Goal: Task Accomplishment & Management: Use online tool/utility

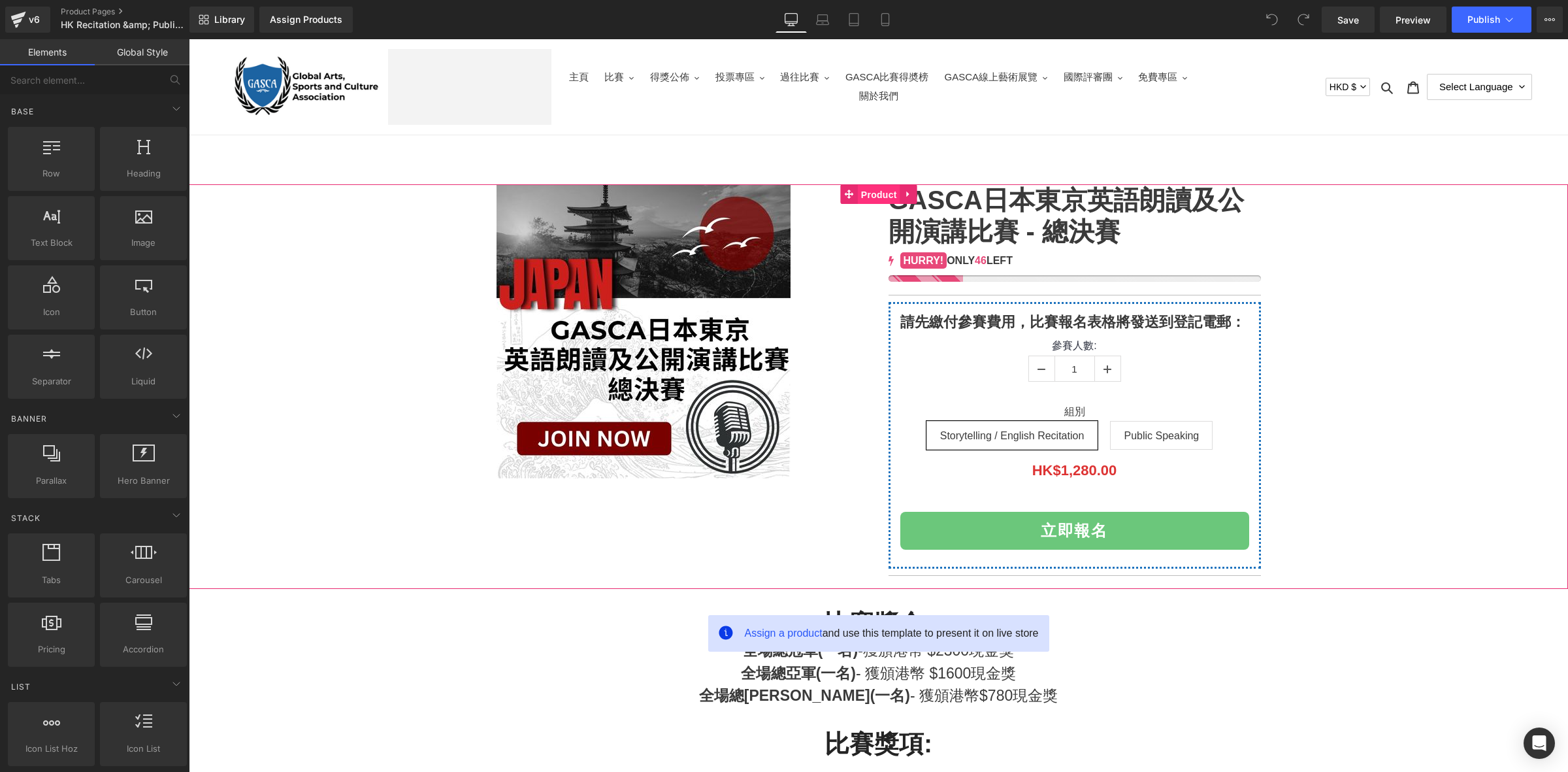
click at [881, 192] on span "Product" at bounding box center [879, 195] width 43 height 20
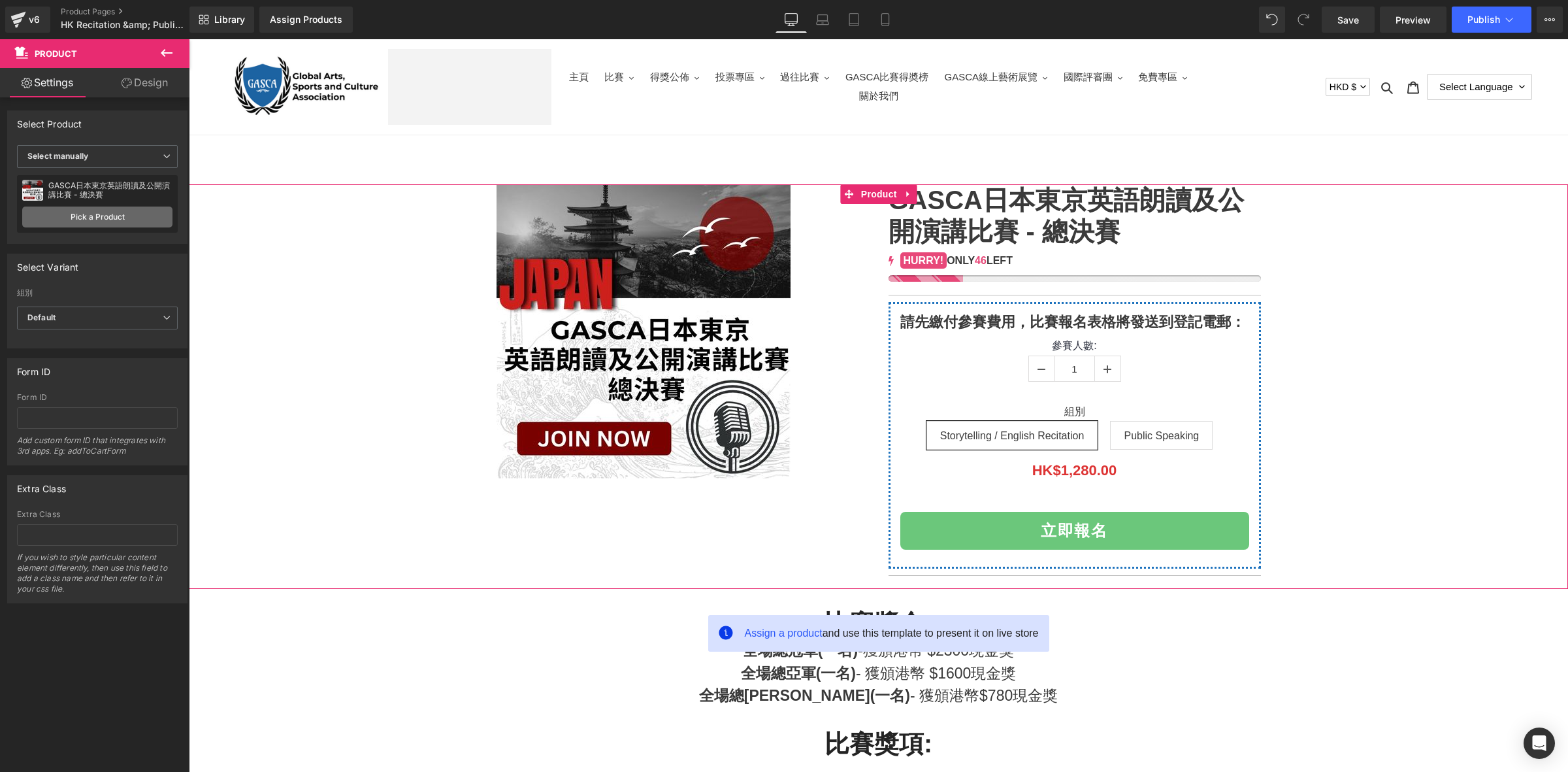
click at [109, 220] on link "Pick a Product" at bounding box center [97, 217] width 150 height 21
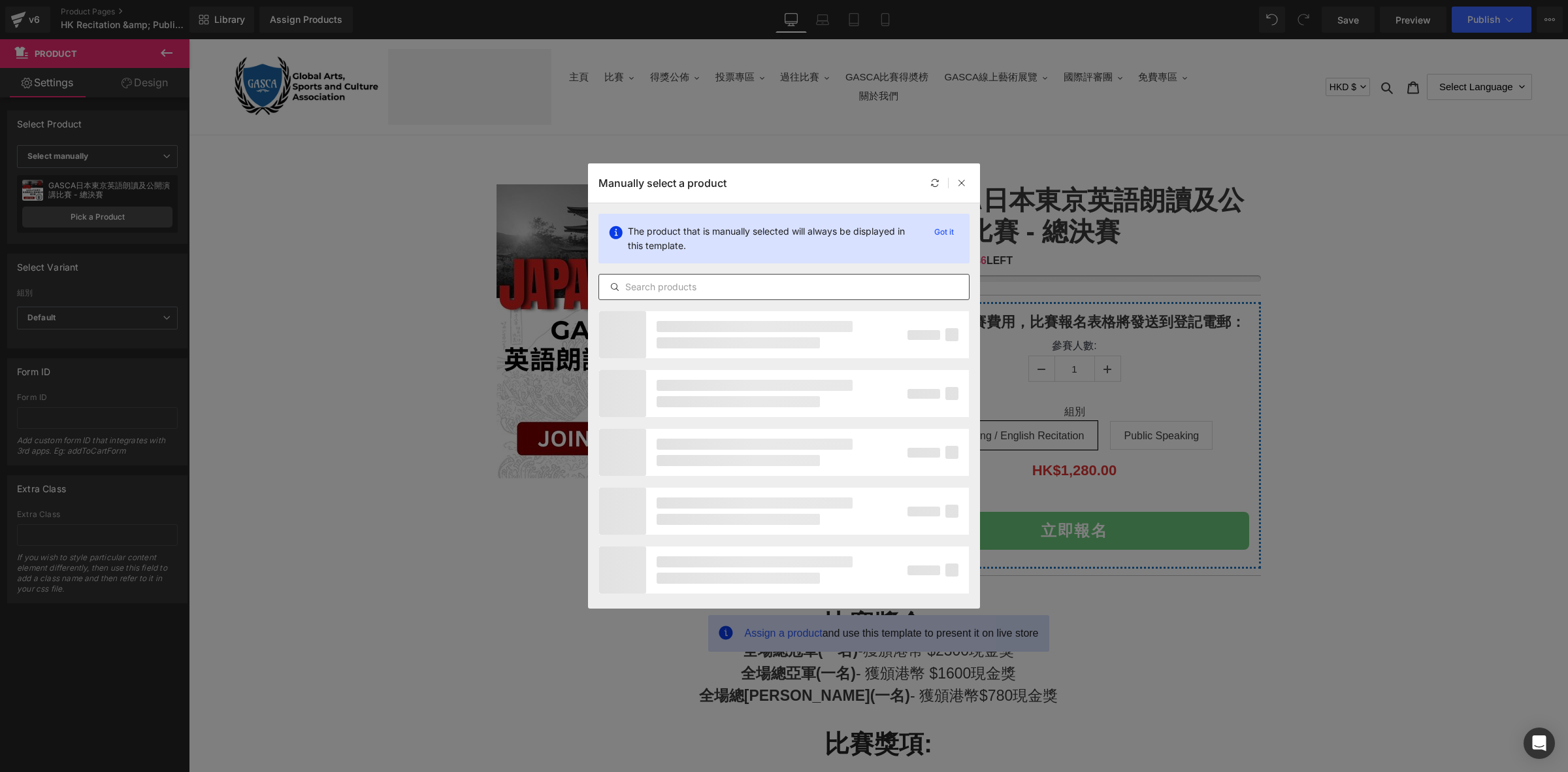
click at [743, 297] on div at bounding box center [784, 286] width 371 height 26
click at [761, 289] on input "text" at bounding box center [784, 287] width 369 height 15
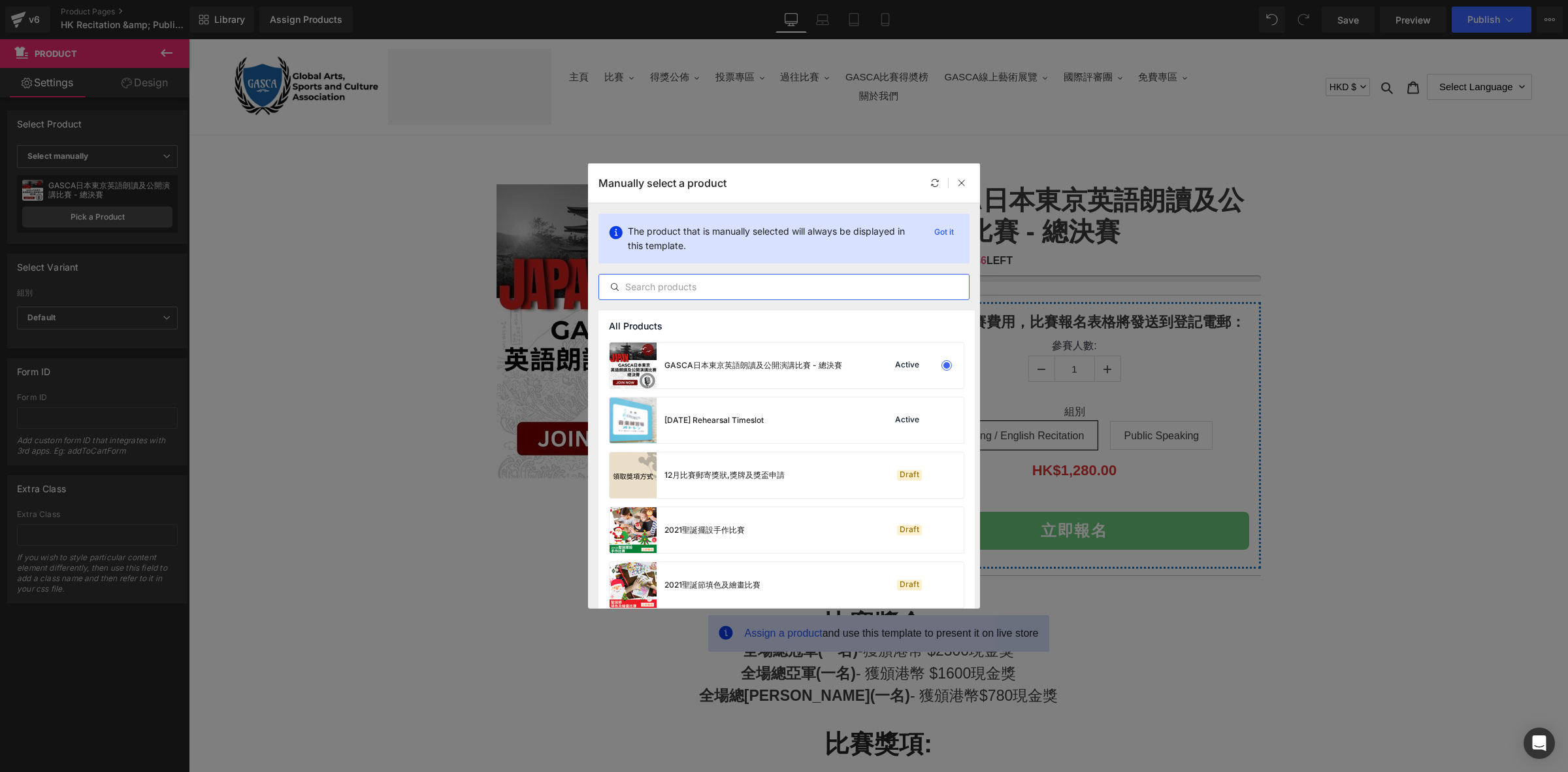
paste input "2025 GASCA「環語盃・香港站／東京總決賽」朗誦比賽"
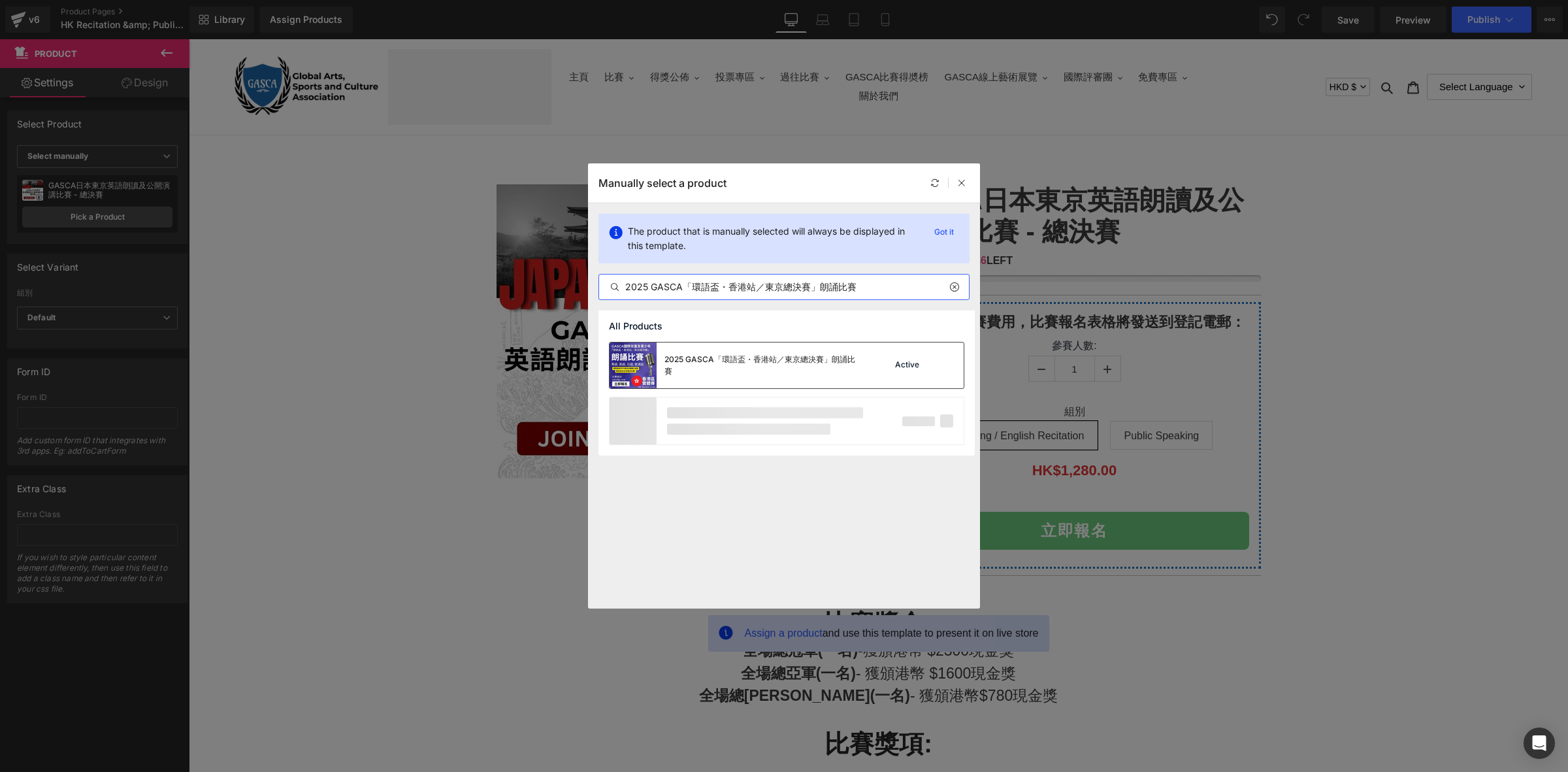
type input "2025 GASCA「環語盃・香港站／東京總決賽」朗誦比賽"
click at [772, 361] on div "2025 GASCA「環語盃・香港站／東京總決賽」朗誦比賽" at bounding box center [762, 365] width 196 height 24
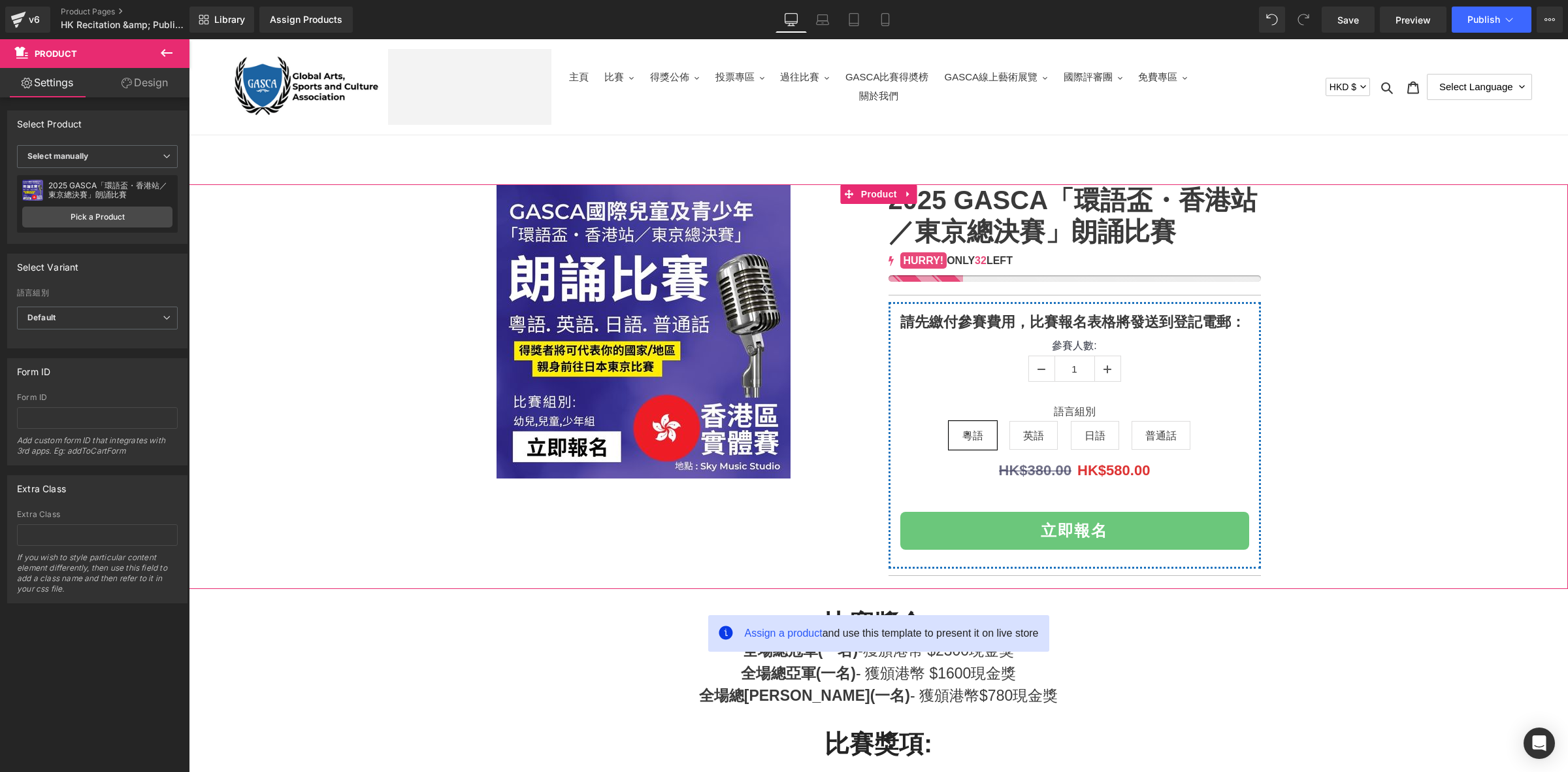
click at [1314, 461] on div at bounding box center [878, 386] width 1366 height 405
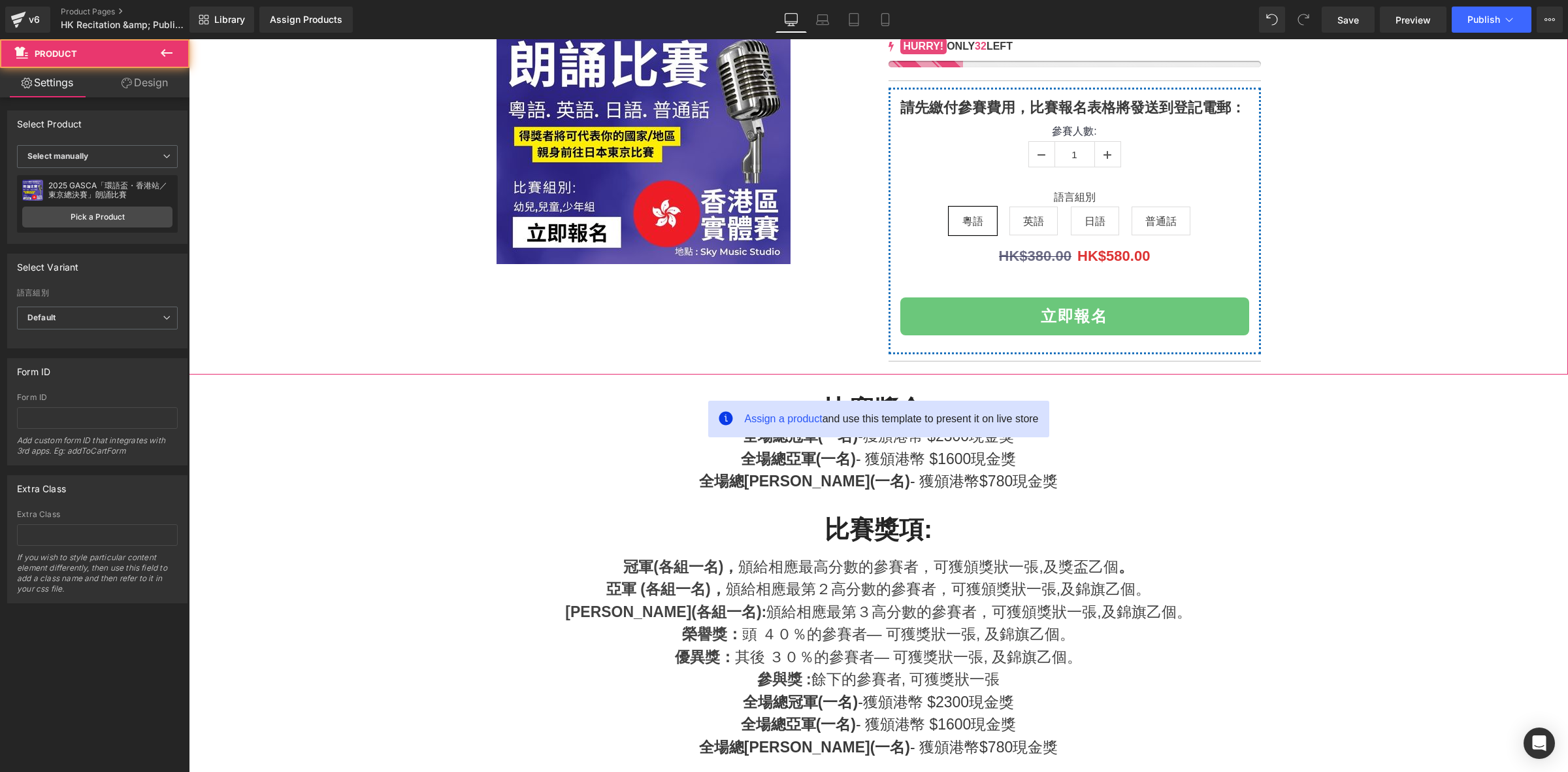
scroll to position [381, 0]
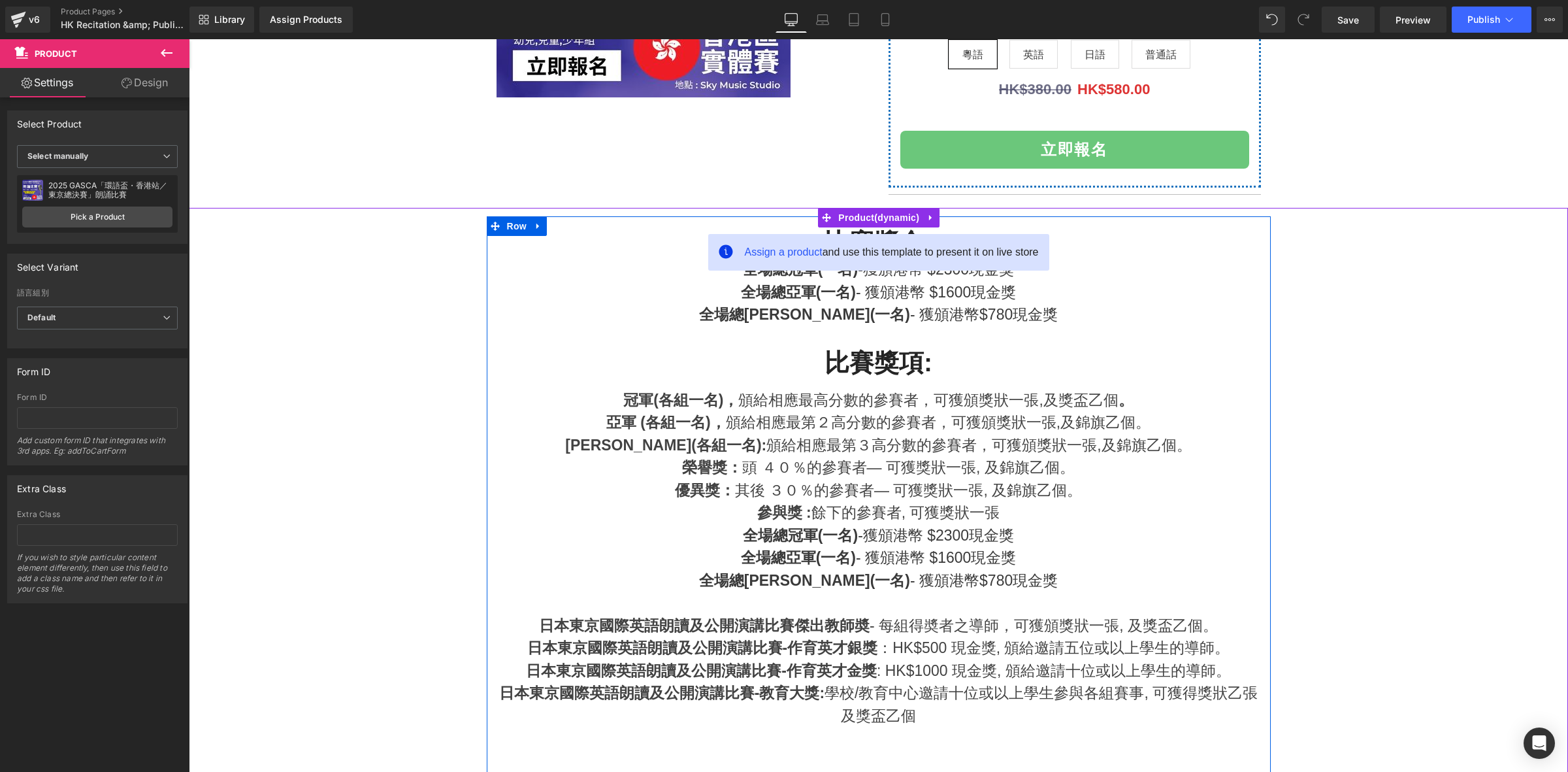
click at [1112, 274] on p "全場總冠軍(一名) -獲頒港幣 $2300現金獎" at bounding box center [879, 269] width 764 height 23
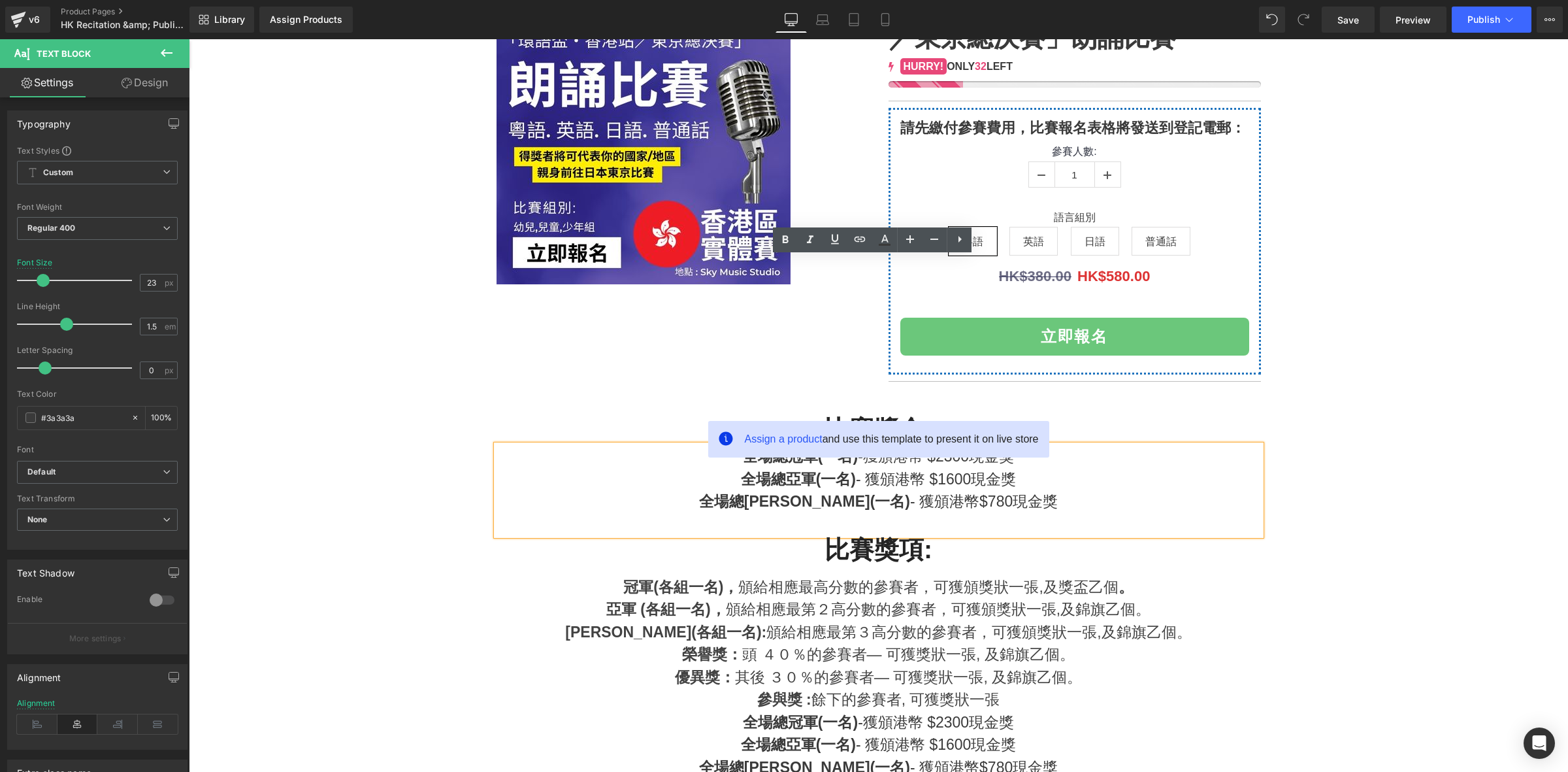
scroll to position [190, 0]
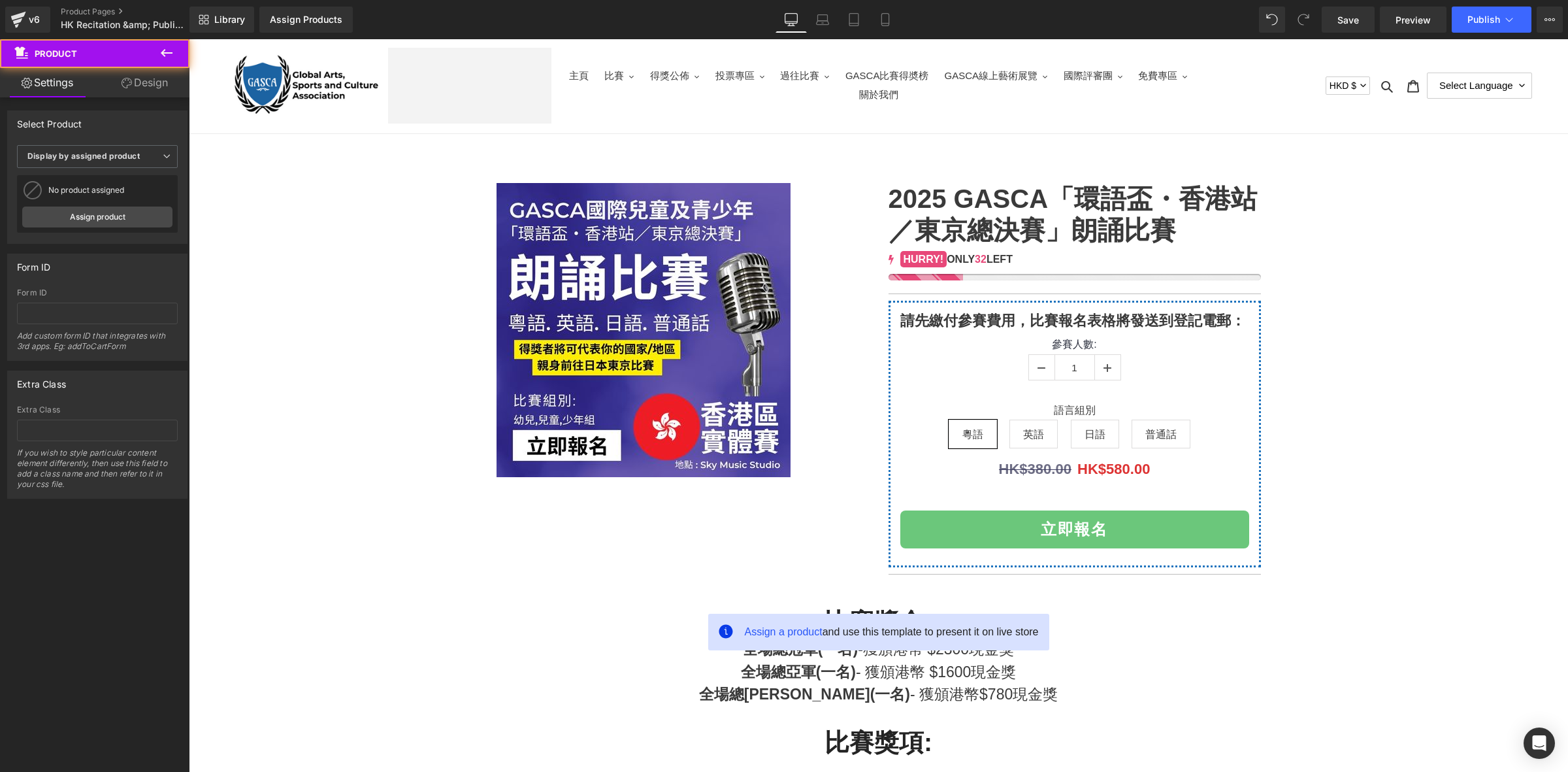
scroll to position [0, 0]
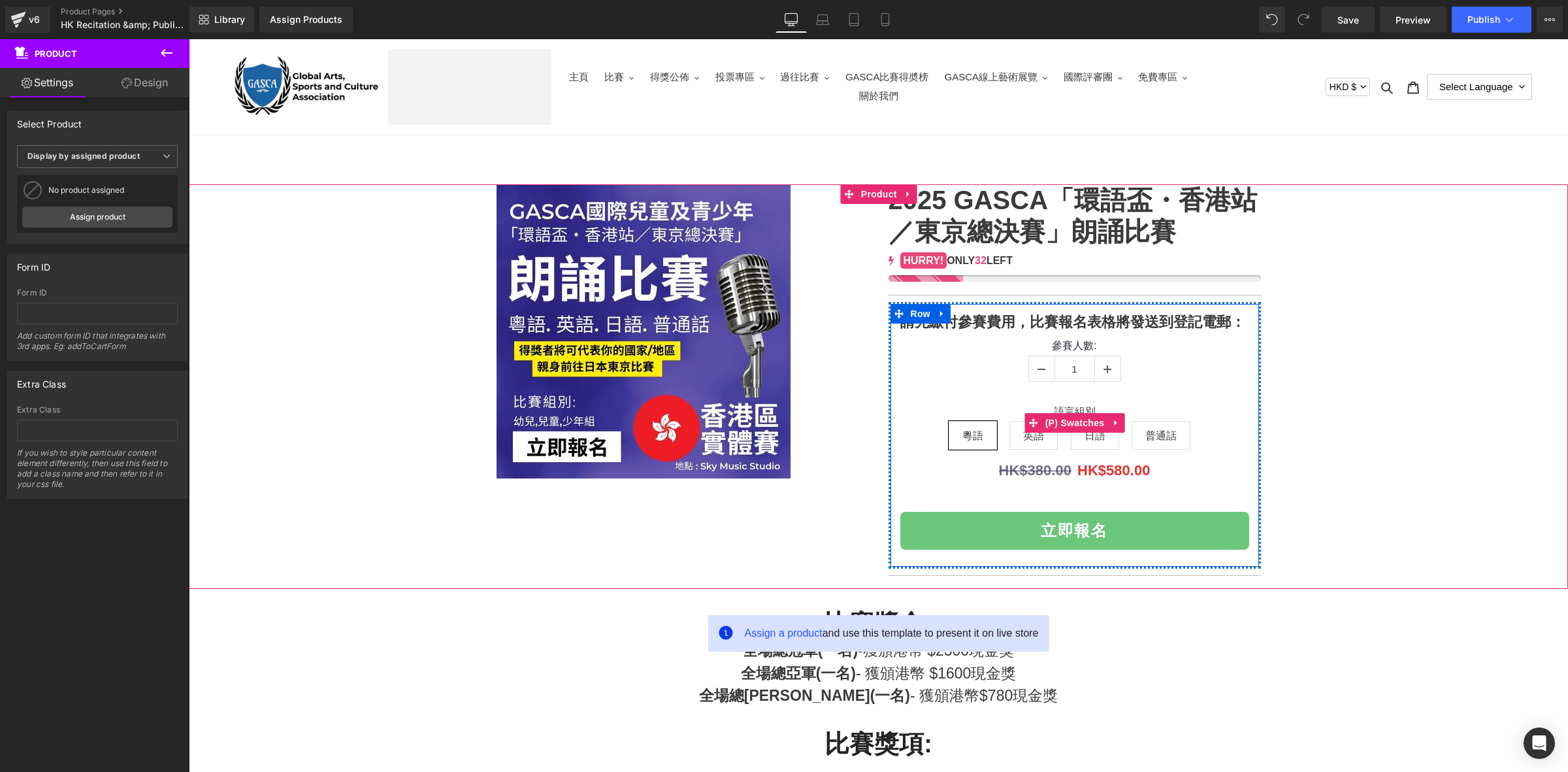
click at [1010, 441] on span "英語" at bounding box center [1033, 435] width 48 height 29
click at [1075, 441] on span "日語" at bounding box center [1094, 435] width 48 height 29
click at [1029, 445] on span "英語" at bounding box center [1033, 435] width 21 height 27
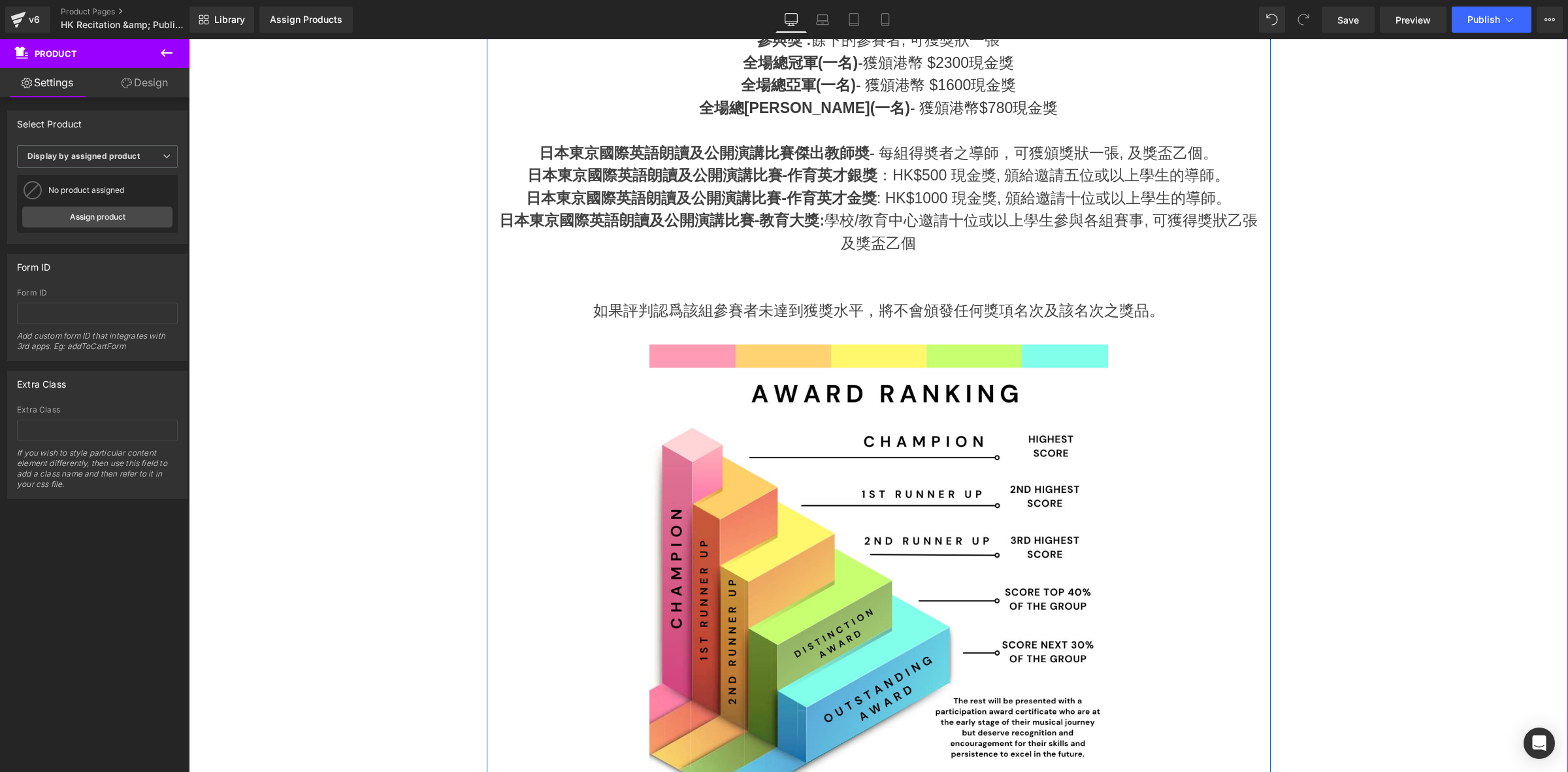
scroll to position [381, 0]
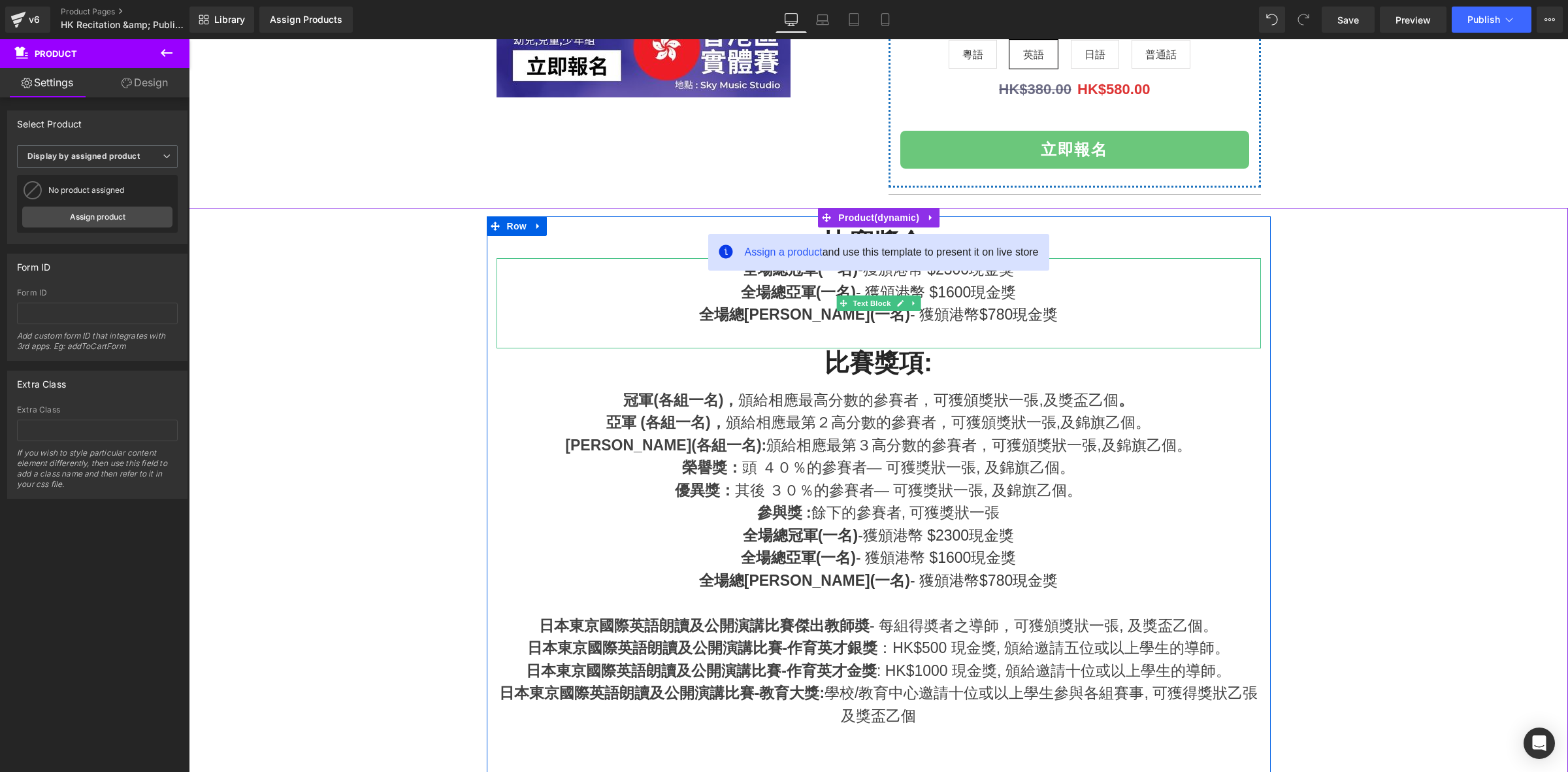
click at [1029, 321] on p "全場總季軍(一名) - 獲頒港幣$780現金獎" at bounding box center [879, 314] width 764 height 23
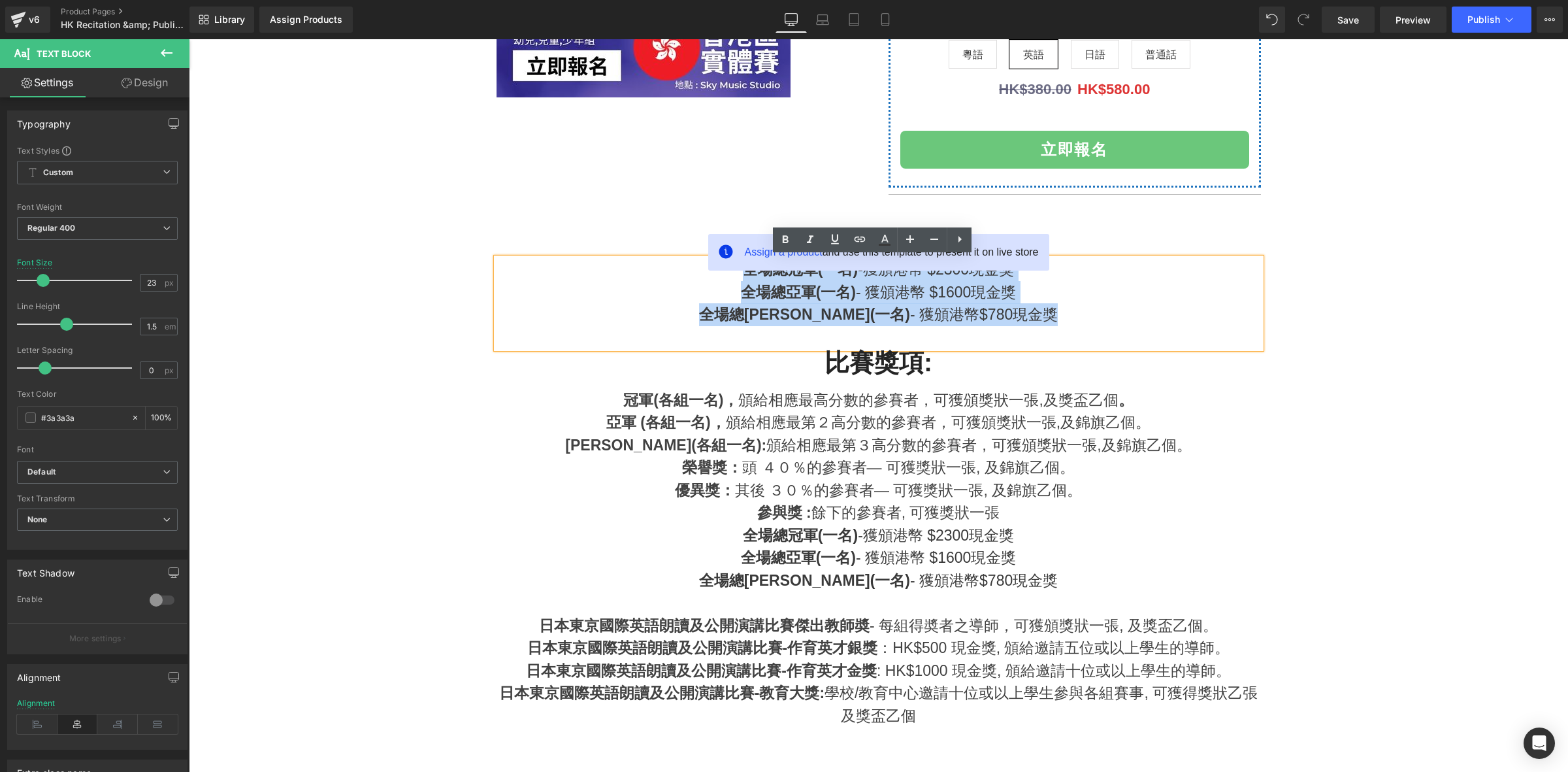
drag, startPoint x: 1027, startPoint y: 323, endPoint x: 668, endPoint y: 255, distance: 365.4
click at [643, 259] on div "全場總冠軍(一名) -獲頒港幣 $2300現金獎 全場總亞軍(一名) - 獲頒港幣 $1600現金獎 全場總季軍(一名) - 獲頒港幣$780現金獎" at bounding box center [879, 303] width 764 height 90
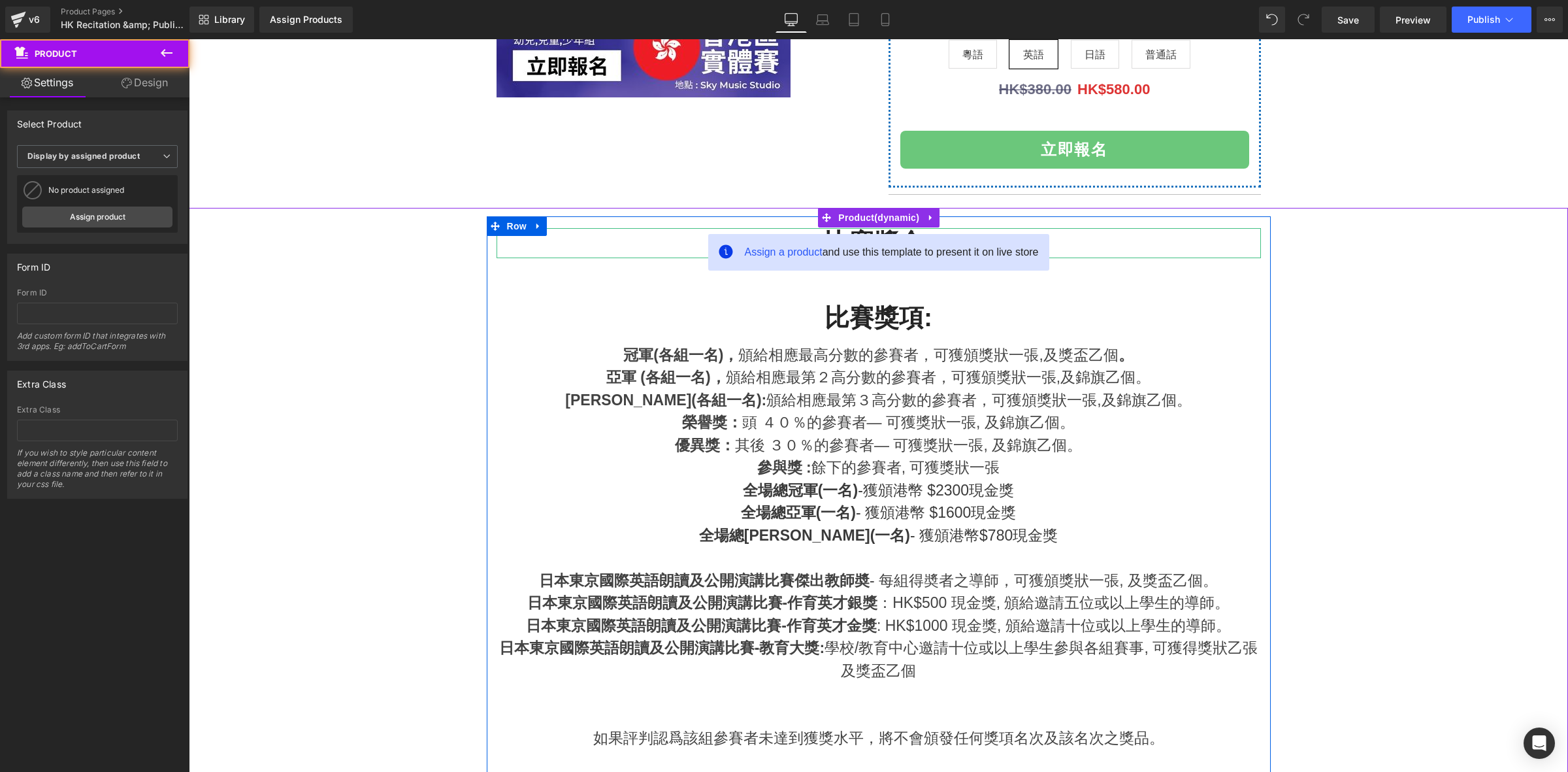
click at [1092, 232] on h2 "比賽獎金:" at bounding box center [879, 243] width 764 height 30
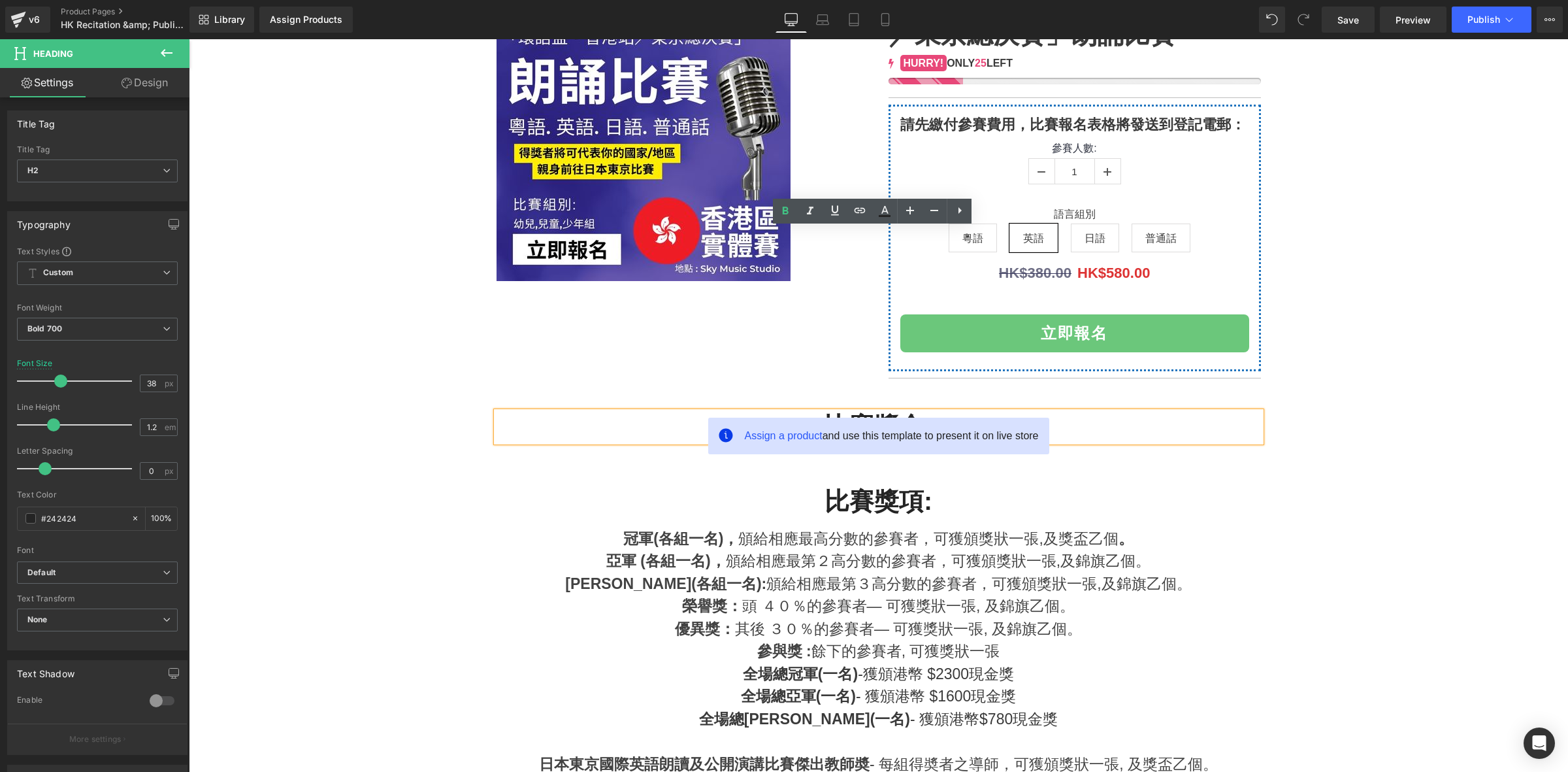
scroll to position [190, 0]
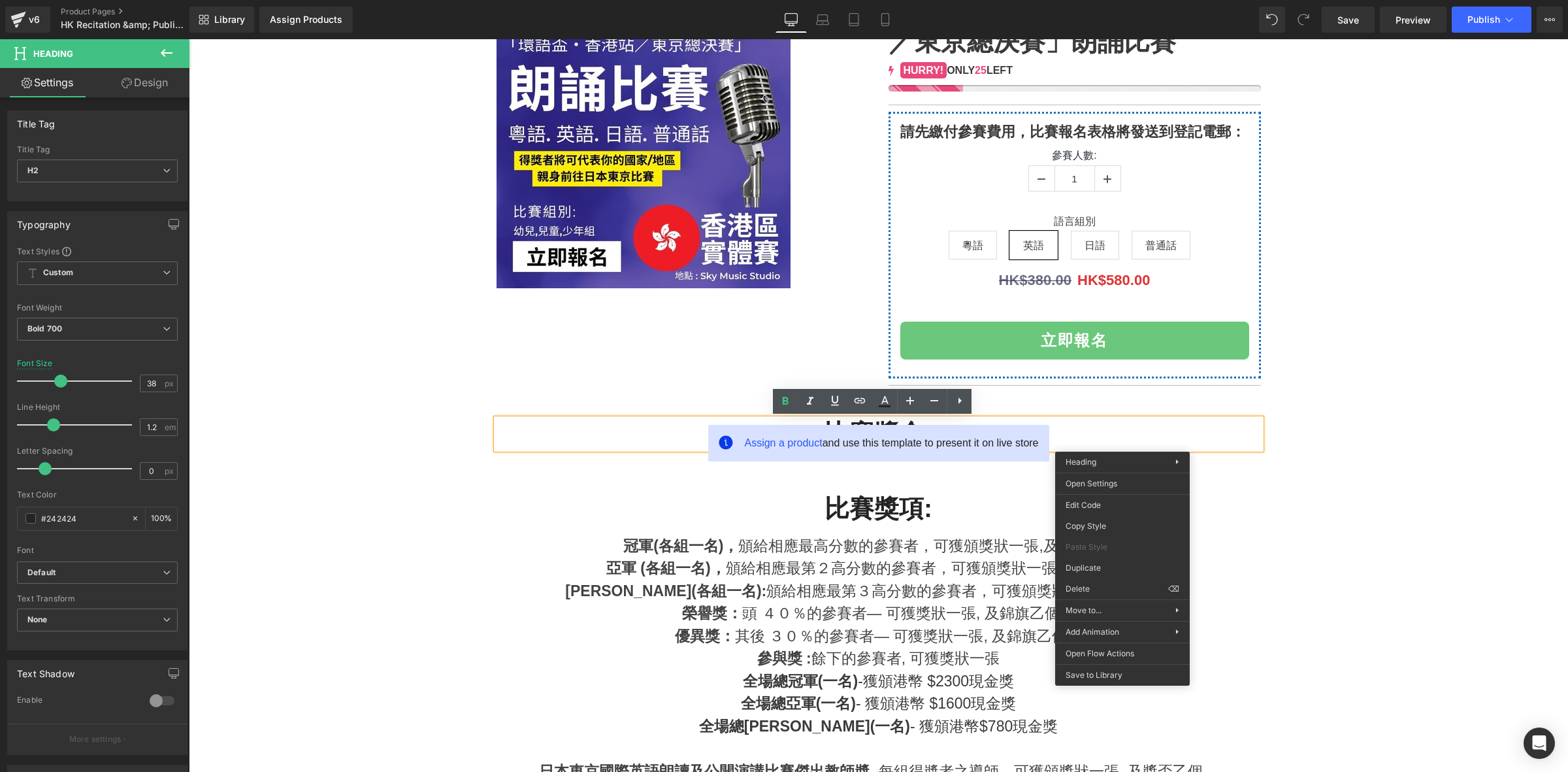
click at [1129, 435] on h2 "比賽獎金:" at bounding box center [879, 433] width 764 height 30
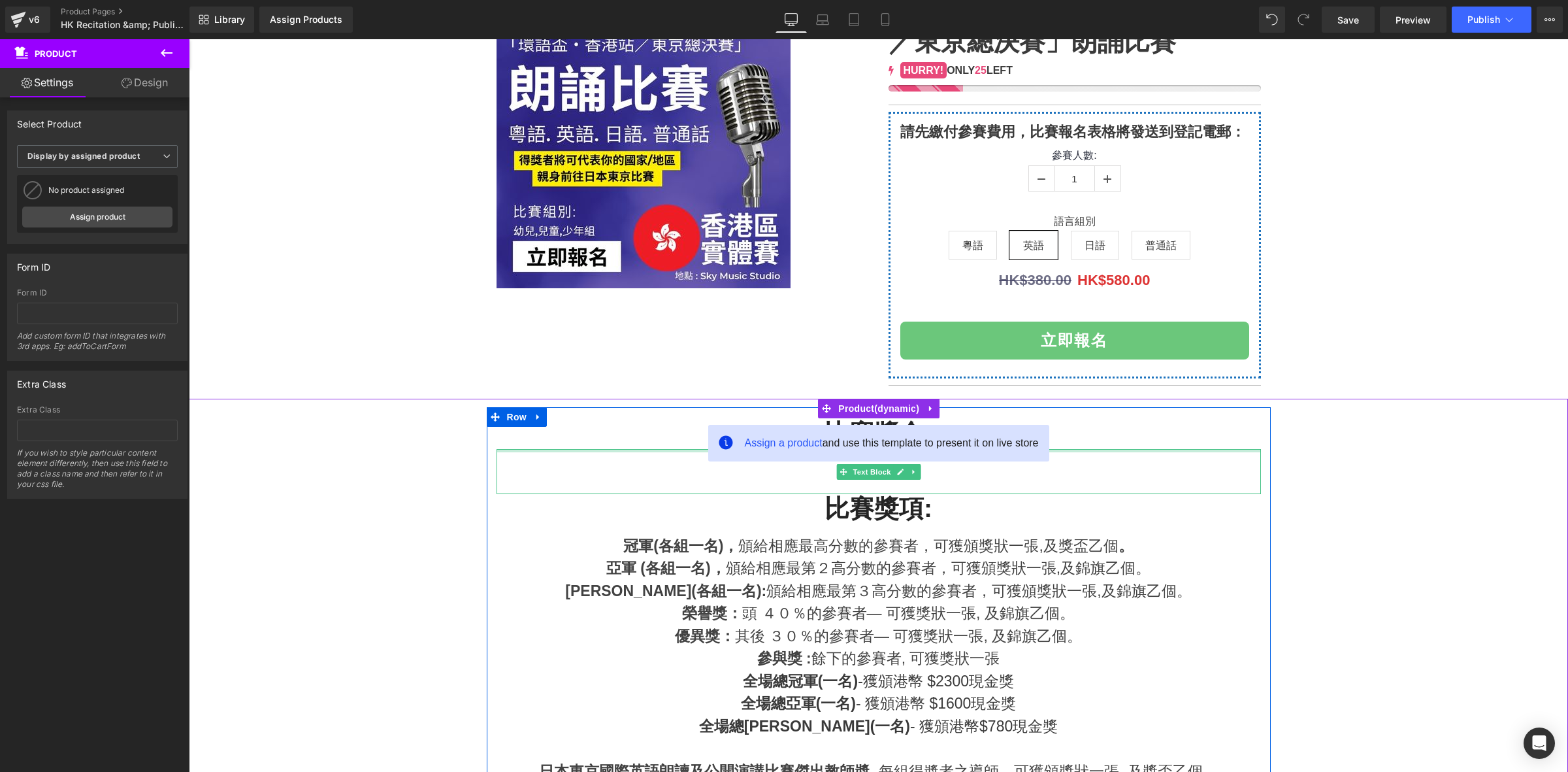
click at [626, 447] on div "比賽獎金: Heading" at bounding box center [879, 433] width 764 height 30
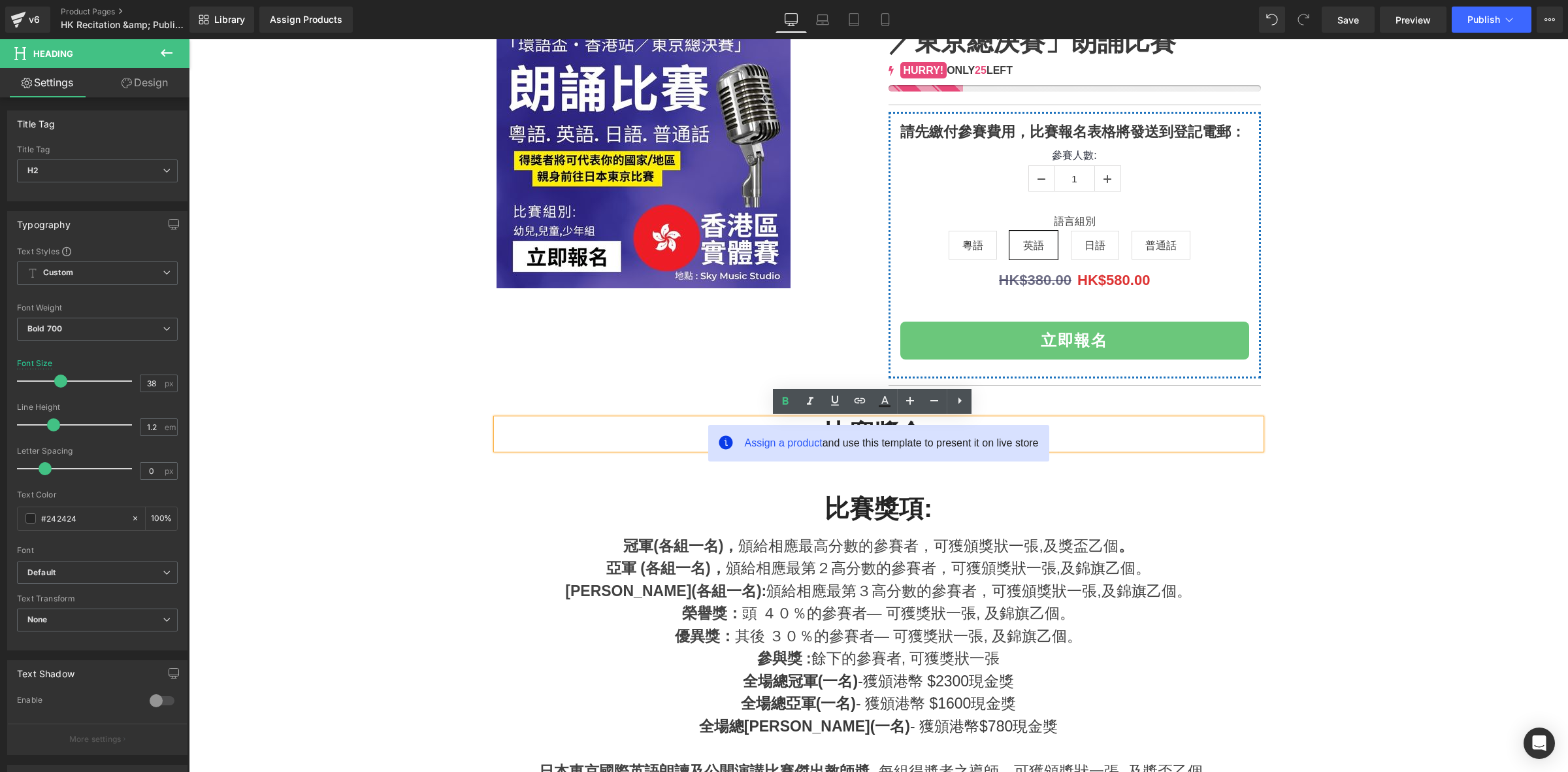
click at [1066, 500] on h2 "比賽獎項:" at bounding box center [879, 509] width 764 height 30
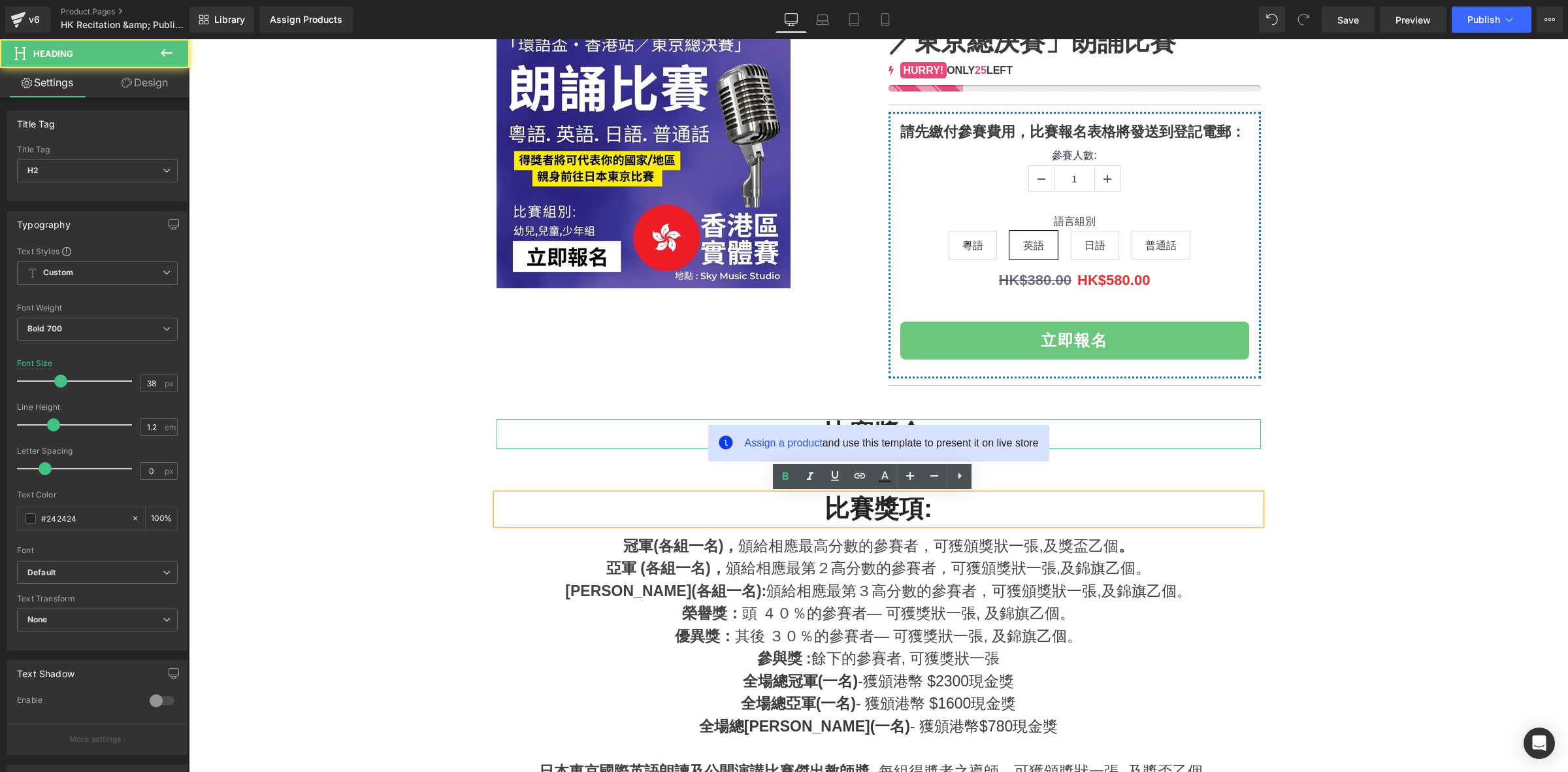
click at [1088, 428] on h2 "比賽獎金:" at bounding box center [879, 433] width 764 height 30
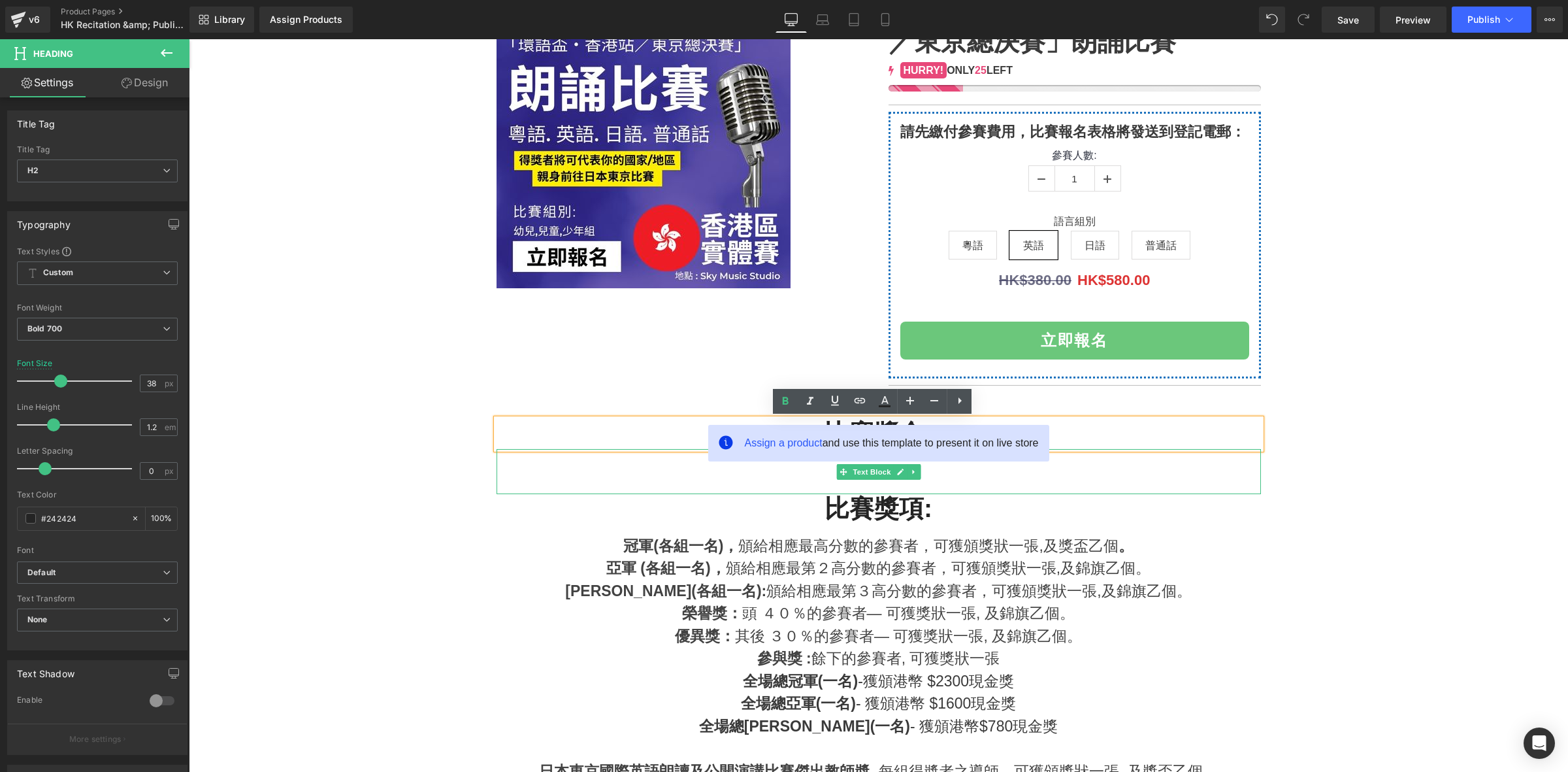
click at [1135, 455] on p at bounding box center [879, 460] width 764 height 23
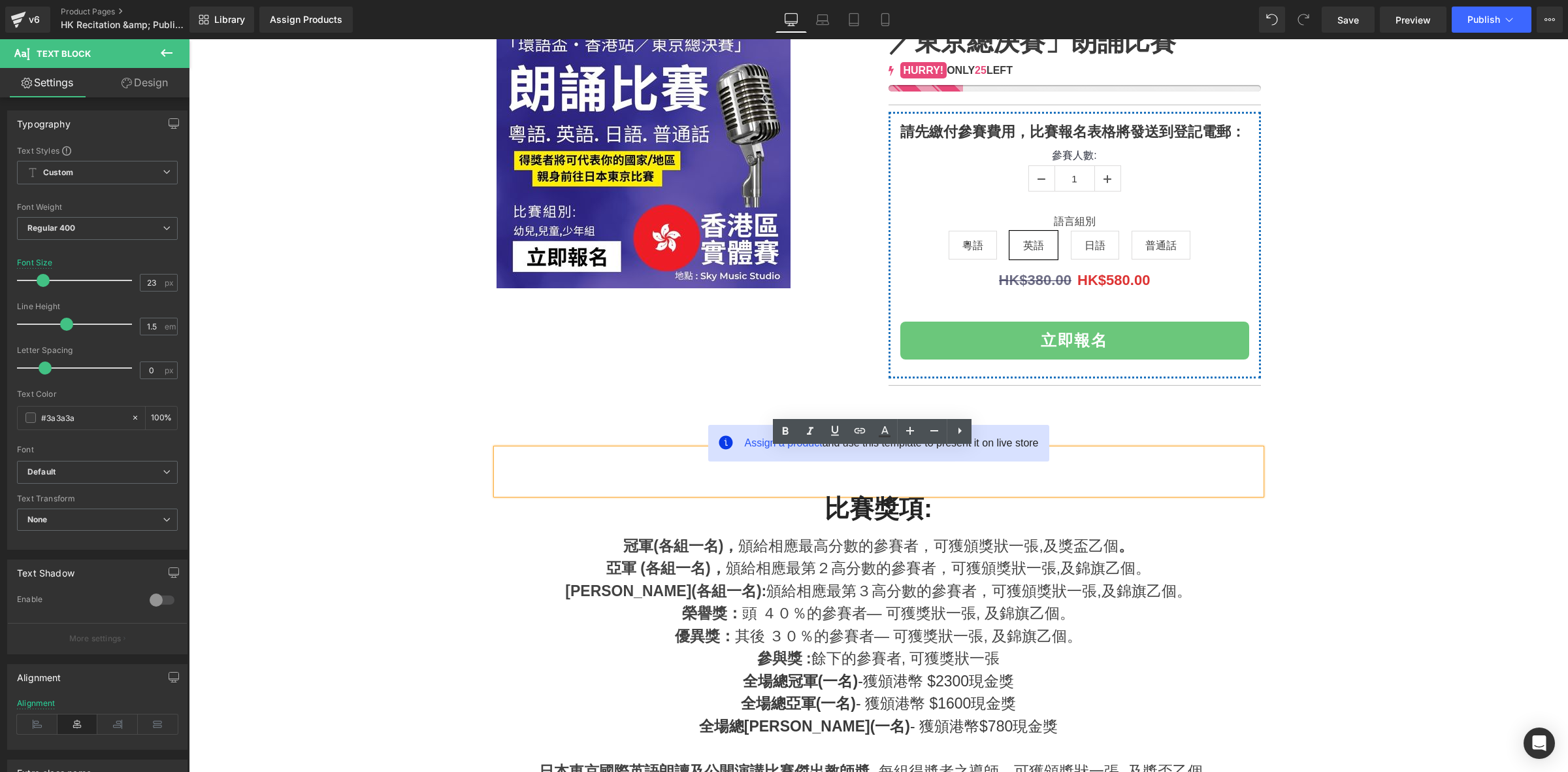
click at [628, 612] on div "榮譽獎： 頭 ４０％的參賽者— 可獲獎狀一張, 及錦旗乙個。" at bounding box center [879, 613] width 764 height 23
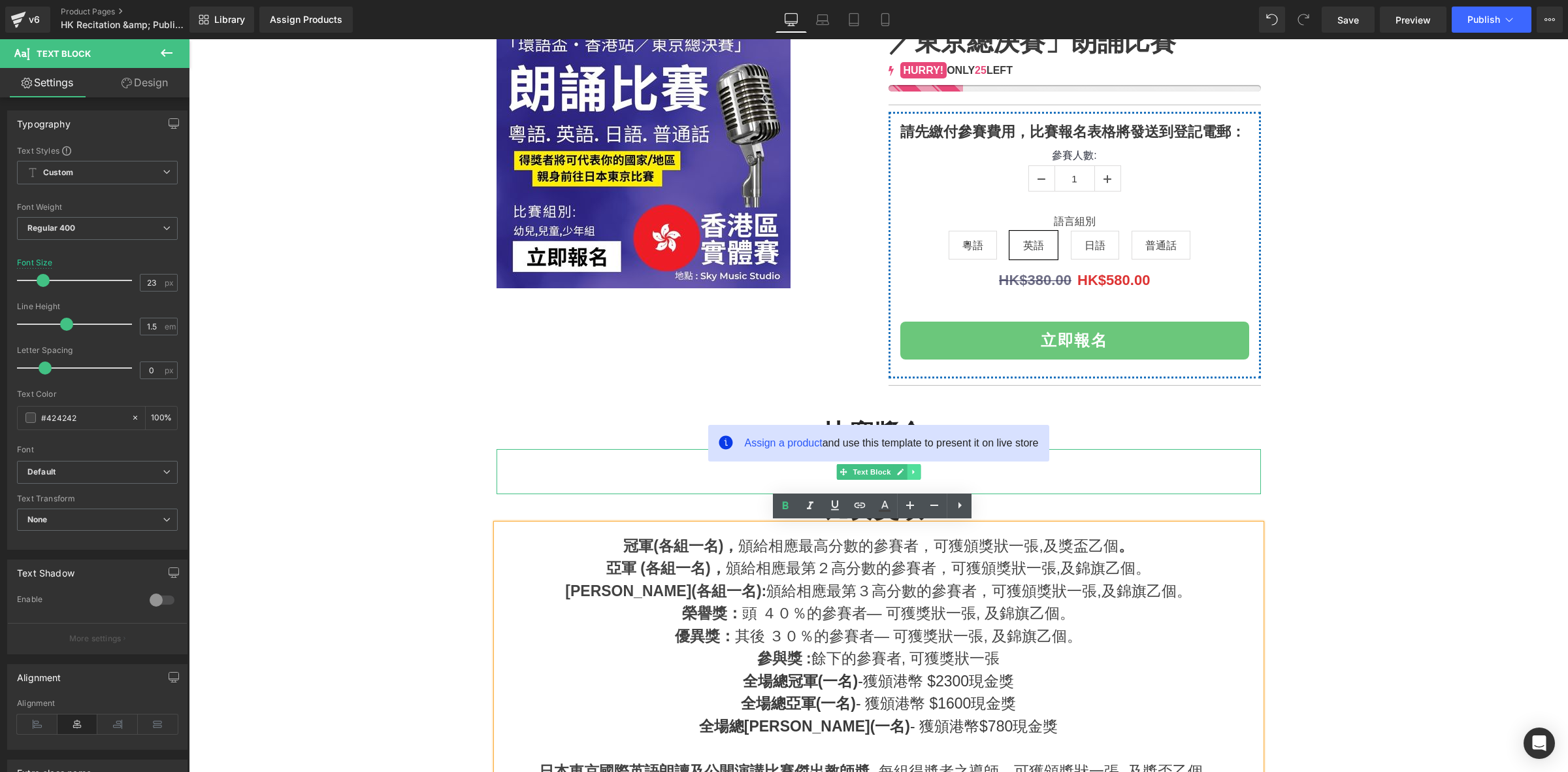
click at [910, 474] on icon at bounding box center [914, 471] width 7 height 8
click at [913, 476] on link at bounding box center [920, 472] width 14 height 15
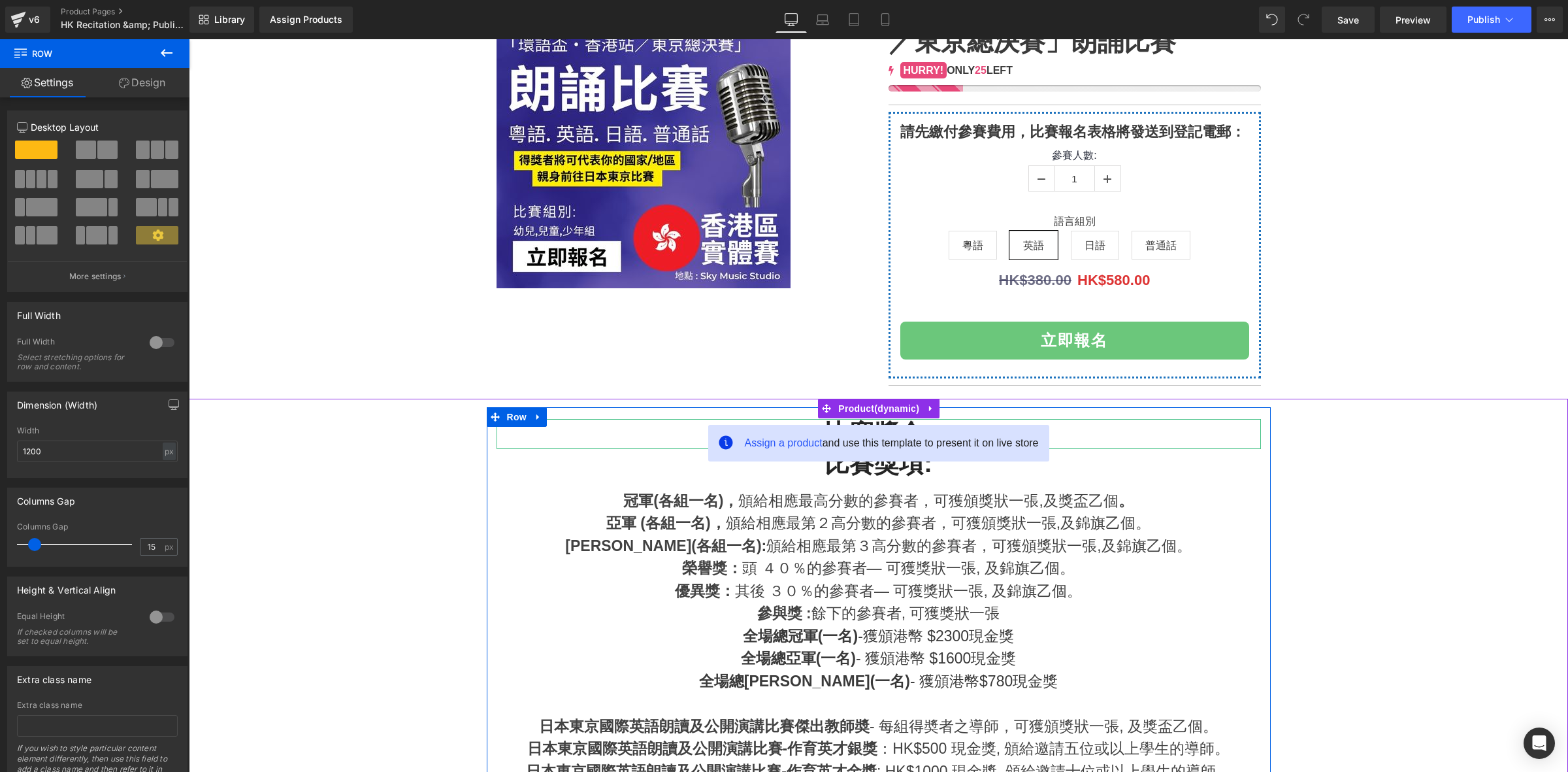
click at [1064, 430] on h2 "比賽獎金:" at bounding box center [879, 433] width 764 height 30
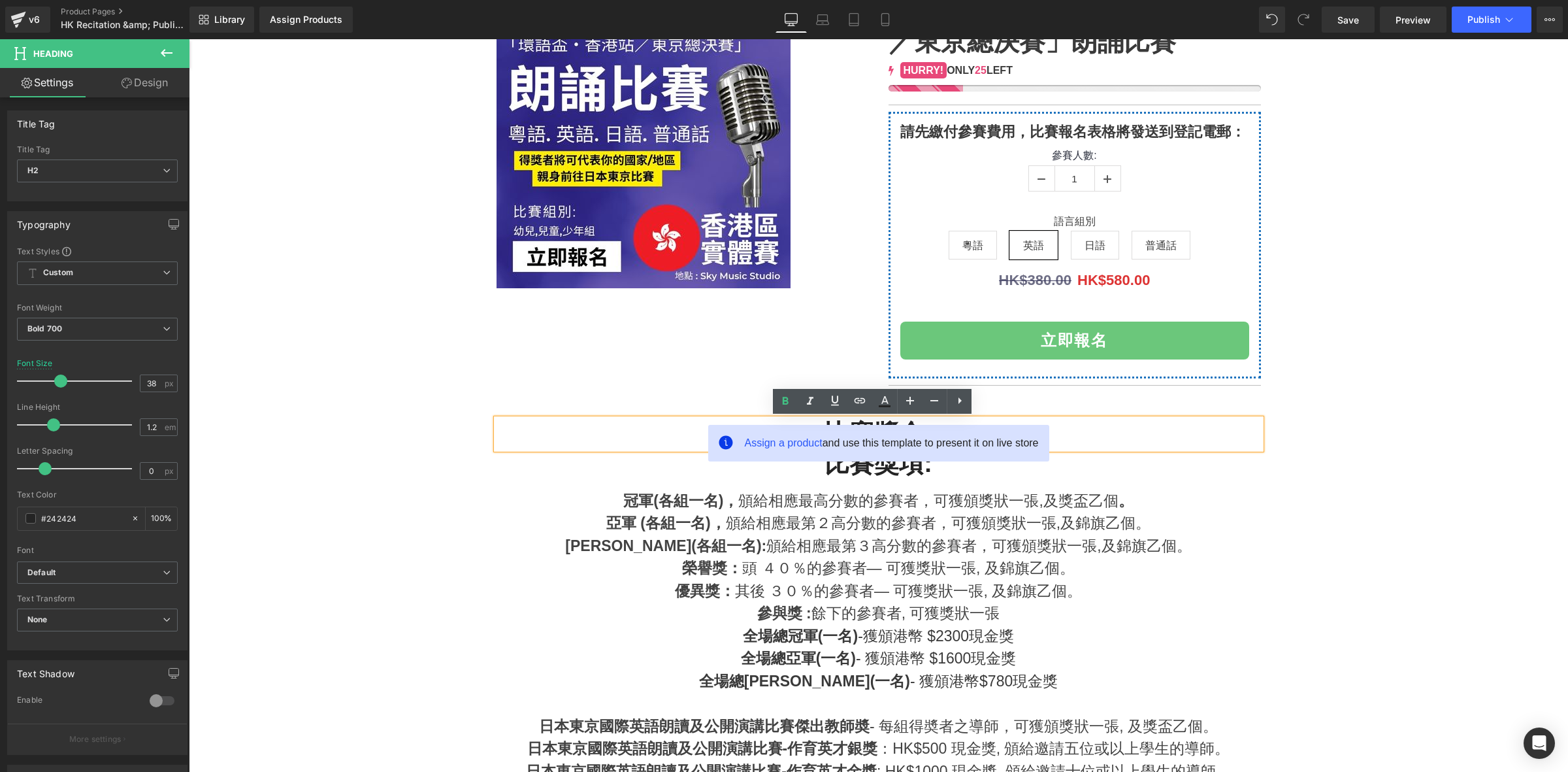
click at [920, 613] on div "參與獎 : 餘下的參賽者, 可獲獎狀一張" at bounding box center [879, 613] width 764 height 23
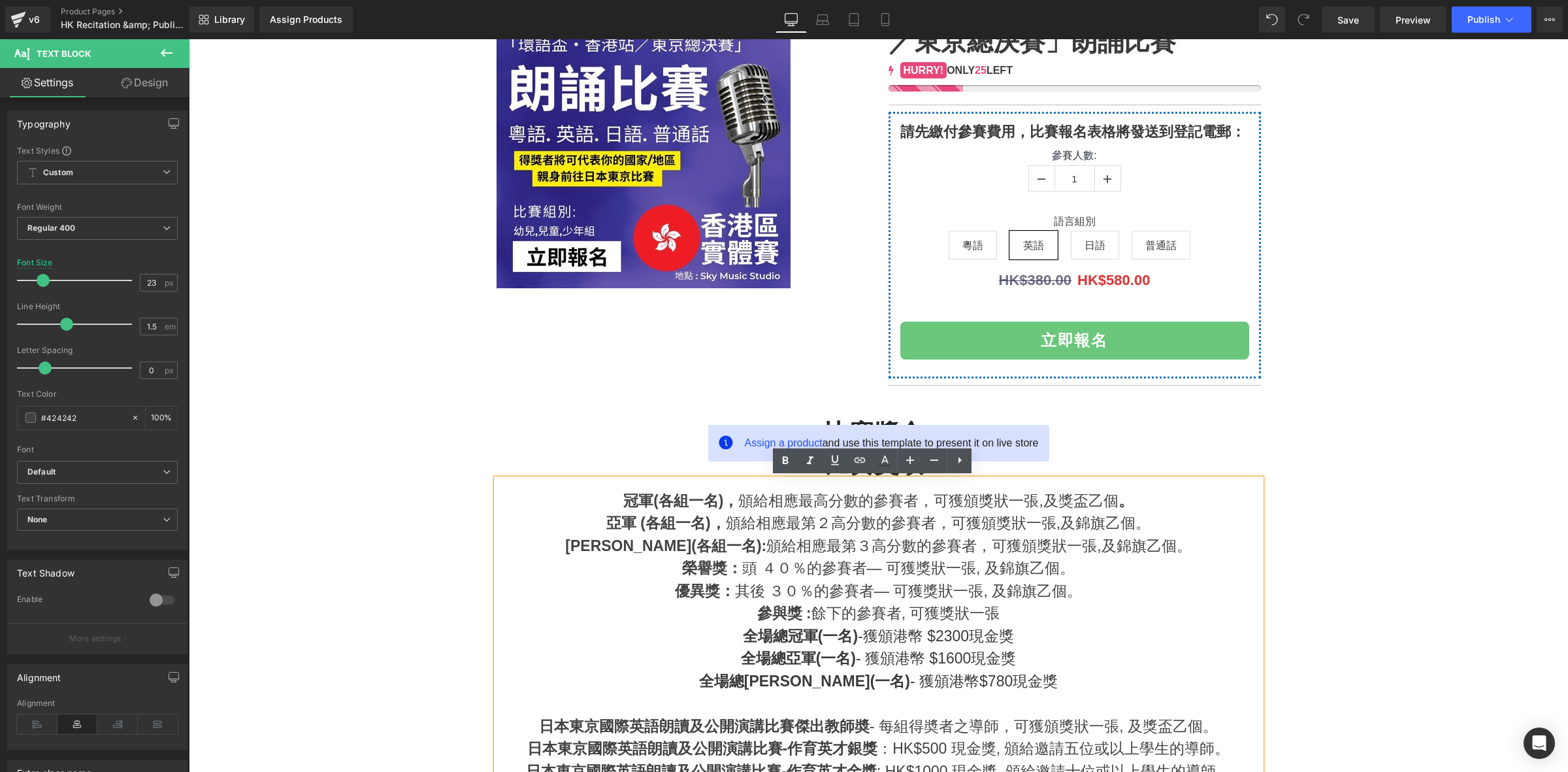
click at [1136, 423] on h2 "比賽獎金:" at bounding box center [879, 433] width 764 height 30
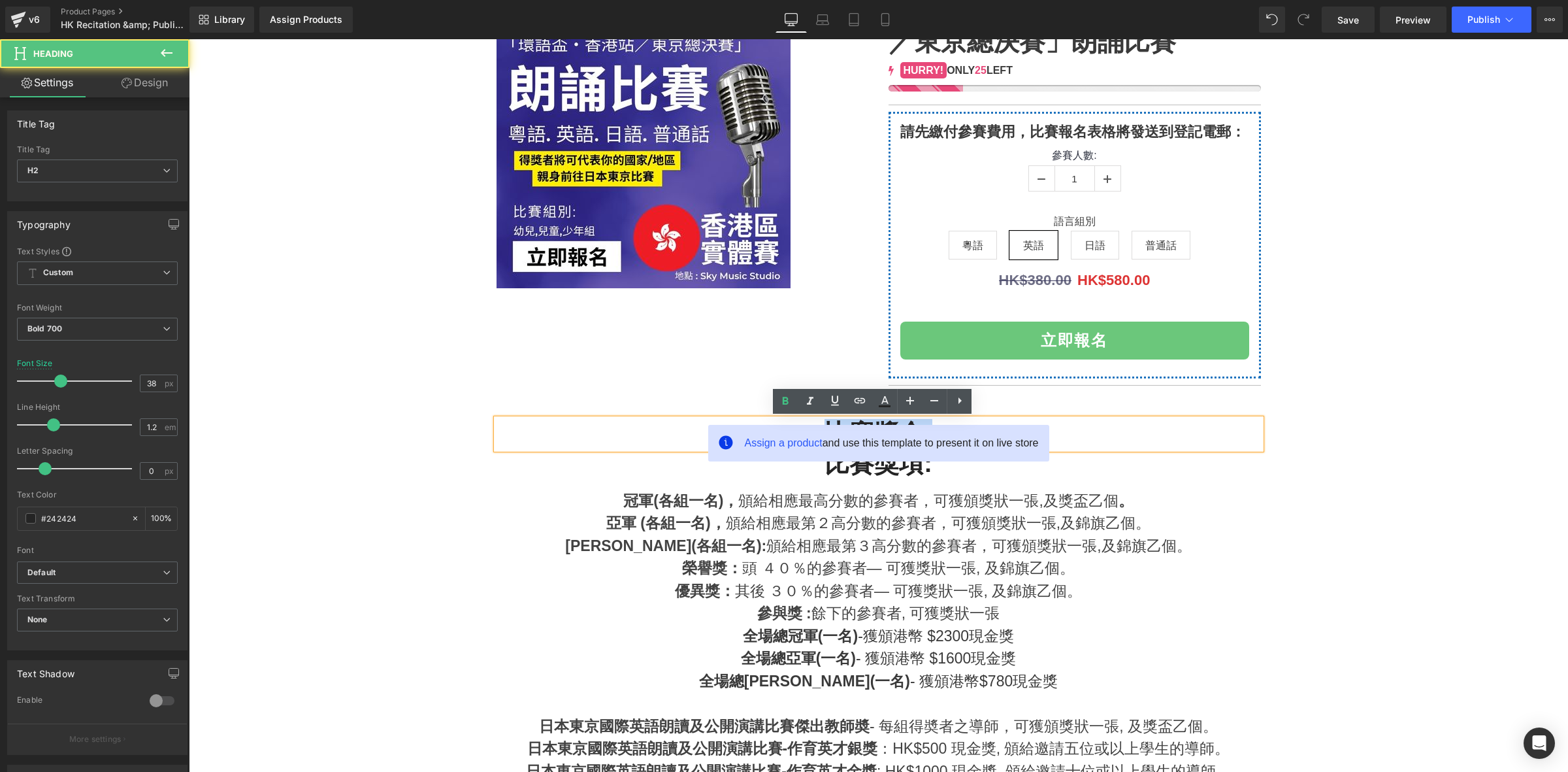
drag, startPoint x: 788, startPoint y: 419, endPoint x: 1040, endPoint y: 438, distance: 252.7
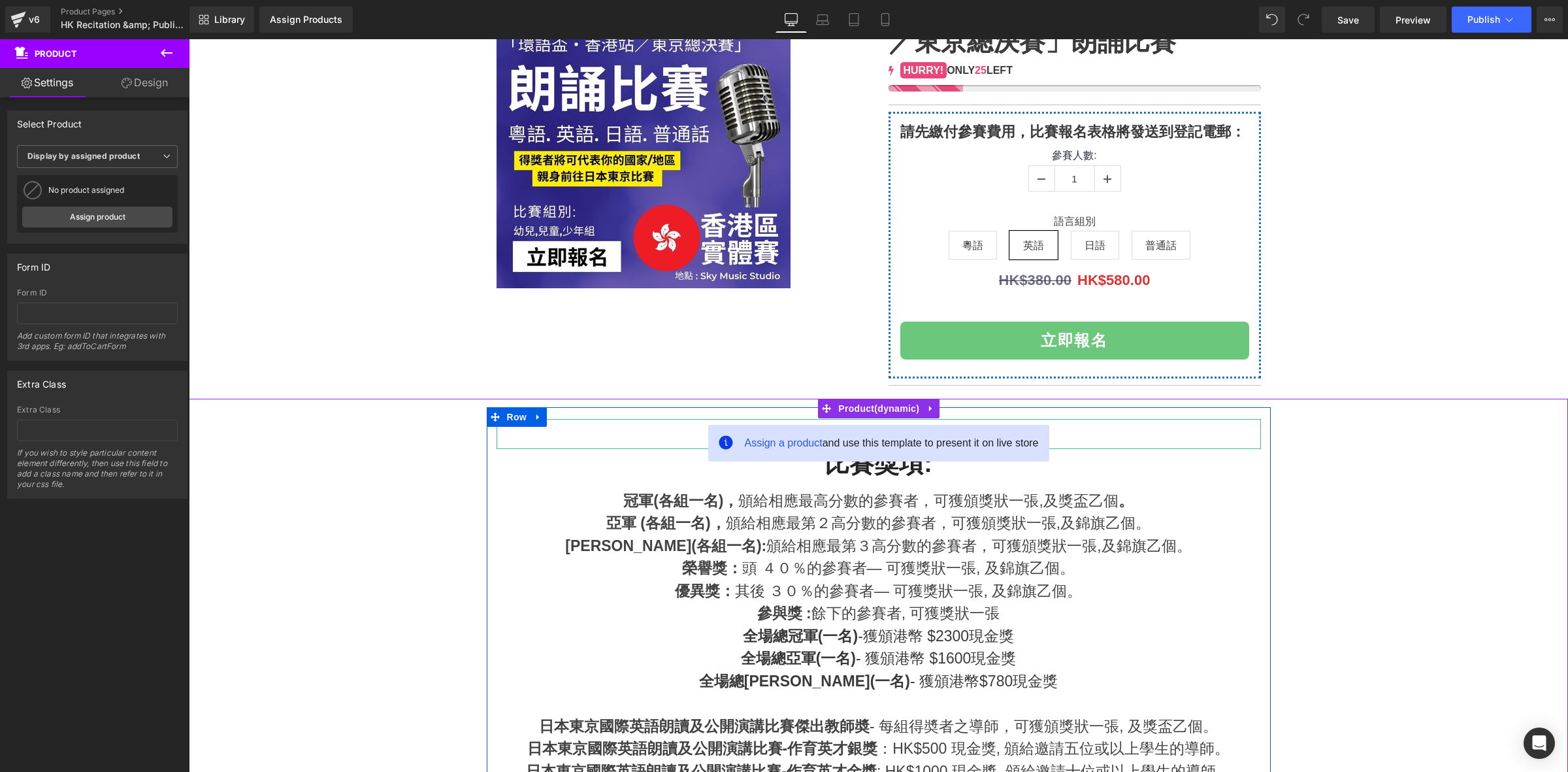
click at [544, 432] on h2 at bounding box center [879, 433] width 764 height 30
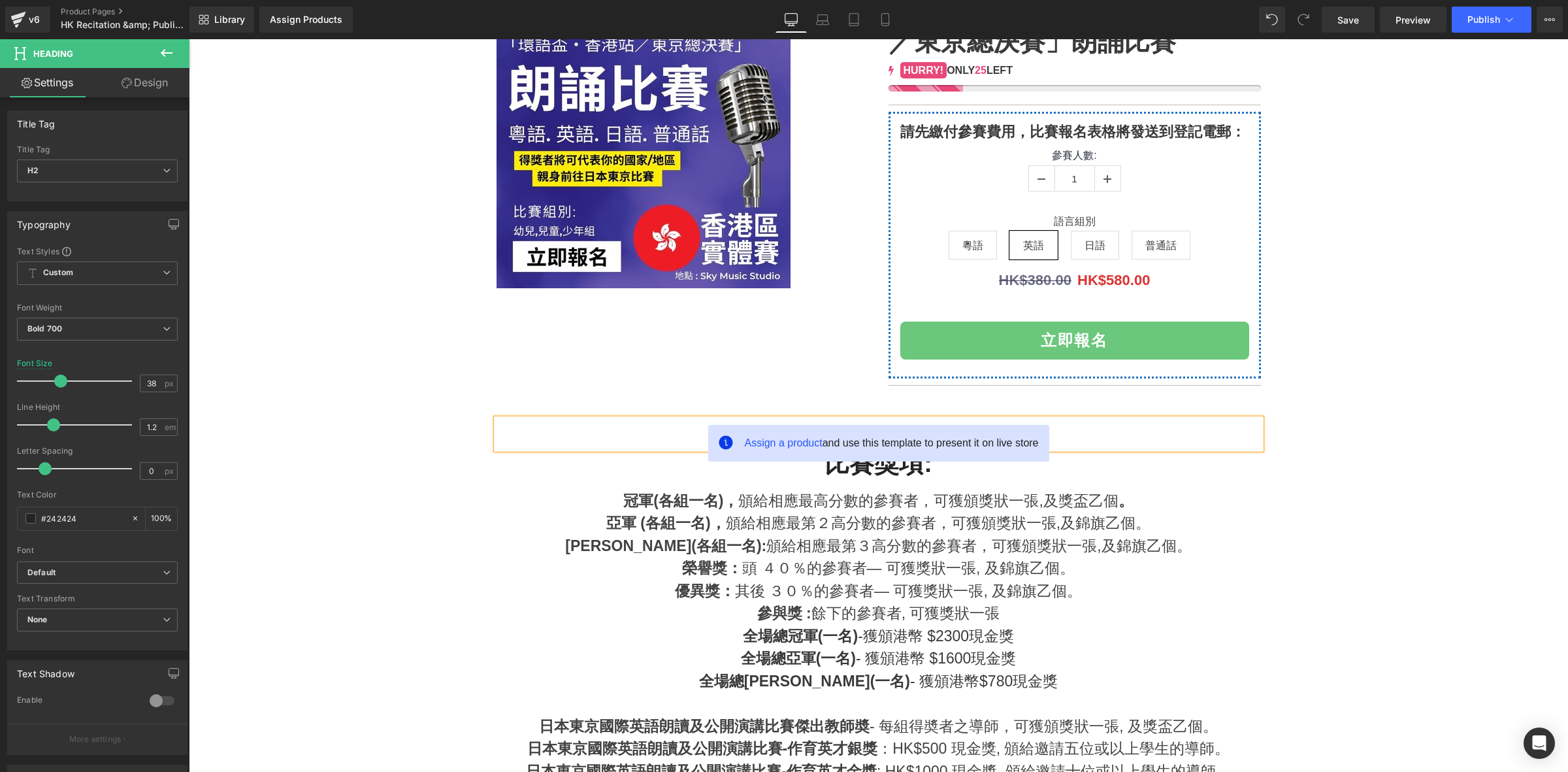
click at [1189, 454] on h2 "比賽獎項:" at bounding box center [879, 463] width 764 height 30
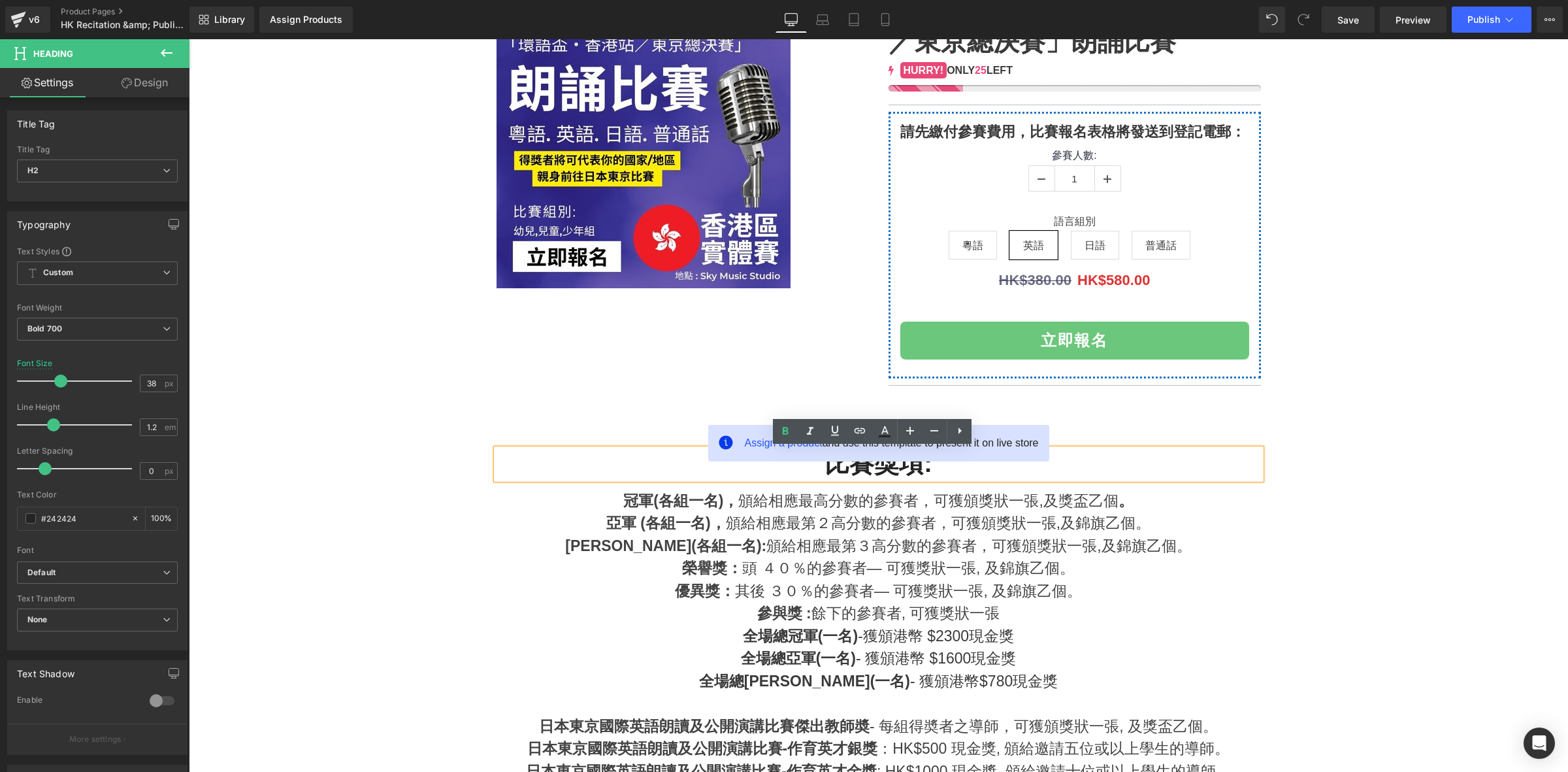
click at [1237, 551] on div "季軍(各組一名): 頒給相應最第３高分數的參賽者，可獲頒獎狀一張,及錦旗乙個。" at bounding box center [879, 546] width 764 height 23
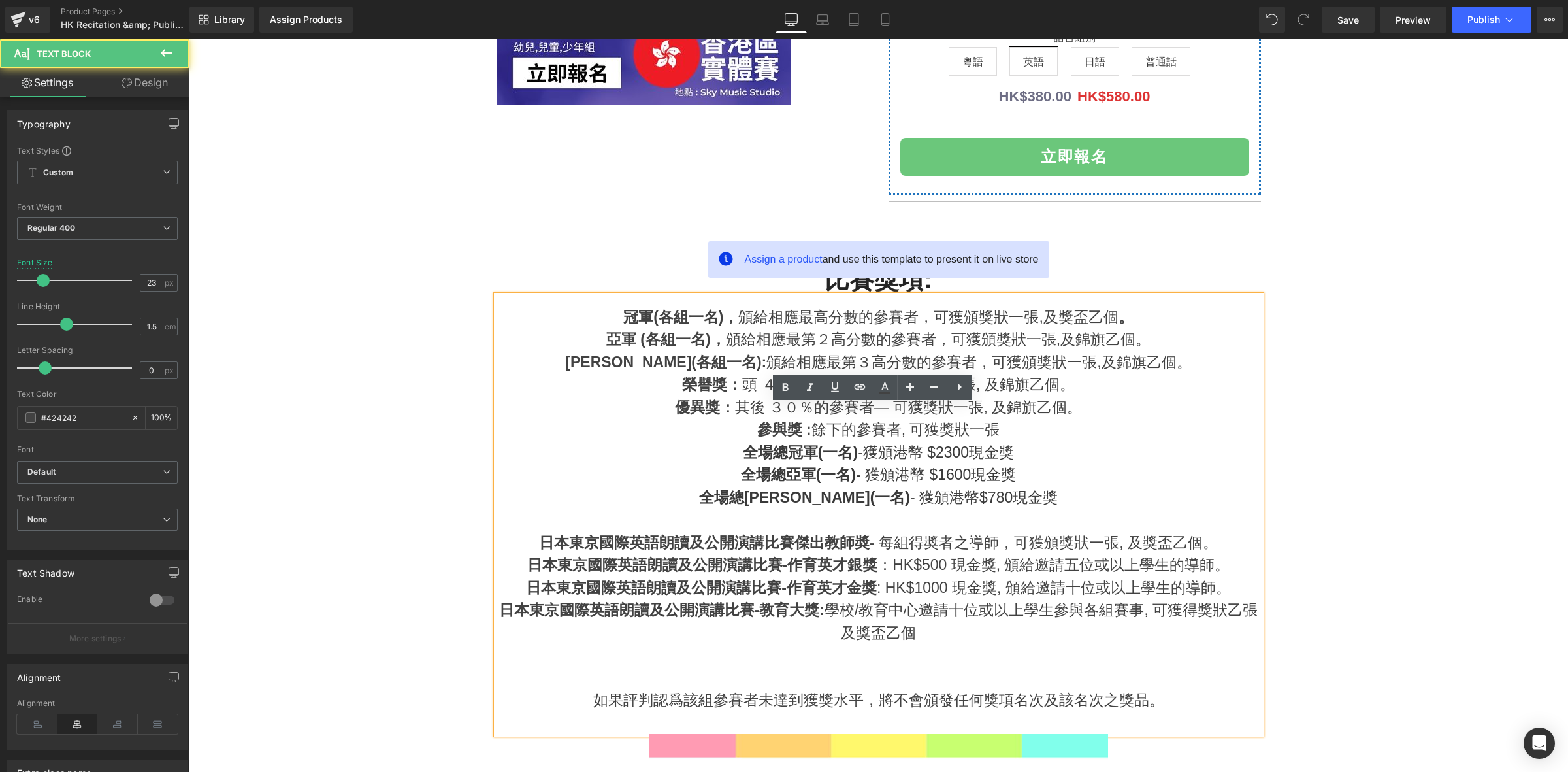
scroll to position [381, 0]
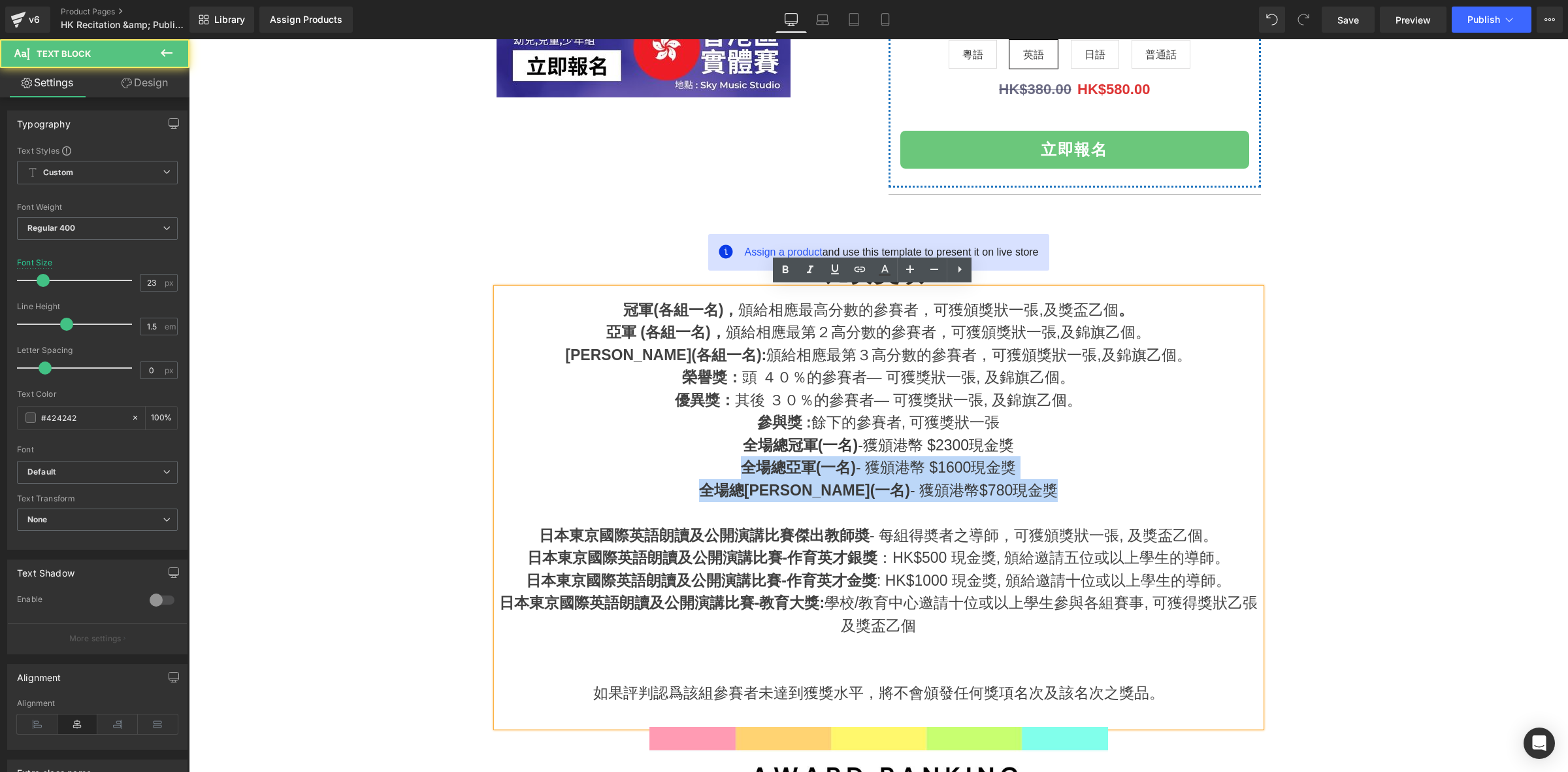
drag, startPoint x: 1059, startPoint y: 497, endPoint x: 692, endPoint y: 465, distance: 368.4
click at [694, 461] on div "全場總冠軍(一名) -獲頒港幣 $2300現金獎 全場總亞軍(一名) - 獲頒港幣 $1600現金獎 全場總季軍(一名) - 獲頒港幣$780現金獎" at bounding box center [879, 468] width 764 height 68
drag, startPoint x: 707, startPoint y: 435, endPoint x: 1063, endPoint y: 482, distance: 359.1
click at [1063, 482] on div "全場總冠軍(一名) -獲頒港幣 $2300現金獎 全場總亞軍(一名) - 獲頒港幣 $1600現金獎 全場總季軍(一名) - 獲頒港幣$780現金獎" at bounding box center [879, 468] width 764 height 68
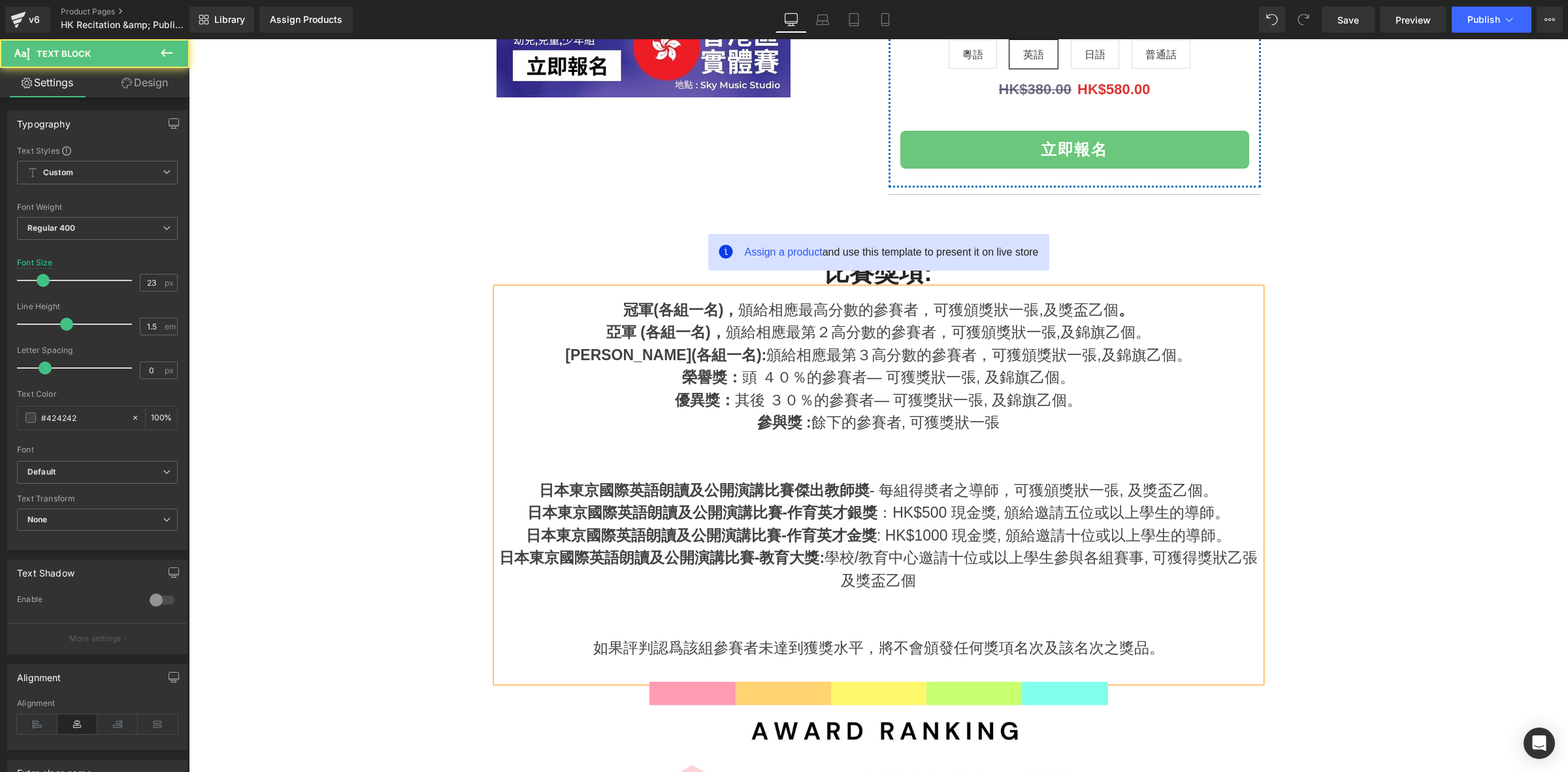
click at [1040, 444] on p at bounding box center [879, 445] width 764 height 23
click at [1031, 428] on div "參與獎 : 餘下的參賽者, 可獲獎狀一張" at bounding box center [879, 422] width 764 height 23
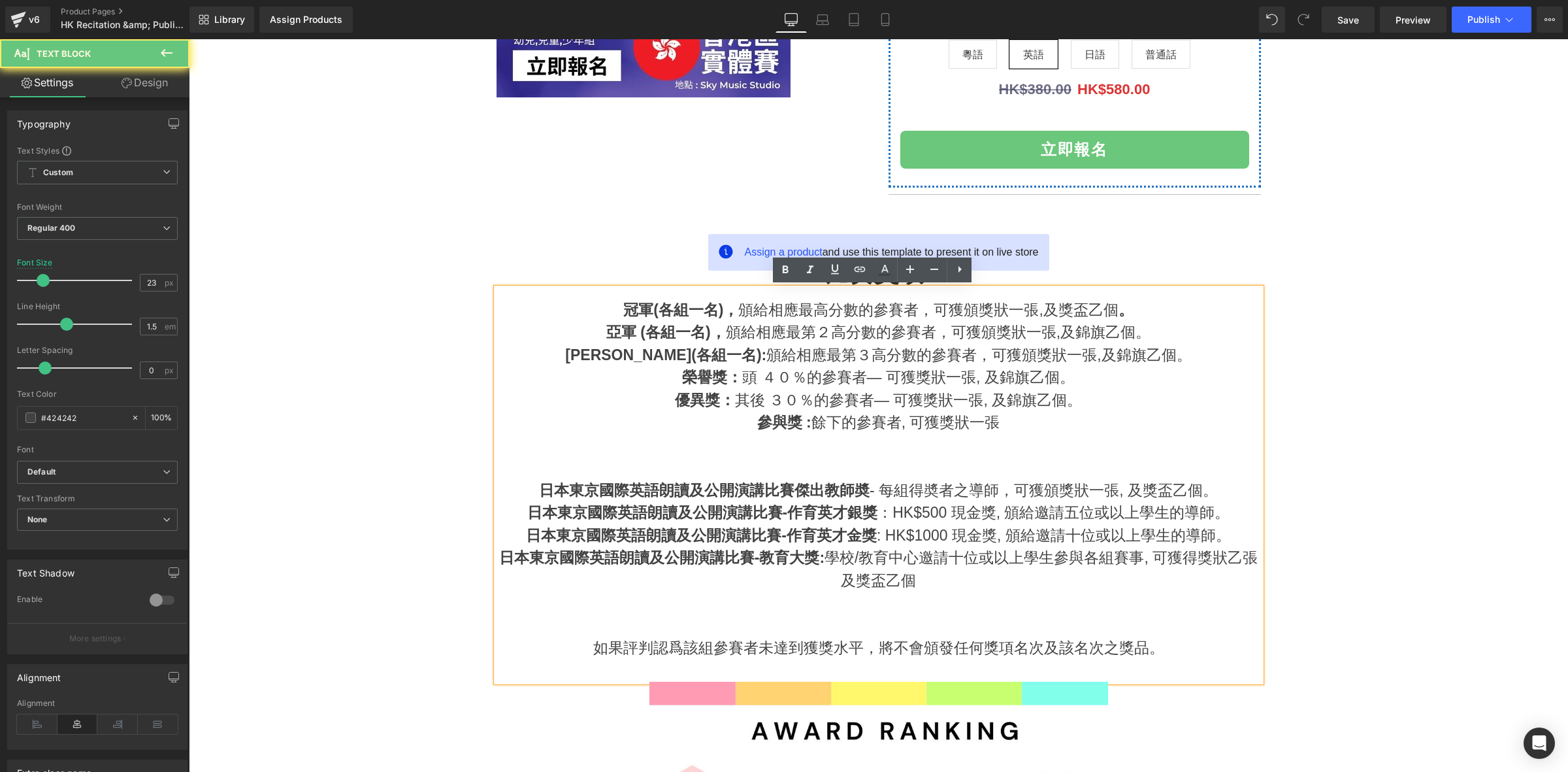
click at [1005, 456] on div at bounding box center [879, 468] width 764 height 23
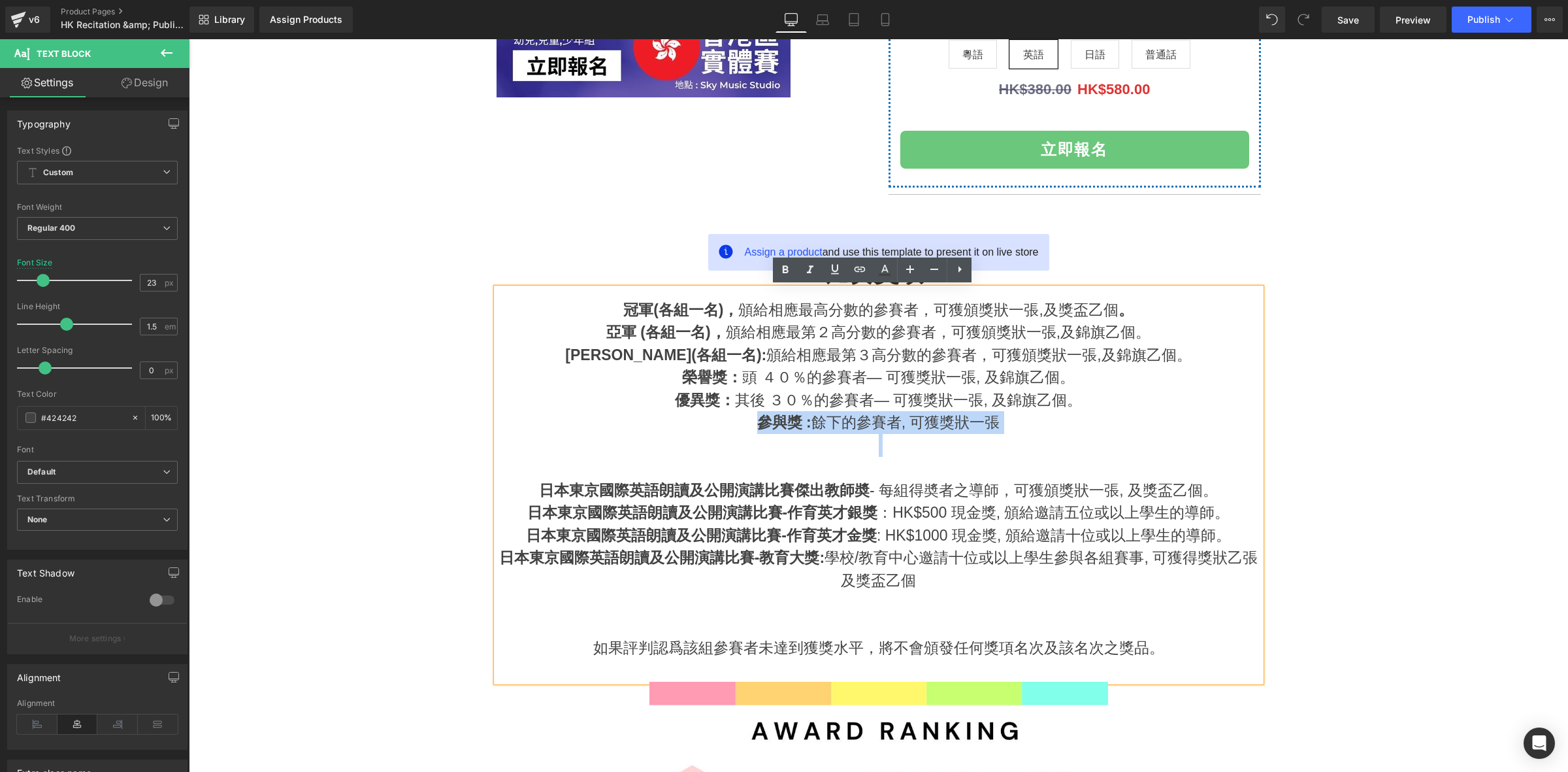
drag, startPoint x: 1026, startPoint y: 444, endPoint x: 695, endPoint y: 430, distance: 331.3
click at [695, 430] on div "冠軍(各組一名)， 頒給相應最高分數的參賽者，可獲頒獎狀一張,及獎盃乙個 。 亞軍 (各組一名)， 頒給相應最第２高分數的參賽者，可獲頒獎狀一張,及錦旗乙個。…" at bounding box center [879, 485] width 764 height 394
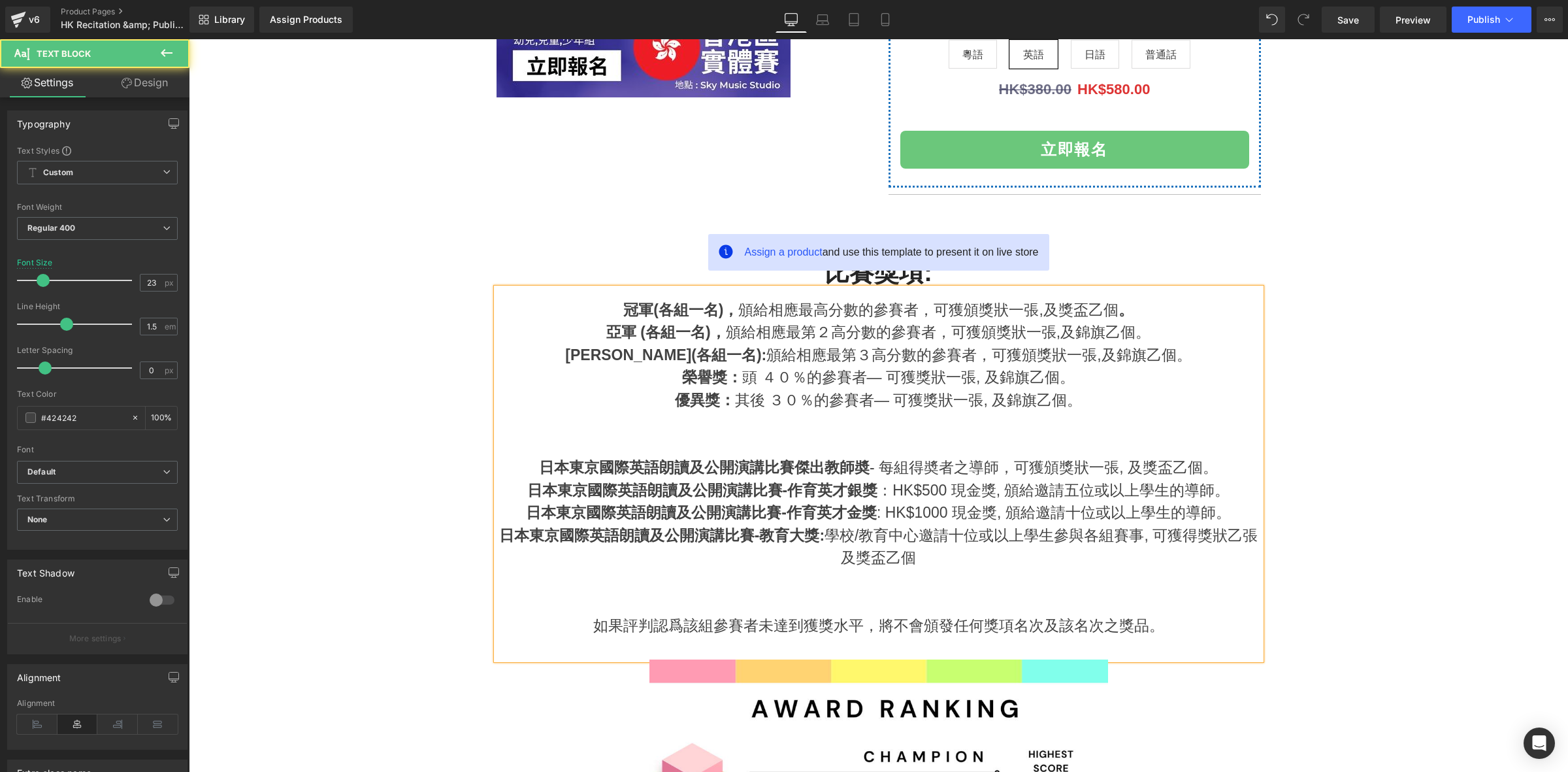
click at [1088, 428] on div at bounding box center [879, 422] width 764 height 23
drag, startPoint x: 1049, startPoint y: 308, endPoint x: 1087, endPoint y: 312, distance: 38.2
click at [1087, 312] on div "冠軍(各組一名)， 頒給相應最高分數的參賽者，可獲頒獎狀一張,及獎盃乙個 。" at bounding box center [879, 310] width 764 height 23
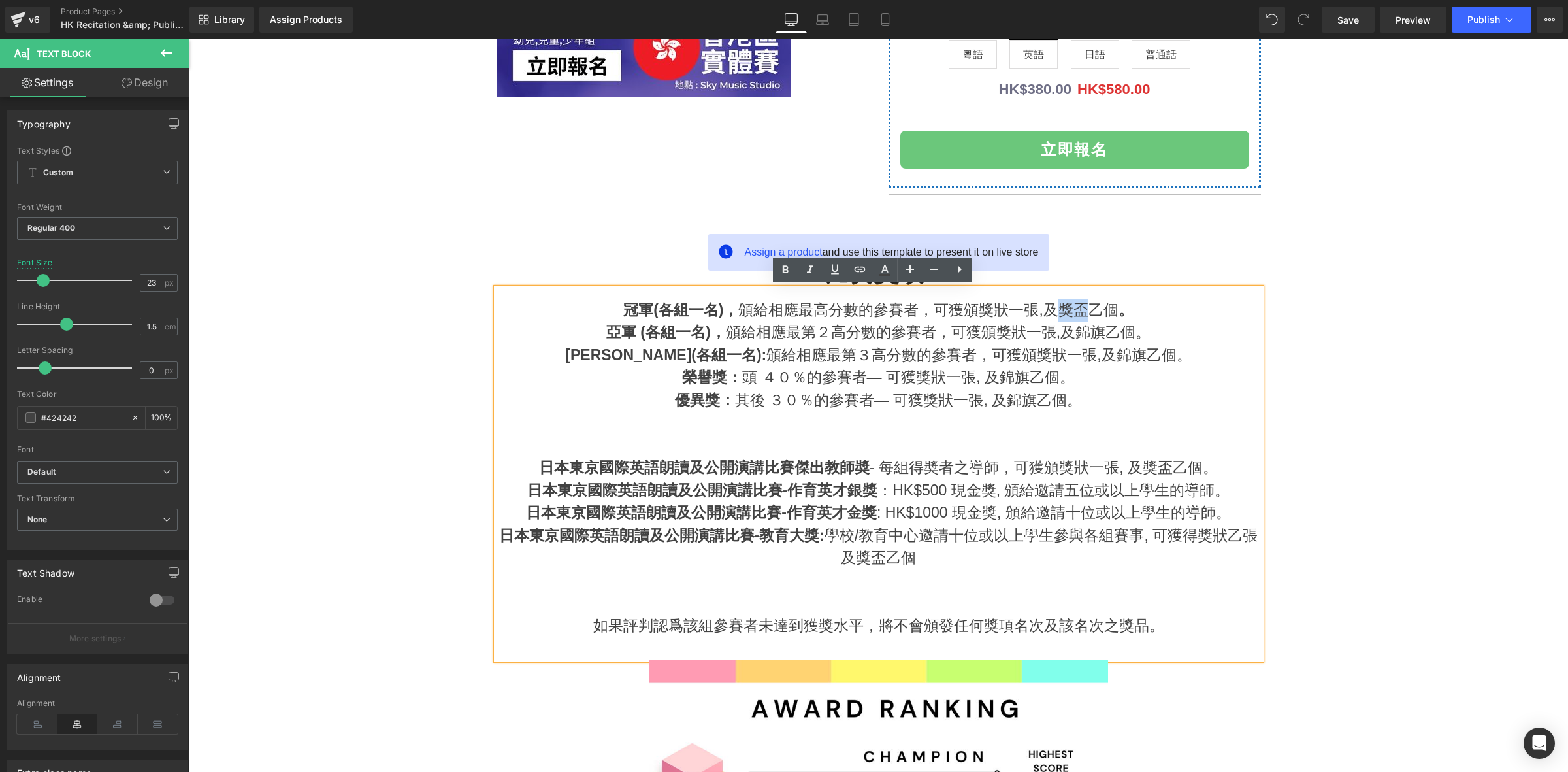
copy div "獎盃"
drag, startPoint x: 1074, startPoint y: 334, endPoint x: 1096, endPoint y: 339, distance: 22.6
click at [1096, 339] on div "亞軍 (各組一名)， 頒給相應最第２高分數的參賽者，可獲頒獎狀一張,及錦旗乙個。" at bounding box center [879, 332] width 764 height 23
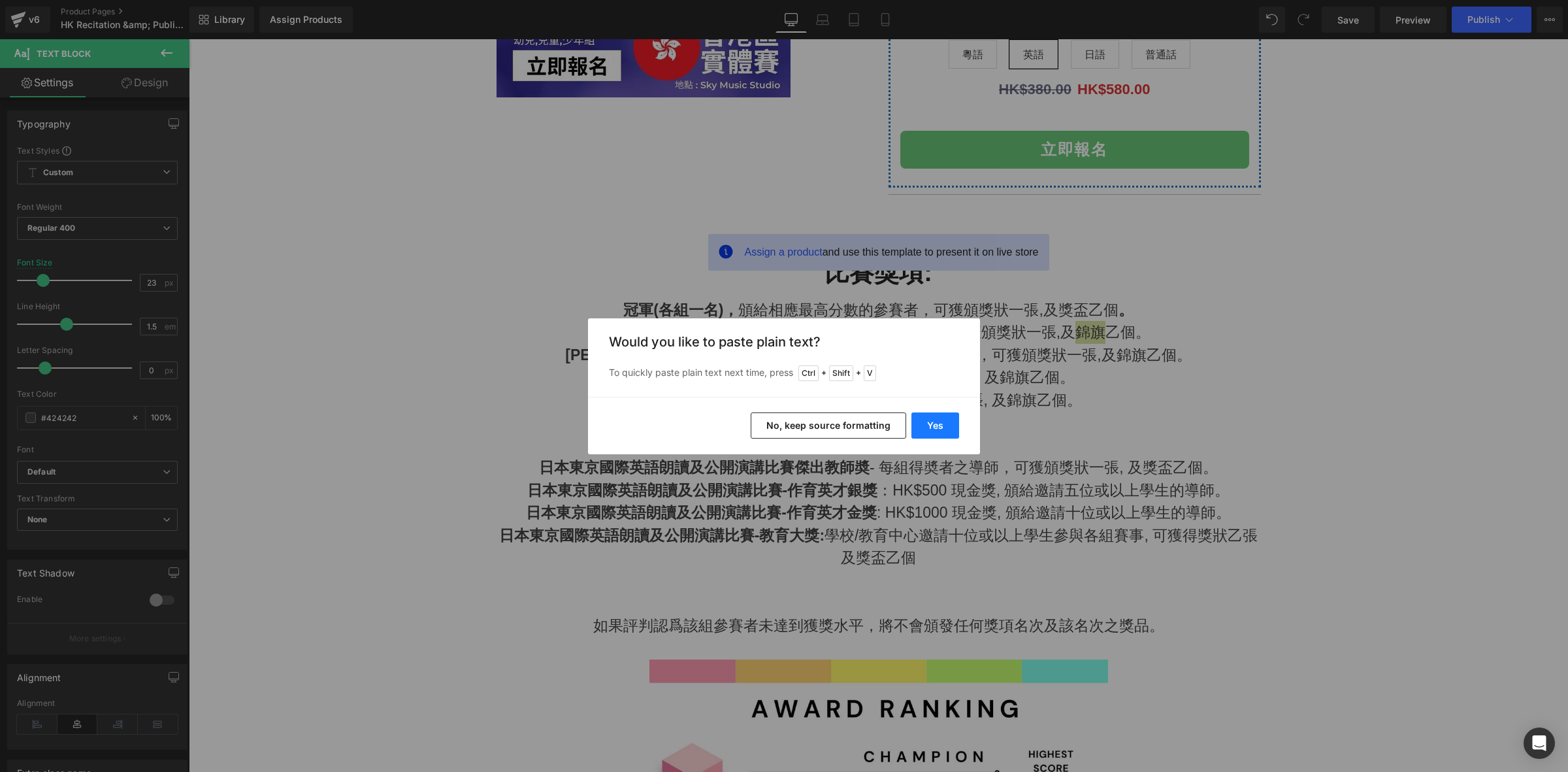
click at [942, 423] on button "Yes" at bounding box center [935, 425] width 48 height 26
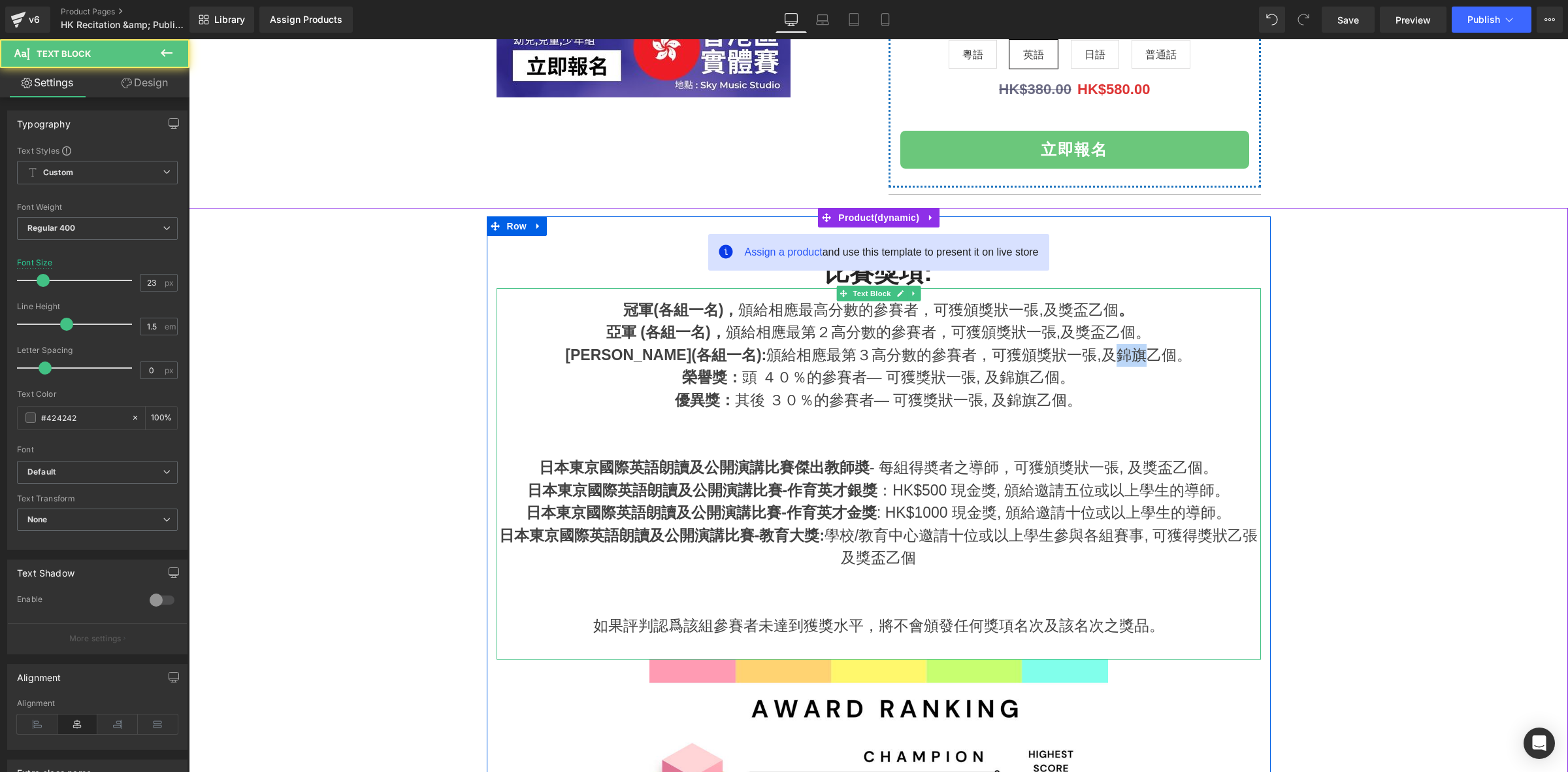
drag, startPoint x: 1059, startPoint y: 346, endPoint x: 1094, endPoint y: 347, distance: 35.0
click at [1094, 347] on div "季軍(各組一名): 頒給相應最第３高分數的參賽者，可獲頒獎狀一張,及錦旗乙個。" at bounding box center [879, 355] width 764 height 23
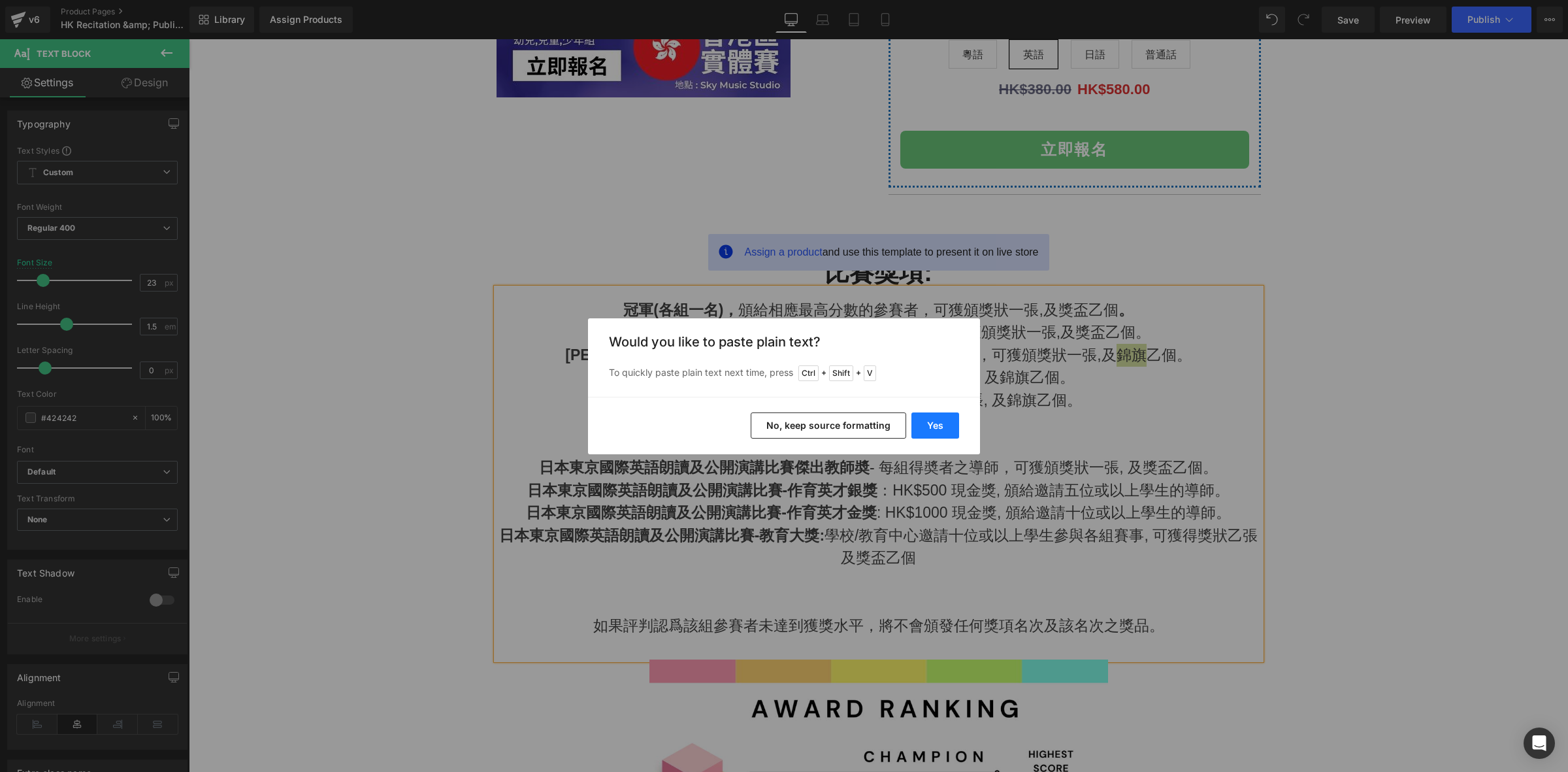
click at [940, 421] on button "Yes" at bounding box center [935, 425] width 48 height 26
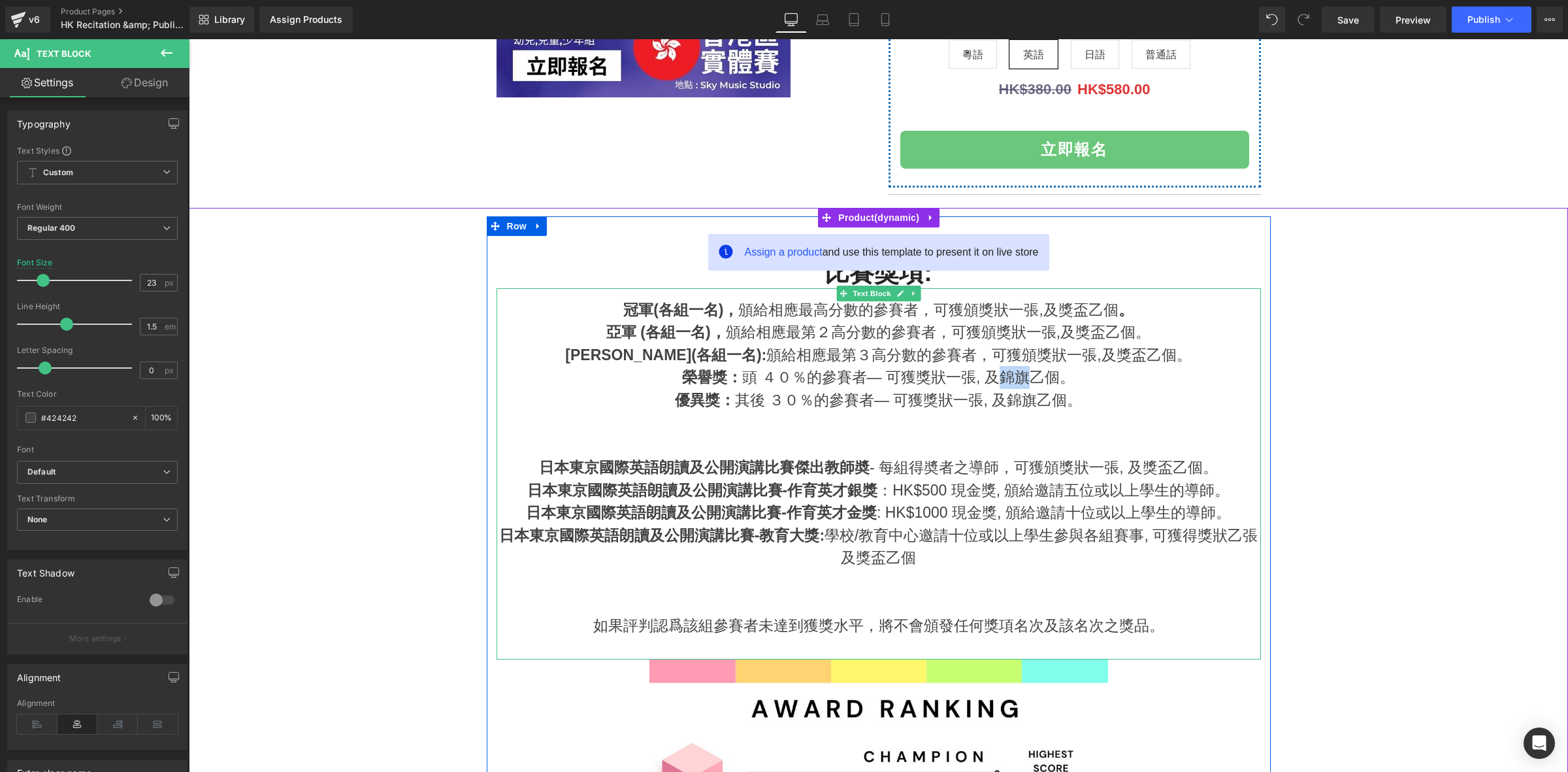
drag, startPoint x: 990, startPoint y: 377, endPoint x: 1020, endPoint y: 377, distance: 30.0
click at [1020, 377] on div "榮譽獎： 頭 ４０％的參賽者— 可獲獎狀一張, 及錦旗乙個。" at bounding box center [879, 377] width 764 height 23
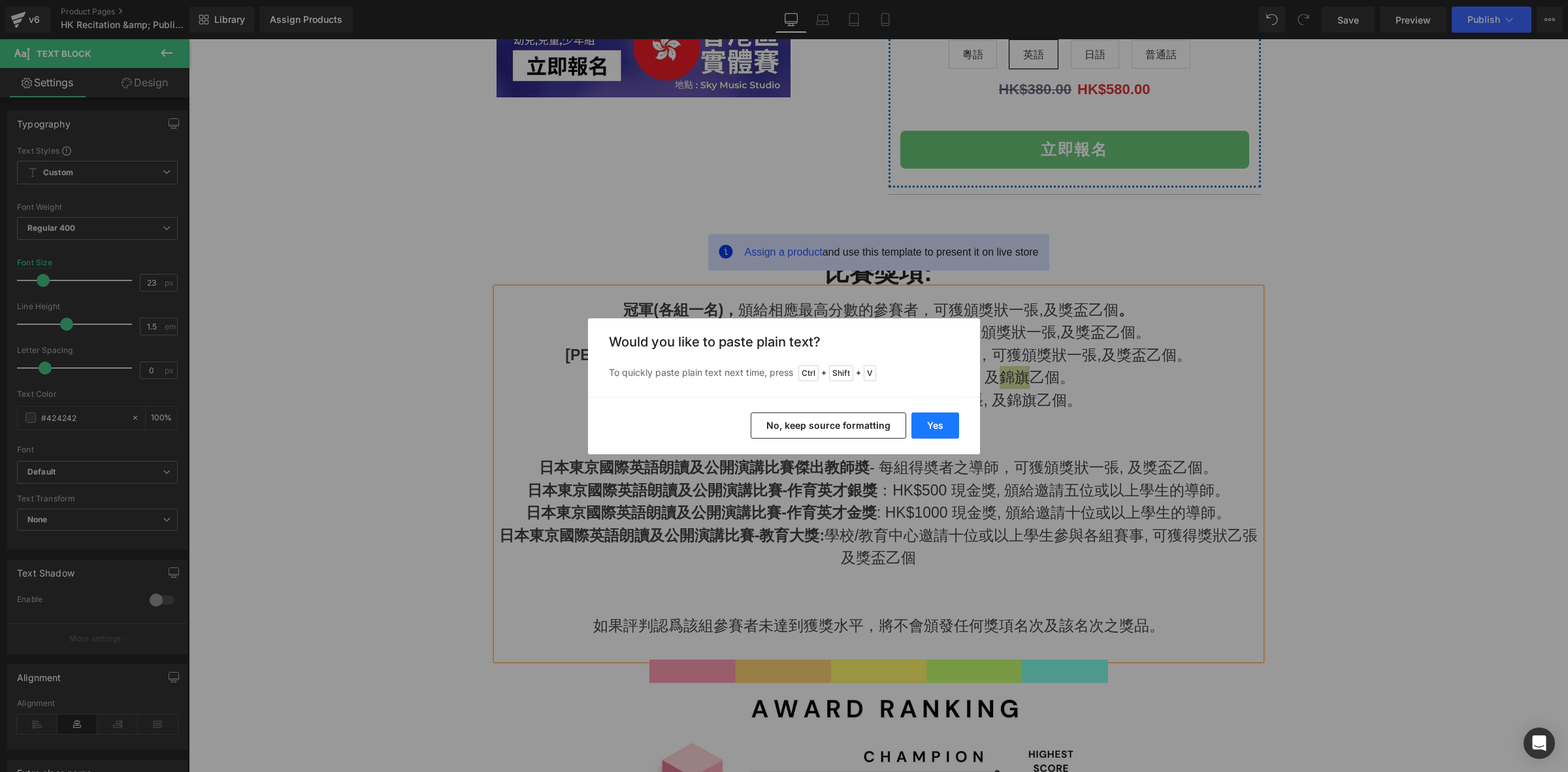
click at [948, 423] on button "Yes" at bounding box center [935, 425] width 48 height 26
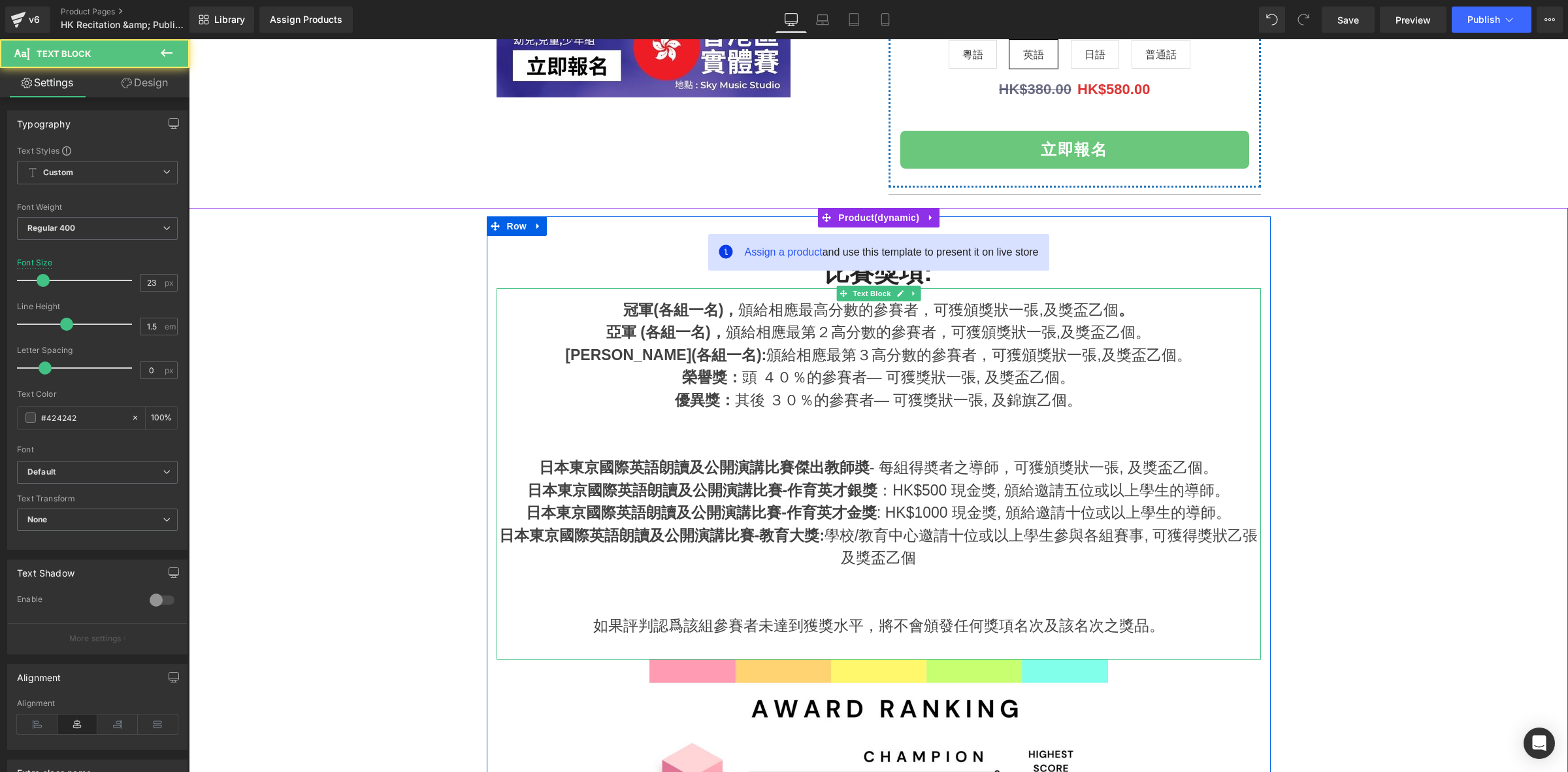
click at [1015, 379] on div "榮譽獎： 頭 ４０％的參賽者— 可獲獎狀一張, 及獎盃乙個。" at bounding box center [879, 377] width 764 height 23
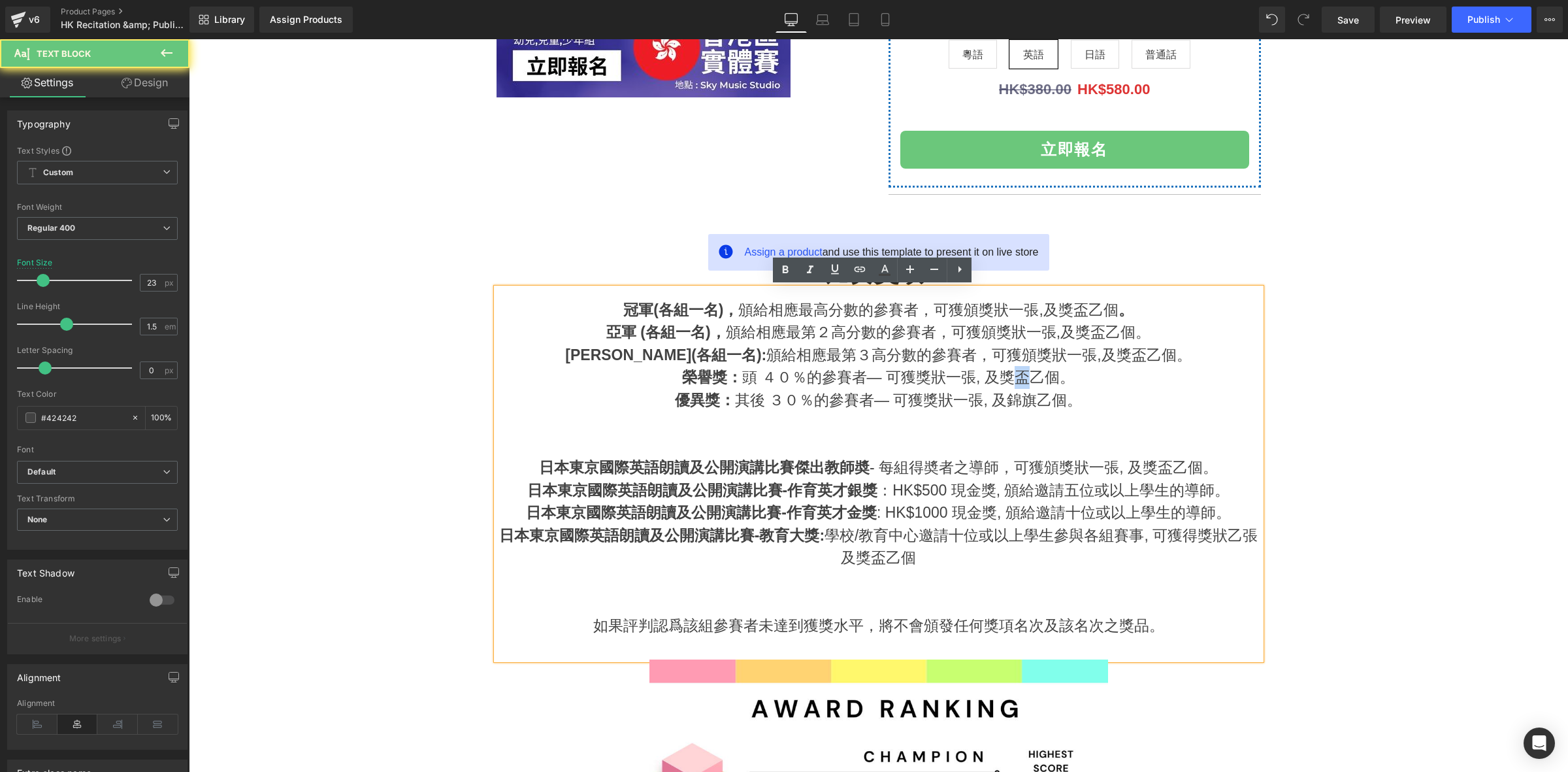
drag, startPoint x: 1025, startPoint y: 379, endPoint x: 1011, endPoint y: 384, distance: 14.9
click at [1011, 384] on div "榮譽獎： 頭 ４０％的參賽者— 可獲獎狀一張, 及獎盃乙個。" at bounding box center [879, 377] width 764 height 23
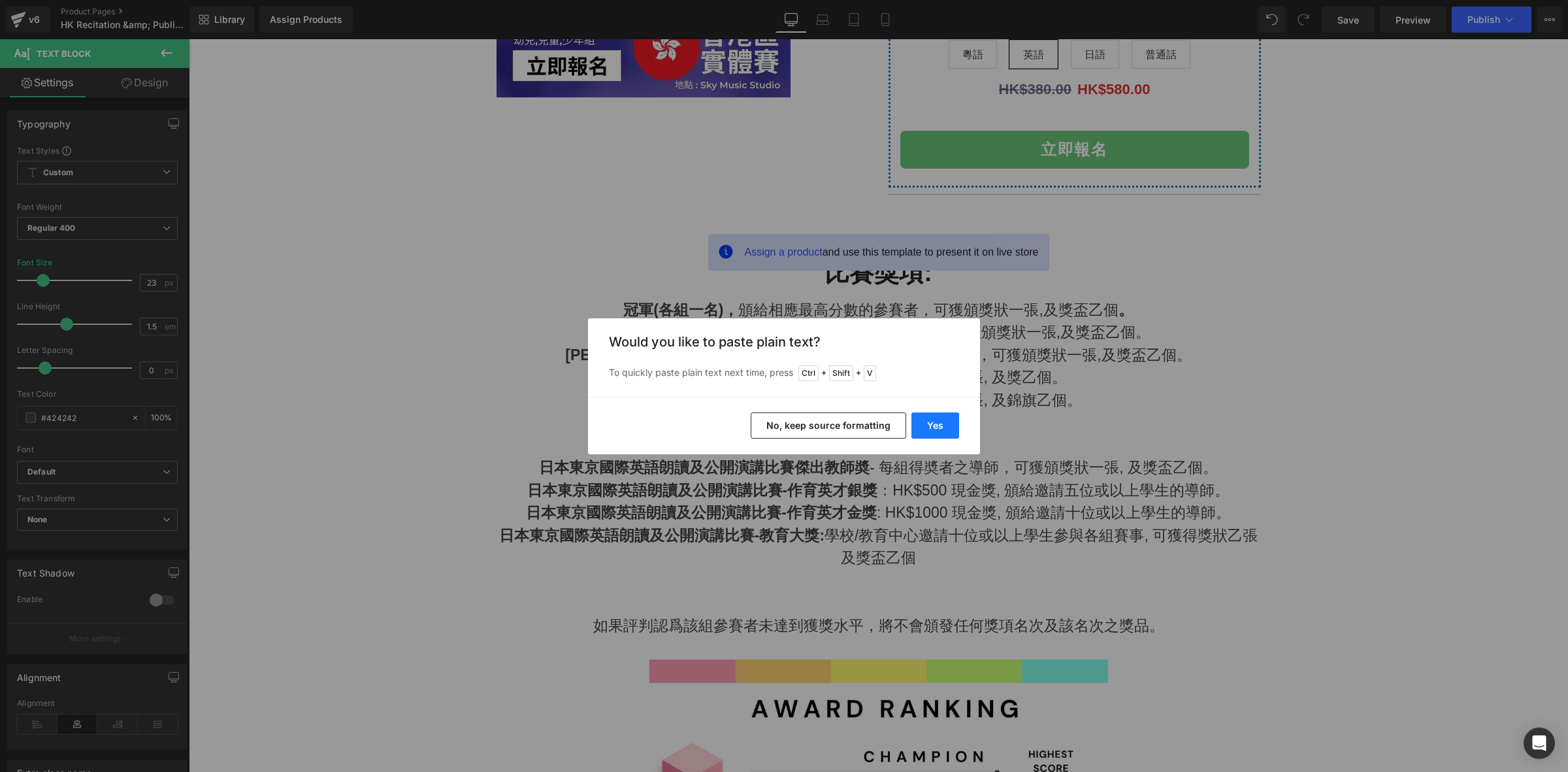
click at [940, 416] on button "Yes" at bounding box center [935, 425] width 48 height 26
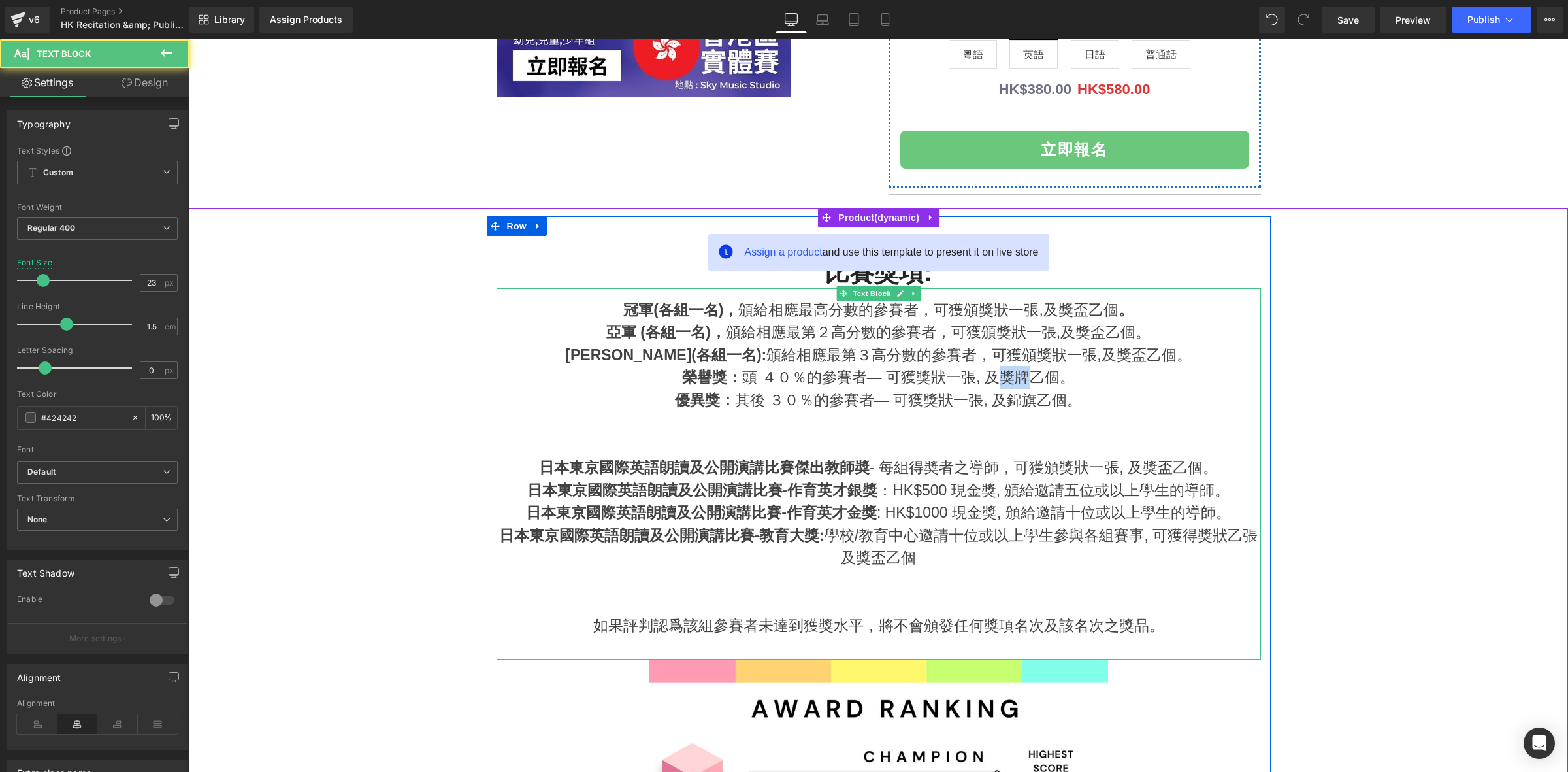
drag, startPoint x: 991, startPoint y: 373, endPoint x: 1019, endPoint y: 374, distance: 28.0
click at [1019, 374] on div "榮譽獎： 頭 ４０％的參賽者— 可獲獎狀一張, 及獎牌乙個。" at bounding box center [879, 377] width 764 height 23
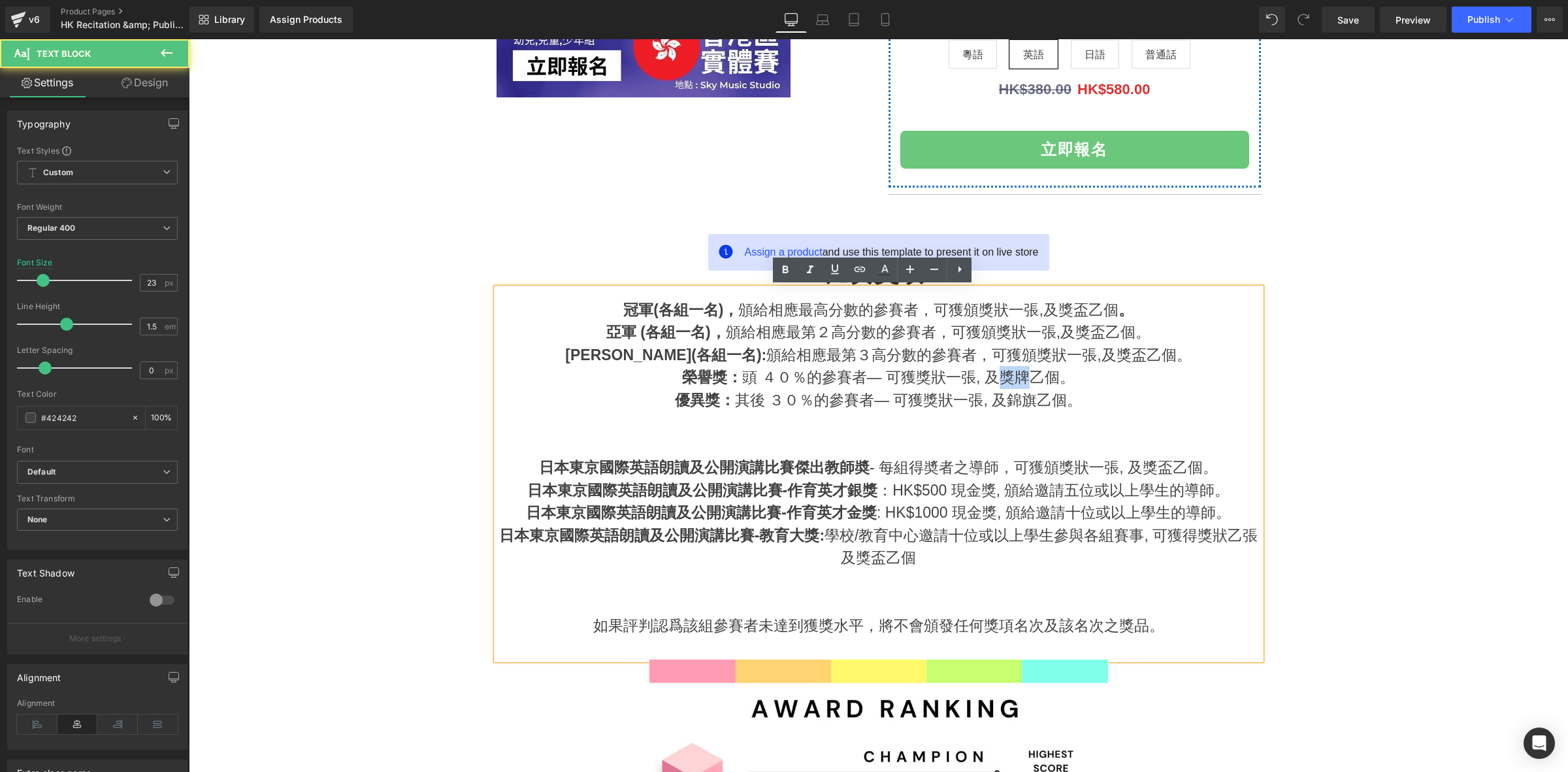
copy div "獎牌"
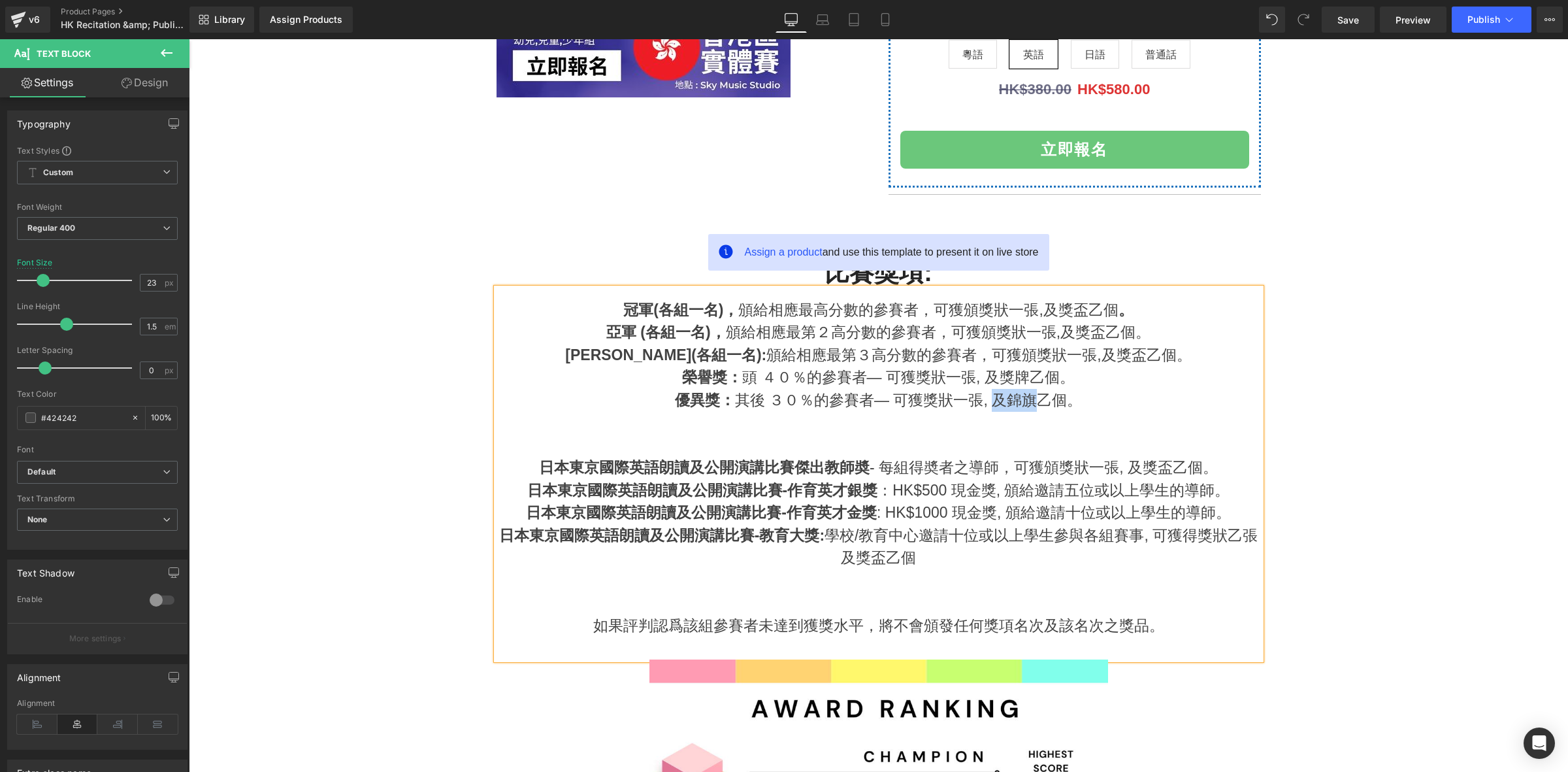
drag, startPoint x: 991, startPoint y: 396, endPoint x: 1028, endPoint y: 402, distance: 37.5
click at [1028, 402] on div "優異獎： 其後 ３０％的參賽者— 可獲獎狀一張, 及錦旗乙個。" at bounding box center [879, 400] width 764 height 23
drag, startPoint x: 1021, startPoint y: 407, endPoint x: 1034, endPoint y: 404, distance: 13.3
click at [1034, 404] on div "優異獎： 其後 ３０％的參賽者— 可獲獎狀一張, 及錦旗乙個。" at bounding box center [879, 400] width 764 height 23
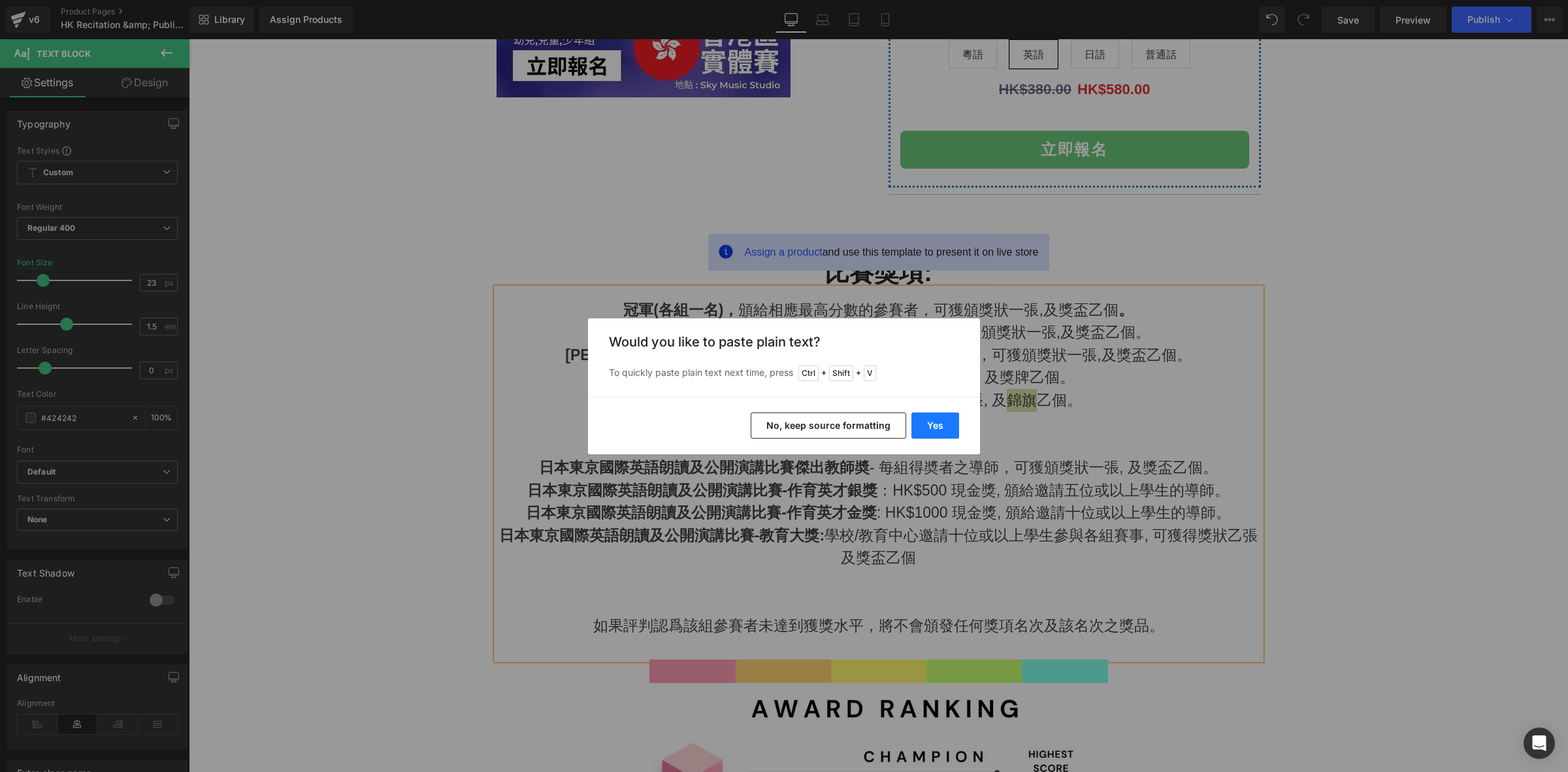
click at [931, 423] on button "Yes" at bounding box center [935, 425] width 48 height 26
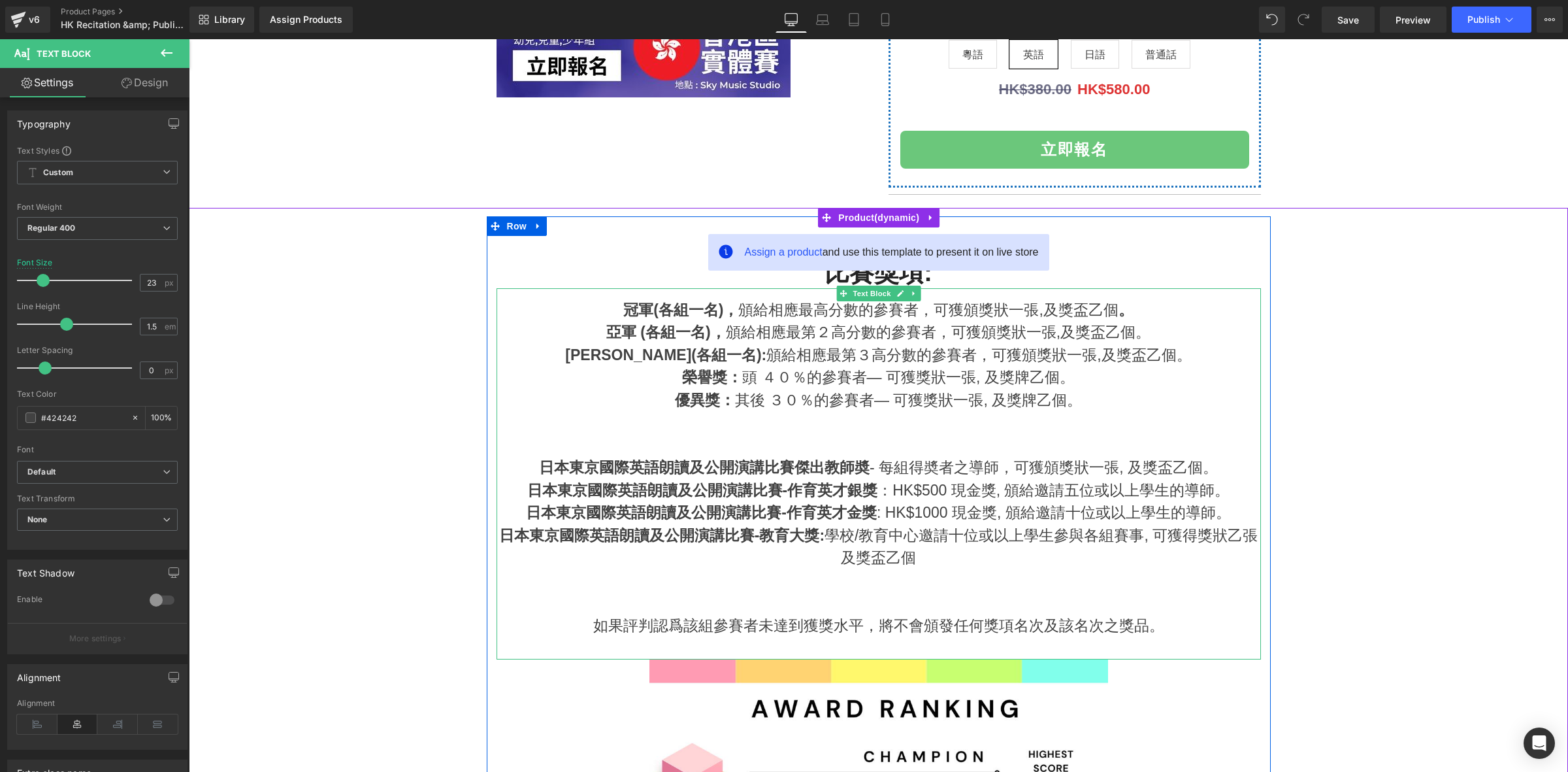
click at [1012, 481] on div "日本東京國際英語朗讀及公開演講比賽-作育英才銀獎 ：HK$500 現金獎, 頒給邀請五位或以上學生的導師。" at bounding box center [879, 490] width 764 height 23
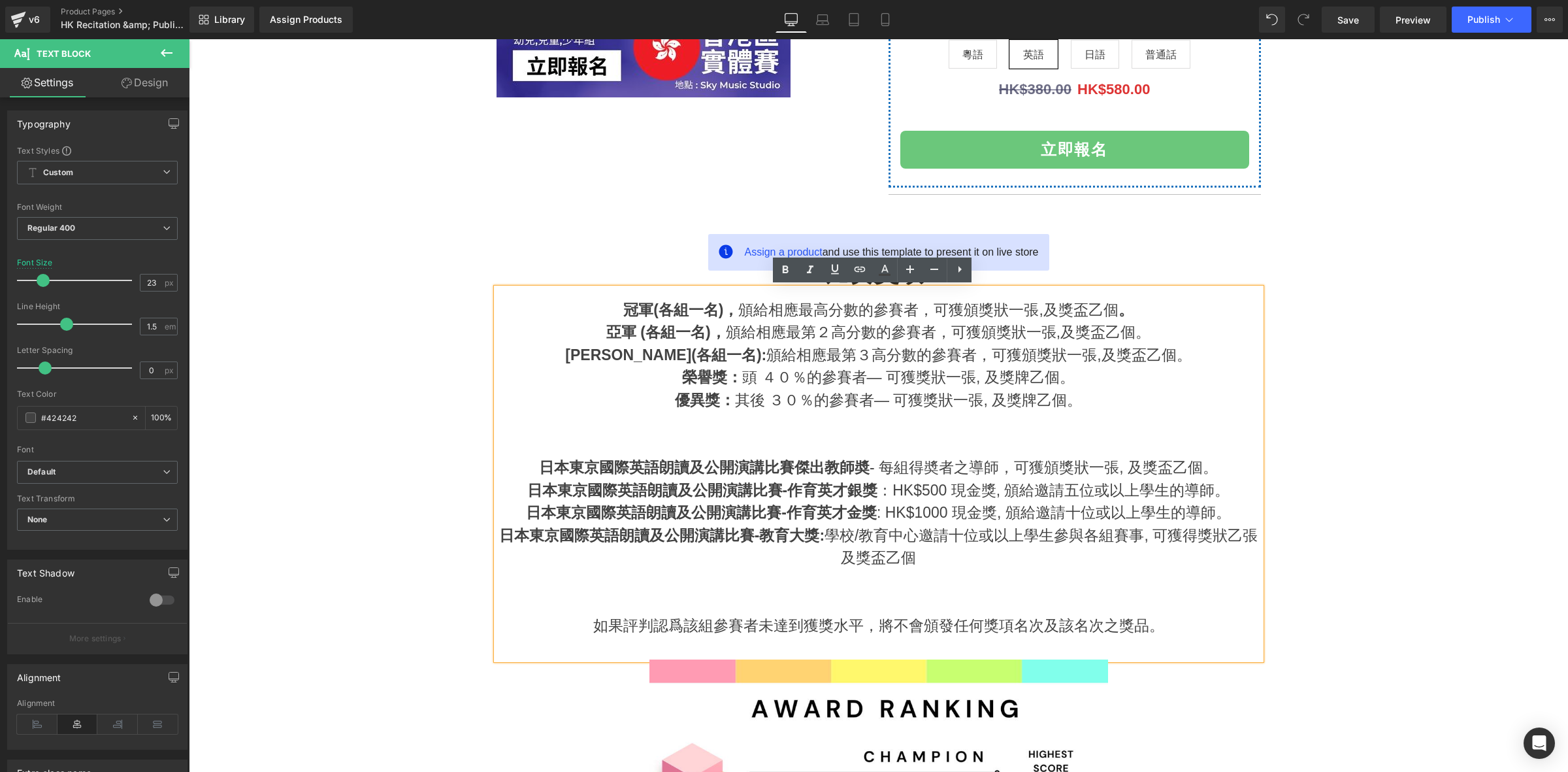
click at [941, 573] on div at bounding box center [879, 580] width 764 height 23
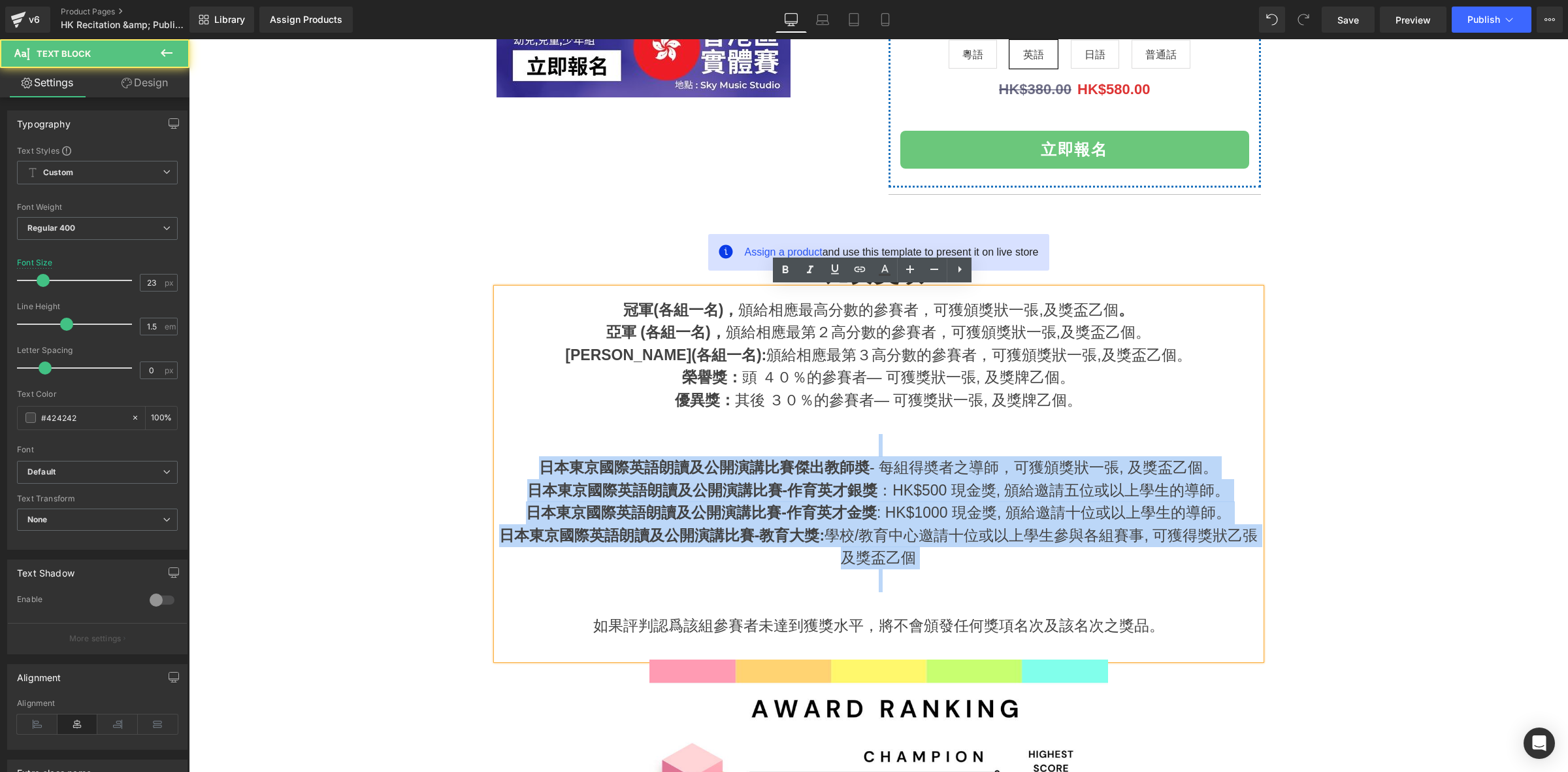
drag, startPoint x: 979, startPoint y: 580, endPoint x: 521, endPoint y: 451, distance: 475.8
click at [521, 451] on div "冠軍(各組一名)， 頒給相應最高分數的參賽者，可獲頒獎狀一張,及獎盃乙個 。 亞軍 (各組一名)， 頒給相應最第２高分數的參賽者，可獲頒獎狀一張,及獎盃乙個。…" at bounding box center [879, 474] width 764 height 371
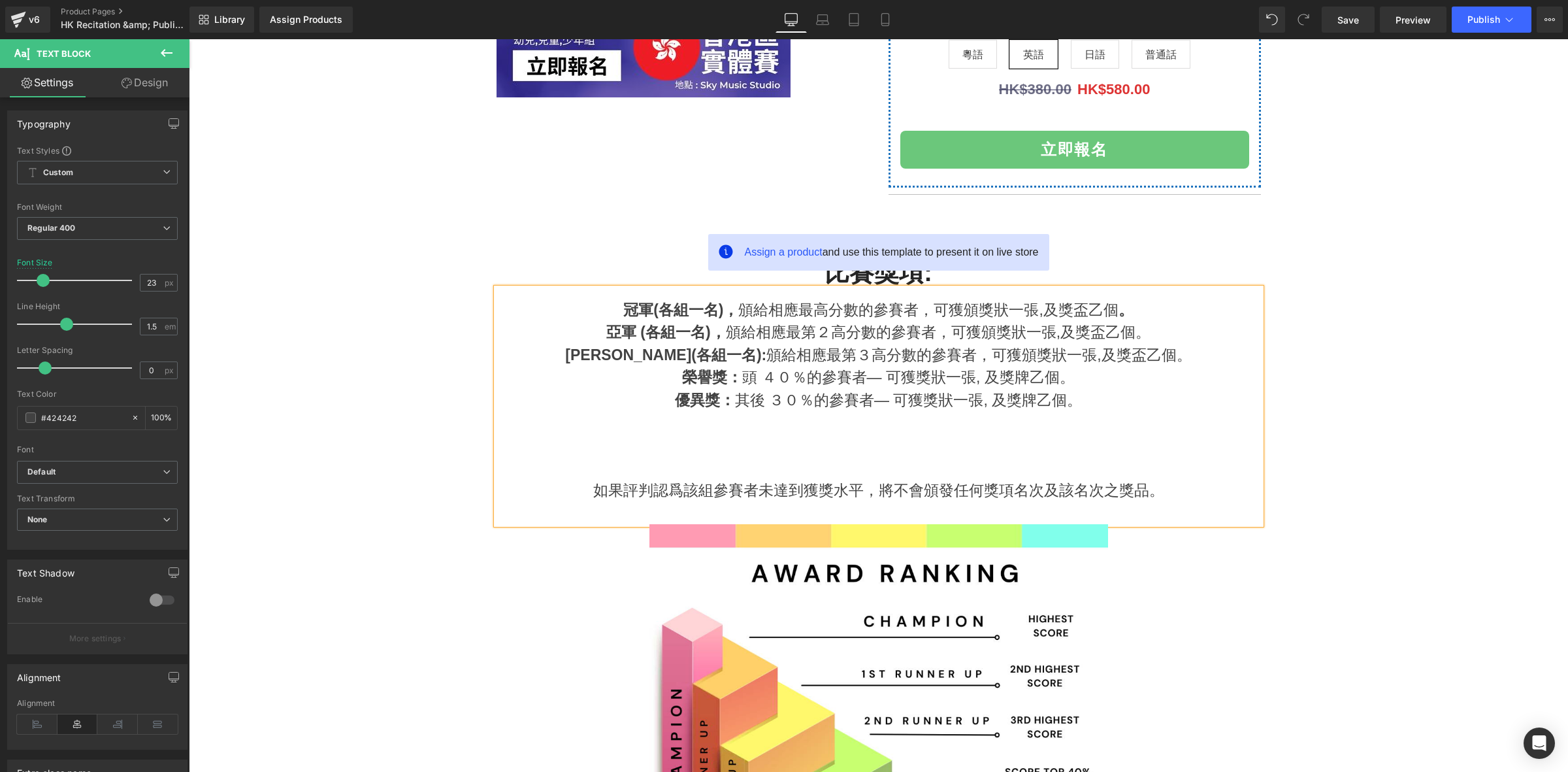
click at [938, 437] on div at bounding box center [879, 445] width 764 height 23
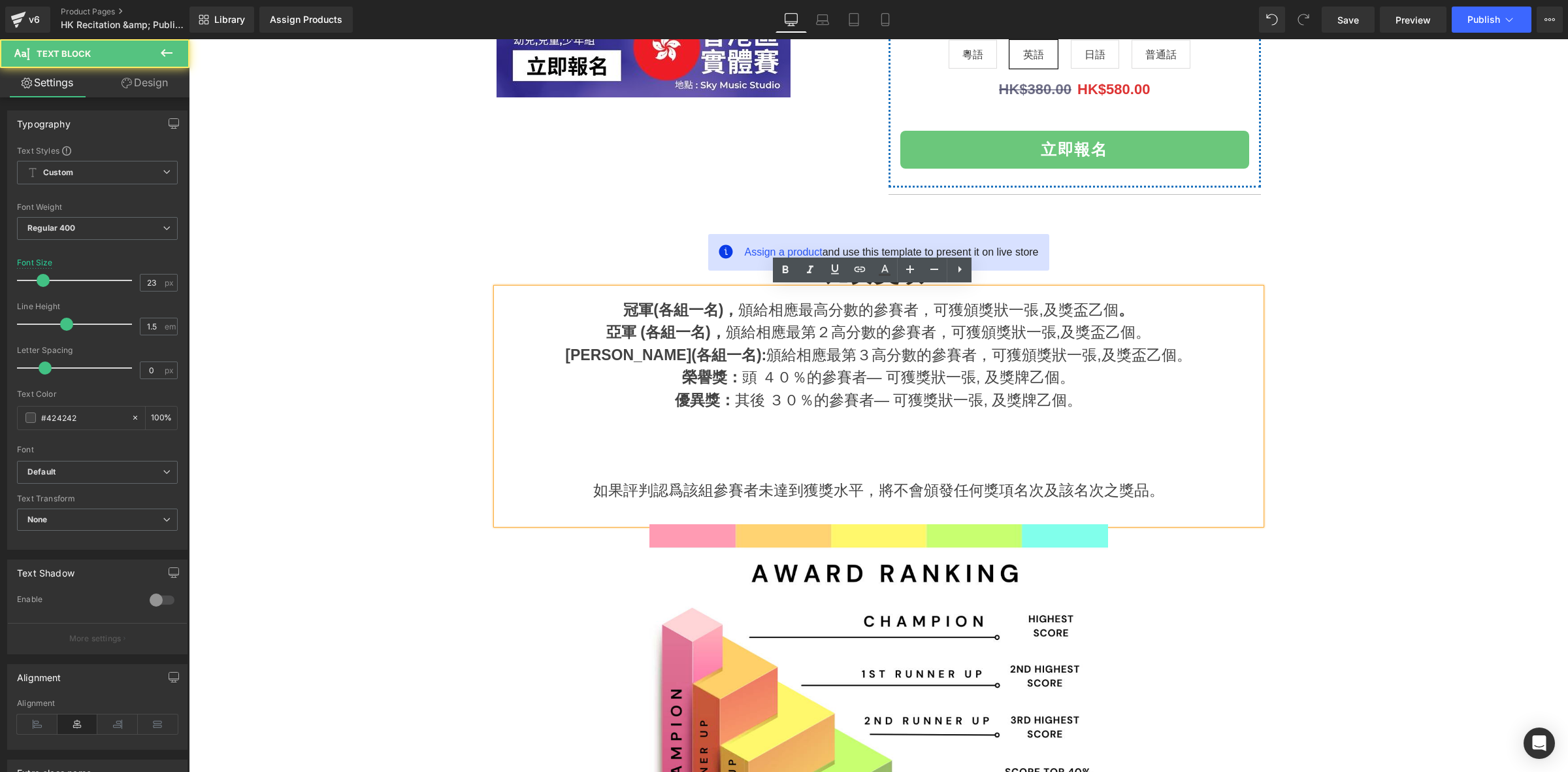
click at [919, 442] on div at bounding box center [879, 445] width 764 height 23
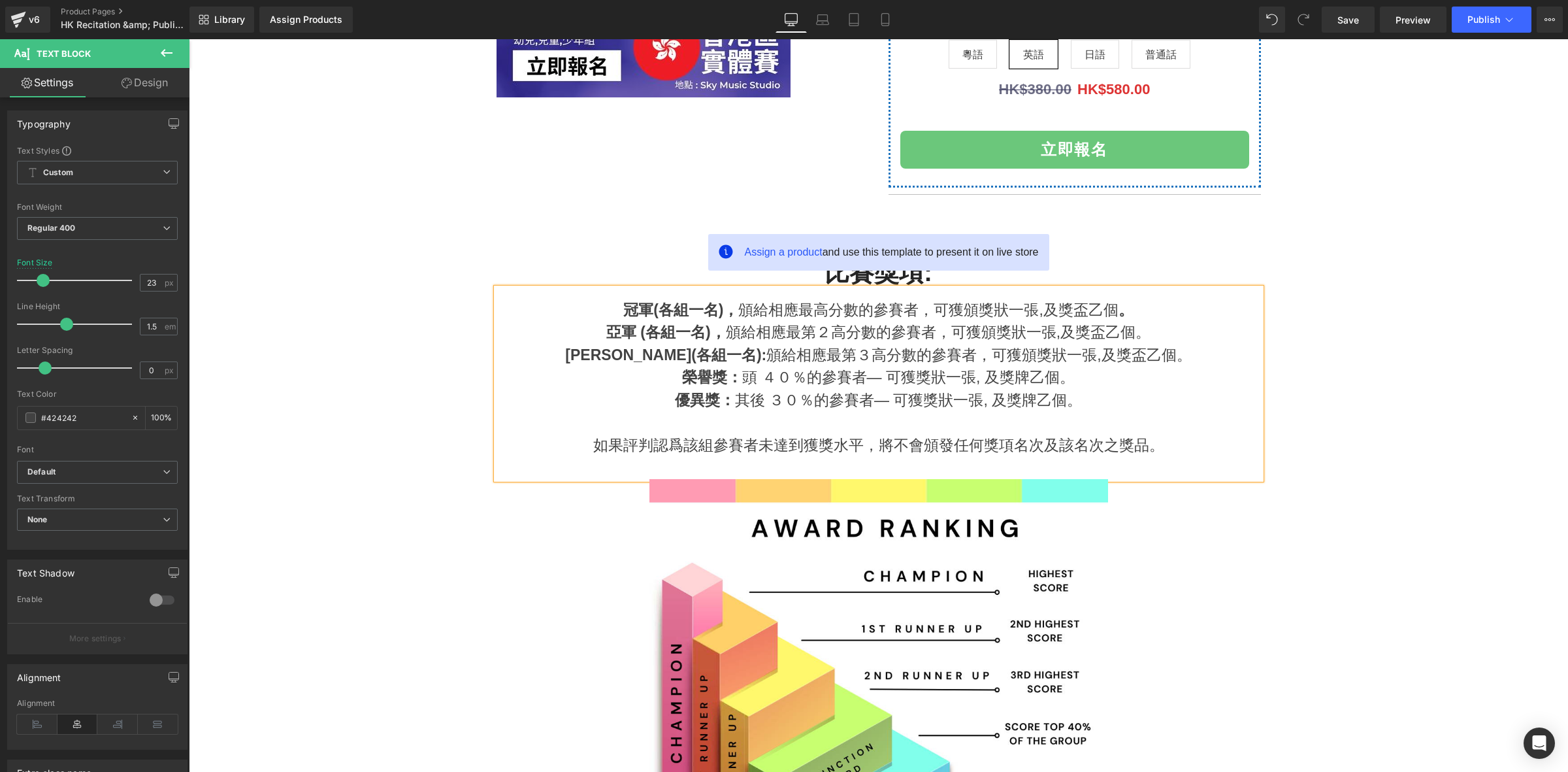
click at [1117, 539] on div at bounding box center [879, 708] width 764 height 458
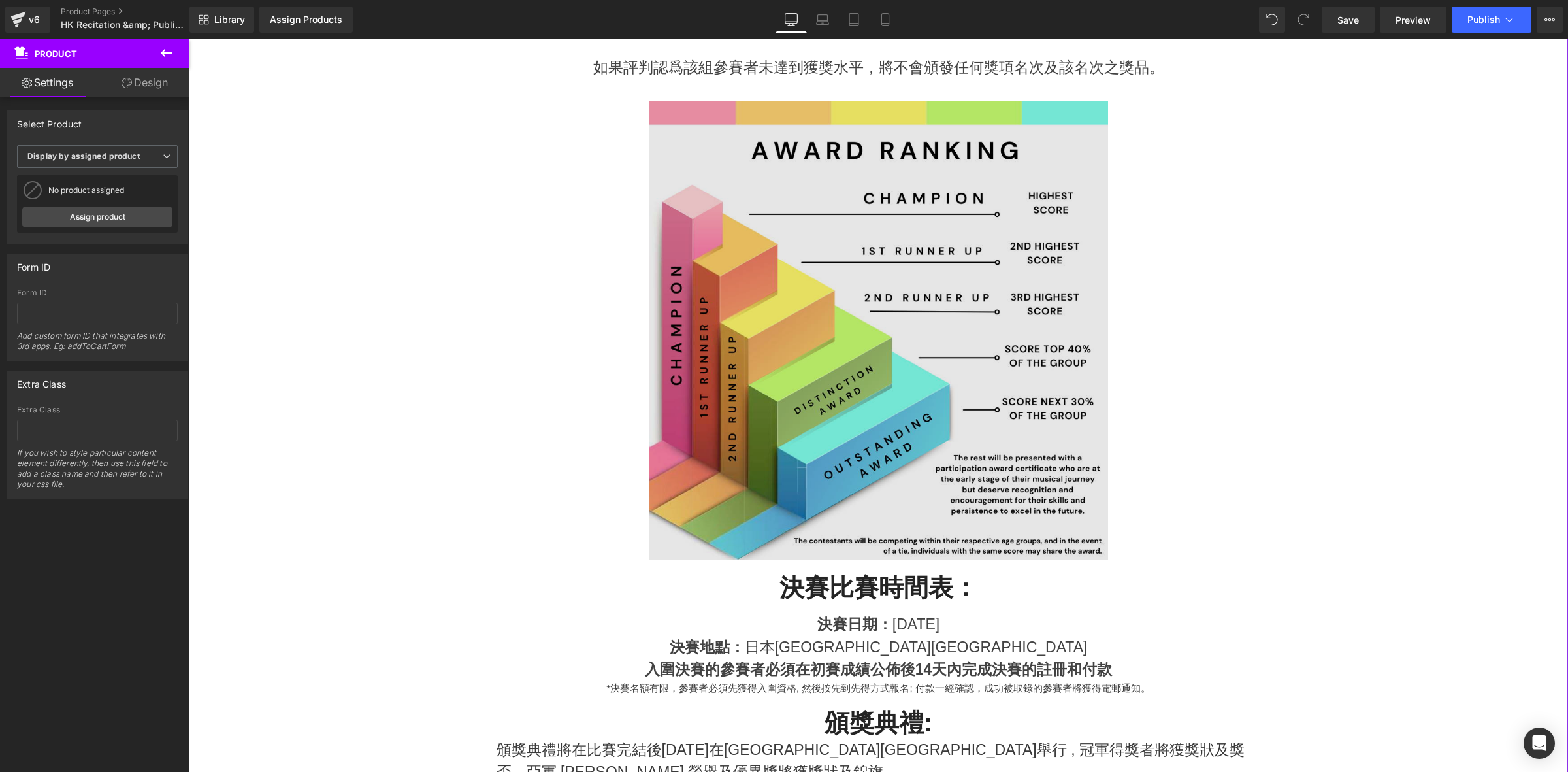
scroll to position [762, 0]
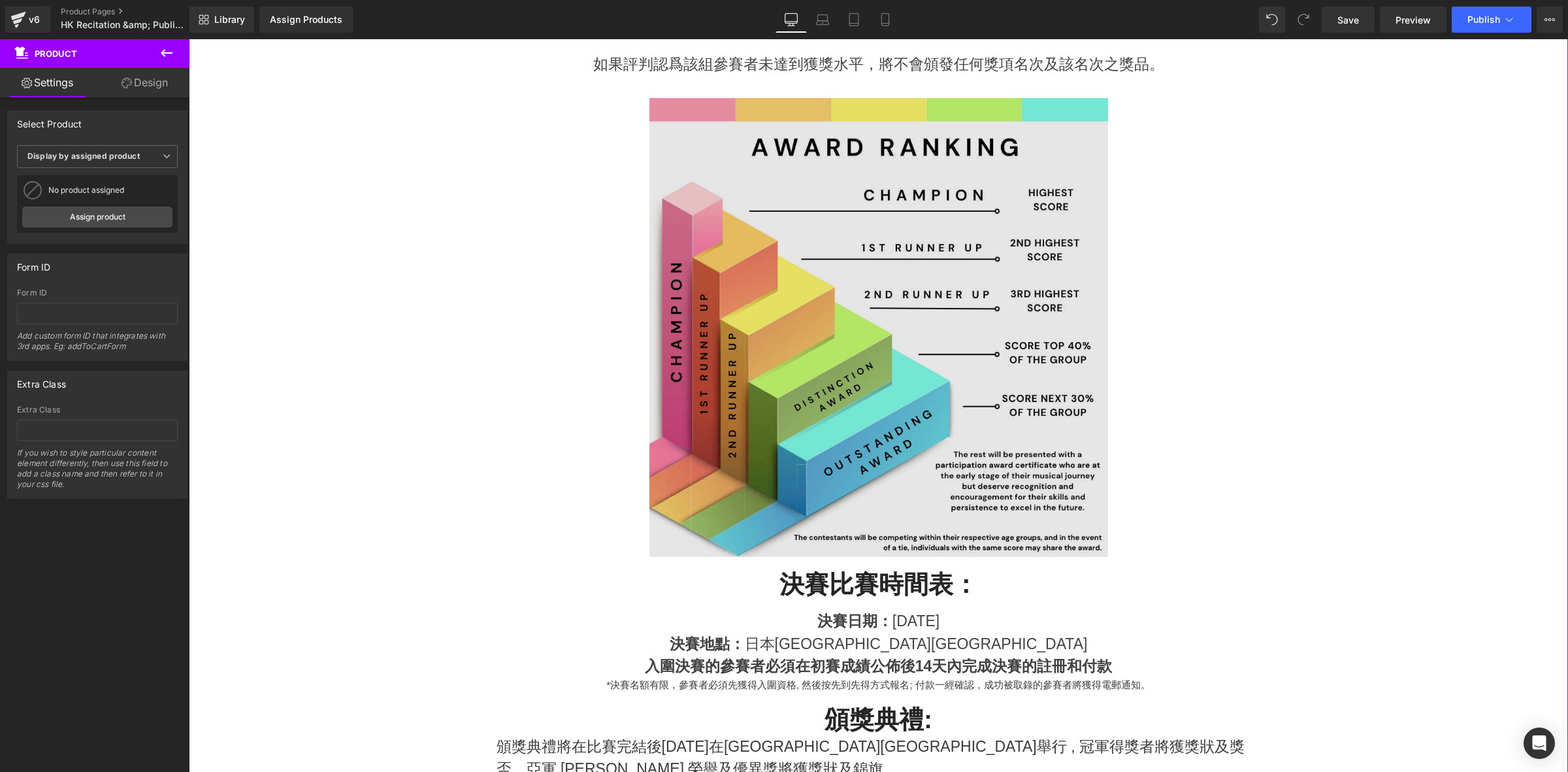
click at [897, 357] on img at bounding box center [878, 327] width 458 height 458
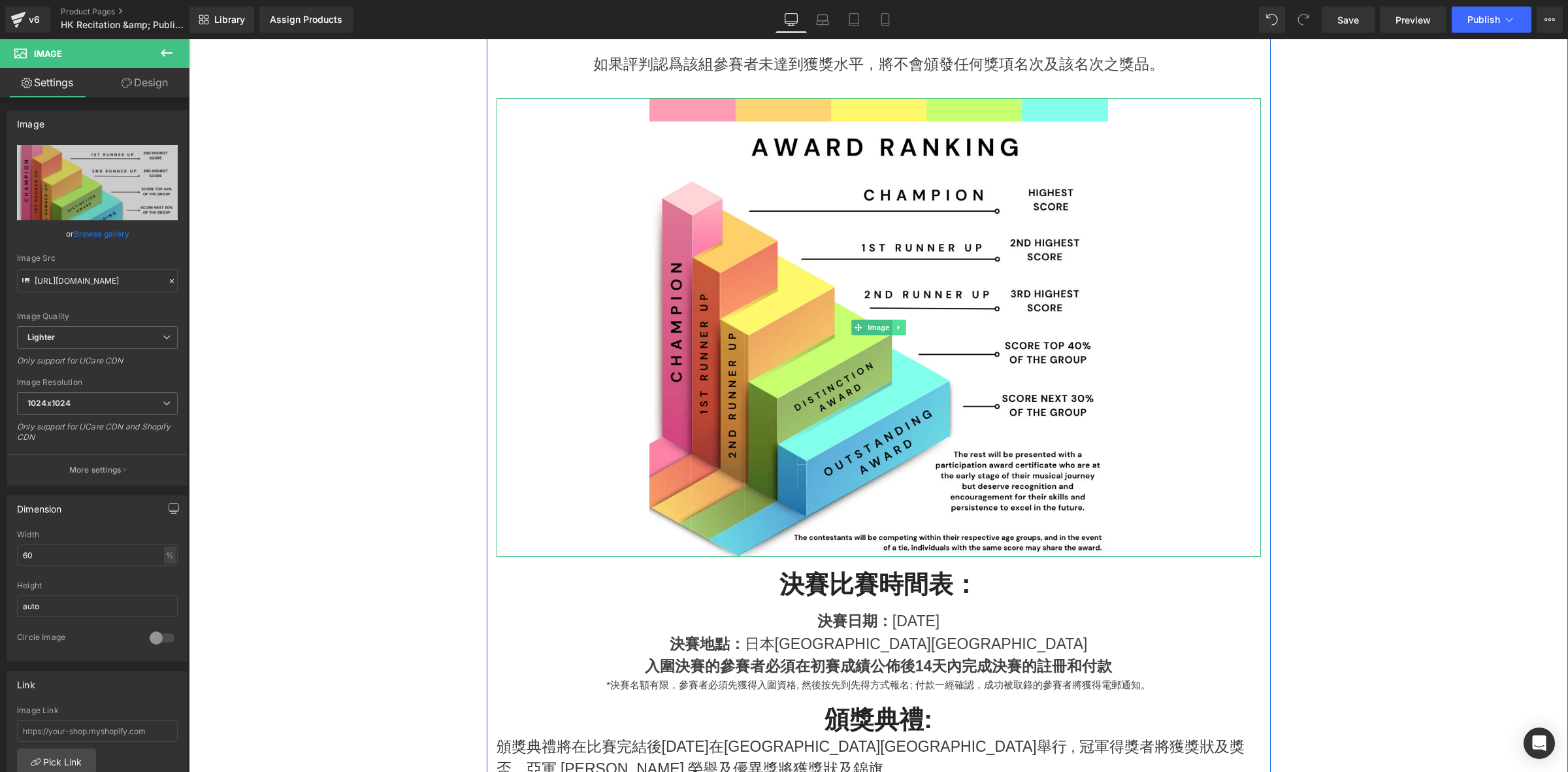
click at [896, 325] on icon at bounding box center [898, 327] width 7 height 8
click at [901, 329] on icon at bounding box center [905, 327] width 7 height 7
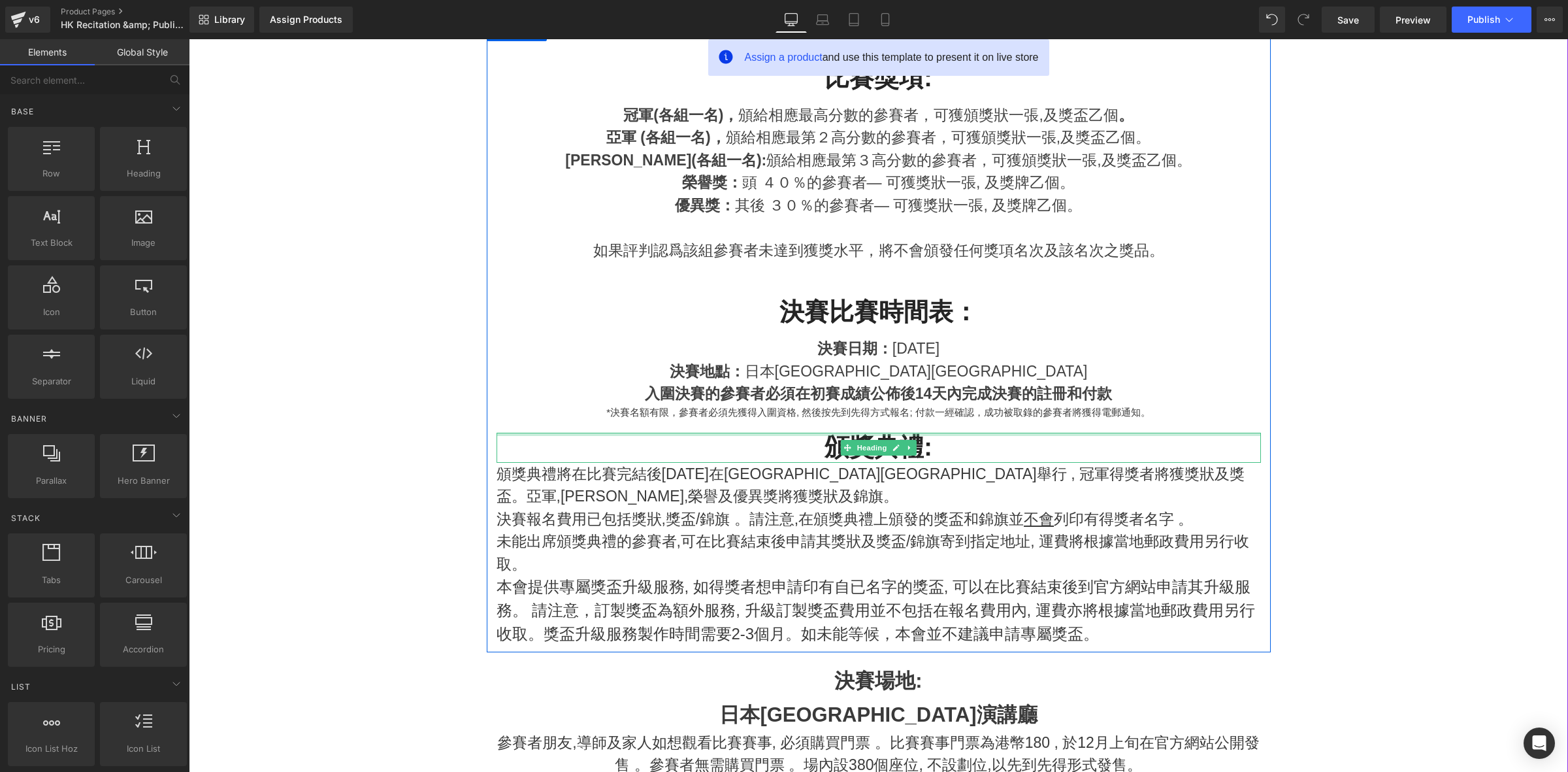
scroll to position [572, 0]
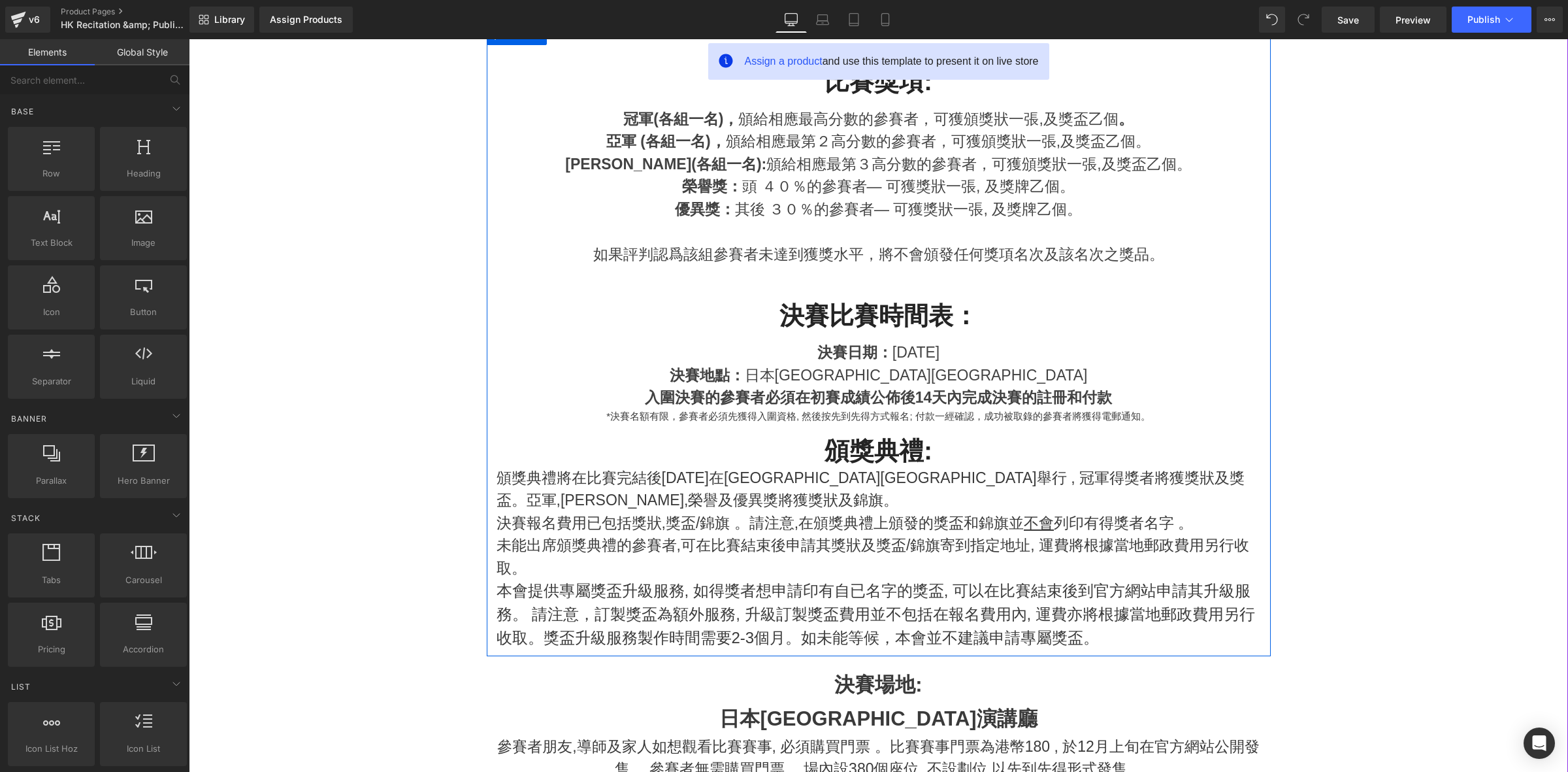
click at [854, 314] on span "Heading" at bounding box center [871, 316] width 35 height 15
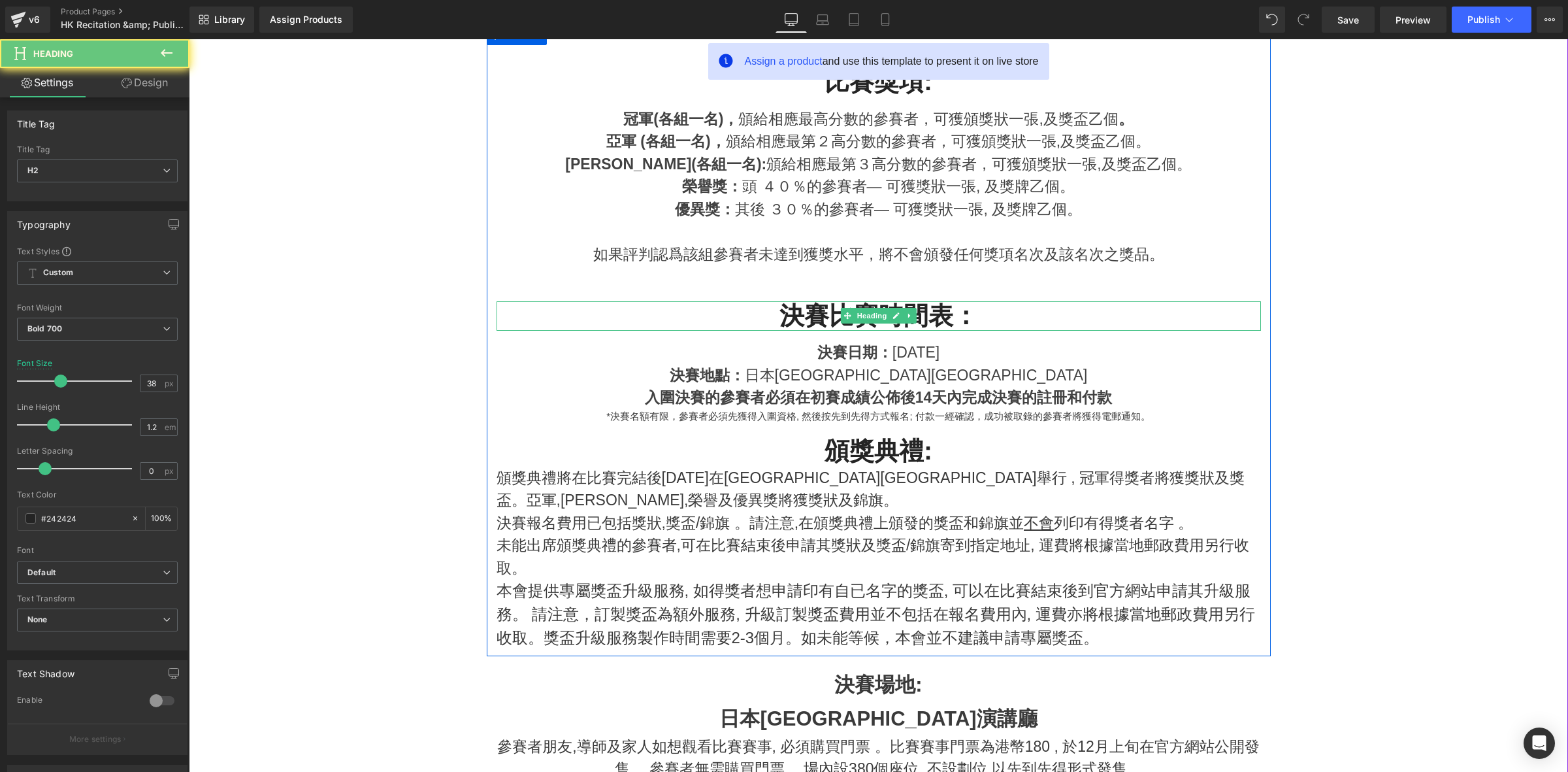
click at [790, 319] on h2 "決賽比賽時間表：" at bounding box center [879, 316] width 764 height 30
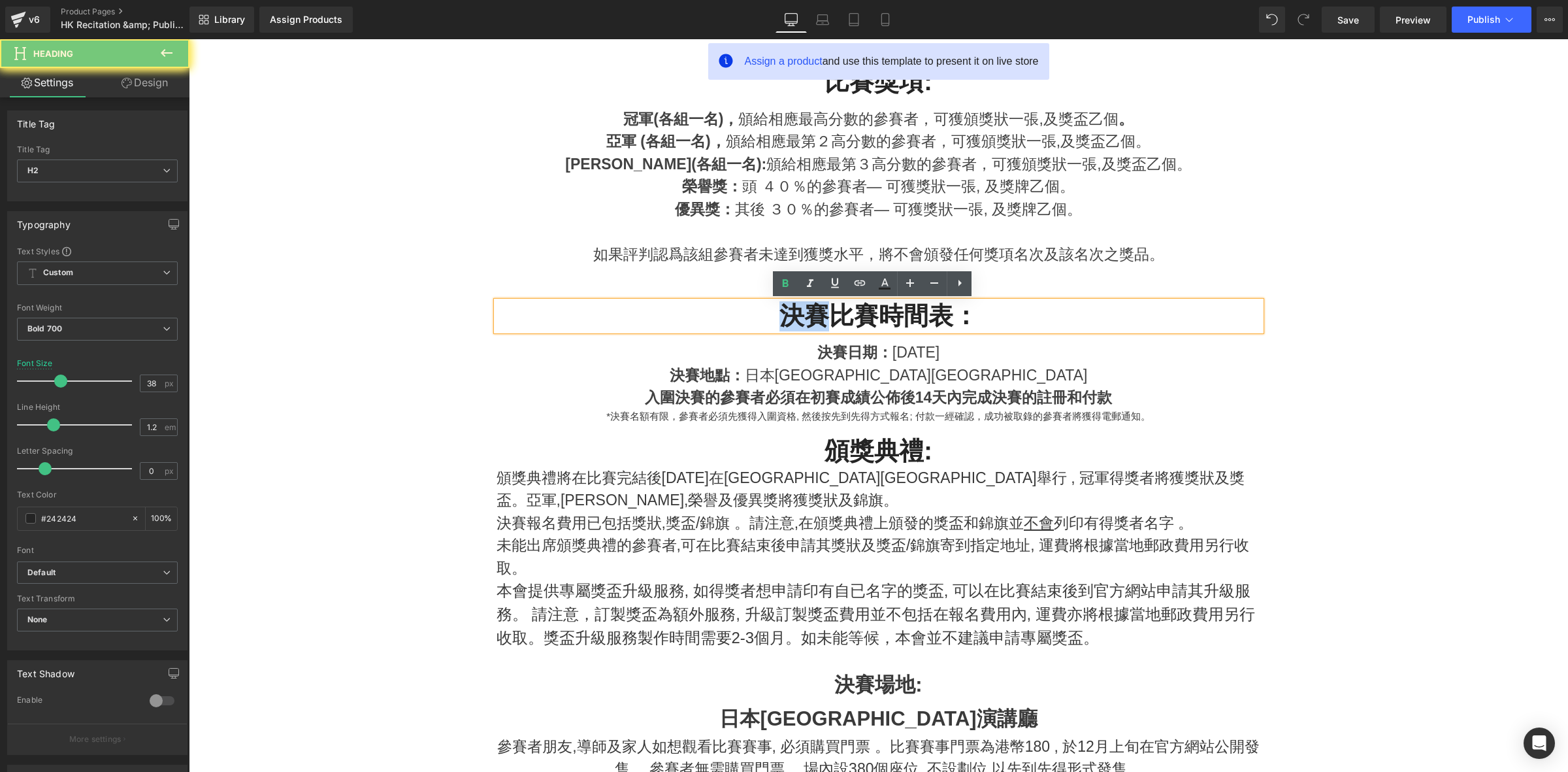
drag, startPoint x: 765, startPoint y: 319, endPoint x: 825, endPoint y: 322, distance: 60.1
click at [825, 322] on h2 "決賽比賽時間表：" at bounding box center [879, 316] width 764 height 30
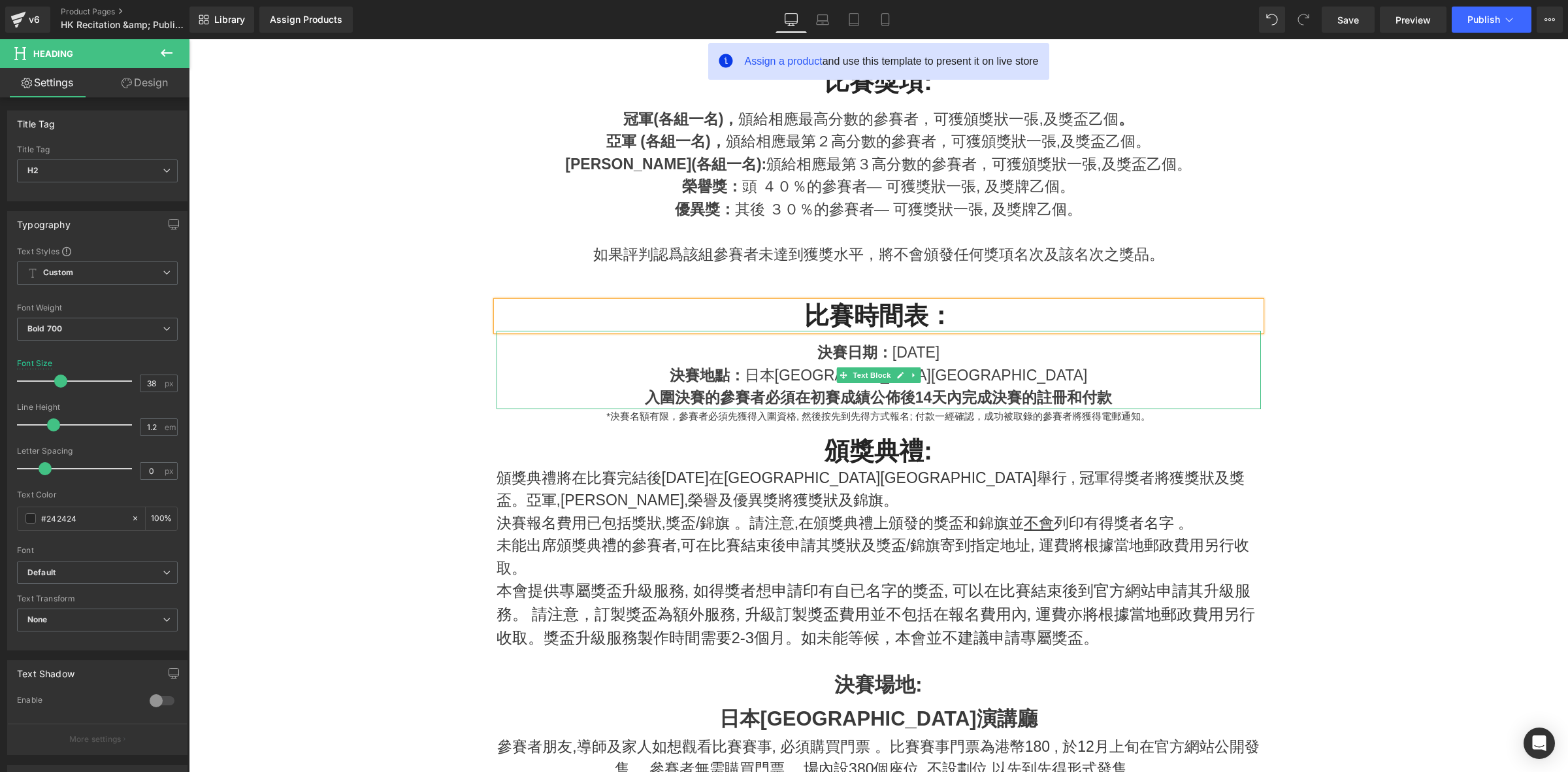
click at [817, 349] on span "決賽日期" at bounding box center [847, 352] width 60 height 17
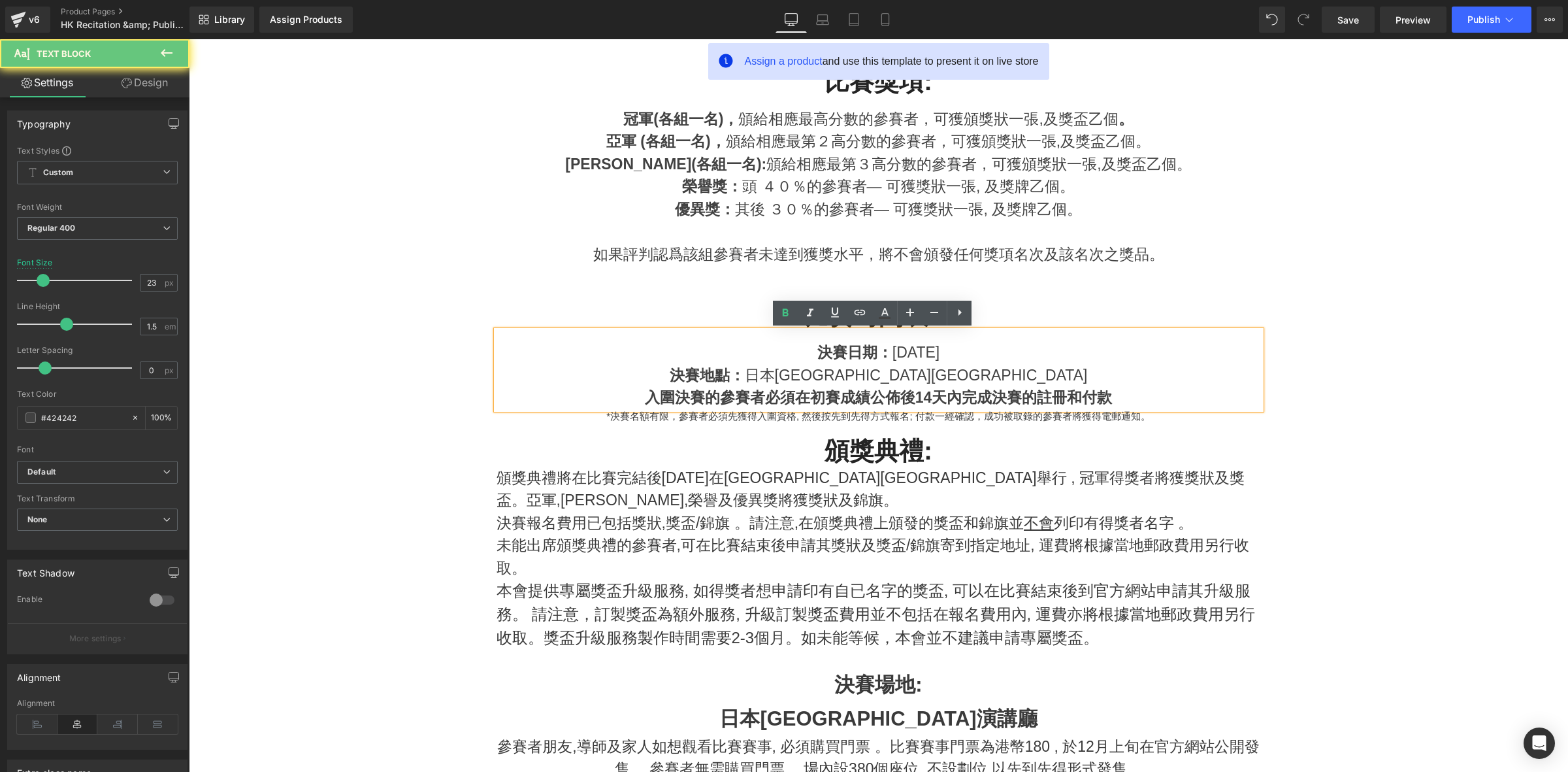
click at [817, 358] on span "決賽日期" at bounding box center [847, 352] width 60 height 17
click at [728, 330] on div "決賽日期 ： 2025年12月26日 決賽地點： 日本新宿區牛込箪笥演講廳 入圍決賽的參賽者必須在初賽成績公佈後14天內完成決賽的註冊和付款" at bounding box center [879, 370] width 764 height 78
drag, startPoint x: 802, startPoint y: 358, endPoint x: 778, endPoint y: 351, distance: 25.0
click at [817, 351] on span "決賽日期" at bounding box center [847, 352] width 60 height 17
click at [744, 367] on strong "決賽地點：" at bounding box center [707, 375] width 75 height 17
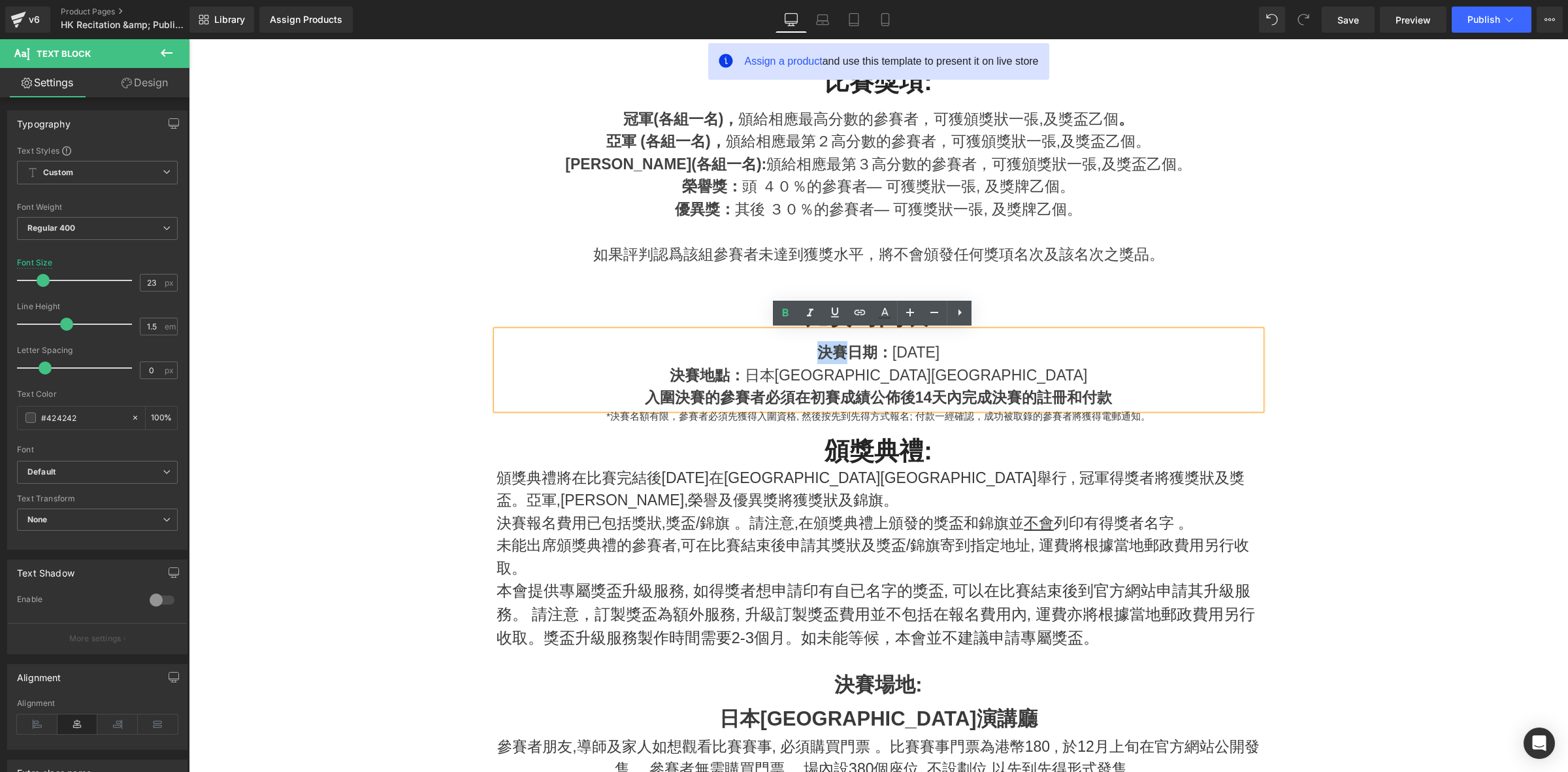
drag, startPoint x: 802, startPoint y: 346, endPoint x: 779, endPoint y: 347, distance: 23.0
click at [817, 347] on span "決賽日期" at bounding box center [847, 352] width 60 height 17
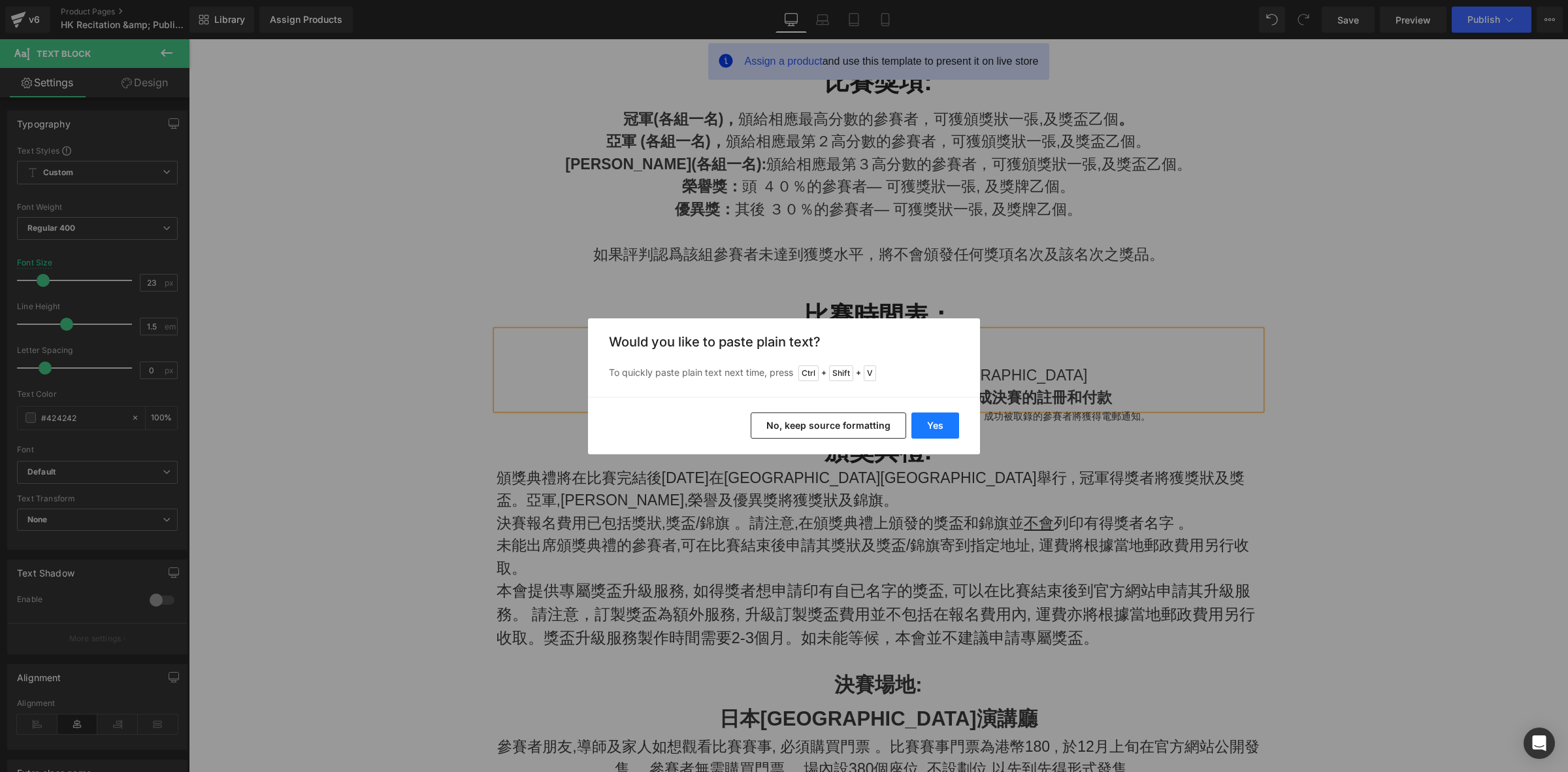
click at [925, 414] on button "Yes" at bounding box center [935, 425] width 48 height 26
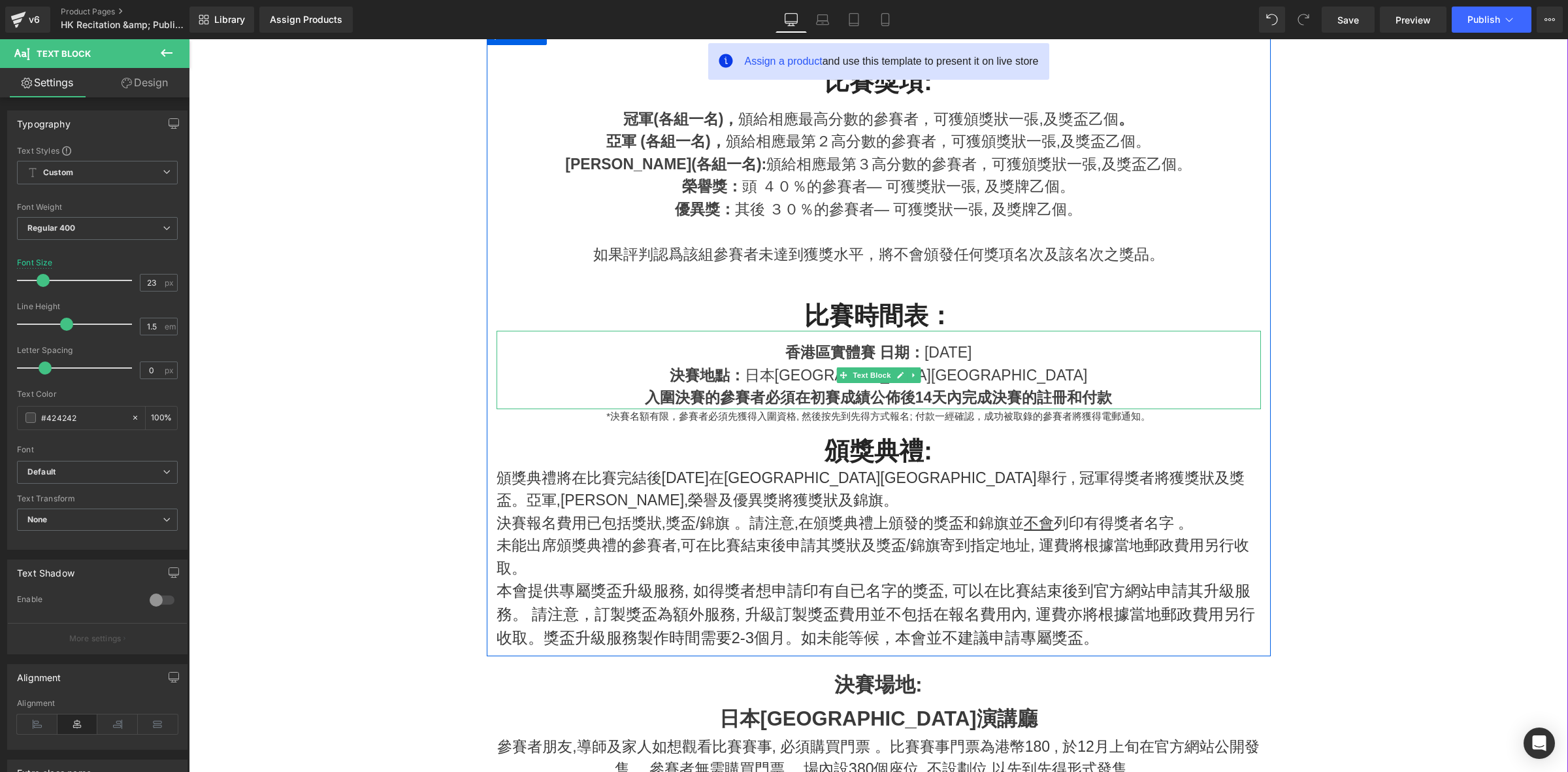
click at [924, 355] on span "2025年12月26日" at bounding box center [947, 352] width 47 height 17
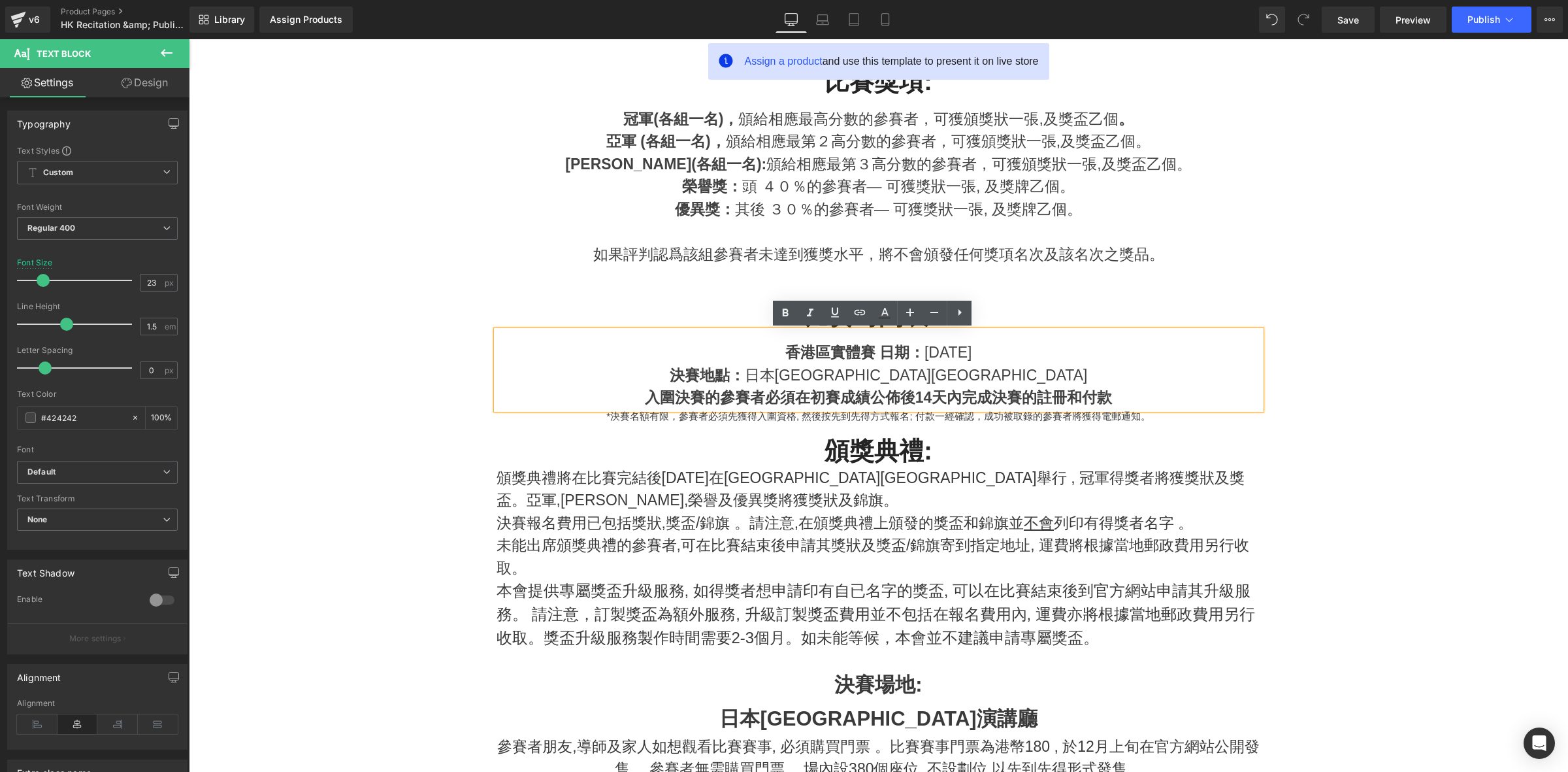
click at [941, 354] on span "2025年12月26日" at bounding box center [947, 352] width 47 height 17
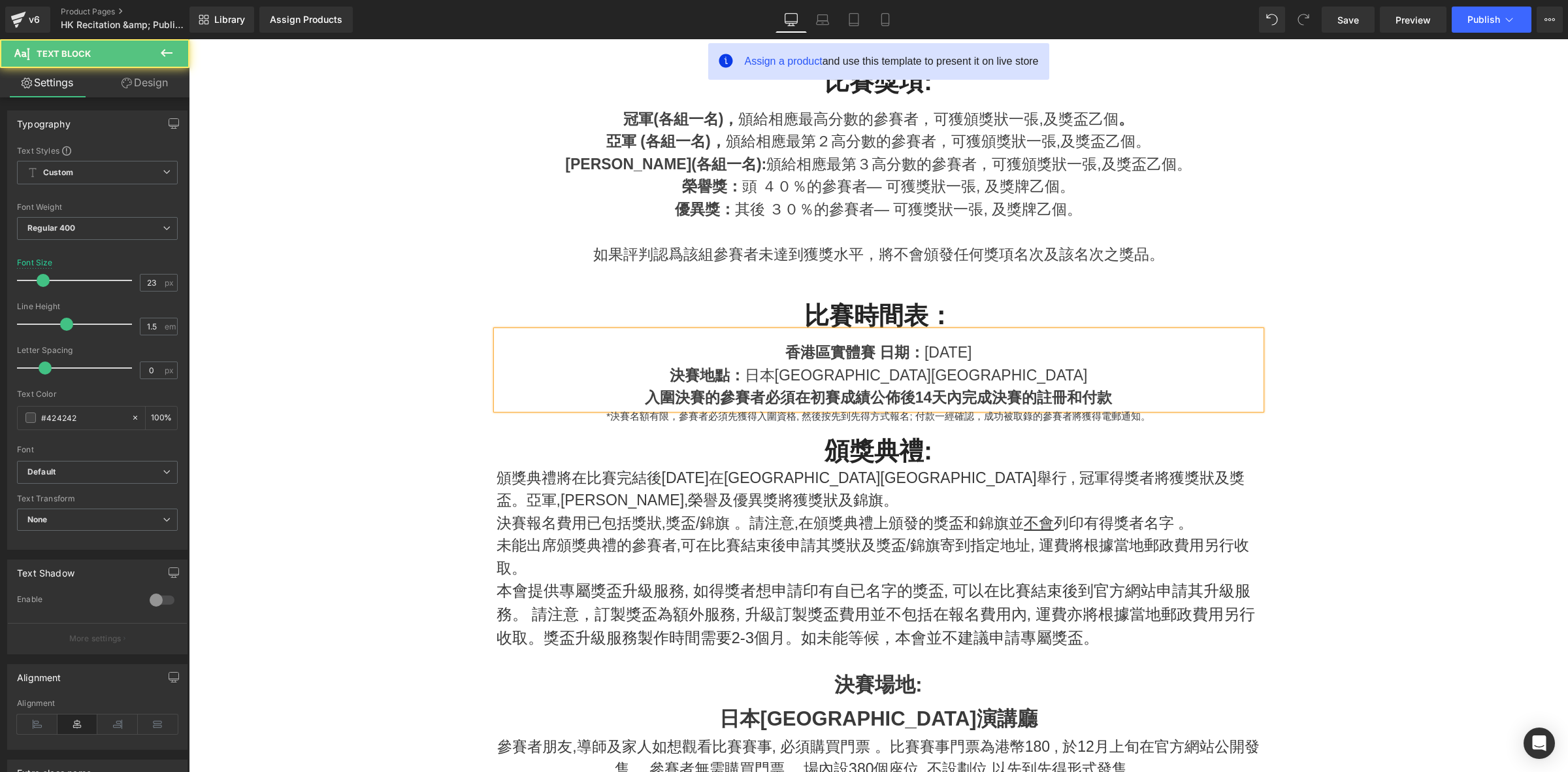
drag, startPoint x: 982, startPoint y: 351, endPoint x: 972, endPoint y: 350, distance: 10.0
click at [971, 350] on span "2025年10月26日" at bounding box center [947, 352] width 47 height 17
drag, startPoint x: 1047, startPoint y: 370, endPoint x: 1057, endPoint y: 363, distance: 12.2
click at [1059, 364] on div "決賽地點： 日本新宿區牛込箪笥演講廳" at bounding box center [879, 375] width 764 height 23
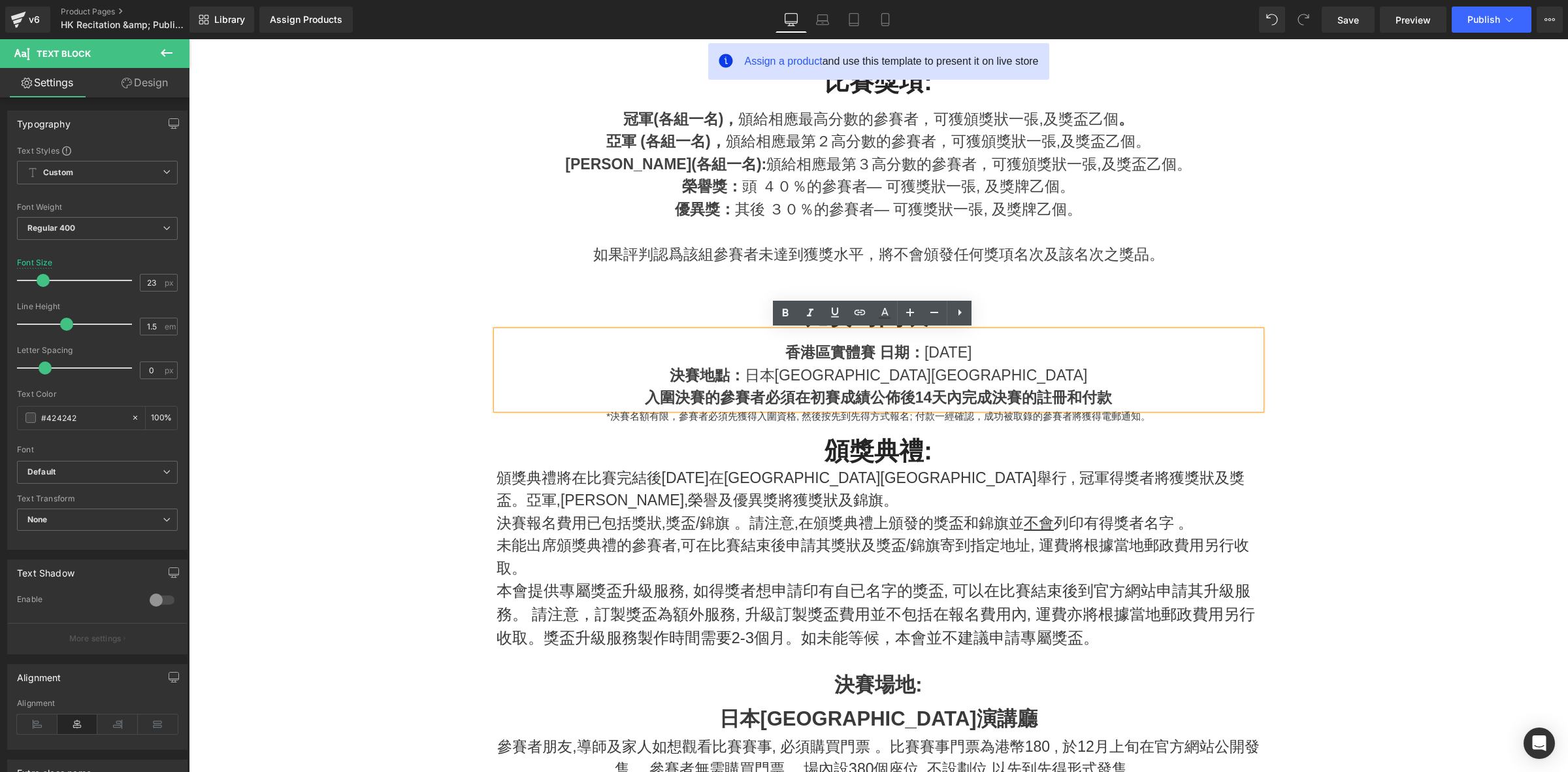
click at [769, 361] on div "香港區實體賽 日期 ： 2025年10月25日" at bounding box center [879, 352] width 764 height 23
click at [730, 368] on div "決賽地點： 日本新宿區牛込箪笥演講廳" at bounding box center [879, 375] width 764 height 23
drag, startPoint x: 828, startPoint y: 377, endPoint x: 997, endPoint y: 369, distance: 169.2
click at [997, 369] on span "決賽地點： 日本新宿區牛込箪笥演講廳" at bounding box center [879, 375] width 418 height 17
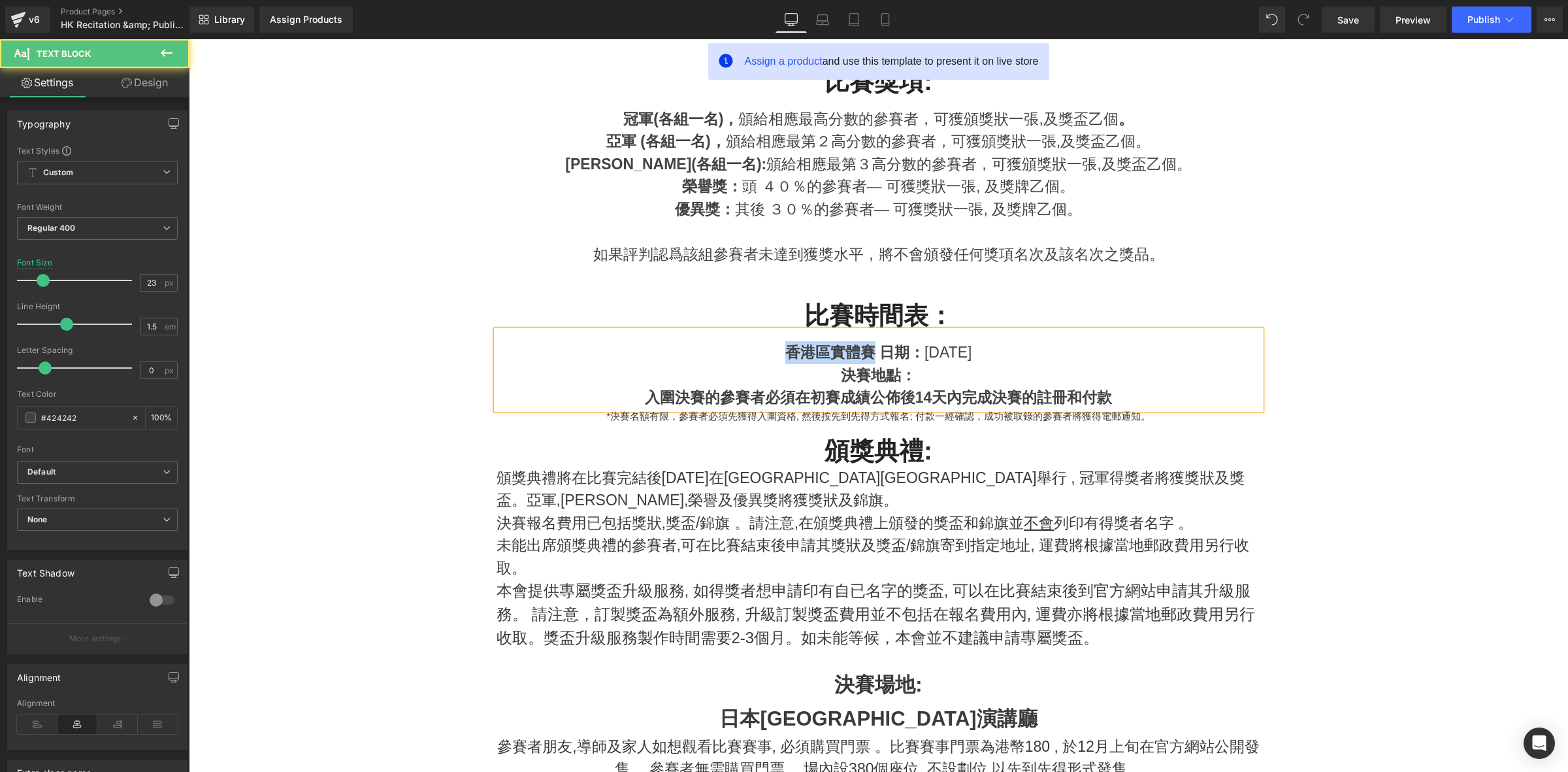
drag, startPoint x: 745, startPoint y: 350, endPoint x: 835, endPoint y: 355, distance: 90.1
click at [835, 355] on span "香港區實體賽 日期" at bounding box center [847, 352] width 124 height 17
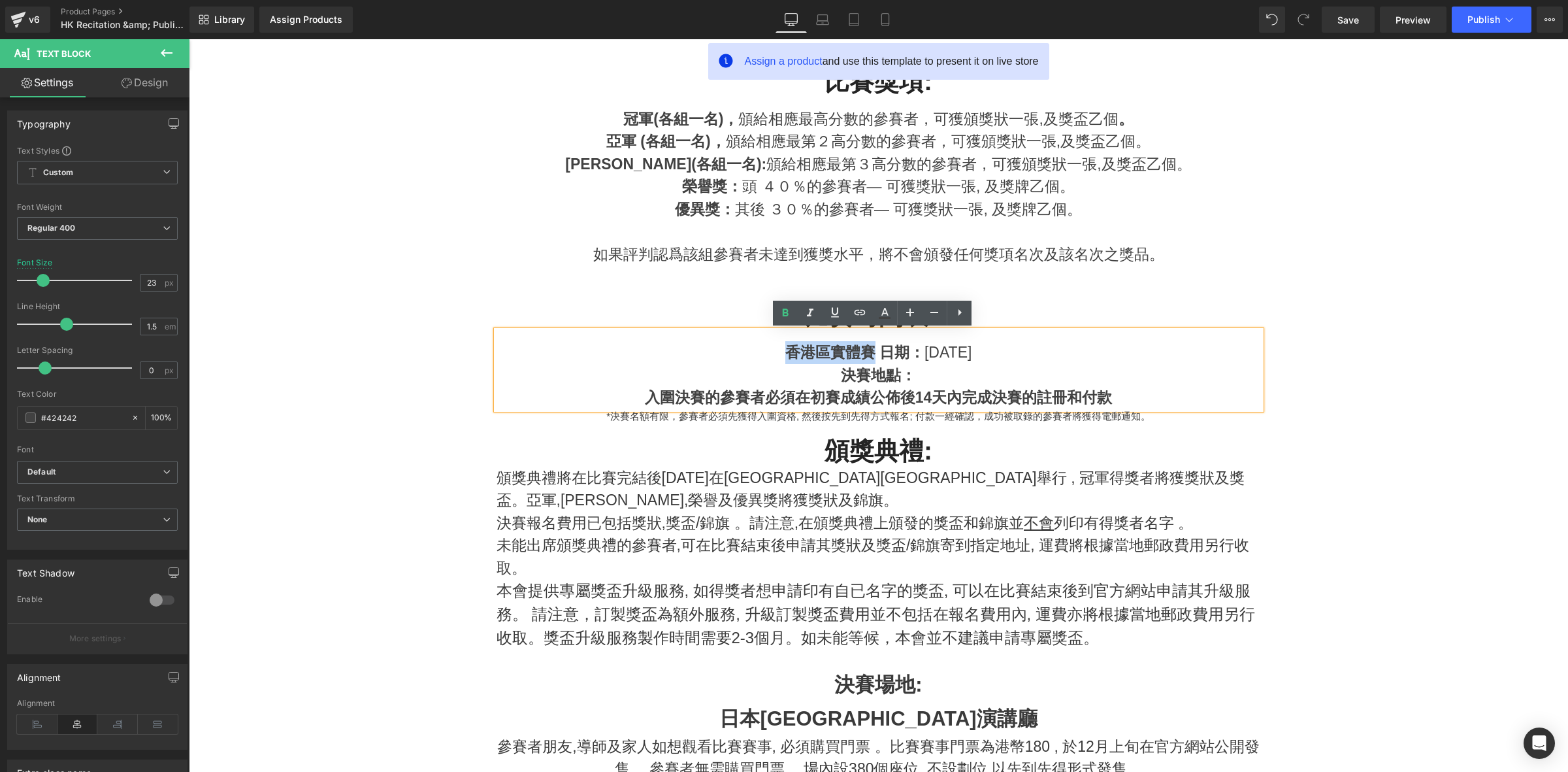
copy span "香港區實體賽"
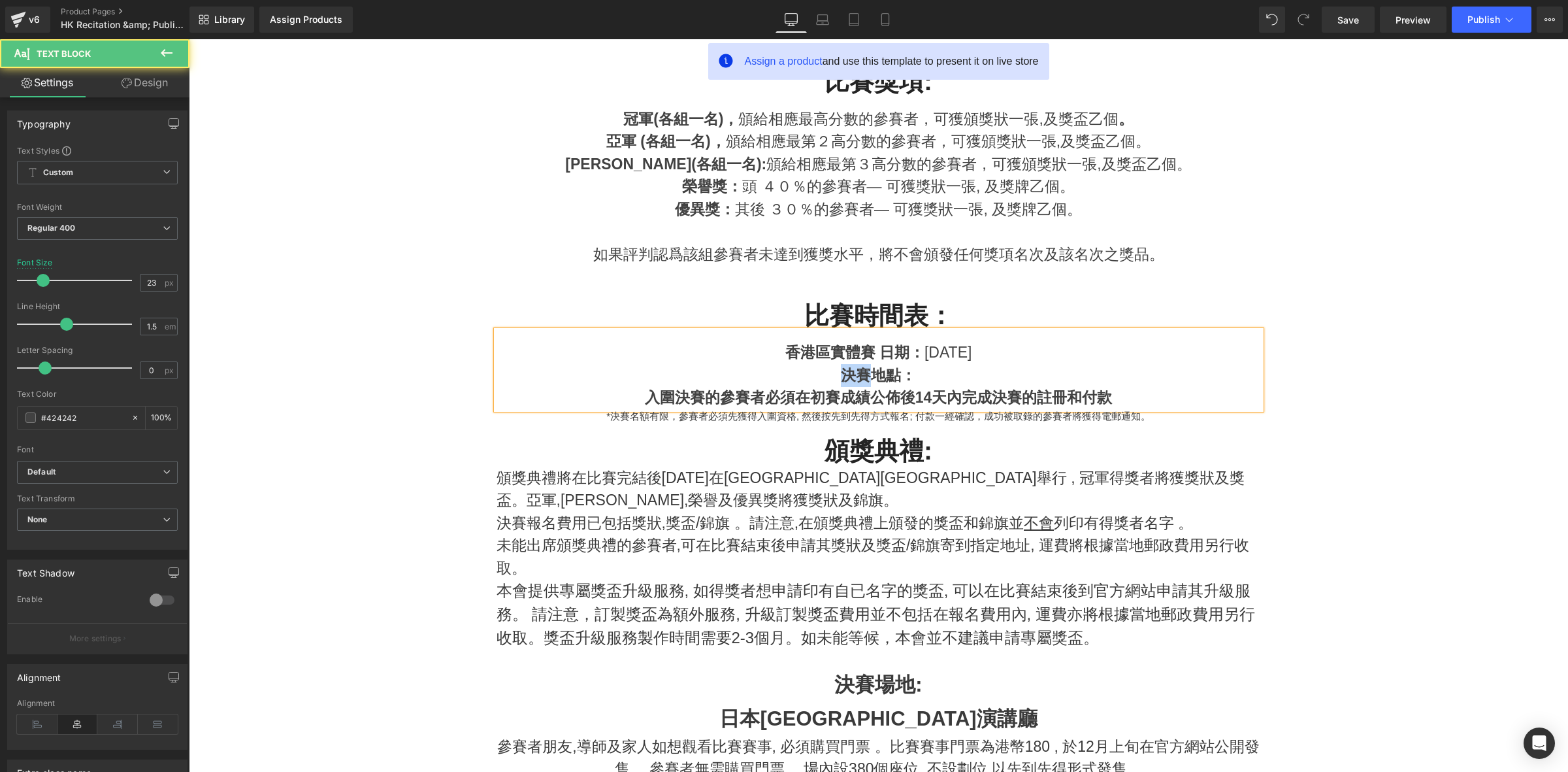
drag, startPoint x: 865, startPoint y: 370, endPoint x: 825, endPoint y: 369, distance: 40.0
click at [825, 369] on div "決賽地點：" at bounding box center [879, 375] width 764 height 23
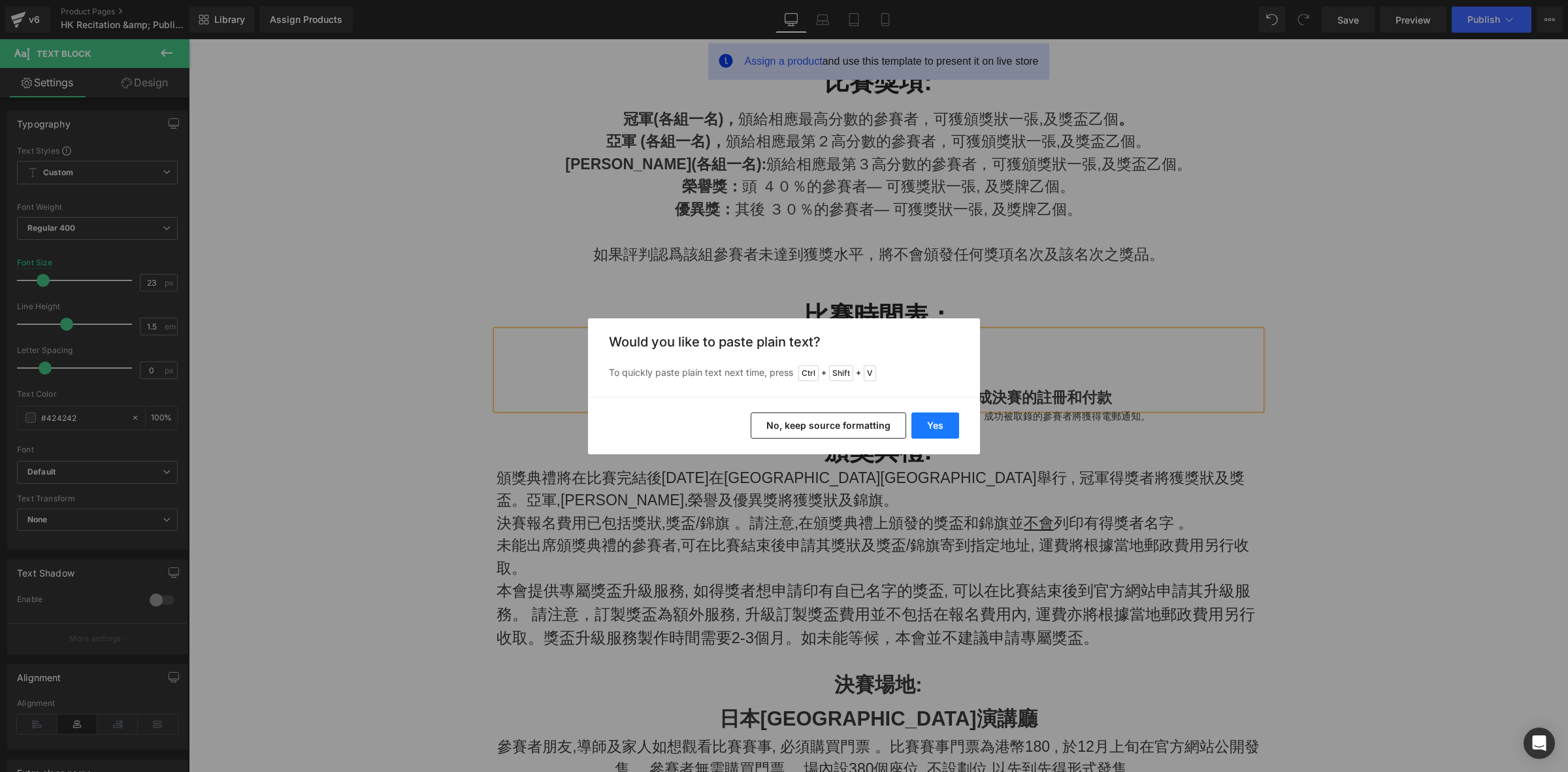
click at [936, 427] on button "Yes" at bounding box center [935, 425] width 48 height 26
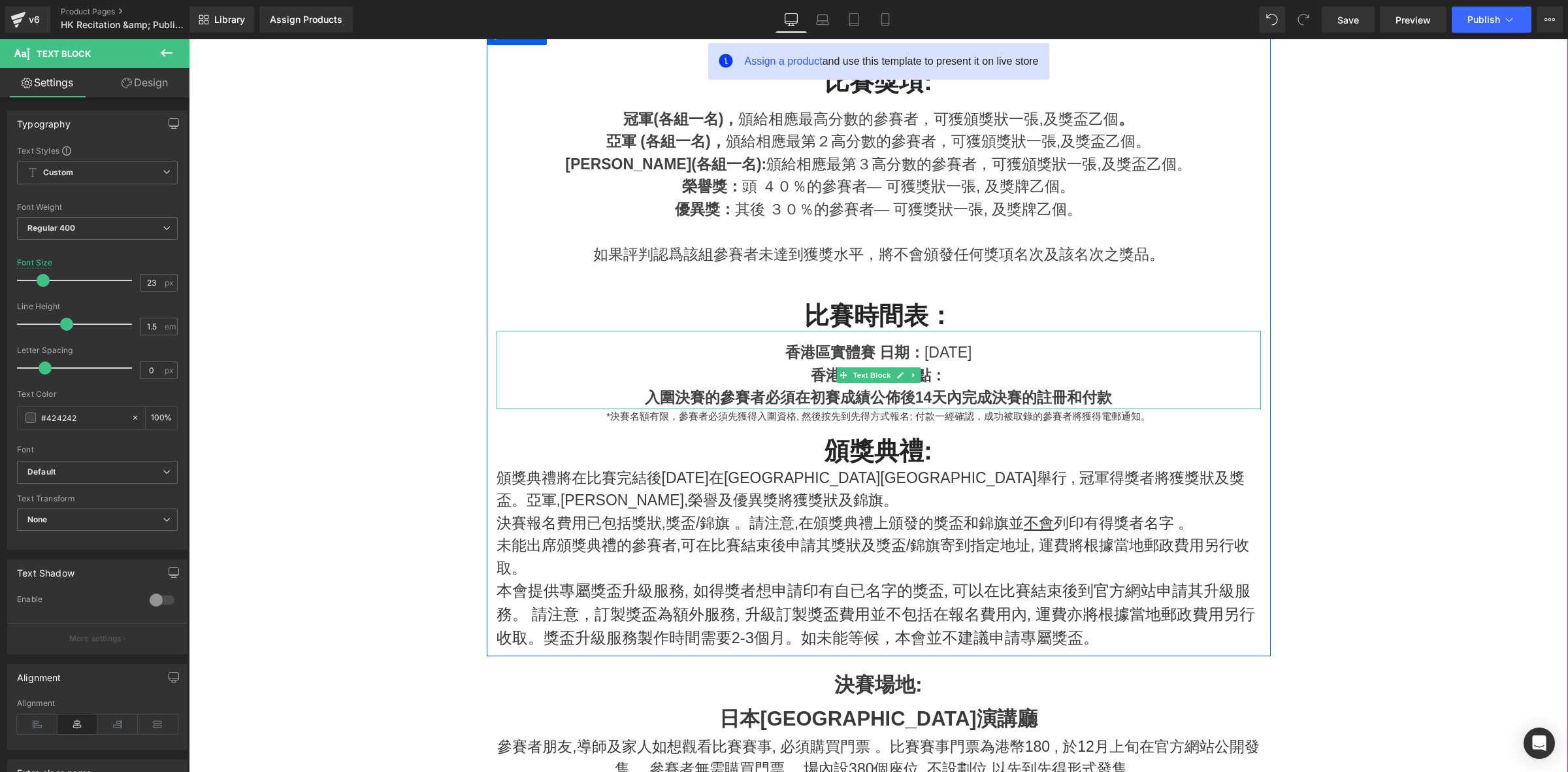
drag, startPoint x: 837, startPoint y: 347, endPoint x: 845, endPoint y: 355, distance: 11.3
click at [839, 347] on span "香港區實體賽 日期" at bounding box center [847, 352] width 124 height 17
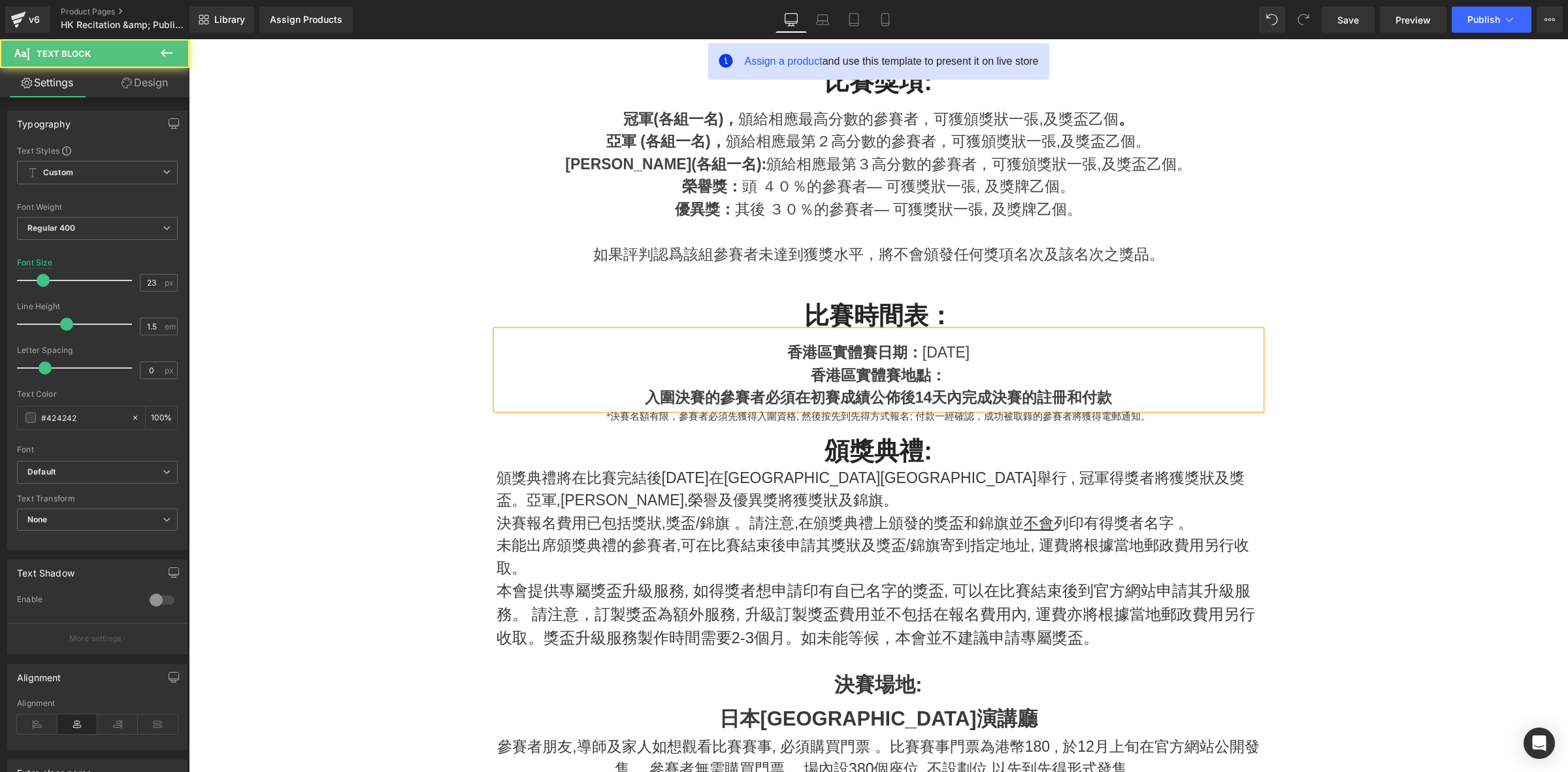
click at [969, 359] on span "2025年10月25日" at bounding box center [945, 352] width 47 height 17
click at [945, 374] on div "香港區實體賽地點：" at bounding box center [879, 375] width 764 height 23
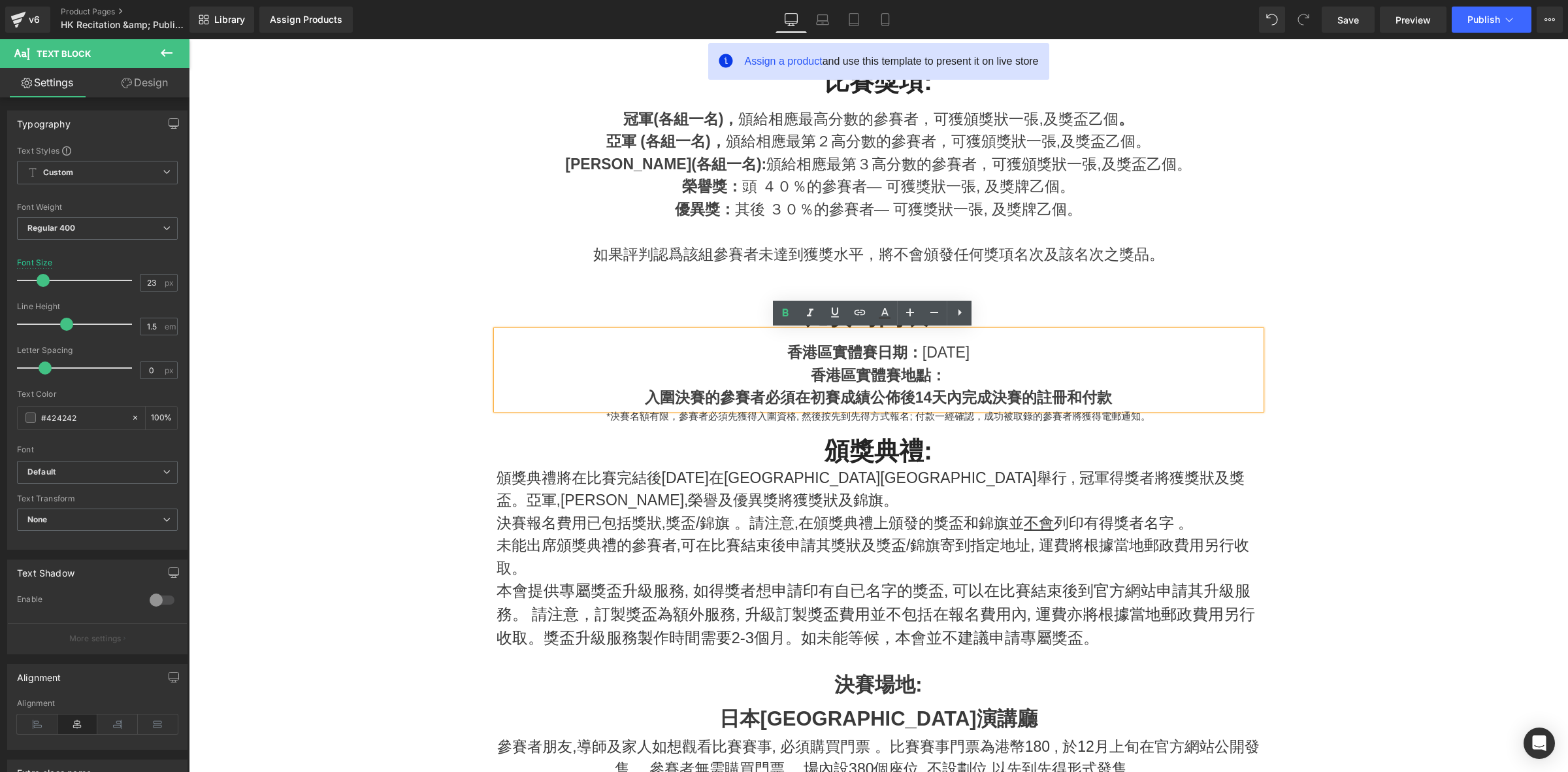
click at [751, 400] on strong "入圍決賽的參賽者必須在初賽成績公佈後14天內完成決賽的註冊和付款" at bounding box center [878, 398] width 467 height 17
click at [750, 400] on strong "入圍決賽的參賽者必須在初賽成績公佈後14天內完成決賽的註冊和付款" at bounding box center [878, 398] width 467 height 17
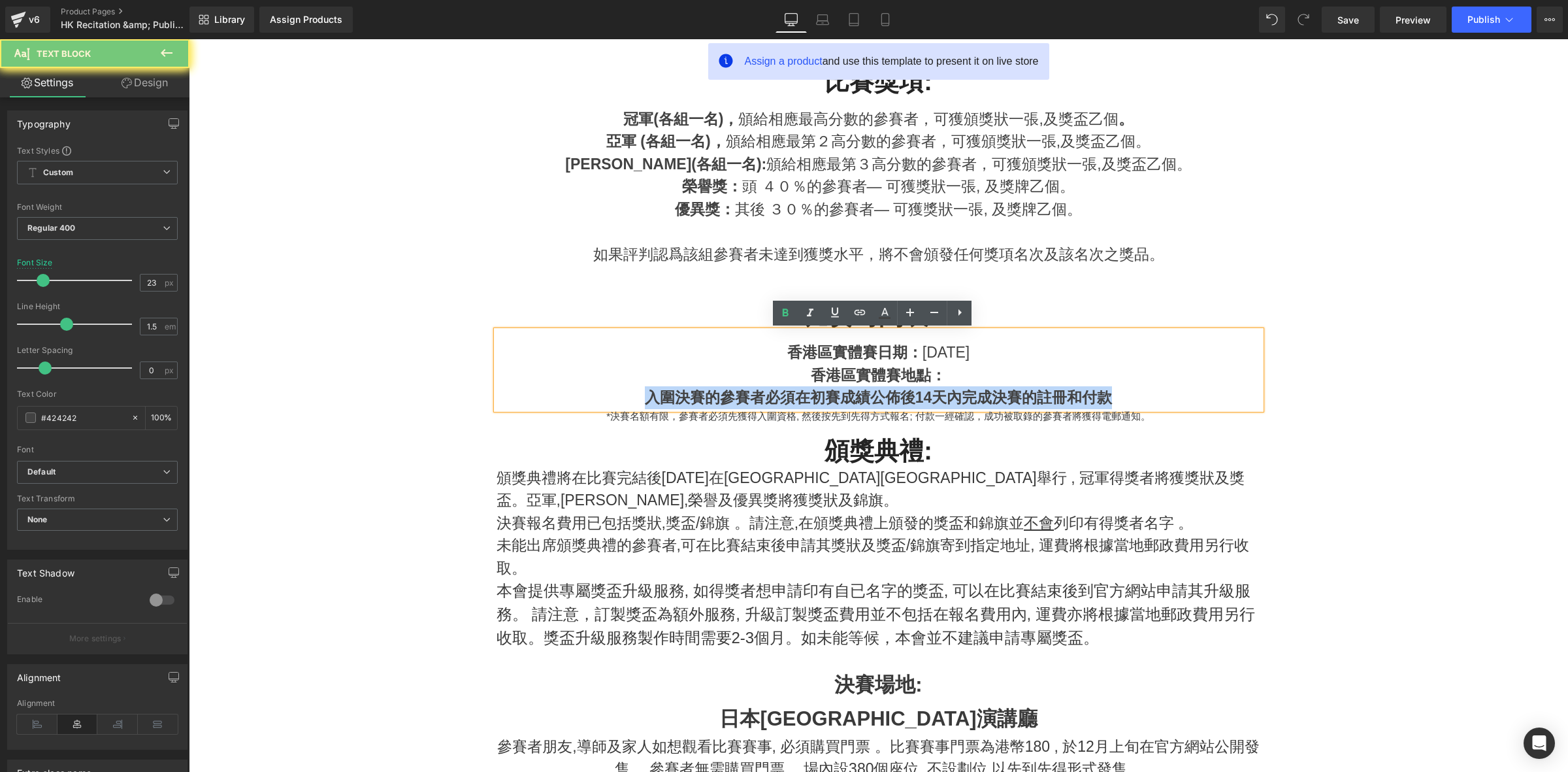
click at [750, 400] on strong "入圍決賽的參賽者必須在初賽成績公佈後14天內完成決賽的註冊和付款" at bounding box center [878, 398] width 467 height 17
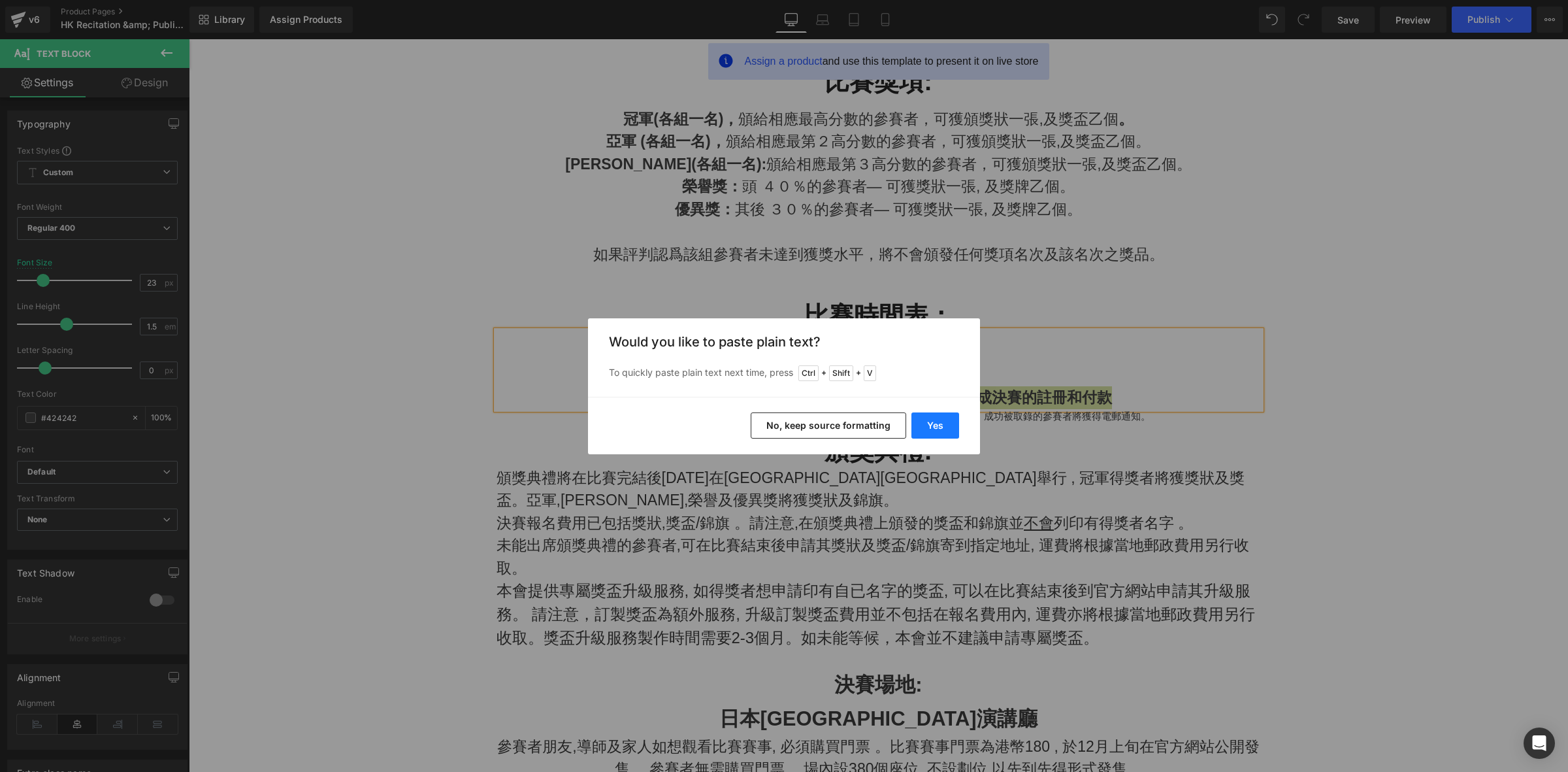
click at [923, 421] on button "Yes" at bounding box center [935, 425] width 48 height 26
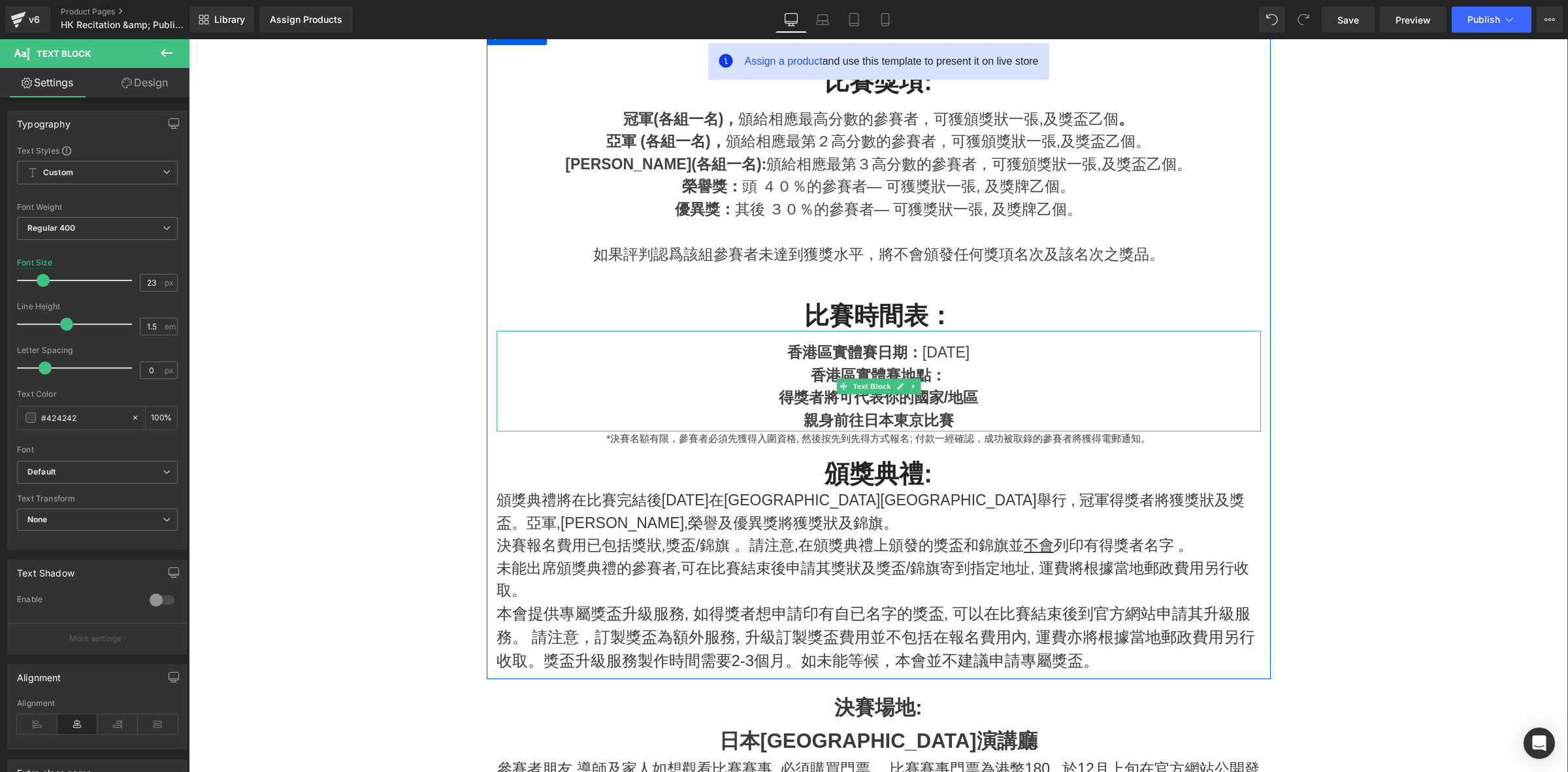
click at [816, 437] on p "*決賽名額有限，參賽者必須先獲得入圍資格, 然後按先到先得方式報名; 付款一經確認，成功被取錄的參賽者將獲得電郵通知。" at bounding box center [879, 438] width 764 height 15
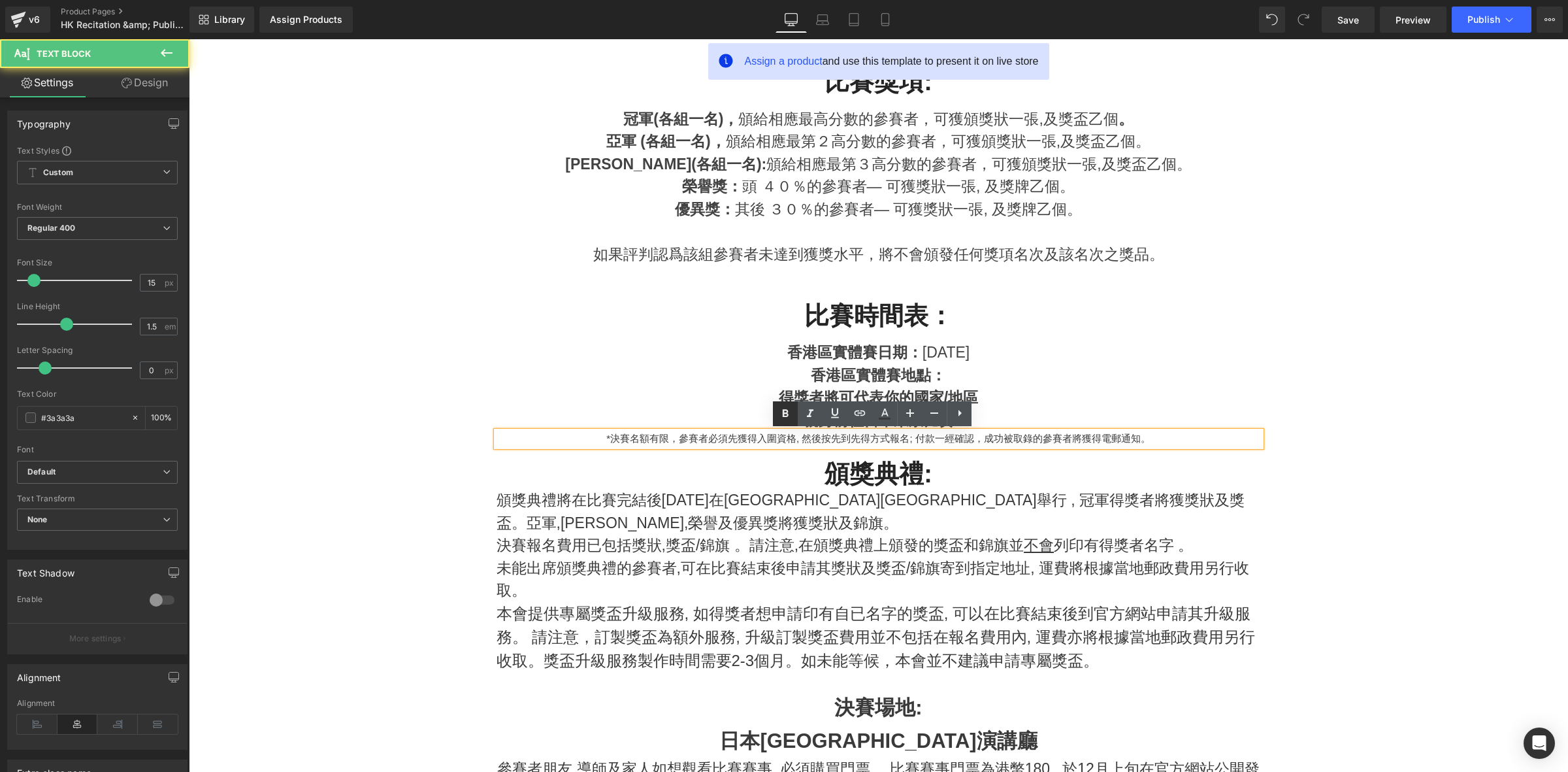
click at [787, 423] on link at bounding box center [784, 413] width 24 height 24
click at [734, 415] on div "親身前往日本東京比賽" at bounding box center [879, 420] width 764 height 23
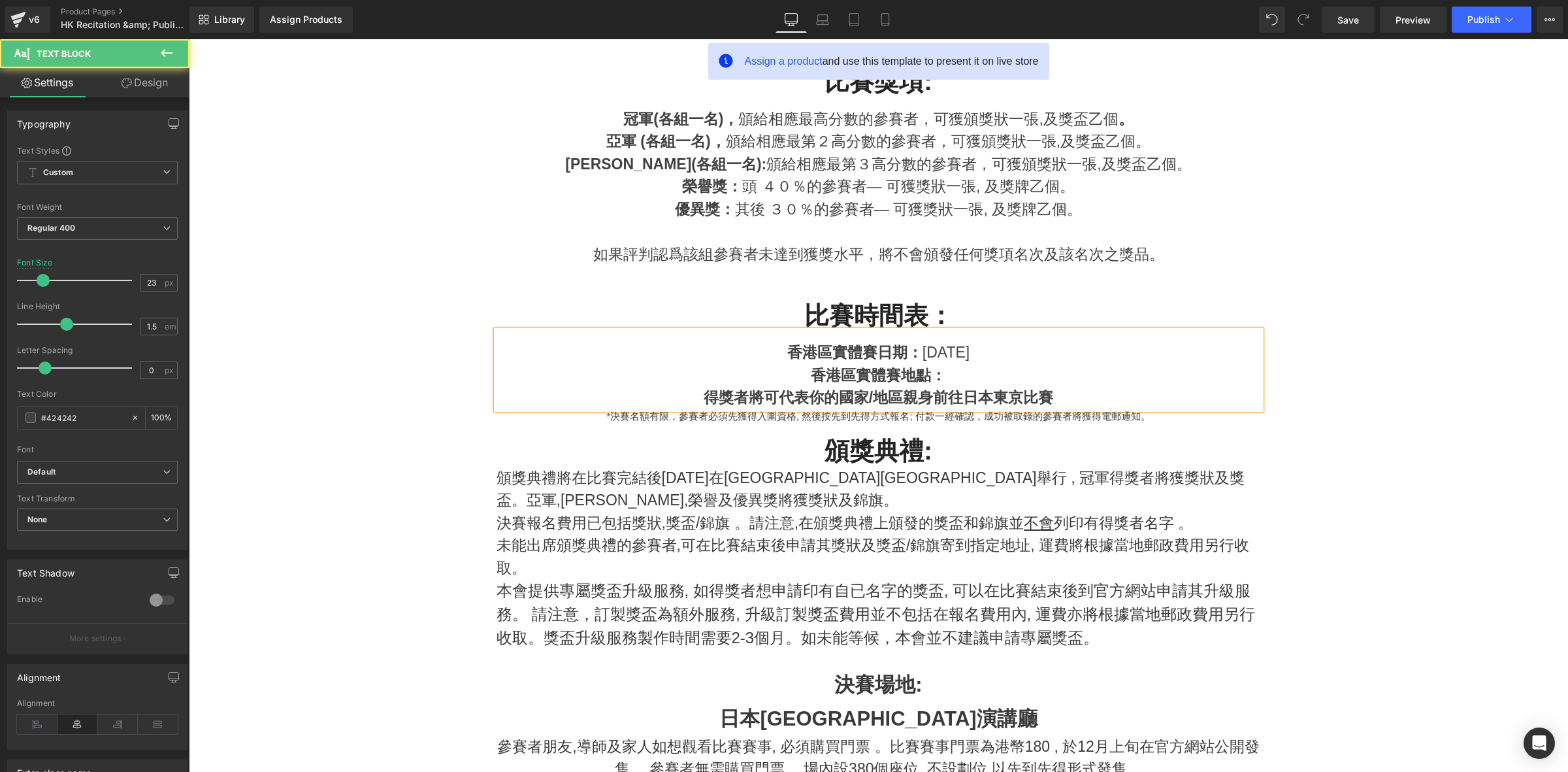
click at [651, 400] on div "得獎者將可代表你的國家/地區 親身前往日本東京比賽" at bounding box center [879, 398] width 764 height 23
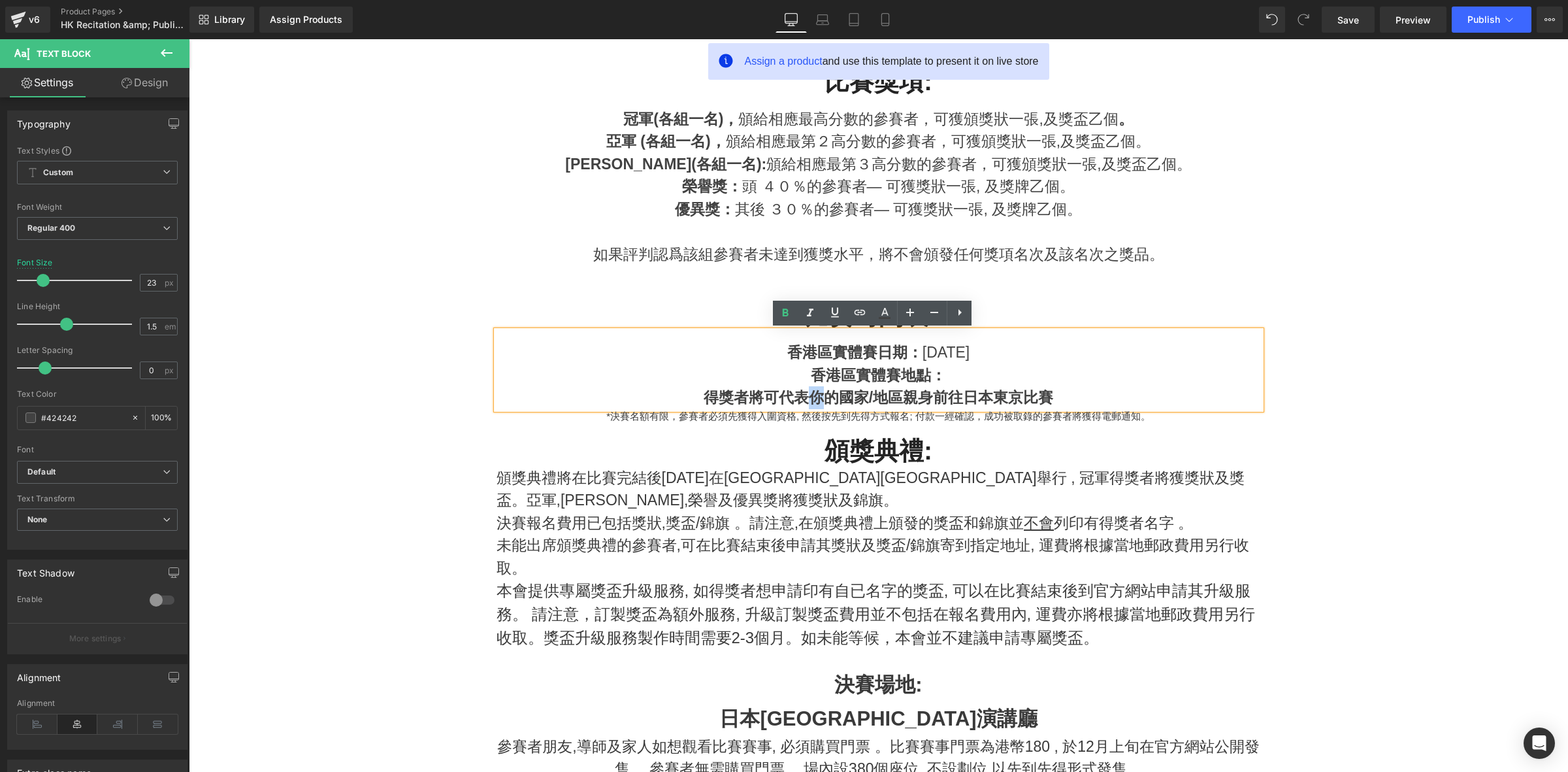
click at [809, 399] on strong "得獎者將可代表你的國家/地區" at bounding box center [803, 398] width 199 height 17
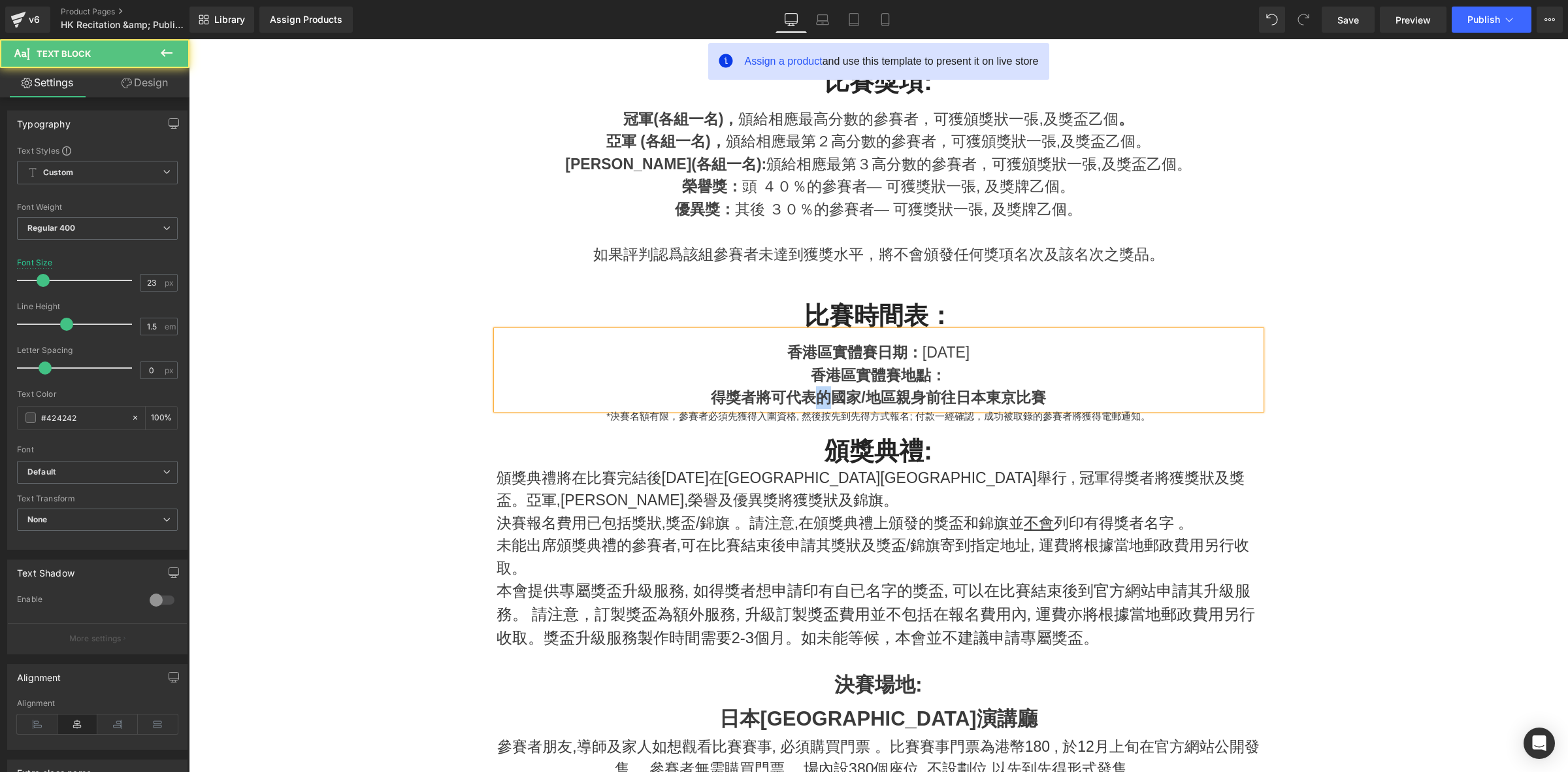
drag, startPoint x: 814, startPoint y: 405, endPoint x: 828, endPoint y: 404, distance: 14.0
click at [829, 404] on strong "得獎者將可代表的國家/地區" at bounding box center [803, 398] width 184 height 17
click at [1156, 387] on div "得獎者將可代表其國家/地區 親身前往日本東京比賽" at bounding box center [879, 398] width 764 height 23
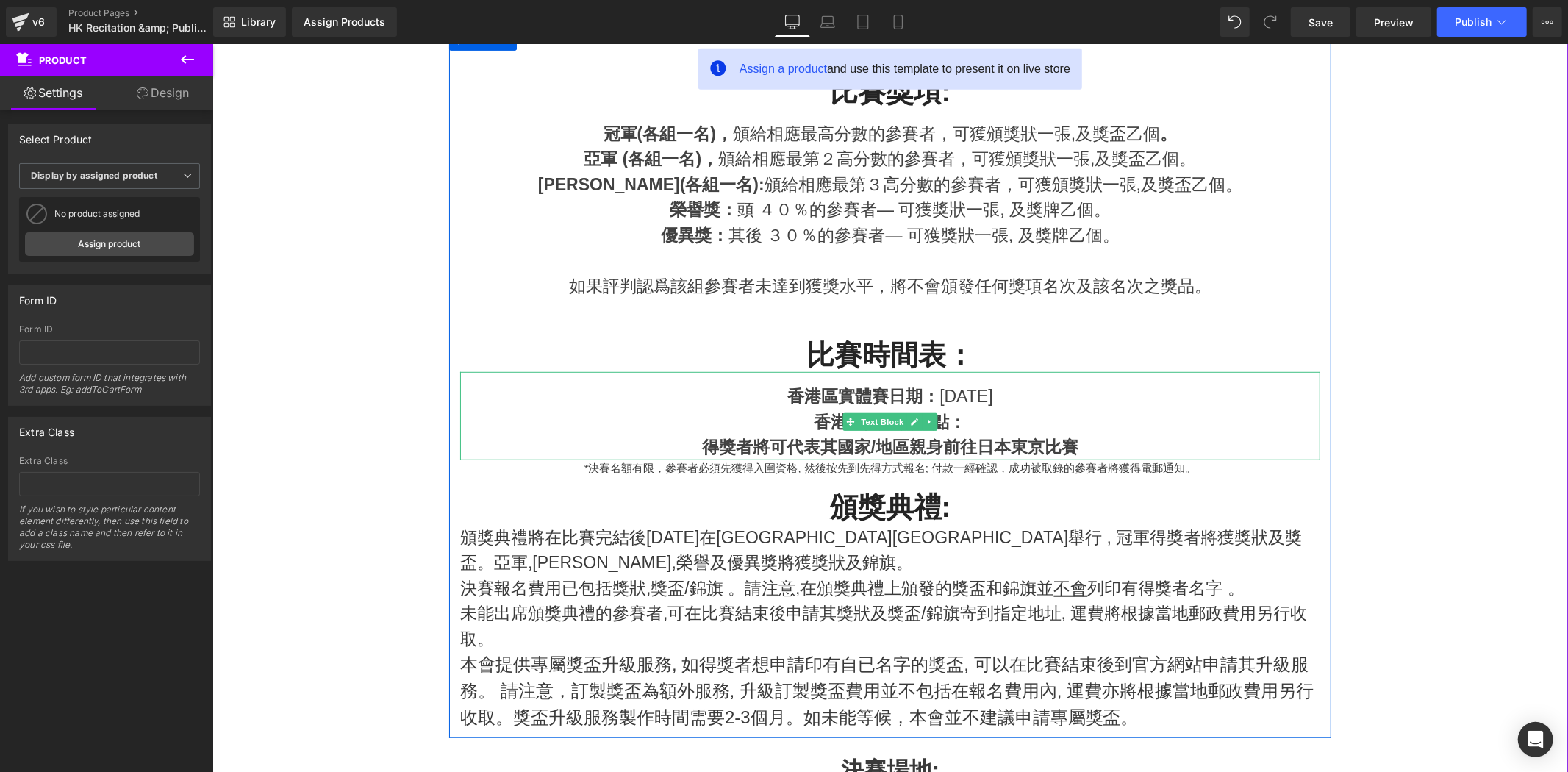
click at [1125, 430] on div "香港區實體賽地點：" at bounding box center [890, 421] width 860 height 26
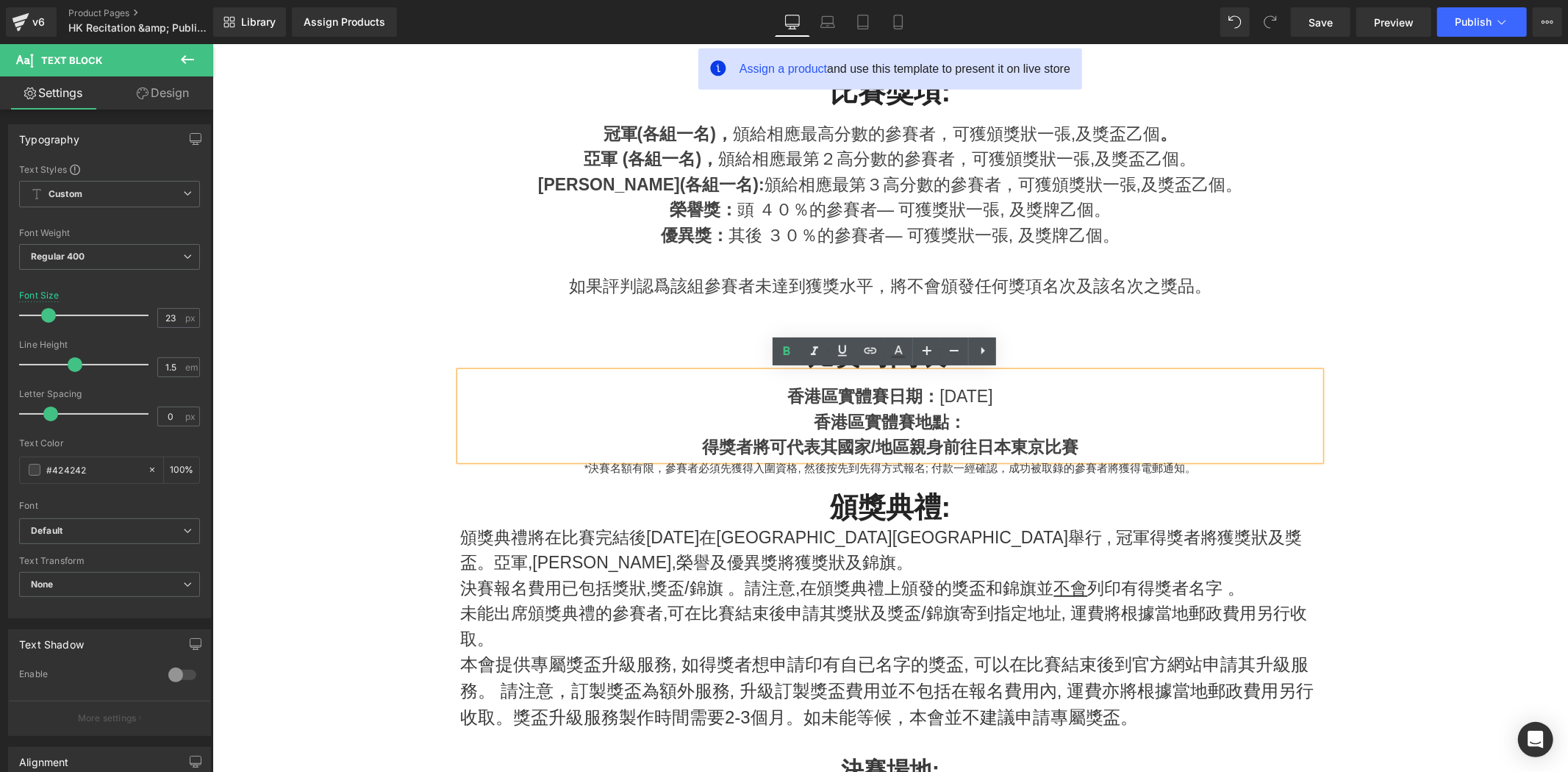
click at [953, 413] on strong "香港區實體賽地點：" at bounding box center [890, 421] width 152 height 19
drag, startPoint x: 830, startPoint y: 423, endPoint x: 817, endPoint y: 422, distance: 13.0
click at [817, 422] on strong "香港區實體賽地點：" at bounding box center [890, 421] width 152 height 19
click at [829, 419] on strong "香港區實體賽地點：" at bounding box center [890, 421] width 152 height 19
drag, startPoint x: 843, startPoint y: 415, endPoint x: 817, endPoint y: 416, distance: 26.0
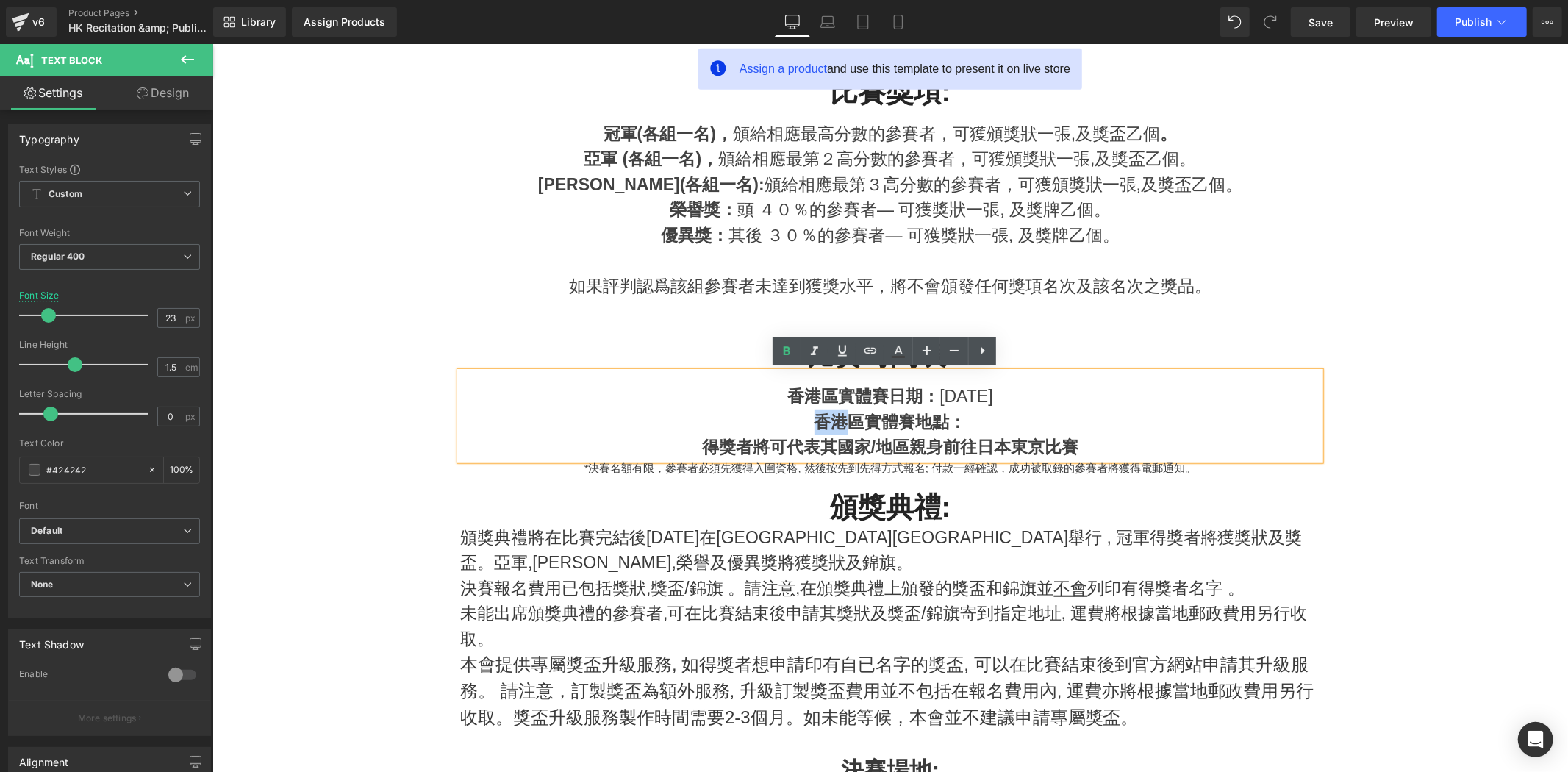
click at [814, 415] on strong "香港區實體賽地點：" at bounding box center [890, 421] width 152 height 19
copy strong "香港"
click at [997, 431] on div "香港區實體賽地點：" at bounding box center [890, 421] width 860 height 26
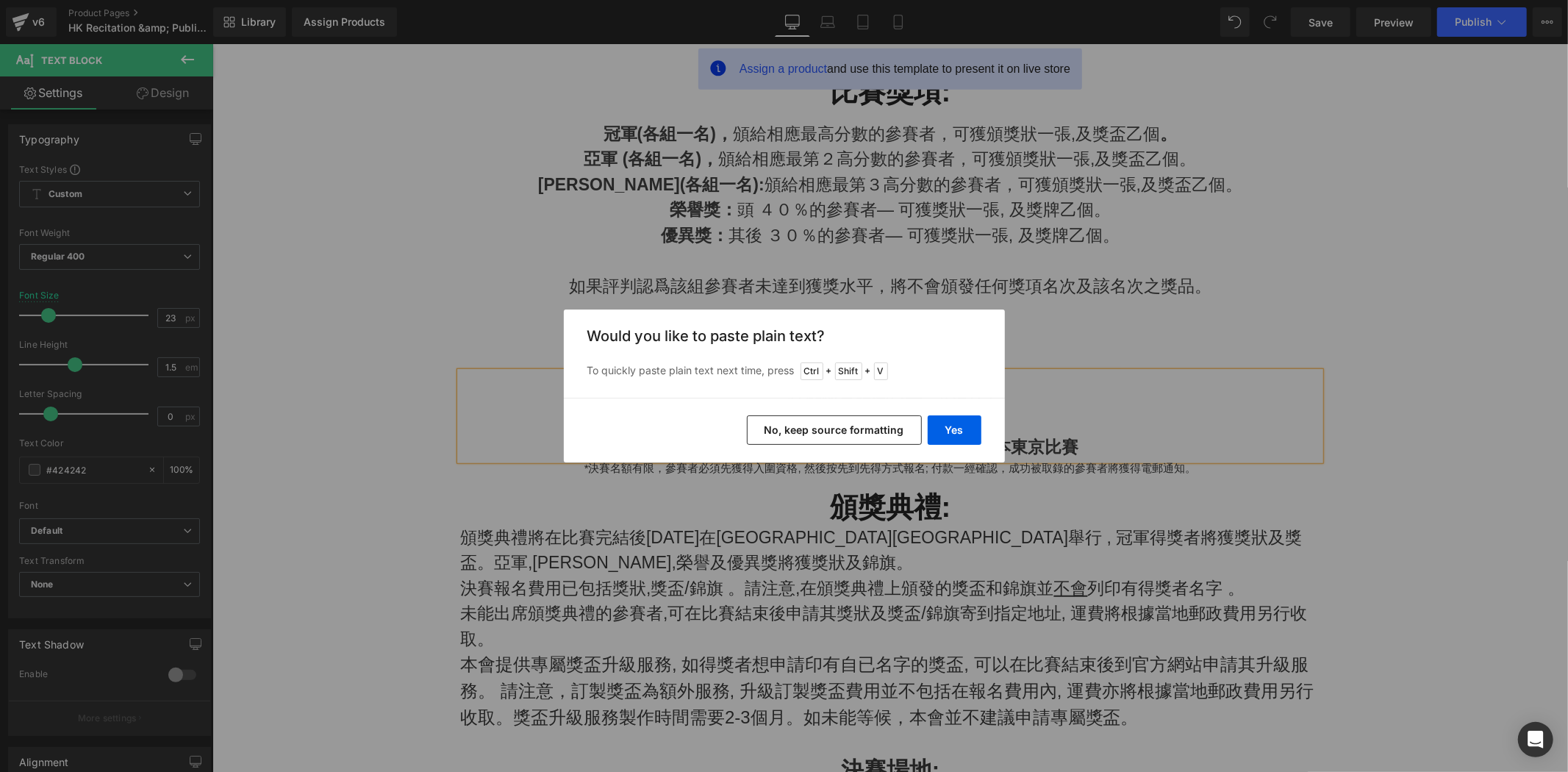
click at [966, 413] on div "Yes No, keep source formatting" at bounding box center [784, 430] width 441 height 65
click at [958, 421] on button "Yes" at bounding box center [955, 429] width 54 height 29
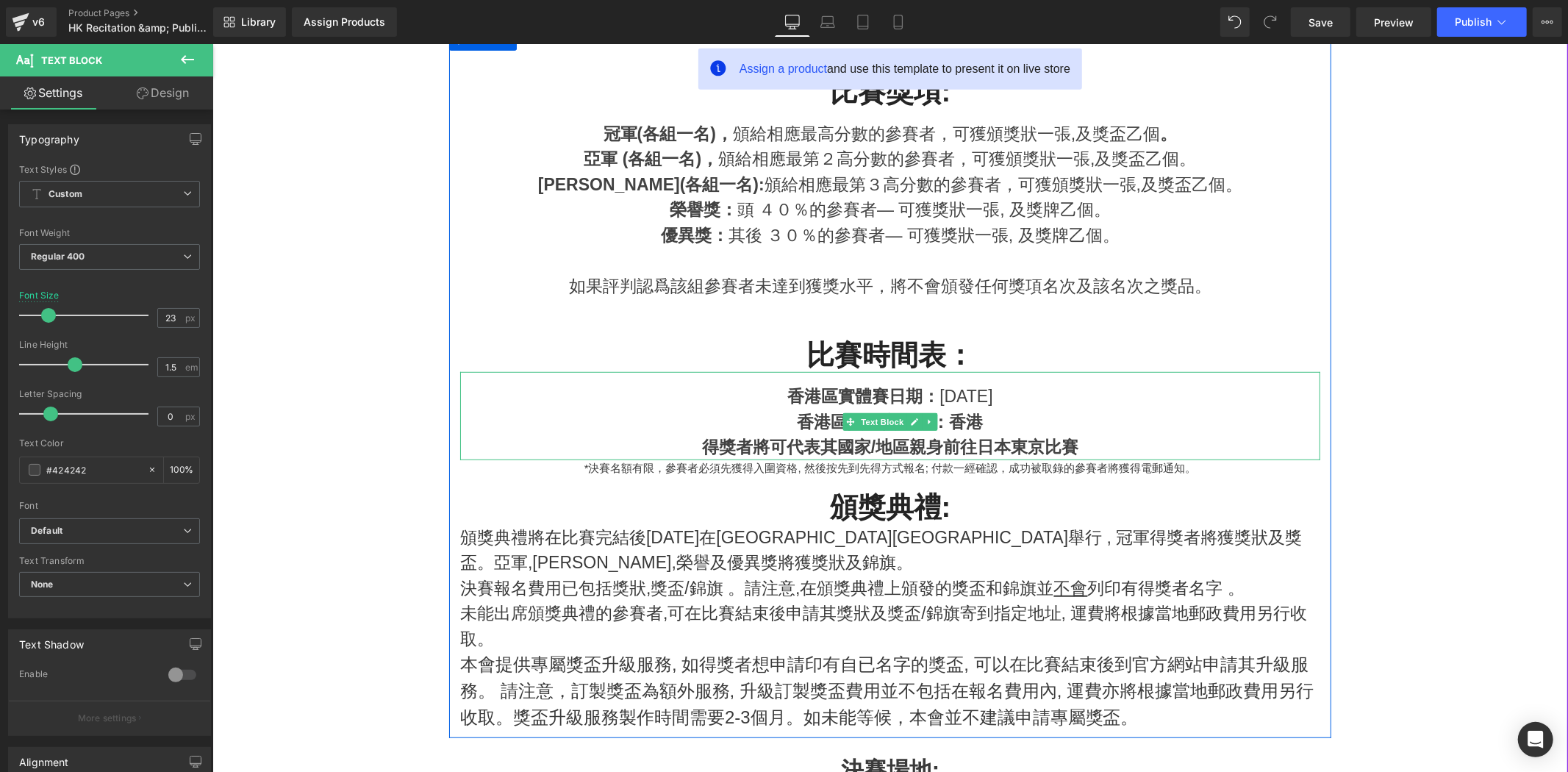
click at [1007, 427] on div "香港區實體賽地點：香港" at bounding box center [890, 421] width 860 height 26
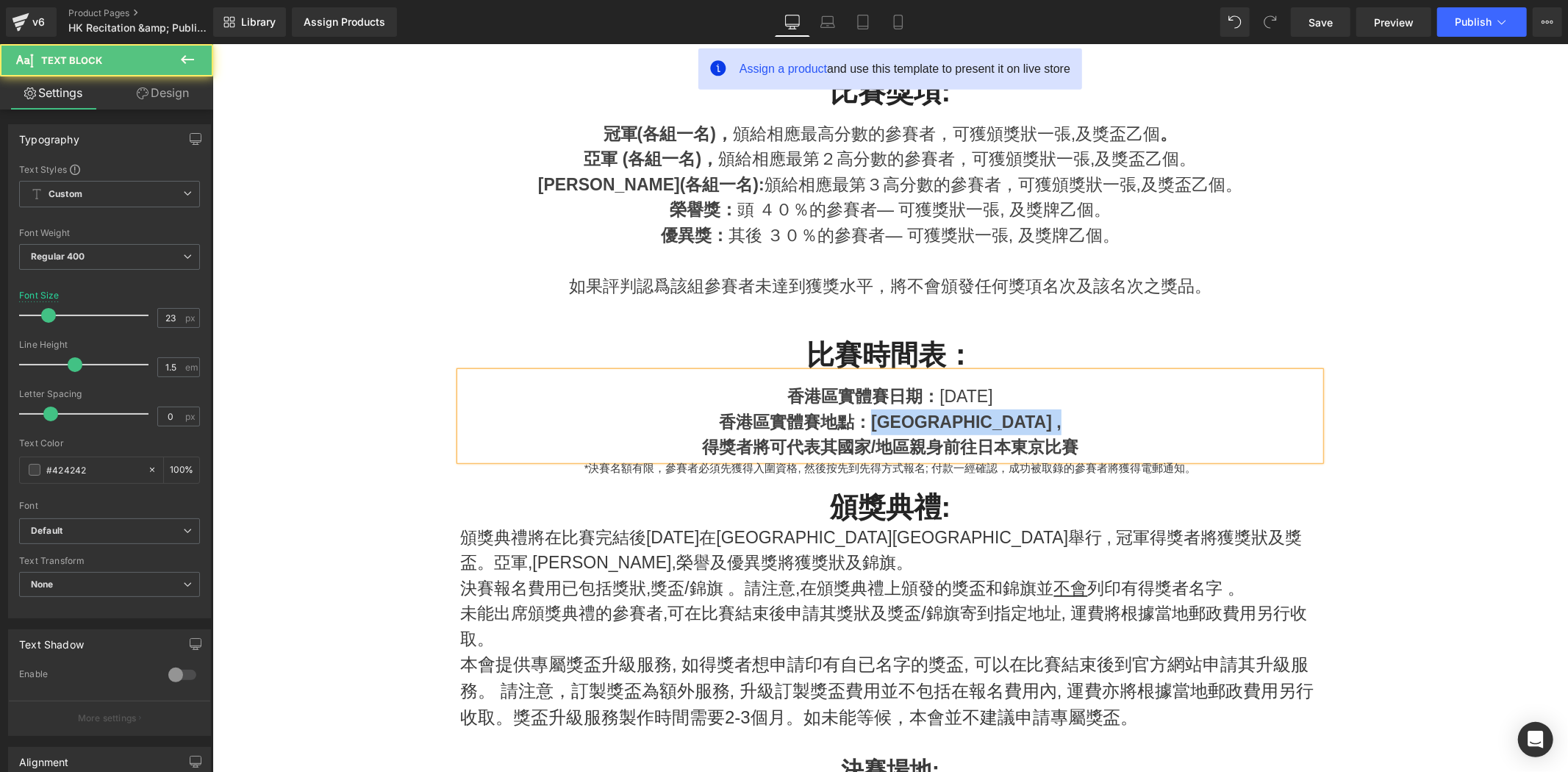
drag, startPoint x: 865, startPoint y: 412, endPoint x: 1049, endPoint y: 398, distance: 184.5
click at [1043, 415] on strong "香港區實體賽地點：香港 Sky Music Studio ," at bounding box center [889, 421] width 343 height 19
copy strong "香港 Sky Music Studio"
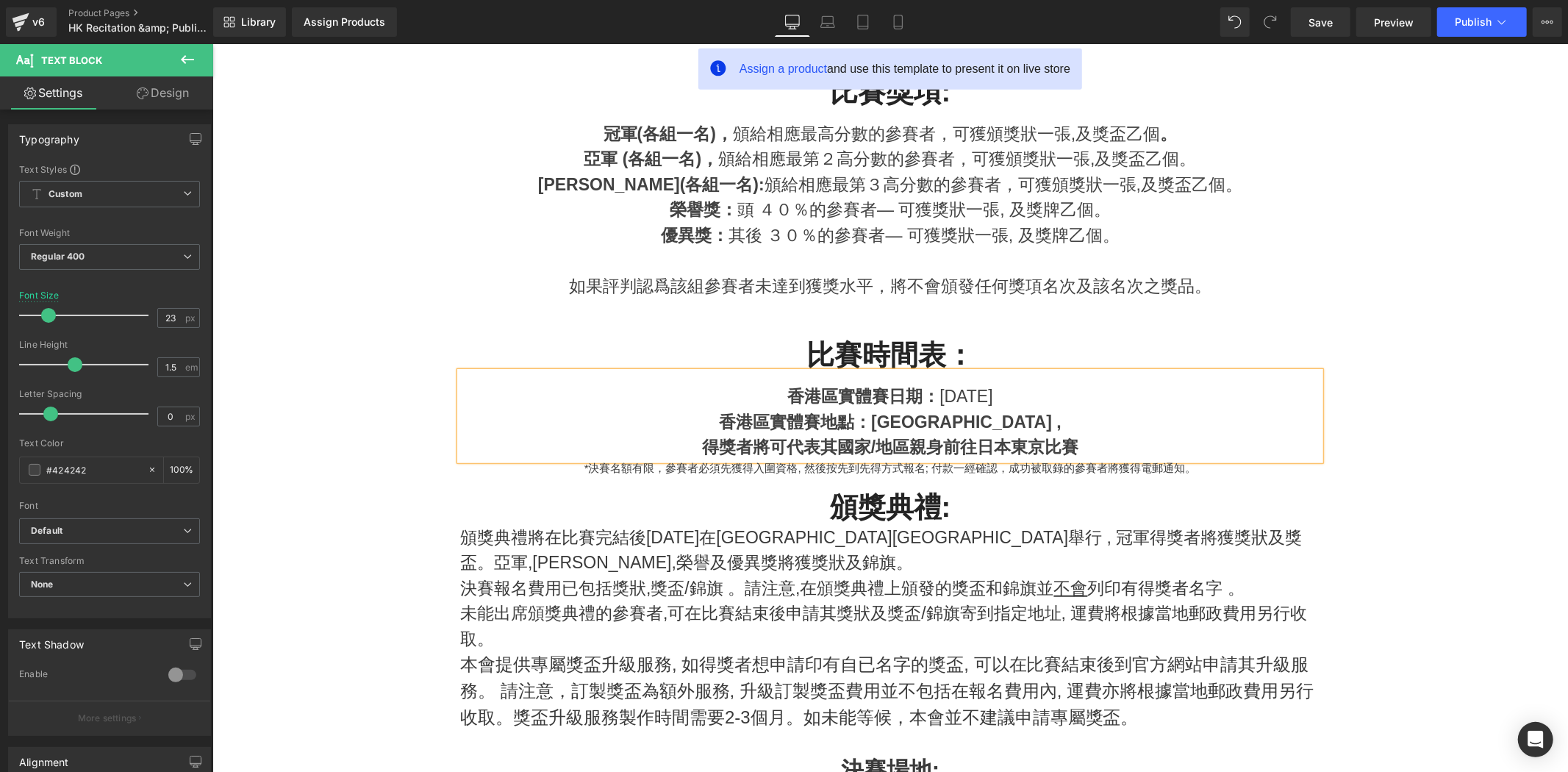
click at [1069, 421] on div "香港區實體賽地點：香港 Sky Music Studio ," at bounding box center [890, 421] width 860 height 26
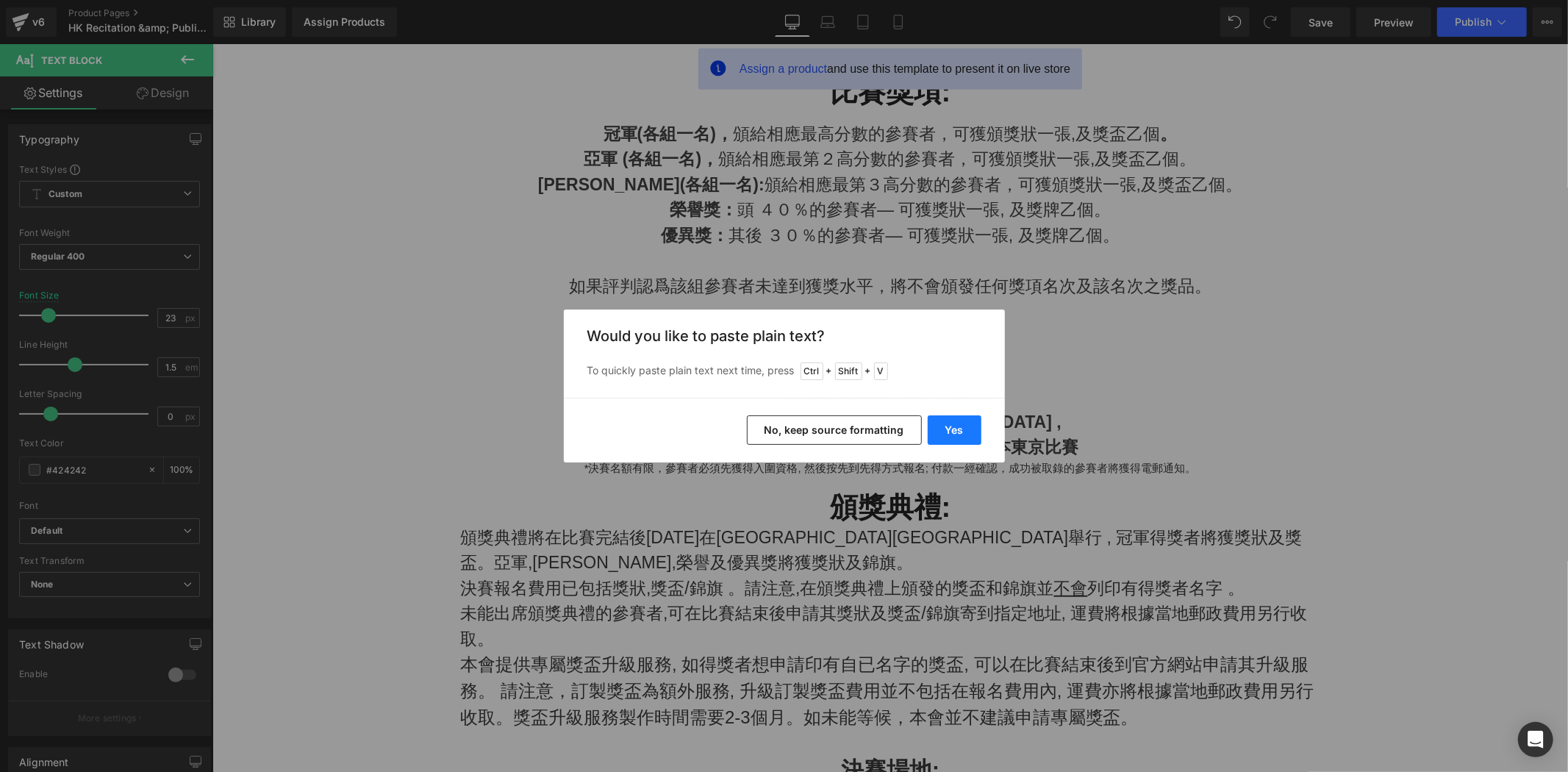
click at [947, 438] on button "Yes" at bounding box center [955, 429] width 54 height 29
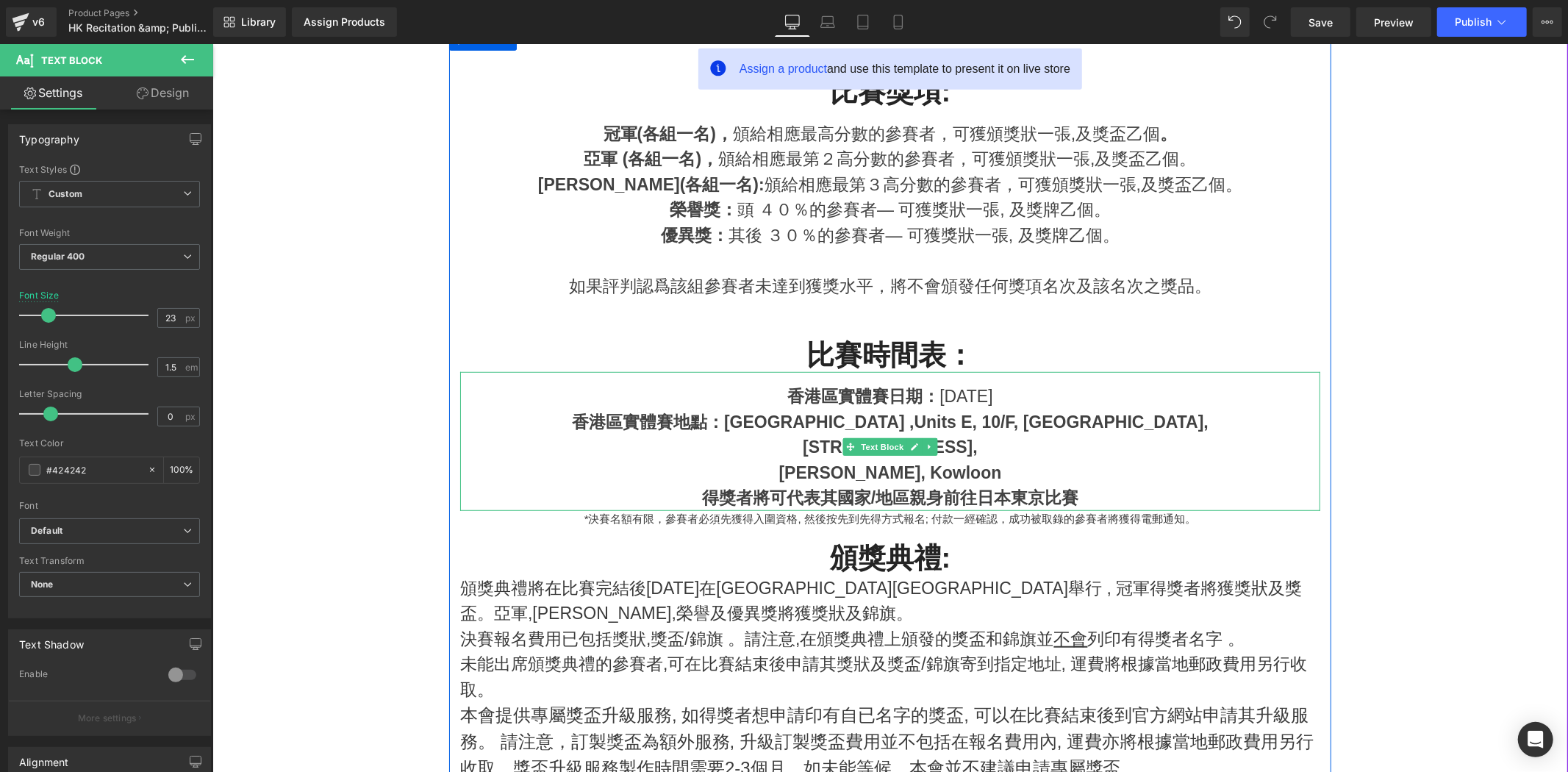
click at [949, 419] on strong "香港區實體賽地點：香港 Sky Music Studio ,Units E, 10/F, MG Tower," at bounding box center [889, 421] width 637 height 19
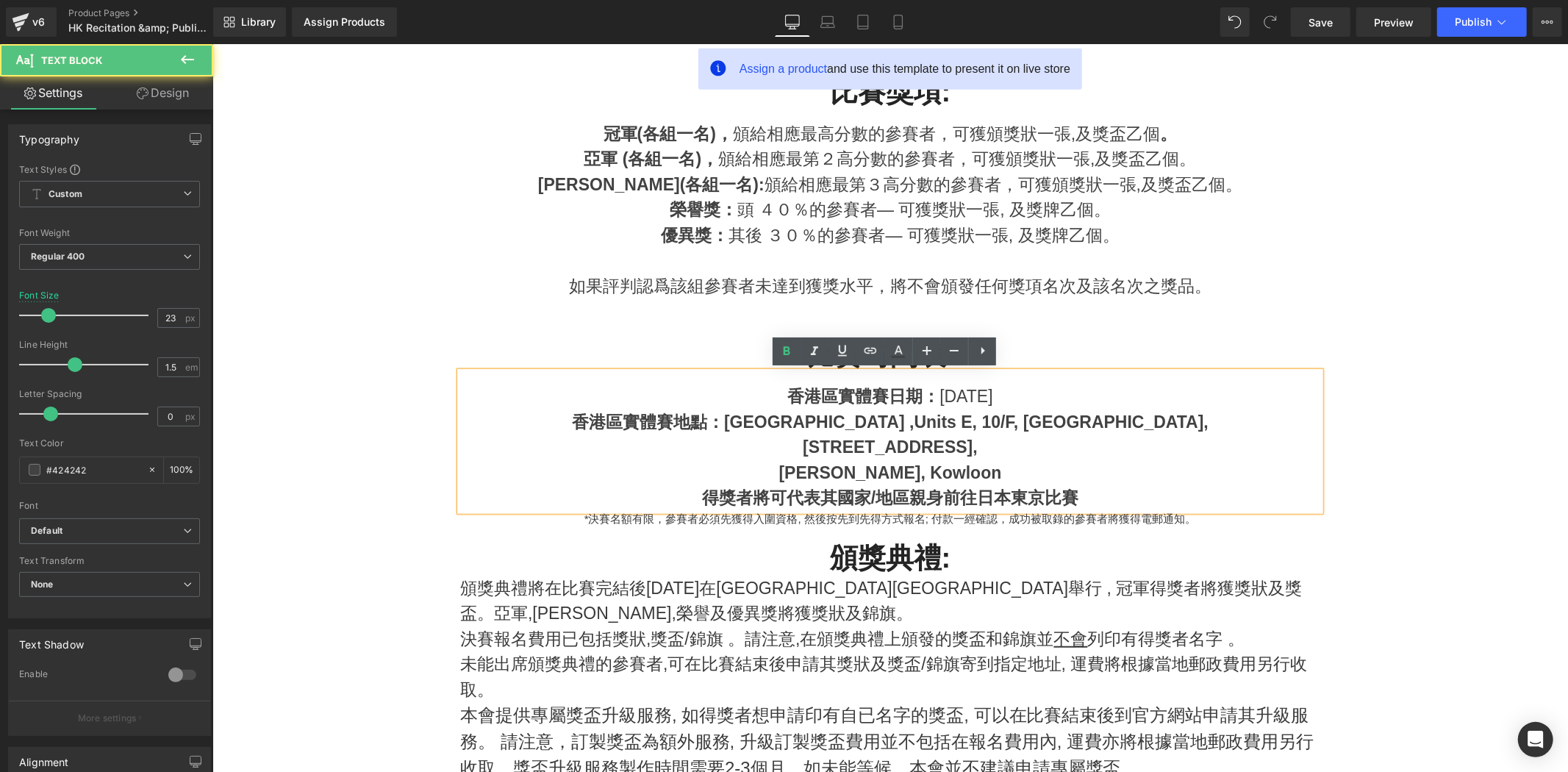
click at [768, 425] on strong "香港區實體賽地點：香港 Sky Music Studio ,Units E, 10/F, MG Tower," at bounding box center [889, 421] width 637 height 19
click at [789, 474] on div "Kwun Tong, Kowloon" at bounding box center [890, 473] width 860 height 26
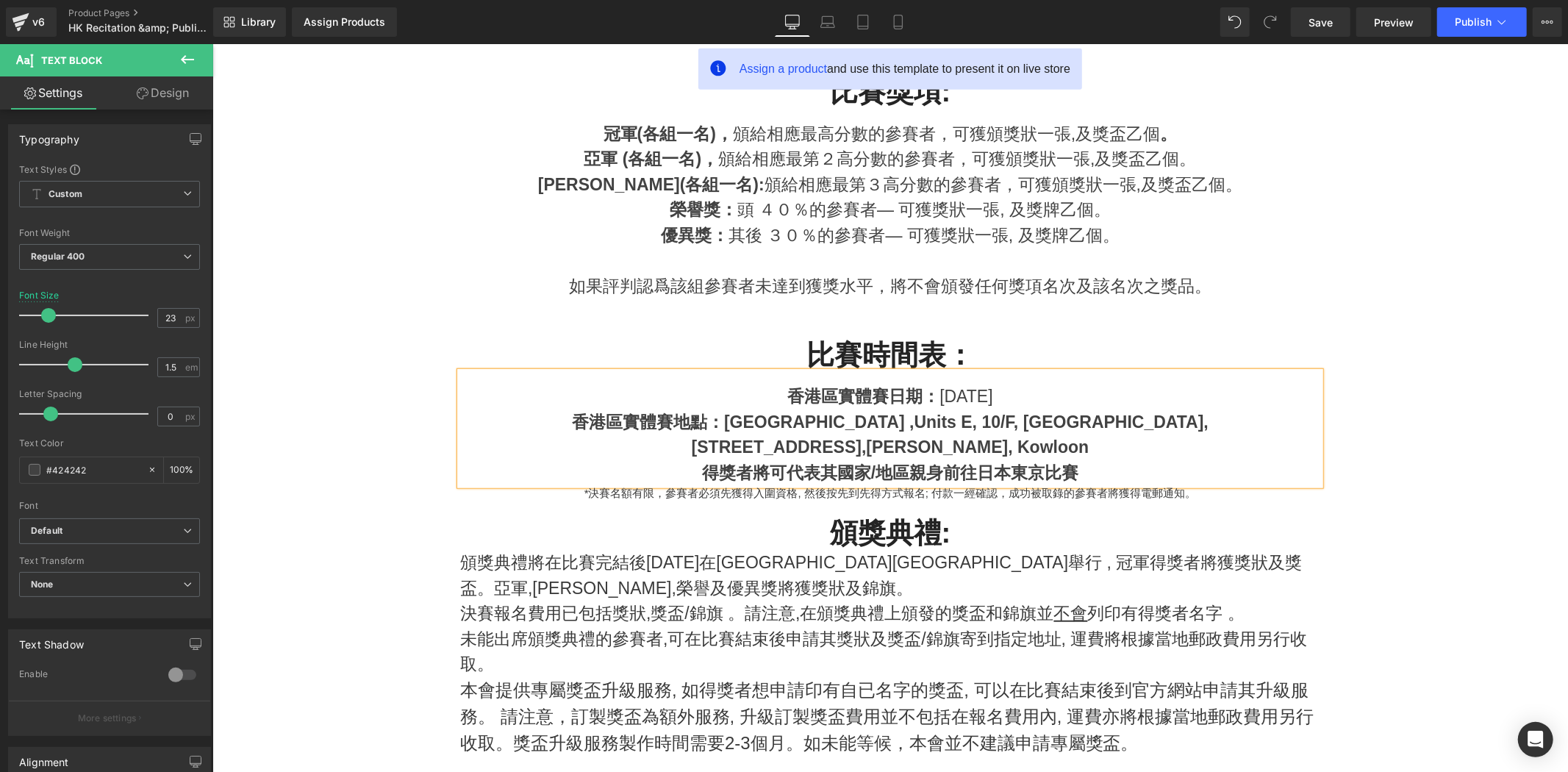
click at [717, 448] on div "133 Hoi Bun Road, Kwun Tong, Kowloon" at bounding box center [890, 447] width 860 height 26
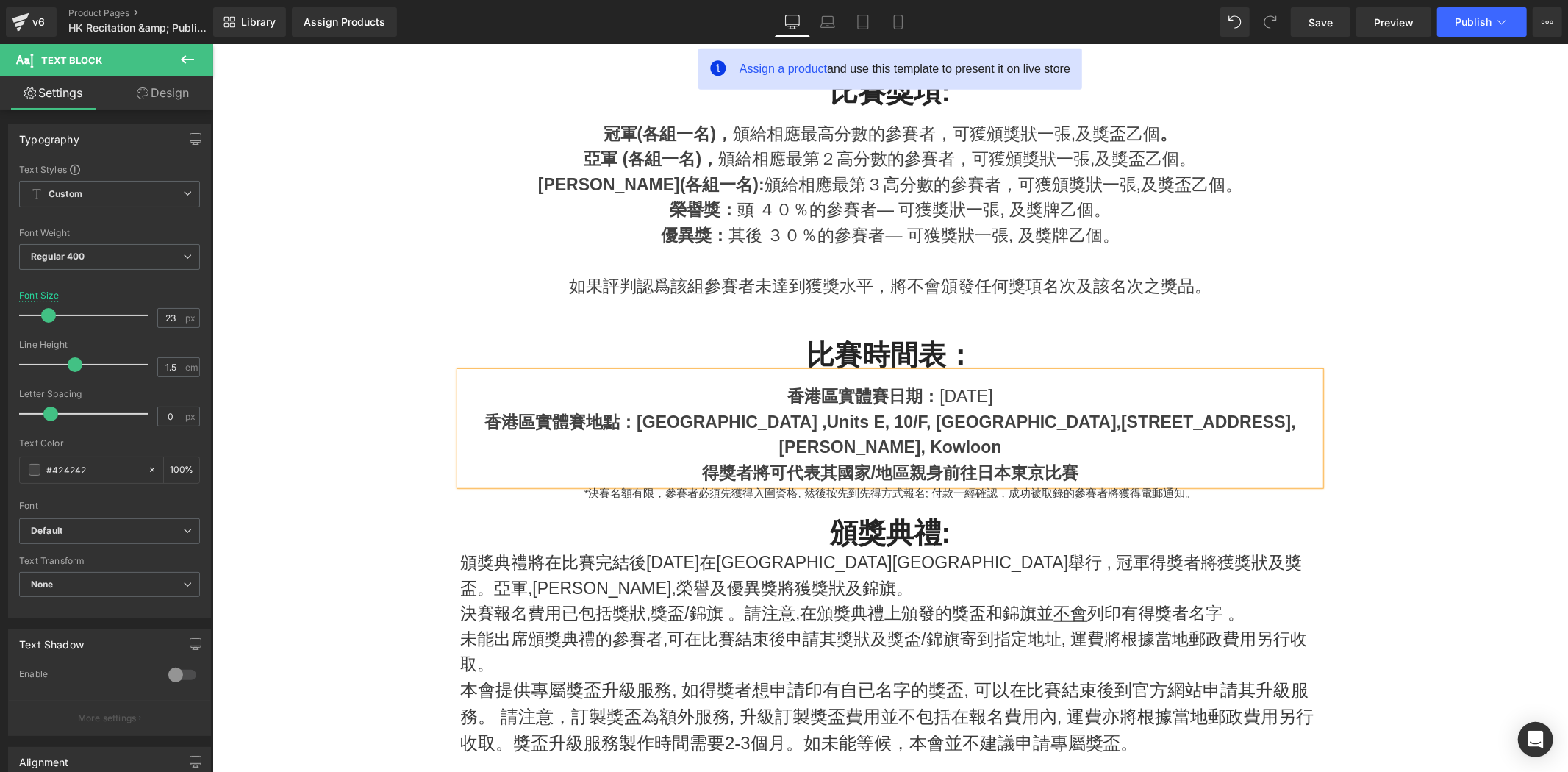
click at [847, 412] on strong "香港區實體賽地點：香港 Sky Music Studio ,Units E, 10/F, MG Tower," at bounding box center [802, 421] width 637 height 19
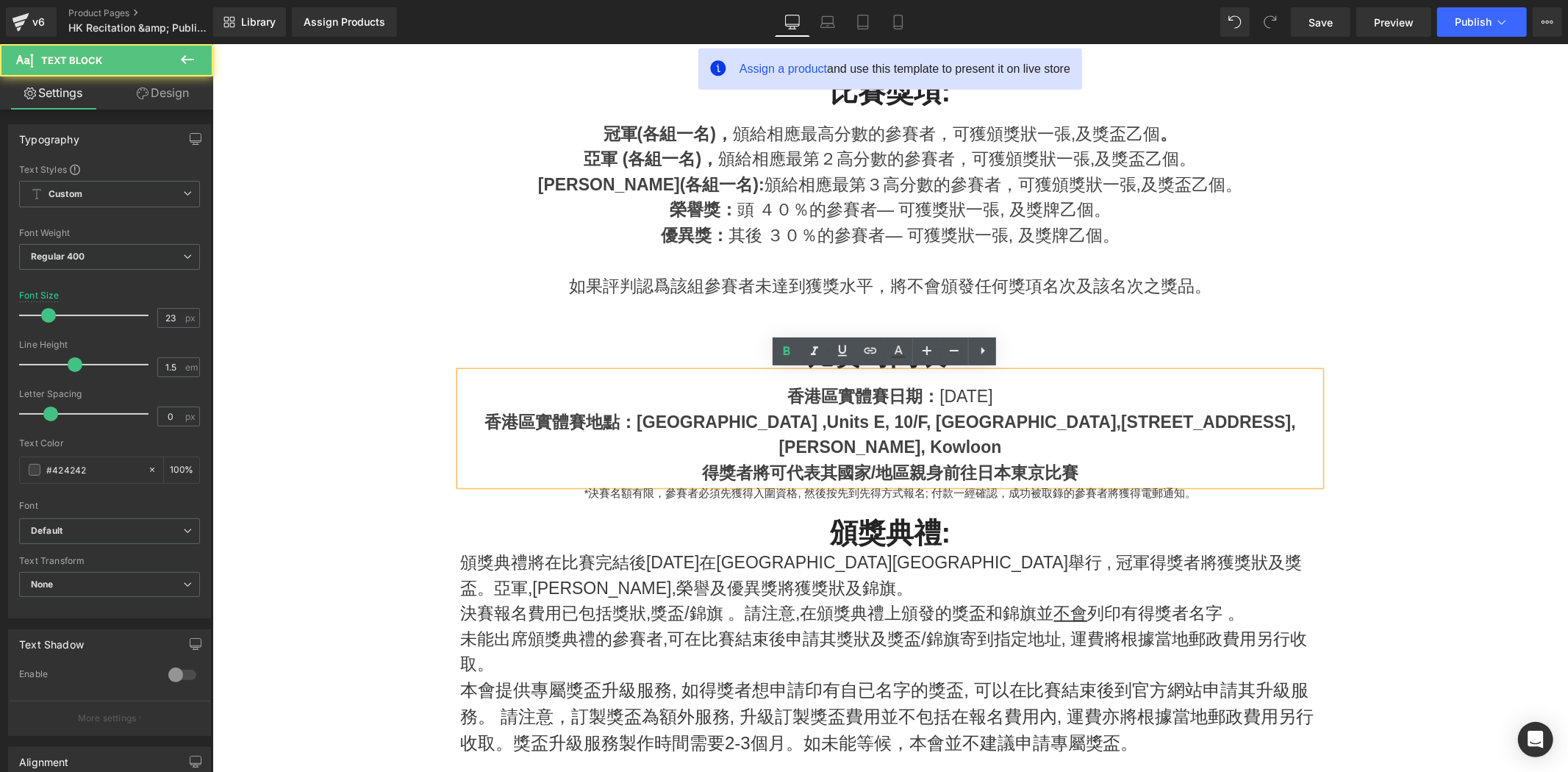
click at [784, 414] on strong "香港區實體賽地點：香港 Sky Music Studio ,Units E, 10/F, MG Tower," at bounding box center [802, 421] width 637 height 19
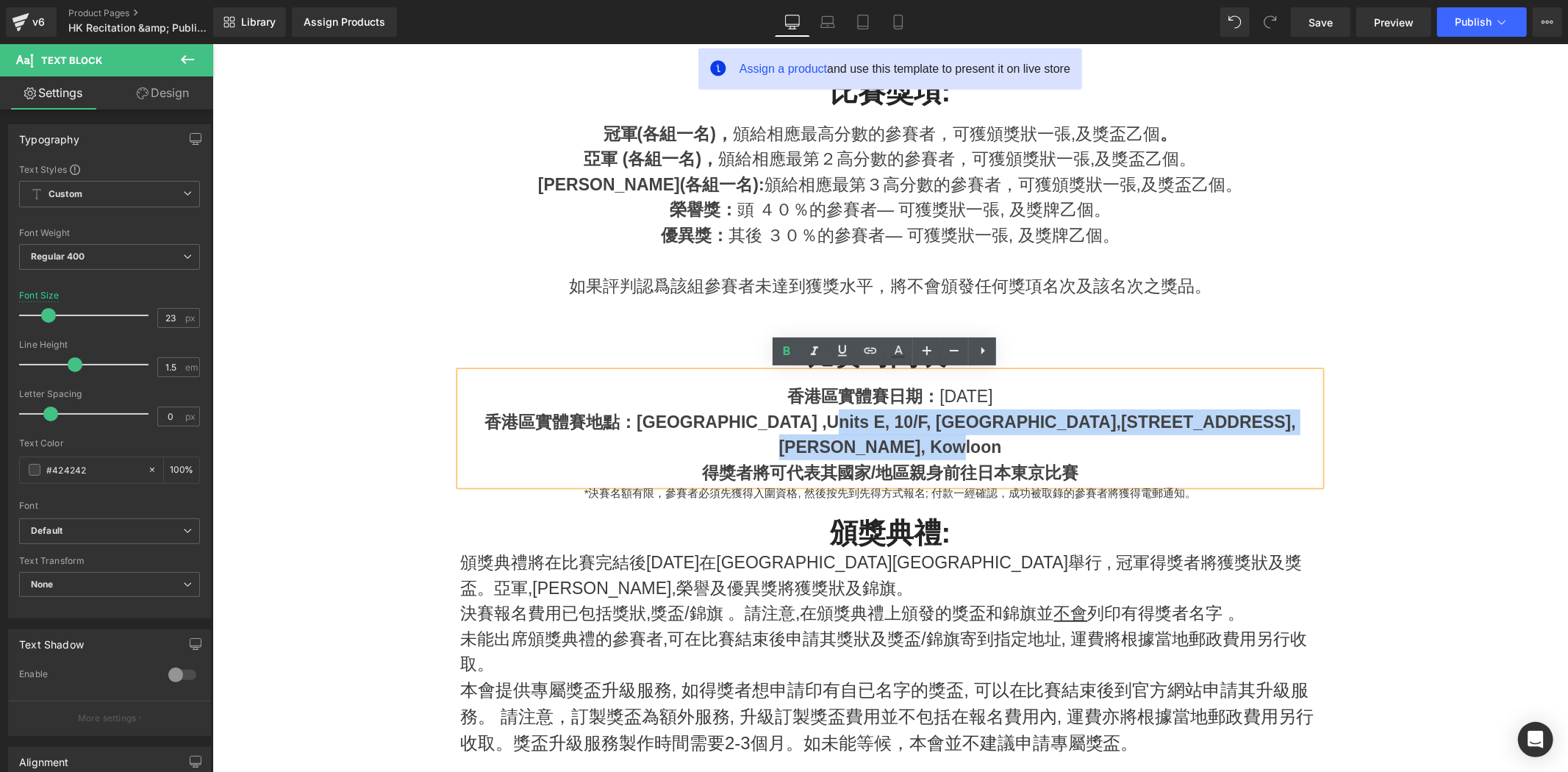
drag, startPoint x: 791, startPoint y: 429, endPoint x: 1313, endPoint y: 423, distance: 522.0
click at [1313, 423] on div "香港區實體賽地點：香港 Sky Music Studio ,Units E, 10/F, MG Tower, 133 Hoi Bun Road, Kwun T…" at bounding box center [890, 434] width 860 height 50
click at [1129, 421] on strong "133 Hoi Bun Road," at bounding box center [1208, 421] width 175 height 19
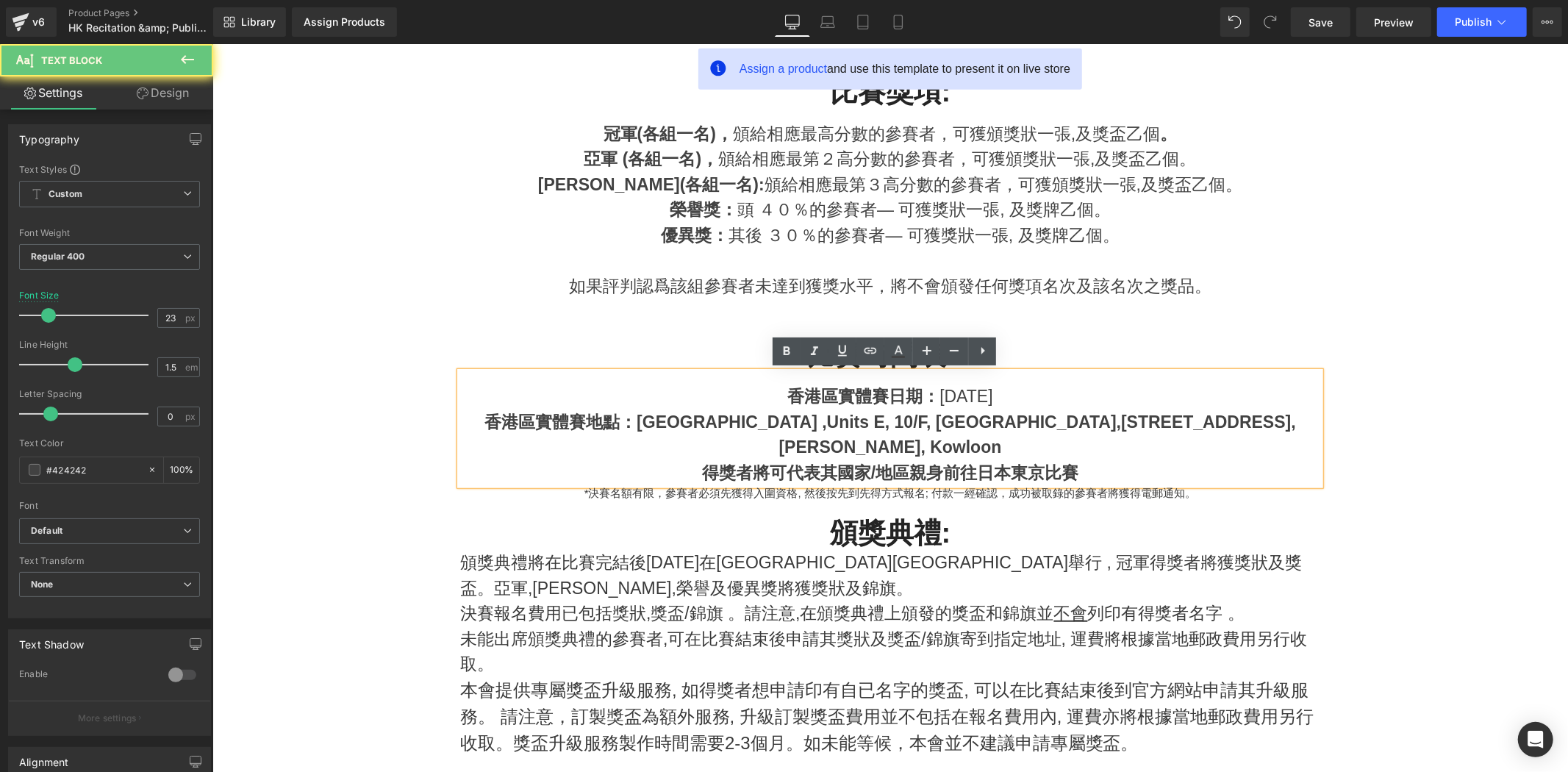
click at [1002, 437] on strong "Kwun Tong, Kowloon" at bounding box center [890, 447] width 223 height 19
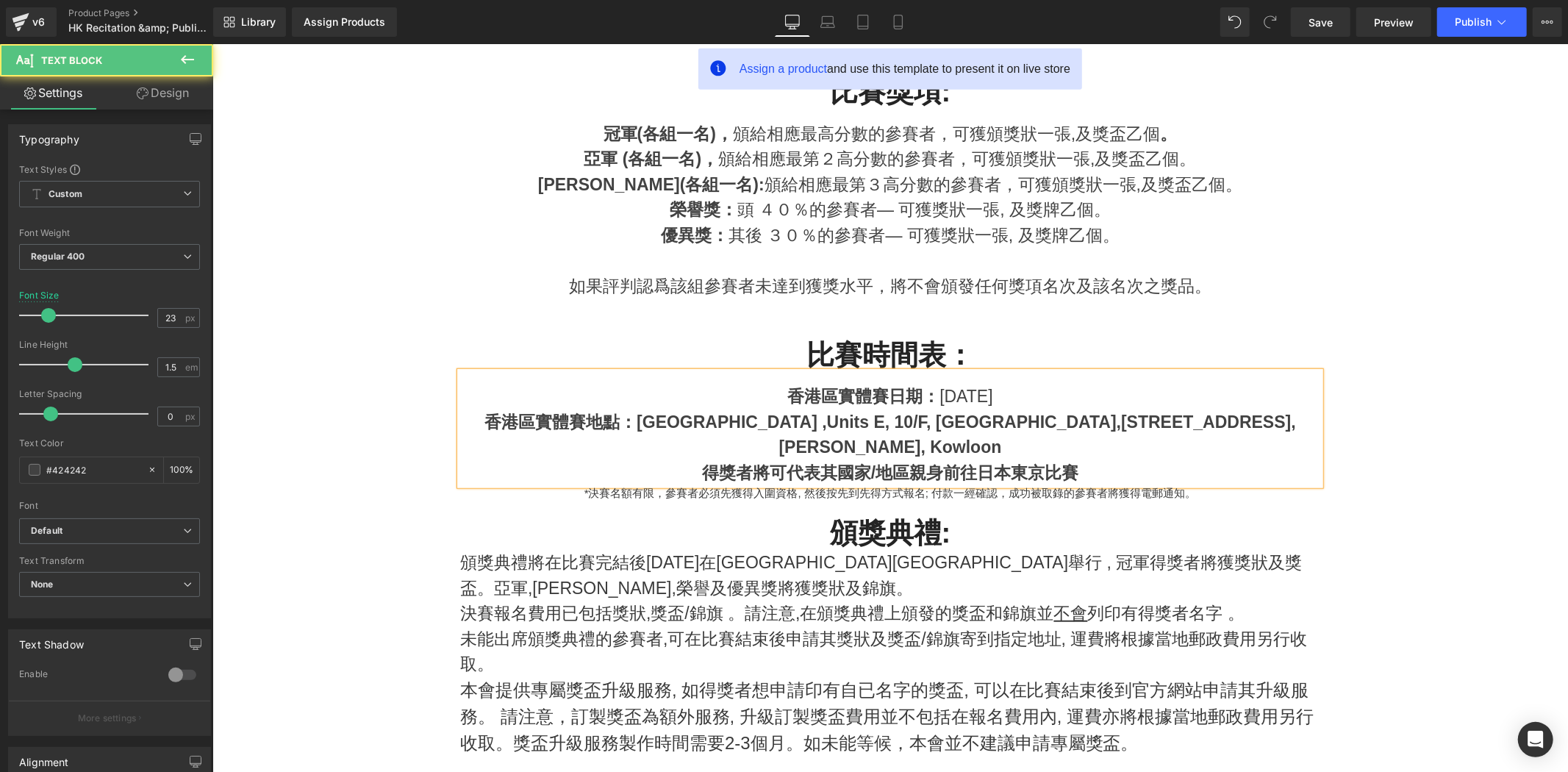
click at [789, 412] on strong "香港區實體賽地點：香港 Sky Music Studio ,Units E, 10/F, MG Tower," at bounding box center [802, 421] width 637 height 19
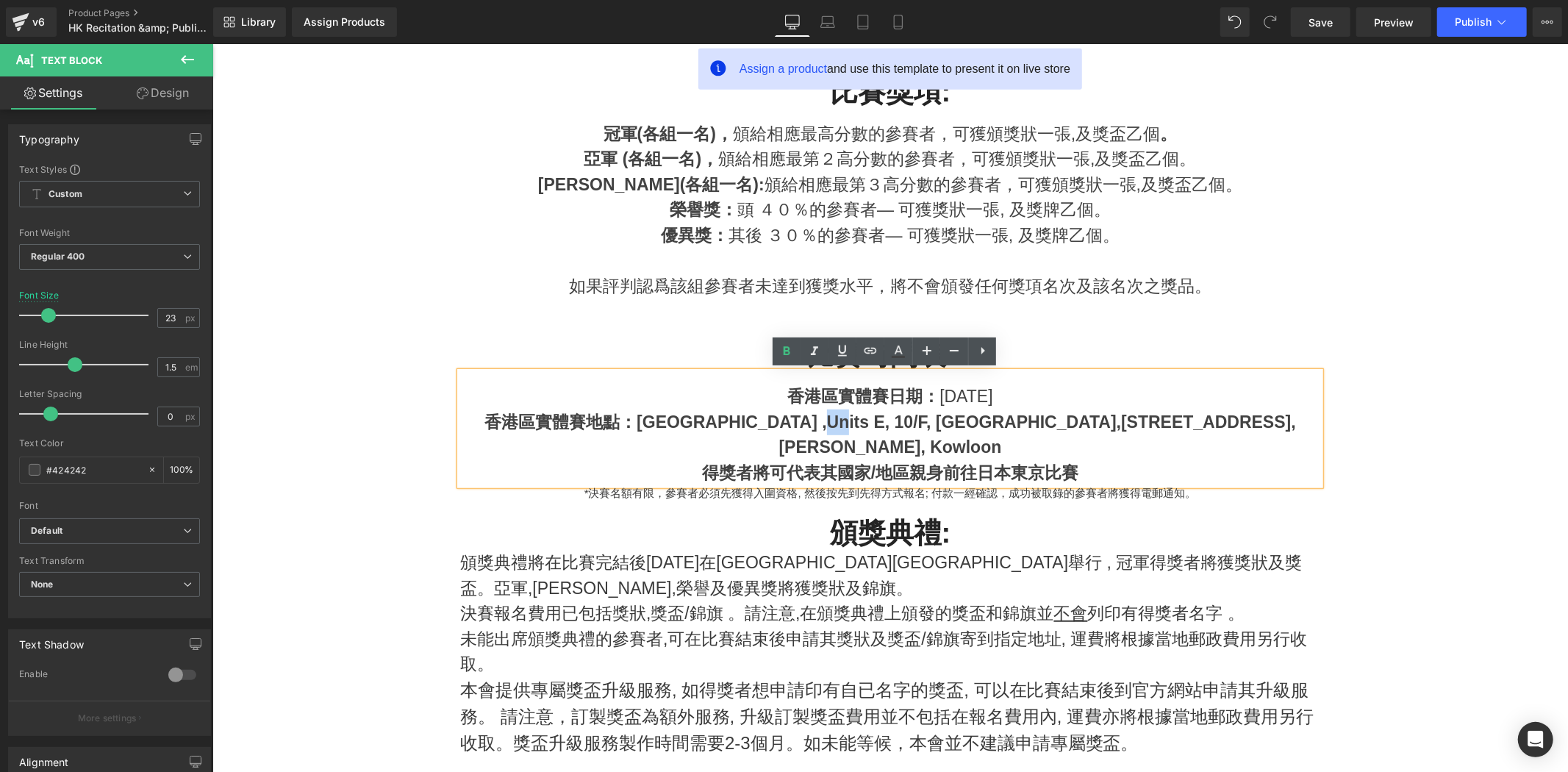
drag, startPoint x: 792, startPoint y: 418, endPoint x: 786, endPoint y: 423, distance: 7.8
click at [786, 423] on strong "香港區實體賽地點：香港 Sky Music Studio ,Units E, 10/F, MG Tower," at bounding box center [802, 421] width 637 height 19
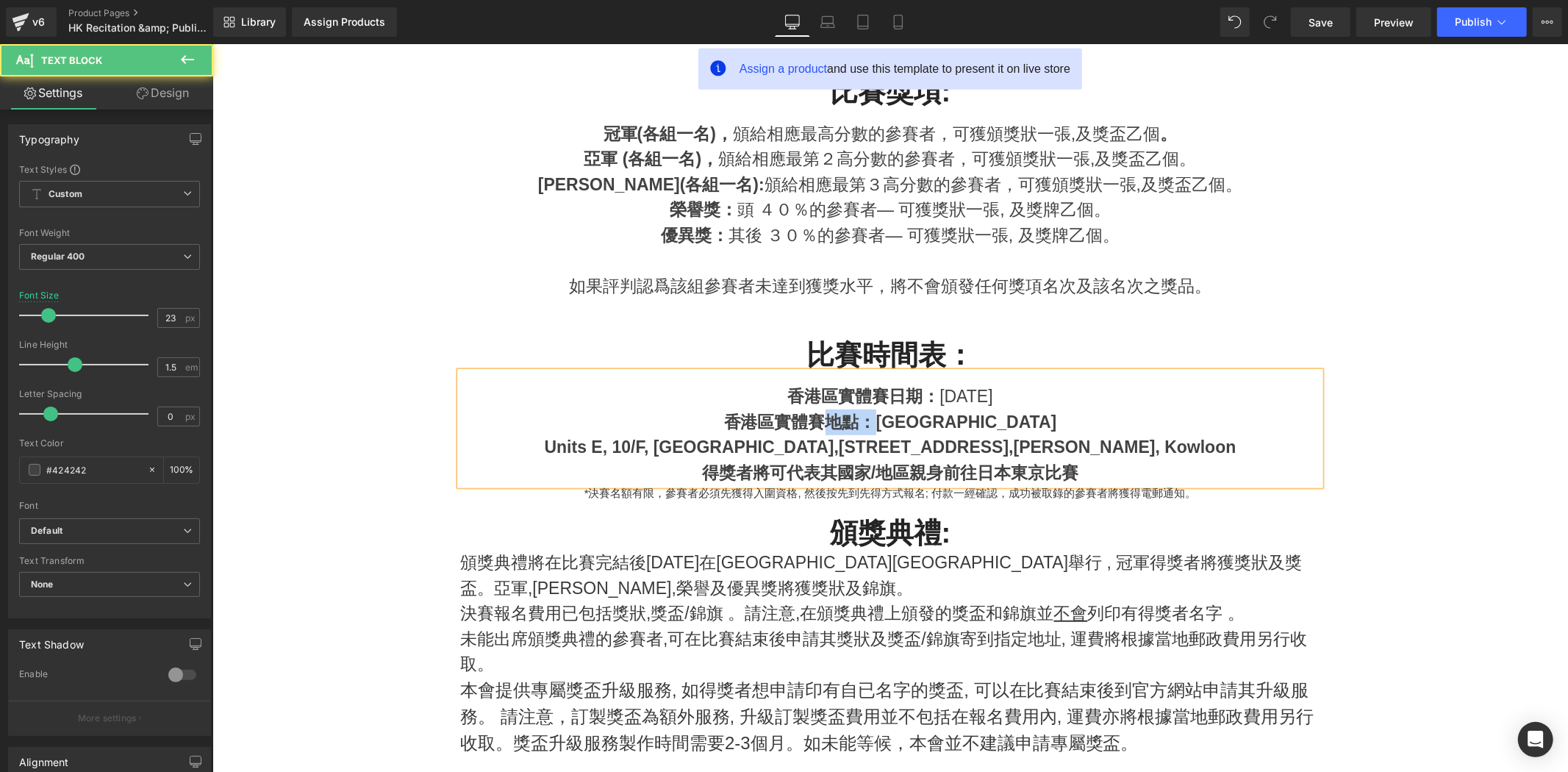
drag, startPoint x: 821, startPoint y: 418, endPoint x: 863, endPoint y: 429, distance: 43.4
click at [863, 429] on strong "香港區實體賽地點：香港 Sky Music Studio" at bounding box center [890, 421] width 333 height 19
drag, startPoint x: 814, startPoint y: 420, endPoint x: 788, endPoint y: 429, distance: 27.5
click at [815, 420] on strong "香港區實體賽地點：香港 Sky Music Studio" at bounding box center [890, 421] width 333 height 19
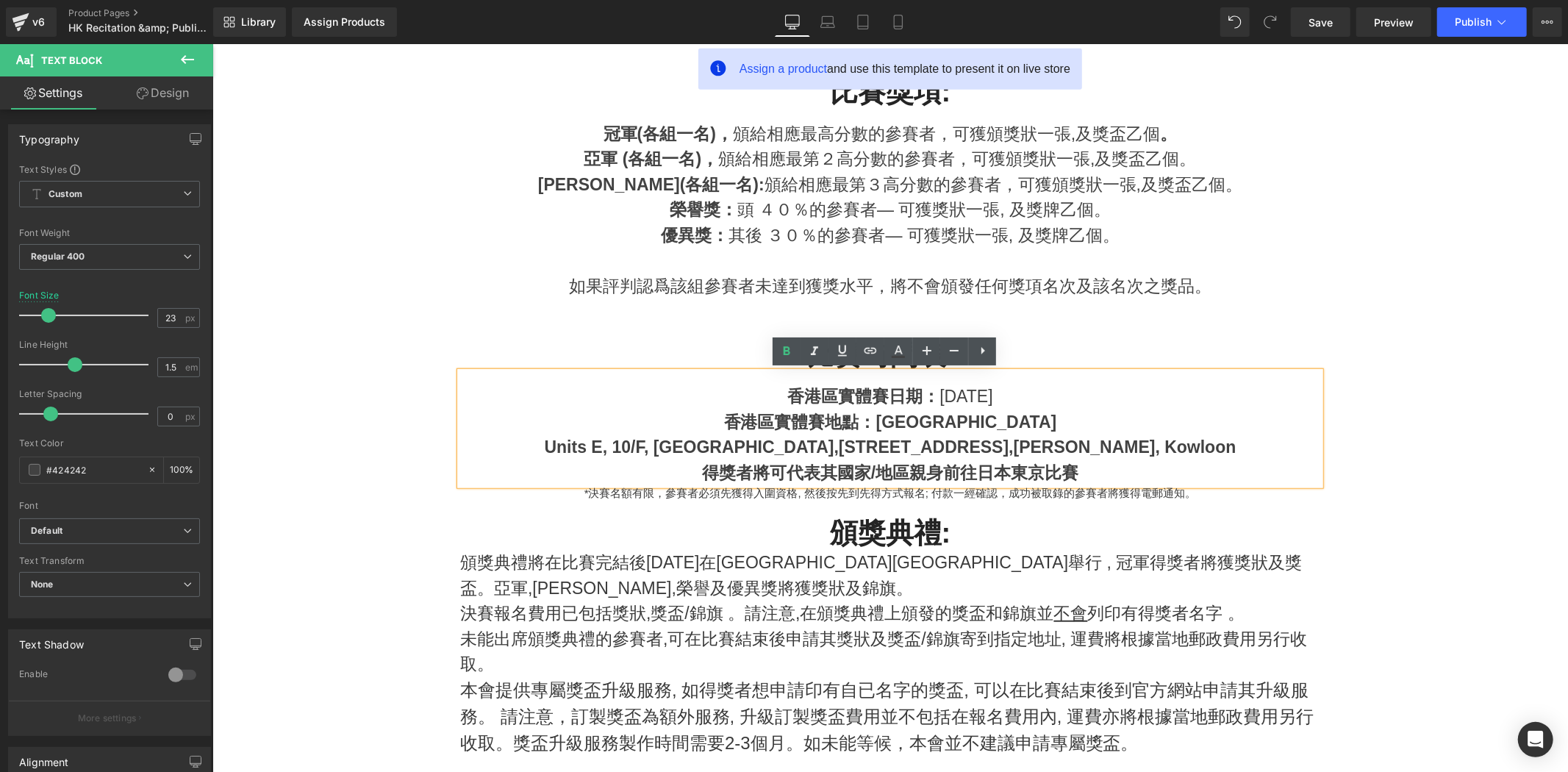
click at [747, 425] on strong "香港區實體賽地點：香港 Sky Music Studio" at bounding box center [890, 421] width 333 height 19
click at [724, 416] on strong "香港區實體賽地點：香港 Sky Music Studio" at bounding box center [890, 421] width 333 height 19
click at [830, 425] on strong "香港區實體賽地點：香港 Sky Music Studio" at bounding box center [890, 421] width 333 height 19
drag, startPoint x: 819, startPoint y: 422, endPoint x: 864, endPoint y: 424, distance: 45.0
click at [864, 424] on strong "香港區實體賽地點：香港 Sky Music Studio" at bounding box center [890, 421] width 333 height 19
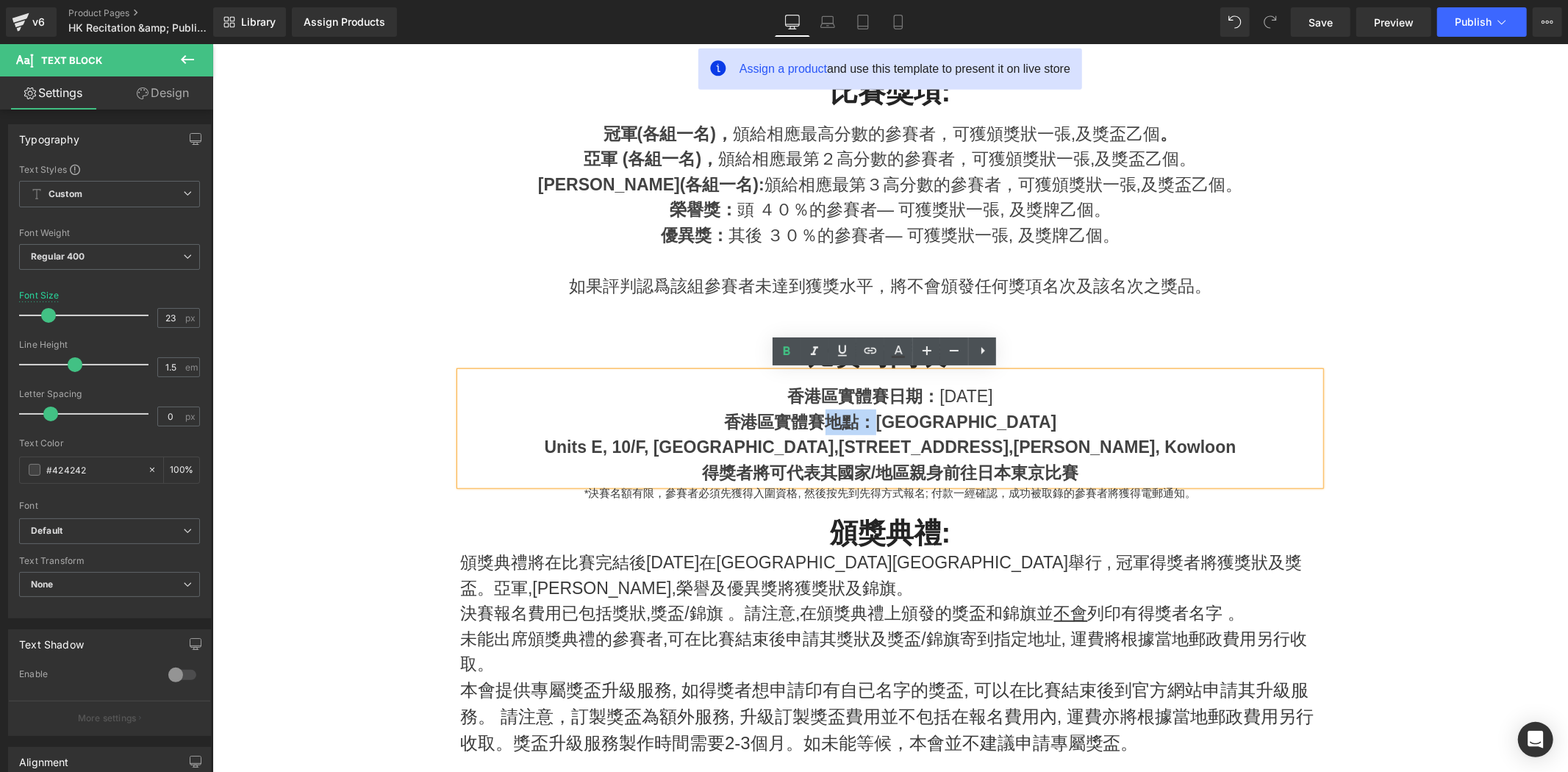
copy strong "地點："
click at [614, 455] on div "Units E, 10/F, MG Tower, 133 Hoi Bun Road, Kwun Tong, Kowloon" at bounding box center [890, 447] width 860 height 26
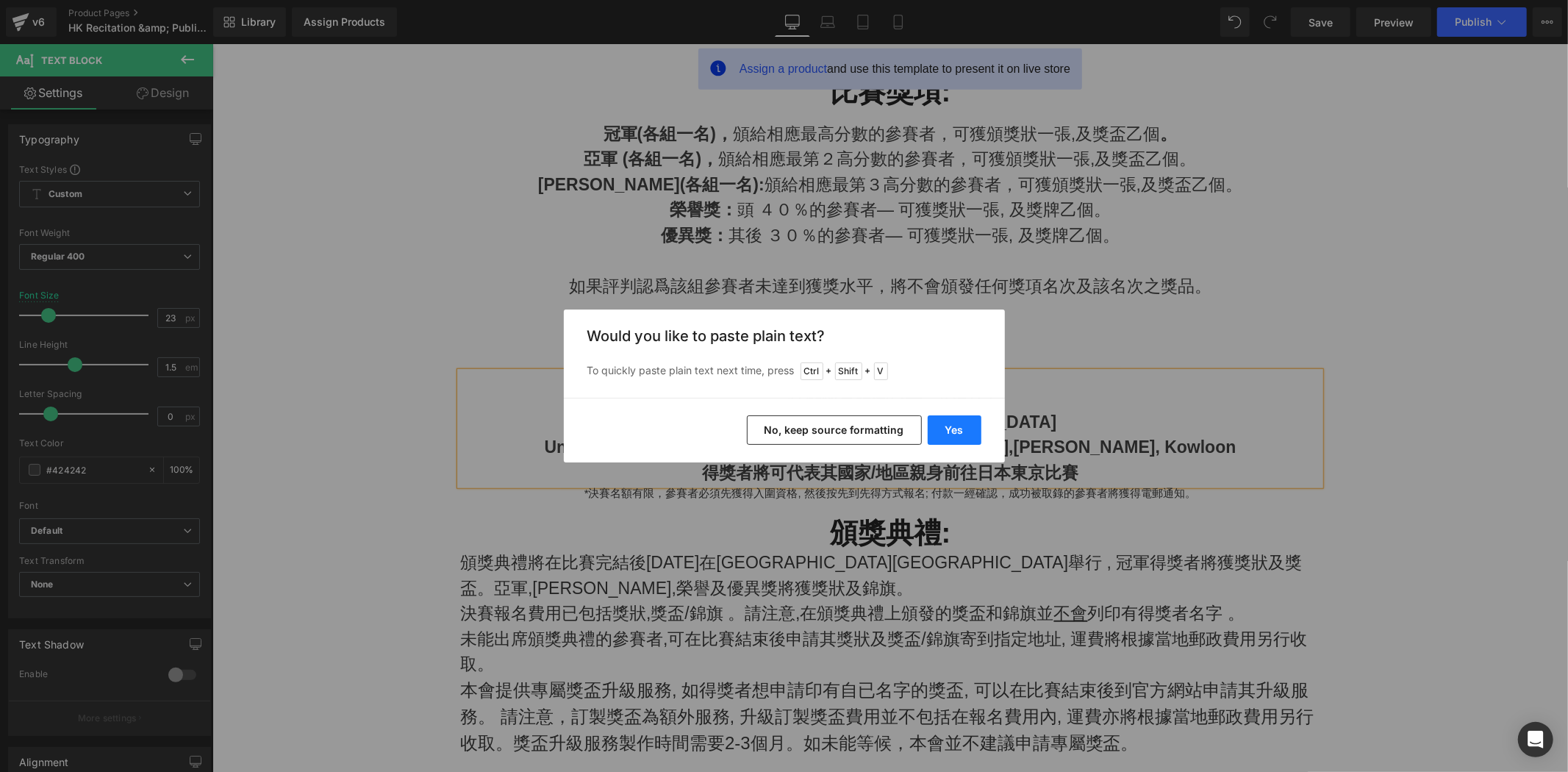
drag, startPoint x: 956, startPoint y: 429, endPoint x: 570, endPoint y: 362, distance: 391.8
click at [956, 429] on button "Yes" at bounding box center [955, 429] width 54 height 29
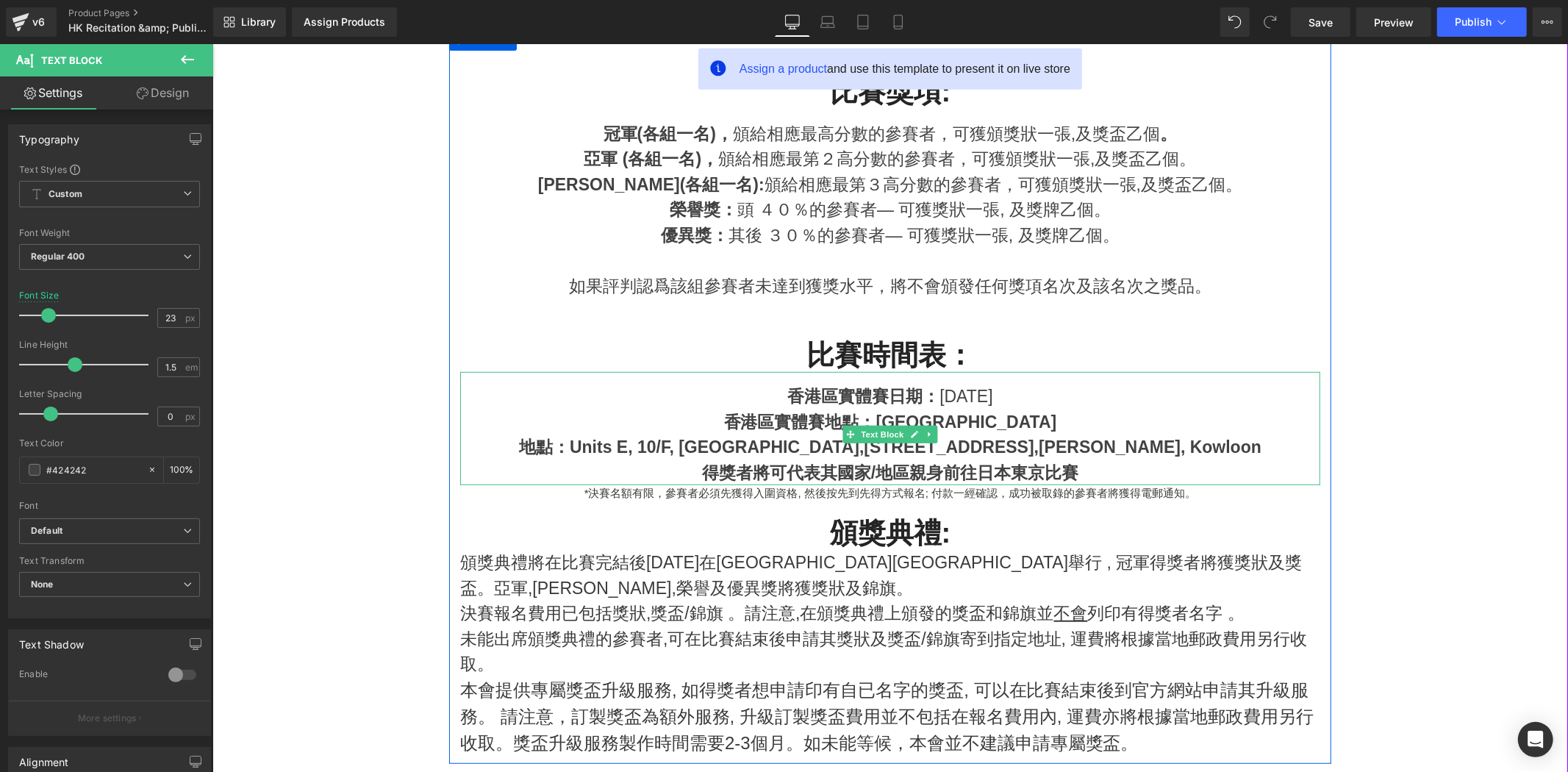
click at [638, 437] on strong "地點：Units E, 10/F, MG Tower," at bounding box center [691, 447] width 345 height 19
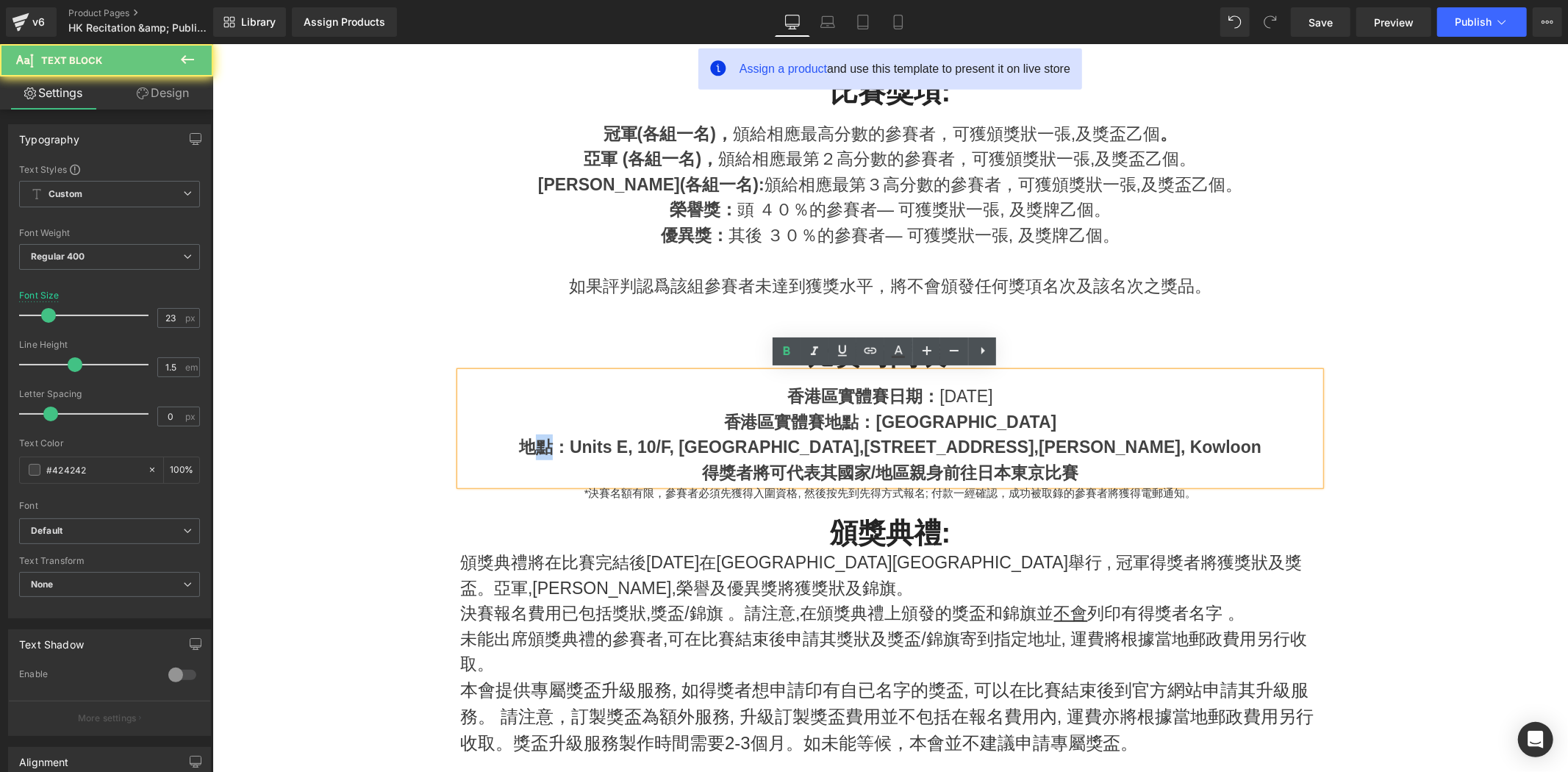
drag, startPoint x: 621, startPoint y: 444, endPoint x: 632, endPoint y: 444, distance: 11.0
click at [637, 444] on strong "地點：Units E, 10/F, MG Tower," at bounding box center [691, 447] width 345 height 19
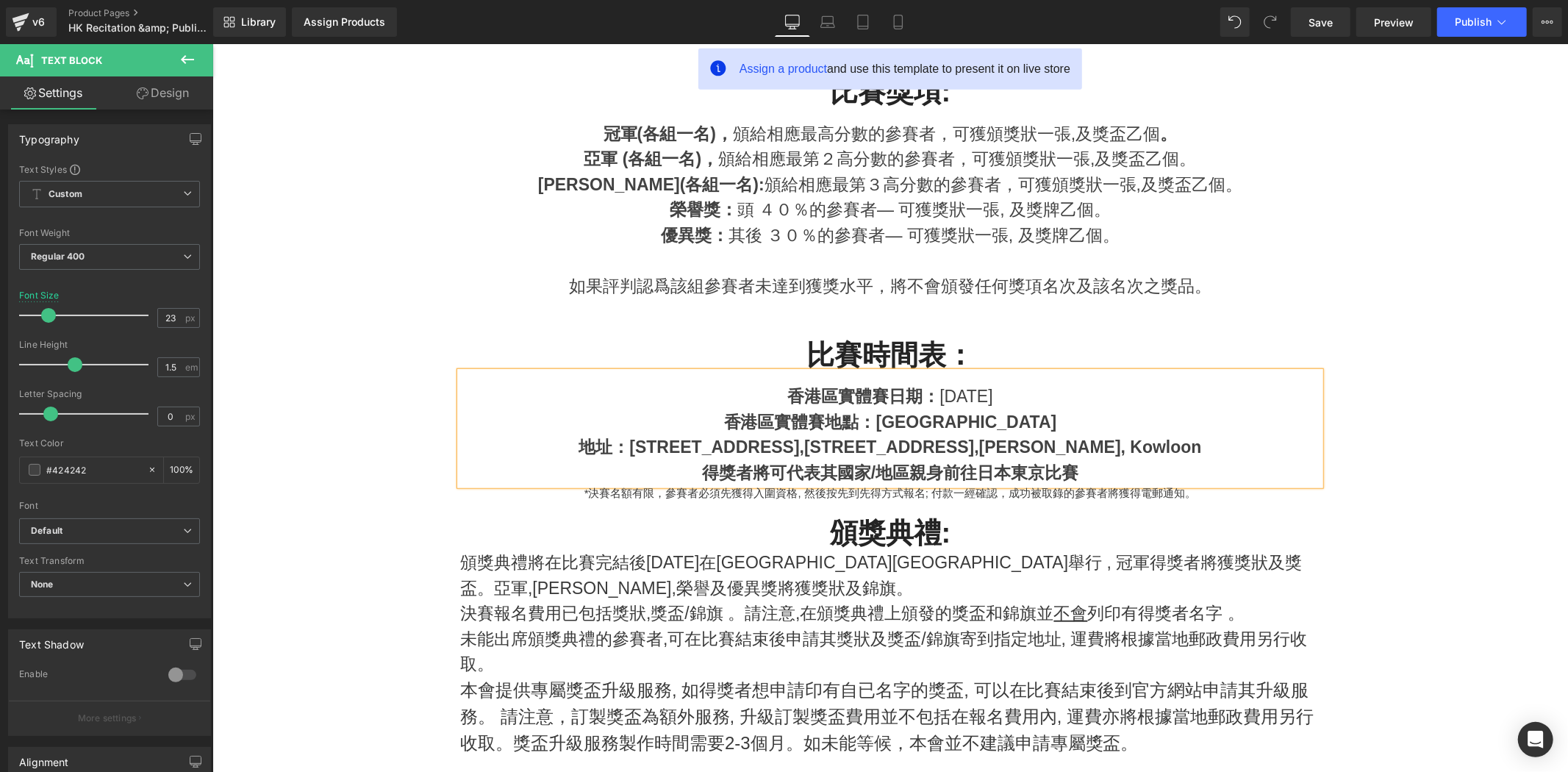
click at [547, 464] on div "得獎者將可代表其國家/地區 親身前往日本東京比賽" at bounding box center [890, 473] width 860 height 26
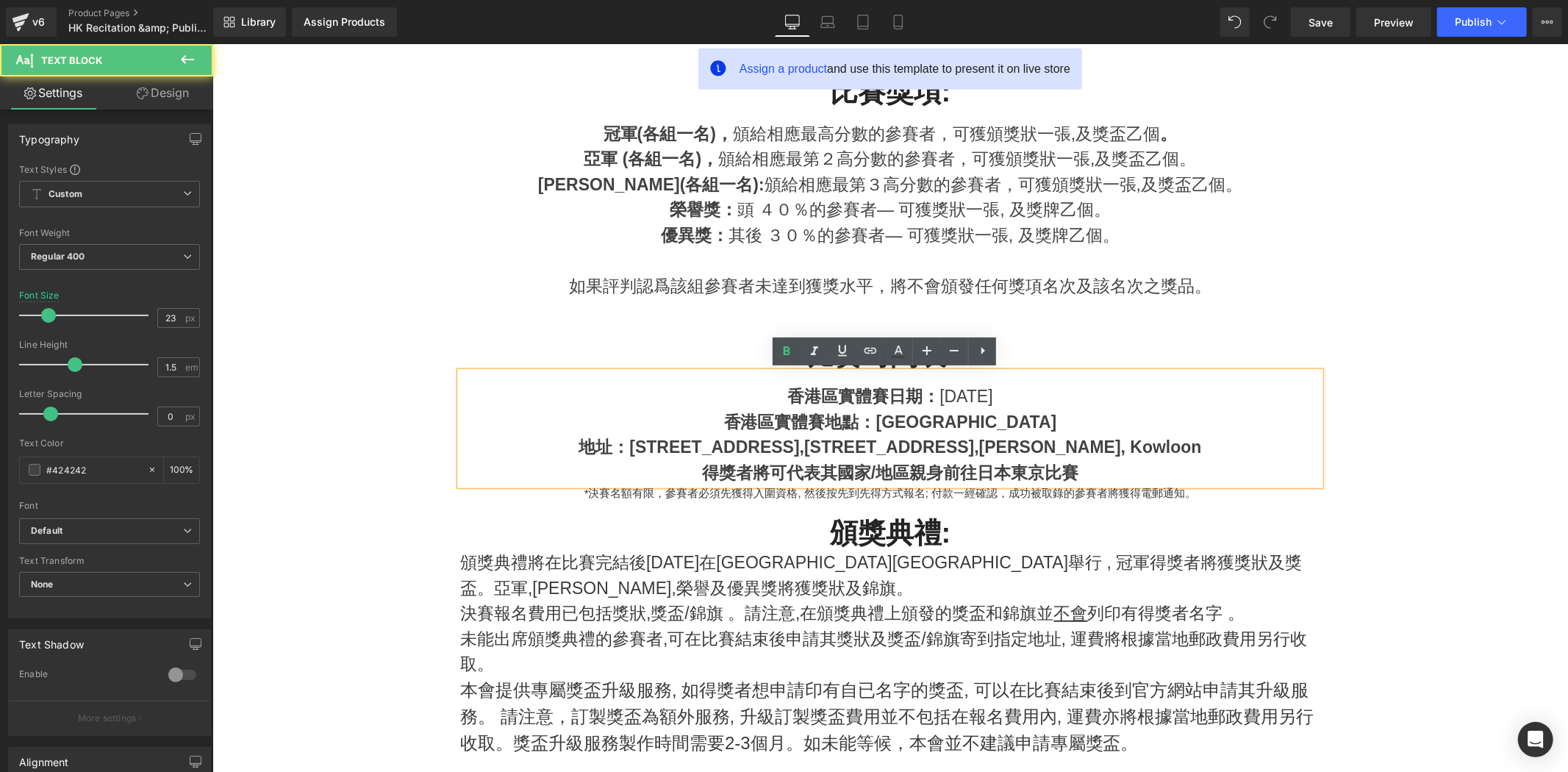
click at [1158, 478] on div "得獎者將可代表其國家/地區 親身前往日本東京比賽" at bounding box center [890, 473] width 860 height 26
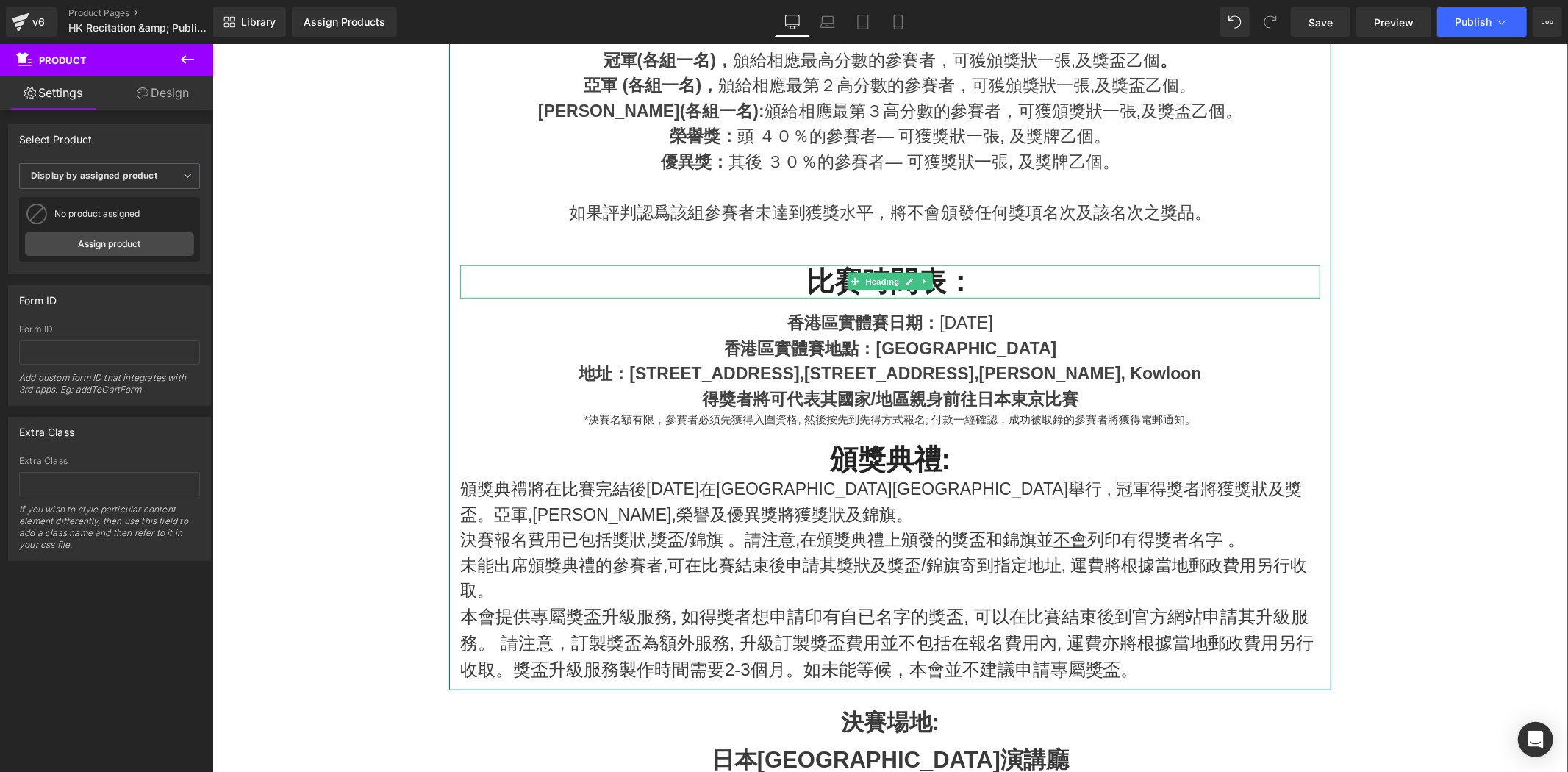
scroll to position [834, 0]
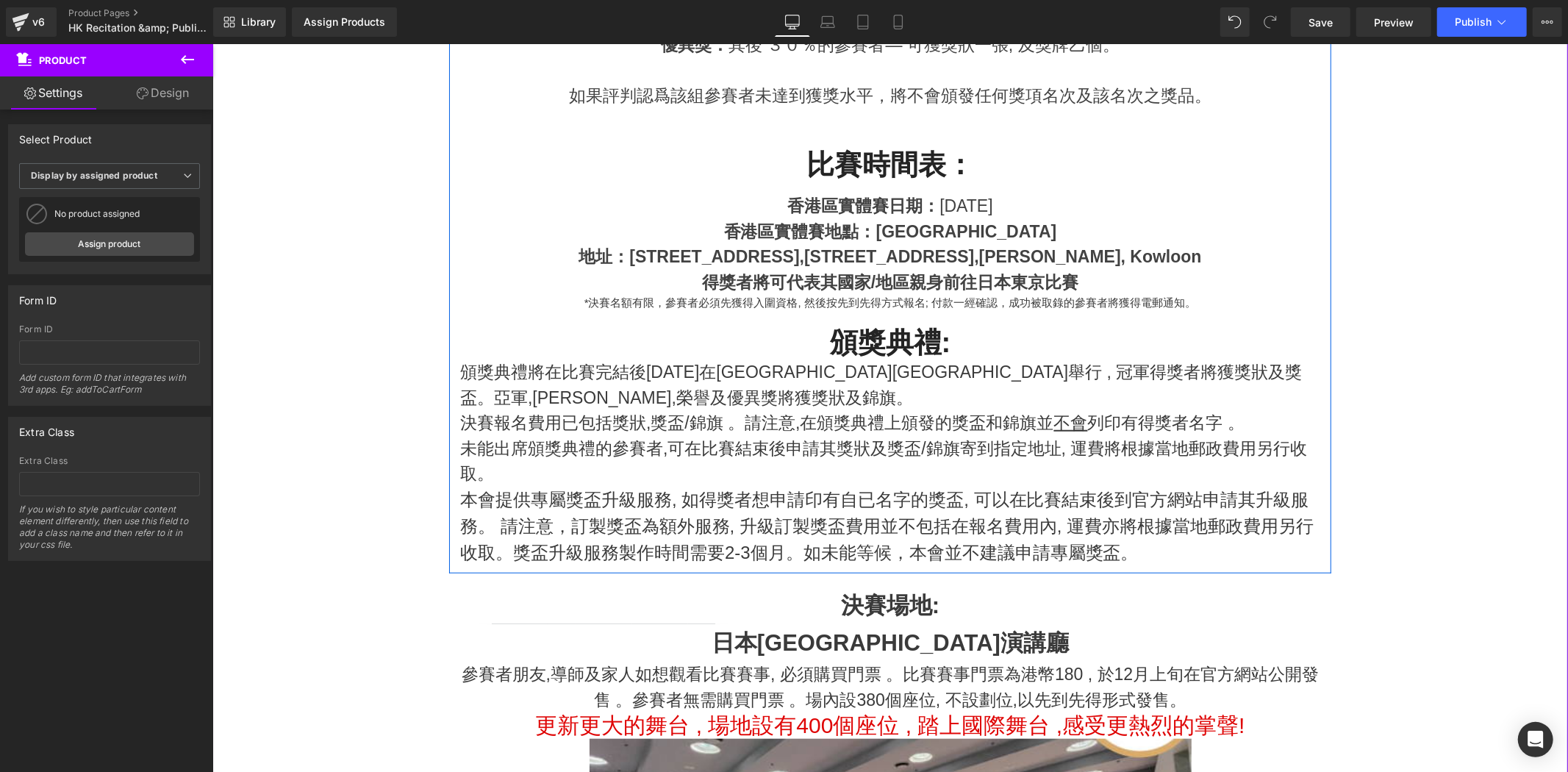
click at [1213, 385] on p "頒獎典禮將在比賽完結後12月26日在日本新宿區牛込箪笥演講廳舉行 , 冠軍得獎者將獲獎狀及獎盃。亞軍,季軍,榮譽及優異獎將獲獎狀及錦旗。" at bounding box center [890, 384] width 860 height 50
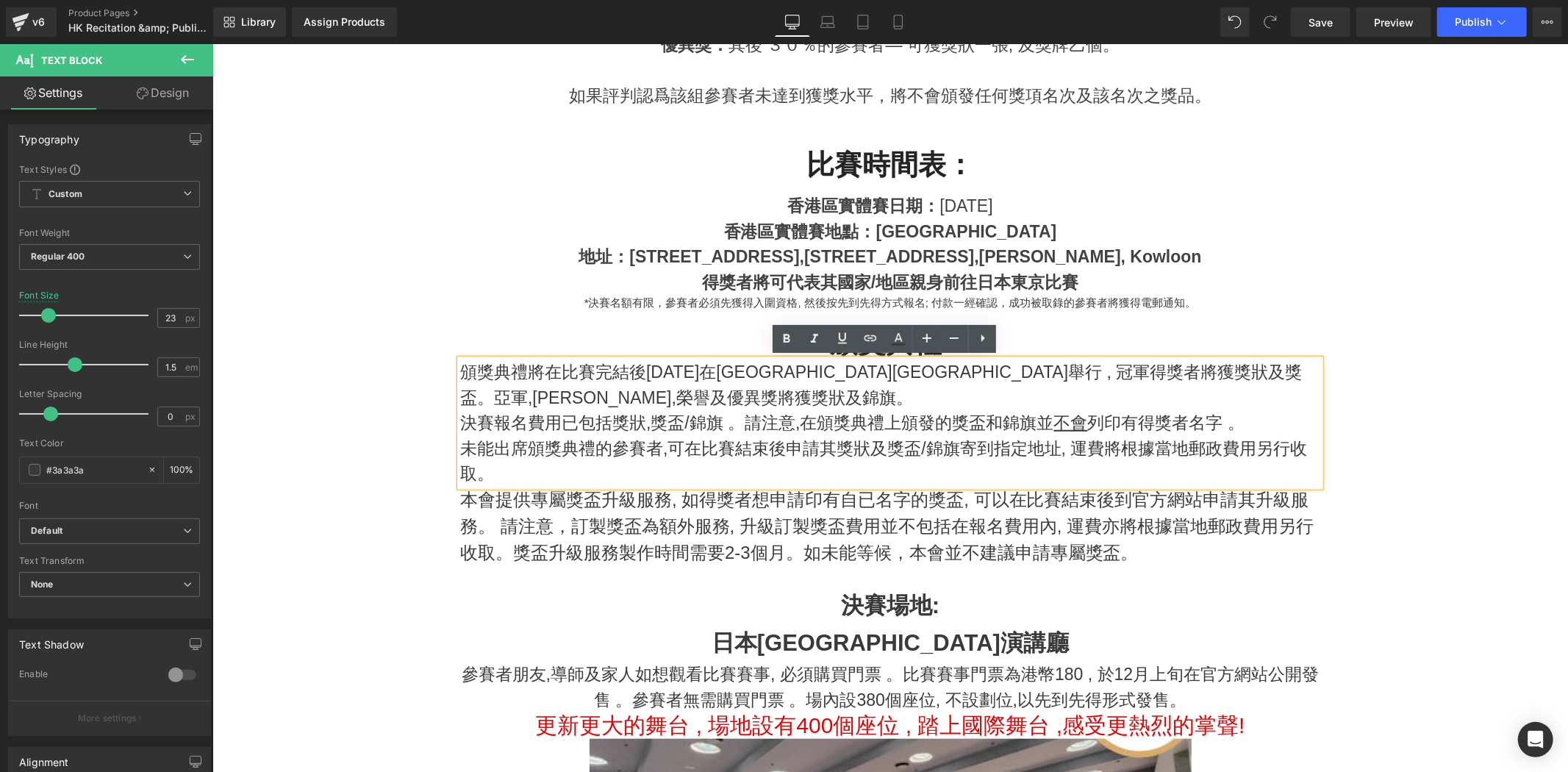
click at [592, 387] on p "頒獎典禮將在比賽完結後12月26日在日本新宿區牛込箪笥演講廳舉行 , 冠軍得獎者將獲獎狀及獎盃。亞軍,季軍,榮譽及優異獎將獲獎狀及錦旗。" at bounding box center [890, 384] width 860 height 50
click at [566, 457] on p "未能出席頒獎典禮的參賽者,可在比賽結束後申請其獎狀及獎盃/錦旗寄到指定地址, 運費將根據當地郵政費用另行收取。" at bounding box center [890, 461] width 860 height 50
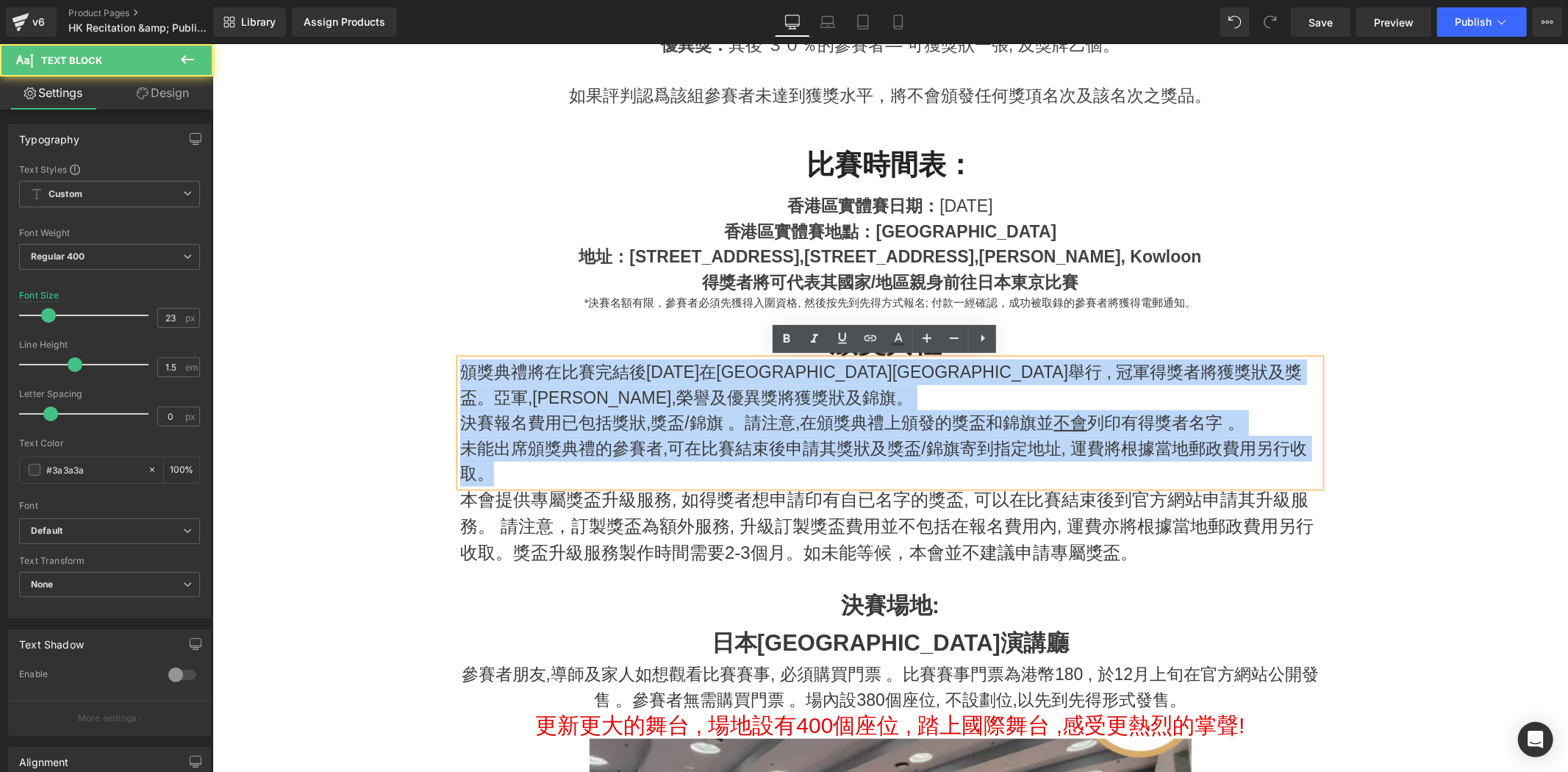
drag, startPoint x: 536, startPoint y: 477, endPoint x: 423, endPoint y: 352, distance: 168.5
copy div "頒獎典禮將在比賽完結後12月26日在日本新宿區牛込箪笥演講廳舉行 , 冠軍得獎者將獲獎狀及獎盃。亞軍,季軍,榮譽及優異獎將獲獎狀及錦旗。 決賽報名費用已包括獎…"
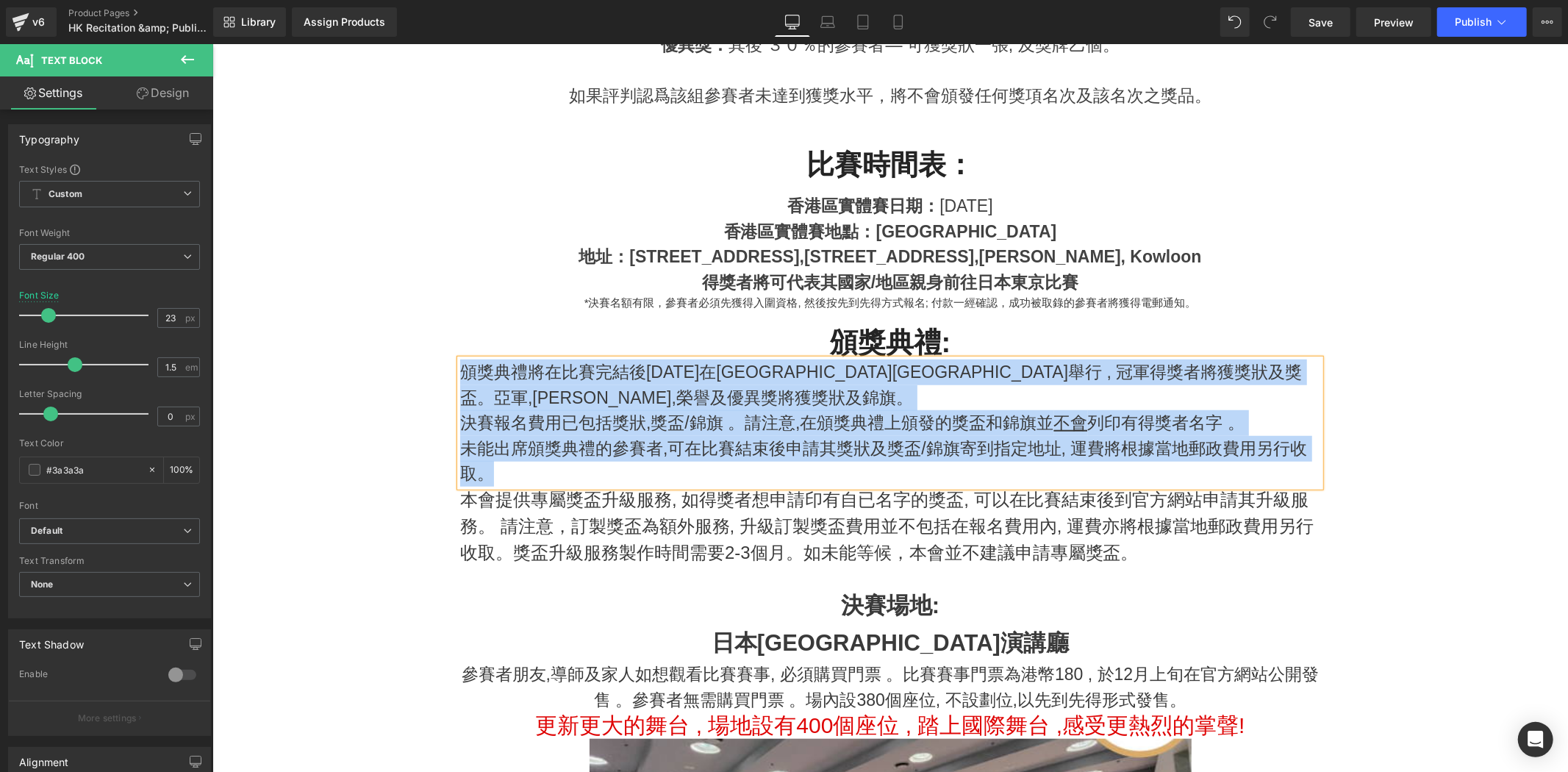
click at [687, 415] on p "決賽報名費用已包括獎狀,獎盃/錦旗 。請注意,在頒獎典禮上頒發的獎盃和錦旗並 不會 列印有得獎者名字 。" at bounding box center [890, 422] width 860 height 26
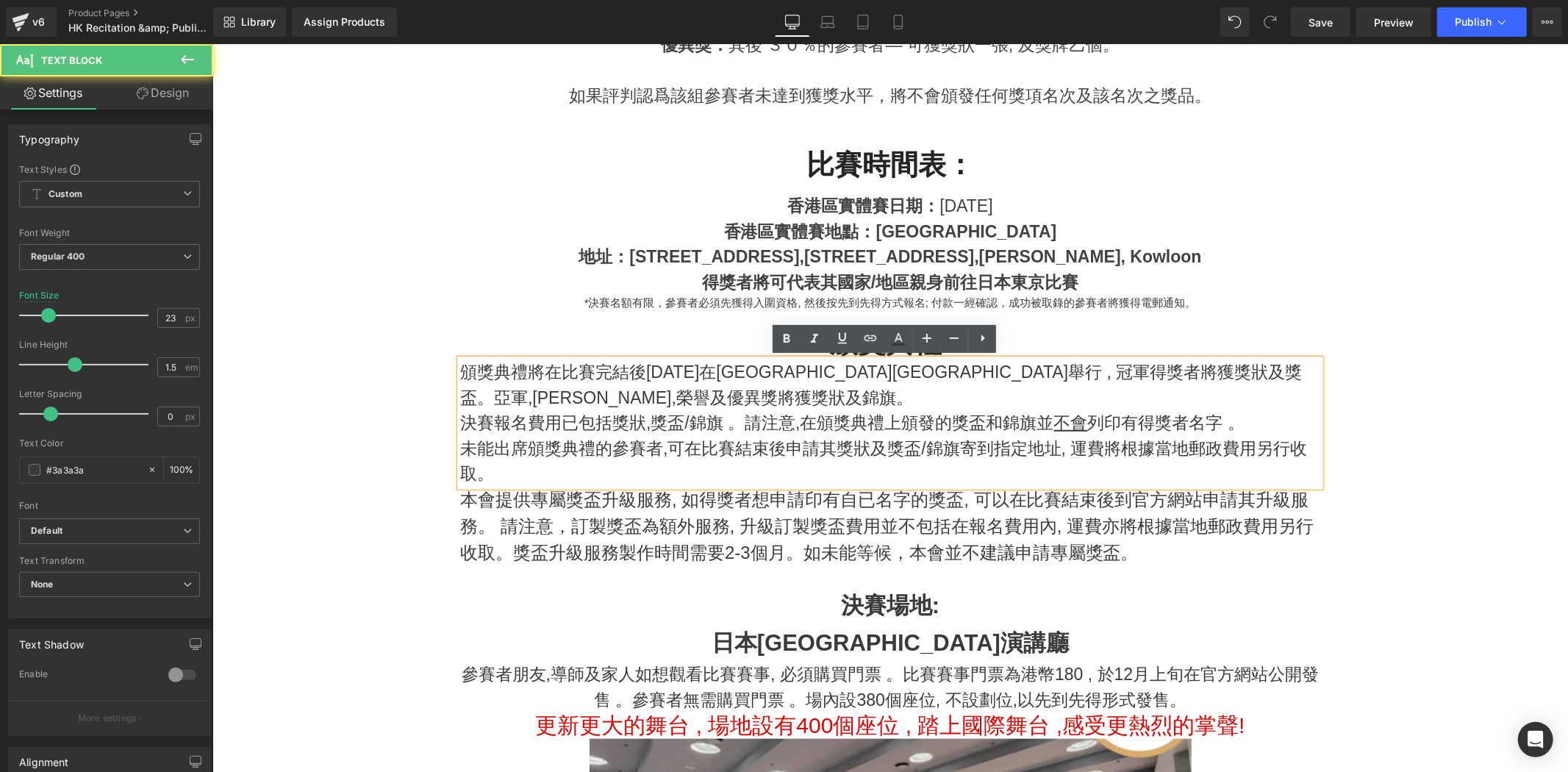
click at [653, 390] on p "頒獎典禮將在比賽完結後12月26日在日本新宿區牛込箪笥演講廳舉行 , 冠軍得獎者將獲獎狀及獎盃。亞軍,季軍,榮譽及優異獎將獲獎狀及錦旗。" at bounding box center [890, 384] width 860 height 50
click at [628, 389] on p "頒獎典禮將在比賽完結後12月26日在日本新宿區牛込箪笥演講廳舉行 , 冠軍得獎者將獲獎狀及獎盃。亞軍,季軍,榮譽及優異獎將獲獎狀及錦旗。" at bounding box center [890, 384] width 860 height 50
click at [567, 371] on p "頒獎典禮將在比賽完結後12月26日在日本新宿區牛込箪笥演講廳舉行 , 冠軍得獎者將獲獎狀及獎盃。亞軍,季軍,榮譽及優異獎將獲獎狀及錦旗。" at bounding box center [890, 384] width 860 height 50
click at [515, 364] on p "頒獎典禮將在比賽完結後12月26日在日本新宿區牛込箪笥演講廳舉行 , 冠軍得獎者將獲獎狀及獎盃。亞軍,季軍,榮譽及優異獎將獲獎狀及錦旗。" at bounding box center [890, 384] width 860 height 50
click at [670, 375] on p "頒獎典禮將在比賽完結後12月26日在日本新宿區牛込箪笥演講廳舉行 , 冠軍得獎者將獲獎狀及獎盃。亞軍,季軍,榮譽及優異獎將獲獎狀及錦旗。" at bounding box center [890, 384] width 860 height 50
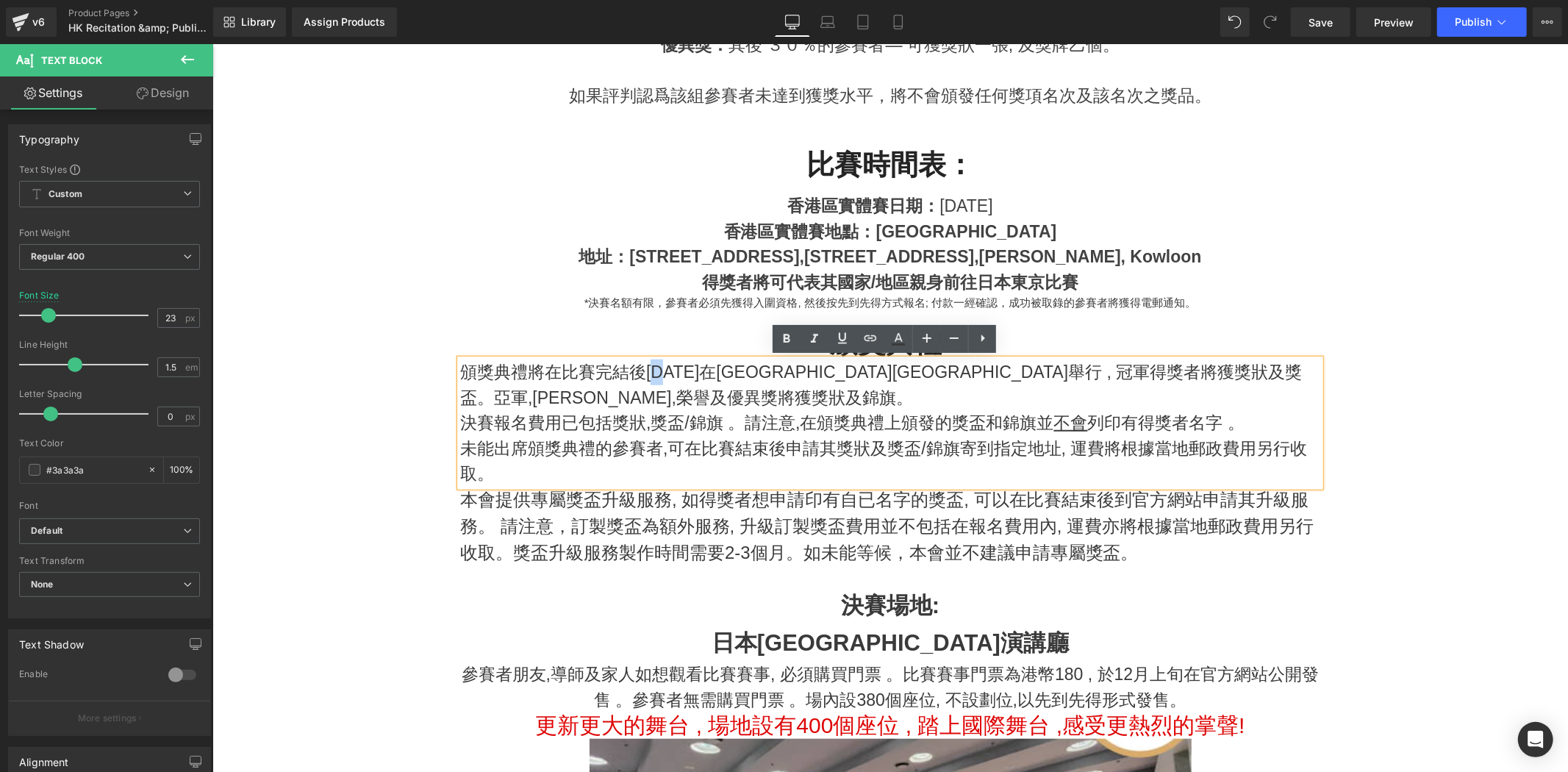
drag, startPoint x: 657, startPoint y: 369, endPoint x: 649, endPoint y: 371, distance: 8.2
click at [649, 371] on p "頒獎典禮將在比賽完結後12月26日在日本新宿區牛込箪笥演講廳舉行 , 冠軍得獎者將獲獎狀及獎盃。亞軍,季軍,榮譽及優異獎將獲獎狀及錦旗。" at bounding box center [890, 384] width 860 height 50
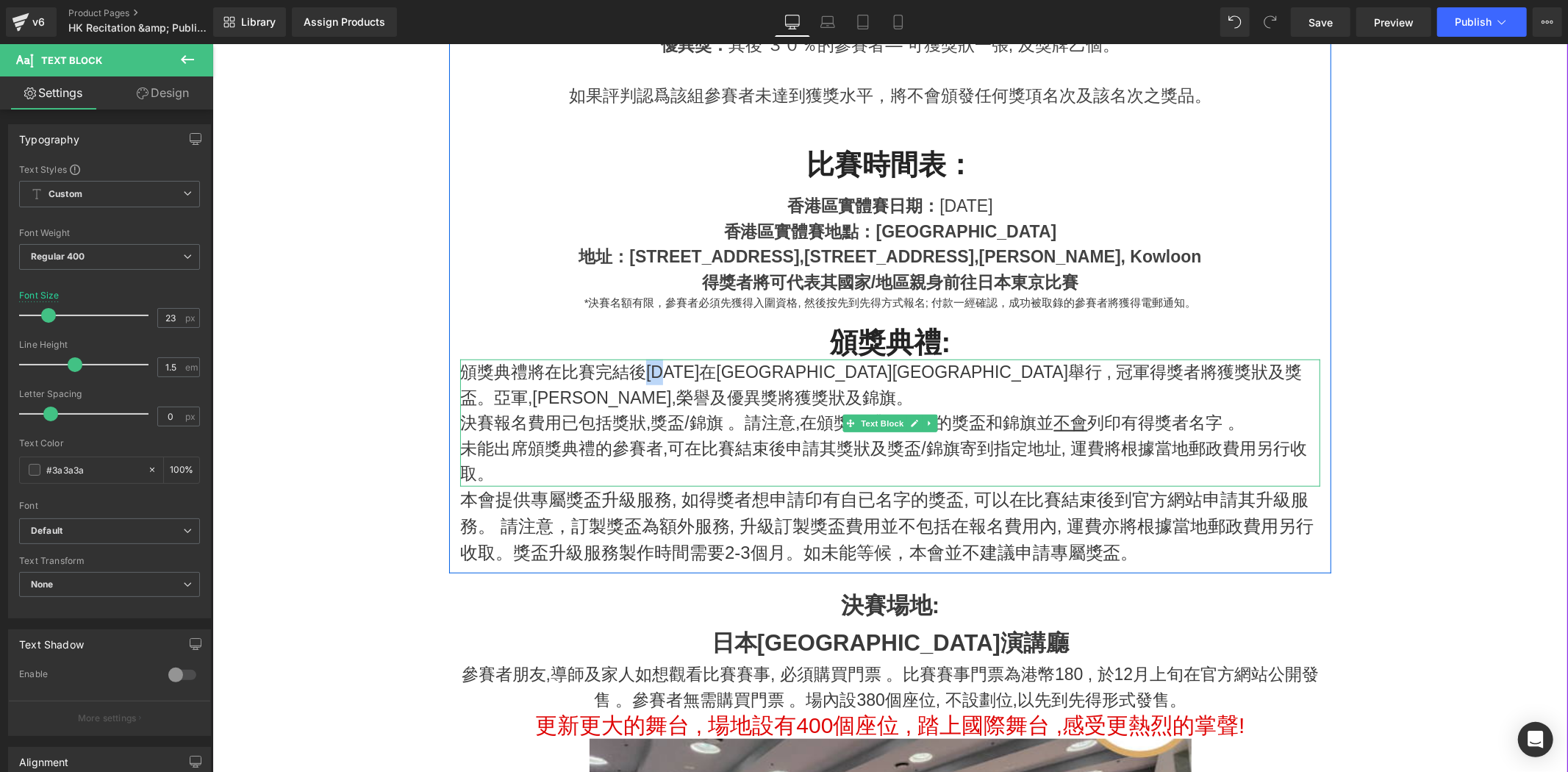
drag, startPoint x: 670, startPoint y: 372, endPoint x: 661, endPoint y: 368, distance: 9.8
click at [642, 371] on p "頒獎典禮將在比賽完結後1０月26日在日本新宿區牛込箪笥演講廳舉行 , 冠軍得獎者將獲獎狀及獎盃。亞軍,季軍,榮譽及優異獎將獲獎狀及錦旗。" at bounding box center [890, 384] width 860 height 50
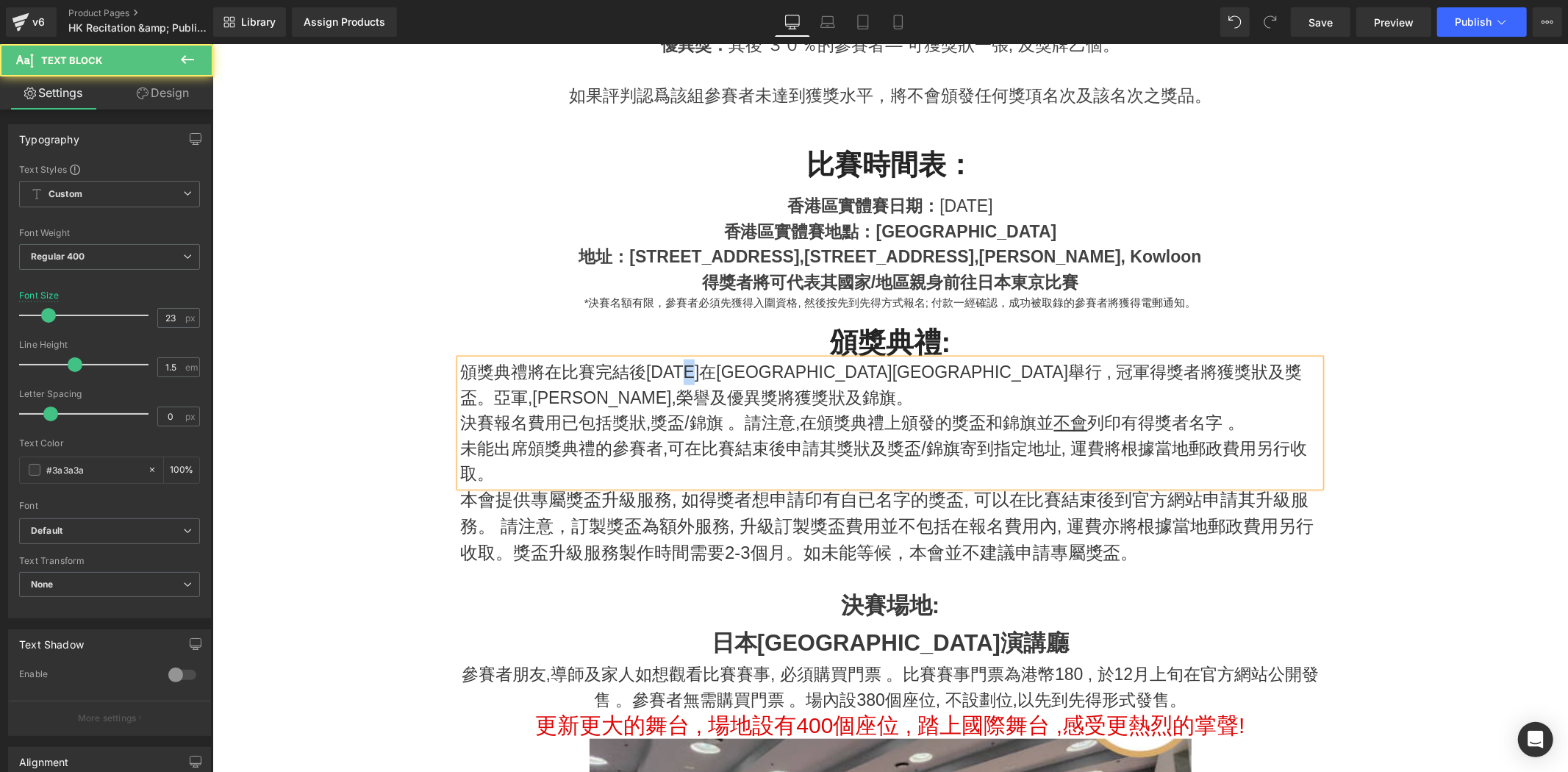
drag, startPoint x: 686, startPoint y: 371, endPoint x: 695, endPoint y: 371, distance: 9.0
click at [695, 371] on p "頒獎典禮將在比賽完結後10月26日在日本新宿區牛込箪笥演講廳舉行 , 冠軍得獎者將獲獎狀及獎盃。亞軍,季軍,榮譽及優異獎將獲獎狀及錦旗。" at bounding box center [890, 384] width 860 height 50
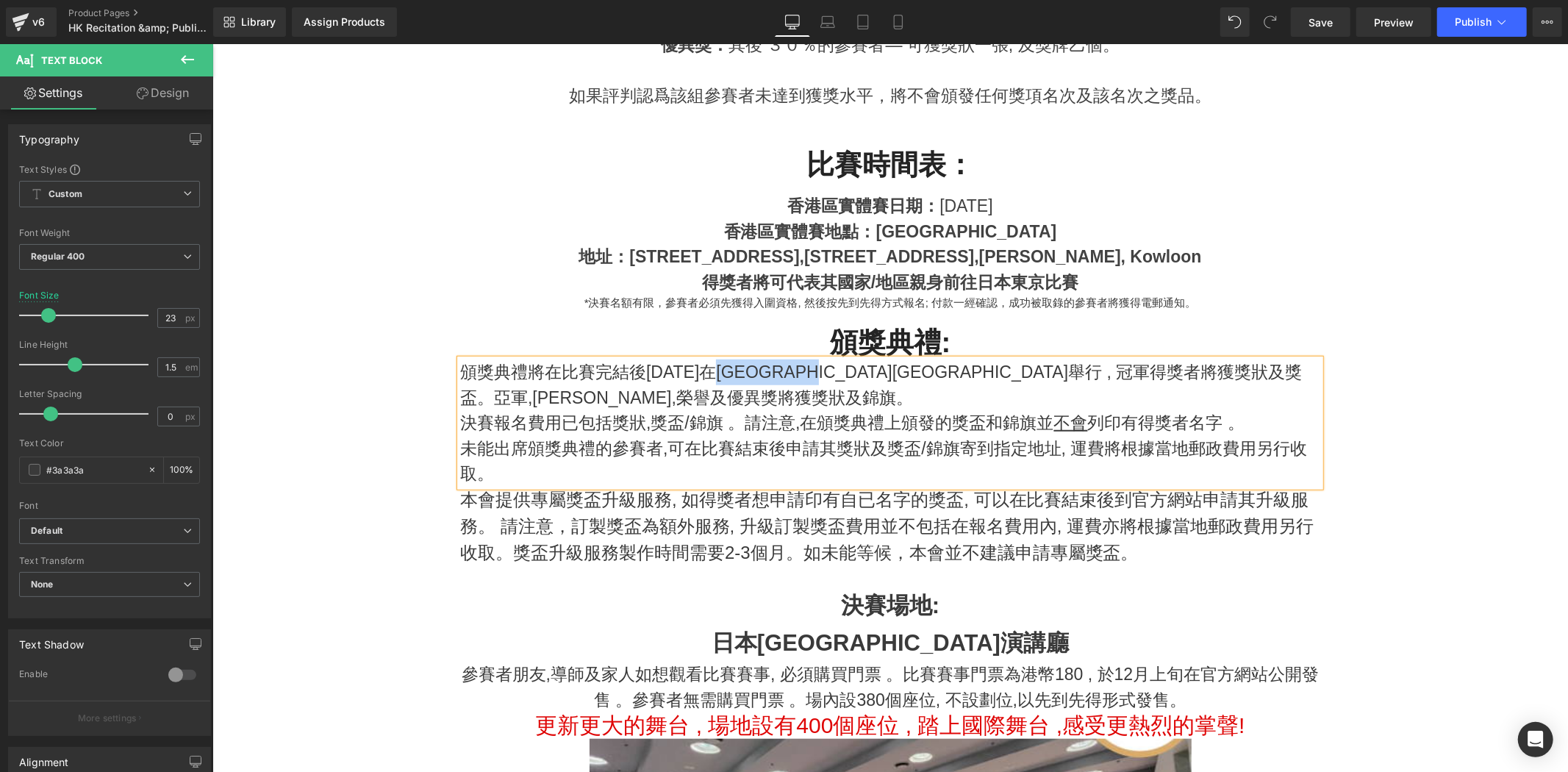
drag, startPoint x: 725, startPoint y: 372, endPoint x: 884, endPoint y: 374, distance: 159.0
click at [884, 374] on p "頒獎典禮將在比賽完結後10月25日在日本新宿區牛込箪笥演講廳舉行 , 冠軍得獎者將獲獎狀及獎盃。亞軍,季軍,榮譽及優異獎將獲獎狀及錦旗。" at bounding box center [890, 384] width 860 height 50
click at [940, 406] on p "頒獎典禮將在比賽完結後10月25日在Sky Music Studio演講廳舉行 , 冠軍得獎者將獲獎狀及獎盃。亞軍,季軍,榮譽及優異獎將獲獎狀及錦旗。" at bounding box center [890, 384] width 860 height 50
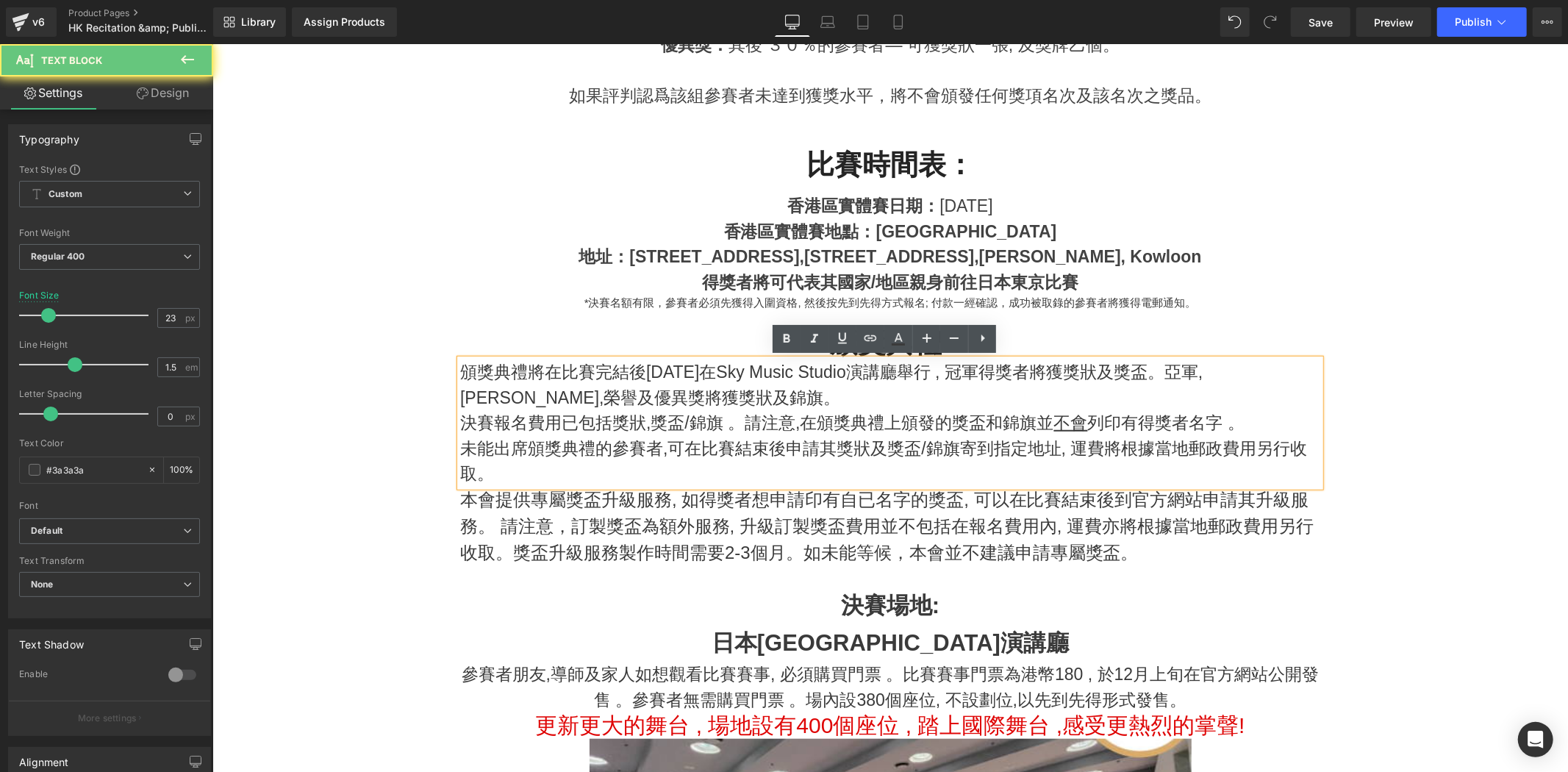
click at [951, 399] on p "頒獎典禮將在比賽完結後10月25日在Sky Music Studio演講廳舉行 , 冠軍得獎者將獲獎狀及獎盃。亞軍,季軍,榮譽及優異獎將獲獎狀及錦旗。" at bounding box center [890, 384] width 860 height 50
click at [970, 386] on p "頒獎典禮將在比賽完結後10月25日在Sky Music Studio演講廳舉行 , 冠軍得獎者將獲獎狀及獎盃。亞軍,季軍,榮譽及優異獎將獲獎狀及錦旗。" at bounding box center [890, 384] width 860 height 50
click at [963, 371] on p "頒獎典禮將在比賽完結後10月25日在Sky Music Studio演講廳舉行 , 冠軍得獎者將獲獎狀及獎盃。亞軍,季軍,榮譽及優異獎將獲獎狀及錦旗。" at bounding box center [890, 384] width 860 height 50
click at [622, 401] on p "頒獎典禮將在比賽完結後10月25日在Sky Music Studio演講廳舉行 , 冠軍得獎者將獲獎狀及獎盃。亞軍,季軍,榮譽及優異獎將獲獎狀及錦旗。" at bounding box center [890, 384] width 860 height 50
click at [565, 400] on p "頒獎典禮將在比賽完結後10月25日在Sky Music Studio演講廳舉行 , 冠軍得獎者將獲獎狀及獎盃。亞軍,季軍,榮譽及優異獎將獲獎狀及錦旗。" at bounding box center [890, 384] width 860 height 50
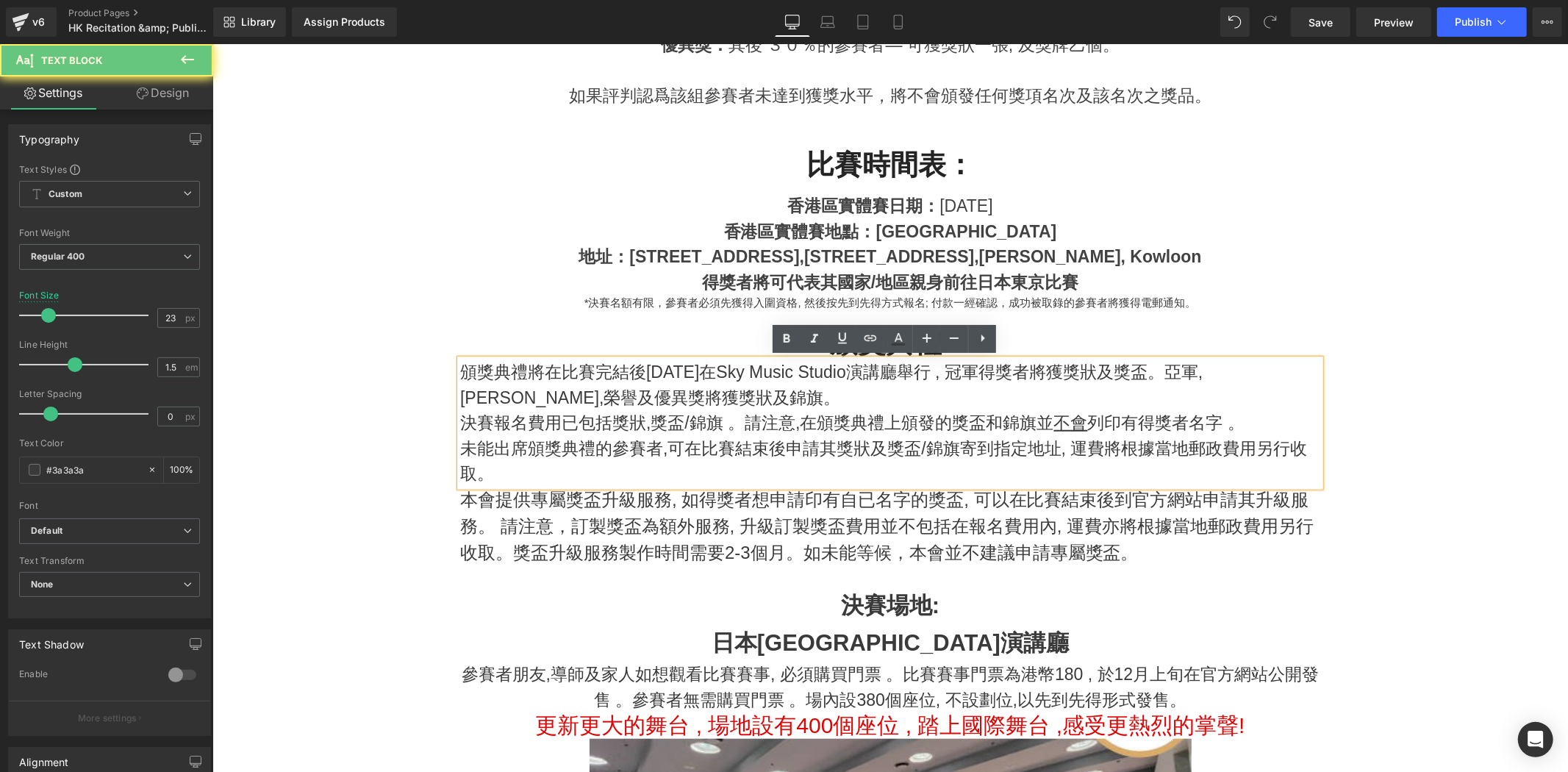
click at [617, 392] on p "頒獎典禮將在比賽完結後10月25日在Sky Music Studio演講廳舉行 , 冠軍得獎者將獲獎狀及獎盃。亞軍,季軍,榮譽及優異獎將獲獎狀及錦旗。" at bounding box center [890, 384] width 860 height 50
click at [602, 397] on p "頒獎典禮將在比賽完結後10月25日在Sky Music Studio演講廳舉行 , 冠軍得獎者將獲獎狀及獎盃。亞軍,季軍,榮譽及優異獎將獲獎狀及錦旗。" at bounding box center [890, 384] width 860 height 50
click at [610, 397] on p "頒獎典禮將在比賽完結後10月25日在Sky Music Studio演講廳舉行 , 冠軍得獎者將獲獎狀及獎盃。亞軍,季軍,榮譽及優異獎將獲獎狀及錦旗。" at bounding box center [890, 384] width 860 height 50
drag, startPoint x: 626, startPoint y: 403, endPoint x: 594, endPoint y: 399, distance: 32.2
click at [594, 399] on p "頒獎典禮將在比賽完結後10月25日在Sky Music Studio演講廳舉行 , 冠軍得獎者將獲獎狀及獎盃。亞軍,季軍,榮譽及優異獎將獲獎狀及錦旗。" at bounding box center [890, 384] width 860 height 50
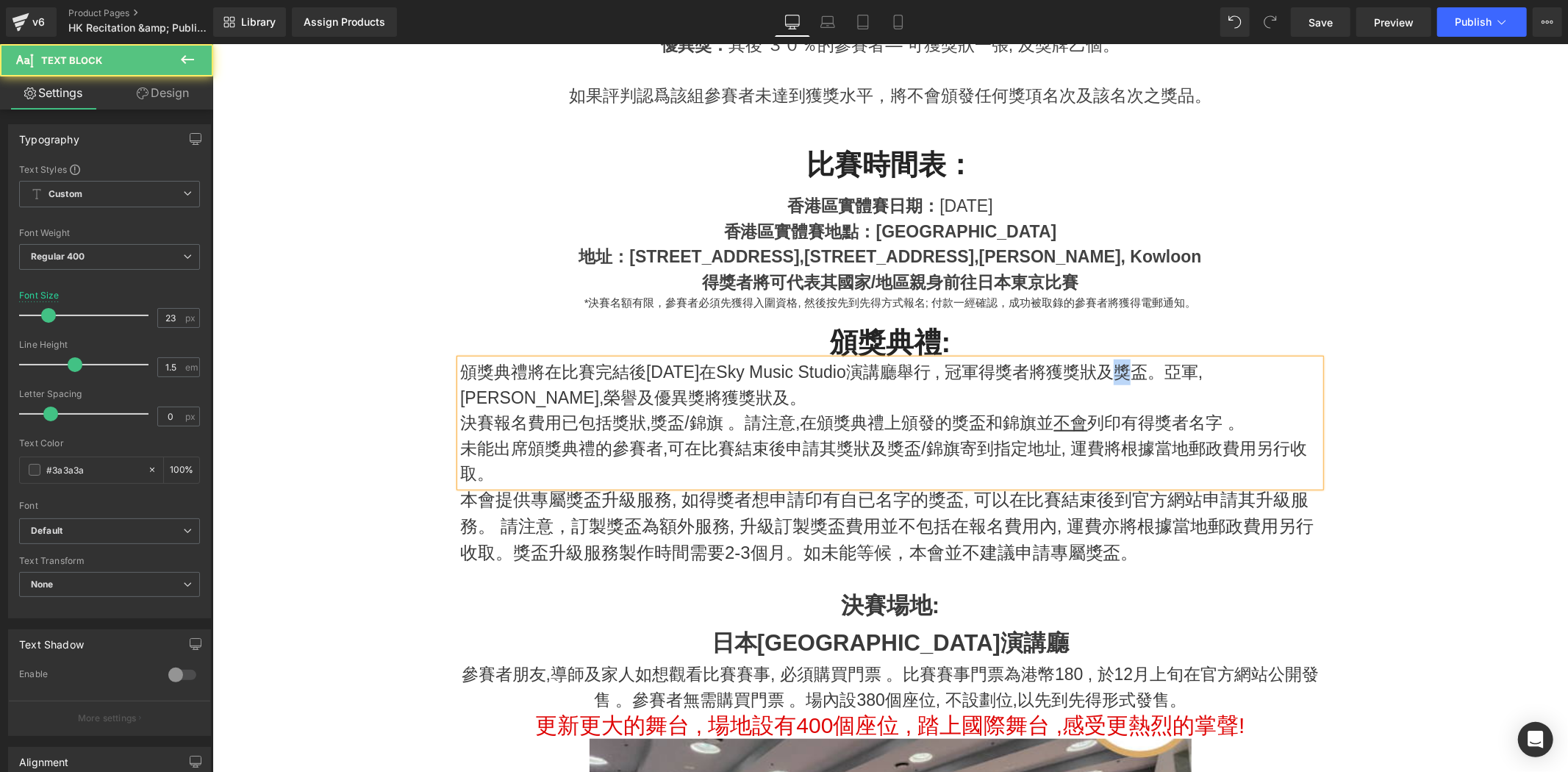
drag, startPoint x: 1146, startPoint y: 368, endPoint x: 1125, endPoint y: 365, distance: 21.2
click at [1125, 365] on p "頒獎典禮將在比賽完結後10月25日在Sky Music Studio演講廳舉行 , 冠軍得獎者將獲獎狀及獎盃。亞軍,季軍,榮譽及優異獎將獲獎狀及。" at bounding box center [890, 384] width 860 height 50
copy p "獎"
click at [585, 392] on p "頒獎典禮將在比賽完結後10月25日在Sky Music Studio演講廳舉行 , 冠軍得獎者將獲獎狀及獎盃。亞軍,季軍,榮譽及優異獎將獲獎狀及。" at bounding box center [890, 384] width 860 height 50
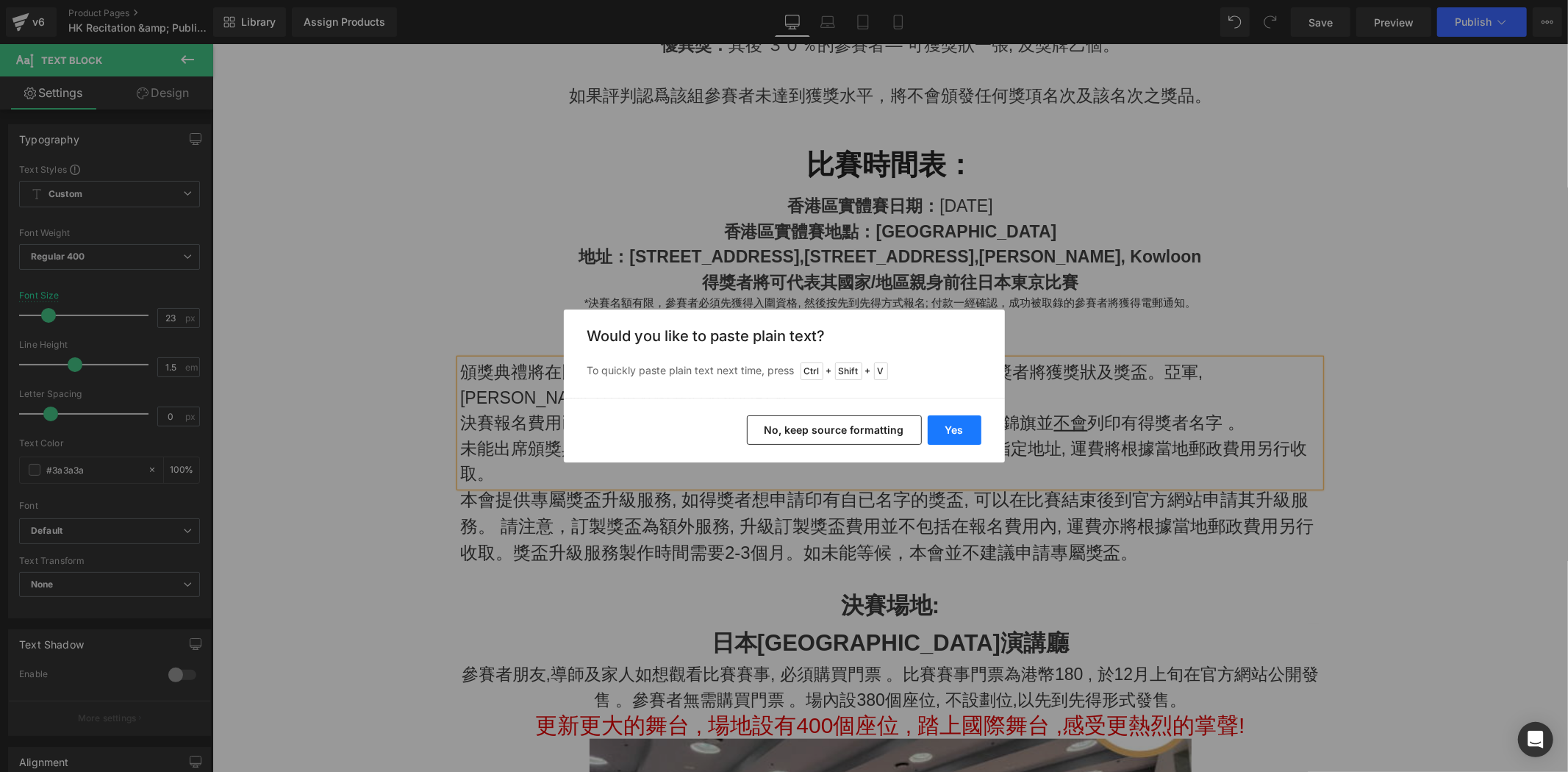
click at [960, 432] on button "Yes" at bounding box center [955, 429] width 54 height 29
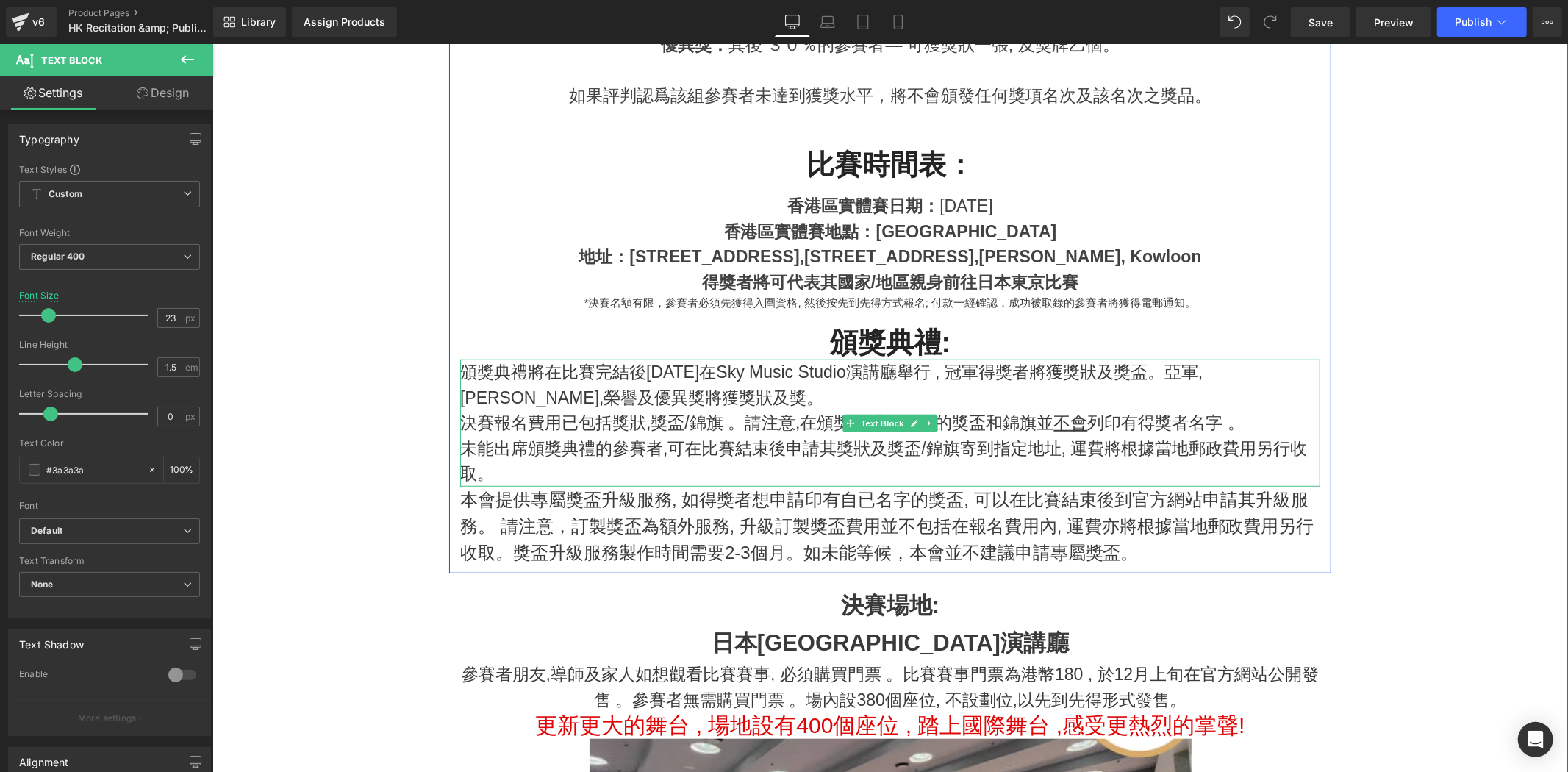
click at [601, 398] on p "頒獎典禮將在比賽完結後10月25日在Sky Music Studio演講廳舉行 , 冠軍得獎者將獲獎狀及獎盃。亞軍,季軍,榮譽及優異獎將獲獎狀及獎。" at bounding box center [890, 384] width 860 height 50
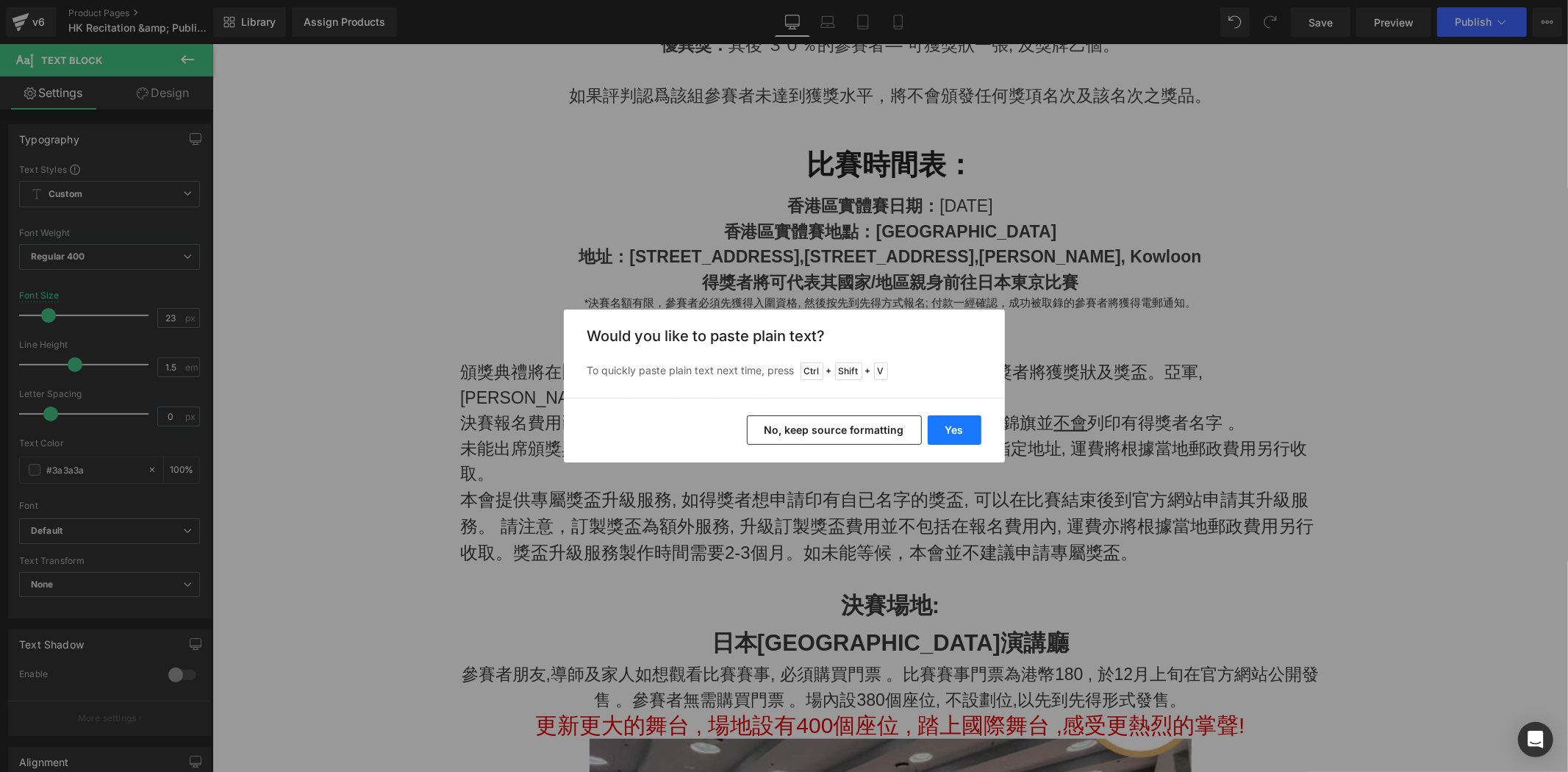
click at [956, 423] on button "Yes" at bounding box center [955, 429] width 54 height 29
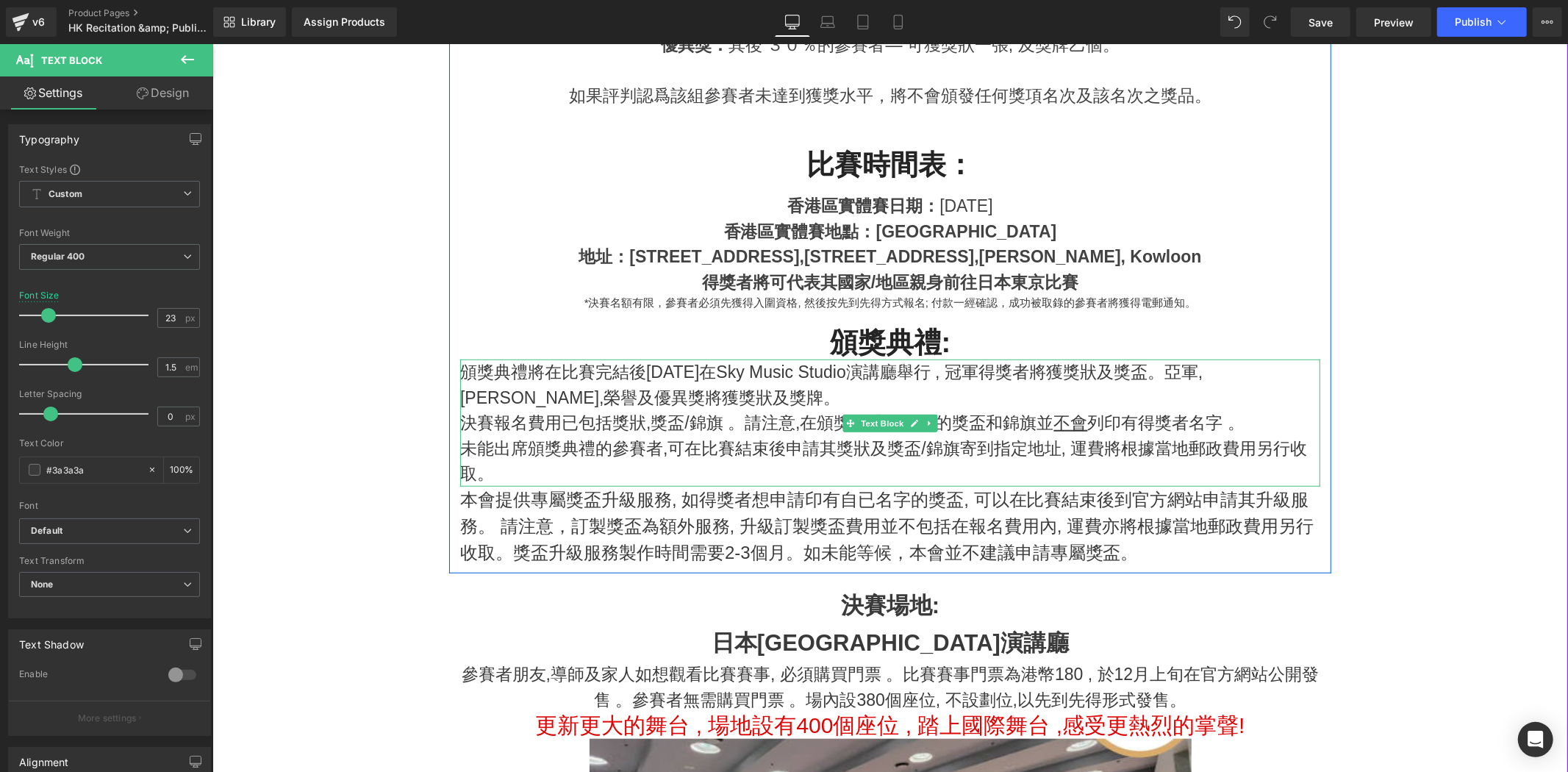
click at [526, 419] on p "決賽報名費用已包括獎狀,獎盃/錦旗 。請注意,在頒獎典禮上頒發的獎盃和錦旗並 不會 列印有得獎者名字 。" at bounding box center [890, 422] width 860 height 26
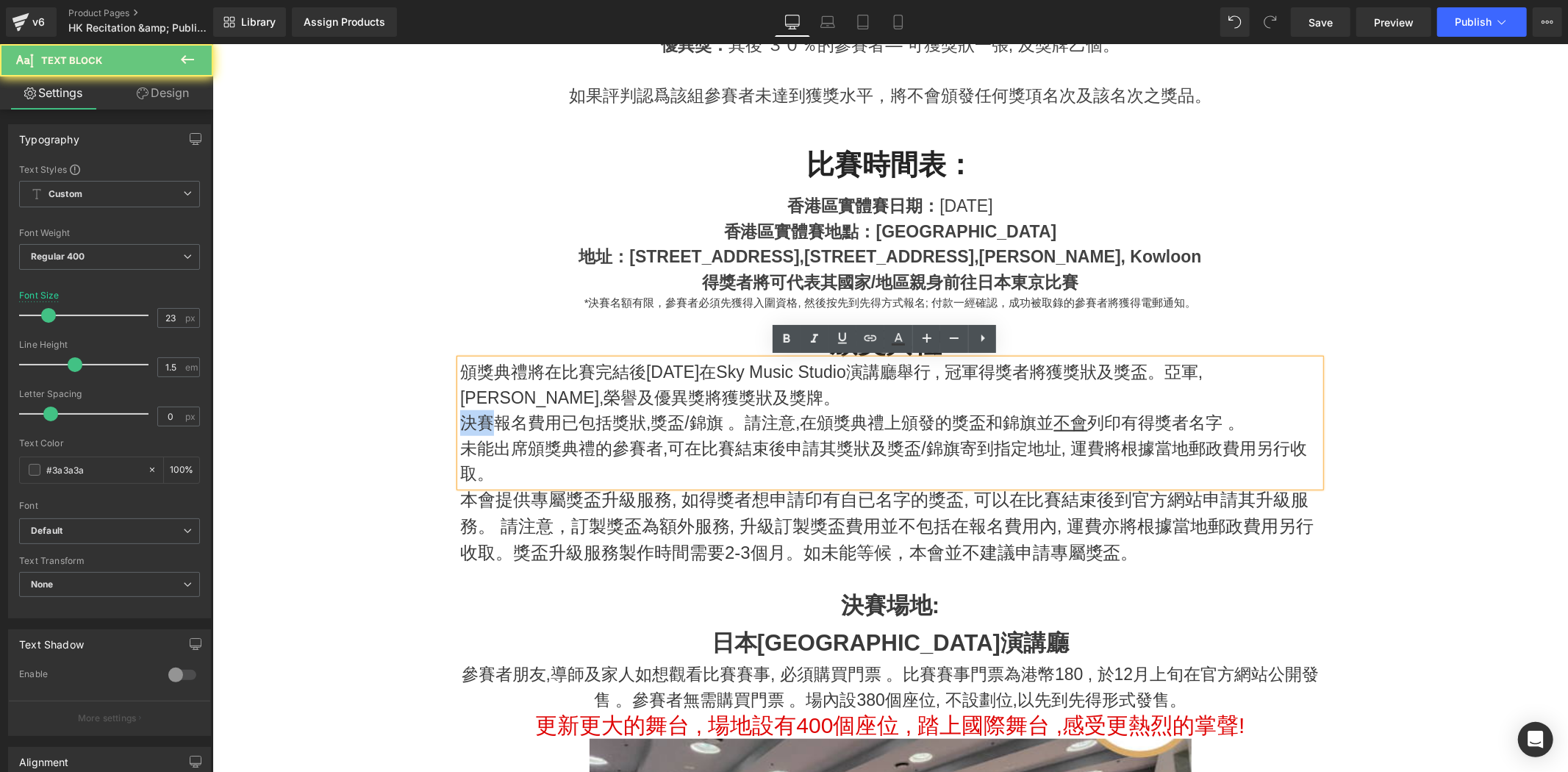
drag, startPoint x: 489, startPoint y: 427, endPoint x: 458, endPoint y: 426, distance: 31.0
click at [460, 426] on p "決賽報名費用已包括獎狀,獎盃/錦旗 。請注意,在頒獎典禮上頒發的獎盃和錦旗並 不會 列印有得獎者名字 。" at bounding box center [890, 422] width 860 height 26
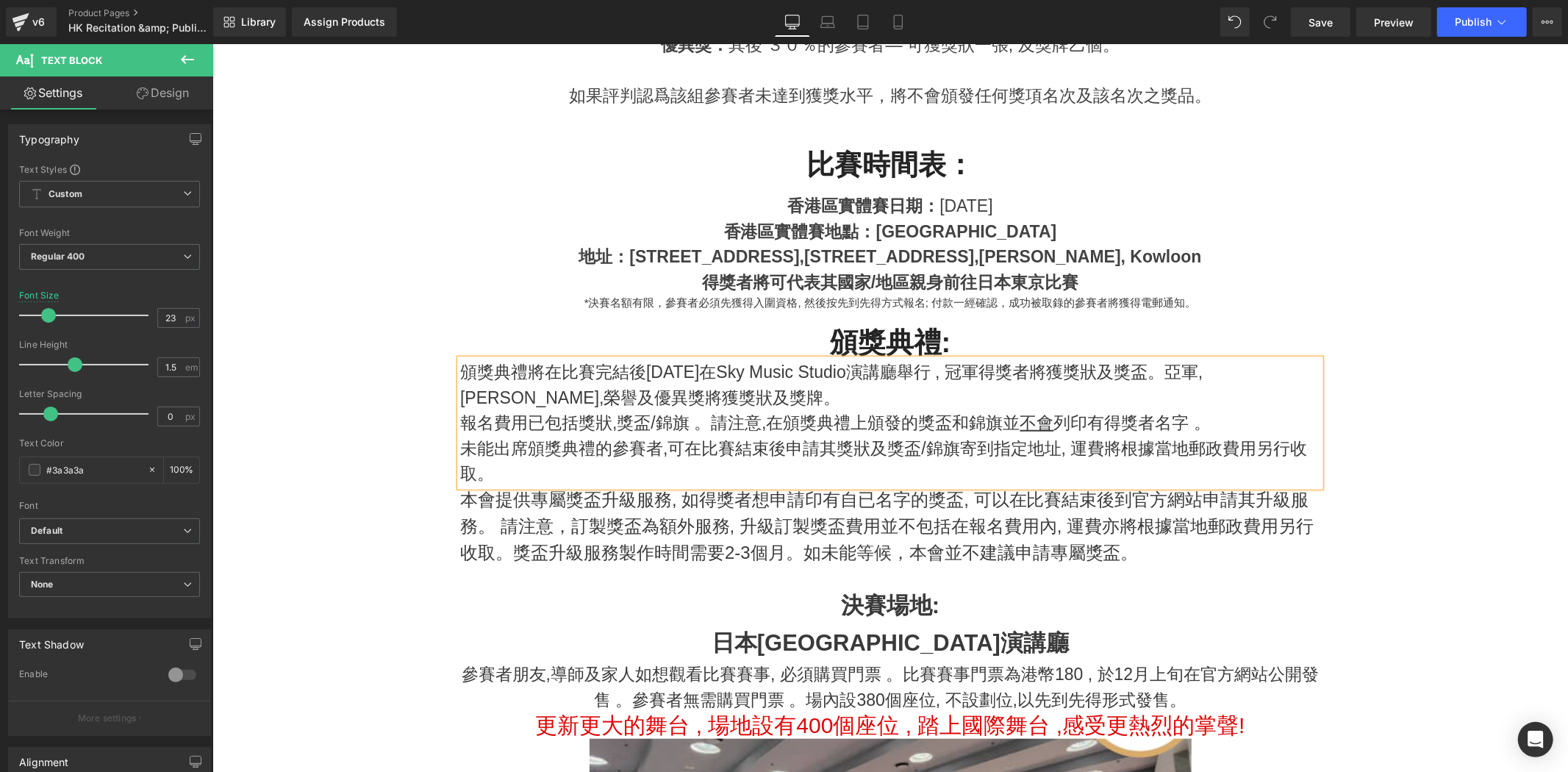
click at [580, 459] on p "未能出席頒獎典禮的參賽者,可在比賽結束後申請其獎狀及獎盃/錦旗寄到指定地址, 運費將根據當地郵政費用另行收取。" at bounding box center [890, 461] width 860 height 50
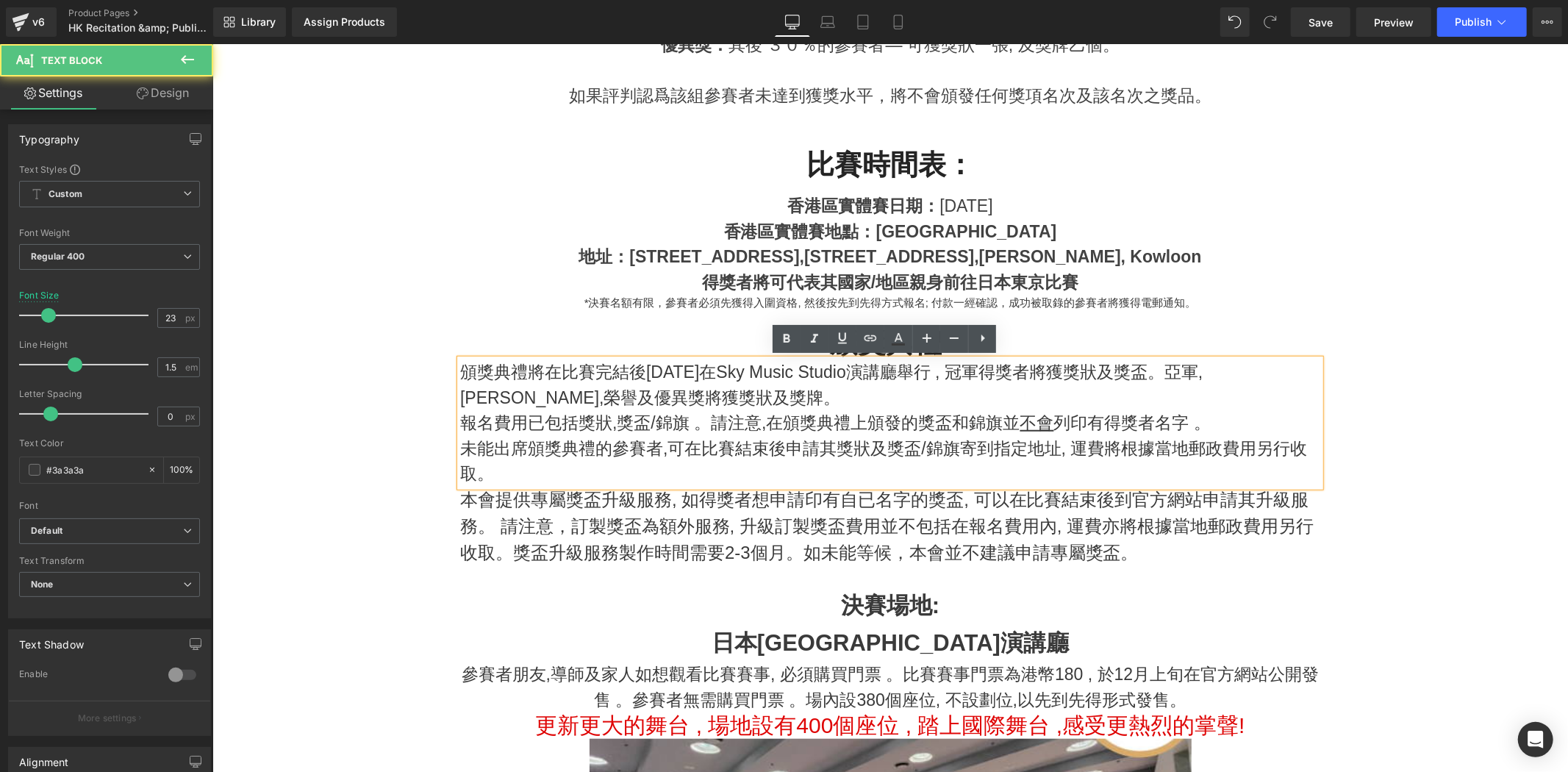
click at [629, 436] on p "未能出席頒獎典禮的參賽者,可在比賽結束後申請其獎狀及獎盃/錦旗寄到指定地址, 運費將根據當地郵政費用另行收取。" at bounding box center [890, 461] width 860 height 50
click at [665, 410] on p "報名費用已包括獎狀,獎盃/錦旗 。請注意,在頒獎典禮上頒發的獎盃和錦旗並 不會 列印有得獎者名字 。" at bounding box center [890, 422] width 860 height 26
click at [654, 414] on p "報名費用已包括獎狀,獎盃/錦旗 。請注意,在頒獎典禮上頒發的獎盃和錦旗並 不會 列印有得獎者名字 。" at bounding box center [890, 422] width 860 height 26
click at [639, 417] on p "報名費用已包括獎狀,獎盃/錦旗 。請注意,在頒獎典禮上頒發的獎盃和錦旗並 不會 列印有得獎者名字 。" at bounding box center [890, 422] width 860 height 26
click at [613, 393] on p "頒獎典禮將在比賽完結後10月25日在Sky Music Studio演講廳舉行 , 冠軍得獎者將獲獎狀及獎盃。亞軍,季軍,榮譽及優異獎將獲獎狀及獎牌。" at bounding box center [890, 384] width 860 height 50
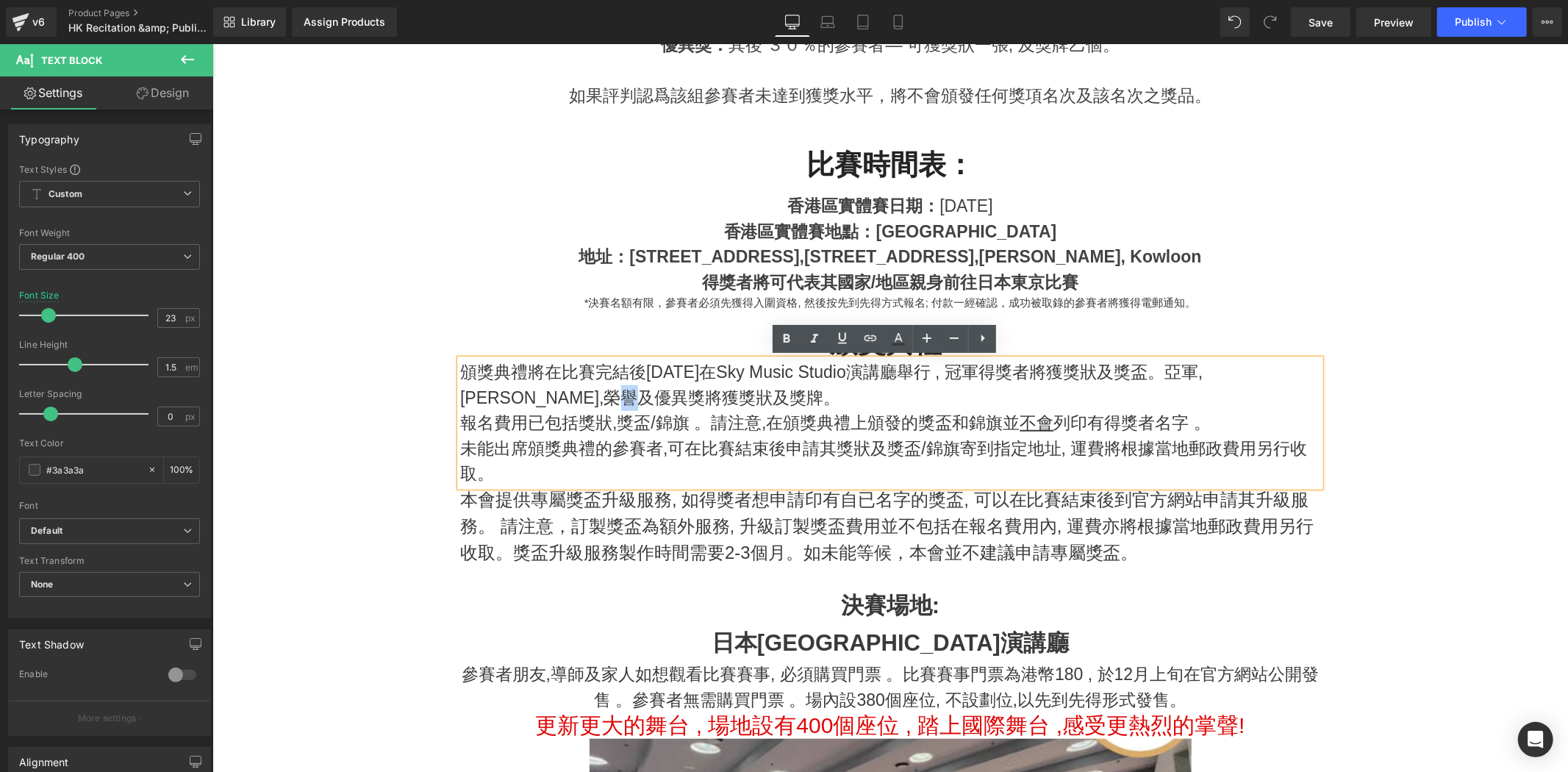
copy p "牌"
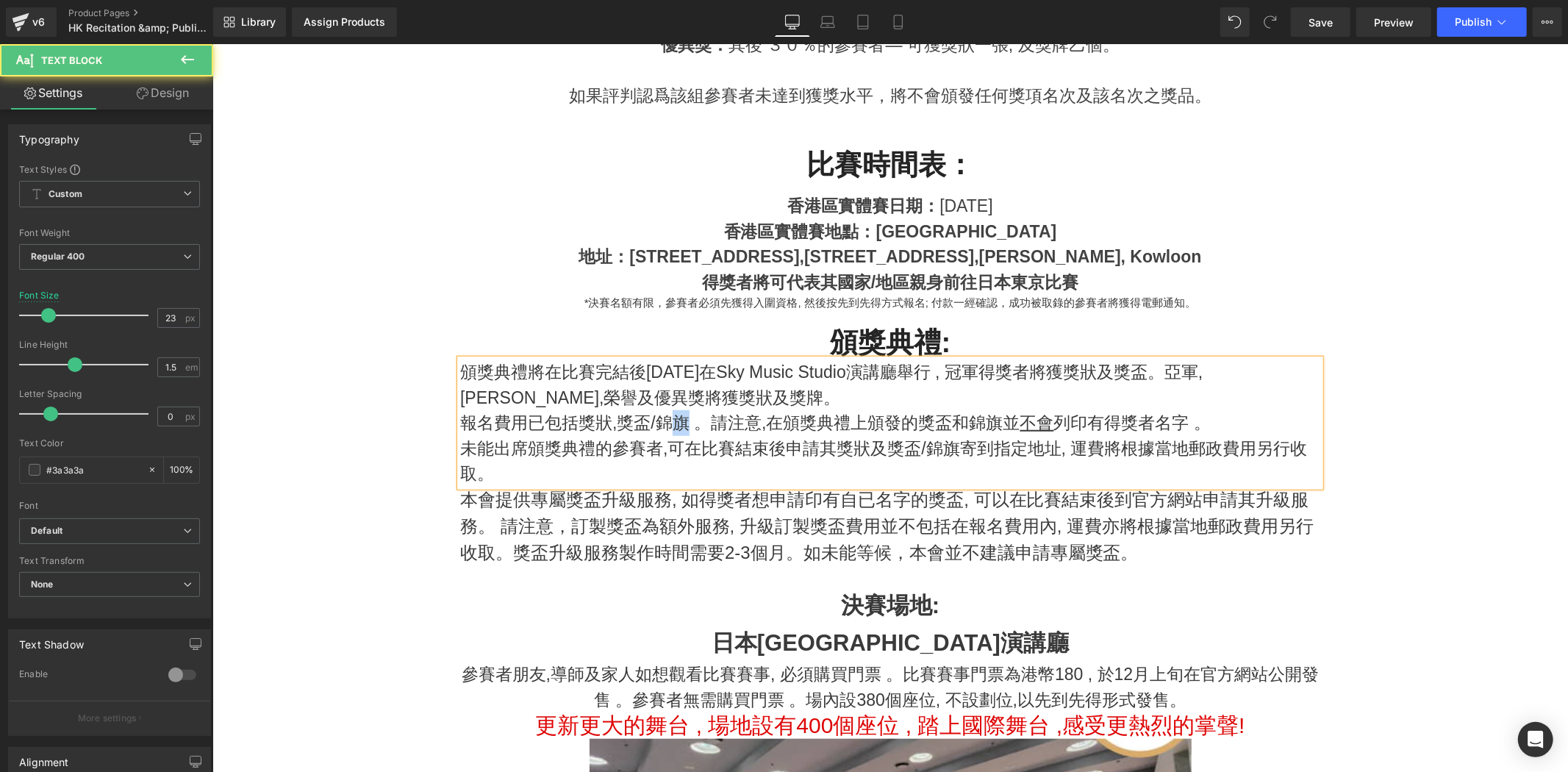
click at [672, 418] on p "報名費用已包括獎狀,獎盃/錦旗 。請注意,在頒獎典禮上頒發的獎盃和錦旗並 不會 列印有得獎者名字 。" at bounding box center [890, 422] width 860 height 26
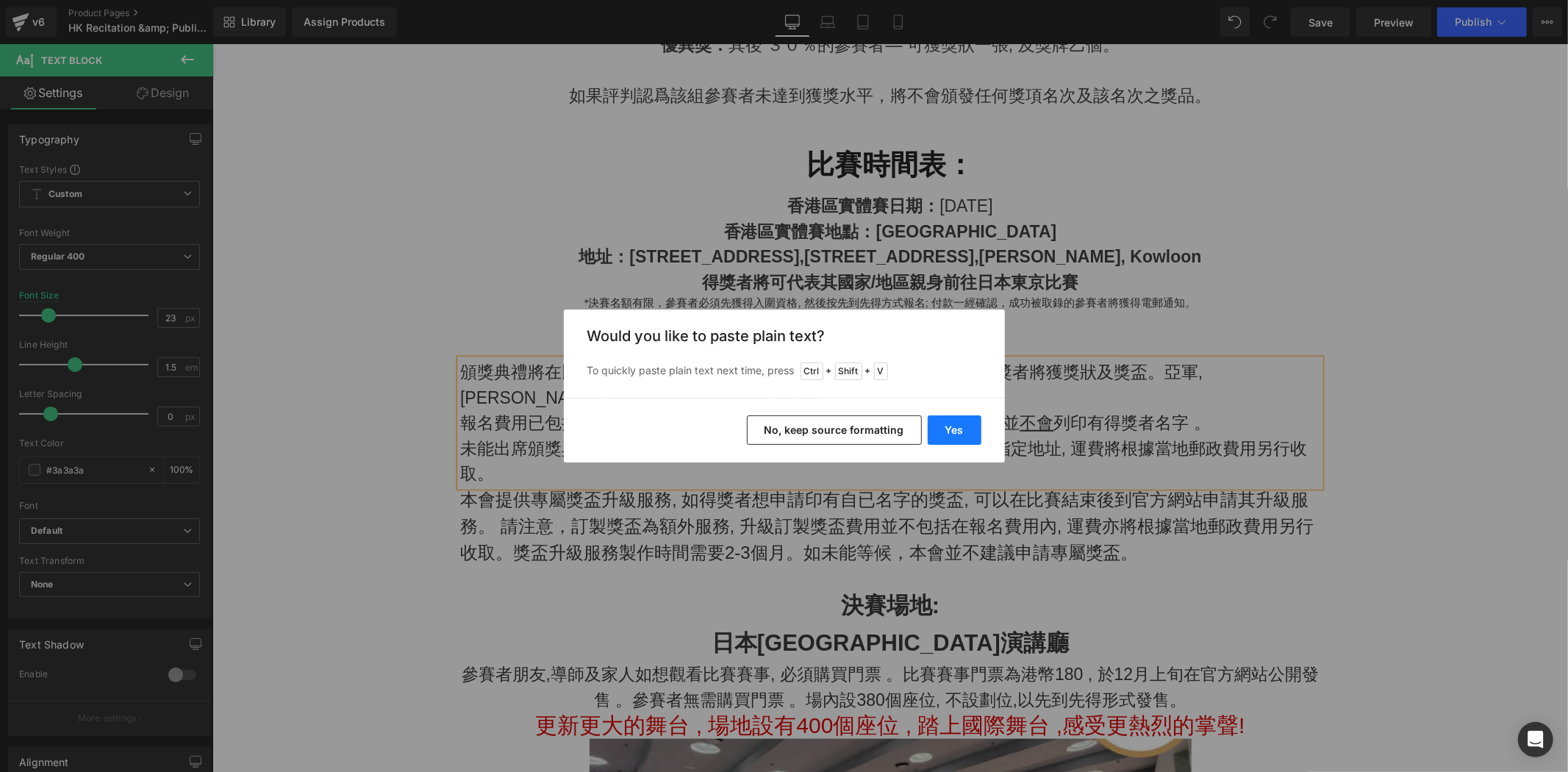
click at [962, 432] on button "Yes" at bounding box center [955, 429] width 54 height 29
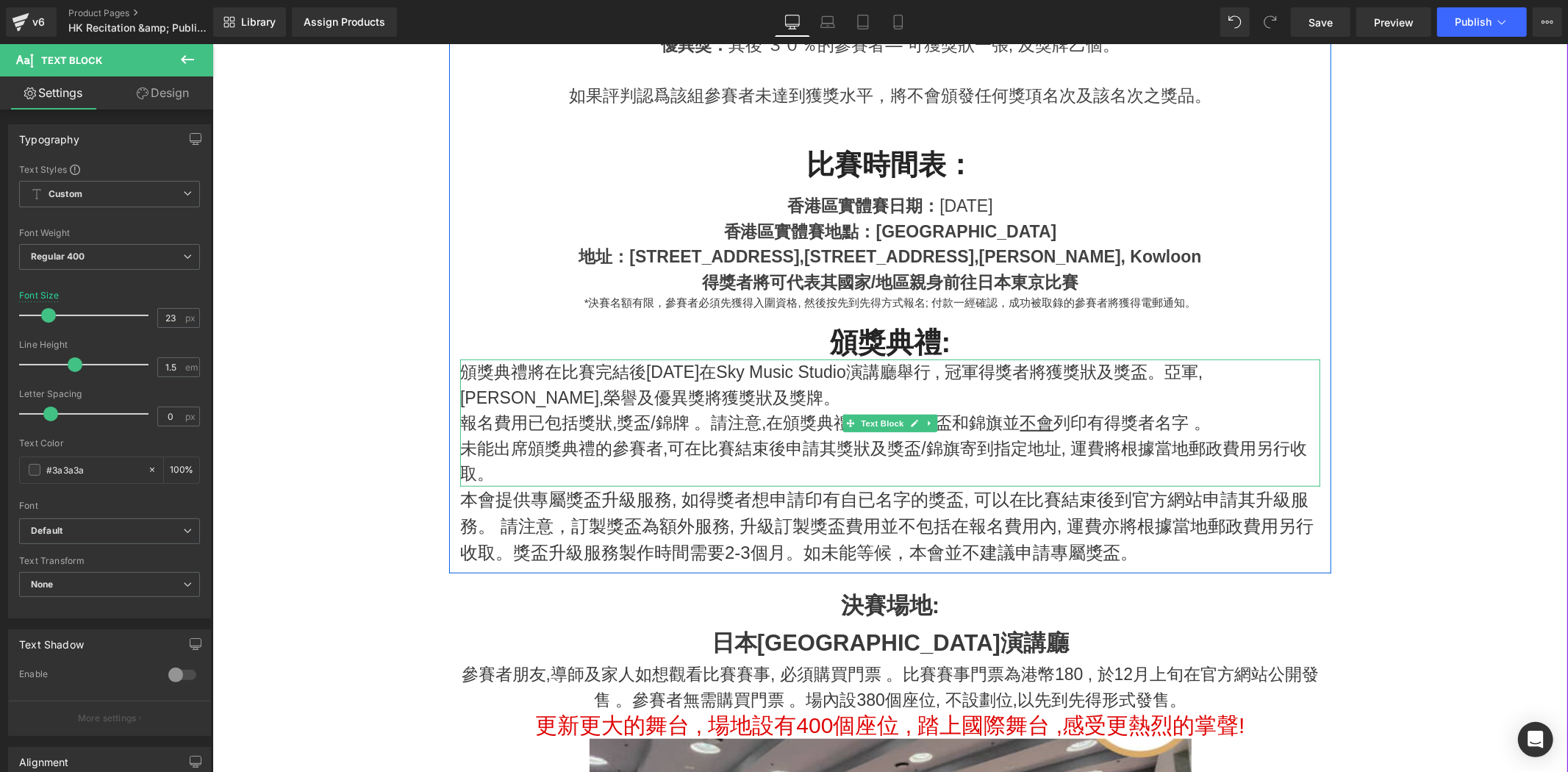
click at [801, 413] on p "報名費用已包括獎狀,獎盃/錦牌 。請注意,在頒獎典禮上頒發的獎盃和錦旗並 不會 列印有得獎者名字 。" at bounding box center [890, 422] width 860 height 26
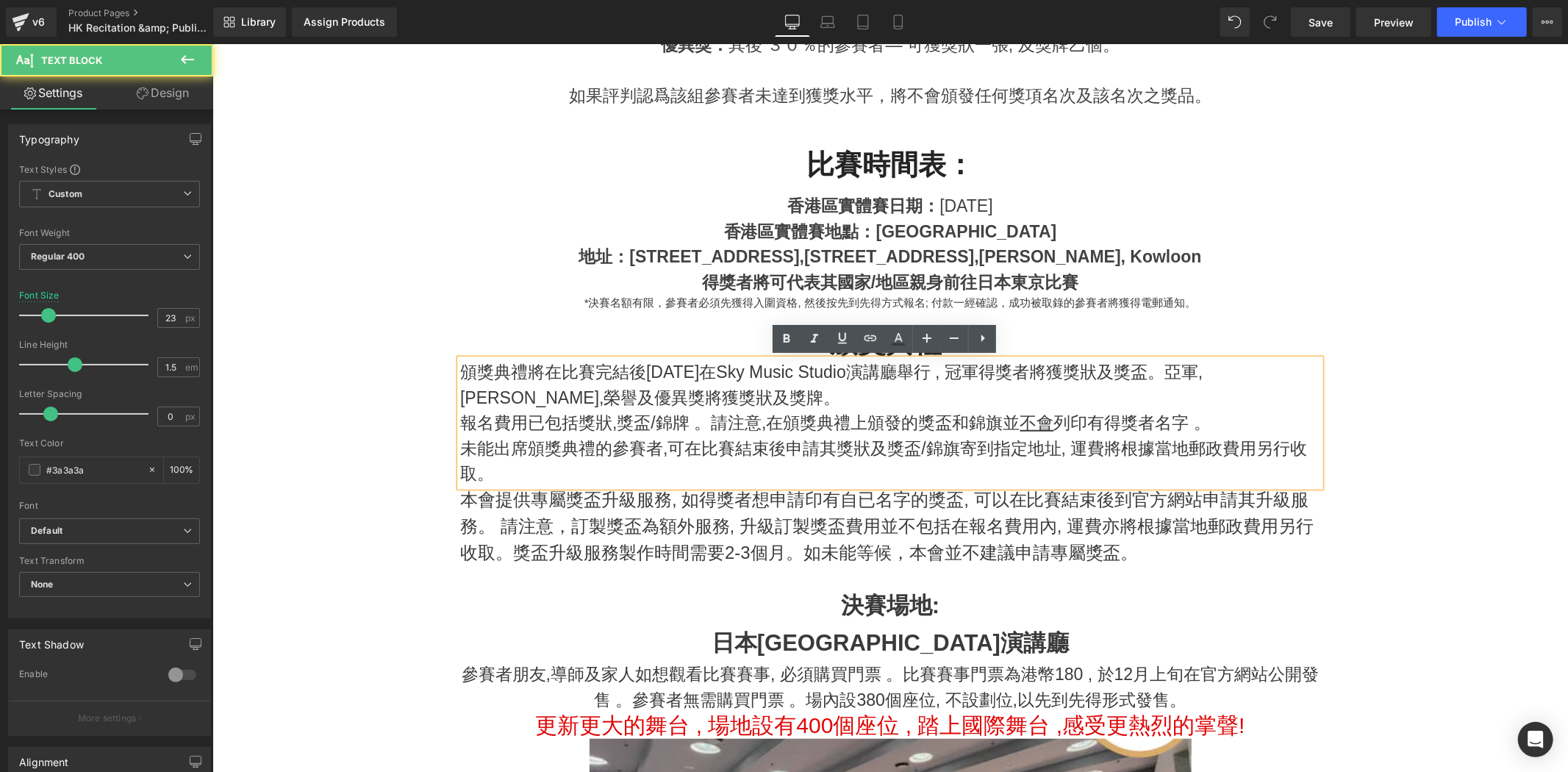
click at [741, 433] on p "報名費用已包括獎狀,獎盃/錦牌 。請注意,在頒獎典禮上頒發的獎盃和錦旗並 不會 列印有得獎者名字 。" at bounding box center [890, 422] width 860 height 26
click at [951, 423] on p "報名費用已包括獎狀,獎盃/錦牌 。請注意,在頒獎典禮上頒發的獎盃和錦旗並 不會 列印有得獎者名字 。" at bounding box center [890, 422] width 860 height 26
click at [903, 423] on p "報名費用已包括獎狀,獎盃/錦牌 。請注意,在頒獎典禮上頒發的獎盃和錦旗並 不會 列印有得獎者名字 。" at bounding box center [890, 422] width 860 height 26
click at [955, 426] on p "報名費用已包括獎狀,獎盃/錦牌 。請注意,在頒獎典禮上頒發的獎盃和錦旗並 不會 列印有得獎者名字 。" at bounding box center [890, 422] width 860 height 26
drag, startPoint x: 992, startPoint y: 422, endPoint x: 973, endPoint y: 420, distance: 19.1
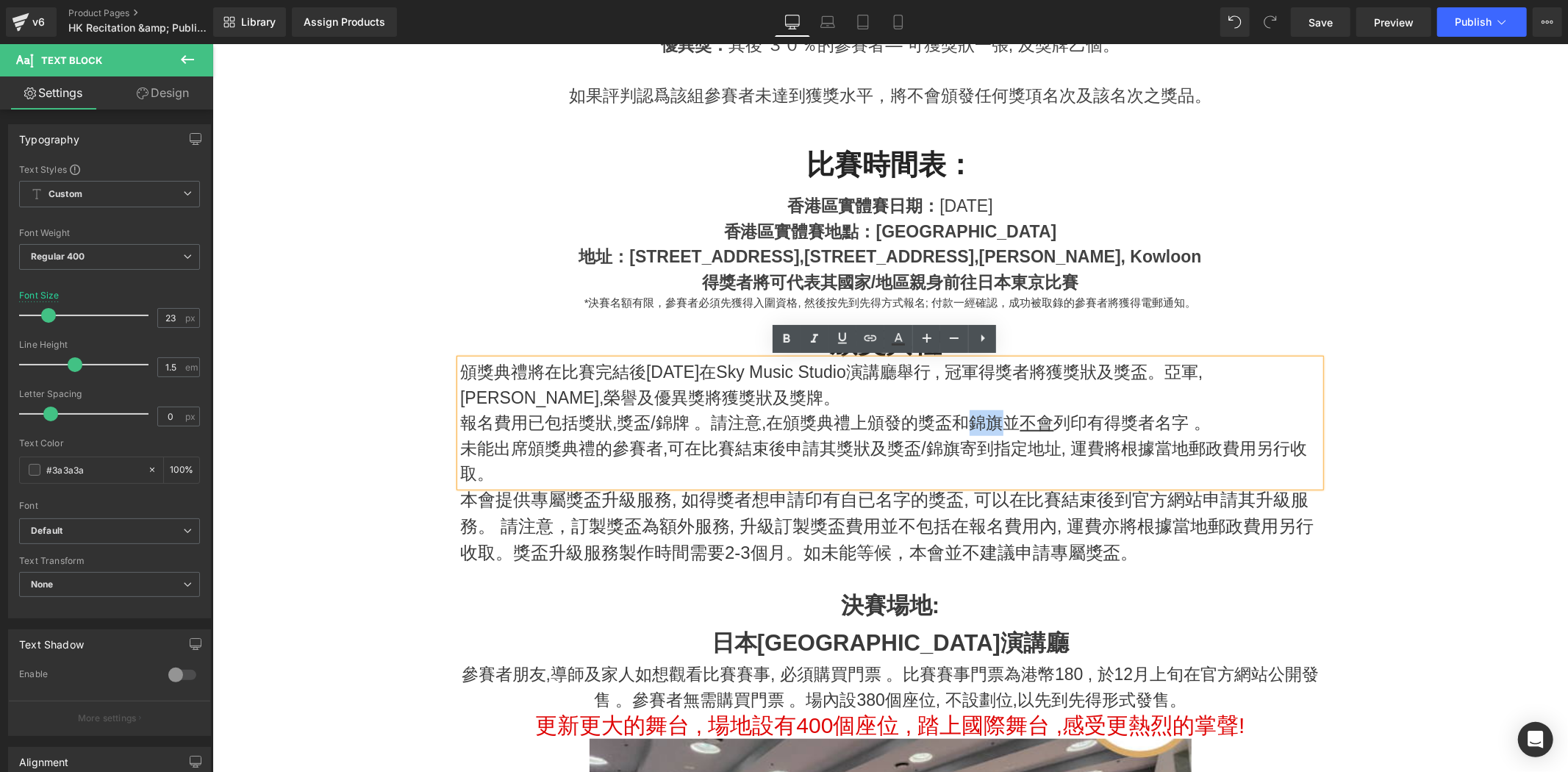
click at [970, 424] on p "報名費用已包括獎狀,獎盃/錦牌 。請注意,在頒獎典禮上頒發的獎盃和錦旗並 不會 列印有得獎者名字 。" at bounding box center [890, 422] width 860 height 26
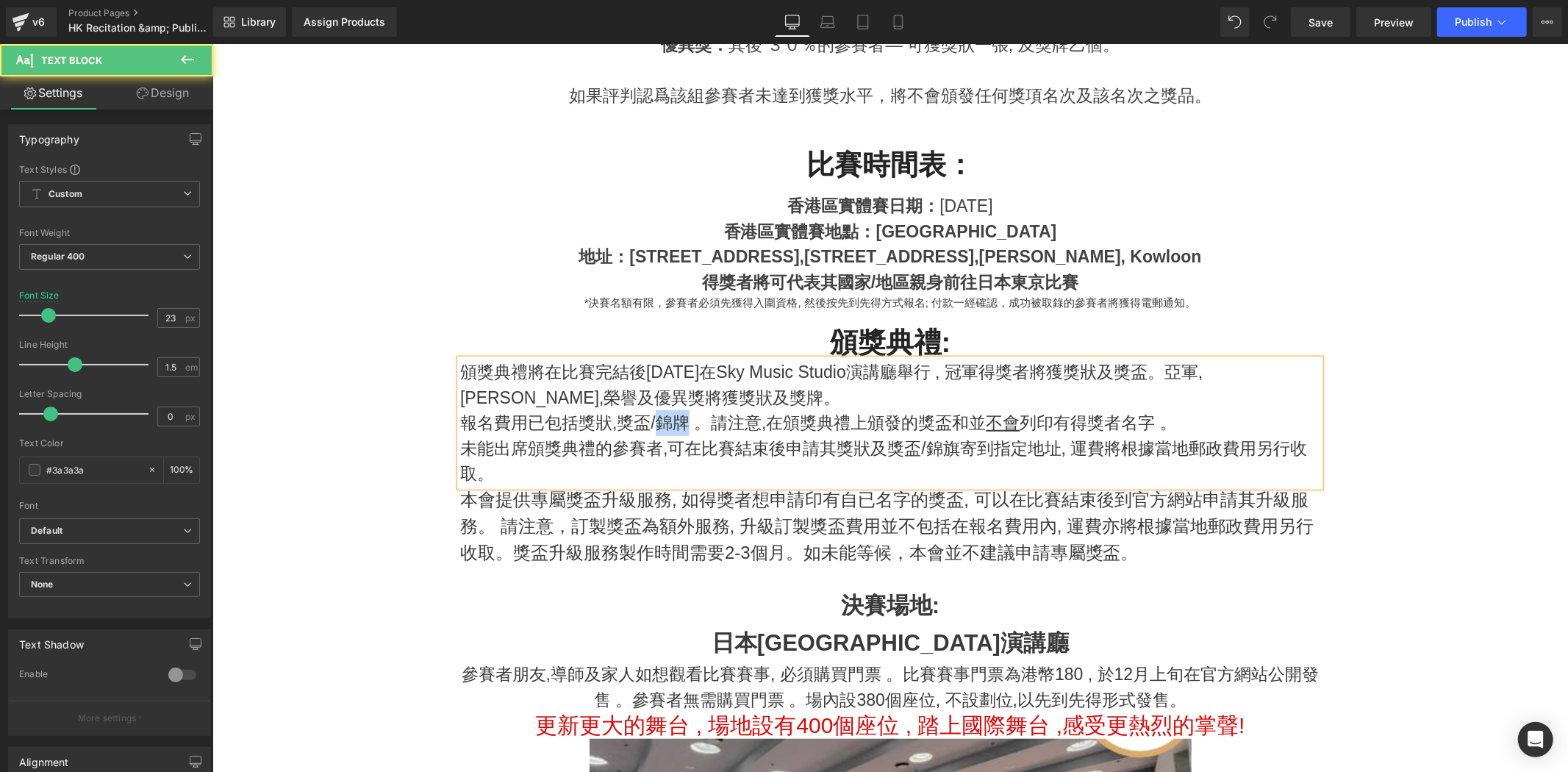
drag, startPoint x: 654, startPoint y: 431, endPoint x: 677, endPoint y: 431, distance: 23.0
click at [677, 431] on p "報名費用已包括獎狀,獎盃/錦牌 。請注意,在頒獎典禮上頒發的獎盃和並 不會 列印有得獎者名字 。" at bounding box center [890, 422] width 860 height 26
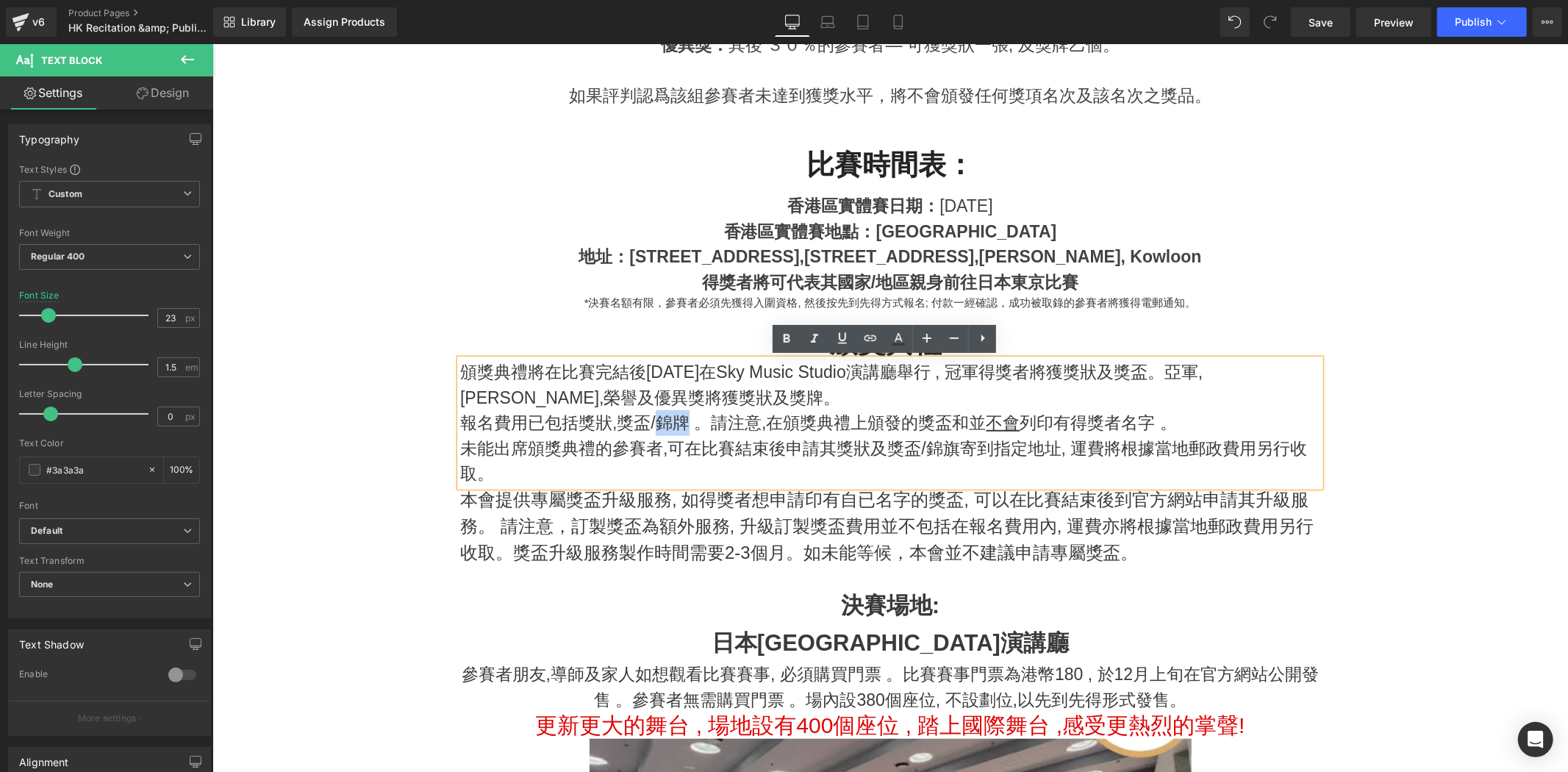
copy p "錦牌"
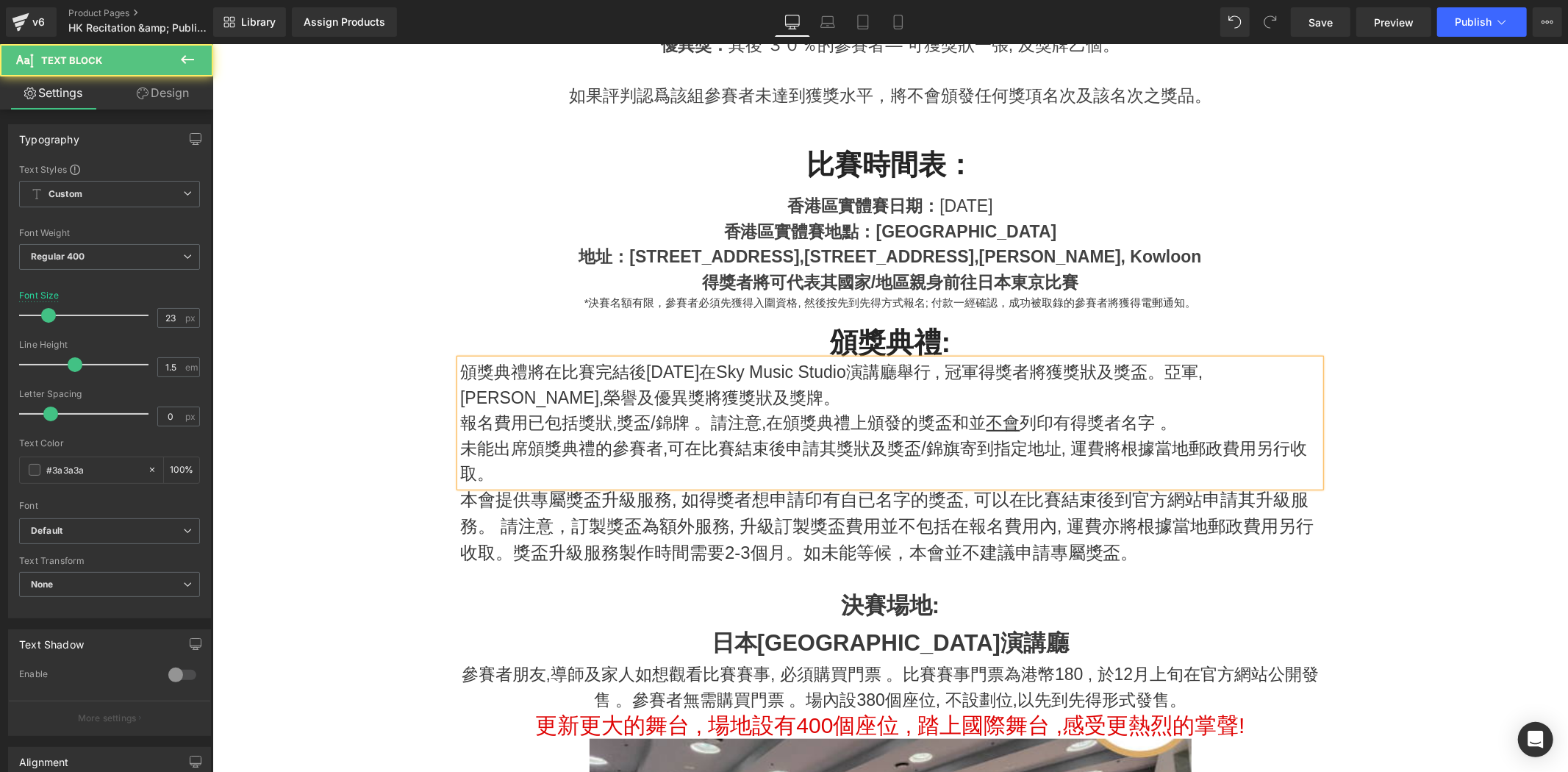
click at [969, 416] on p "報名費用已包括獎狀,獎盃/錦牌 。請注意,在頒獎典禮上頒發的獎盃和並 不會 列印有得獎者名字 。" at bounding box center [890, 422] width 860 height 26
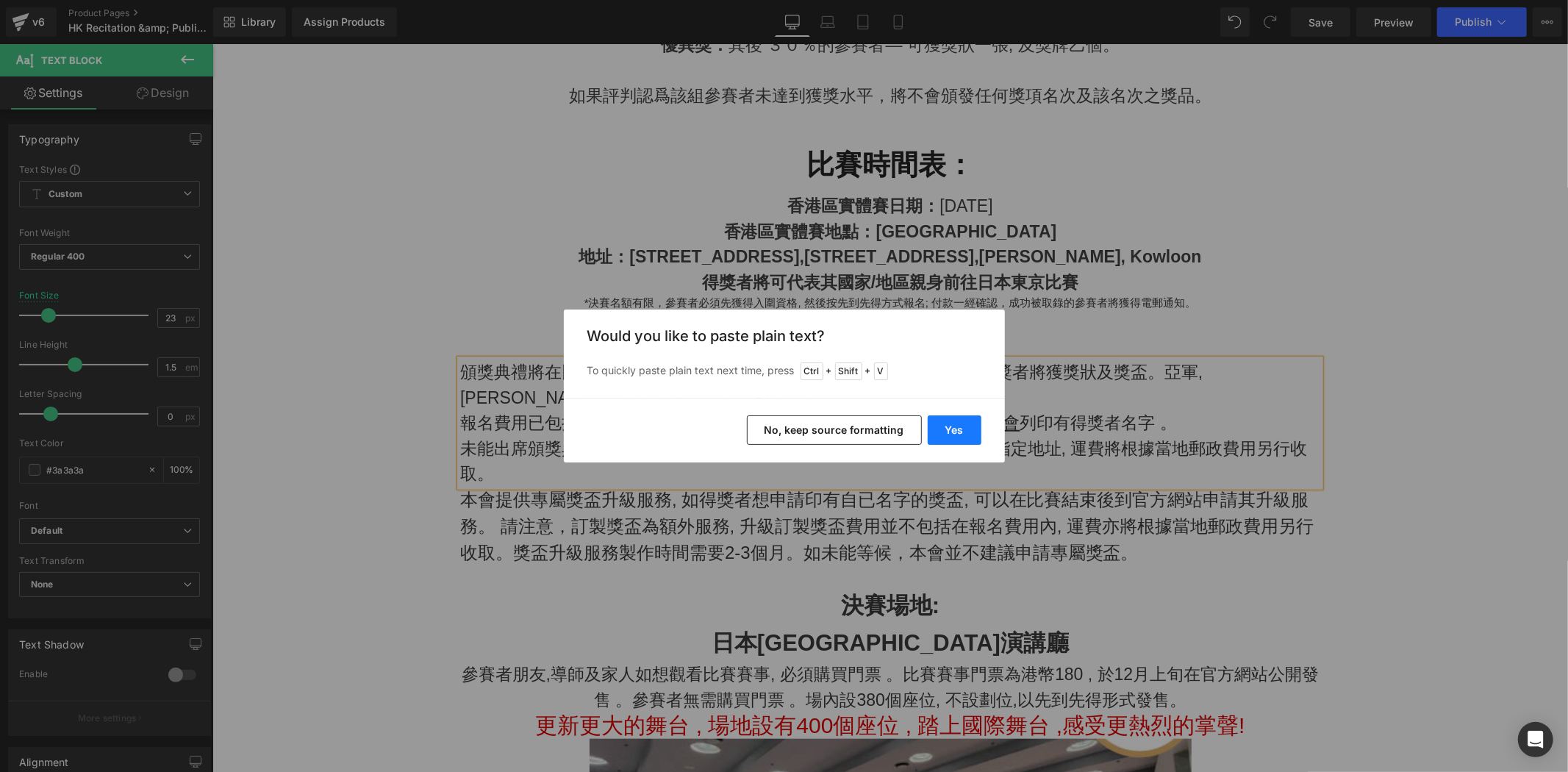
click at [951, 429] on button "Yes" at bounding box center [955, 429] width 54 height 29
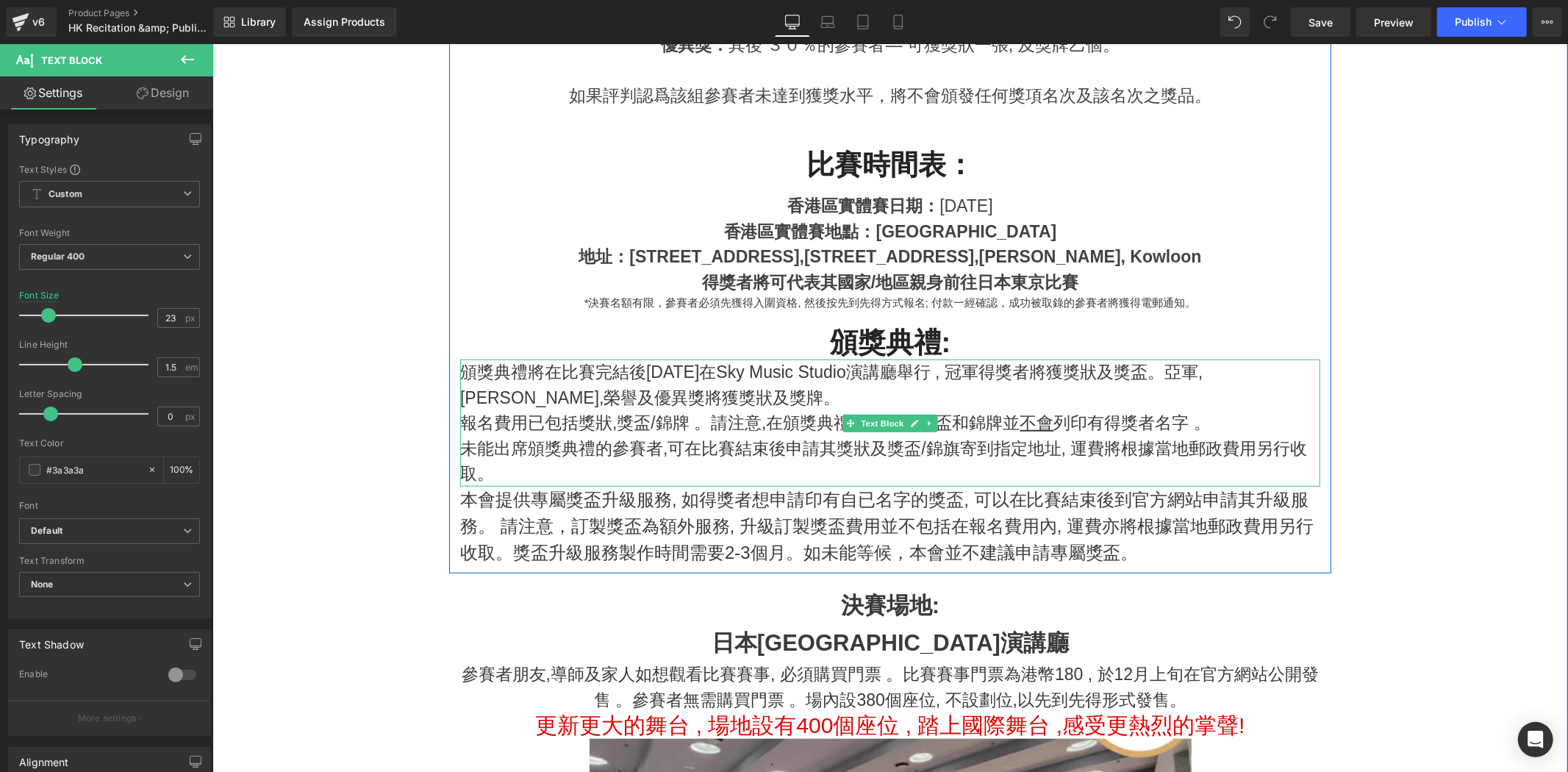
click at [677, 426] on p "報名費用已包括獎狀,獎盃/錦牌 。請注意,在頒獎典禮上頒發的獎盃和錦牌並 不會 列印有得獎者名字 。" at bounding box center [890, 422] width 860 height 26
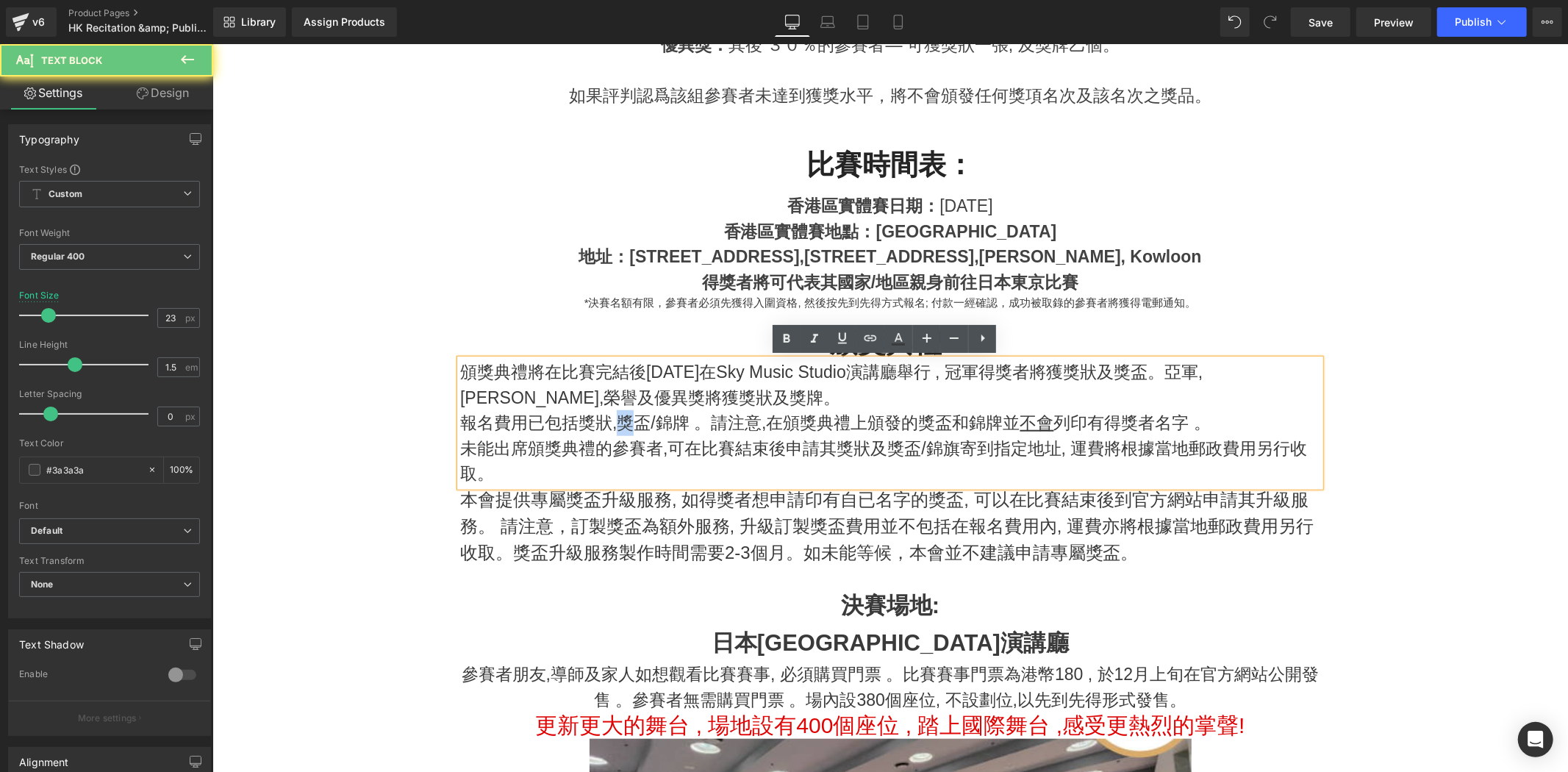
drag, startPoint x: 626, startPoint y: 428, endPoint x: 658, endPoint y: 436, distance: 33.0
click at [613, 429] on p "報名費用已包括獎狀,獎盃/錦牌 。請注意,在頒獎典禮上頒發的獎盃和錦牌並 不會 列印有得獎者名字 。" at bounding box center [890, 422] width 860 height 26
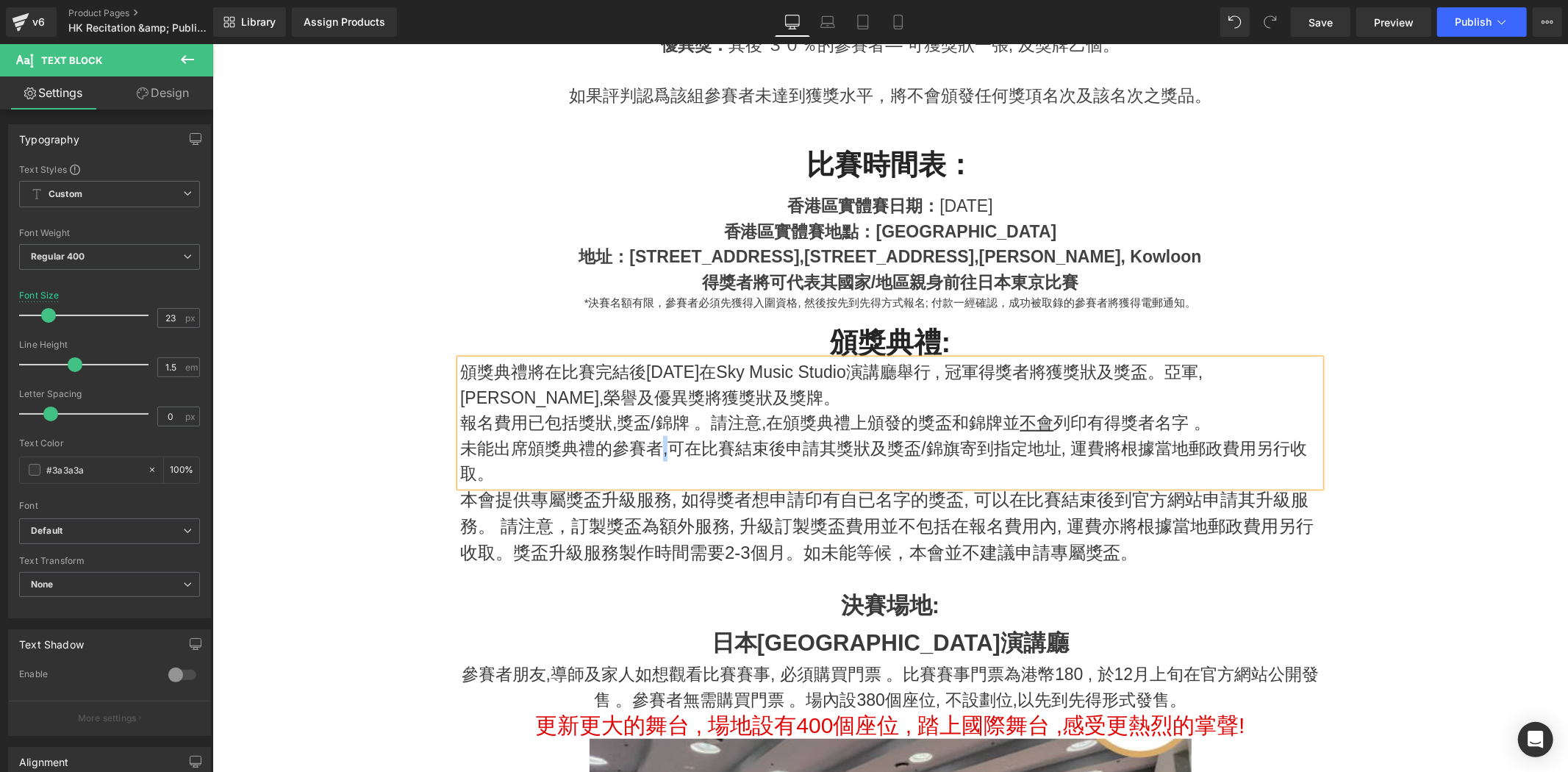
click at [657, 436] on p "未能出席頒獎典禮的參賽者,可在比賽結束後申請其獎狀及獎盃/錦旗寄到指定地址, 運費將根據當地郵政費用另行收取。" at bounding box center [890, 461] width 860 height 50
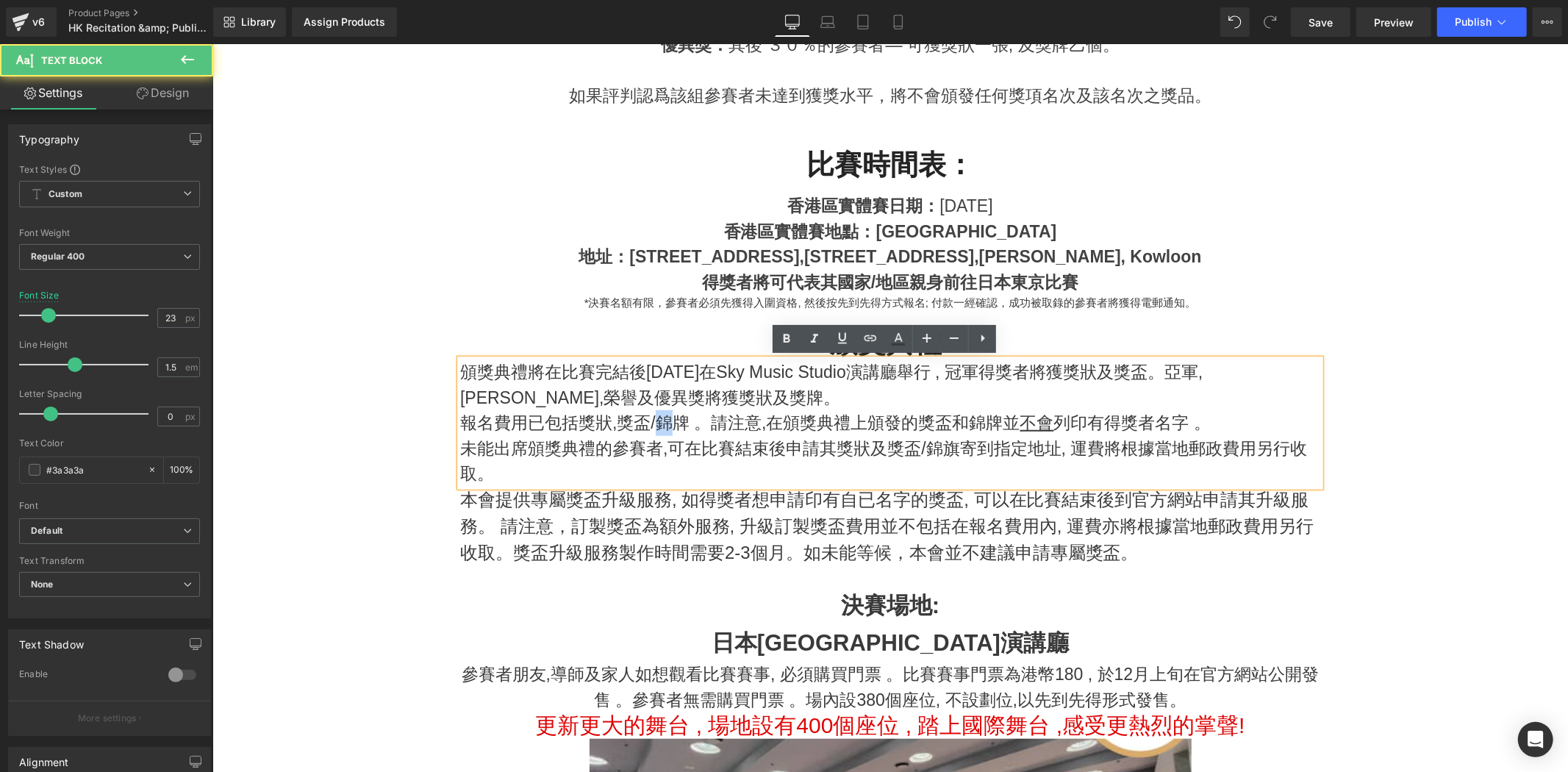
drag, startPoint x: 670, startPoint y: 421, endPoint x: 653, endPoint y: 419, distance: 17.1
click at [653, 419] on p "報名費用已包括獎狀,獎盃/錦牌 。請注意,在頒獎典禮上頒發的獎盃和錦牌並 不會 列印有得獎者名字 。" at bounding box center [890, 422] width 860 height 26
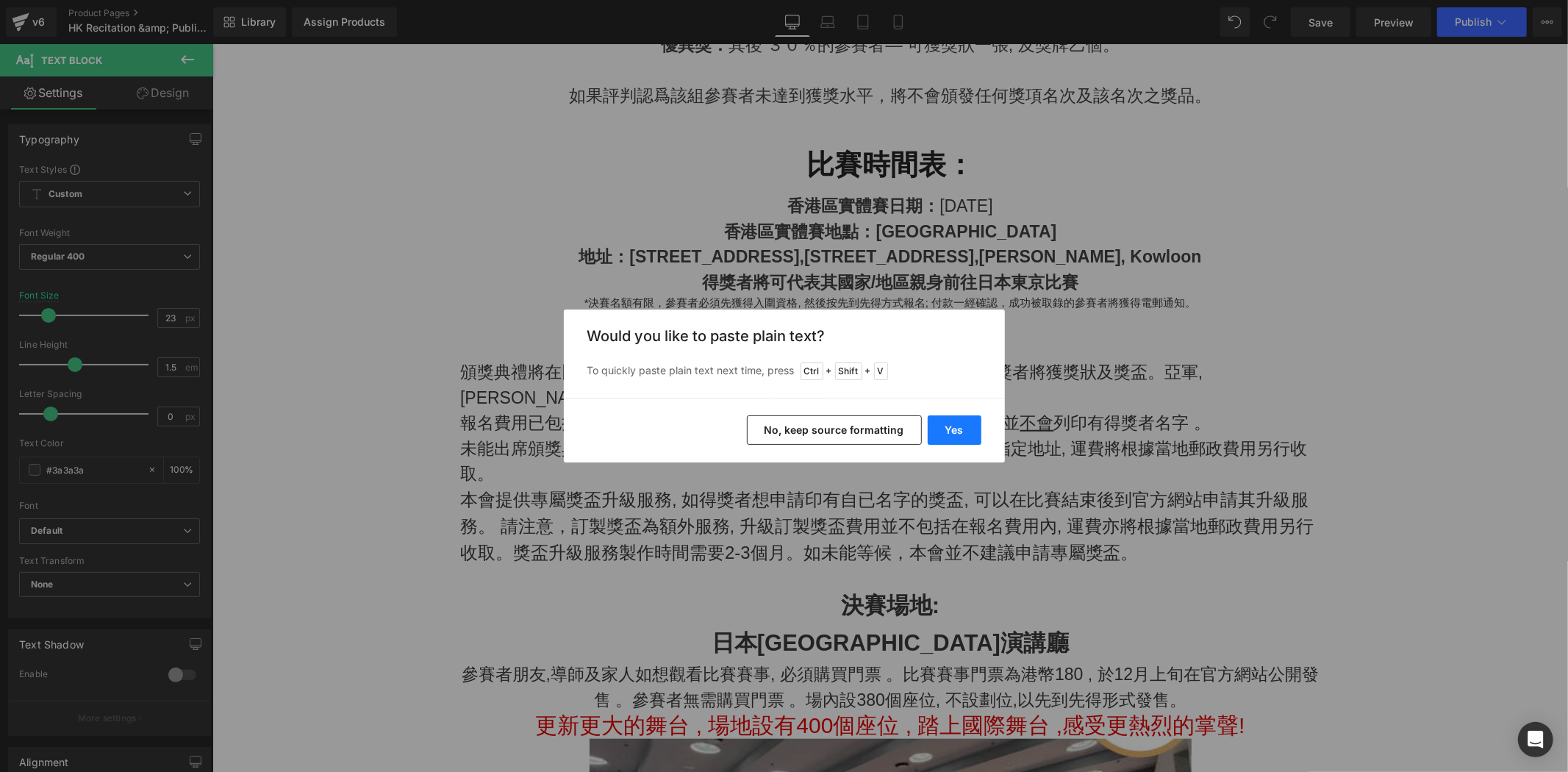
click at [958, 416] on button "Yes" at bounding box center [955, 429] width 54 height 29
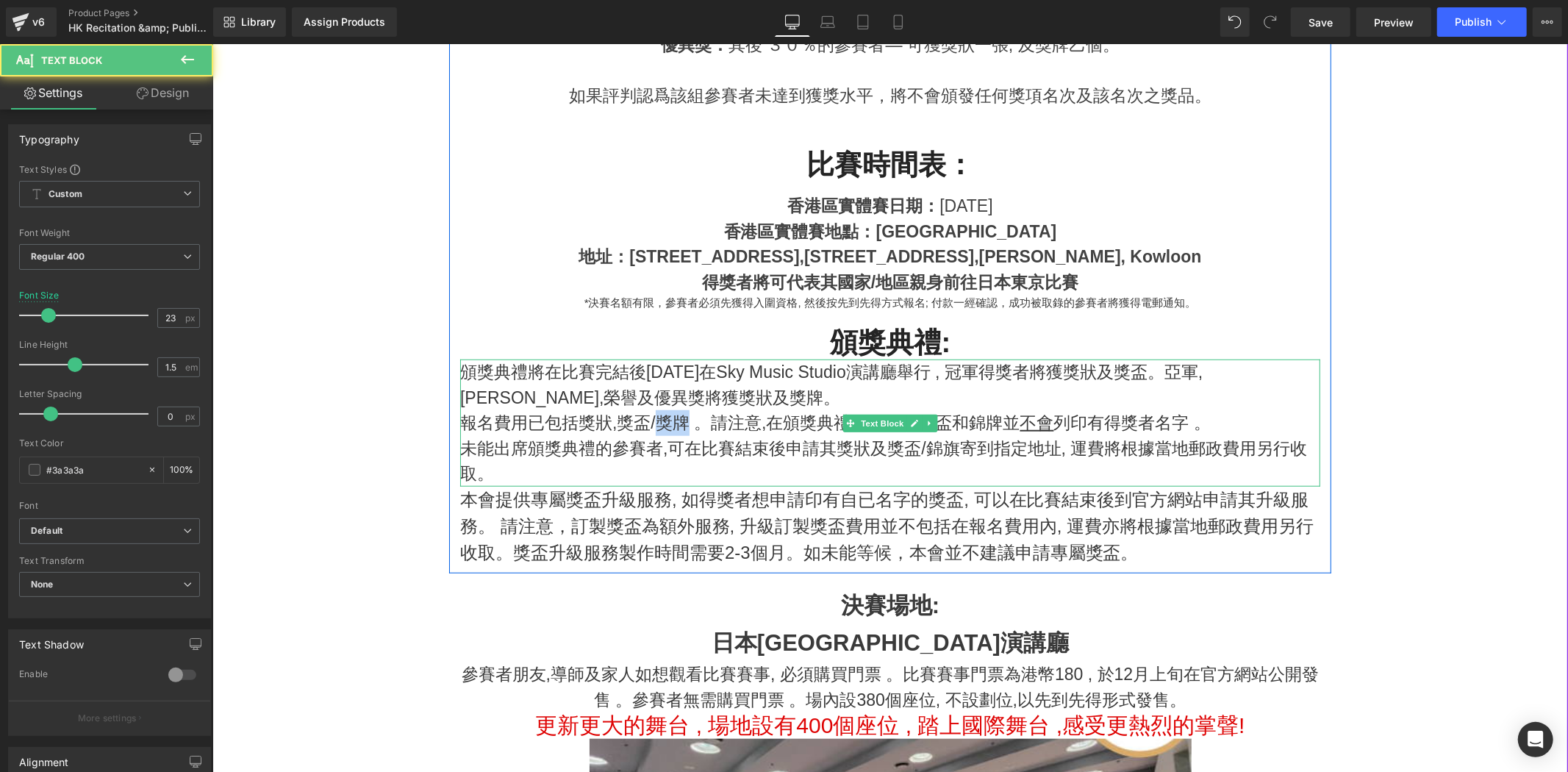
click at [680, 429] on p "報名費用已包括獎狀,獎盃/獎牌 。請注意,在頒獎典禮上頒發的獎盃和錦牌並 不會 列印有得獎者名字 。" at bounding box center [890, 422] width 860 height 26
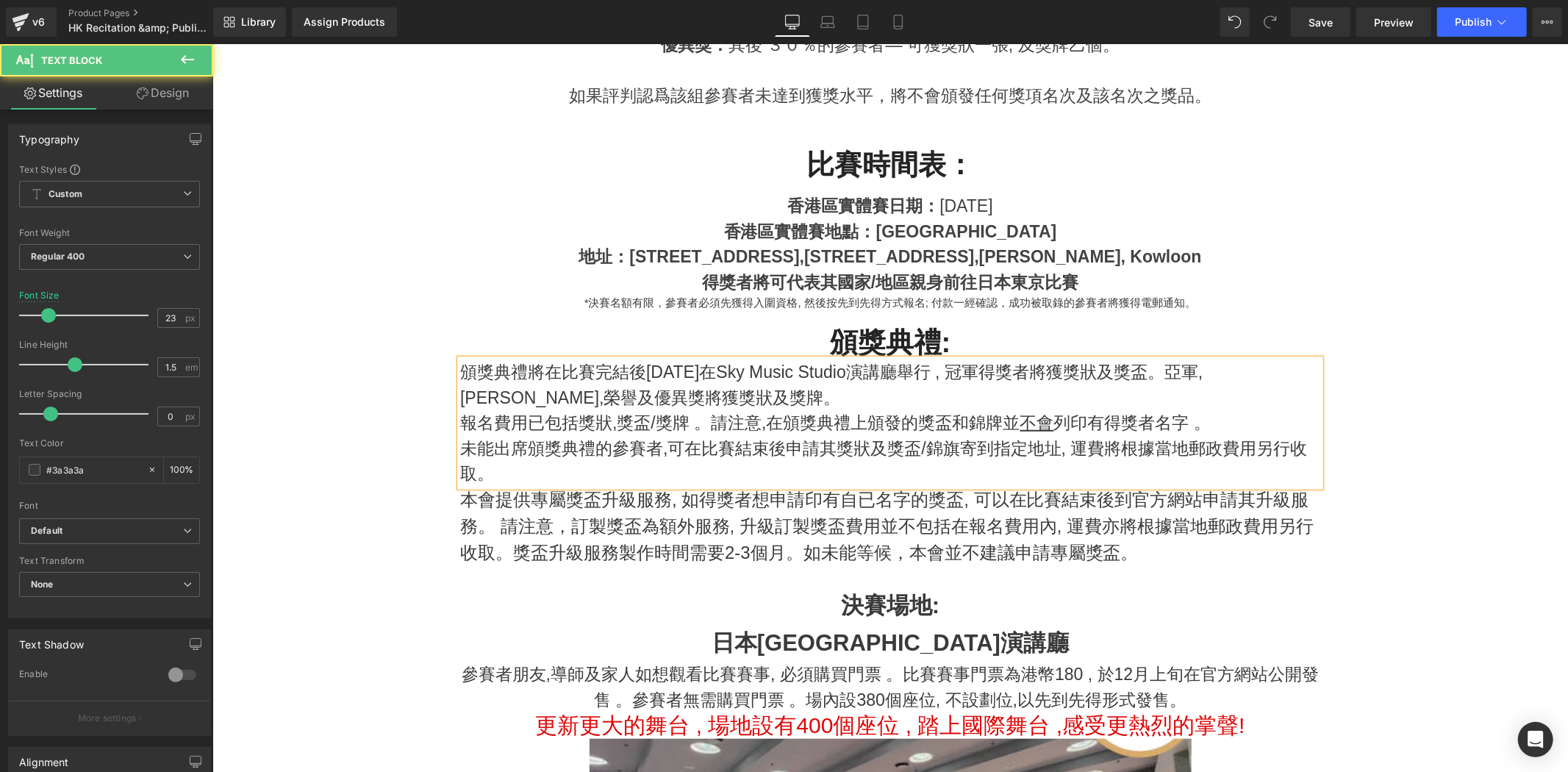
drag, startPoint x: 764, startPoint y: 422, endPoint x: 789, endPoint y: 427, distance: 25.5
click at [765, 422] on p "報名費用已包括獎狀,獎盃/獎牌 。請注意,在頒獎典禮上頒發的獎盃和錦牌並 不會 列印有得獎者名字 。" at bounding box center [890, 422] width 860 height 26
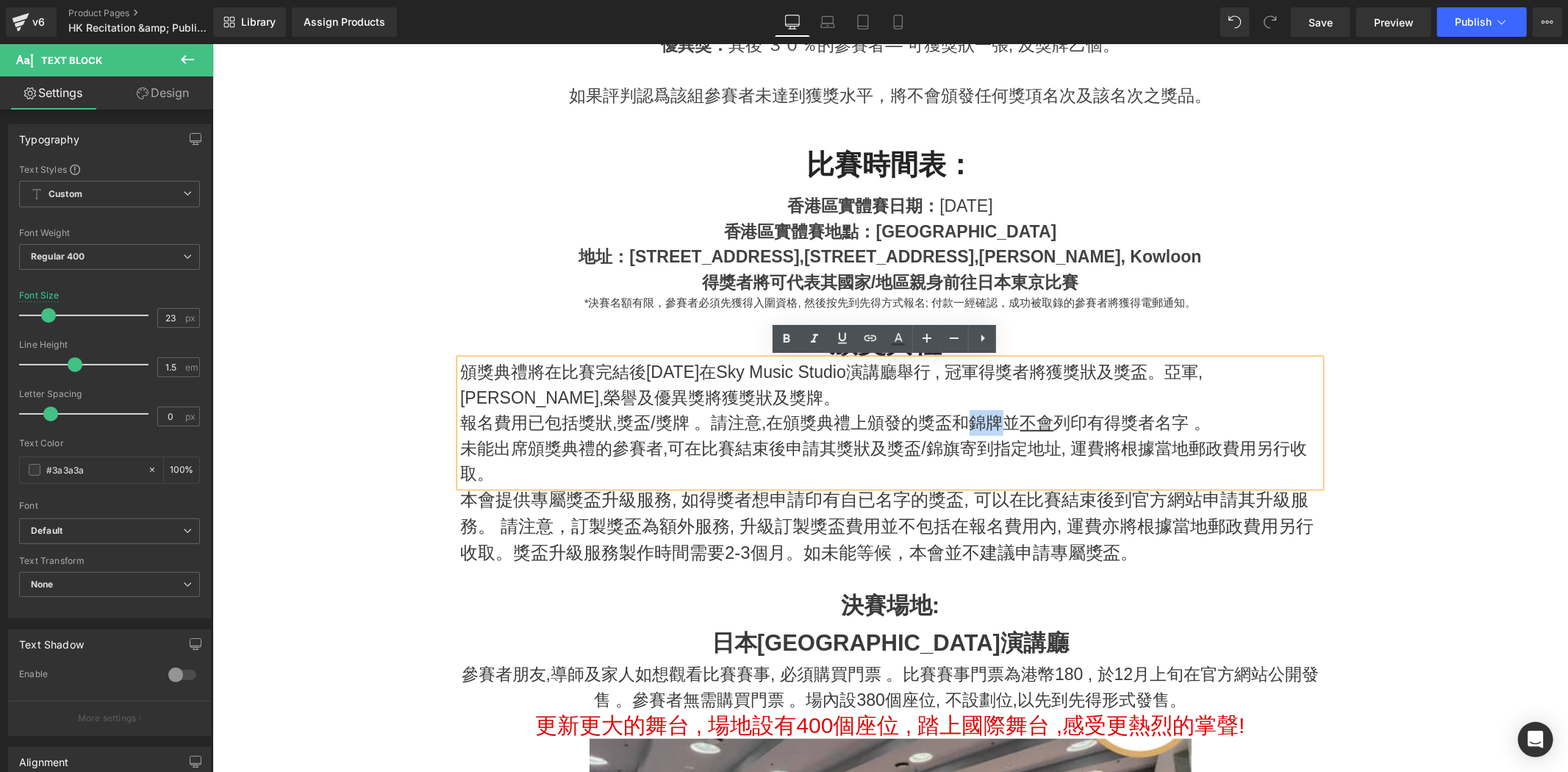
drag, startPoint x: 961, startPoint y: 426, endPoint x: 993, endPoint y: 414, distance: 34.2
click at [993, 414] on p "報名費用已包括獎狀,獎盃/獎牌 。請注意,在頒獎典禮上頒發的獎盃和錦牌並 不會 列印有得獎者名字 。" at bounding box center [890, 422] width 860 height 26
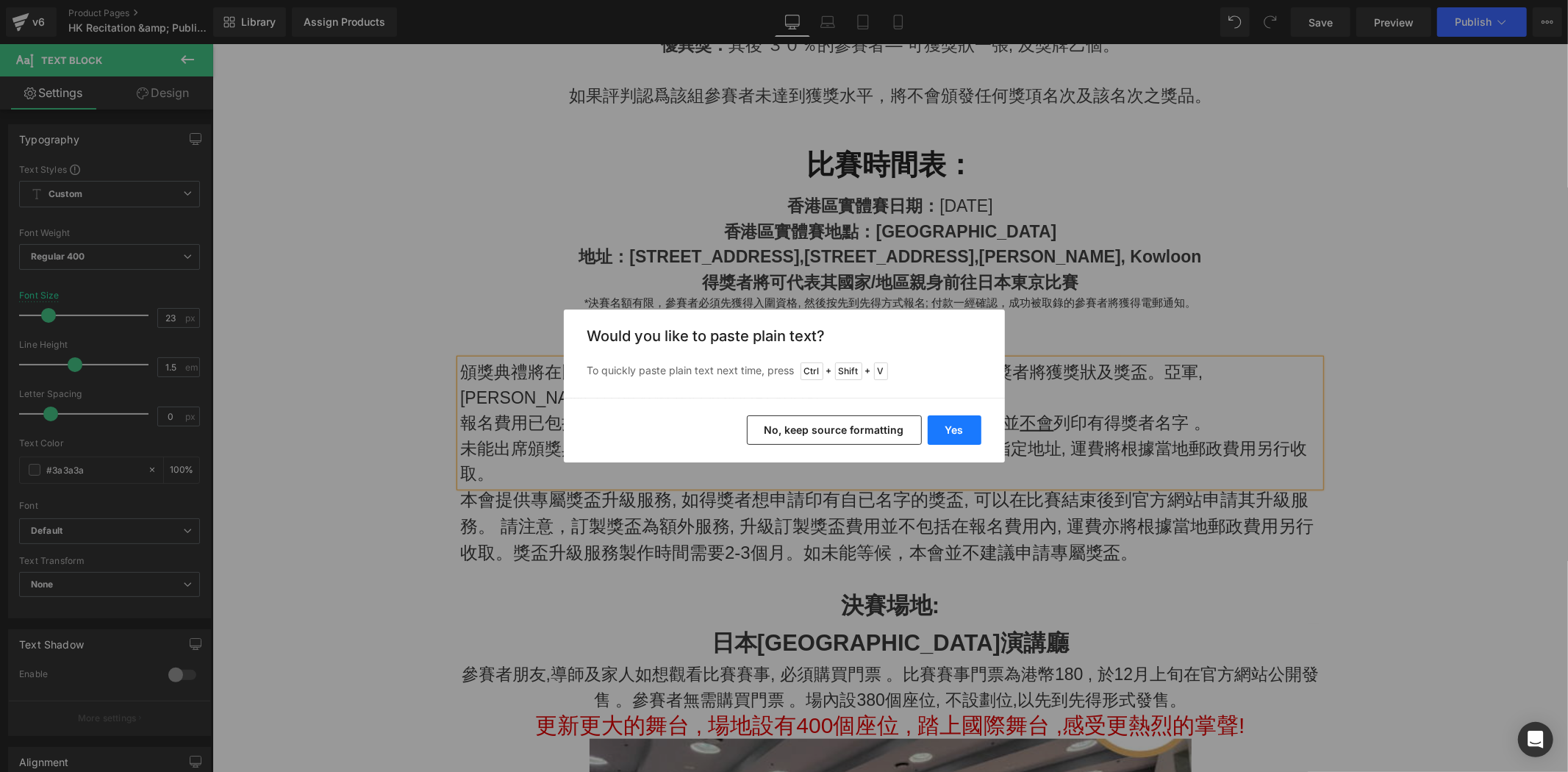
drag, startPoint x: 943, startPoint y: 424, endPoint x: 737, endPoint y: 381, distance: 210.4
click at [943, 424] on button "Yes" at bounding box center [955, 429] width 54 height 29
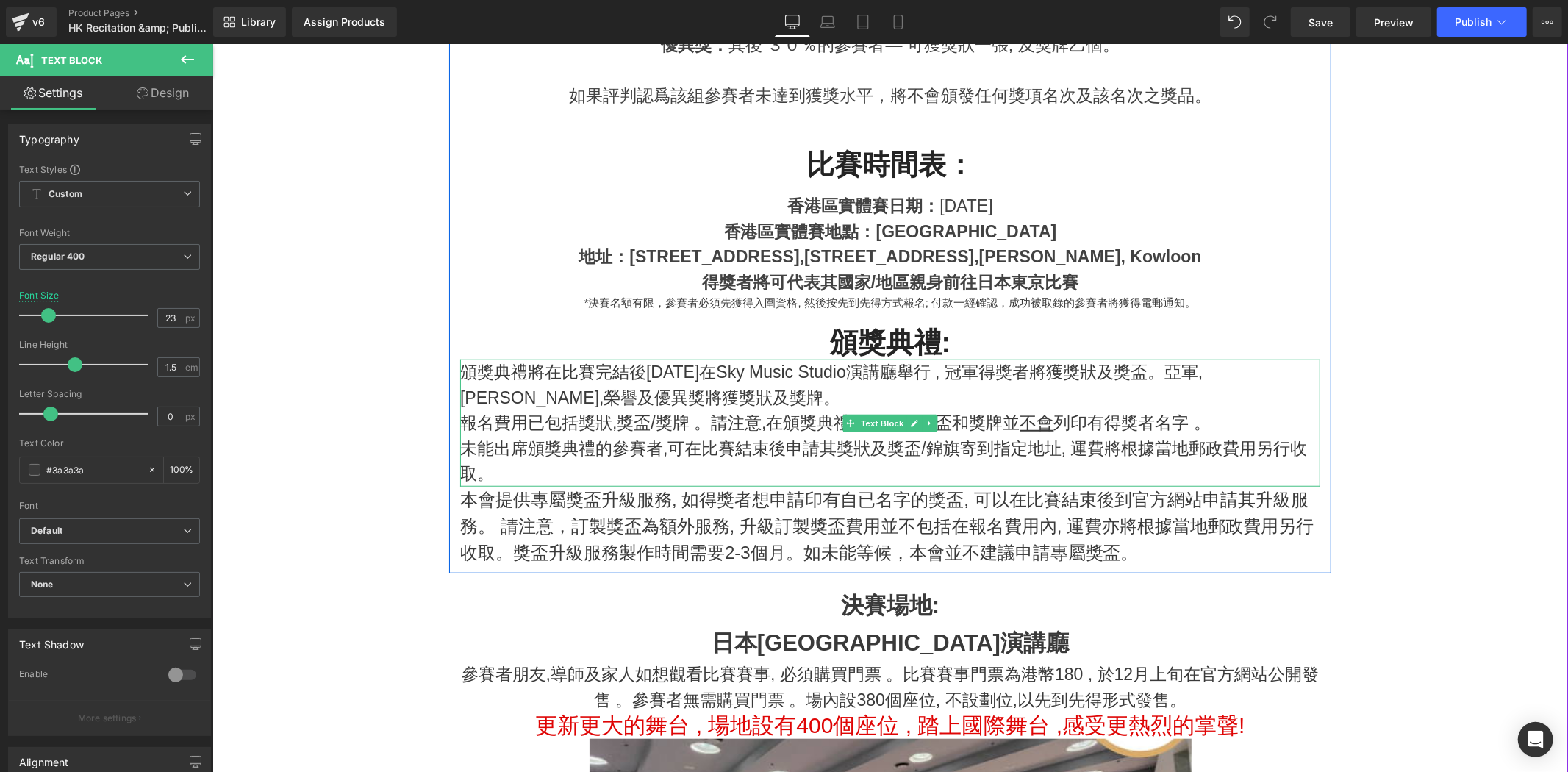
click at [496, 466] on p "未能出席頒獎典禮的參賽者,可在比賽結束後申請其獎狀及獎盃/錦旗寄到指定地址, 運費將根據當地郵政費用另行收取。" at bounding box center [890, 461] width 860 height 50
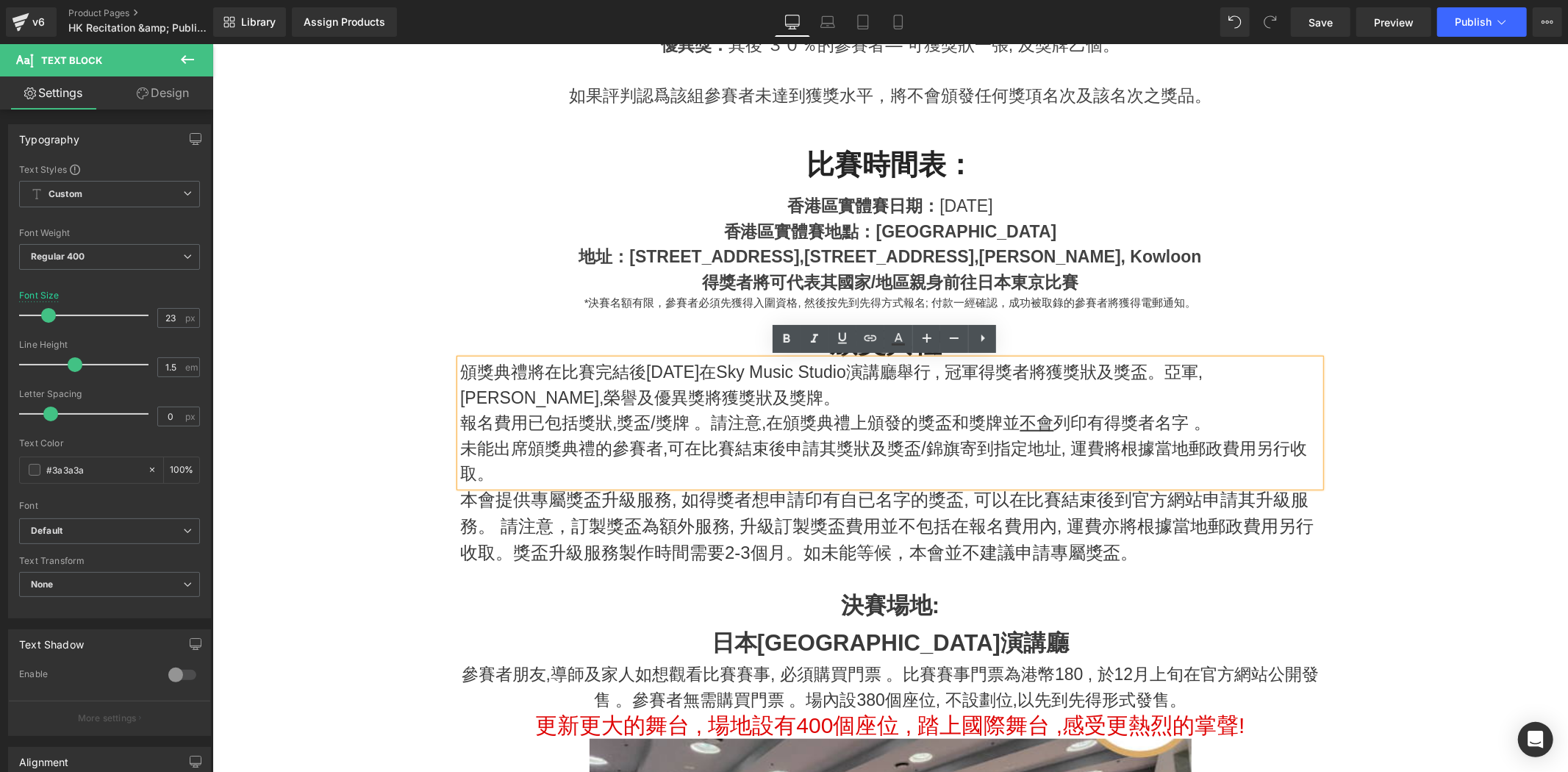
drag, startPoint x: 995, startPoint y: 484, endPoint x: 1047, endPoint y: 466, distance: 55.0
click at [999, 487] on div "本會提供專屬獎盃升級服務, 如得獎者想申請印有自已名字的獎盃, 可以在比賽結束後到官方網站申請其升級服務。 請注意，訂製獎盃為額外服務, 升級訂製獎盃費用並不…" at bounding box center [890, 525] width 860 height 80
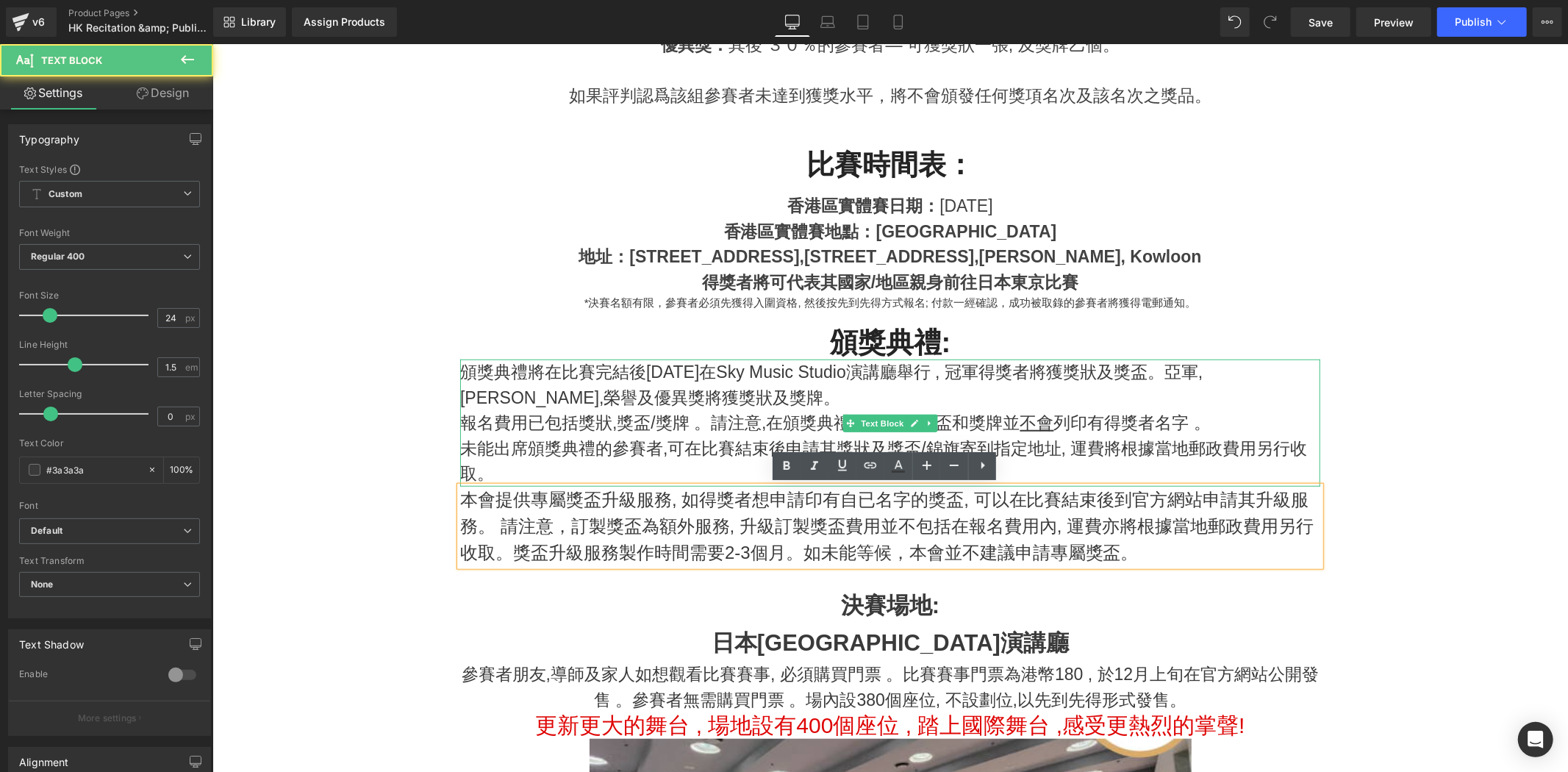
click at [1074, 449] on p "未能出席頒獎典禮的參賽者,可在比賽結束後申請其獎狀及獎盃/錦旗寄到指定地址, 運費將根據當地郵政費用另行收取。" at bounding box center [890, 461] width 860 height 50
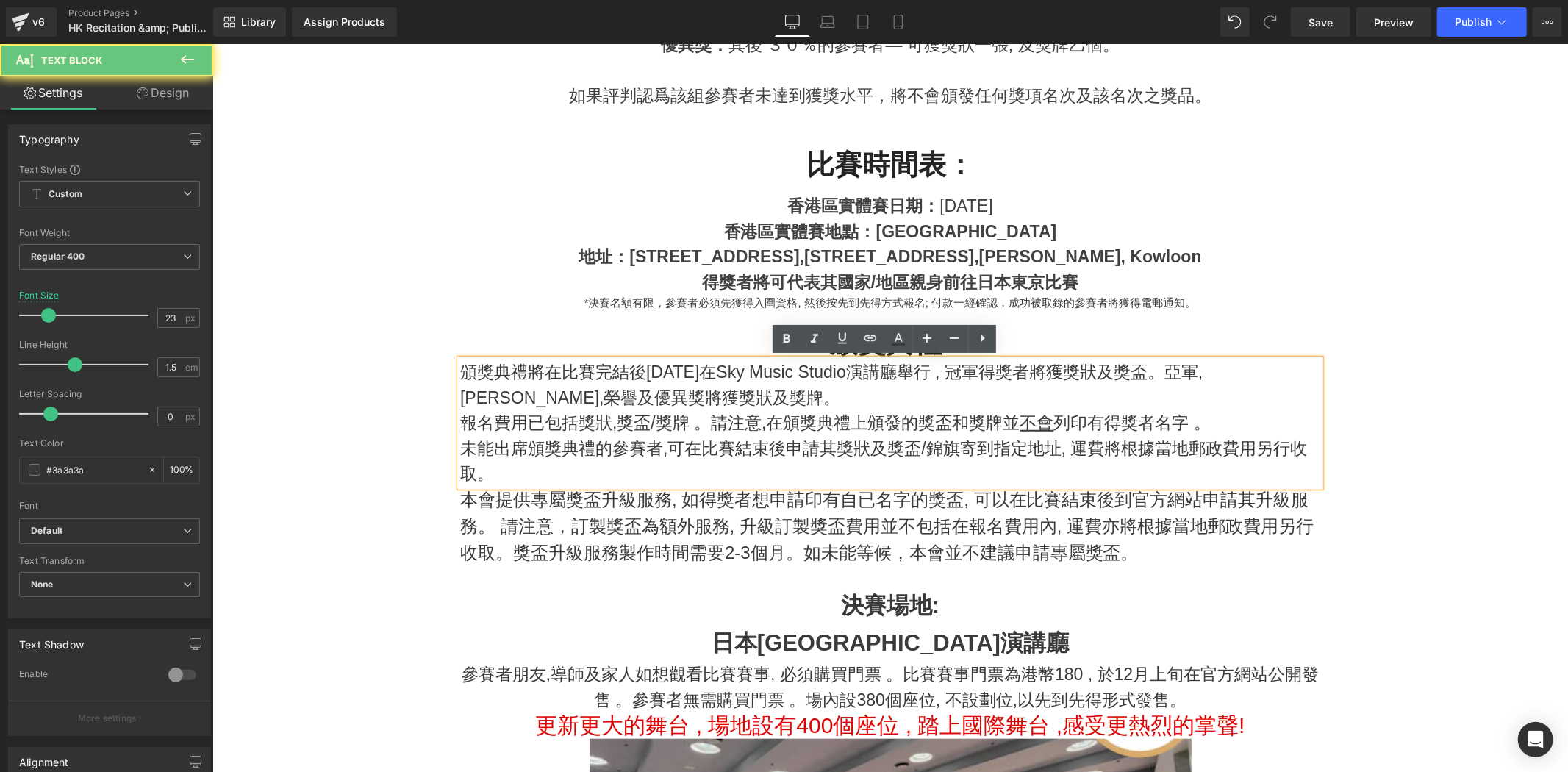
click at [1118, 449] on p "未能出席頒獎典禮的參賽者,可在比賽結束後申請其獎狀及獎盃/錦旗寄到指定地址, 運費將根據當地郵政費用另行收取。" at bounding box center [890, 461] width 860 height 50
click at [1125, 454] on p "未能出席頒獎典禮的參賽者,可在比賽結束後申請其獎狀及獎盃/錦旗寄到指定地址, 運費將根據當地郵政費用另行收取。" at bounding box center [890, 461] width 860 height 50
drag, startPoint x: 1444, startPoint y: 533, endPoint x: 1416, endPoint y: 516, distance: 32.8
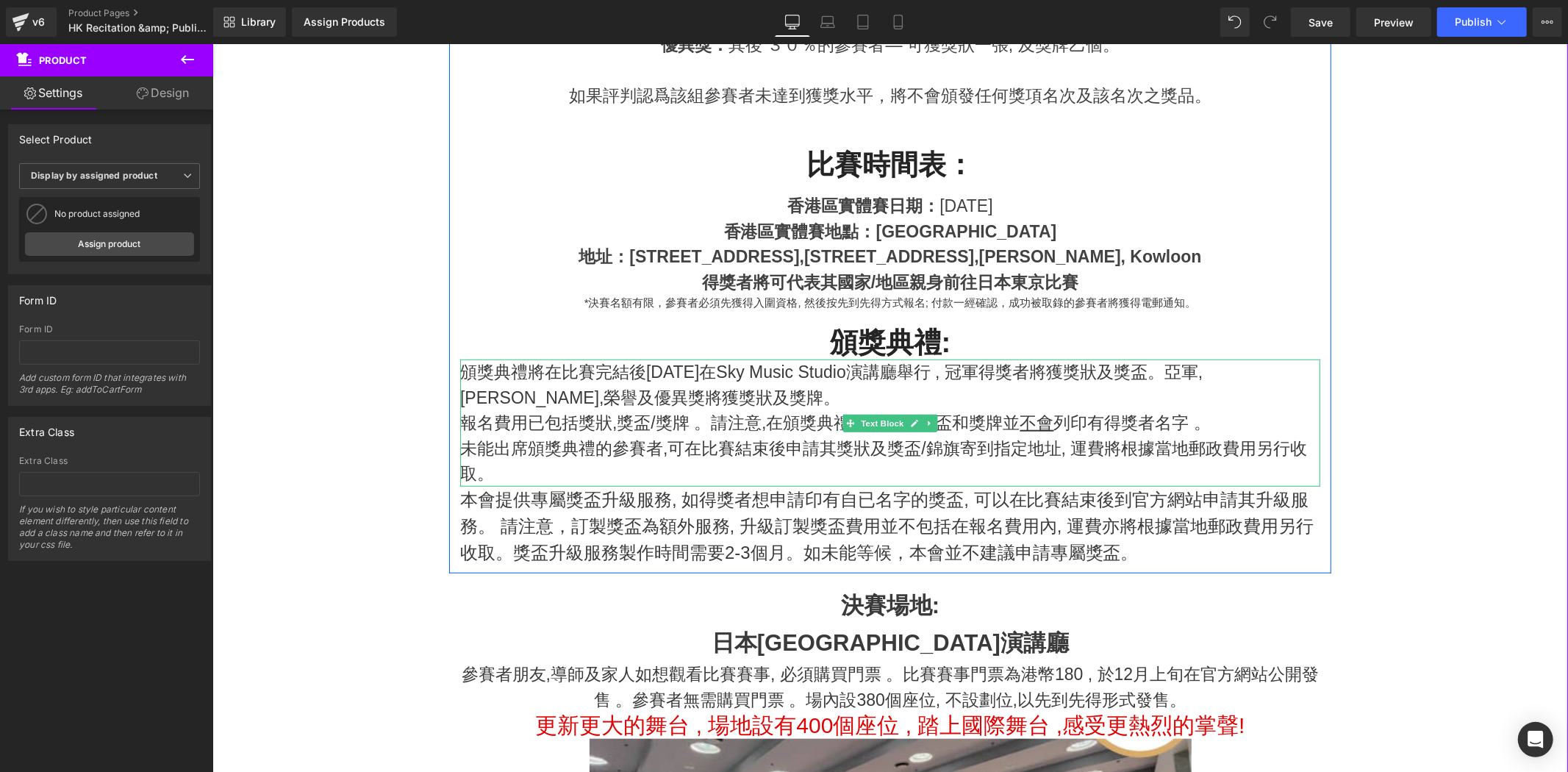
click at [519, 449] on p "未能出席頒獎典禮的參賽者,可在比賽結束後申請其獎狀及獎盃/錦旗寄到指定地址, 運費將根據當地郵政費用另行收取。" at bounding box center [890, 461] width 860 height 50
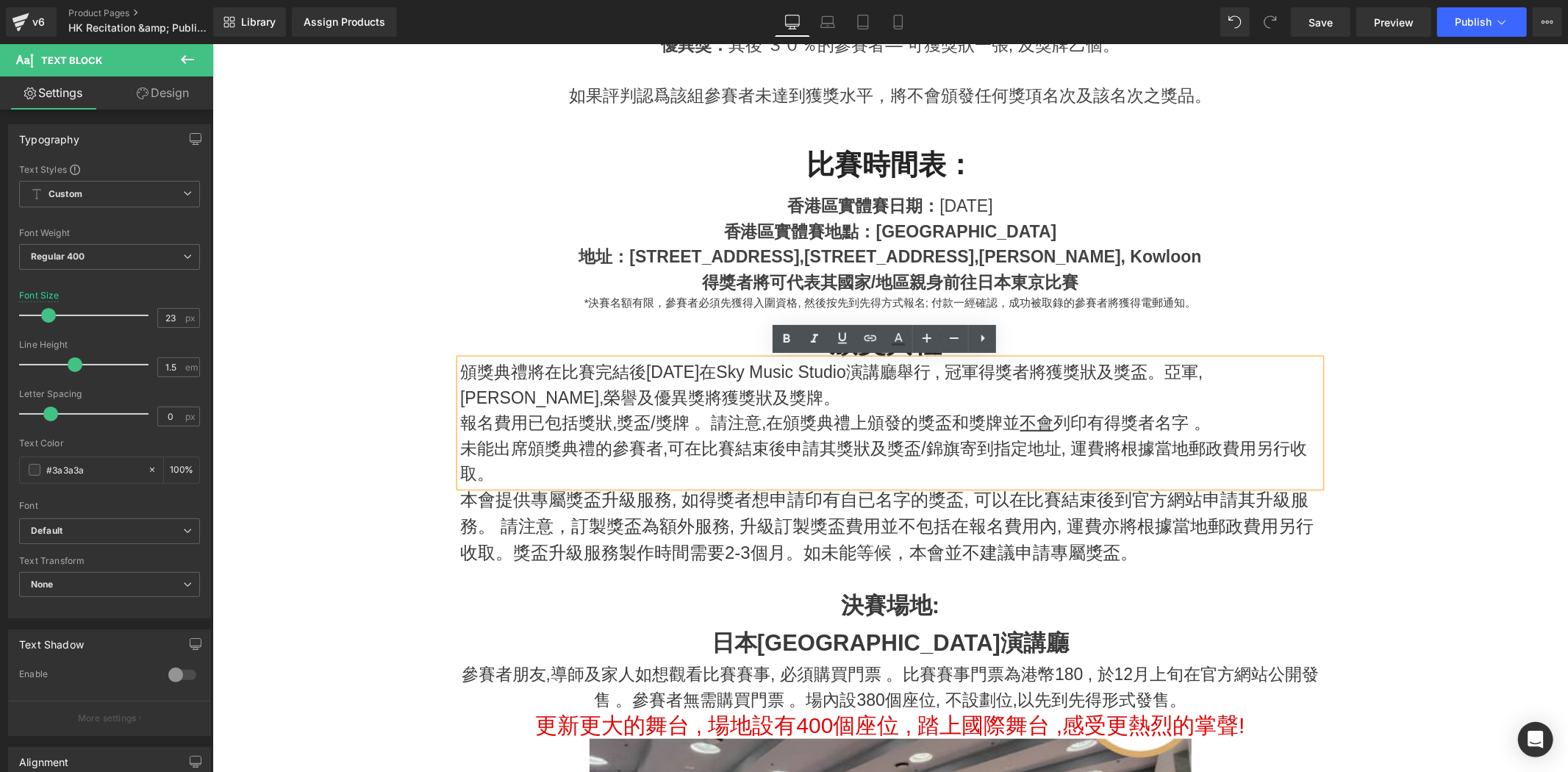
click at [1105, 437] on p "未能出席頒獎典禮的參賽者,可在比賽結束後申請其獎狀及獎盃/錦旗寄到指定地址, 運費將根據當地郵政費用另行收取。" at bounding box center [890, 461] width 860 height 50
click at [1171, 451] on p "未能出席頒獎典禮的參賽者,可在比賽結束後申請其獎狀及獎盃/錦旗寄到指定地址, 運費將根據當地郵政費用另行收取。" at bounding box center [890, 461] width 860 height 50
click at [1147, 460] on p "未能出席頒獎典禮的參賽者,可在比賽結束後申請其獎狀及獎盃/錦旗寄到指定地址, 運費將根據當地郵政費用另行收取。" at bounding box center [890, 461] width 860 height 50
click at [1159, 458] on p "未能出席頒獎典禮的參賽者,可在比賽結束後申請其獎狀及獎盃/錦旗寄到指定地址, 運費將根據當地郵政費用另行收取。" at bounding box center [890, 461] width 860 height 50
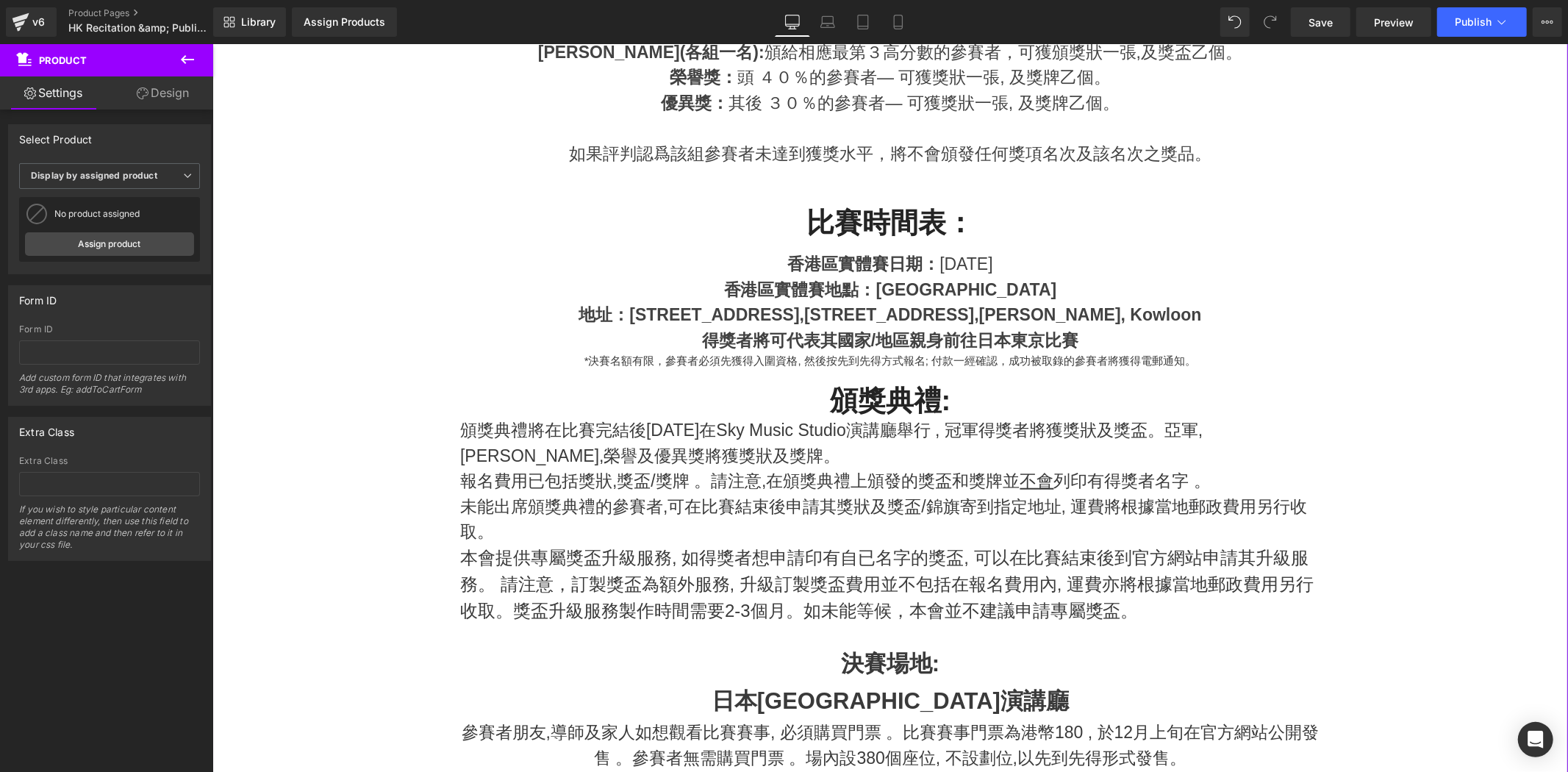
scroll to position [1025, 0]
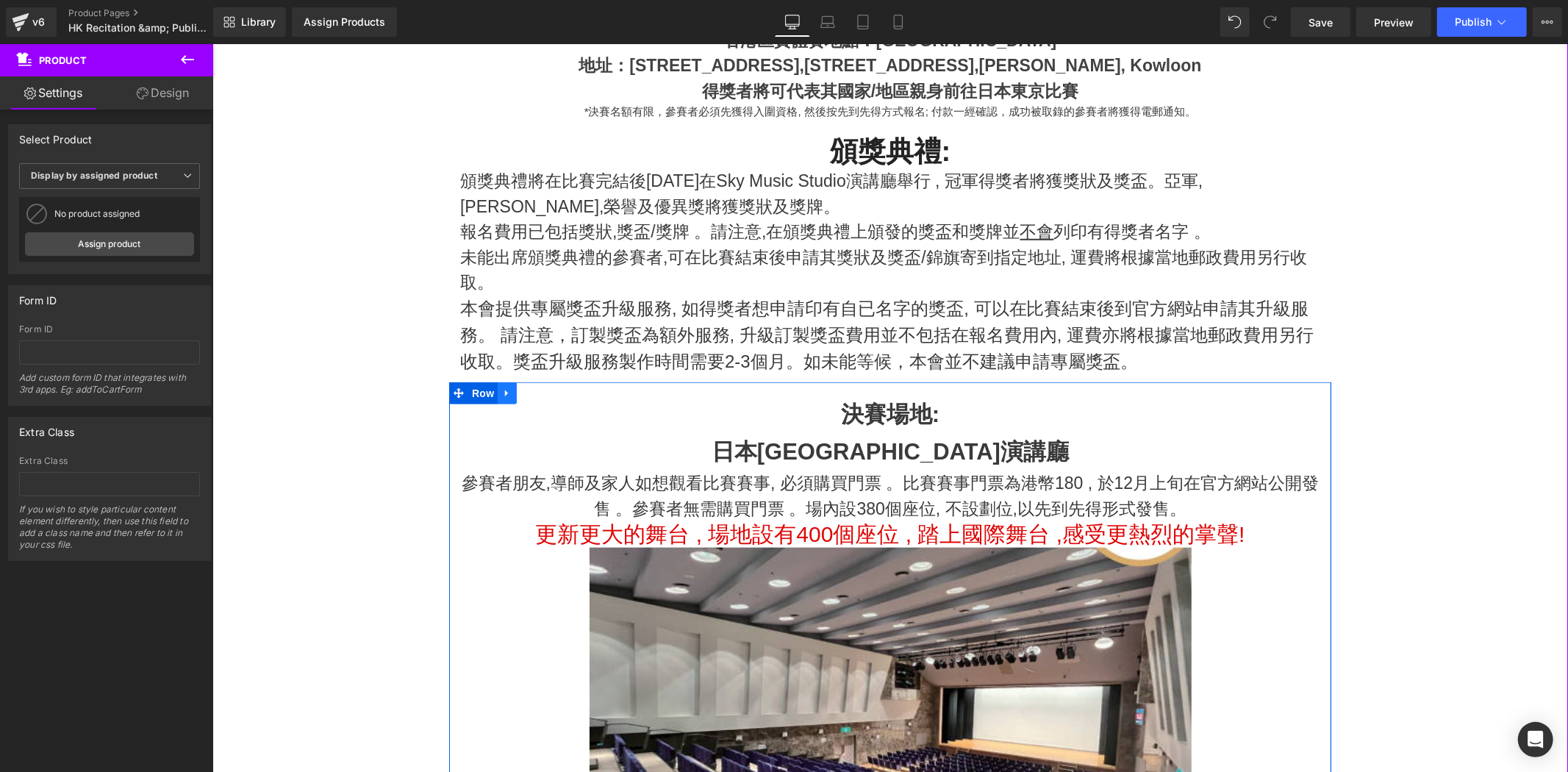
click at [500, 399] on link at bounding box center [506, 393] width 19 height 22
click at [536, 395] on link at bounding box center [545, 393] width 19 height 22
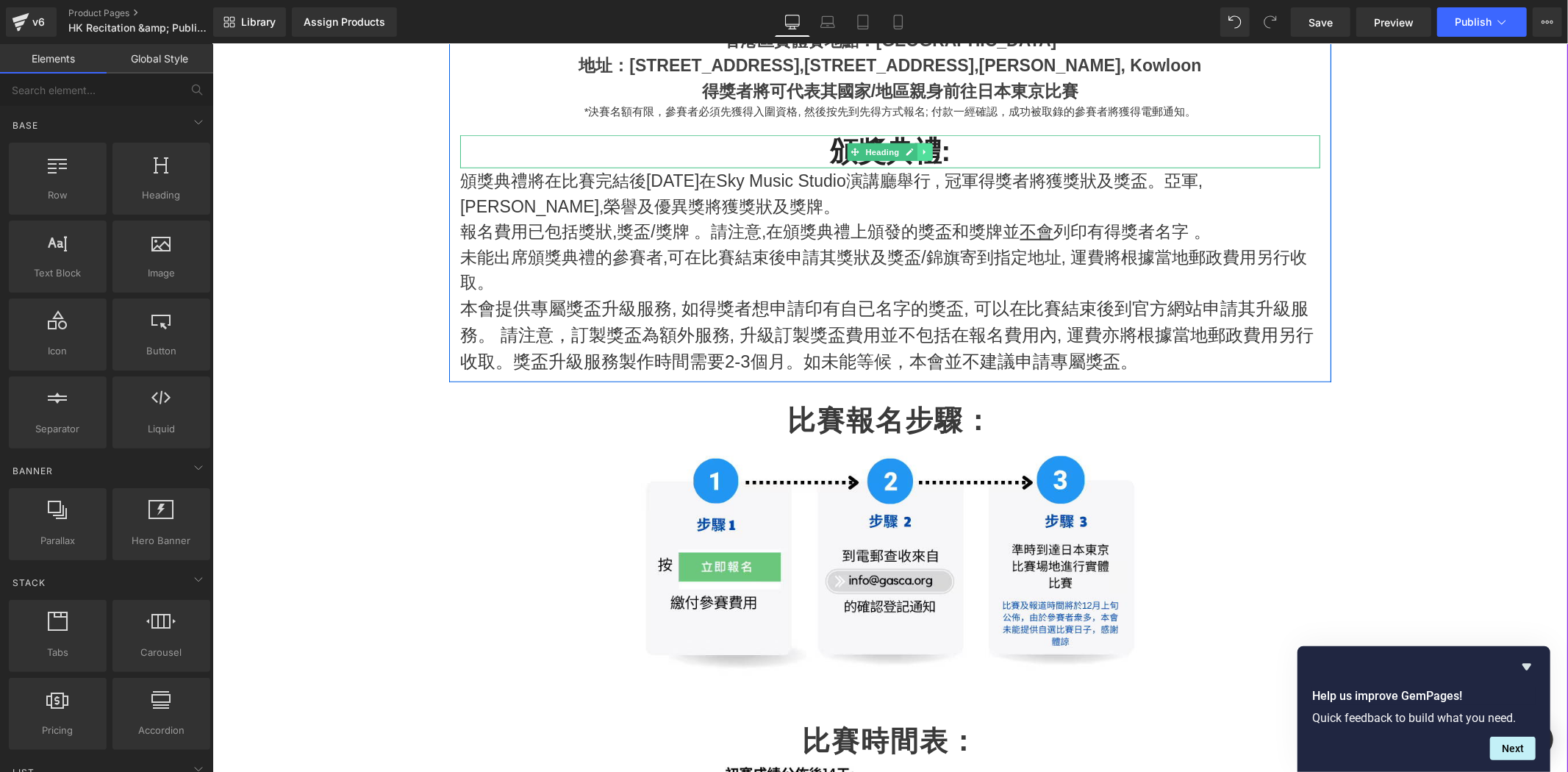
click at [917, 158] on link at bounding box center [925, 151] width 16 height 17
click at [910, 156] on link at bounding box center [917, 151] width 16 height 17
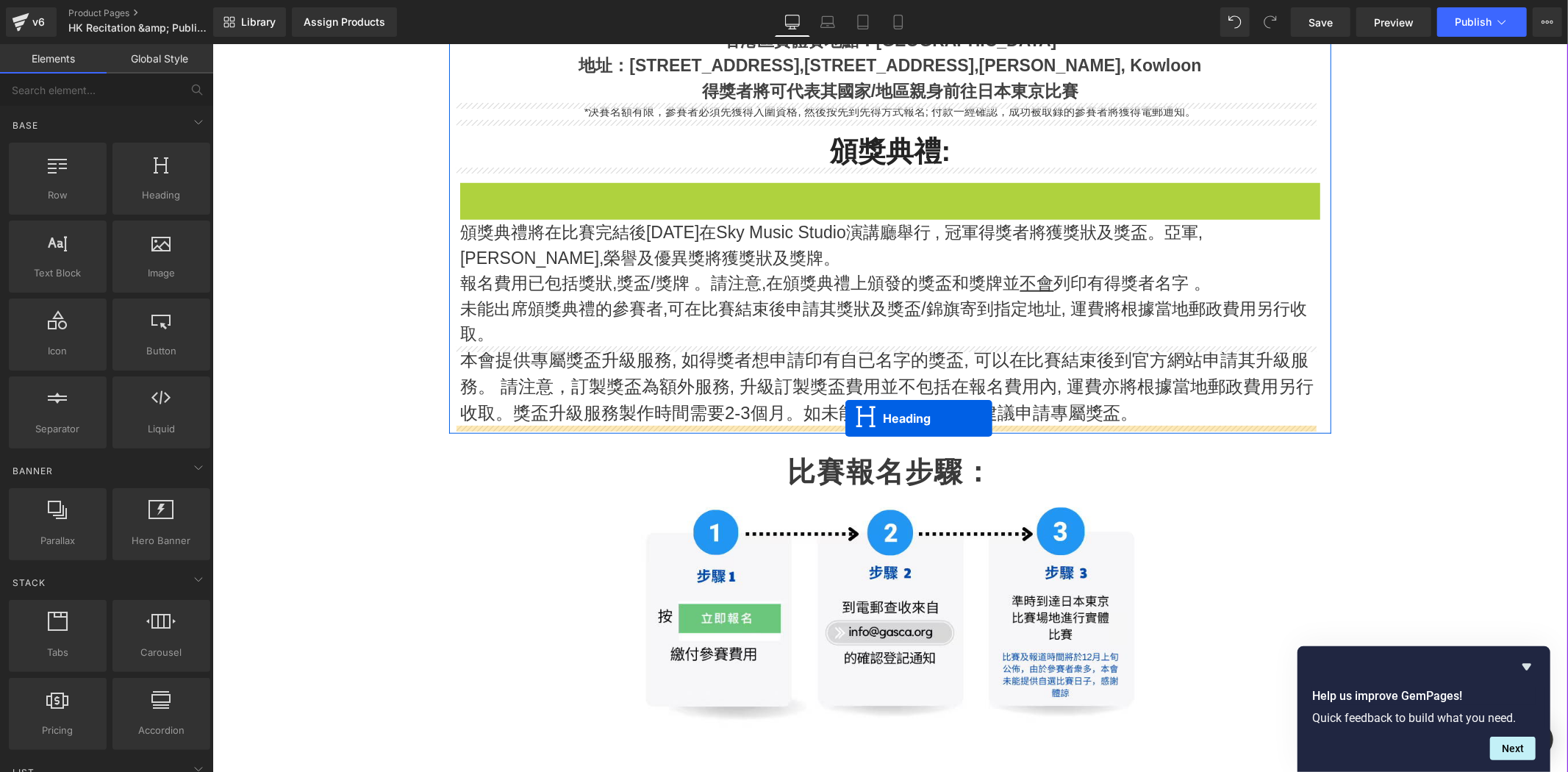
drag, startPoint x: 843, startPoint y: 195, endPoint x: 845, endPoint y: 417, distance: 222.0
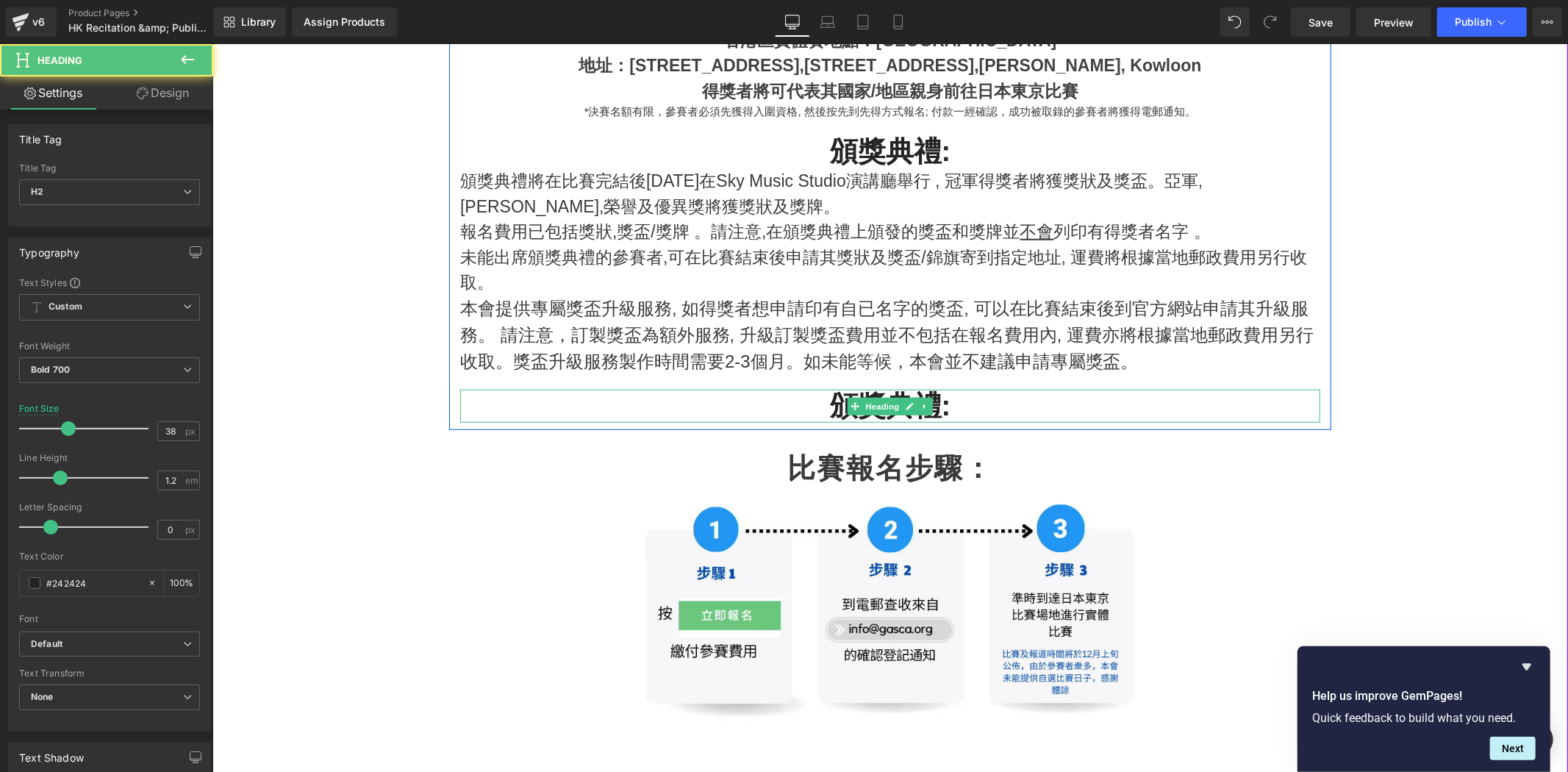
click at [827, 399] on h2 "頒獎典禮:" at bounding box center [890, 406] width 860 height 34
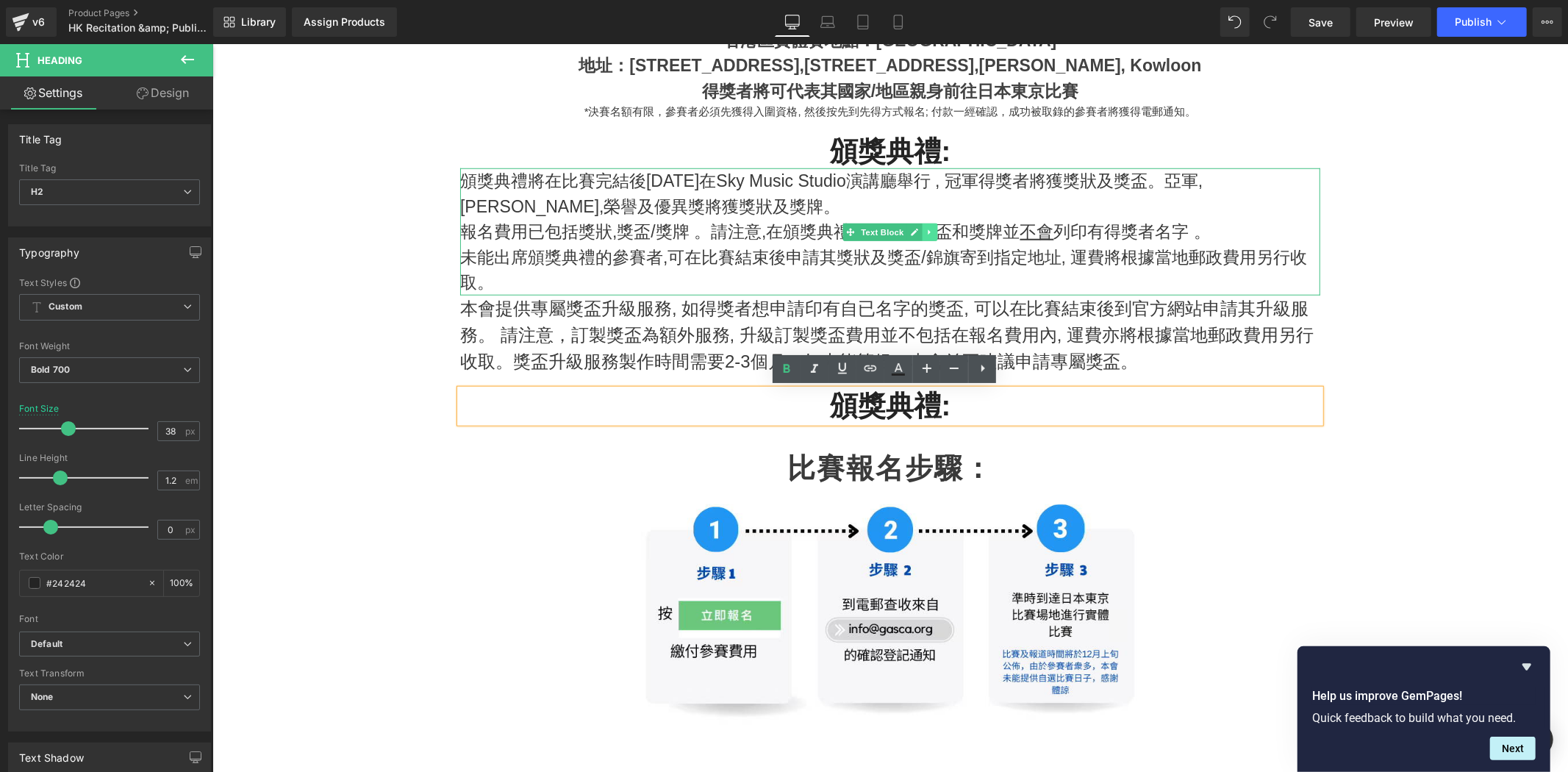
click at [922, 236] on link at bounding box center [930, 232] width 16 height 17
click at [917, 232] on icon at bounding box center [921, 231] width 8 height 9
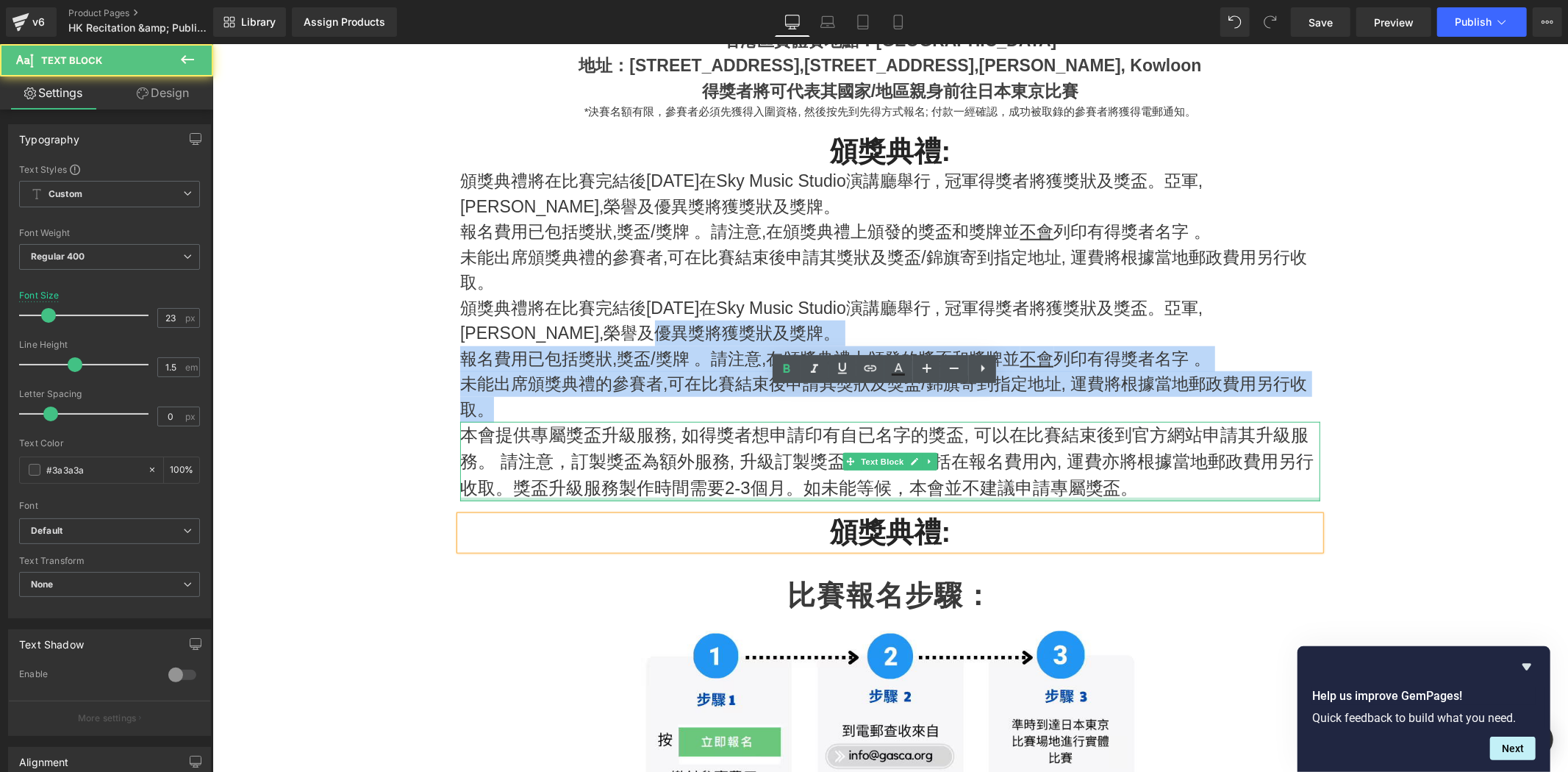
drag, startPoint x: 1032, startPoint y: 336, endPoint x: 979, endPoint y: 477, distance: 150.6
click at [971, 493] on div "Heading 比賽獎項: Heading 冠軍(各組一名)， 頒給相應最高分數的參賽者，可獲頒獎狀一張,及獎盃乙個 。 亞軍 (各組一名)， 頒給相應最第２…" at bounding box center [890, 104] width 882 height 889
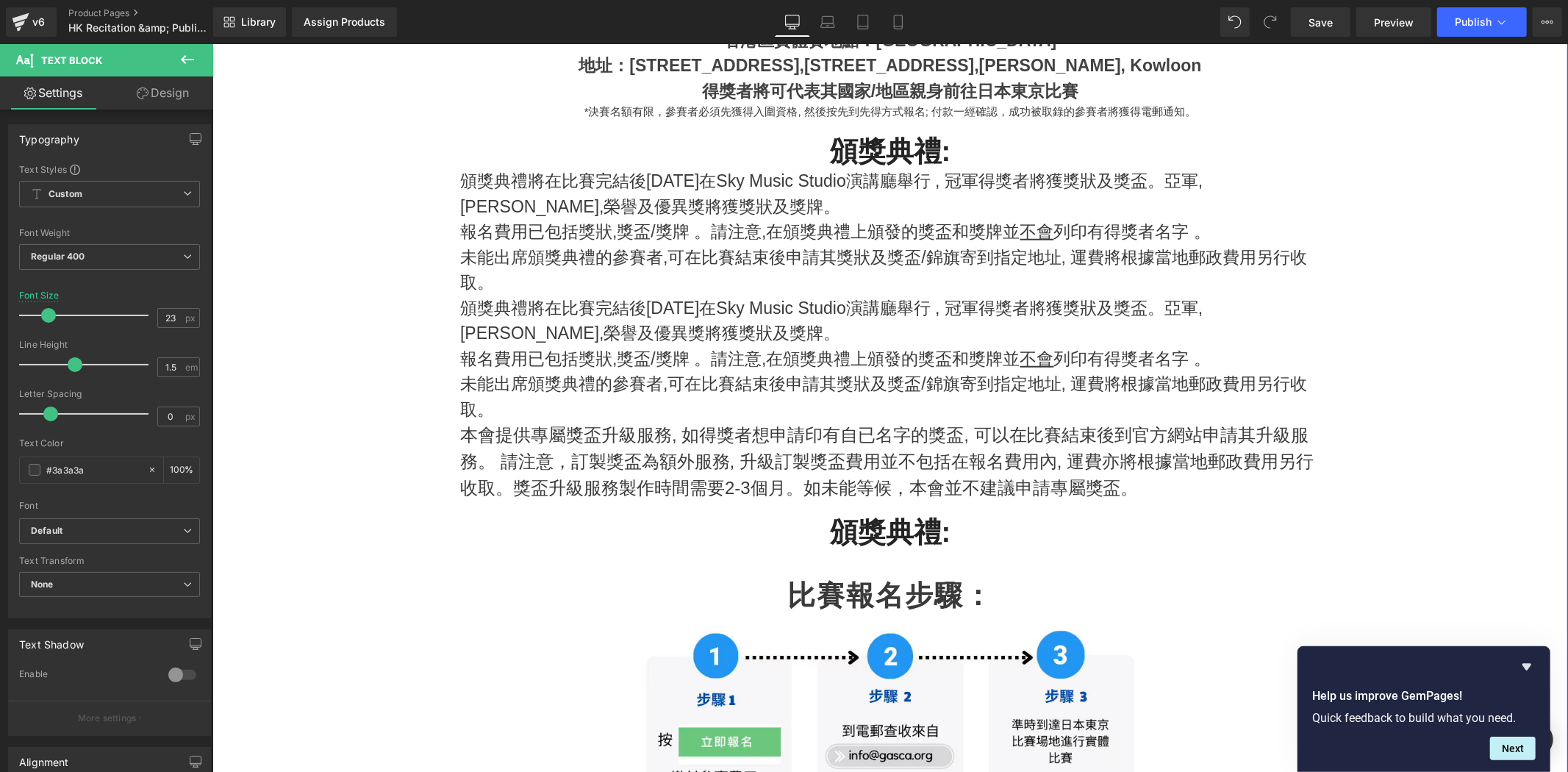
drag, startPoint x: 1381, startPoint y: 317, endPoint x: 1284, endPoint y: 321, distance: 97.1
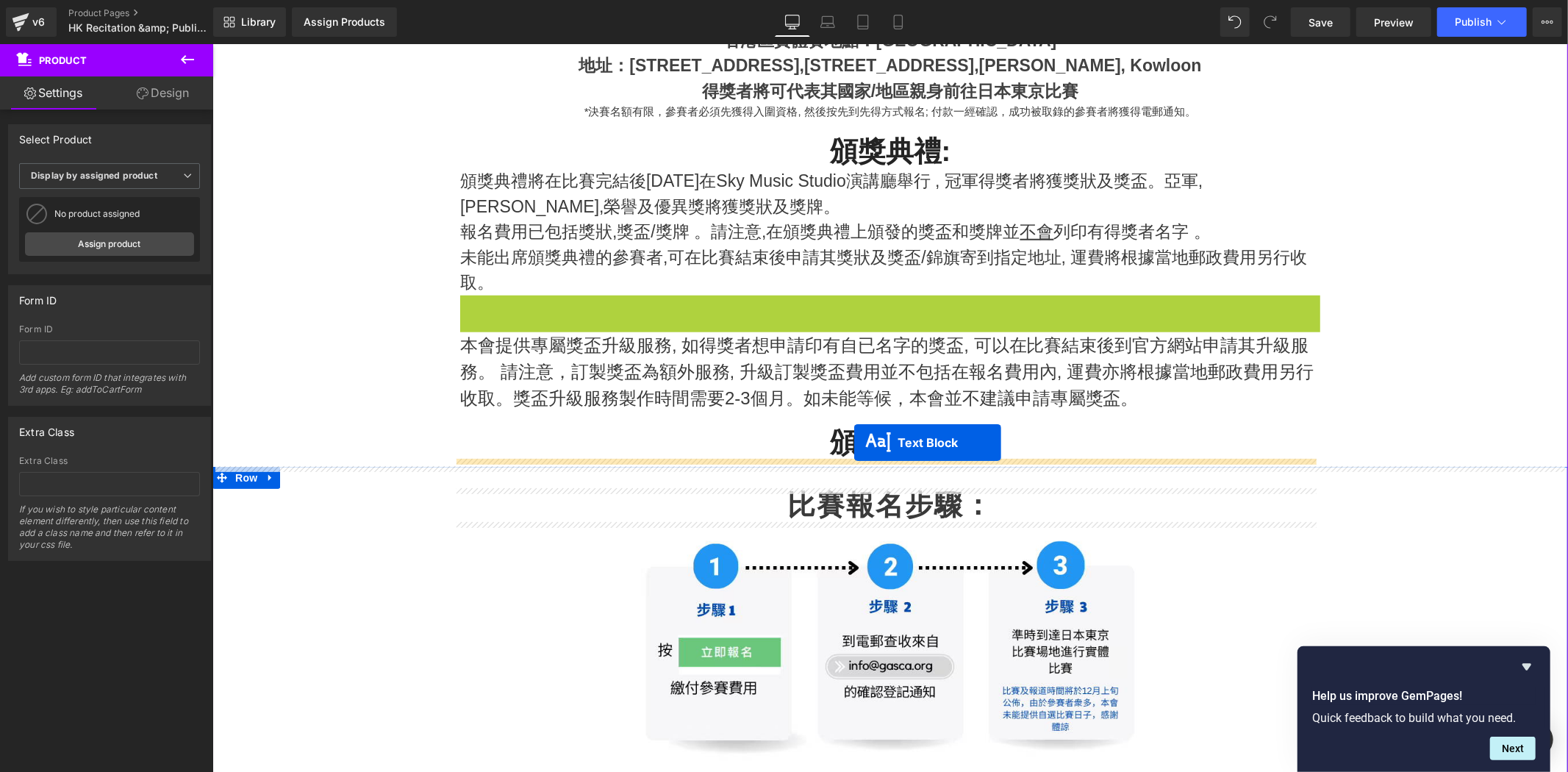
drag, startPoint x: 849, startPoint y: 358, endPoint x: 854, endPoint y: 442, distance: 84.1
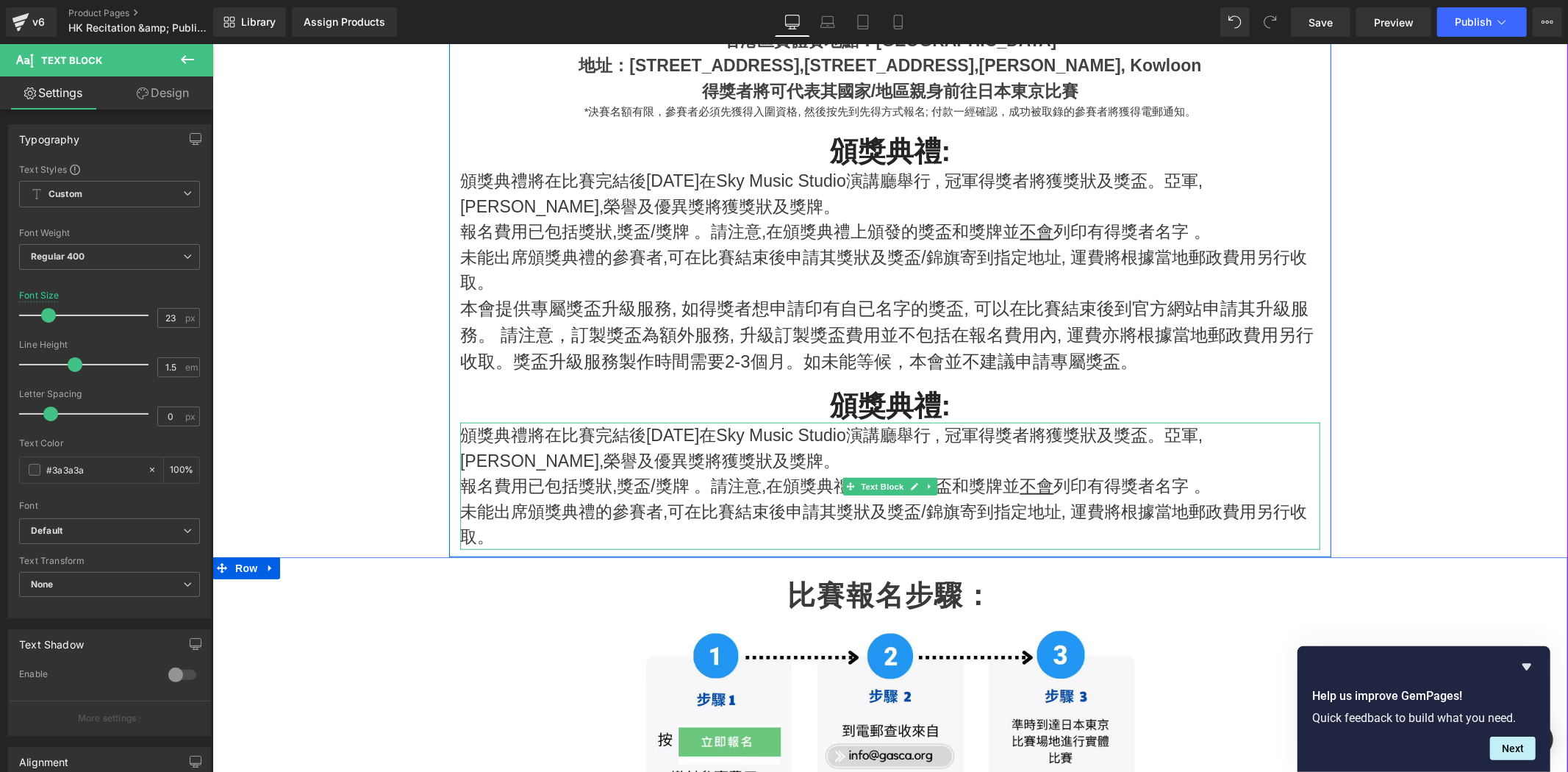
click at [806, 450] on p "頒獎典禮將在比賽完結後10月25日在Sky Music Studio演講廳舉行 , 冠軍得獎者將獲獎狀及獎盃。亞軍,季軍,榮譽及優異獎將獲獎狀及獎牌。" at bounding box center [890, 447] width 860 height 50
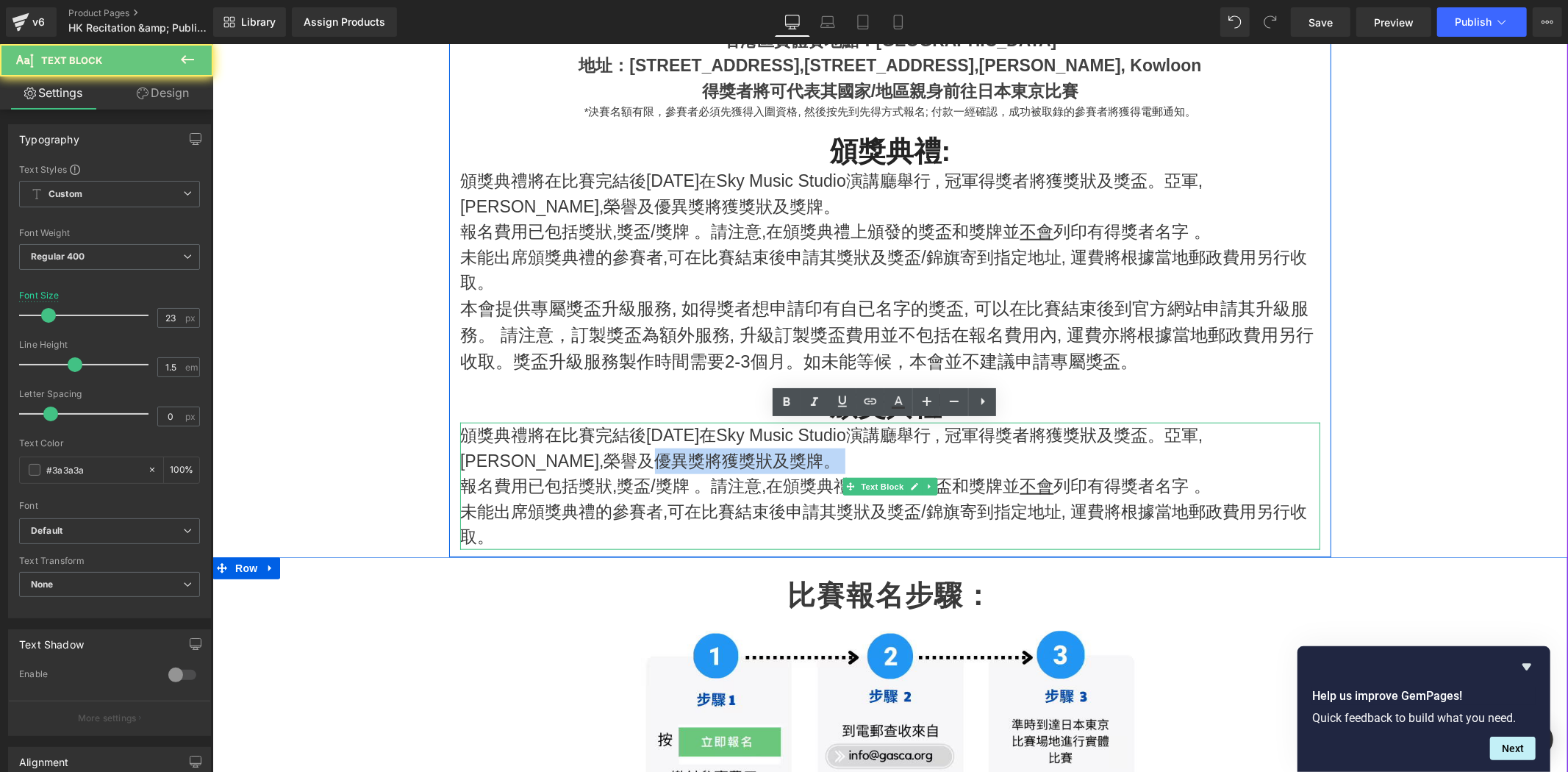
click at [806, 450] on p "頒獎典禮將在比賽完結後10月25日在Sky Music Studio演講廳舉行 , 冠軍得獎者將獲獎狀及獎盃。亞軍,季軍,榮譽及優異獎將獲獎狀及獎牌。" at bounding box center [890, 447] width 860 height 50
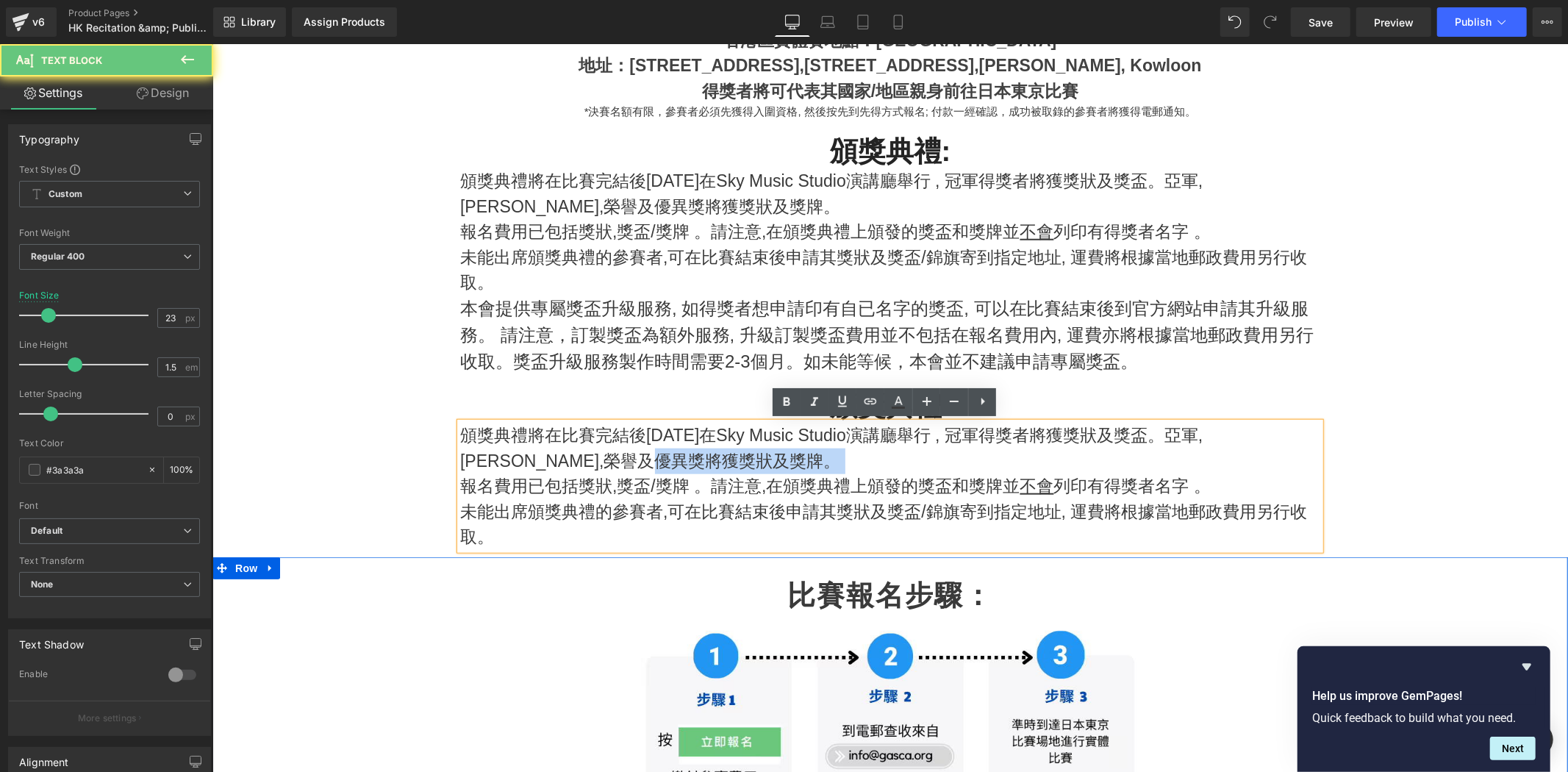
click at [809, 449] on p "頒獎典禮將在比賽完結後10月25日在Sky Music Studio演講廳舉行 , 冠軍得獎者將獲獎狀及獎盃。亞軍,季軍,榮譽及優異獎將獲獎狀及獎牌。" at bounding box center [890, 447] width 860 height 50
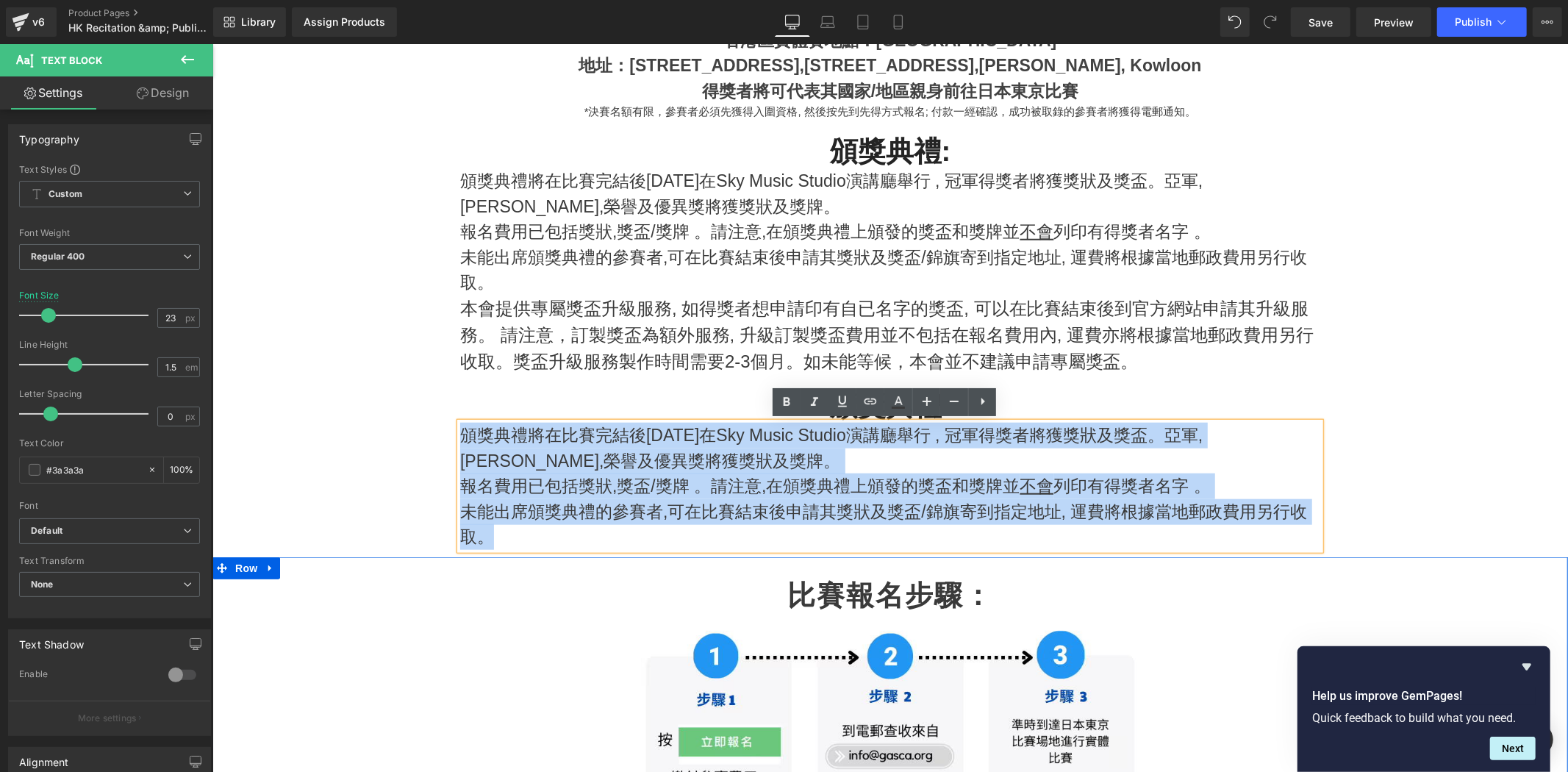
drag, startPoint x: 760, startPoint y: 539, endPoint x: 471, endPoint y: 443, distance: 304.5
click at [460, 440] on div "頒獎典禮將在比賽完結後10月25日在Sky Music Studio演講廳舉行 , 冠軍得獎者將獲獎狀及獎盃。亞軍,季軍,榮譽及優異獎將獲獎狀及獎牌。 報名費…" at bounding box center [890, 486] width 860 height 128
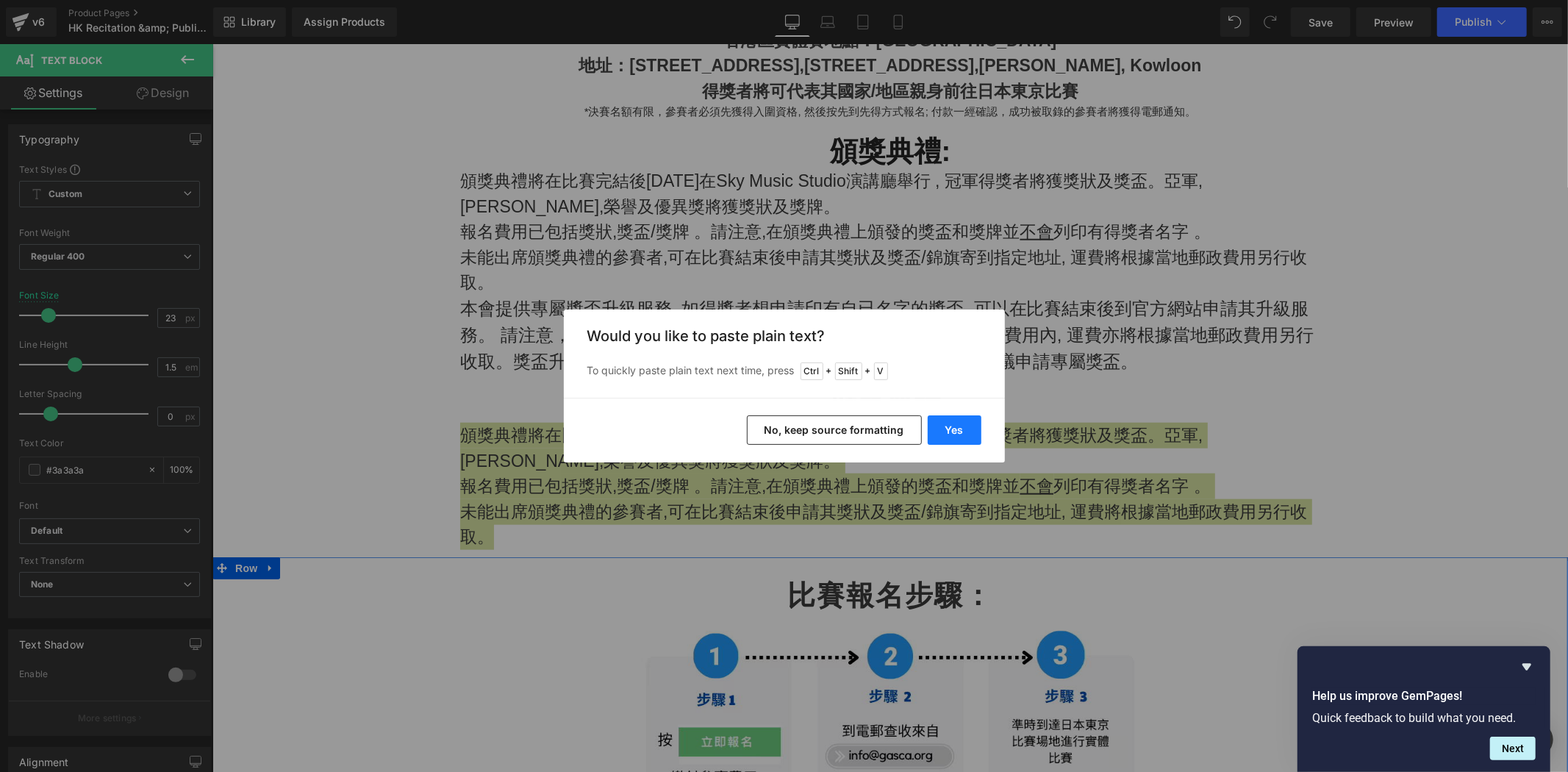
click at [954, 426] on button "Yes" at bounding box center [955, 429] width 54 height 29
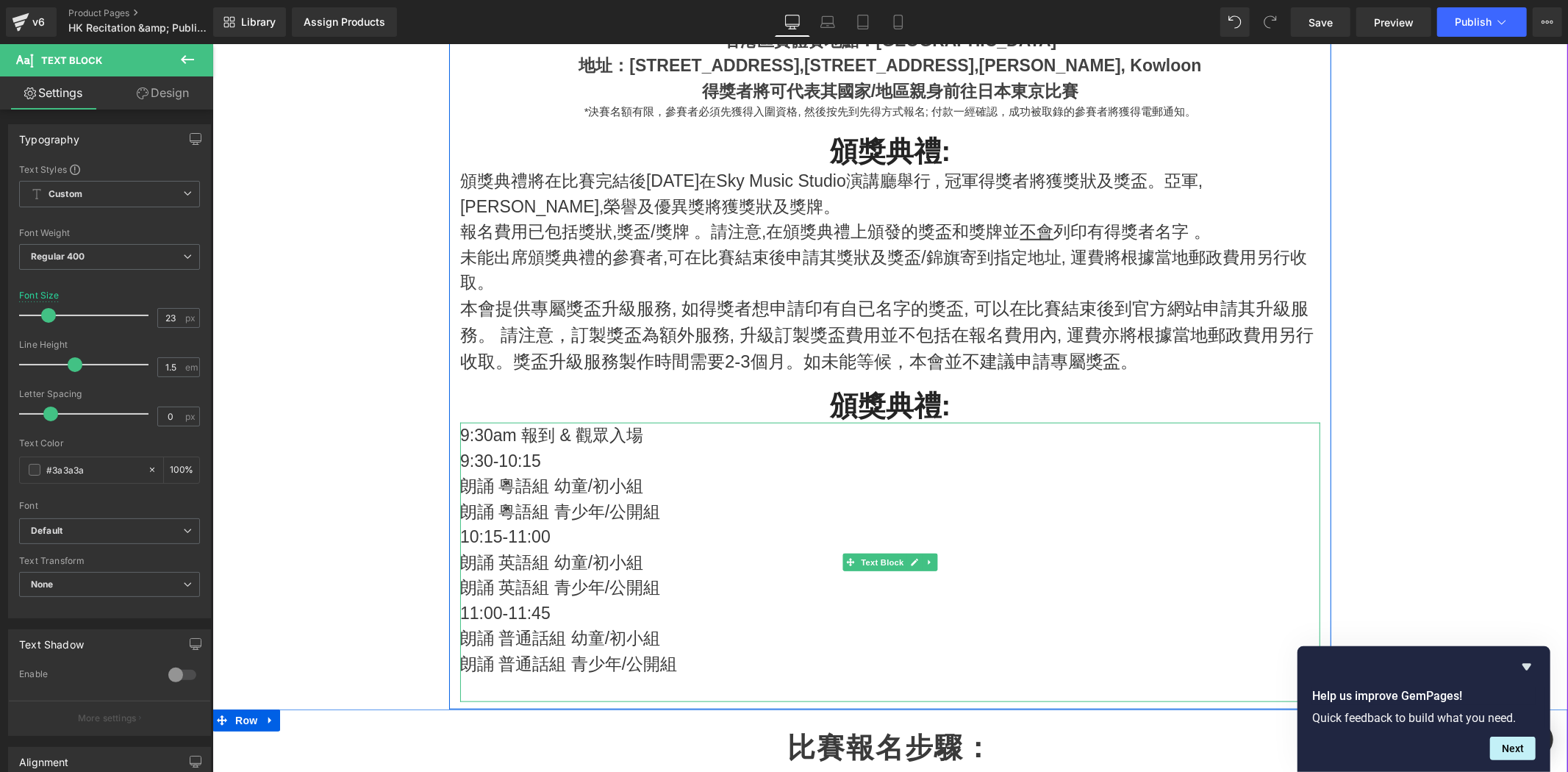
click at [737, 462] on p "9:30-10:15" at bounding box center [890, 461] width 860 height 26
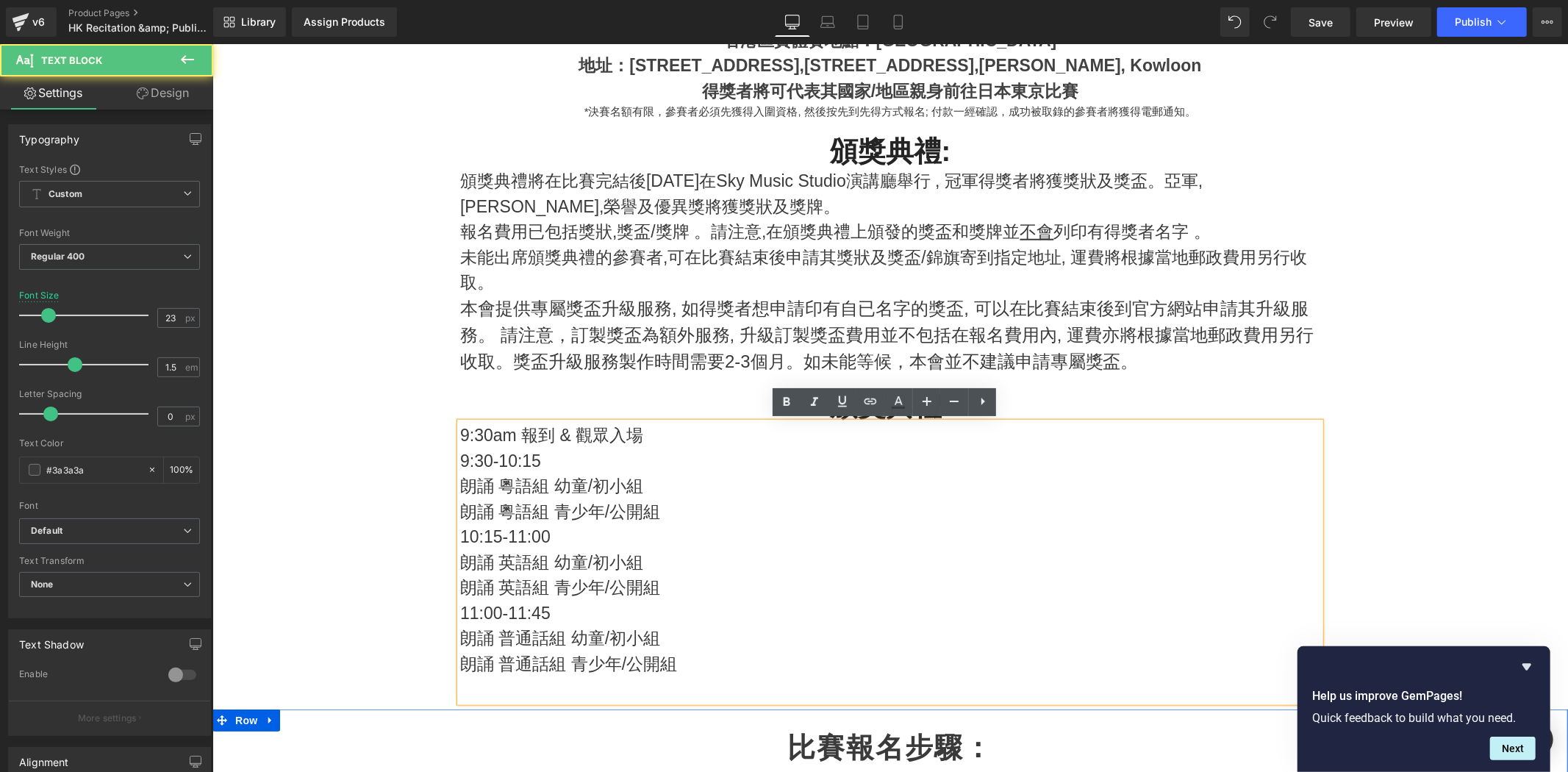
click at [767, 663] on p "朗誦 普通話組 青少年/公開組" at bounding box center [890, 663] width 860 height 26
click at [765, 676] on p at bounding box center [890, 688] width 860 height 26
click at [655, 406] on h2 "頒獎典禮:" at bounding box center [890, 406] width 860 height 34
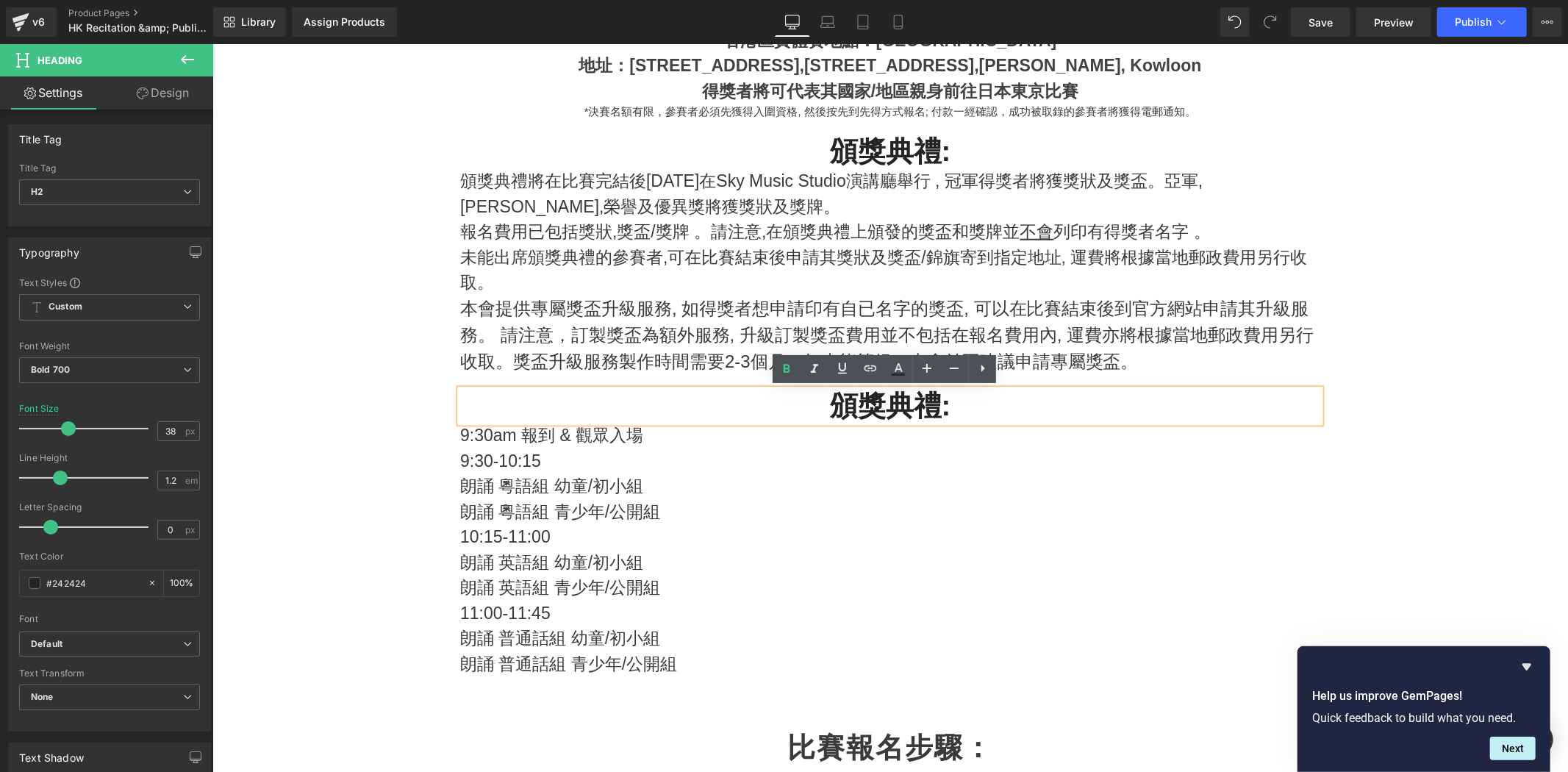
drag, startPoint x: 792, startPoint y: 397, endPoint x: 799, endPoint y: 414, distance: 18.4
click at [793, 399] on h2 "頒獎典禮:" at bounding box center [890, 406] width 860 height 34
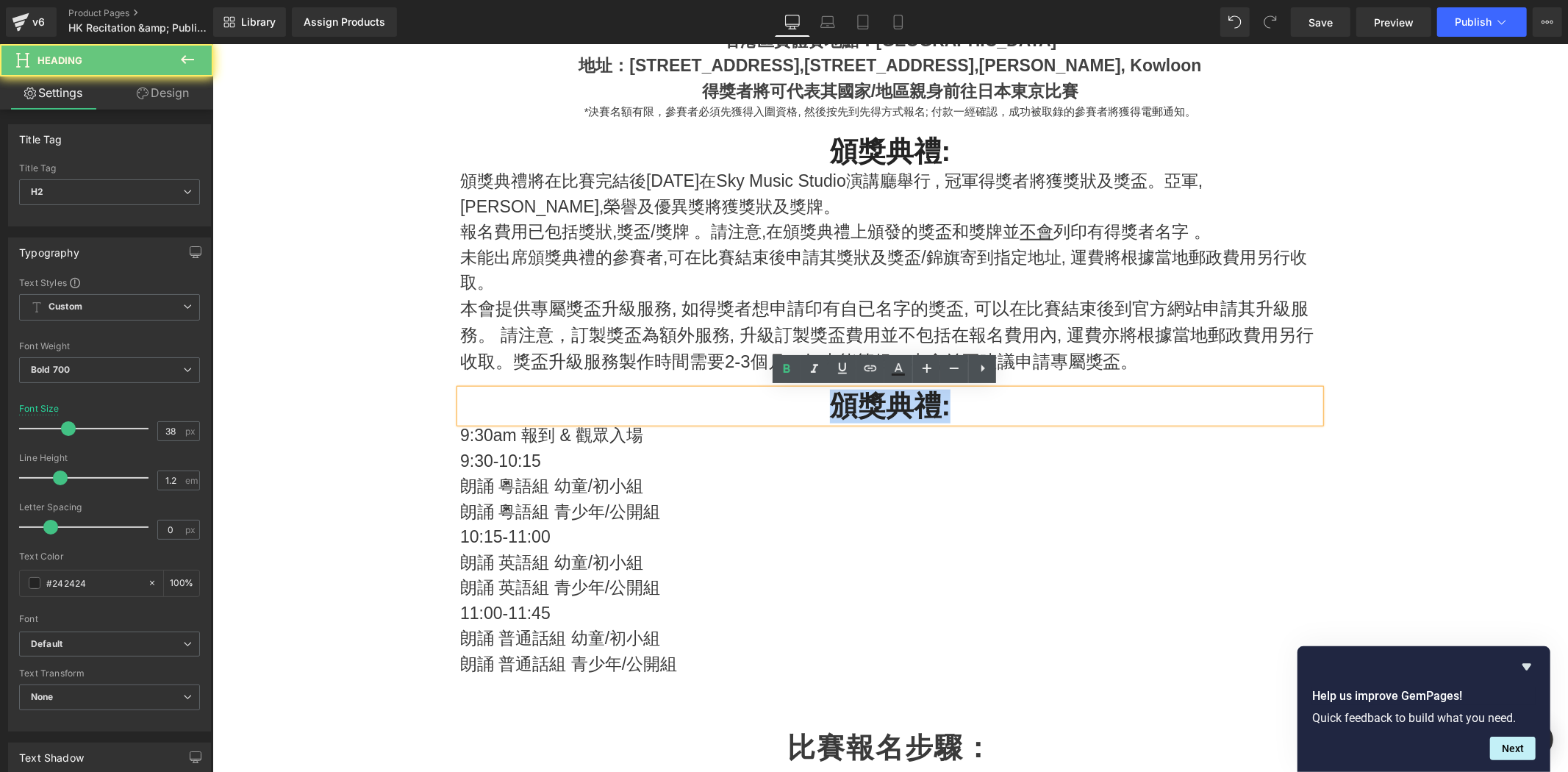
drag, startPoint x: 811, startPoint y: 418, endPoint x: 961, endPoint y: 409, distance: 150.3
click at [961, 409] on h2 "頒獎典禮:" at bounding box center [890, 406] width 860 height 34
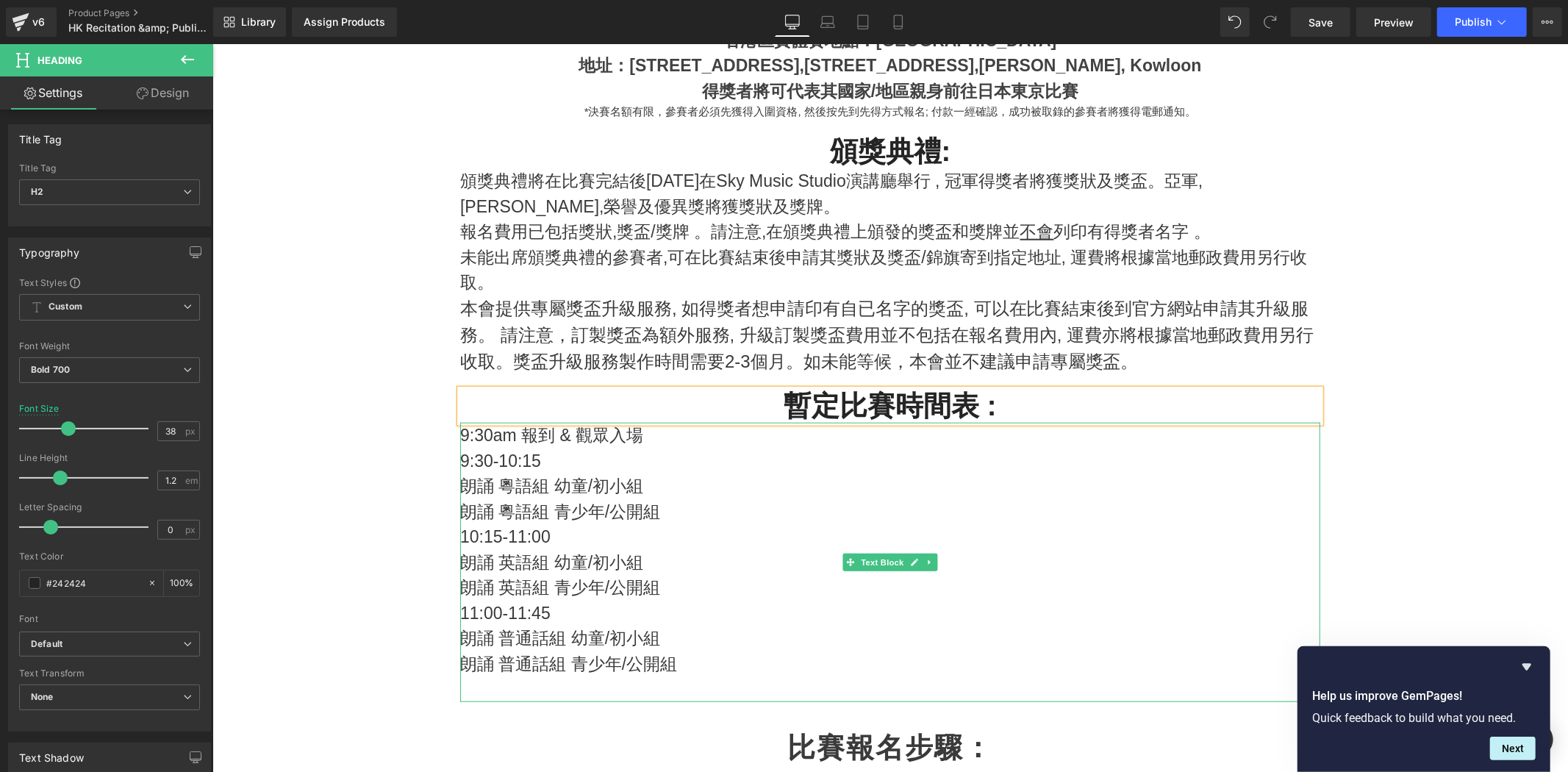
click at [967, 480] on p "朗誦 粵語組 幼童/初小組" at bounding box center [890, 485] width 860 height 26
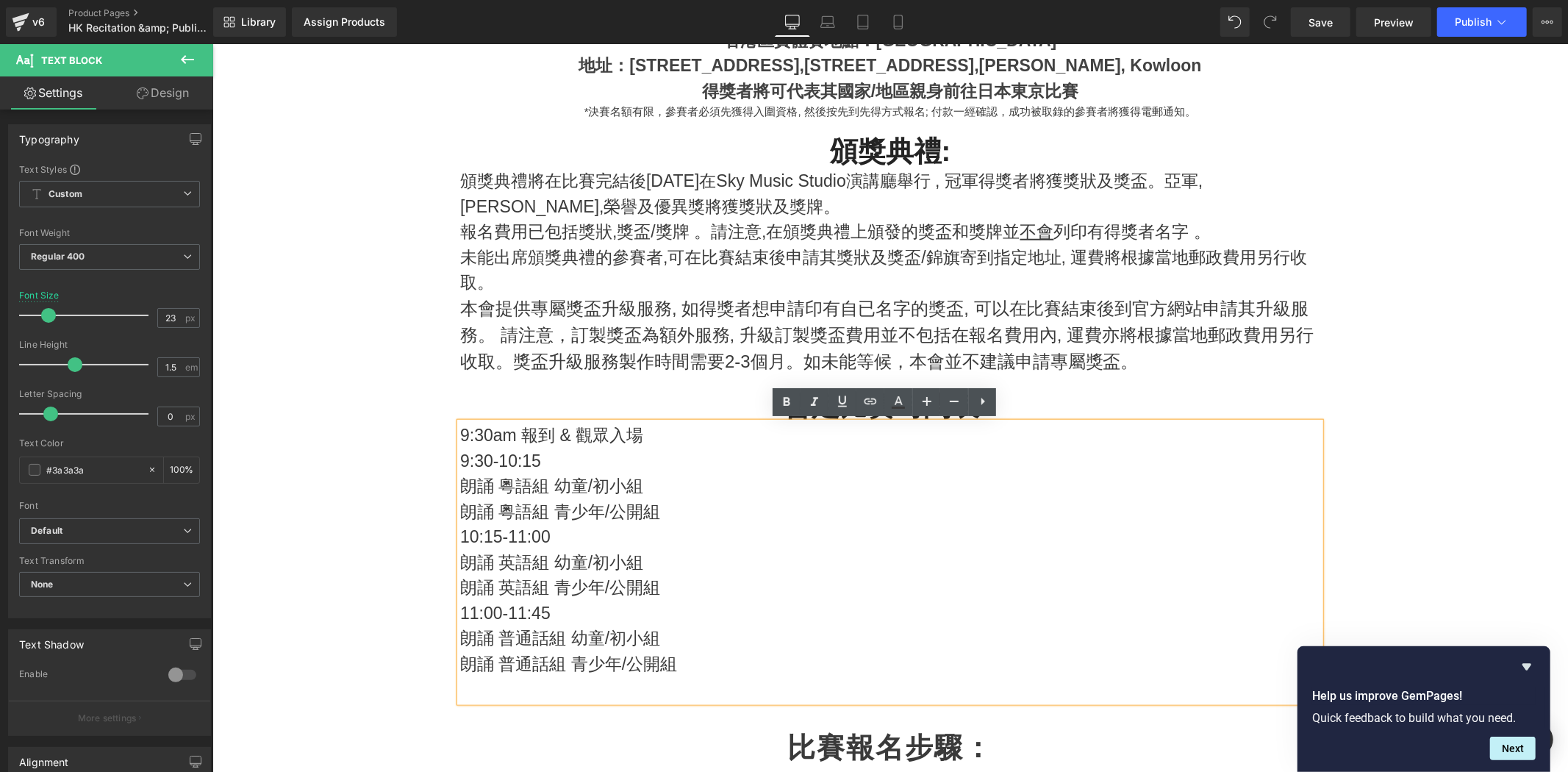
click at [500, 482] on p "朗誦 粵語組 幼童/初小組" at bounding box center [890, 485] width 860 height 26
click at [518, 466] on p "9:30-10:15" at bounding box center [890, 461] width 860 height 26
click at [492, 466] on p "9:30-10:15" at bounding box center [890, 461] width 860 height 26
click at [501, 463] on p "9:30-10:15" at bounding box center [890, 461] width 860 height 26
click at [493, 463] on p "9:30-10:15" at bounding box center [890, 461] width 860 height 26
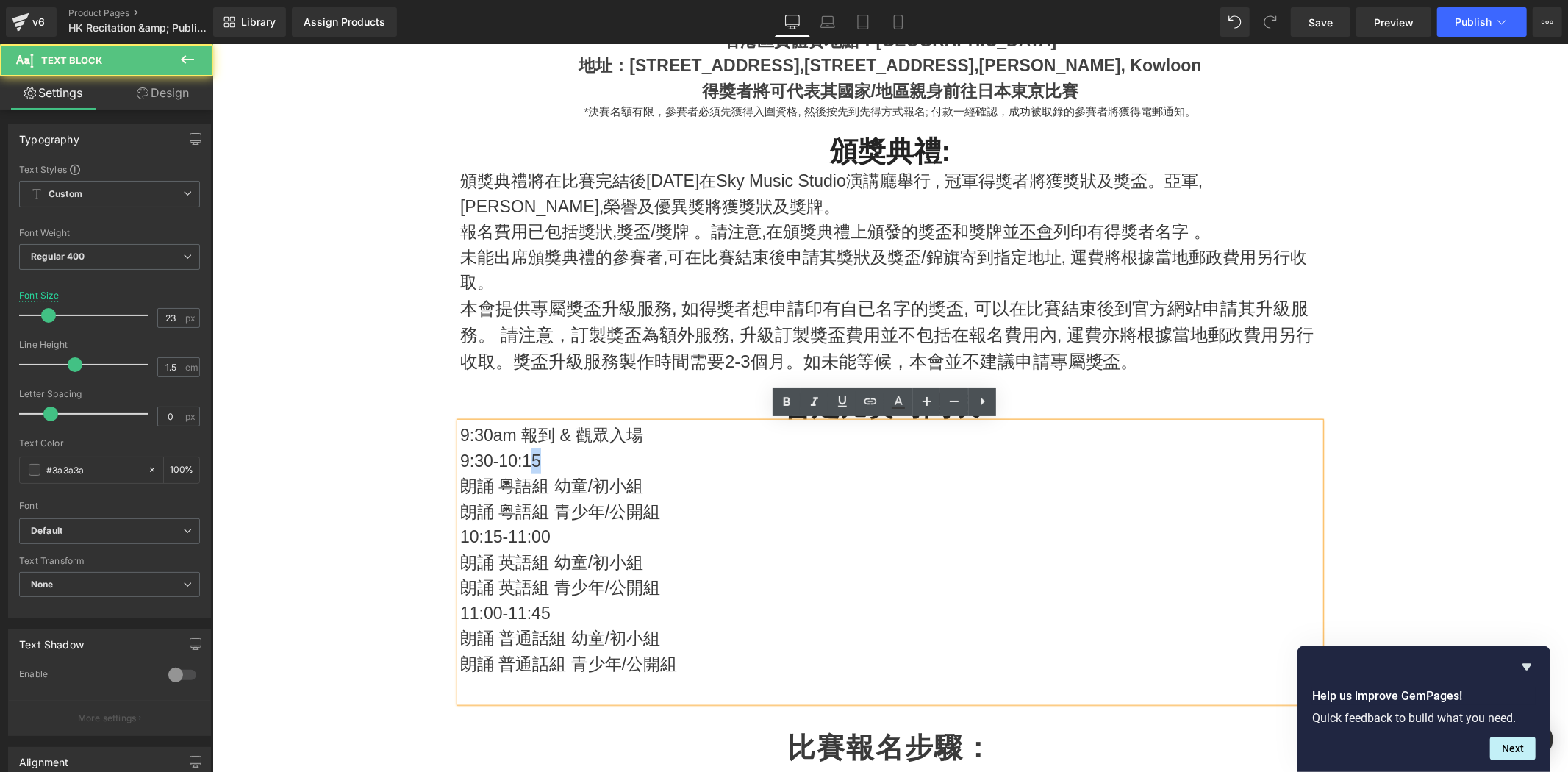
drag, startPoint x: 520, startPoint y: 458, endPoint x: 537, endPoint y: 458, distance: 17.0
click at [537, 458] on p "9:30-10:15" at bounding box center [890, 461] width 860 height 26
drag, startPoint x: 510, startPoint y: 465, endPoint x: 498, endPoint y: 470, distance: 13.0
click at [498, 470] on p "9:30-10:30" at bounding box center [890, 461] width 860 height 26
drag, startPoint x: 513, startPoint y: 458, endPoint x: 526, endPoint y: 458, distance: 13.0
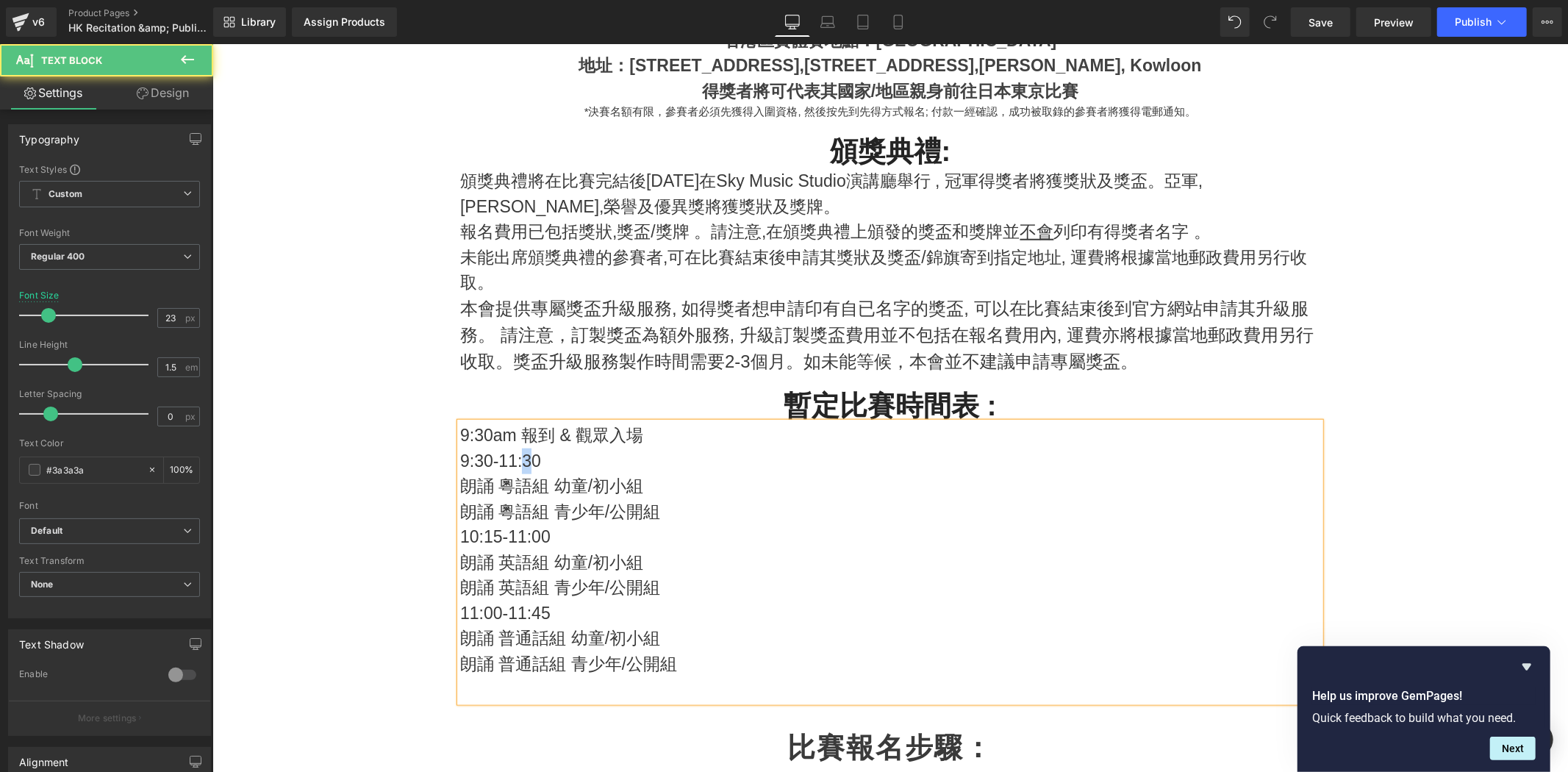
click at [526, 458] on p "9:30-11:30" at bounding box center [890, 461] width 860 height 26
drag, startPoint x: 465, startPoint y: 540, endPoint x: 474, endPoint y: 540, distance: 9.0
click at [474, 540] on p "10:15-11:00" at bounding box center [890, 536] width 860 height 26
drag, startPoint x: 484, startPoint y: 540, endPoint x: 493, endPoint y: 540, distance: 9.0
click at [493, 540] on p "11:15-11:00" at bounding box center [890, 536] width 860 height 26
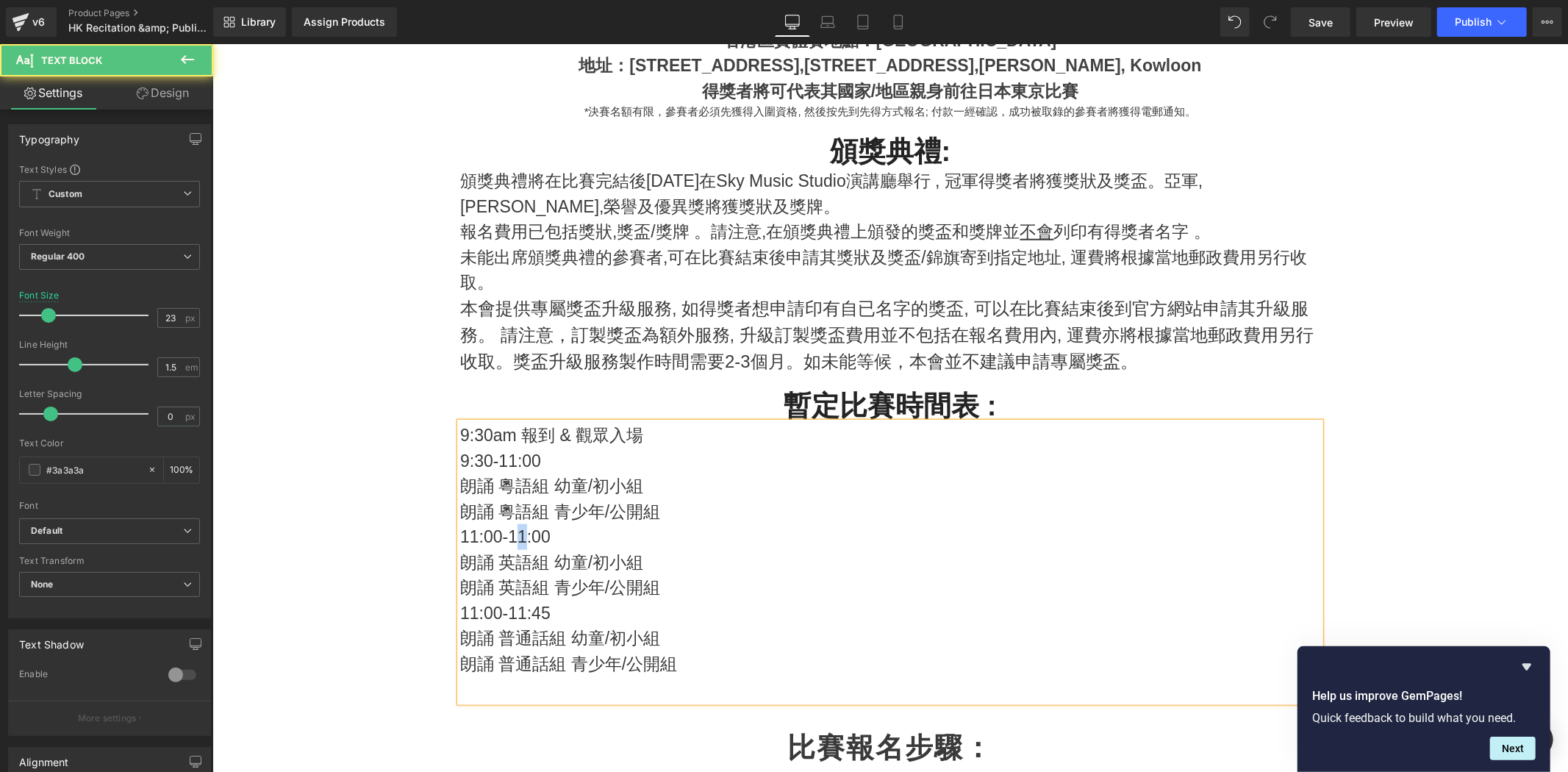
click at [513, 544] on p "11:00-11:00" at bounding box center [890, 536] width 860 height 26
drag, startPoint x: 462, startPoint y: 620, endPoint x: 473, endPoint y: 621, distance: 11.0
click at [473, 621] on p "11:00-11:45" at bounding box center [890, 613] width 860 height 26
drag, startPoint x: 510, startPoint y: 612, endPoint x: 548, endPoint y: 610, distance: 38.1
click at [548, 610] on p "12:00-11:45" at bounding box center [890, 613] width 860 height 26
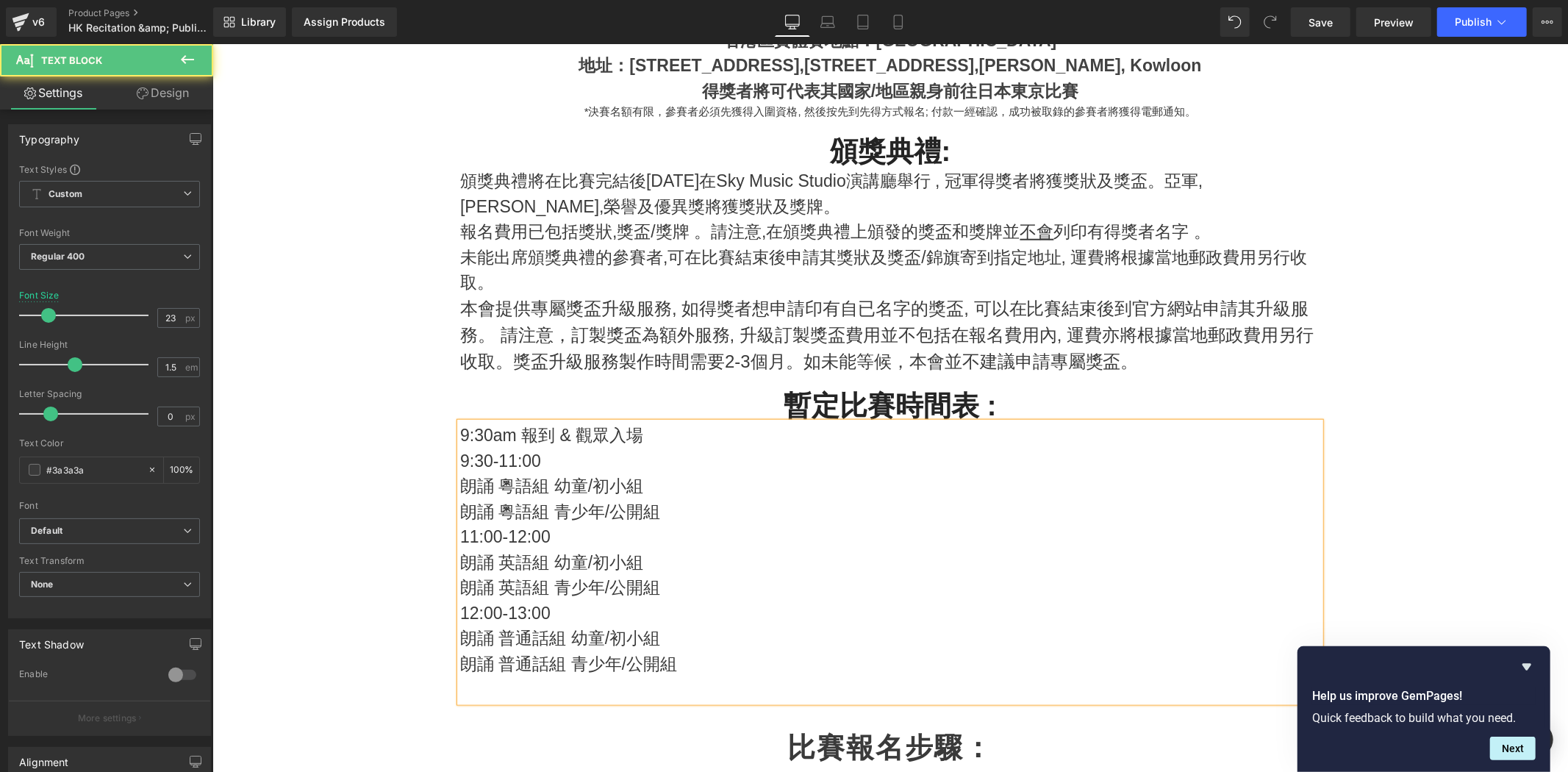
click at [550, 671] on p "朗誦 普通話組 青少年/公開組" at bounding box center [890, 663] width 860 height 26
click at [599, 692] on p at bounding box center [890, 688] width 860 height 26
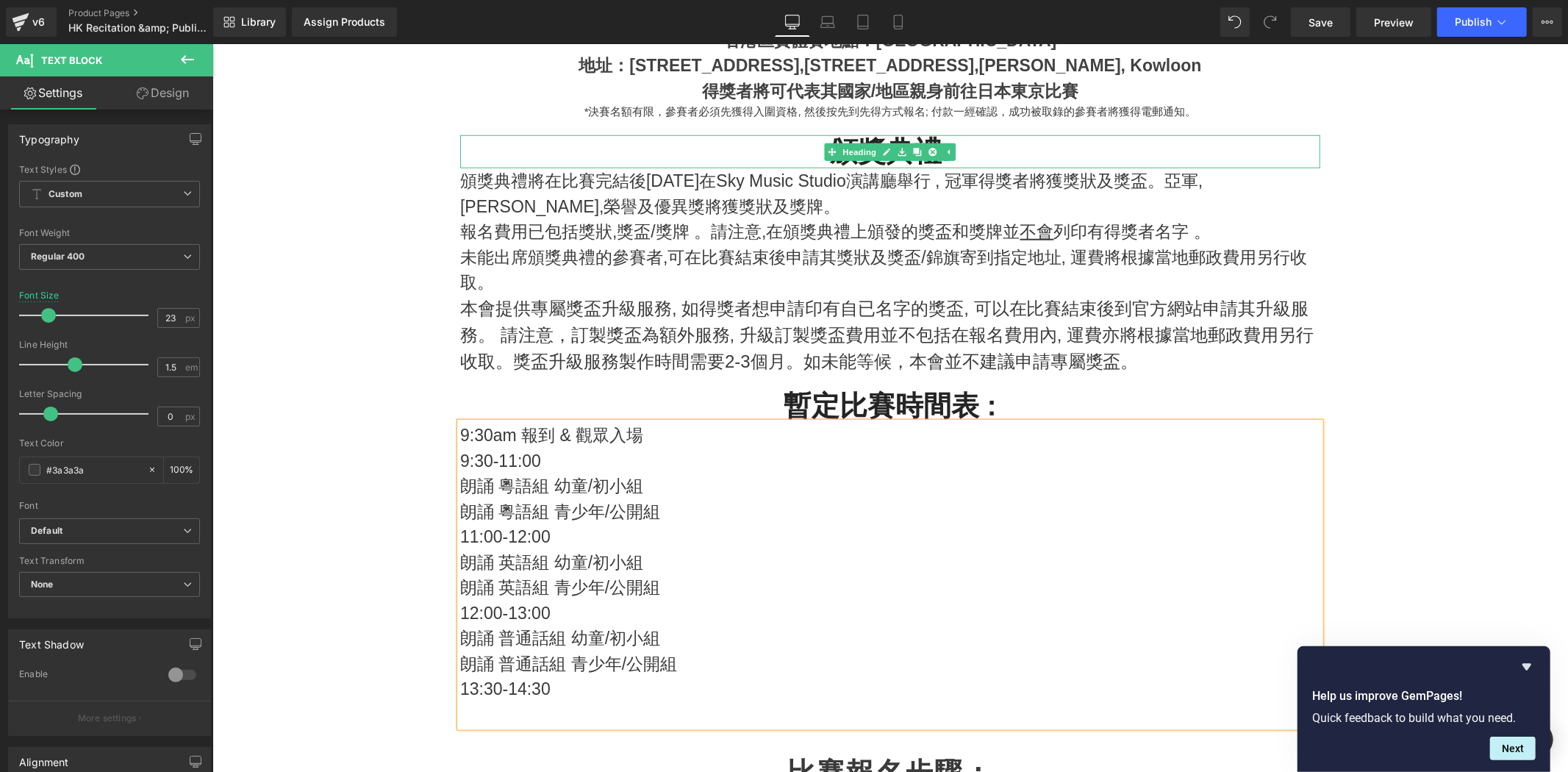
click at [873, 139] on h2 "頒獎典禮:" at bounding box center [890, 151] width 860 height 34
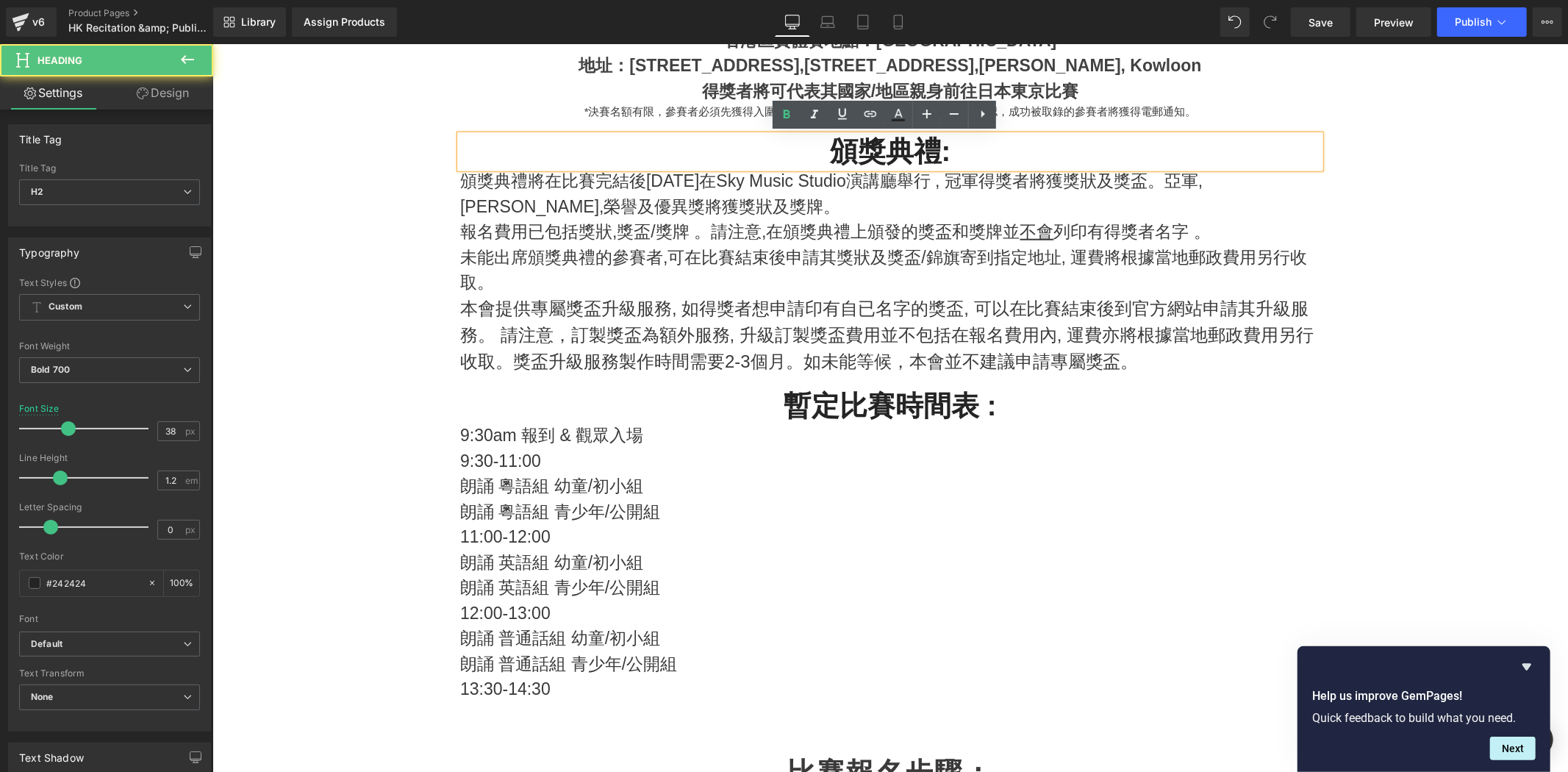
click at [811, 135] on div "頒獎典禮:" at bounding box center [890, 151] width 860 height 34
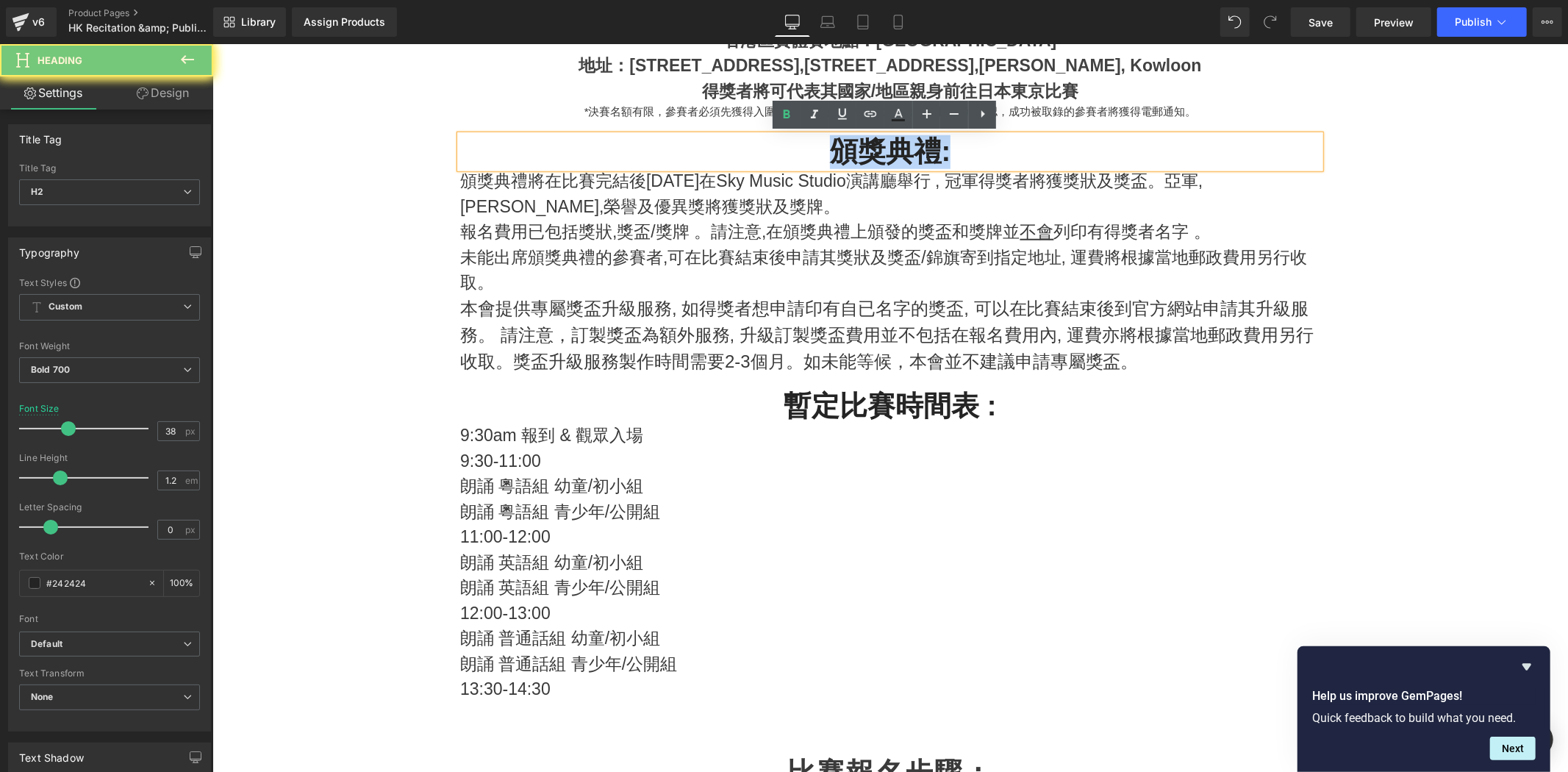
click at [811, 135] on div "頒獎典禮:" at bounding box center [890, 151] width 860 height 34
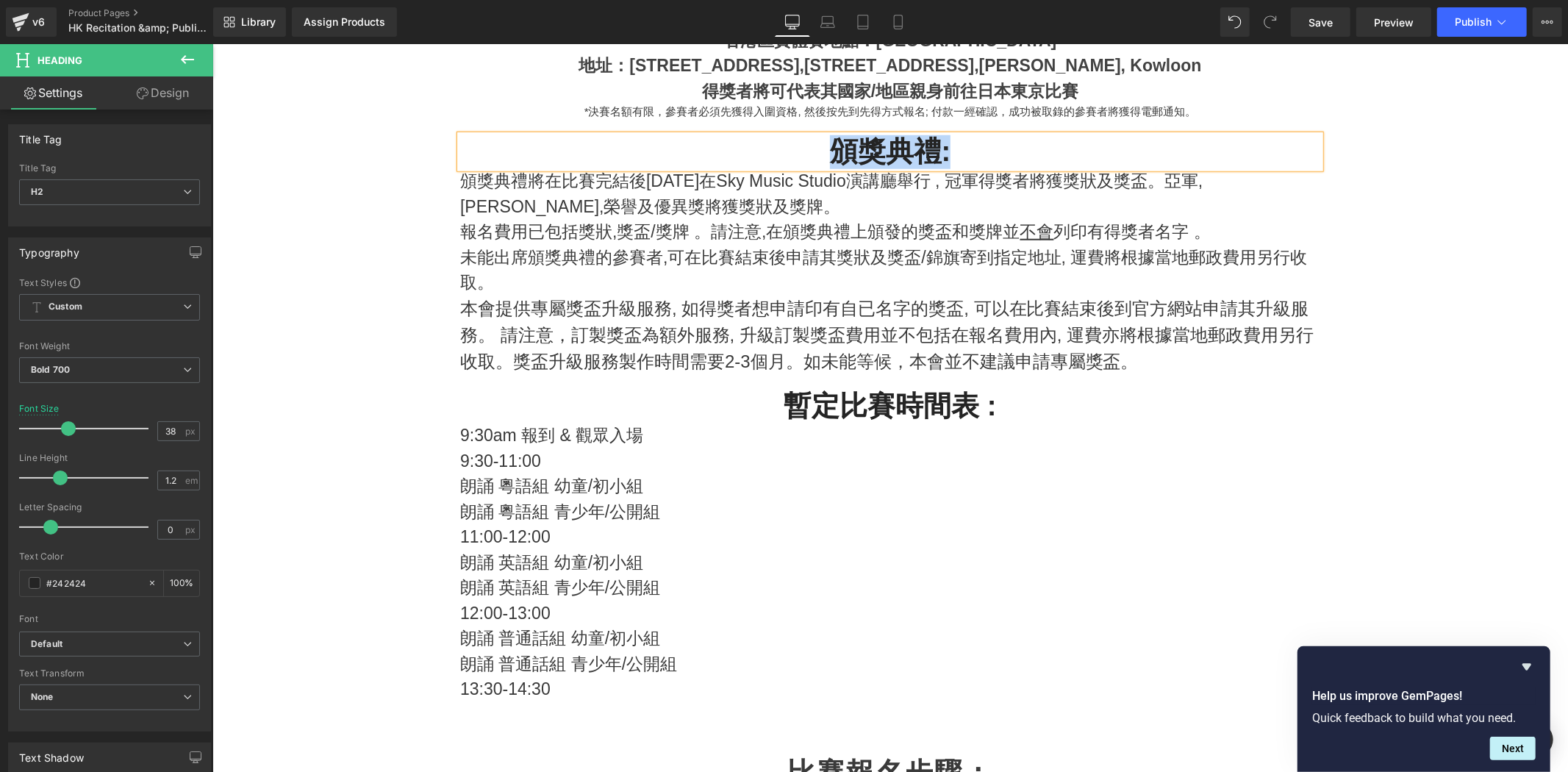
click at [536, 714] on p at bounding box center [890, 714] width 860 height 26
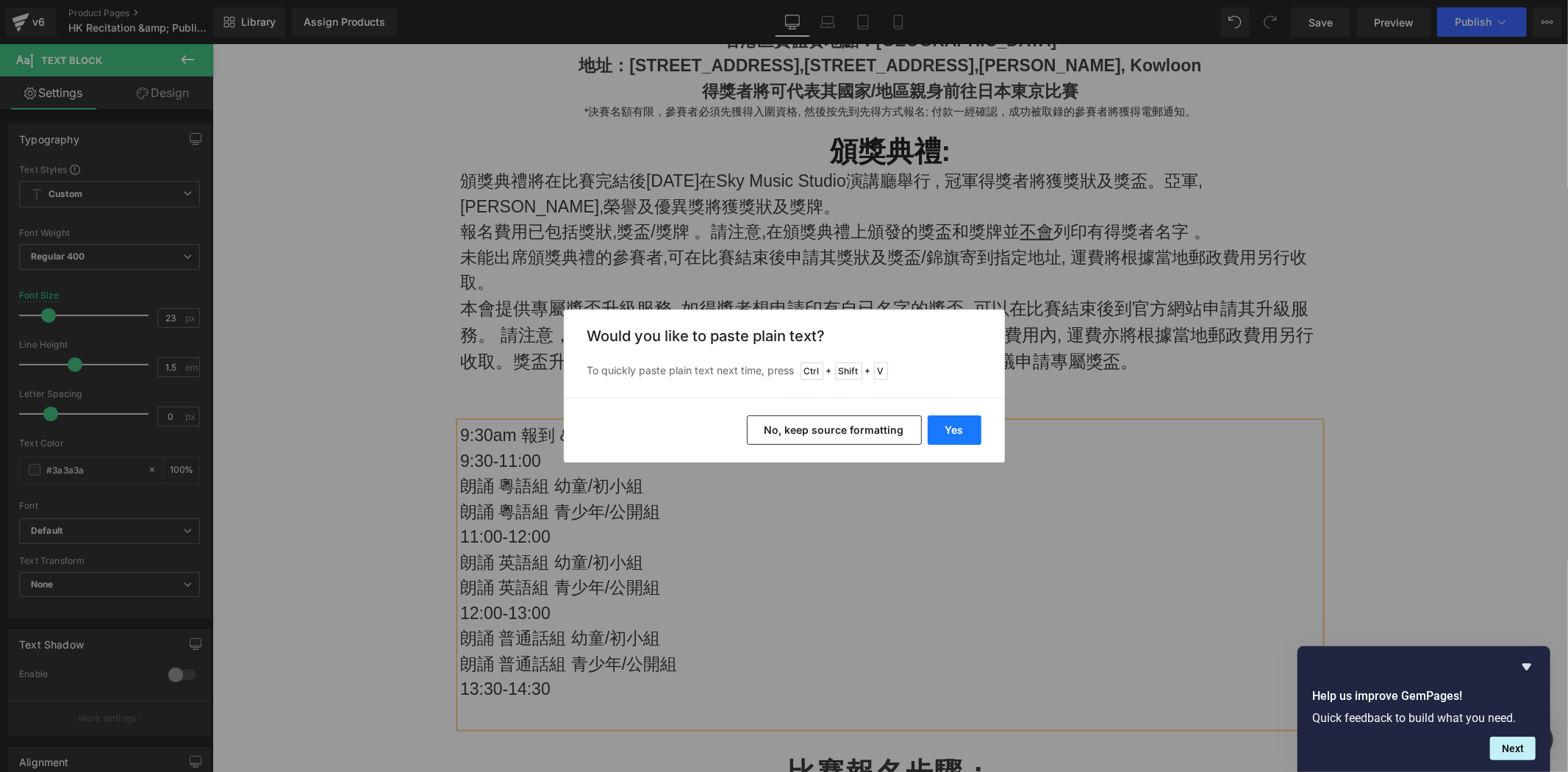
click at [958, 435] on button "Yes" at bounding box center [955, 429] width 54 height 29
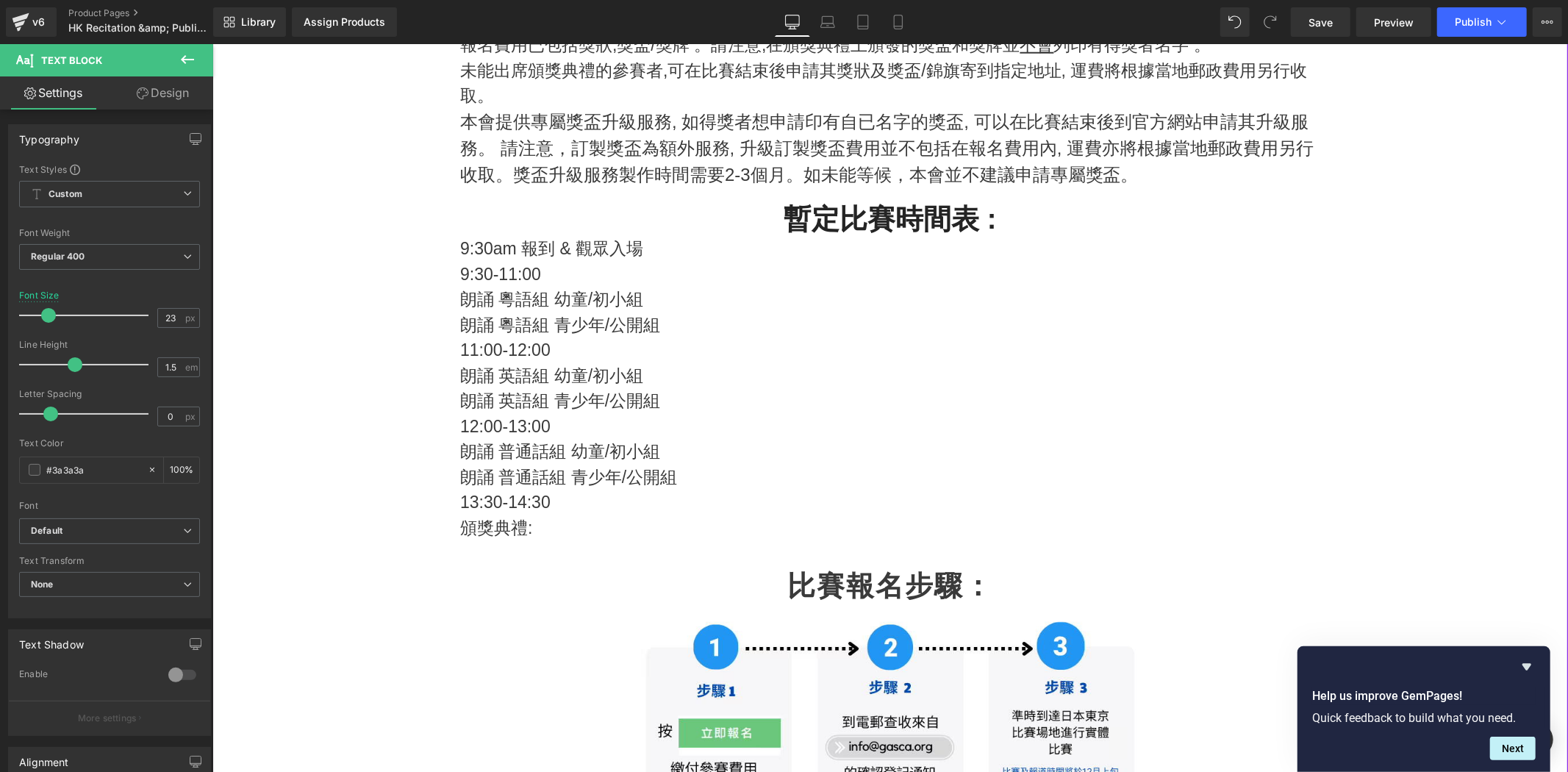
scroll to position [1216, 0]
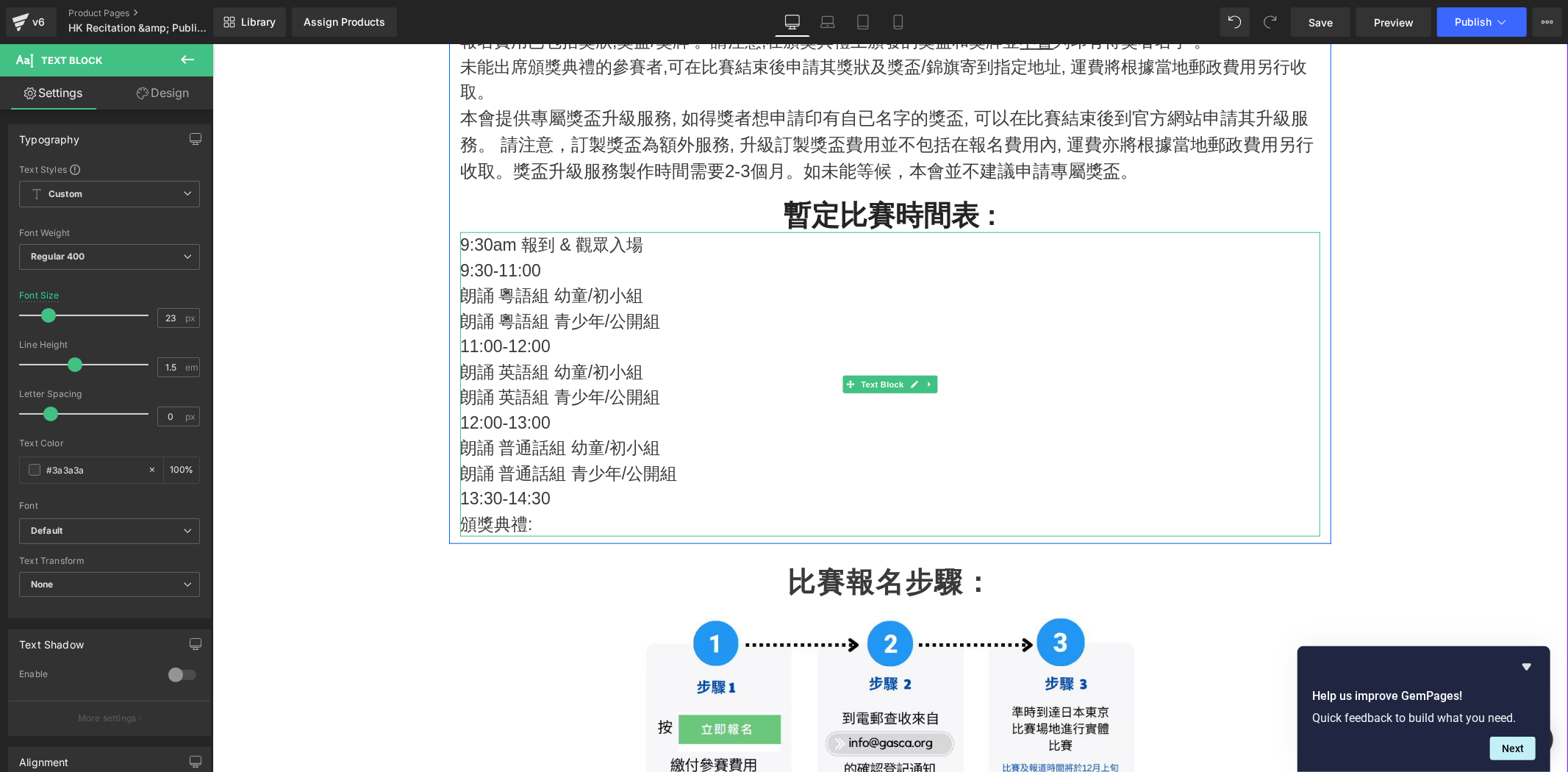
click at [598, 518] on p "頒獎典禮:" at bounding box center [890, 524] width 860 height 26
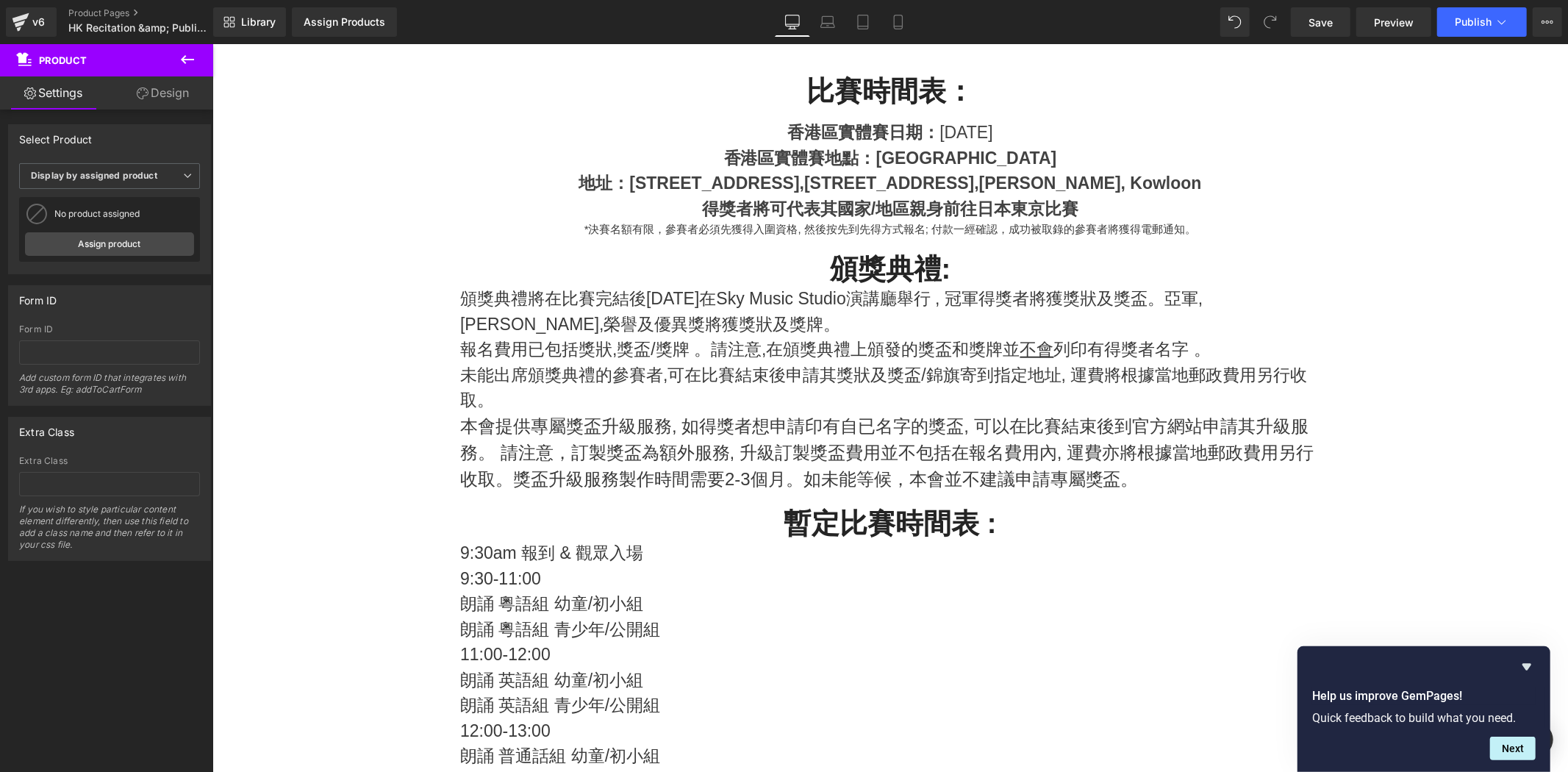
scroll to position [1025, 0]
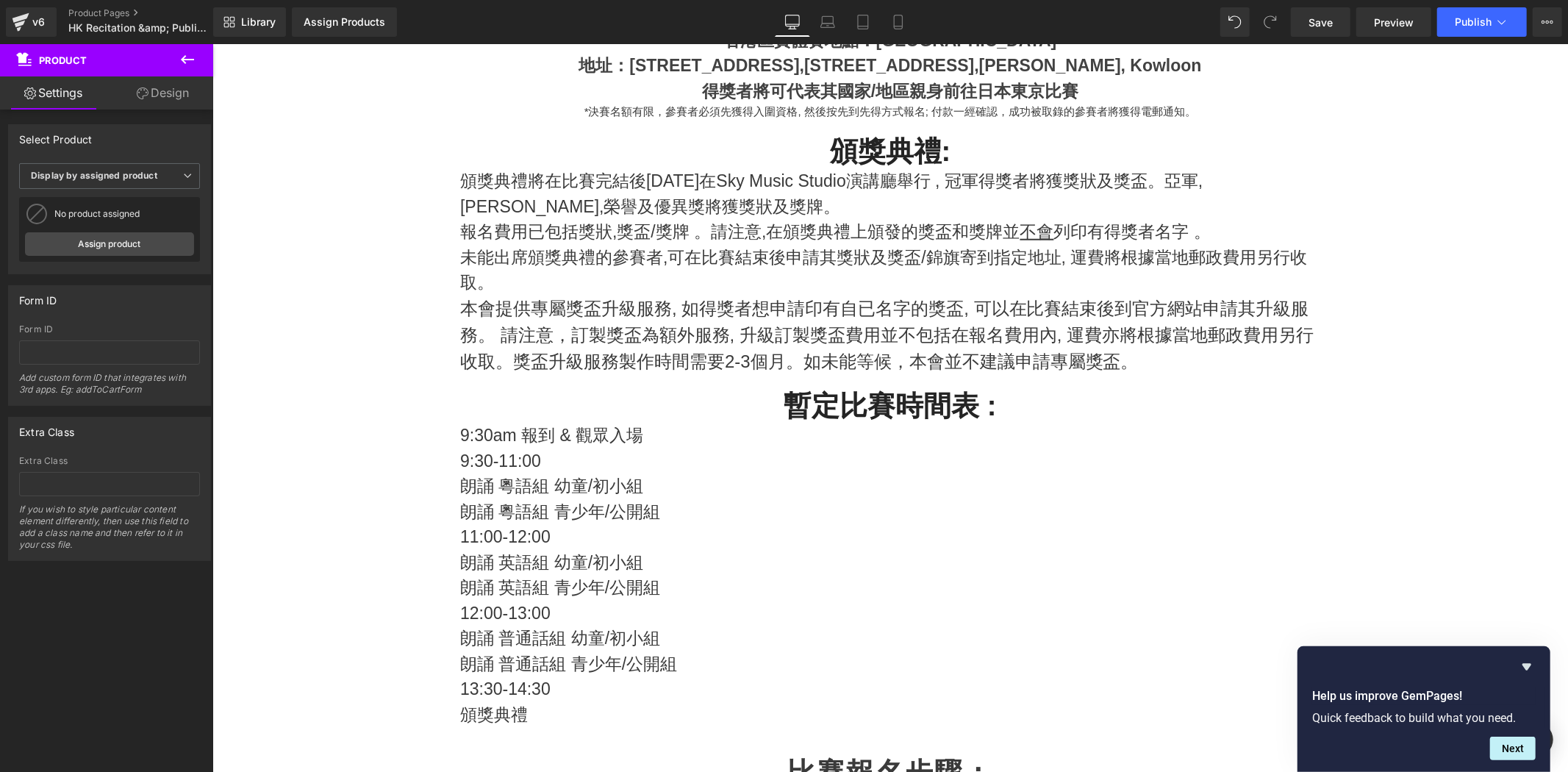
click at [692, 484] on p "朗誦 粵語組 幼童/初小組" at bounding box center [890, 485] width 860 height 26
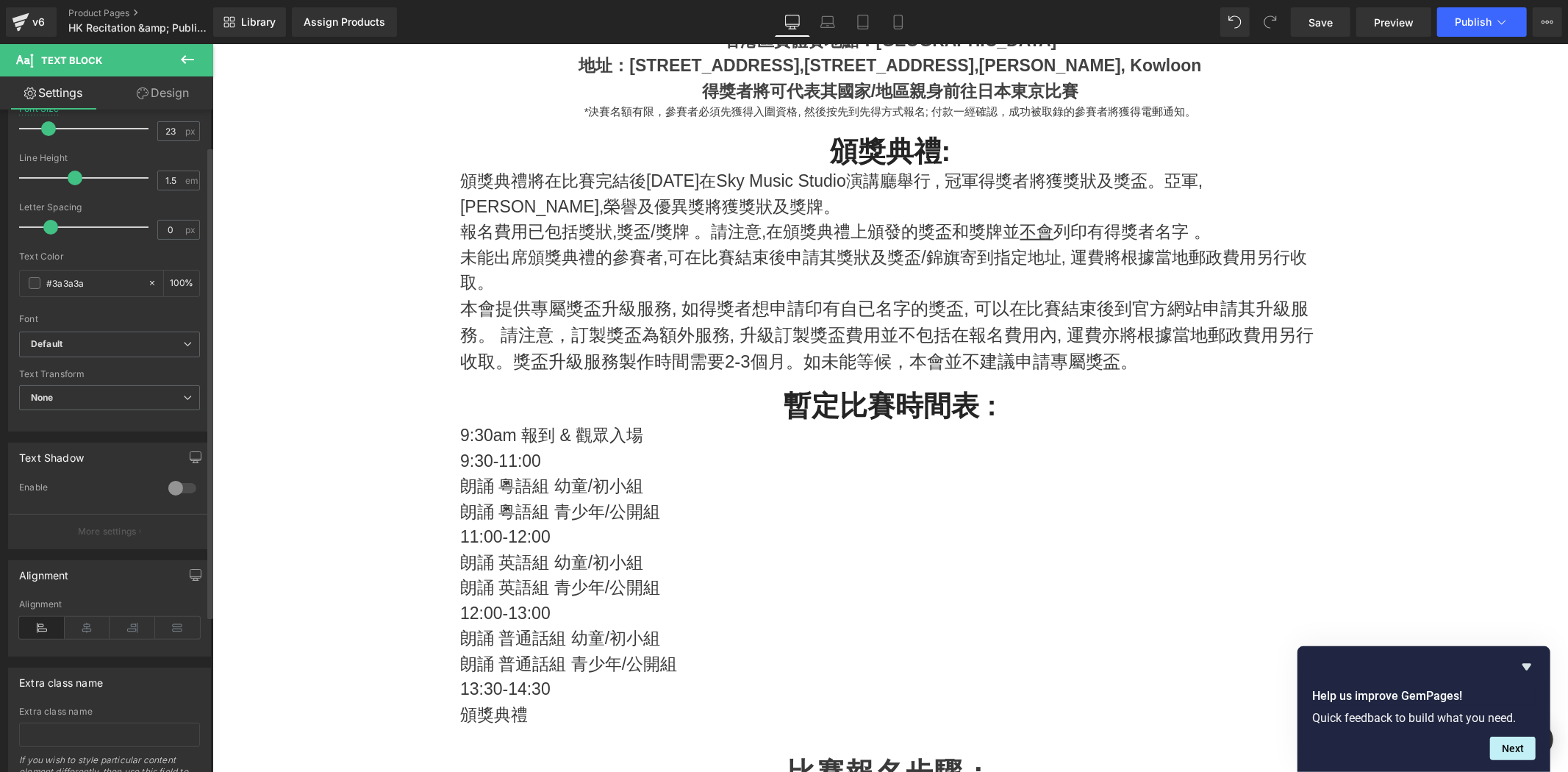
scroll to position [190, 0]
click at [86, 638] on div "Alignment" at bounding box center [109, 625] width 181 height 57
click at [95, 635] on icon at bounding box center [87, 625] width 46 height 22
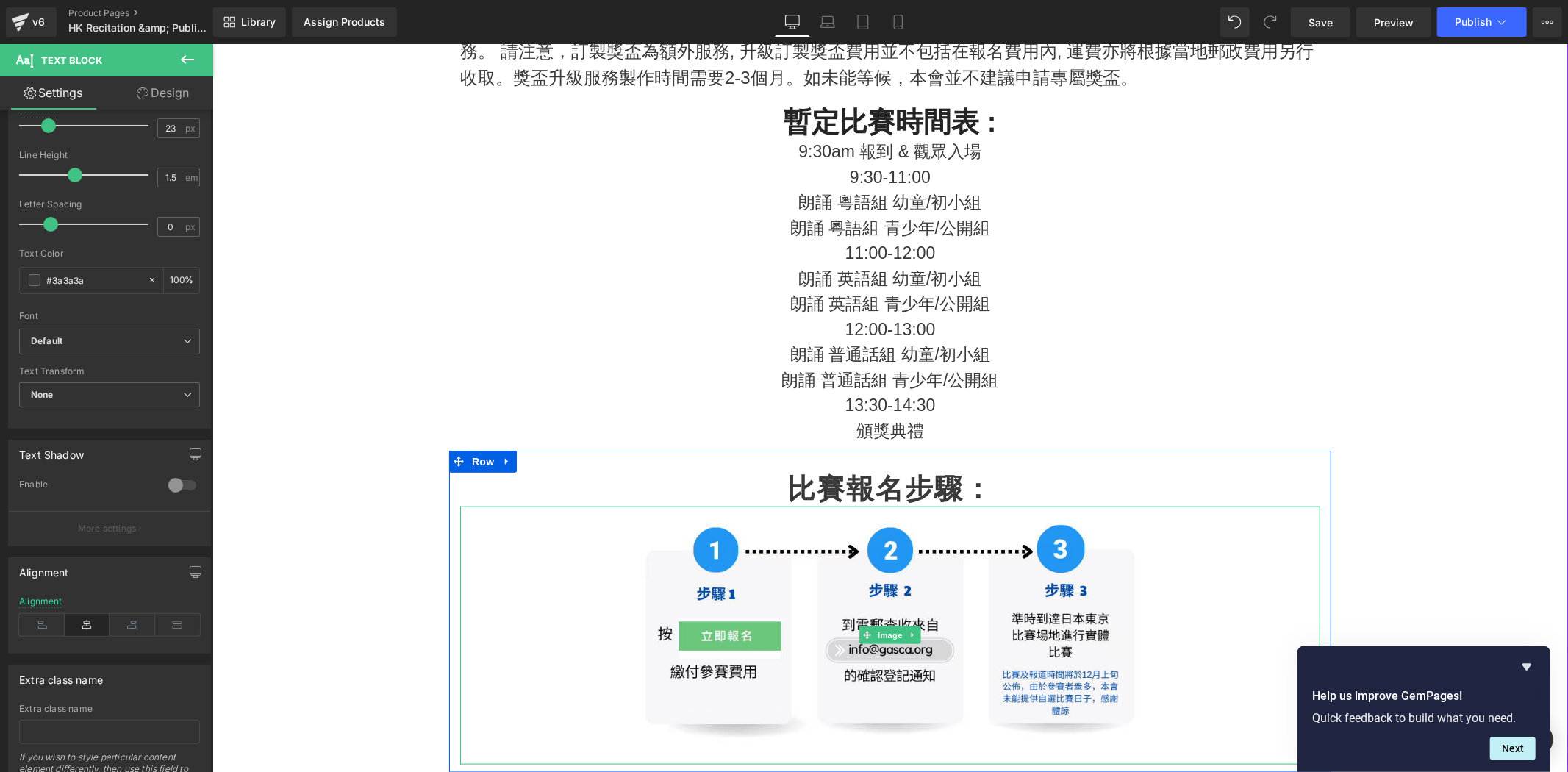
scroll to position [1216, 0]
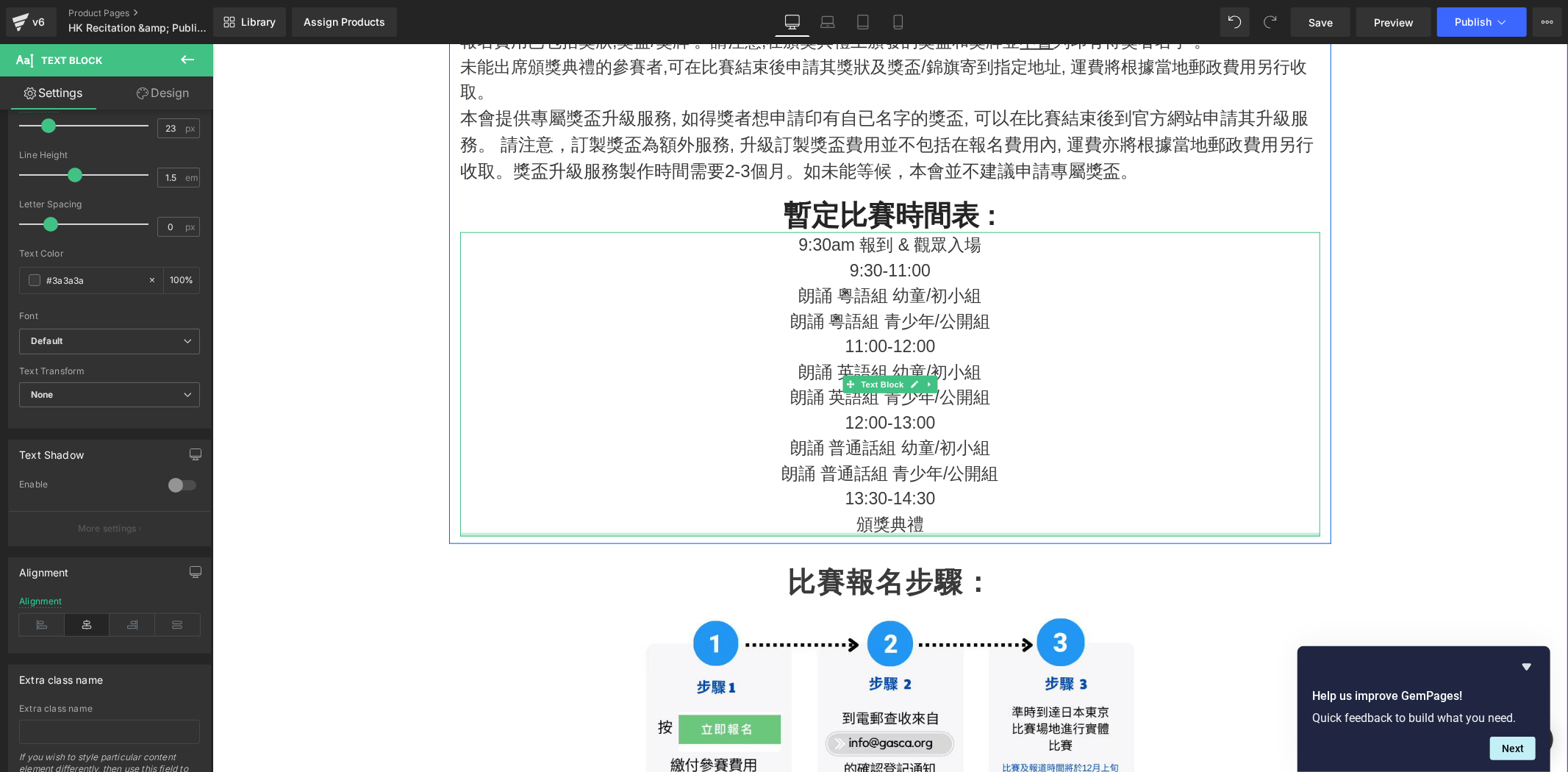
click at [1172, 534] on div "9:30am 報到 & 觀眾入場 9:30-11:00 朗誦 粵語組 幼童/初小組 朗誦 粵語組 青少年/公開組  11:00-12:00 朗誦 英語…" at bounding box center [890, 384] width 860 height 305
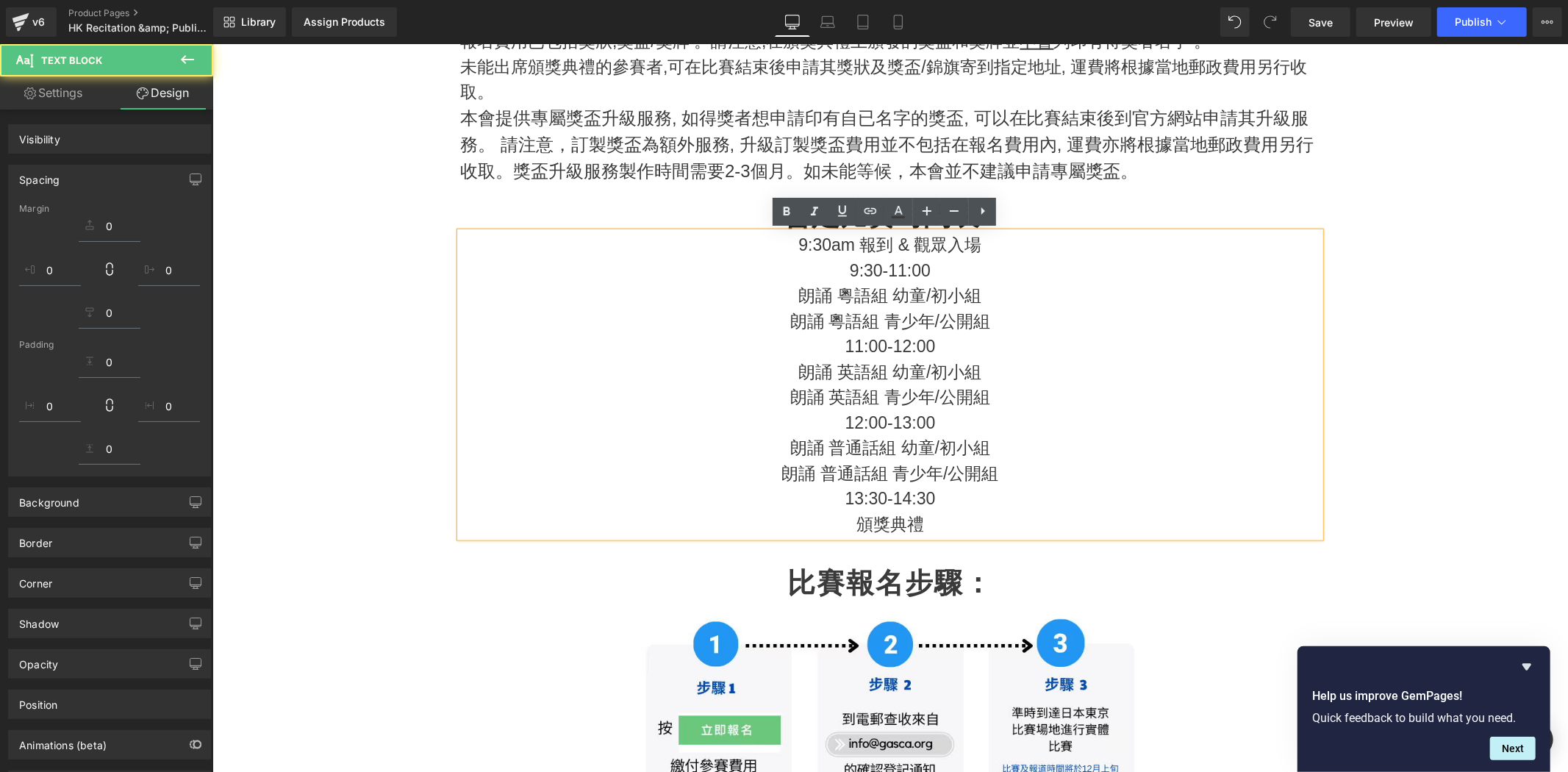
click at [1177, 530] on p "頒獎典禮" at bounding box center [890, 524] width 860 height 26
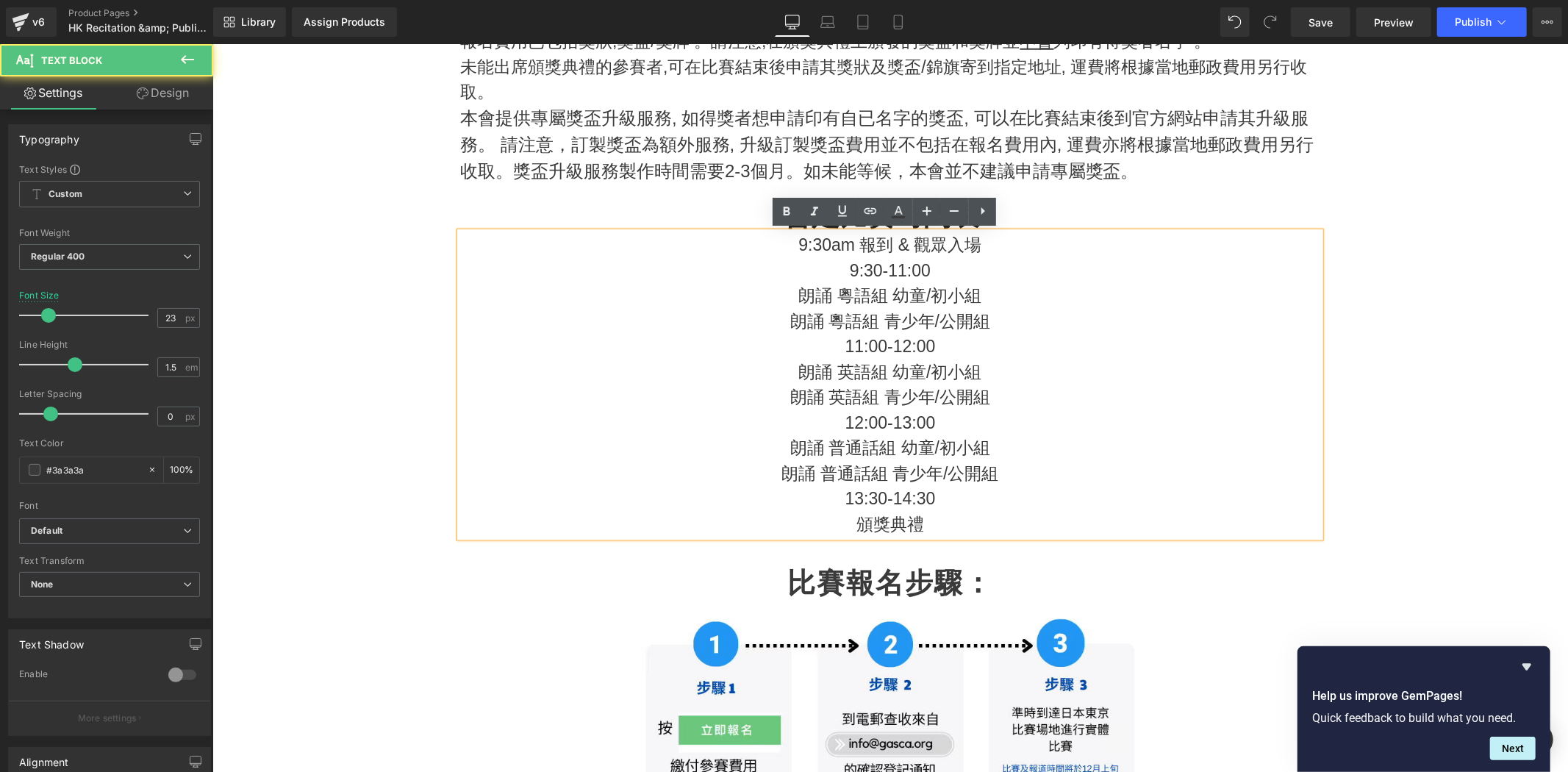
click at [1181, 526] on p "頒獎典禮" at bounding box center [890, 524] width 860 height 26
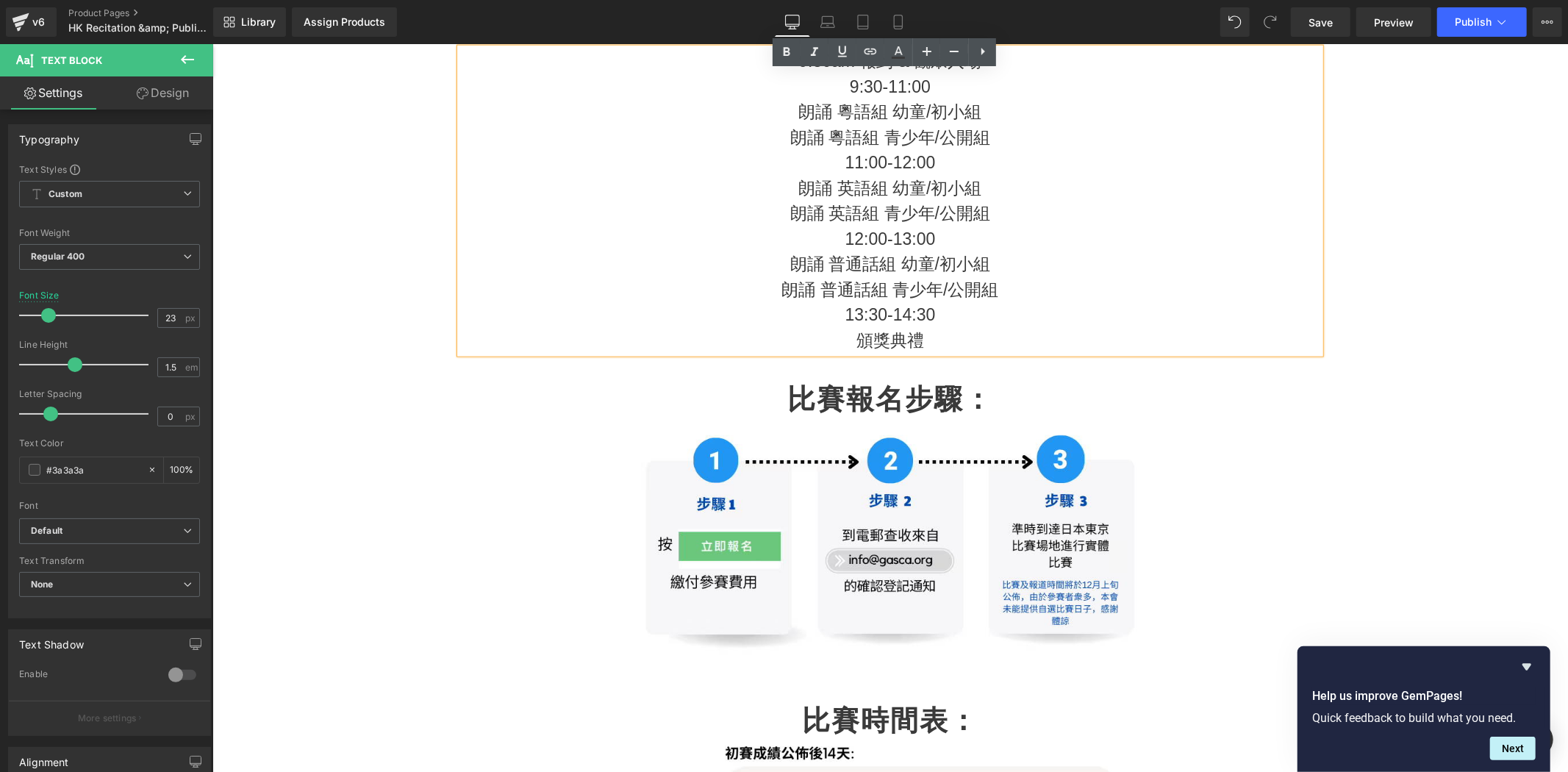
scroll to position [1406, 0]
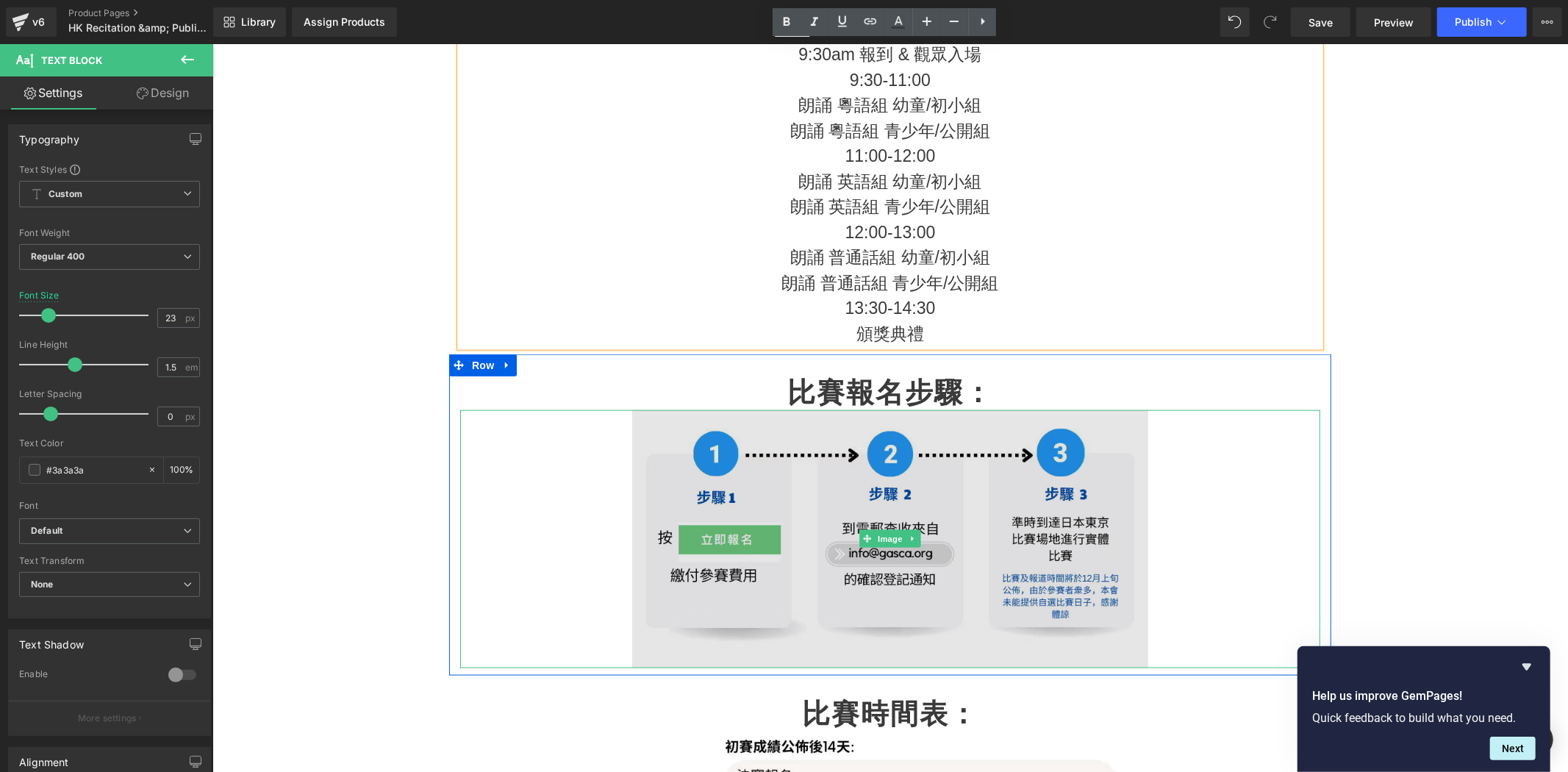
click at [880, 496] on img at bounding box center [889, 539] width 516 height 258
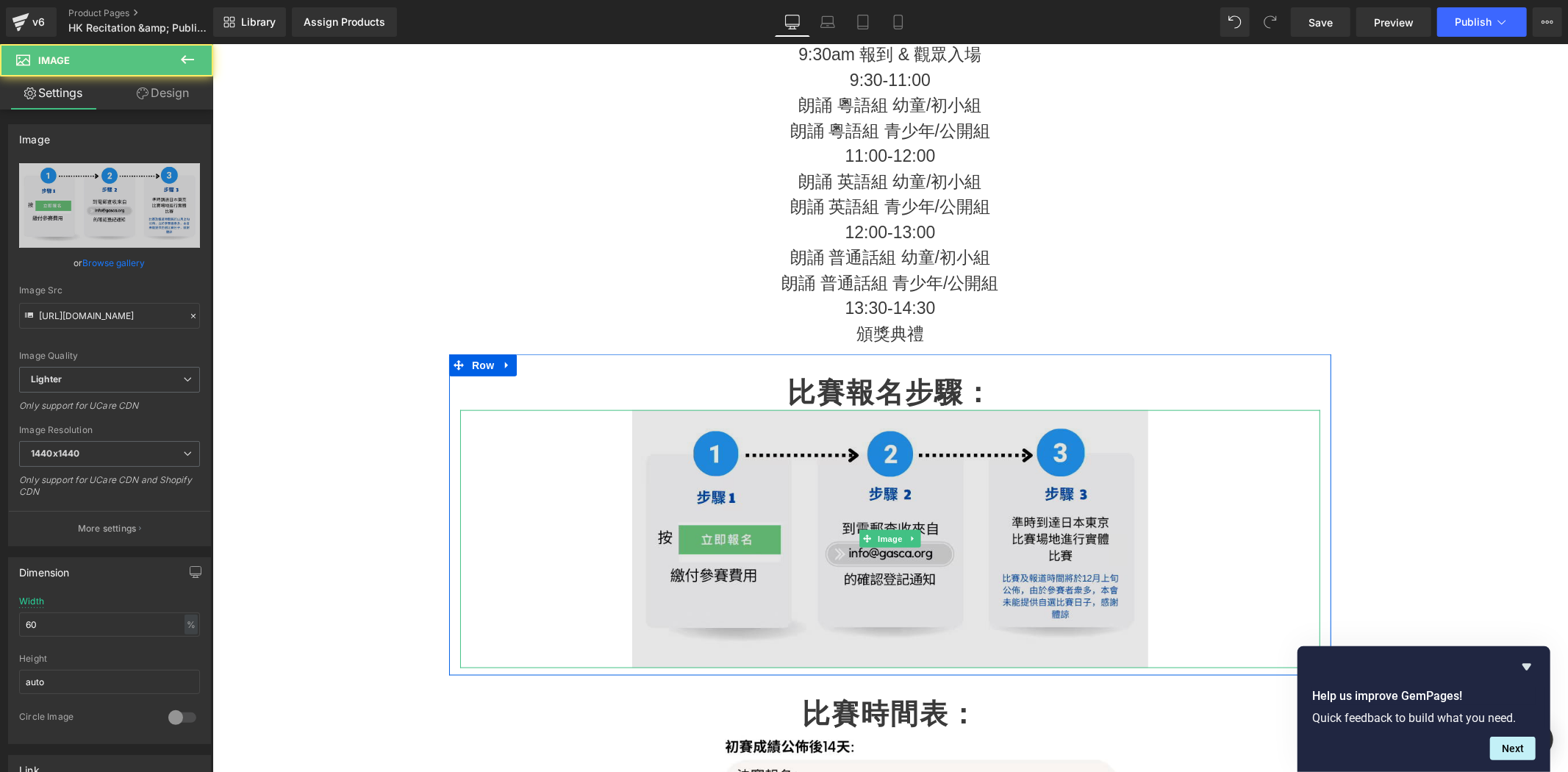
click at [872, 549] on img at bounding box center [889, 539] width 516 height 258
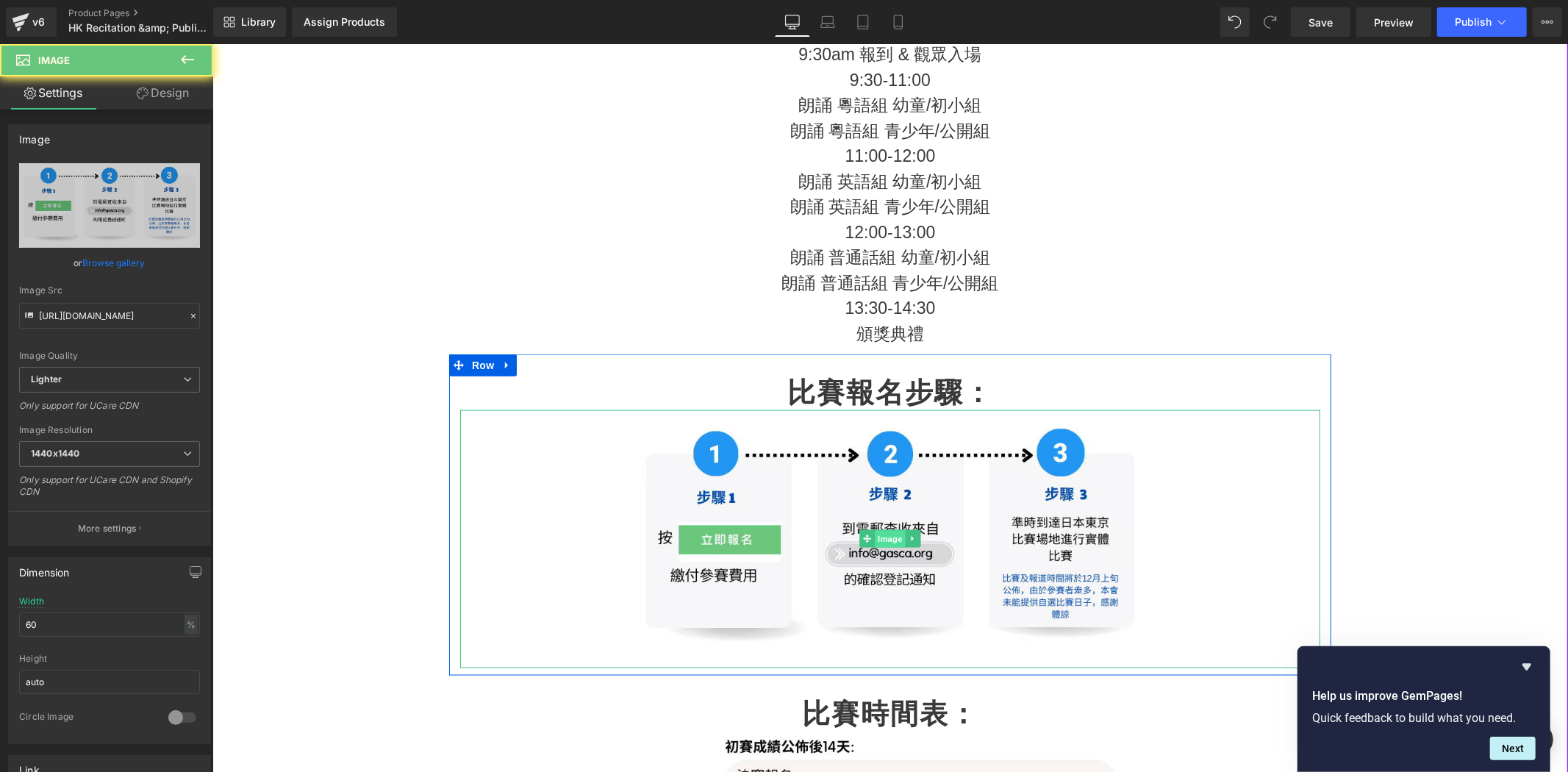
click at [881, 538] on span "Image" at bounding box center [889, 539] width 31 height 17
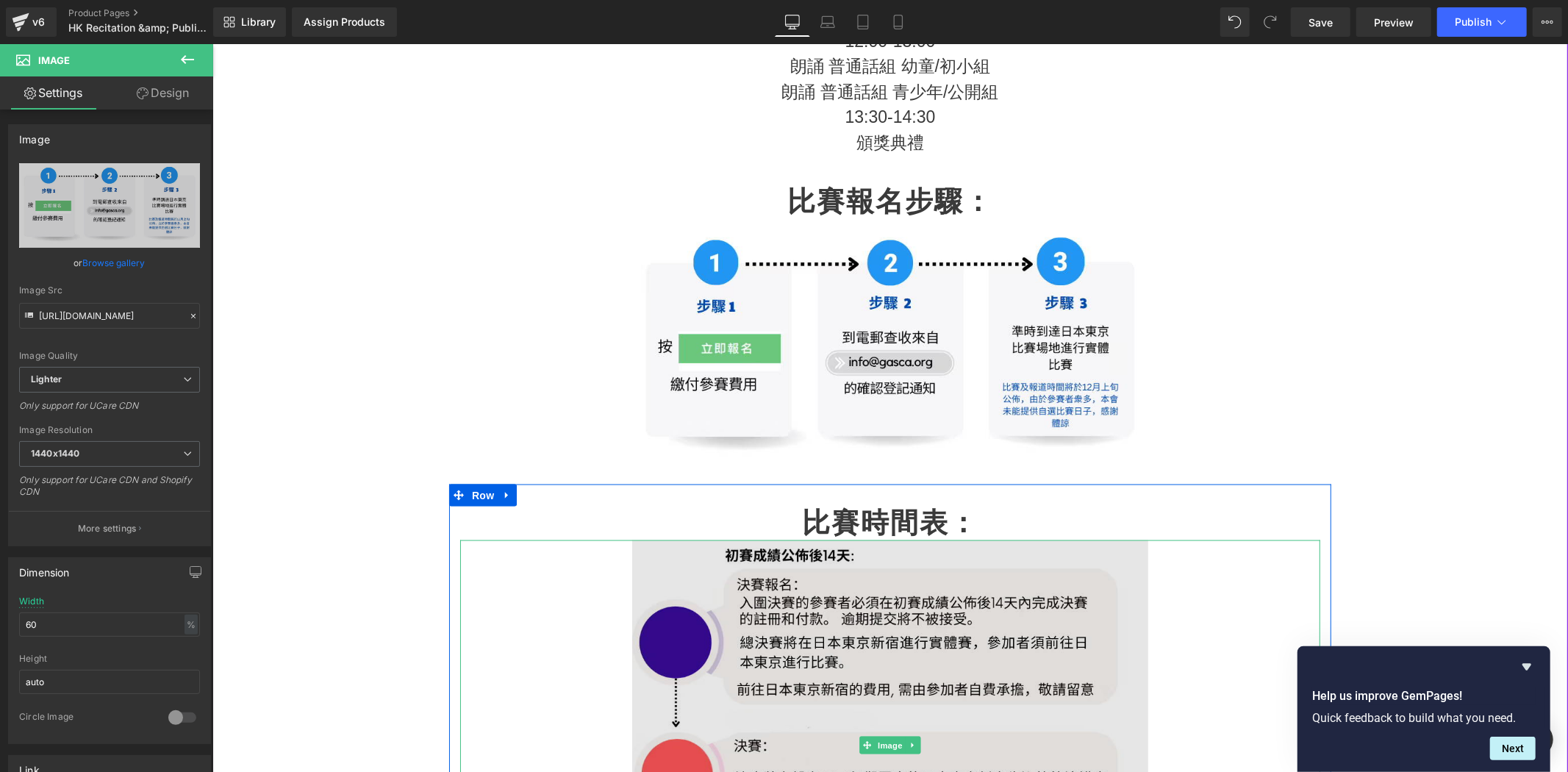
scroll to position [1978, 0]
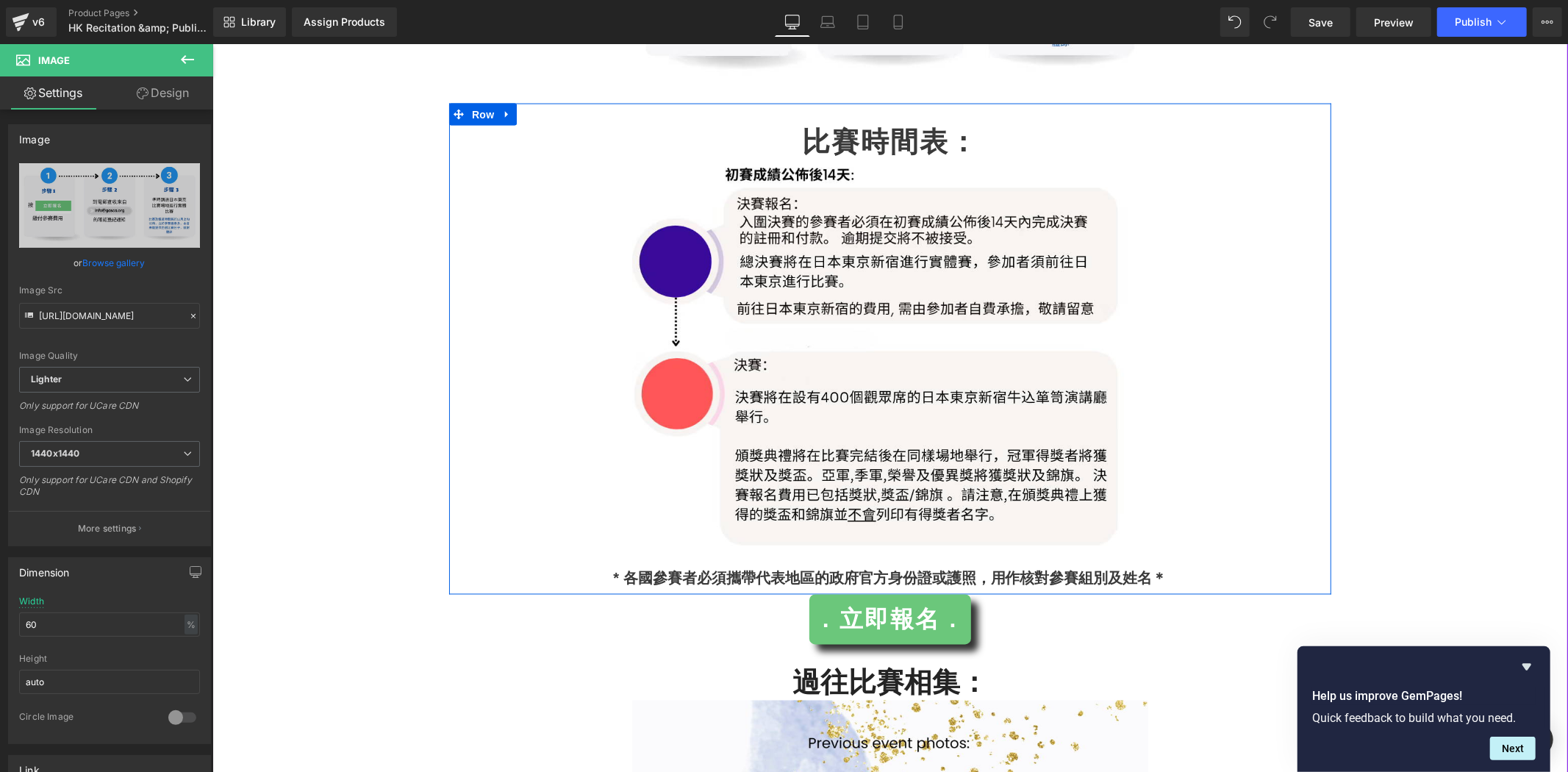
click at [499, 122] on link at bounding box center [506, 114] width 19 height 22
click at [536, 122] on link at bounding box center [545, 114] width 19 height 22
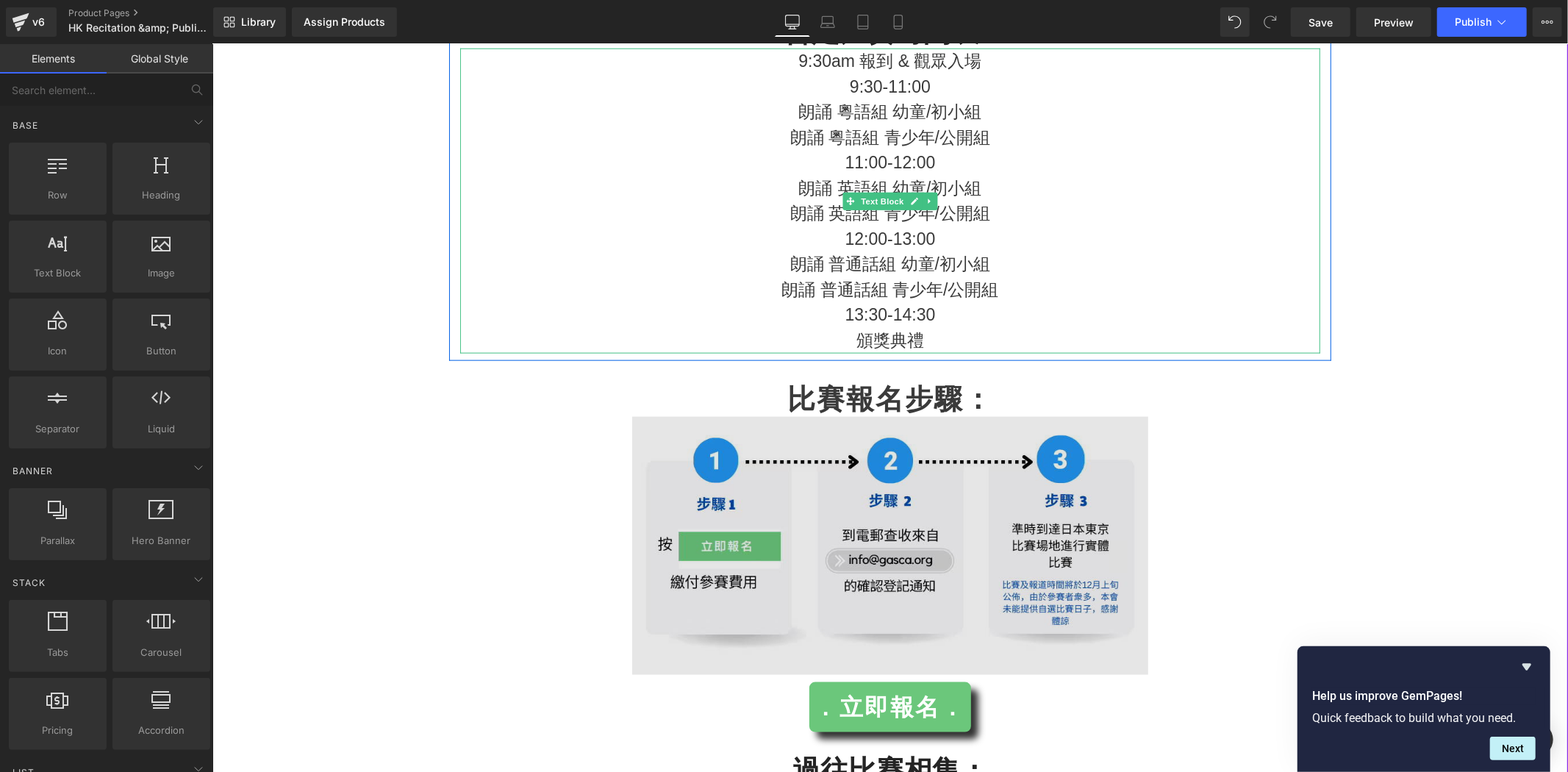
scroll to position [1406, 0]
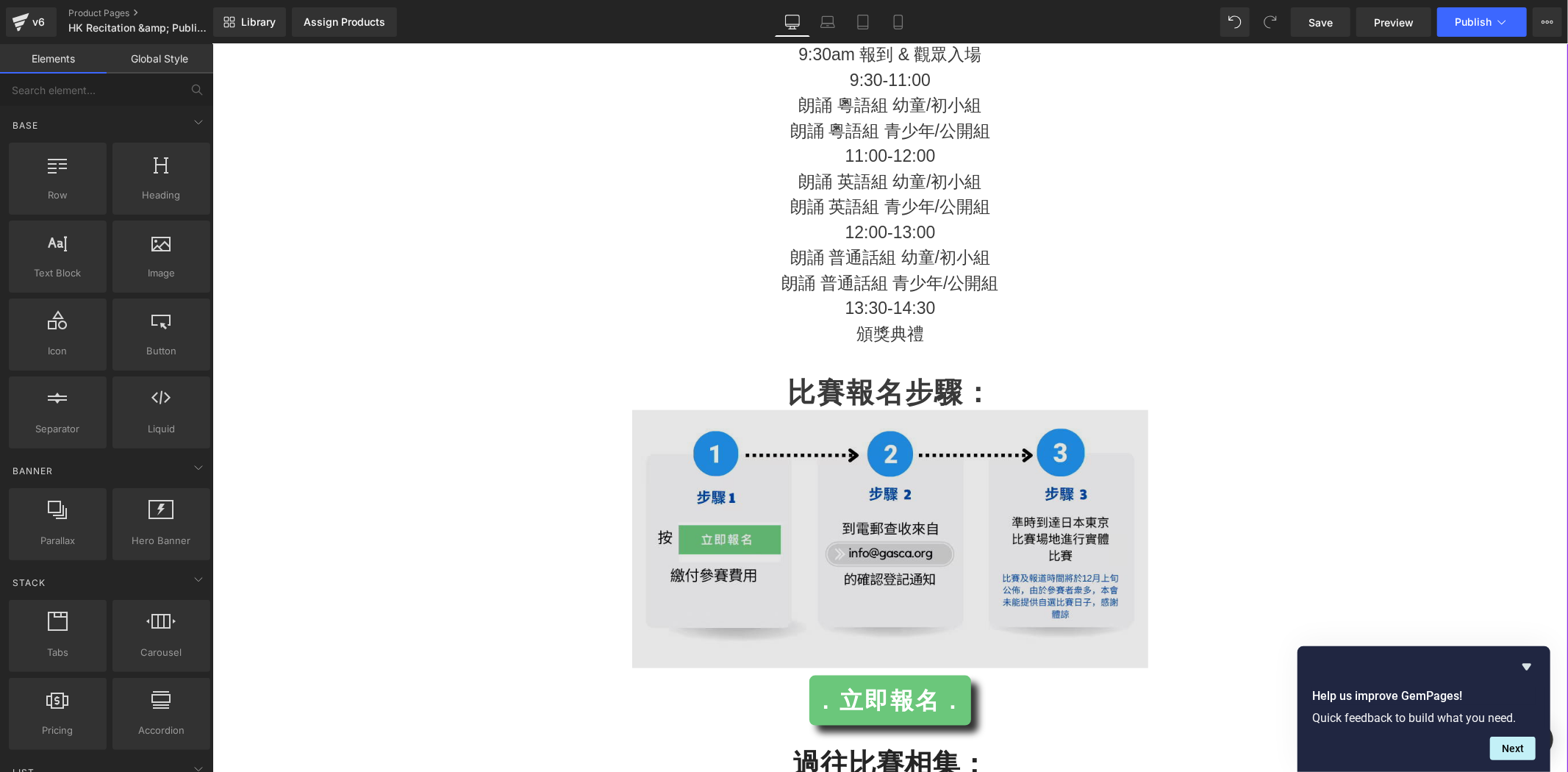
click at [858, 468] on img at bounding box center [889, 539] width 516 height 258
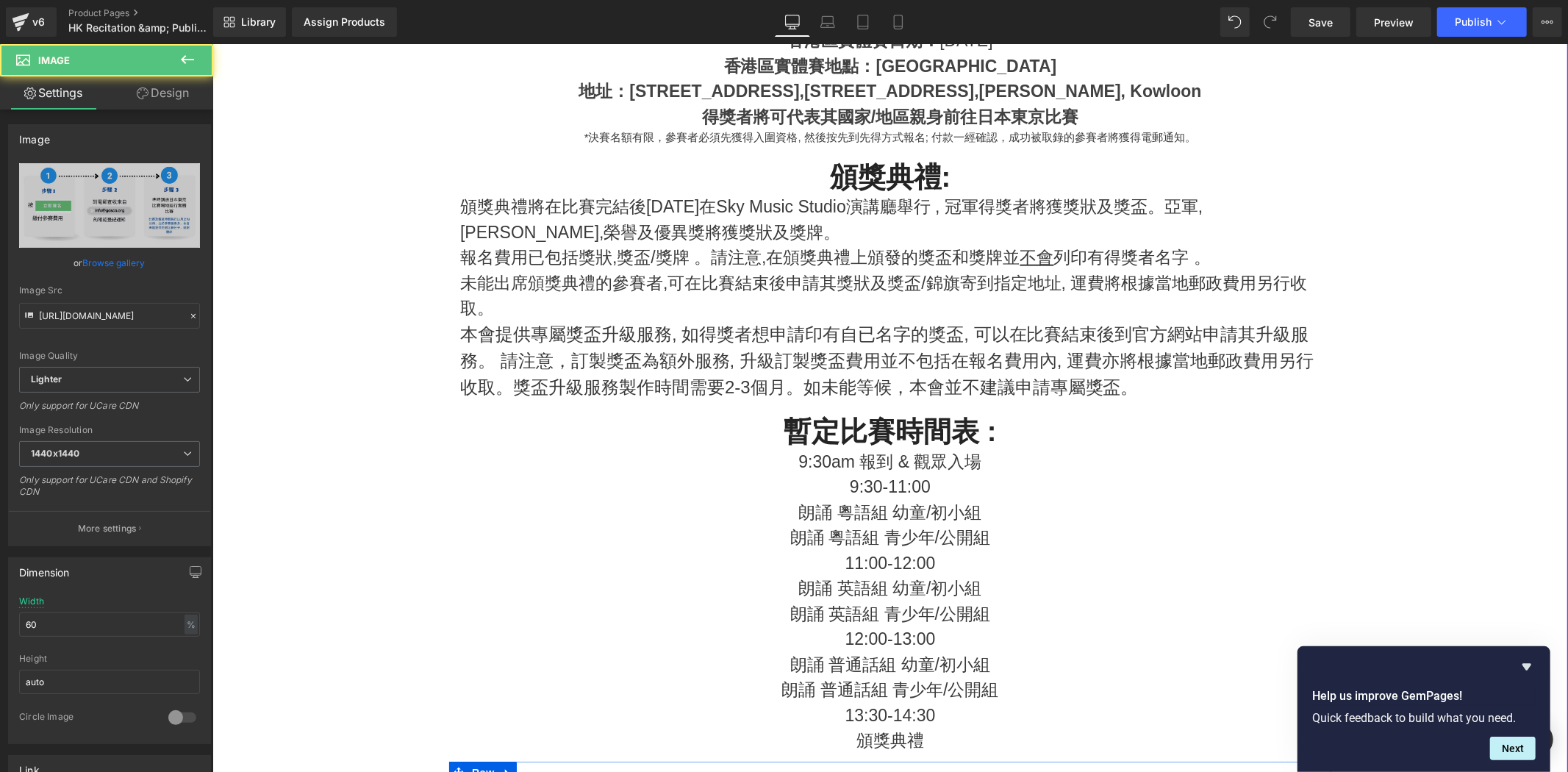
scroll to position [1809, 0]
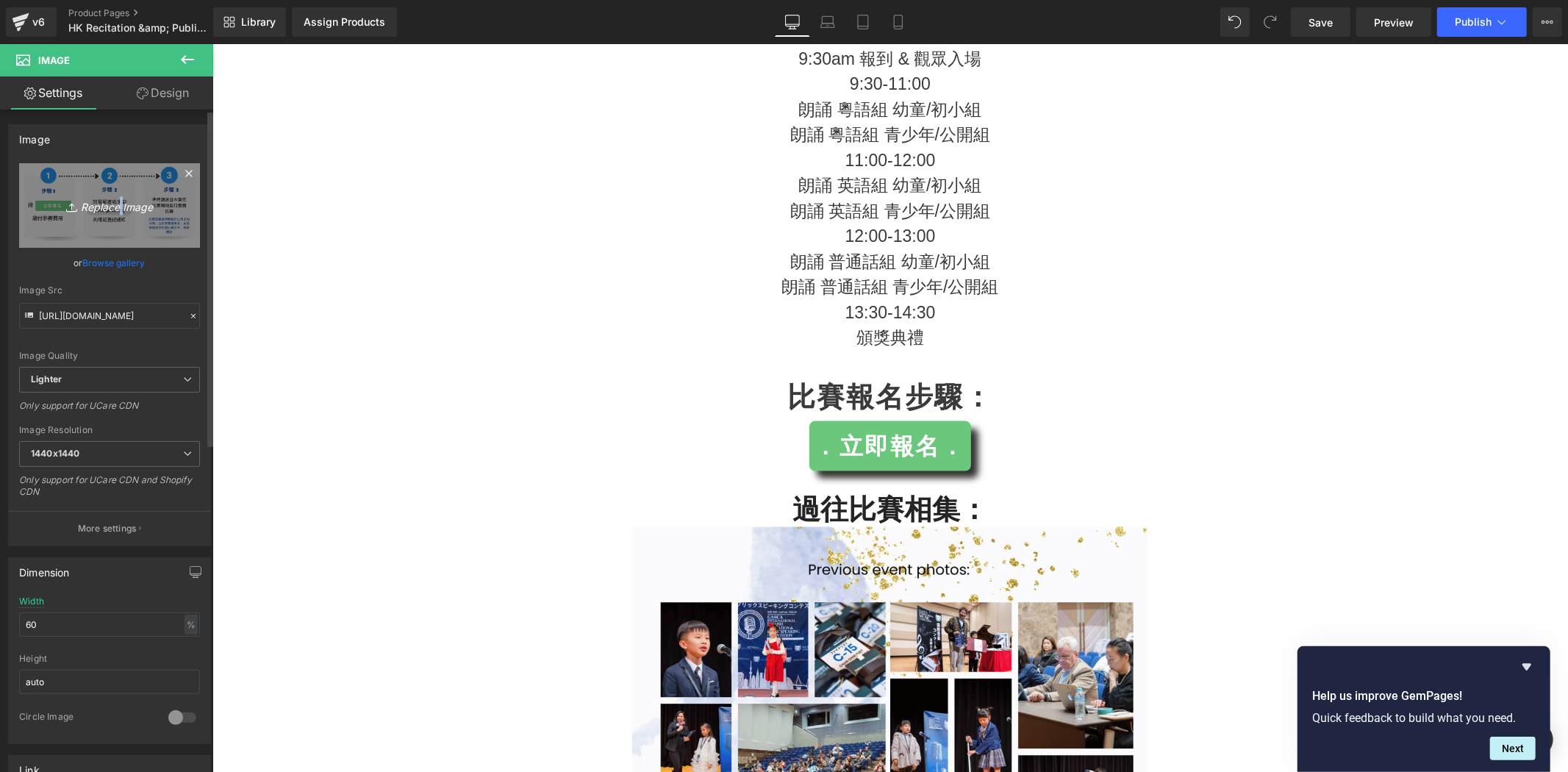
click at [119, 203] on icon "Replace Image" at bounding box center [109, 205] width 117 height 18
type input "C:\fakepath\Final.png"
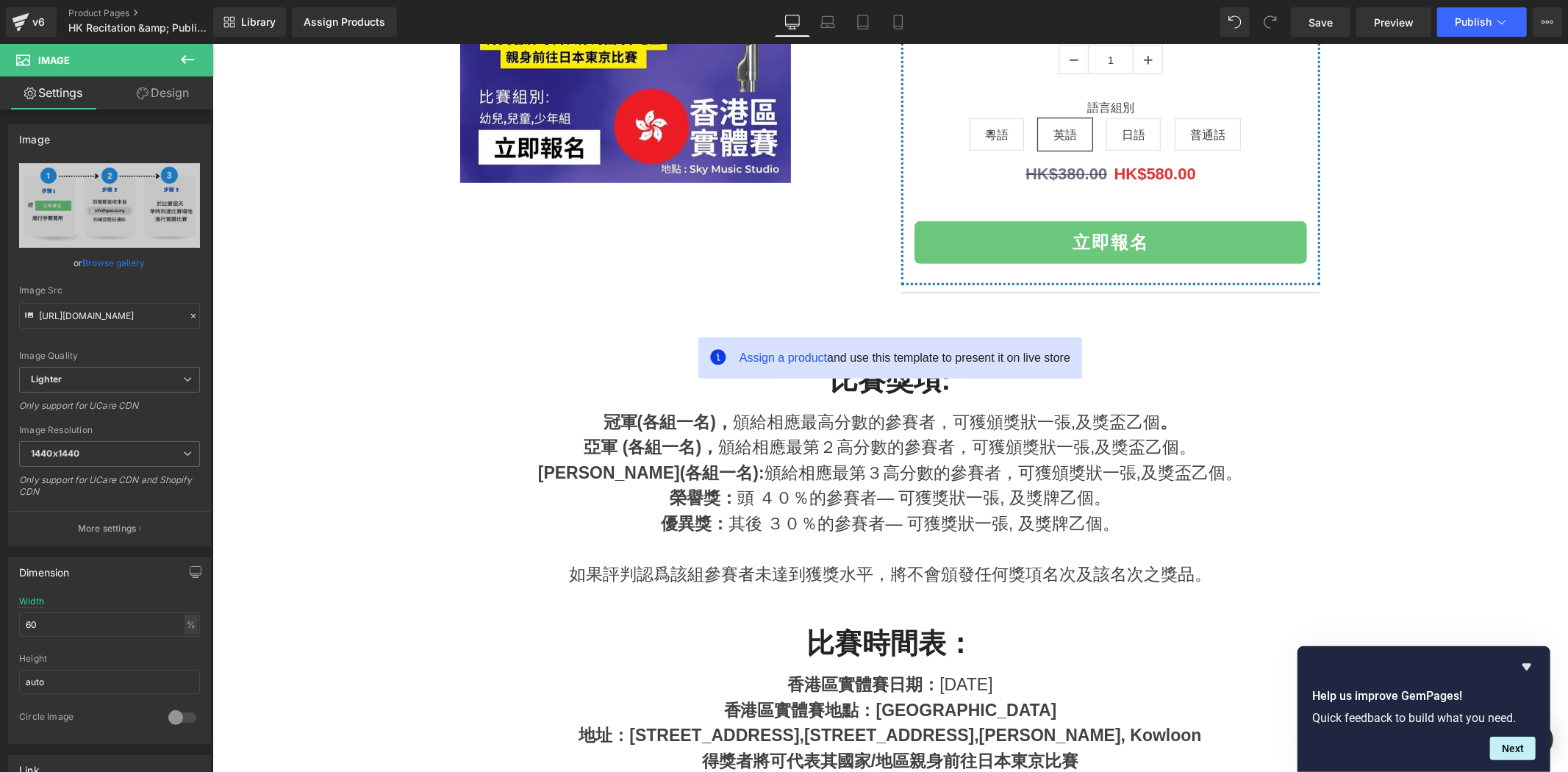
scroll to position [190, 0]
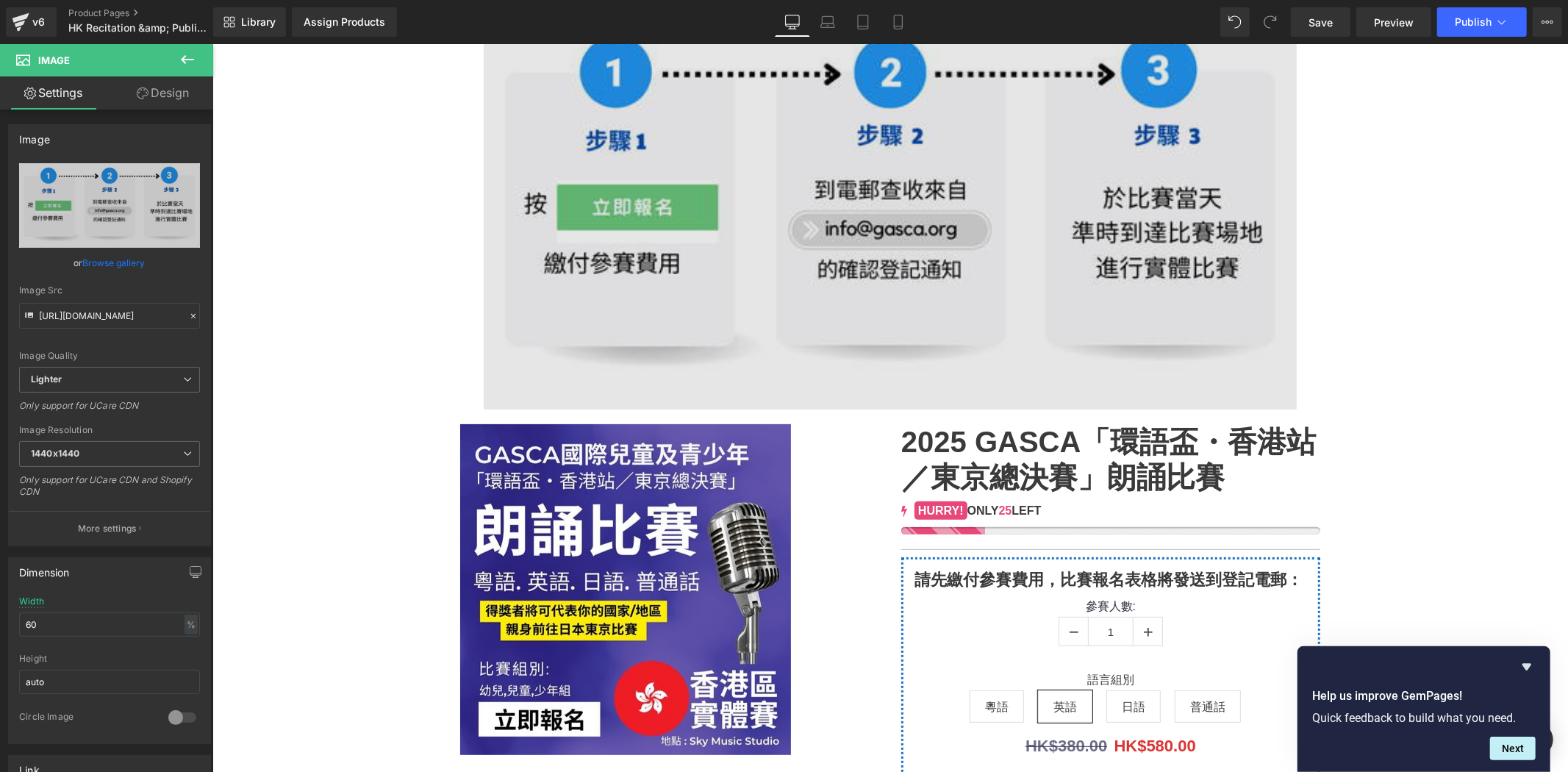
click at [1044, 232] on img at bounding box center [889, 206] width 814 height 406
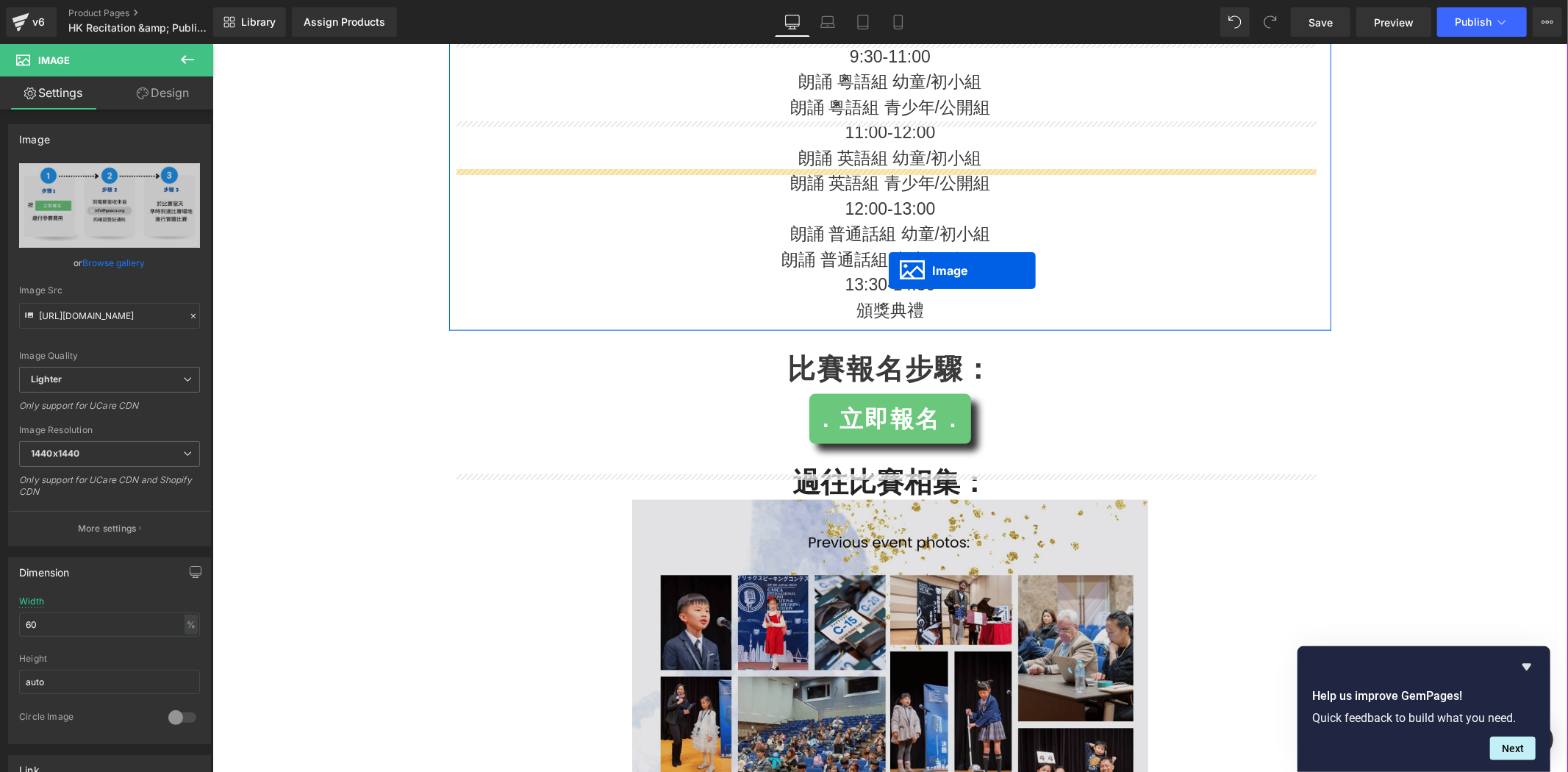
scroll to position [1716, 0]
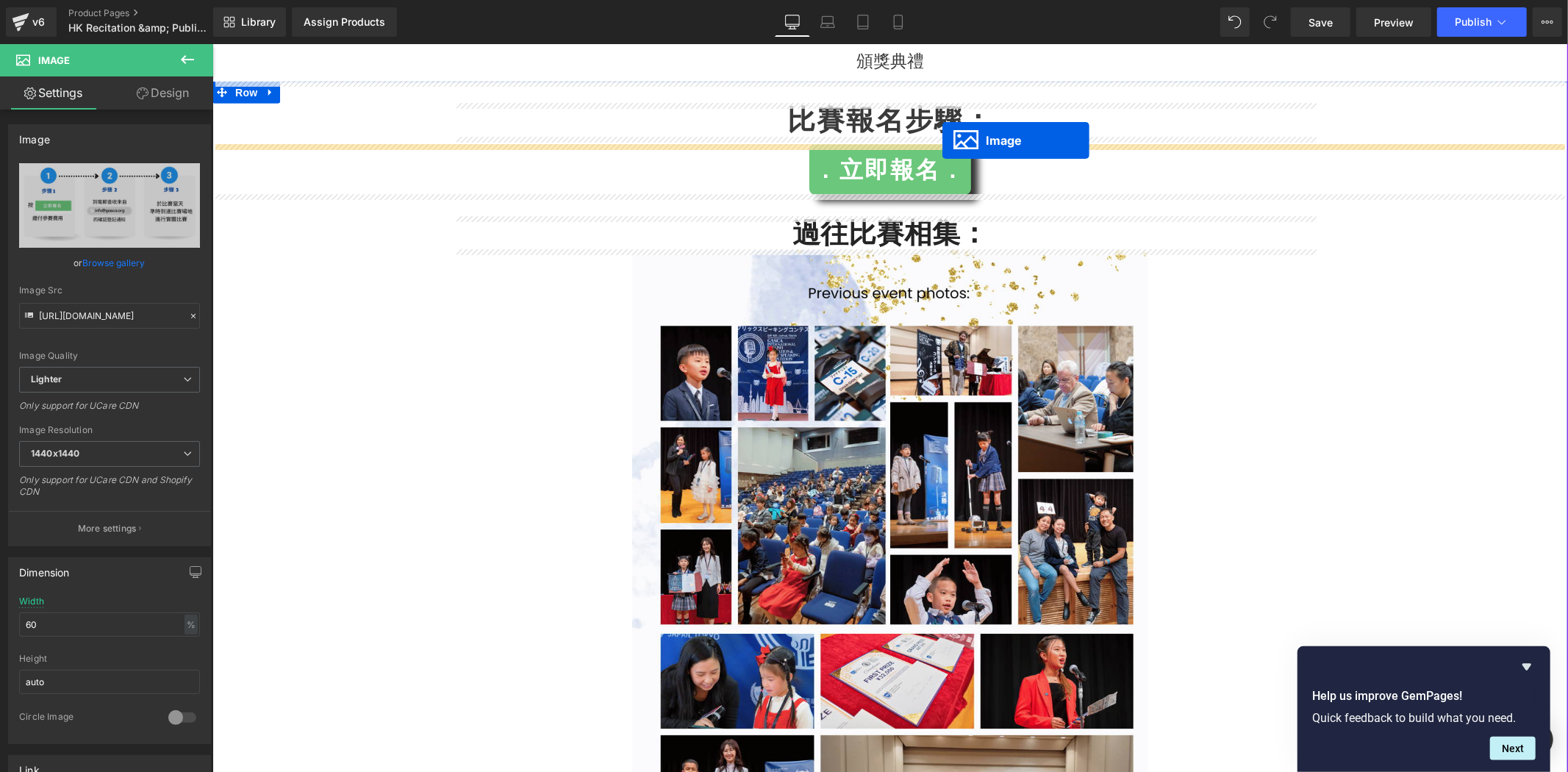
drag, startPoint x: 861, startPoint y: 200, endPoint x: 942, endPoint y: 139, distance: 101.4
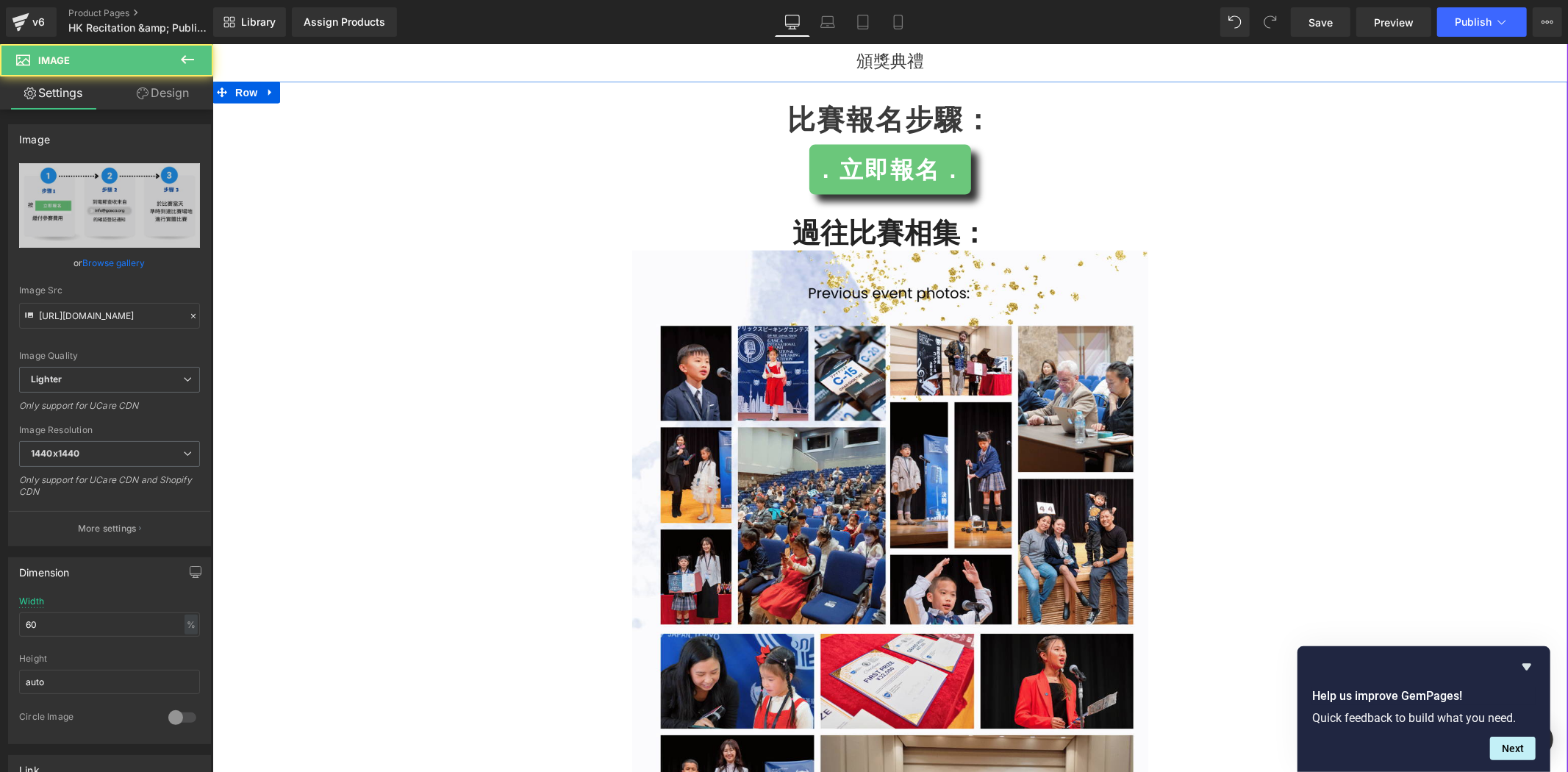
scroll to position [1679, 0]
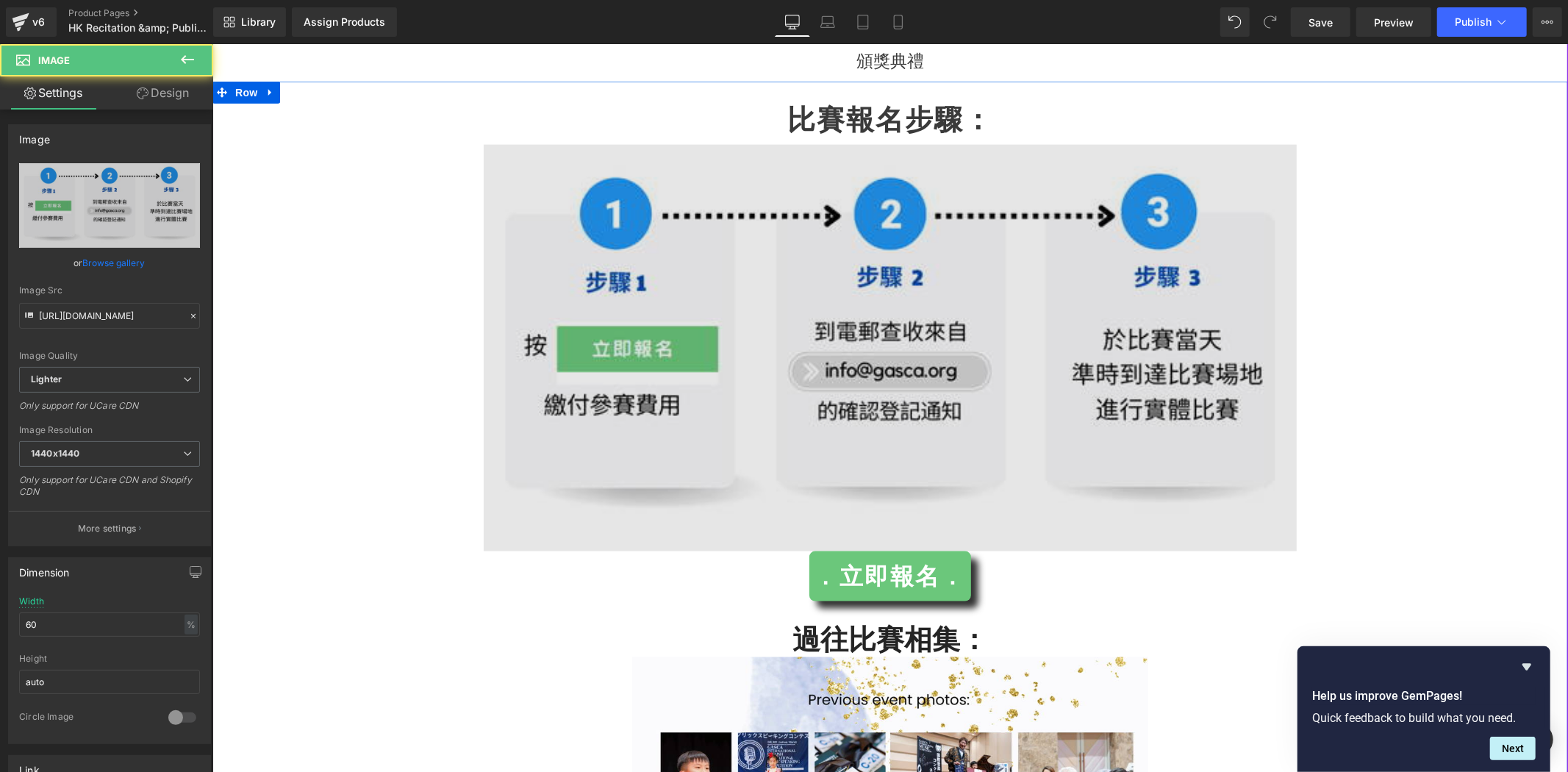
click at [1080, 396] on img at bounding box center [889, 347] width 814 height 406
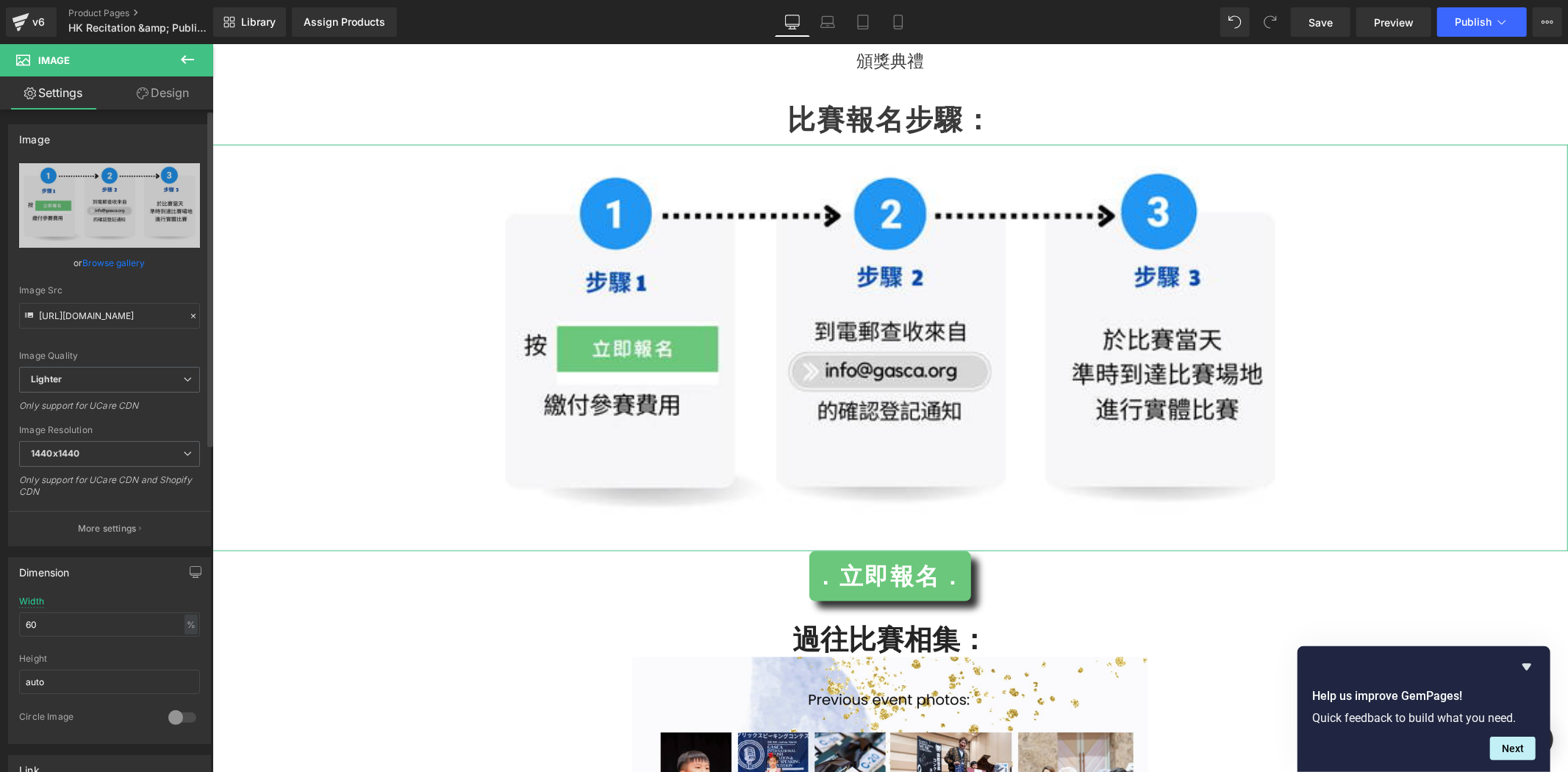
click at [124, 432] on div "Image Resolution" at bounding box center [109, 430] width 181 height 10
click at [123, 434] on div "Image Resolution" at bounding box center [109, 430] width 181 height 10
click at [113, 451] on span "1440x1440" at bounding box center [109, 454] width 181 height 26
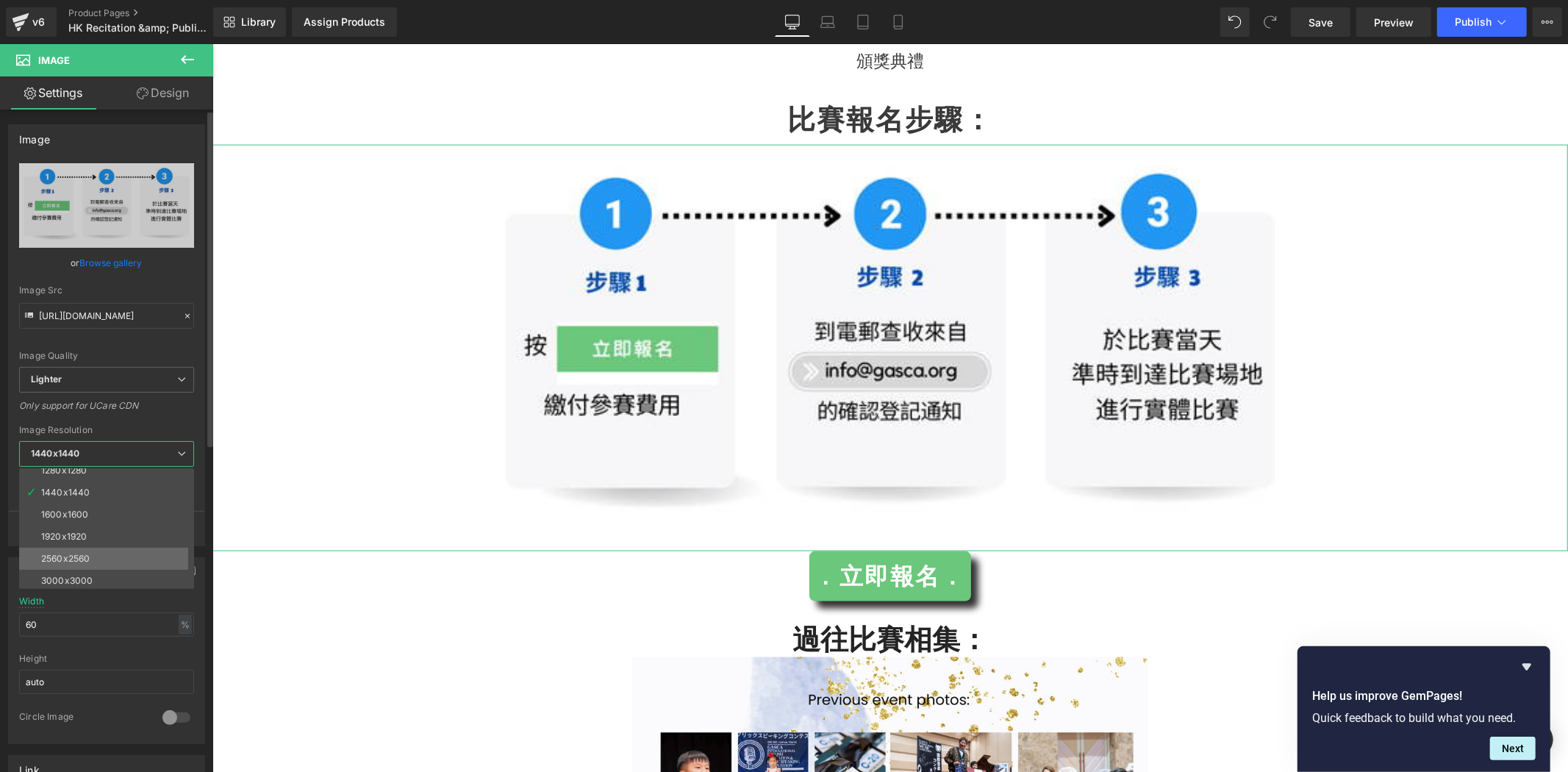
scroll to position [210, 0]
click at [146, 557] on li "2560x2560" at bounding box center [109, 557] width 182 height 22
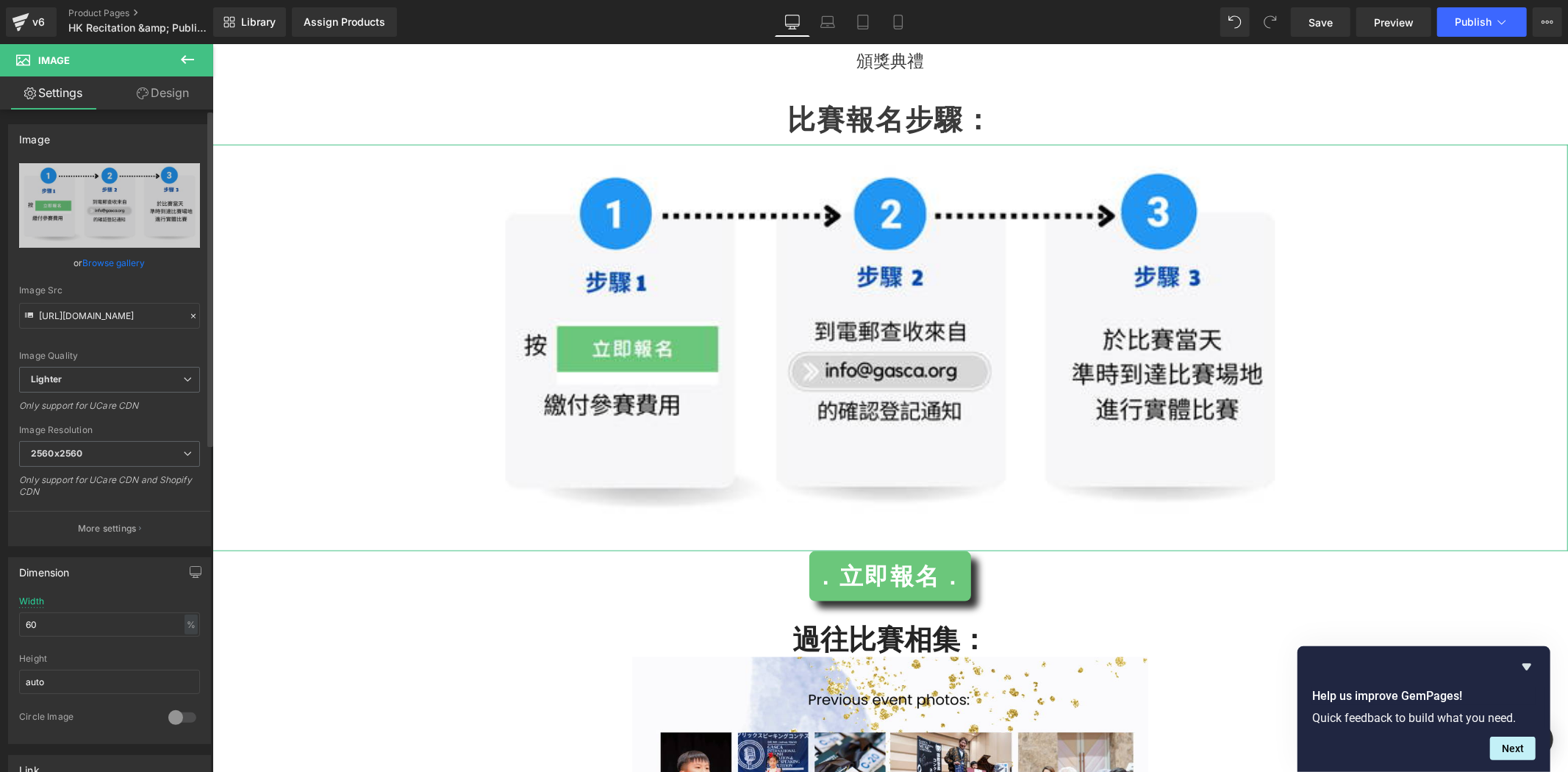
click at [100, 611] on div "Width 60 % % px" at bounding box center [109, 625] width 181 height 58
type input "https://ucarecdn.com/486b13da-adaa-40a4-a5a9-0e608e4fc5fa/-/format/auto/-/previ…"
click at [94, 626] on input "60" at bounding box center [109, 625] width 181 height 24
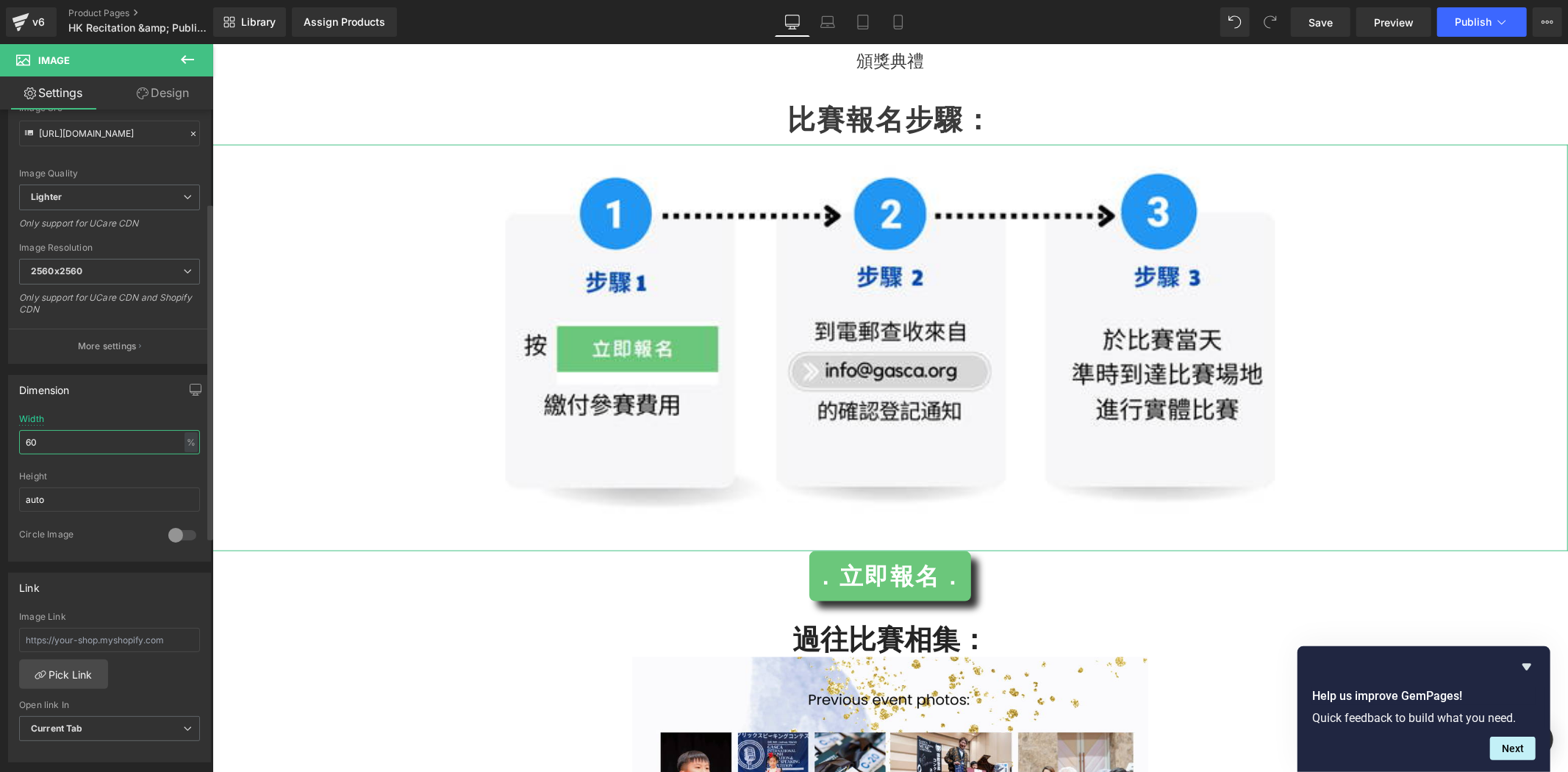
scroll to position [190, 0]
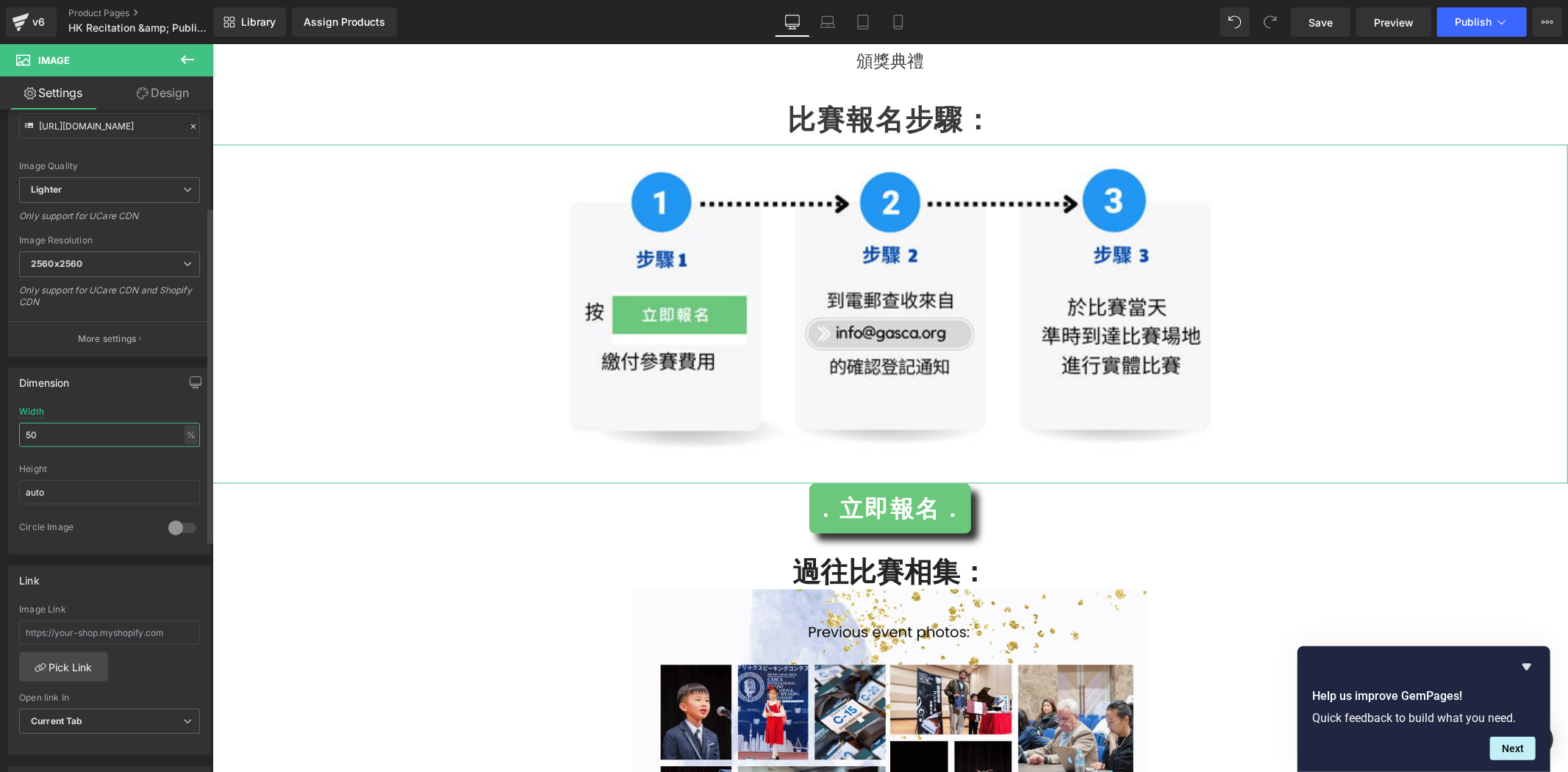
drag, startPoint x: 88, startPoint y: 430, endPoint x: 69, endPoint y: 432, distance: 19.1
click at [87, 430] on input "50" at bounding box center [109, 435] width 181 height 24
click at [69, 432] on input "50" at bounding box center [109, 435] width 181 height 24
drag, startPoint x: 61, startPoint y: 436, endPoint x: 140, endPoint y: 516, distance: 112.4
click at [0, 426] on html "Image You are previewing how the will restyle your page. You can not edit Eleme…" at bounding box center [784, 386] width 1568 height 772
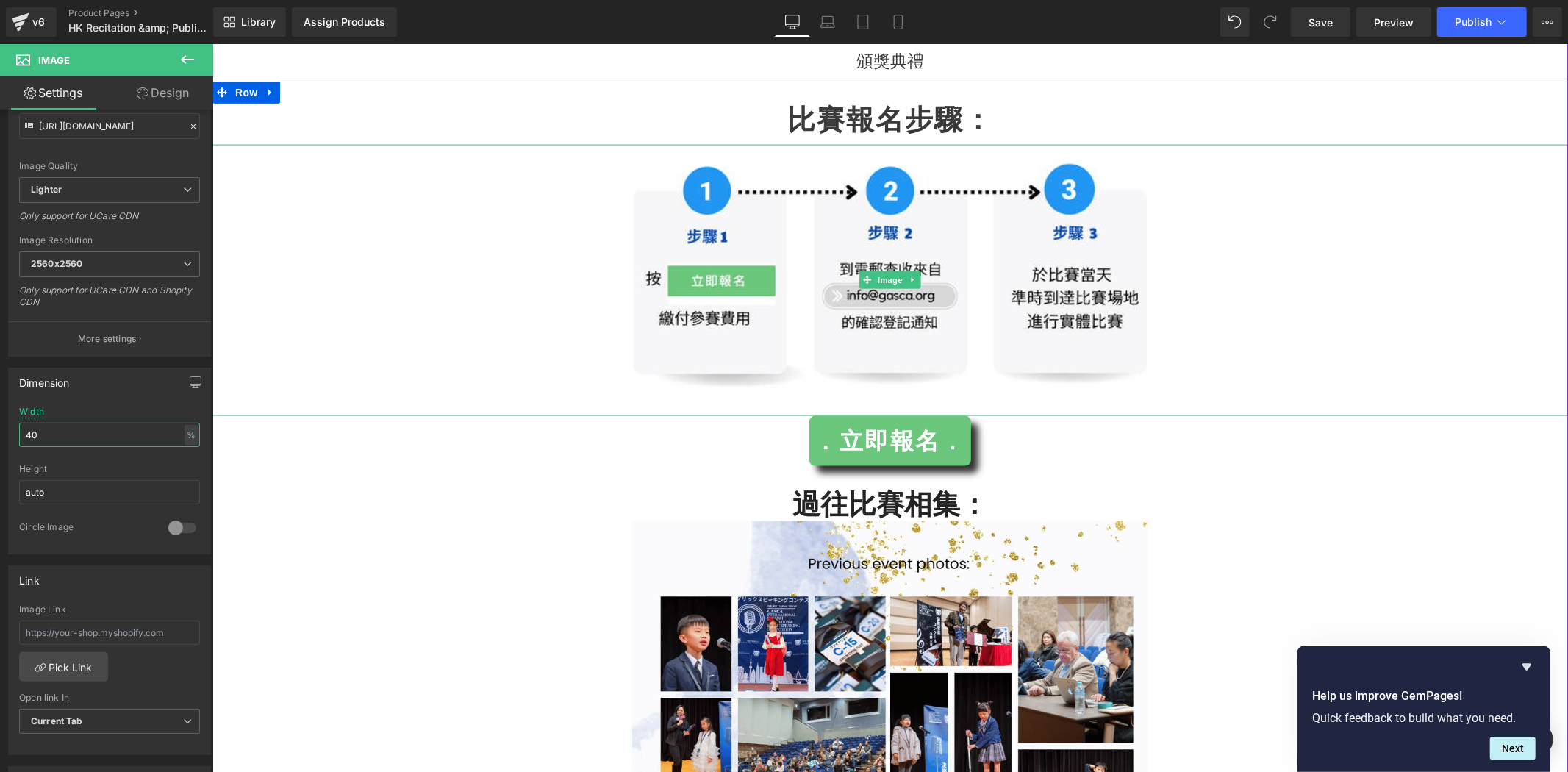
type input "40"
click at [1324, 362] on div at bounding box center [890, 280] width 1356 height 272
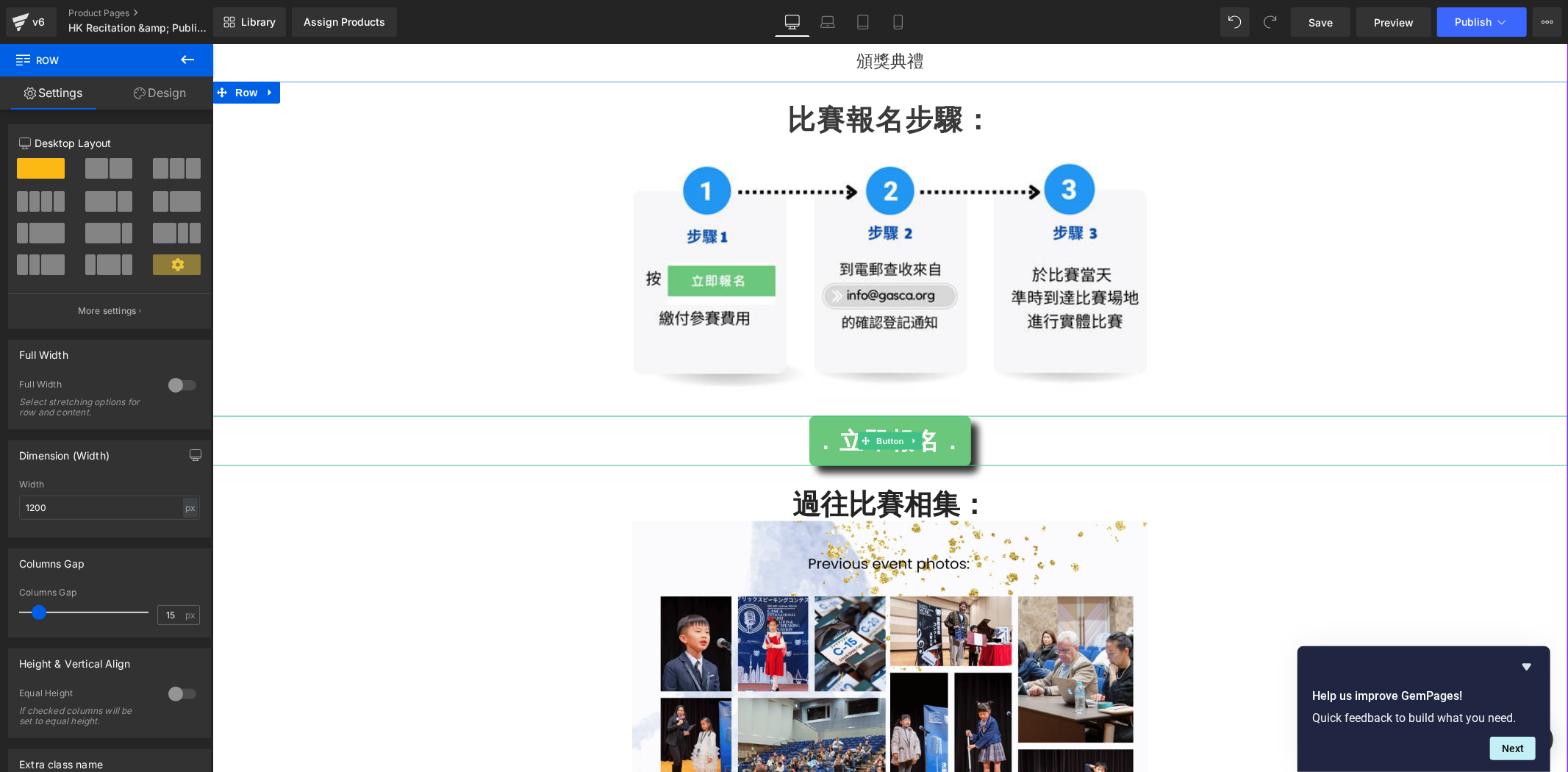
click at [1301, 423] on div ". 立即報名 ." at bounding box center [890, 440] width 1356 height 50
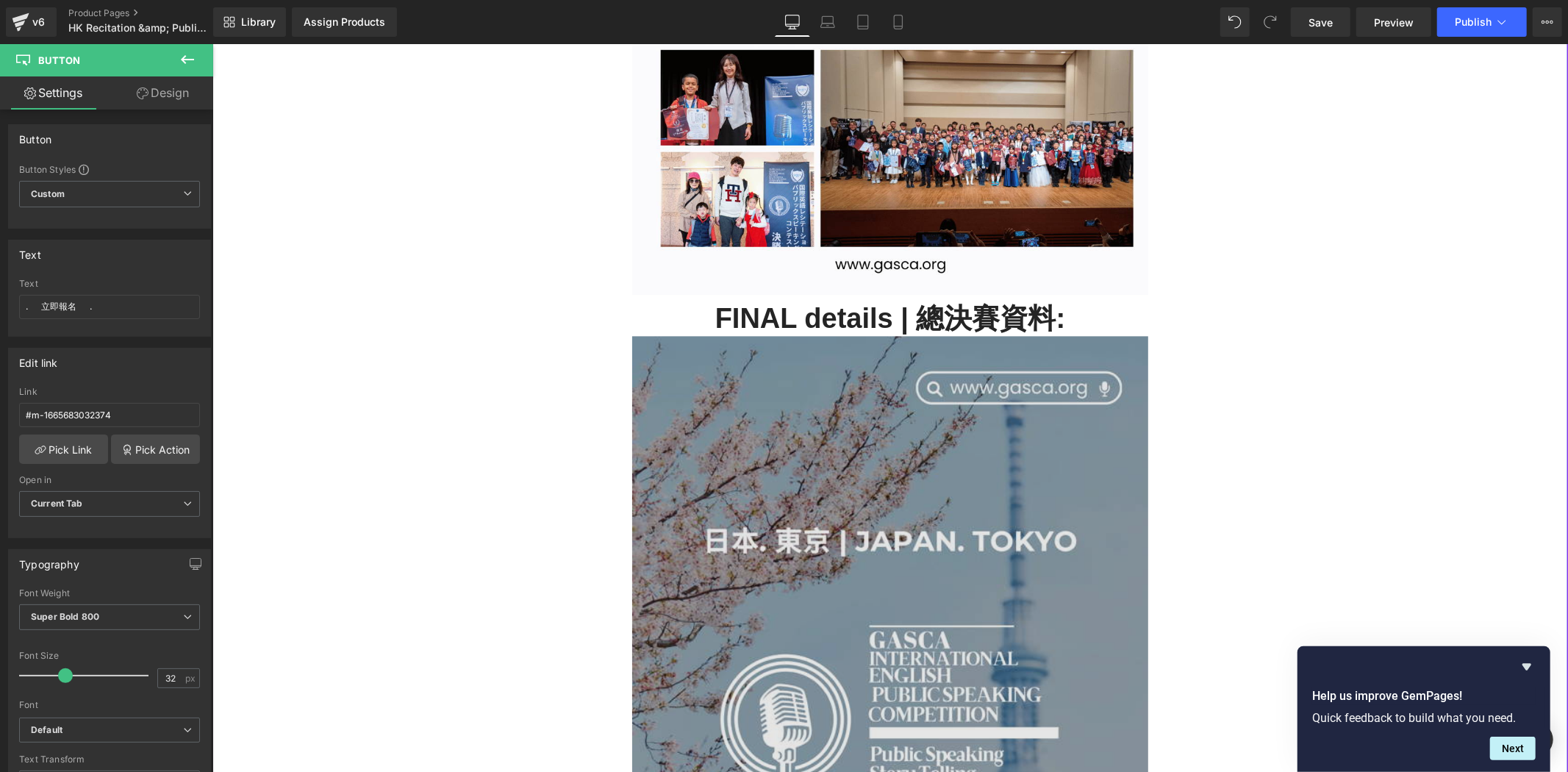
scroll to position [2633, 0]
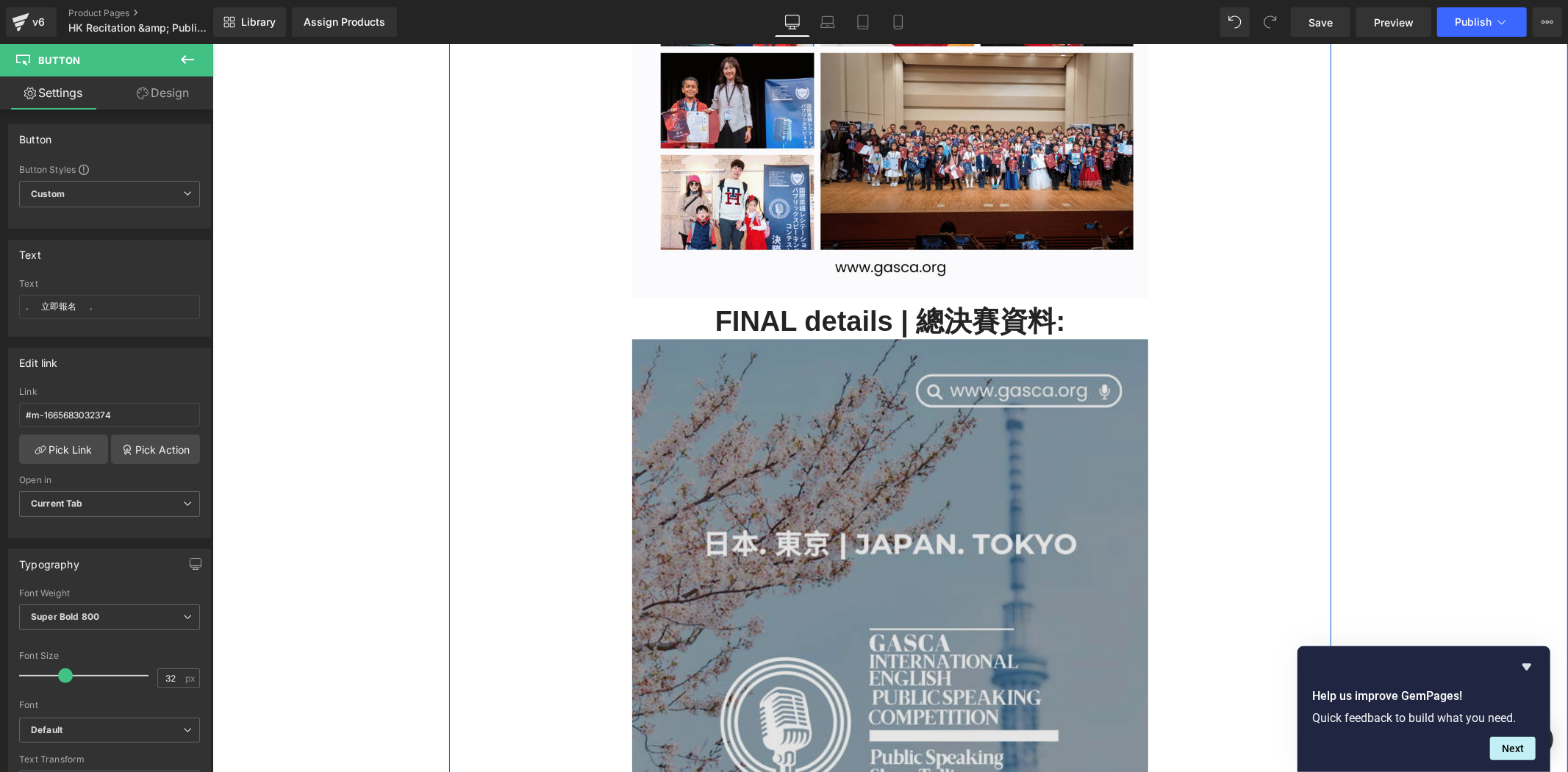
click at [1005, 406] on img at bounding box center [889, 703] width 516 height 729
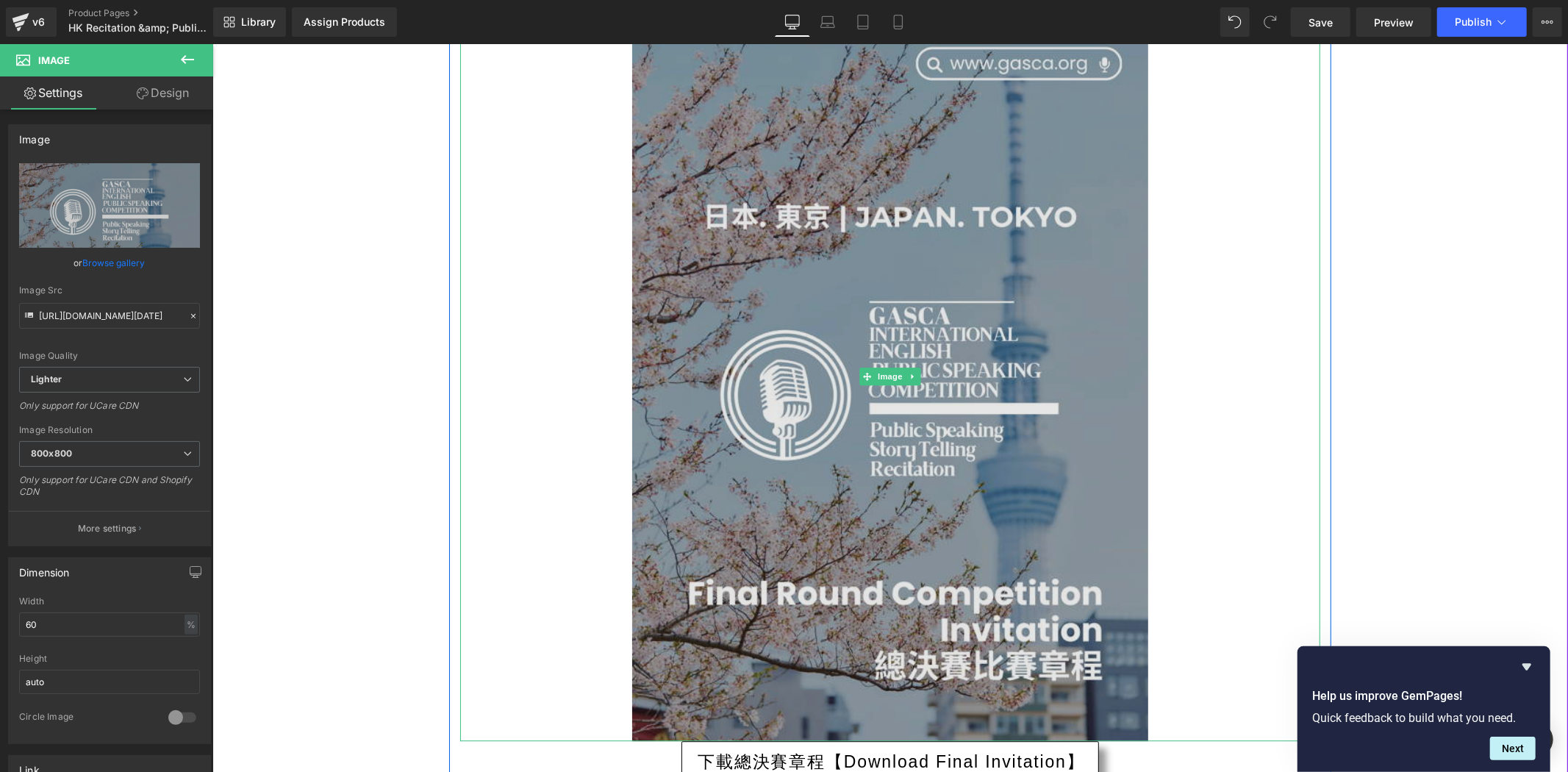
scroll to position [3395, 0]
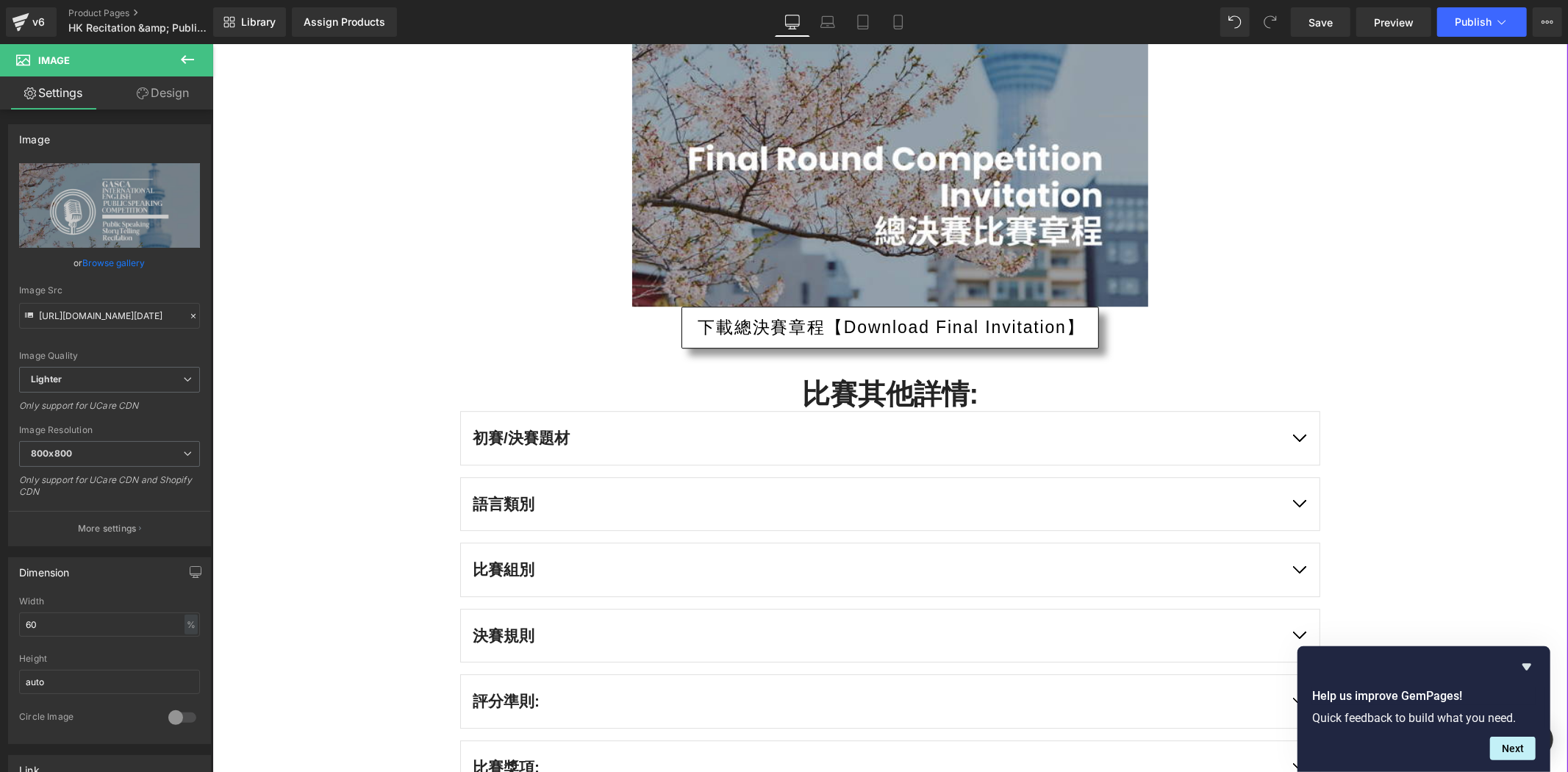
click at [873, 312] on link "下載總決賽章程【Download Final Invitation】" at bounding box center [890, 326] width 417 height 42
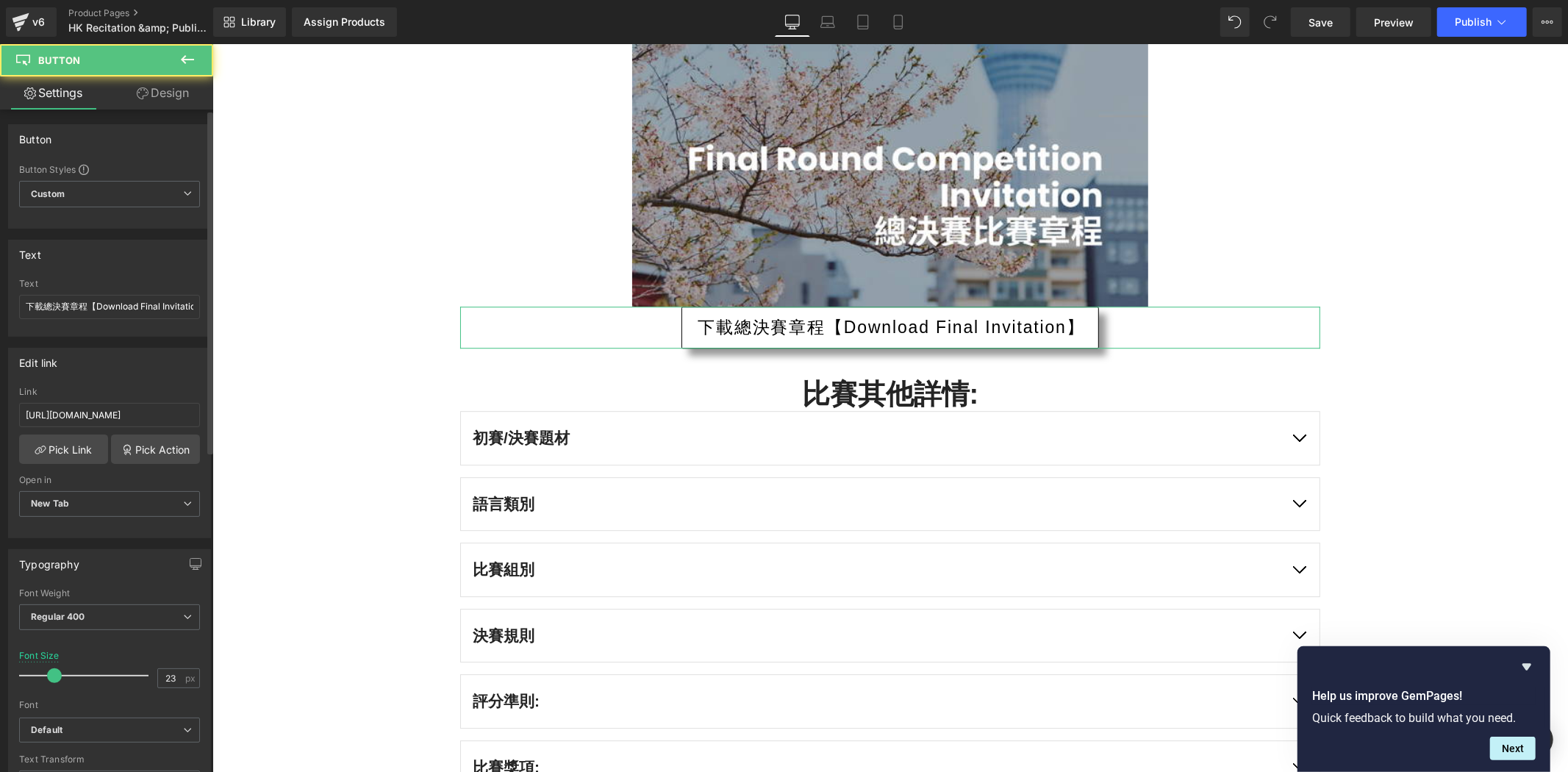
click at [93, 288] on div "Text" at bounding box center [109, 284] width 181 height 10
click at [128, 424] on input "https://drive.google.com/file/d/1n2DiE6haqf8TJ-jq7SDJbyOCHKhAtDSJ/view?usp=shar…" at bounding box center [109, 415] width 181 height 24
click at [127, 425] on input "https://drive.google.com/file/d/1n2DiE6haqf8TJ-jq7SDJbyOCHKhAtDSJ/view?usp=shar…" at bounding box center [109, 415] width 181 height 24
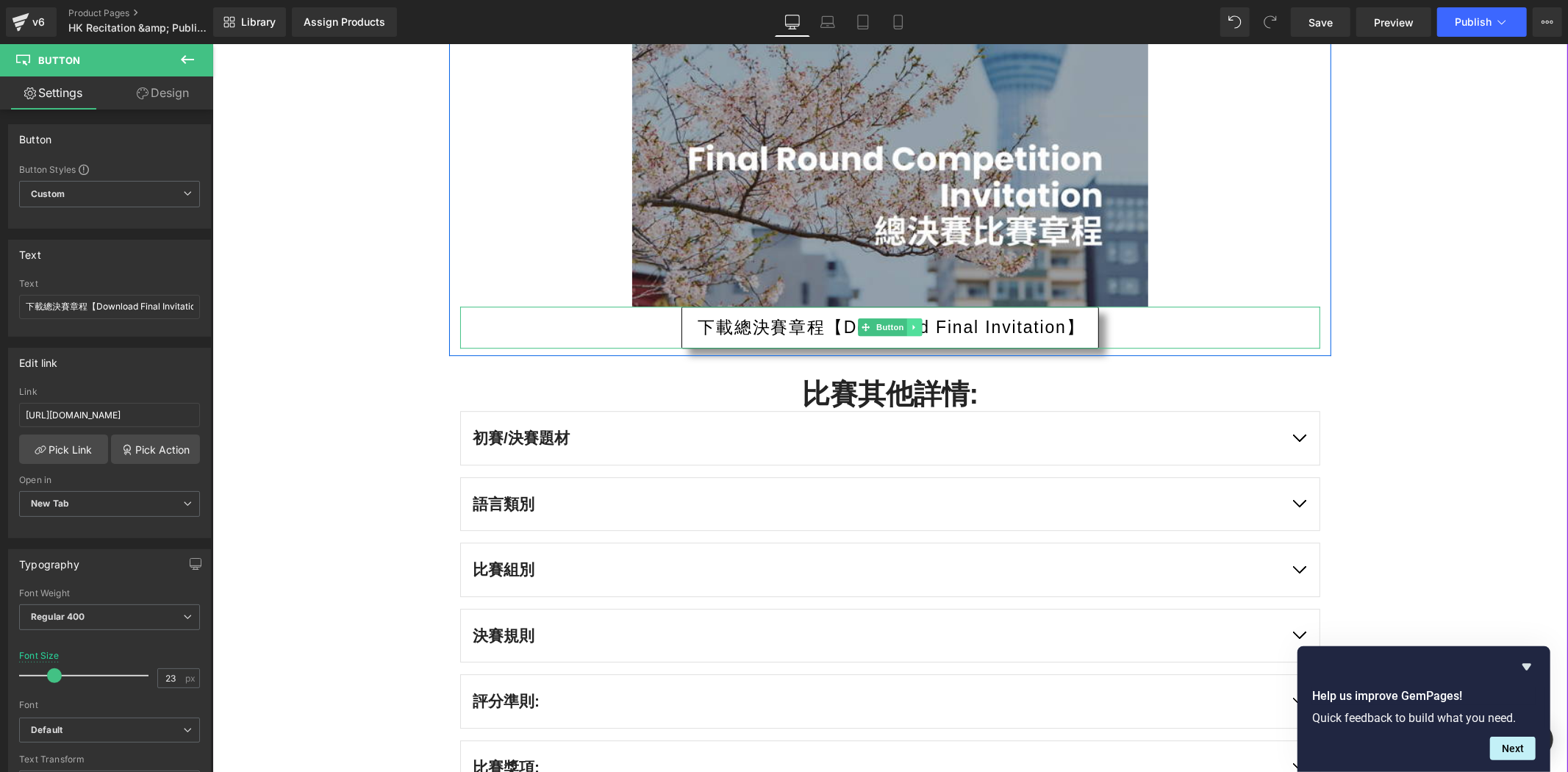
click at [910, 323] on icon at bounding box center [914, 326] width 8 height 9
click at [917, 325] on icon at bounding box center [921, 326] width 8 height 9
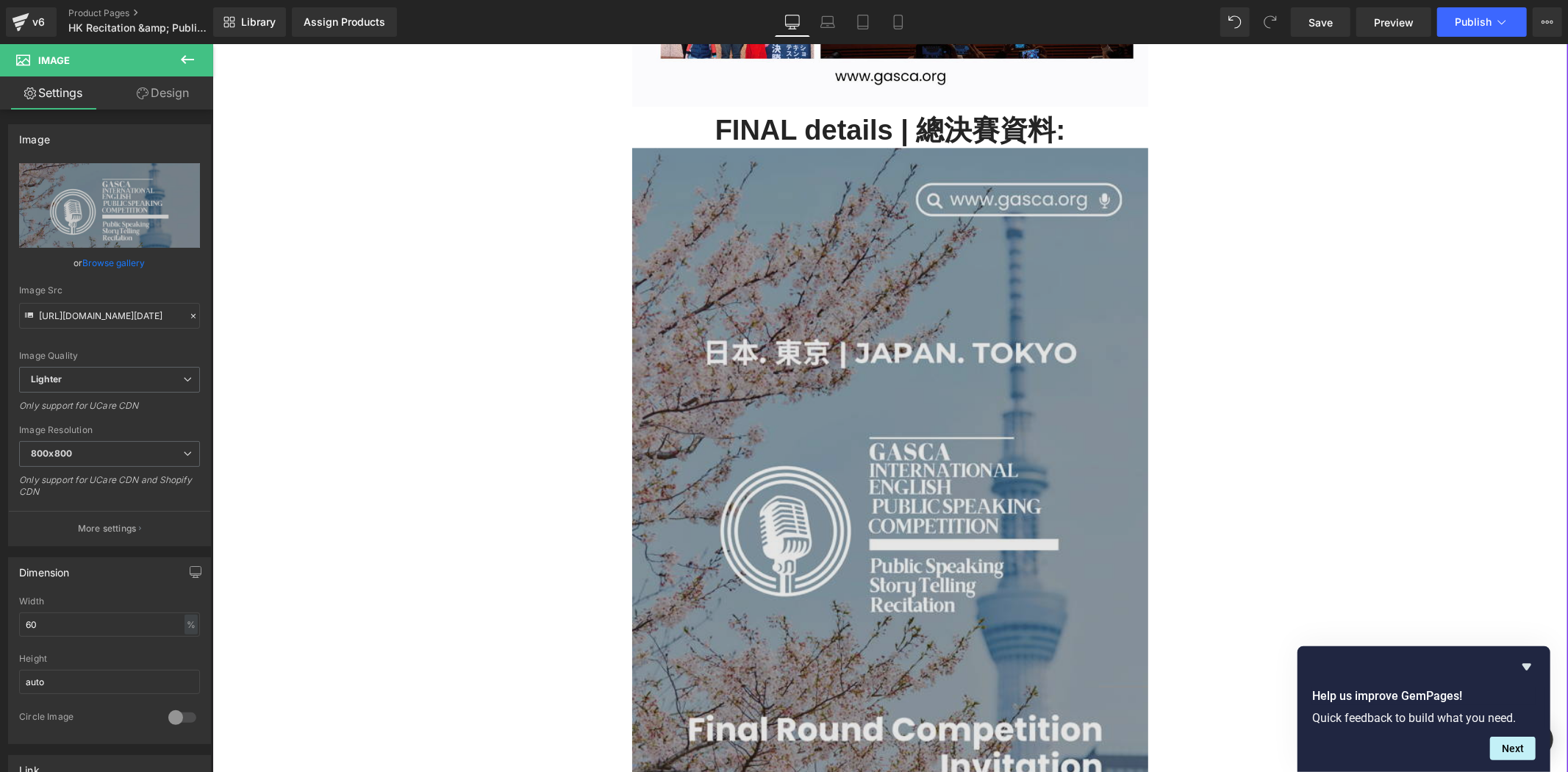
scroll to position [2823, 0]
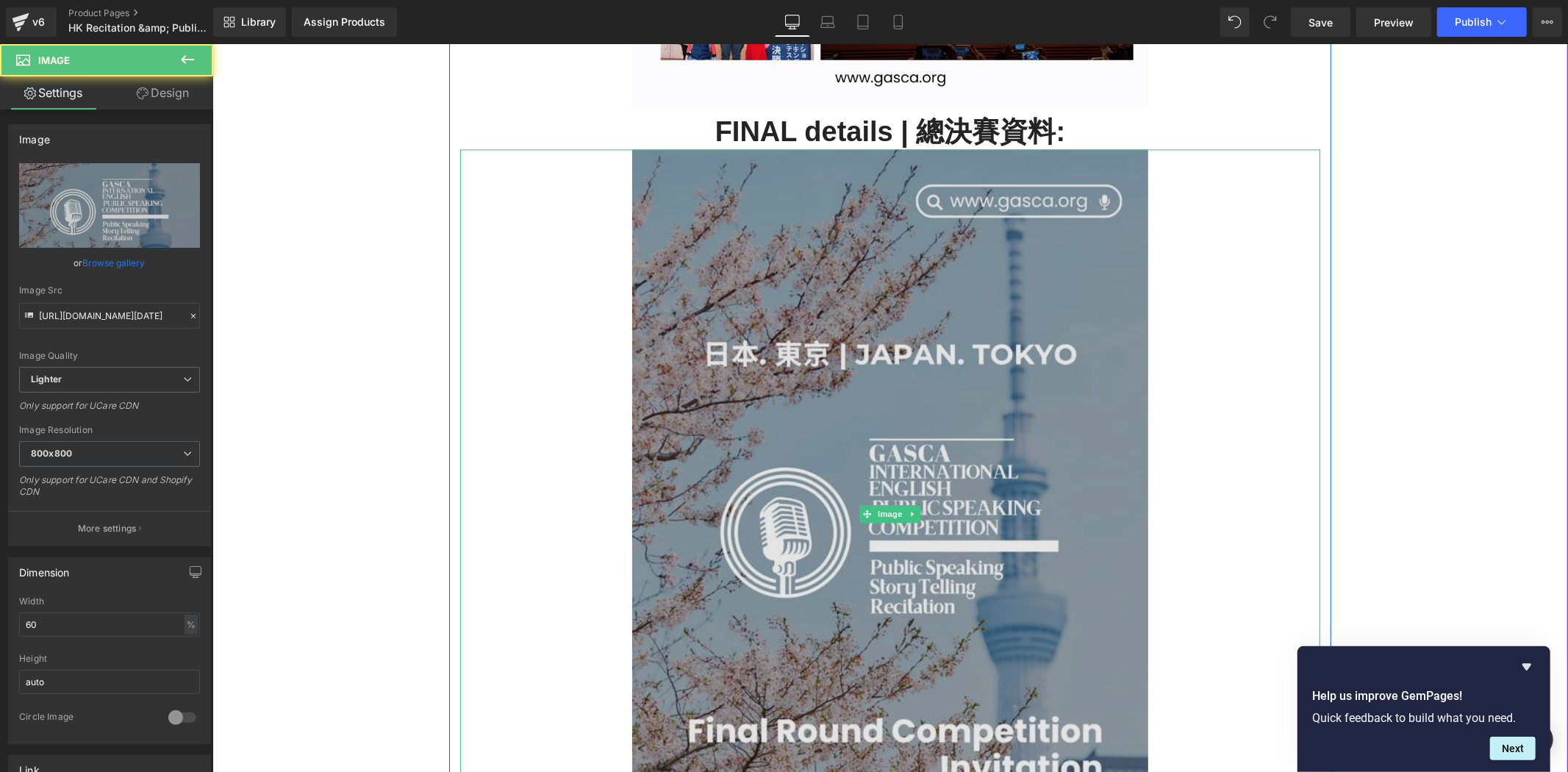
click at [784, 336] on img at bounding box center [889, 514] width 516 height 729
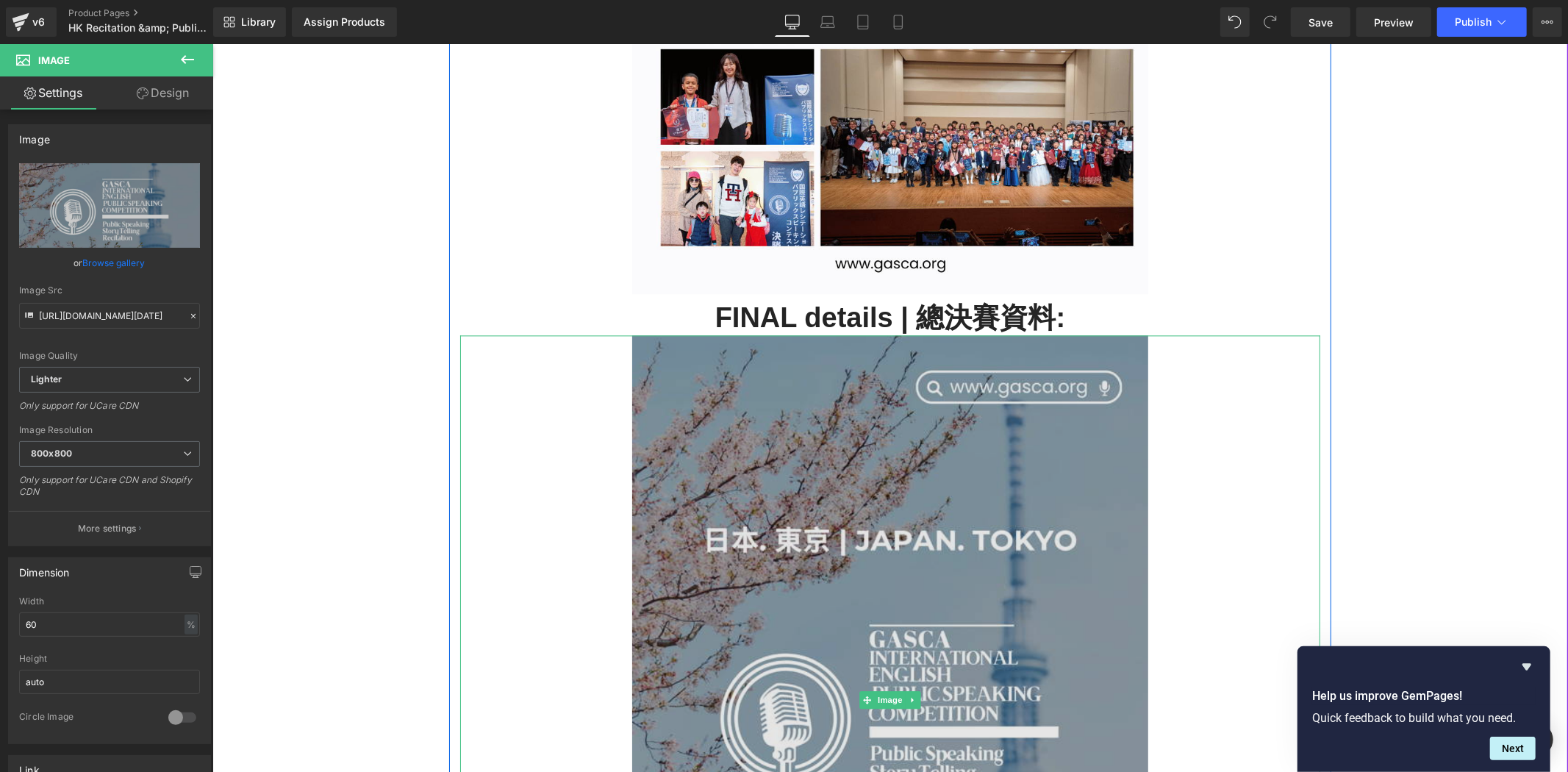
scroll to position [2633, 0]
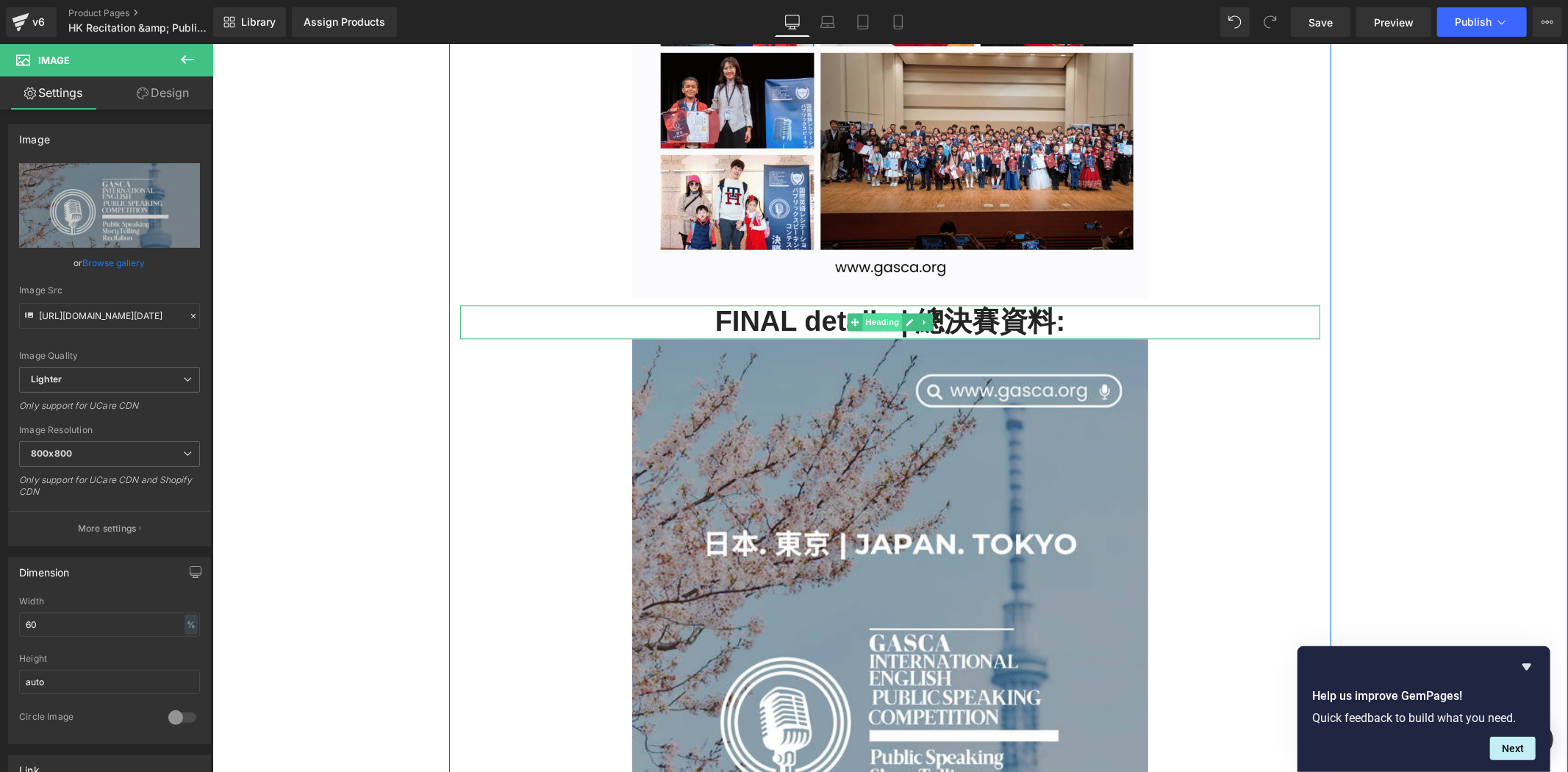
click at [892, 326] on span "Heading" at bounding box center [882, 321] width 39 height 17
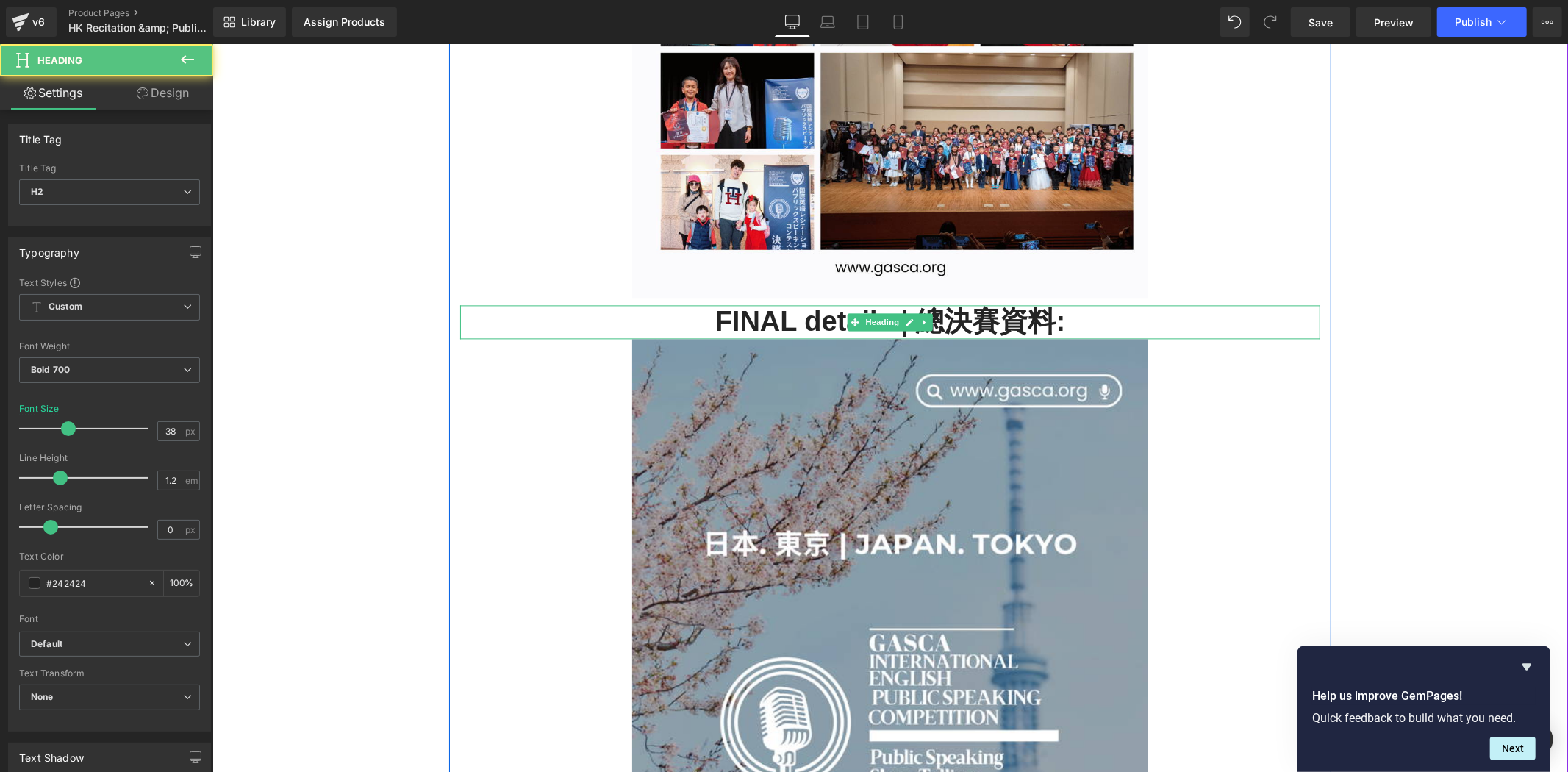
click at [906, 316] on link at bounding box center [910, 321] width 16 height 17
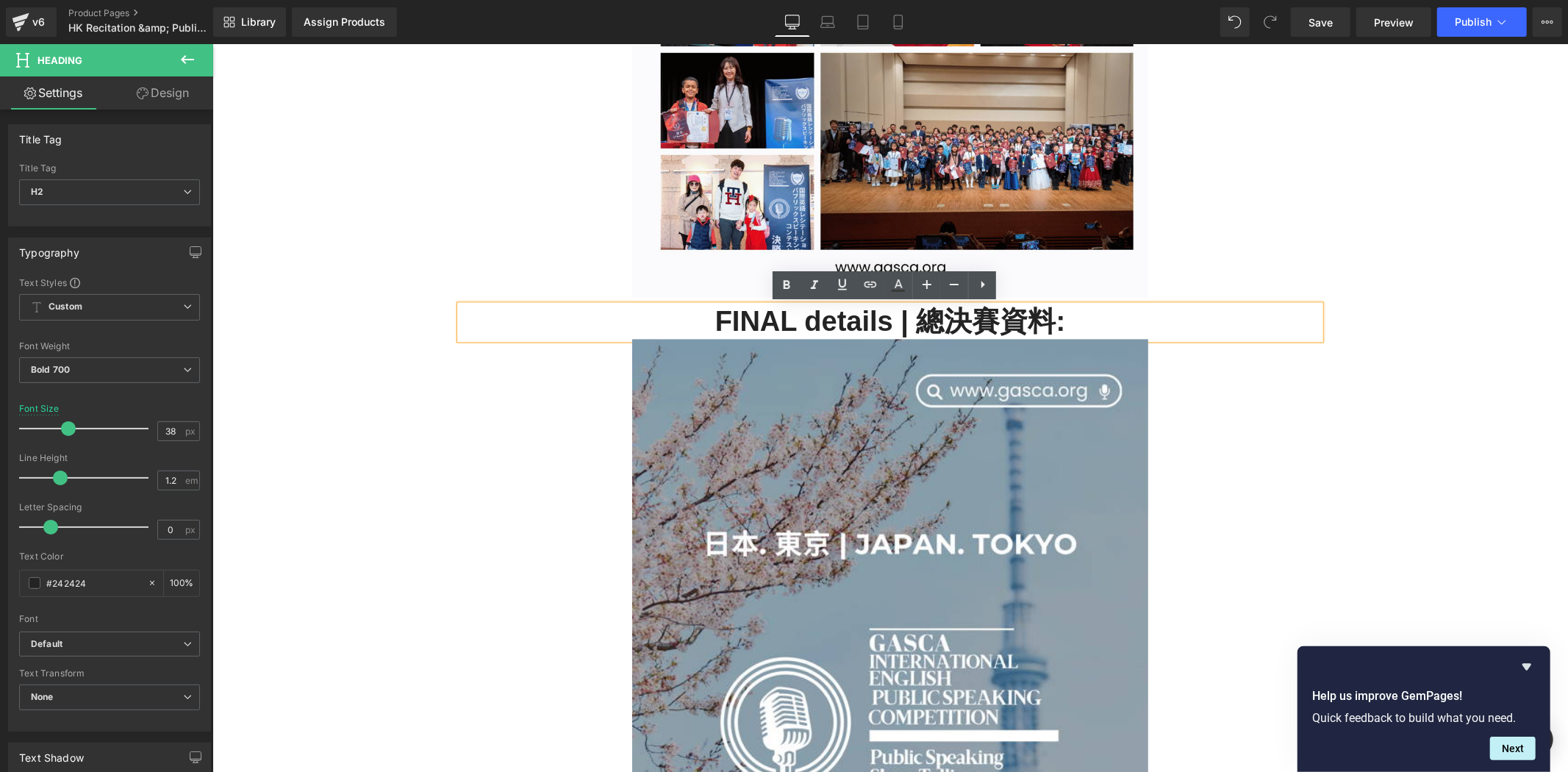
click at [1324, 459] on div "過往比賽相集： Heading Image FINAL details | 總決賽資料: Heading Image" at bounding box center [890, 301] width 882 height 1535
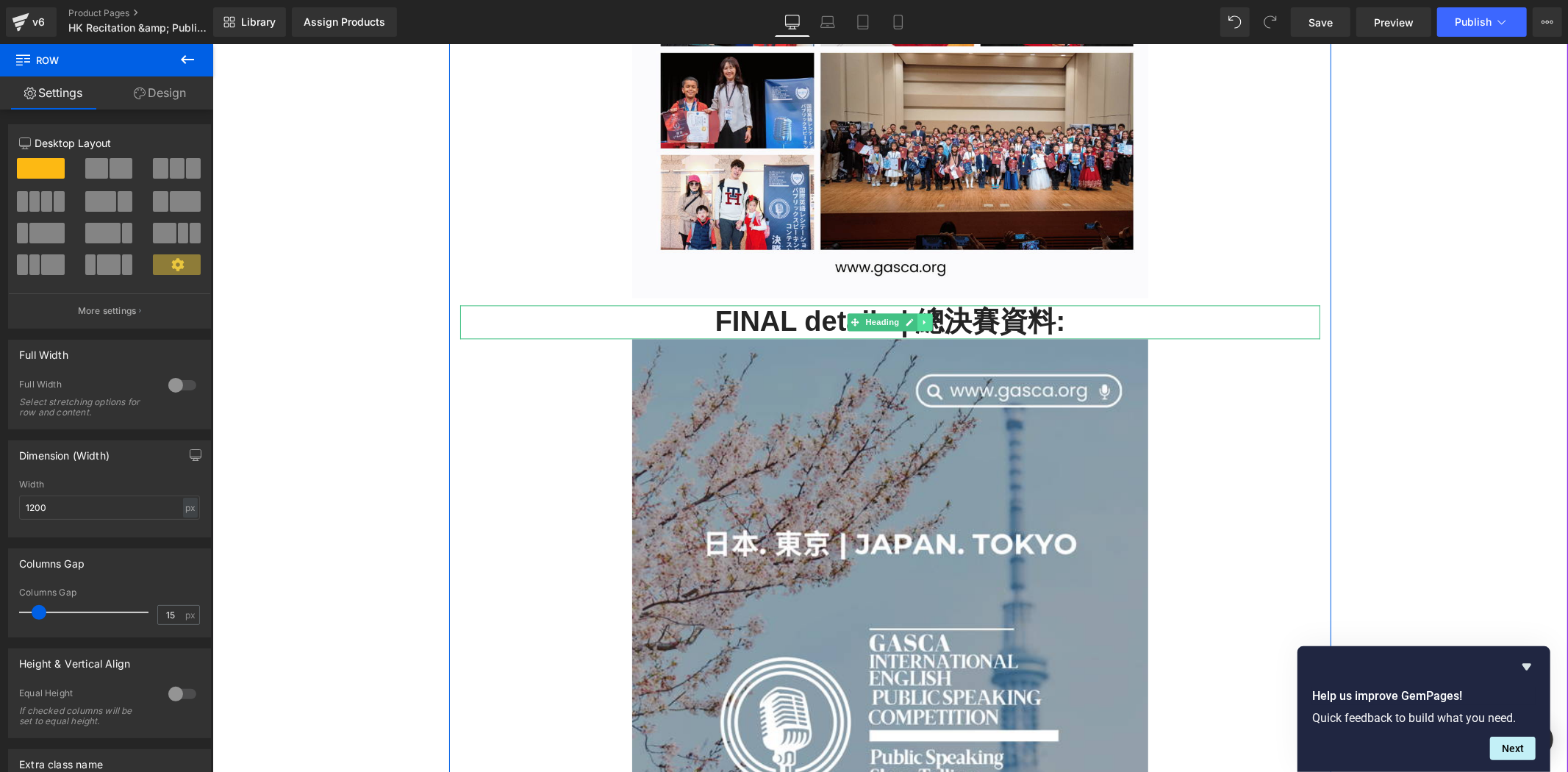
click at [923, 320] on icon at bounding box center [924, 321] width 2 height 6
click at [929, 325] on icon at bounding box center [932, 321] width 8 height 9
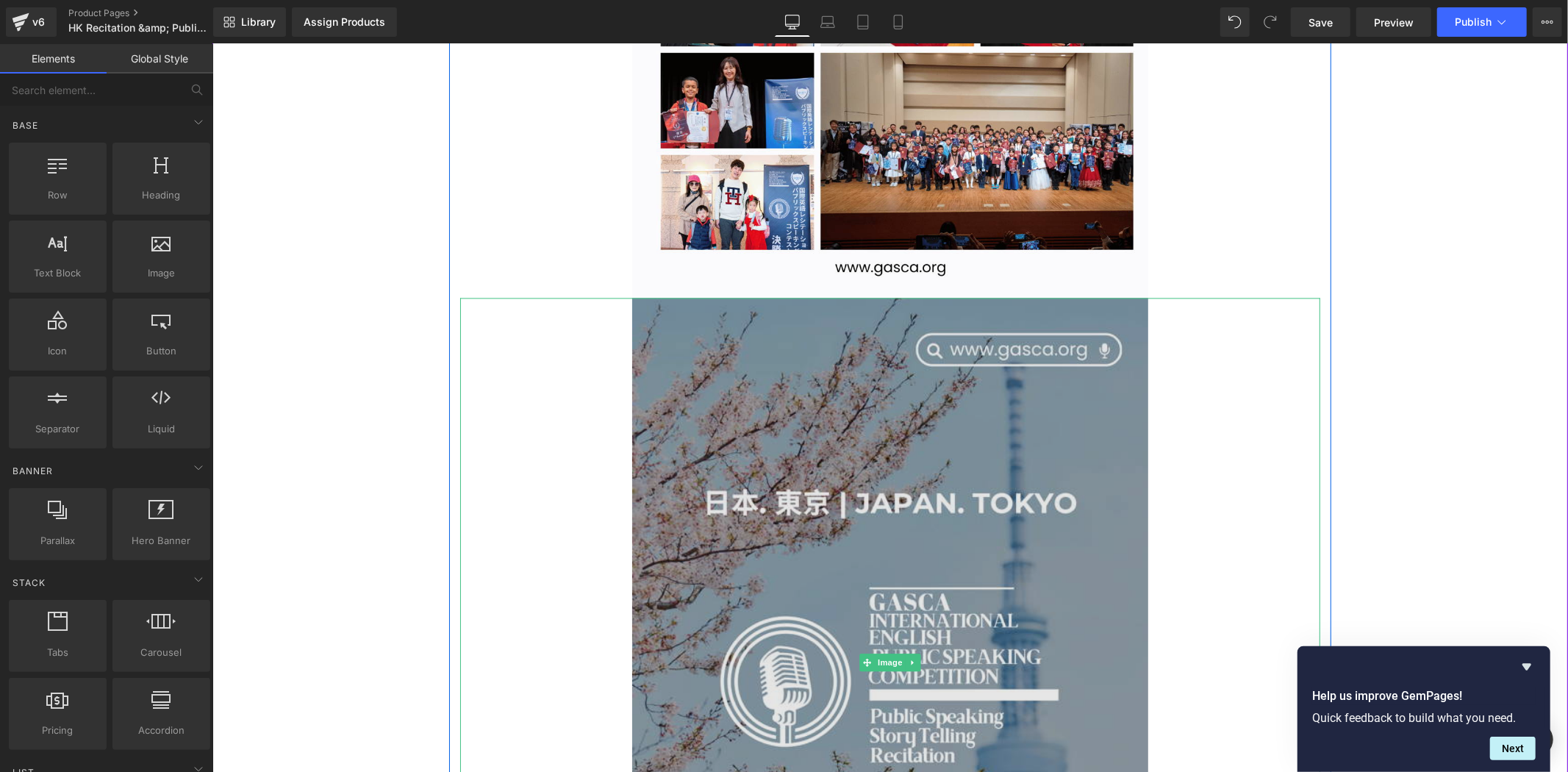
click at [933, 342] on img at bounding box center [889, 662] width 516 height 729
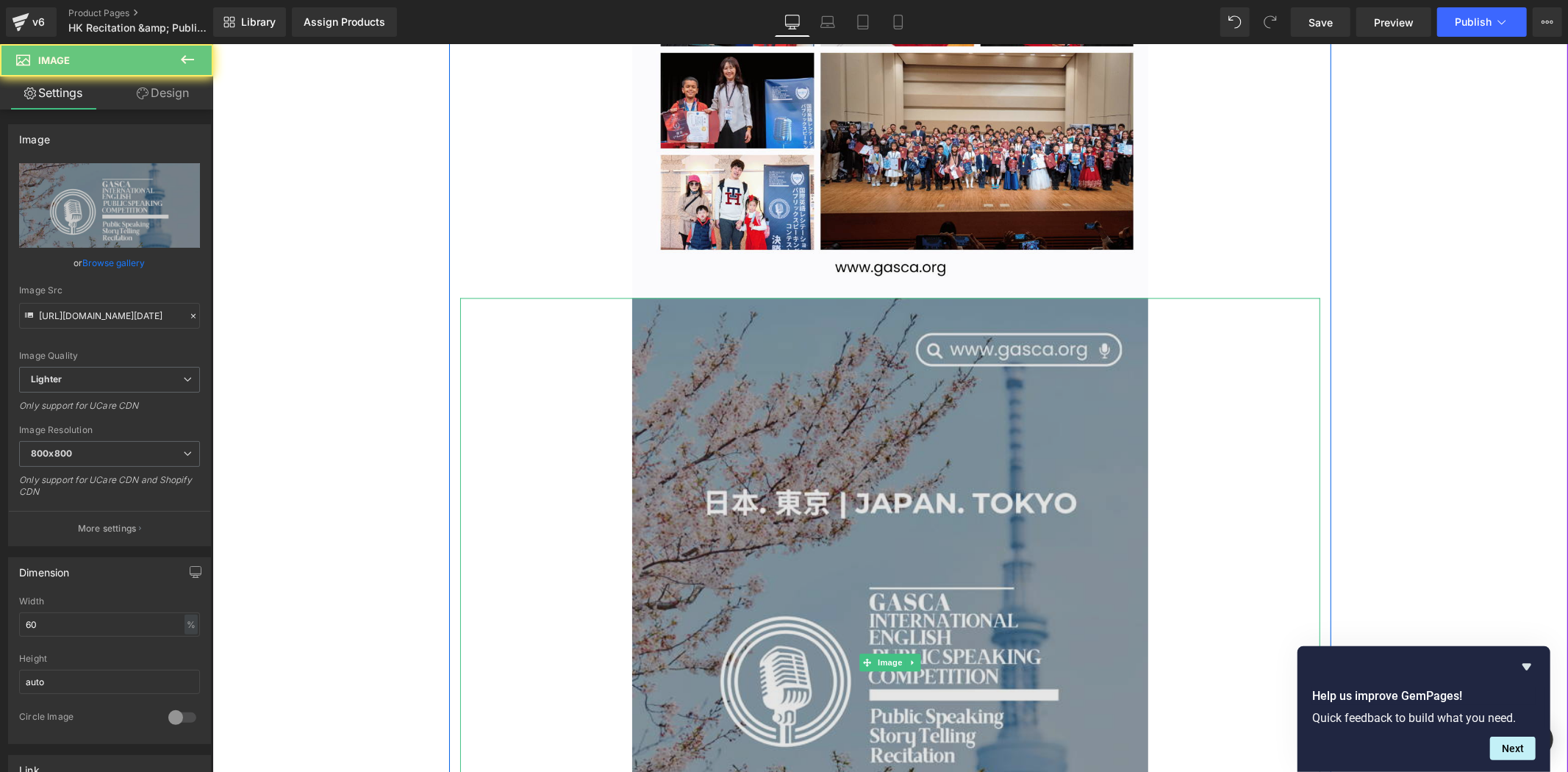
click at [907, 648] on img at bounding box center [889, 662] width 516 height 729
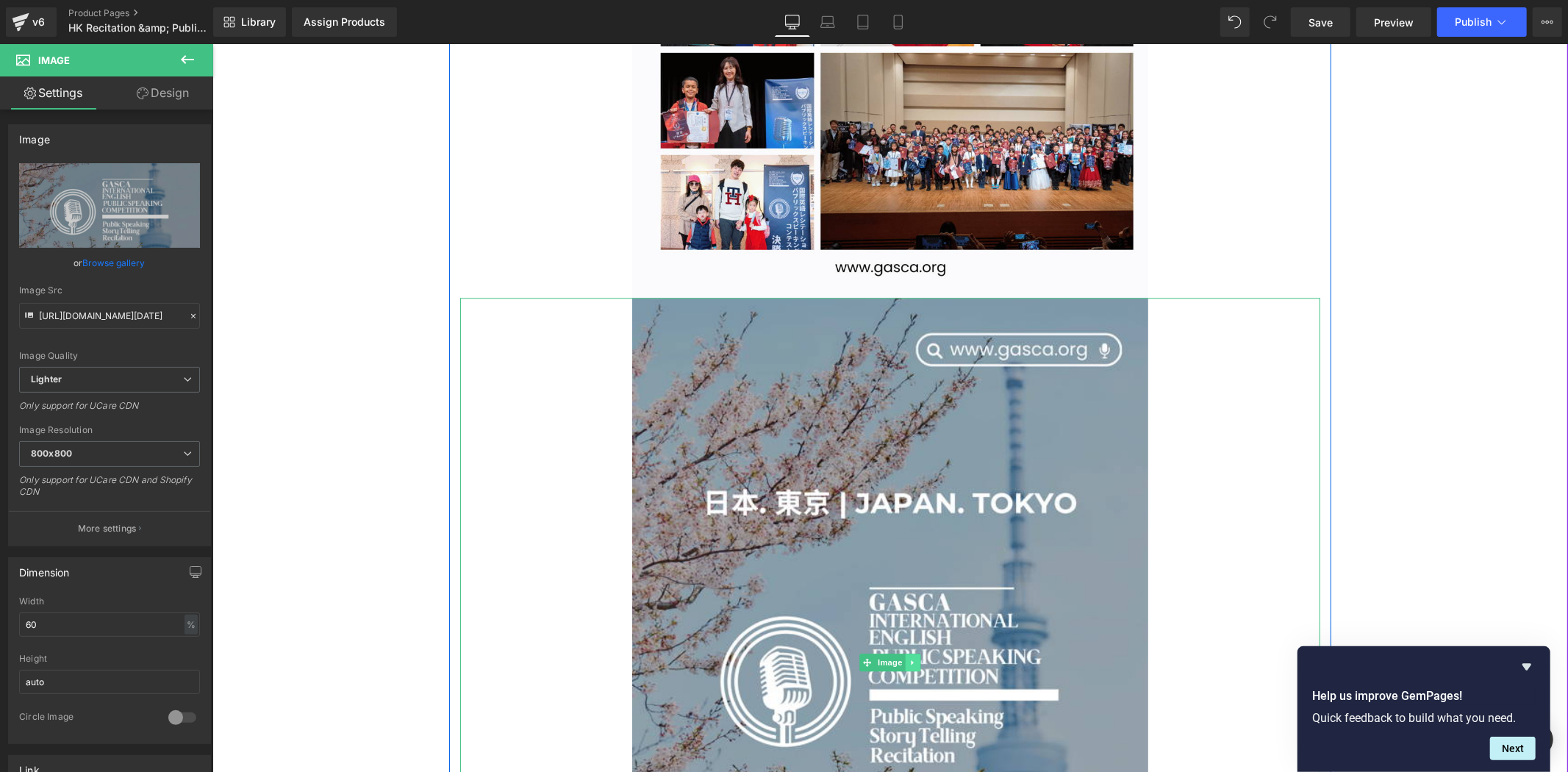
click at [909, 659] on icon at bounding box center [913, 662] width 8 height 9
click at [913, 659] on link at bounding box center [921, 662] width 16 height 17
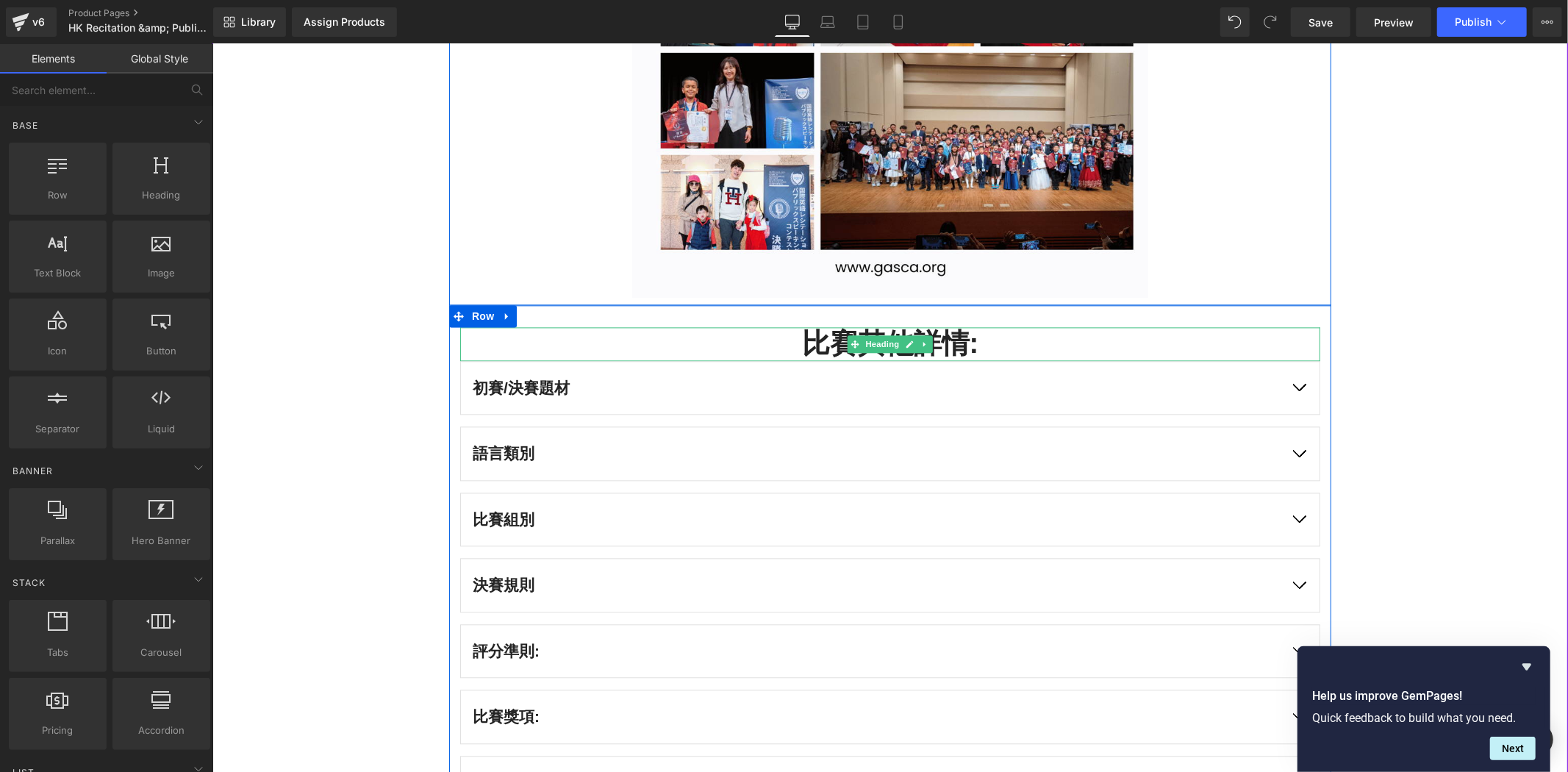
click at [739, 384] on p "初賽/決賽題材" at bounding box center [874, 388] width 805 height 24
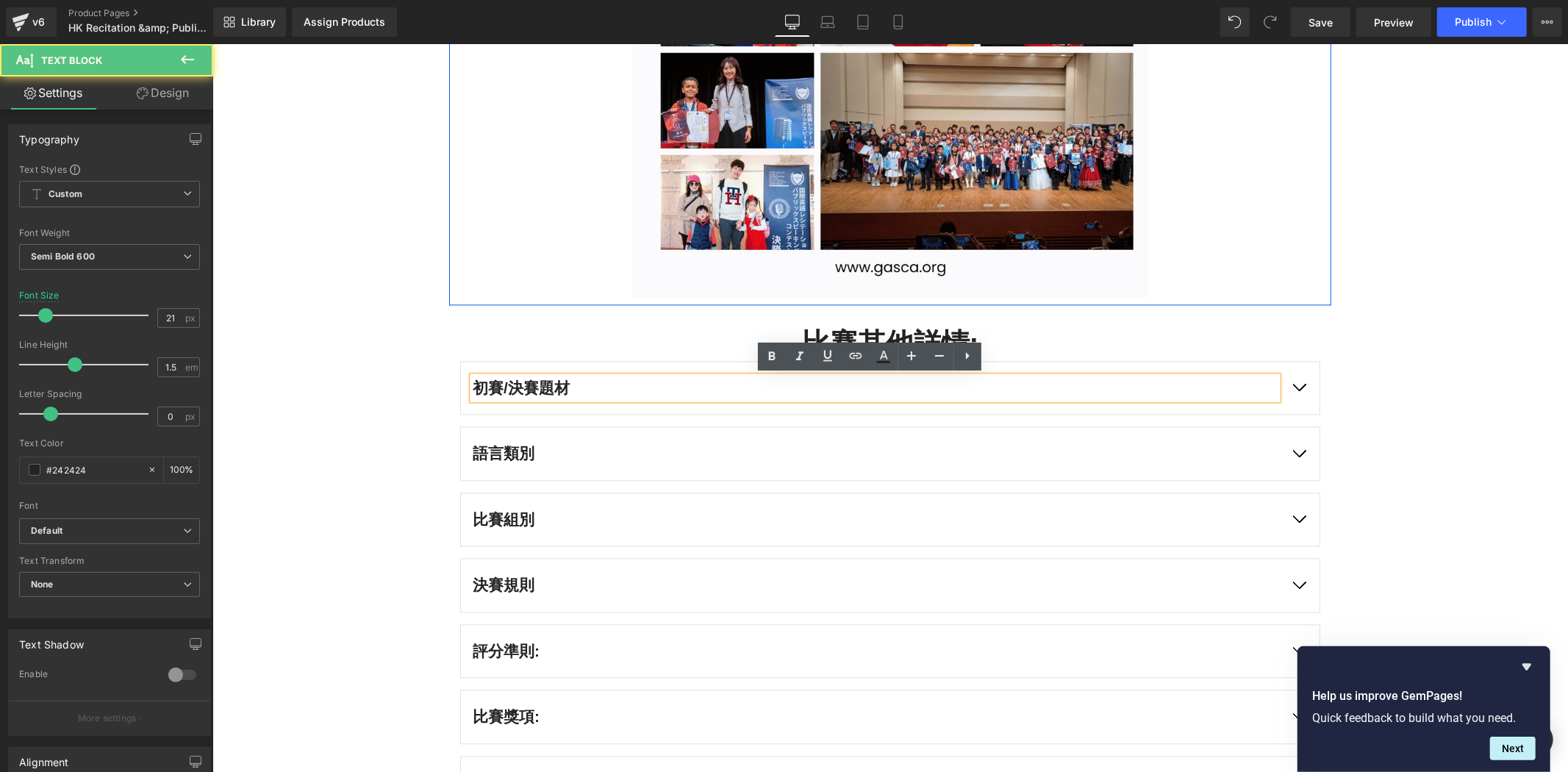
click at [1297, 389] on button "button" at bounding box center [1299, 387] width 41 height 53
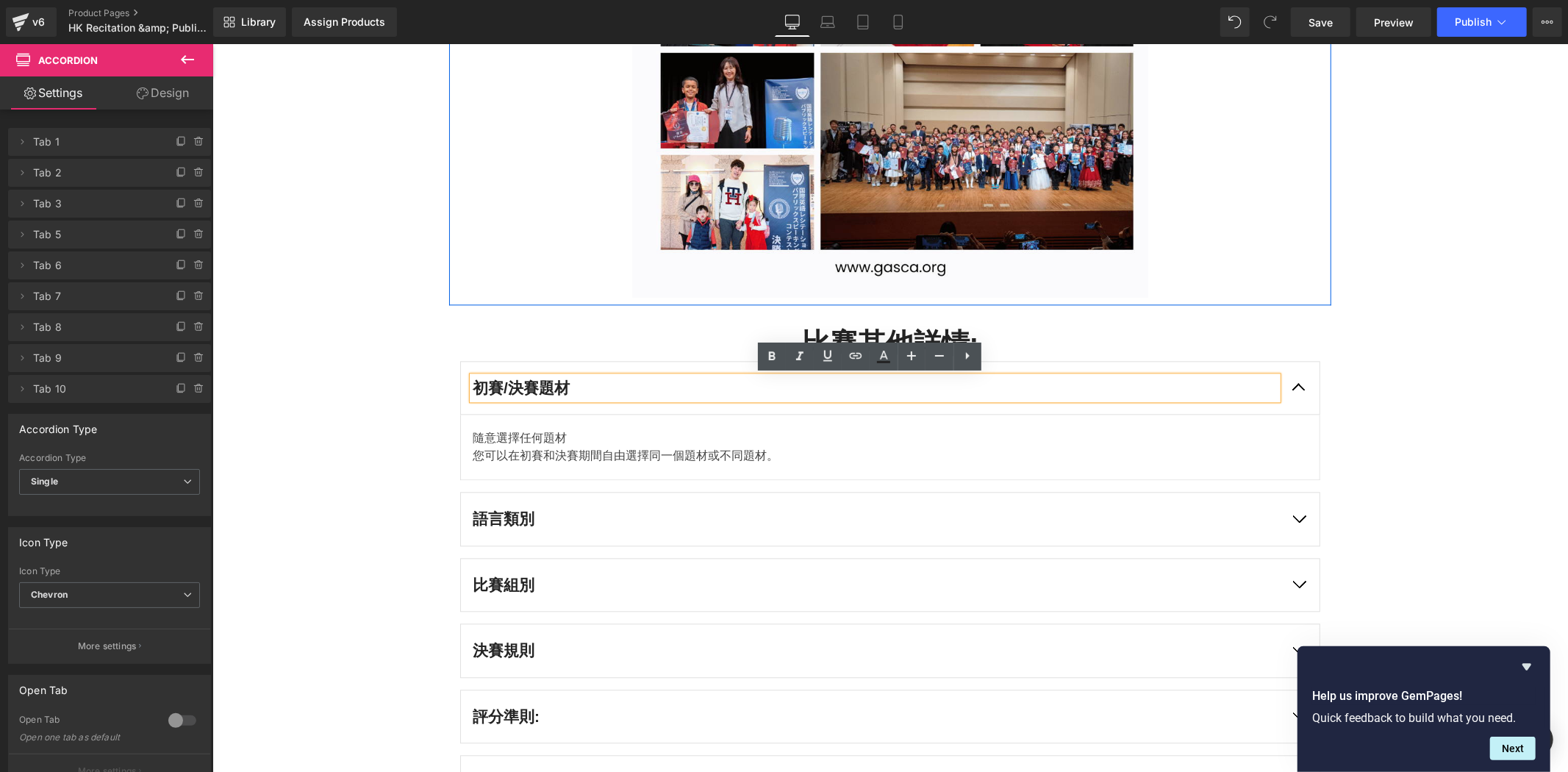
click at [512, 390] on p "初賽/決賽題材" at bounding box center [874, 388] width 805 height 24
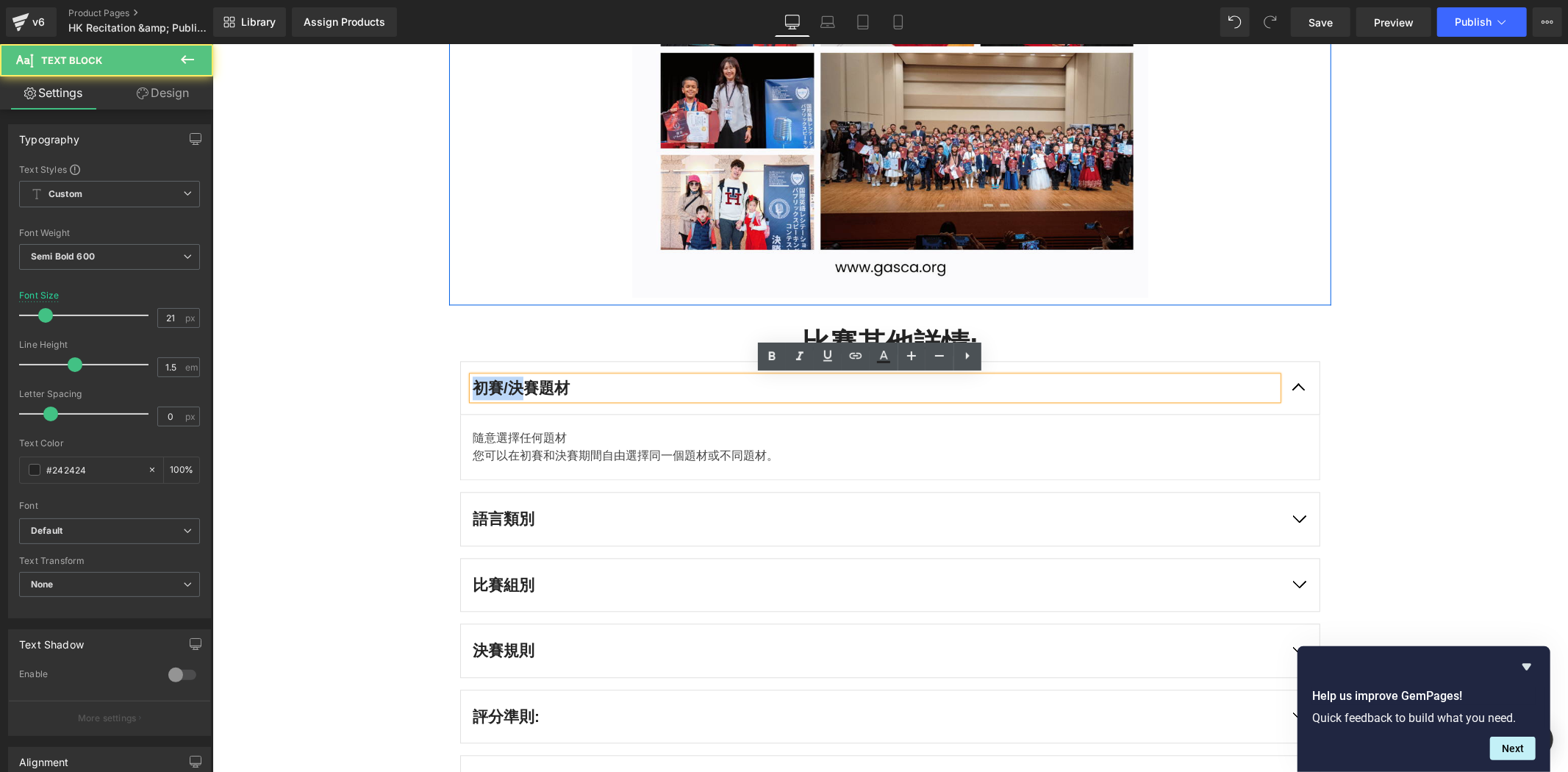
drag, startPoint x: 515, startPoint y: 386, endPoint x: 428, endPoint y: 380, distance: 87.2
click at [428, 380] on div "比賽報名步驟： Heading Row Image . 立即報名 . Button 過往比賽相集： Heading Image Row 比賽其他詳情: Hea…" at bounding box center [890, 106] width 1356 height 1957
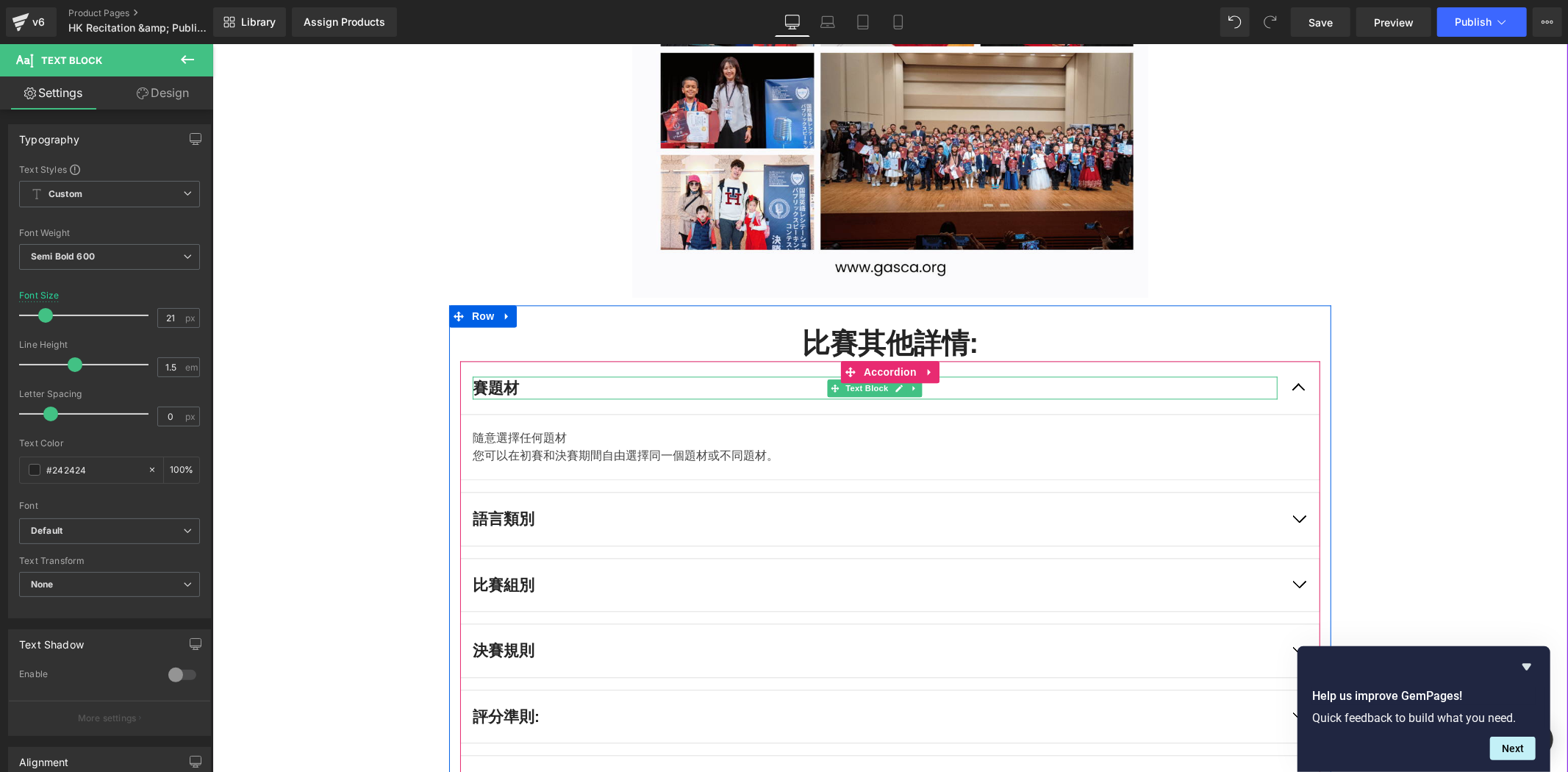
click at [472, 382] on p "賽題材" at bounding box center [874, 388] width 805 height 24
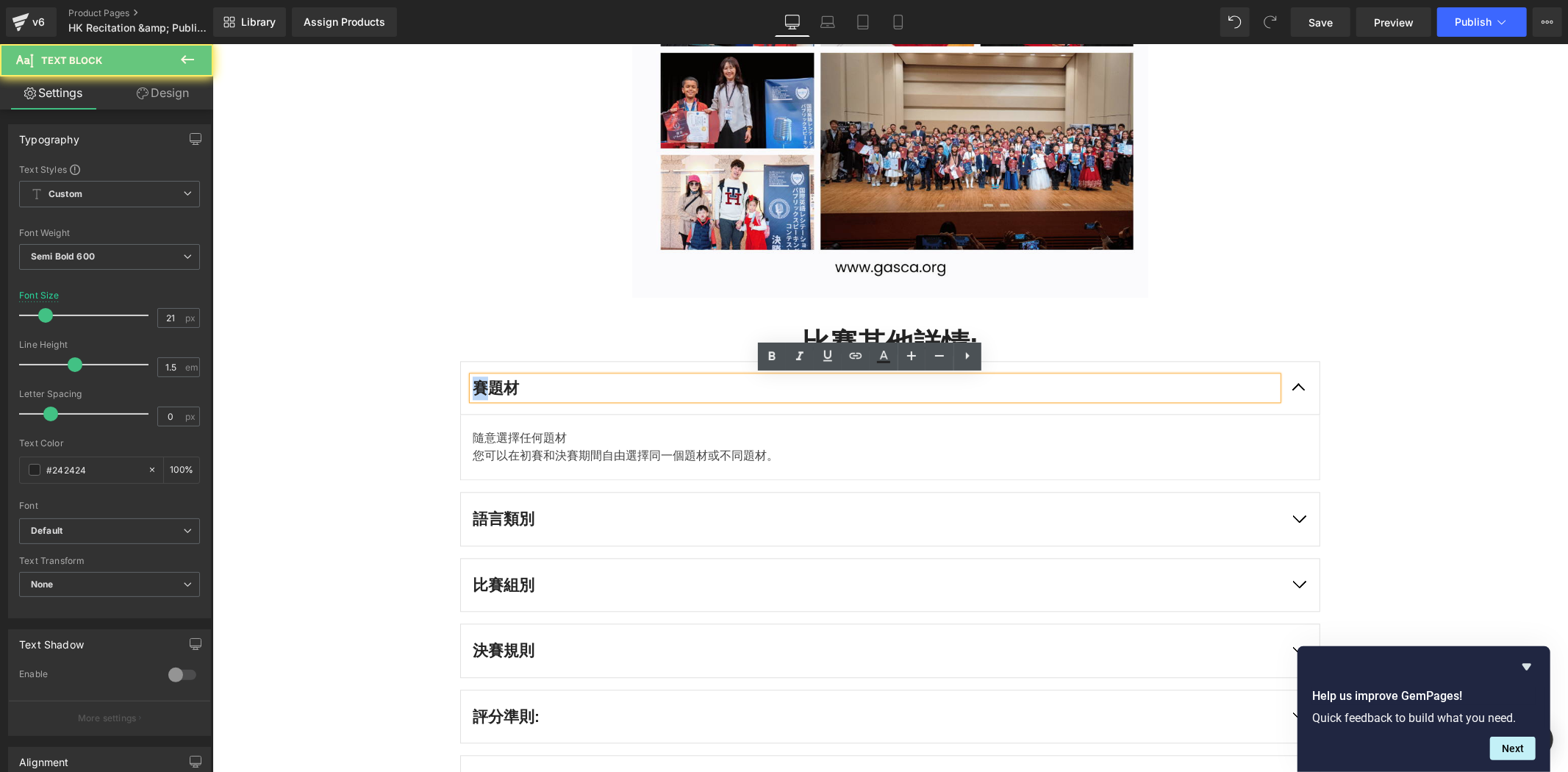
click at [472, 382] on p "賽題材" at bounding box center [874, 388] width 805 height 24
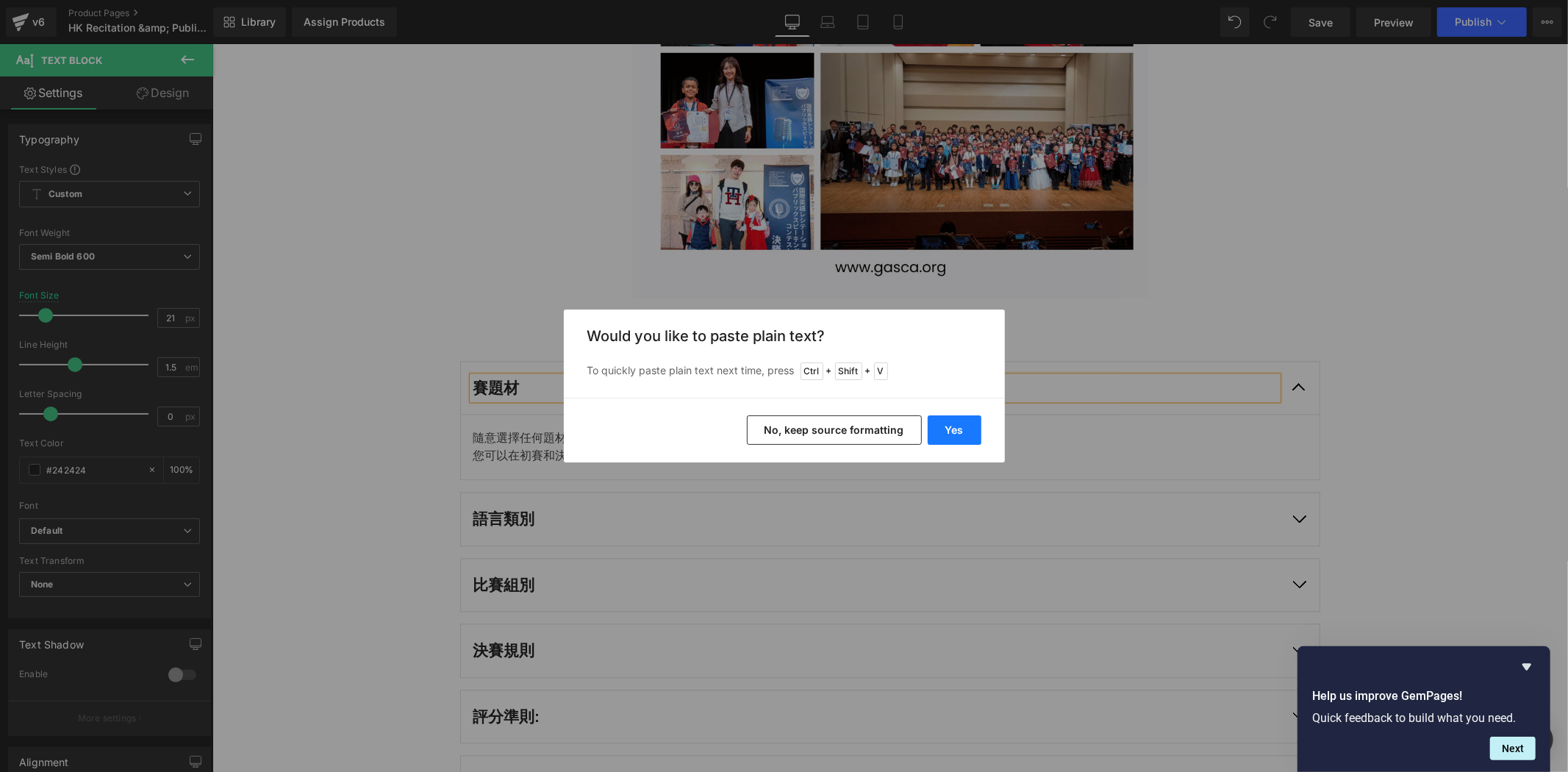
click at [958, 437] on button "Yes" at bounding box center [955, 429] width 54 height 29
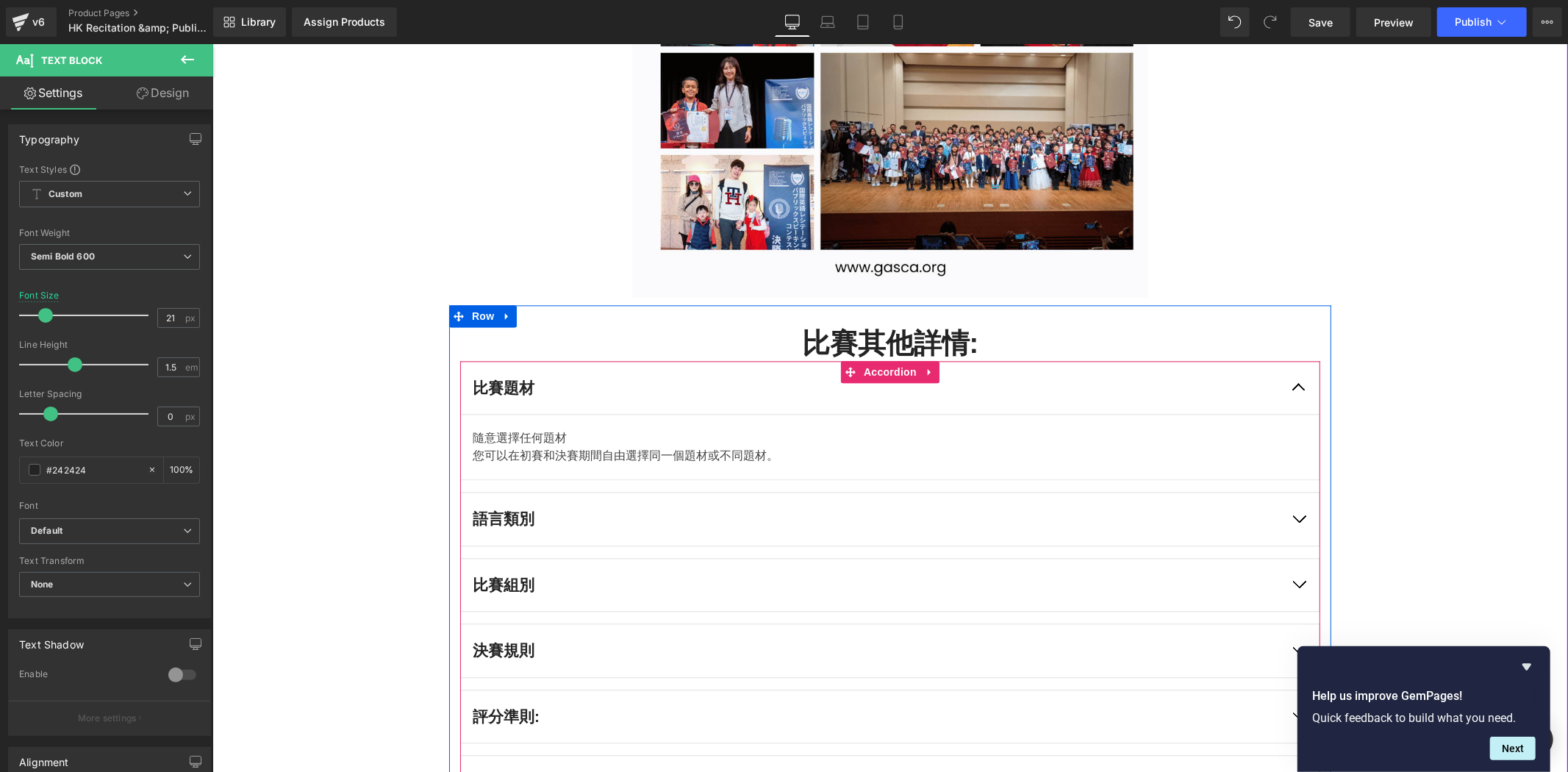
click at [613, 433] on p "隨意選擇任何題材" at bounding box center [874, 437] width 805 height 17
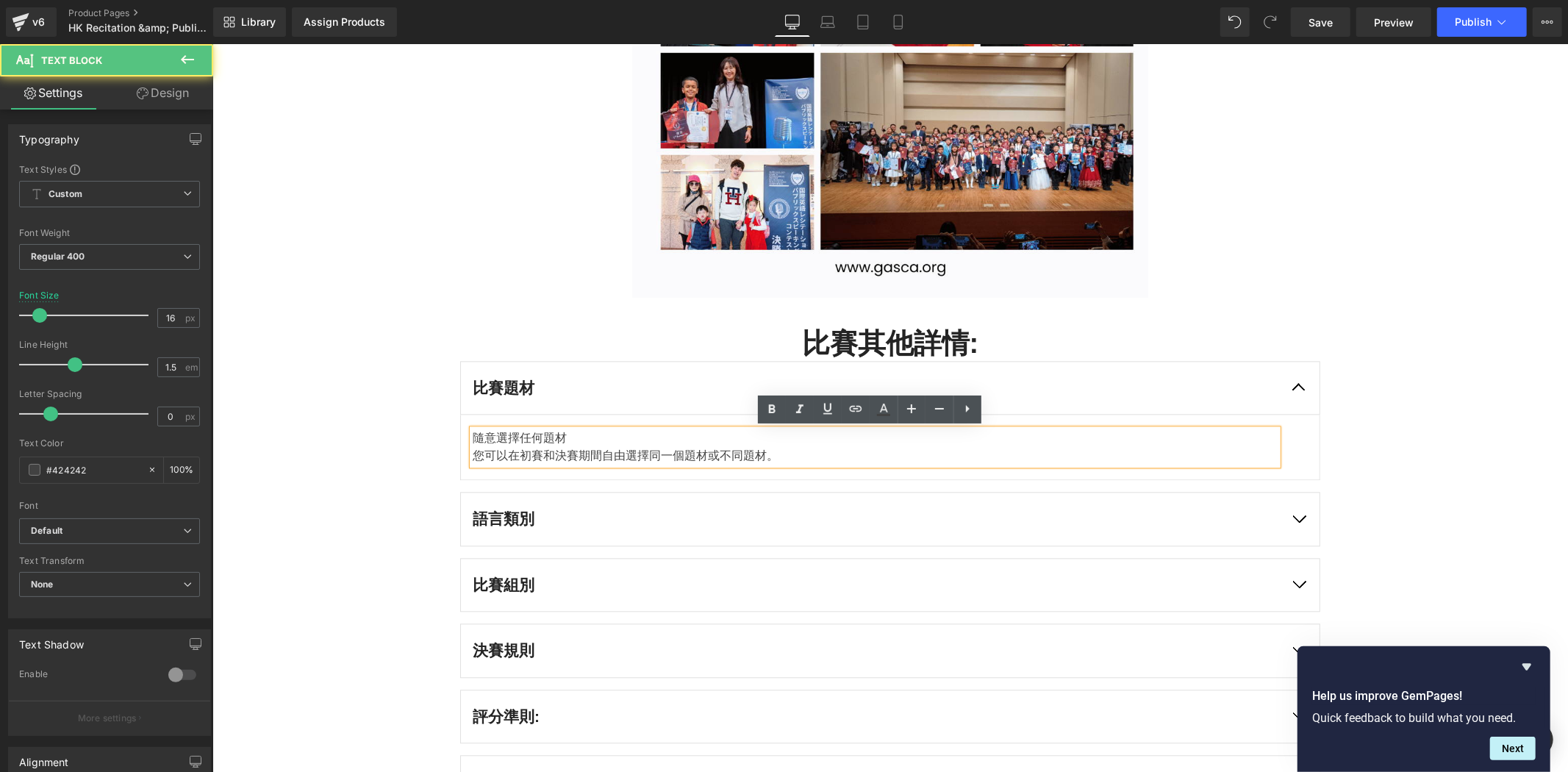
click at [589, 443] on p "隨意選擇任何題材" at bounding box center [874, 437] width 805 height 17
click at [565, 457] on p "您可以在初賽和決賽期間自由選擇同一個題材或不同題材。" at bounding box center [874, 455] width 805 height 17
click at [569, 457] on p "您可以在初賽和決賽期間自由選擇同一個題材或不同題材。" at bounding box center [874, 455] width 805 height 17
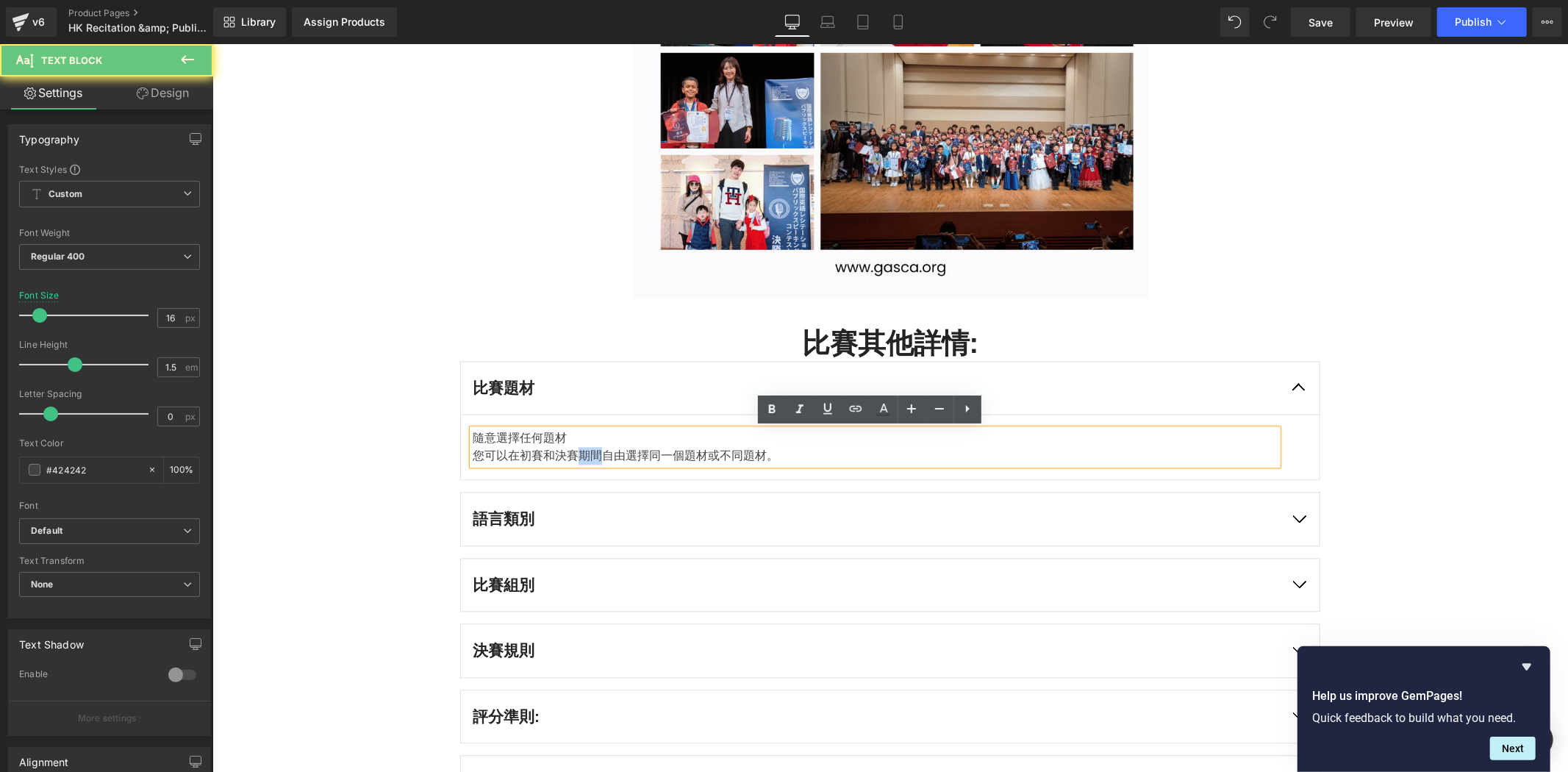
click at [569, 457] on p "您可以在初賽和決賽期間自由選擇同一個題材或不同題材。" at bounding box center [874, 455] width 805 height 17
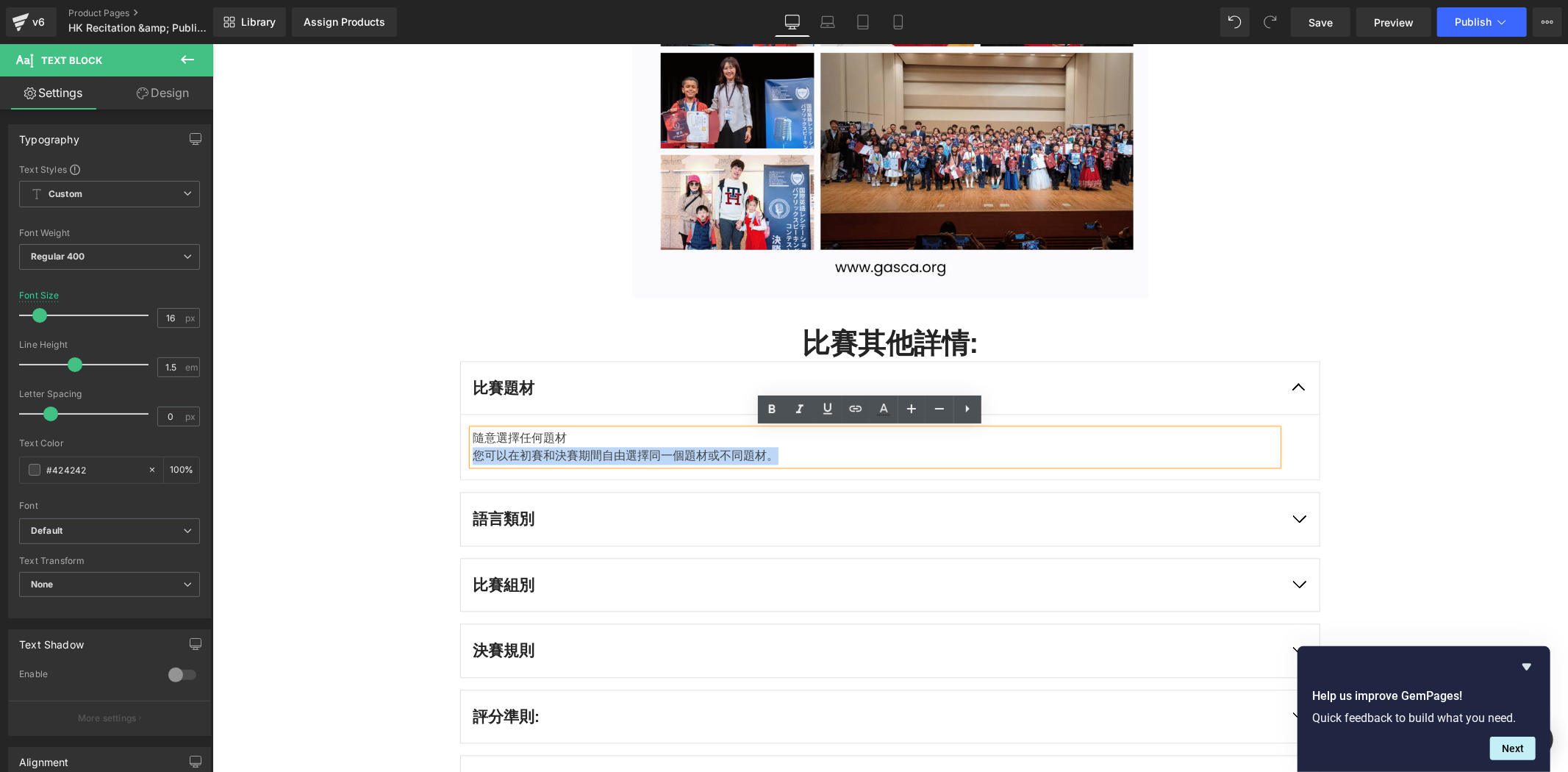
click at [569, 457] on p "您可以在初賽和決賽期間自由選擇同一個題材或不同題材。" at bounding box center [874, 455] width 805 height 17
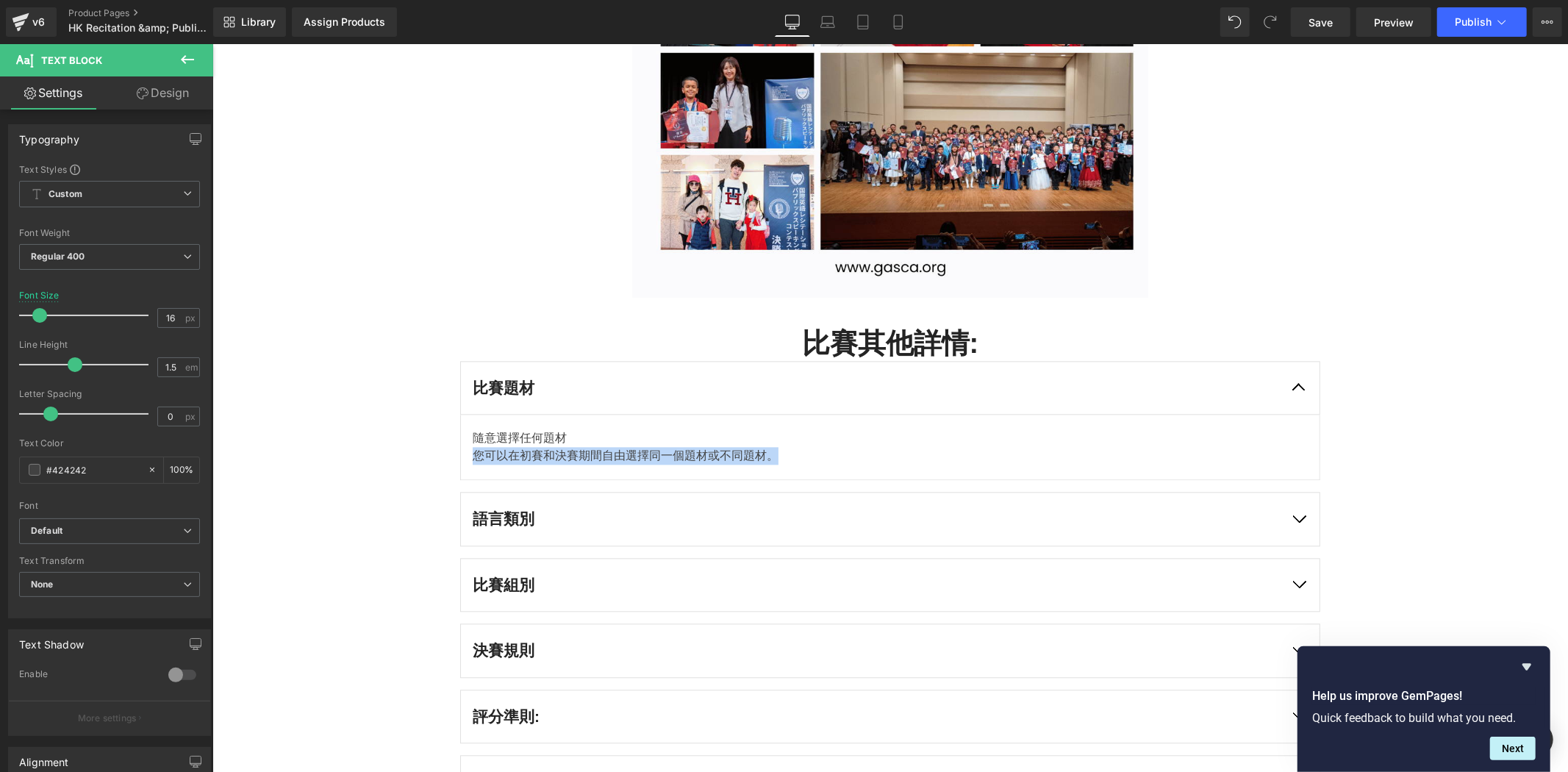
click at [1291, 513] on button "button" at bounding box center [1299, 518] width 41 height 53
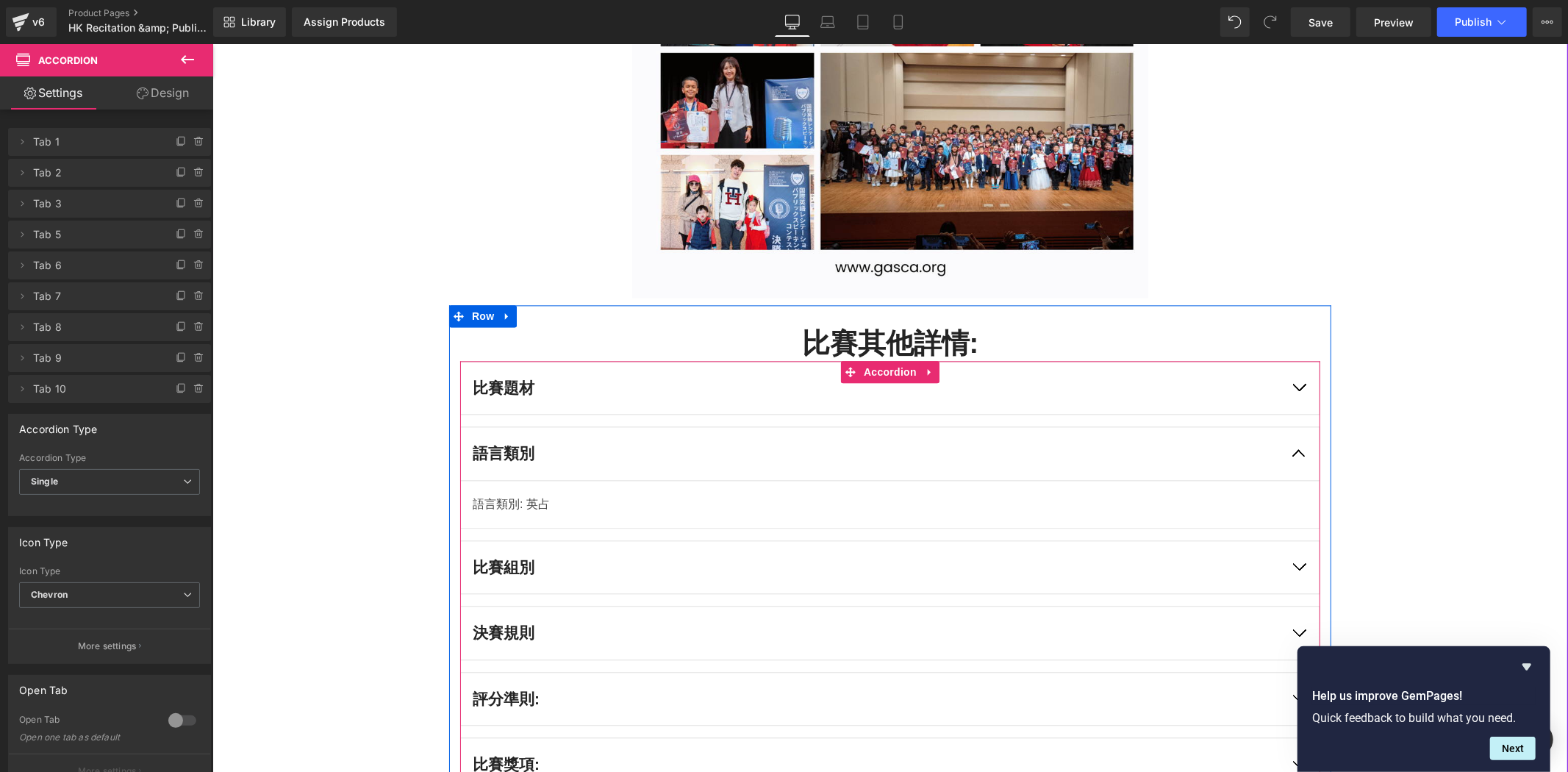
click at [1302, 449] on button "button" at bounding box center [1299, 452] width 41 height 53
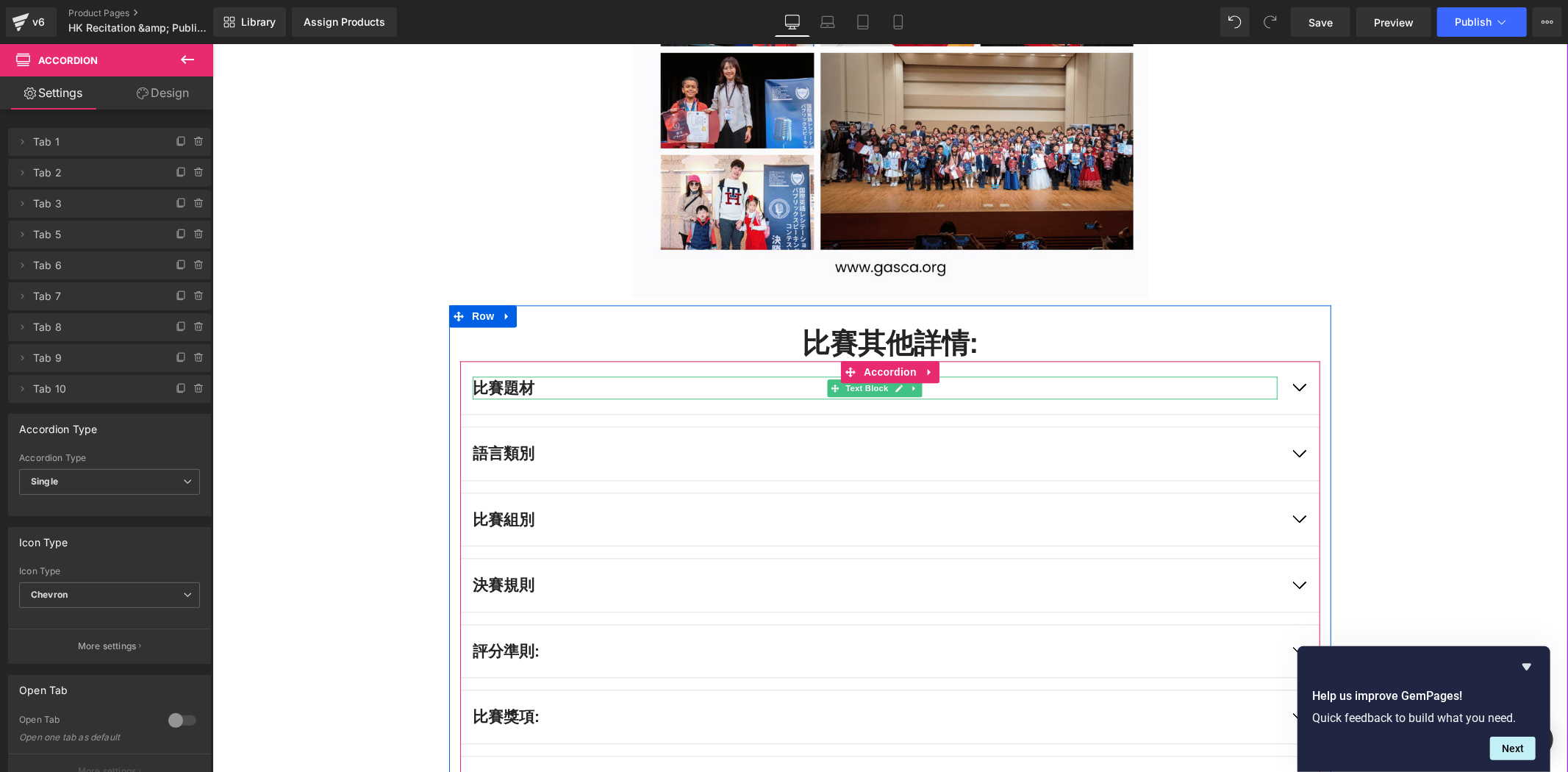
click at [1262, 391] on p "比賽題材" at bounding box center [874, 388] width 805 height 24
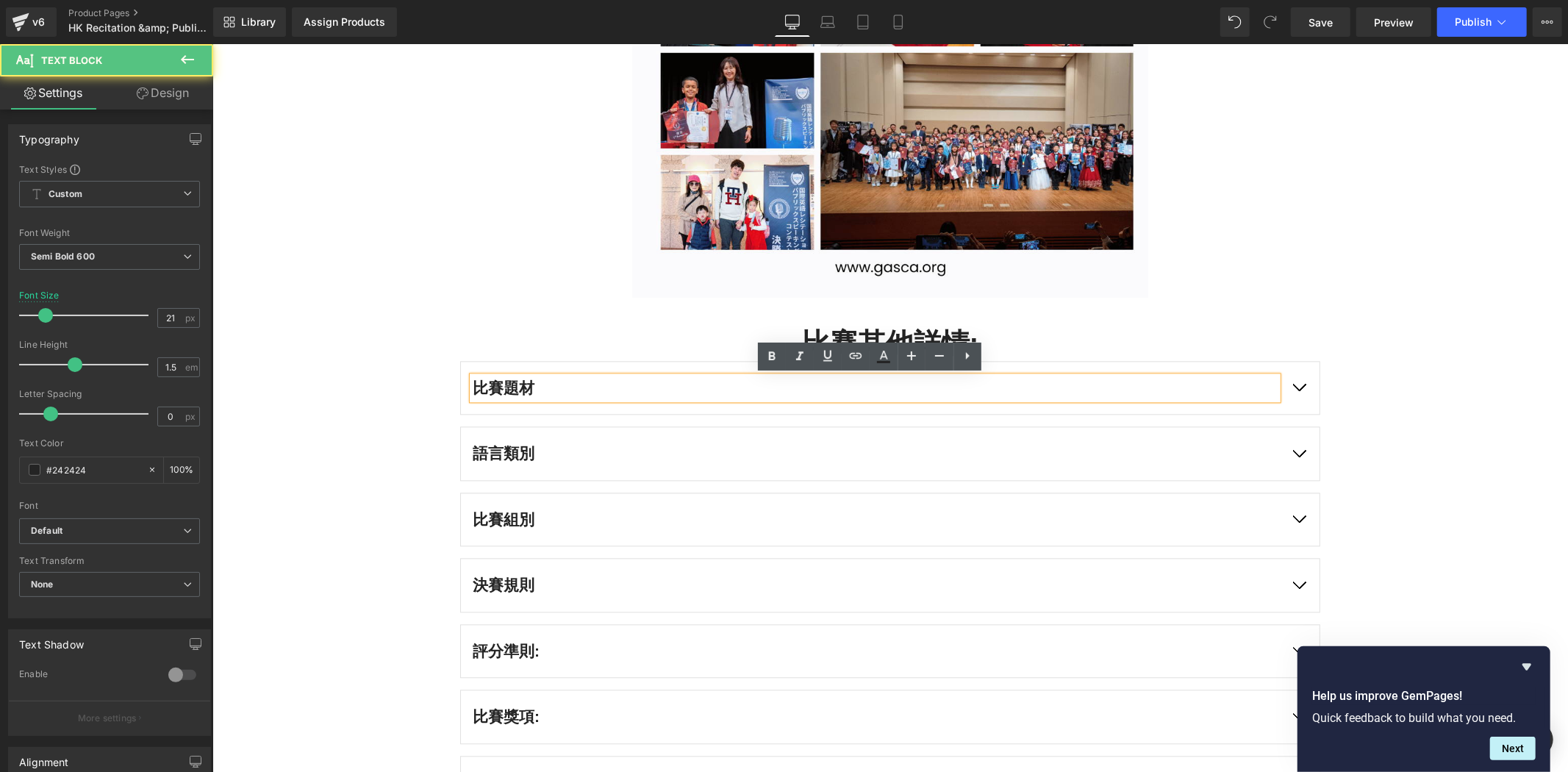
click at [1289, 396] on button "button" at bounding box center [1299, 387] width 41 height 53
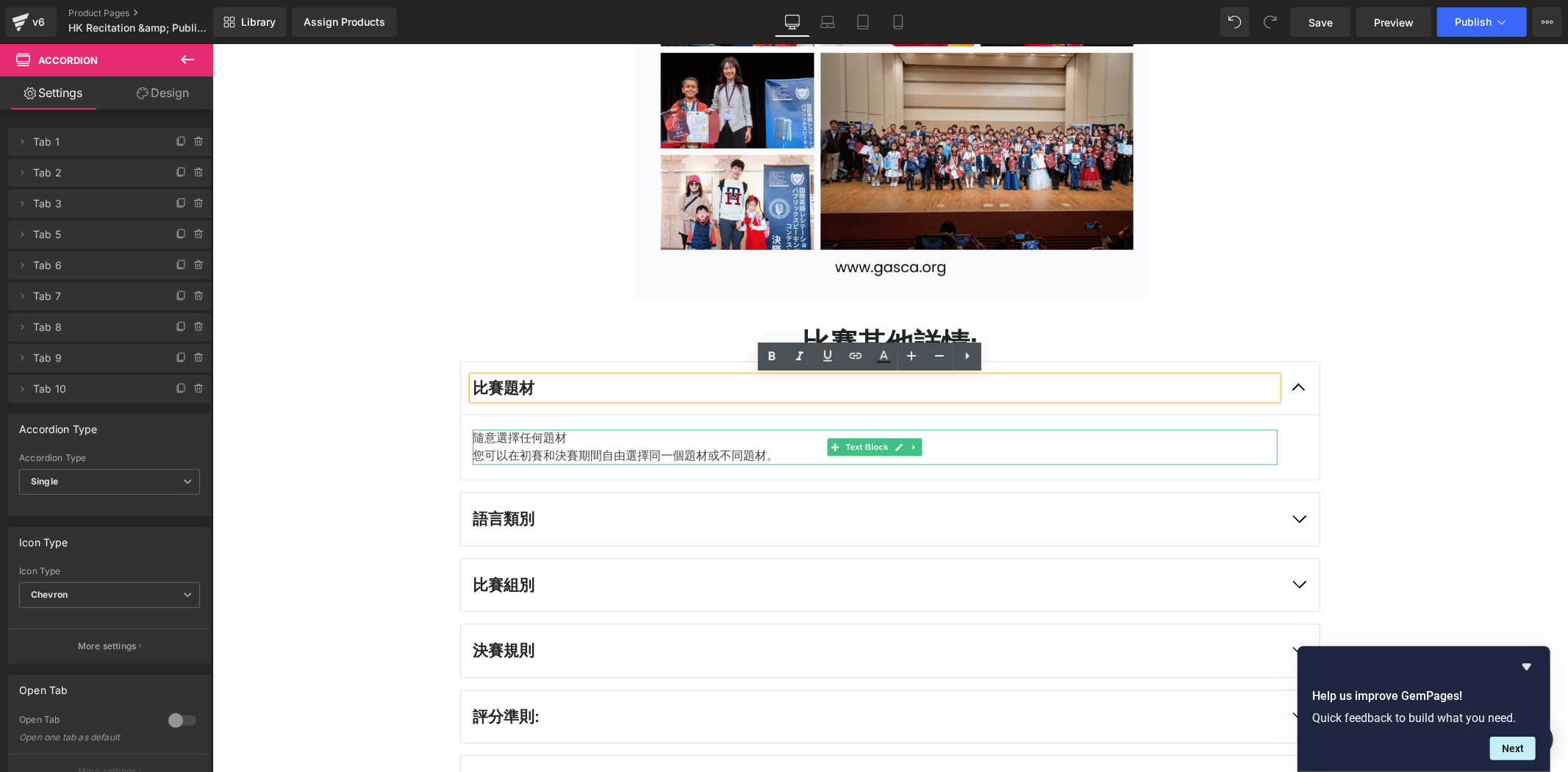
click at [599, 457] on p "您可以在初賽和決賽期間自由選擇同一個題材或不同題材。" at bounding box center [874, 455] width 805 height 17
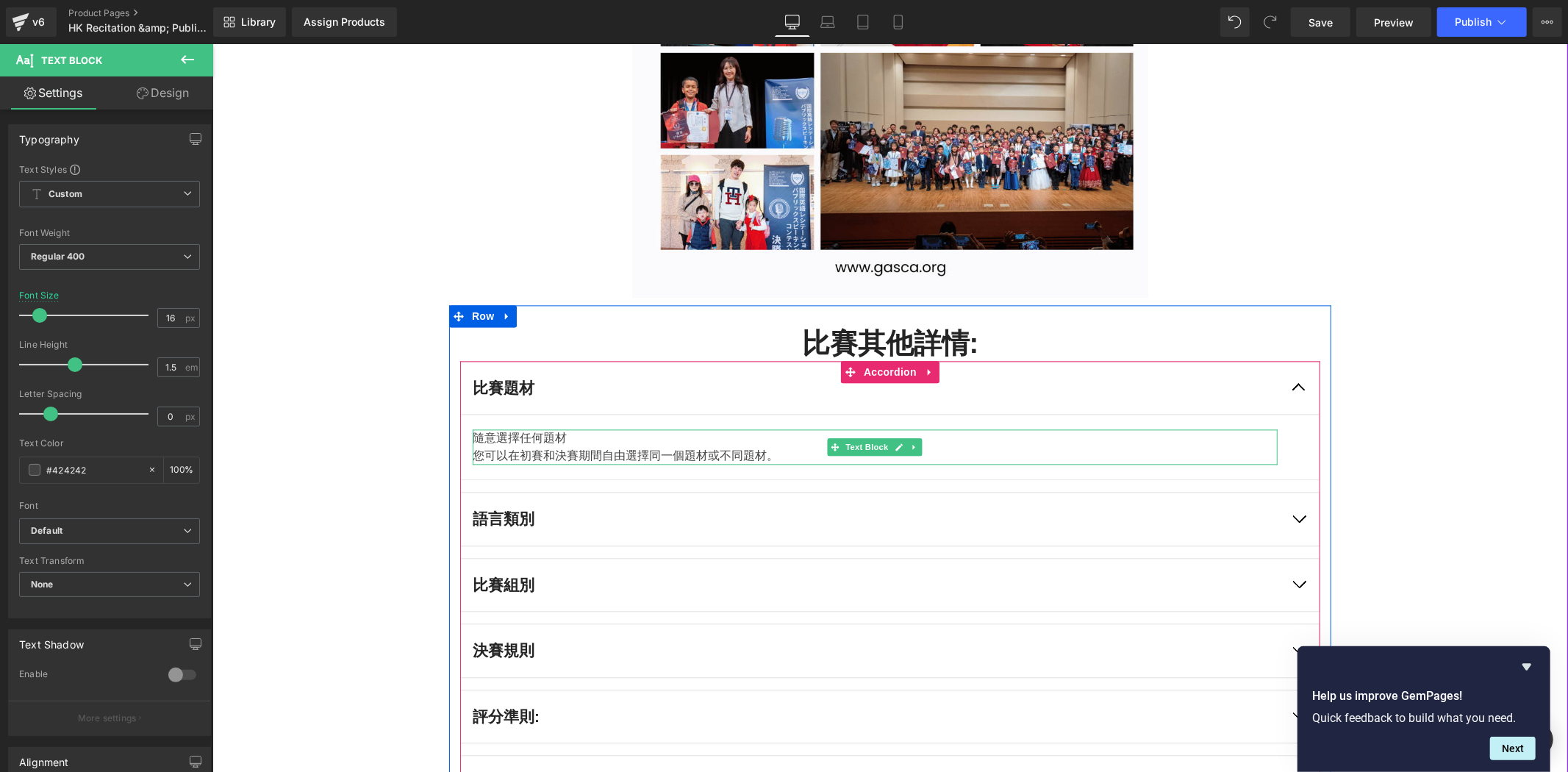
click at [691, 458] on p "您可以在初賽和決賽期間自由選擇同一個題材或不同題材。" at bounding box center [874, 455] width 805 height 17
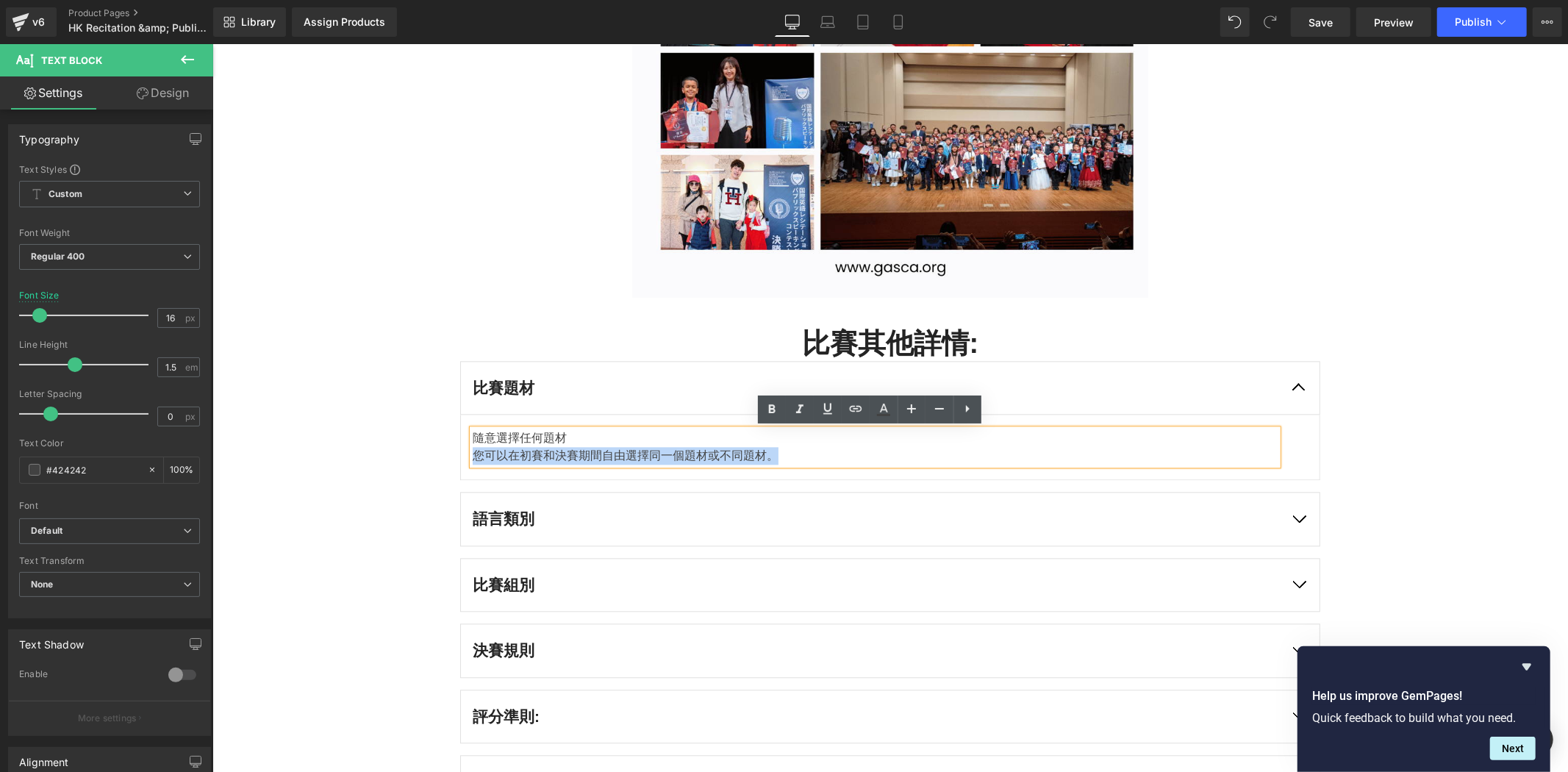
drag, startPoint x: 810, startPoint y: 460, endPoint x: 457, endPoint y: 463, distance: 353.0
click at [460, 463] on article "隨意選擇任何題材 您可以在初賽和決賽期間自由選擇同一個題材或不同題材。 Text Block" at bounding box center [890, 447] width 860 height 65
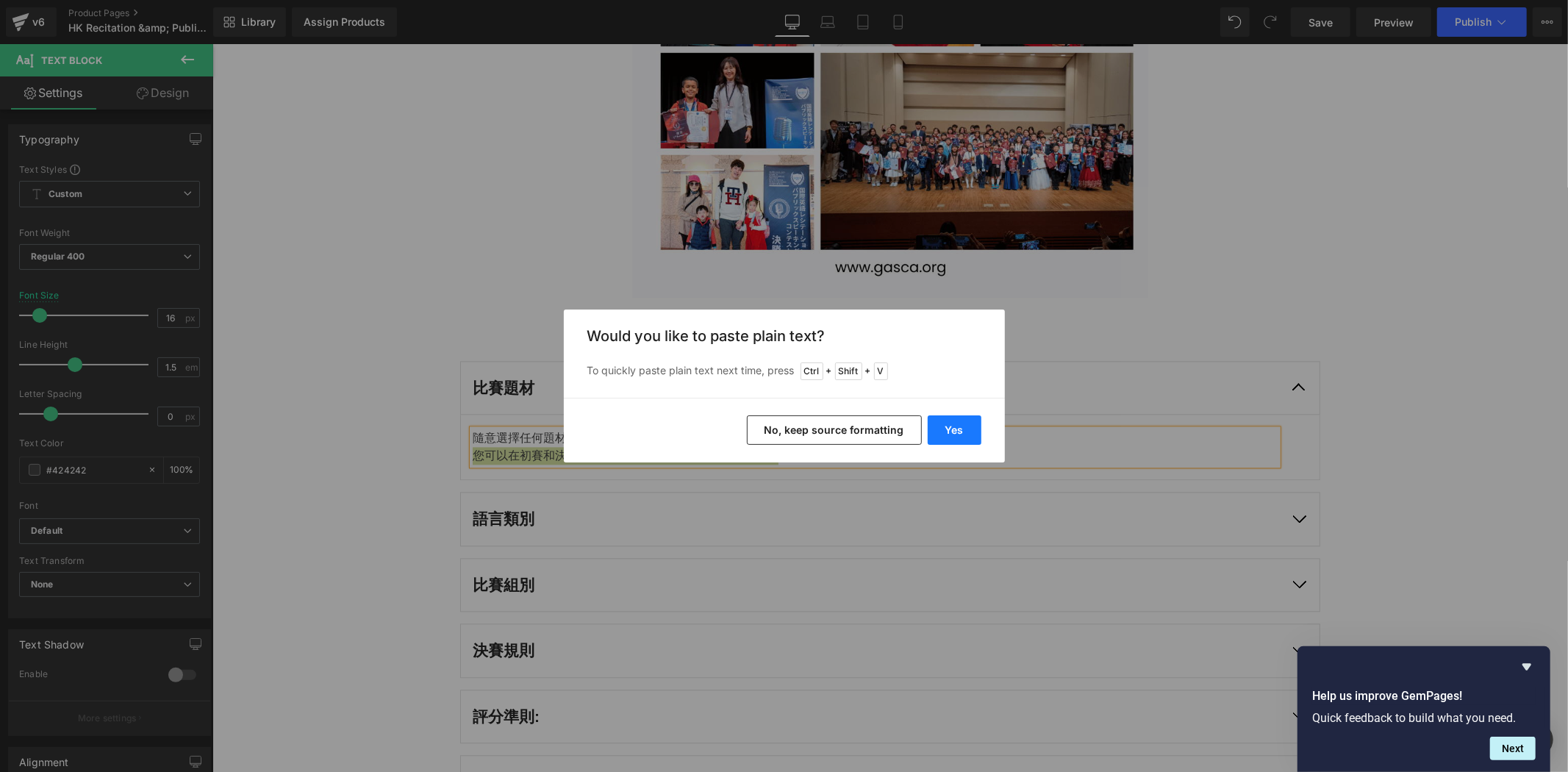
click at [958, 418] on button "Yes" at bounding box center [955, 429] width 54 height 29
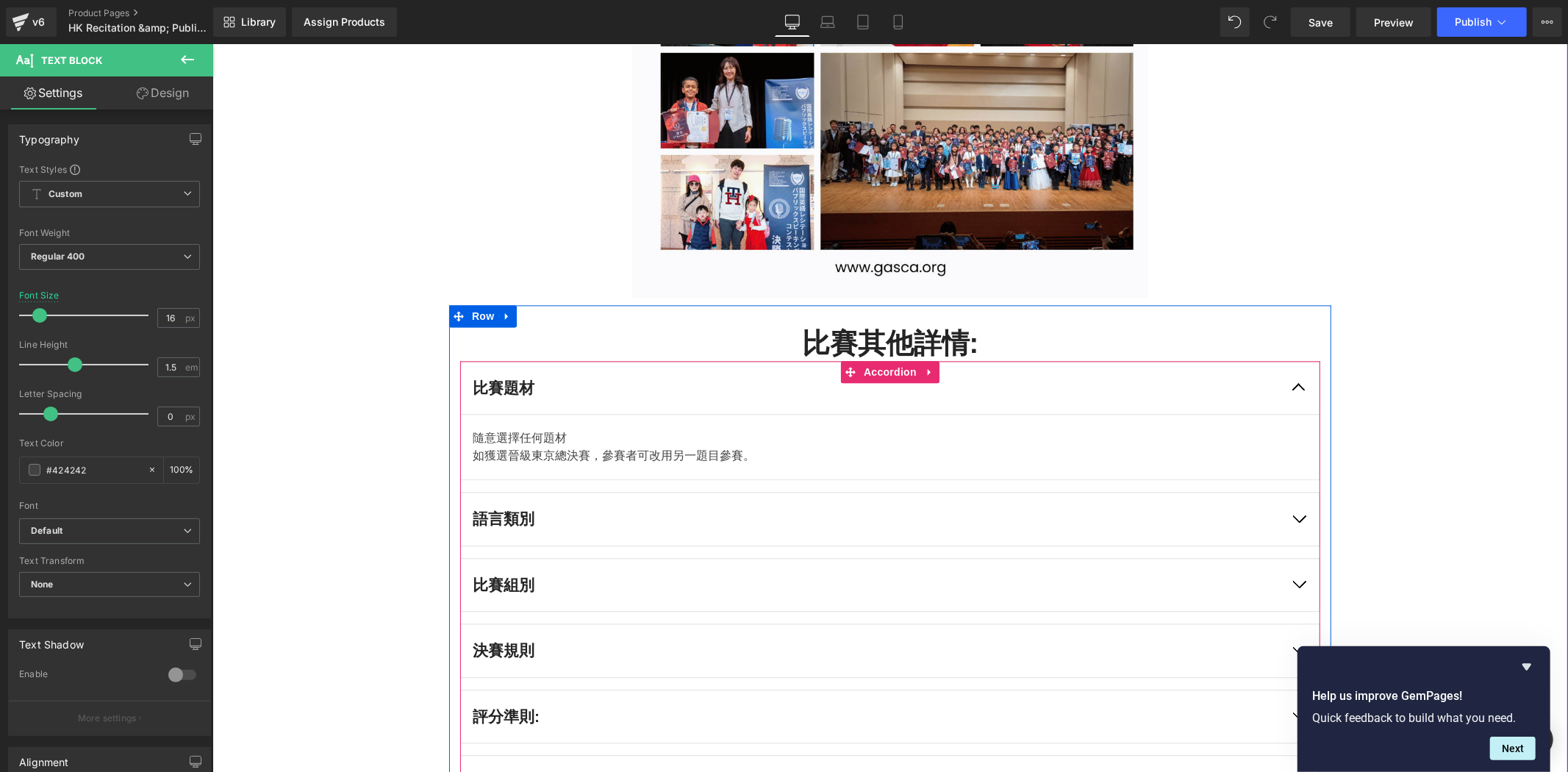
click at [1285, 531] on button "button" at bounding box center [1299, 518] width 41 height 53
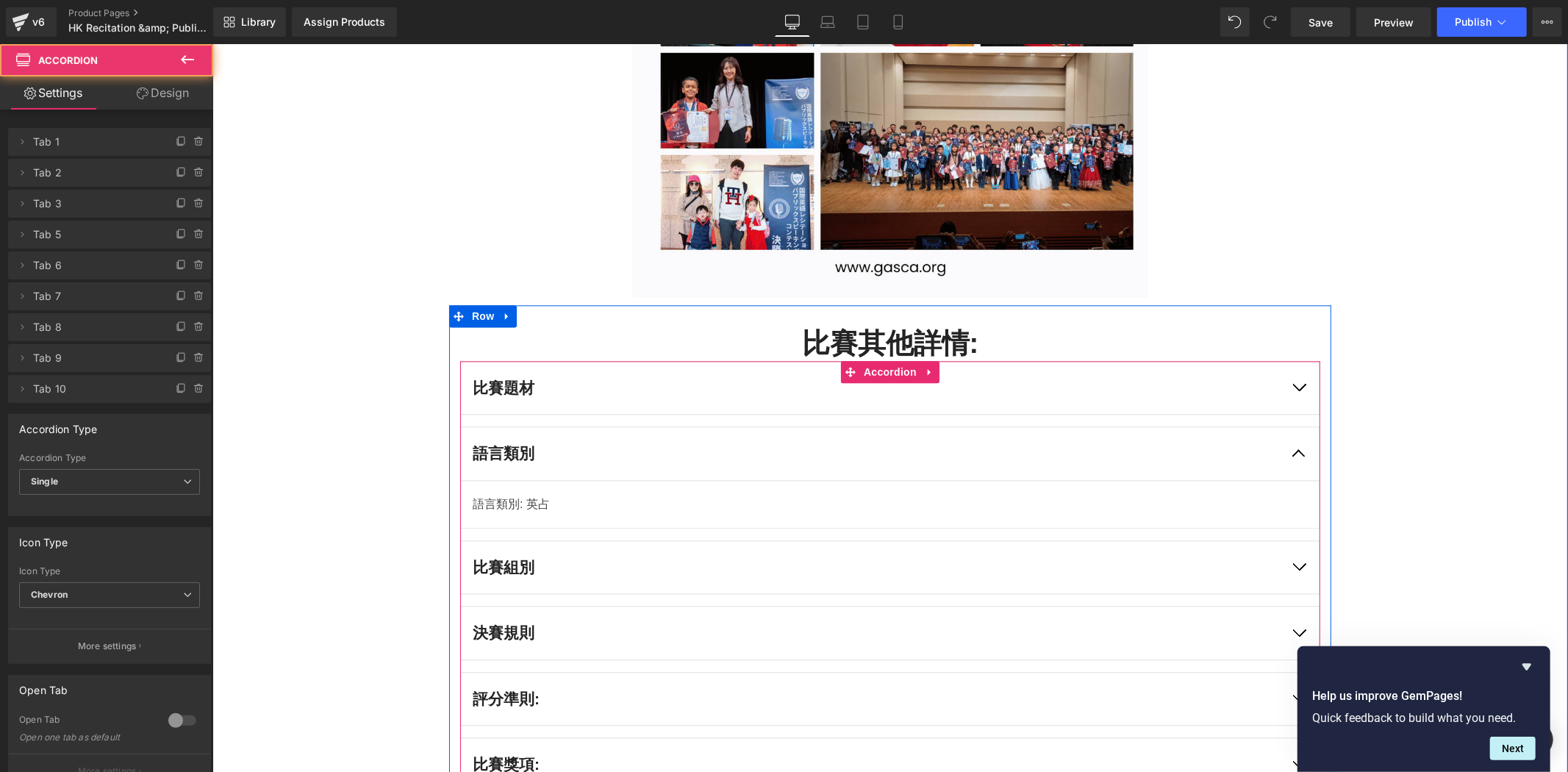
click at [212, 43] on div at bounding box center [212, 43] width 0 height 0
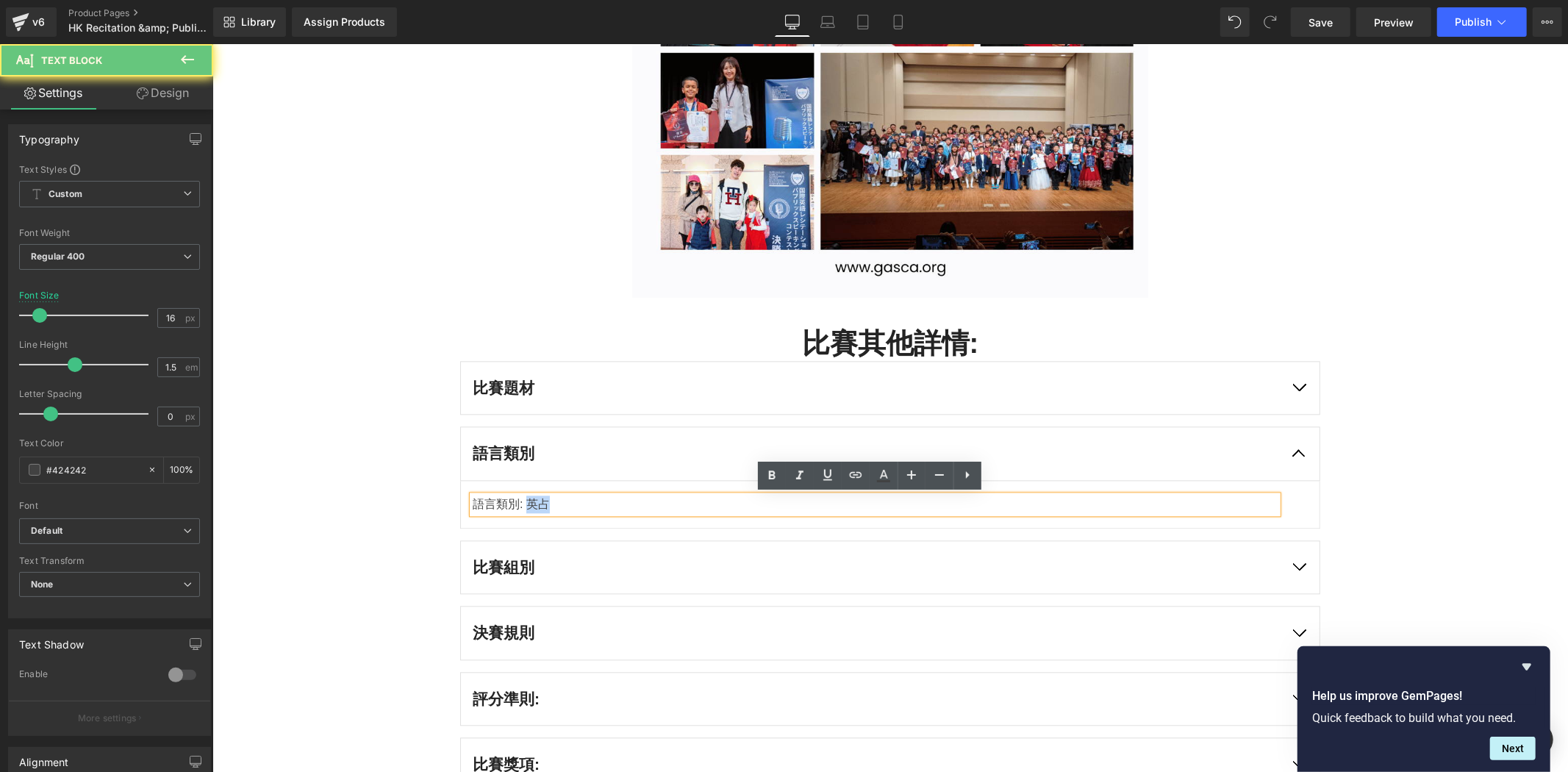
drag, startPoint x: 521, startPoint y: 498, endPoint x: 579, endPoint y: 508, distance: 58.9
click at [579, 508] on div "語言類別: 英占" at bounding box center [874, 503] width 805 height 17
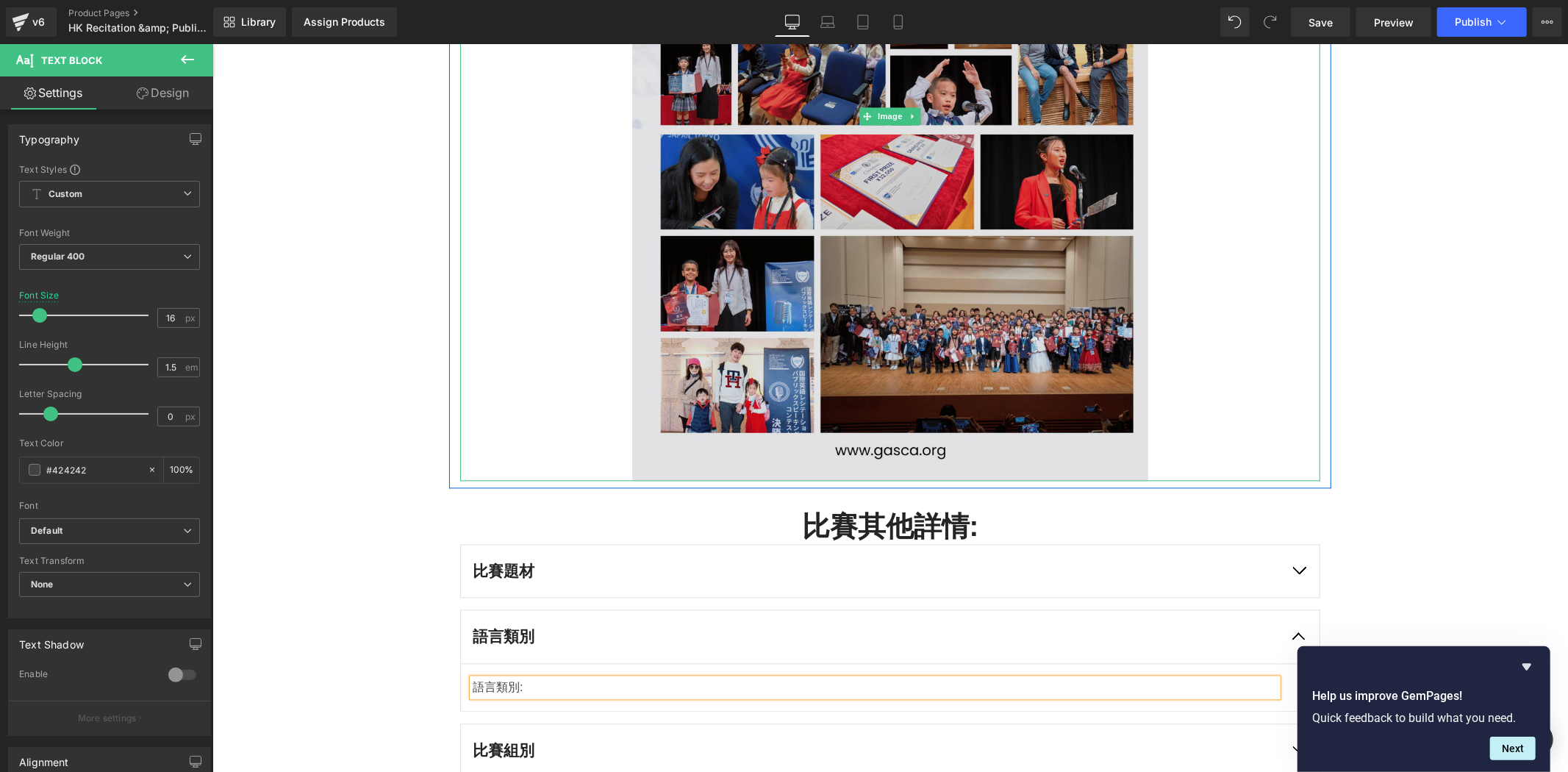
scroll to position [2860, 0]
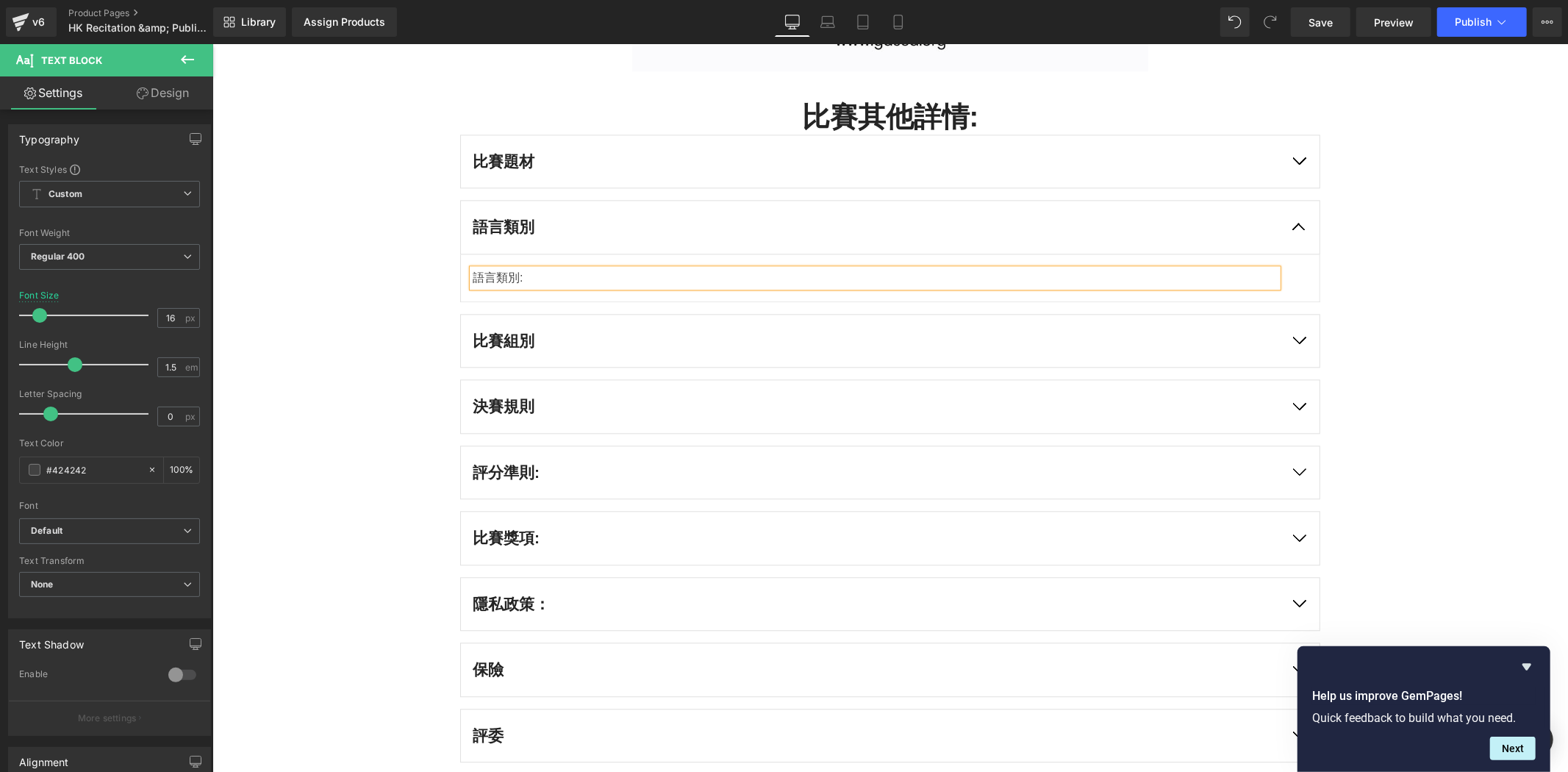
click at [714, 272] on div "語言類別:" at bounding box center [874, 277] width 805 height 17
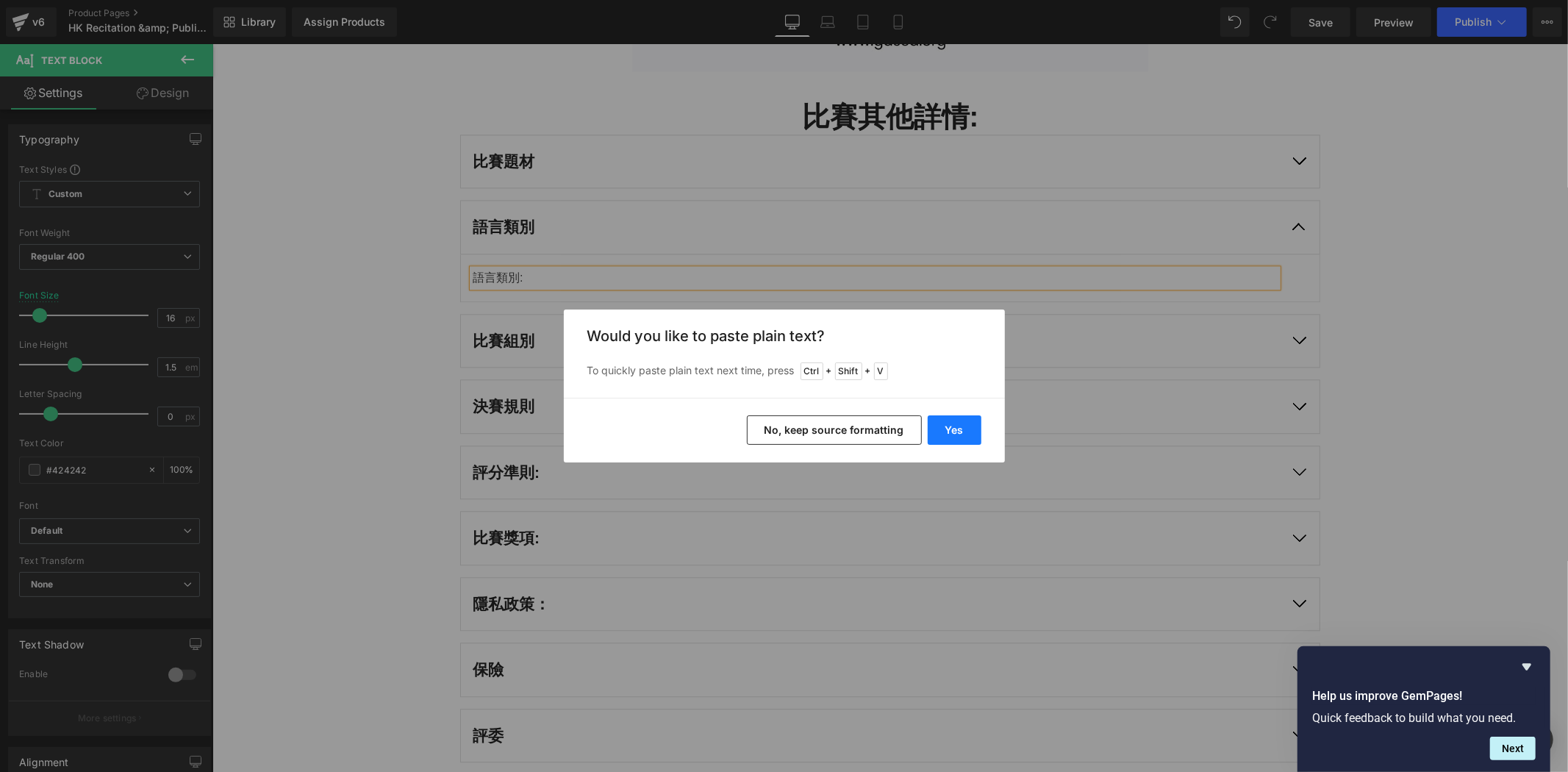
click at [946, 421] on button "Yes" at bounding box center [955, 429] width 54 height 29
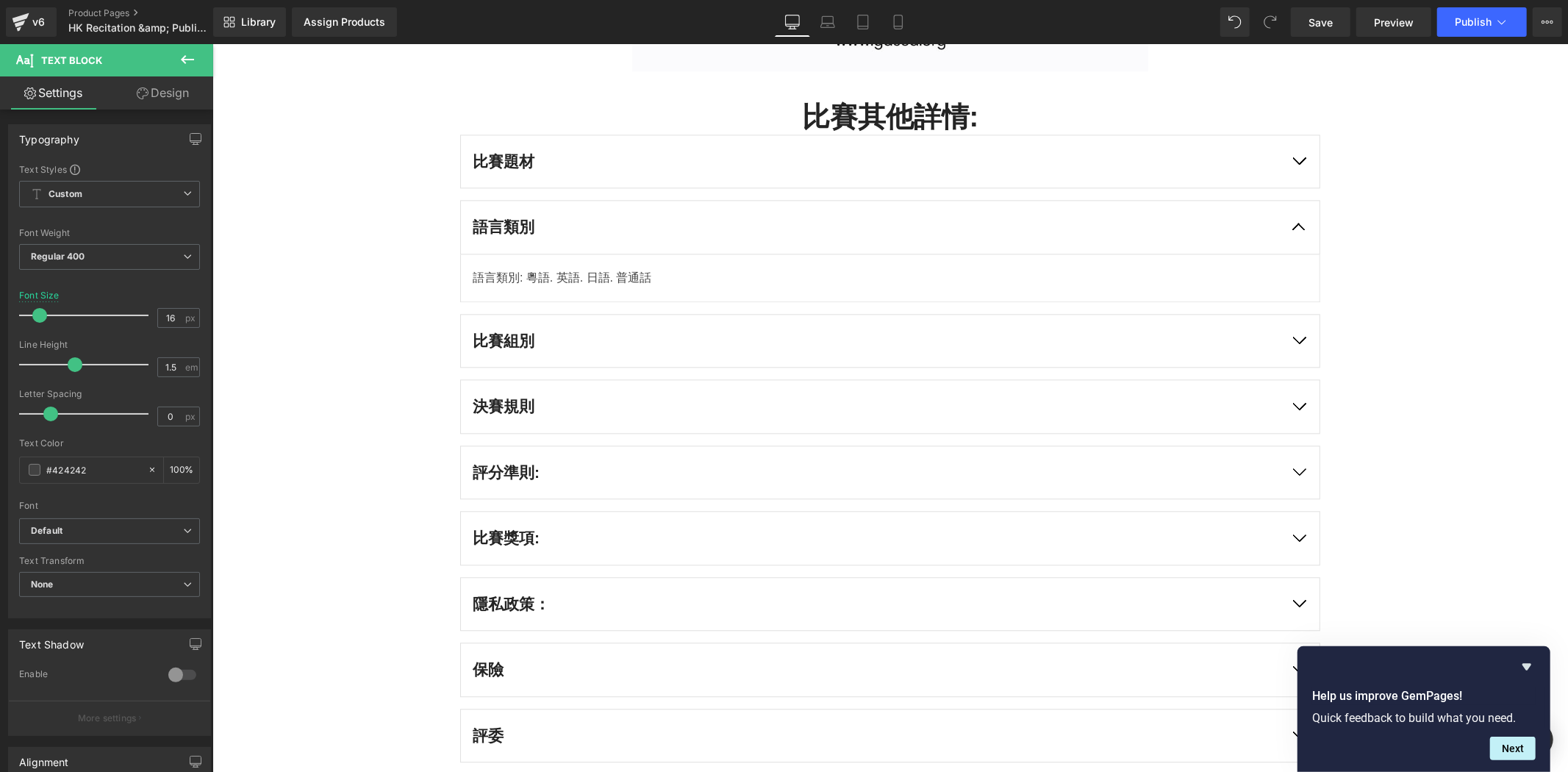
click at [944, 364] on div "比賽組別 Text Block" at bounding box center [890, 340] width 860 height 54
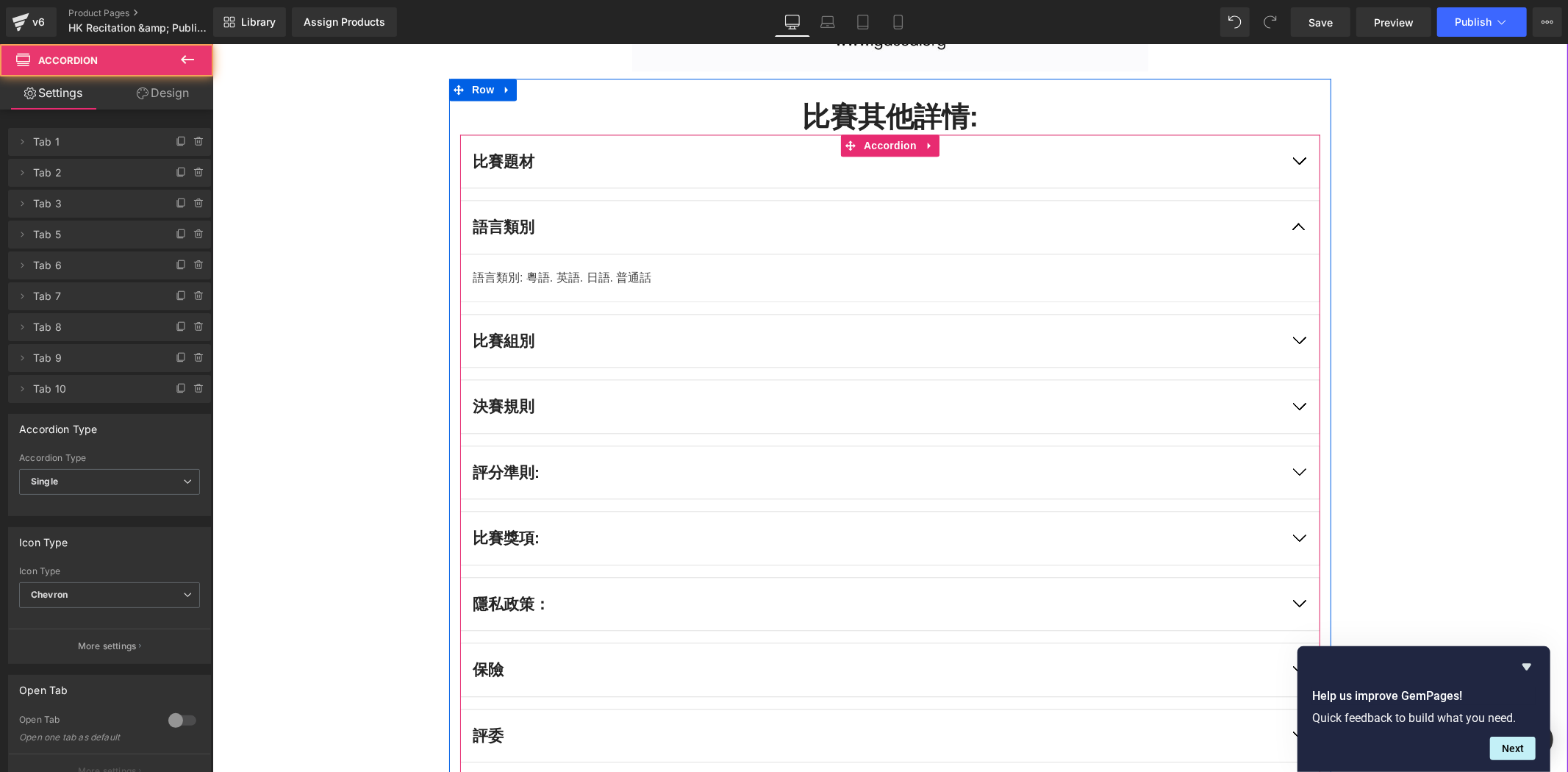
click at [212, 43] on div at bounding box center [212, 43] width 0 height 0
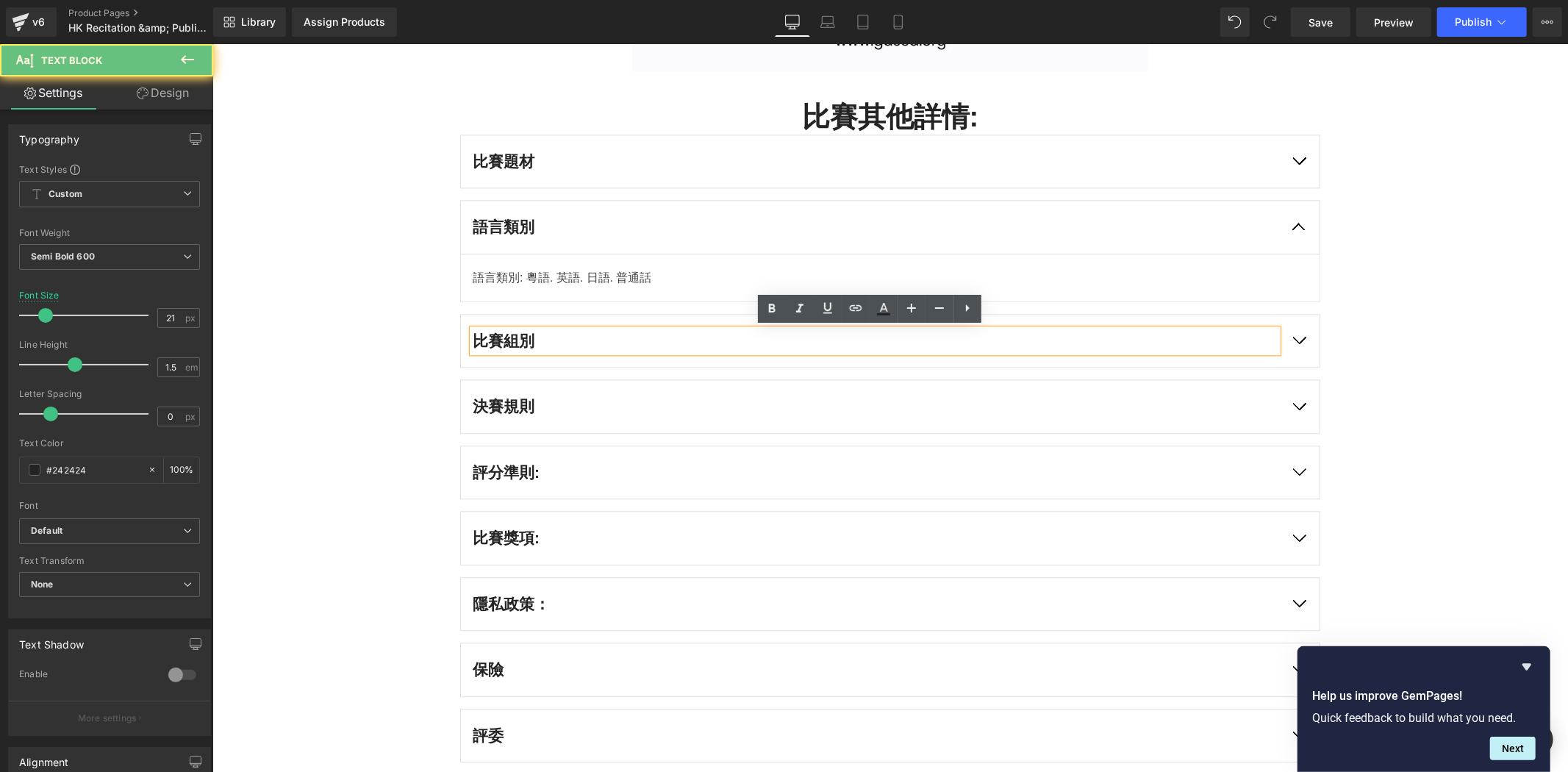
click at [1307, 330] on button "button" at bounding box center [1299, 340] width 41 height 53
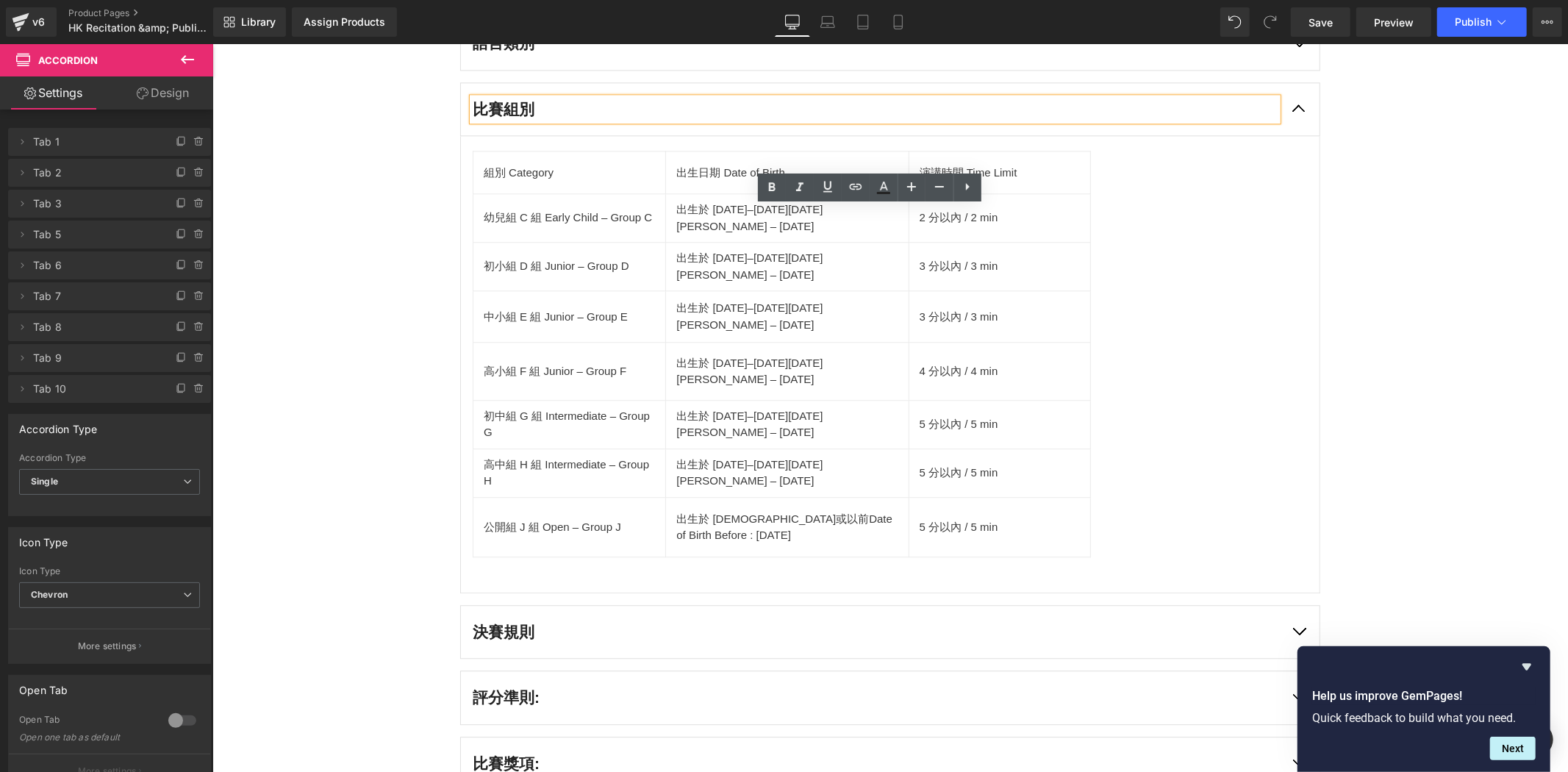
scroll to position [3050, 0]
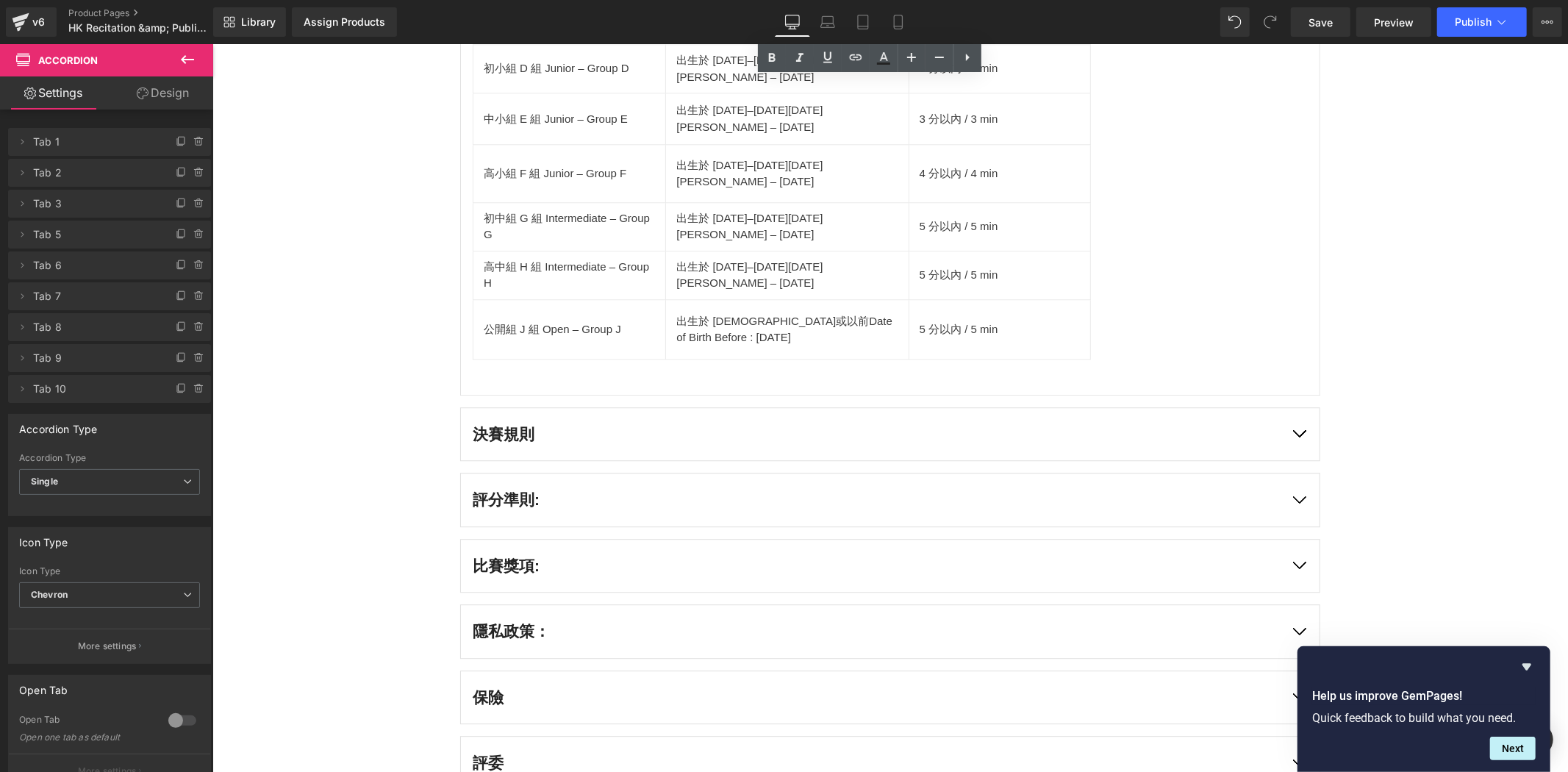
click at [1284, 459] on button "button" at bounding box center [1299, 433] width 41 height 53
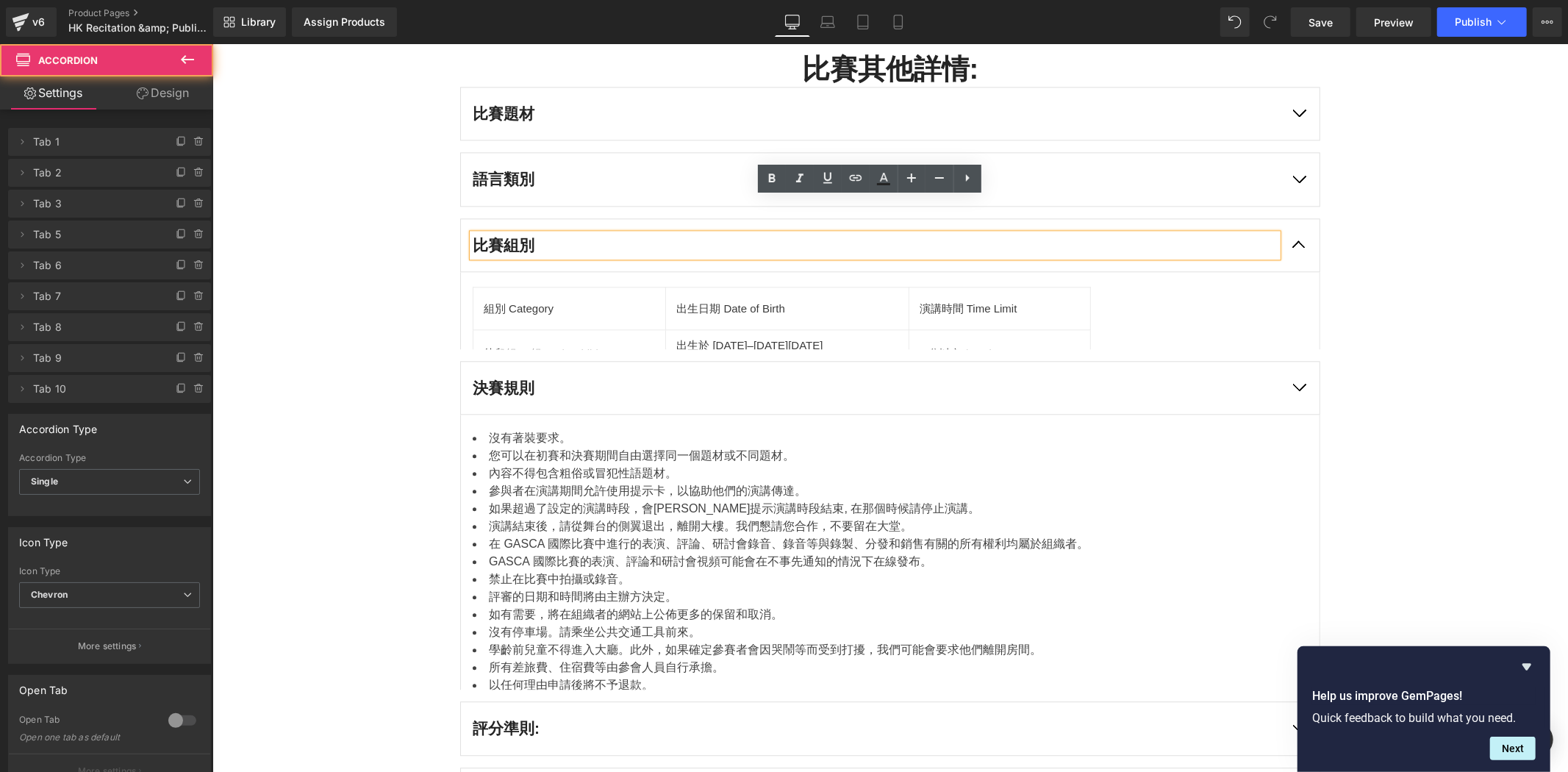
scroll to position [2784, 0]
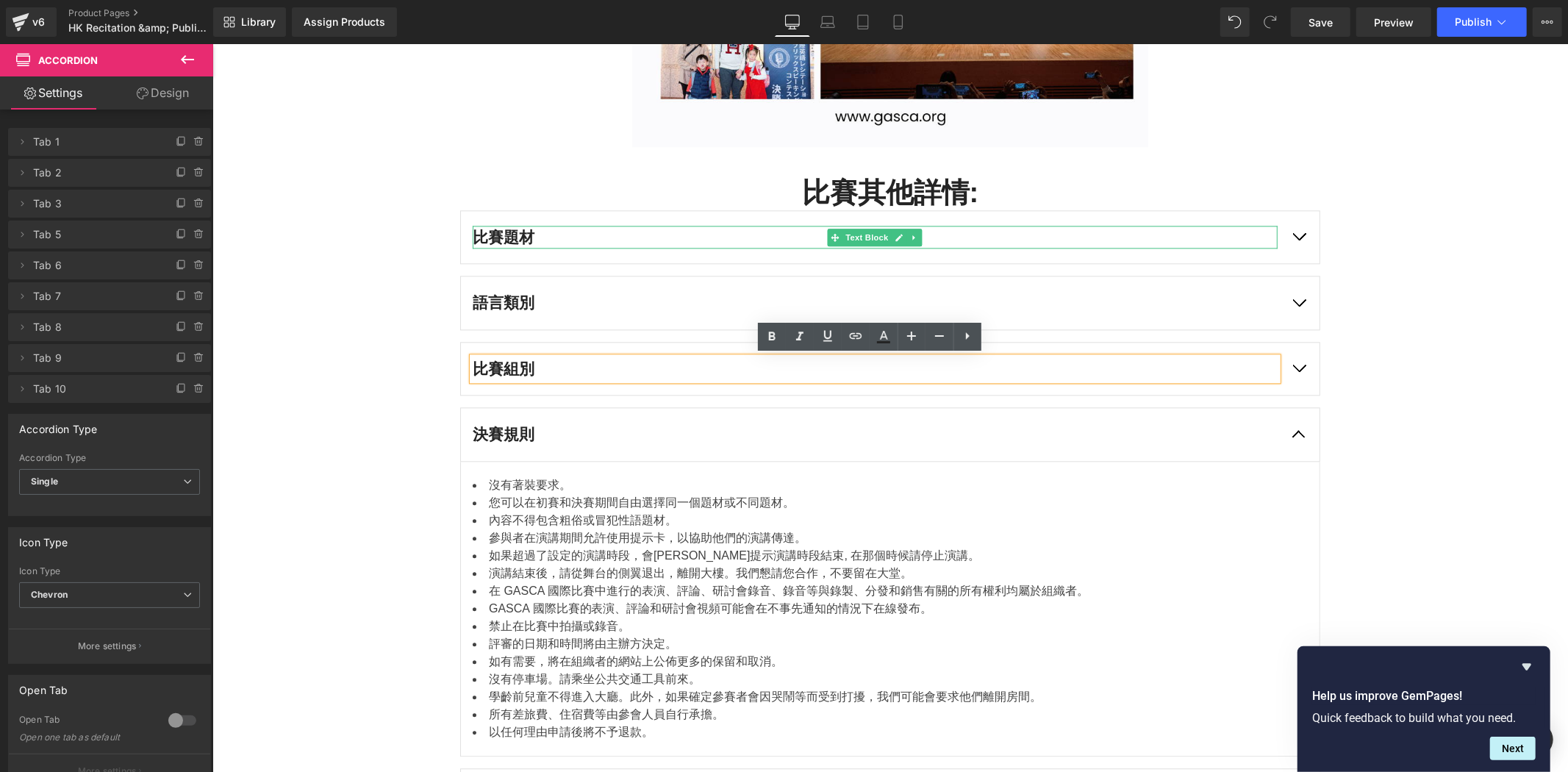
click at [579, 243] on p "比賽題材" at bounding box center [874, 237] width 805 height 24
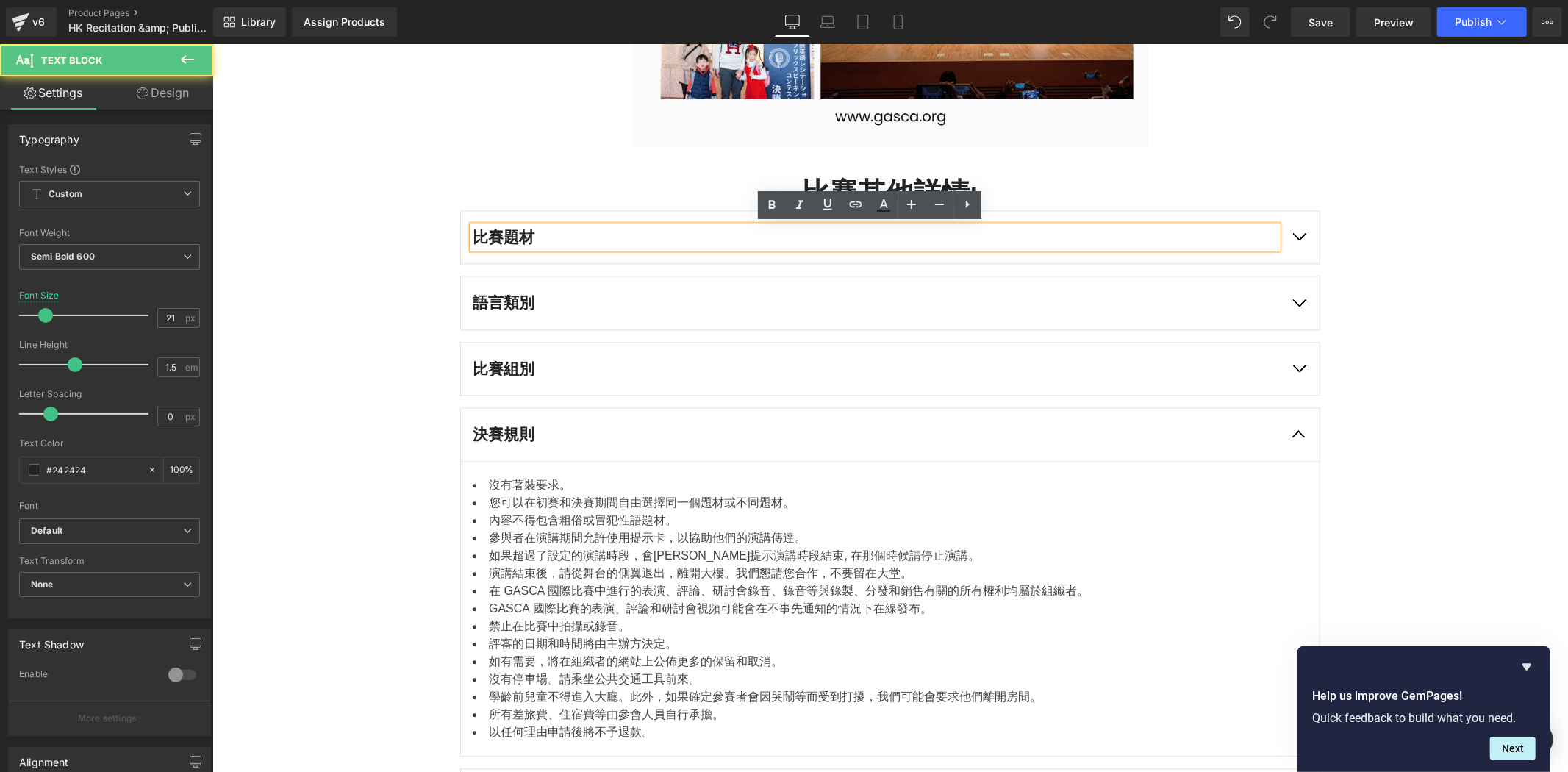
click at [548, 261] on div "比賽題材 Text Block" at bounding box center [890, 236] width 860 height 54
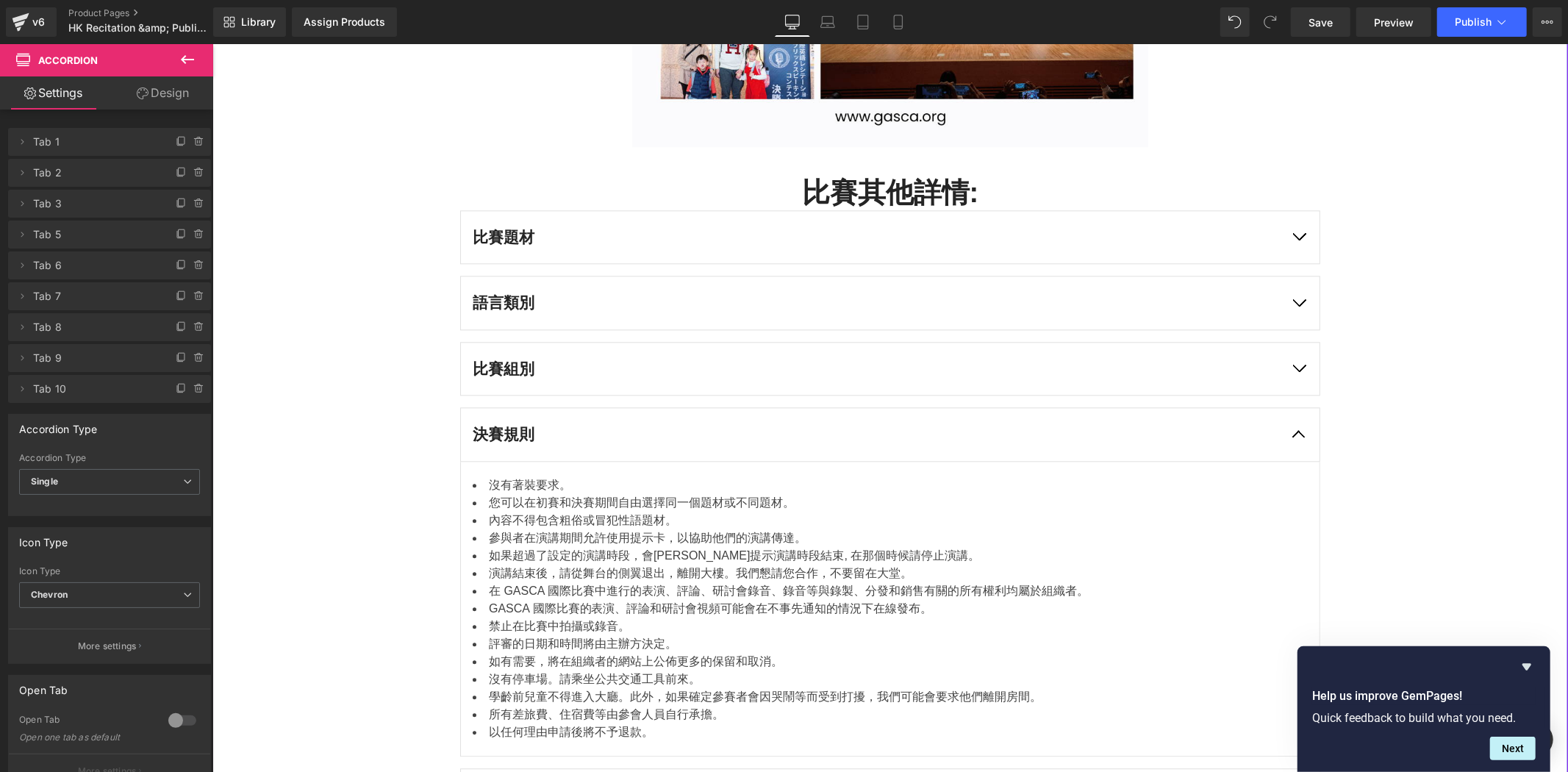
click at [1296, 225] on button "button" at bounding box center [1299, 236] width 41 height 53
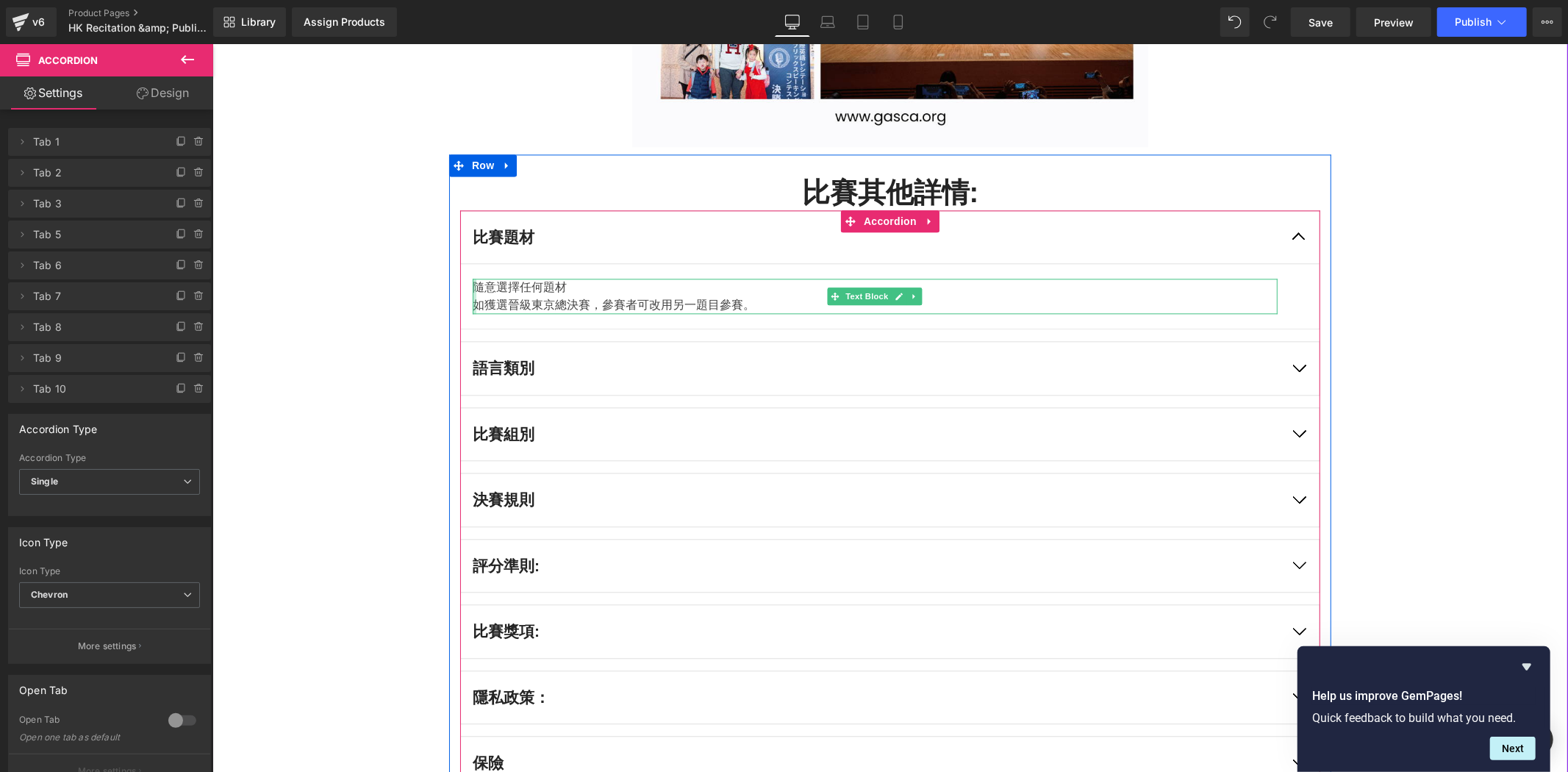
drag, startPoint x: 468, startPoint y: 301, endPoint x: 591, endPoint y: 308, distance: 123.2
click at [472, 302] on div "隨意選擇任何題材 如獲選晉級東京總決賽，參賽者可改用另一題目參賽。 Text Block" at bounding box center [874, 295] width 805 height 35
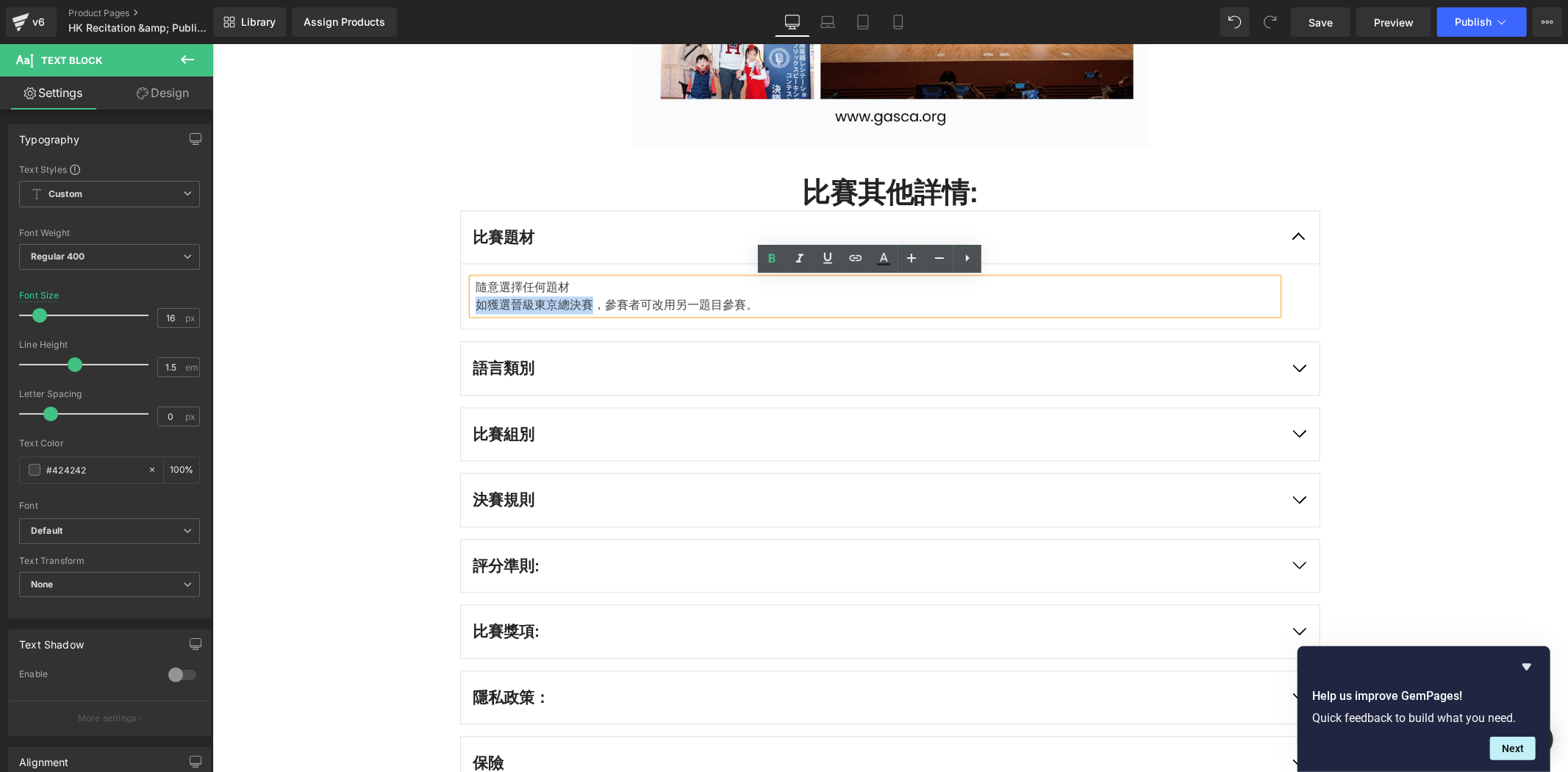
drag, startPoint x: 588, startPoint y: 305, endPoint x: 473, endPoint y: 305, distance: 115.0
click at [475, 305] on p "如獲選晉級東京總決賽，參賽者可改用另一題目參賽。" at bounding box center [876, 304] width 803 height 17
click at [1292, 491] on button "button" at bounding box center [1299, 499] width 41 height 53
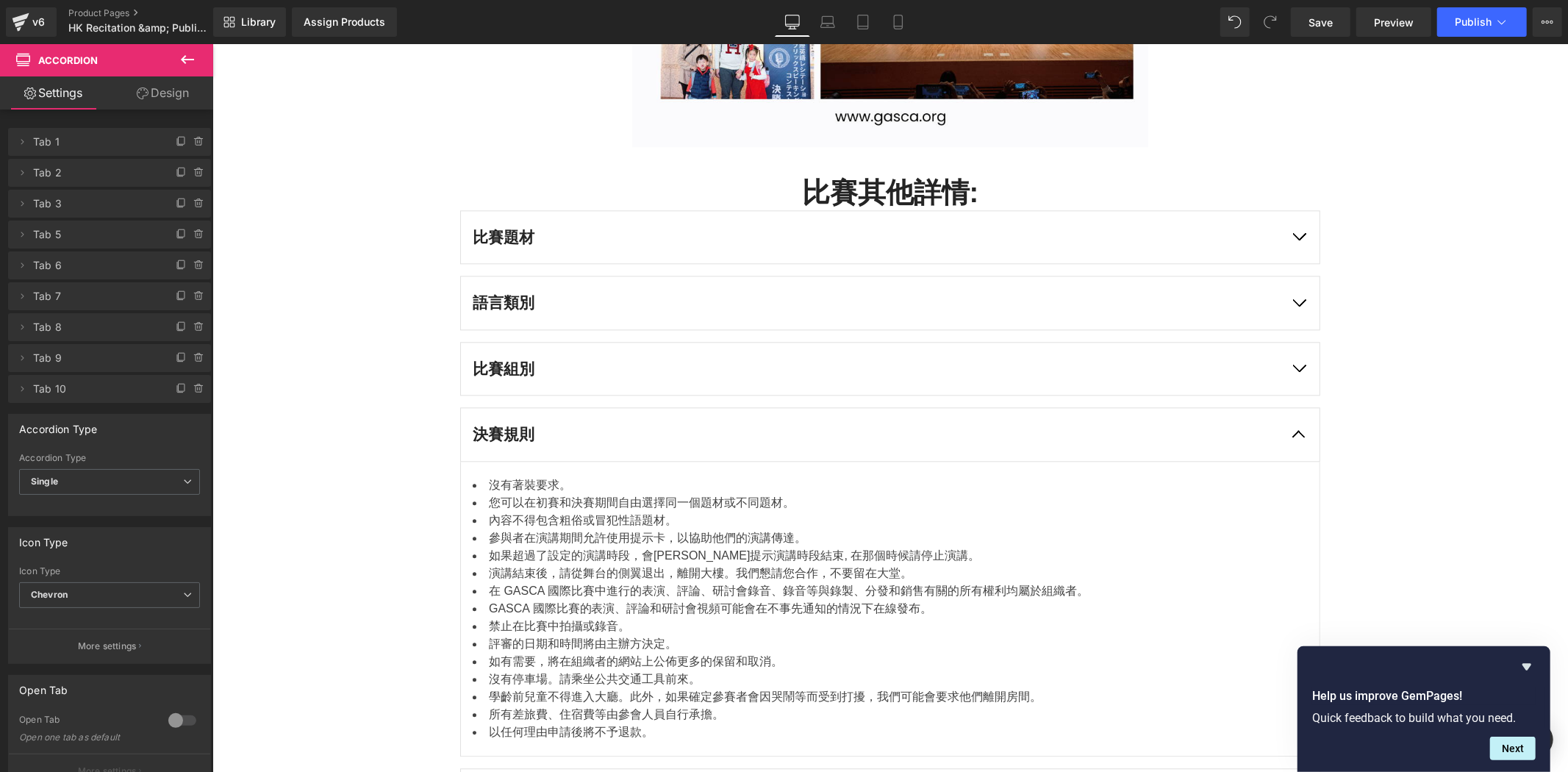
click at [552, 439] on div "決賽規則" at bounding box center [874, 434] width 805 height 24
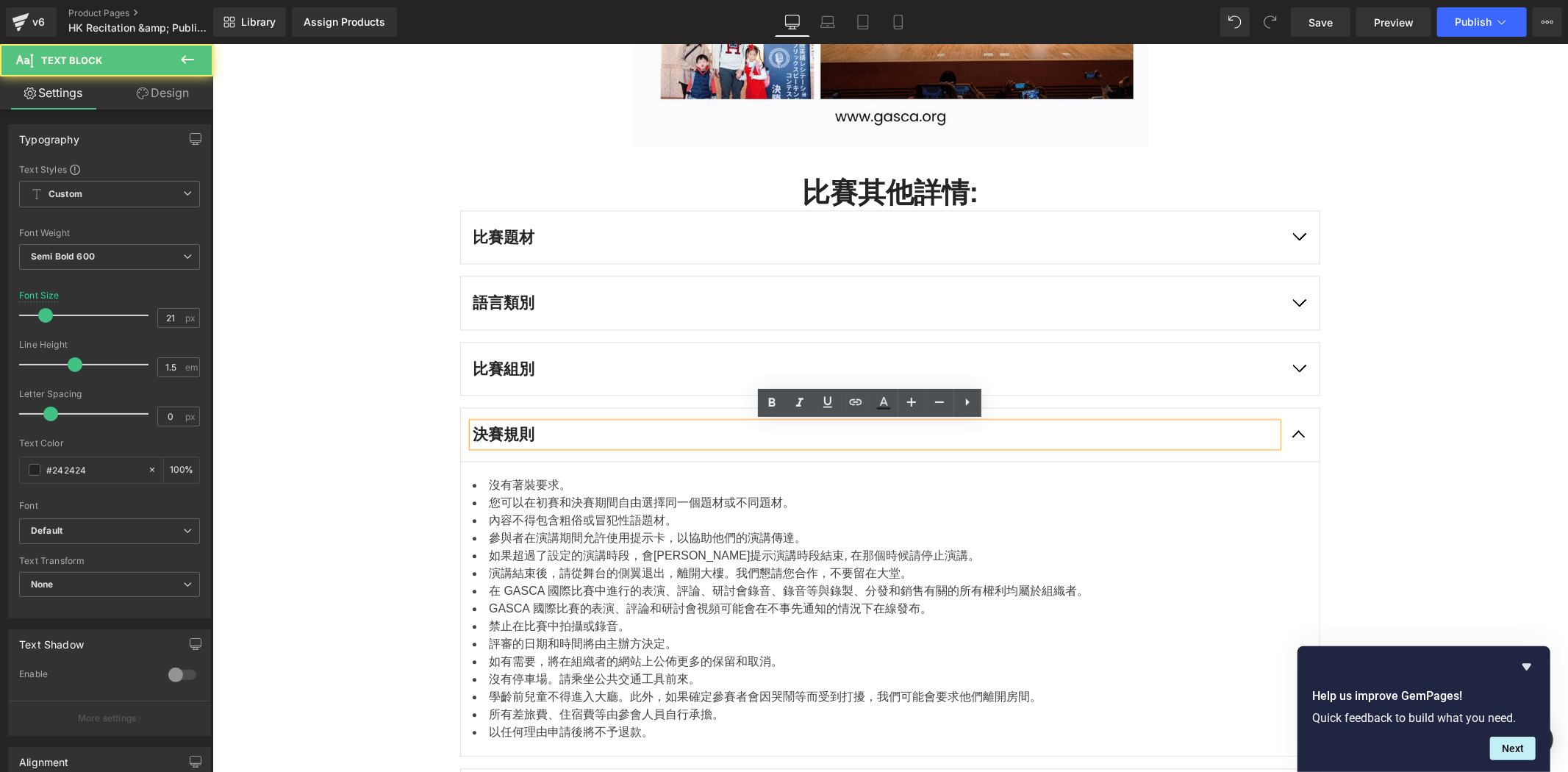
click at [569, 430] on div "決賽規則" at bounding box center [874, 434] width 805 height 24
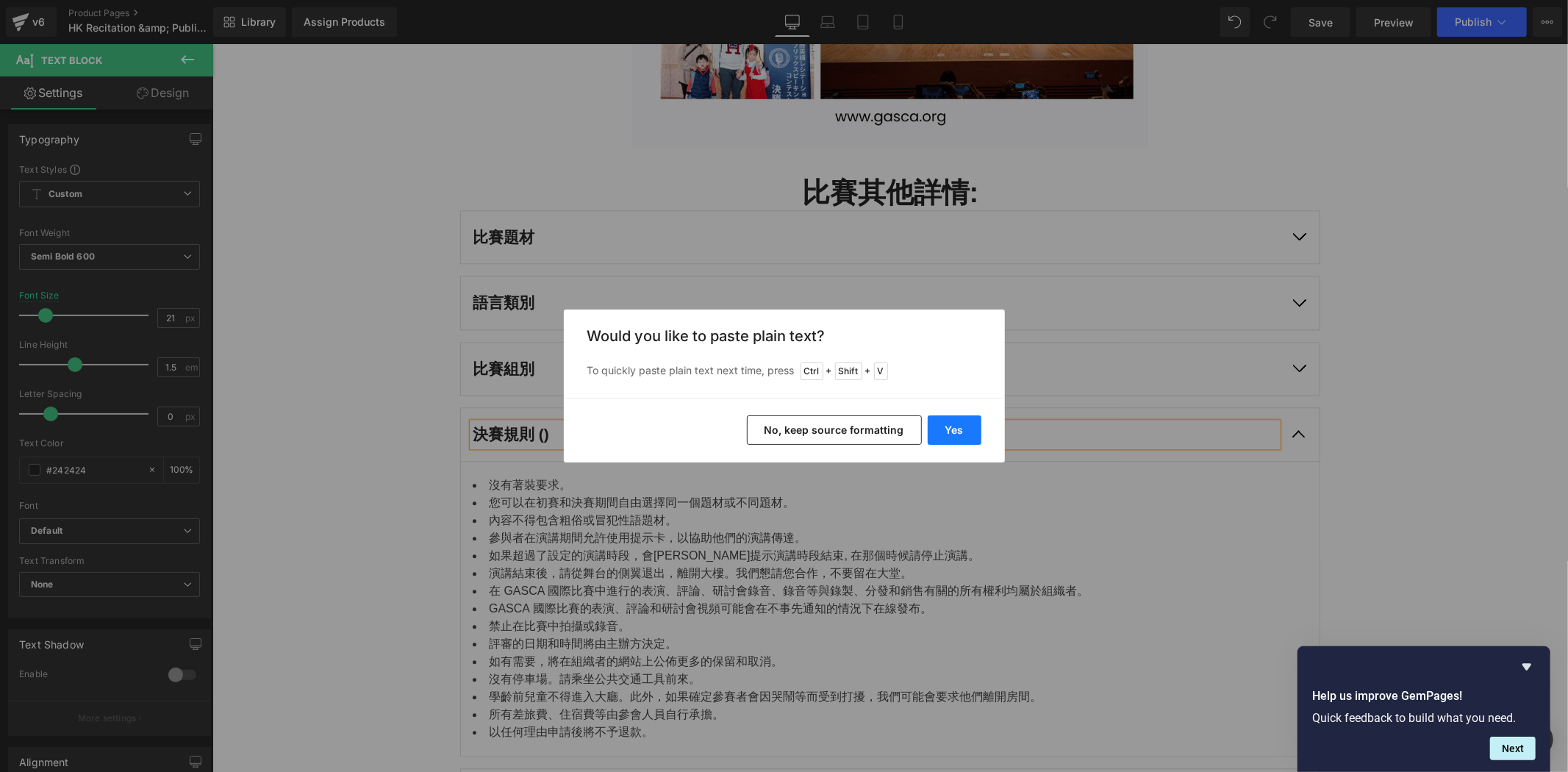
click at [976, 444] on button "Yes" at bounding box center [955, 429] width 54 height 29
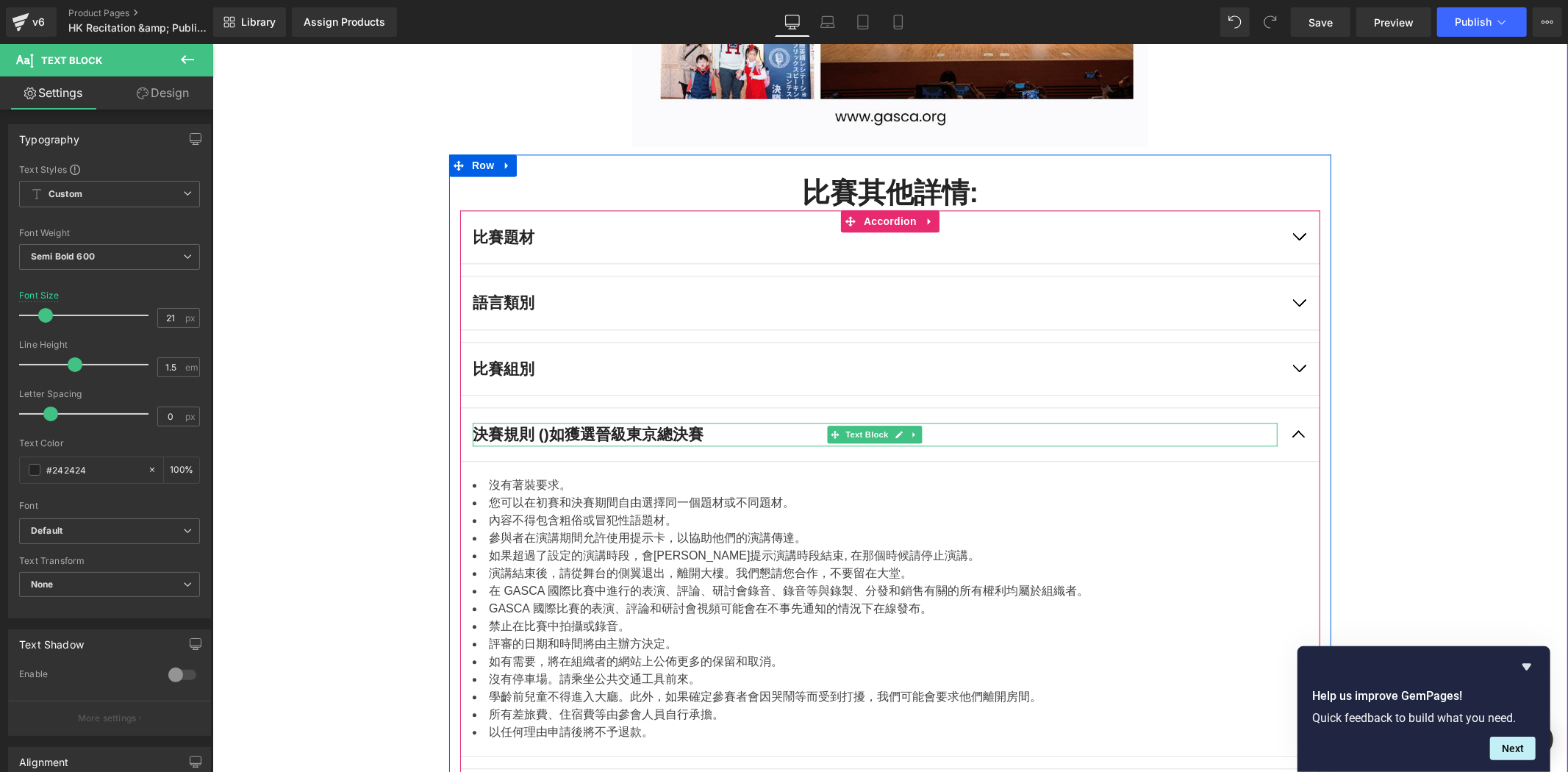
click at [535, 433] on div "決賽規則 ()如獲選晉級東京總決賽" at bounding box center [874, 434] width 805 height 24
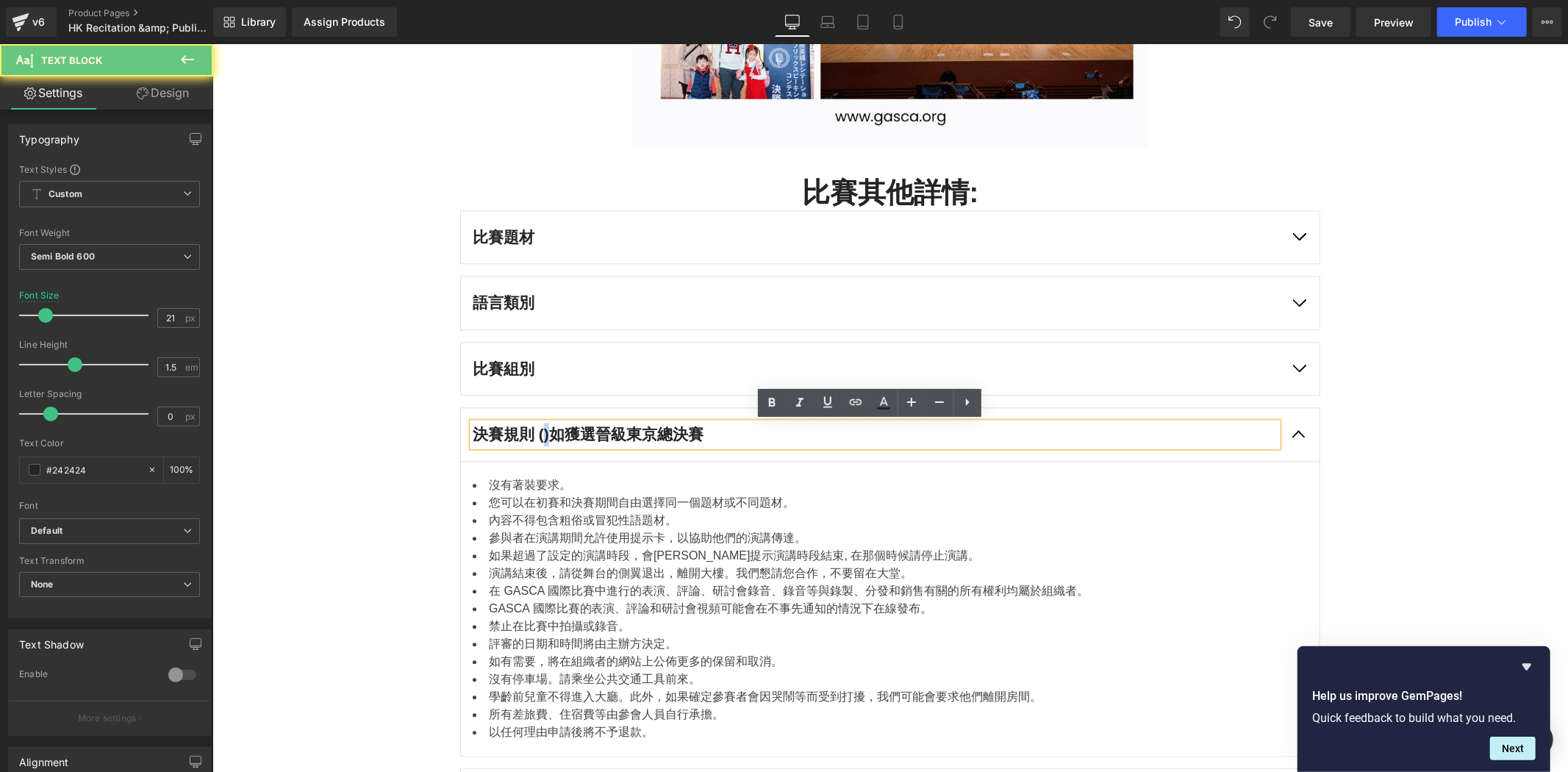
click at [543, 436] on div "決賽規則 ()如獲選晉級東京總決賽" at bounding box center [874, 434] width 805 height 24
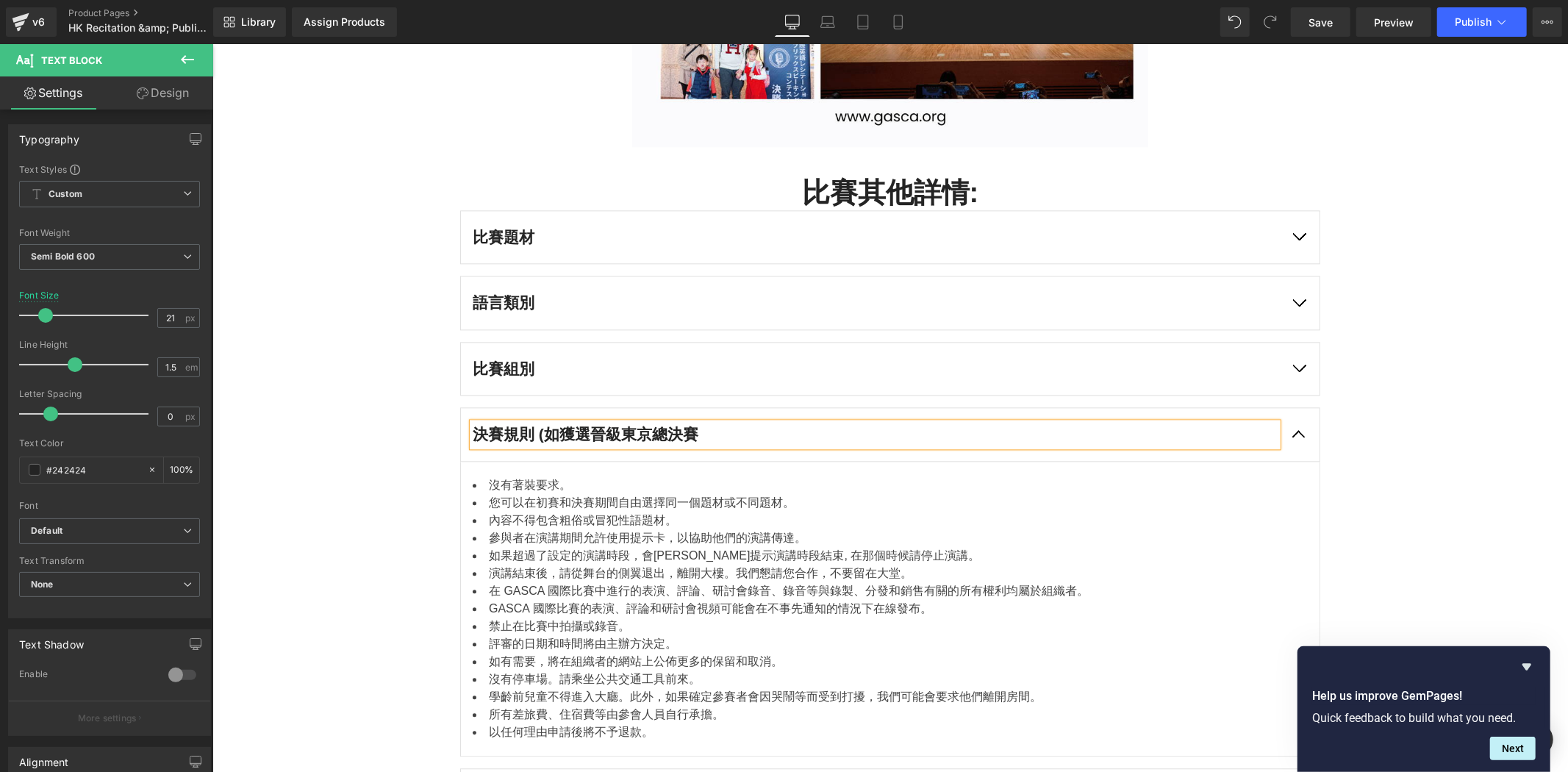
click at [692, 422] on div "決賽規則 (如獲選晉級東京總決賽" at bounding box center [874, 434] width 805 height 24
click at [713, 507] on li "您可以在初賽和決賽期間自由選擇同一個題材或不同題材。" at bounding box center [874, 502] width 805 height 17
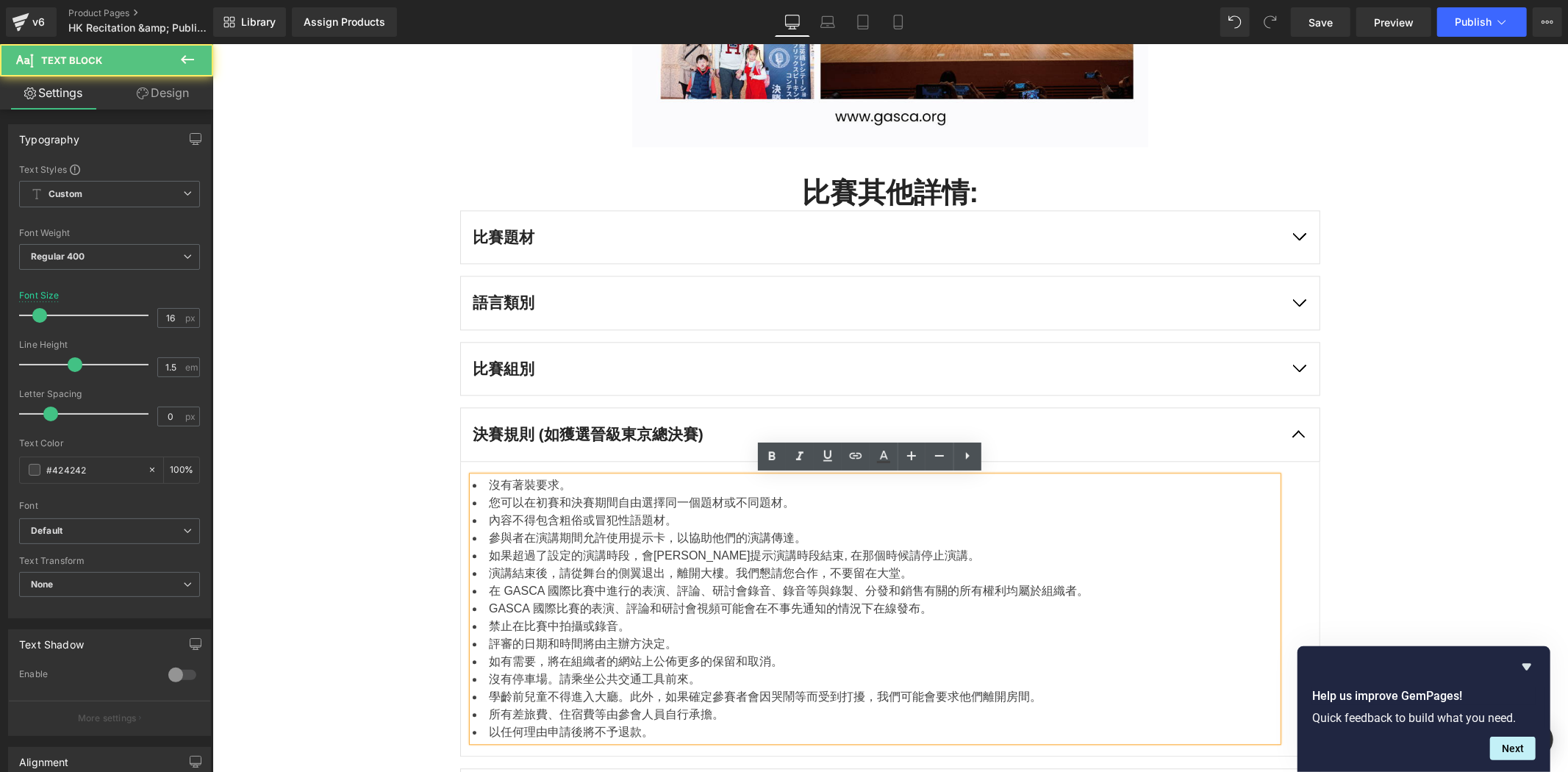
click at [692, 515] on li "內容不得包含粗俗或冒犯性語題材。" at bounding box center [874, 520] width 805 height 17
click at [689, 537] on li "參與者在演講期間允許使用提示卡，以協助他們的演講傳達。" at bounding box center [874, 537] width 805 height 17
click at [675, 566] on li "演講結束後，請從舞台的側翼退出，離開大樓。我們懇請您合作，不要留在大堂。" at bounding box center [874, 573] width 805 height 17
click at [639, 573] on li "演講結束後，請從舞台的側翼退出，離開大樓。我們懇請您合作，不要留在大堂。" at bounding box center [874, 573] width 805 height 17
click at [732, 595] on li "在 GASCA 國際比賽中進行的表演、評論、研討會錄音、錄音等與錄製、分發和銷售有關的所有權利均屬於組織者。" at bounding box center [874, 590] width 805 height 17
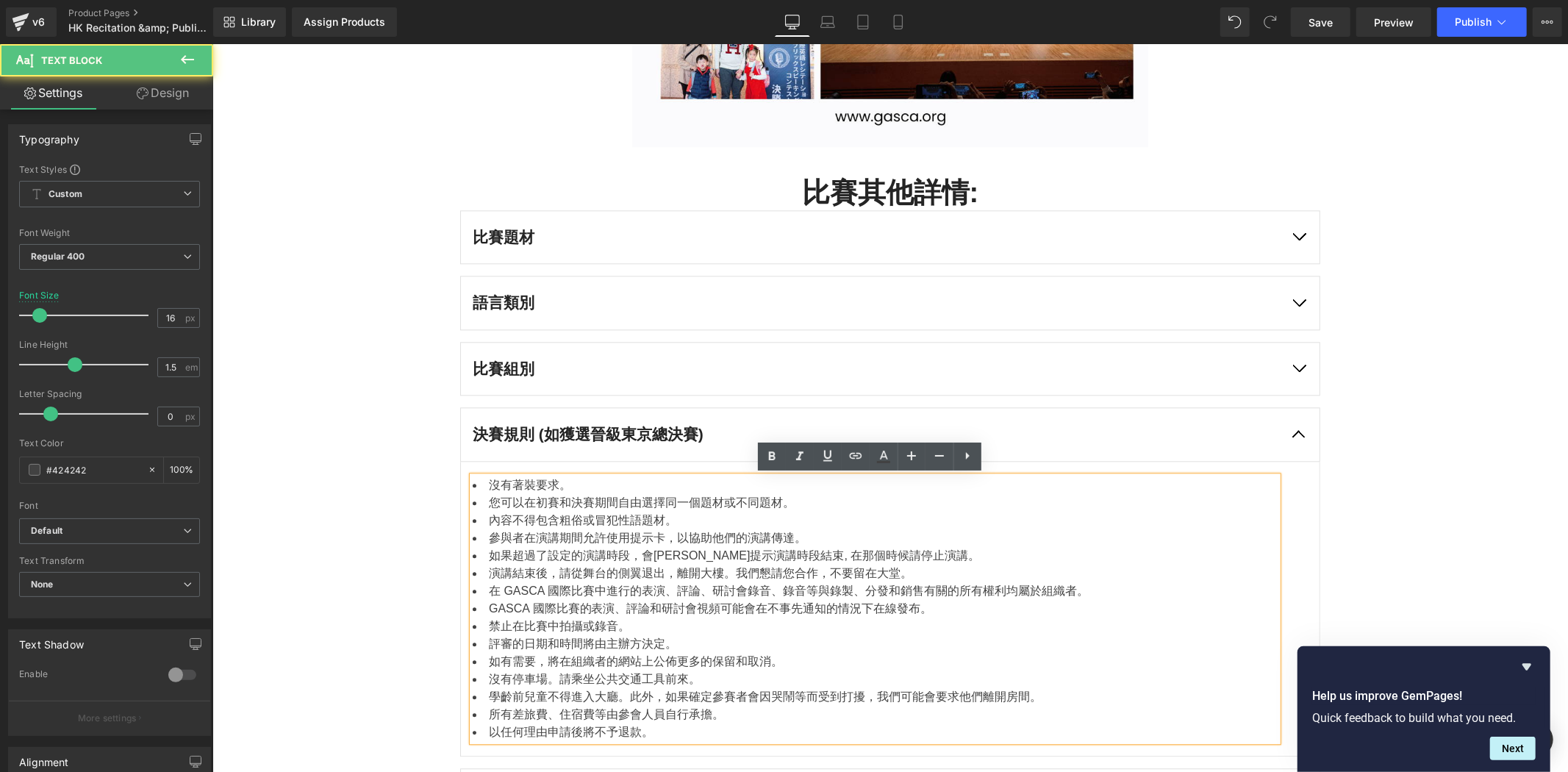
click at [726, 611] on li "GASCA 國際比賽的表演、評論和研討會視頻可能會在不事先通知的情況下在線發布。" at bounding box center [874, 608] width 805 height 17
click at [701, 617] on li "禁止在比賽中拍攝或錄音。" at bounding box center [874, 625] width 805 height 17
click at [702, 652] on li "如有需要，將在組織者的網站上公佈更多的保留和取消。" at bounding box center [874, 661] width 805 height 17
click at [1303, 552] on article "沒有著裝要求。 您可以在初賽和決賽期間自由選擇同一個題材或不同題材。 內容不得包含粗俗或冒犯性語題材。 參與者在演講期間允許使用提示卡，以協助他們的演講傳達。…" at bounding box center [890, 608] width 860 height 295
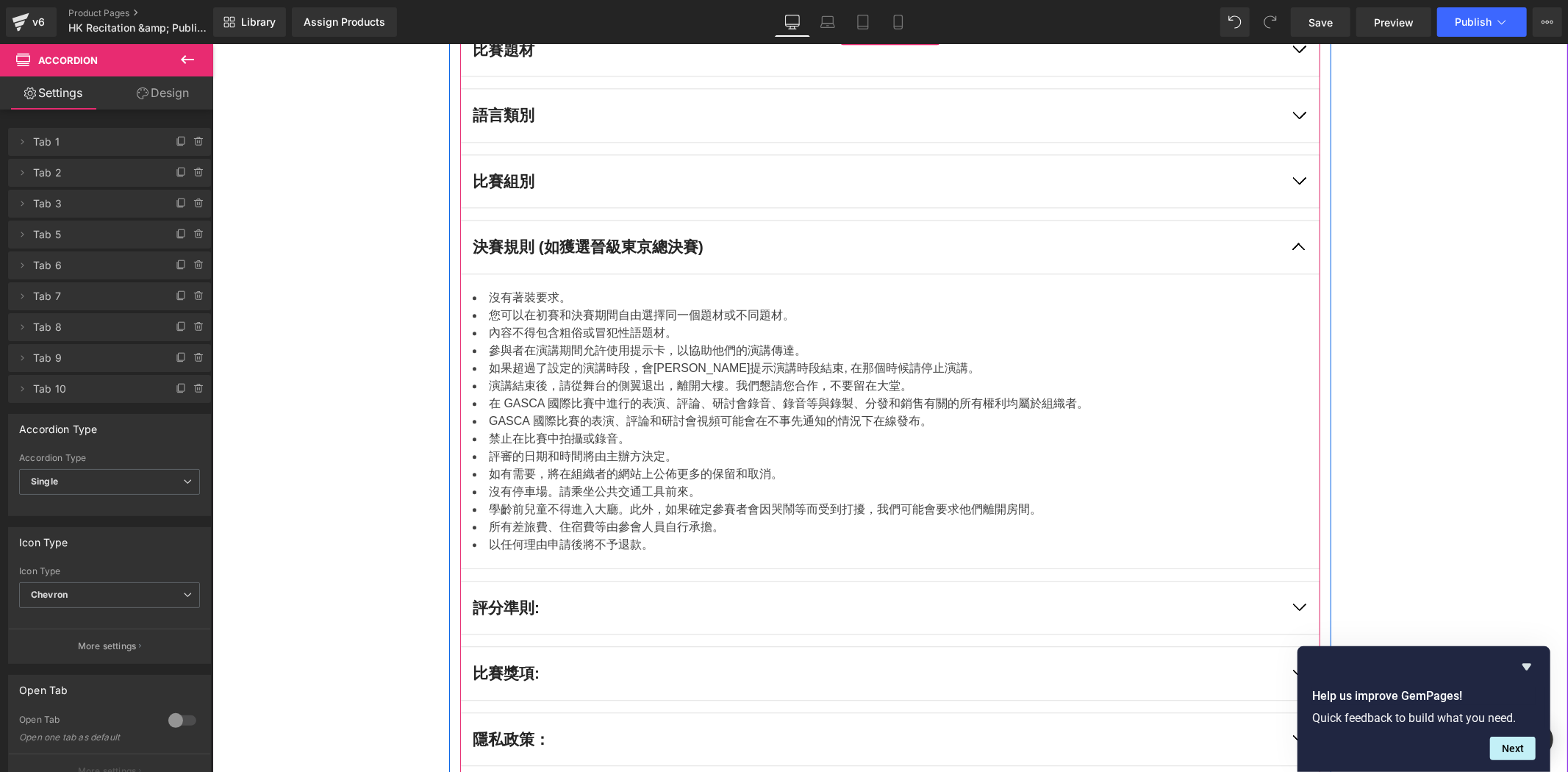
scroll to position [2975, 0]
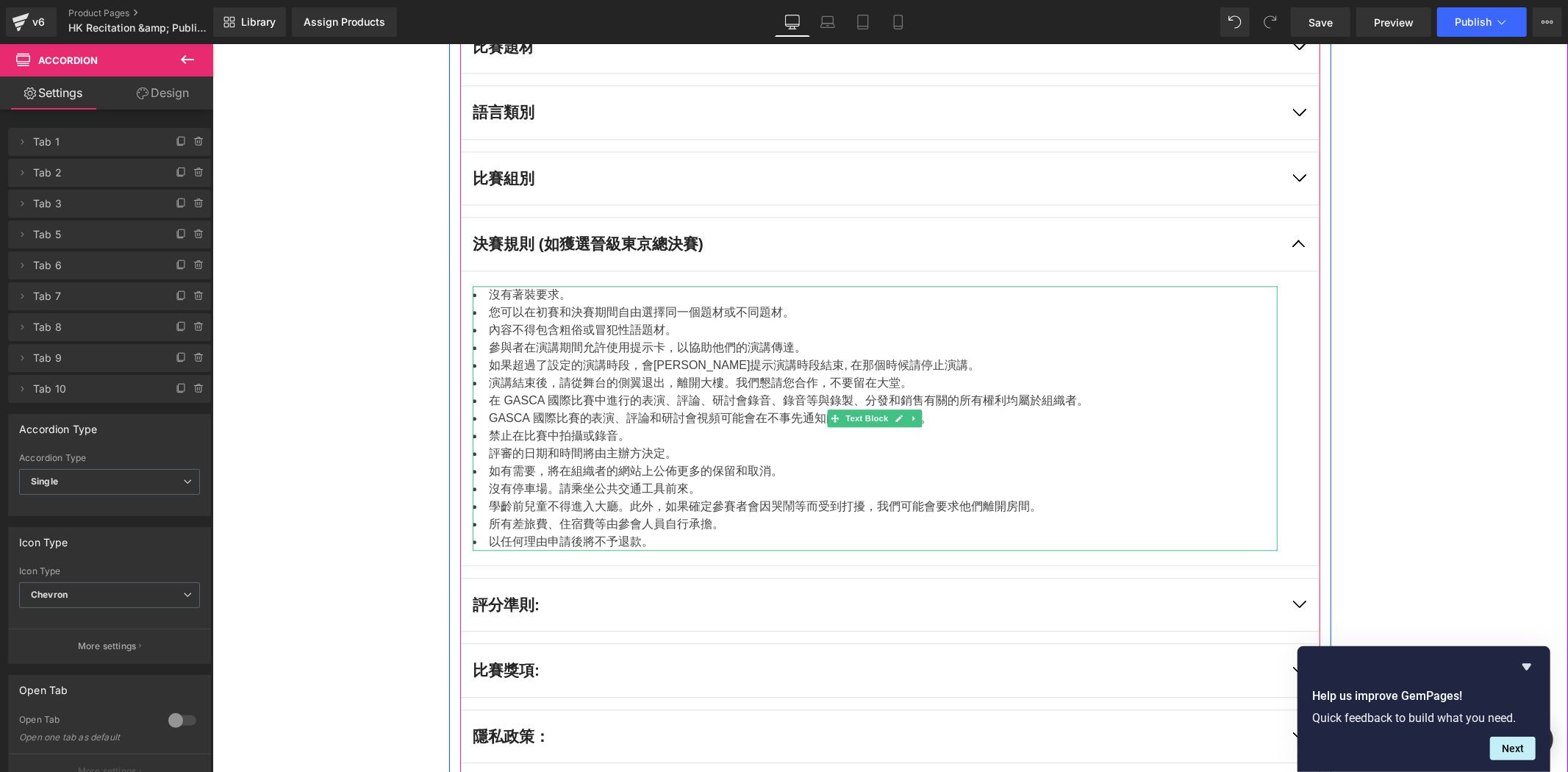
click at [948, 358] on li "如果超過了設定的演講時段，會響鈴提示演講時段結束, 在那個時候請停止演講。" at bounding box center [874, 365] width 805 height 17
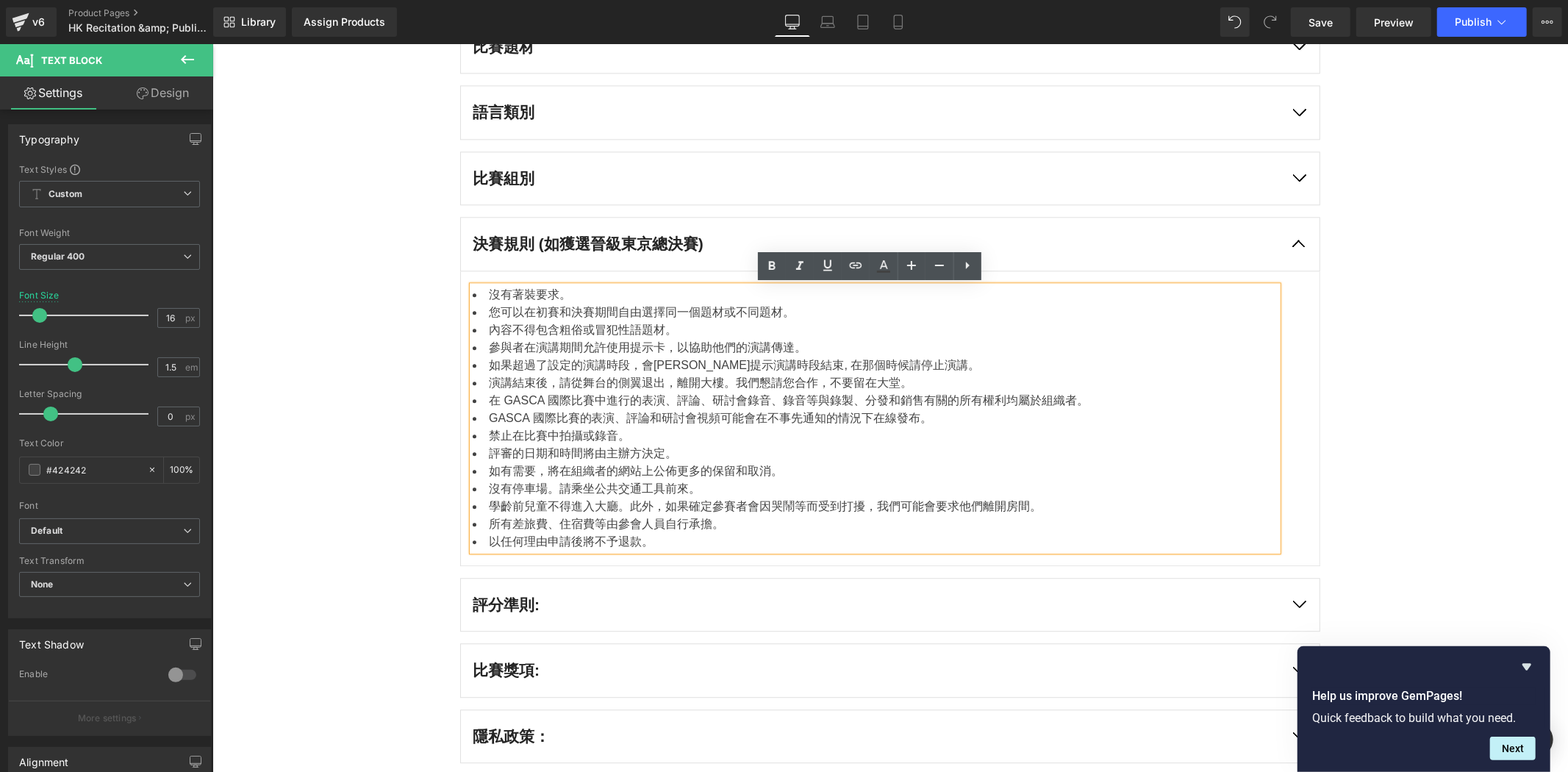
click at [927, 375] on li "演講結束後，請從舞台的側翼退出，離開大樓。我們懇請您合作，不要留在大堂。" at bounding box center [874, 382] width 805 height 17
click at [1282, 232] on button "button" at bounding box center [1299, 243] width 41 height 53
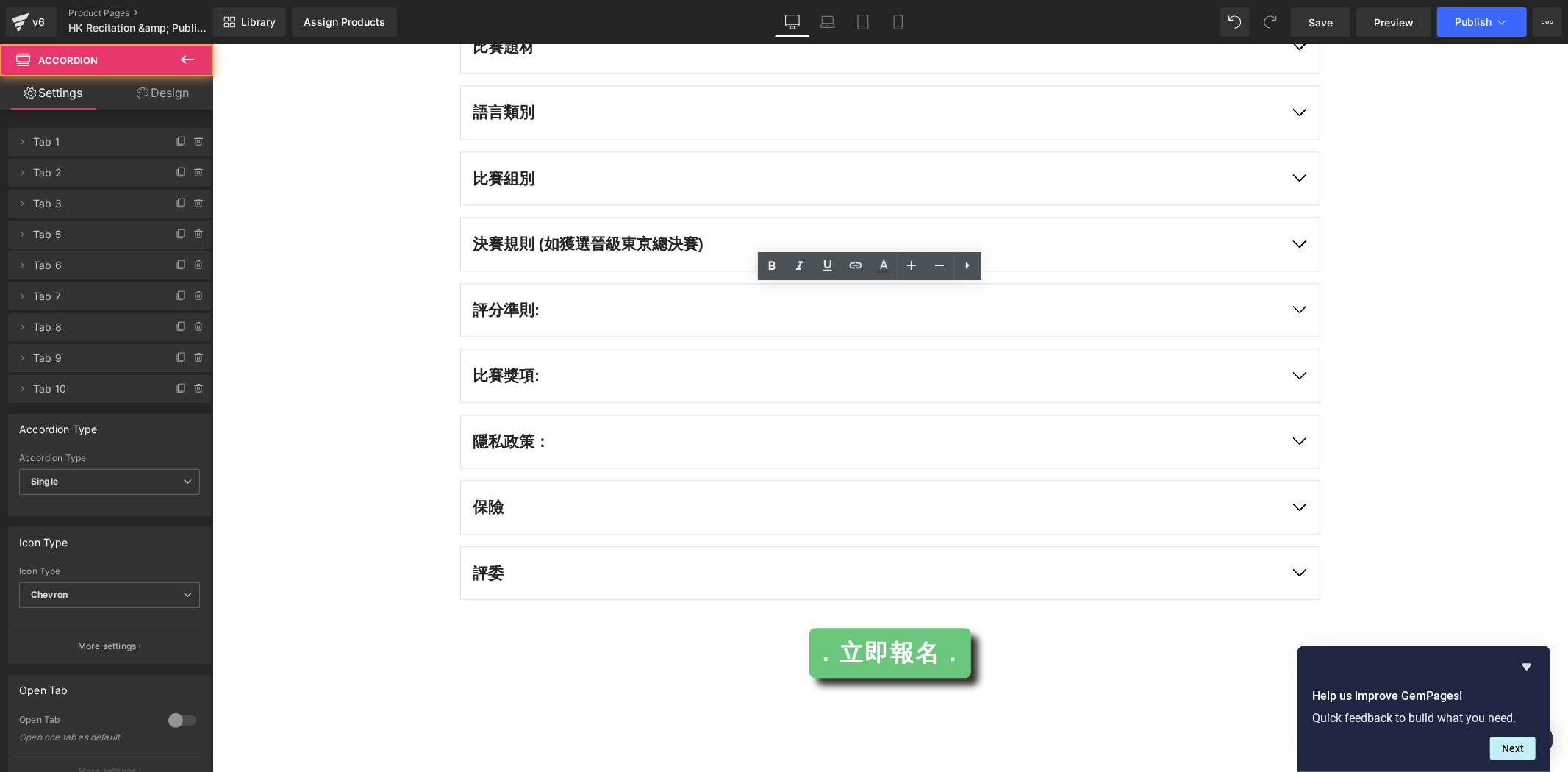
click at [1308, 314] on button "button" at bounding box center [1299, 309] width 41 height 53
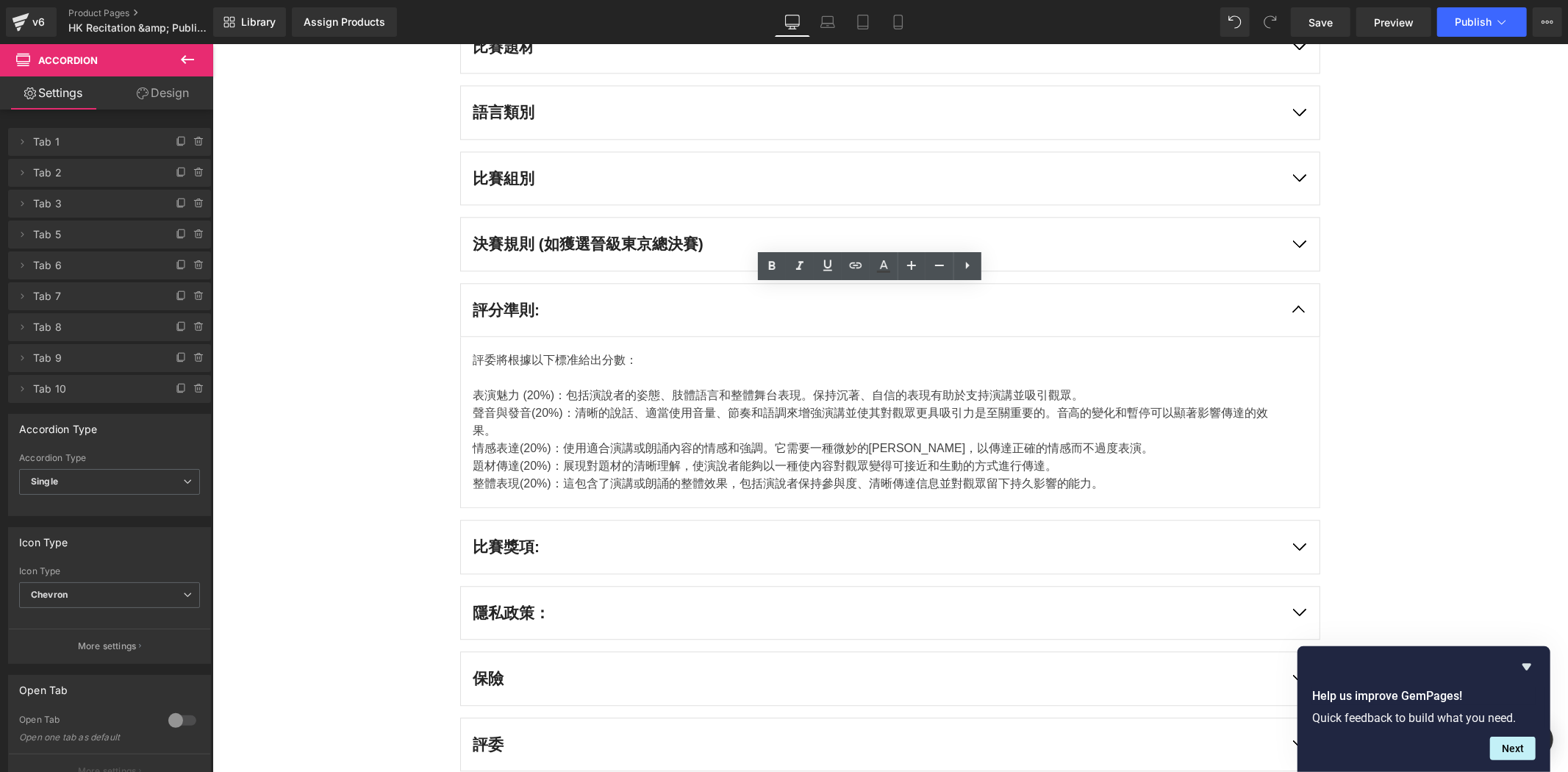
click at [1291, 317] on button "button" at bounding box center [1299, 309] width 41 height 53
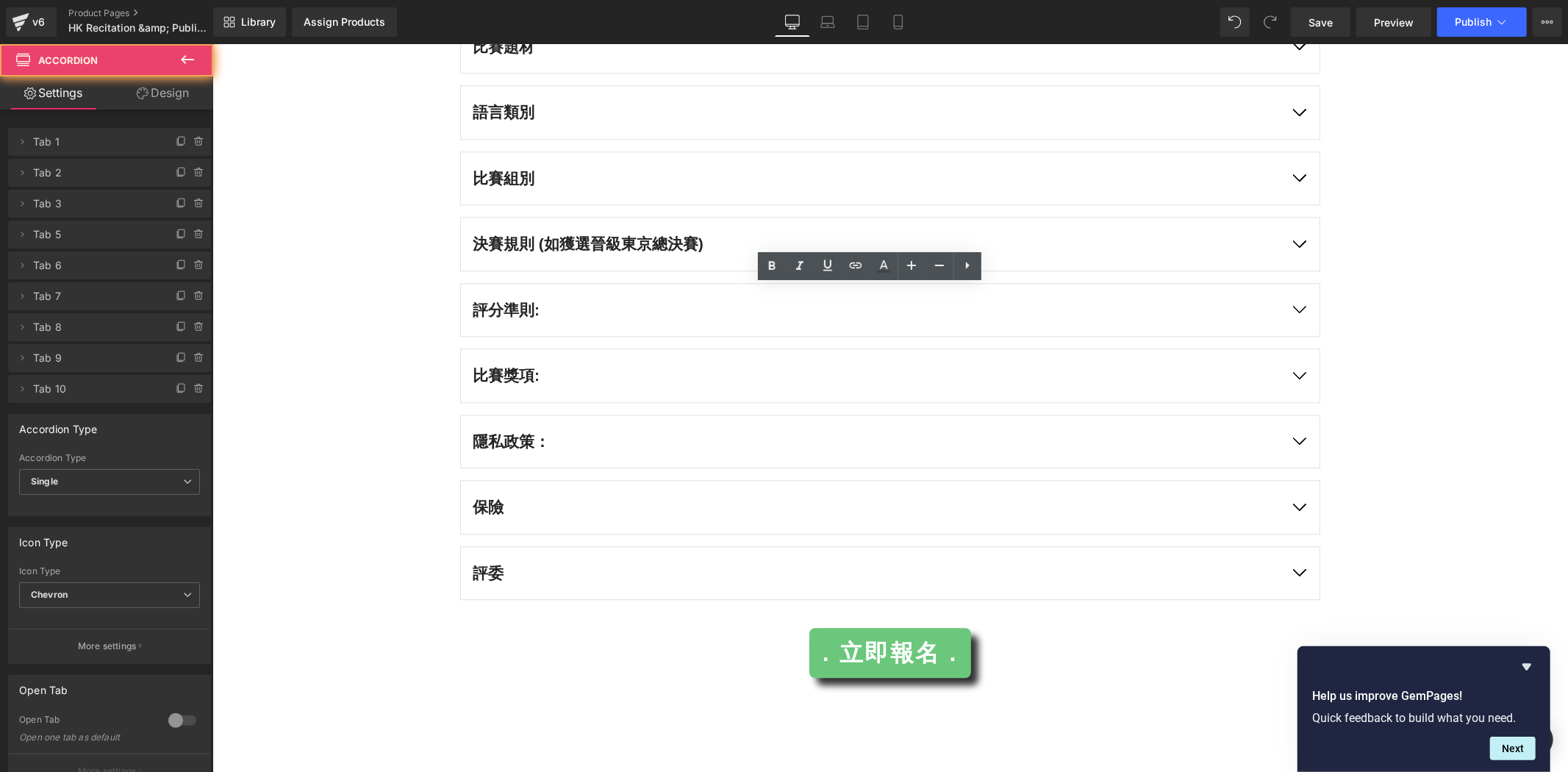
click at [1290, 384] on button "button" at bounding box center [1299, 375] width 41 height 53
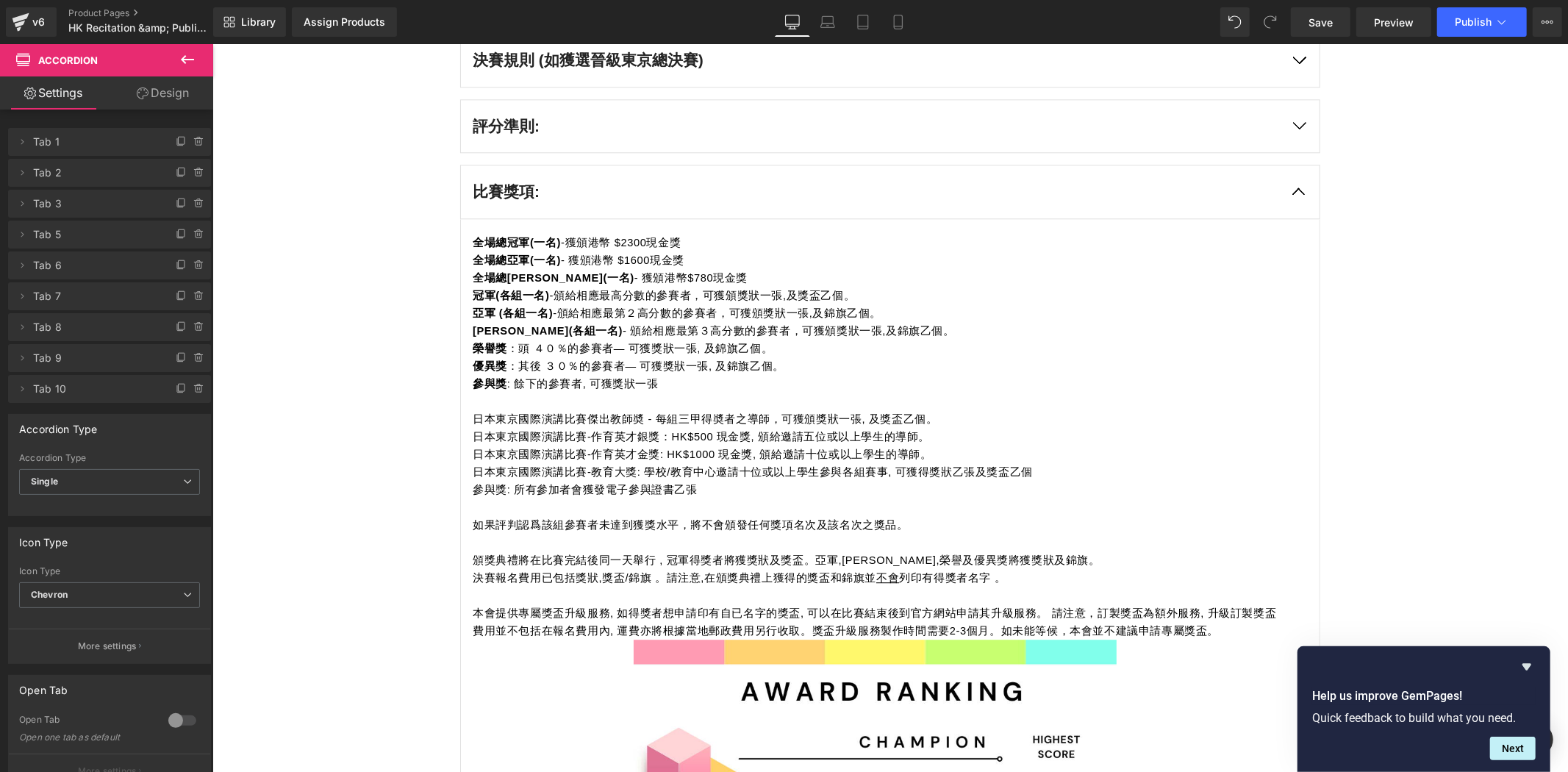
scroll to position [3164, 0]
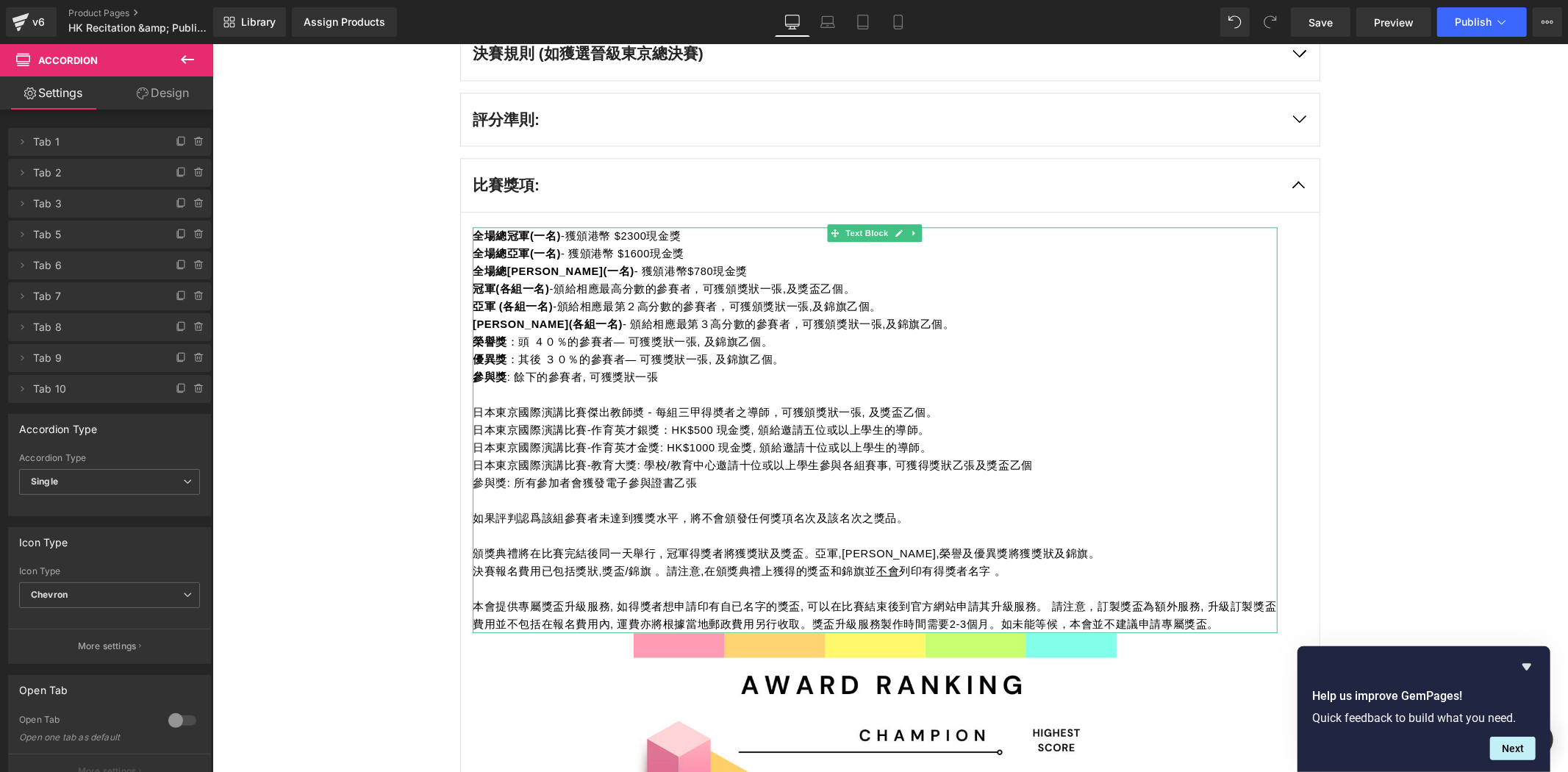
click at [664, 373] on p "參與獎 : 餘下的參賽者, 可獲獎狀一張" at bounding box center [874, 377] width 805 height 17
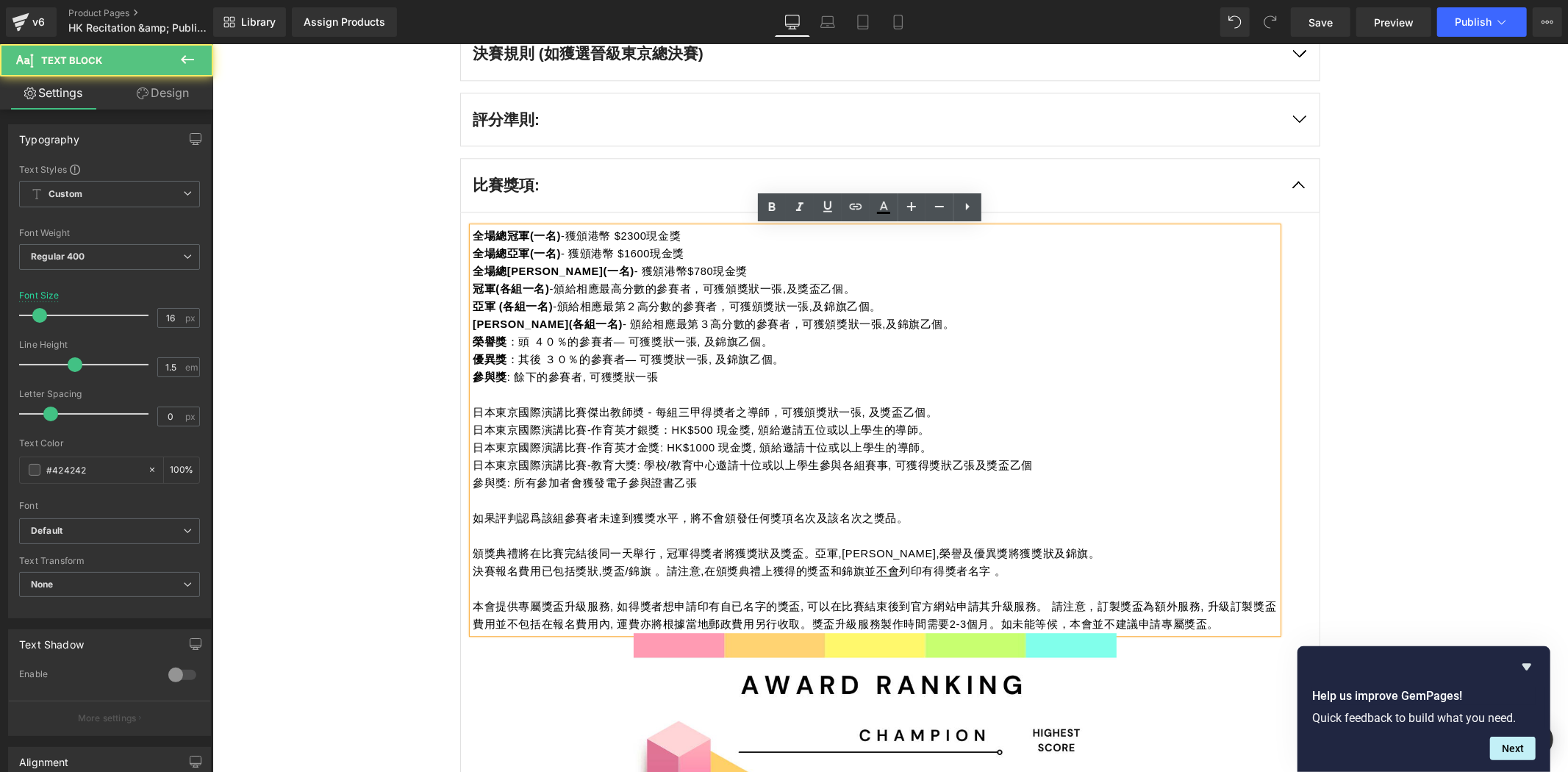
click at [659, 269] on span "全場總季軍(一名) - 獲頒港幣$780現金獎" at bounding box center [609, 270] width 275 height 12
drag, startPoint x: 786, startPoint y: 258, endPoint x: 737, endPoint y: 261, distance: 49.1
click at [777, 260] on p "全場總亞軍(一名) - 獲頒港幣 $1600現金獎" at bounding box center [874, 253] width 805 height 17
click at [712, 261] on p "全場總亞軍(一名) - 獲頒港幣 $1600現金獎" at bounding box center [874, 253] width 805 height 17
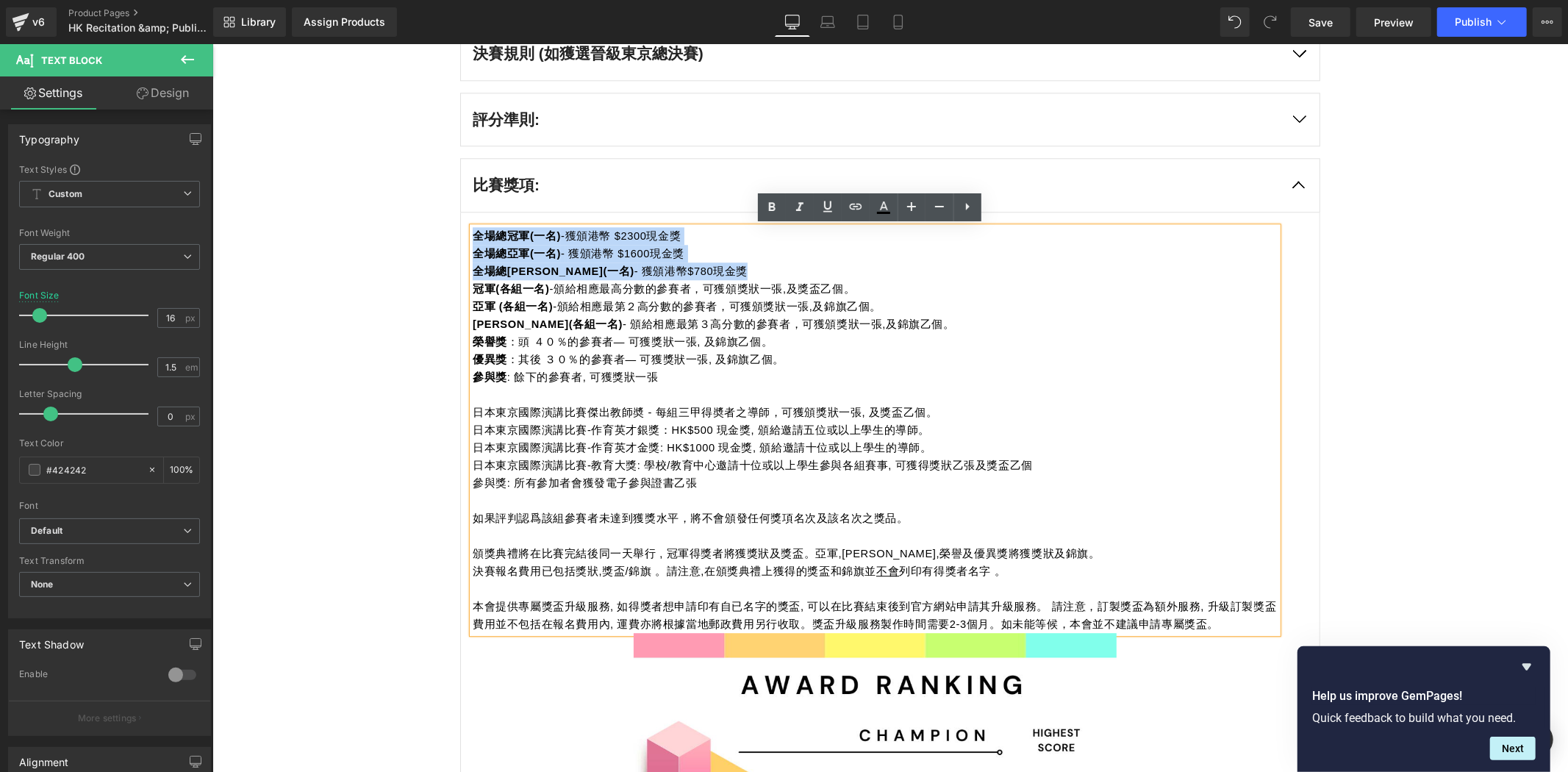
drag, startPoint x: 684, startPoint y: 266, endPoint x: 466, endPoint y: 235, distance: 220.2
click at [472, 235] on div "全場總冠軍(一名) -獲頒港幣 $2300現金獎 全場總亞軍(一名) - 獲頒港幣 $1600現金獎 全場總季軍(一名) - 獲頒港幣$780現金獎 冠軍(各…" at bounding box center [874, 429] width 805 height 406
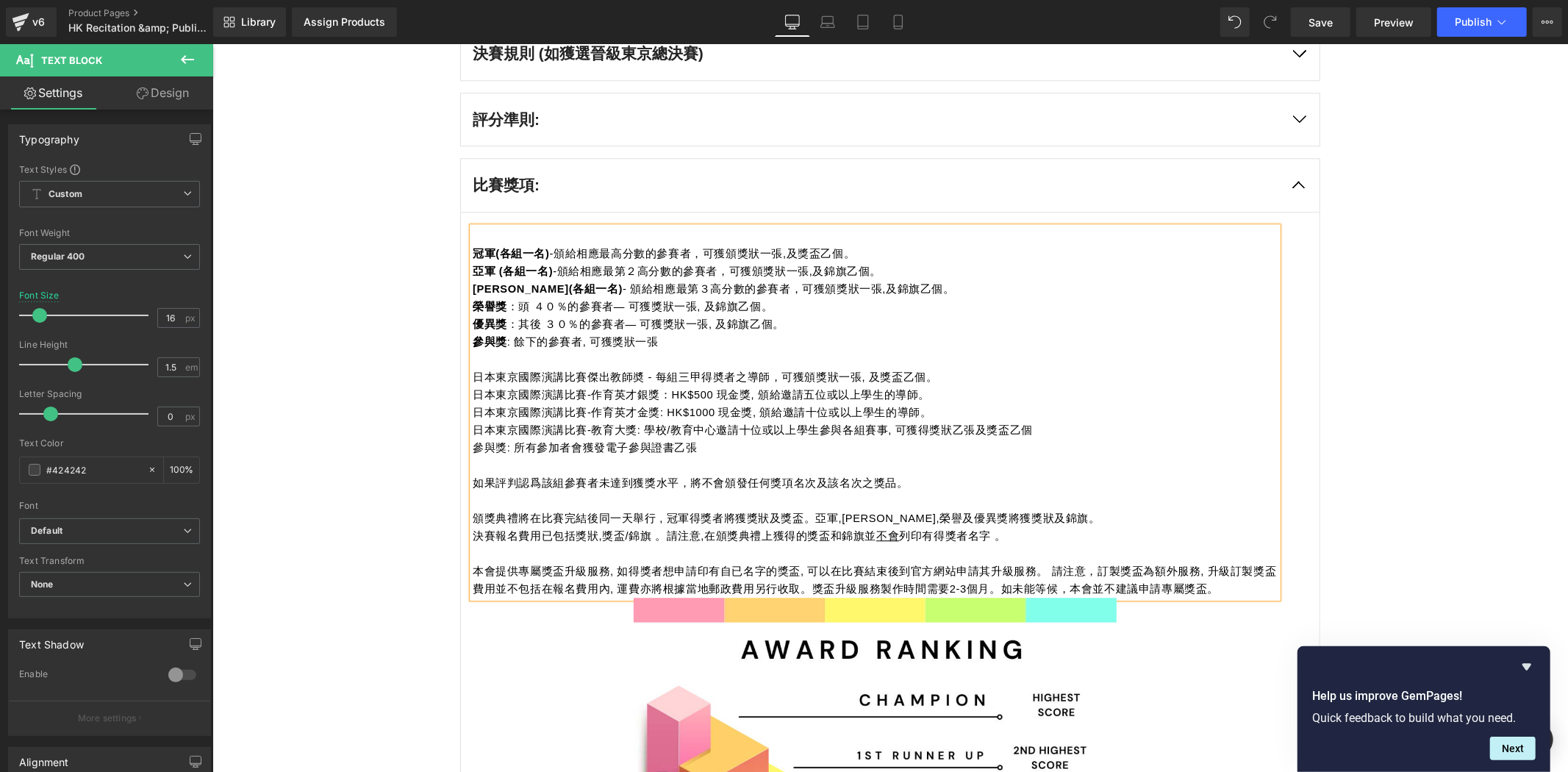
click at [669, 259] on span "冠軍(各組一名) -頒給相應最高分數的參賽者，可獲頒獎狀一張,及獎盃乙個。" at bounding box center [662, 253] width 382 height 12
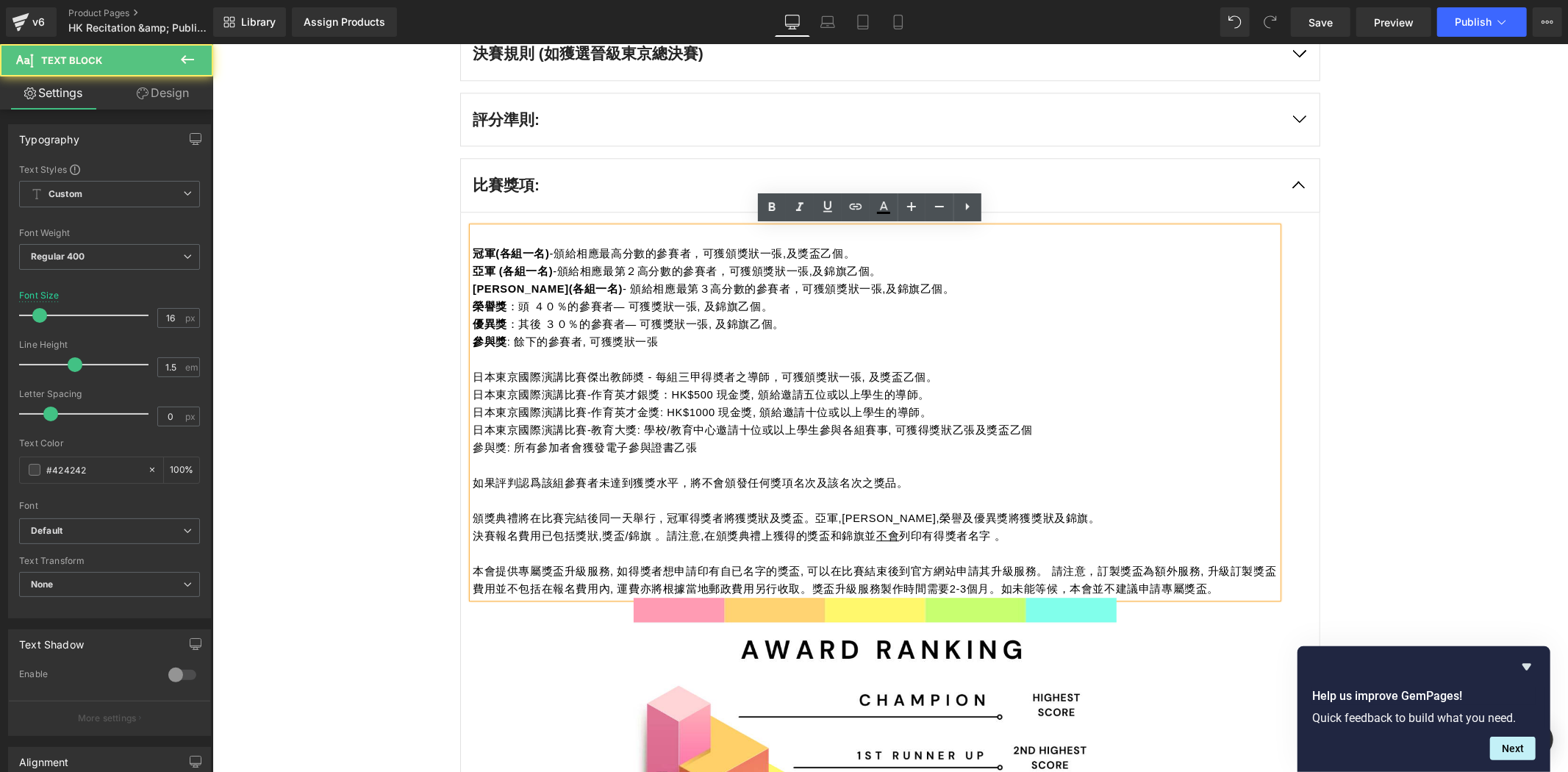
click at [721, 251] on span "冠軍(各組一名) -頒給相應最高分數的參賽者，可獲頒獎狀一張,及獎盃乙個。" at bounding box center [662, 253] width 382 height 12
click at [799, 264] on font "亞軍 (各組一名) -頒給相應最第２高分數的參賽者，可獲頒獎狀一張,及錦旗乙個。" at bounding box center [676, 270] width 409 height 13
drag, startPoint x: 811, startPoint y: 270, endPoint x: 832, endPoint y: 272, distance: 21.1
click at [832, 272] on span "亞軍 (各組一名) -頒給相應最第２高分數的參賽者，可獲頒獎狀一張,及錦旗乙個。" at bounding box center [676, 270] width 409 height 12
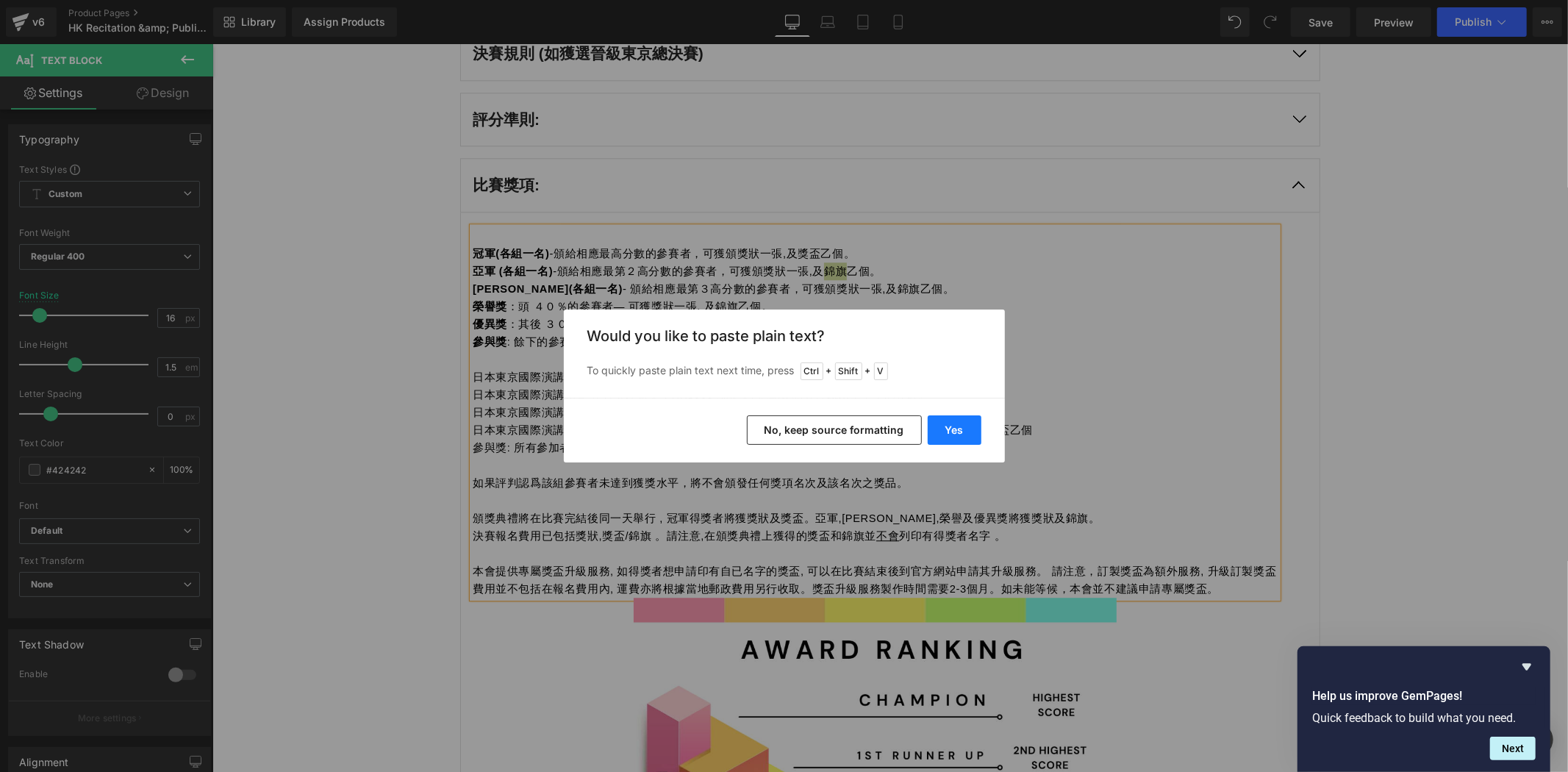
click at [949, 427] on button "Yes" at bounding box center [955, 429] width 54 height 29
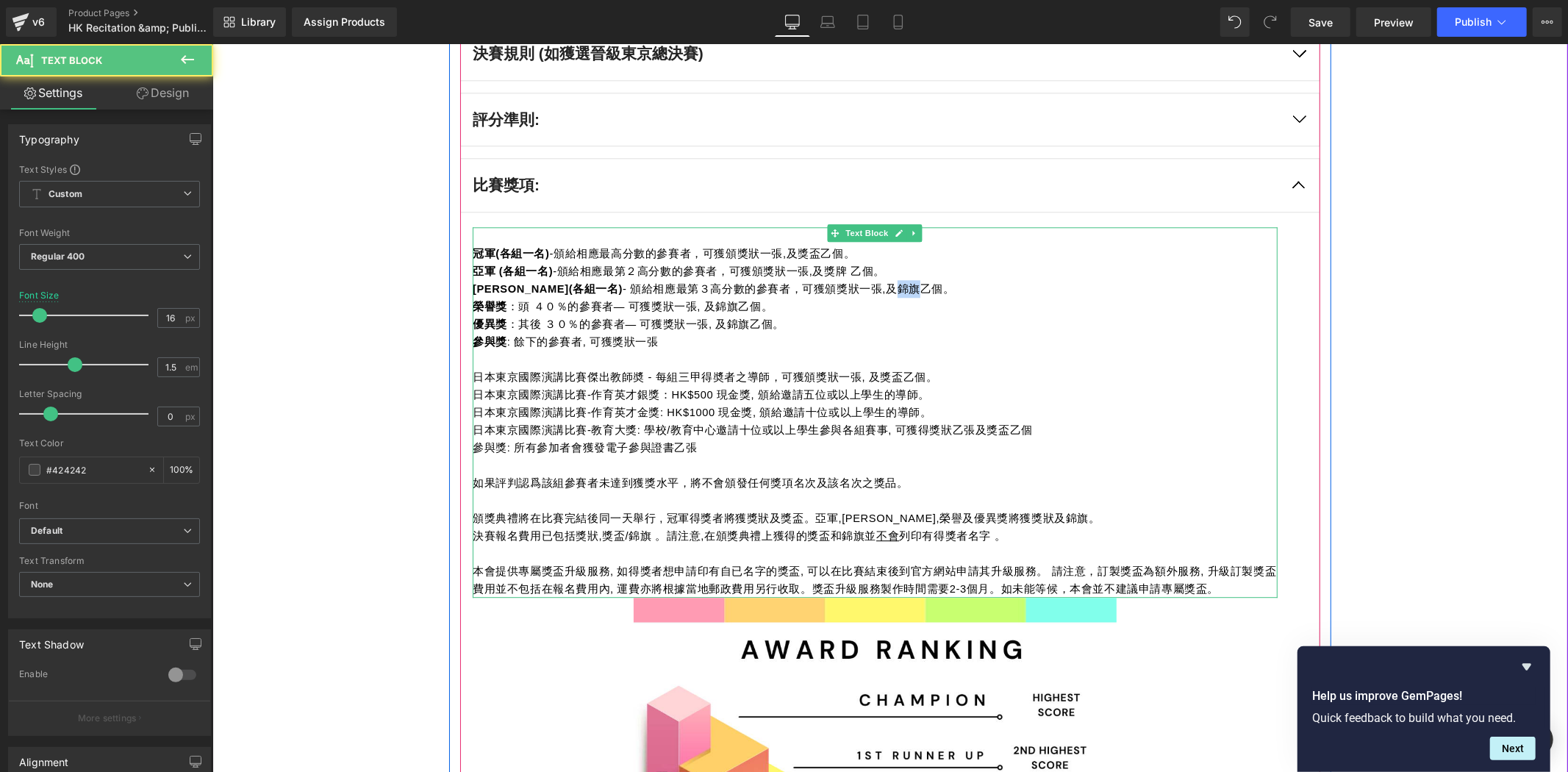
drag, startPoint x: 808, startPoint y: 290, endPoint x: 834, endPoint y: 290, distance: 26.0
click at [834, 290] on span "季軍(各組一名) - 頒給相應最第３高分數的參賽者，可獲頒獎狀一張,及錦旗乙個。" at bounding box center [713, 288] width 482 height 12
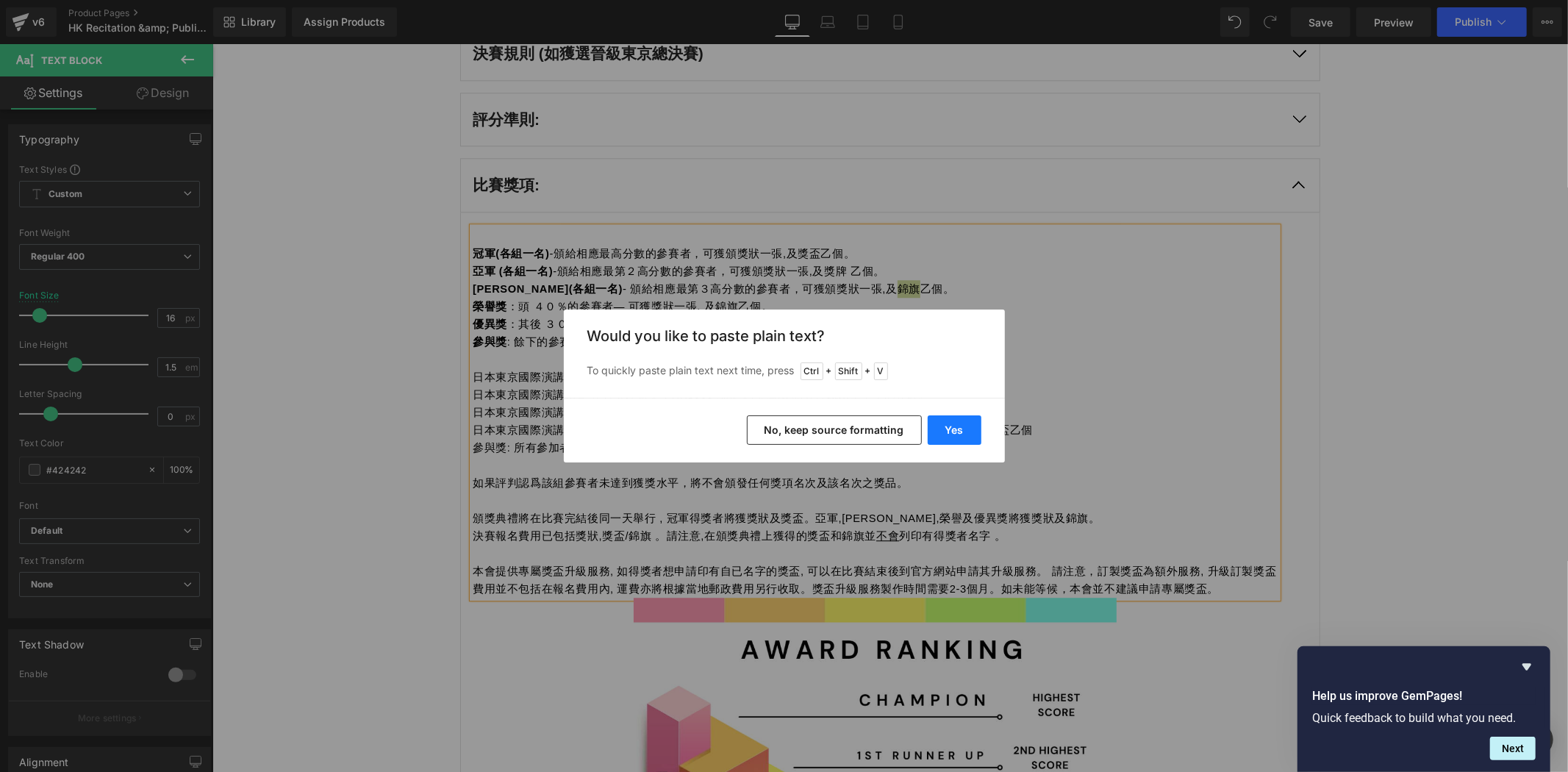
click at [956, 438] on button "Yes" at bounding box center [955, 429] width 54 height 29
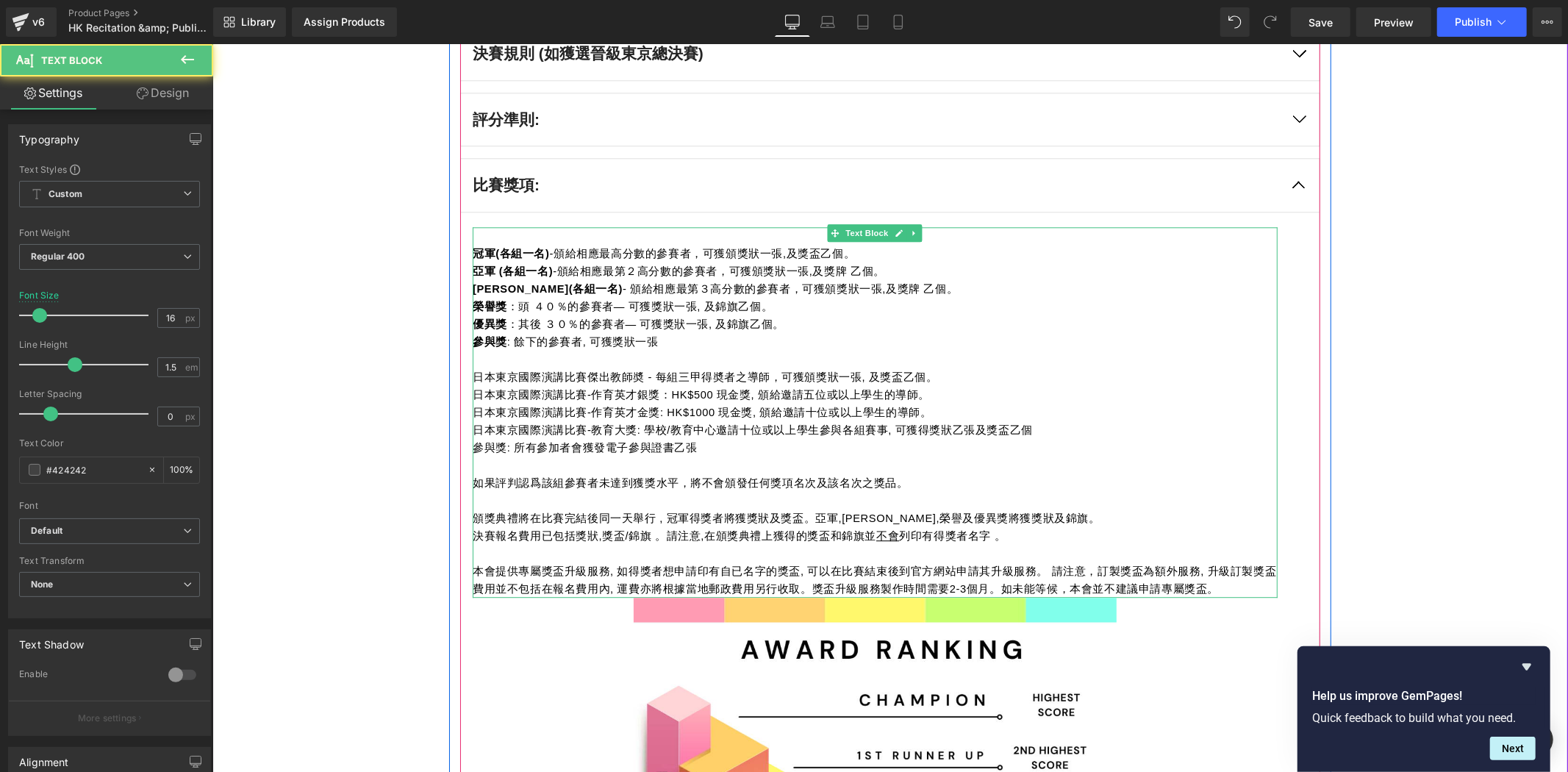
click at [835, 269] on span "亞軍 (各組一名) -頒給相應最第２高分數的參賽者，可獲頒獎狀一張,及獎牌 乙個。" at bounding box center [678, 270] width 413 height 12
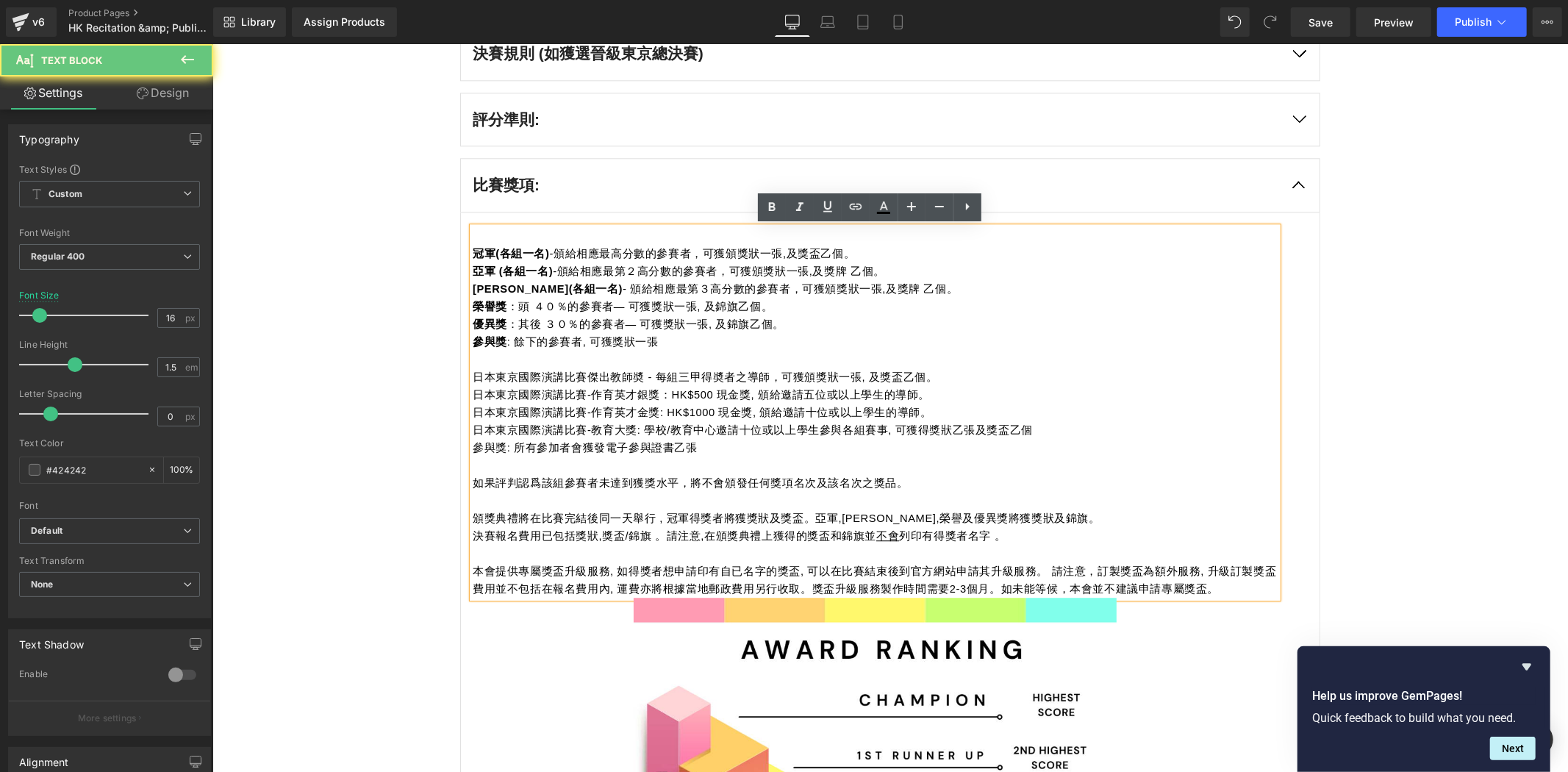
click at [835, 270] on span "亞軍 (各組一名) -頒給相應最第２高分數的參賽者，可獲頒獎狀一張,及獎牌 乙個。" at bounding box center [678, 270] width 413 height 12
click at [836, 265] on span "亞軍 (各組一名) -頒給相應最第２高分數的參賽者，可獲頒獎狀一張,及獎牌 乙個。" at bounding box center [678, 270] width 413 height 12
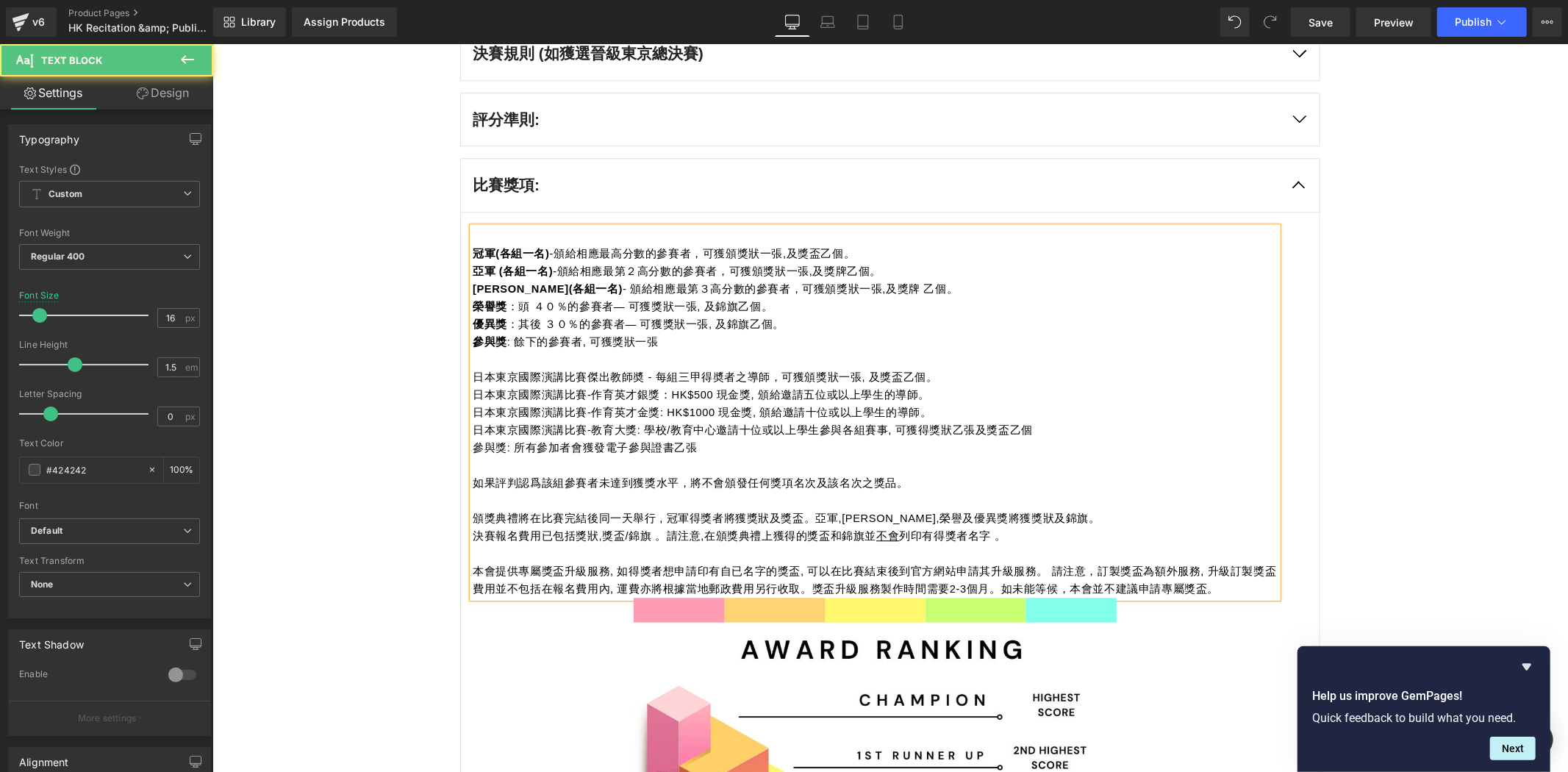
click at [840, 283] on span "季軍(各組一名) - 頒給相應最第３高分數的參賽者，可獲頒獎狀一張,及獎牌 乙個。" at bounding box center [714, 288] width 485 height 12
click at [812, 297] on p "榮譽獎 ：頭 ４０％的參賽者— 可獲獎狀一張, 及錦旗乙個。" at bounding box center [874, 306] width 805 height 17
click at [800, 321] on p "優異獎 ：其後 ３０％的參賽者— 可獲獎狀一張, 及錦旗乙個。" at bounding box center [874, 324] width 805 height 17
drag, startPoint x: 723, startPoint y: 311, endPoint x: 702, endPoint y: 299, distance: 24.2
click at [702, 300] on span "榮譽獎 ：頭 ４０％的參賽者— 可獲獎狀一張, 及錦旗乙個。" at bounding box center [621, 306] width 300 height 12
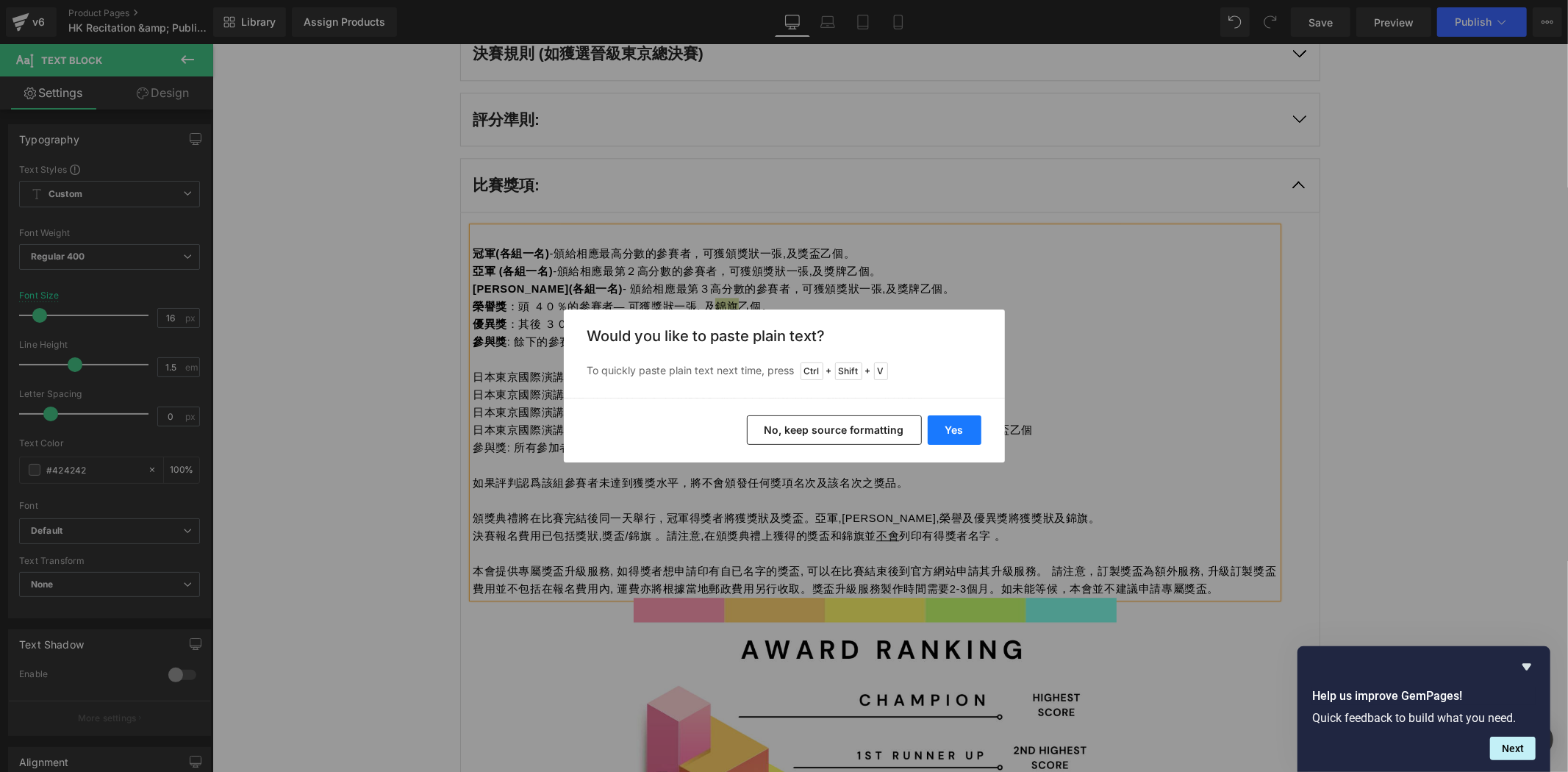
click at [947, 429] on button "Yes" at bounding box center [955, 429] width 54 height 29
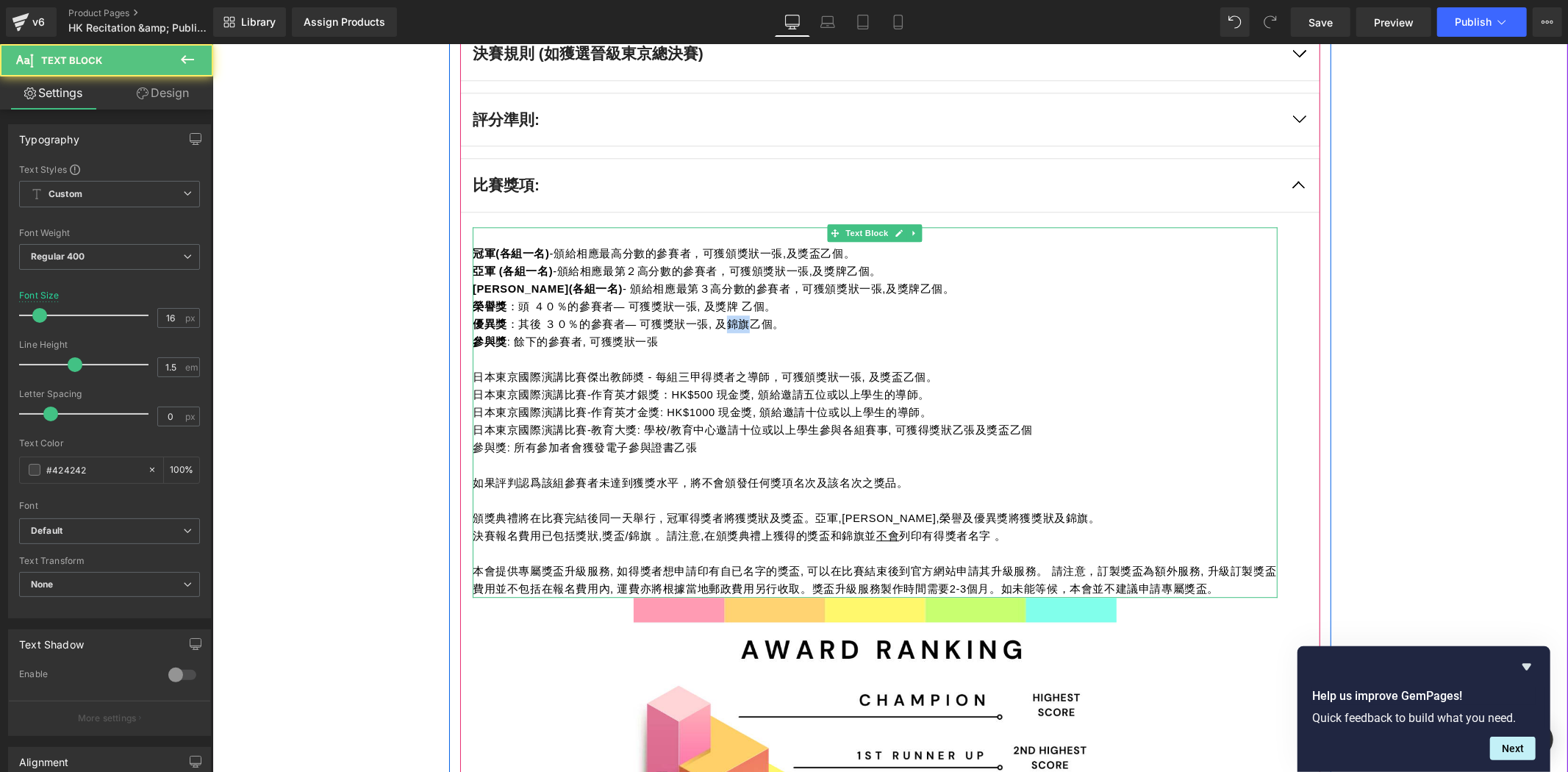
drag, startPoint x: 741, startPoint y: 325, endPoint x: 718, endPoint y: 317, distance: 24.4
click at [718, 317] on span "優異獎 ：其後 ３０％的參賽者— 可獲獎狀一張, 及錦旗乙個。" at bounding box center [628, 323] width 312 height 12
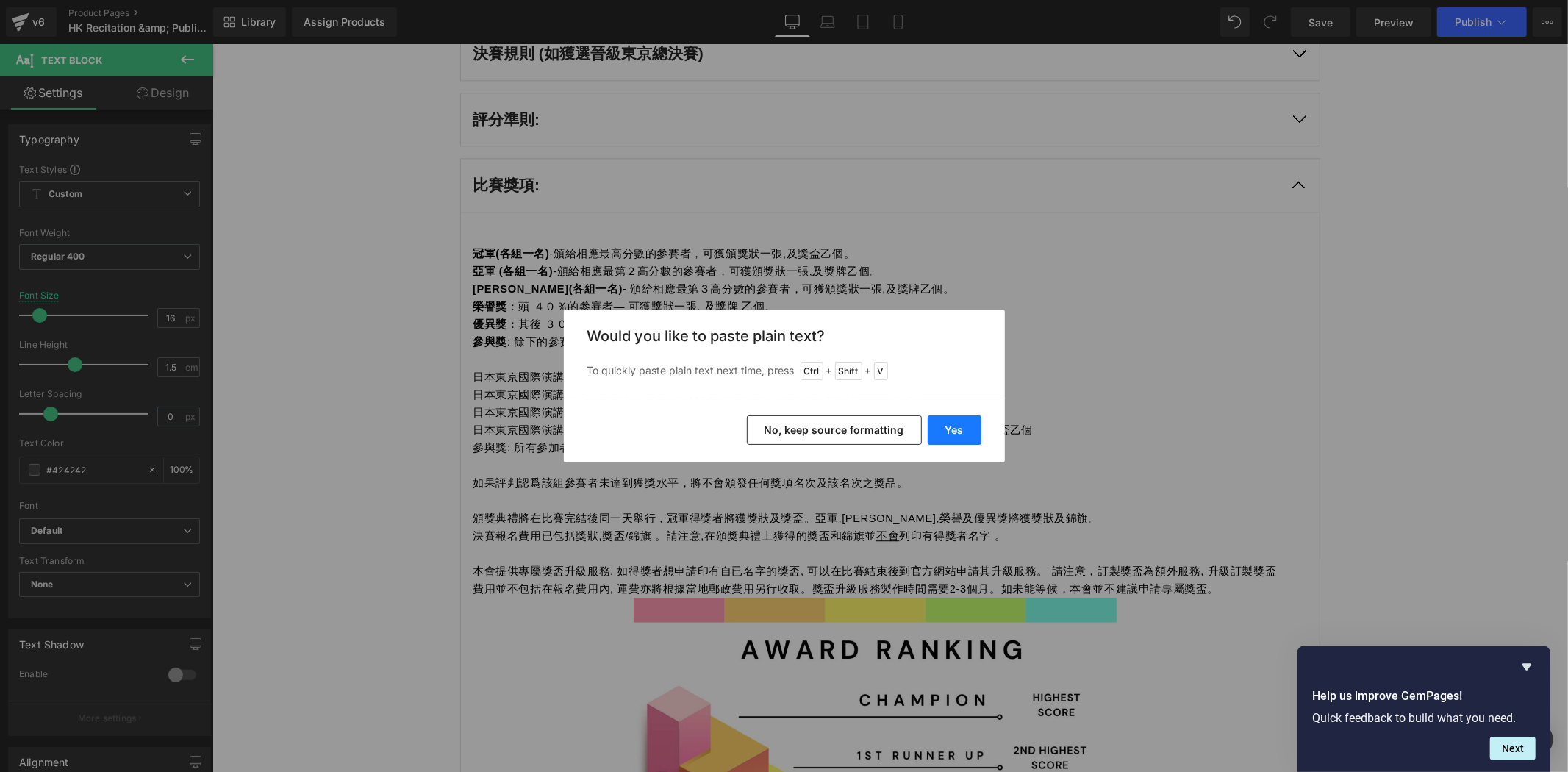
click at [948, 424] on button "Yes" at bounding box center [955, 429] width 54 height 29
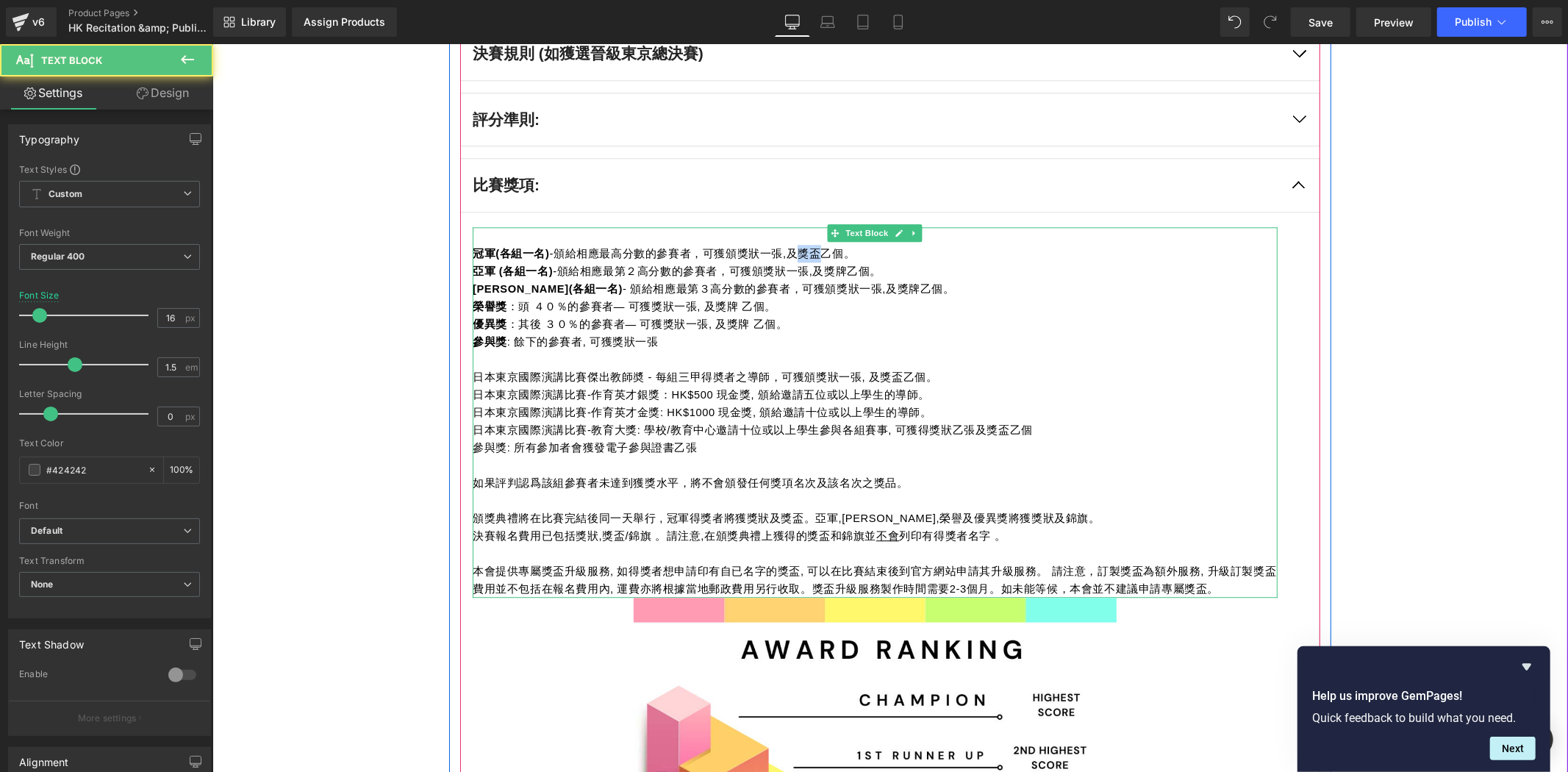
drag, startPoint x: 788, startPoint y: 257, endPoint x: 805, endPoint y: 255, distance: 17.1
click at [805, 255] on span "冠軍(各組一名) -頒給相應最高分數的參賽者，可獲頒獎狀一張,及獎盃乙個。" at bounding box center [662, 253] width 382 height 12
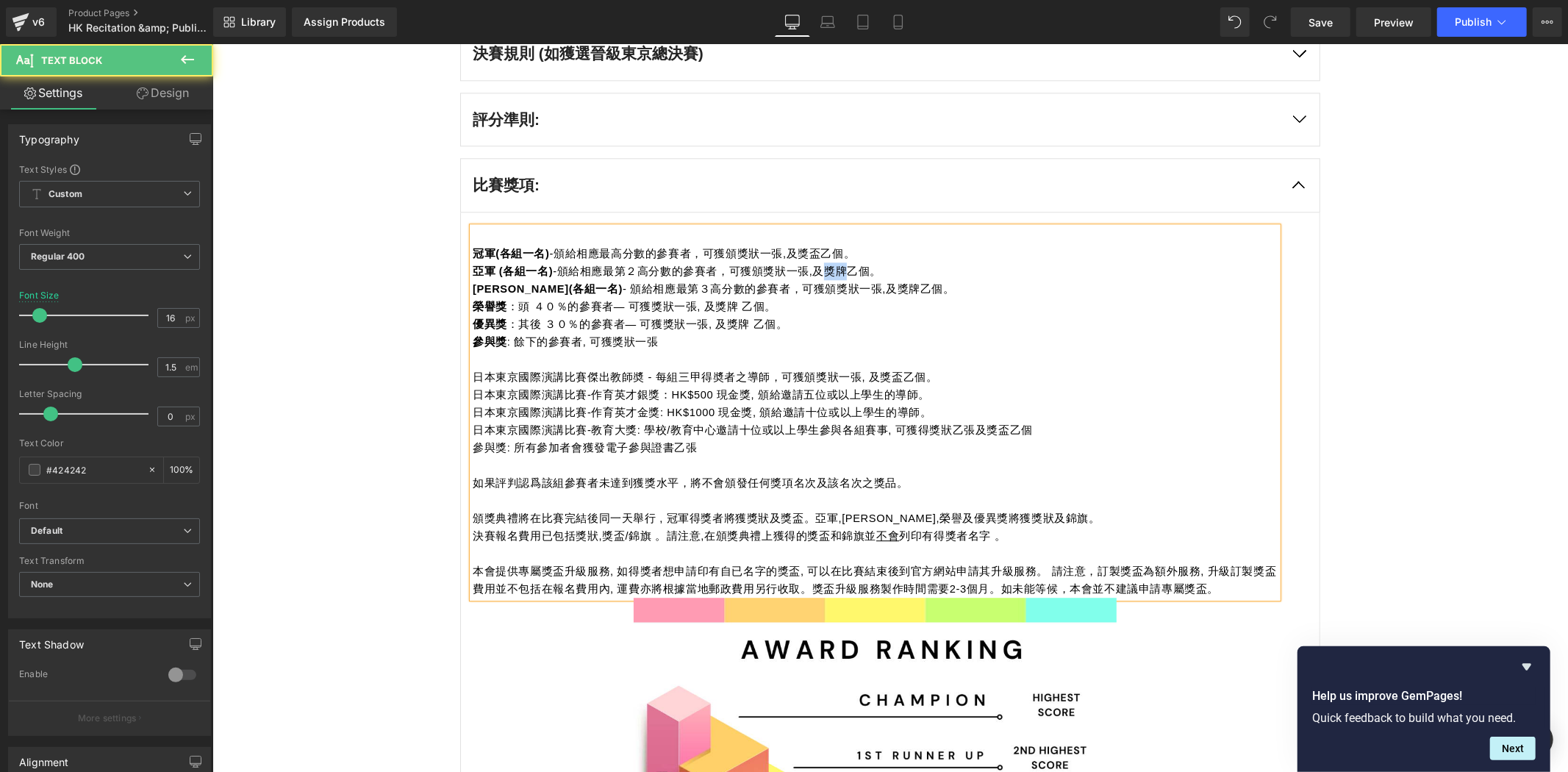
drag, startPoint x: 812, startPoint y: 265, endPoint x: 831, endPoint y: 272, distance: 20.2
click at [831, 272] on span "亞軍 (各組一名) -頒給相應最第２高分數的參賽者，可獲頒獎狀一張,及獎牌乙個。" at bounding box center [676, 270] width 409 height 12
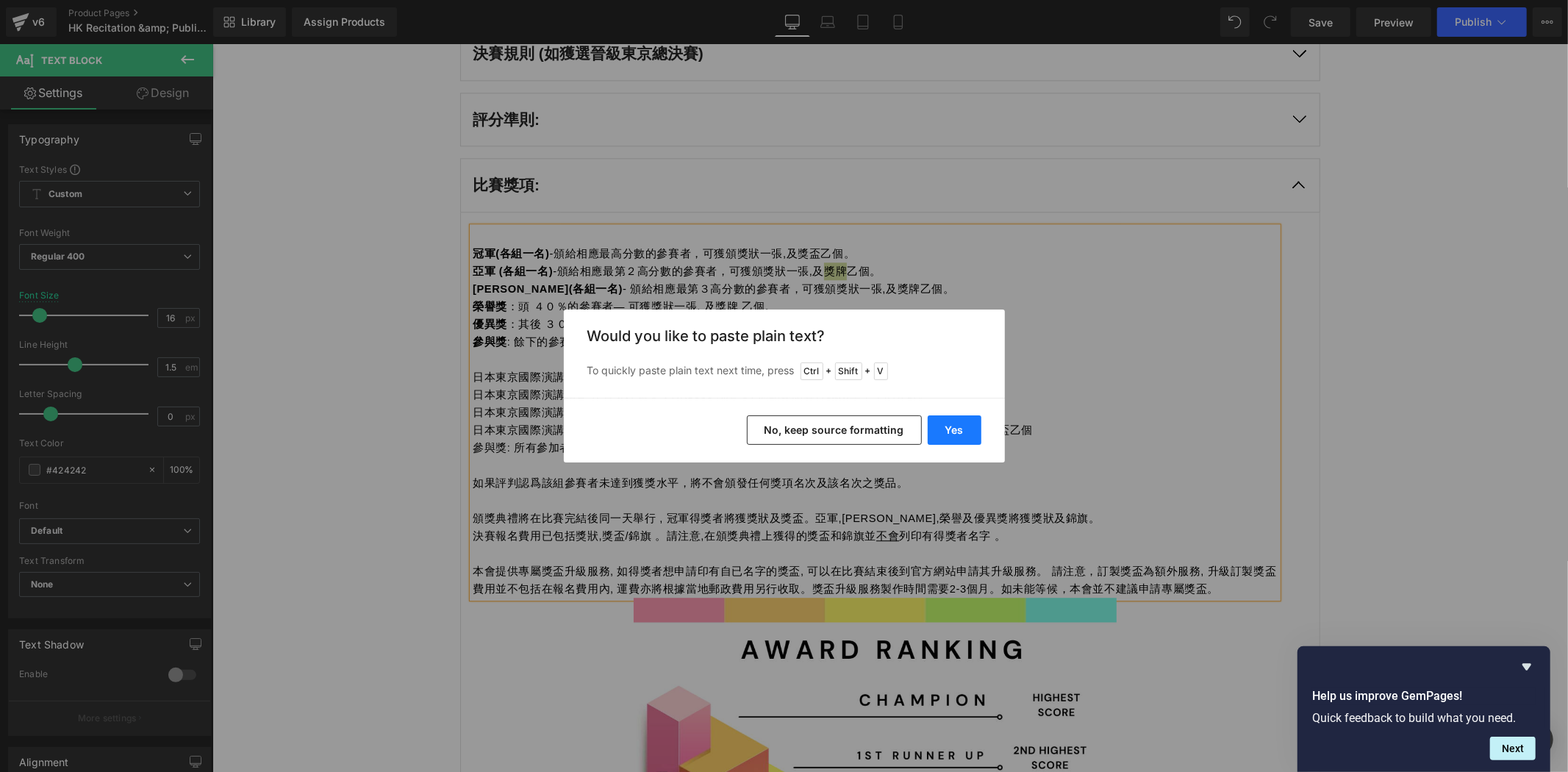
drag, startPoint x: 937, startPoint y: 424, endPoint x: 624, endPoint y: 266, distance: 350.6
click at [937, 424] on button "Yes" at bounding box center [955, 429] width 54 height 29
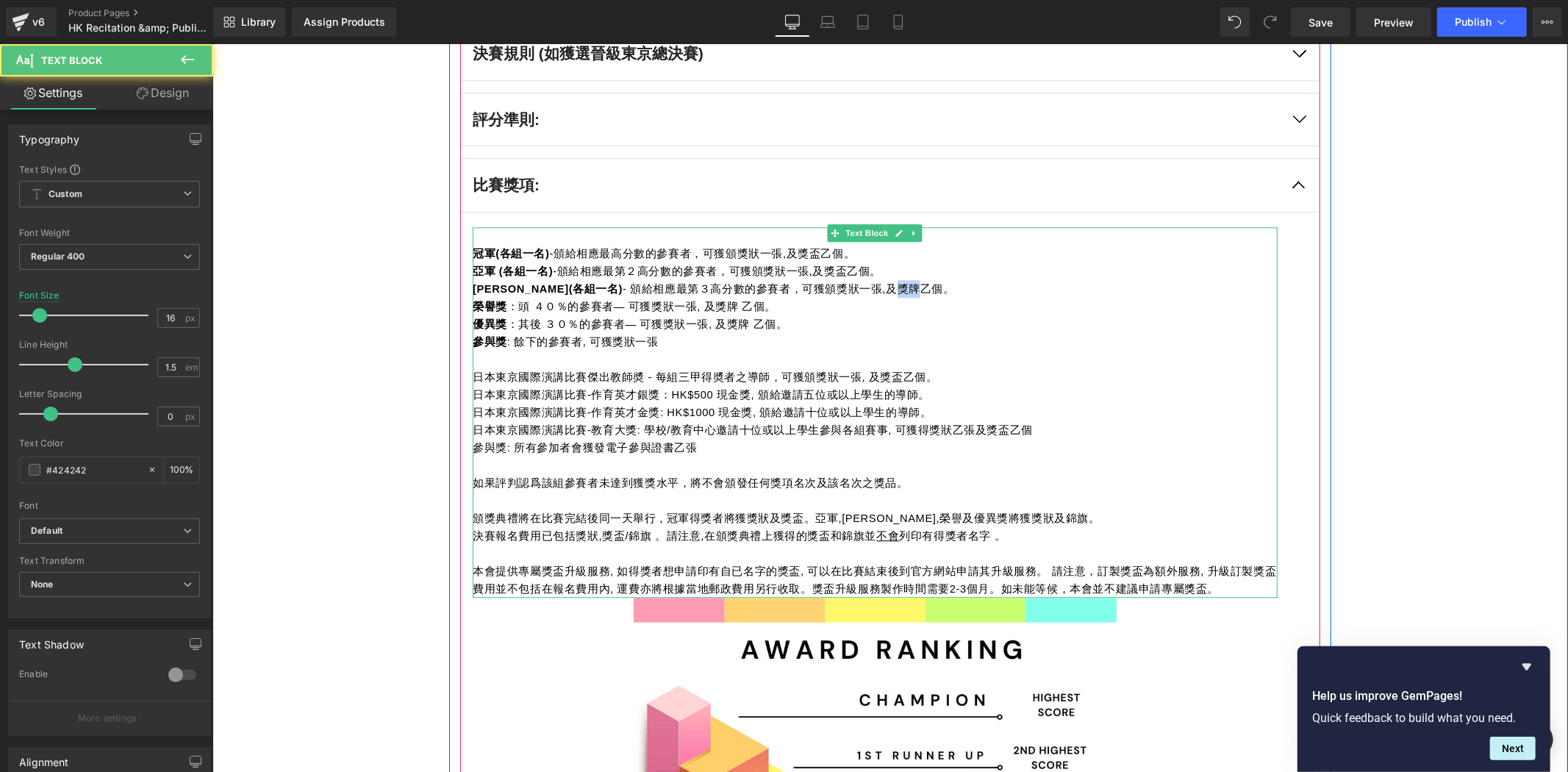
drag, startPoint x: 808, startPoint y: 280, endPoint x: 829, endPoint y: 290, distance: 23.3
click at [829, 290] on p "季軍(各組一名) - 頒給相應最第３高分數的參賽者，可獲頒獎狀一張,及獎牌乙個。" at bounding box center [874, 288] width 805 height 17
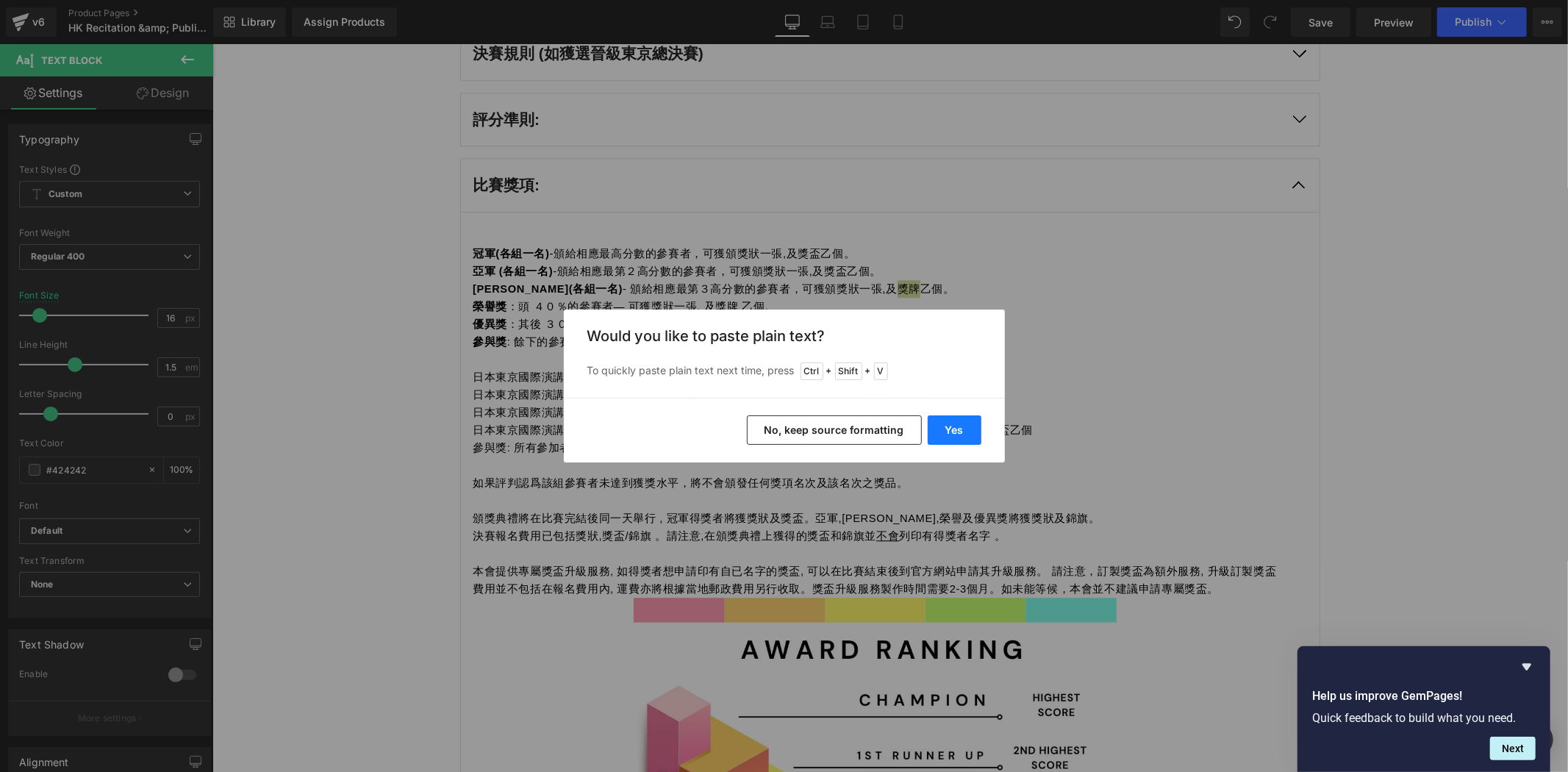
click at [952, 421] on button "Yes" at bounding box center [955, 429] width 54 height 29
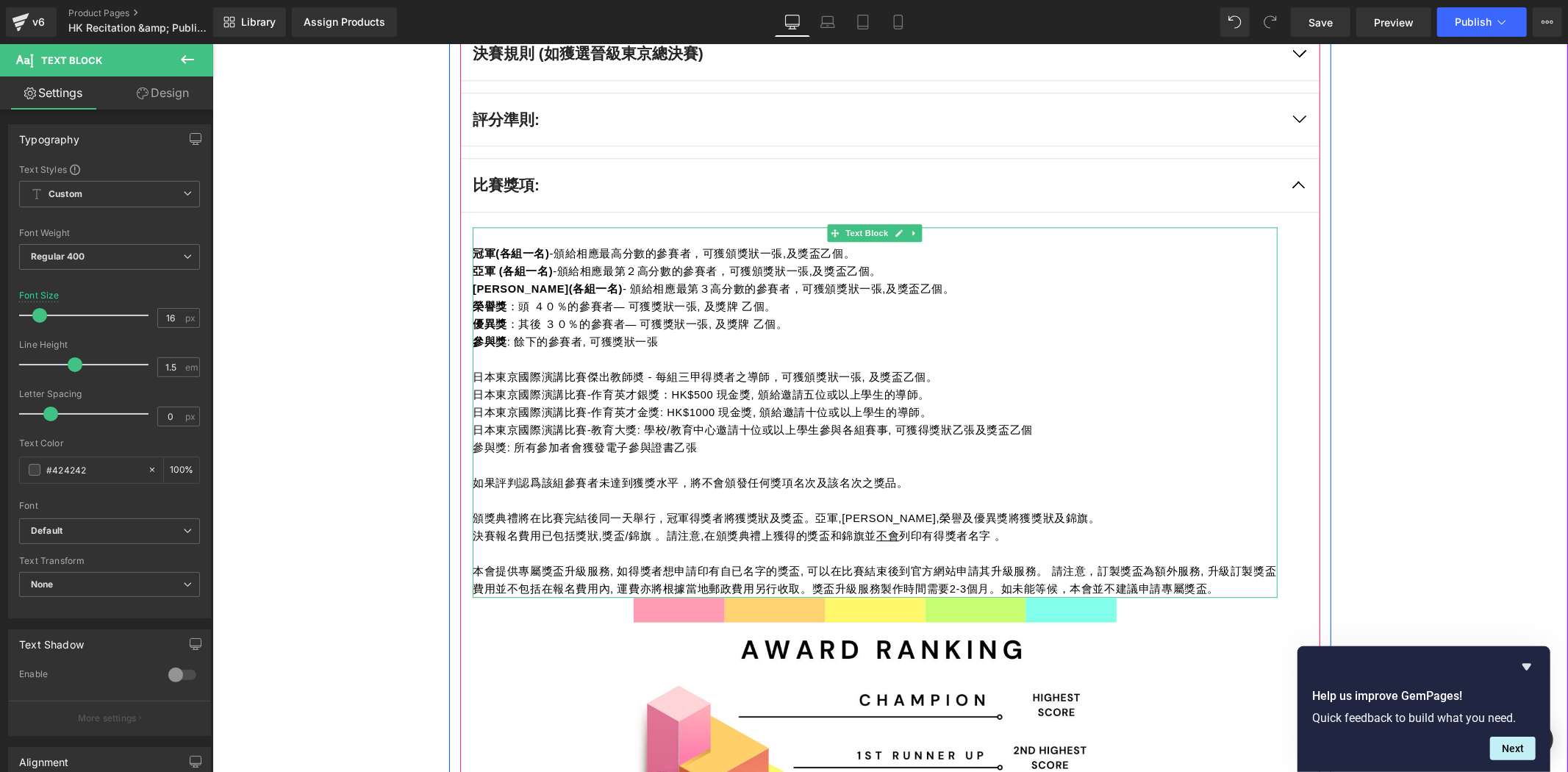
click at [691, 348] on p "參與獎 : 餘下的參賽者, 可獲獎狀一張" at bounding box center [874, 341] width 805 height 17
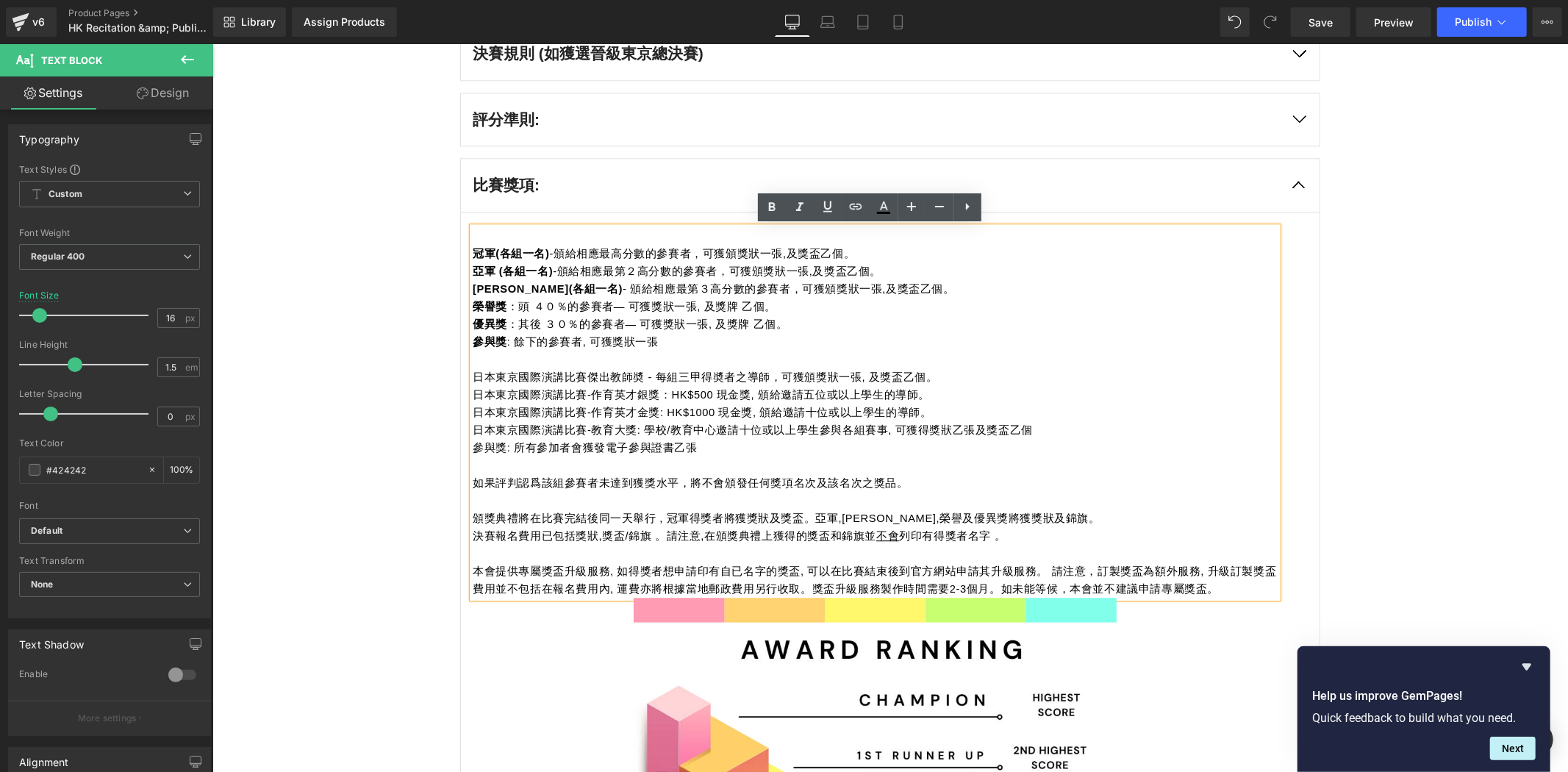
click at [772, 425] on span "日本東京國際演講比賽-教育大獎: 學校/教育中心邀請十位或以上學生參與各組賽事, 可獲得獎狀乙張及獎盃乙個" at bounding box center [751, 429] width 560 height 12
click at [716, 439] on p "參與獎: 所有參加者會獲發電子參與證書乙張" at bounding box center [874, 447] width 805 height 17
click at [559, 380] on span "日本東京國際演講比賽傑出教師奬 - 每組三甲得奬者之導師，可獲頒獎狀一張, 及獎盃乙個。" at bounding box center [704, 377] width 465 height 12
drag, startPoint x: 552, startPoint y: 378, endPoint x: 506, endPoint y: 386, distance: 46.7
click at [472, 377] on div "冠軍(各組一名) -頒給相應最高分數的參賽者，可獲頒獎狀一張,及獎盃乙個。 亞軍 (各組一名) -頒給相應最第２高分數的參賽者，可獲頒獎狀一張,及獎盃乙個。 …" at bounding box center [874, 412] width 805 height 371
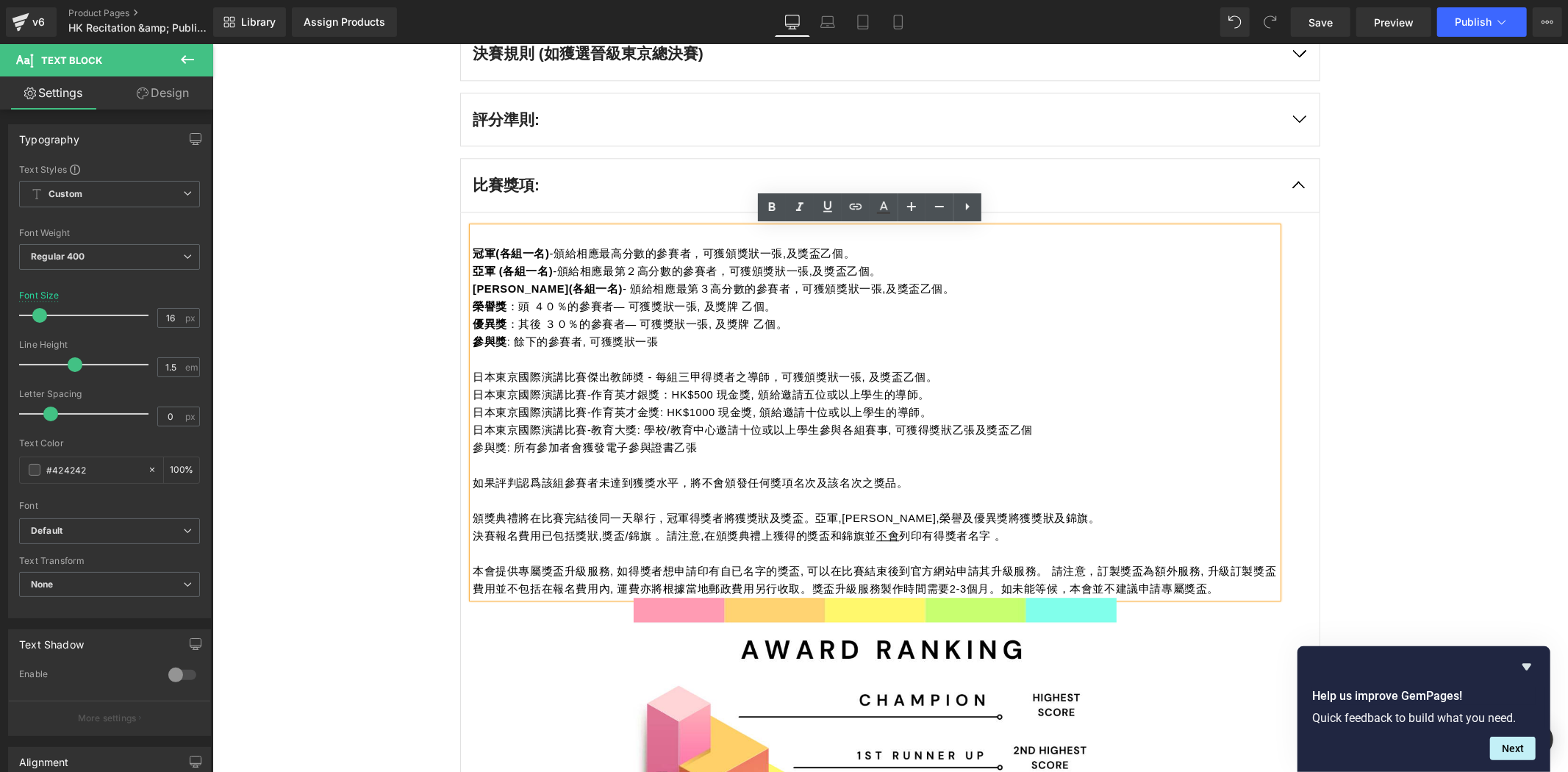
click at [536, 372] on span "日本東京國際演講比賽傑出教師奬 - 每組三甲得奬者之導師，可獲頒獎狀一張, 及獎盃乙個。" at bounding box center [704, 377] width 465 height 12
drag, startPoint x: 559, startPoint y: 372, endPoint x: 467, endPoint y: 374, distance: 92.0
click at [472, 374] on span "日本東京國際演講比賽傑出教師奬 - 每組三甲得奬者之導師，可獲頒獎狀一張, 及獎盃乙個。" at bounding box center [704, 377] width 465 height 12
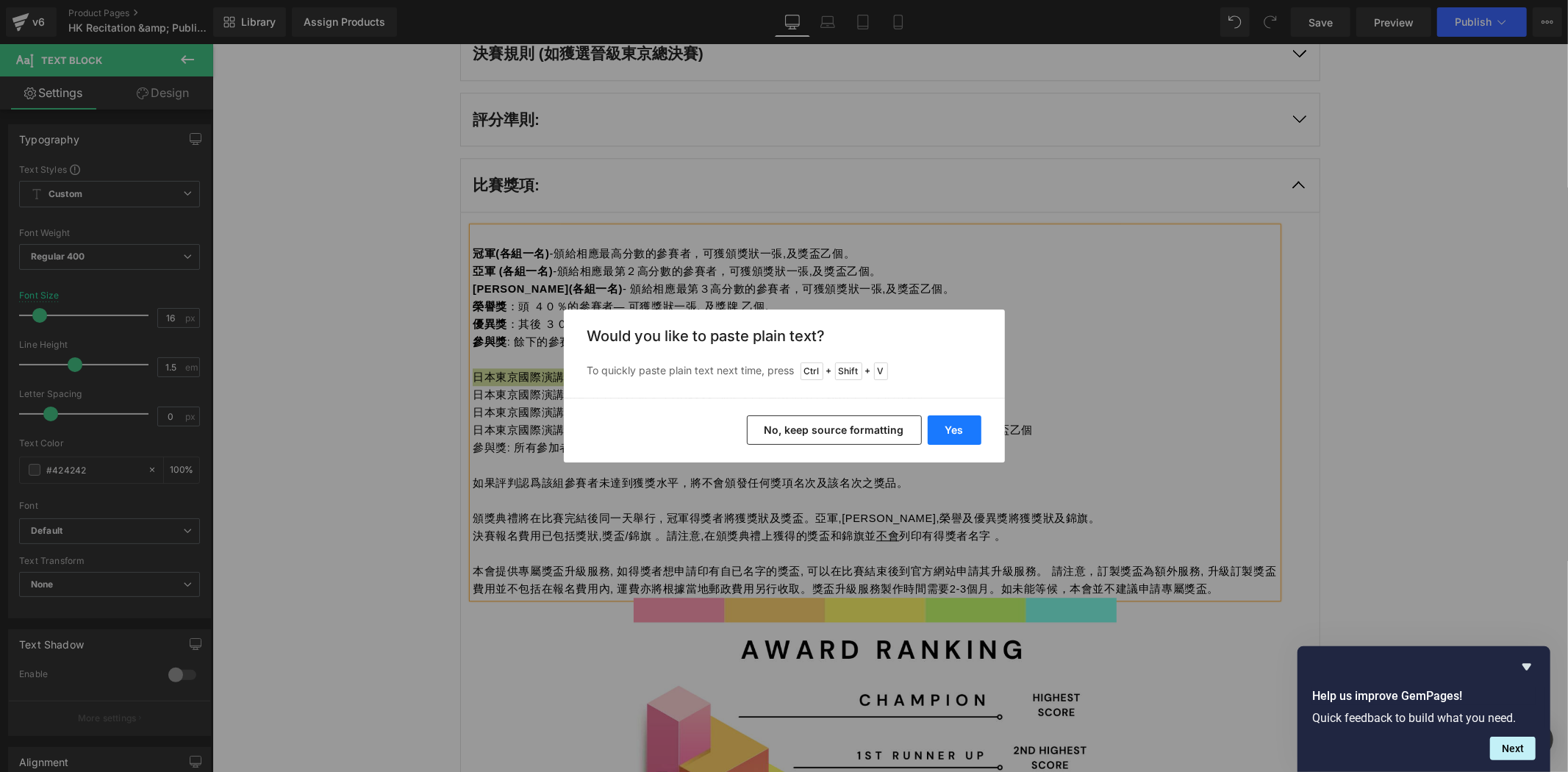
click at [947, 417] on button "Yes" at bounding box center [955, 429] width 54 height 29
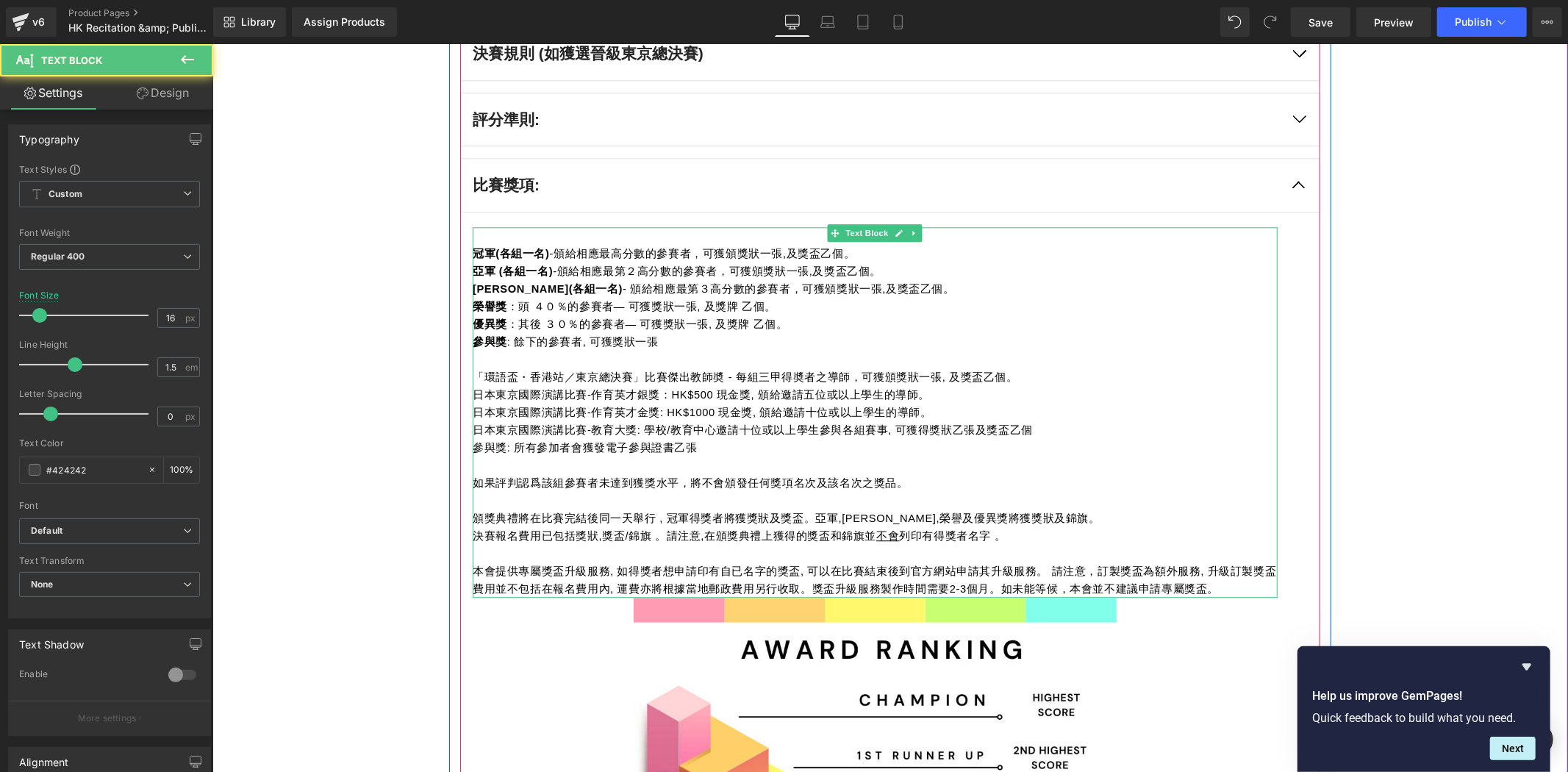
click at [630, 369] on p "「環語盃・香港站／東京總決賽」比賽傑出教師奬 - 每組三甲得奬者之導師，可獲頒獎狀一張, 及獎盃乙個。" at bounding box center [874, 377] width 805 height 17
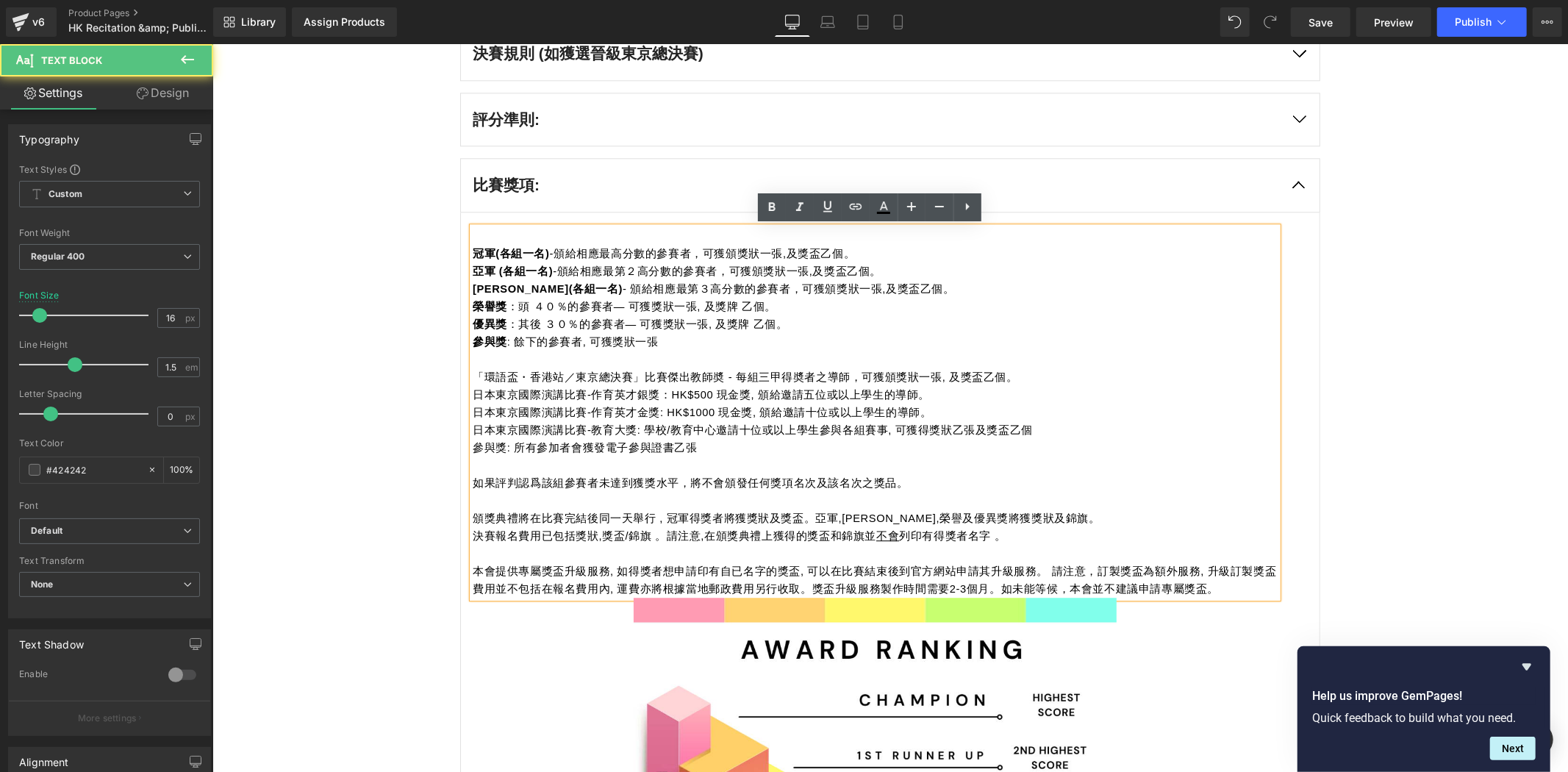
click at [615, 374] on span "「環語盃・香港站／東京總決賽」比賽傑出教師奬 - 每組三甲得奬者之導師，可獲頒獎狀一張, 及獎盃乙個。" at bounding box center [744, 377] width 546 height 12
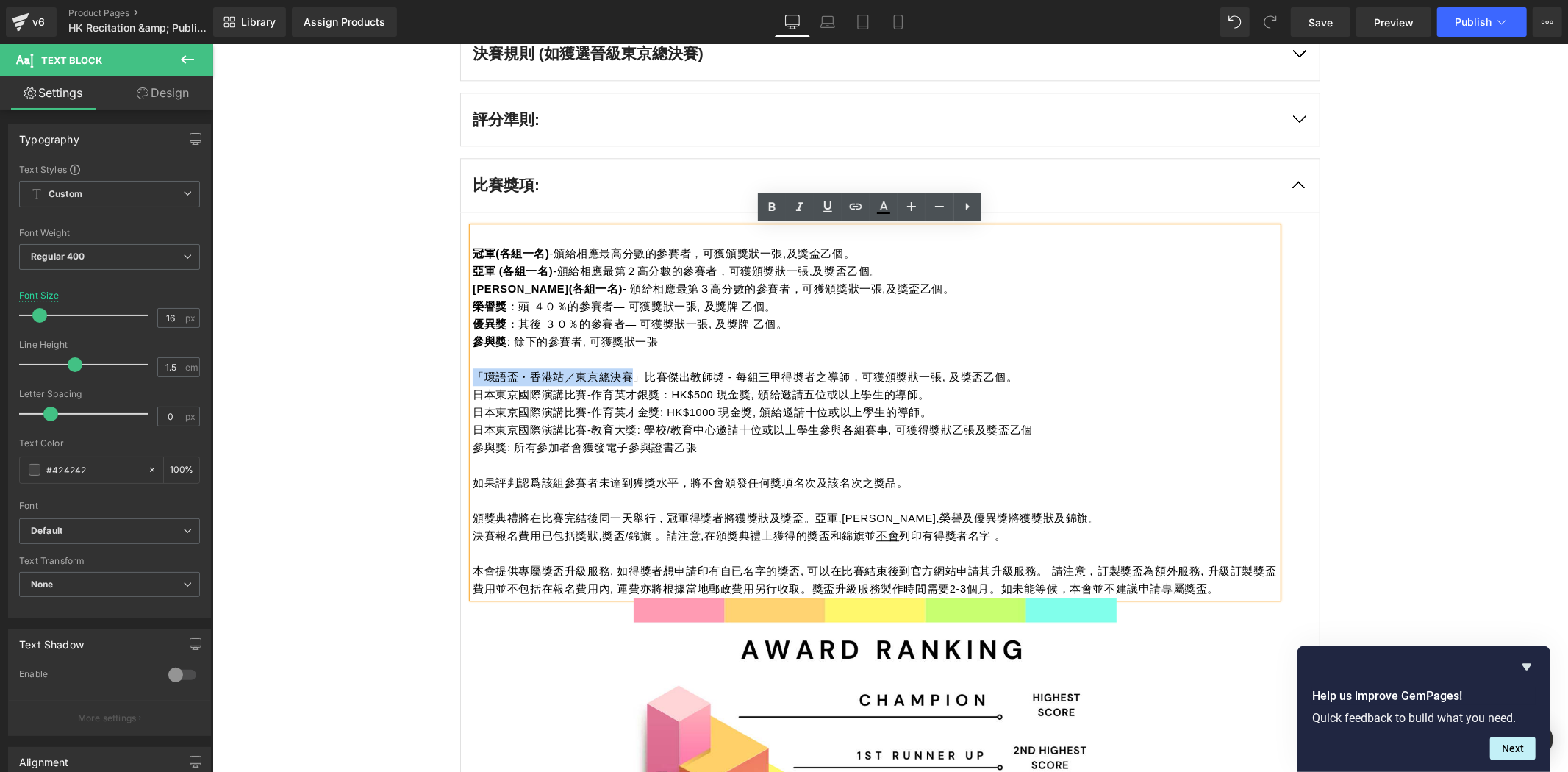
drag, startPoint x: 621, startPoint y: 373, endPoint x: 543, endPoint y: 363, distance: 78.6
click at [543, 363] on div "冠軍(各組一名) -頒給相應最高分數的參賽者，可獲頒獎狀一張,及獎盃乙個。 亞軍 (各組一名) -頒給相應最第２高分數的參賽者，可獲頒獎狀一張,及獎盃乙個。 …" at bounding box center [874, 412] width 805 height 371
click at [533, 377] on span "「環語盃・香港站／東京總決賽」比賽傑出教師奬 - 每組三甲得奬者之導師，可獲頒獎狀一張, 及獎盃乙個。" at bounding box center [744, 377] width 546 height 12
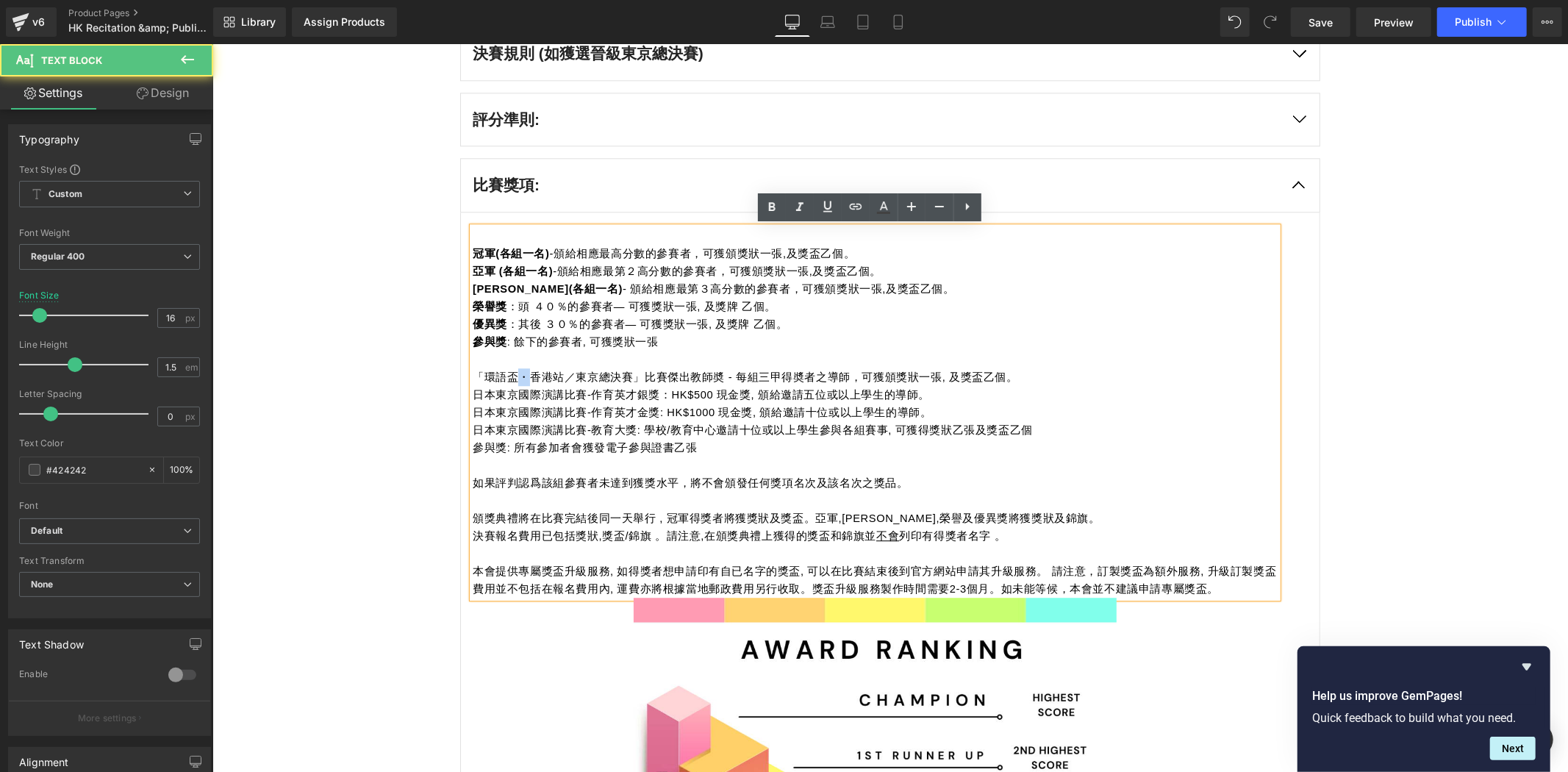
drag, startPoint x: 515, startPoint y: 375, endPoint x: 528, endPoint y: 376, distance: 13.0
click at [526, 377] on span "「環語盃・香港站／東京總決賽」比賽傑出教師奬 - 每組三甲得奬者之導師，可獲頒獎狀一張, 及獎盃乙個。" at bounding box center [744, 377] width 546 height 12
click at [528, 376] on span "「環語盃・香港站／東京總決賽」比賽傑出教師奬 - 每組三甲得奬者之導師，可獲頒獎狀一張, 及獎盃乙個。" at bounding box center [744, 377] width 546 height 12
drag, startPoint x: 525, startPoint y: 376, endPoint x: 595, endPoint y: 377, distance: 70.0
click at [595, 377] on span "「環語盃・香港站／東京總決賽」比賽傑出教師奬 - 每組三甲得奬者之導師，可獲頒獎狀一張, 及獎盃乙個。" at bounding box center [744, 377] width 546 height 12
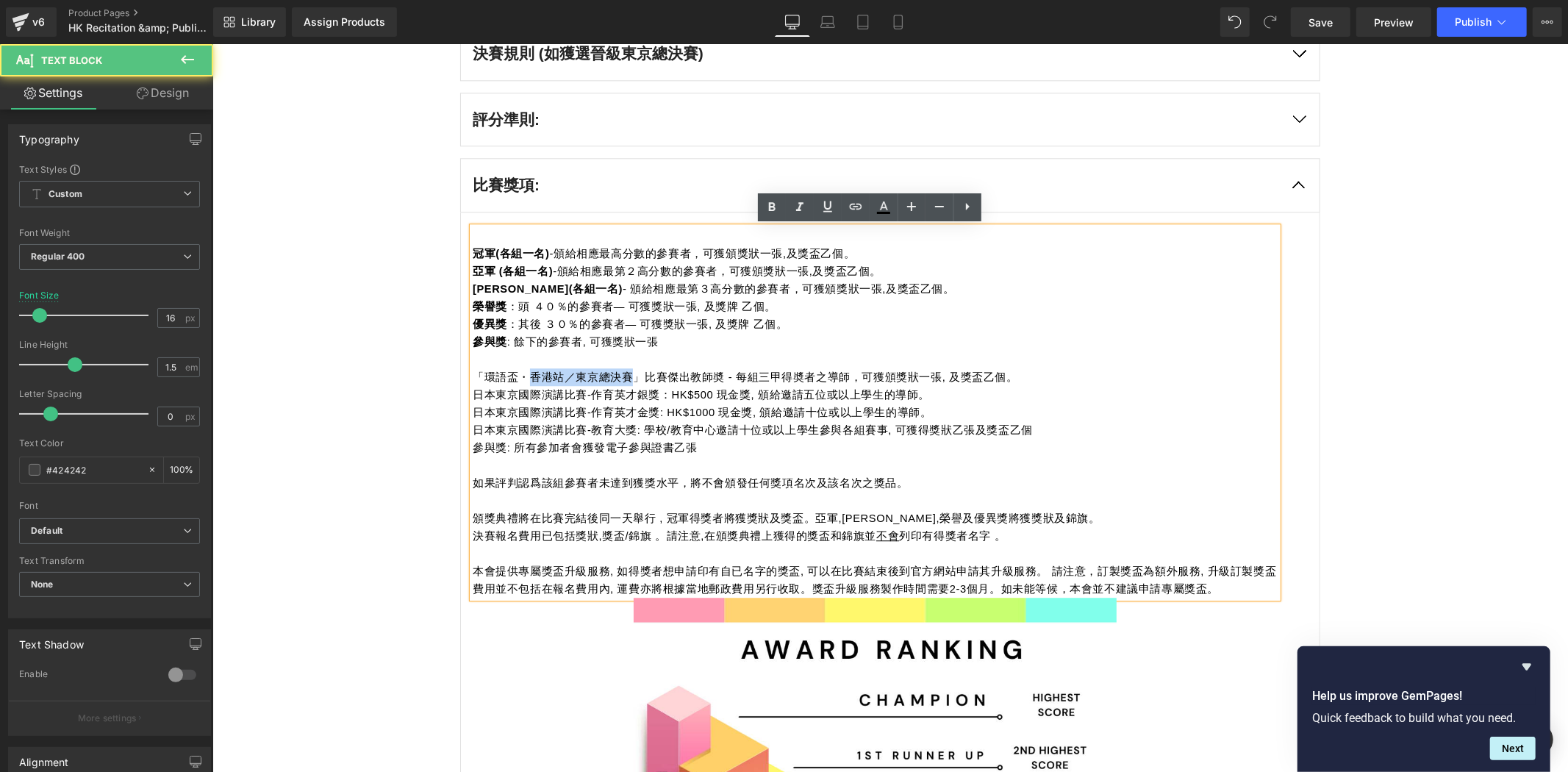
drag, startPoint x: 624, startPoint y: 374, endPoint x: 522, endPoint y: 371, distance: 102.0
click at [522, 371] on span "「環語盃・香港站／東京總決賽」比賽傑出教師奬 - 每組三甲得奬者之導師，可獲頒獎狀一張, 及獎盃乙個。" at bounding box center [744, 377] width 546 height 12
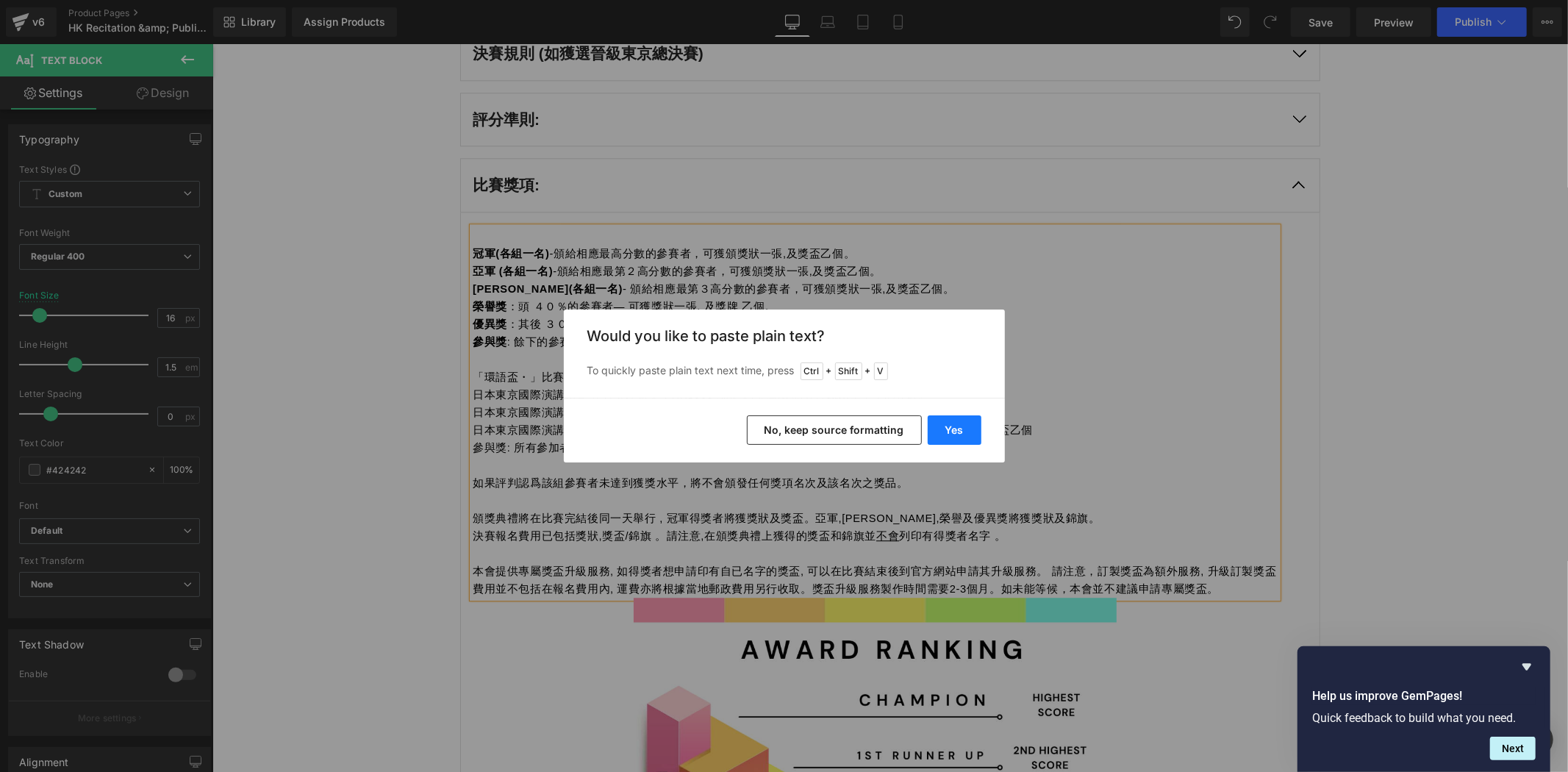
click at [943, 421] on button "Yes" at bounding box center [955, 429] width 54 height 29
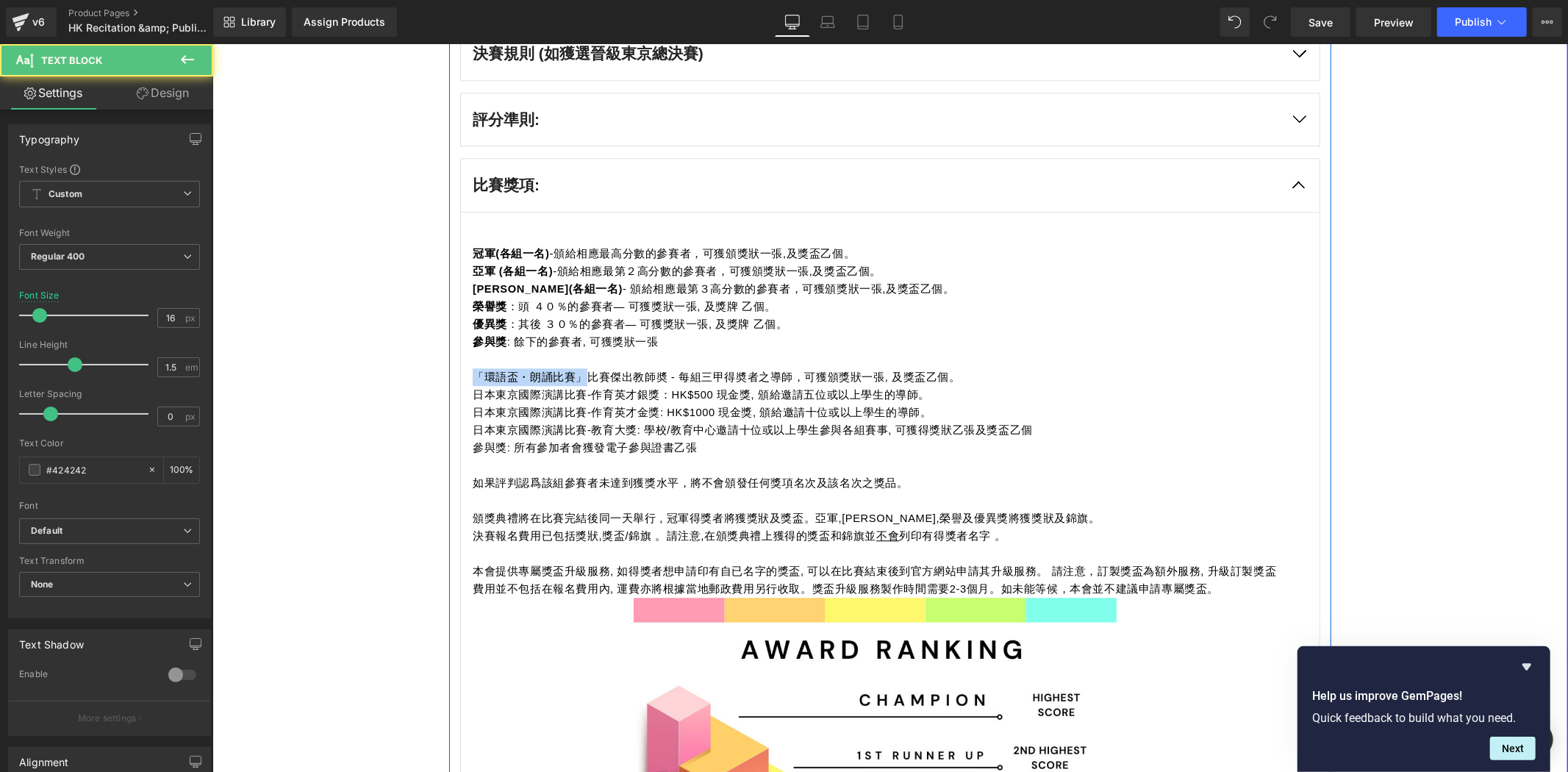
drag, startPoint x: 559, startPoint y: 371, endPoint x: 451, endPoint y: 376, distance: 108.1
click at [451, 376] on div "比賽其他詳情: Heading 比賽題材 Text Block 隨意選擇任何題材 如獲選晉級東京總決賽，參賽者可改用另一題目參賽。" at bounding box center [890, 555] width 882 height 1519
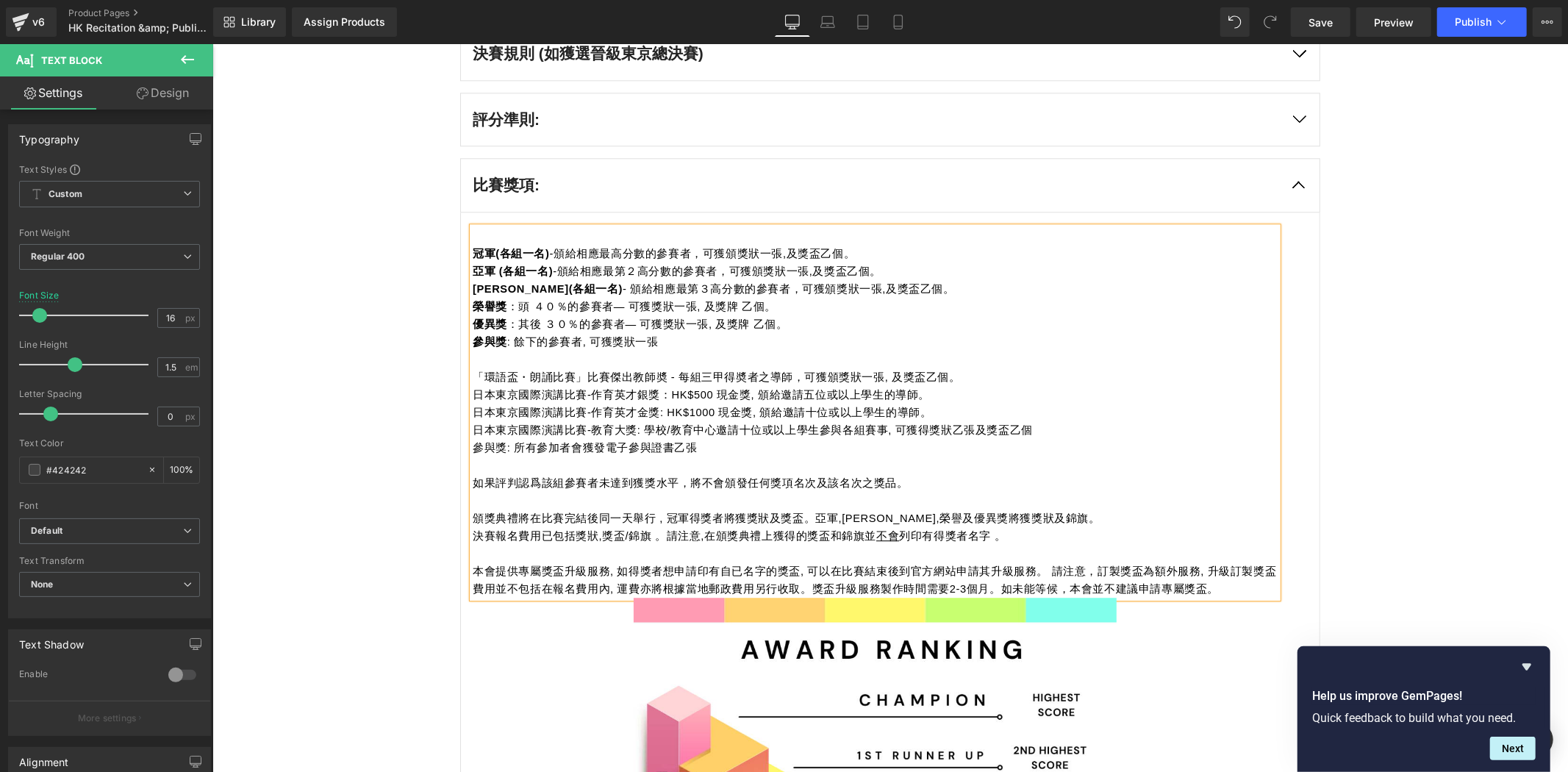
click at [591, 380] on span "「環語盃・朗誦比賽」比賽傑出教師奬 - 每組三甲得奬者之導師，可獲頒獎狀一張, 及獎盃乙個。" at bounding box center [716, 377] width 488 height 12
drag, startPoint x: 579, startPoint y: 375, endPoint x: 599, endPoint y: 377, distance: 20.1
click at [599, 377] on span "「環語盃・朗誦比賽」比賽傑出教師奬 - 每組三甲得奬者之導師，可獲頒獎狀一張, 及獎盃乙個。" at bounding box center [716, 377] width 488 height 12
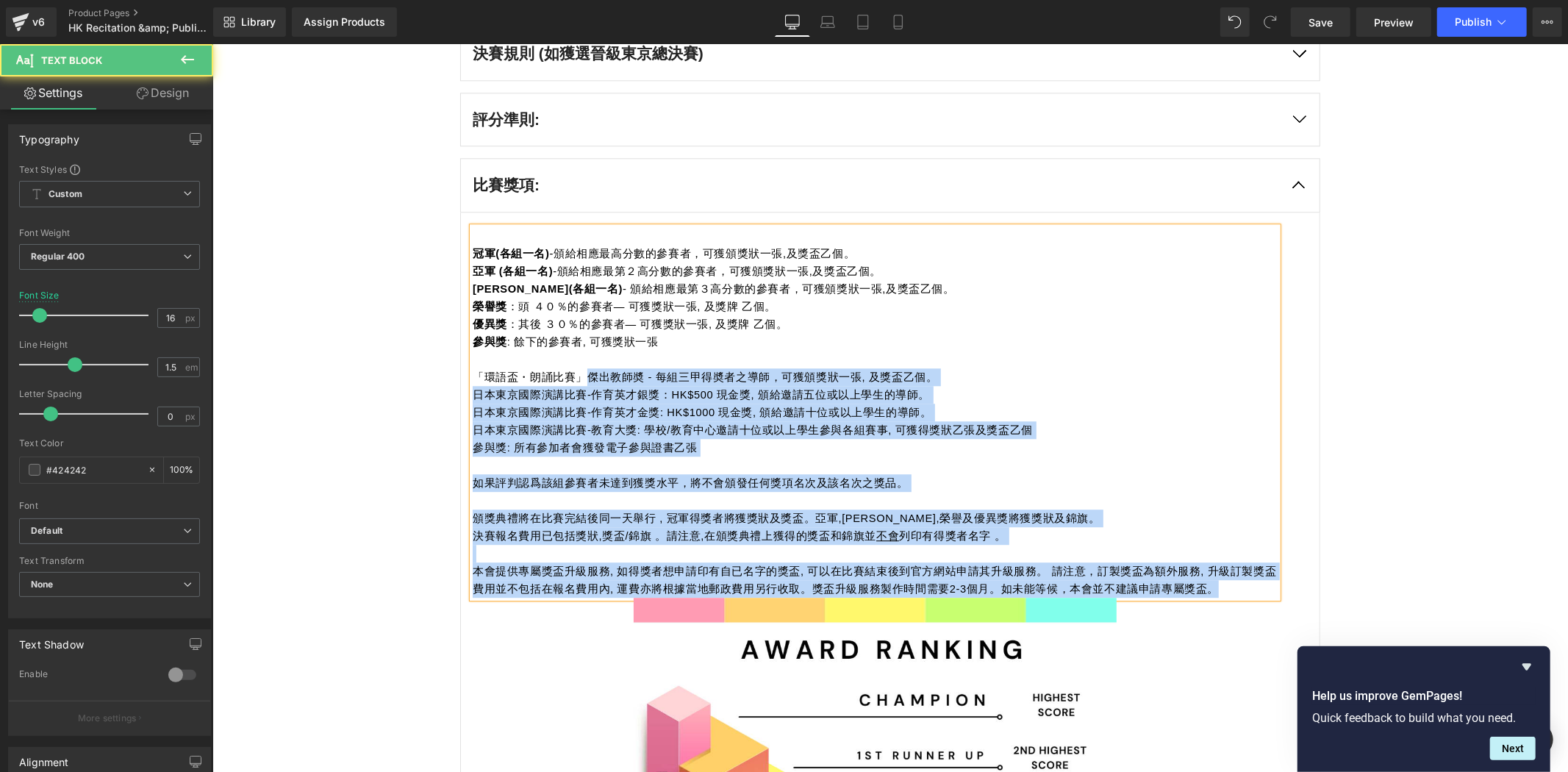
drag, startPoint x: 570, startPoint y: 374, endPoint x: 462, endPoint y: 375, distance: 108.0
click at [472, 375] on div "冠軍(各組一名) -頒給相應最高分數的參賽者，可獲頒獎狀一張,及獎盃乙個。 亞軍 (各組一名) -頒給相應最第２高分數的參賽者，可獲頒獎狀一張,及獎盃乙個。 …" at bounding box center [874, 412] width 805 height 371
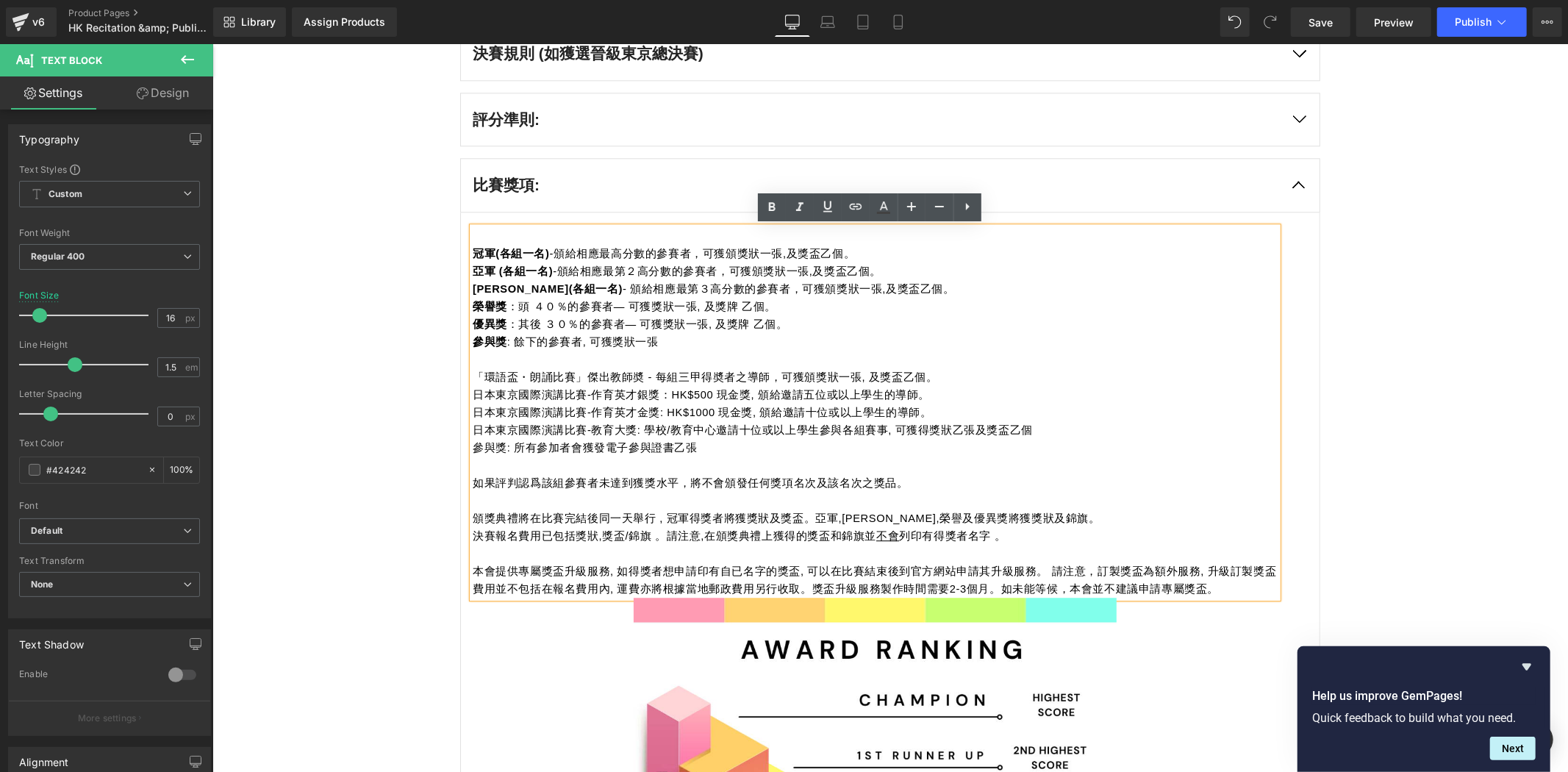
click at [472, 382] on span "「環語盃・朗誦比賽」傑出教師奬 - 每組三甲得奬者之導師，可獲頒獎狀一張, 及獎盃乙個。" at bounding box center [704, 377] width 465 height 12
drag, startPoint x: 470, startPoint y: 374, endPoint x: 576, endPoint y: 370, distance: 106.1
click at [576, 371] on span "「環語盃・朗誦比賽」傑出教師奬 - 每組三甲得奬者之導師，可獲頒獎狀一張, 及獎盃乙個。" at bounding box center [704, 377] width 465 height 12
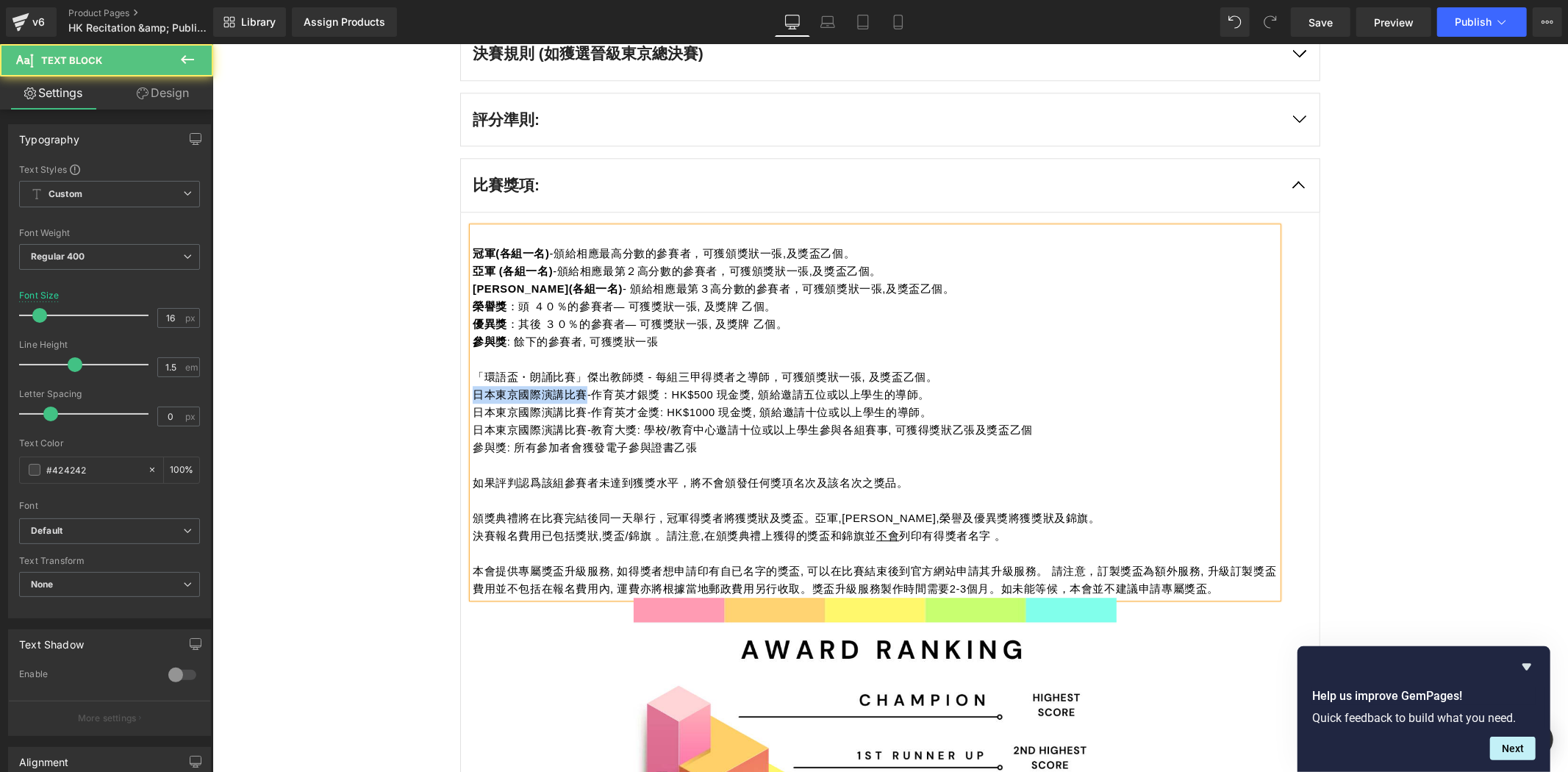
drag, startPoint x: 579, startPoint y: 393, endPoint x: 467, endPoint y: 392, distance: 112.0
click at [472, 392] on span "日本東京國際演講比賽-作育英才銀獎：HK$500 現金獎, 頒給邀請五位或以上學生的導師。" at bounding box center [700, 394] width 458 height 12
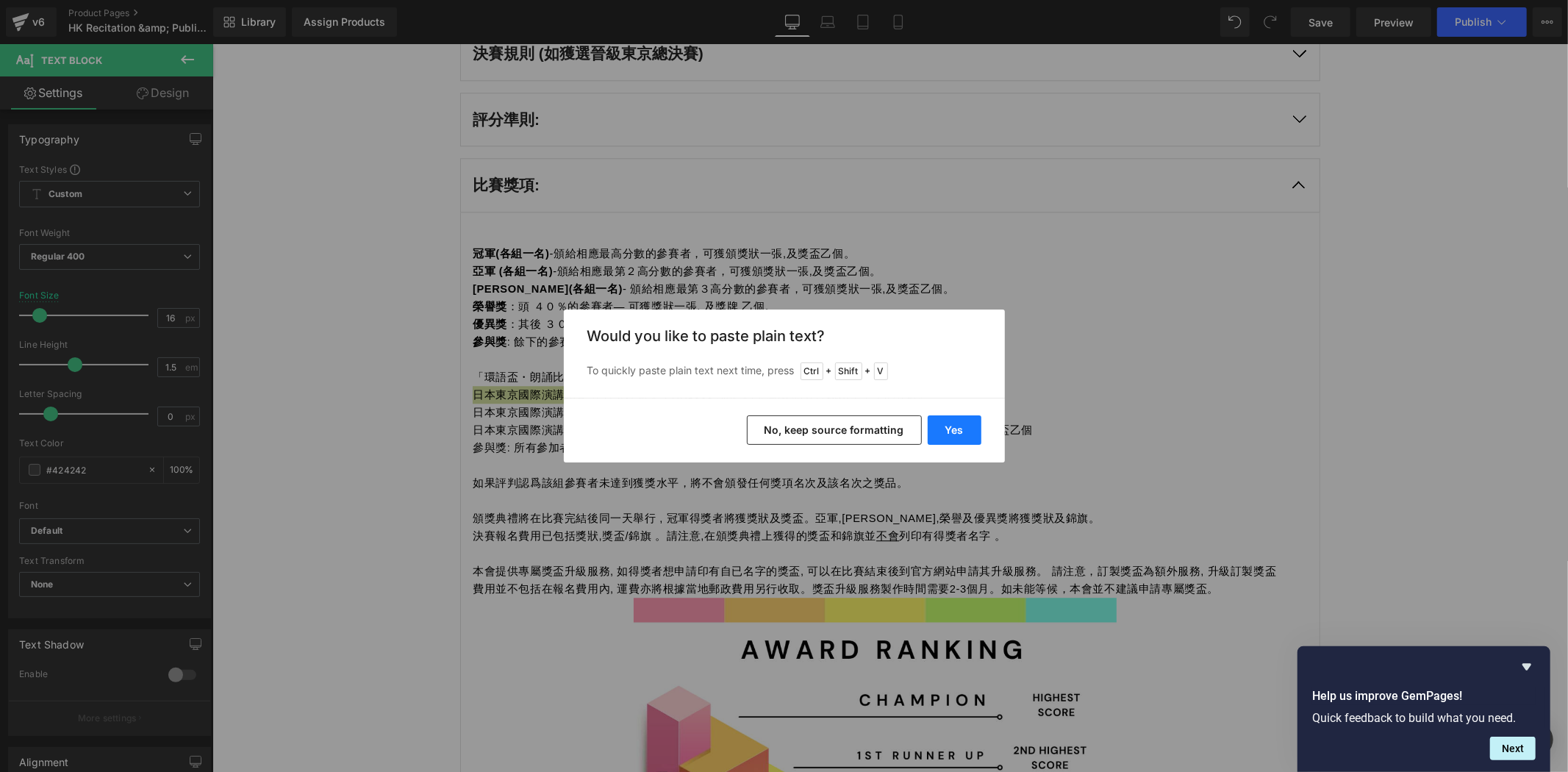
click at [943, 426] on button "Yes" at bounding box center [955, 429] width 54 height 29
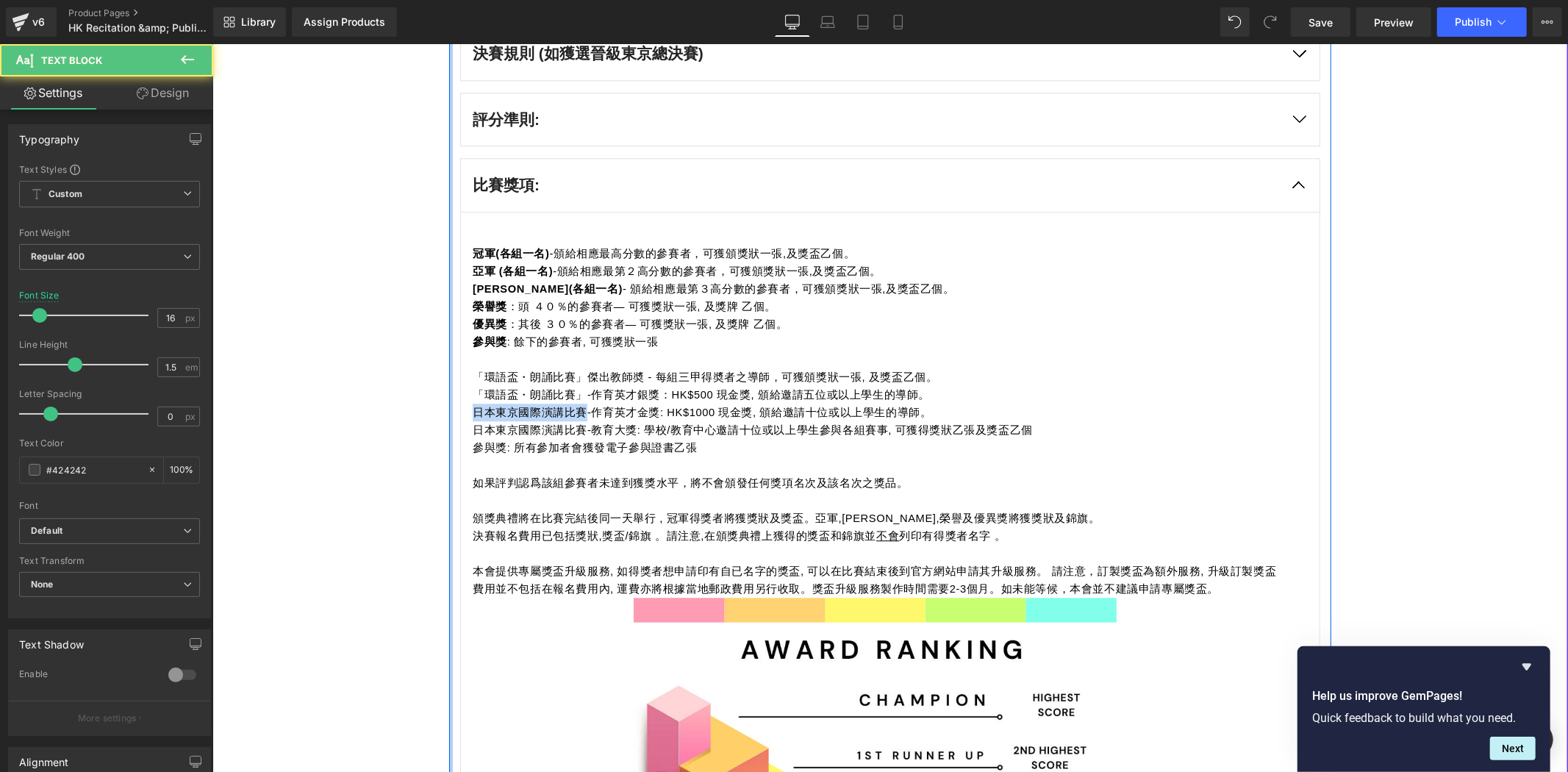
drag, startPoint x: 579, startPoint y: 414, endPoint x: 442, endPoint y: 416, distance: 137.0
click at [449, 416] on div "比賽其他詳情: Heading 比賽題材 Text Block 隨意選擇任何題材 如獲選晉級東京總決賽，參賽者可改用另一題目參賽。" at bounding box center [890, 547] width 882 height 1548
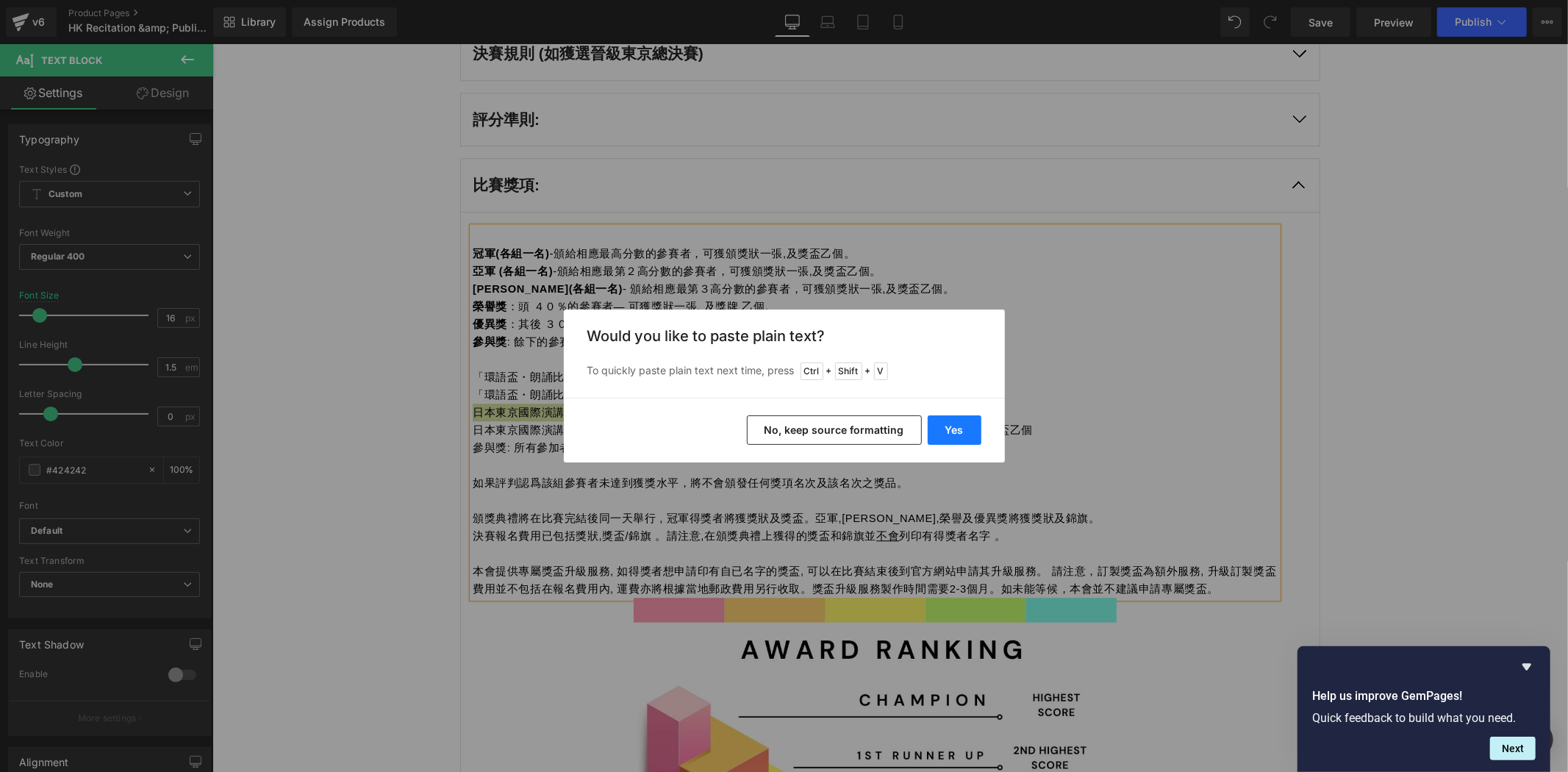
click at [956, 435] on button "Yes" at bounding box center [955, 429] width 54 height 29
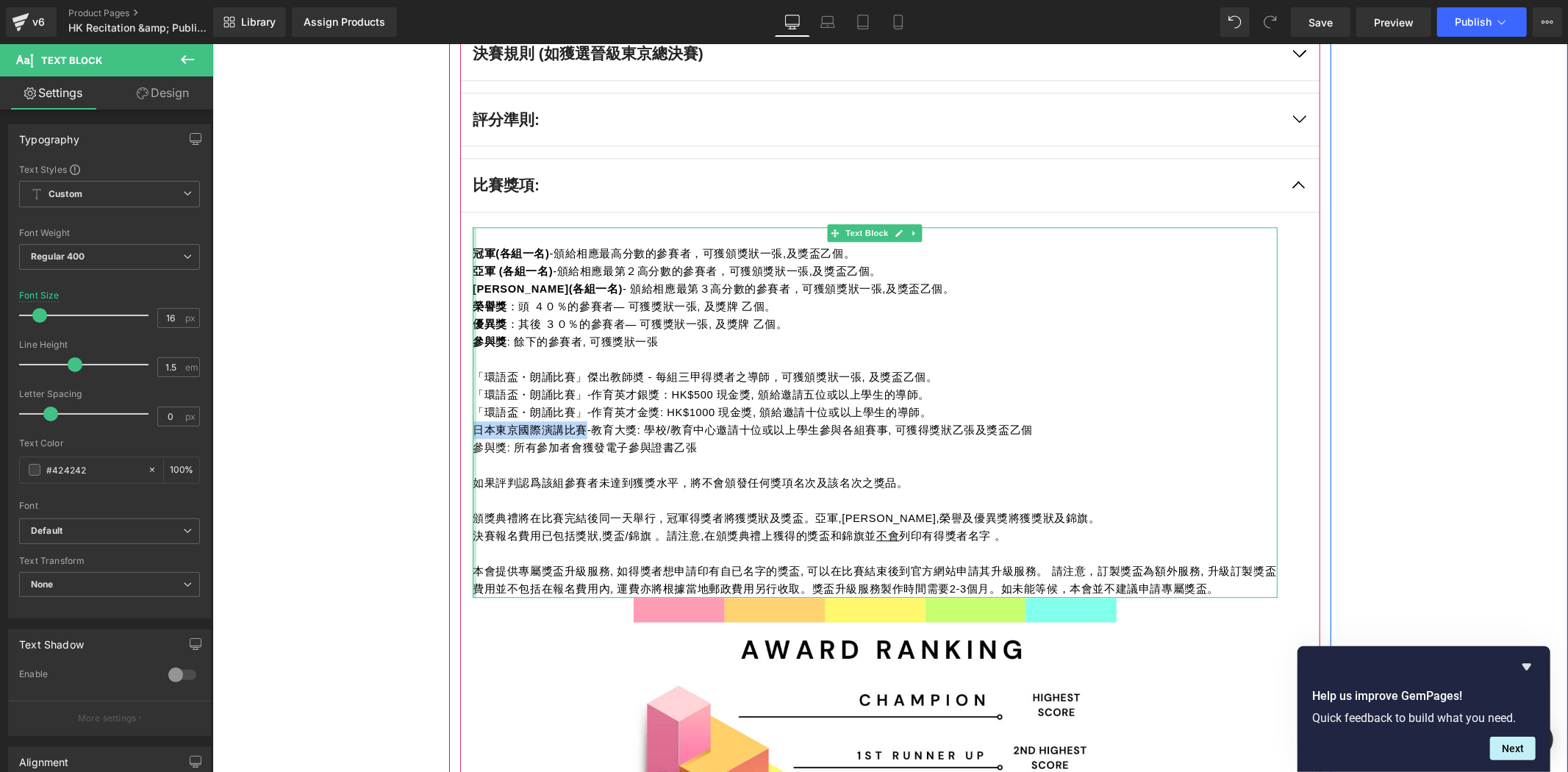
drag, startPoint x: 576, startPoint y: 429, endPoint x: 468, endPoint y: 436, distance: 108.2
click at [472, 436] on div "冠軍(各組一名) -頒給相應最高分數的參賽者，可獲頒獎狀一張,及獎盃乙個。 亞軍 (各組一名) -頒給相應最第２高分數的參賽者，可獲頒獎狀一張,及獎盃乙個。 …" at bounding box center [874, 412] width 805 height 371
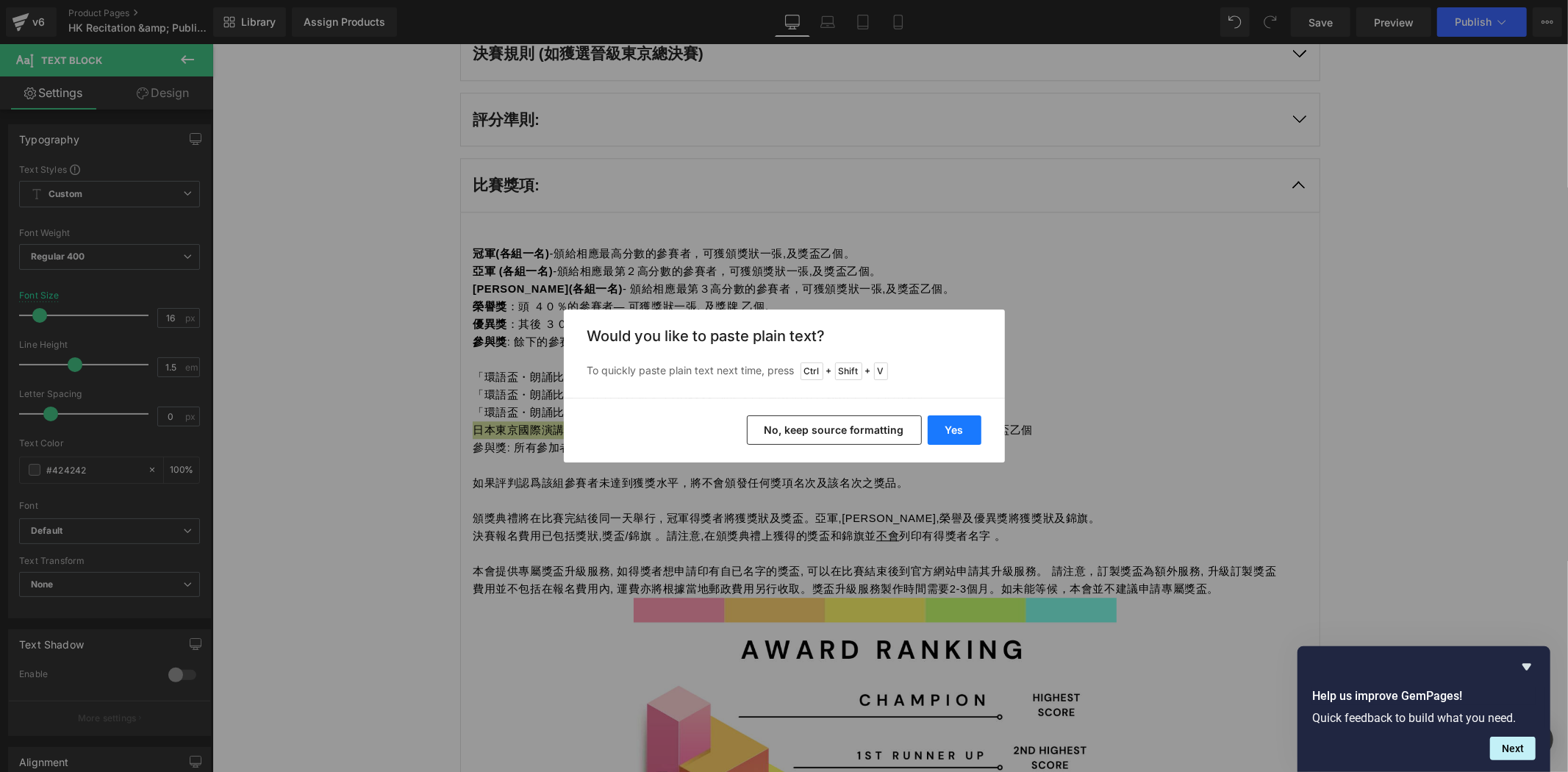
click at [948, 431] on button "Yes" at bounding box center [955, 429] width 54 height 29
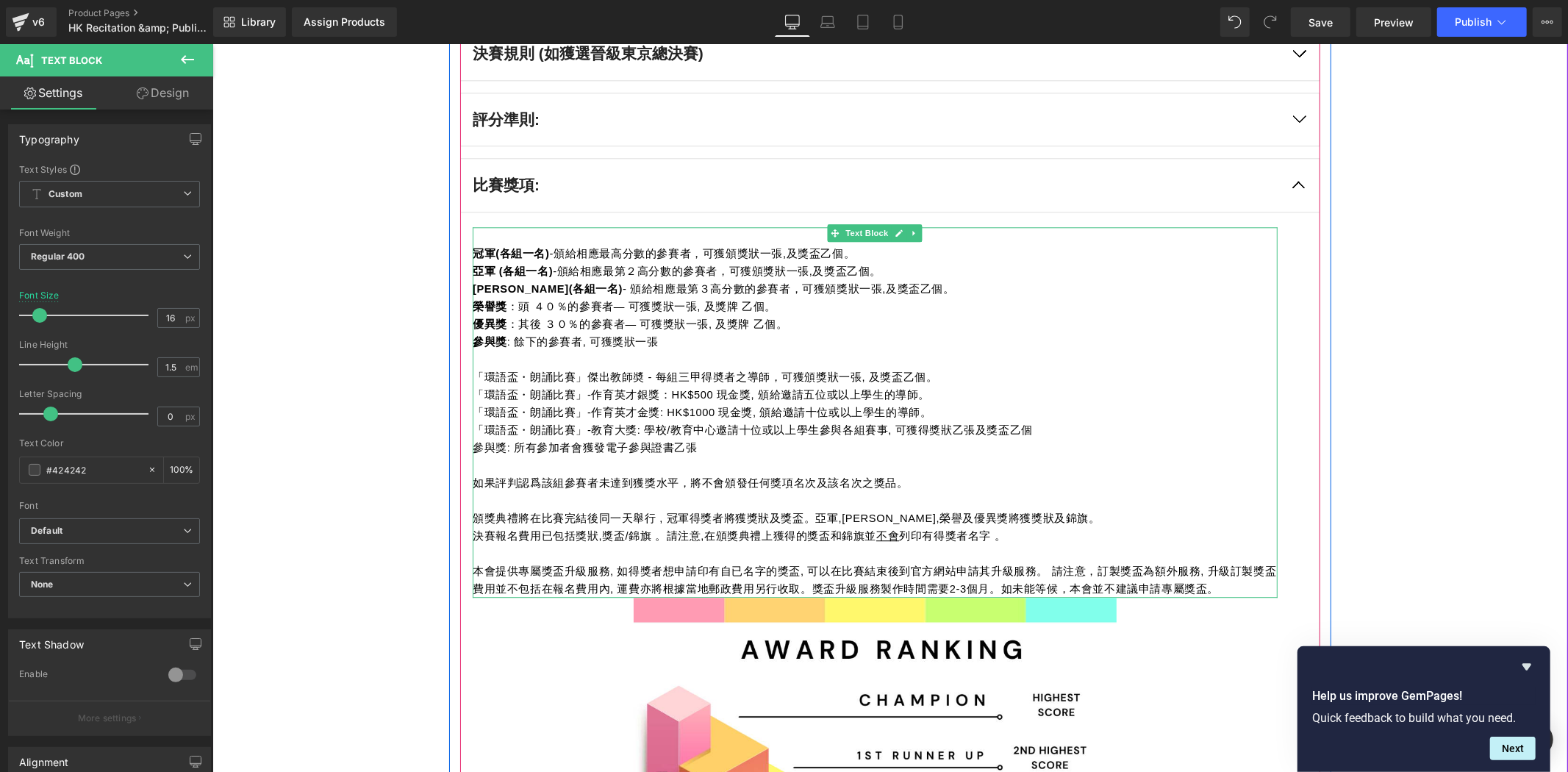
click at [504, 453] on p "參與獎: 所有參加者會獲發電子參與證書乙張" at bounding box center [874, 447] width 805 height 17
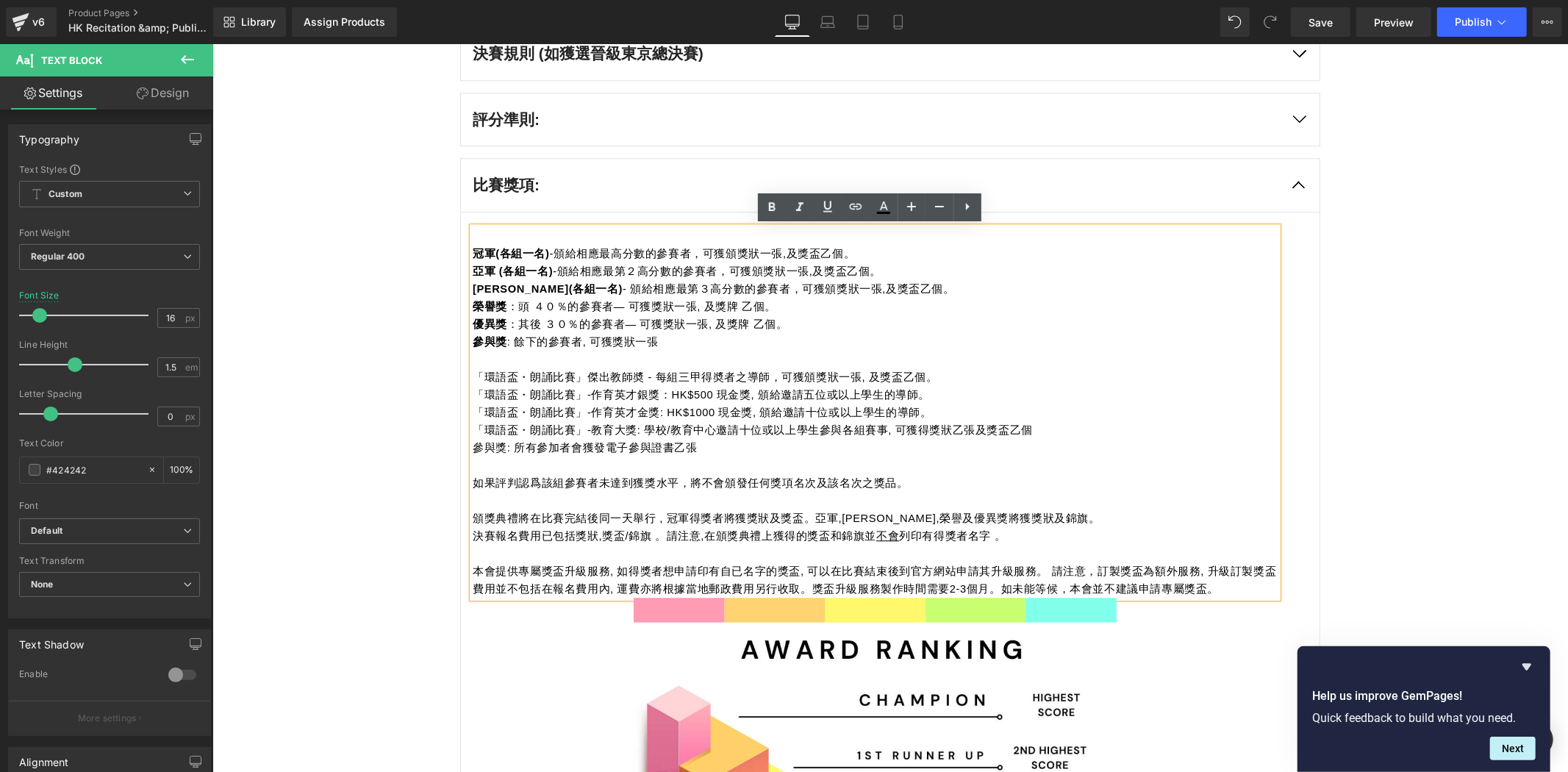
click at [501, 529] on span "決賽報名費用已包括獎狀,獎盃/錦旗 。請注意,在頒獎典禮上獲得的獎盃和錦旗並 不會 列印有得獎者名字 。" at bounding box center [738, 535] width 533 height 12
click at [990, 513] on span "頒獎典禮將在比賽完結後同一天舉行 , 冠軍得獎者將獲獎狀及獎盃。亞軍,季軍,榮譽及優異獎將獲獎狀及錦旗。" at bounding box center [785, 518] width 628 height 12
drag, startPoint x: 703, startPoint y: 306, endPoint x: 725, endPoint y: 304, distance: 22.1
click at [725, 304] on span "榮譽獎 ：頭 ４０％的參賽者— 可獲獎狀一張, 及獎牌 乙個。" at bounding box center [624, 306] width 304 height 12
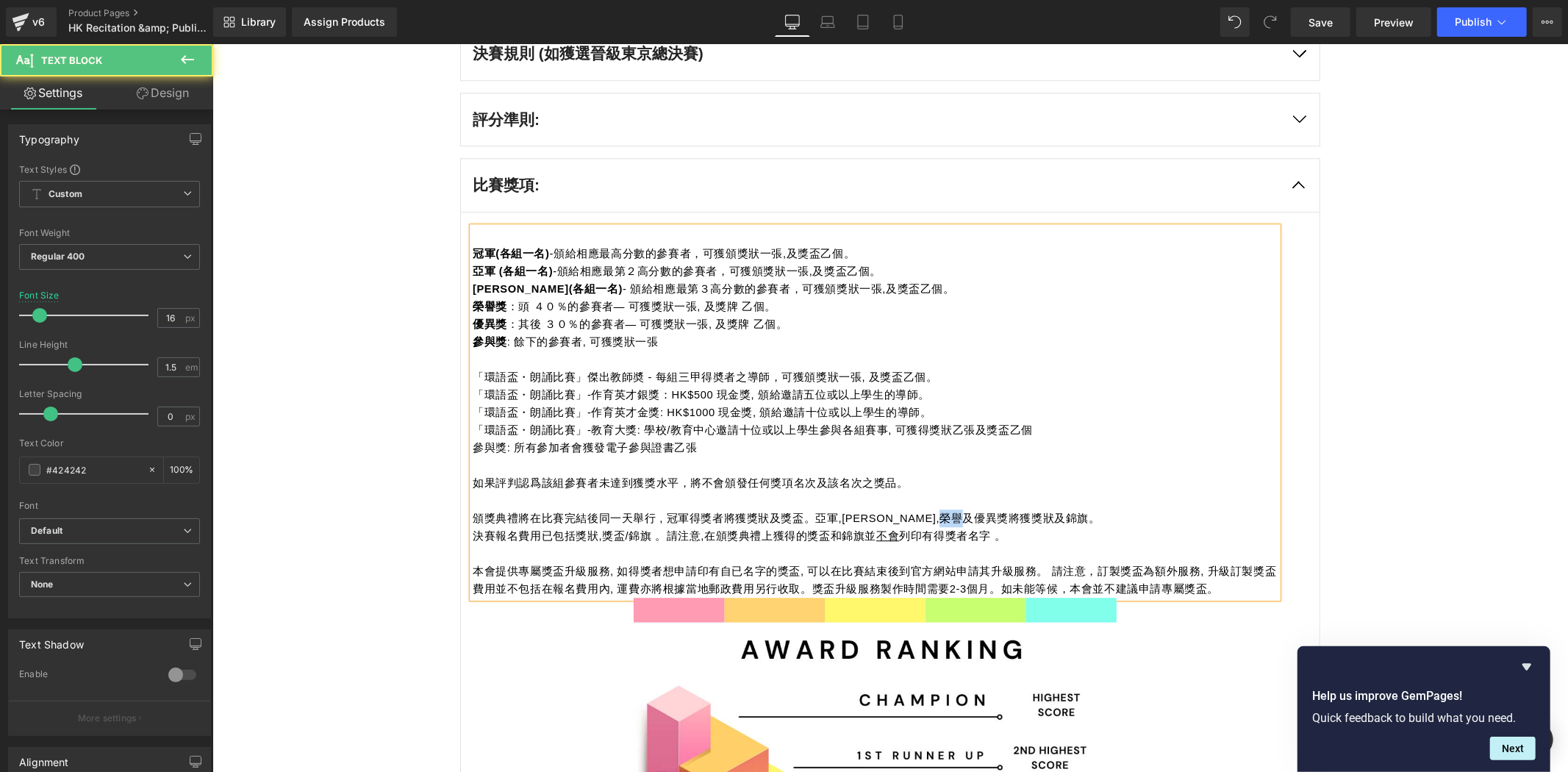
drag, startPoint x: 973, startPoint y: 514, endPoint x: 995, endPoint y: 509, distance: 22.6
click at [995, 509] on p "頒獎典禮將在比賽完結後同一天舉行 , 冠軍得獎者將獲獎狀及獎盃。亞軍,季軍,榮譽及優異獎將獲獎狀及錦旗。" at bounding box center [874, 518] width 805 height 17
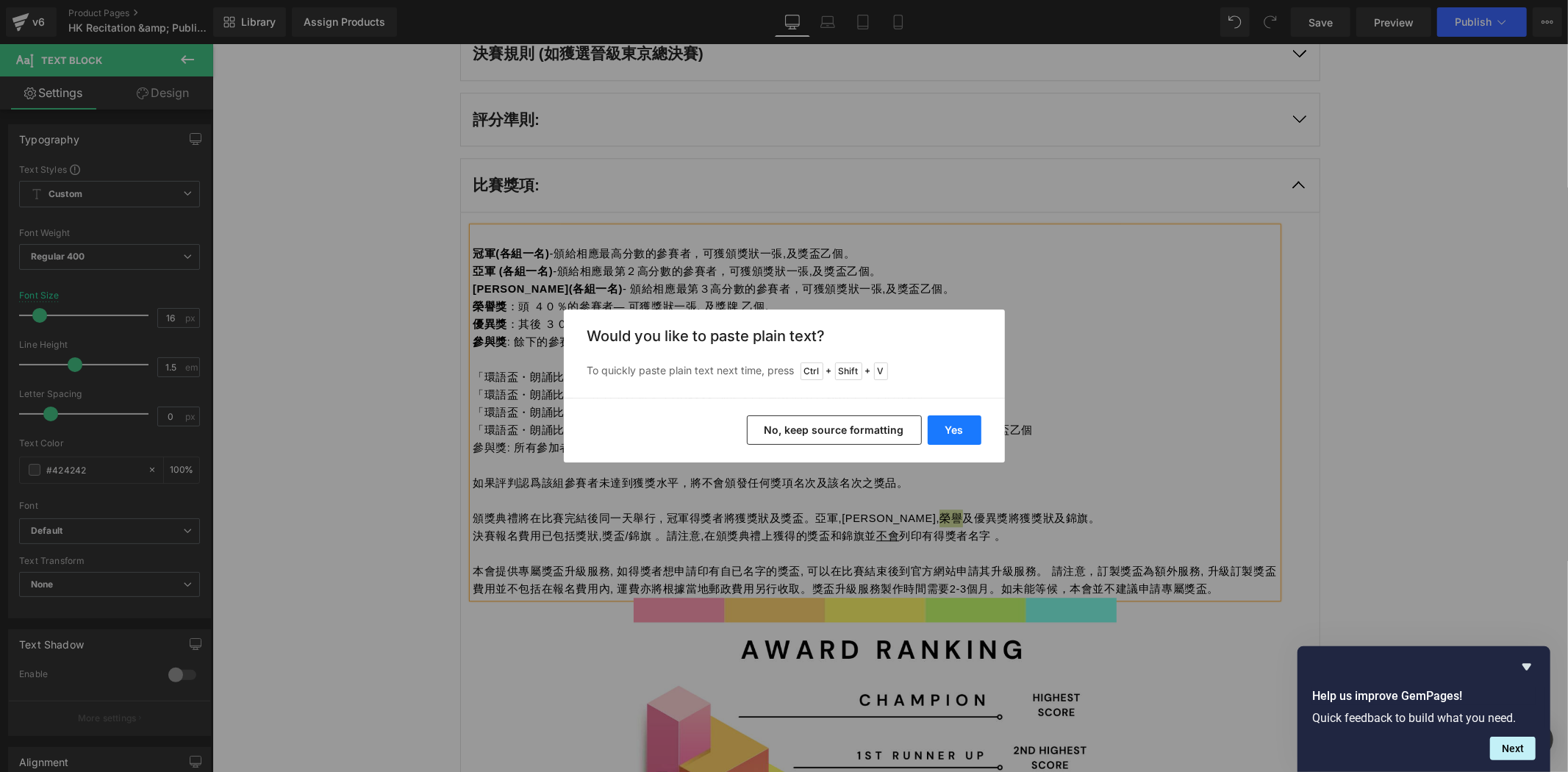
click at [966, 431] on button "Yes" at bounding box center [955, 429] width 54 height 29
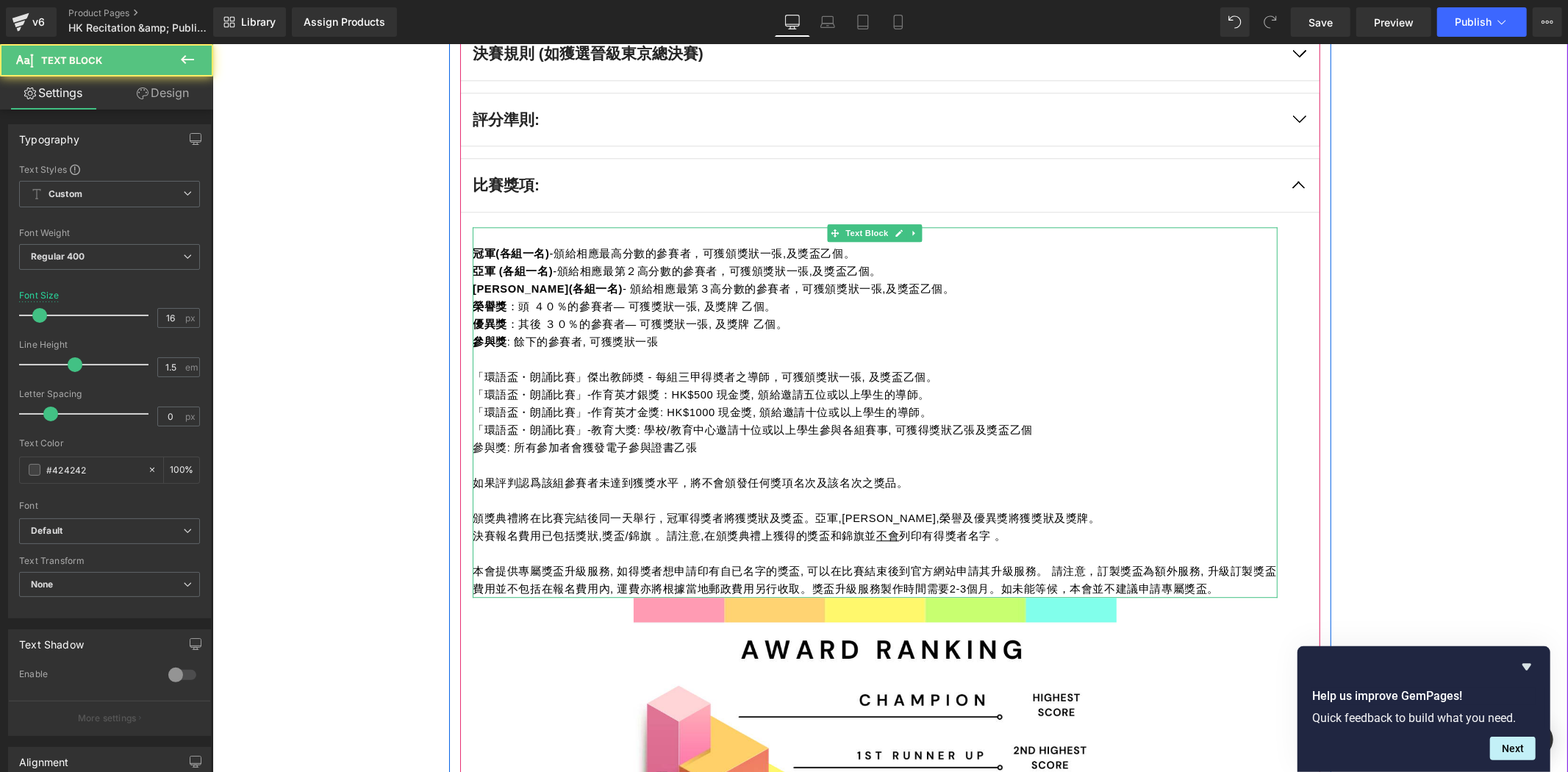
drag, startPoint x: 625, startPoint y: 534, endPoint x: 633, endPoint y: 534, distance: 8.0
click at [633, 534] on span "決賽報名費用已包括獎狀,獎盃/錦旗 。請注意,在頒獎典禮上獲得的獎盃和錦旗並 不會 列印有得獎者名字 。" at bounding box center [738, 535] width 533 height 12
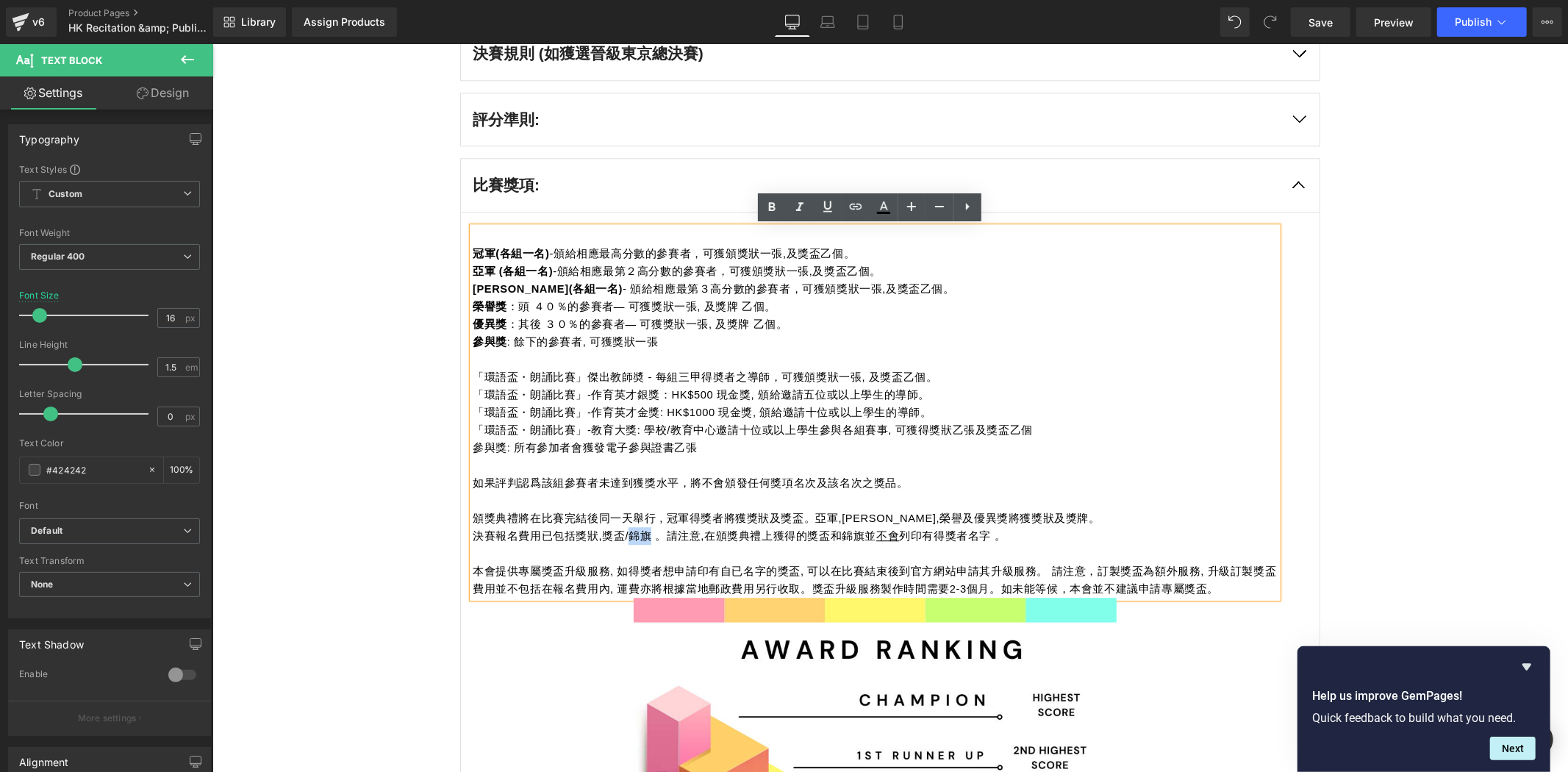
drag, startPoint x: 637, startPoint y: 534, endPoint x: 623, endPoint y: 536, distance: 14.1
click at [623, 536] on span "決賽報名費用已包括獎狀,獎盃/錦旗 。請注意,在頒獎典禮上獲得的獎盃和錦旗並 不會 列印有得獎者名字 。" at bounding box center [738, 535] width 533 height 12
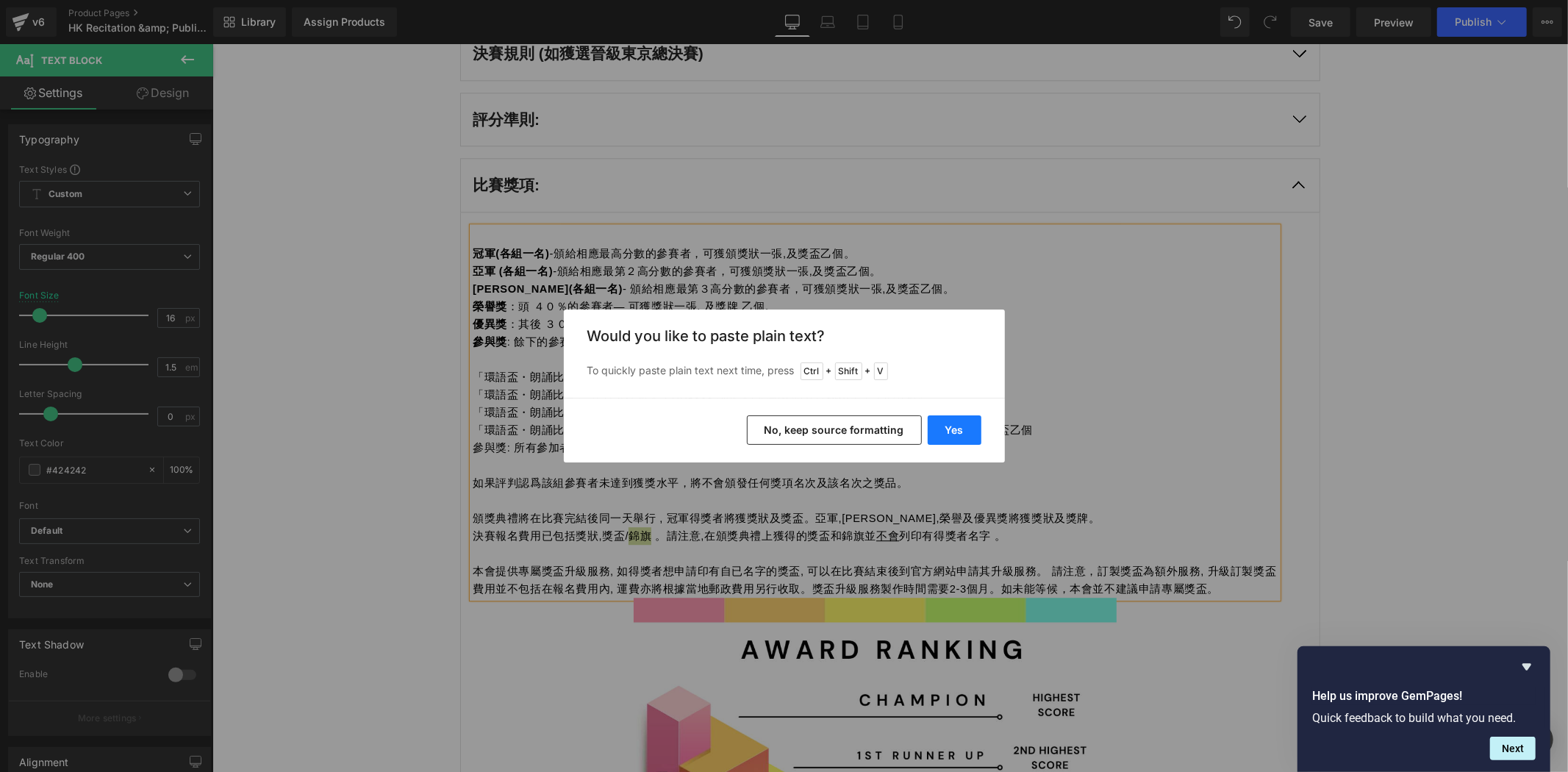
drag, startPoint x: 954, startPoint y: 427, endPoint x: 730, endPoint y: 383, distance: 228.3
click at [954, 427] on button "Yes" at bounding box center [955, 429] width 54 height 29
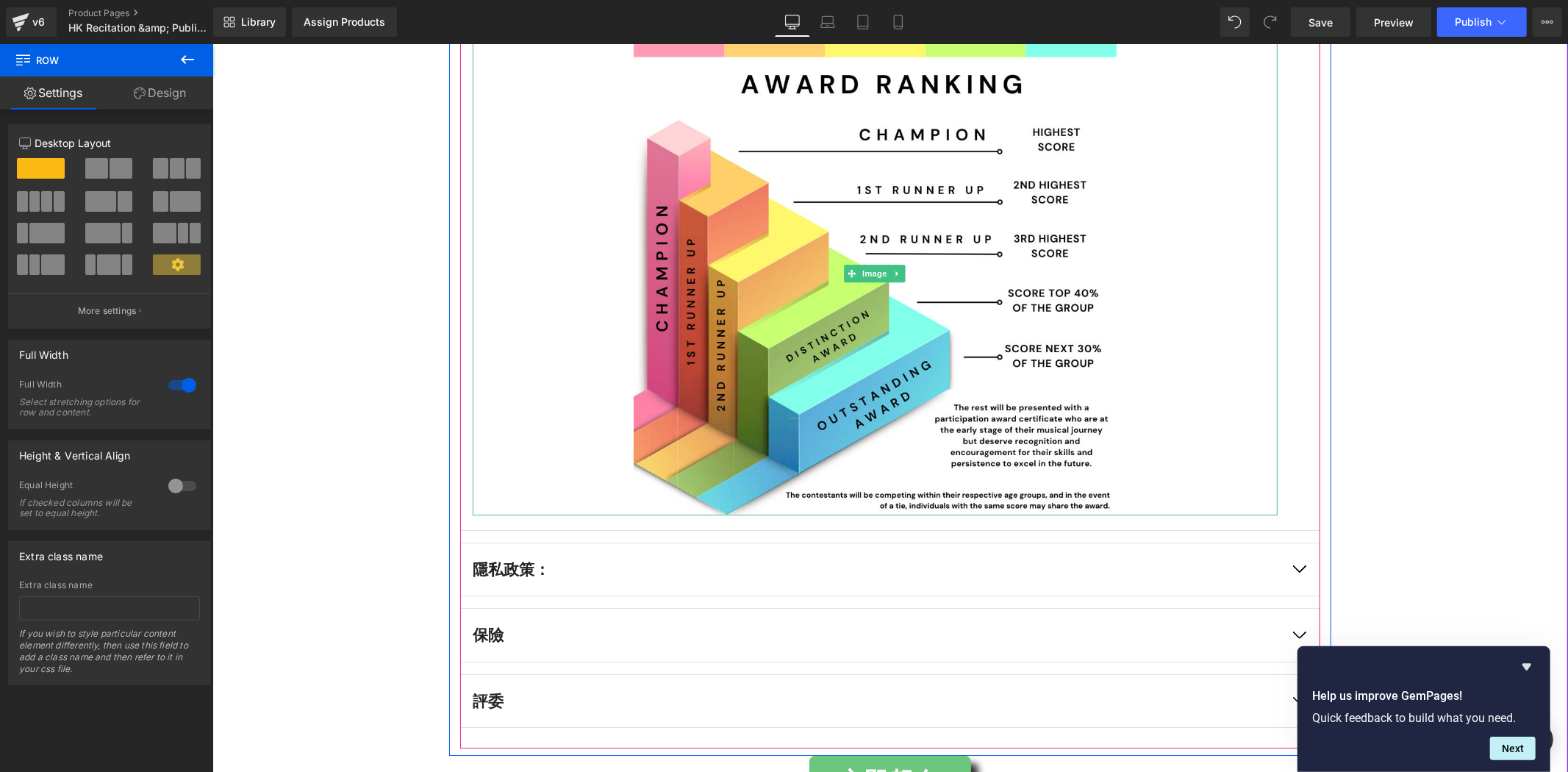
scroll to position [3737, 0]
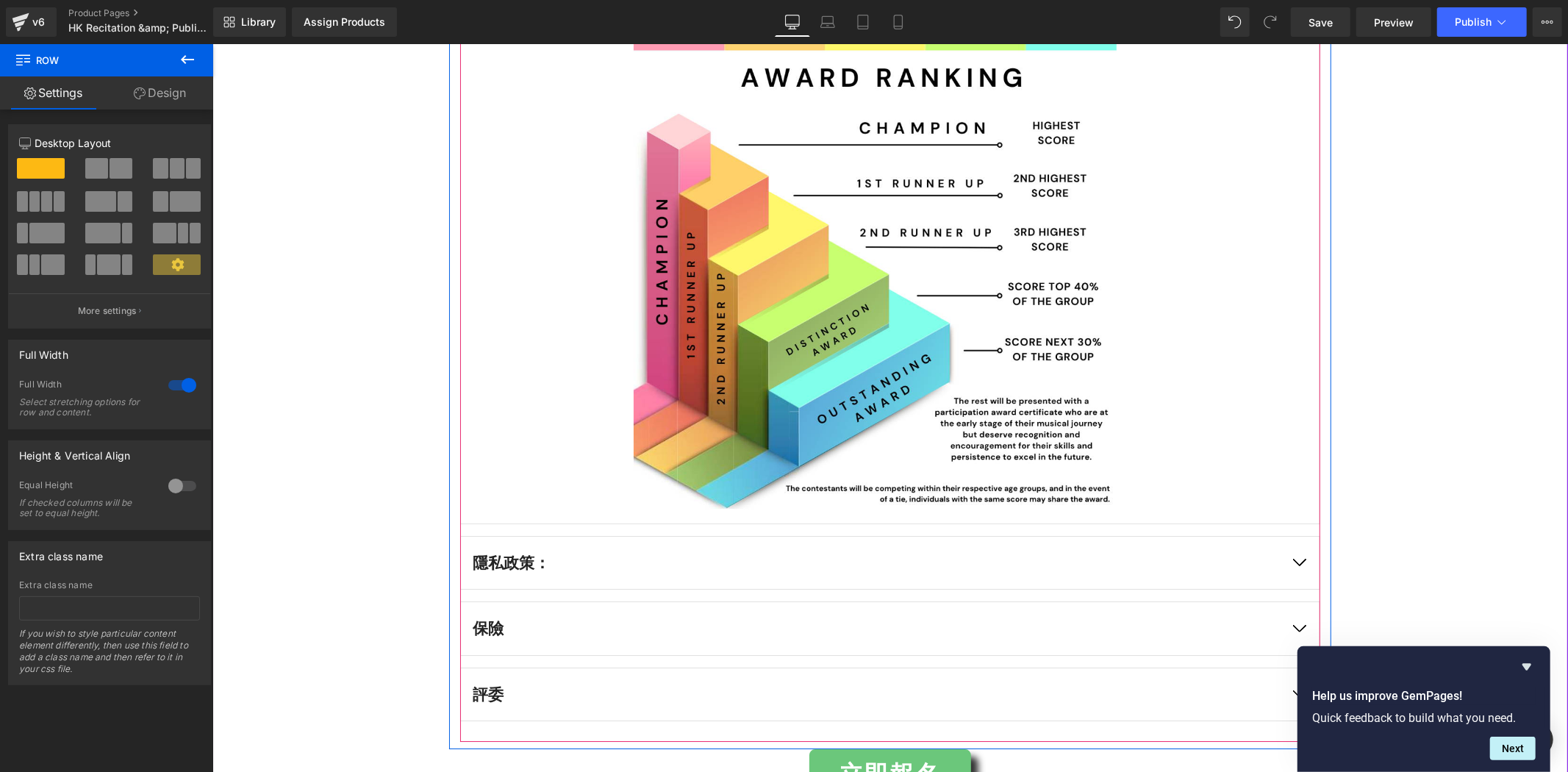
click at [1266, 548] on div "隱私政策： Text Block" at bounding box center [890, 562] width 860 height 54
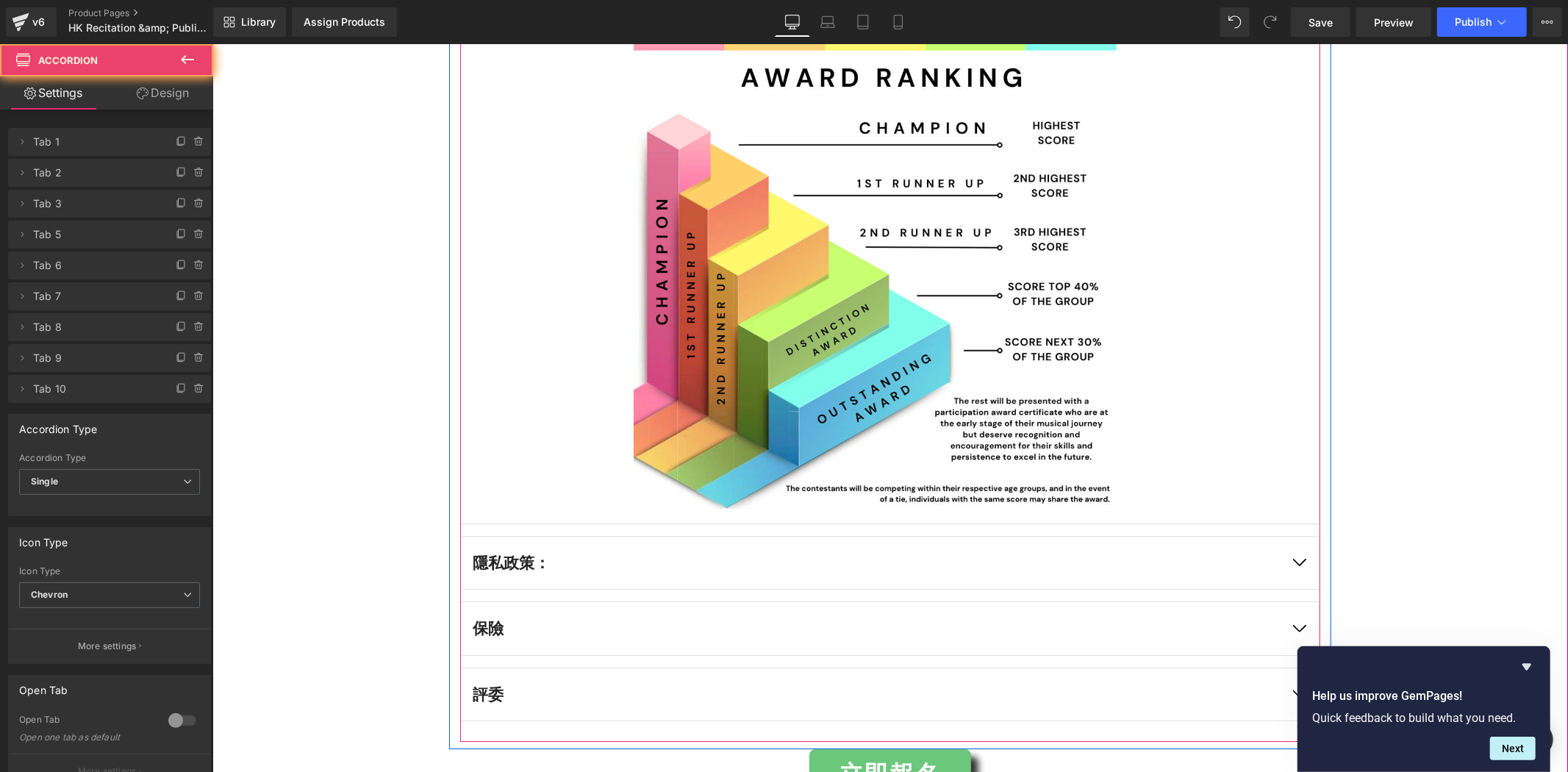
click at [1301, 557] on button "button" at bounding box center [1299, 562] width 41 height 53
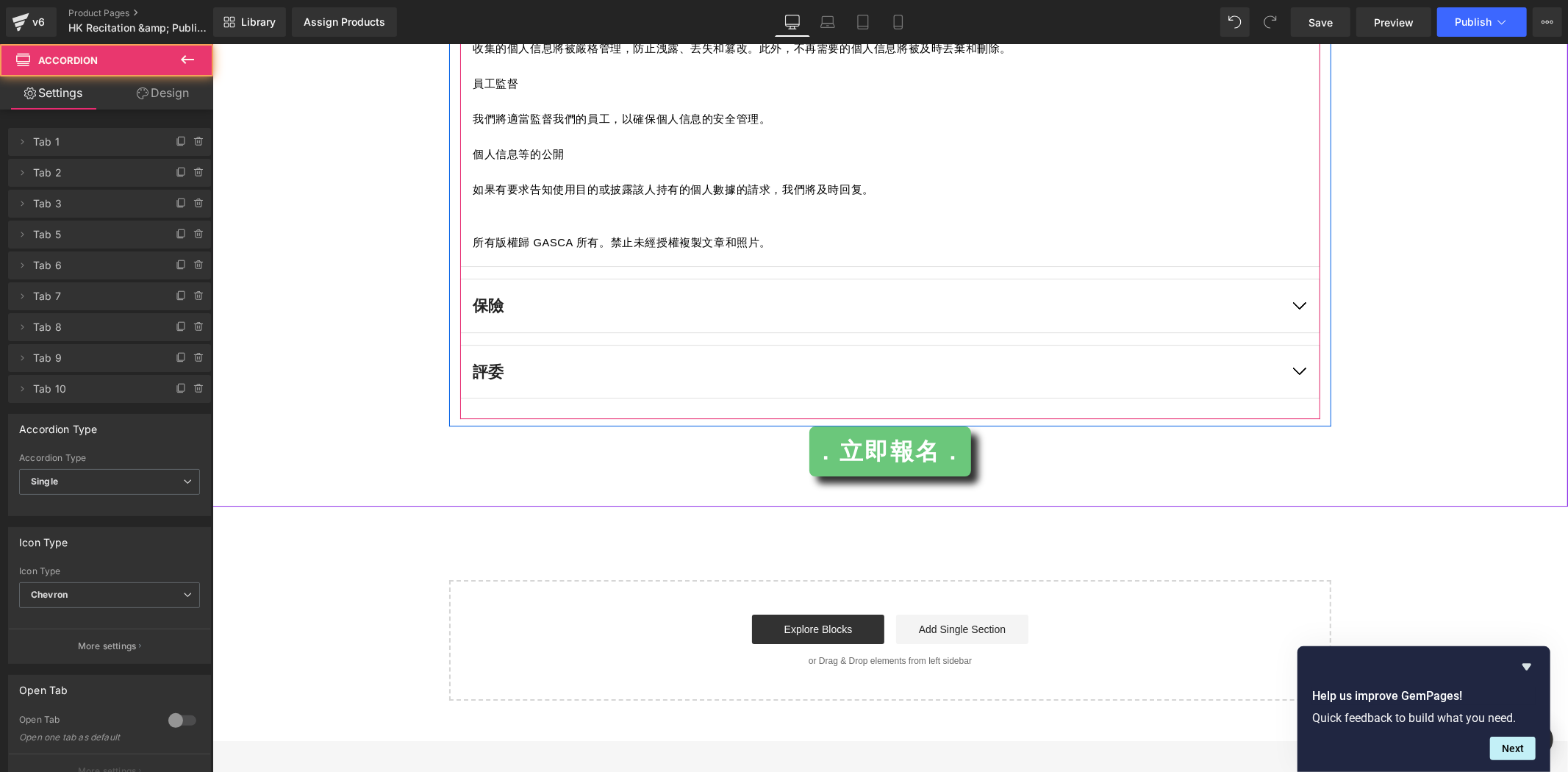
click at [1299, 314] on button "button" at bounding box center [1299, 305] width 41 height 53
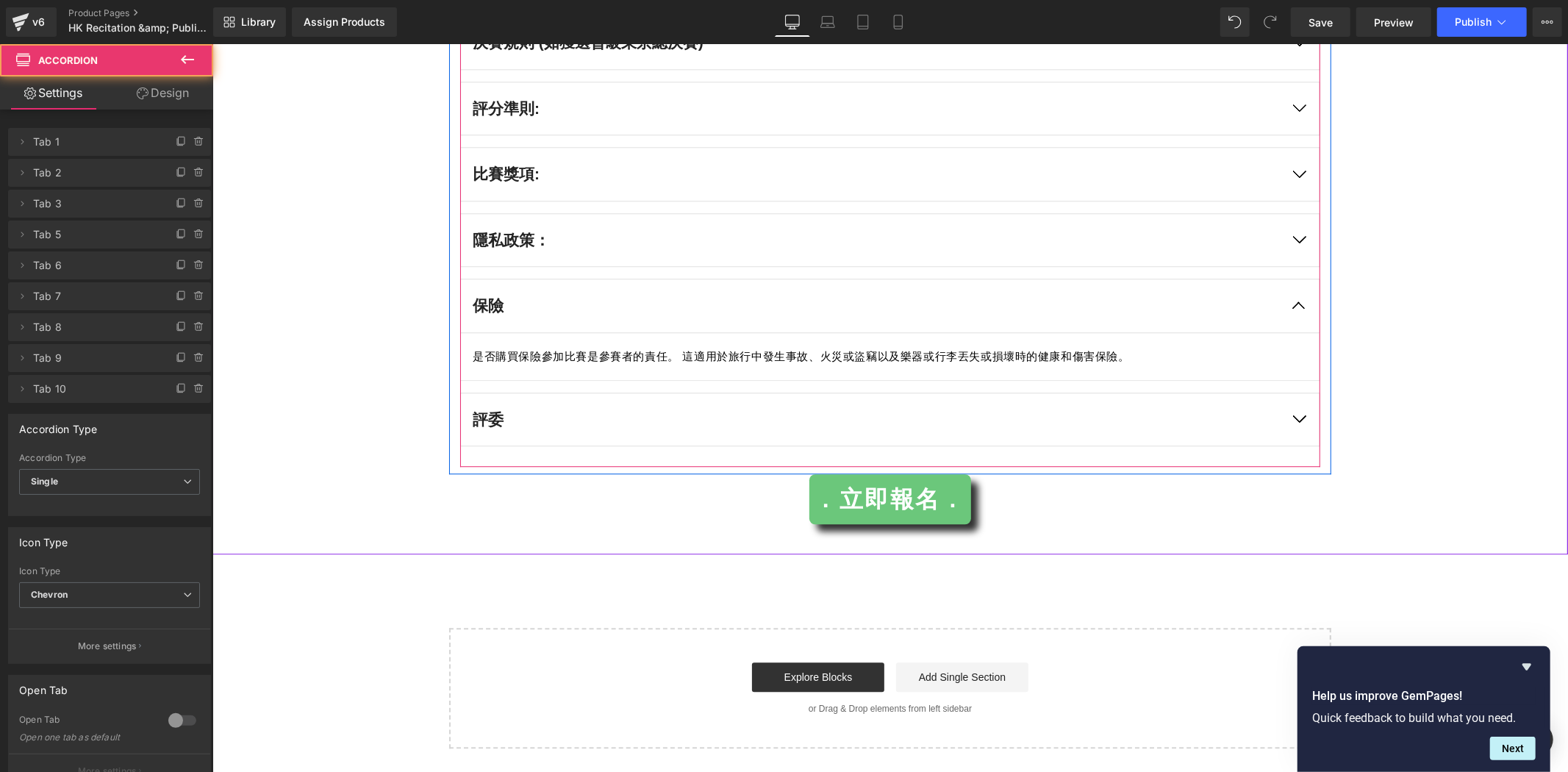
click at [1299, 421] on button "button" at bounding box center [1299, 419] width 41 height 53
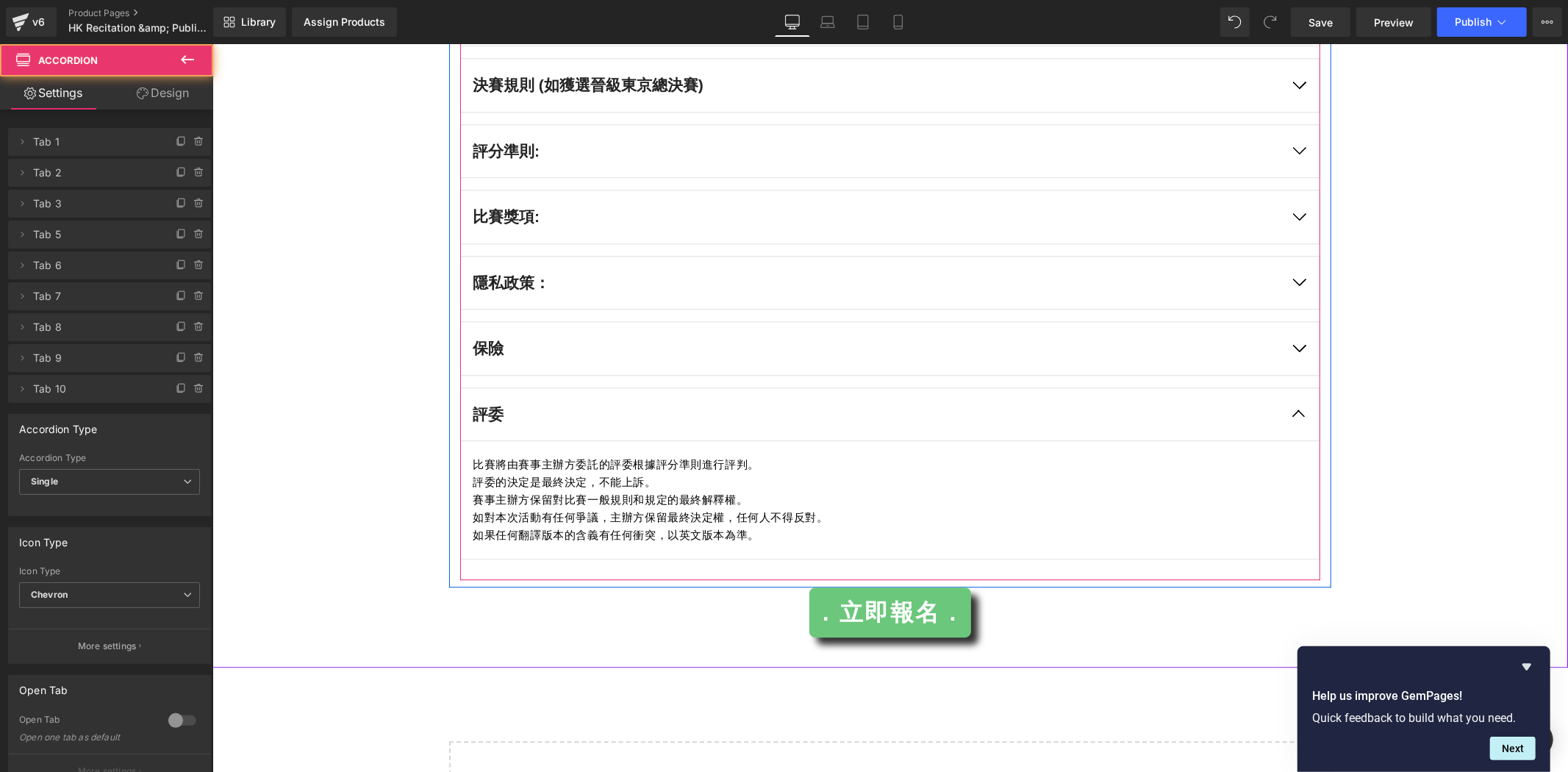
scroll to position [3129, 0]
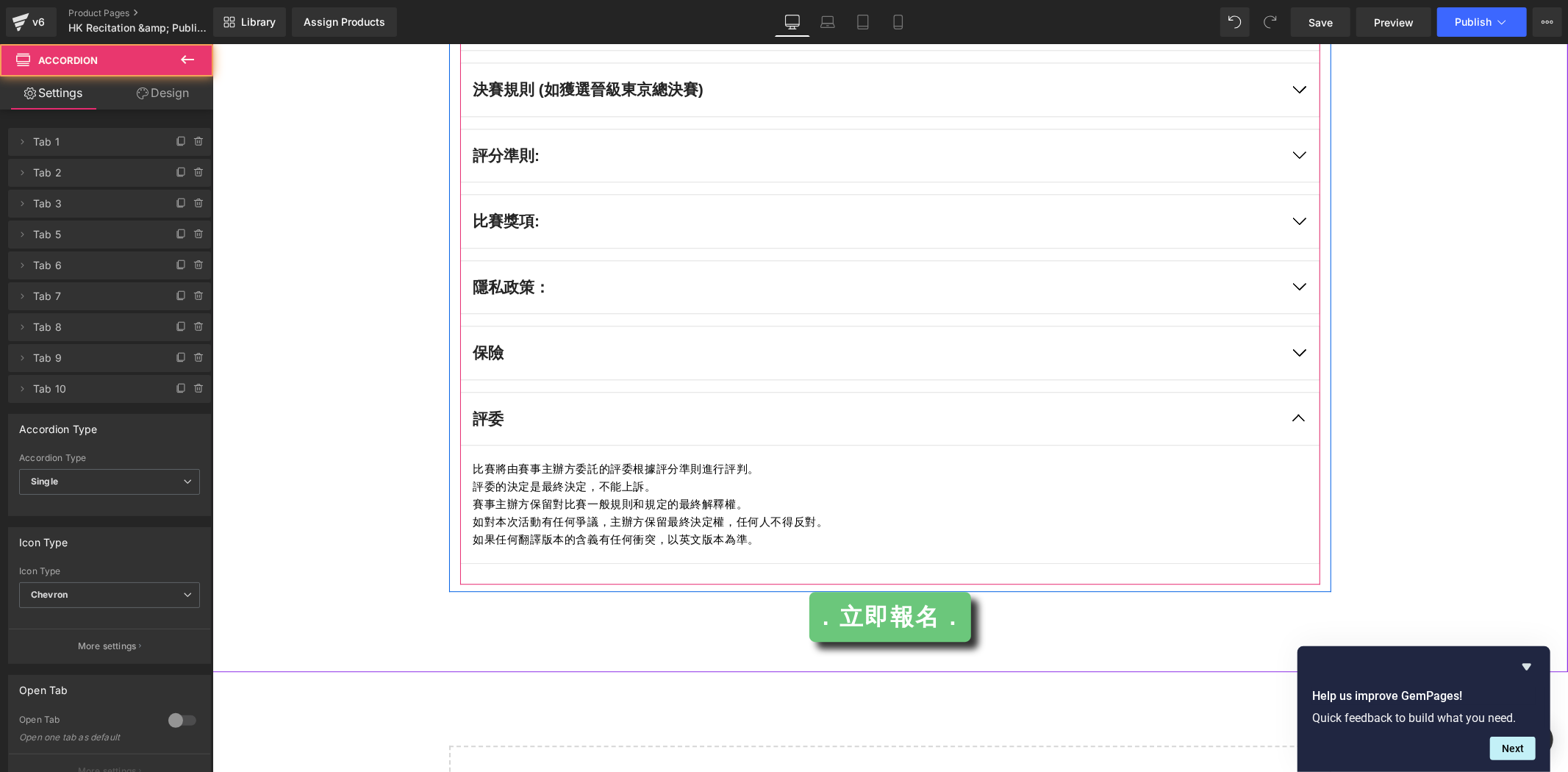
click at [1299, 423] on button "button" at bounding box center [1299, 418] width 41 height 53
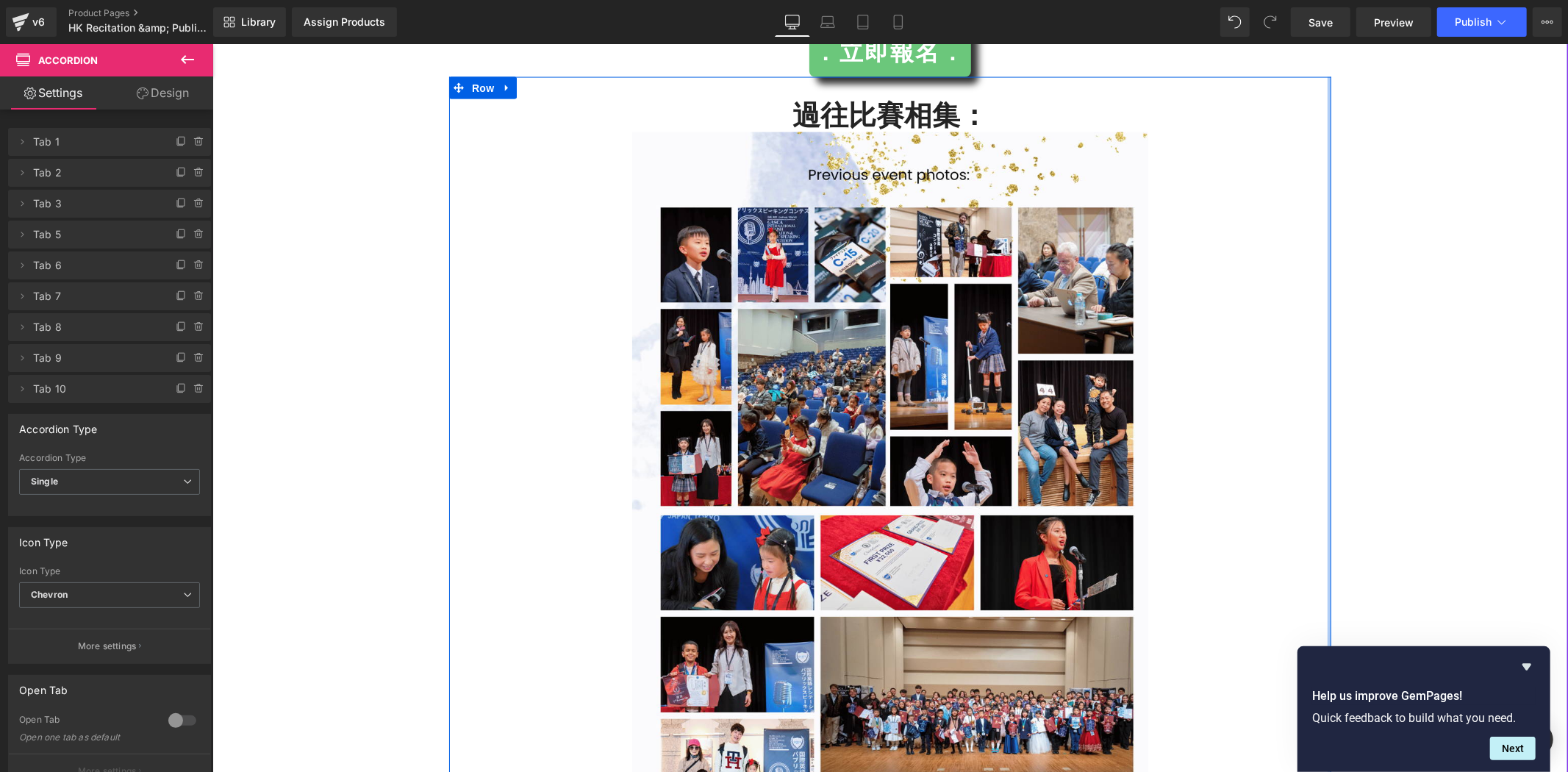
scroll to position [2055, 0]
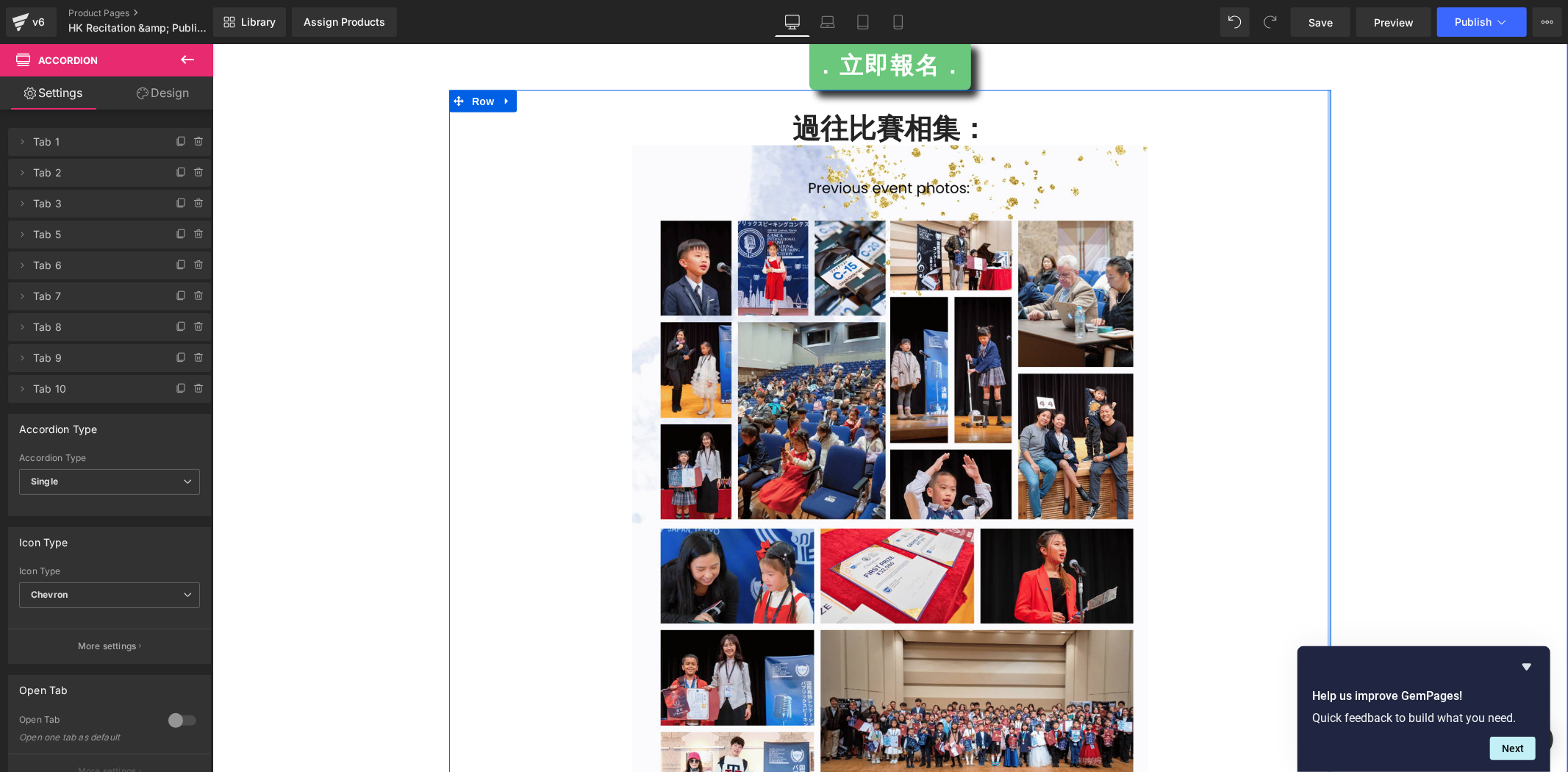
click at [1204, 481] on div at bounding box center [890, 510] width 860 height 730
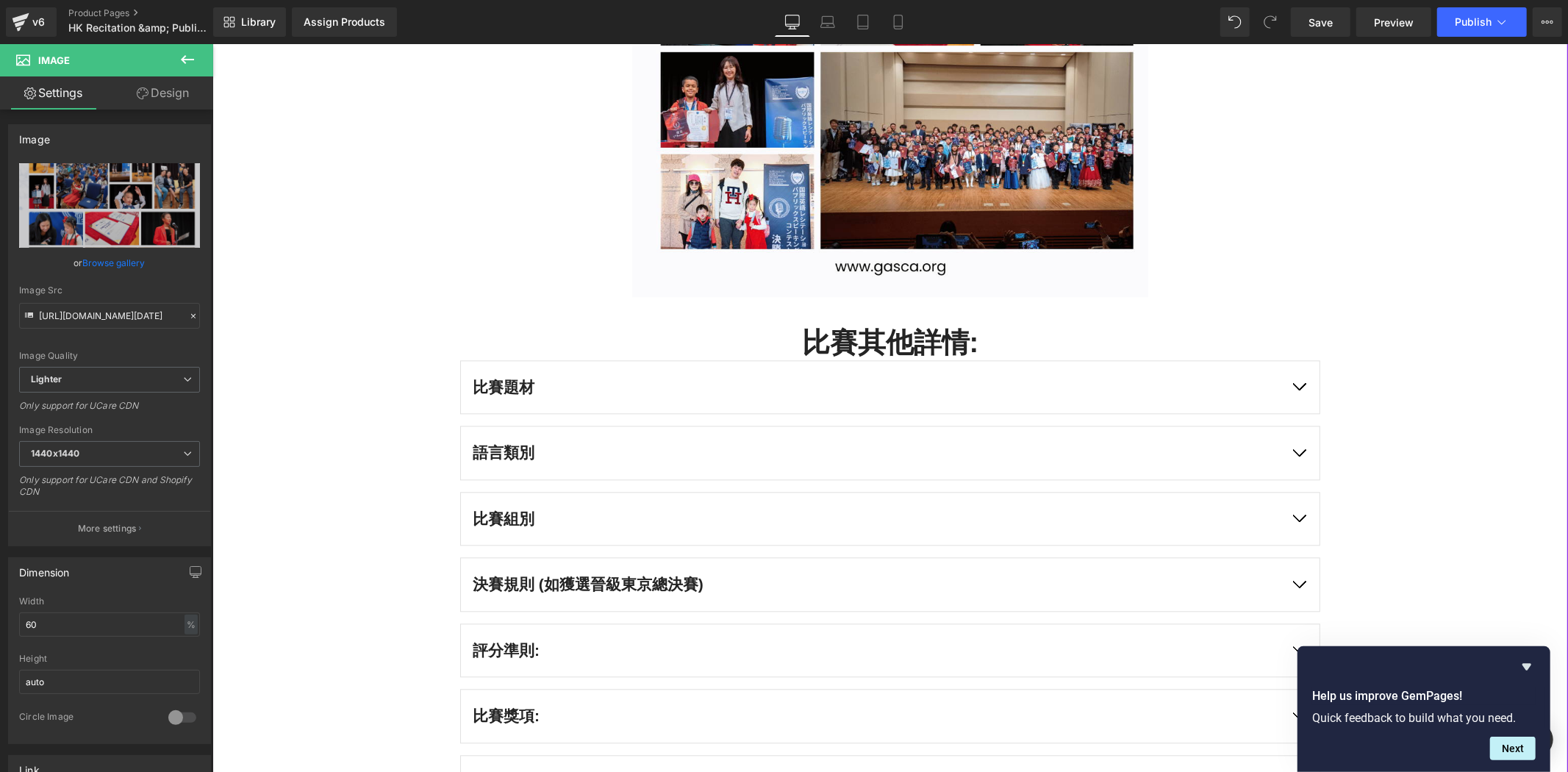
scroll to position [2627, 0]
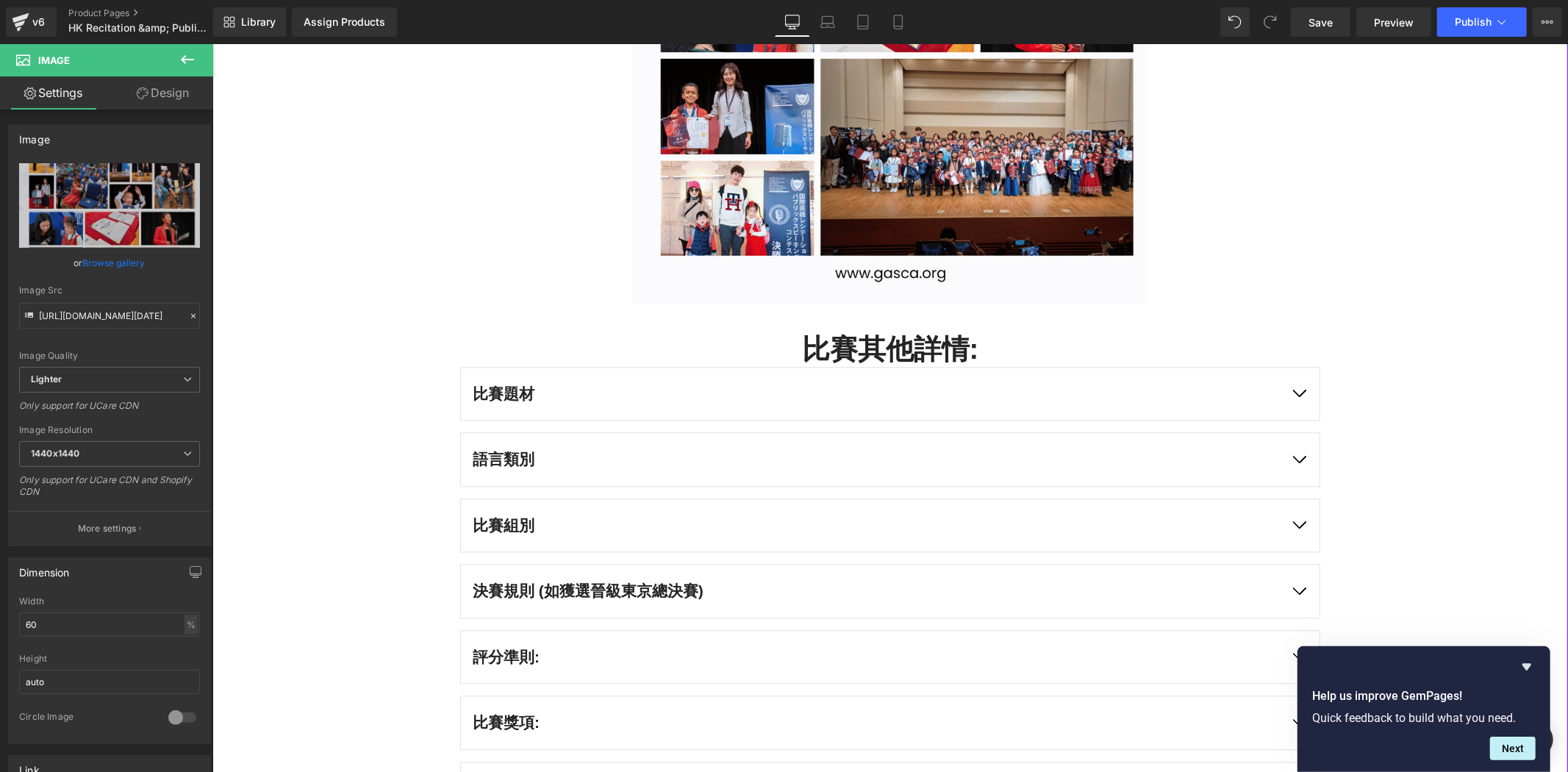
click at [365, 221] on div "比賽報名步驟： Heading Row Image . 立即報名 . Button 過往比賽相集： Heading Image Row 比賽其他詳情: Hea…" at bounding box center [890, 78] width 1356 height 1891
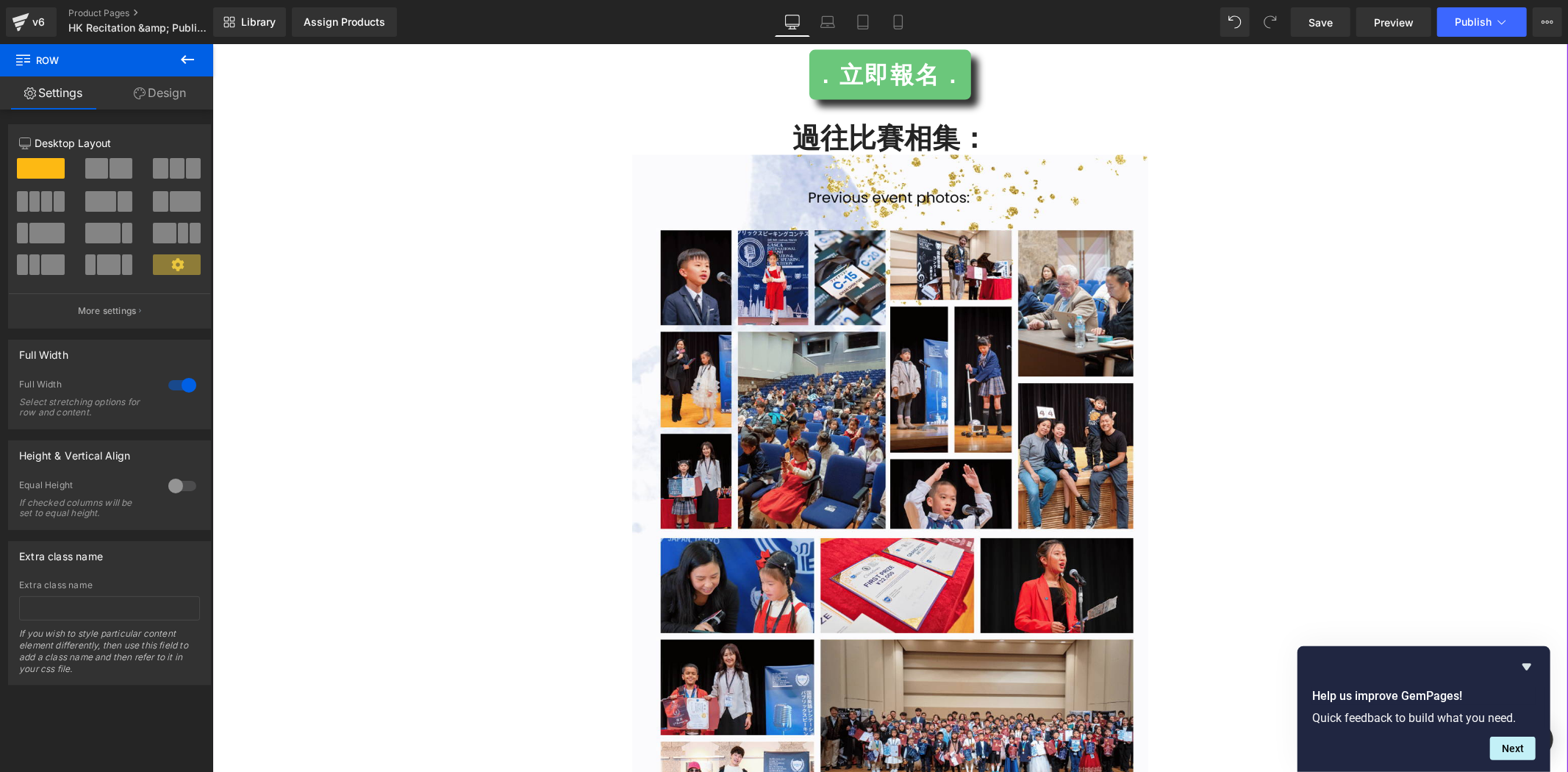
scroll to position [2436, 0]
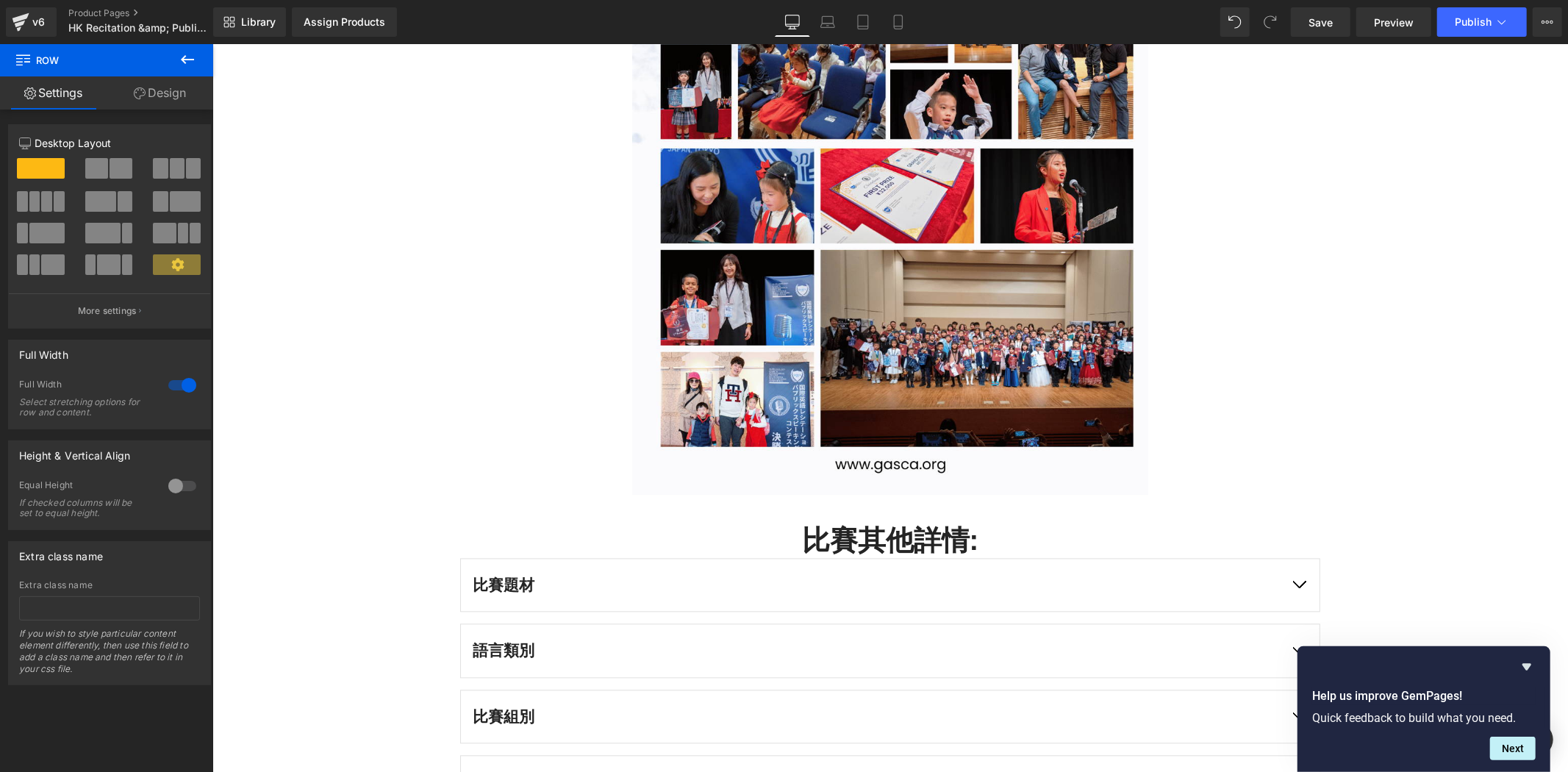
click at [196, 61] on button at bounding box center [187, 60] width 51 height 32
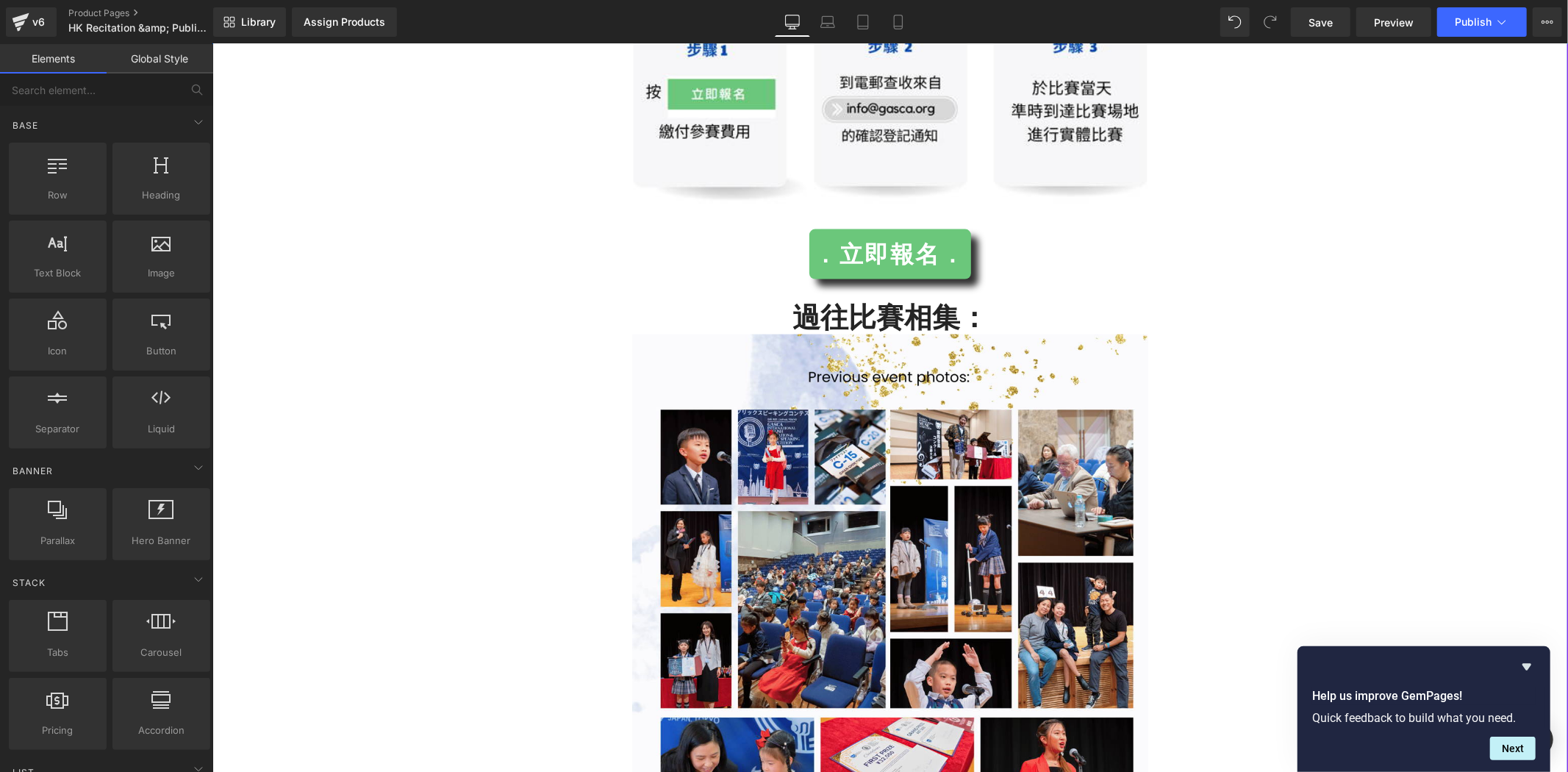
scroll to position [1864, 0]
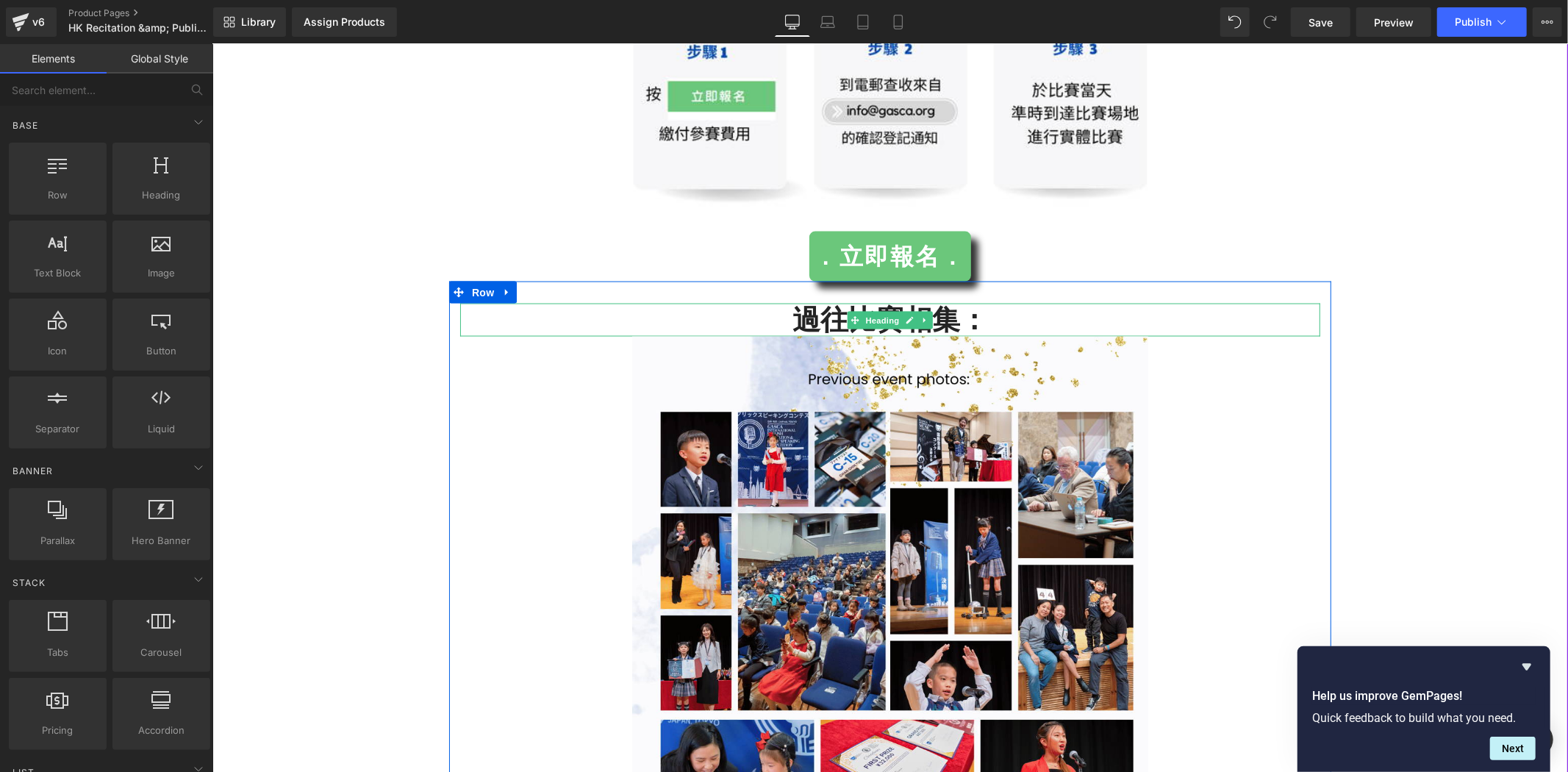
click at [907, 309] on h2 "過往比賽相集：" at bounding box center [890, 320] width 860 height 34
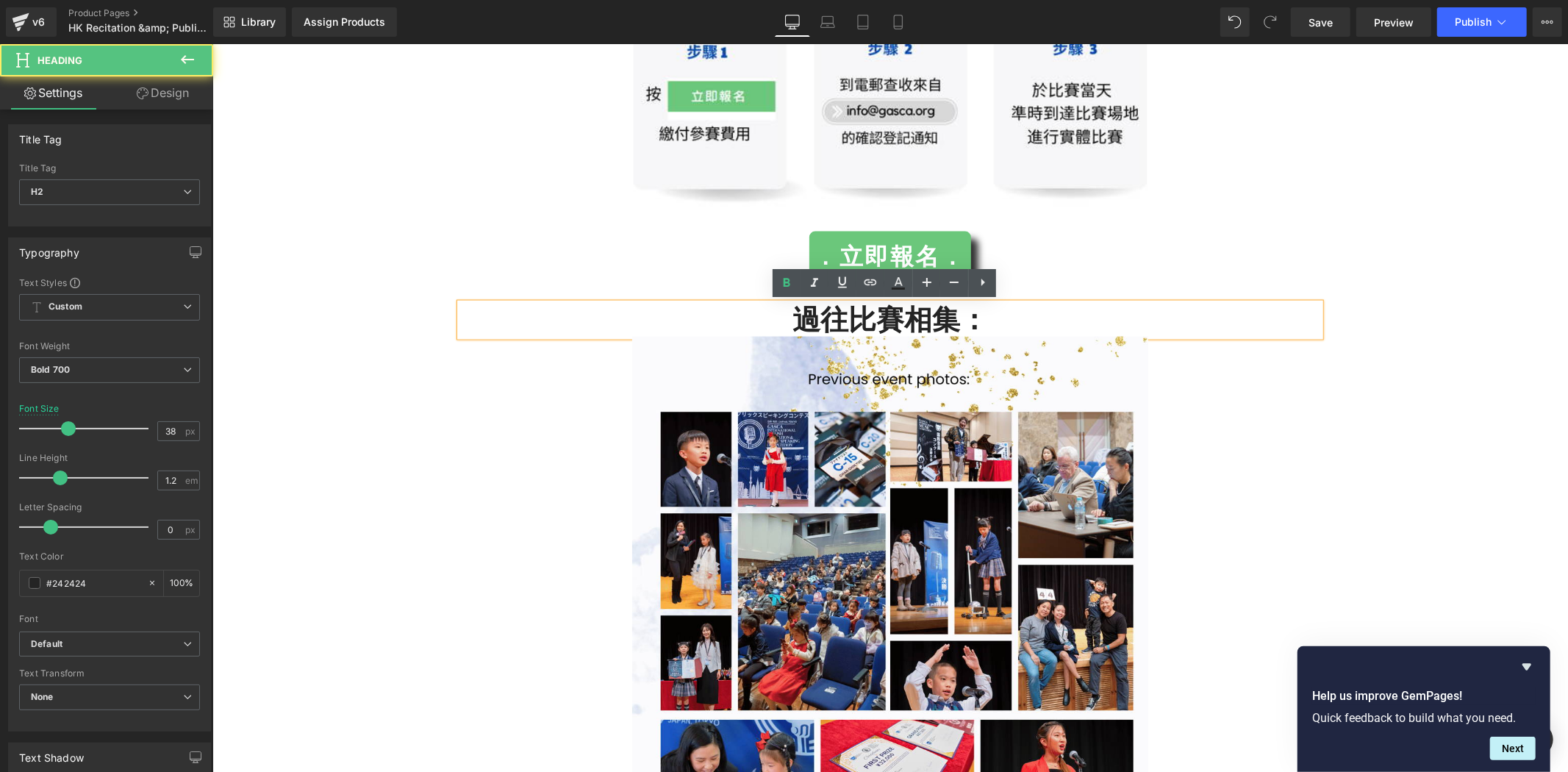
click at [913, 311] on h2 "過往比賽相集：" at bounding box center [890, 320] width 860 height 34
click at [1170, 220] on div at bounding box center [890, 95] width 1356 height 272
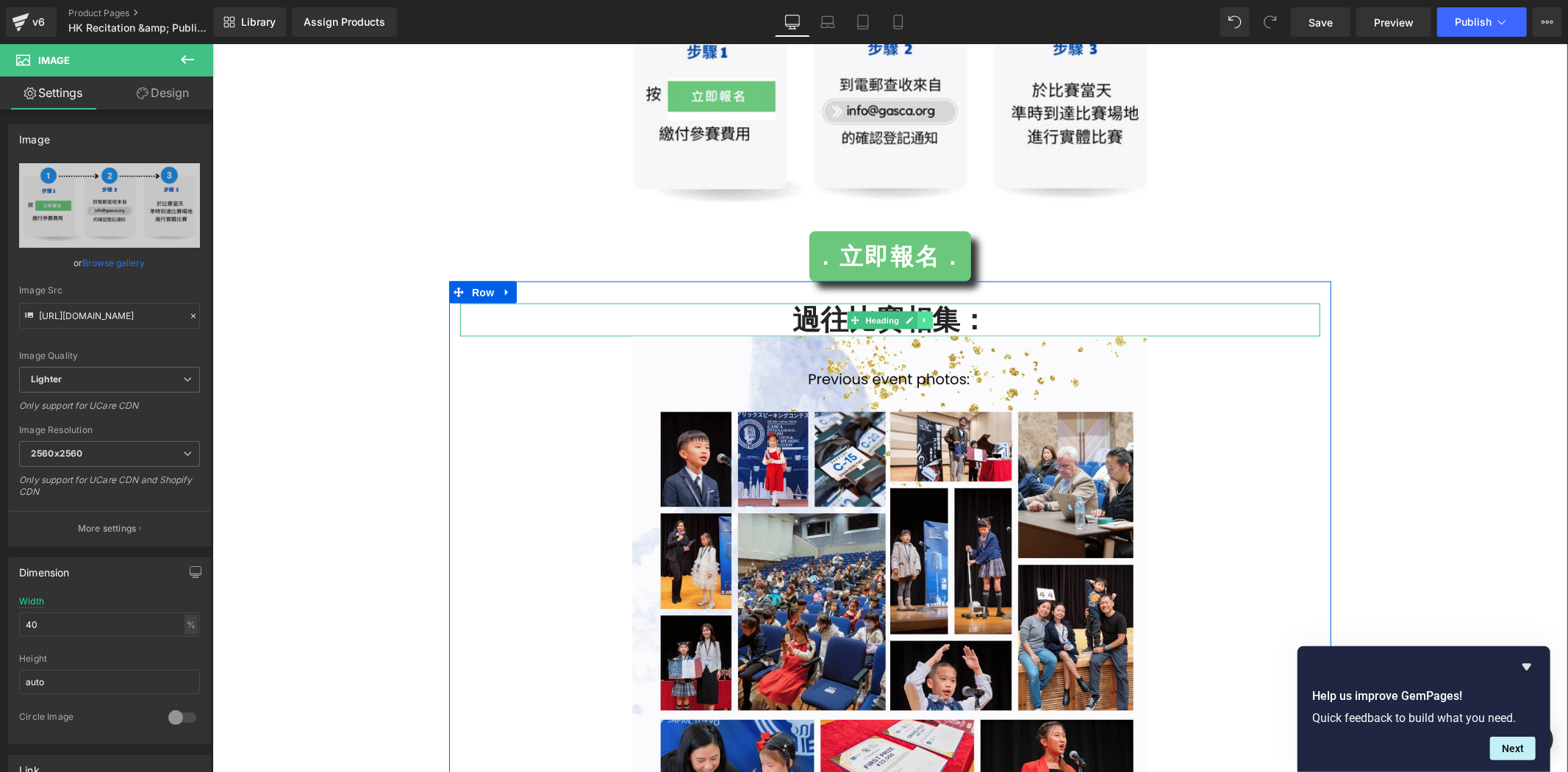
click at [921, 317] on icon at bounding box center [925, 320] width 8 height 9
click at [910, 325] on link at bounding box center [917, 320] width 16 height 17
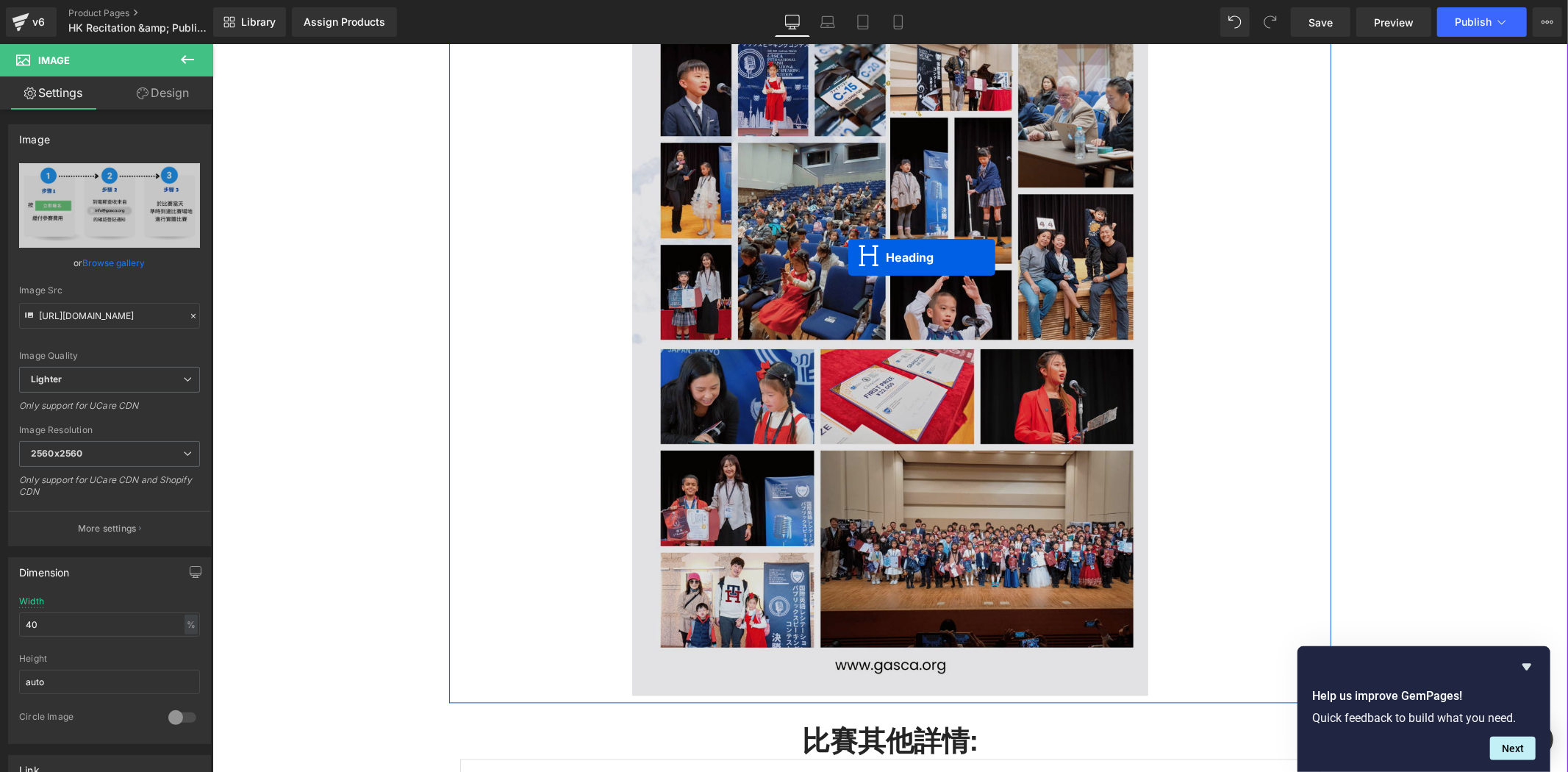
scroll to position [2436, 0]
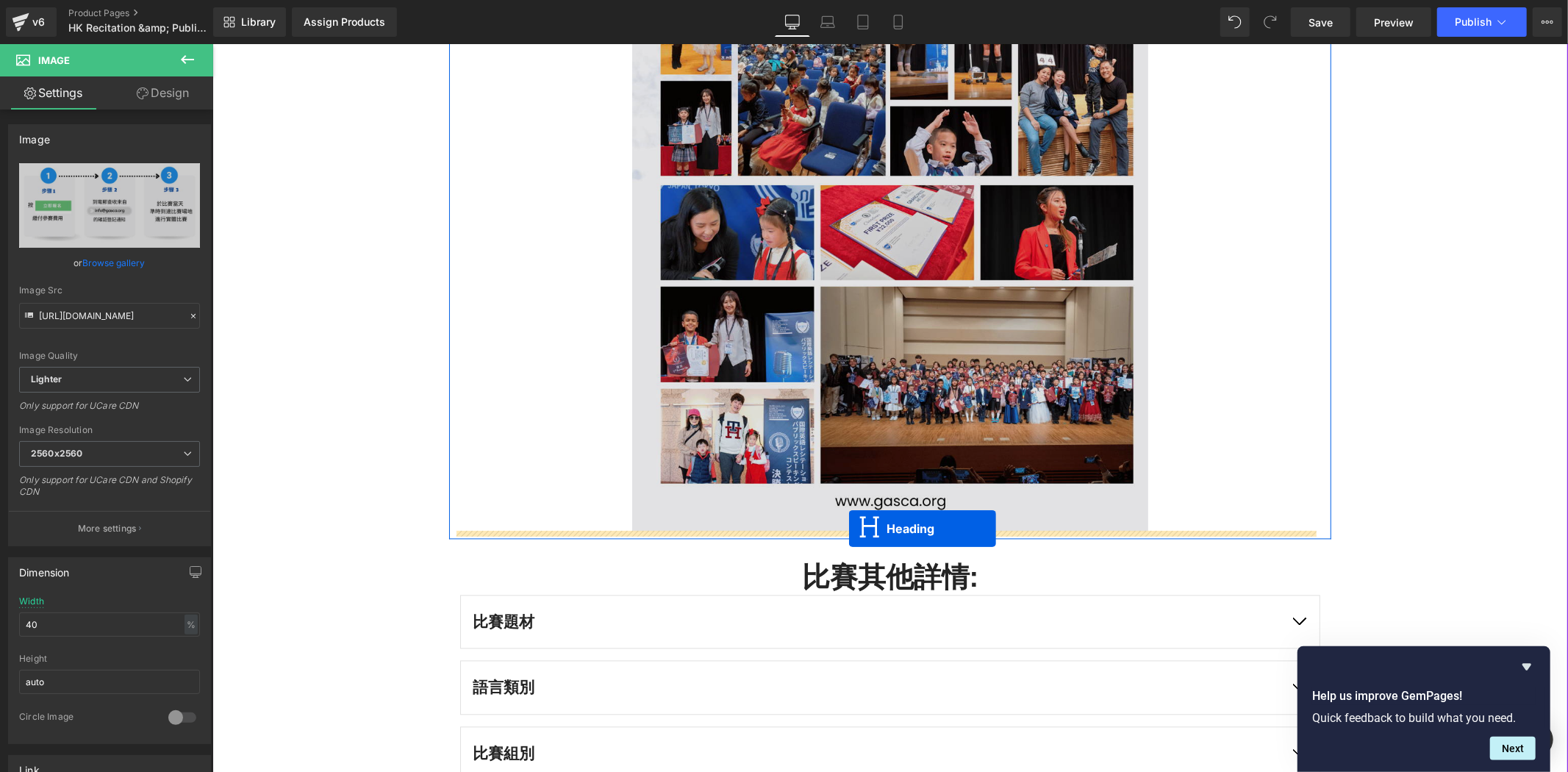
drag, startPoint x: 850, startPoint y: 165, endPoint x: 848, endPoint y: 527, distance: 362.0
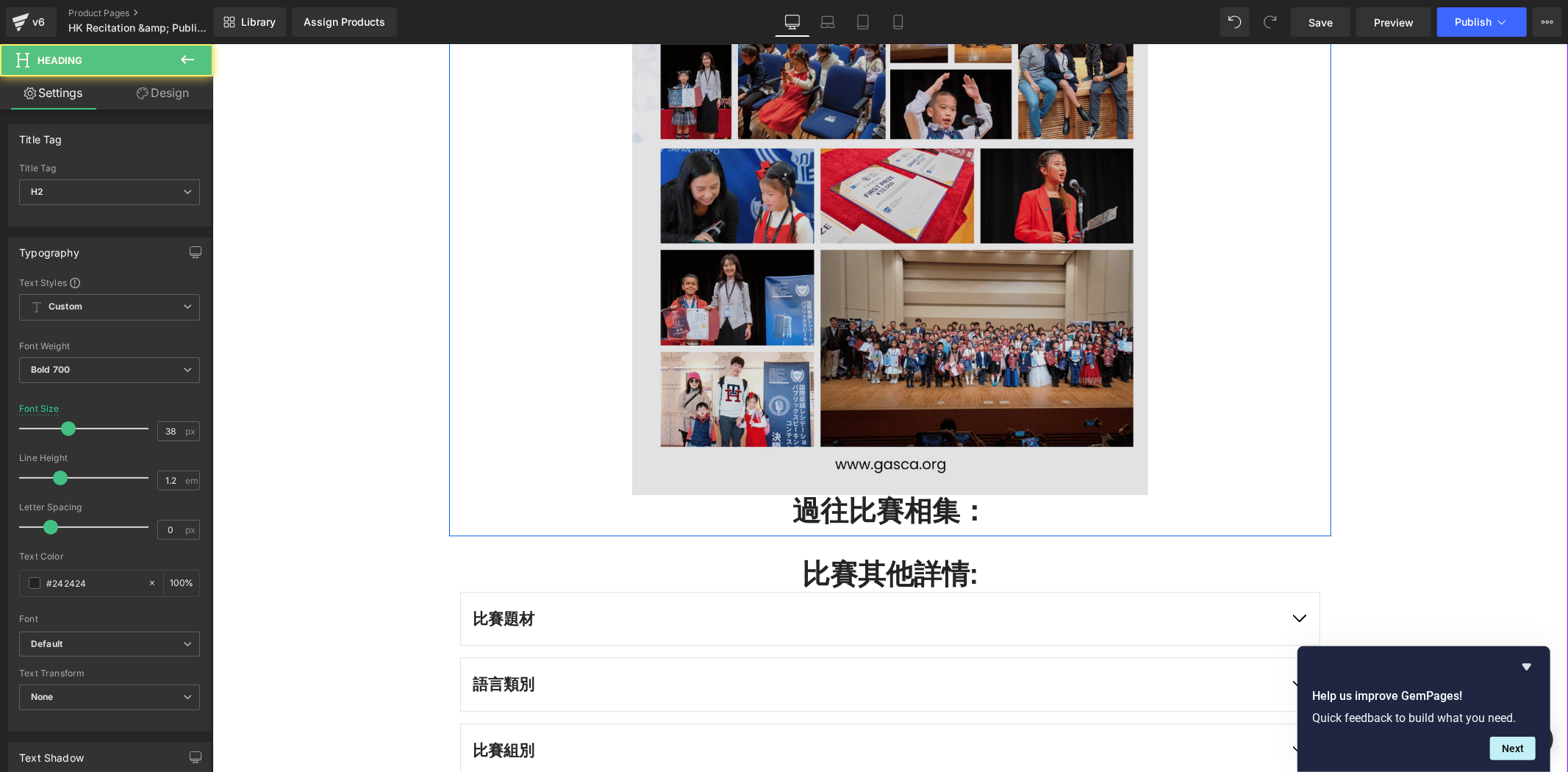
scroll to position [2399, 0]
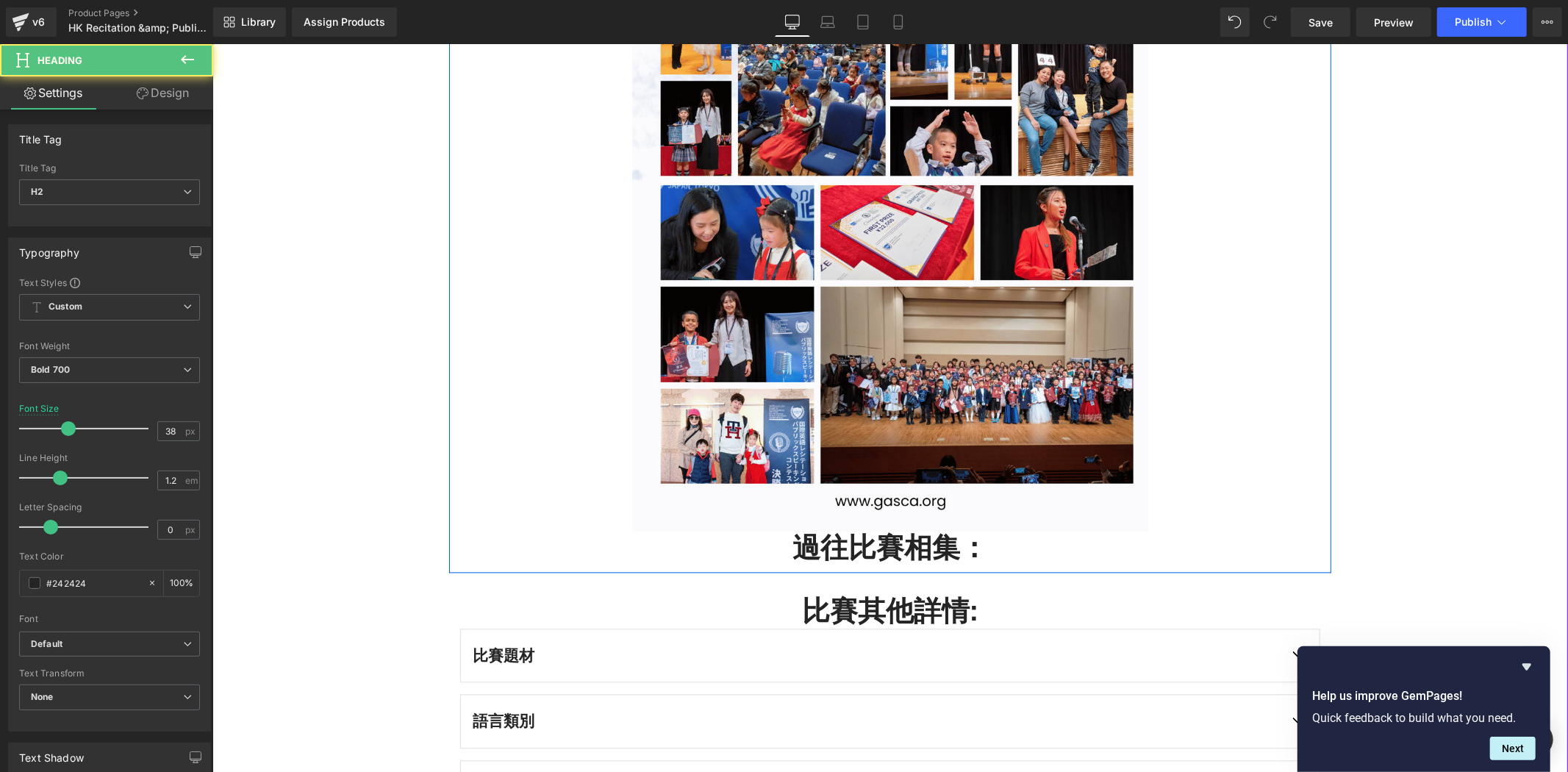
click at [903, 542] on link at bounding box center [910, 547] width 16 height 17
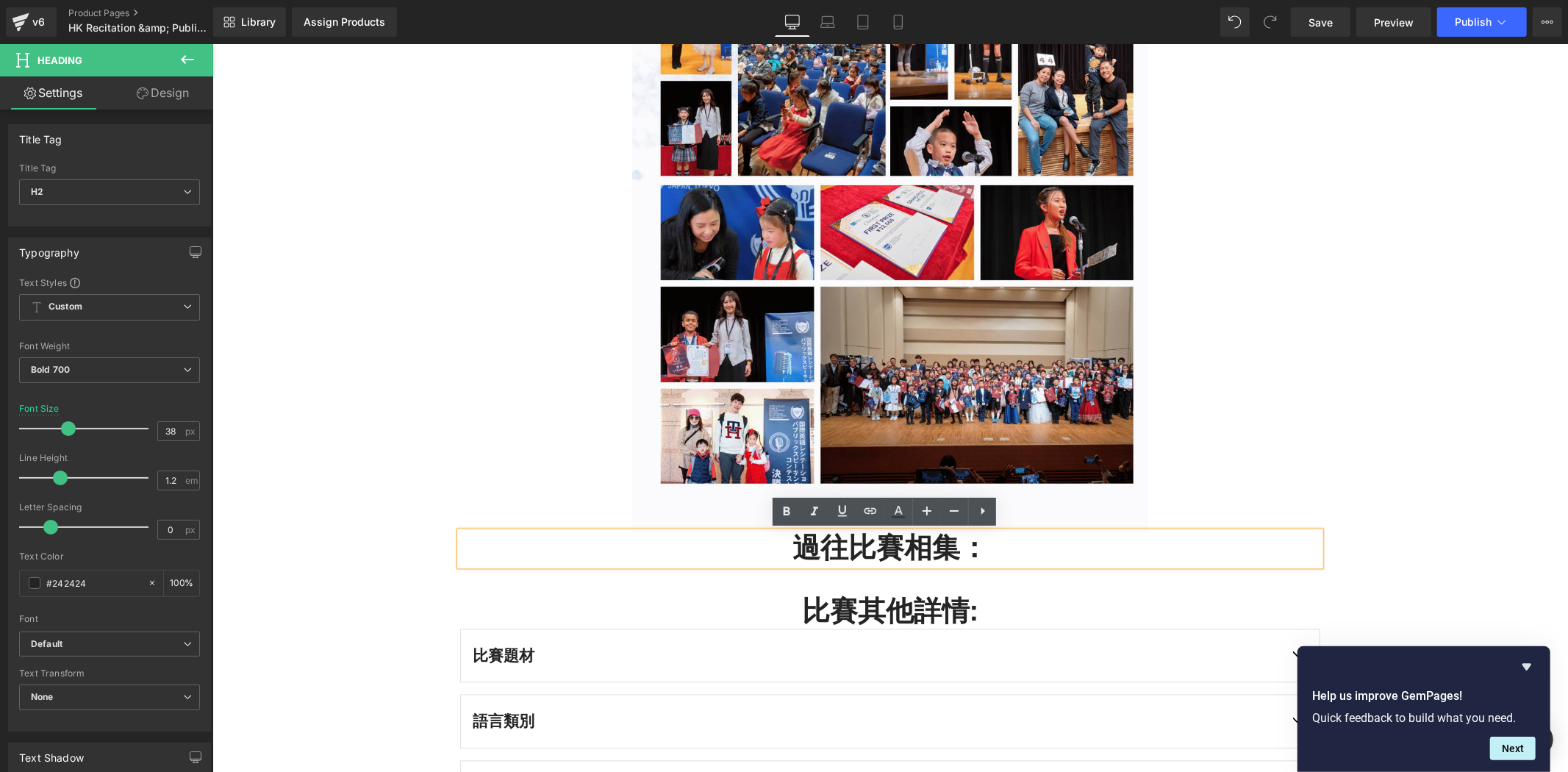
drag, startPoint x: 831, startPoint y: 548, endPoint x: 847, endPoint y: 551, distance: 16.3
click at [833, 548] on h2 "過往比賽相集：" at bounding box center [890, 547] width 860 height 34
drag, startPoint x: 859, startPoint y: 549, endPoint x: 953, endPoint y: 557, distance: 94.3
click at [958, 556] on h2 "過往比賽相集：" at bounding box center [890, 547] width 860 height 34
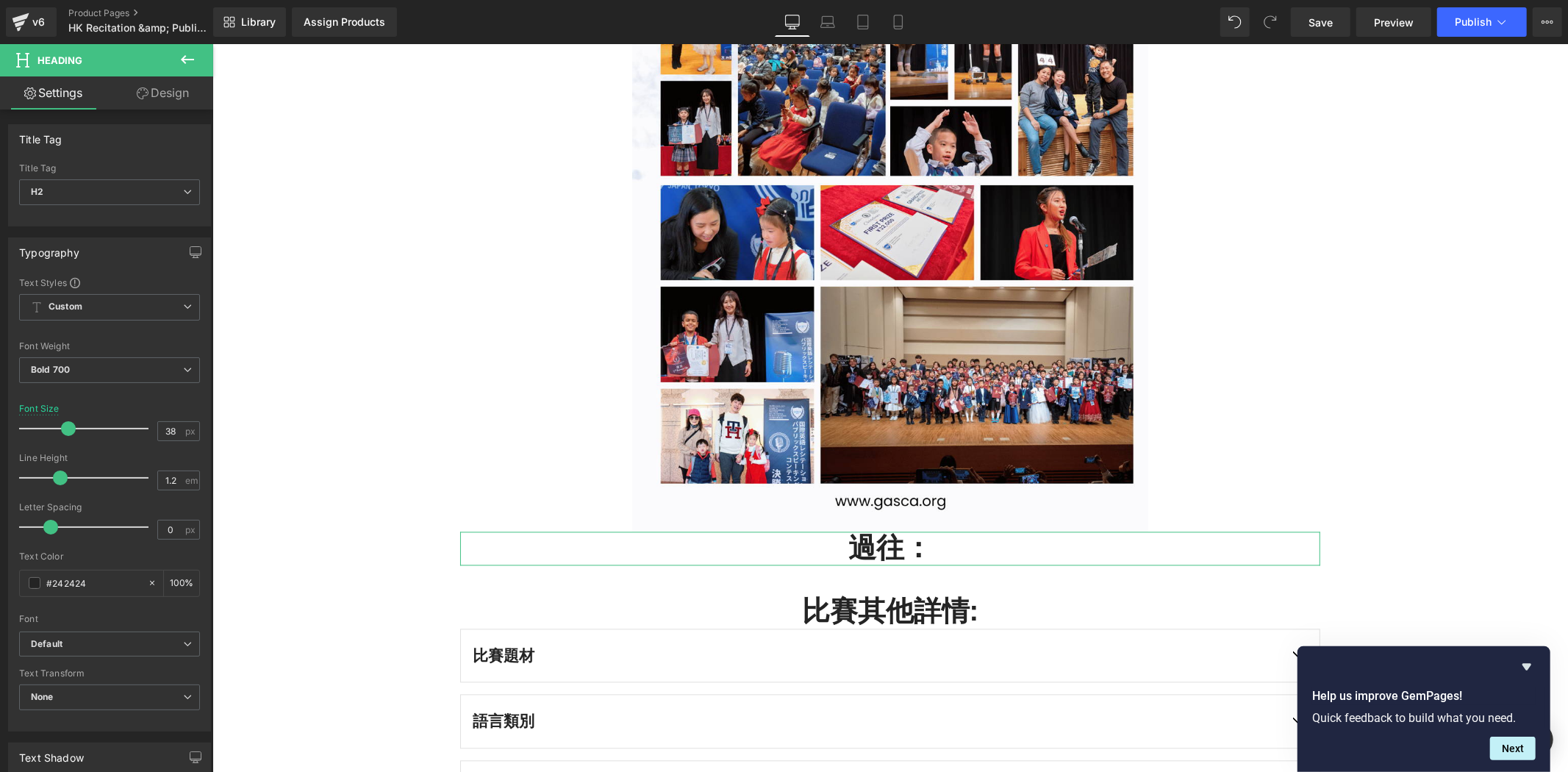
click at [186, 64] on icon at bounding box center [187, 59] width 17 height 17
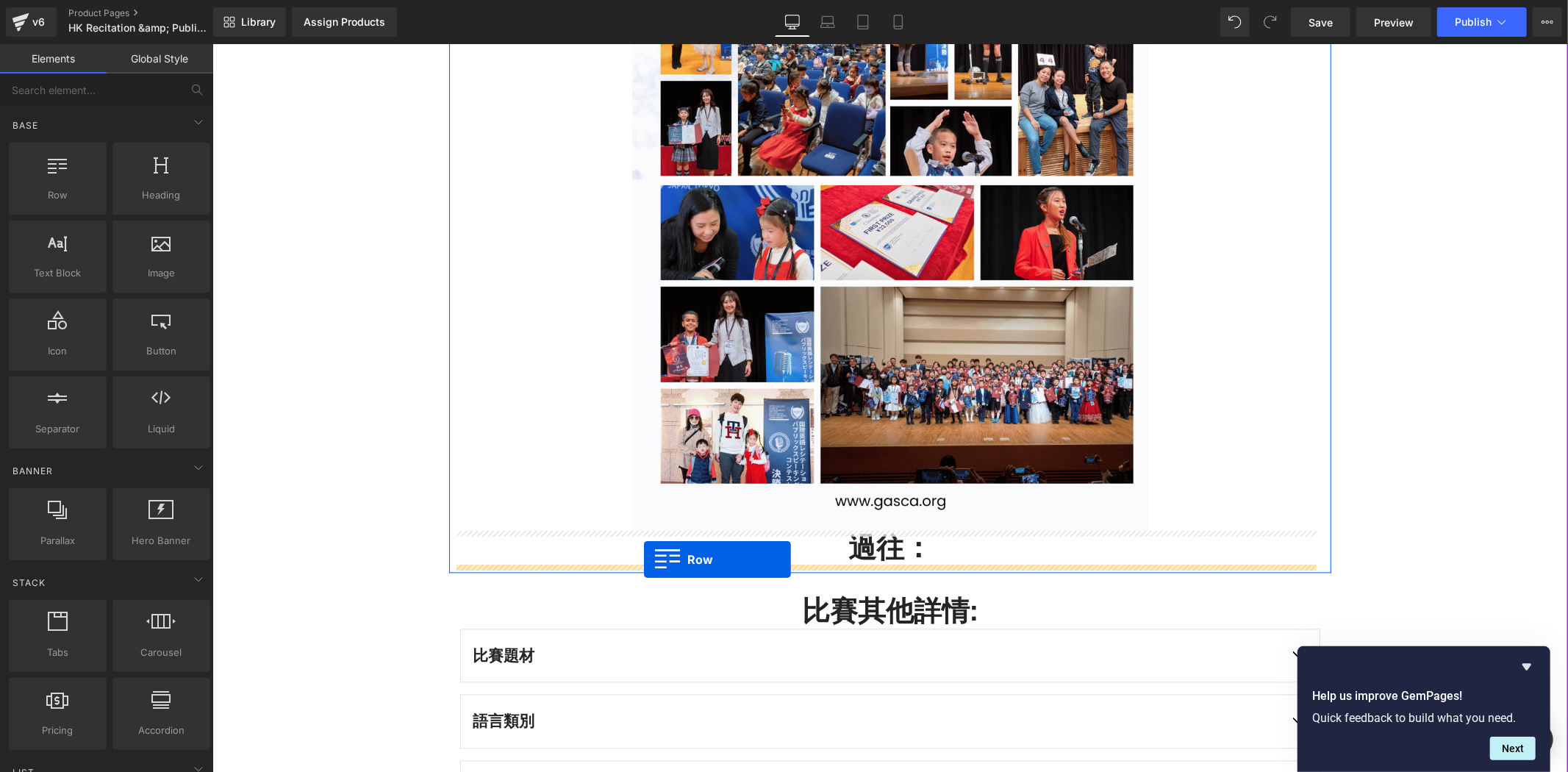
drag, startPoint x: 303, startPoint y: 228, endPoint x: 643, endPoint y: 559, distance: 474.5
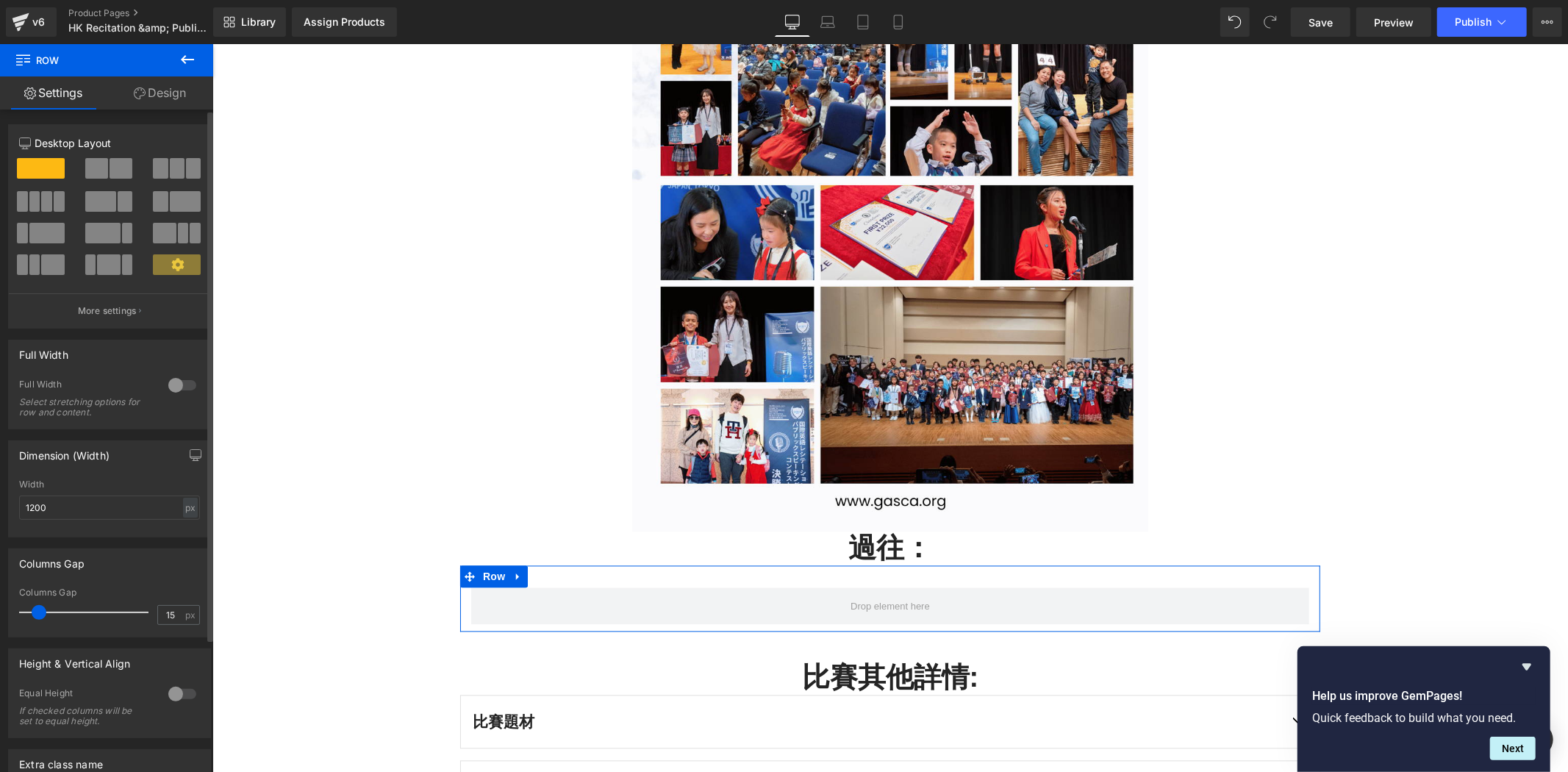
click at [158, 164] on span at bounding box center [160, 169] width 15 height 20
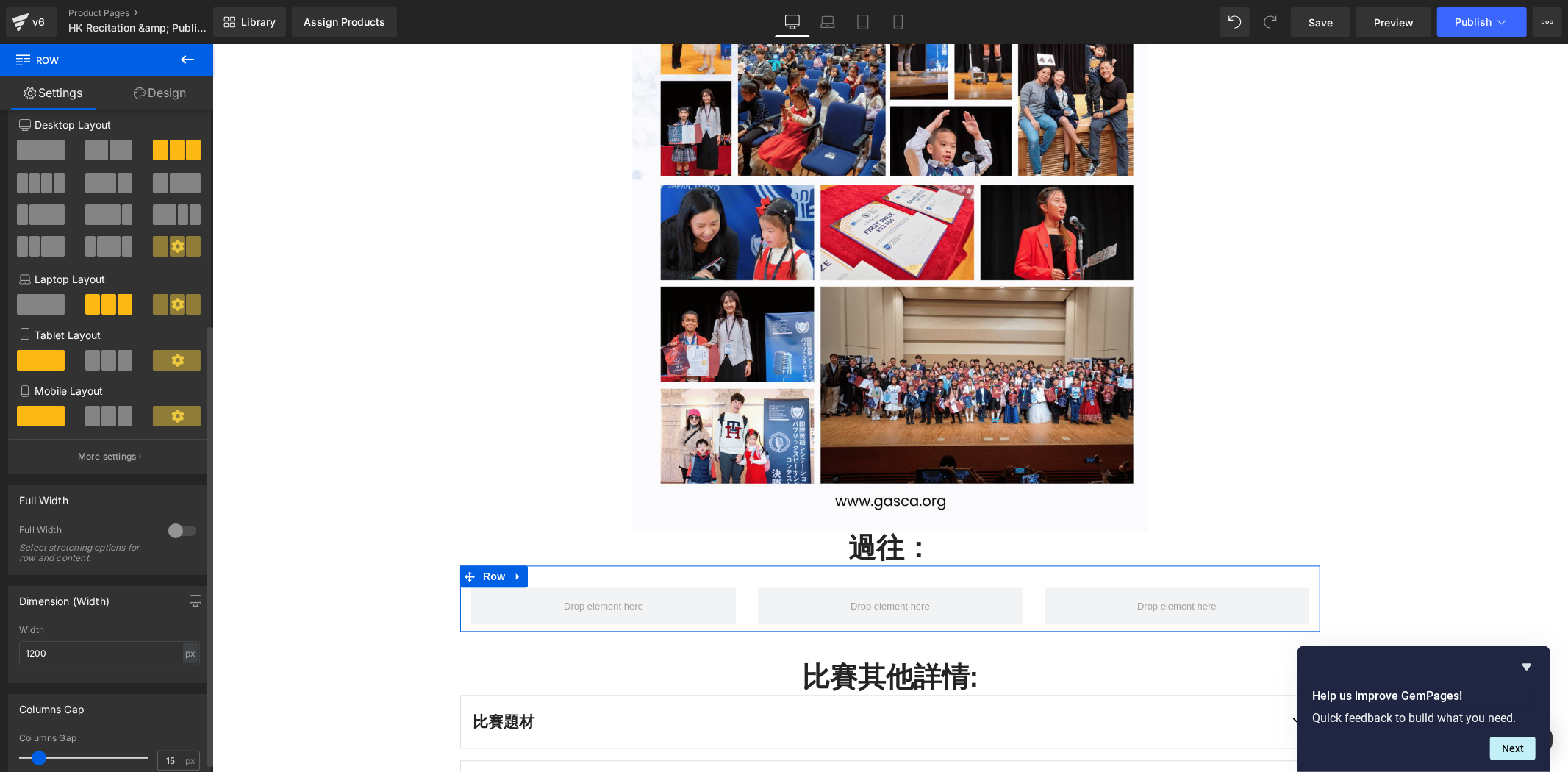
scroll to position [0, 0]
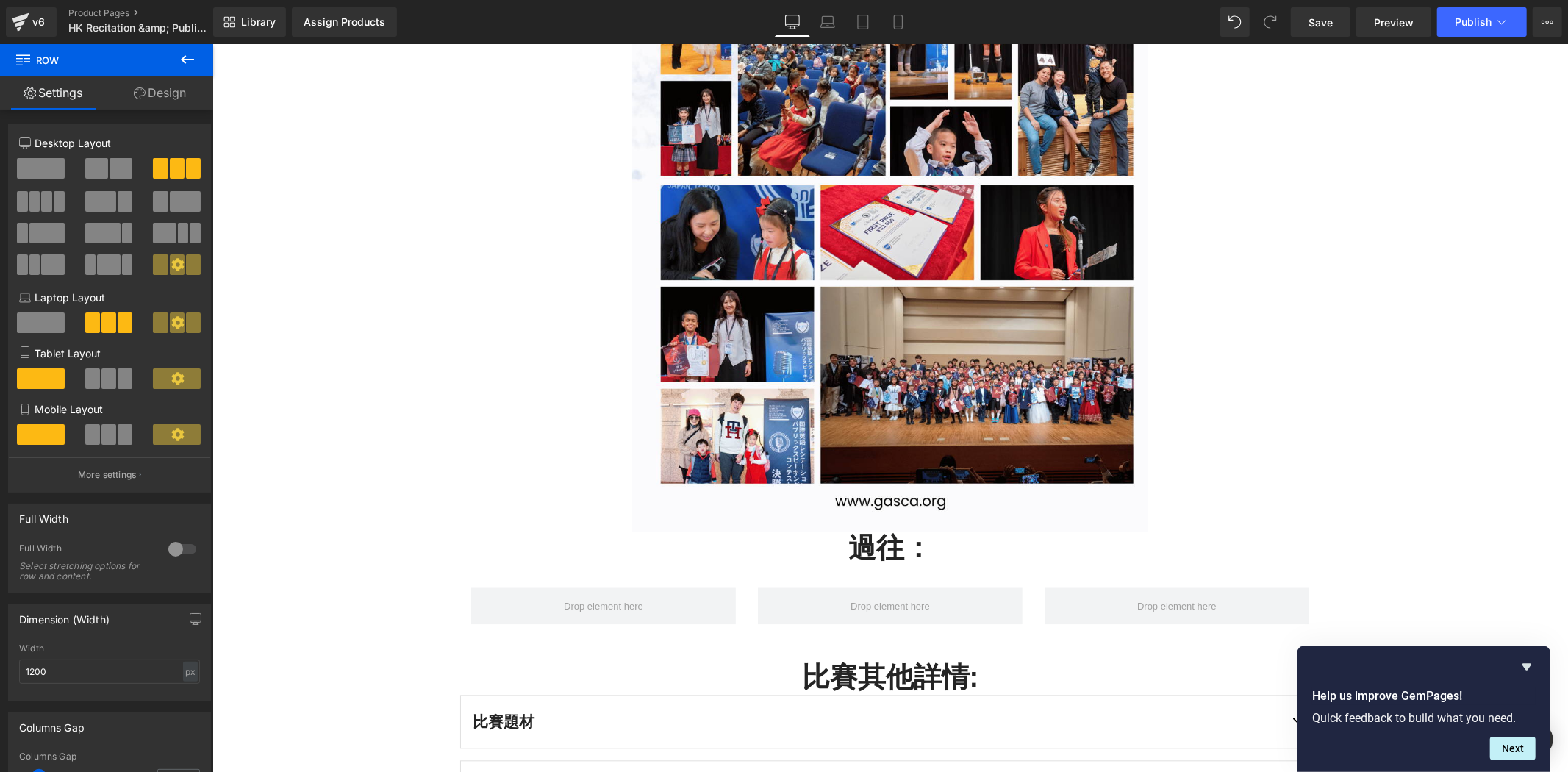
click at [204, 58] on button at bounding box center [187, 60] width 51 height 32
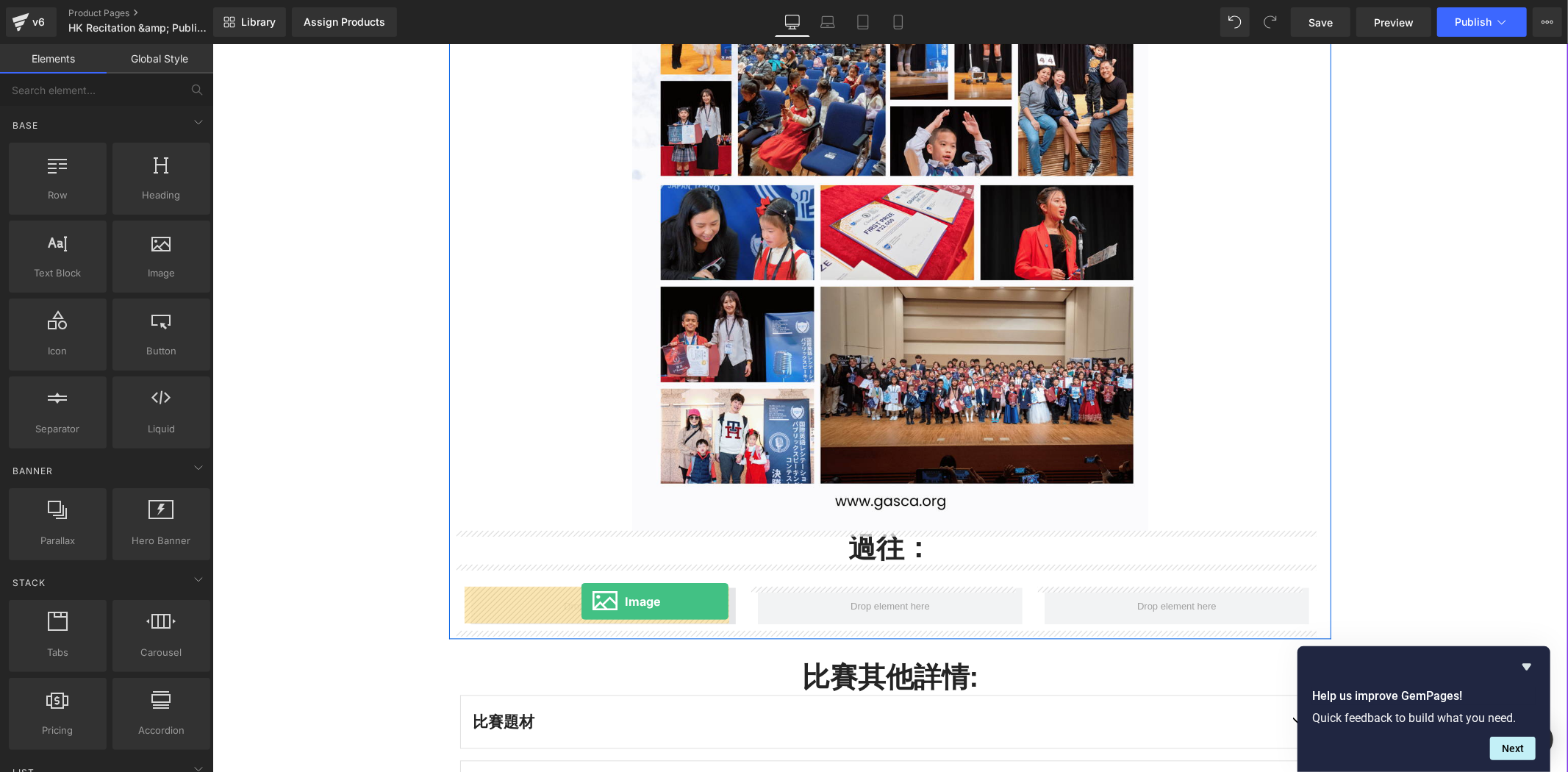
drag, startPoint x: 373, startPoint y: 314, endPoint x: 581, endPoint y: 600, distance: 353.6
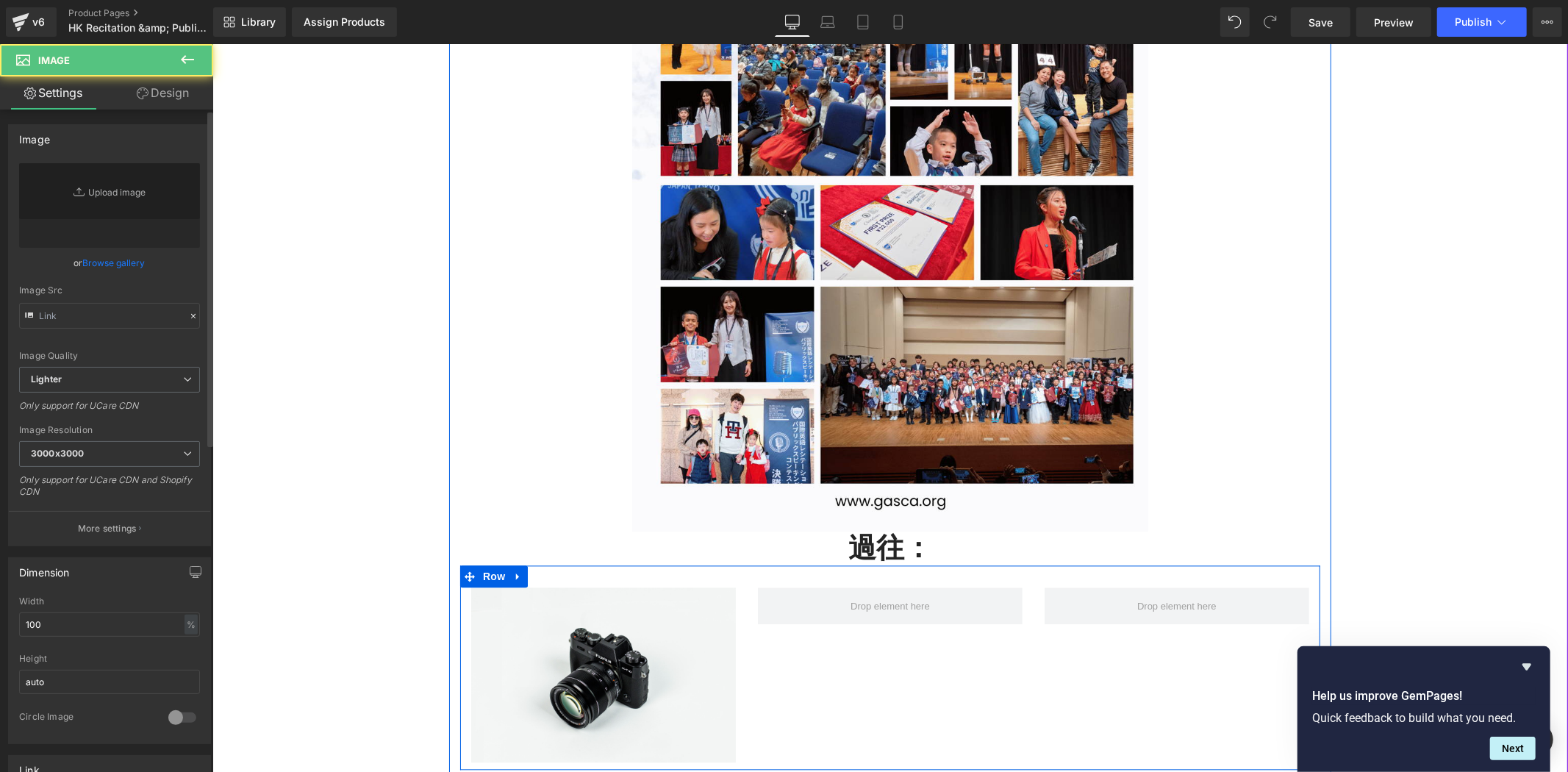
type input "//[DOMAIN_NAME][URL]"
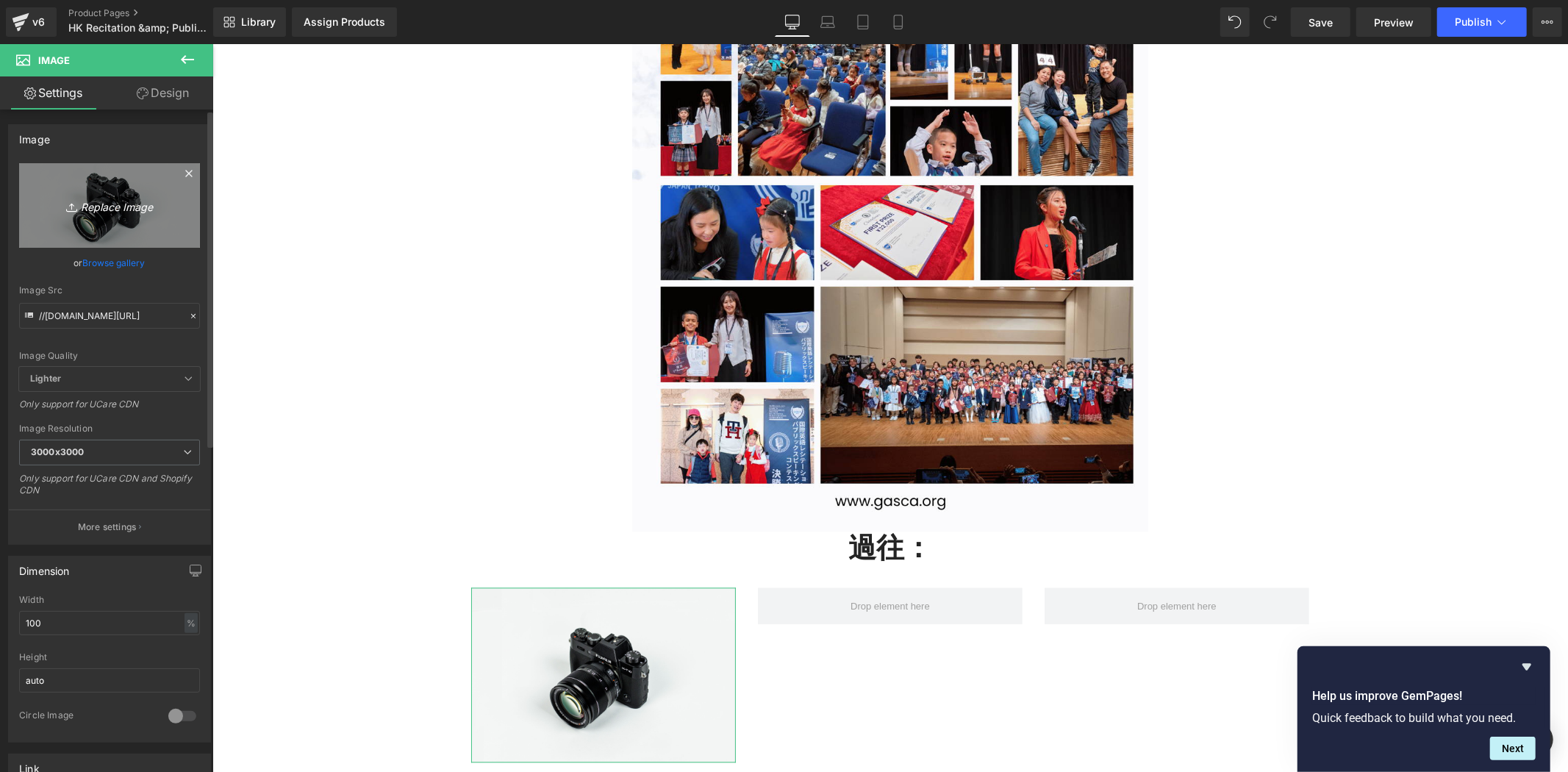
click at [140, 211] on icon "Replace Image" at bounding box center [109, 205] width 117 height 18
type input "C:\fakepath\GASCA Japan English Recitation & Public Speaking Competition.png"
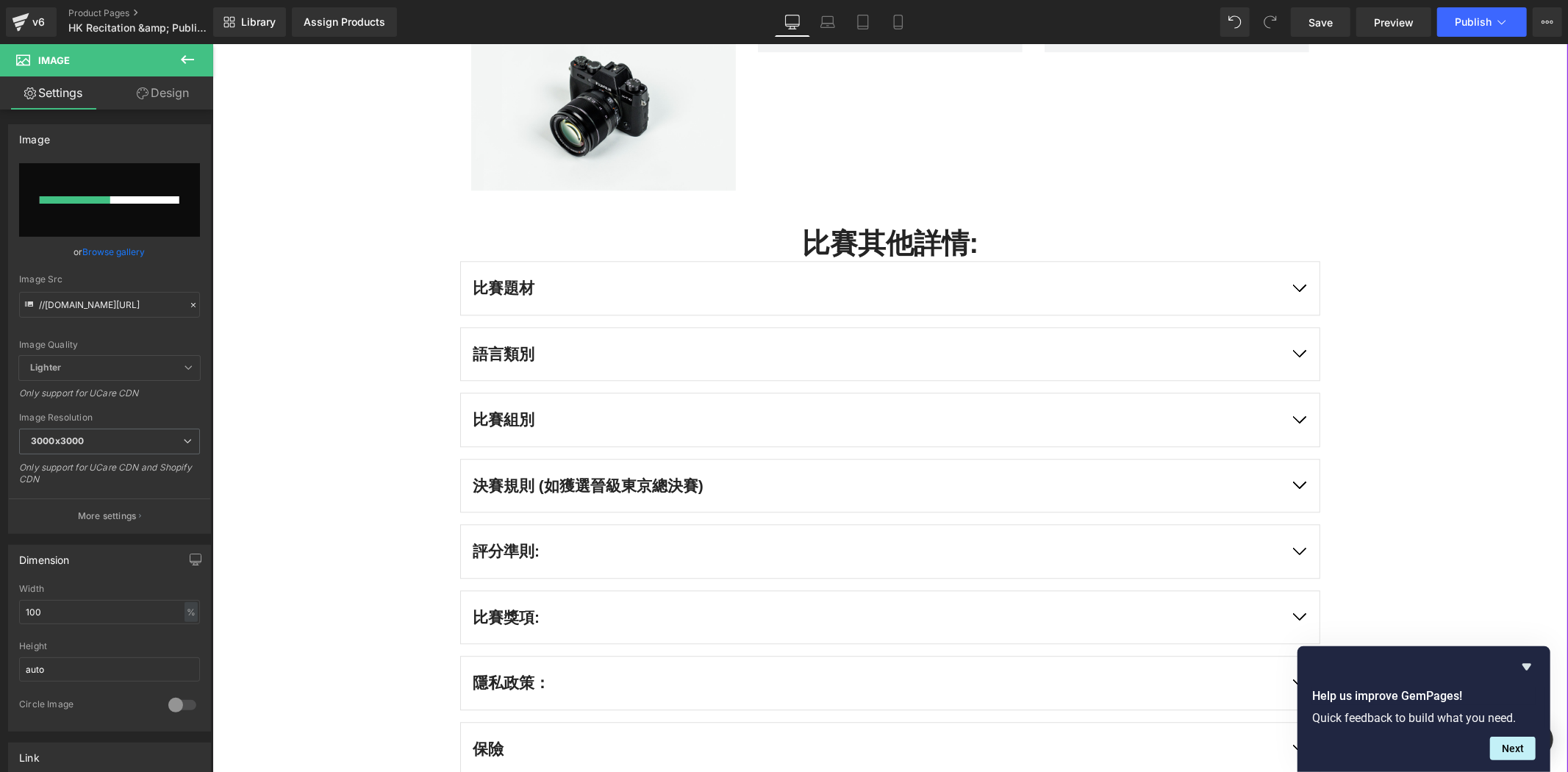
scroll to position [2399, 0]
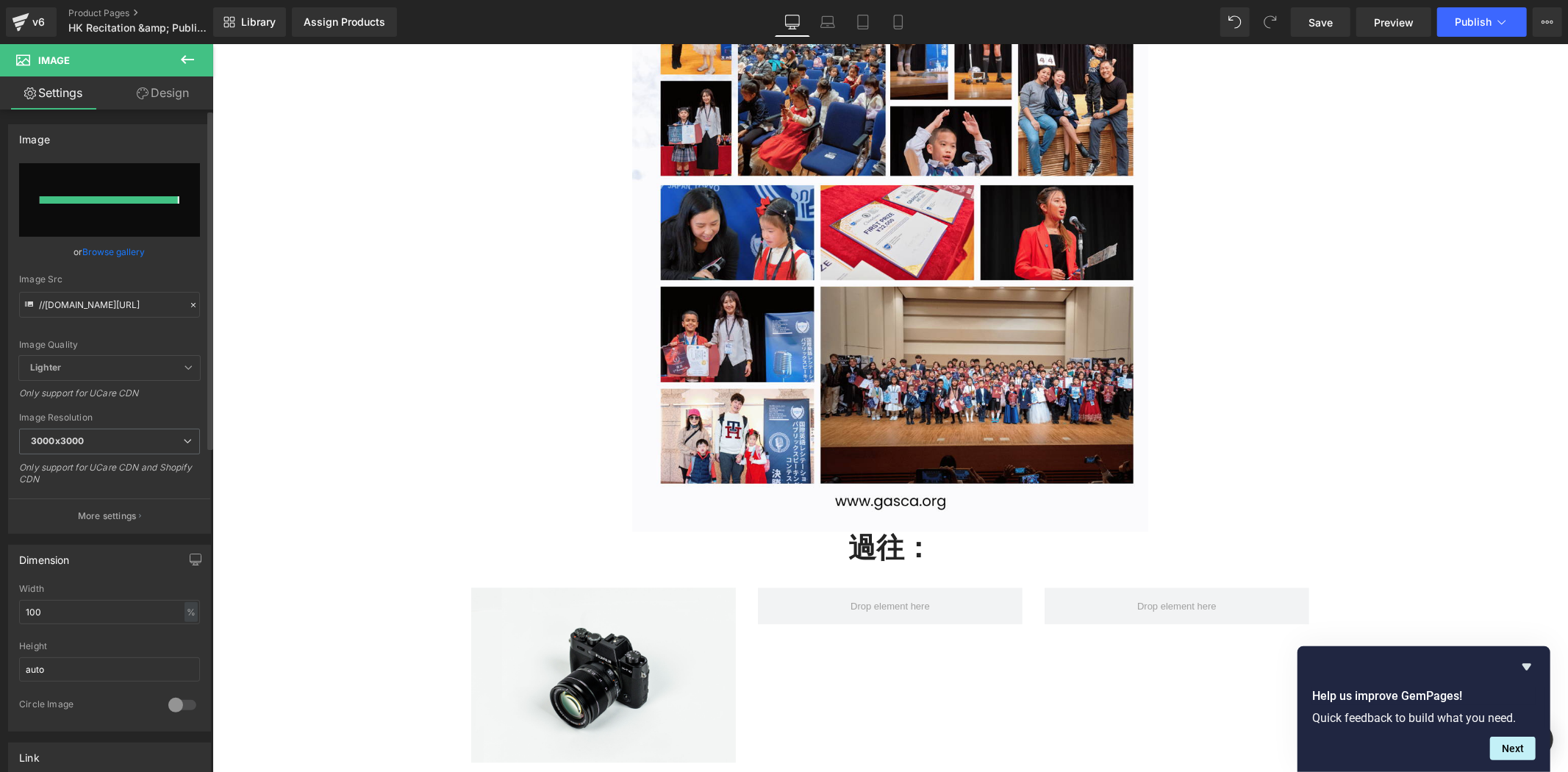
type input "https://ucarecdn.com/7d2be3b0-6ae4-42e0-a115-c840bc727f65/-/format/auto/-/previ…"
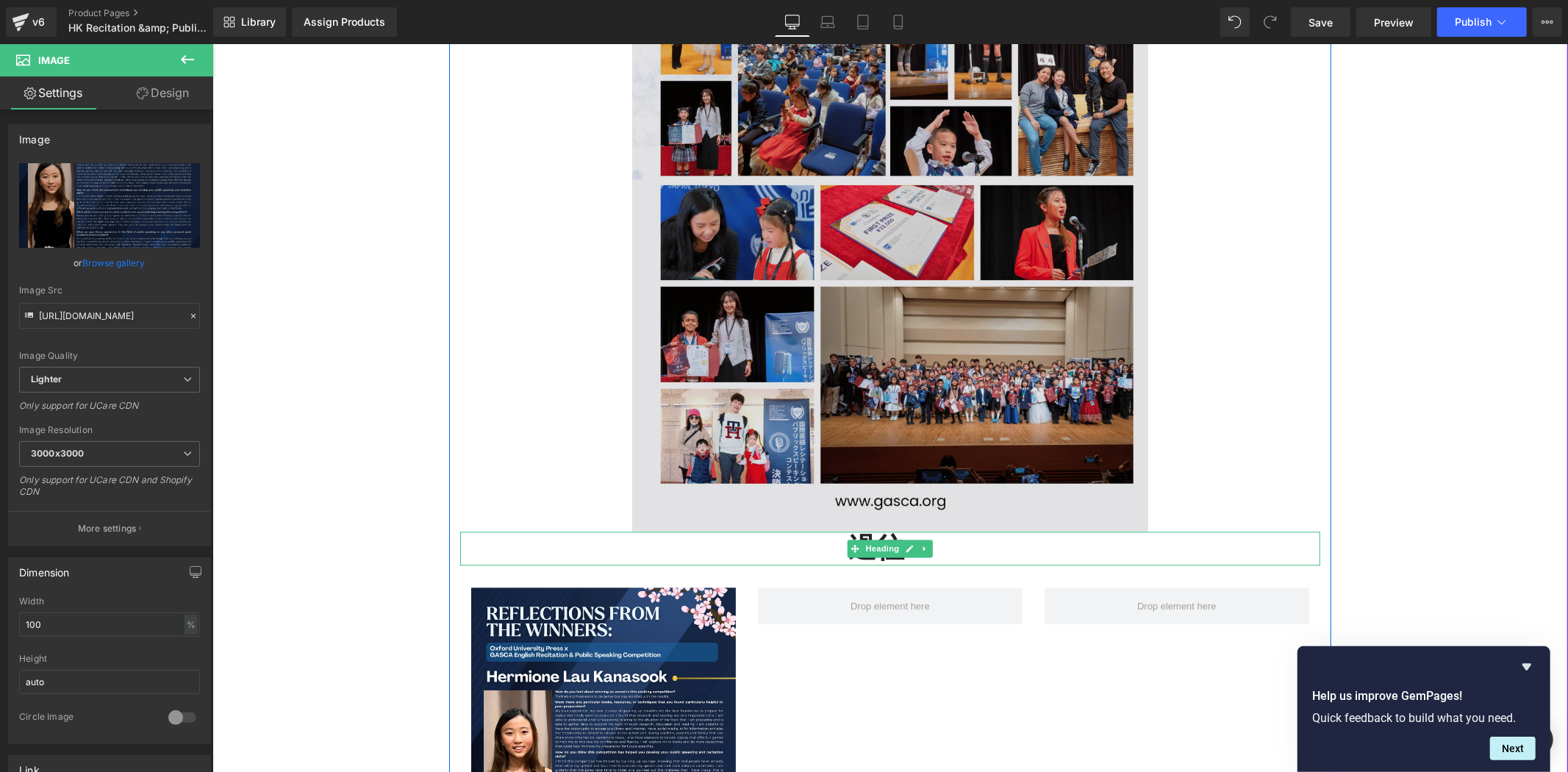
click at [718, 529] on div "過往比賽相集： Heading Image 過往： Heading Image Row" at bounding box center [890, 368] width 882 height 1201
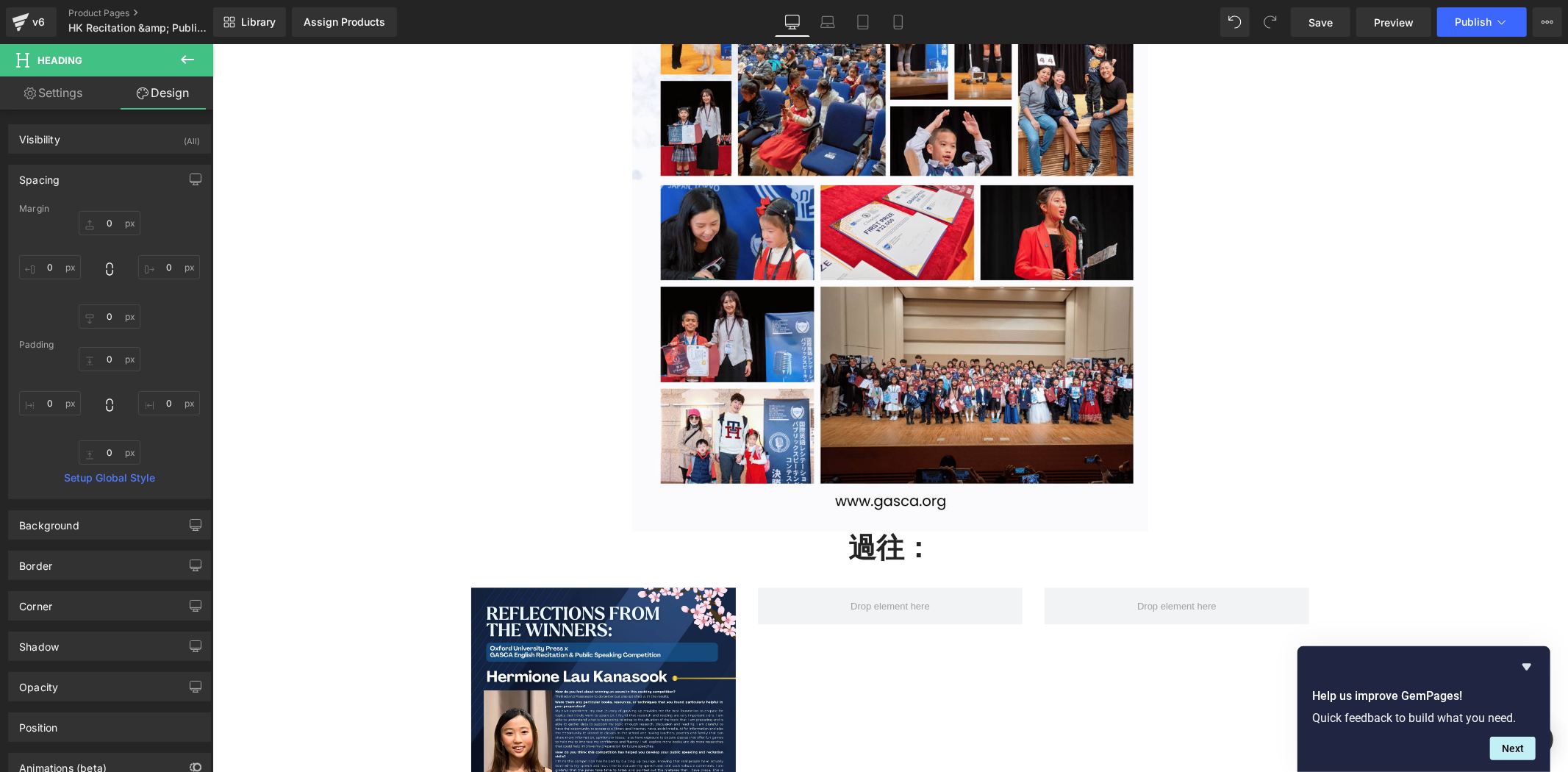
drag, startPoint x: 914, startPoint y: 559, endPoint x: 850, endPoint y: 542, distance: 66.2
click at [914, 559] on h2 "過往：" at bounding box center [890, 547] width 860 height 34
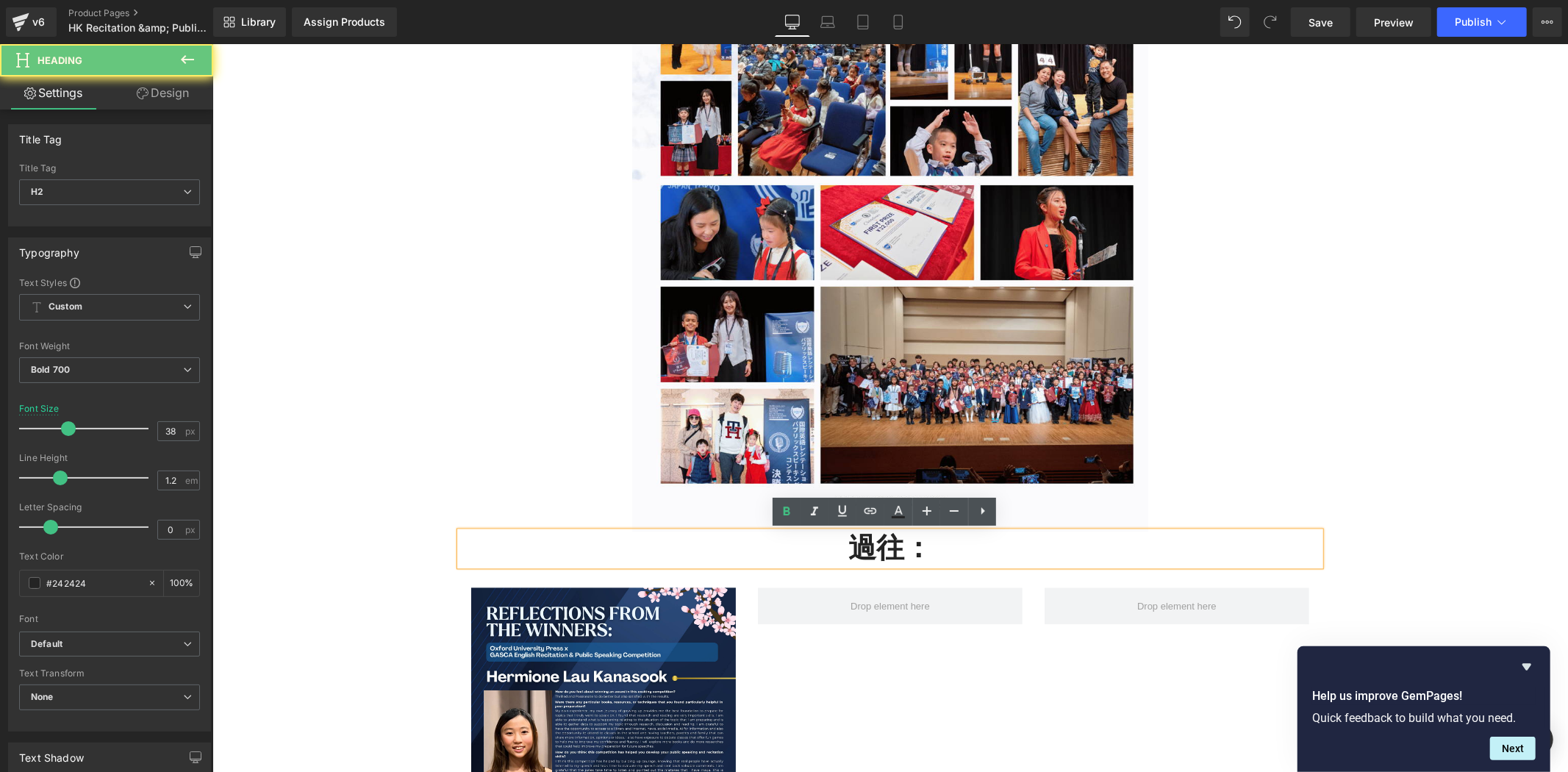
click at [724, 531] on div "過往：" at bounding box center [890, 547] width 860 height 34
click at [896, 546] on h2 "過往：" at bounding box center [890, 547] width 860 height 34
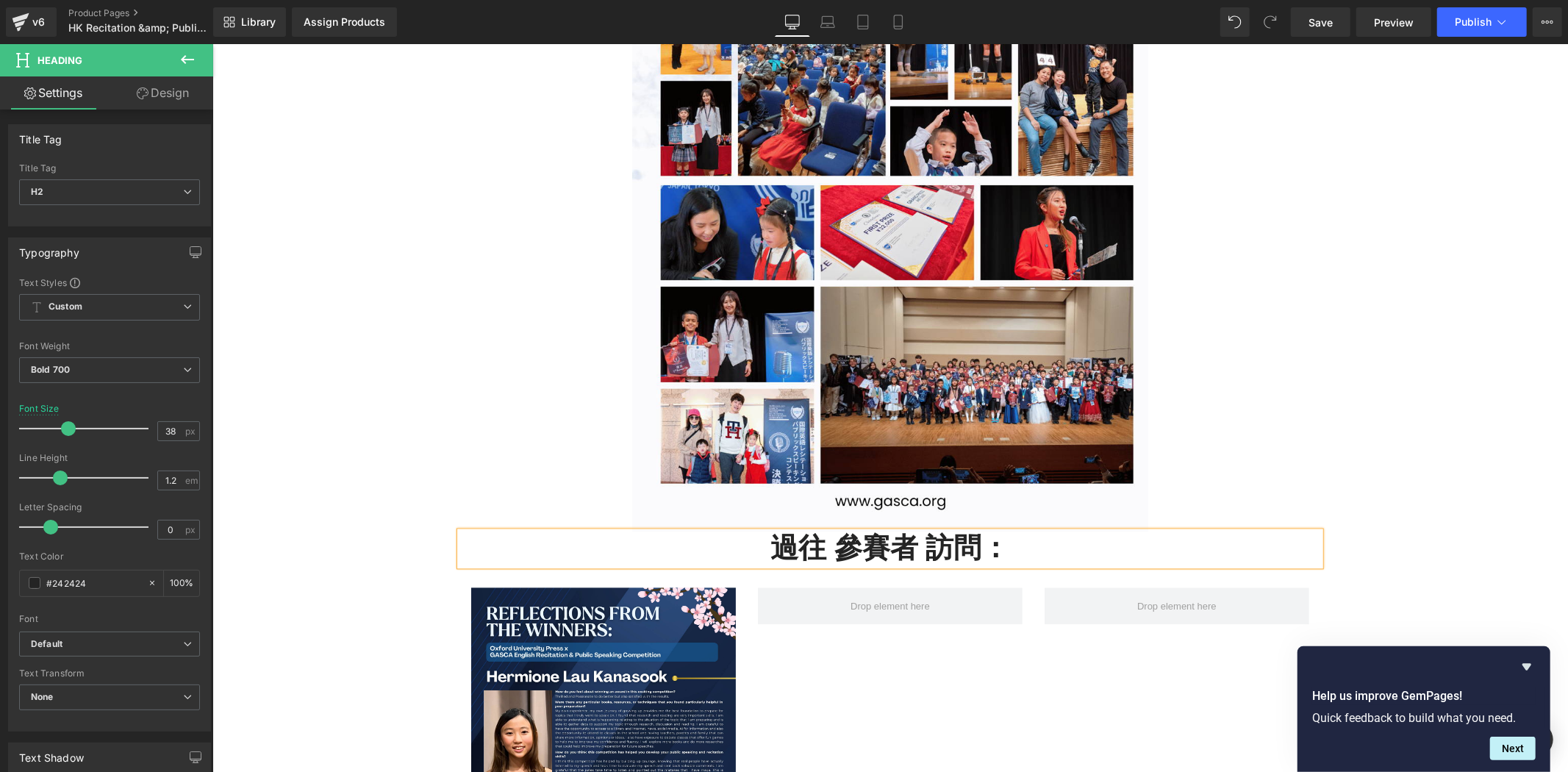
click at [918, 553] on h2 "過往 參賽者 訪問：" at bounding box center [890, 547] width 860 height 34
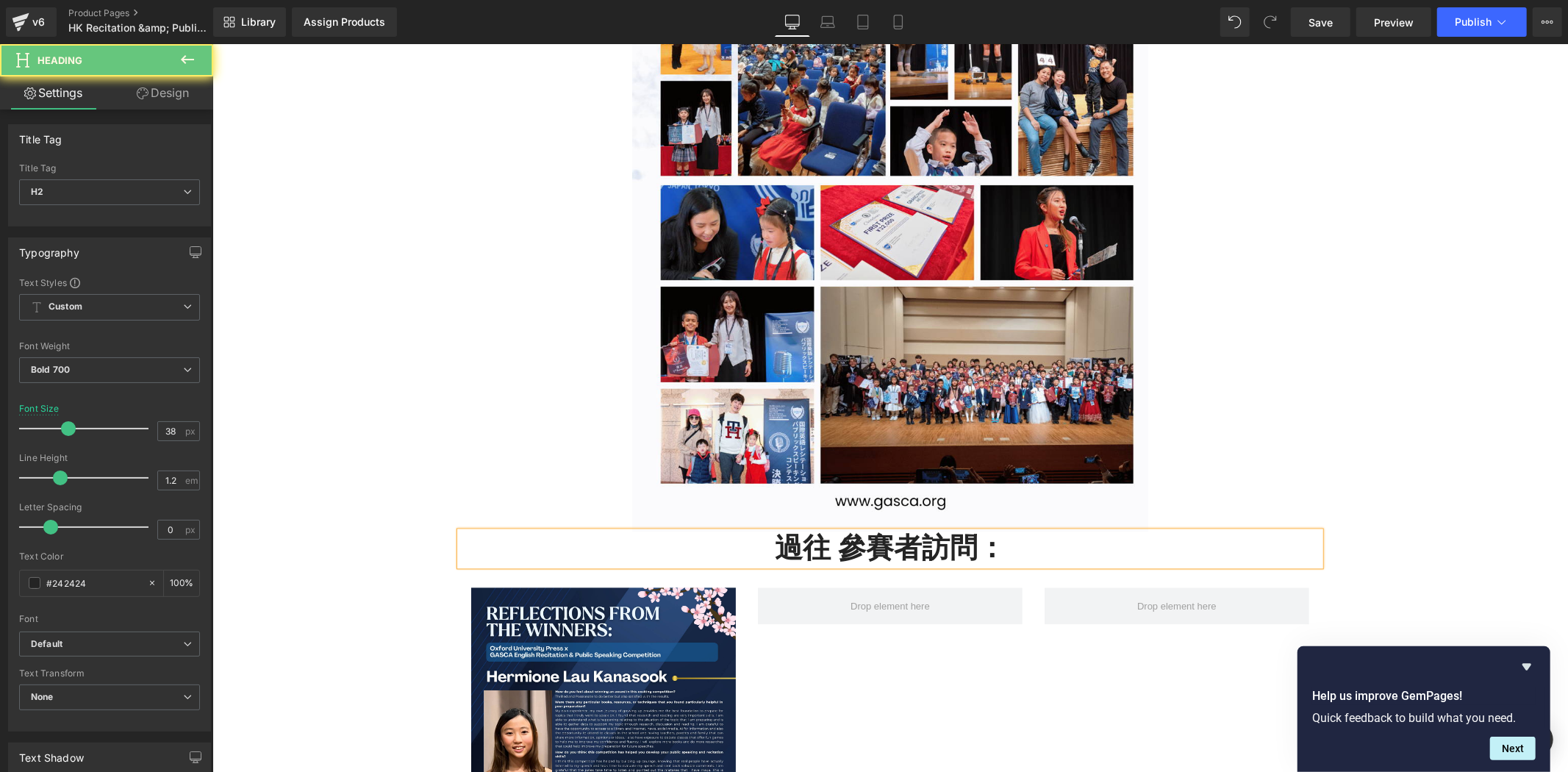
click at [836, 551] on h2 "過往 參賽者訪問：" at bounding box center [890, 547] width 860 height 34
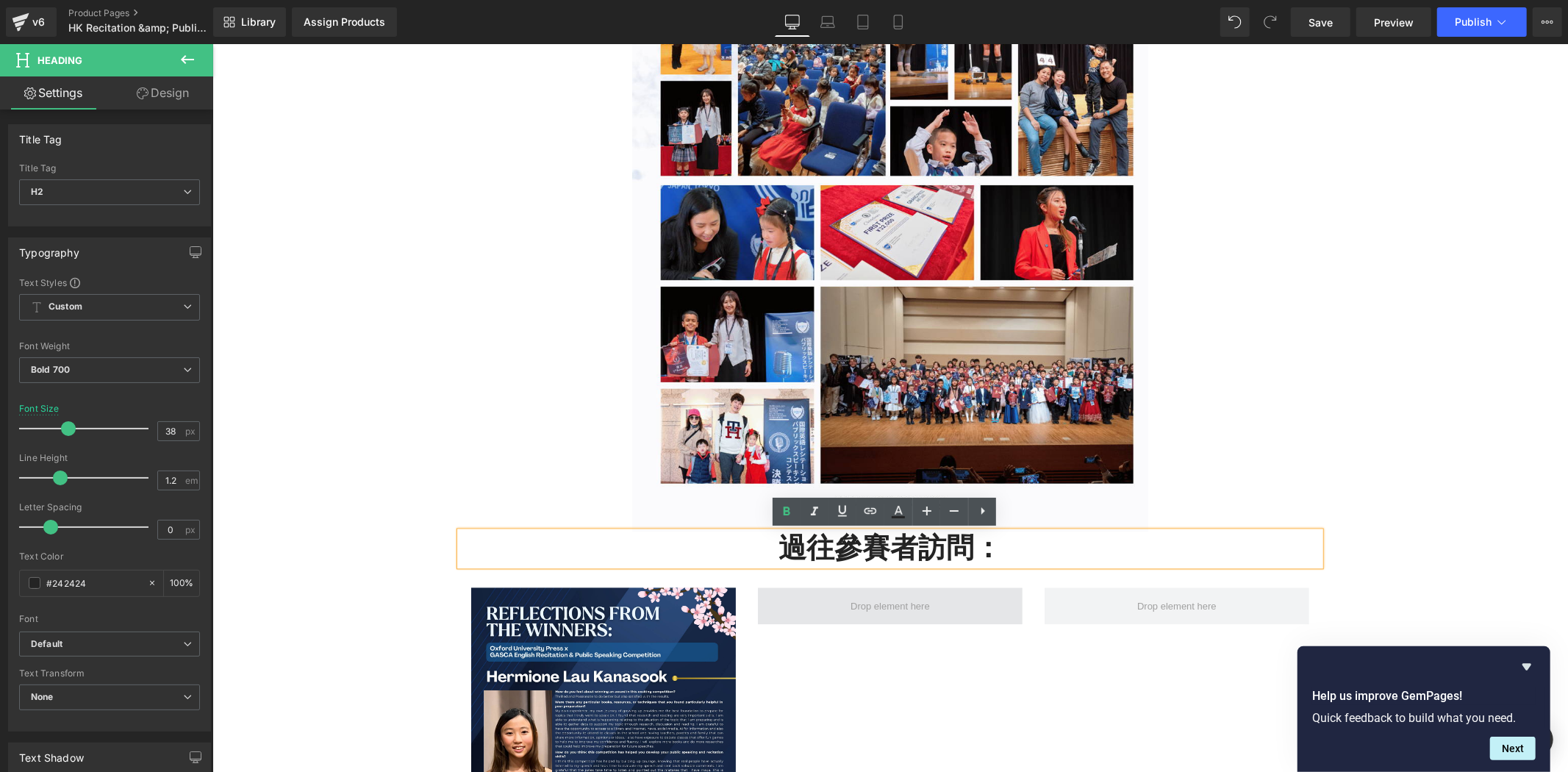
click at [880, 608] on span at bounding box center [890, 605] width 90 height 22
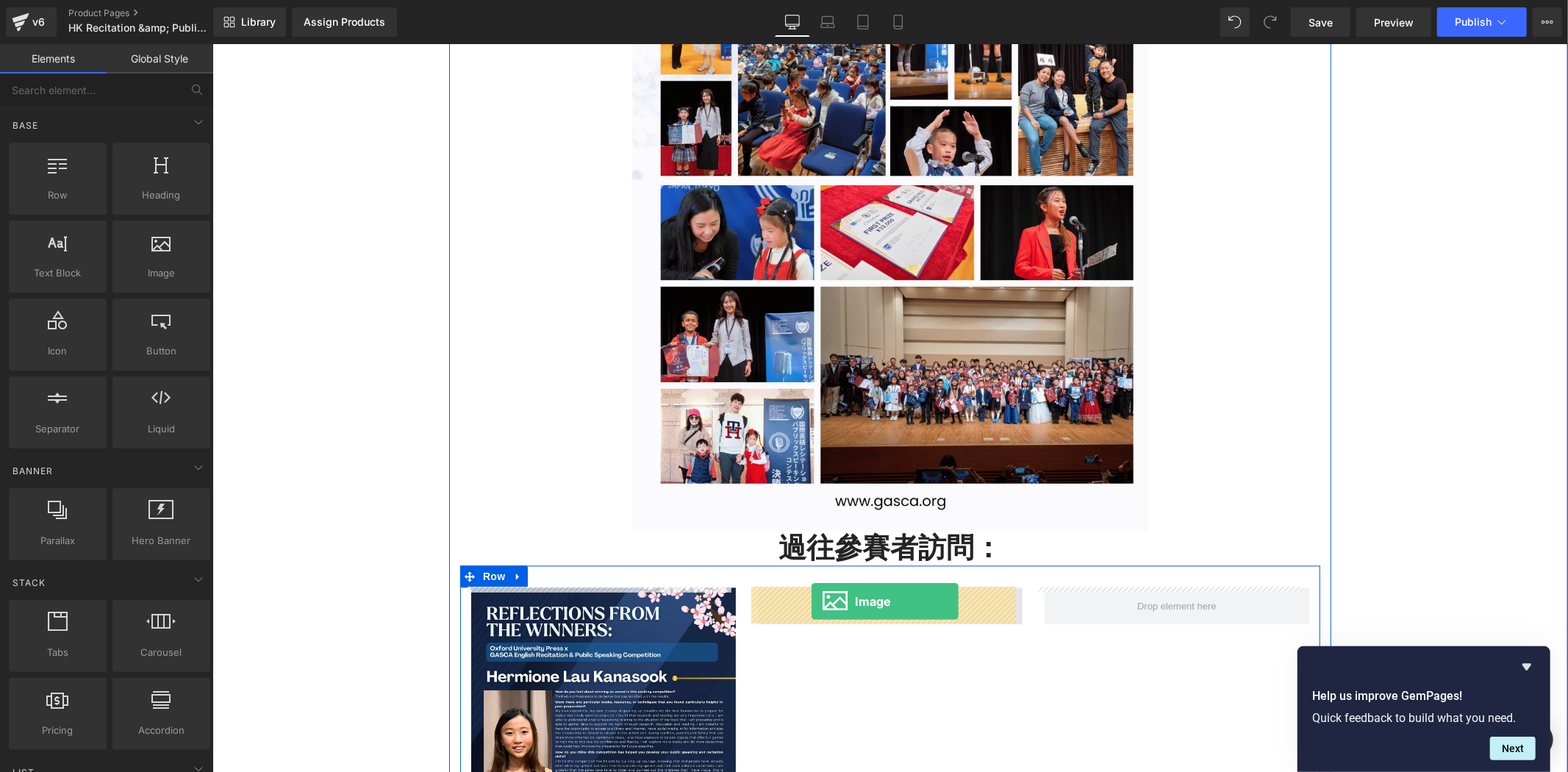
drag, startPoint x: 368, startPoint y: 316, endPoint x: 811, endPoint y: 600, distance: 526.2
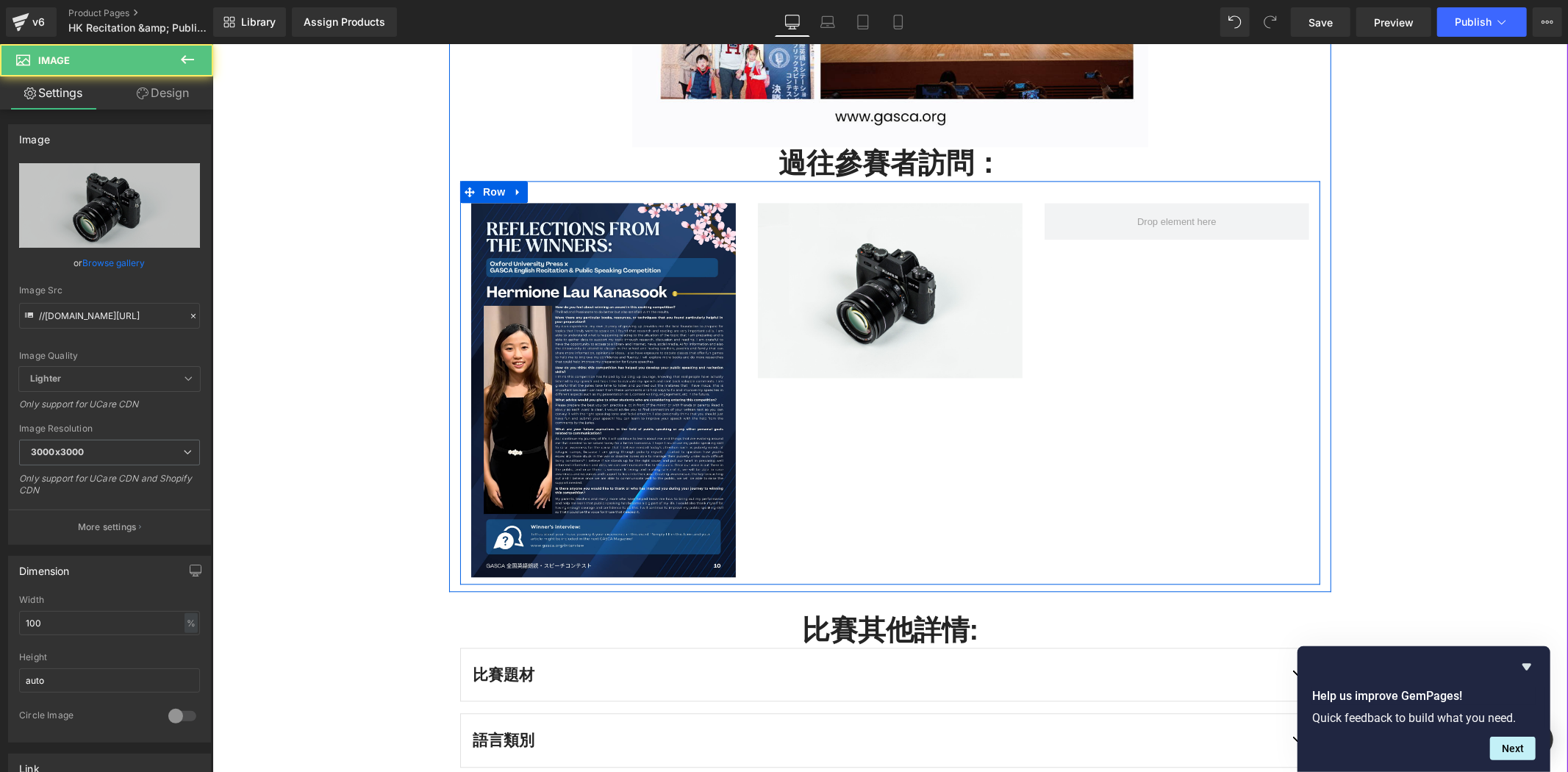
scroll to position [2781, 0]
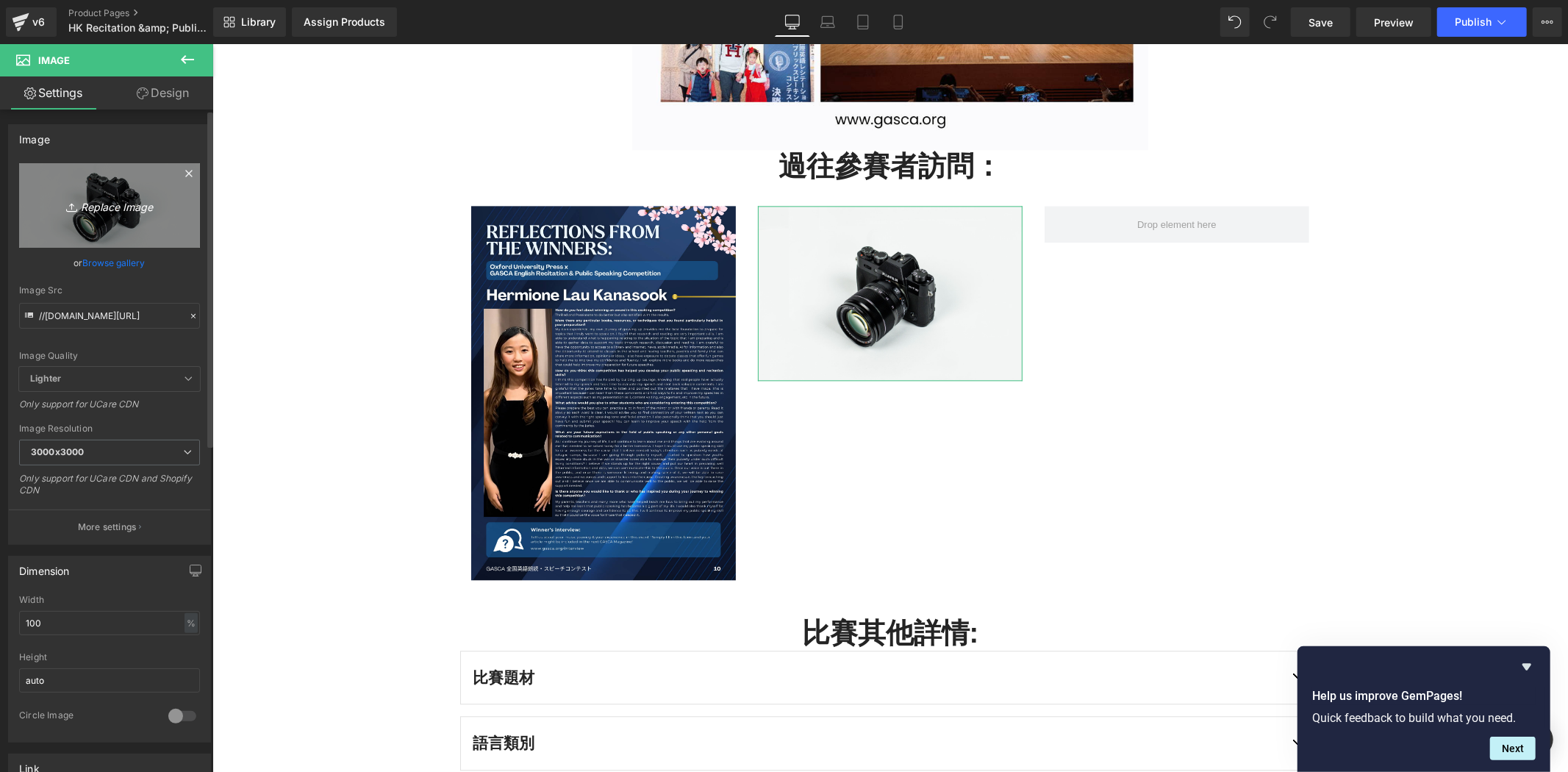
click at [130, 206] on icon "Replace Image" at bounding box center [109, 205] width 117 height 18
type input "C:\fakepath\GASCA Japan English Recitation & Public Speaking Competition (1).png"
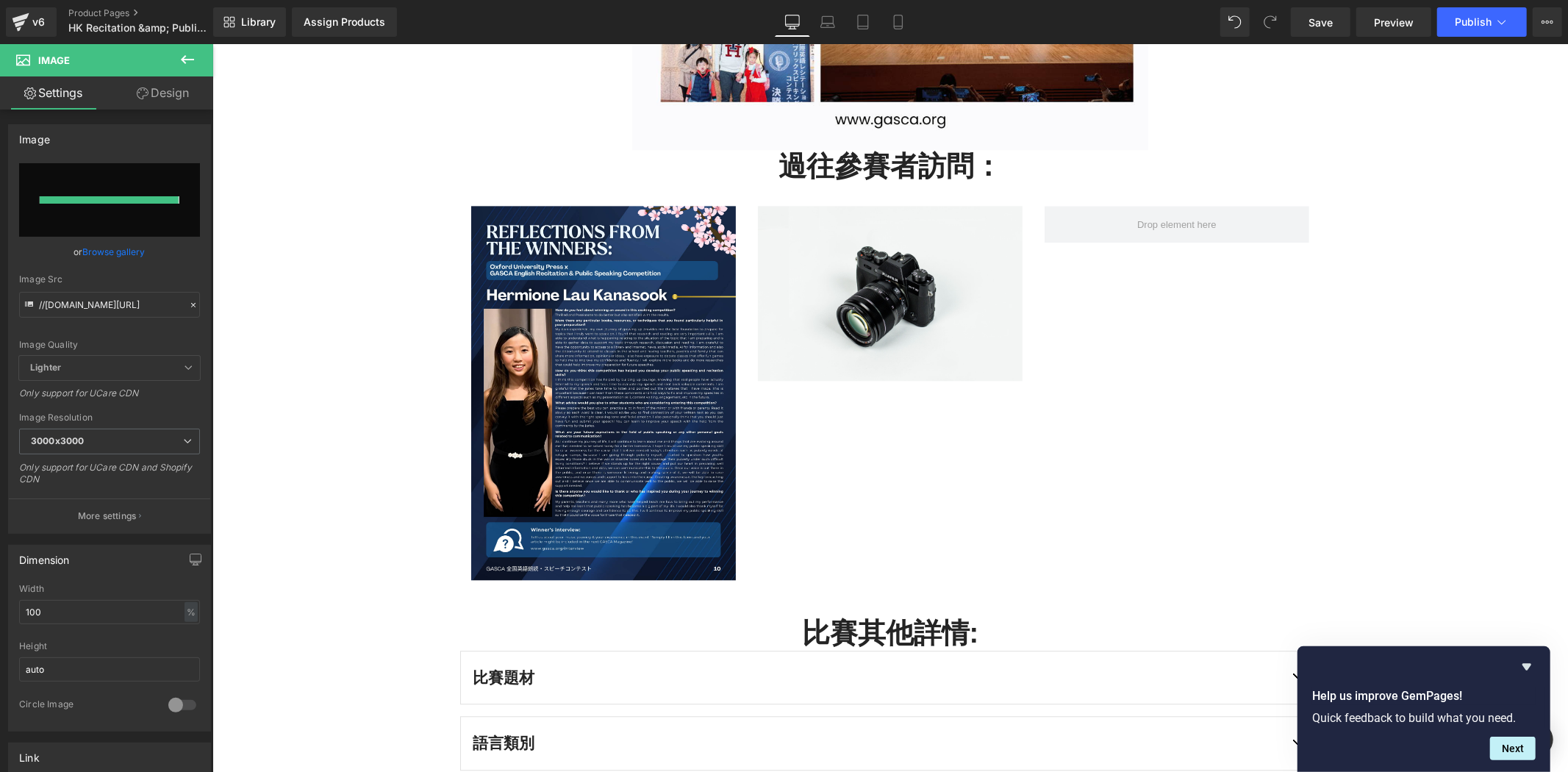
type input "https://ucarecdn.com/90c1bc41-d956-454e-9d38-6ef56103103e/-/format/auto/-/previ…"
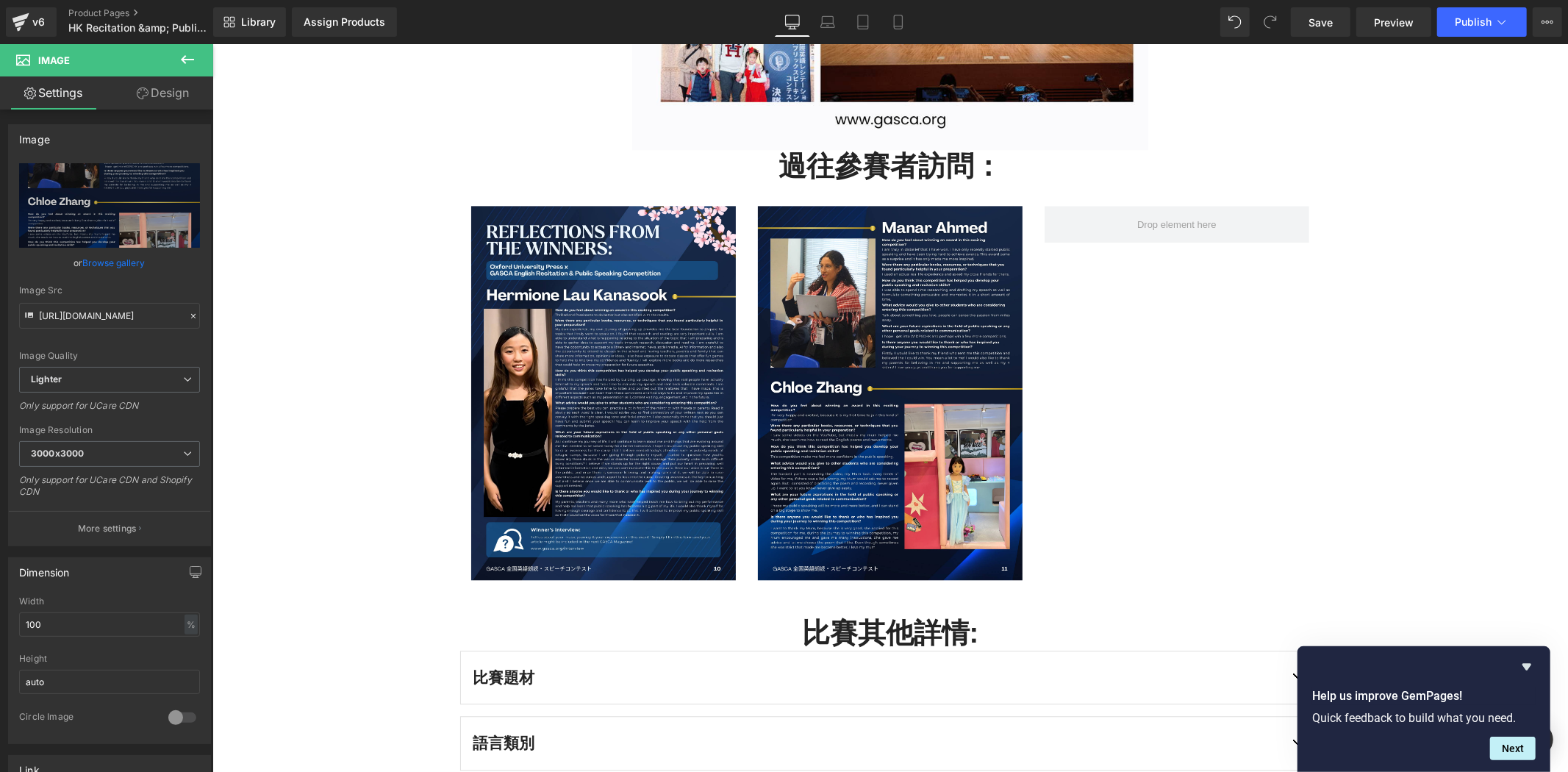
click at [185, 66] on icon at bounding box center [187, 59] width 17 height 17
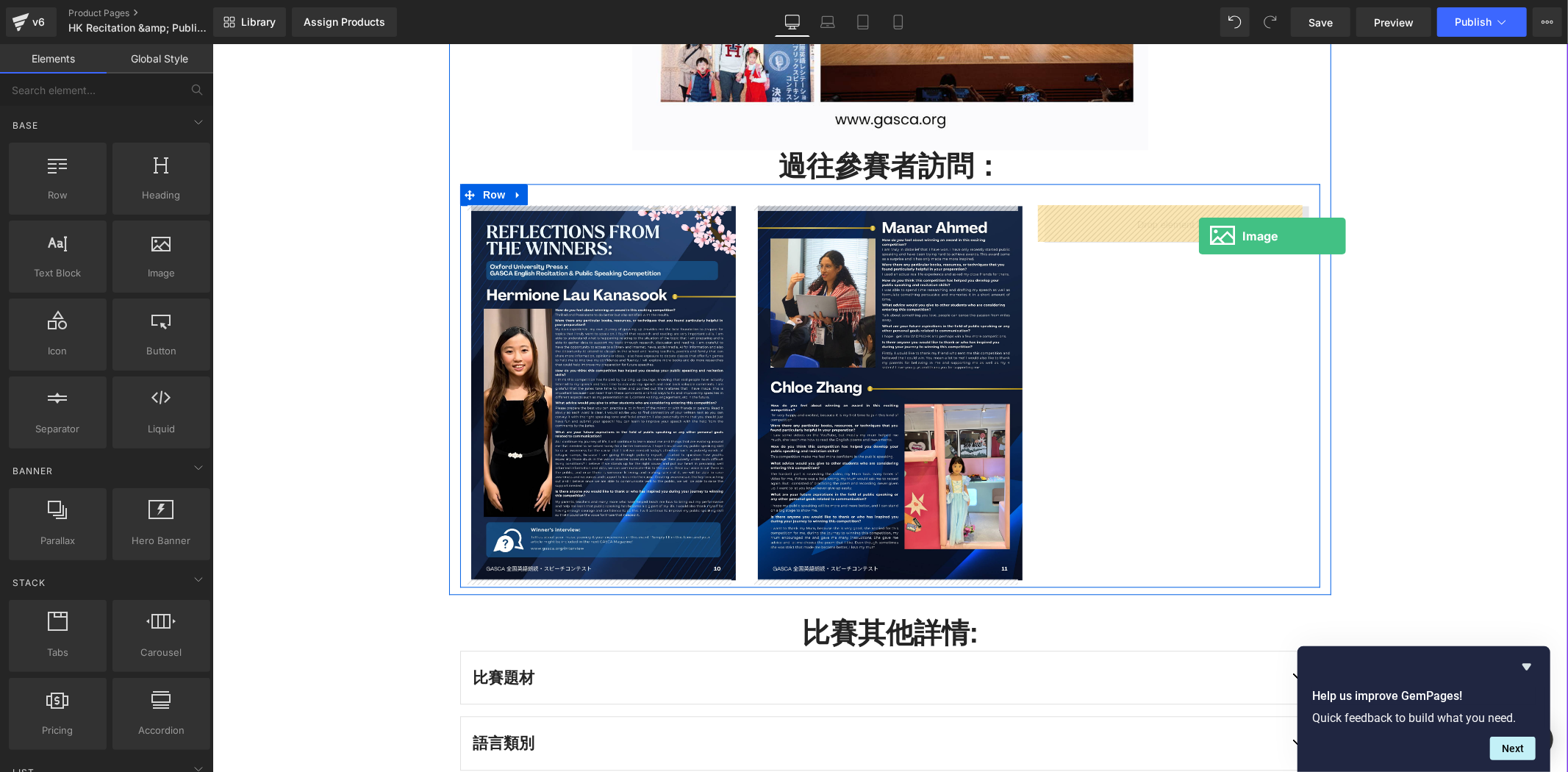
drag, startPoint x: 352, startPoint y: 305, endPoint x: 1199, endPoint y: 236, distance: 849.8
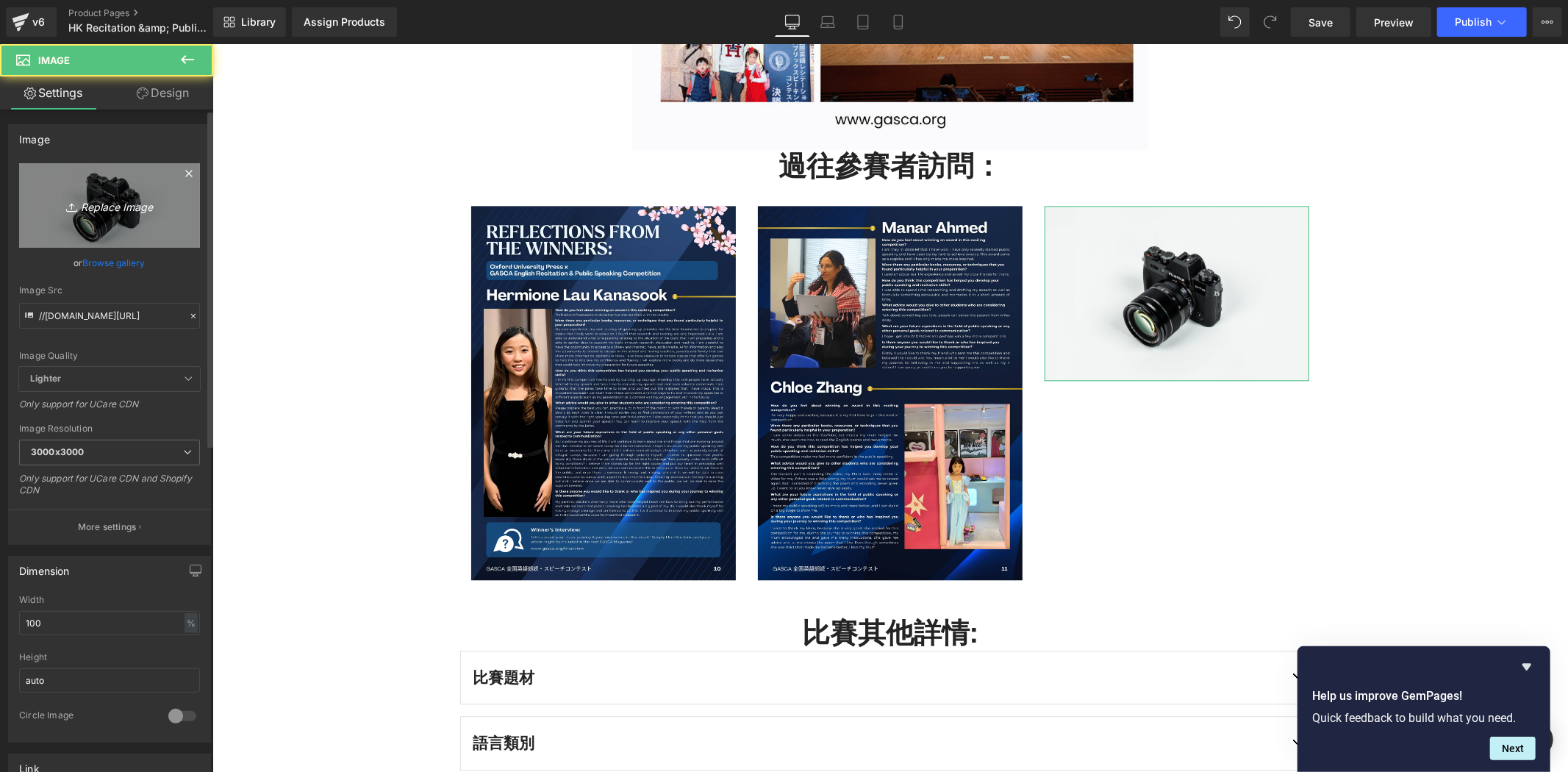
click at [112, 204] on icon "Replace Image" at bounding box center [109, 205] width 117 height 18
type input "C:\fakepath\GASCA Japan English Recitation & Public Speaking Competition (2).png"
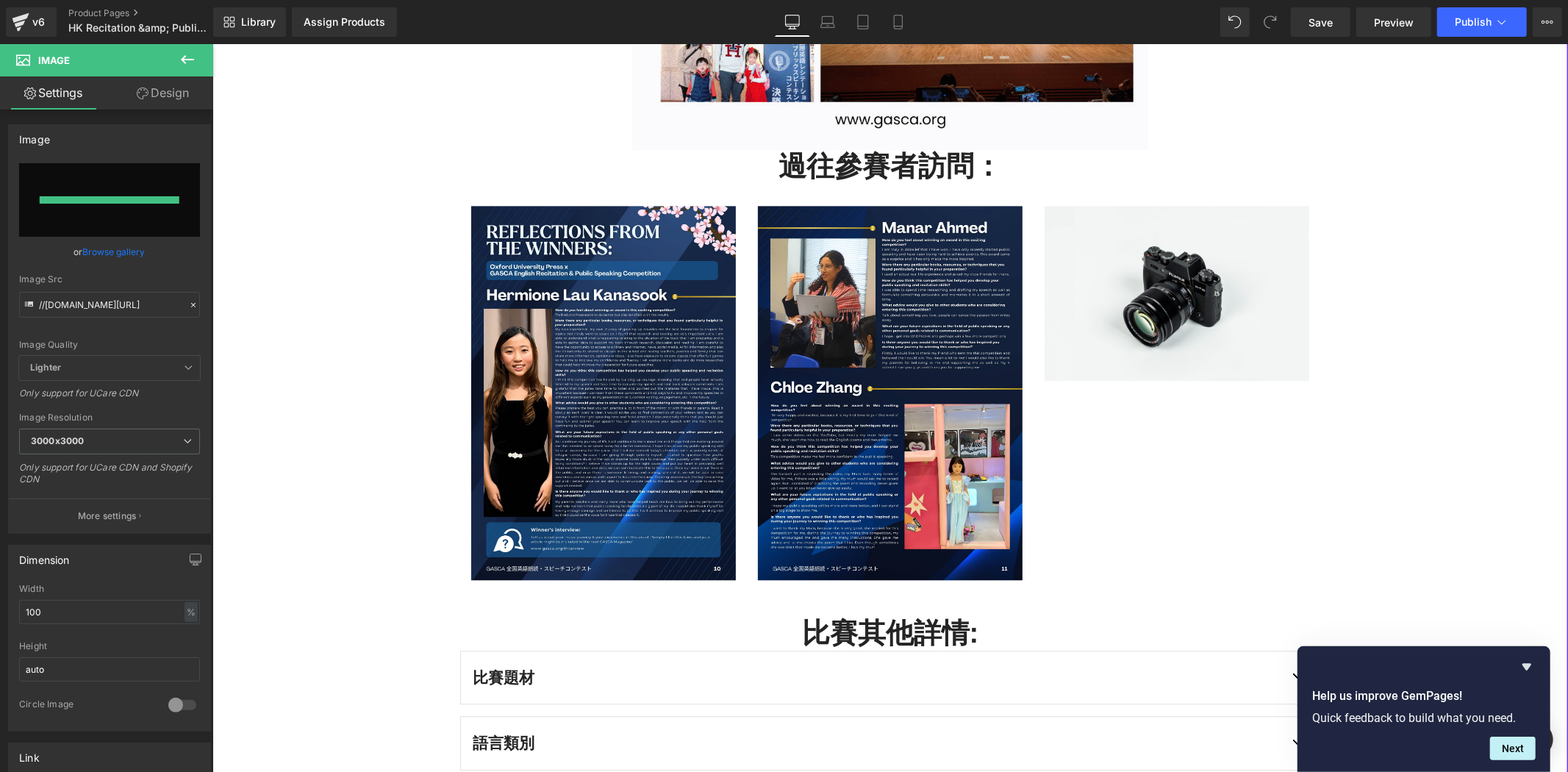
type input "https://ucarecdn.com/dc1944ab-6644-4eeb-a988-f003160ae0ef/-/format/auto/-/previ…"
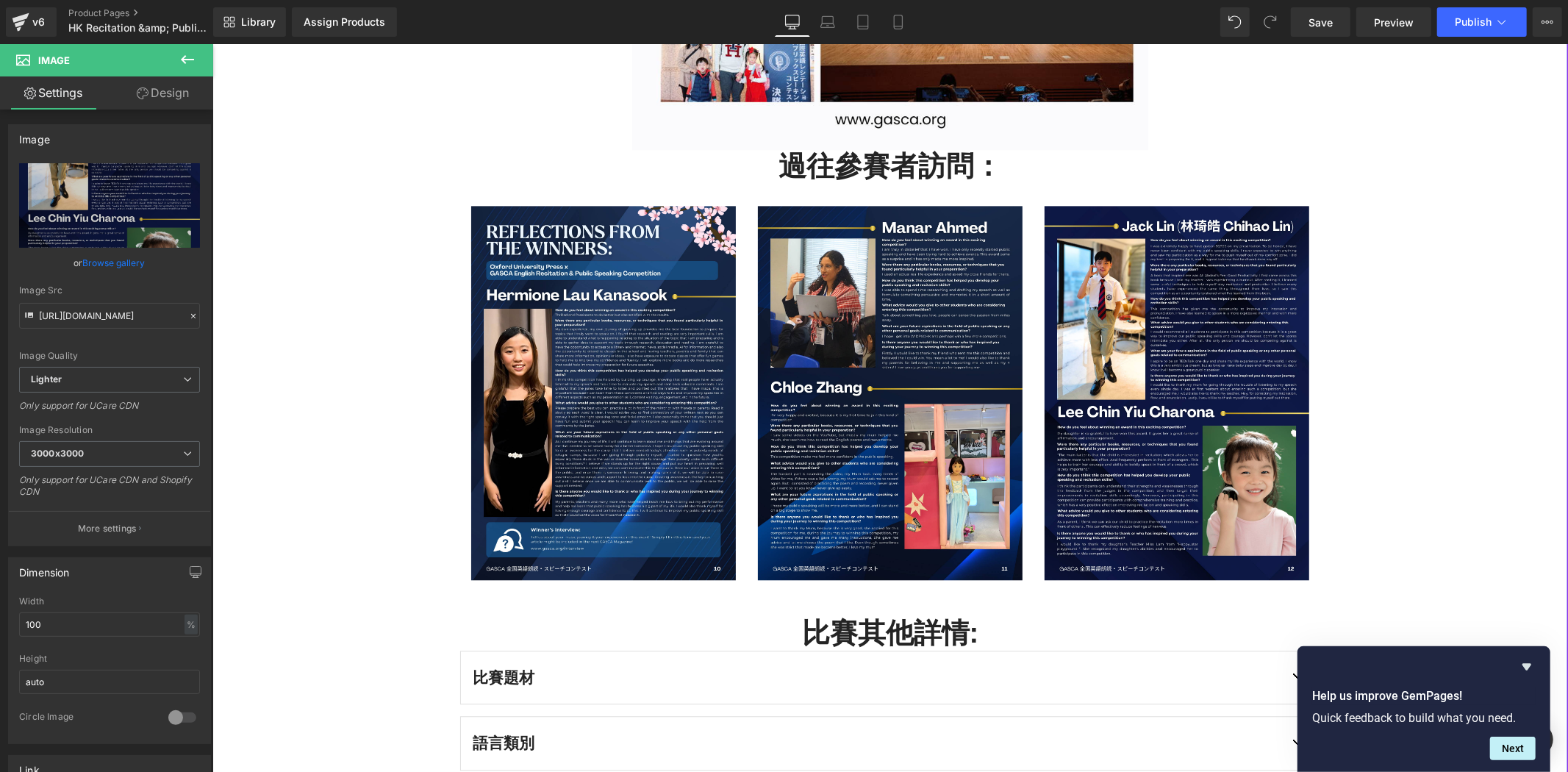
click at [1367, 338] on div "比賽報名步驟： Heading Row Image . 立即報名 . Button 過往比賽相集： Heading Image 過往參賽者訪問： Headin…" at bounding box center [890, 143] width 1356 height 2329
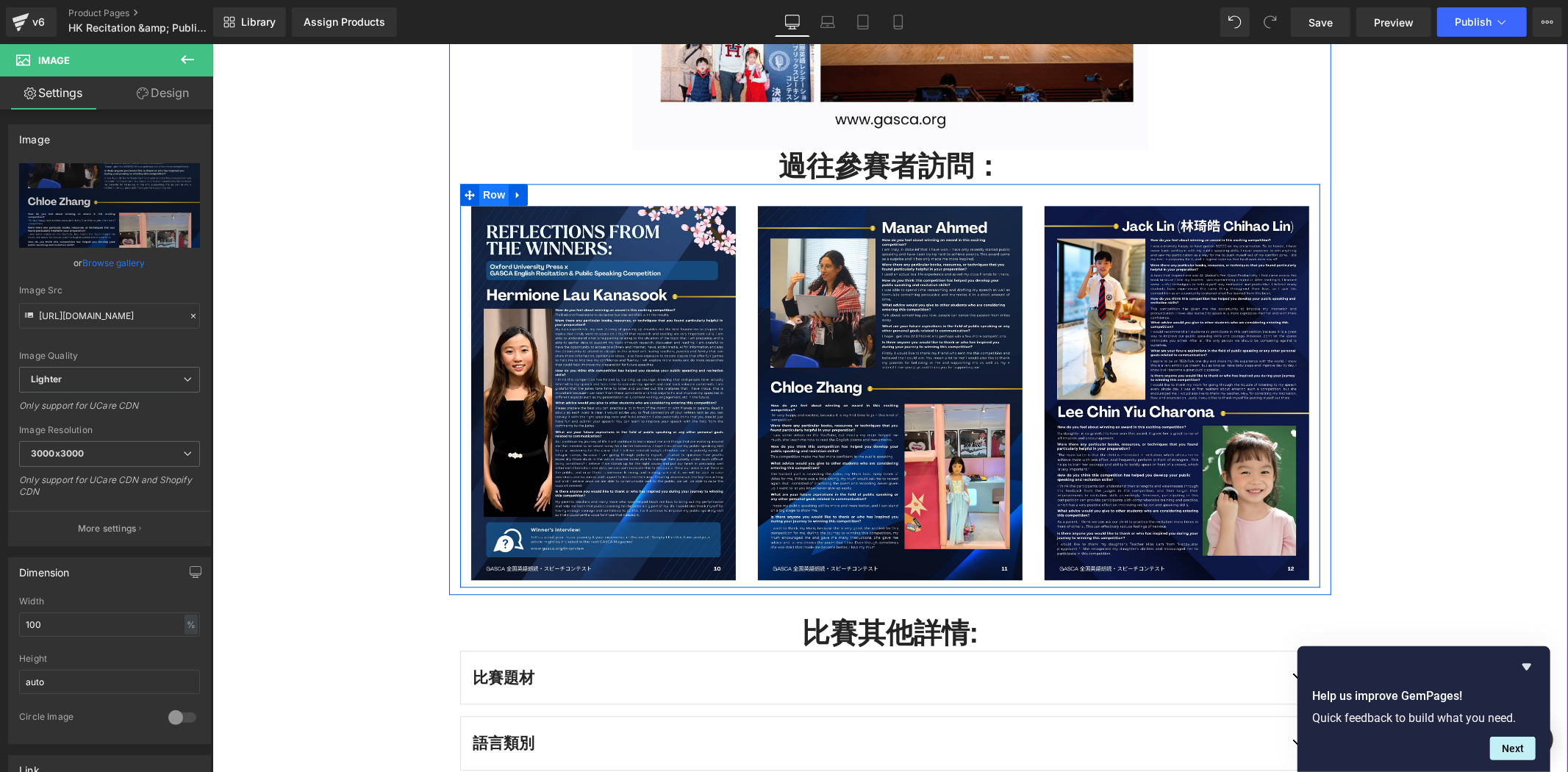
click at [484, 199] on span "Row" at bounding box center [493, 194] width 29 height 22
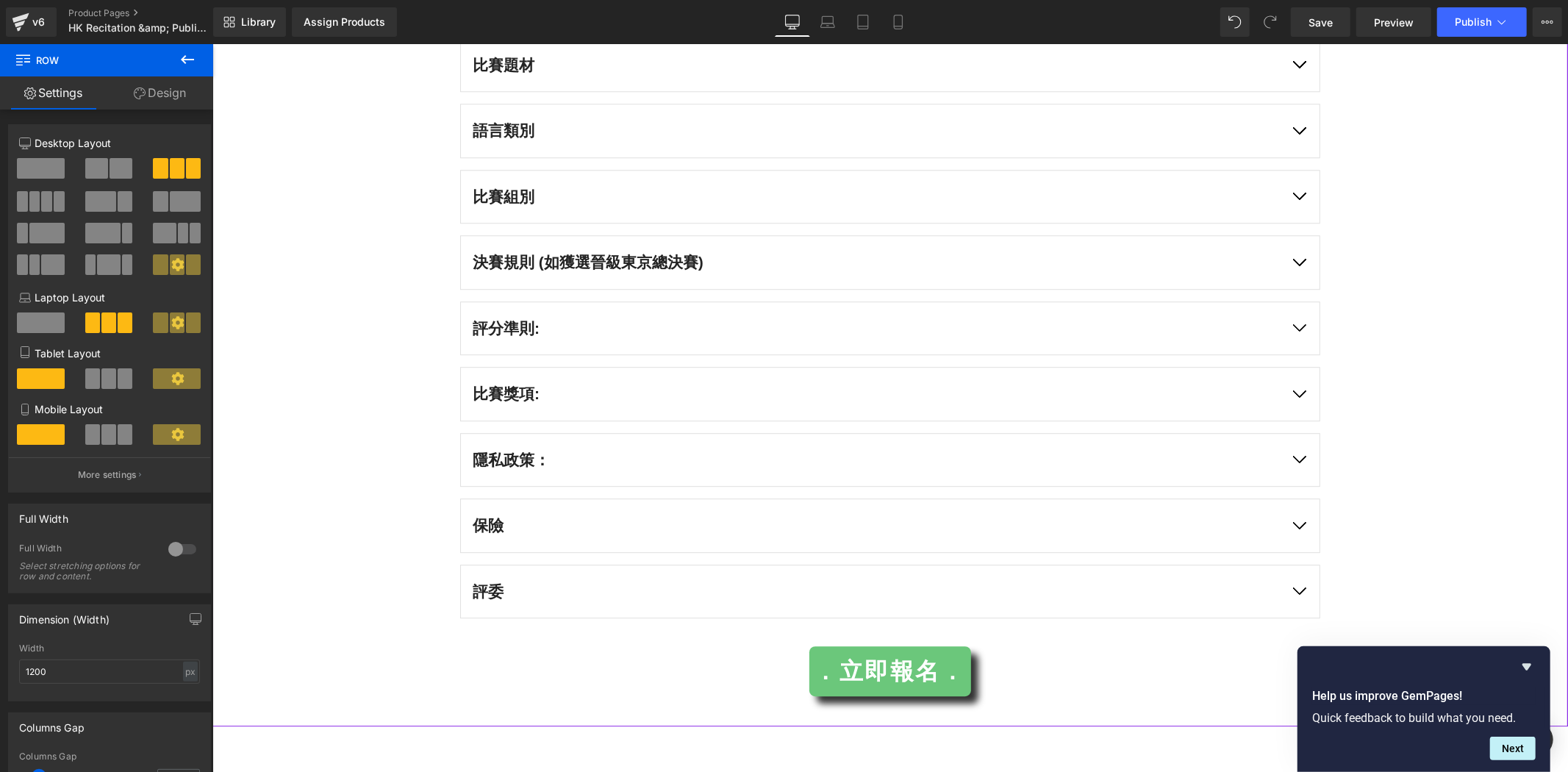
scroll to position [3543, 0]
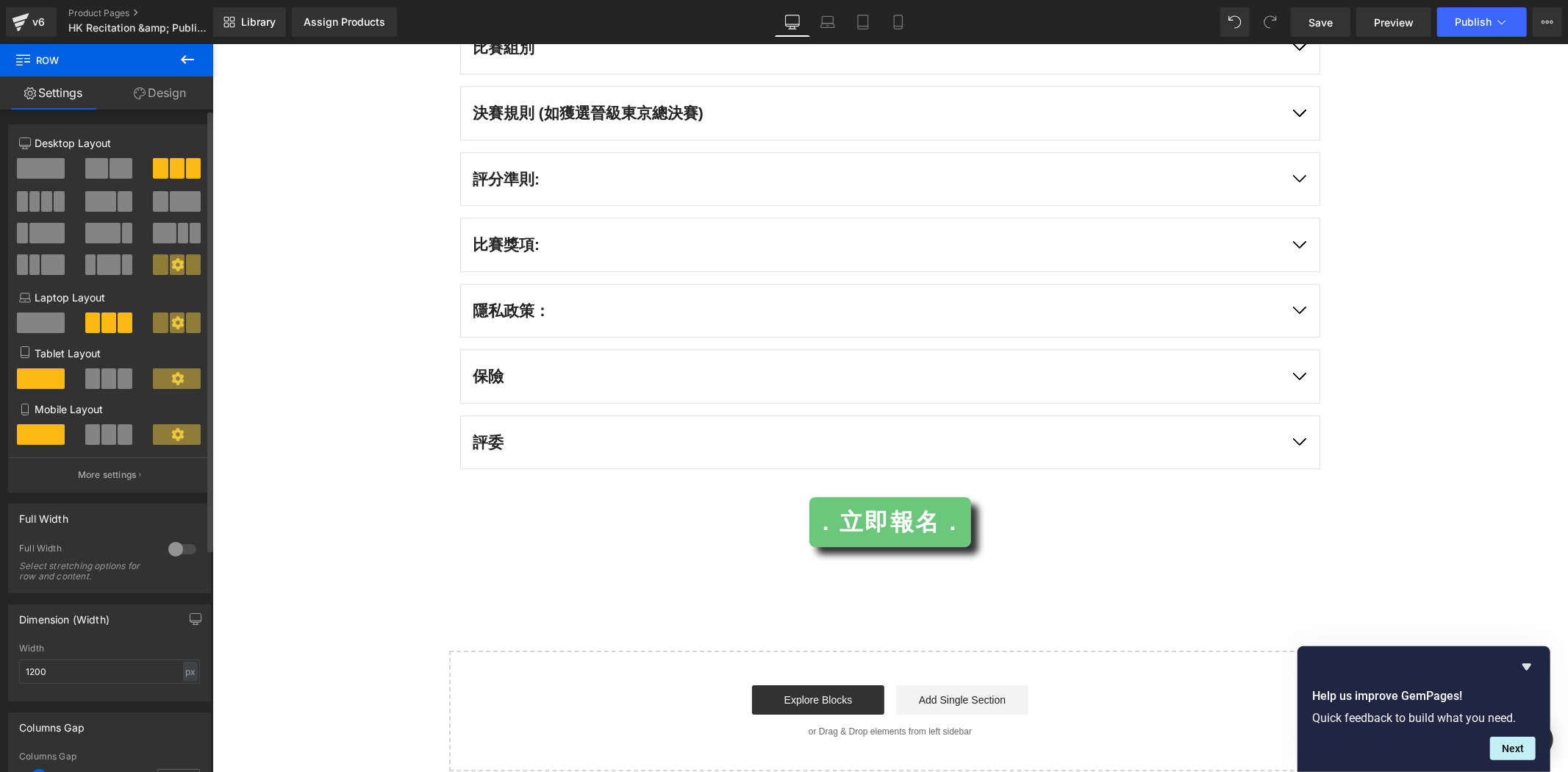
click at [182, 557] on div at bounding box center [182, 549] width 35 height 24
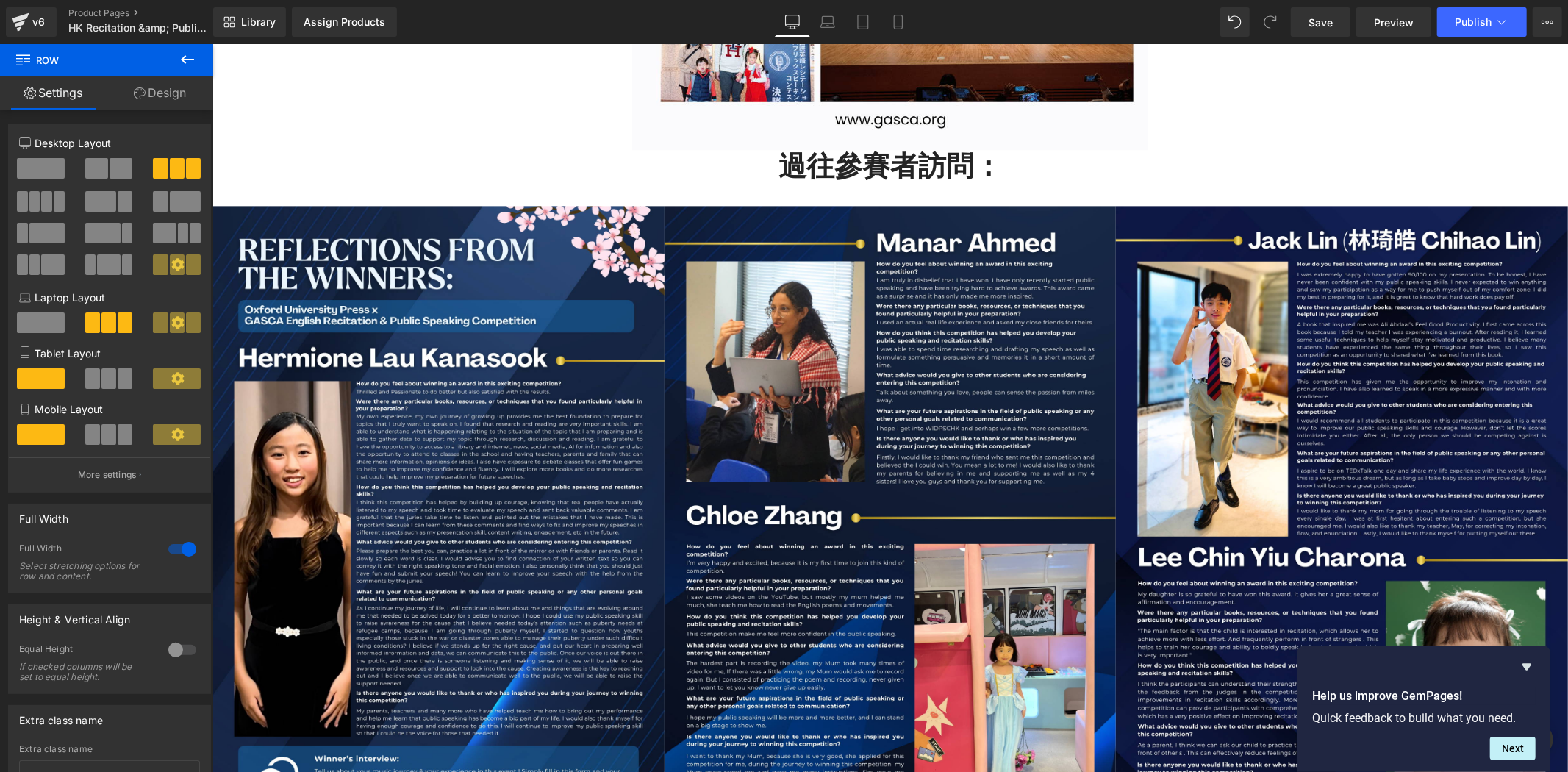
scroll to position [3352, 0]
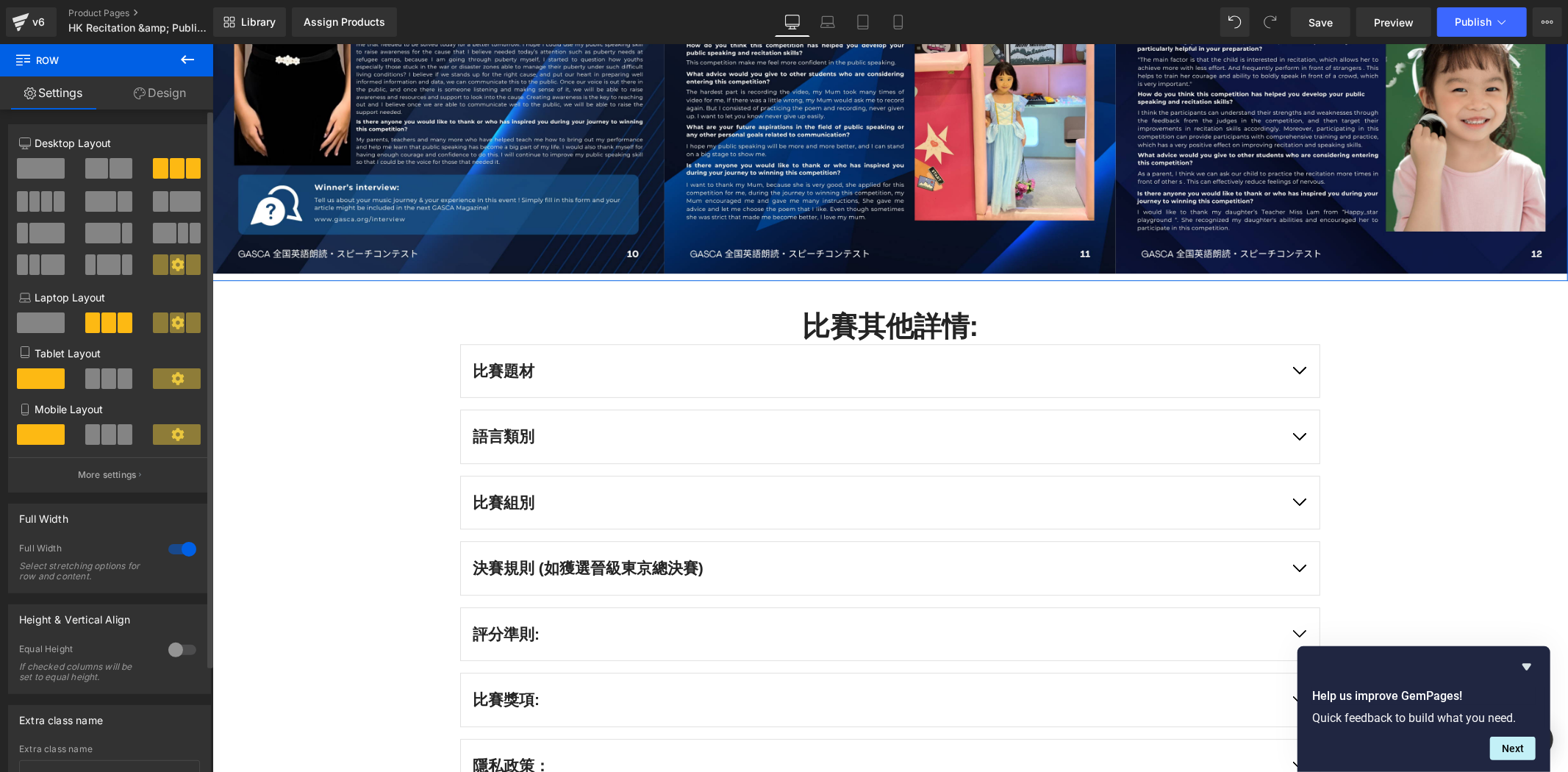
click at [172, 558] on div at bounding box center [182, 549] width 35 height 24
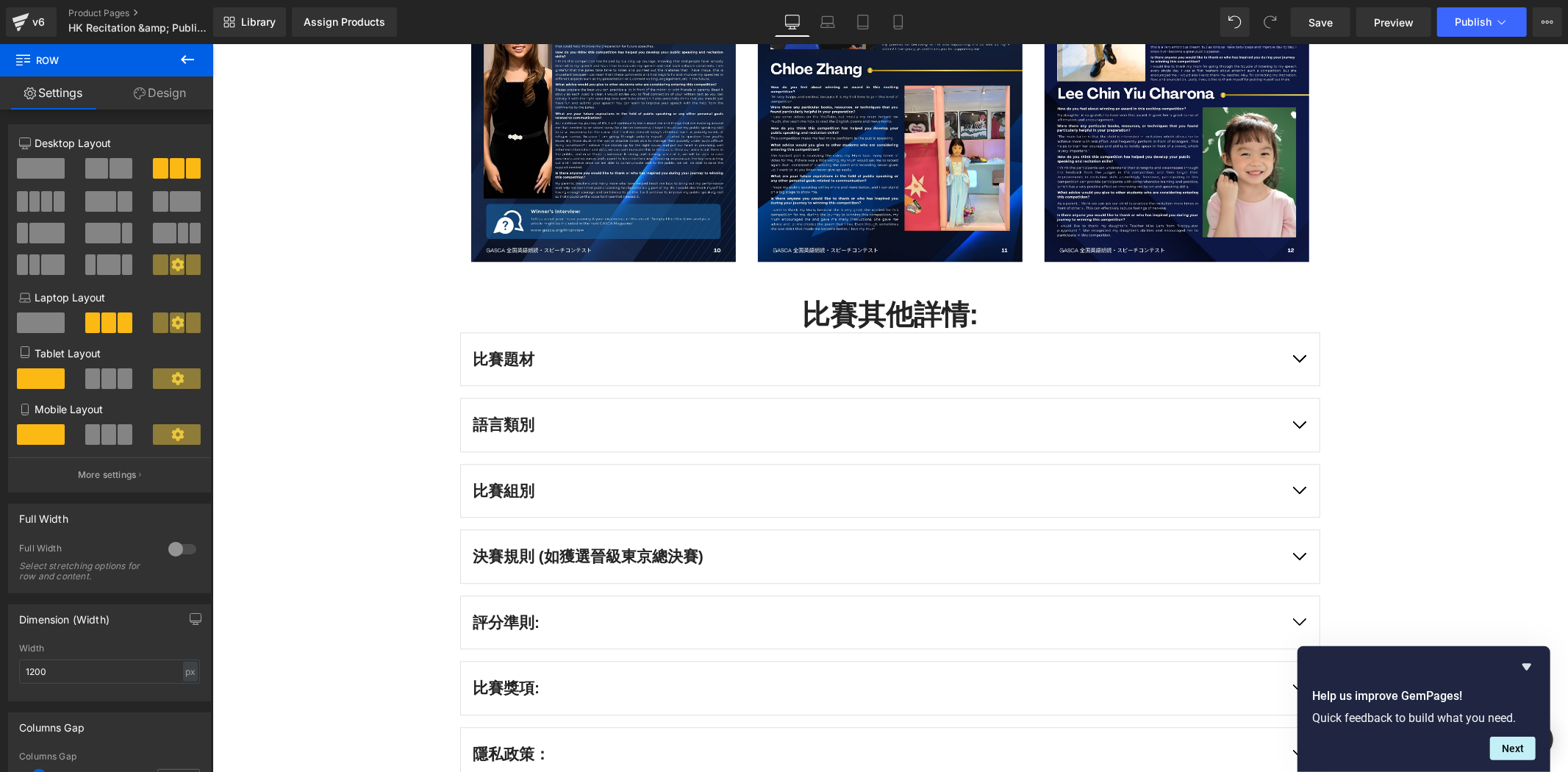
scroll to position [2781, 0]
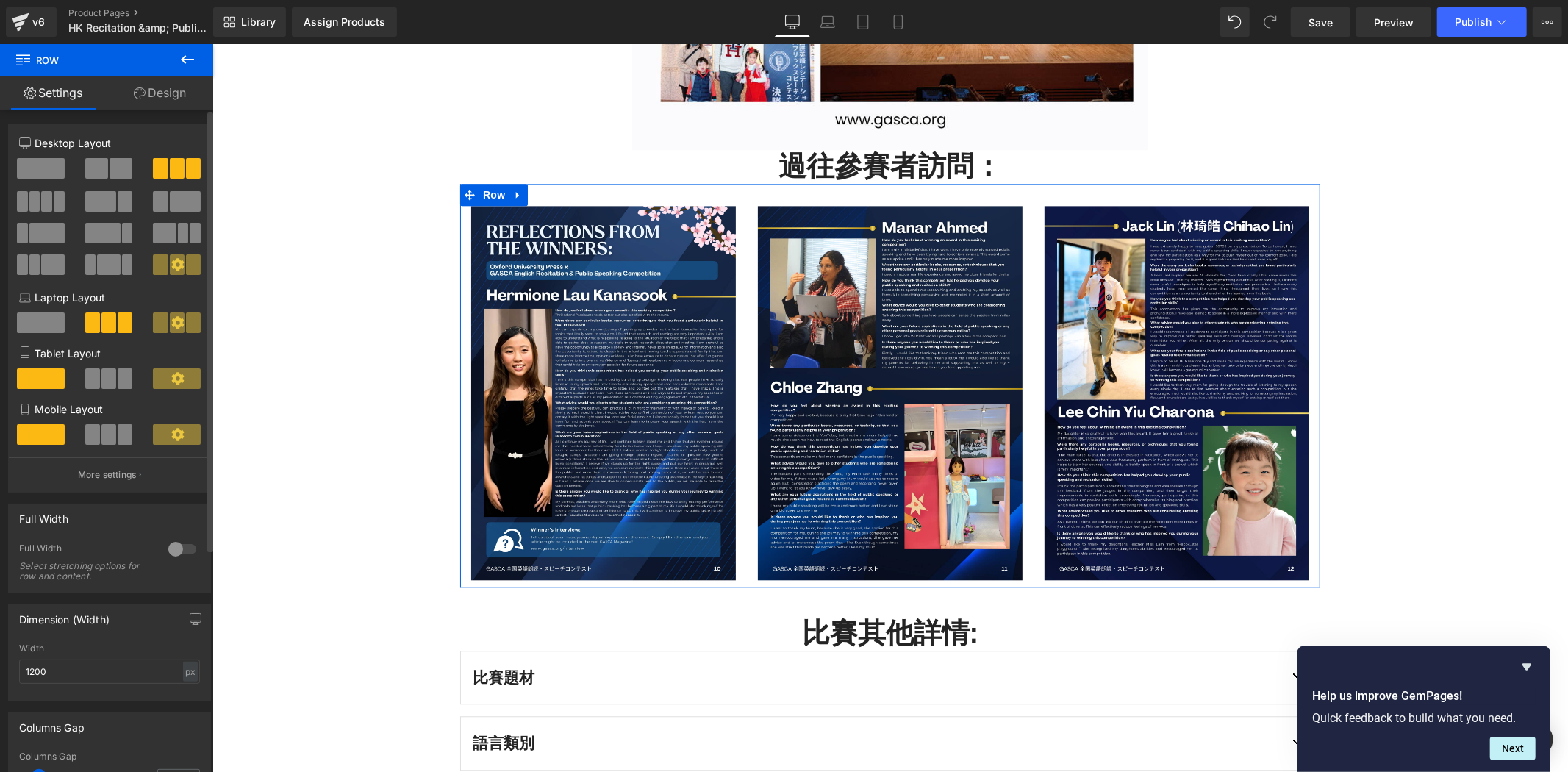
click at [183, 554] on div at bounding box center [182, 549] width 35 height 24
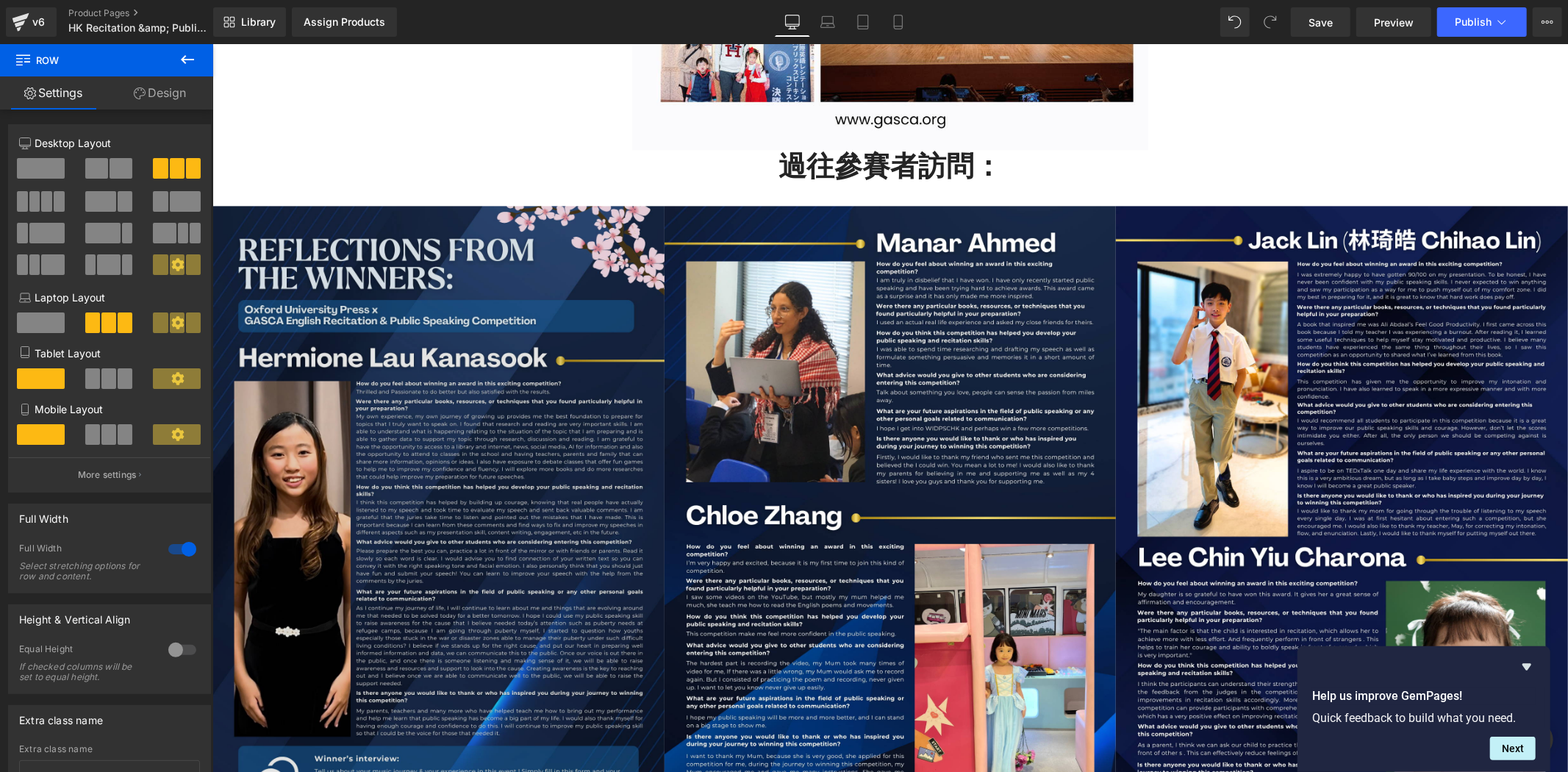
click at [427, 499] on img at bounding box center [438, 524] width 452 height 639
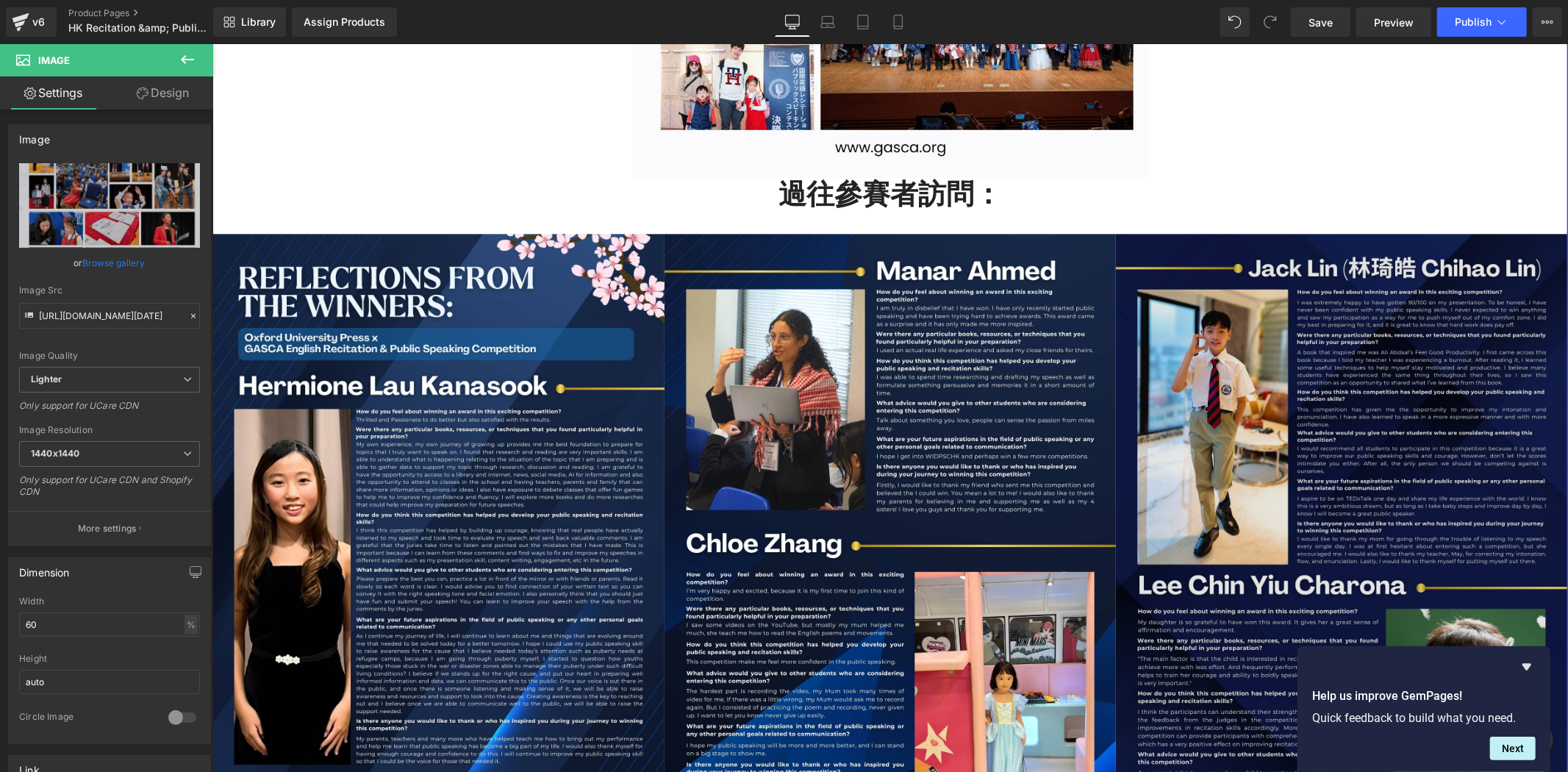
scroll to position [2399, 0]
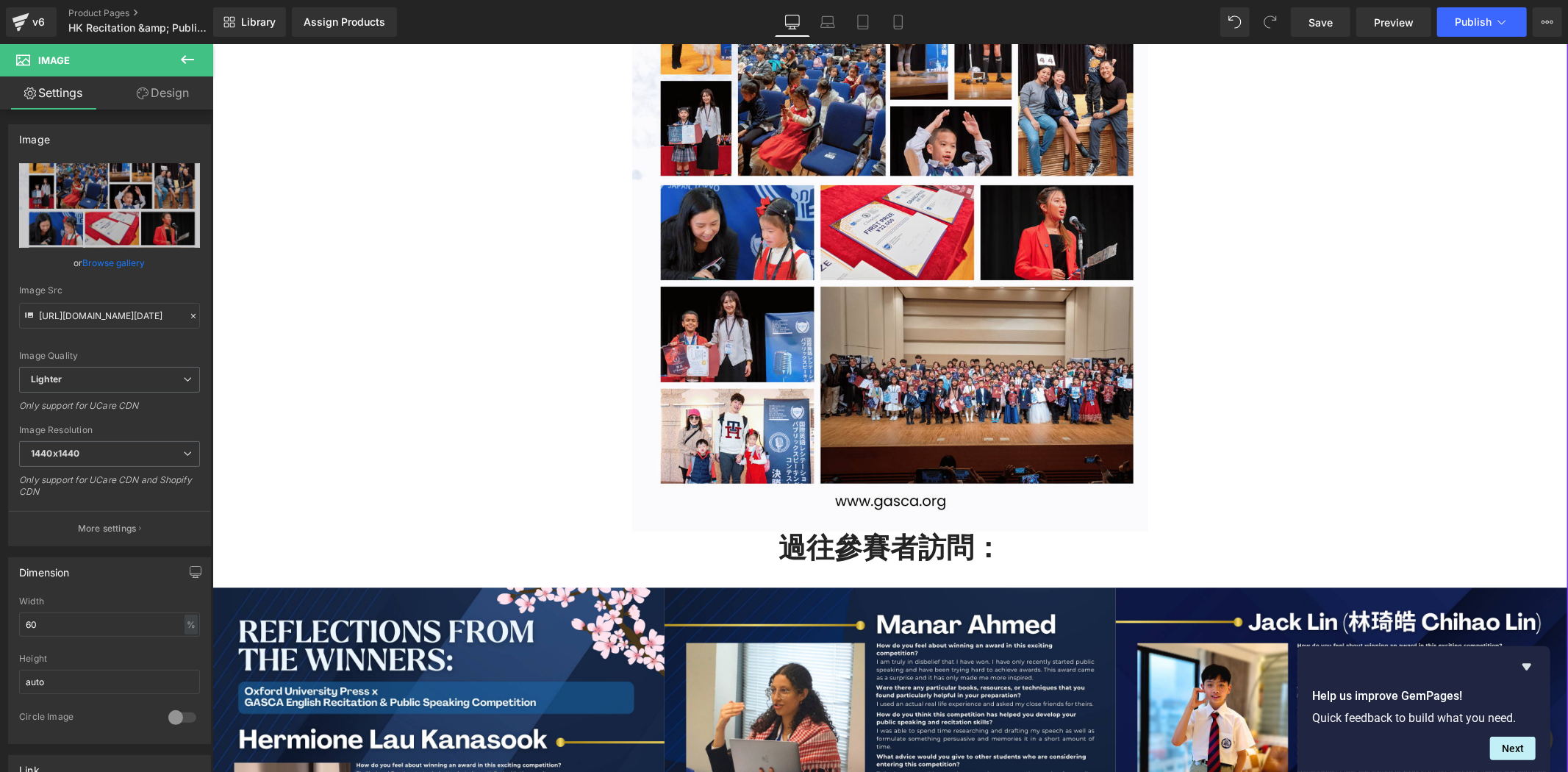
click at [1354, 395] on div "比賽報名步驟： Heading Row Image . 立即報名 . Button 過往比賽相集： Heading Image 過往參賽者訪問： Headin…" at bounding box center [890, 658] width 1356 height 2594
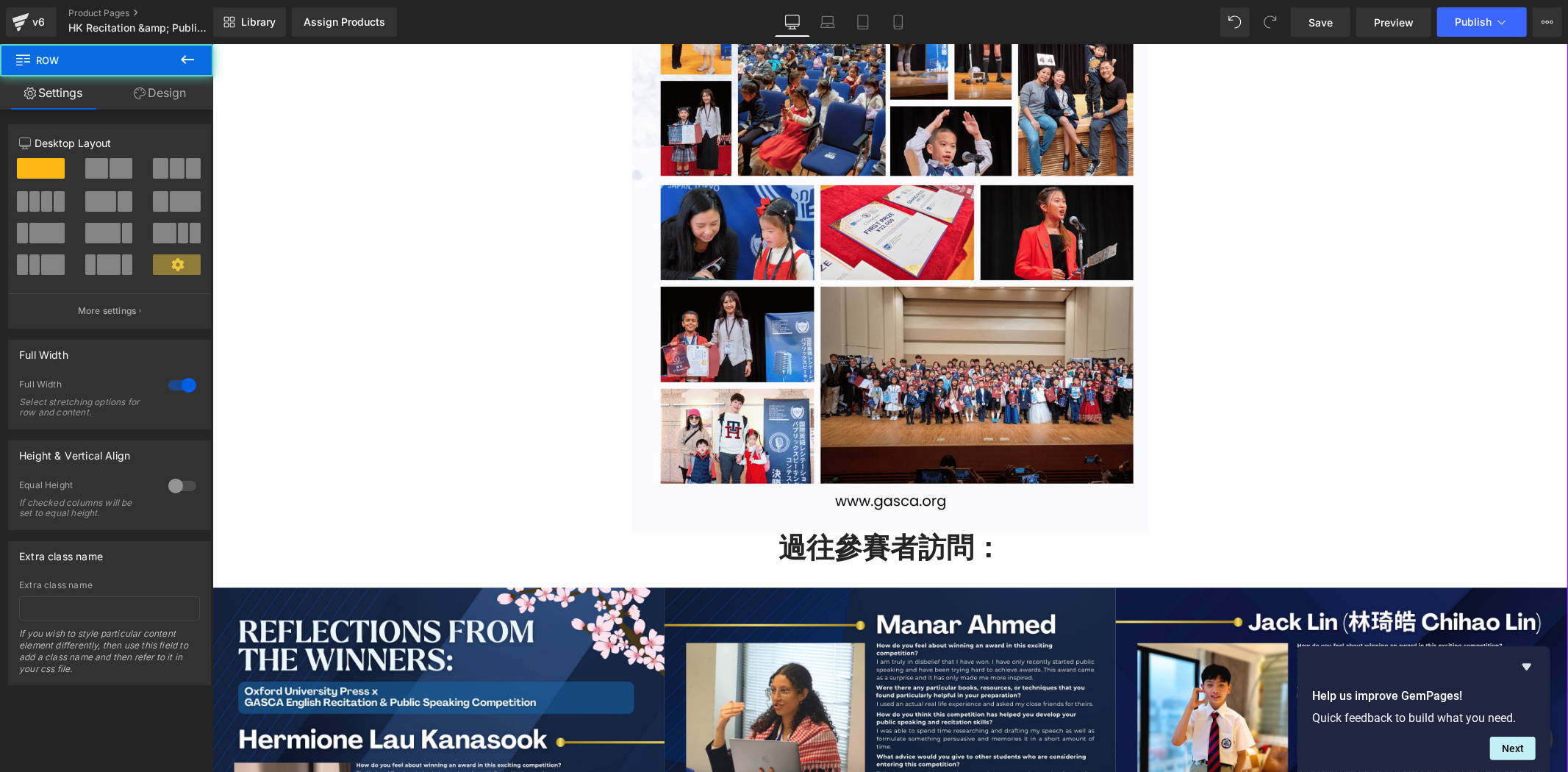
click at [1453, 473] on div "比賽報名步驟： Heading Row Image . 立即報名 . Button 過往比賽相集： Heading Image 過往參賽者訪問： Headin…" at bounding box center [890, 658] width 1356 height 2594
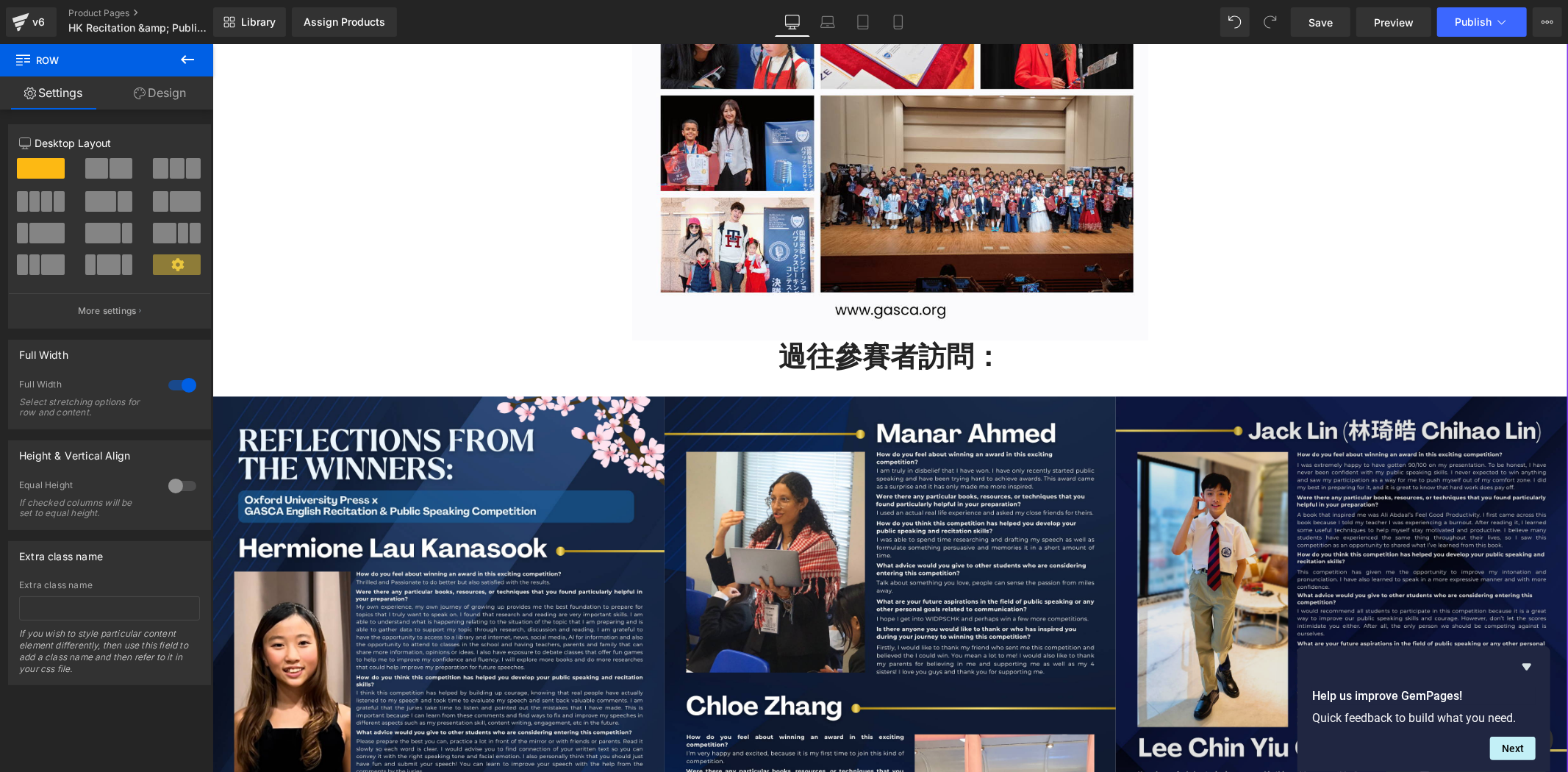
scroll to position [2209, 0]
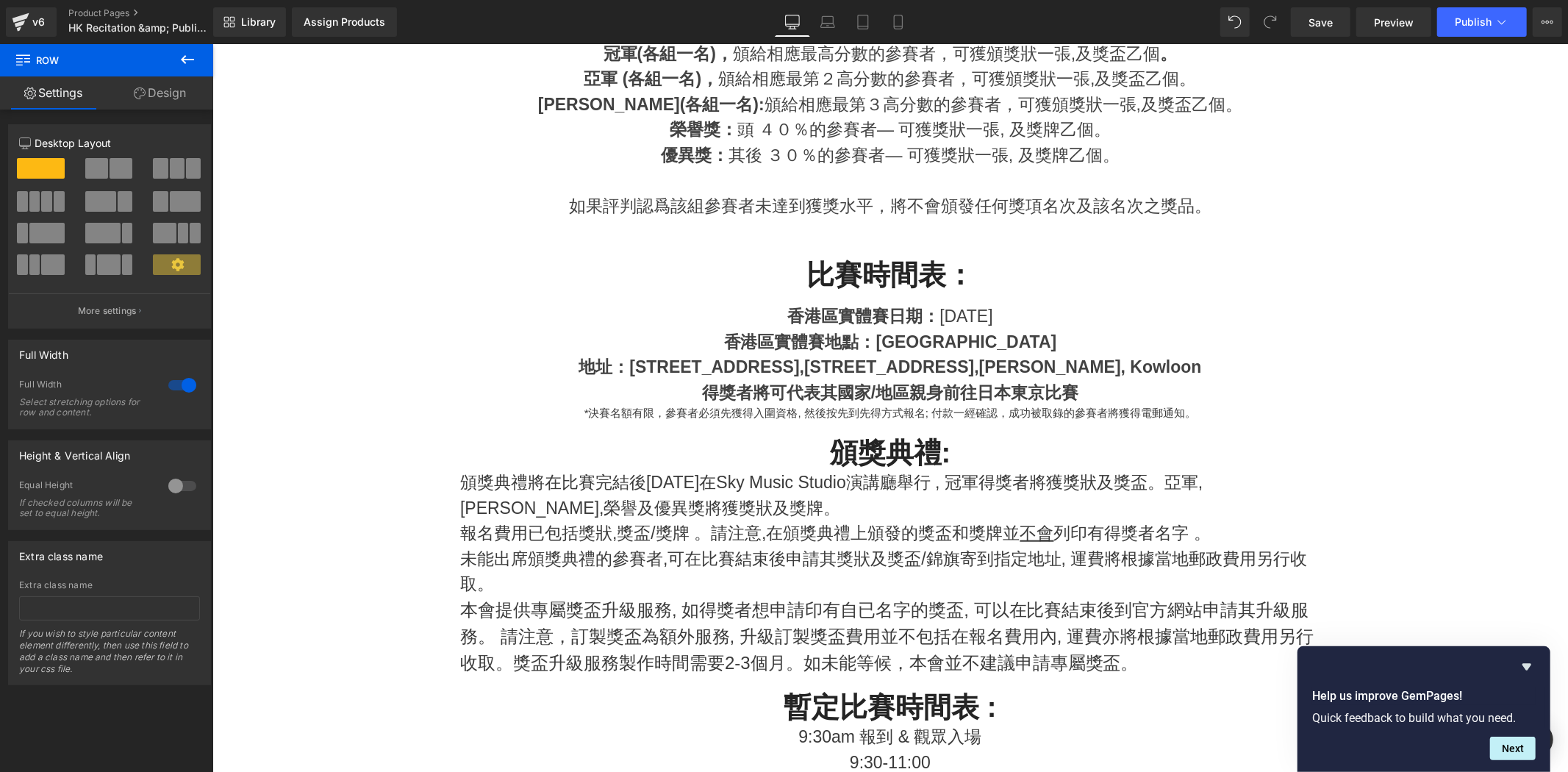
scroll to position [682, 0]
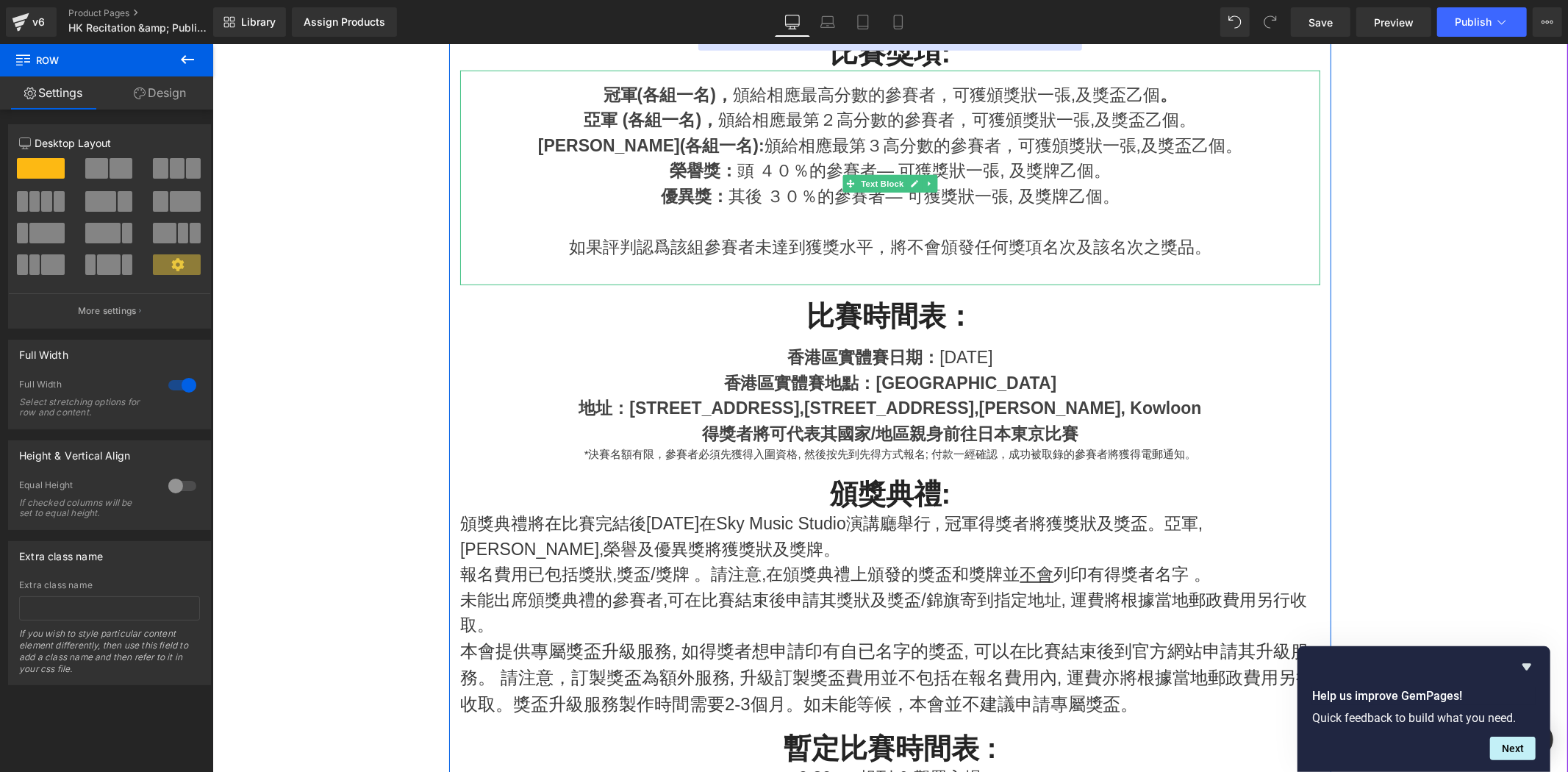
click at [1223, 227] on div at bounding box center [890, 221] width 860 height 26
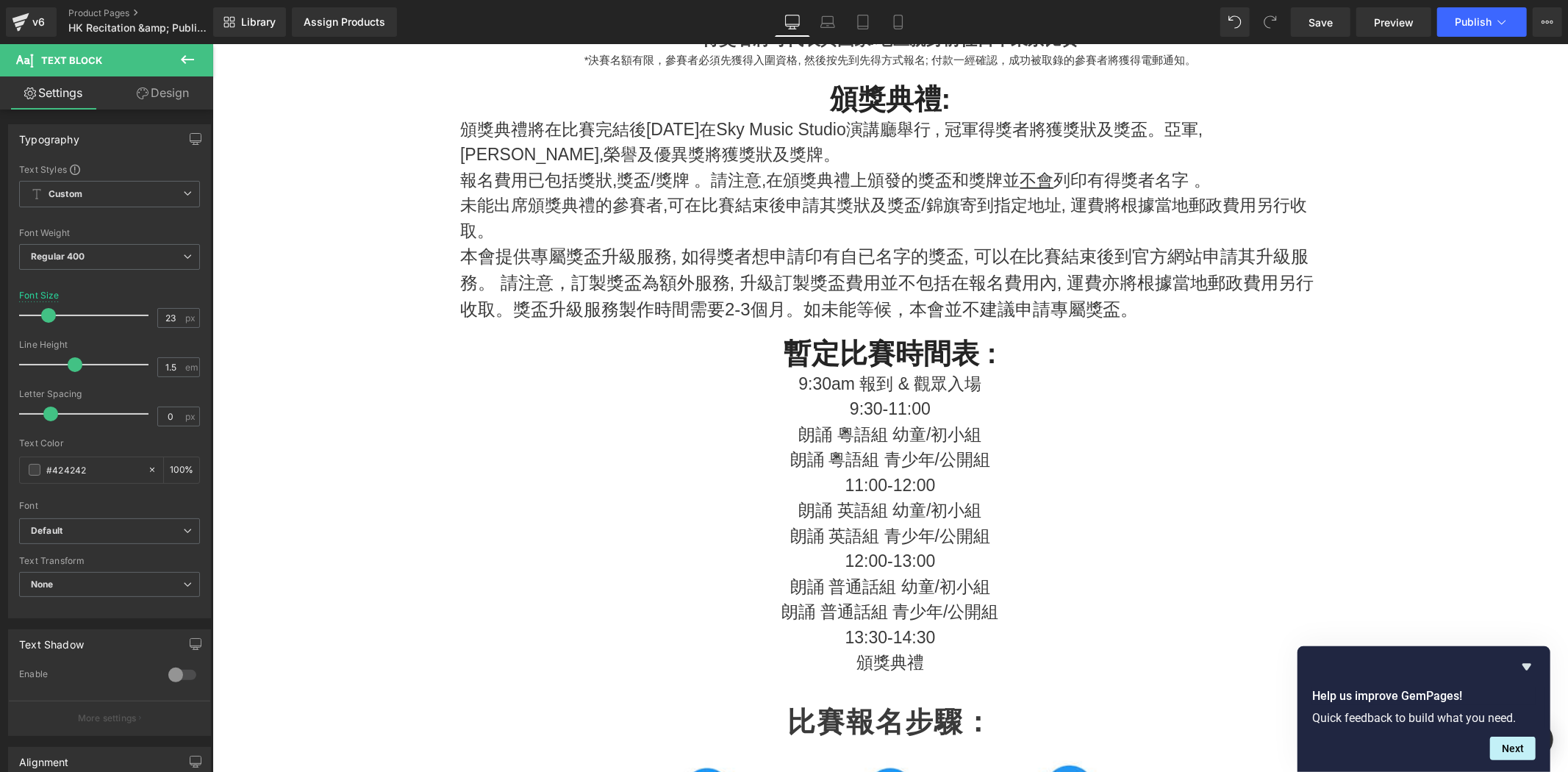
scroll to position [1064, 0]
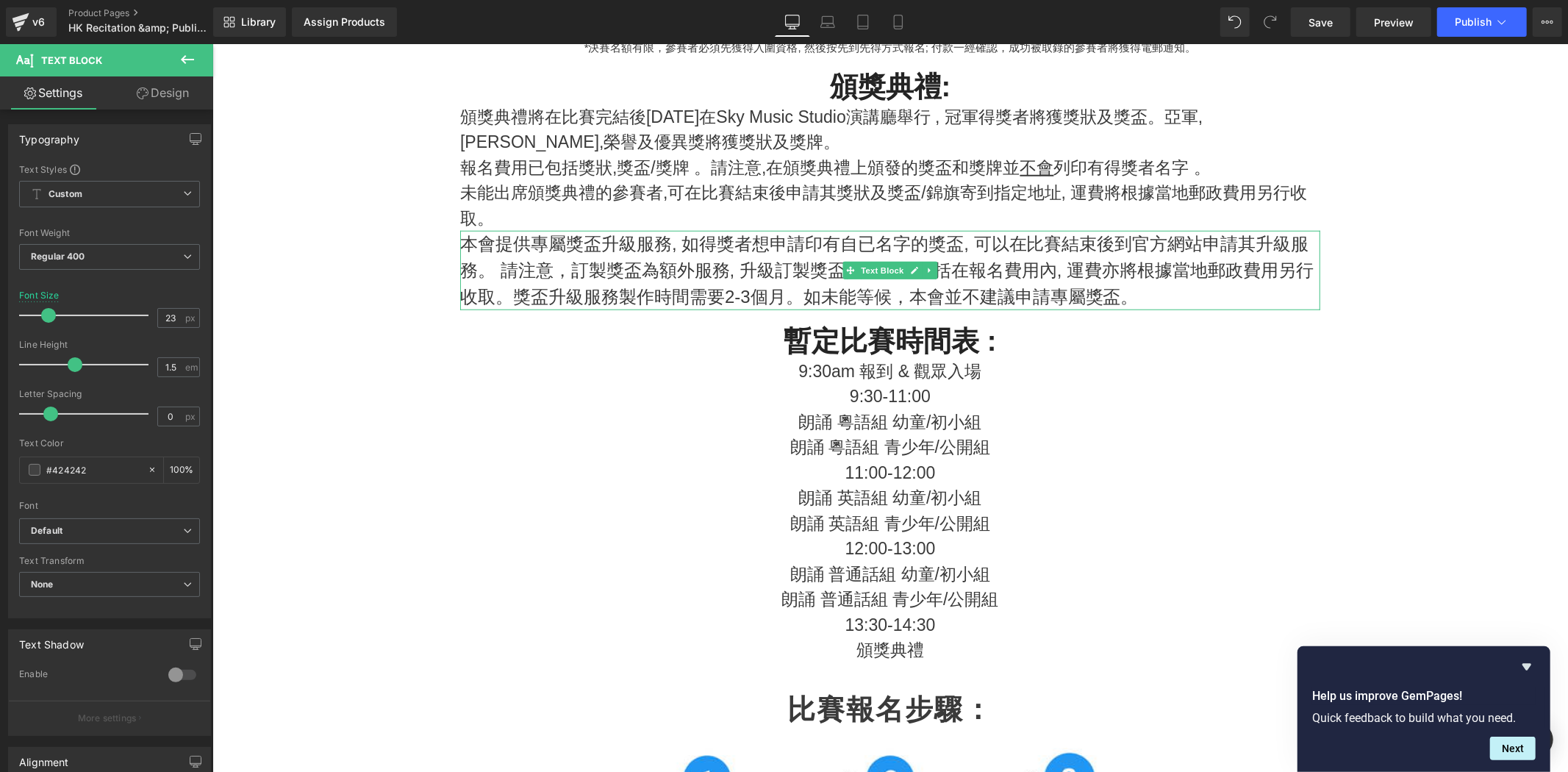
click at [1209, 281] on p "本會提供專屬獎盃升級服務, 如得獎者想申請印有自已名字的獎盃, 可以在比賽結束後到官方網站申請其升級服務。 請注意，訂製獎盃為額外服務, 升級訂製獎盃費用並不…" at bounding box center [890, 269] width 860 height 80
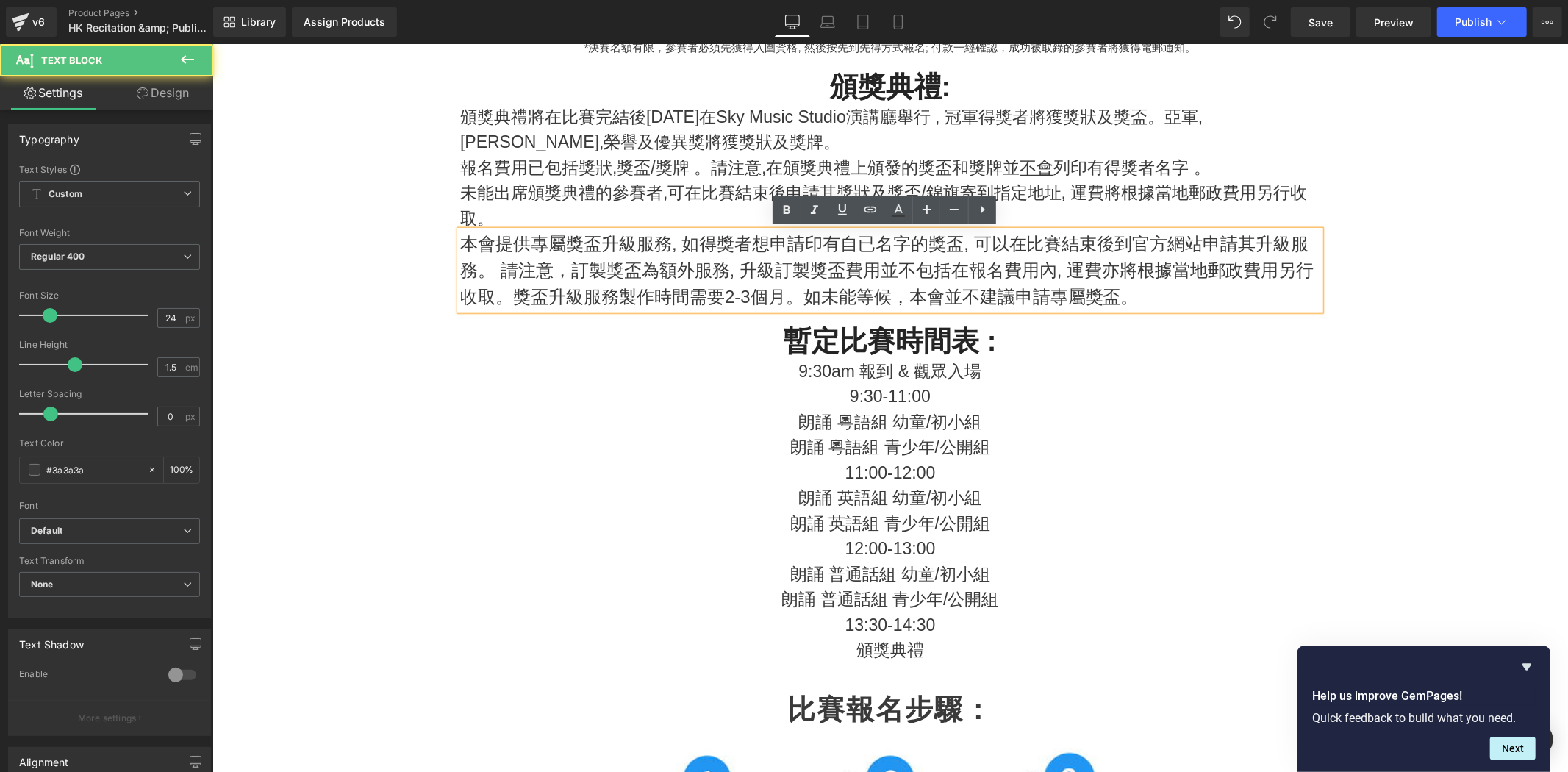
click at [1205, 199] on p "未能出席頒獎典禮的參賽者,可在比賽結束後申請其獎狀及獎盃/錦旗寄到指定地址, 運費將根據當地郵政費用另行收取。" at bounding box center [890, 205] width 860 height 50
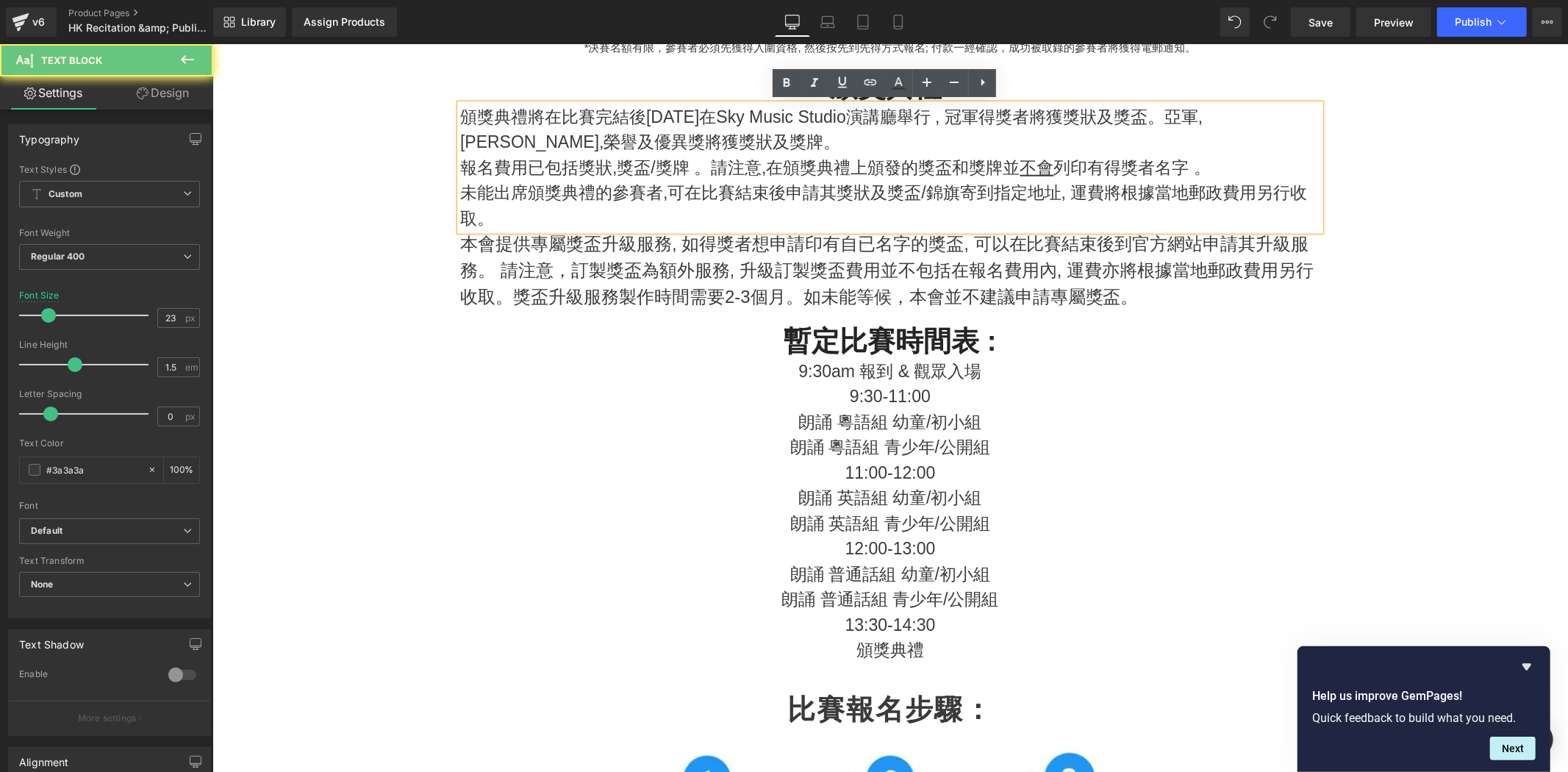
click at [1149, 262] on p "本會提供專屬獎盃升級服務, 如得獎者想申請印有自已名字的獎盃, 可以在比賽結束後到官方網站申請其升級服務。 請注意，訂製獎盃為額外服務, 升級訂製獎盃費用並不…" at bounding box center [890, 269] width 860 height 80
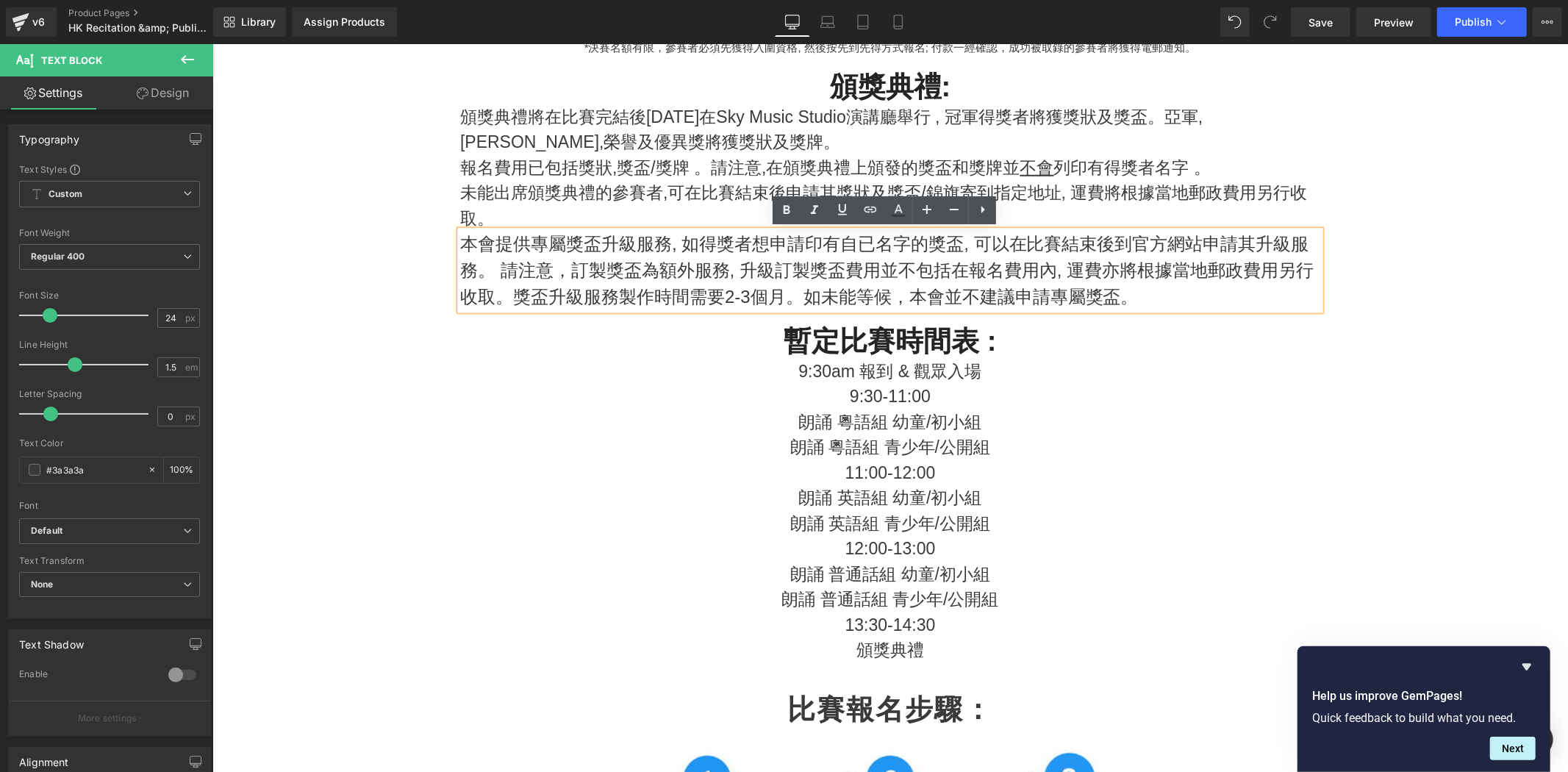
drag, startPoint x: 1130, startPoint y: 291, endPoint x: 450, endPoint y: 250, distance: 681.2
click at [460, 250] on div "本會提供專屬獎盃升級服務, 如得獎者想申請印有自已名字的獎盃, 可以在比賽結束後到官方網站申請其升級服務。 請注意，訂製獎盃為額外服務, 升級訂製獎盃費用並不…" at bounding box center [890, 269] width 860 height 80
click at [491, 198] on p "未能出席頒獎典禮的參賽者,可在比賽結束後申請其獎狀及獎盃/錦旗寄到指定地址, 運費將根據當地郵政費用另行收取。" at bounding box center [890, 205] width 860 height 50
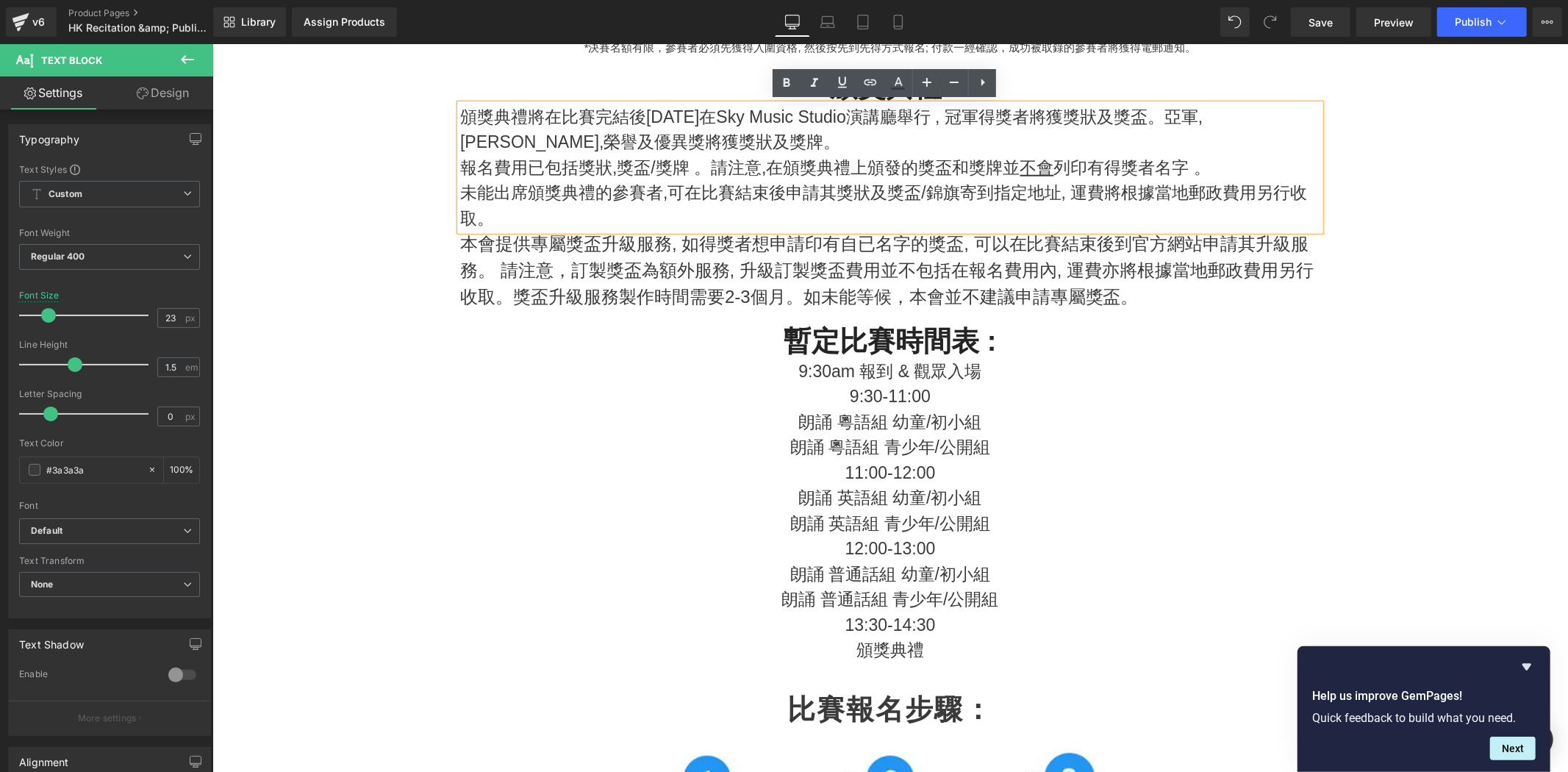
click at [498, 273] on p "本會提供專屬獎盃升級服務, 如得獎者想申請印有自已名字的獎盃, 可以在比賽結束後到官方網站申請其升級服務。 請注意，訂製獎盃為額外服務, 升級訂製獎盃費用並不…" at bounding box center [890, 269] width 860 height 80
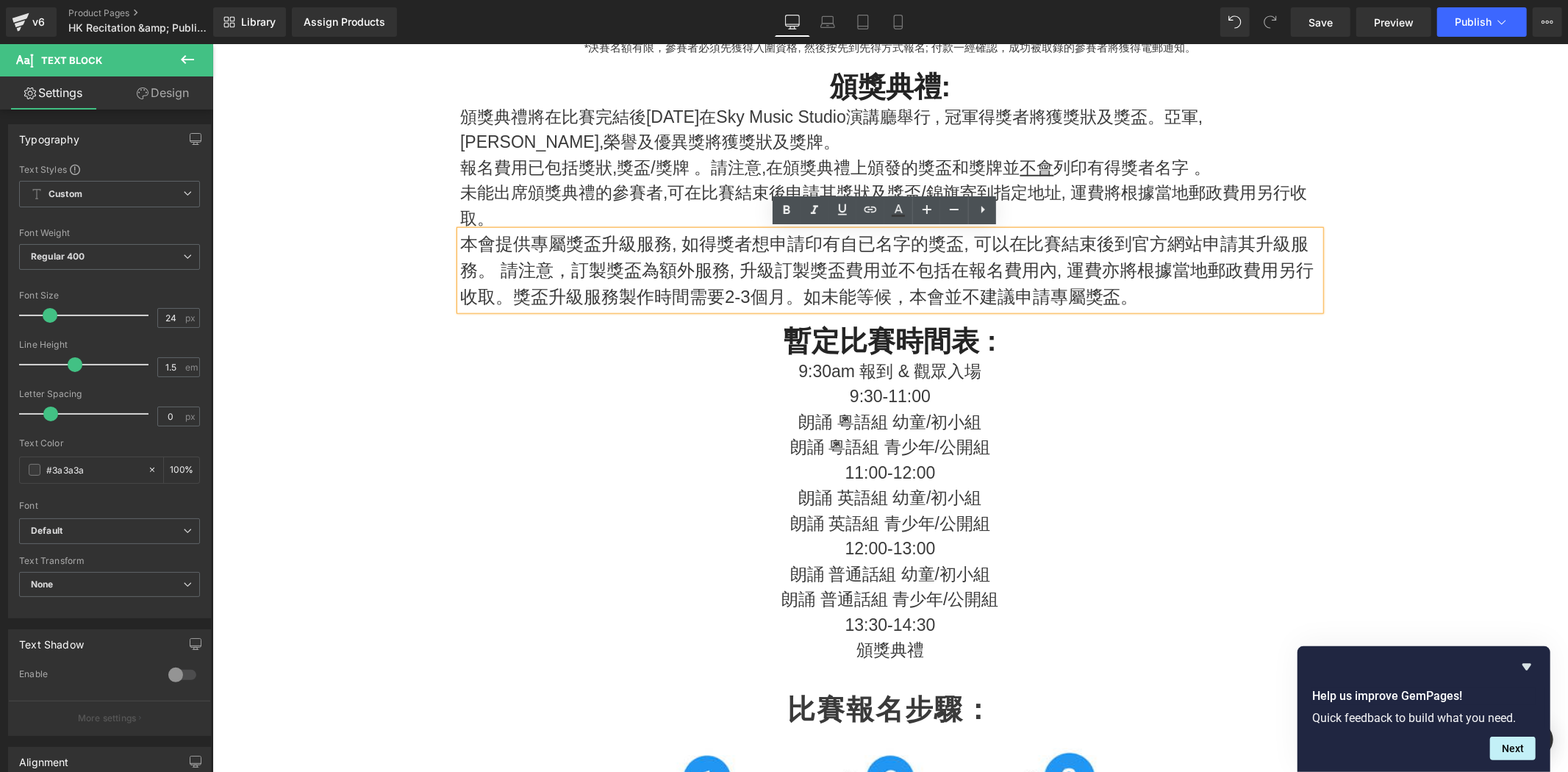
click at [550, 173] on p "報名費用已包括獎狀,獎盃/獎牌 。請注意,在頒獎典禮上頒發的獎盃和獎牌並 不會 列印有得獎者名字 。" at bounding box center [890, 167] width 860 height 26
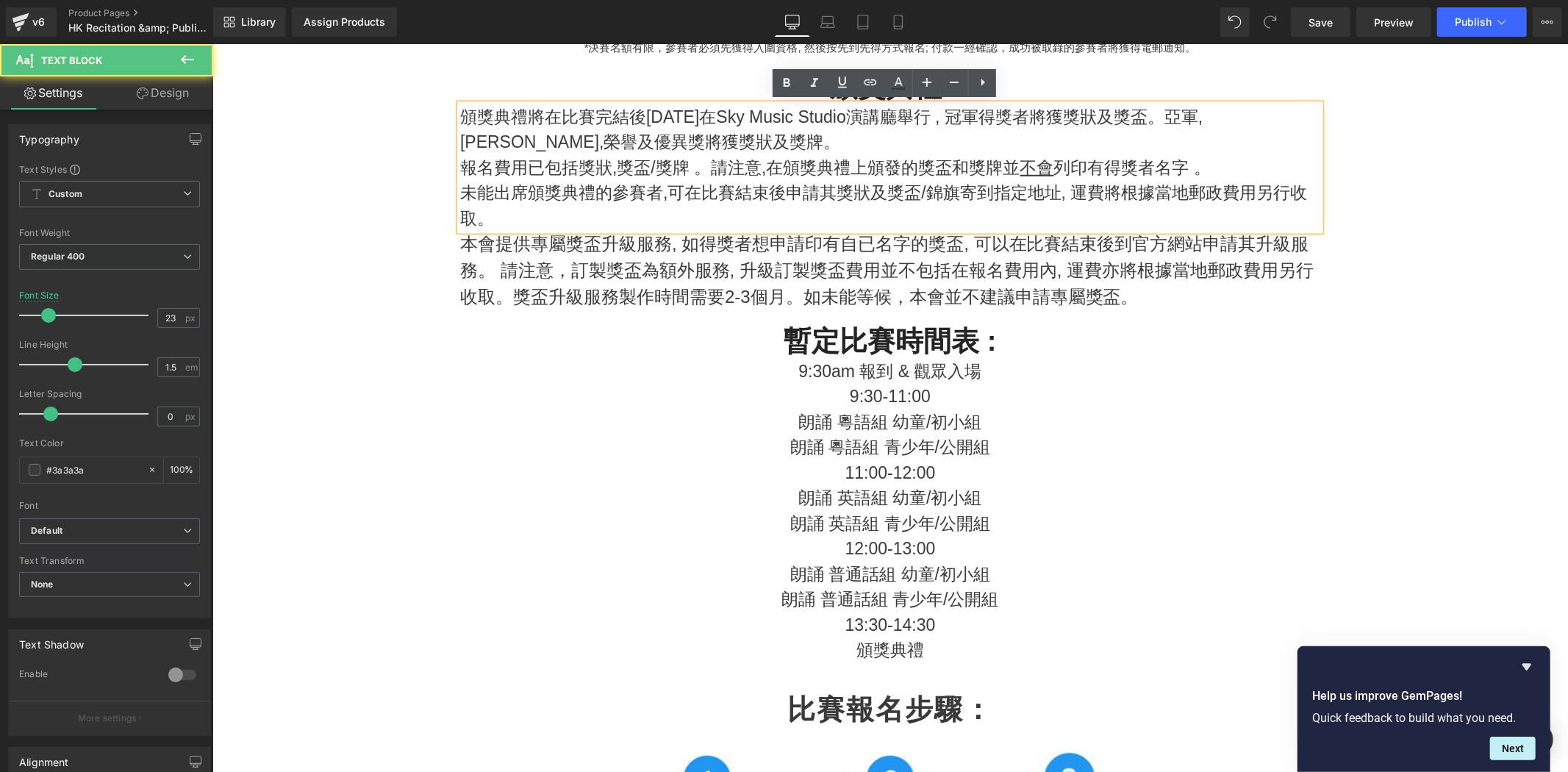
click at [510, 247] on p "本會提供專屬獎盃升級服務, 如得獎者想申請印有自已名字的獎盃, 可以在比賽結束後到官方網站申請其升級服務。 請注意，訂製獎盃為額外服務, 升級訂製獎盃費用並不…" at bounding box center [890, 269] width 860 height 80
click at [508, 247] on p "本會提供專屬獎盃升級服務, 如得獎者想申請印有自已名字的獎盃, 可以在比賽結束後到官方網站申請其升級服務。 請注意，訂製獎盃為額外服務, 升級訂製獎盃費用並不…" at bounding box center [890, 269] width 860 height 80
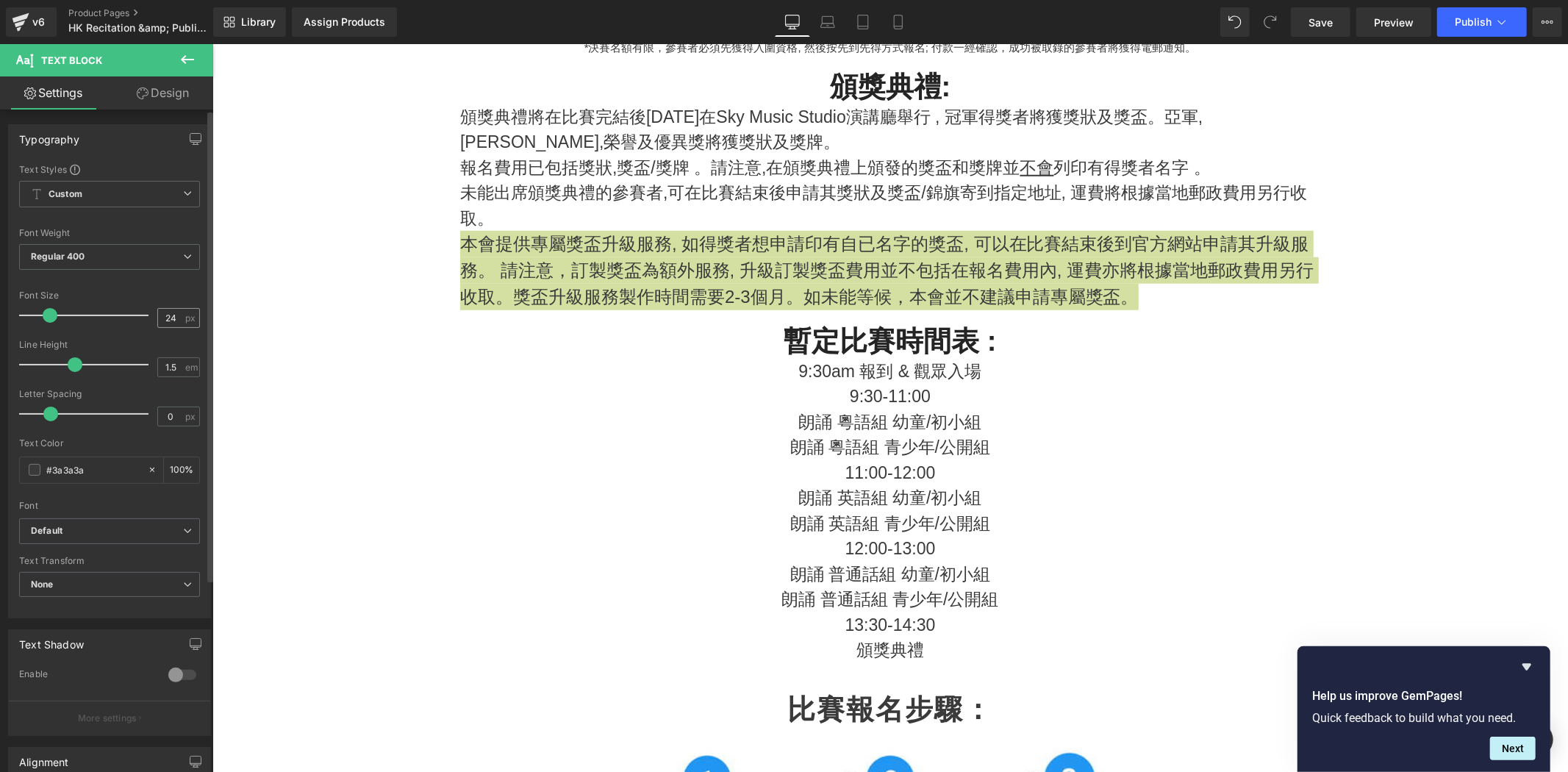
click at [193, 325] on div "24 px" at bounding box center [179, 317] width 43 height 20
click at [172, 321] on input "24" at bounding box center [171, 317] width 26 height 18
drag, startPoint x: 173, startPoint y: 321, endPoint x: 150, endPoint y: 321, distance: 23.0
click at [150, 321] on div "Font Size 24 px" at bounding box center [109, 315] width 181 height 50
type input "23"
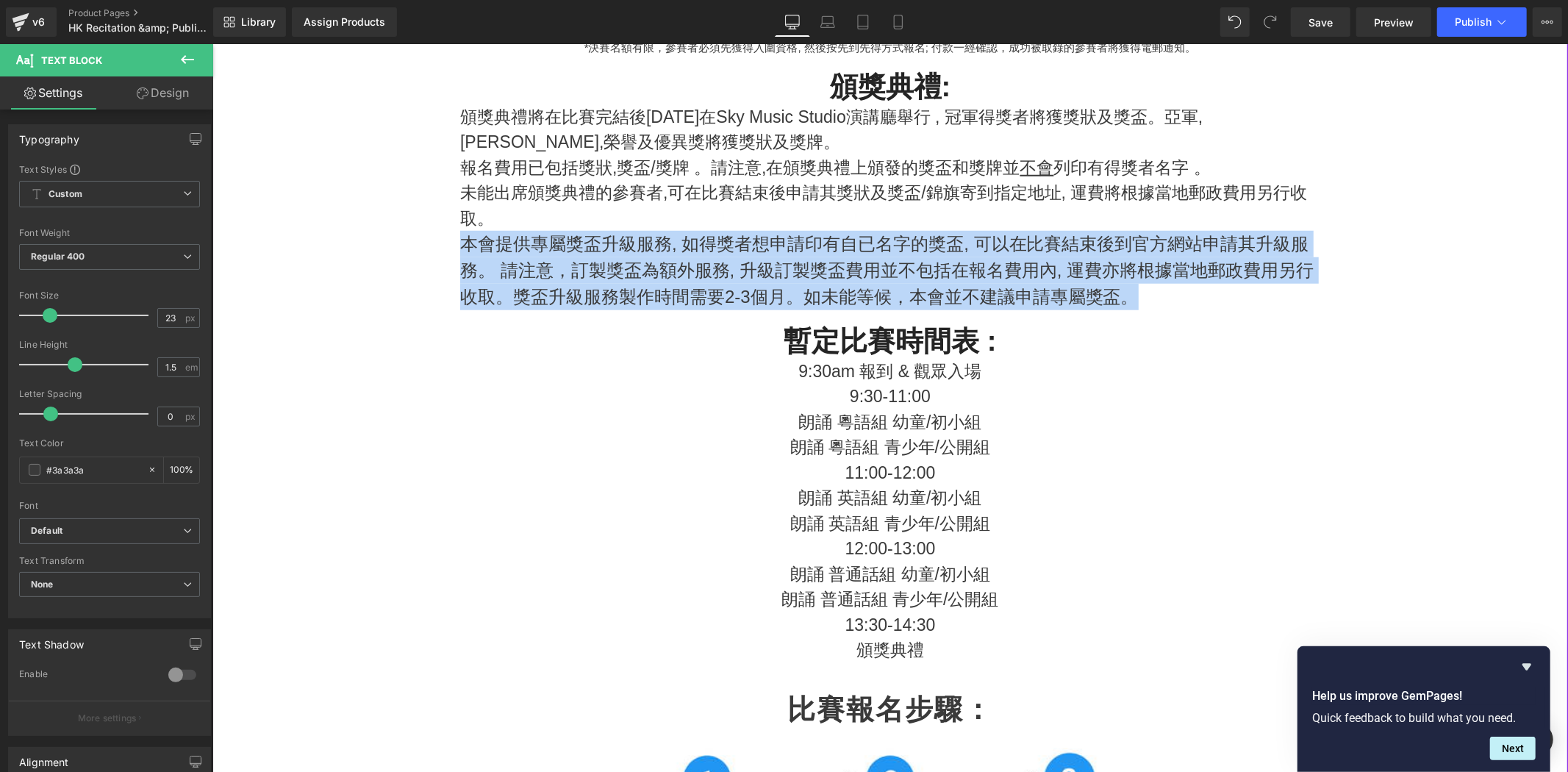
drag, startPoint x: 261, startPoint y: 280, endPoint x: 280, endPoint y: 279, distance: 19.0
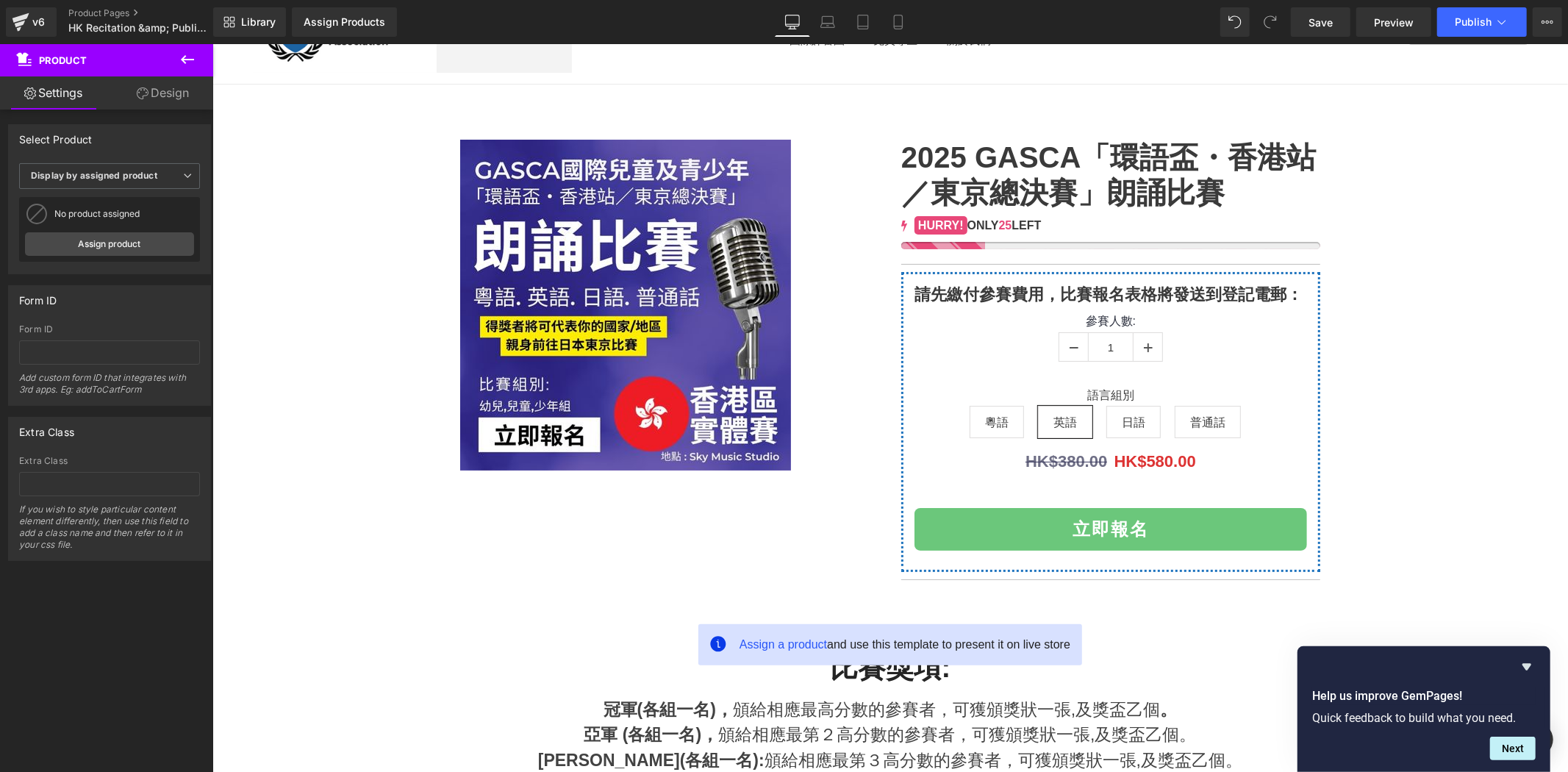
scroll to position [0, 0]
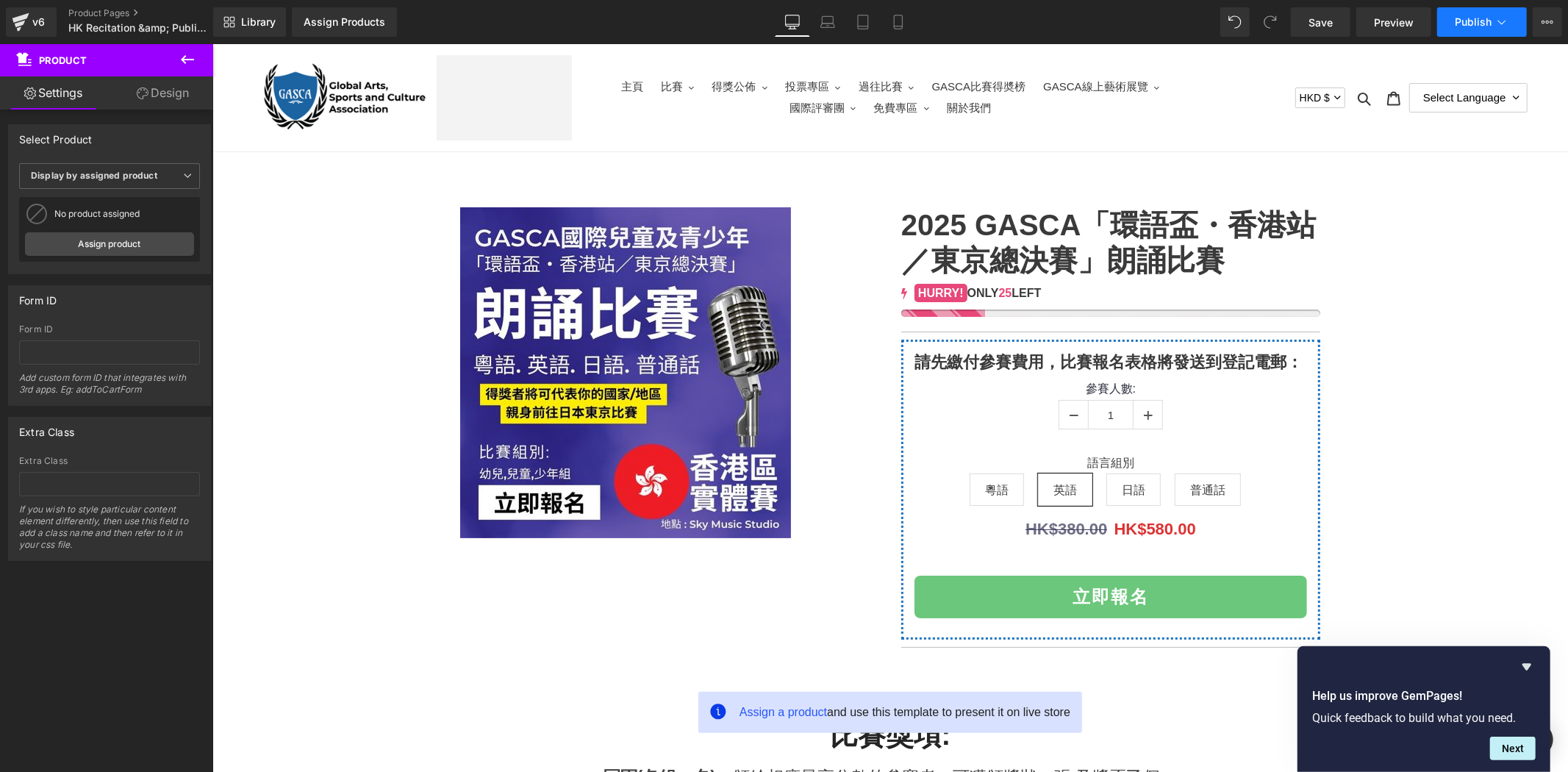
click at [1451, 24] on button "Publish" at bounding box center [1482, 21] width 90 height 29
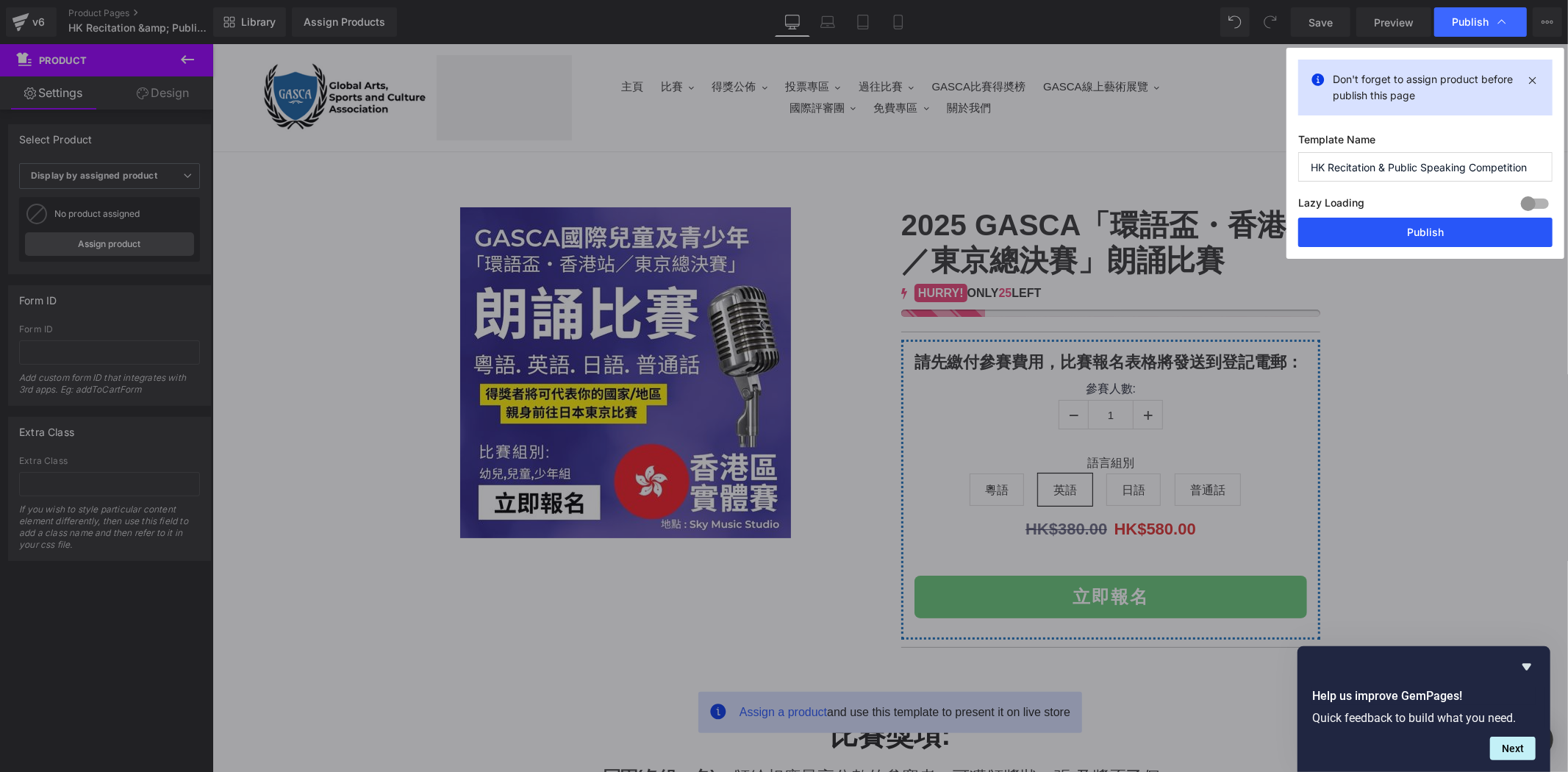
click at [1410, 227] on button "Publish" at bounding box center [1425, 232] width 254 height 29
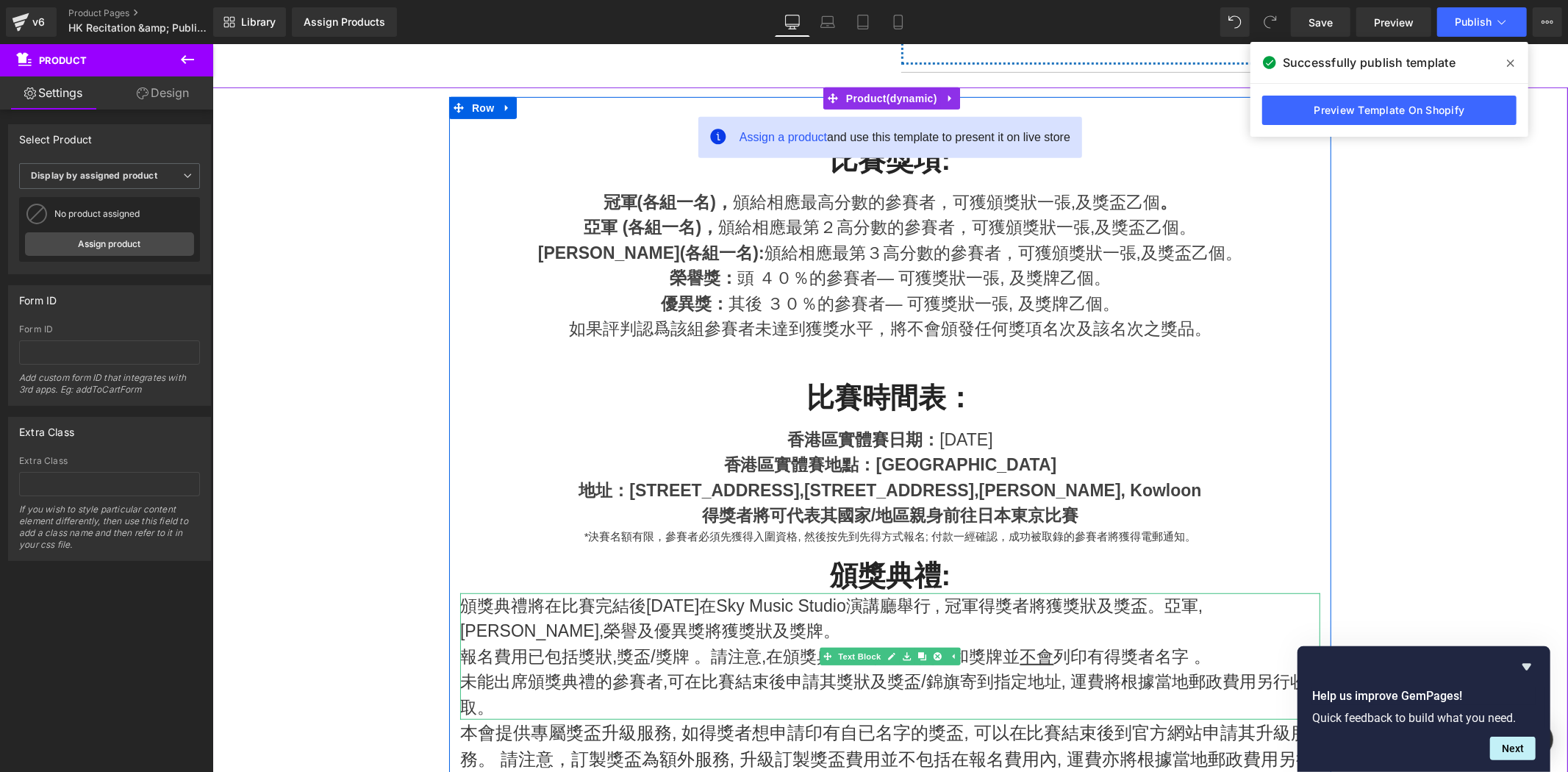
scroll to position [571, 0]
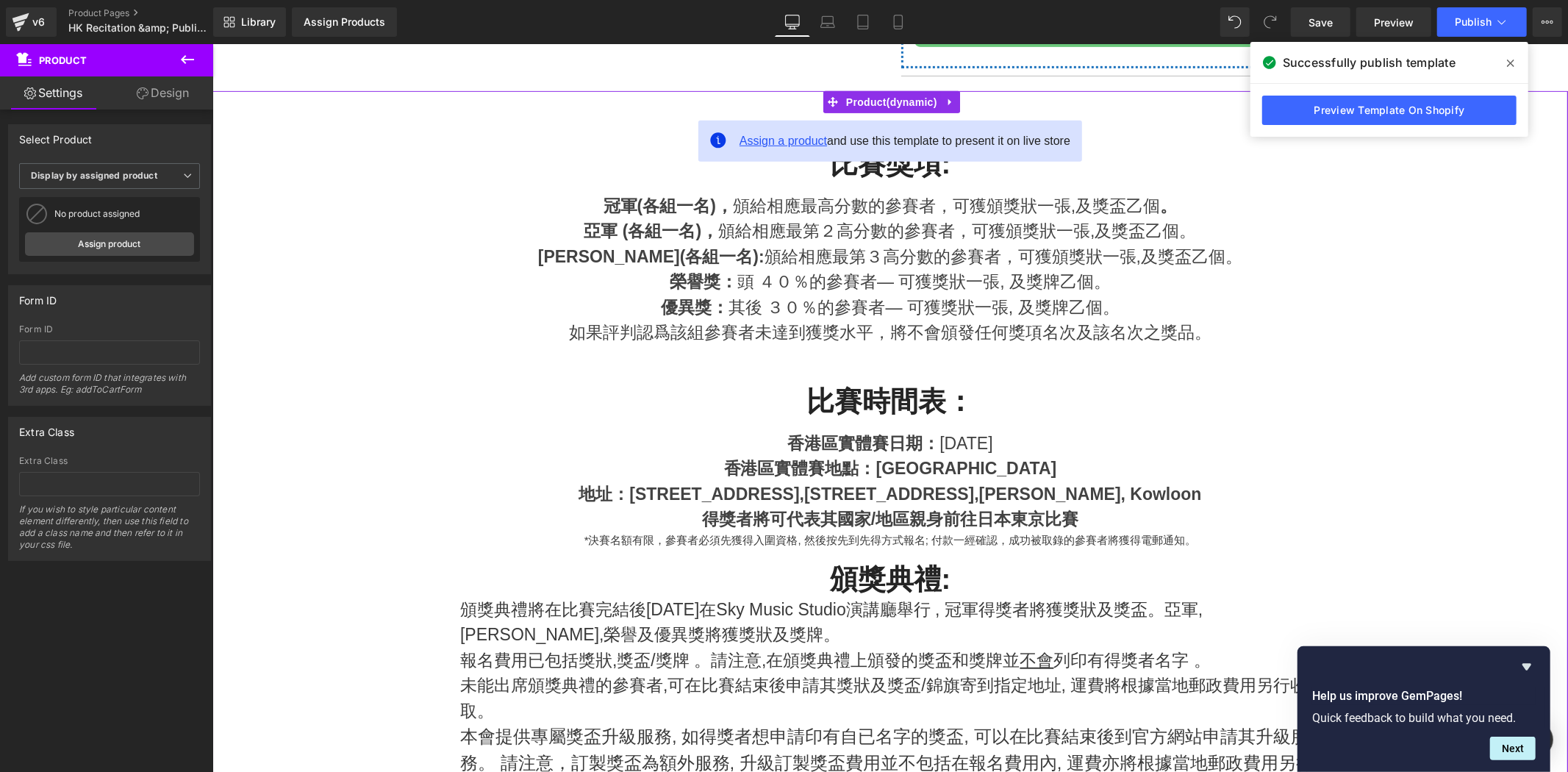
click at [799, 135] on span "Assign a product" at bounding box center [782, 140] width 87 height 13
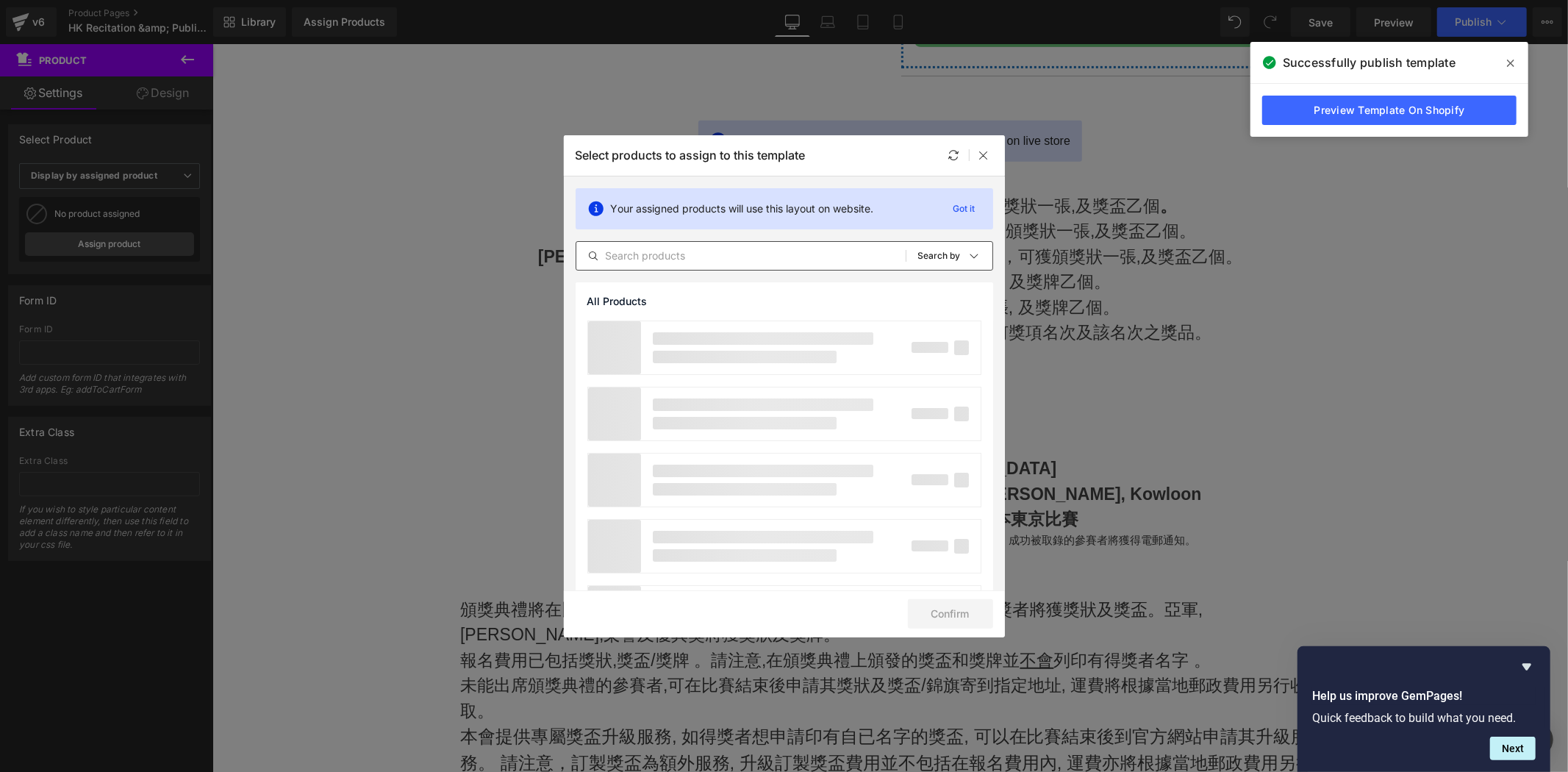
click at [841, 261] on input "text" at bounding box center [741, 256] width 329 height 17
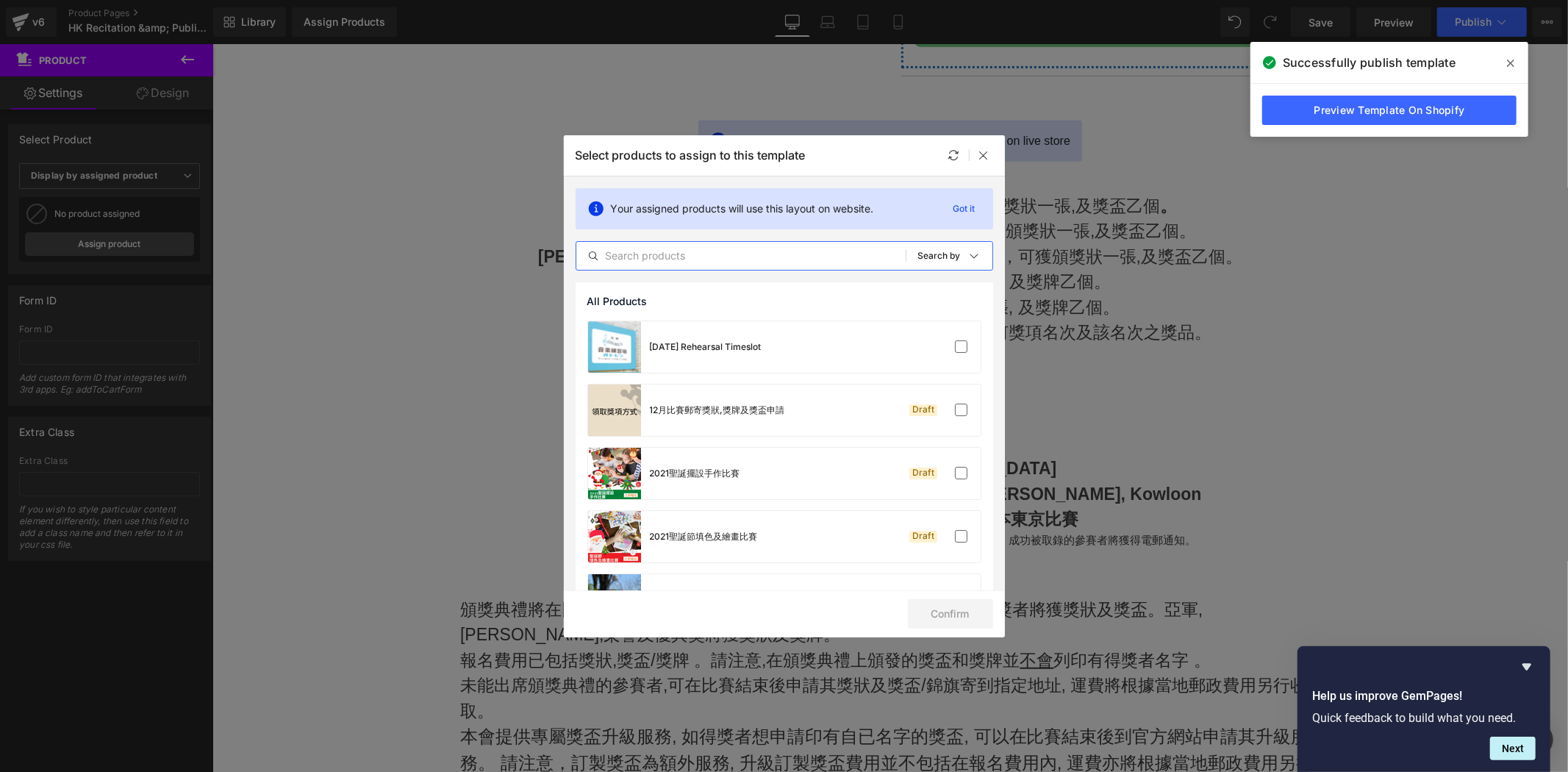
click at [810, 262] on input "text" at bounding box center [741, 256] width 329 height 17
click at [760, 249] on input "text" at bounding box center [741, 256] width 329 height 17
paste input "環語盃・香港站／東京總決賽」"
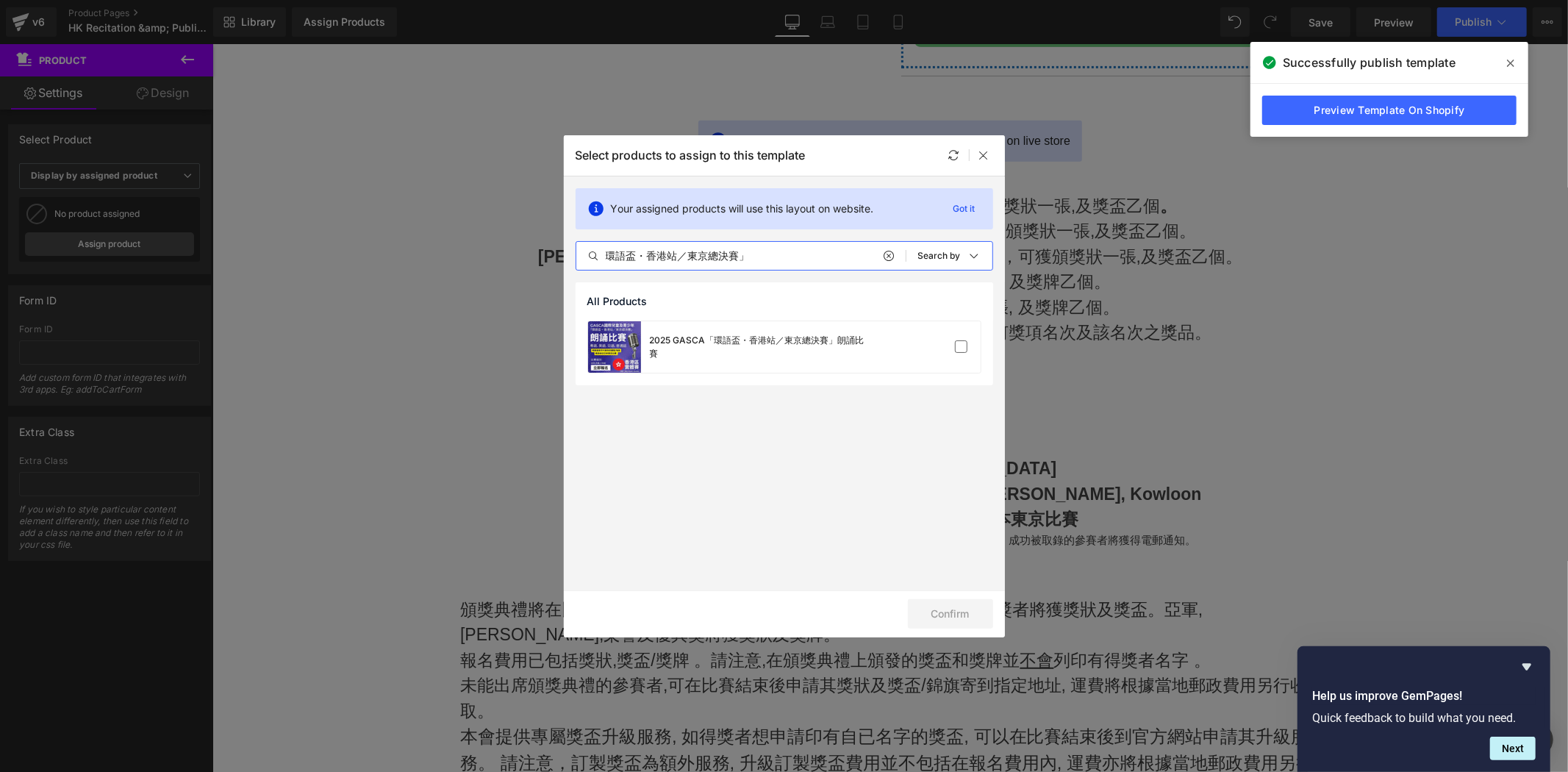
drag, startPoint x: 733, startPoint y: 259, endPoint x: 778, endPoint y: 271, distance: 46.6
click at [778, 271] on div "Your assigned products will use this layout on website. Got it 環語盃・香港站／東京總決賽」 A…" at bounding box center [784, 229] width 441 height 106
type input "環語盃・香港站／東京總決賽」"
click at [947, 351] on div at bounding box center [936, 347] width 65 height 15
click at [943, 612] on button "Confirm" at bounding box center [951, 614] width 85 height 29
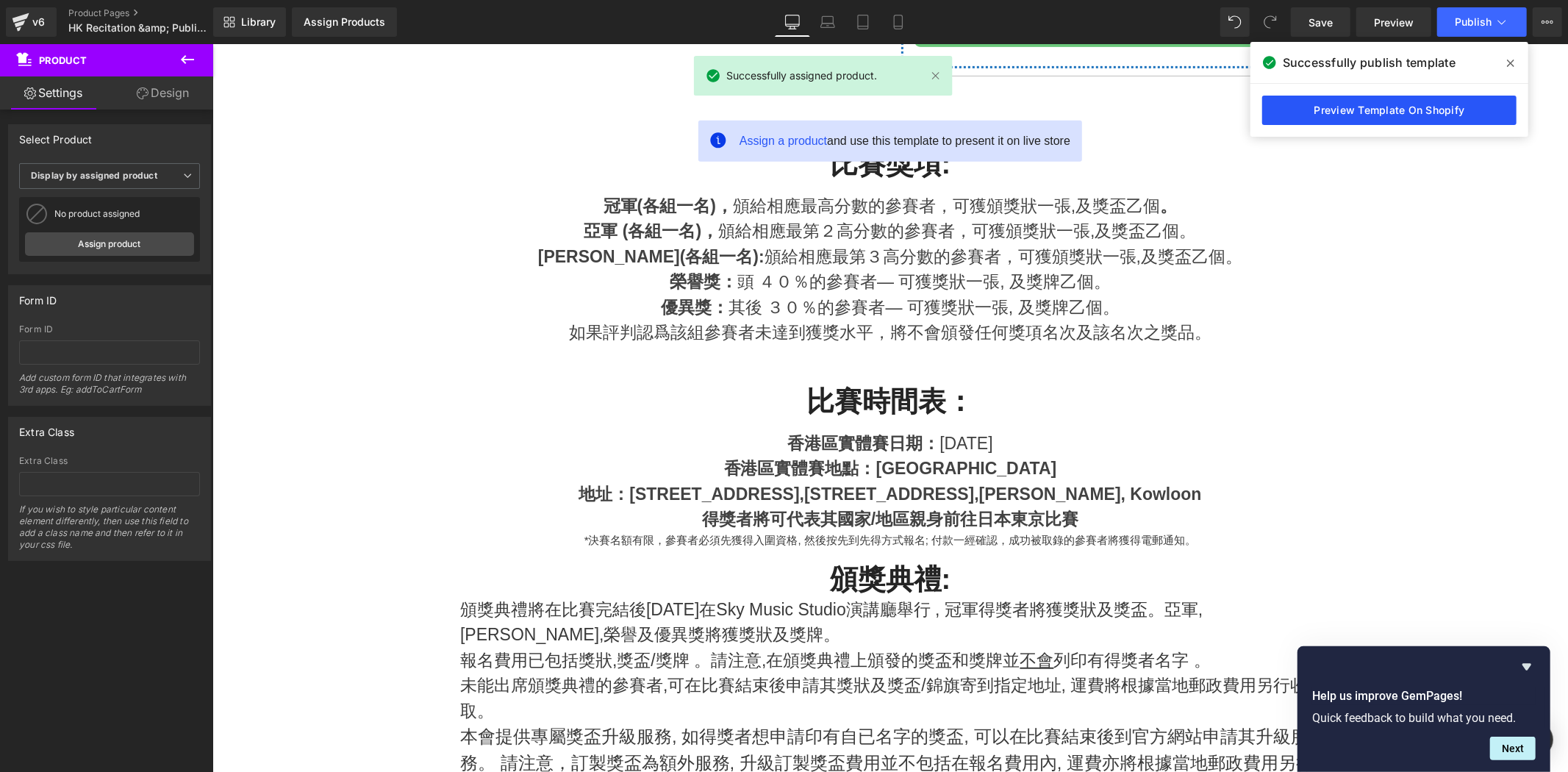
click at [1419, 108] on link "Preview Template On Shopify" at bounding box center [1389, 109] width 254 height 29
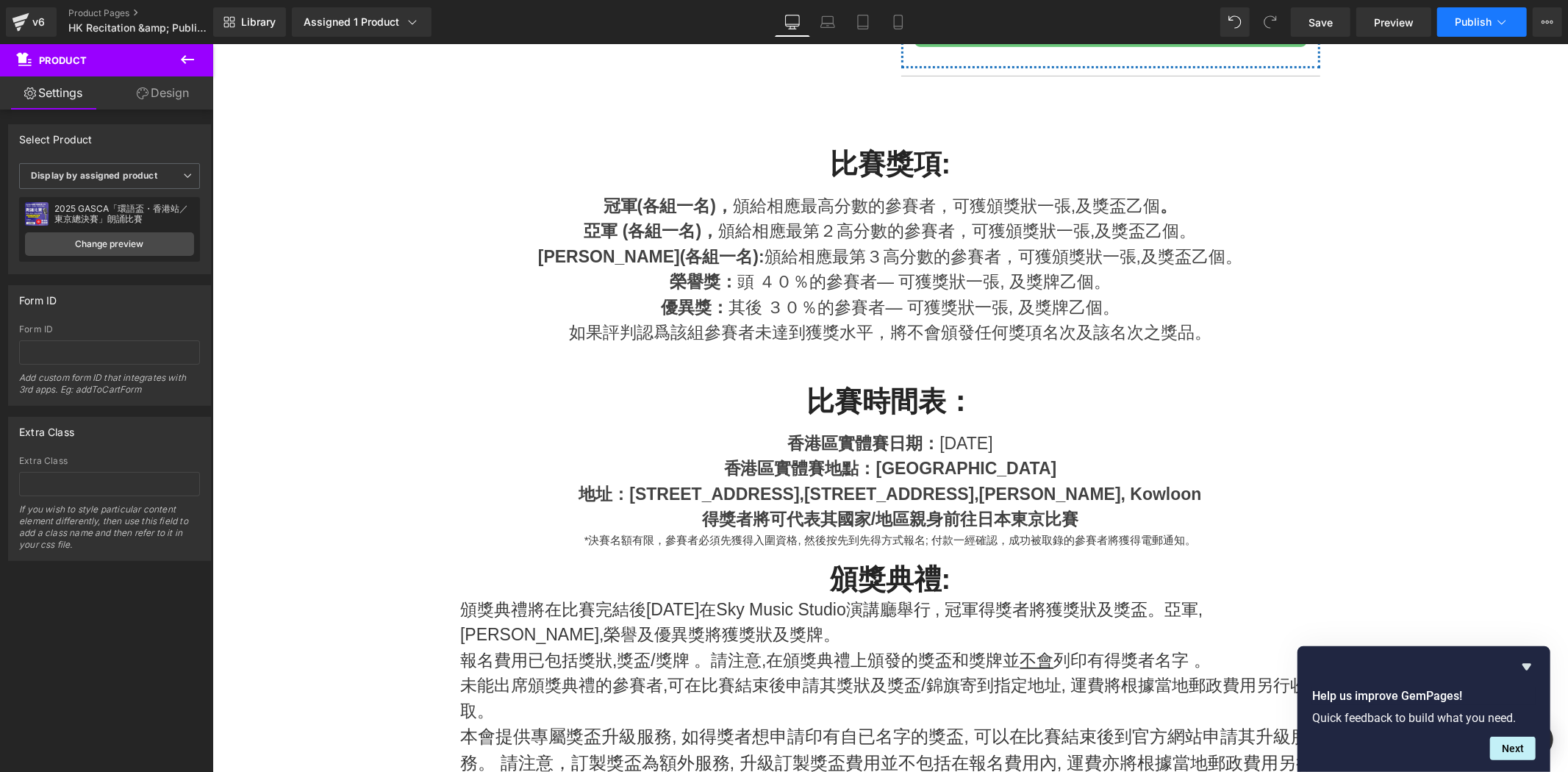
click at [1473, 24] on span "Publish" at bounding box center [1473, 22] width 37 height 12
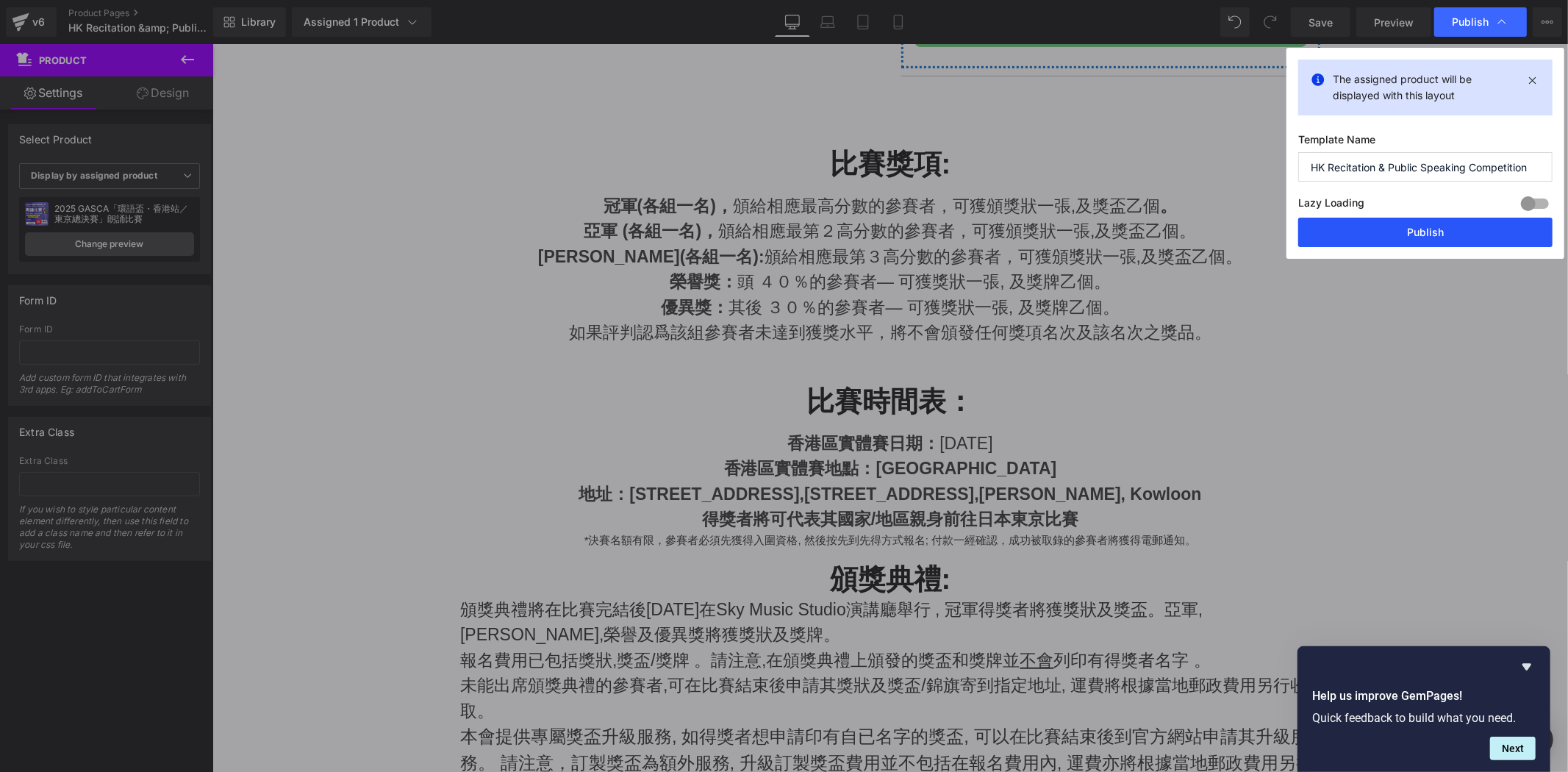
click at [1399, 240] on button "Publish" at bounding box center [1425, 232] width 254 height 29
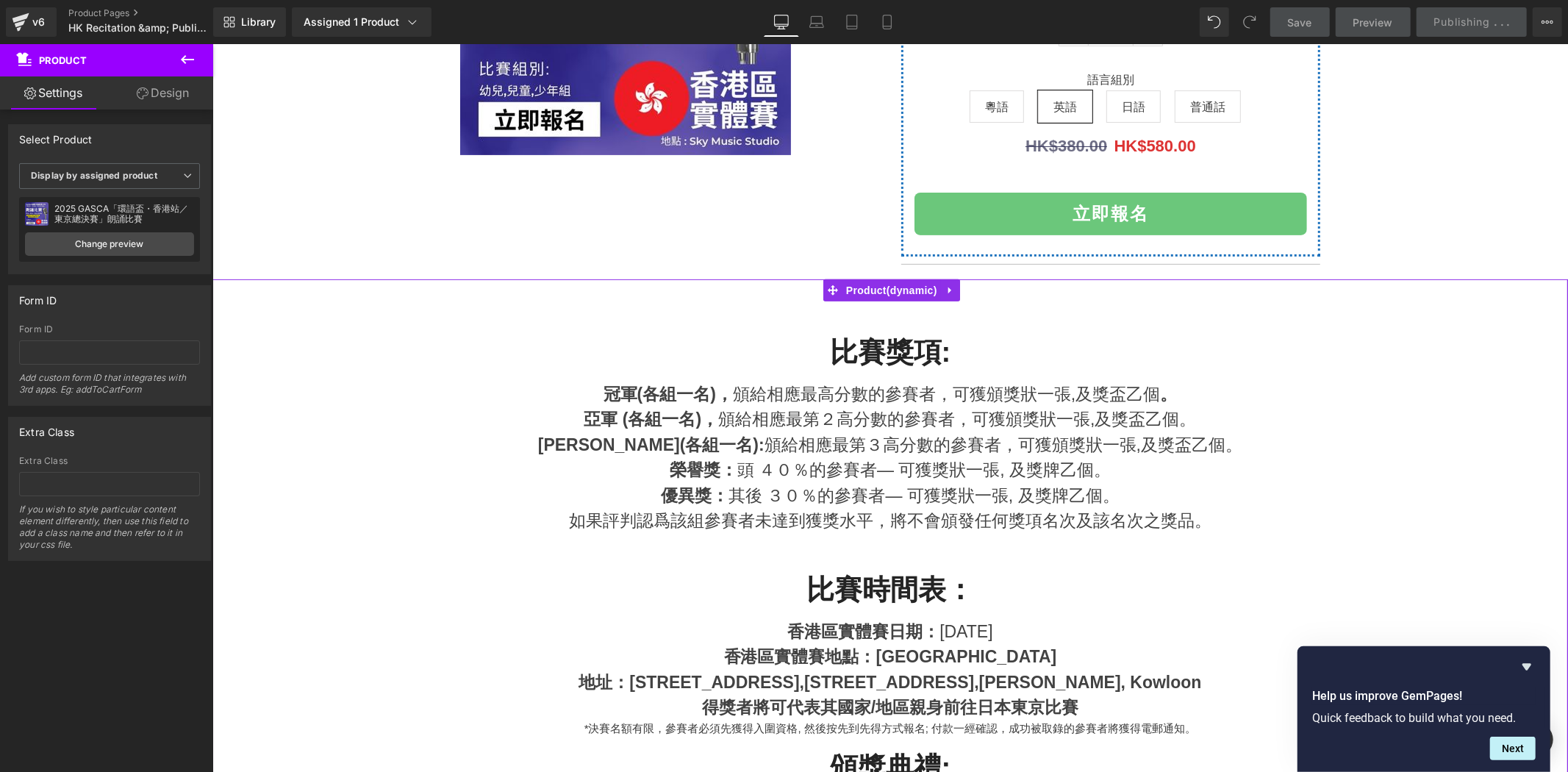
scroll to position [0, 0]
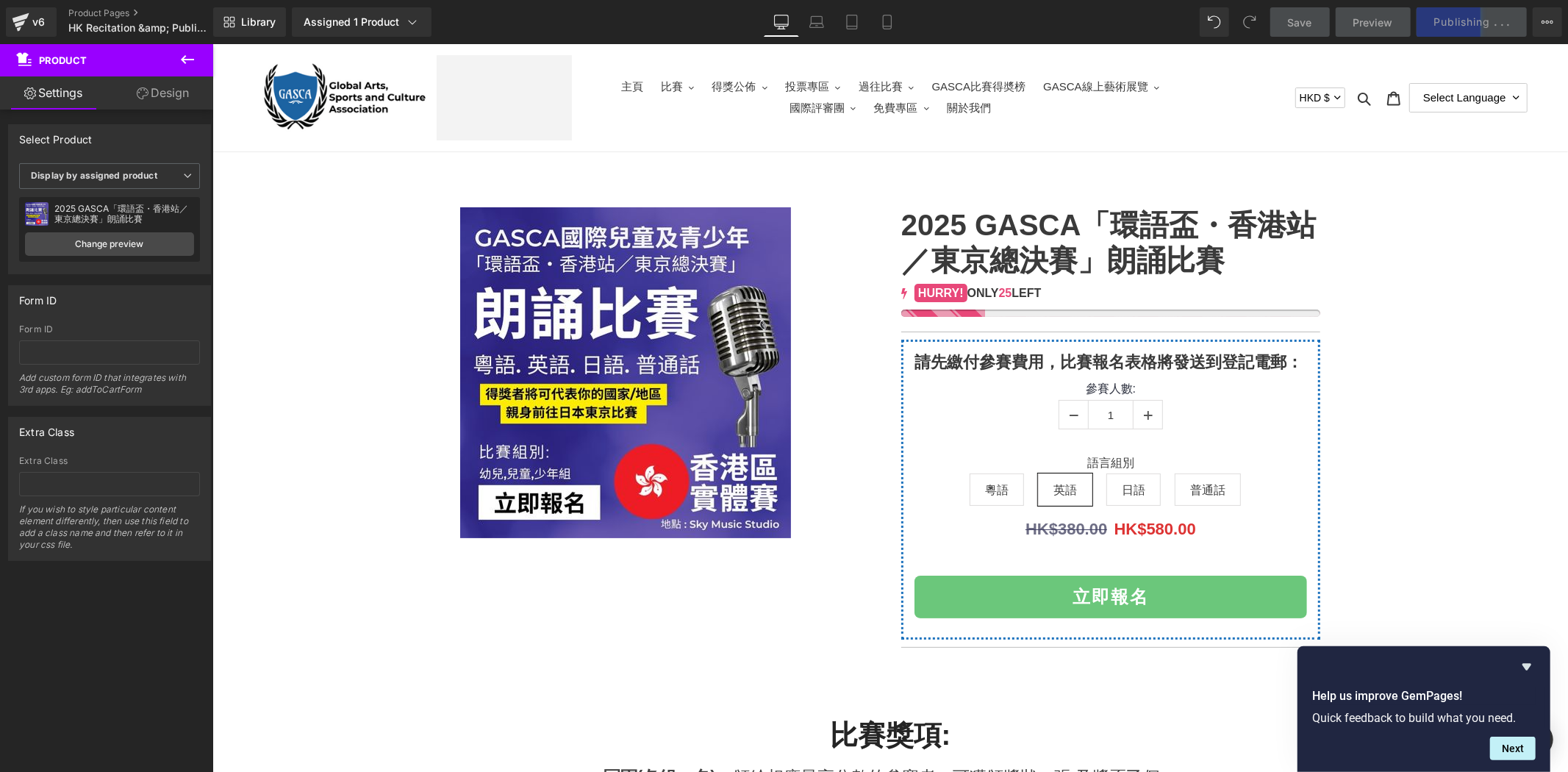
click at [1385, 430] on div at bounding box center [889, 434] width 1341 height 456
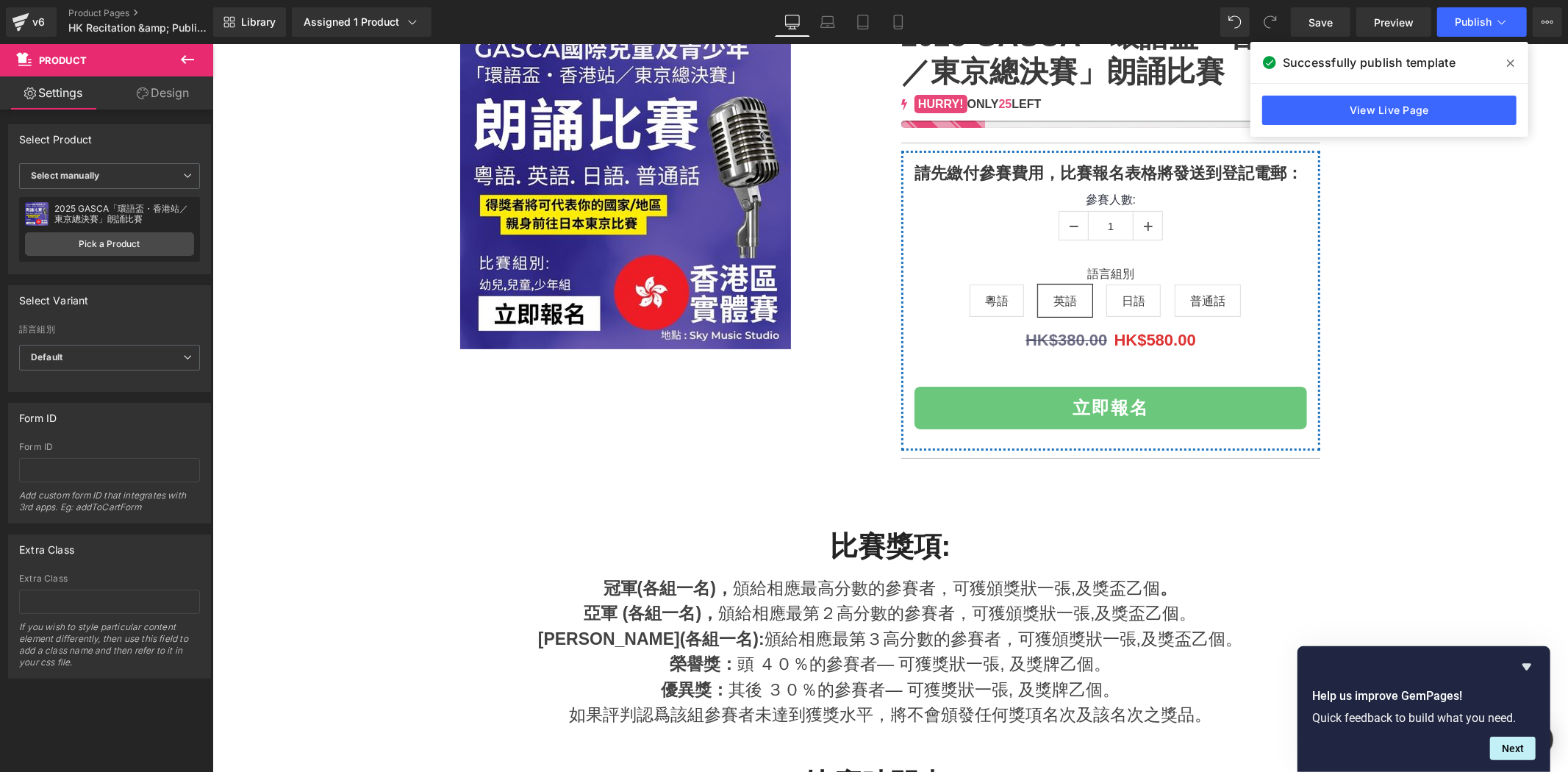
scroll to position [190, 0]
click at [35, 18] on div "v6" at bounding box center [38, 22] width 18 height 19
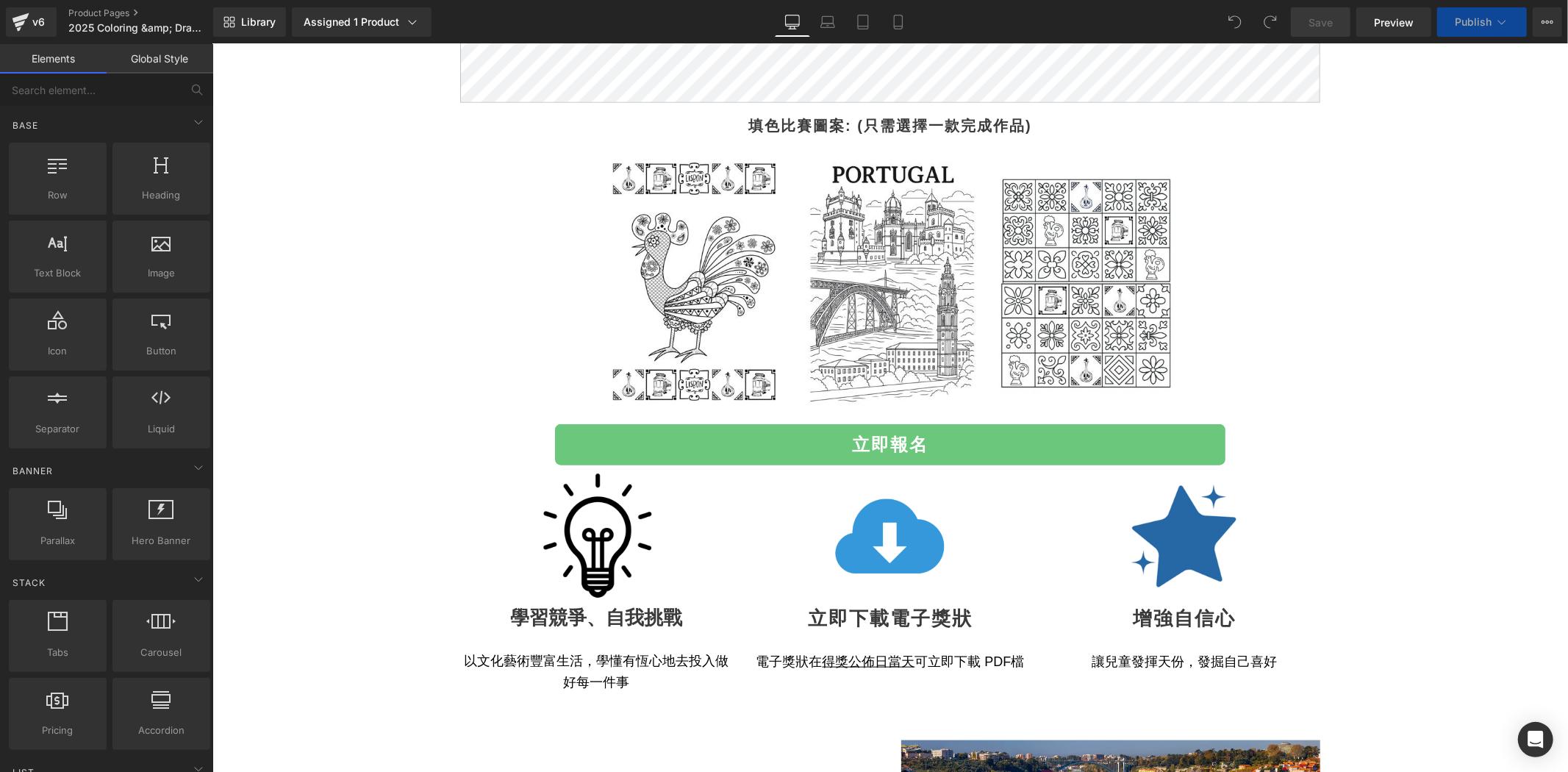
scroll to position [1144, 0]
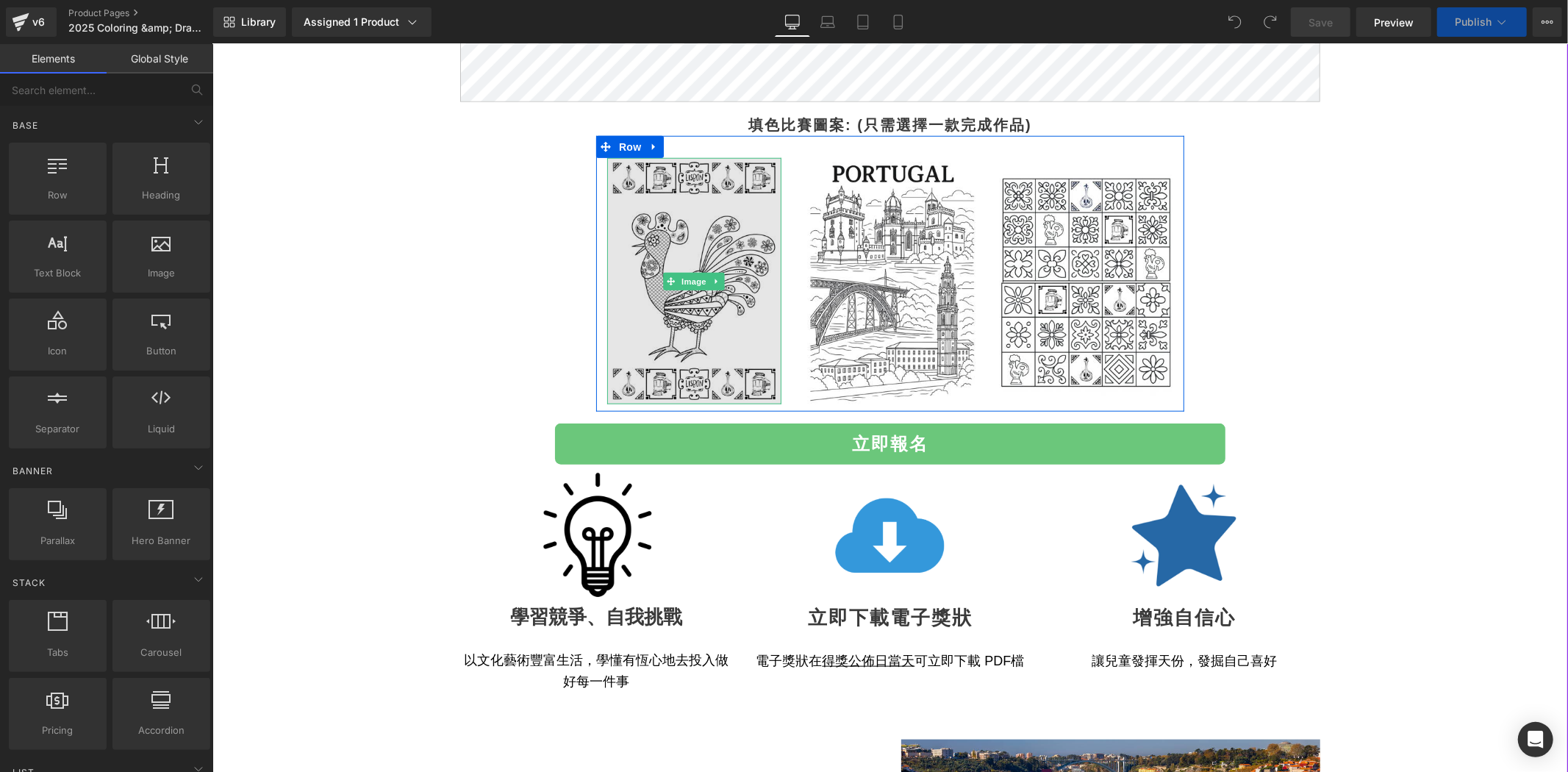
click at [732, 254] on img at bounding box center [693, 280] width 174 height 247
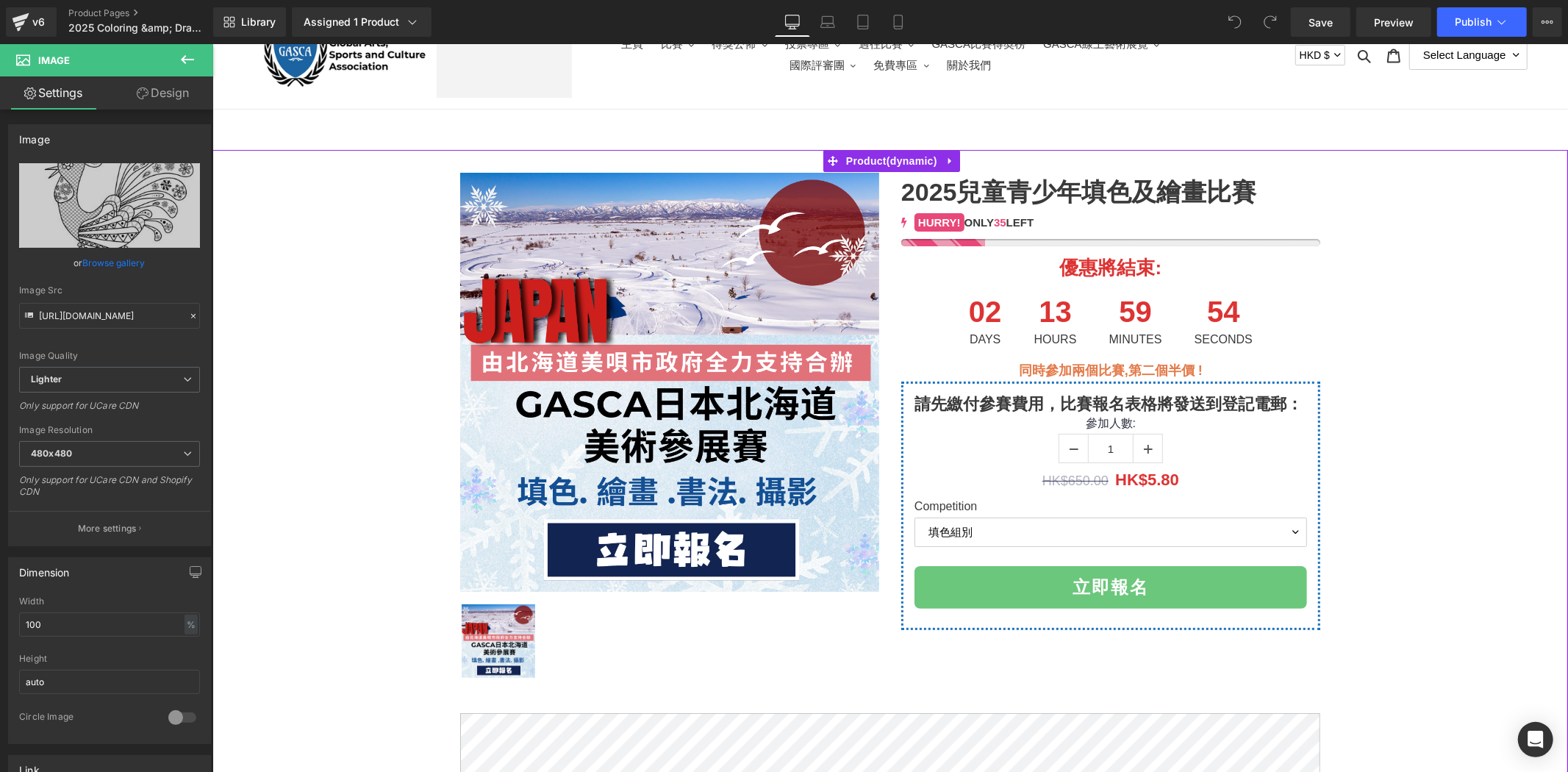
scroll to position [0, 0]
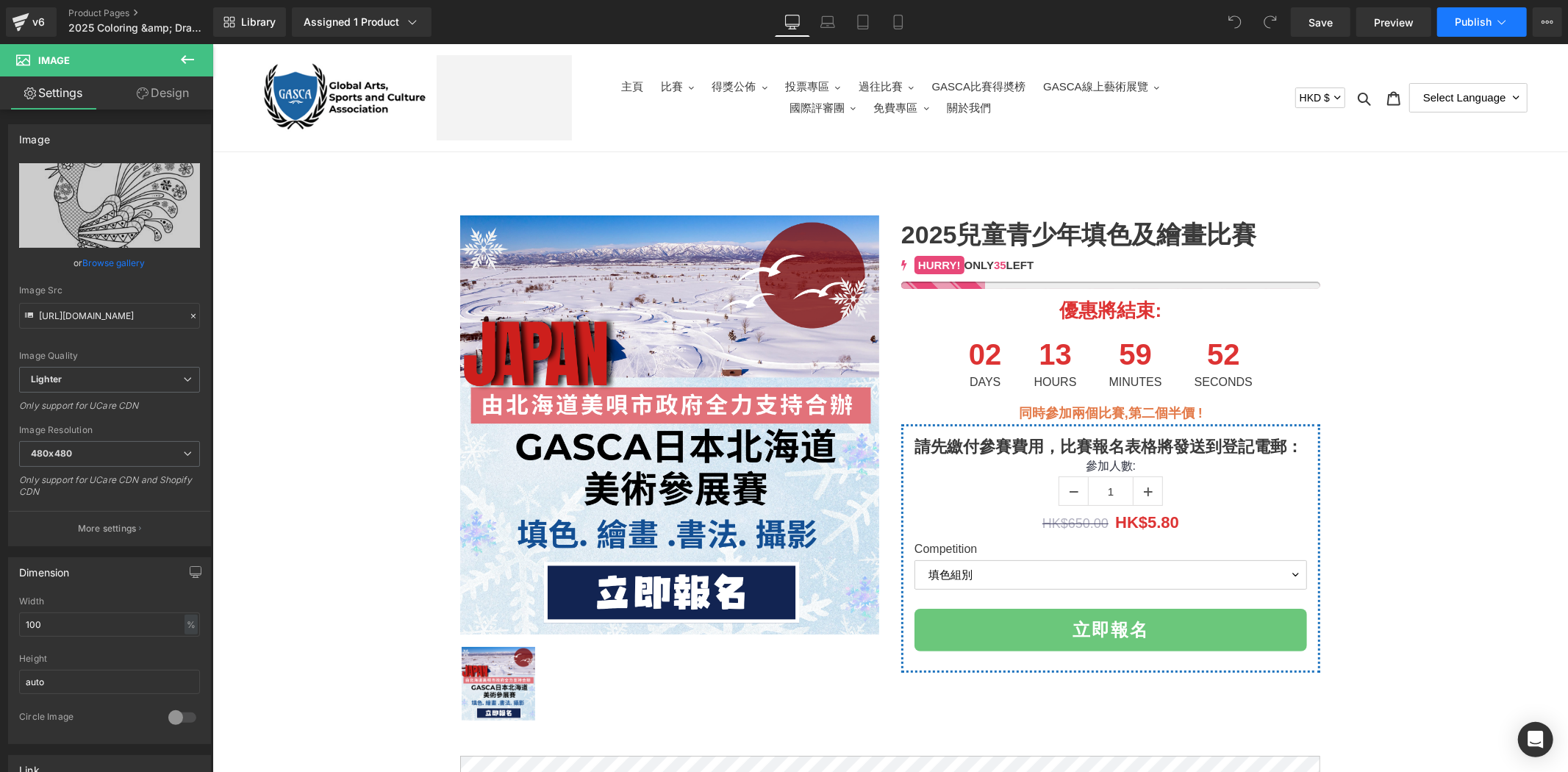
click at [1459, 17] on span "Publish" at bounding box center [1473, 22] width 37 height 12
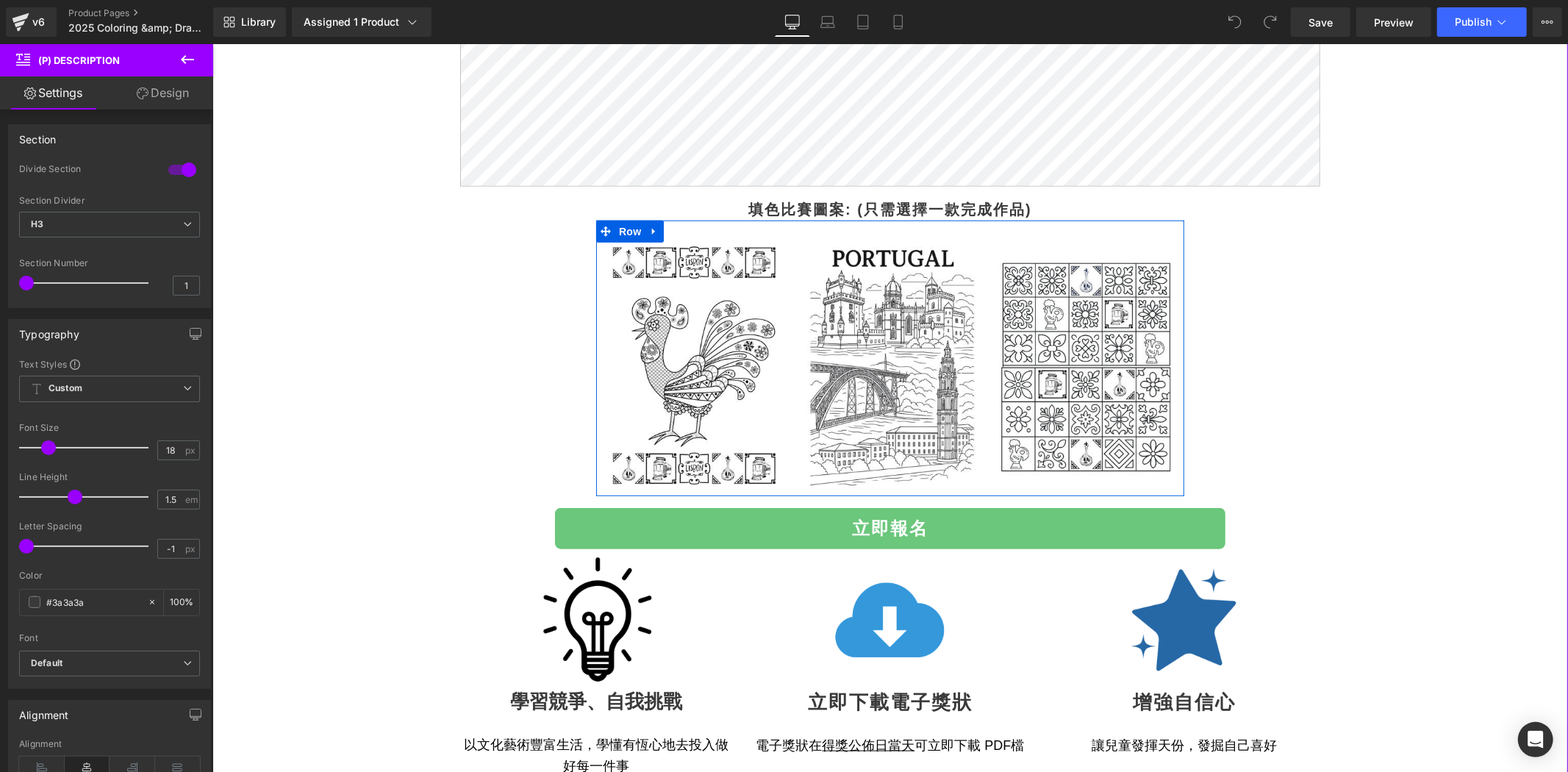
scroll to position [953, 0]
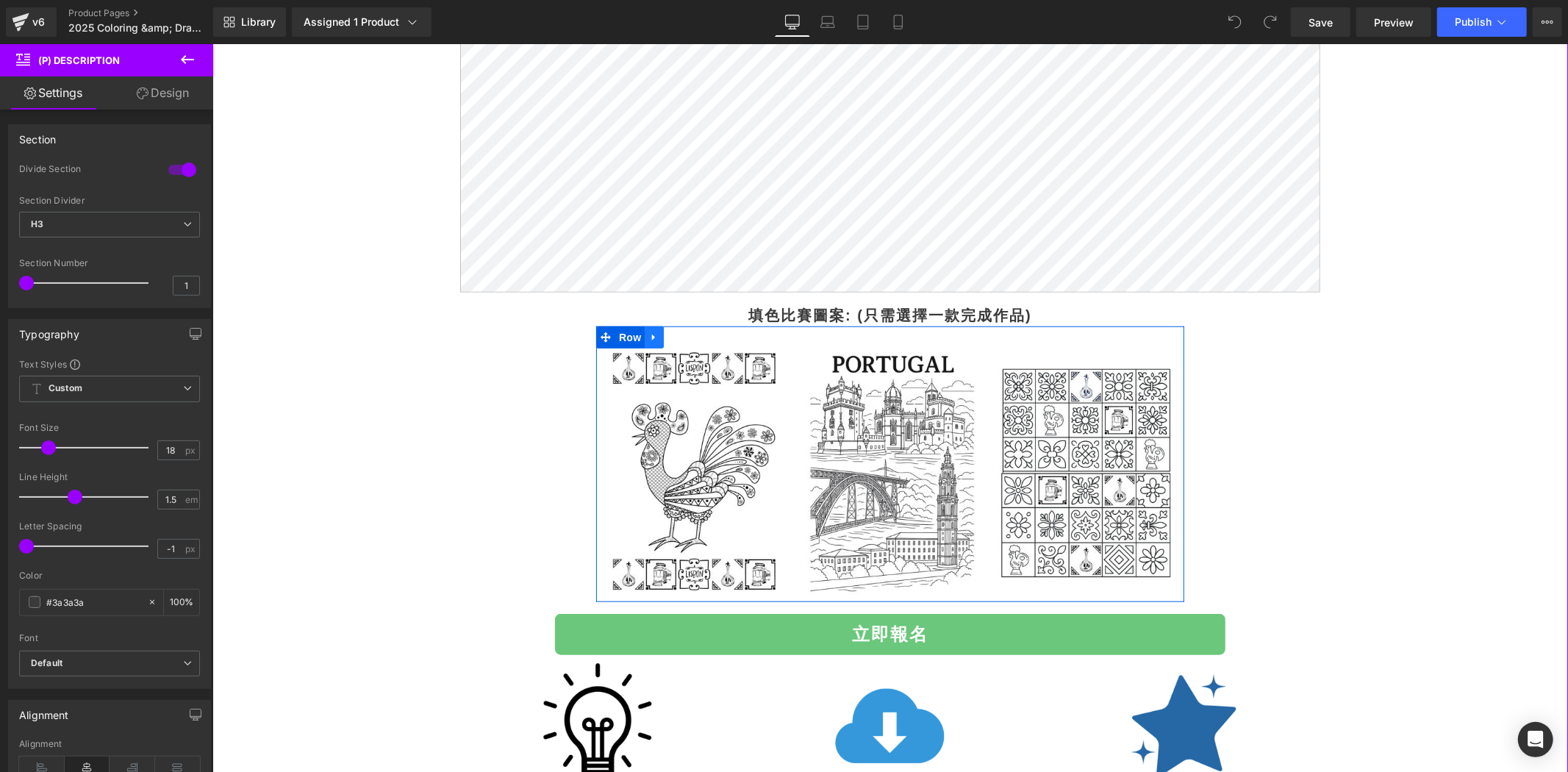
click at [650, 340] on icon at bounding box center [653, 337] width 10 height 11
click at [690, 336] on link at bounding box center [691, 337] width 19 height 22
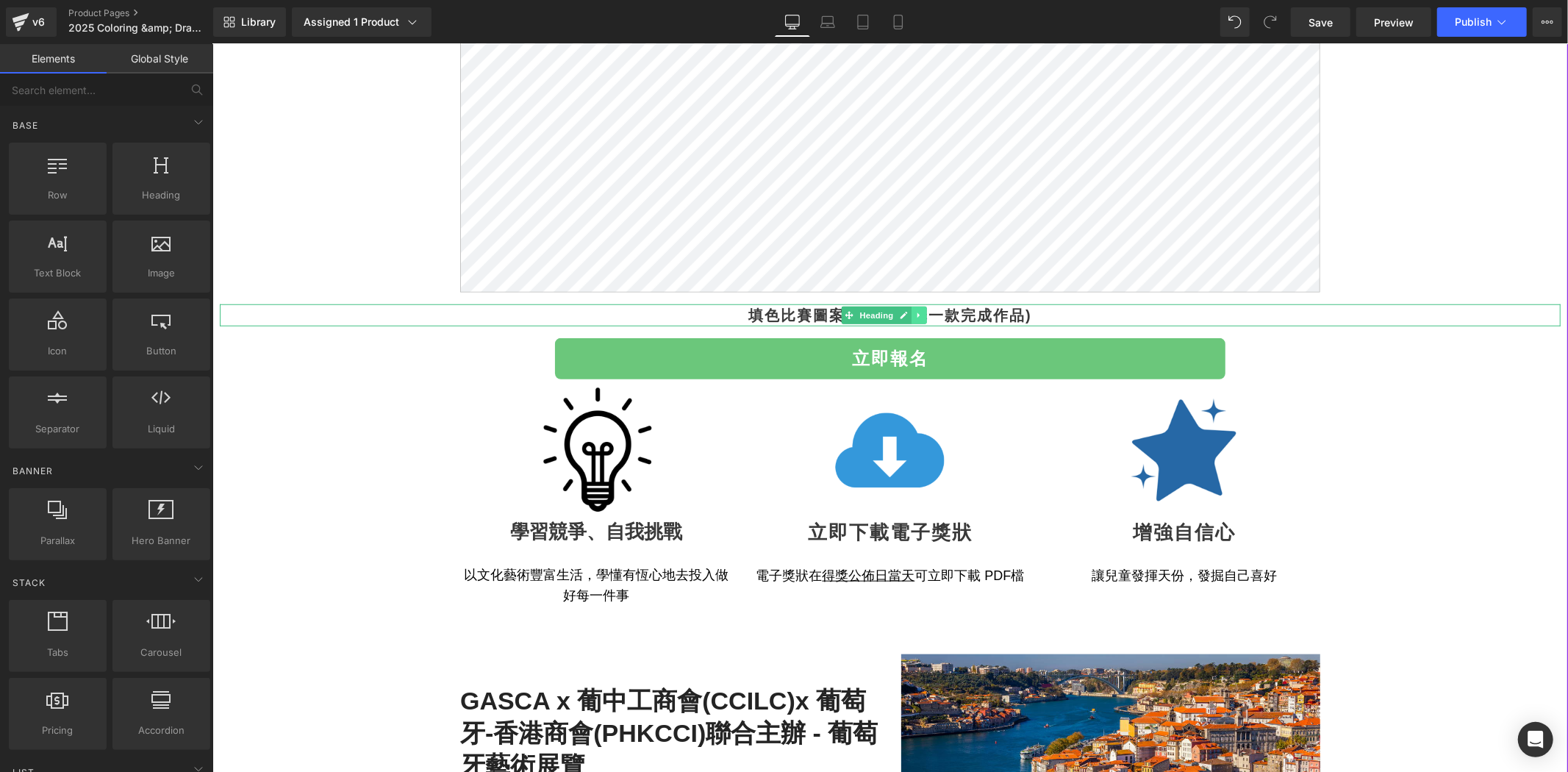
click at [918, 321] on link at bounding box center [919, 314] width 16 height 17
click at [919, 321] on link at bounding box center [927, 314] width 16 height 17
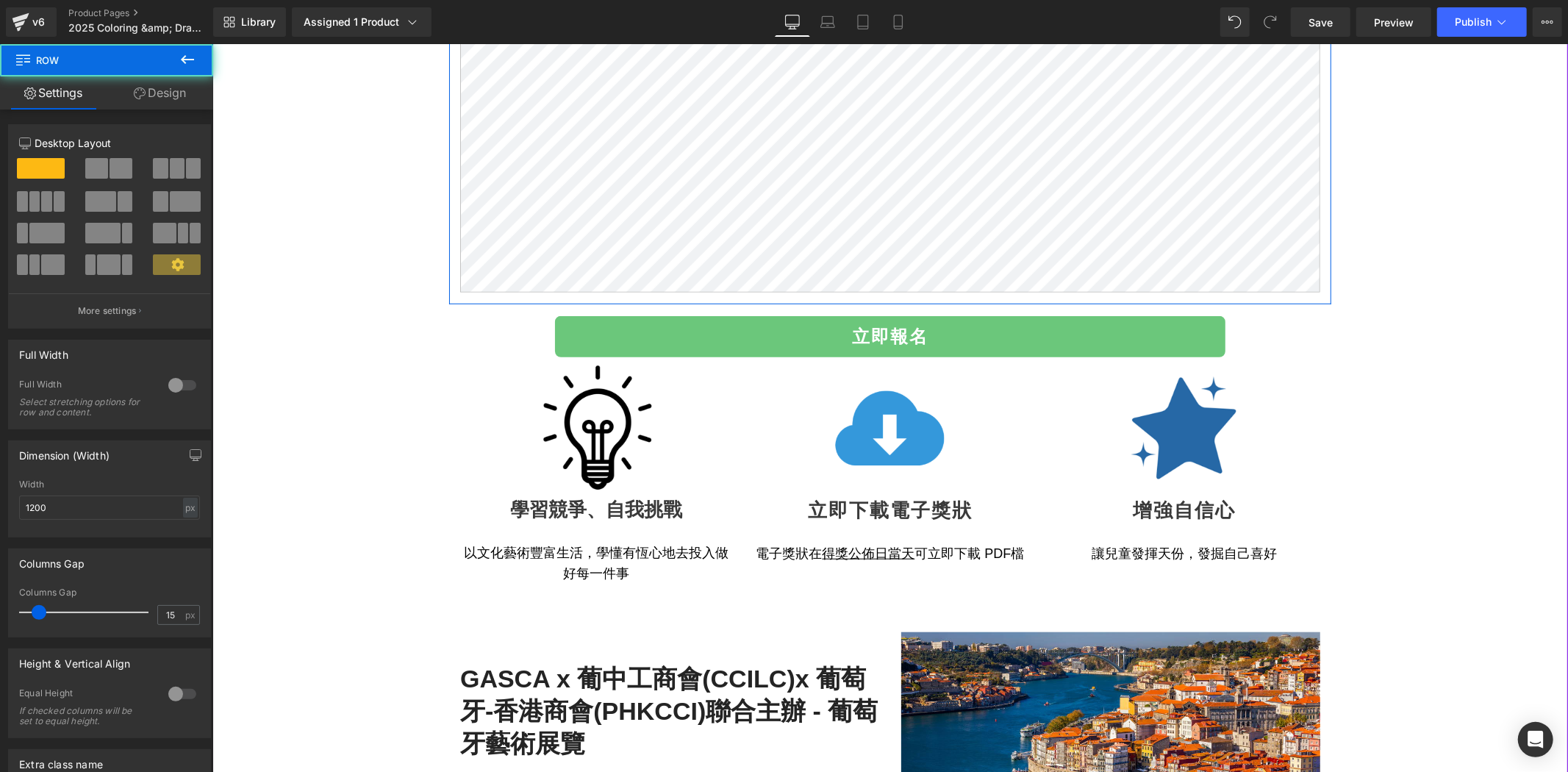
click at [1004, 296] on div "(P) Description Row" at bounding box center [890, 42] width 882 height 524
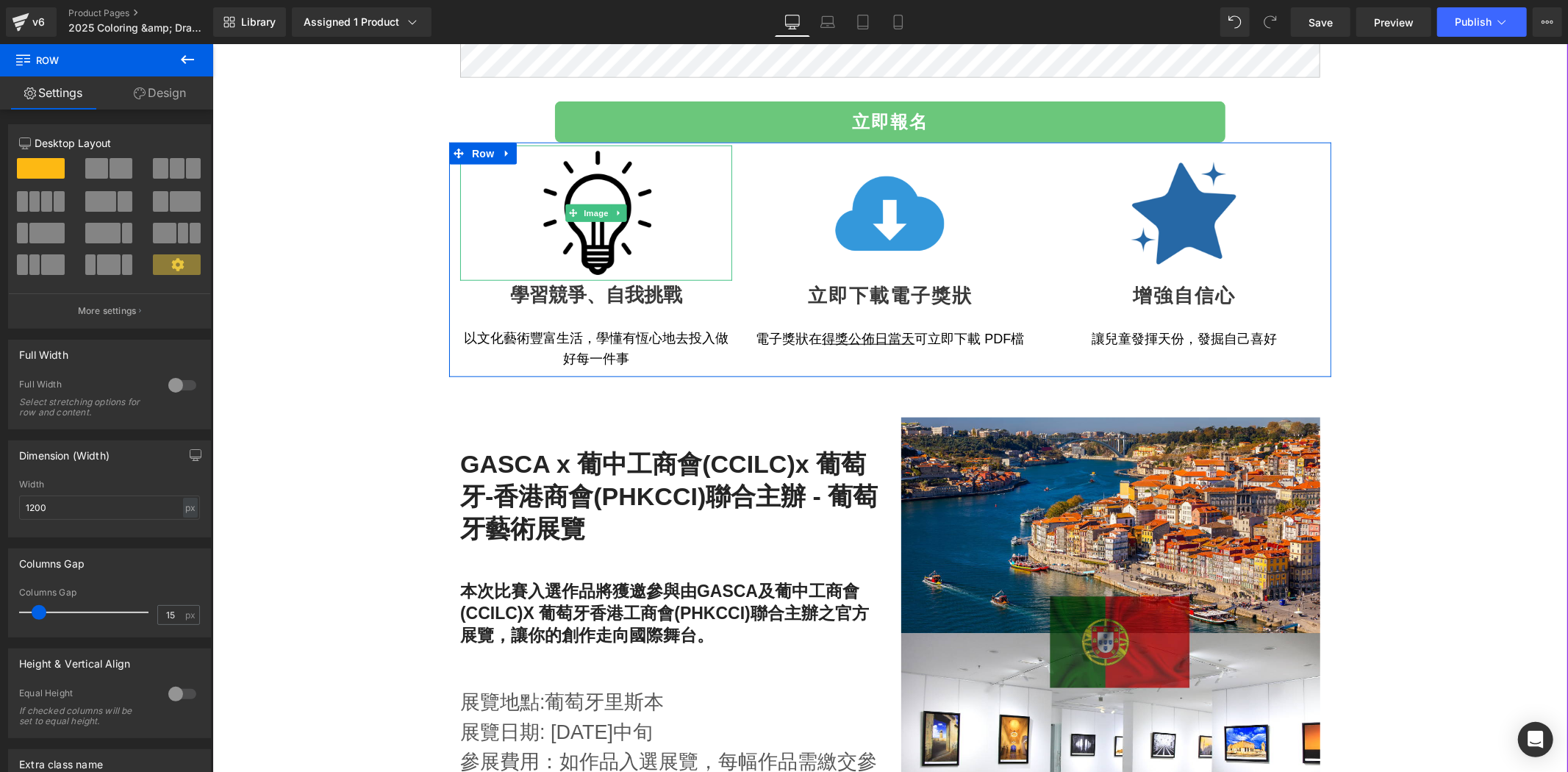
scroll to position [1334, 0]
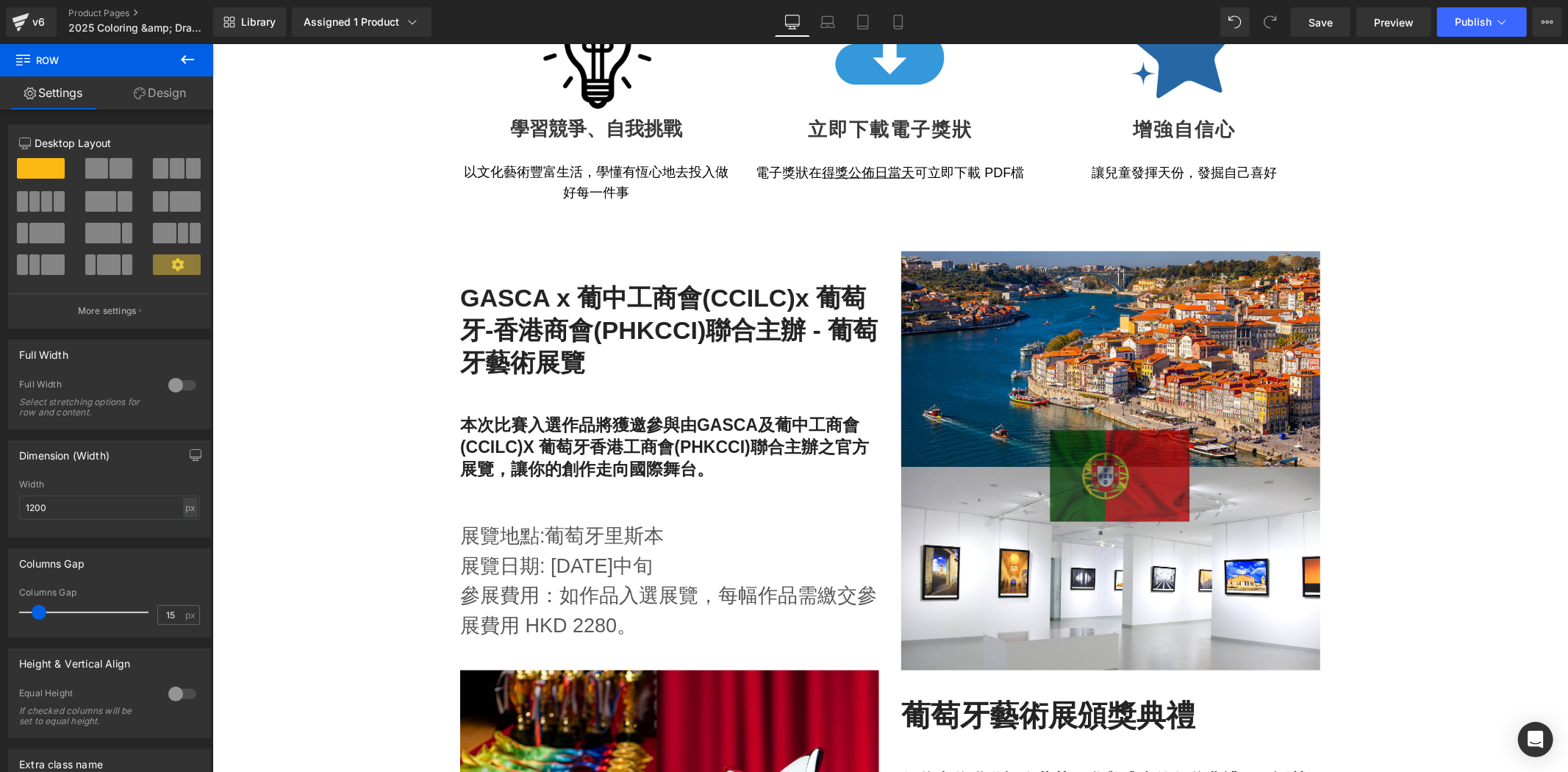
click at [194, 62] on icon at bounding box center [187, 59] width 17 height 17
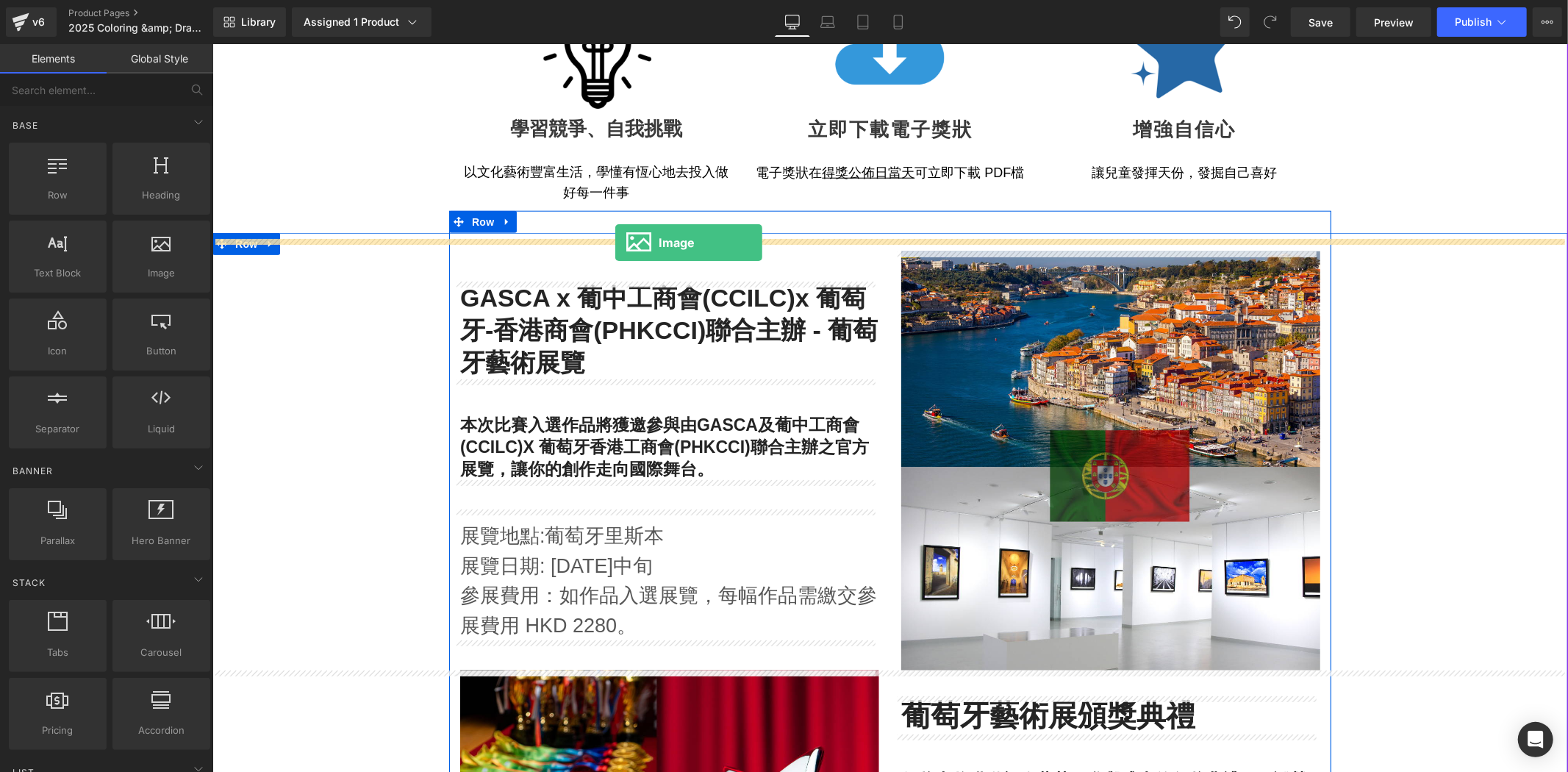
drag, startPoint x: 382, startPoint y: 294, endPoint x: 615, endPoint y: 242, distance: 238.7
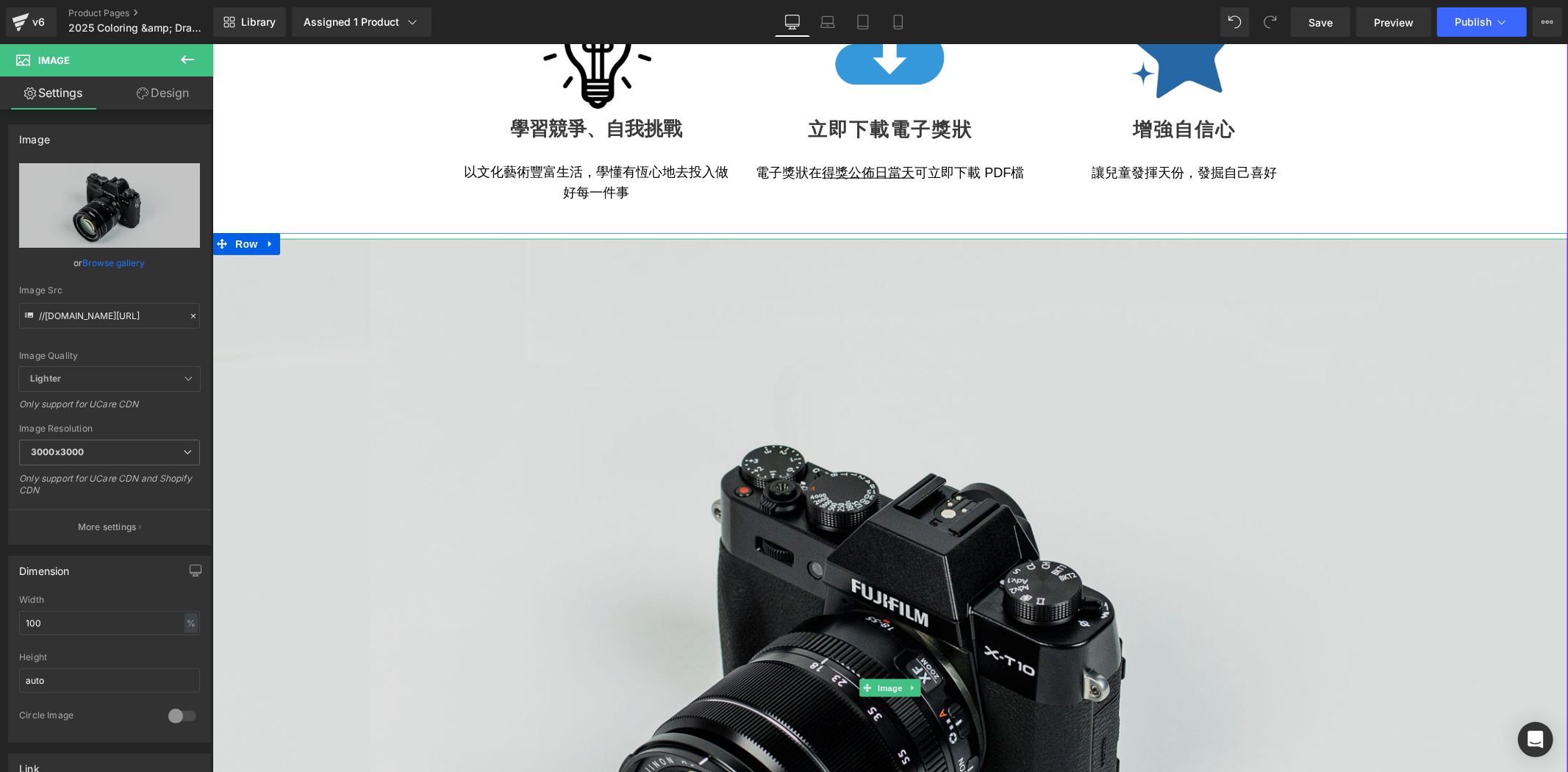
click at [521, 284] on img at bounding box center [890, 687] width 1356 height 899
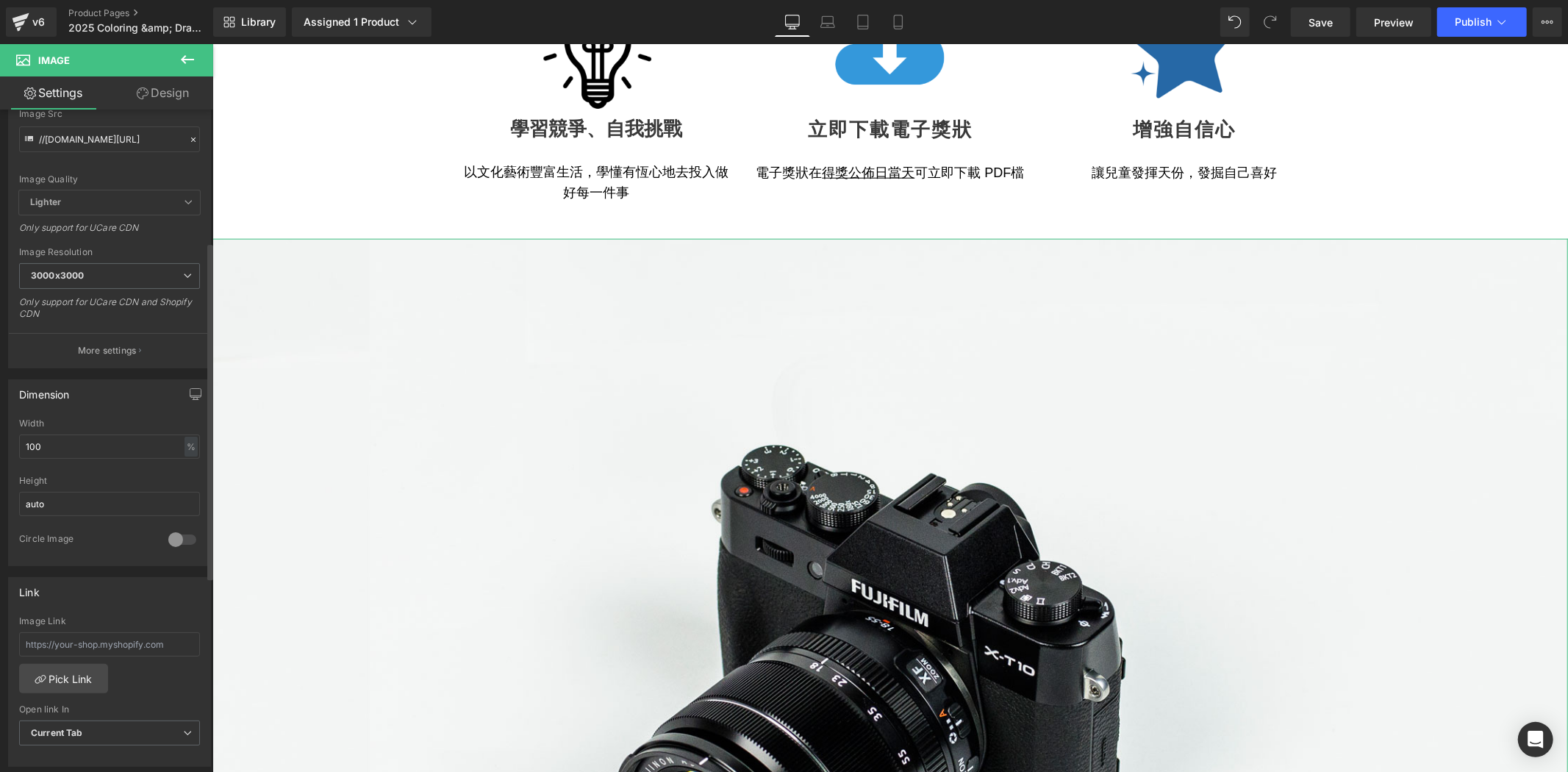
scroll to position [71, 0]
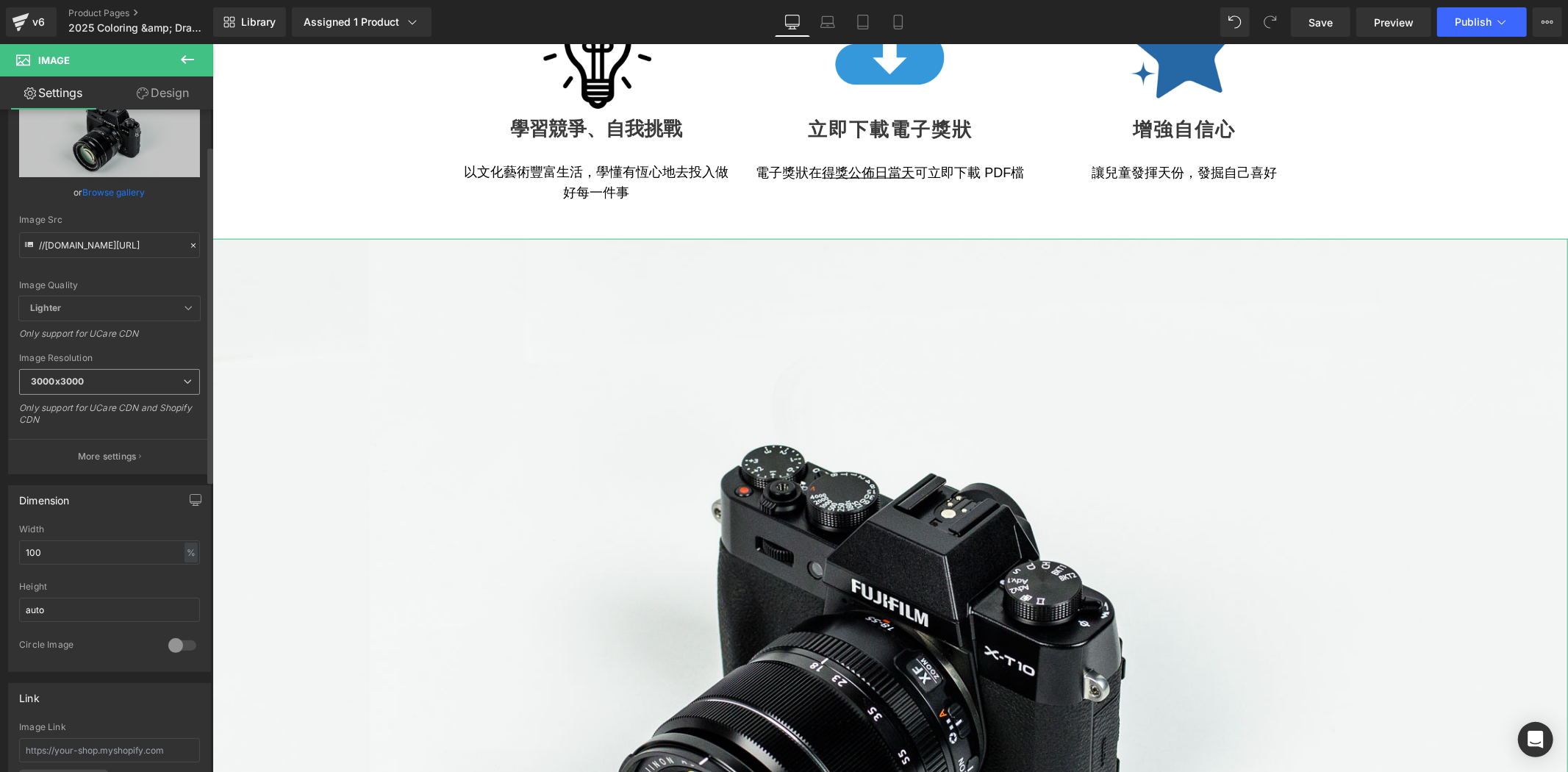
click at [172, 383] on span "3000x3000" at bounding box center [109, 382] width 181 height 26
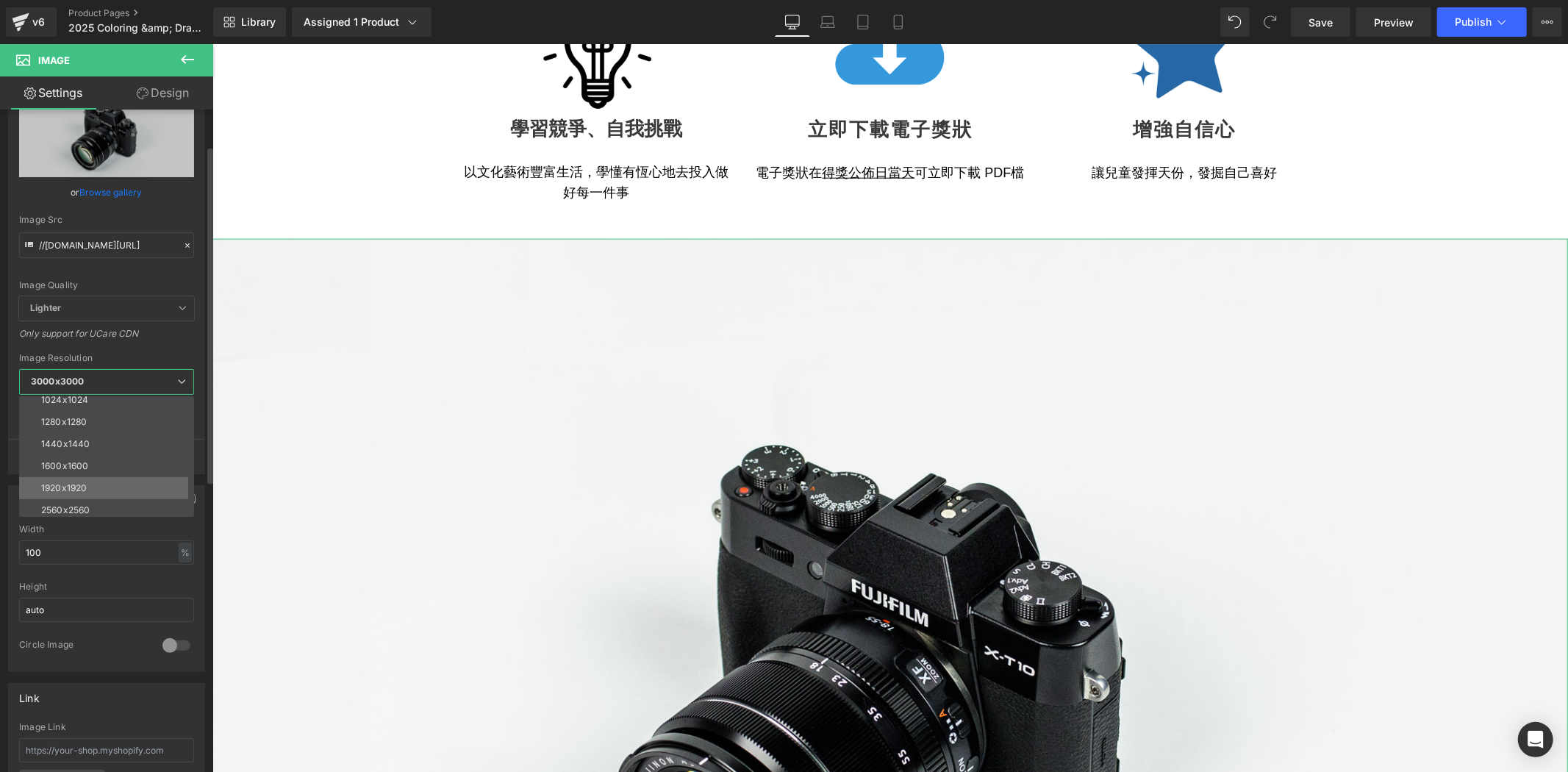
scroll to position [190, 0]
click at [155, 467] on li "1600x1600" at bounding box center [109, 460] width 182 height 22
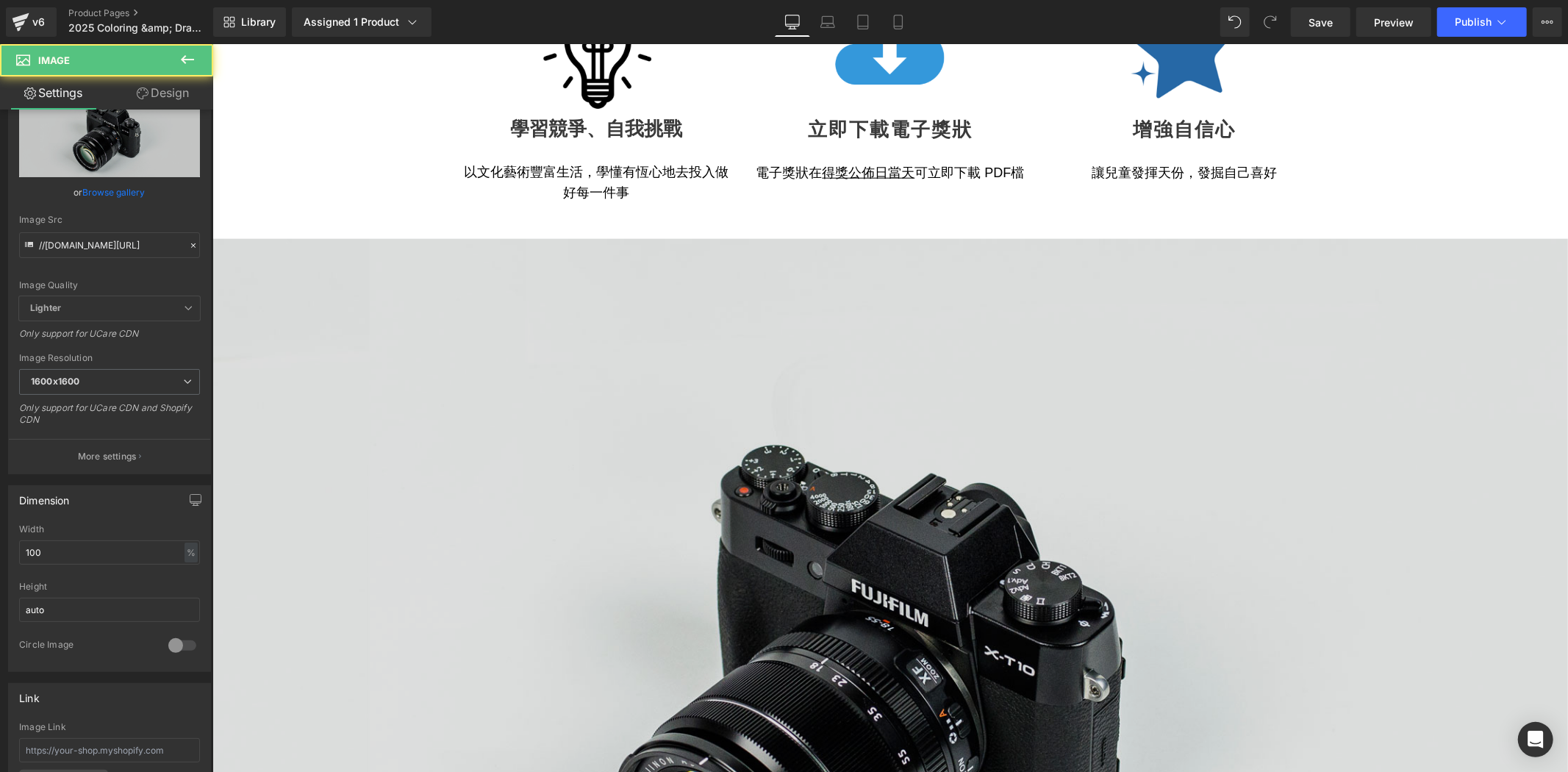
click at [354, 334] on img at bounding box center [890, 687] width 1356 height 899
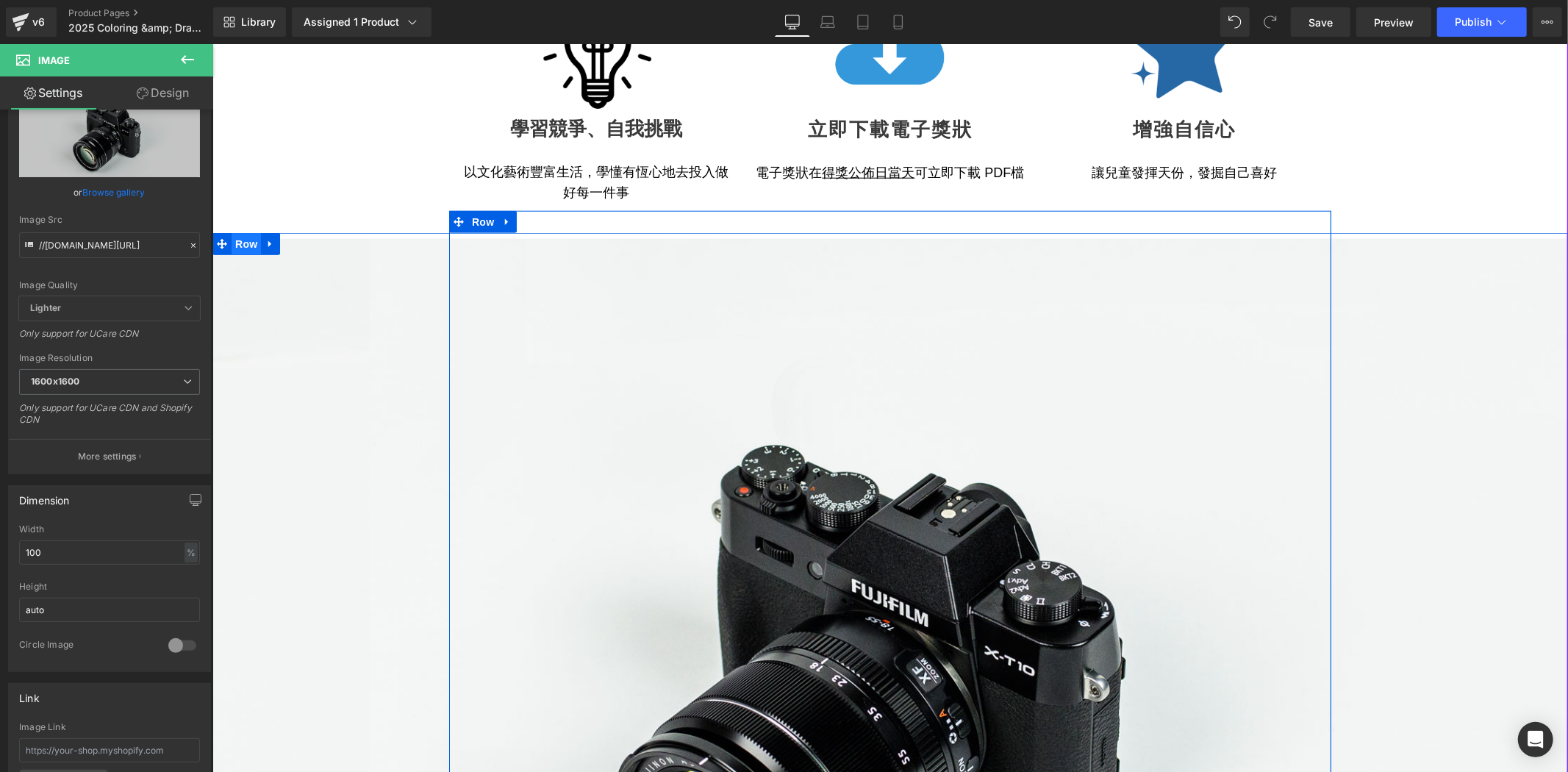
click at [243, 252] on span "Row" at bounding box center [245, 243] width 29 height 22
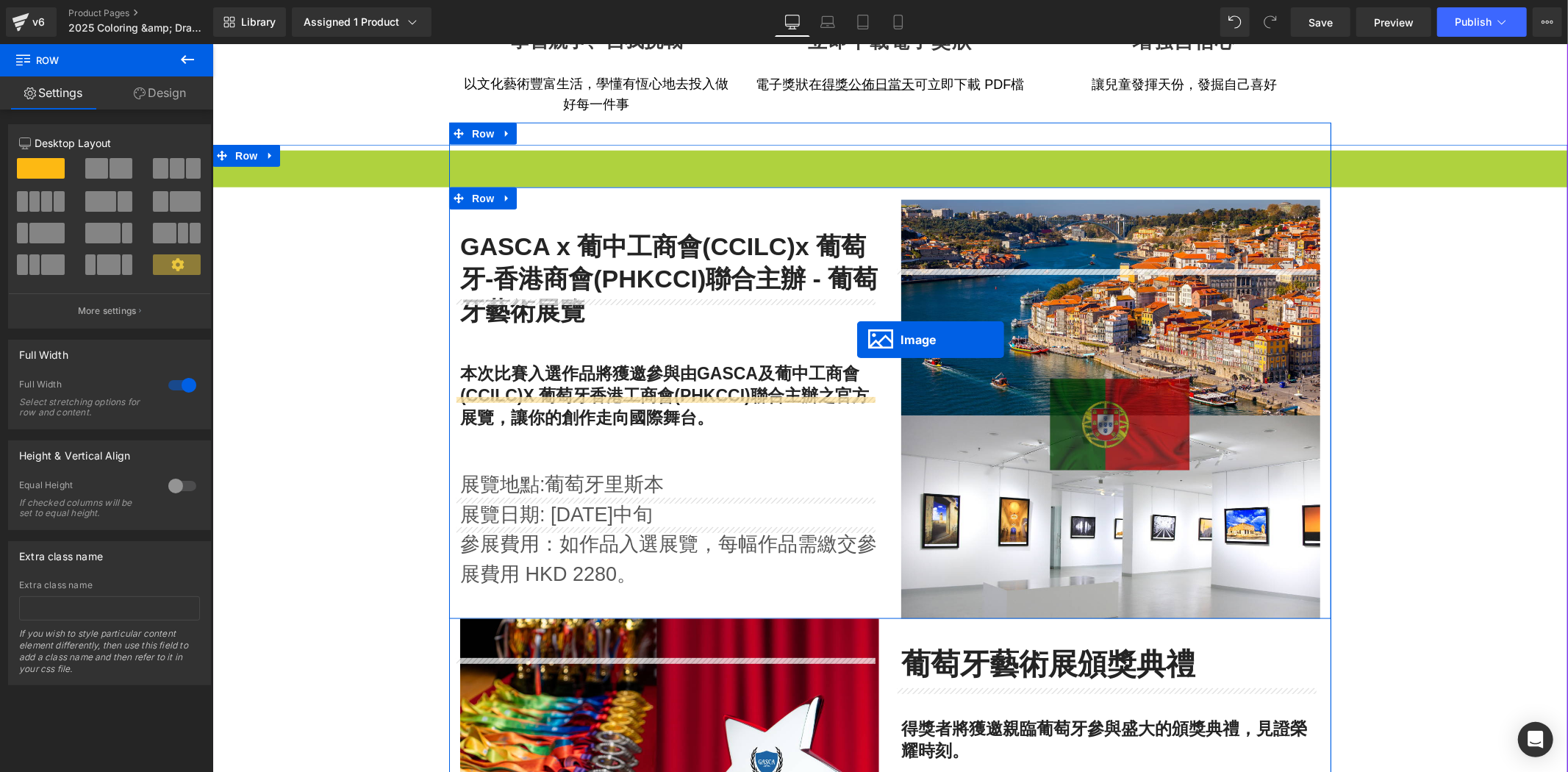
scroll to position [1334, 0]
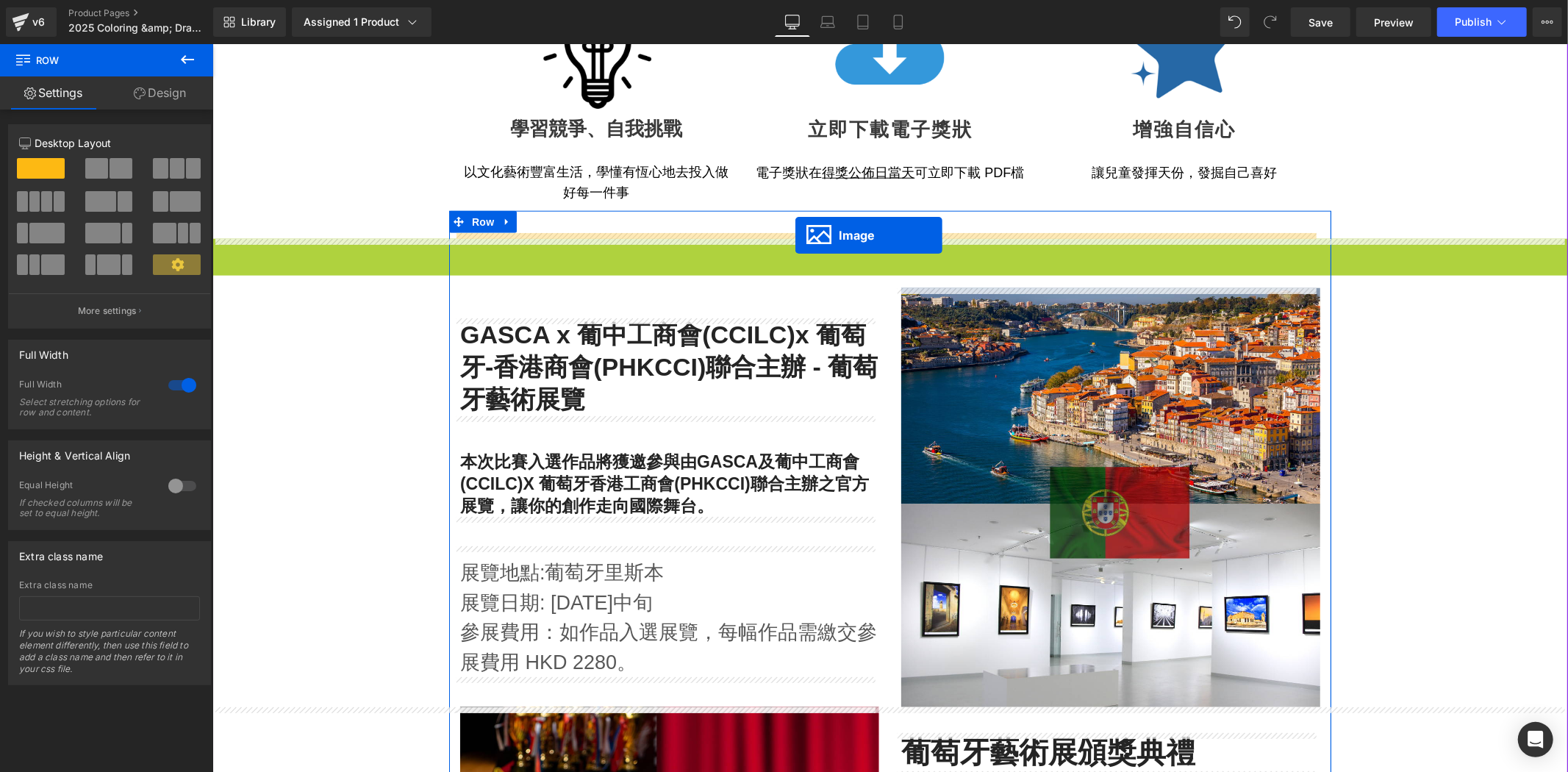
drag, startPoint x: 859, startPoint y: 495, endPoint x: 795, endPoint y: 235, distance: 267.8
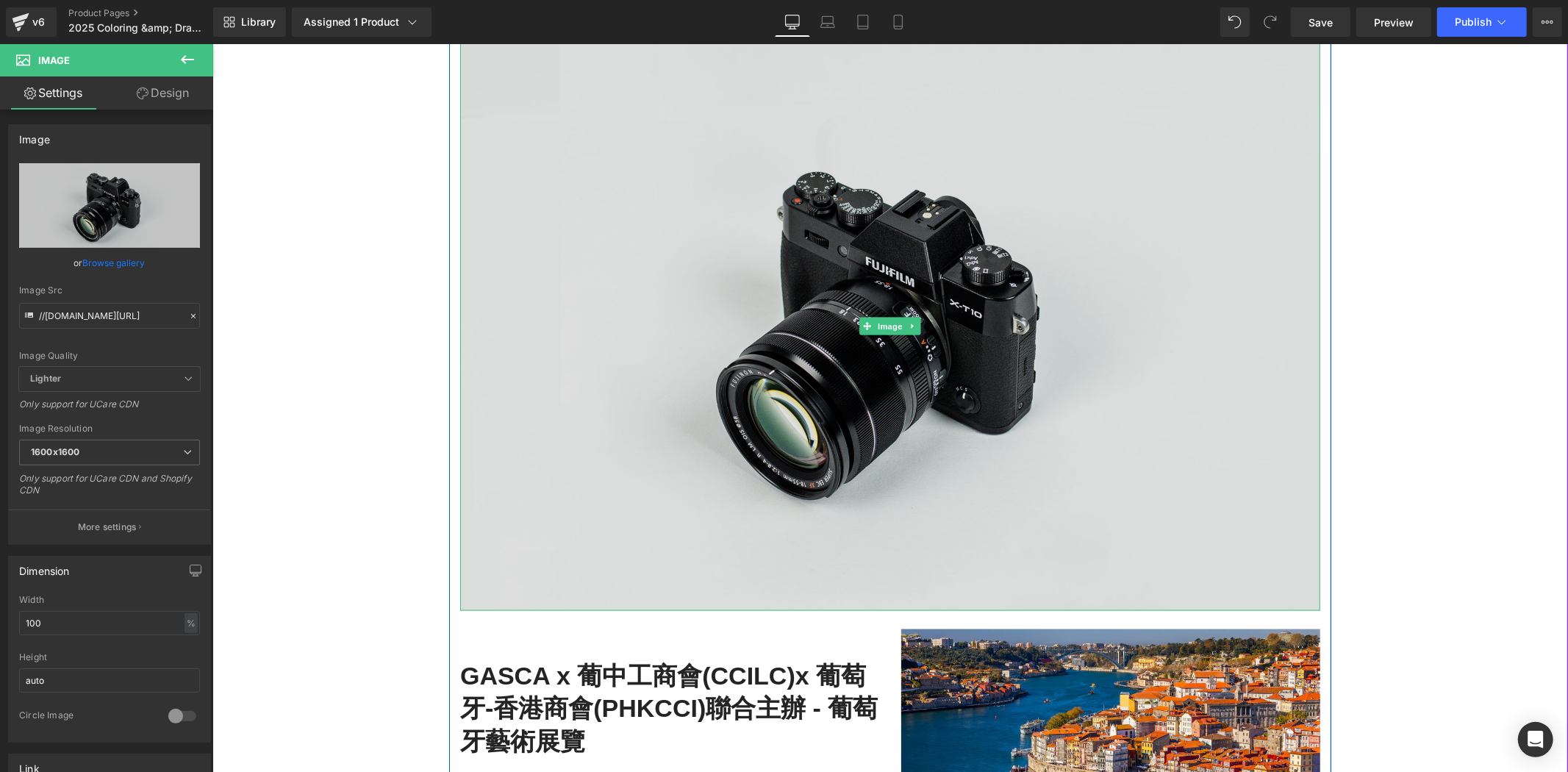
scroll to position [1525, 0]
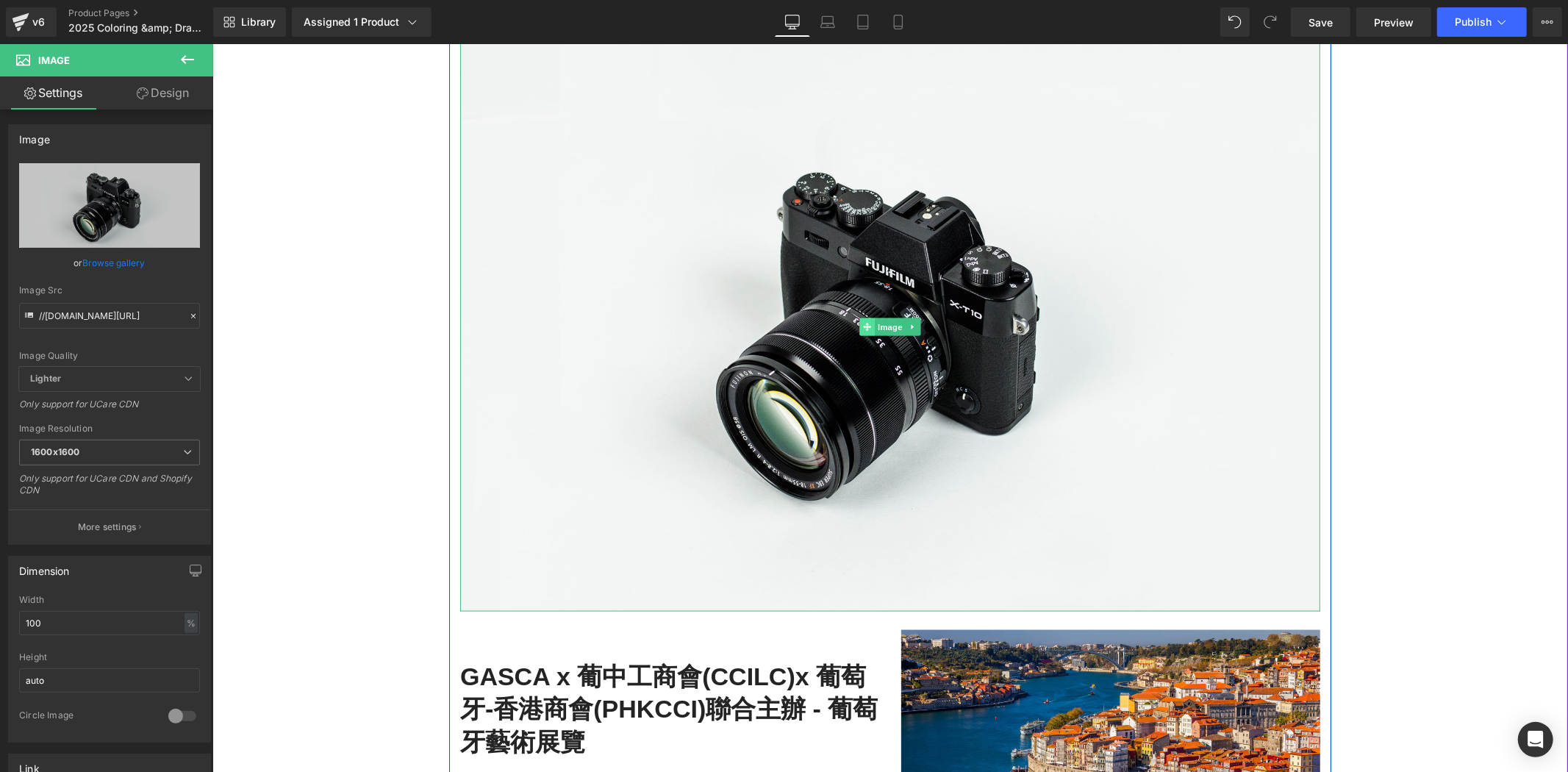
click at [866, 330] on span at bounding box center [866, 326] width 16 height 17
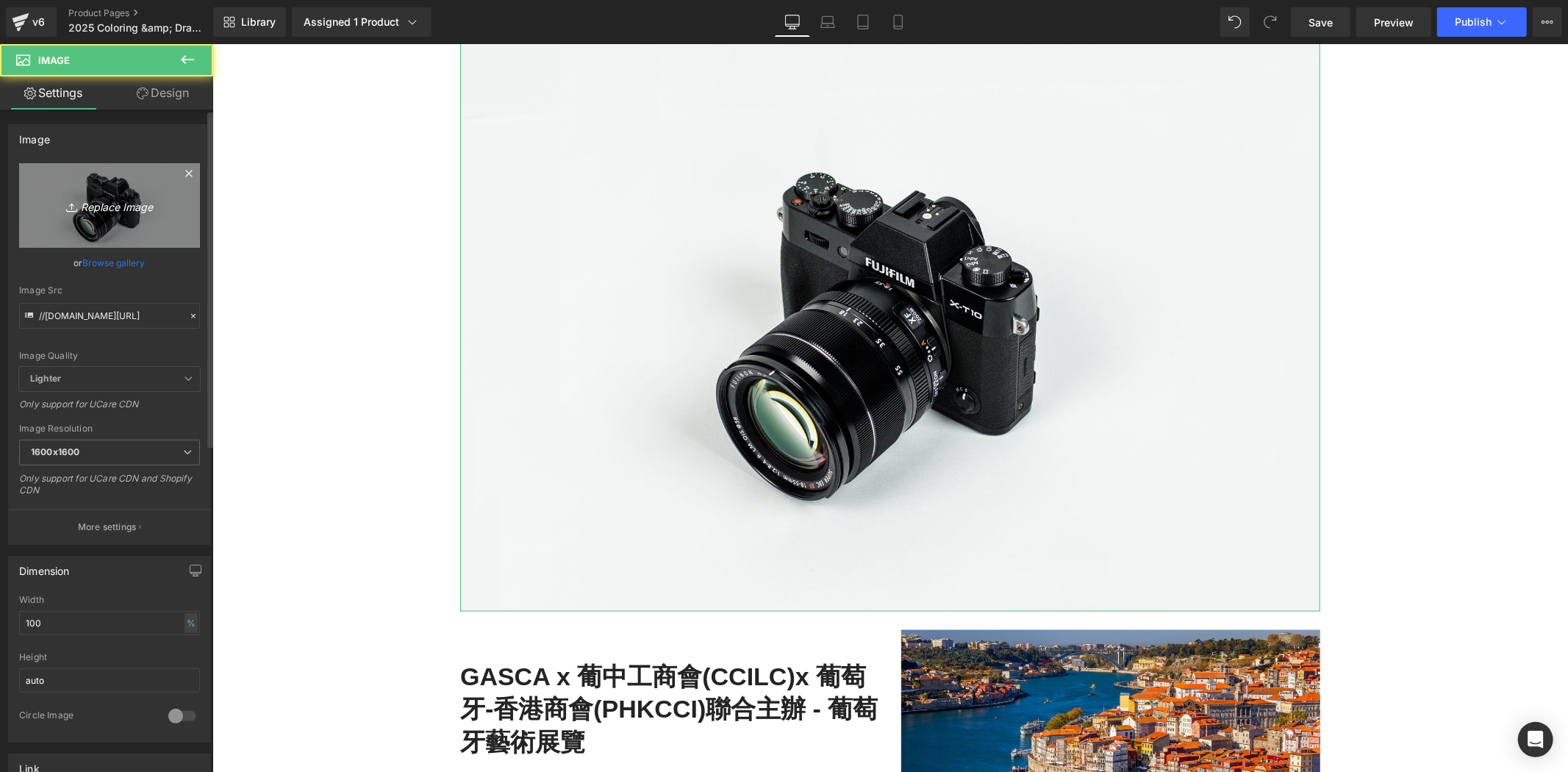
click at [109, 183] on link "Replace Image" at bounding box center [109, 205] width 181 height 84
type input "C:\fakepath\Showcase confirmation - GASCA [GEOGRAPHIC_DATA] Bibai City Art & Mu…"
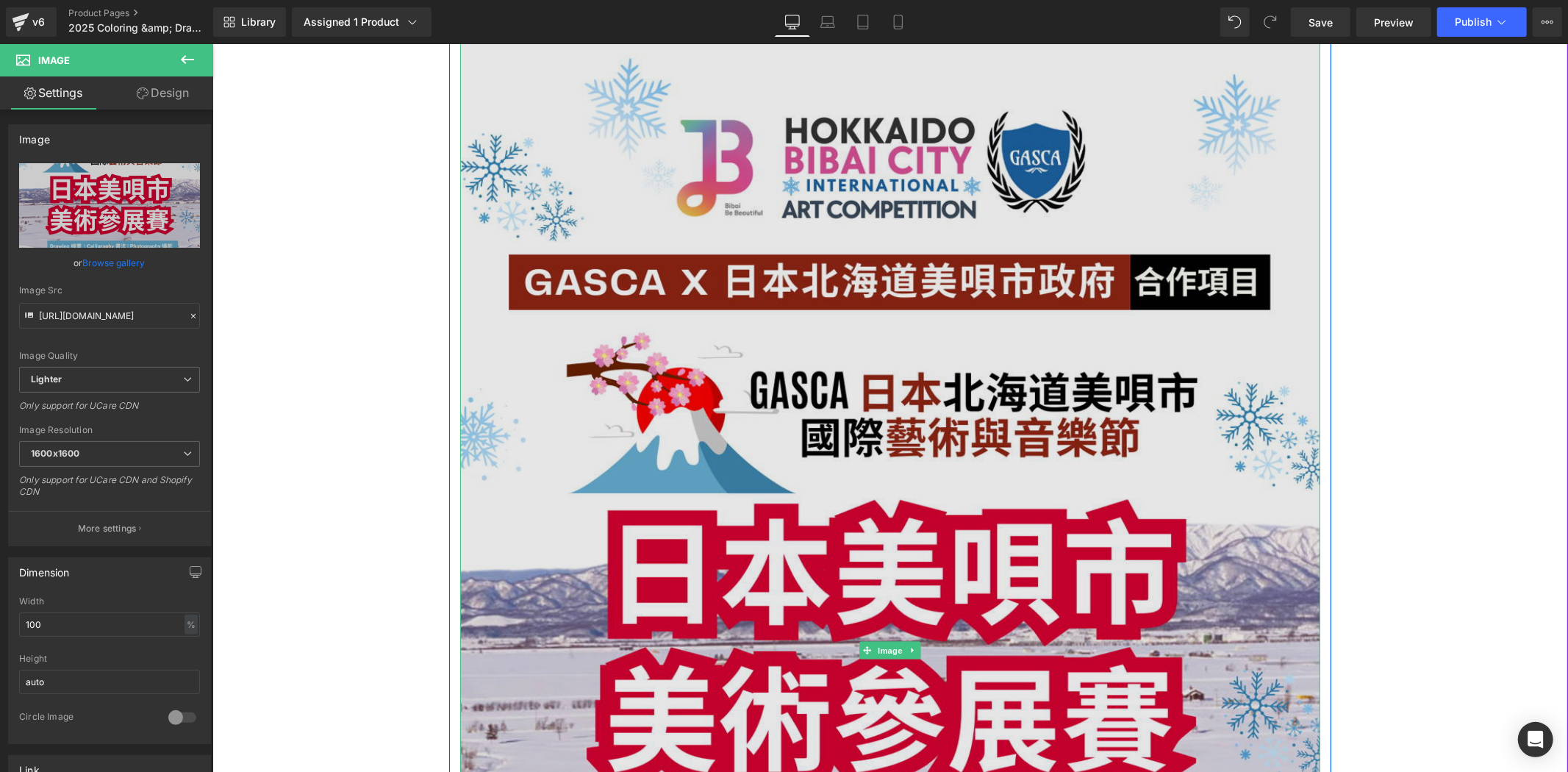
type input "[URL][DOMAIN_NAME]"
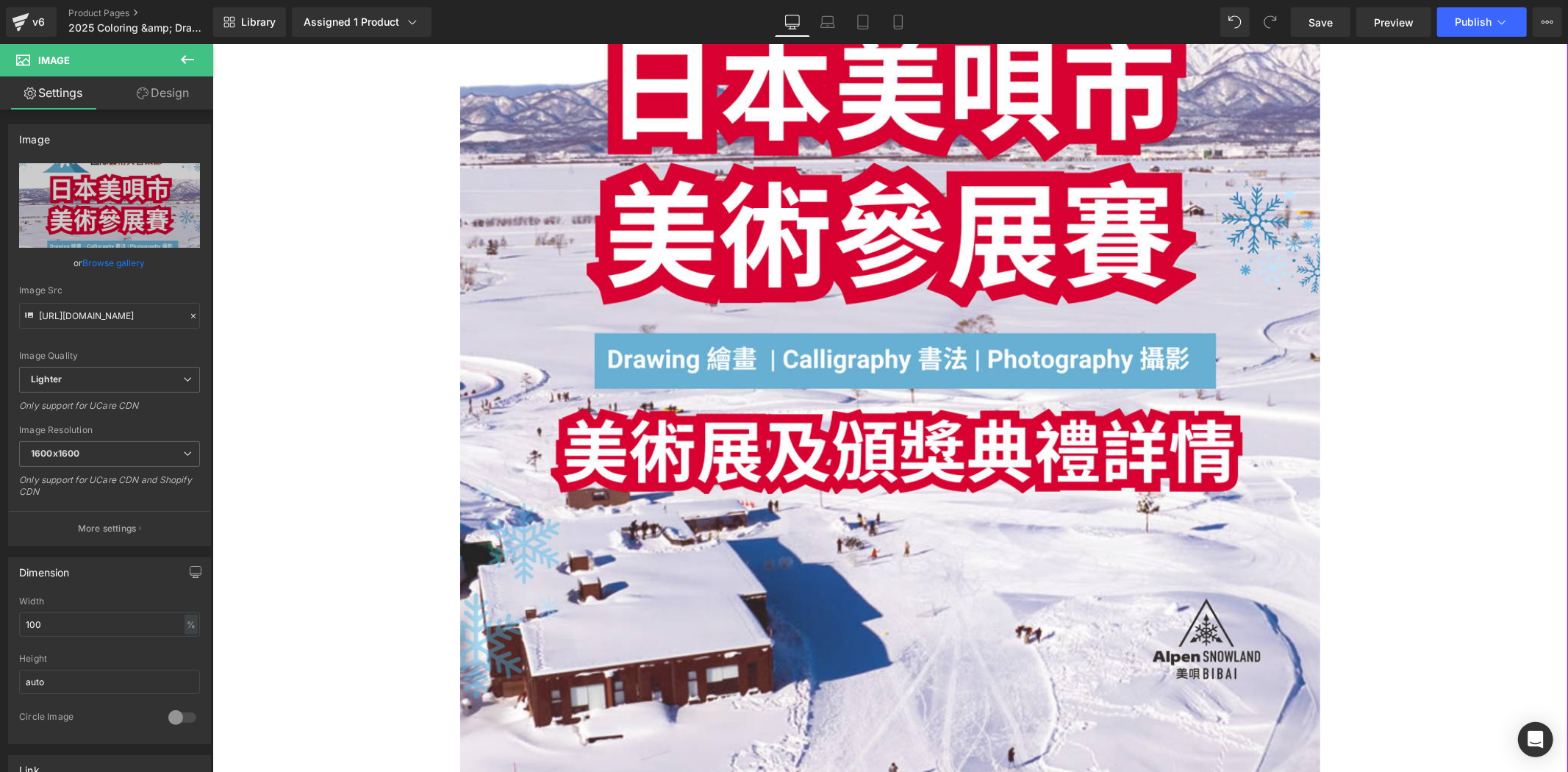
scroll to position [1716, 0]
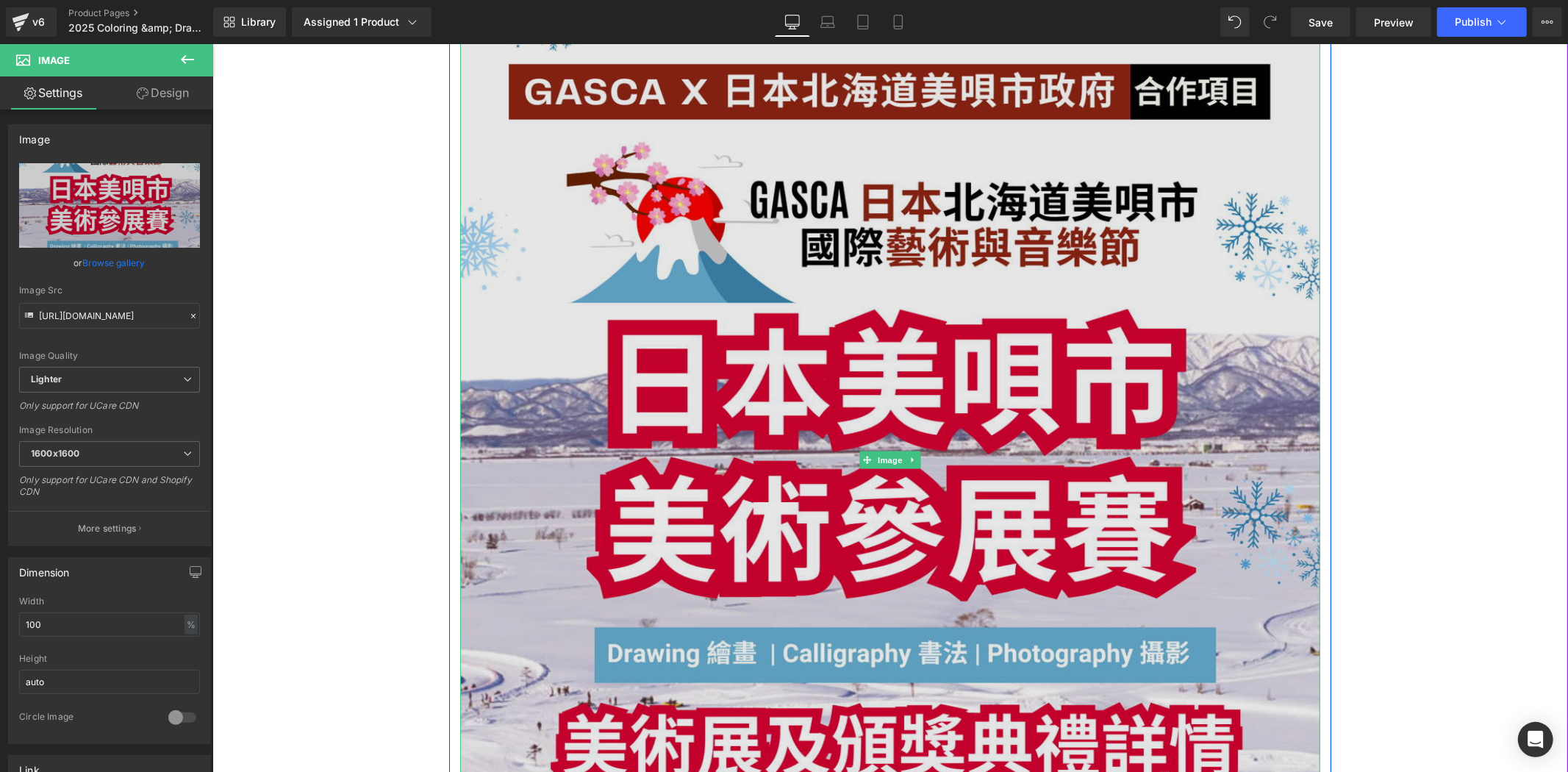
click at [803, 625] on img at bounding box center [890, 458] width 860 height 1217
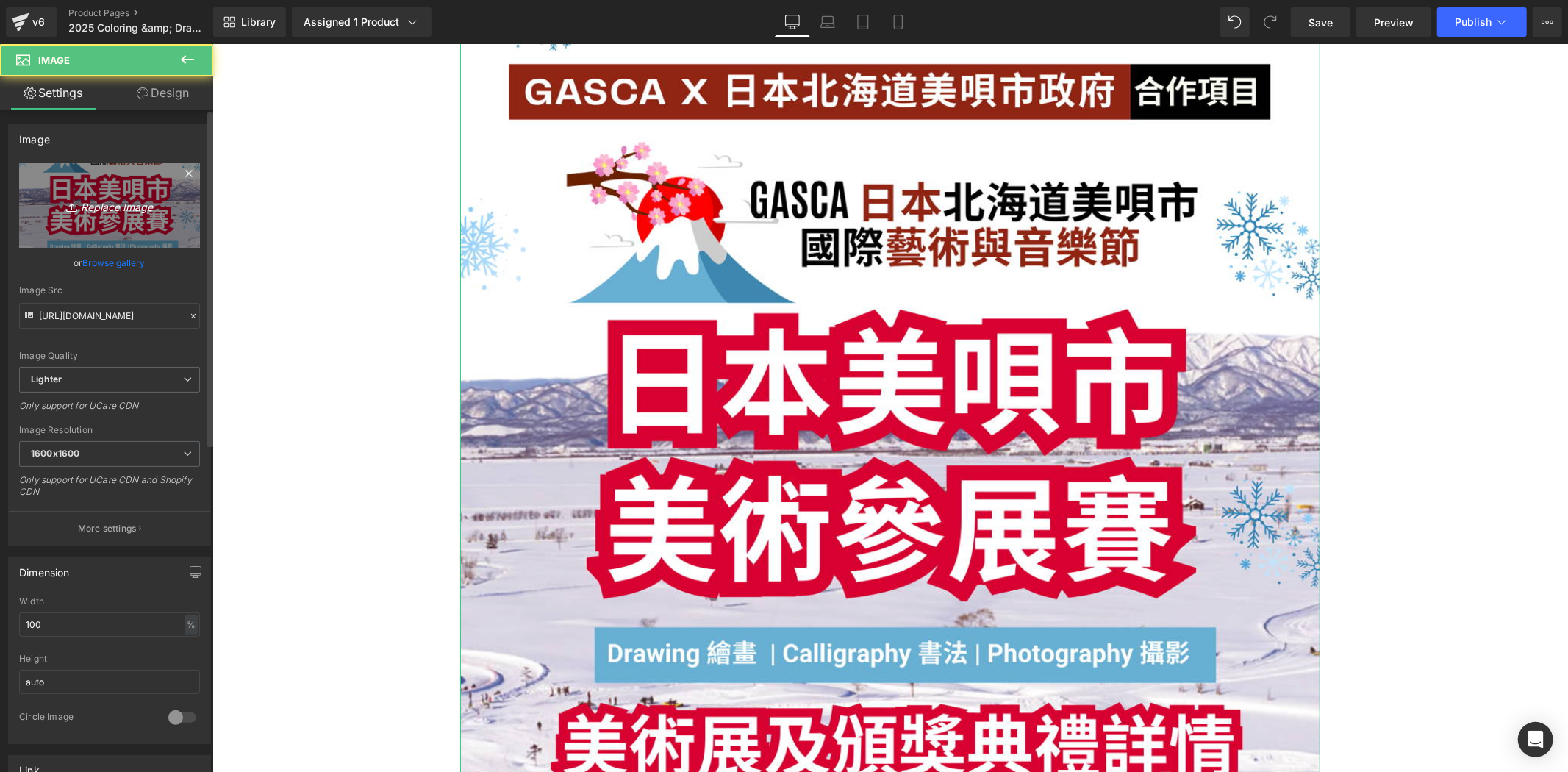
click at [101, 203] on icon "Replace Image" at bounding box center [109, 205] width 117 height 18
type input "C:\fakepath\For FB Post of GASCA Hokkaido Bibai 比賽章程 .png"
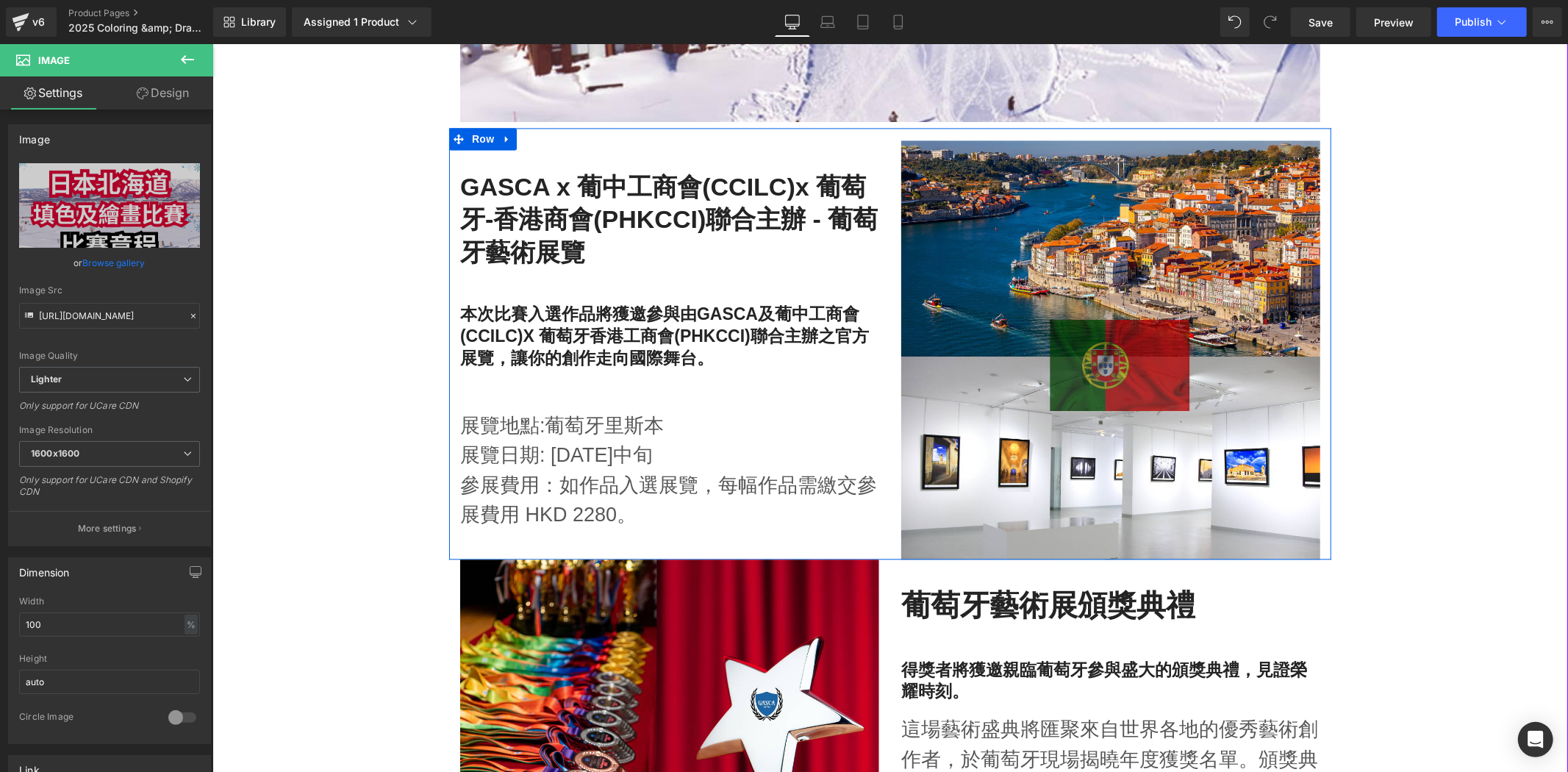
scroll to position [2670, 0]
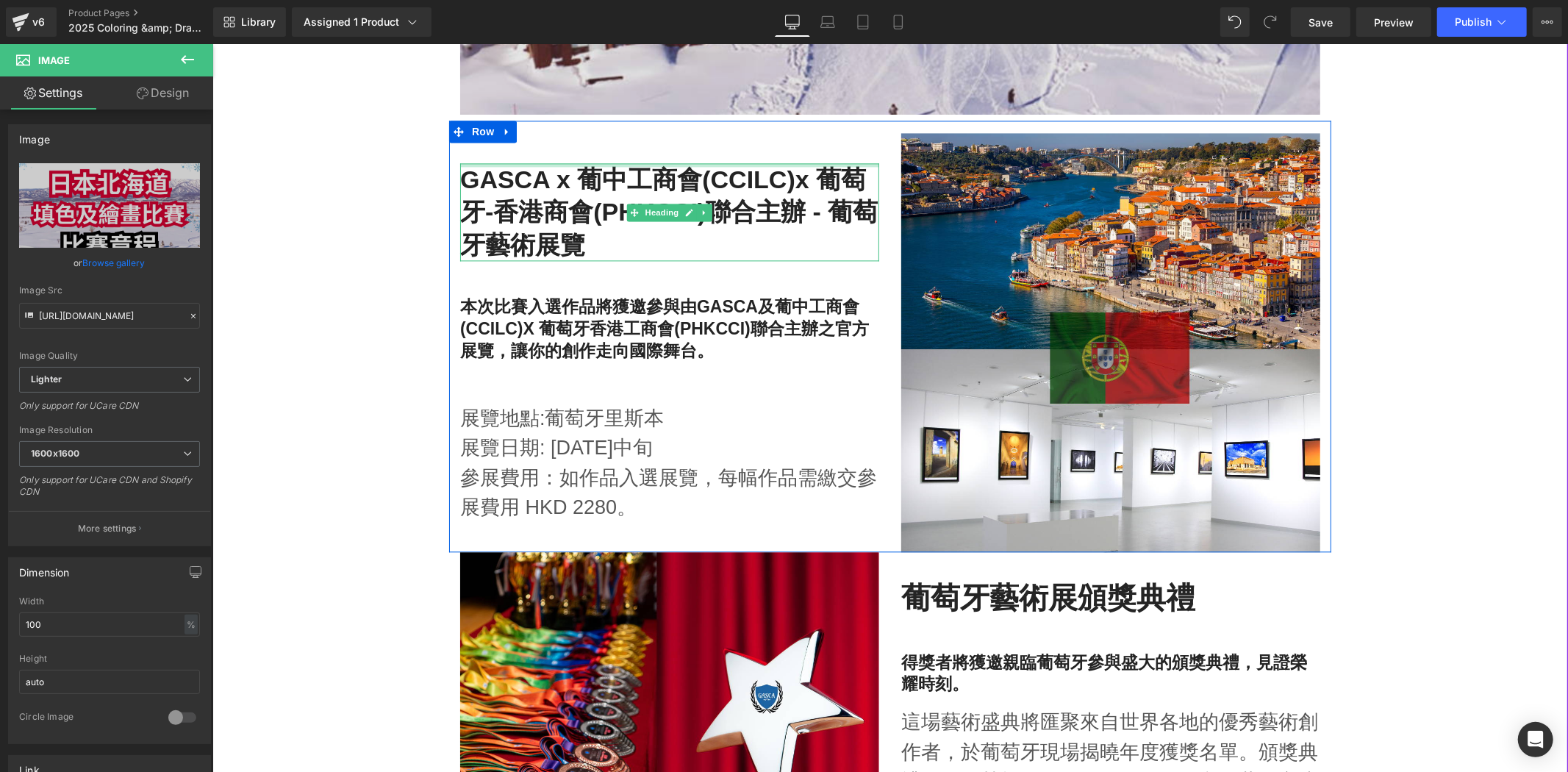
type input "[URL][DOMAIN_NAME]"
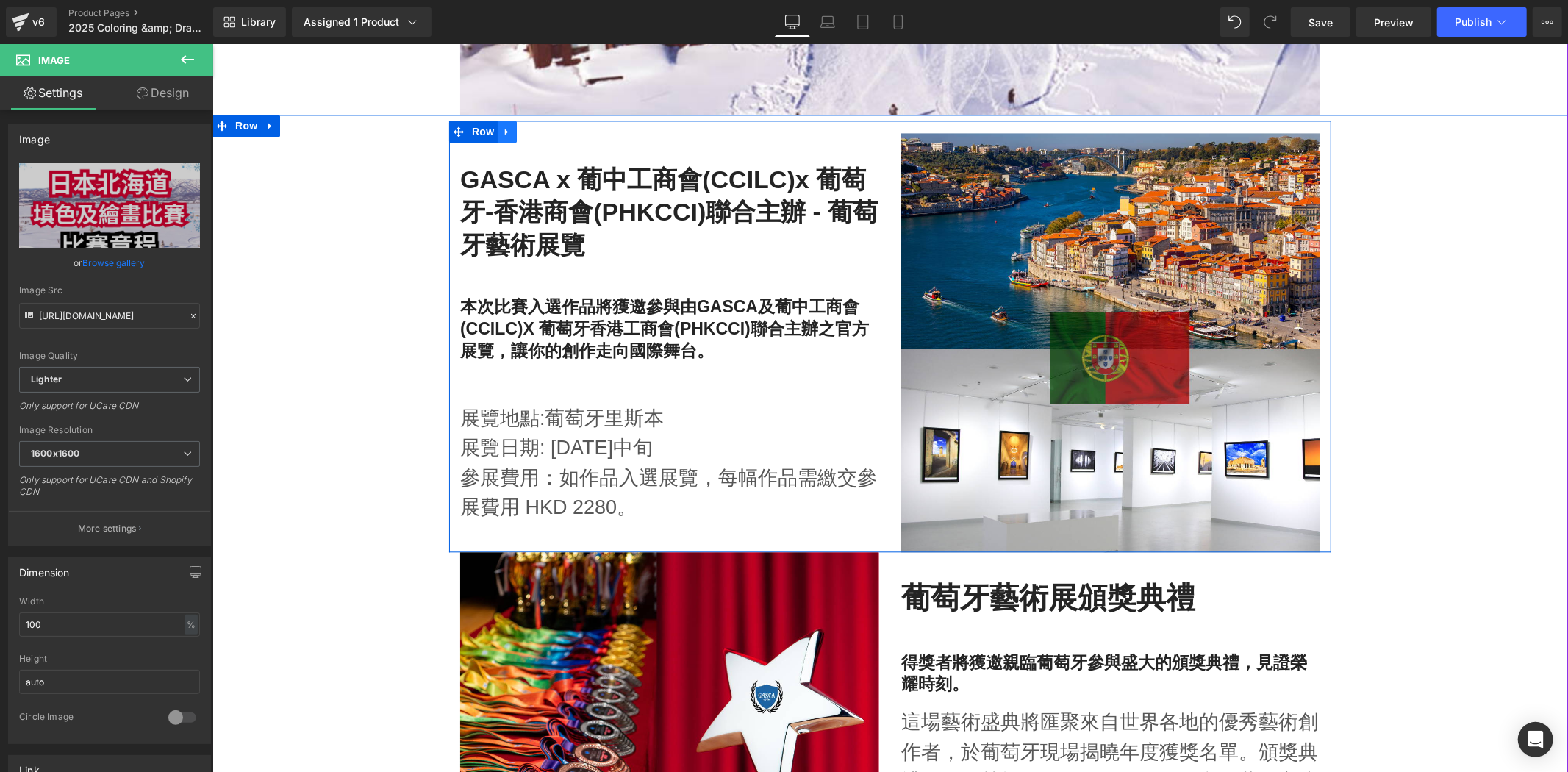
click at [499, 137] on link at bounding box center [506, 131] width 19 height 22
click at [539, 130] on icon at bounding box center [544, 131] width 10 height 10
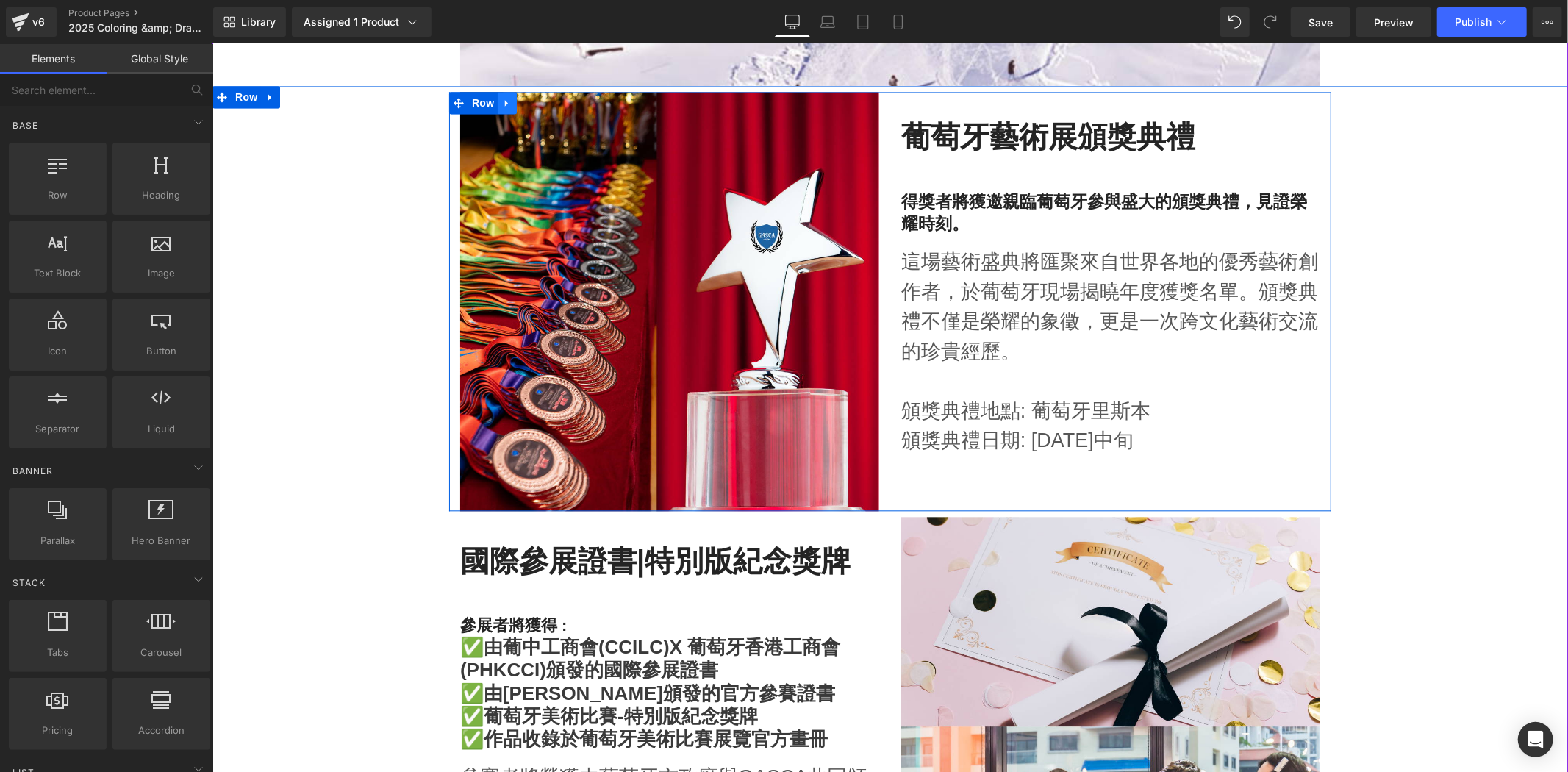
click at [504, 112] on link at bounding box center [506, 102] width 19 height 22
click at [536, 103] on link at bounding box center [545, 102] width 19 height 22
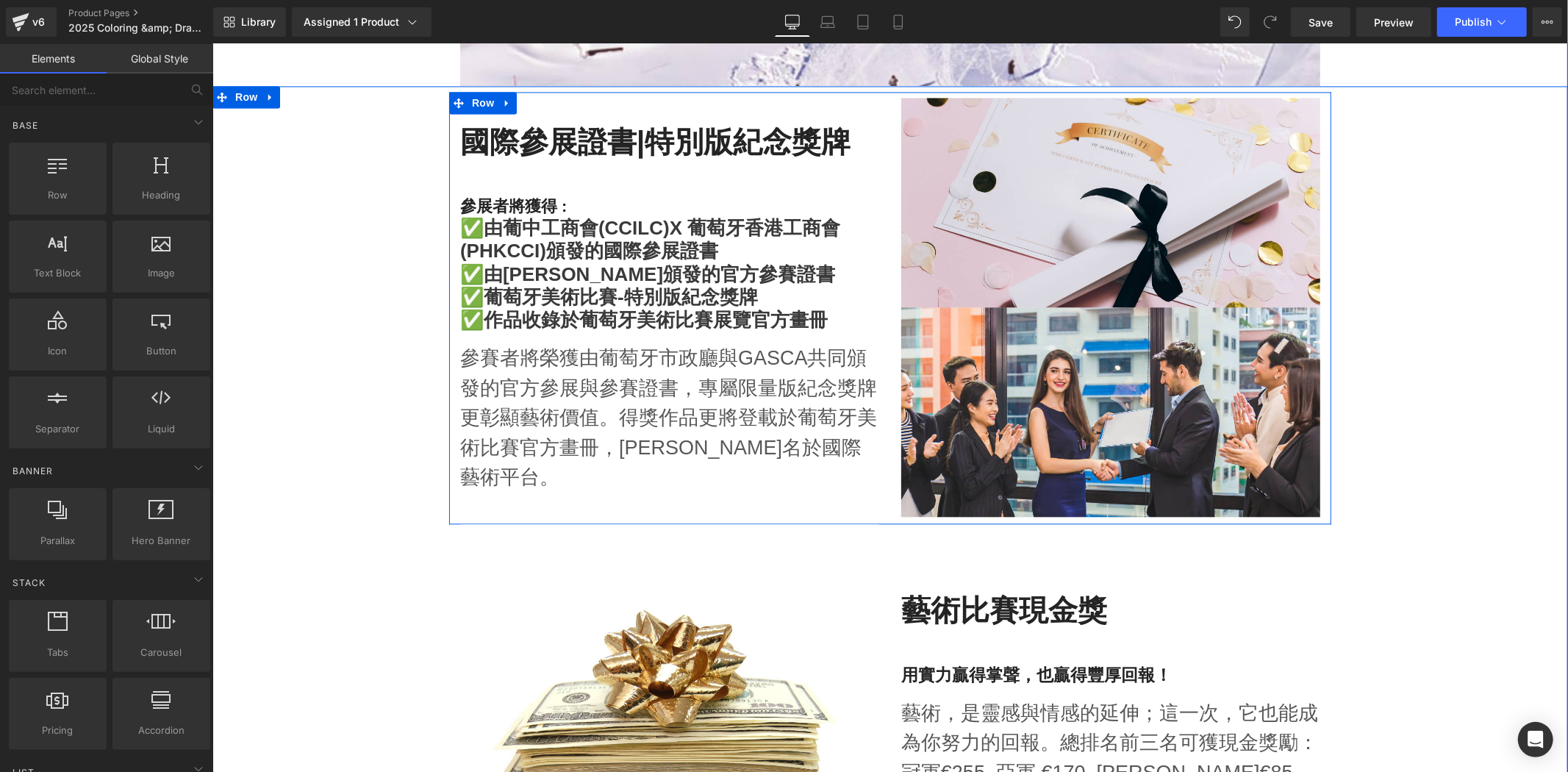
click at [497, 97] on link at bounding box center [506, 102] width 19 height 22
click at [536, 108] on link at bounding box center [545, 102] width 19 height 22
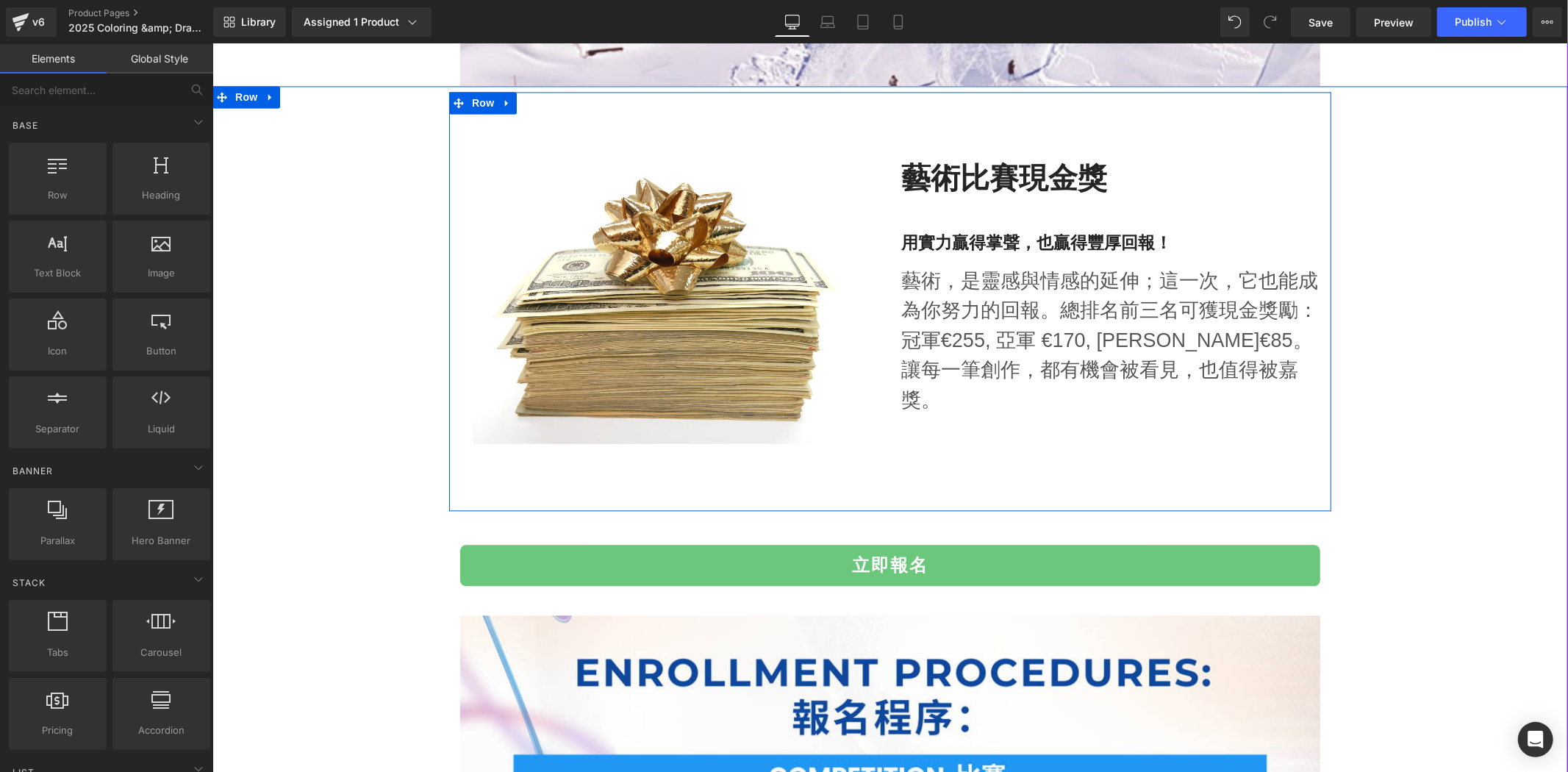
click at [502, 101] on icon at bounding box center [506, 102] width 10 height 11
click at [537, 108] on link at bounding box center [545, 102] width 19 height 22
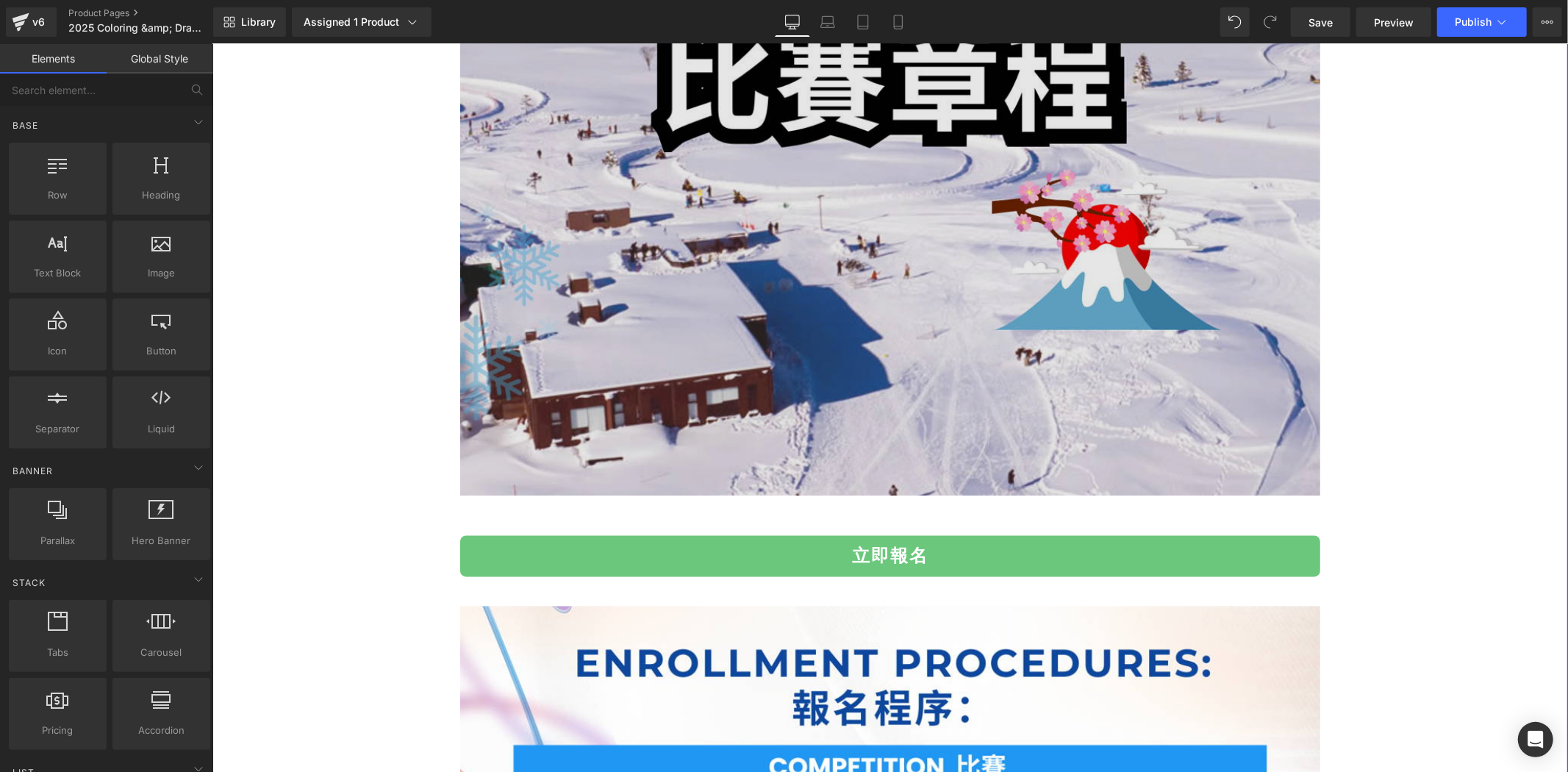
scroll to position [1716, 0]
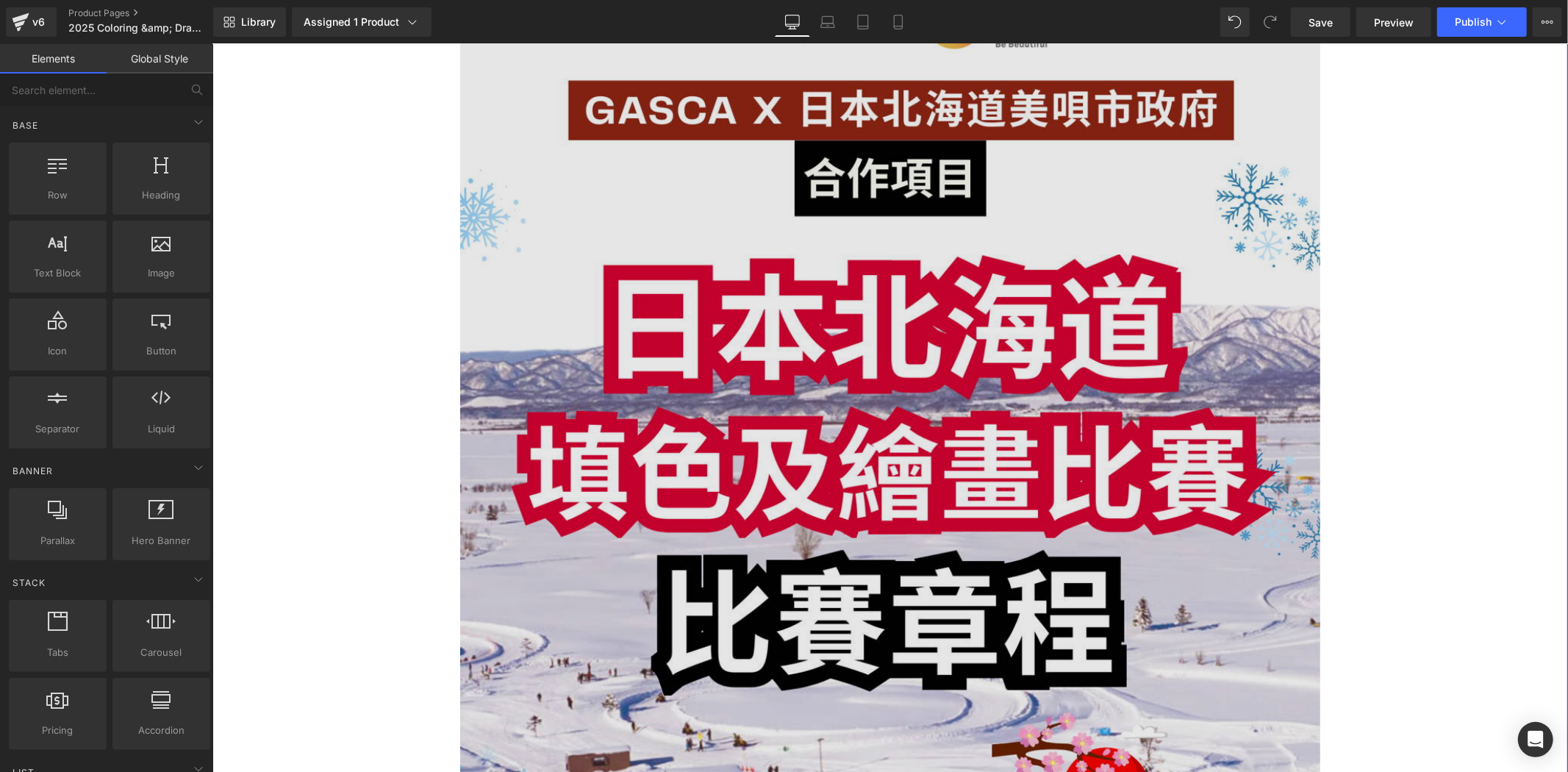
click at [860, 477] on img at bounding box center [890, 430] width 860 height 1217
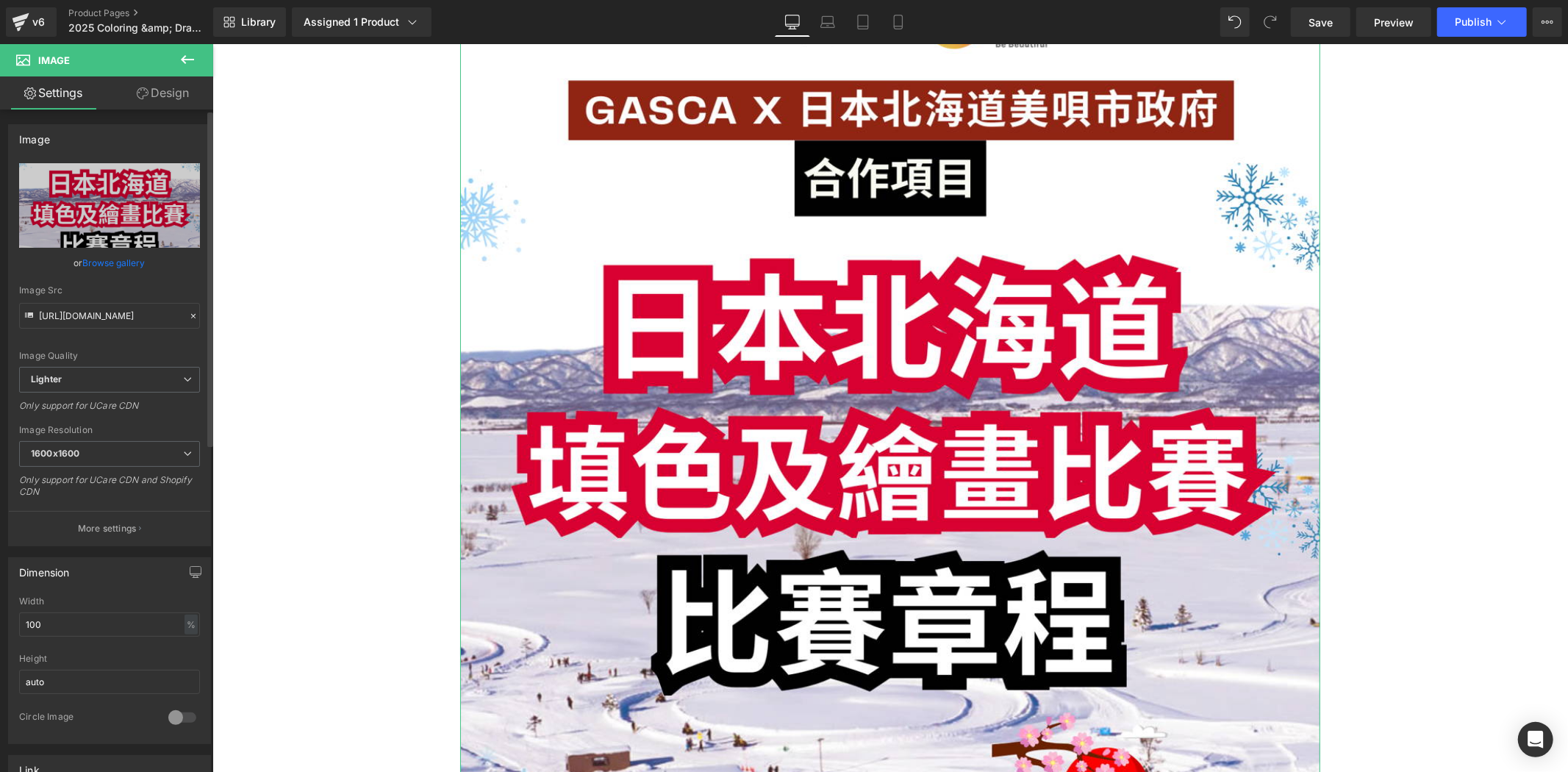
click at [101, 648] on div at bounding box center [109, 649] width 181 height 9
click at [106, 637] on div "Width 100 % % px" at bounding box center [109, 625] width 181 height 58
click at [110, 628] on input "100" at bounding box center [109, 625] width 181 height 24
type input "60"
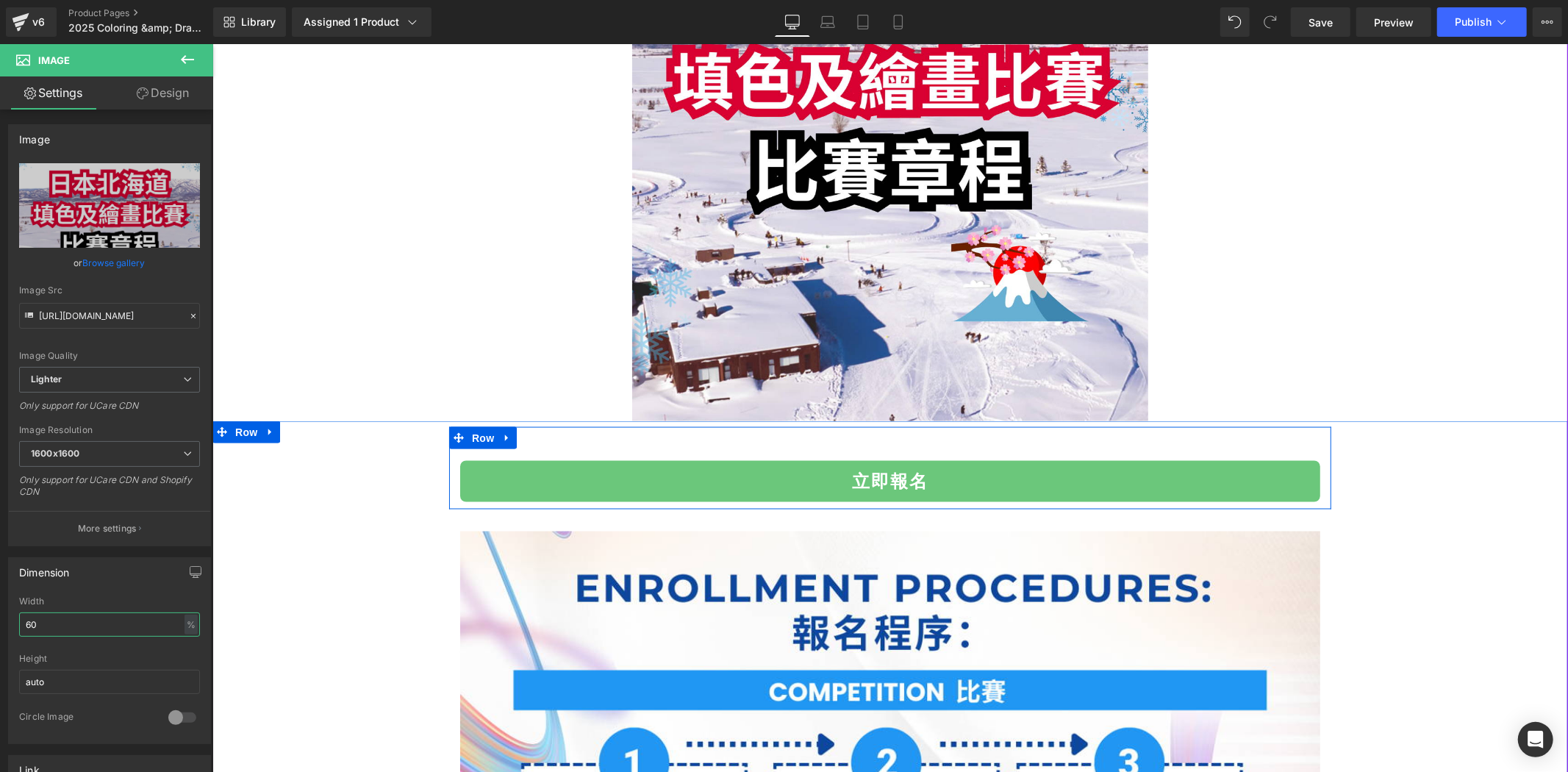
scroll to position [1906, 0]
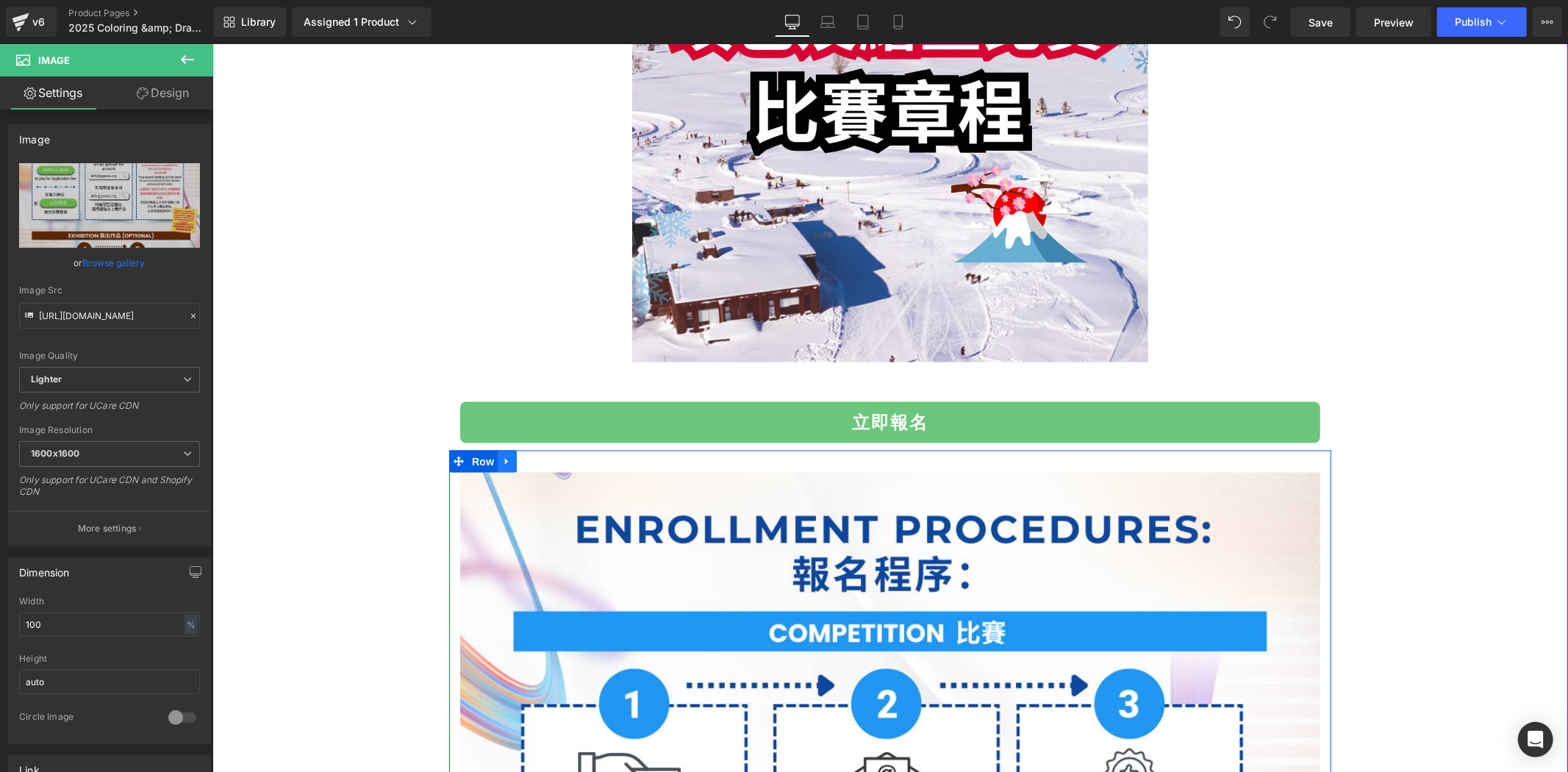
click at [502, 460] on icon at bounding box center [506, 462] width 10 height 11
click at [539, 463] on icon at bounding box center [544, 461] width 10 height 10
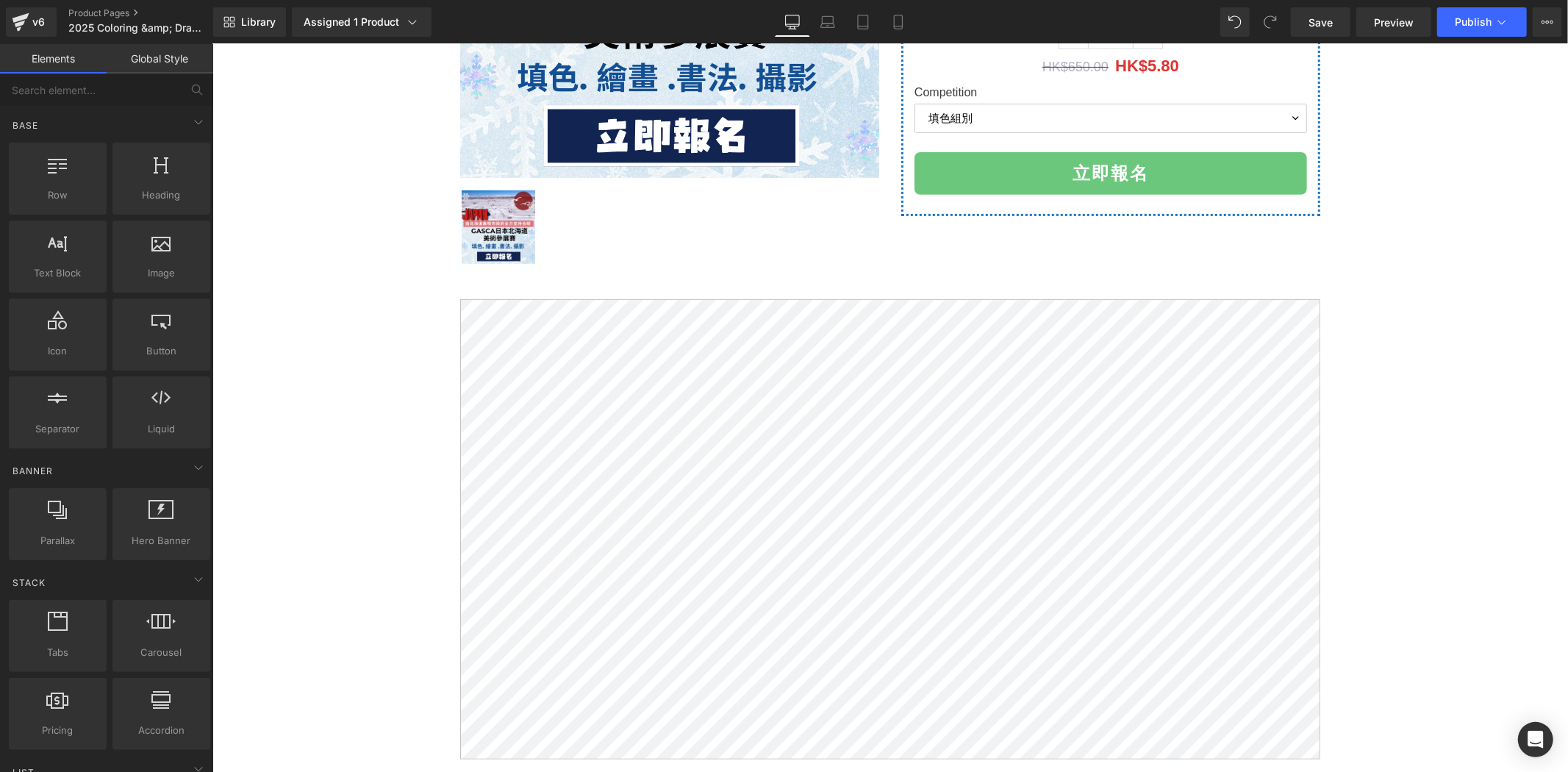
scroll to position [0, 0]
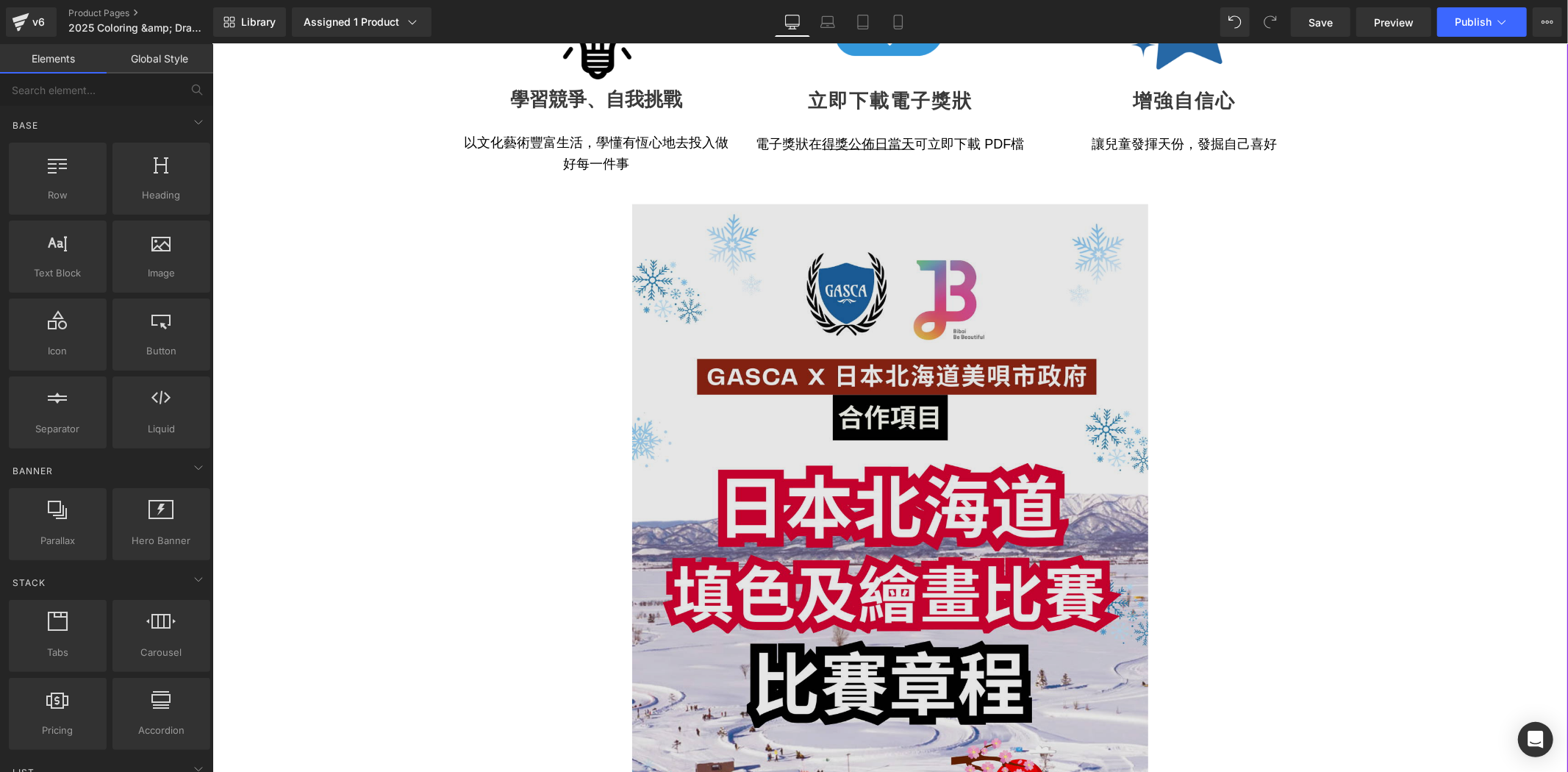
click at [983, 457] on img at bounding box center [889, 569] width 516 height 730
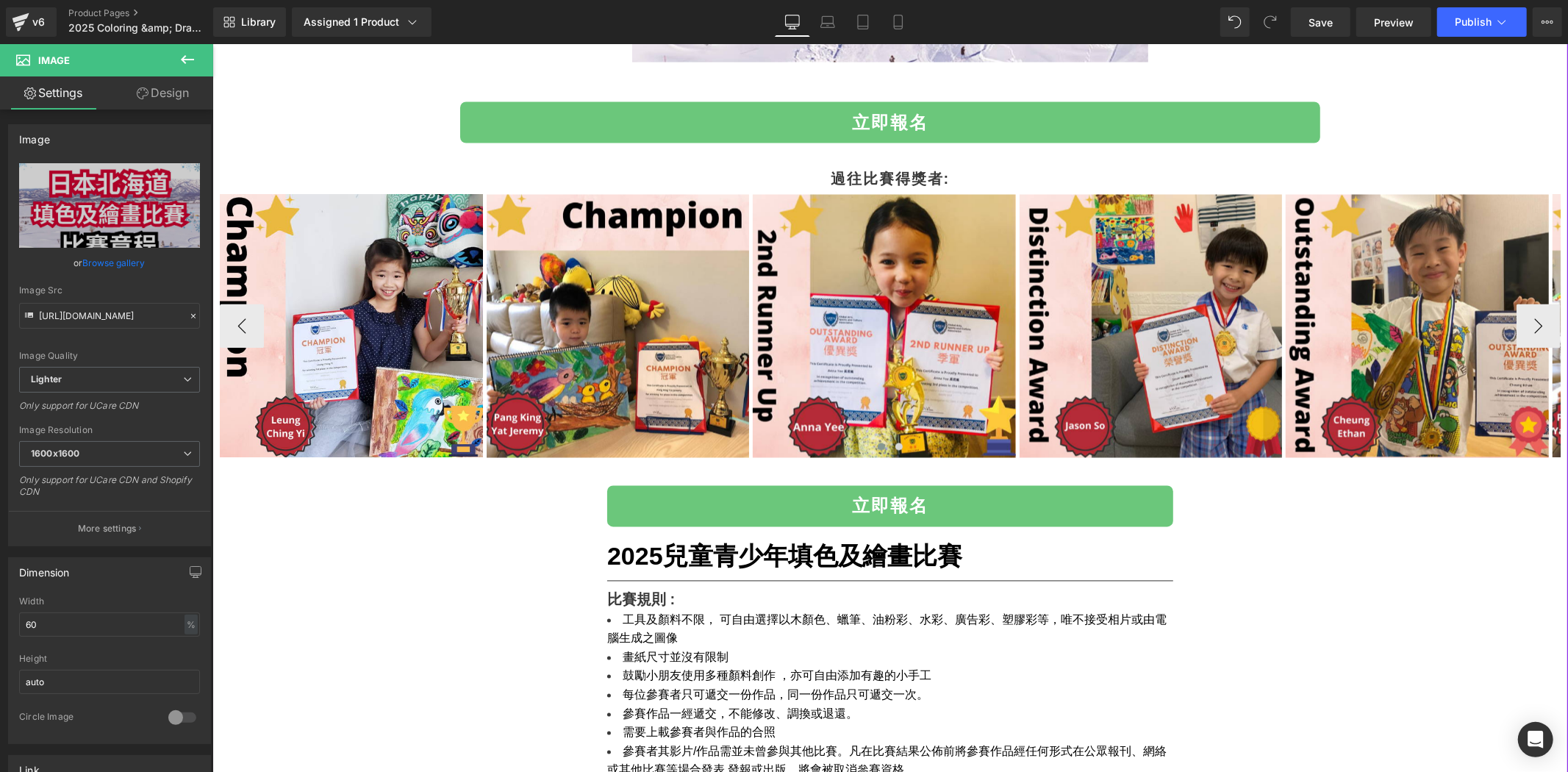
scroll to position [1716, 0]
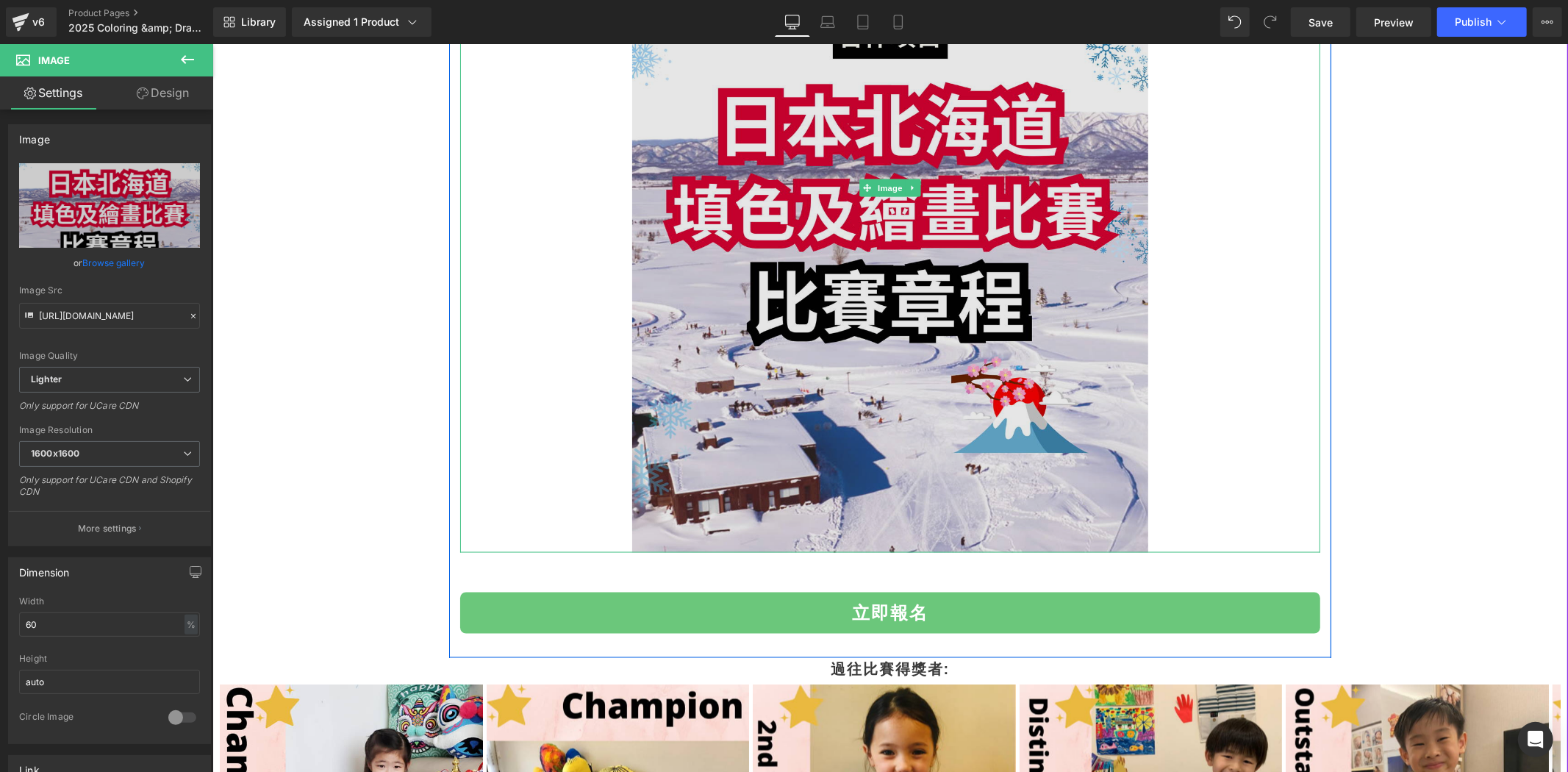
click at [951, 360] on img at bounding box center [889, 187] width 516 height 730
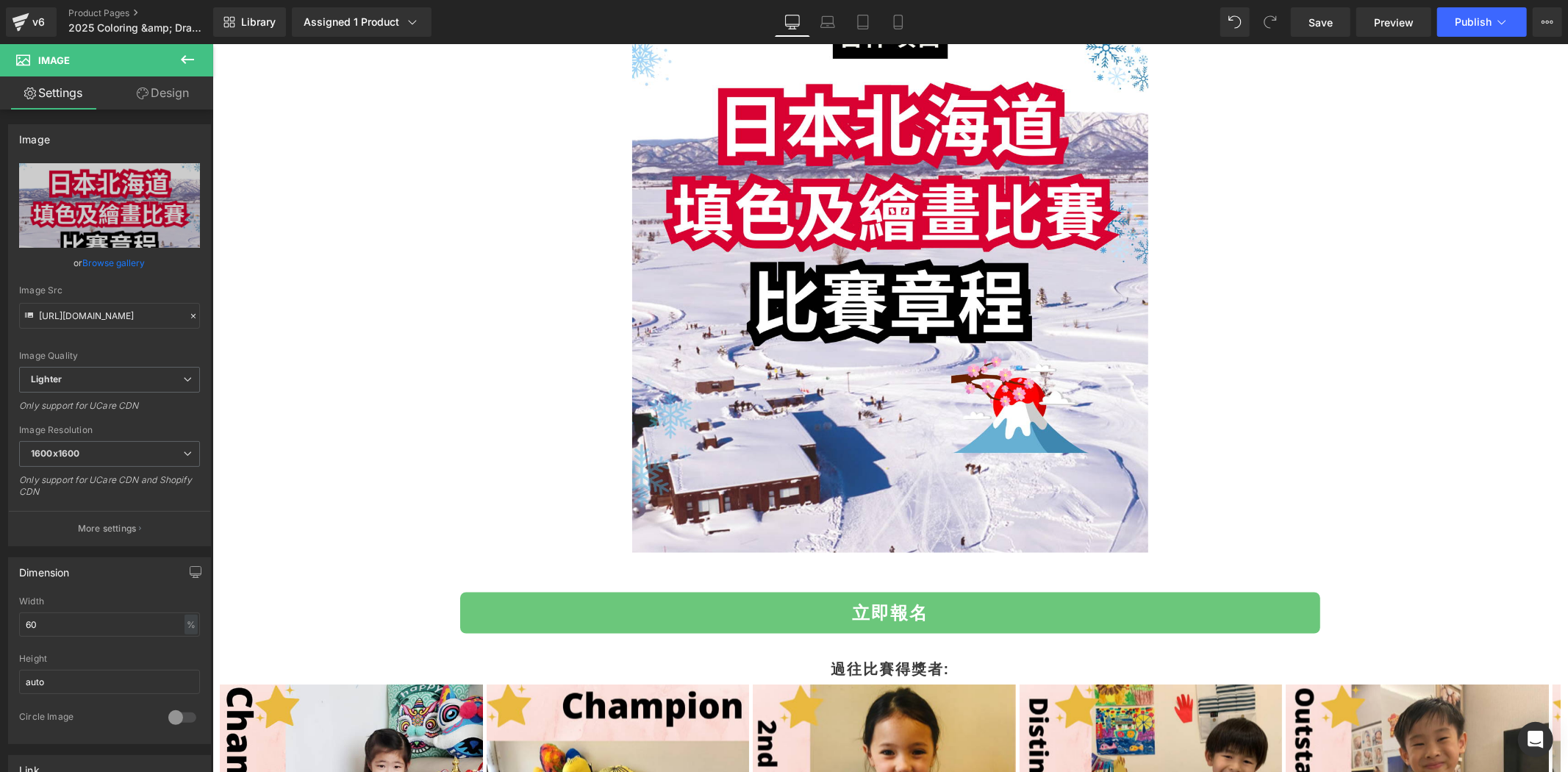
click at [185, 65] on icon at bounding box center [187, 59] width 17 height 17
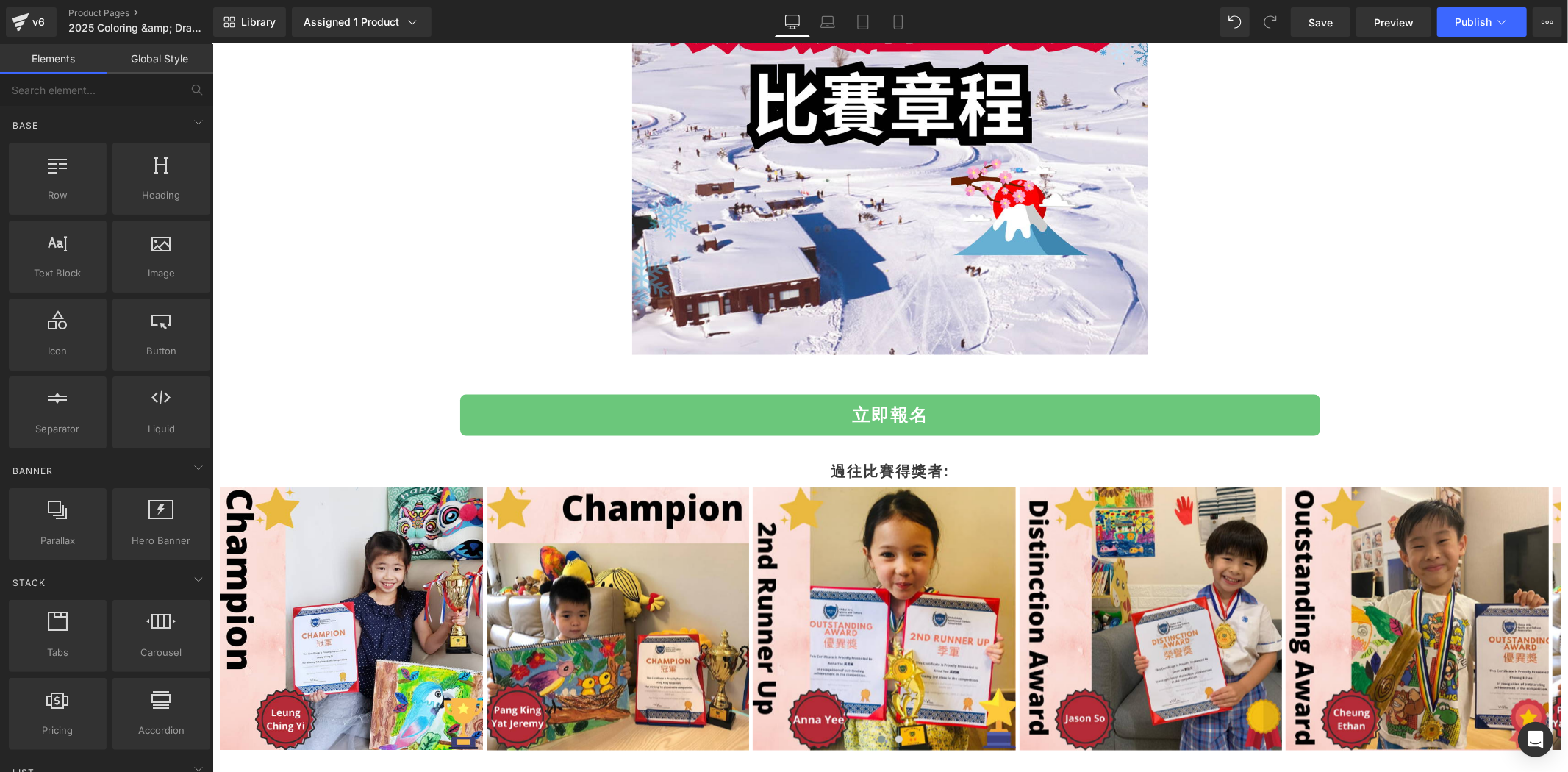
scroll to position [1906, 0]
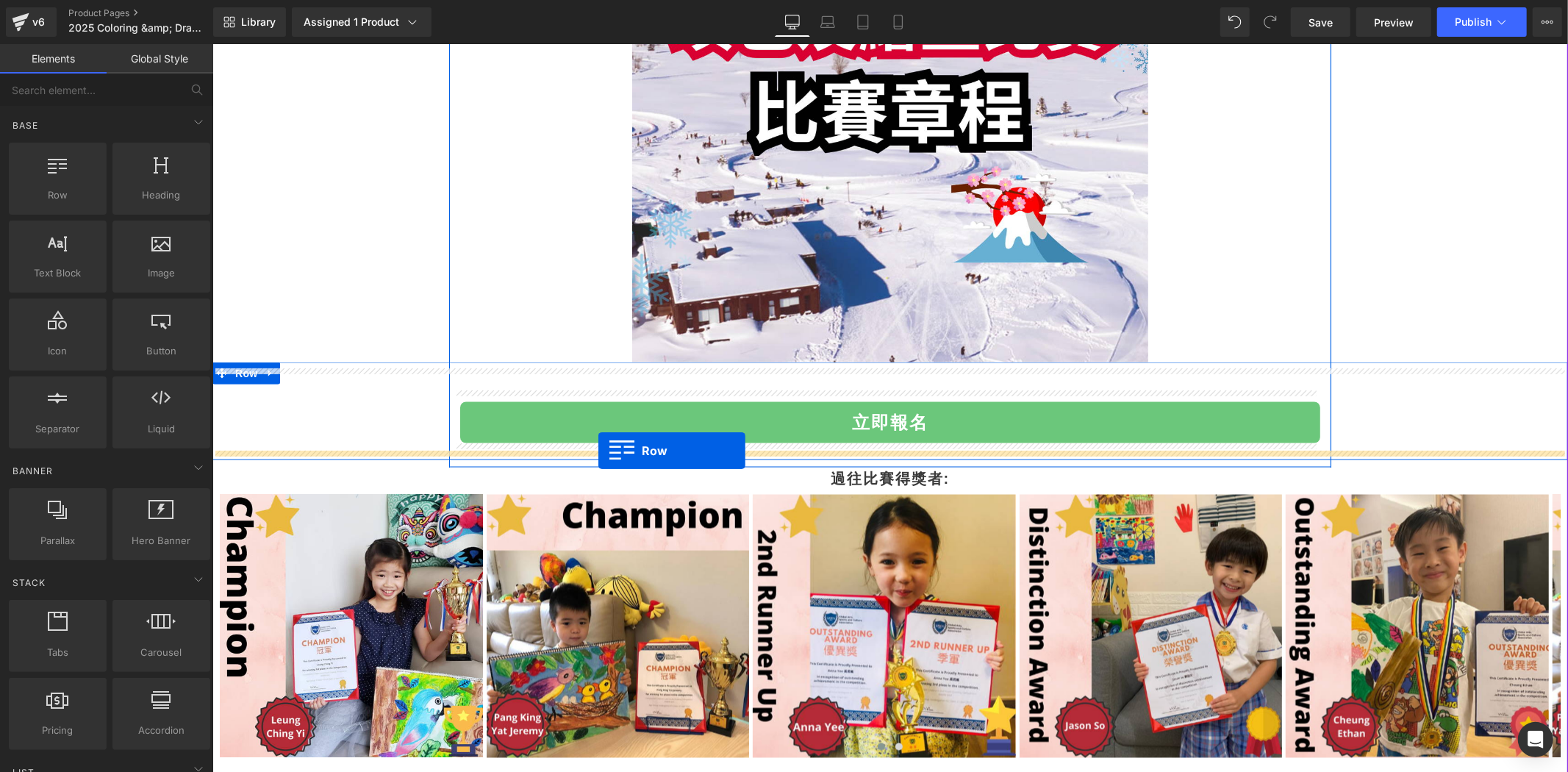
drag, startPoint x: 401, startPoint y: 254, endPoint x: 598, endPoint y: 450, distance: 277.9
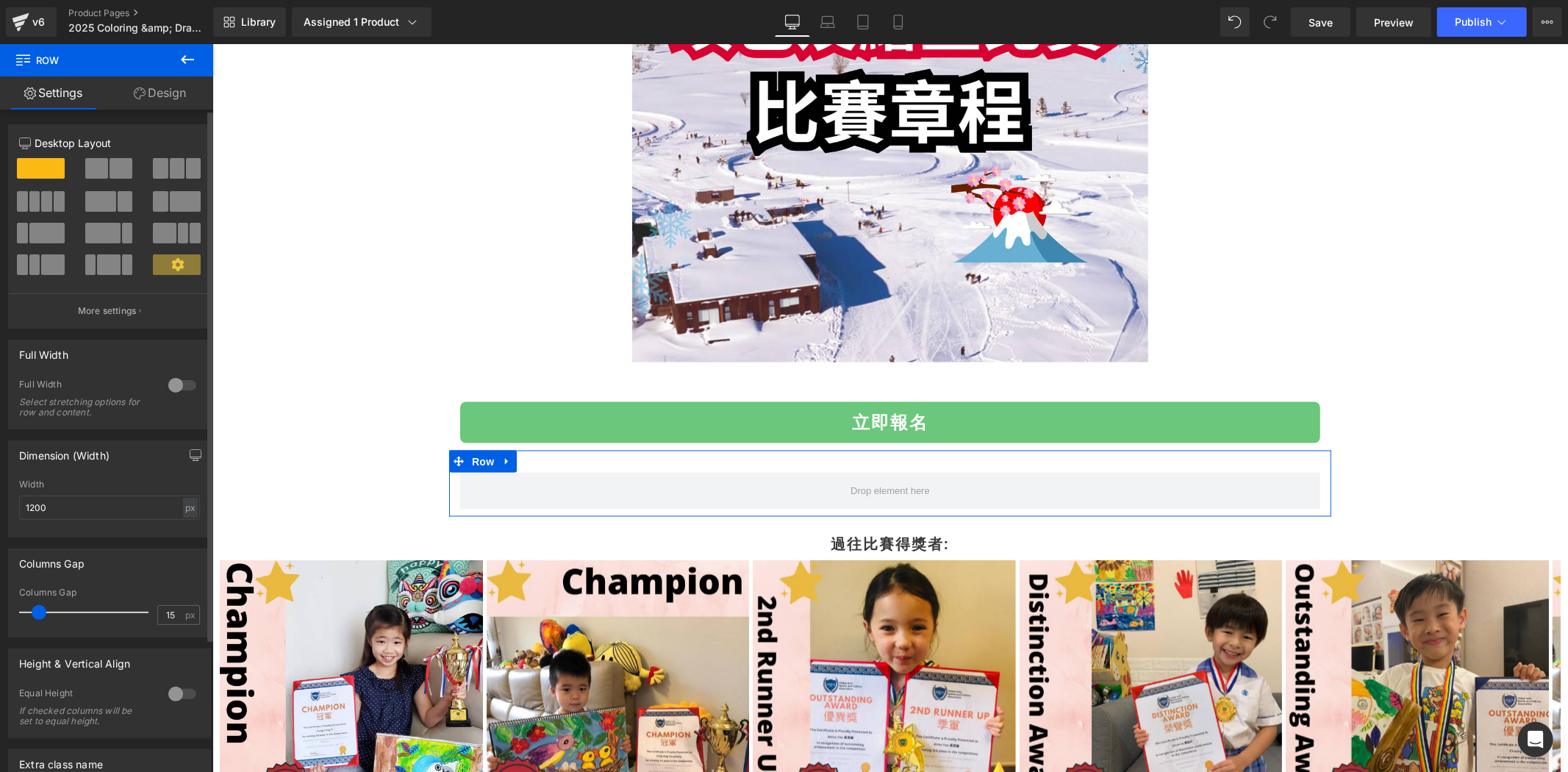
click at [50, 203] on span at bounding box center [46, 202] width 11 height 20
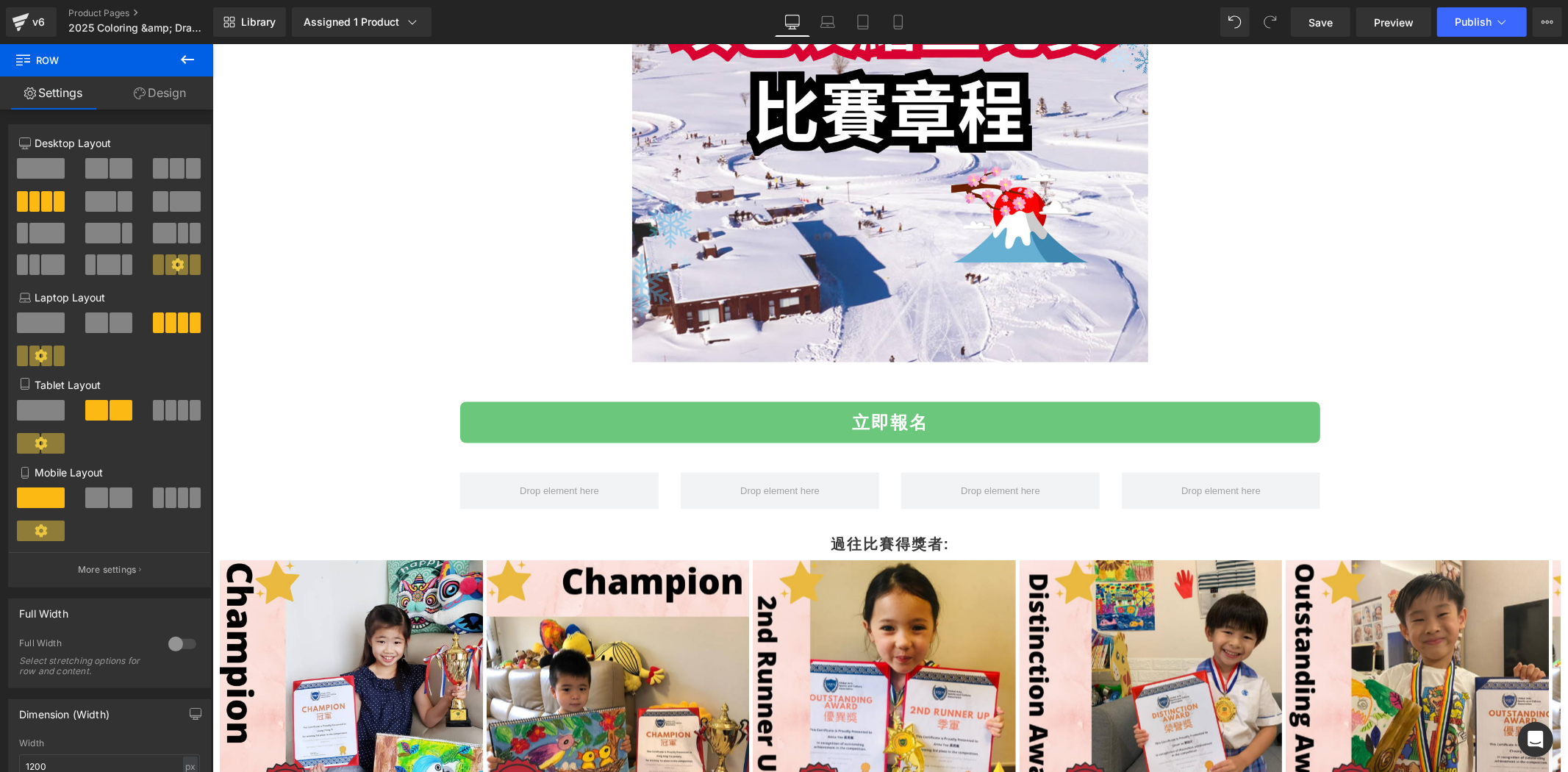
click at [175, 54] on button at bounding box center [187, 60] width 51 height 32
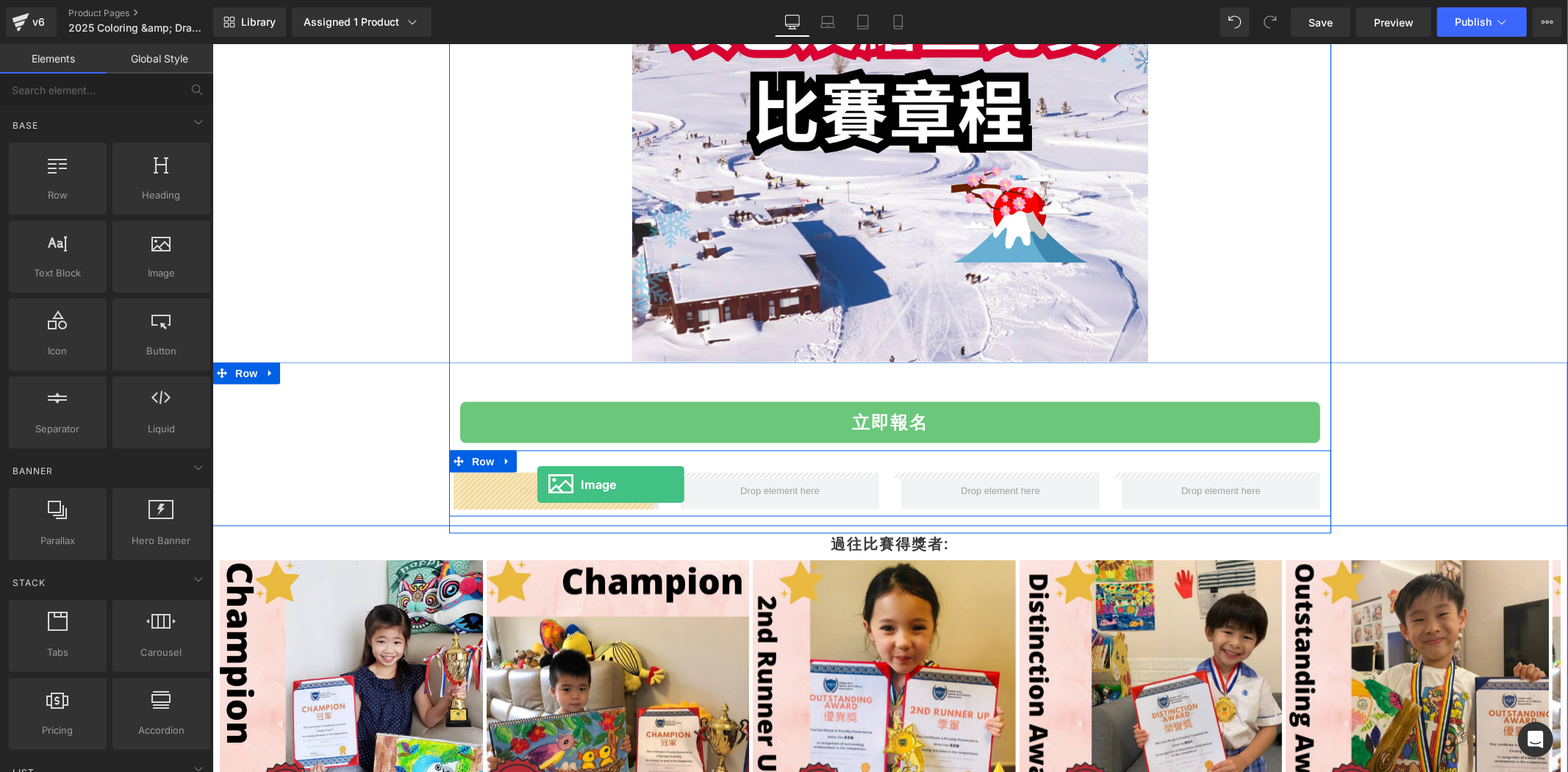
drag, startPoint x: 378, startPoint y: 319, endPoint x: 537, endPoint y: 483, distance: 228.4
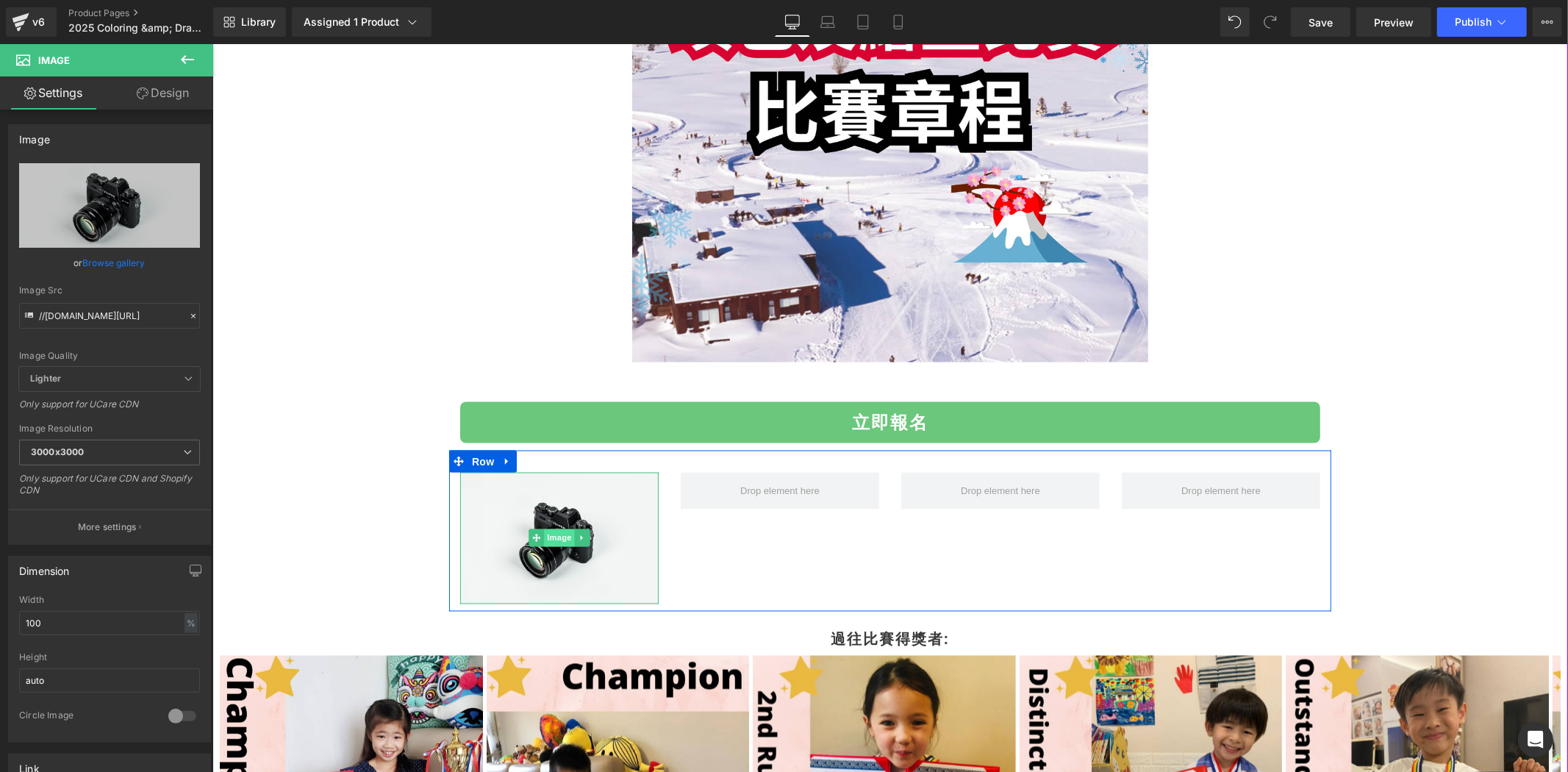
click at [543, 535] on span "Image" at bounding box center [558, 537] width 31 height 17
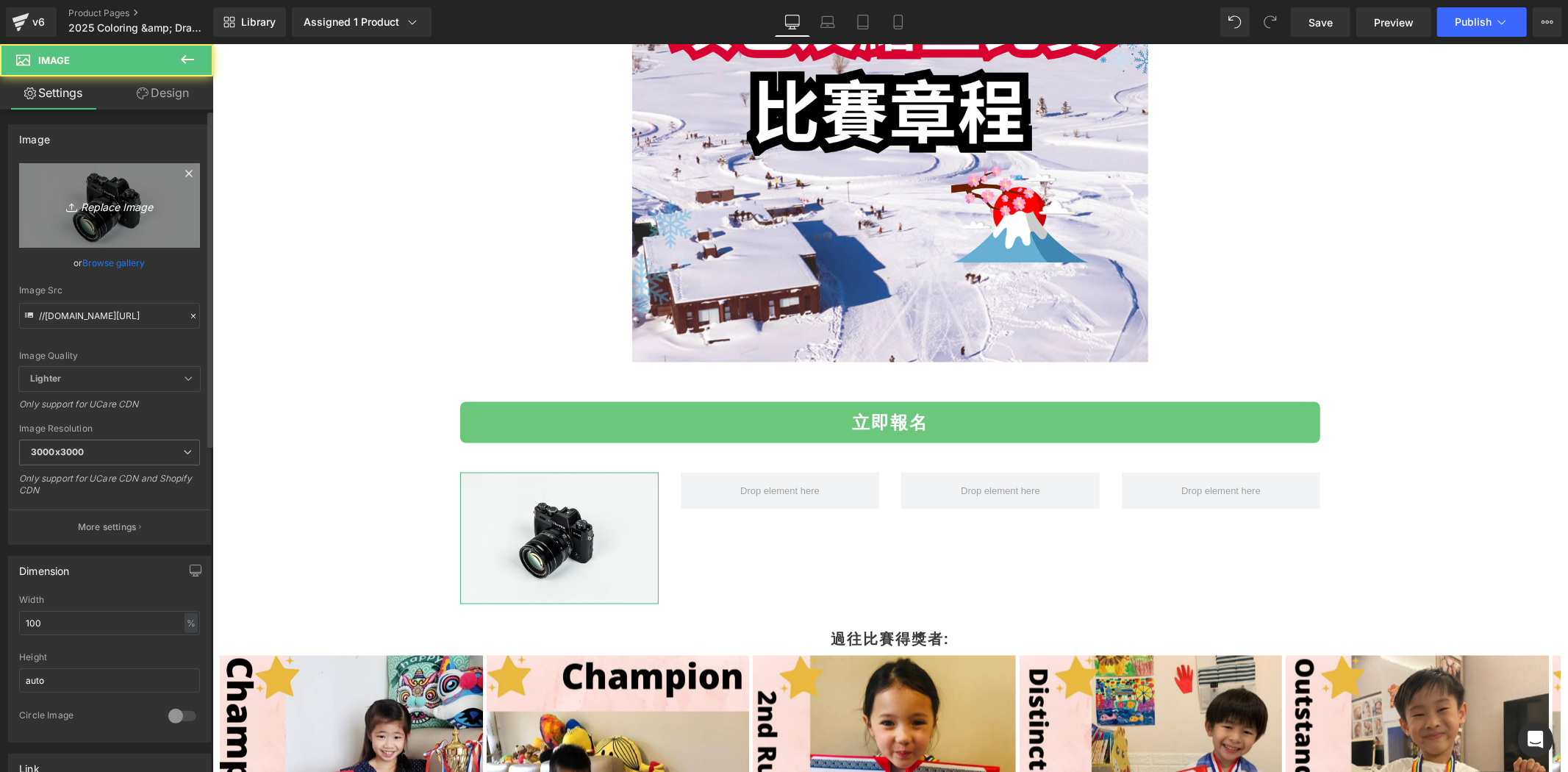
click at [150, 210] on icon "Replace Image" at bounding box center [109, 205] width 117 height 18
type input "C:\fakepath\GASCA Hokkaido Bibai City Art & Music Festival Invitation比賽章程 (5).p…"
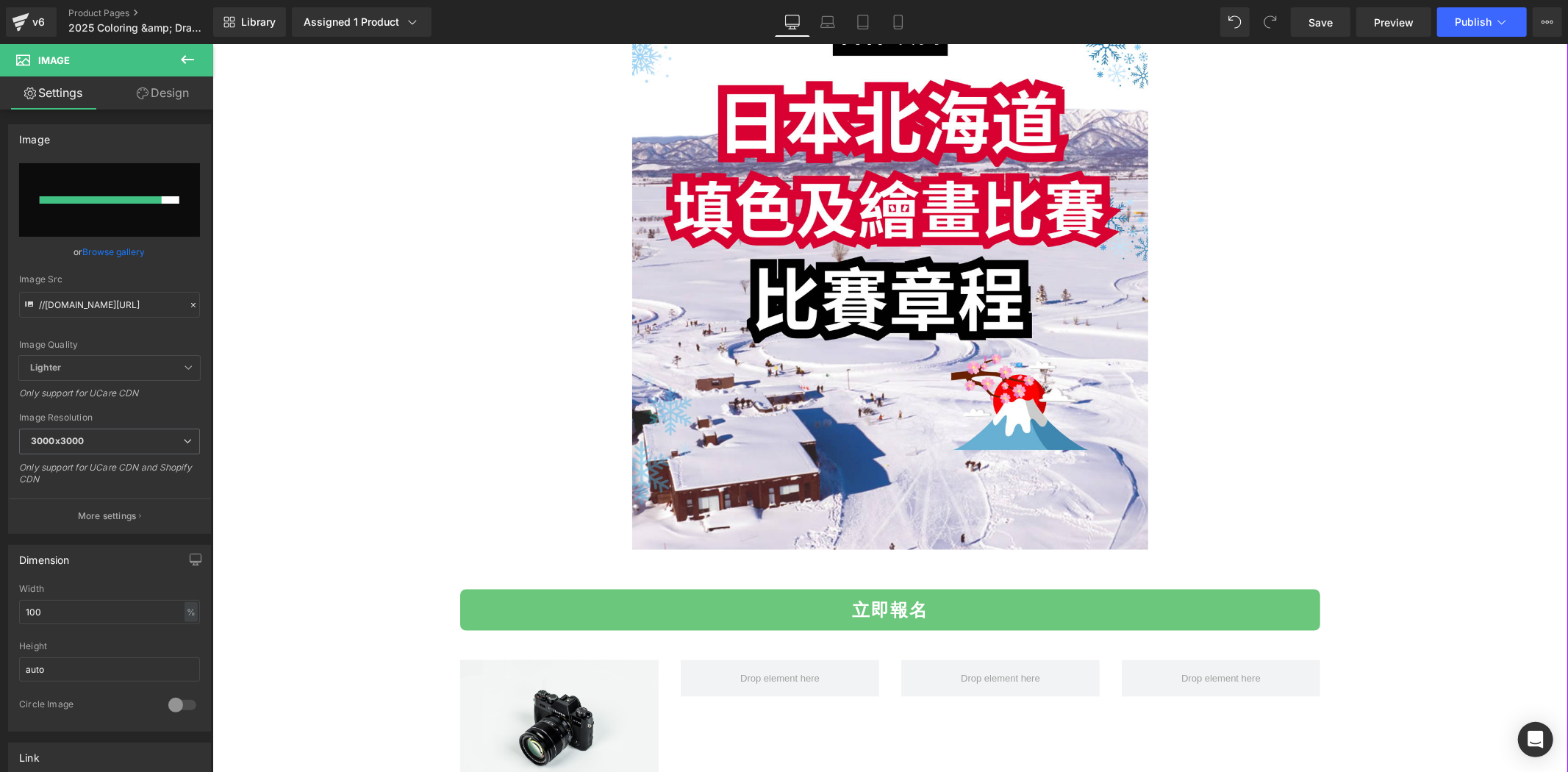
scroll to position [1716, 0]
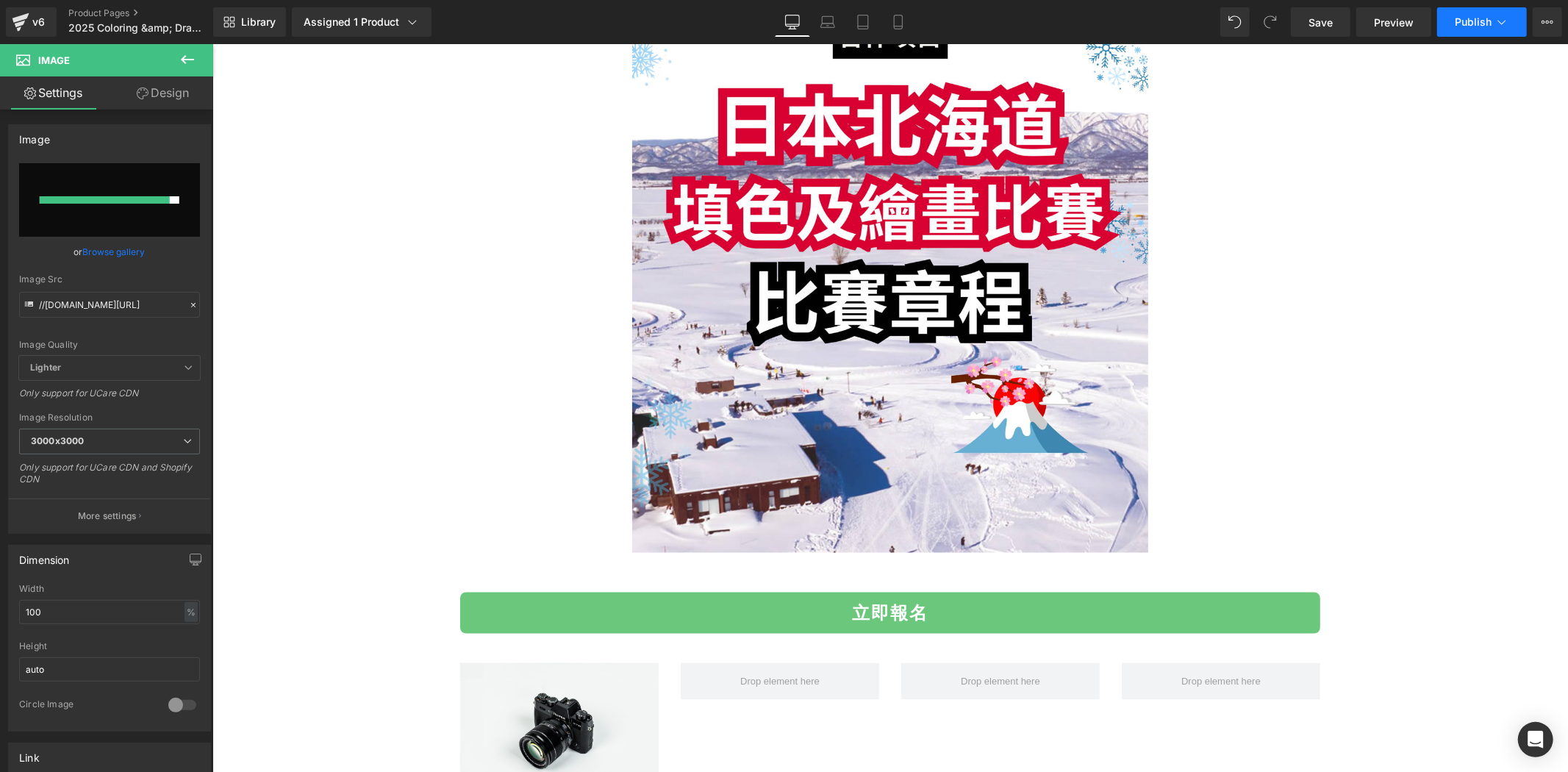
click at [1509, 32] on button "Publish" at bounding box center [1482, 21] width 90 height 29
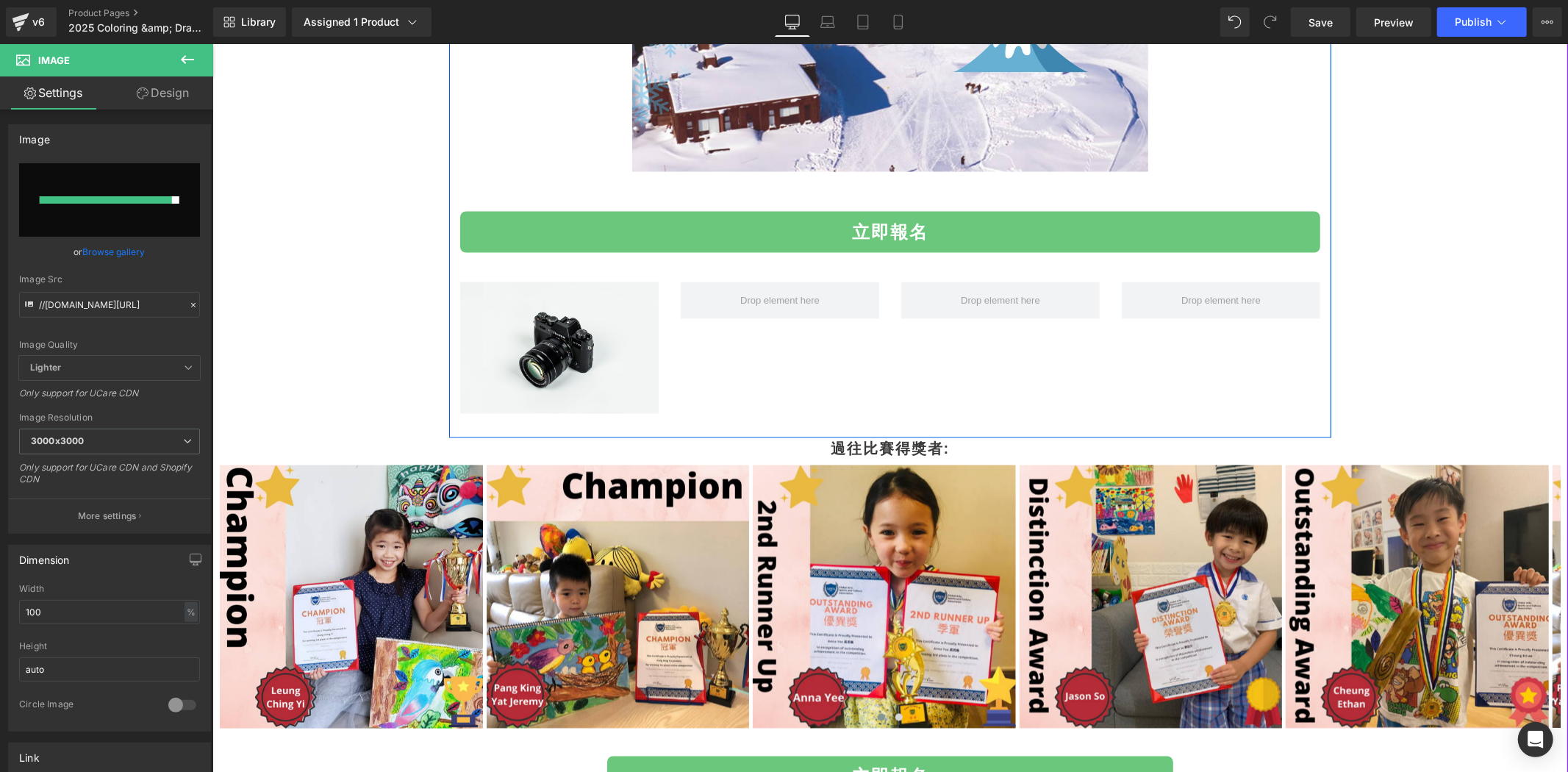
scroll to position [2098, 0]
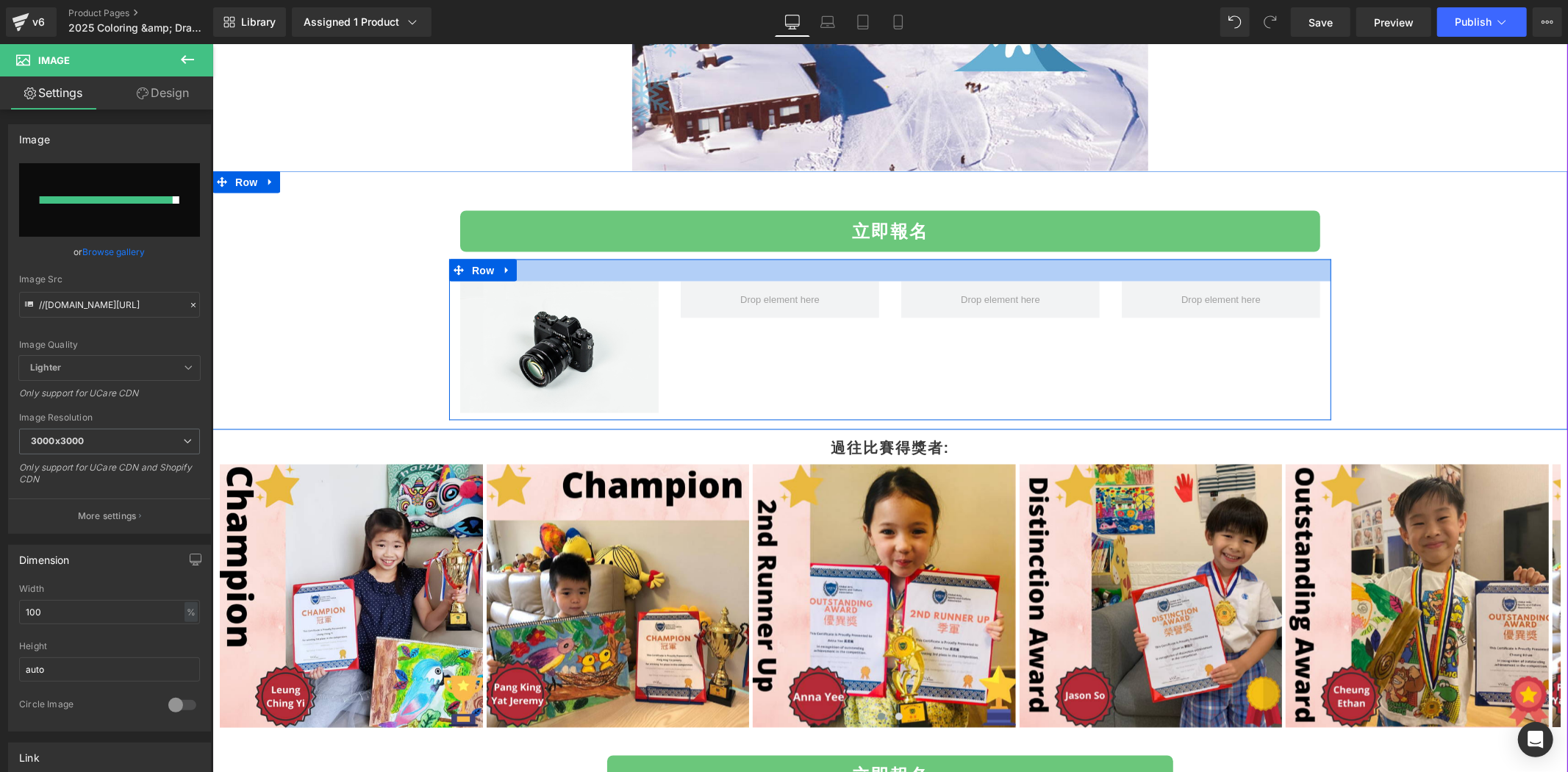
click at [856, 272] on div at bounding box center [890, 270] width 882 height 22
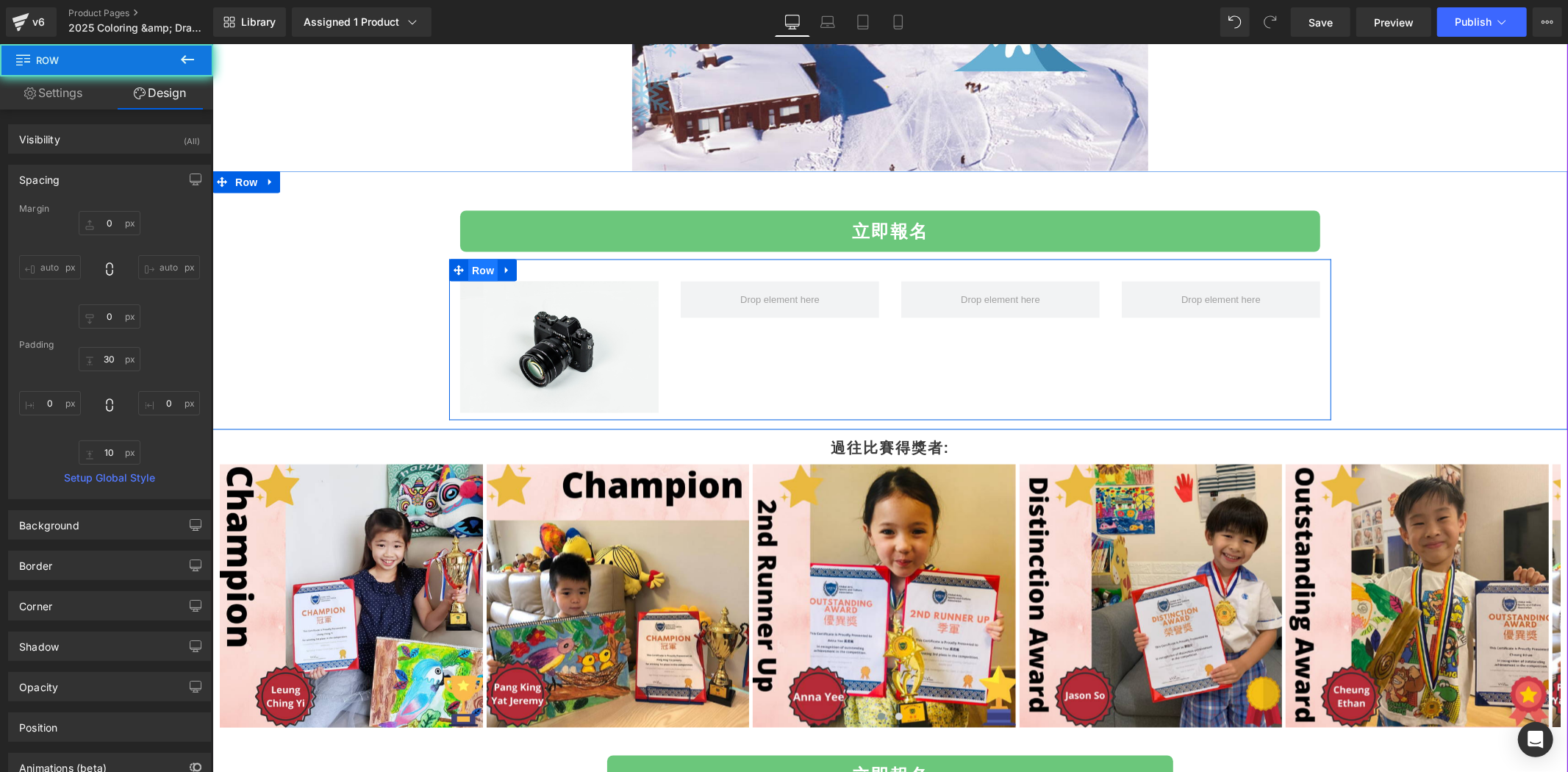
click at [469, 275] on span "Row" at bounding box center [482, 270] width 29 height 22
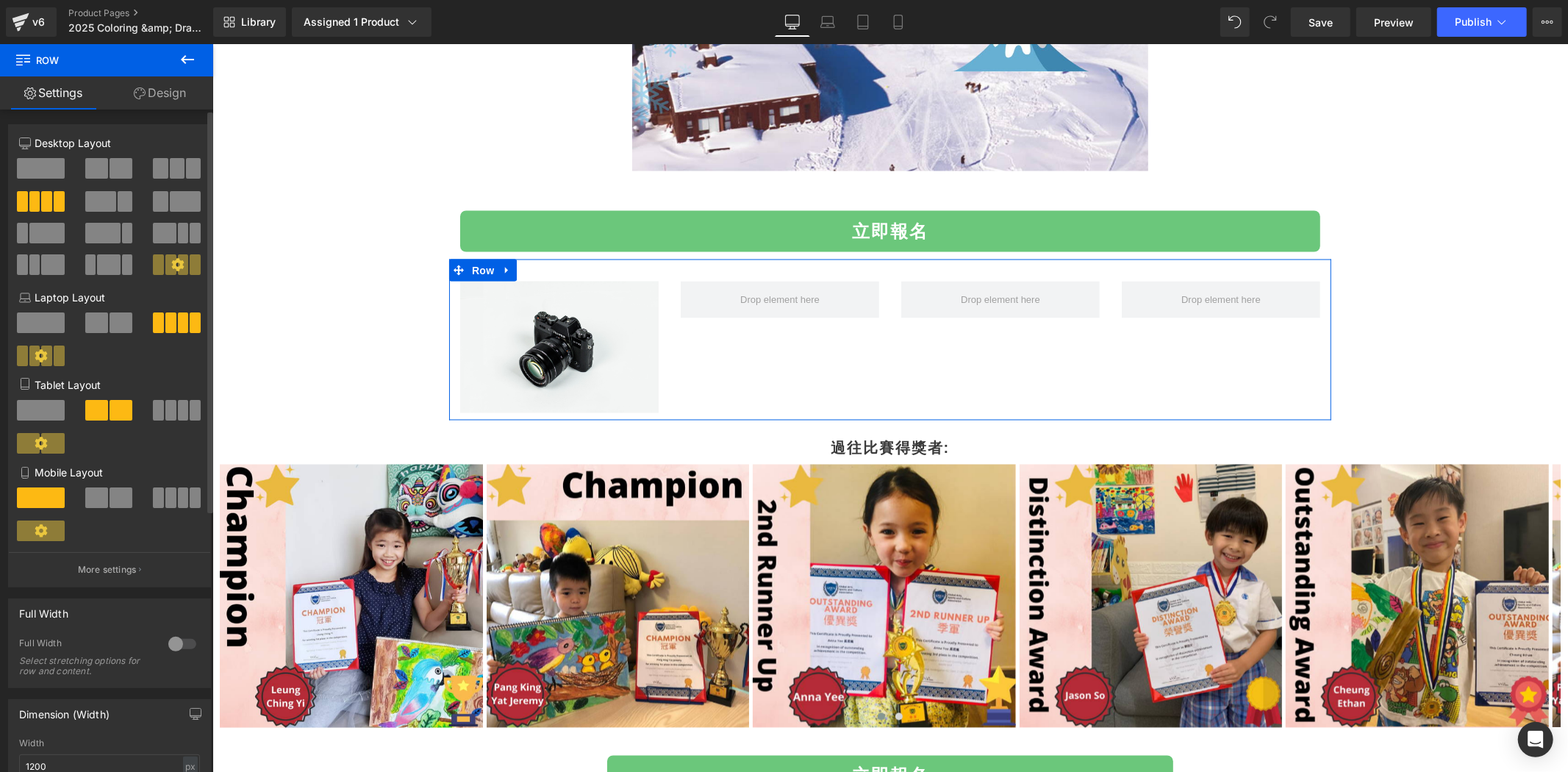
click at [96, 162] on span at bounding box center [96, 169] width 23 height 20
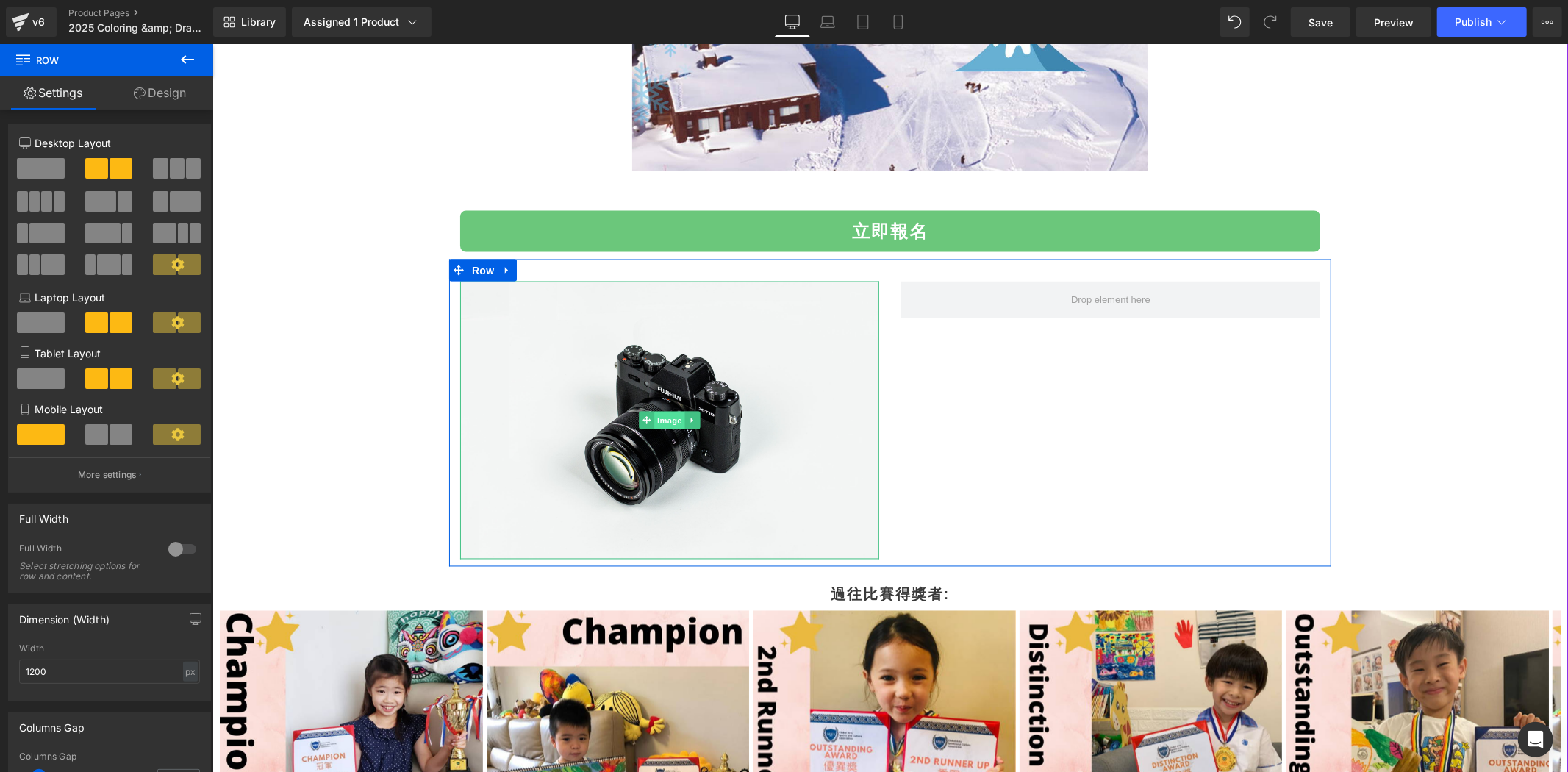
click at [657, 425] on span "Image" at bounding box center [669, 421] width 31 height 17
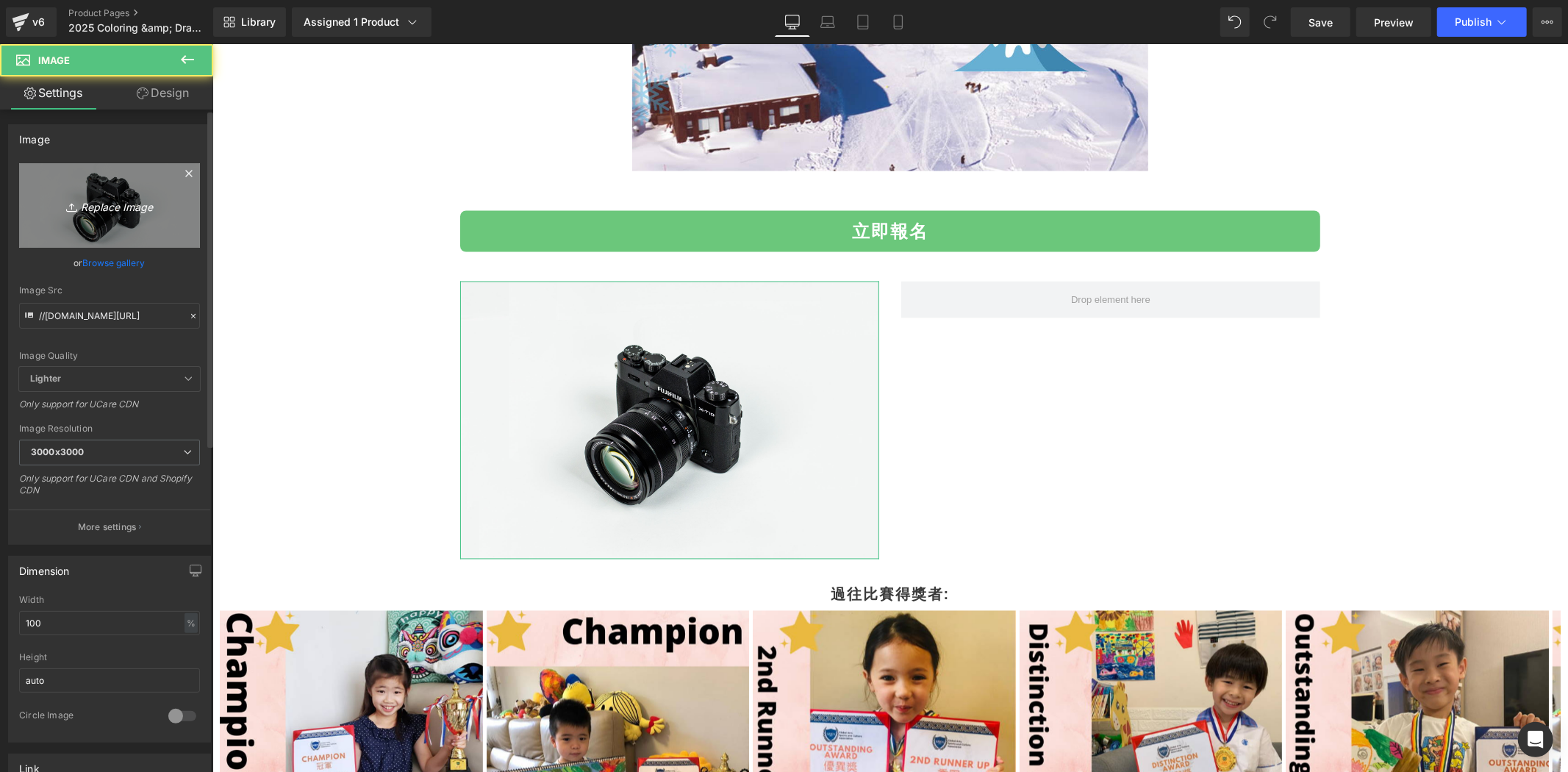
click at [108, 218] on link "Replace Image" at bounding box center [109, 205] width 181 height 84
type input "C:\fakepath\GASCA Hokkaido Bibai City Art & Music Festival Invitation比賽章程 (5).p…"
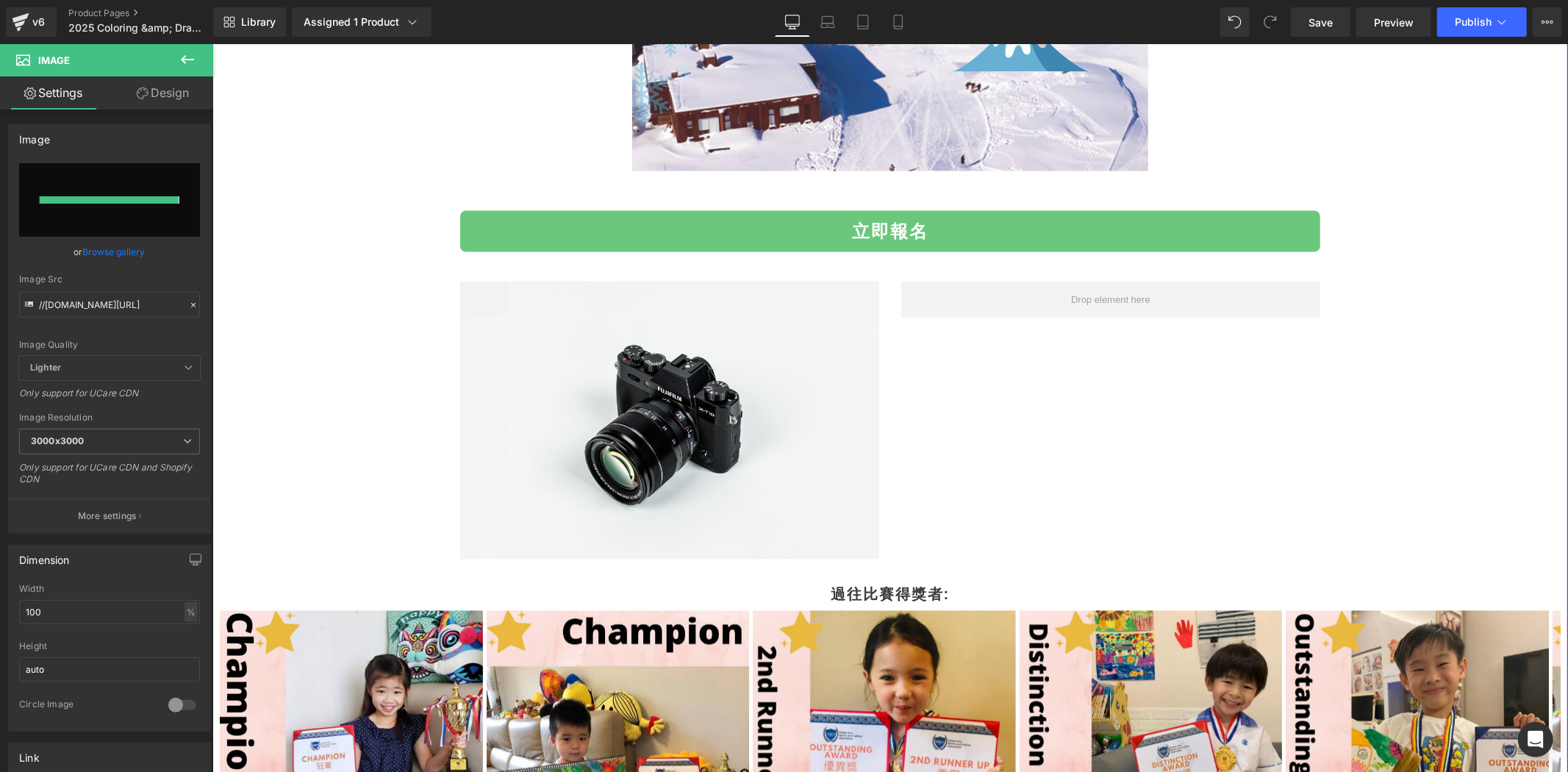
type input "[URL][DOMAIN_NAME]"
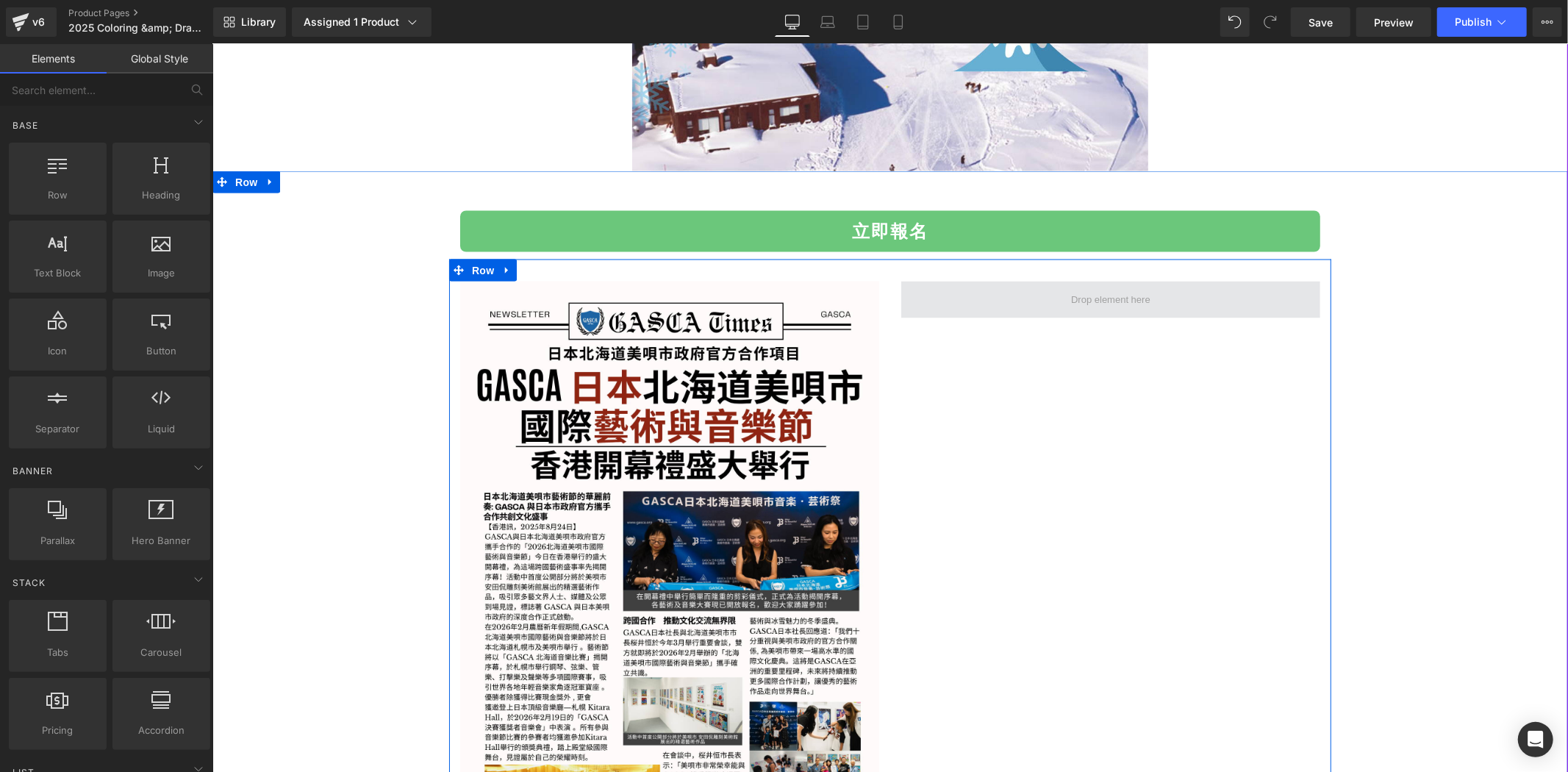
click at [1066, 295] on span at bounding box center [1110, 299] width 90 height 22
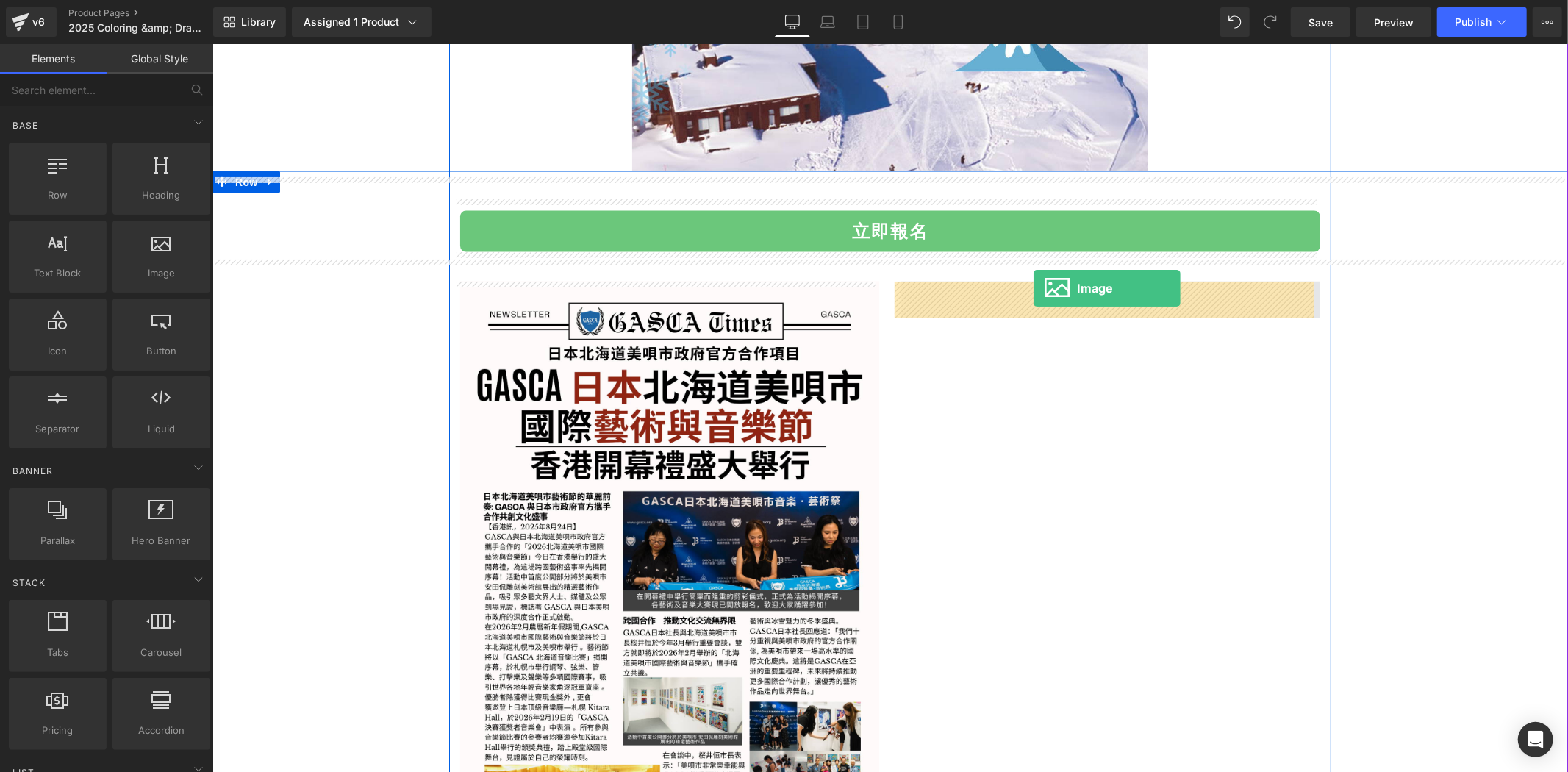
drag, startPoint x: 421, startPoint y: 317, endPoint x: 1029, endPoint y: 288, distance: 608.7
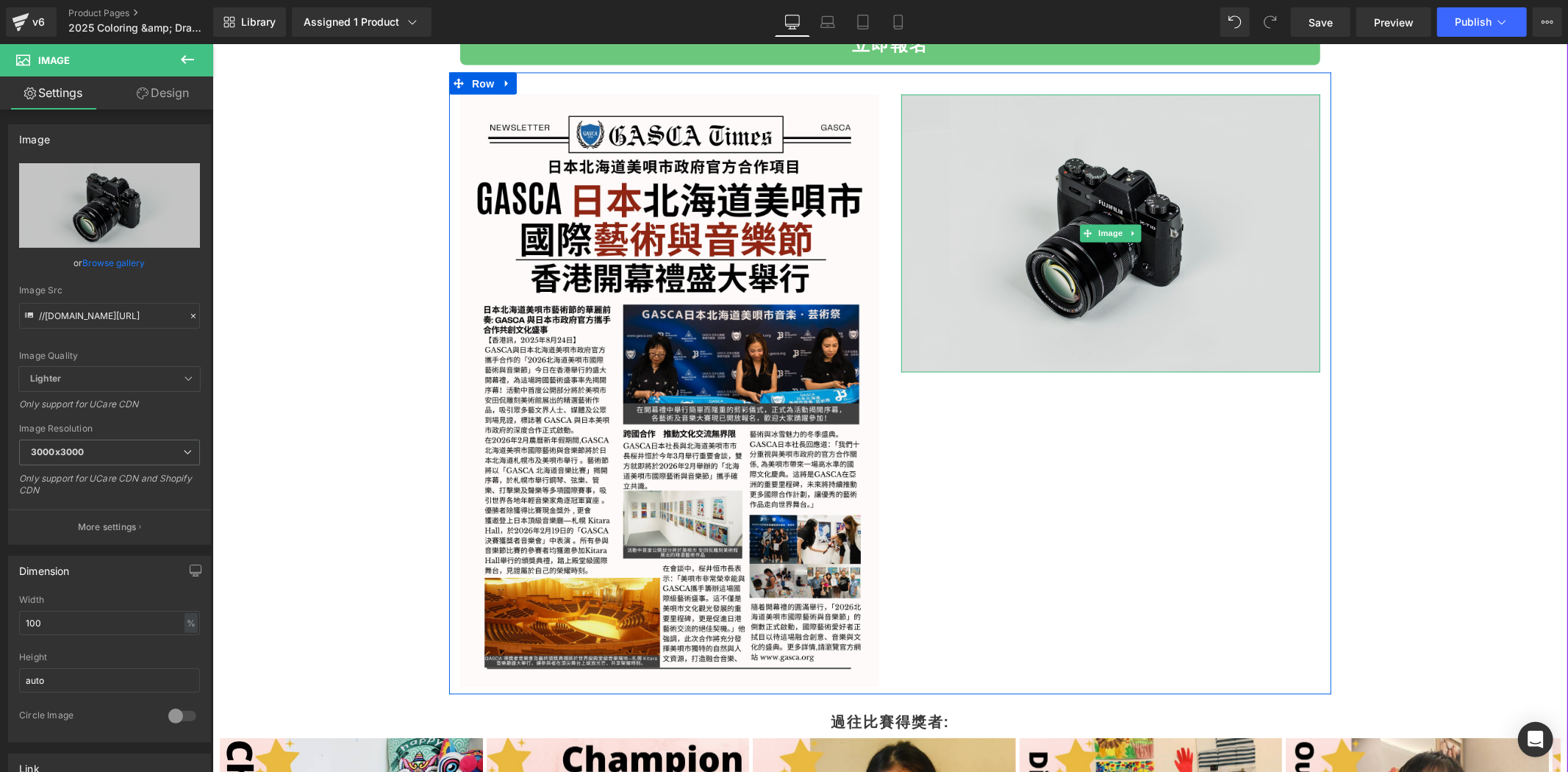
scroll to position [2288, 0]
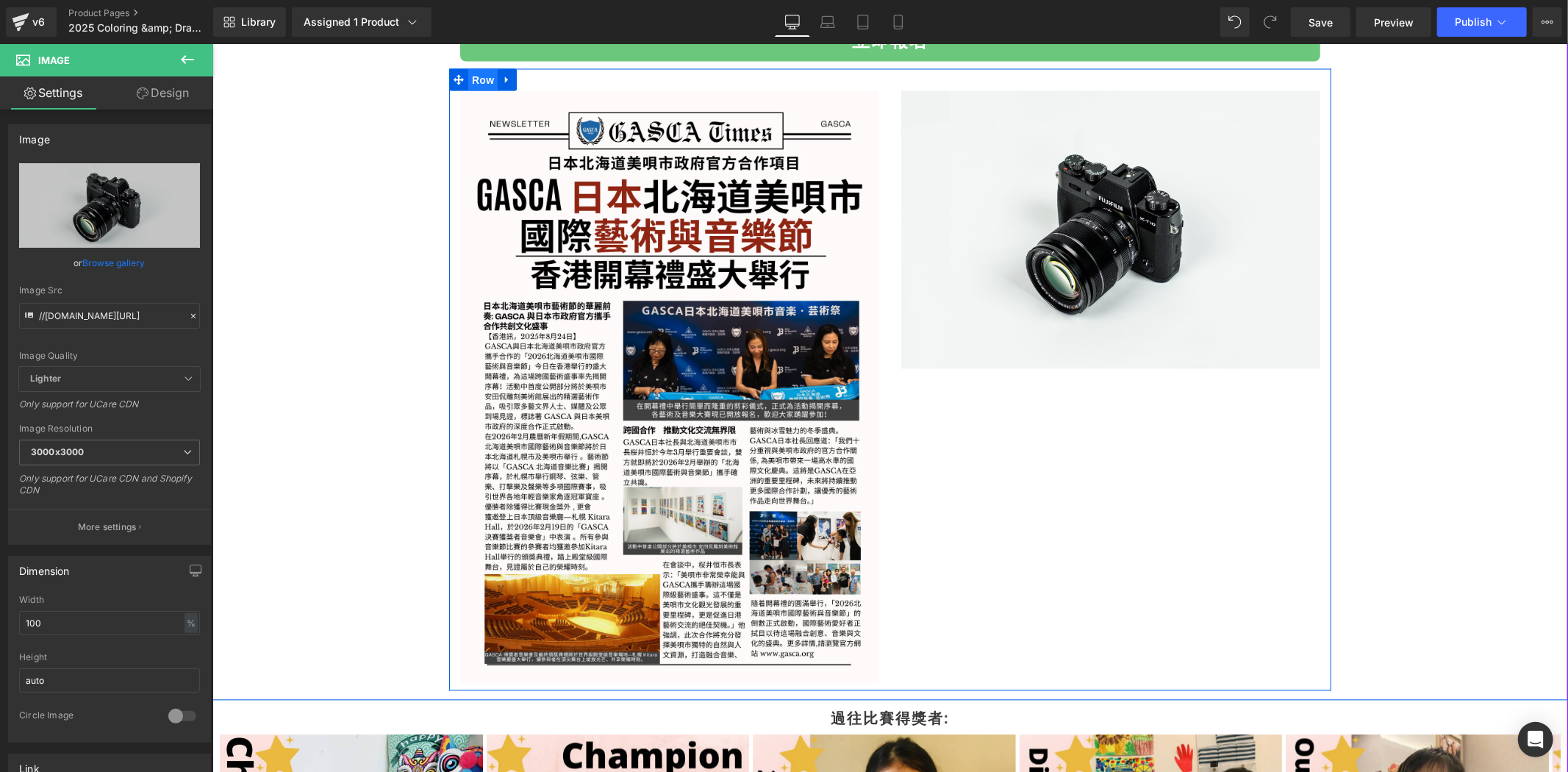
click at [482, 77] on span "Row" at bounding box center [482, 80] width 29 height 22
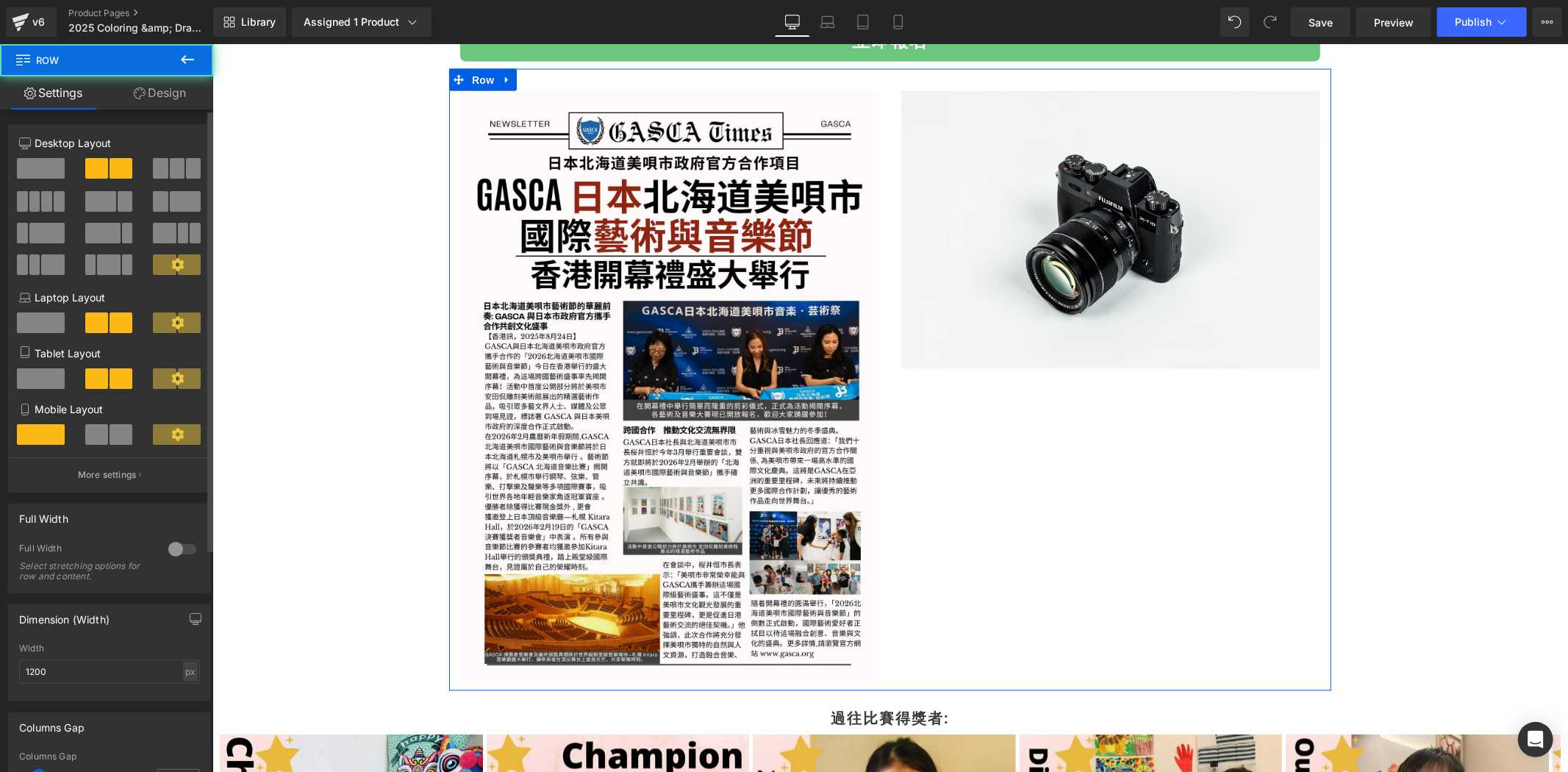
click at [47, 173] on span at bounding box center [40, 169] width 48 height 20
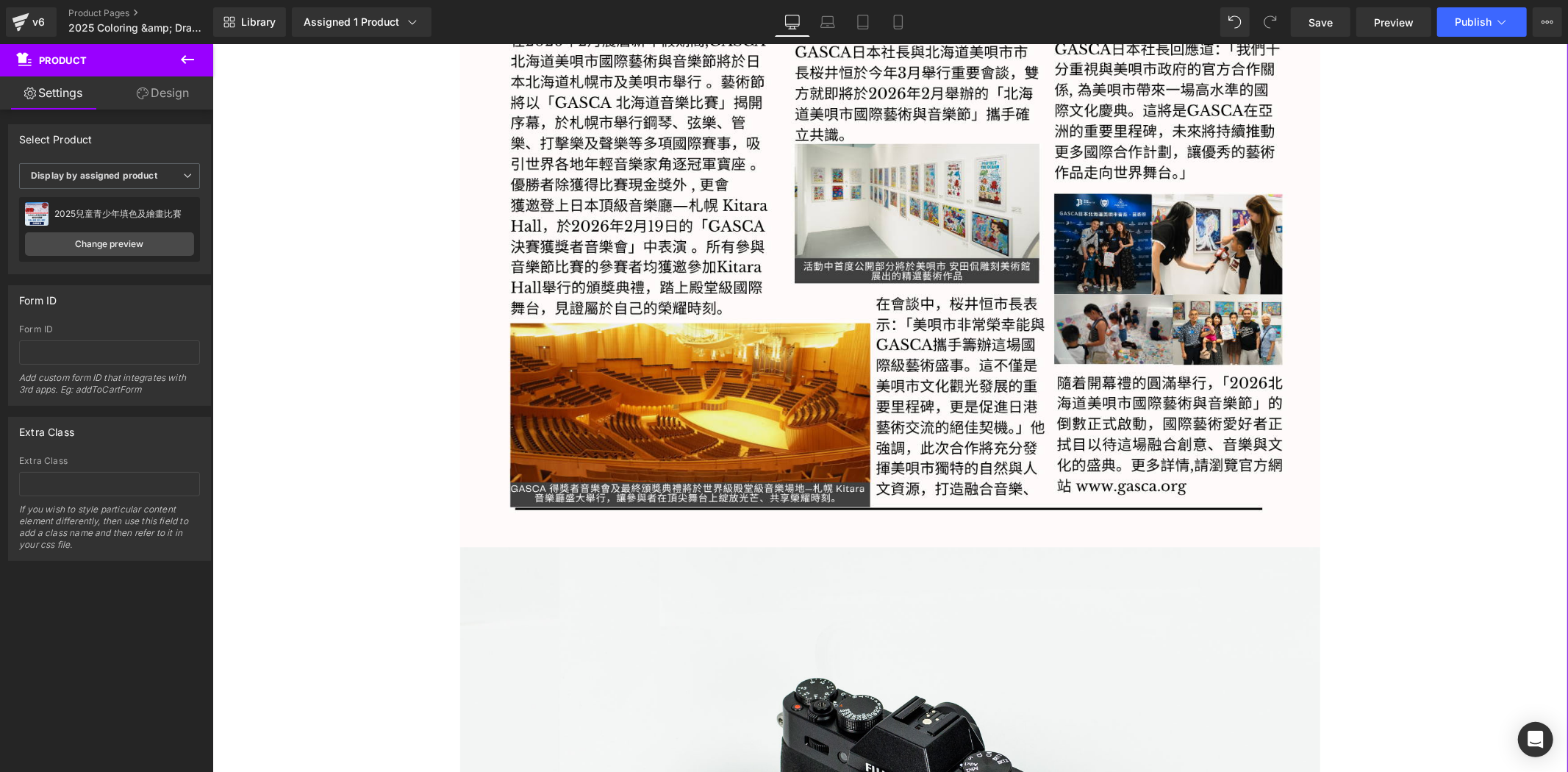
scroll to position [3050, 0]
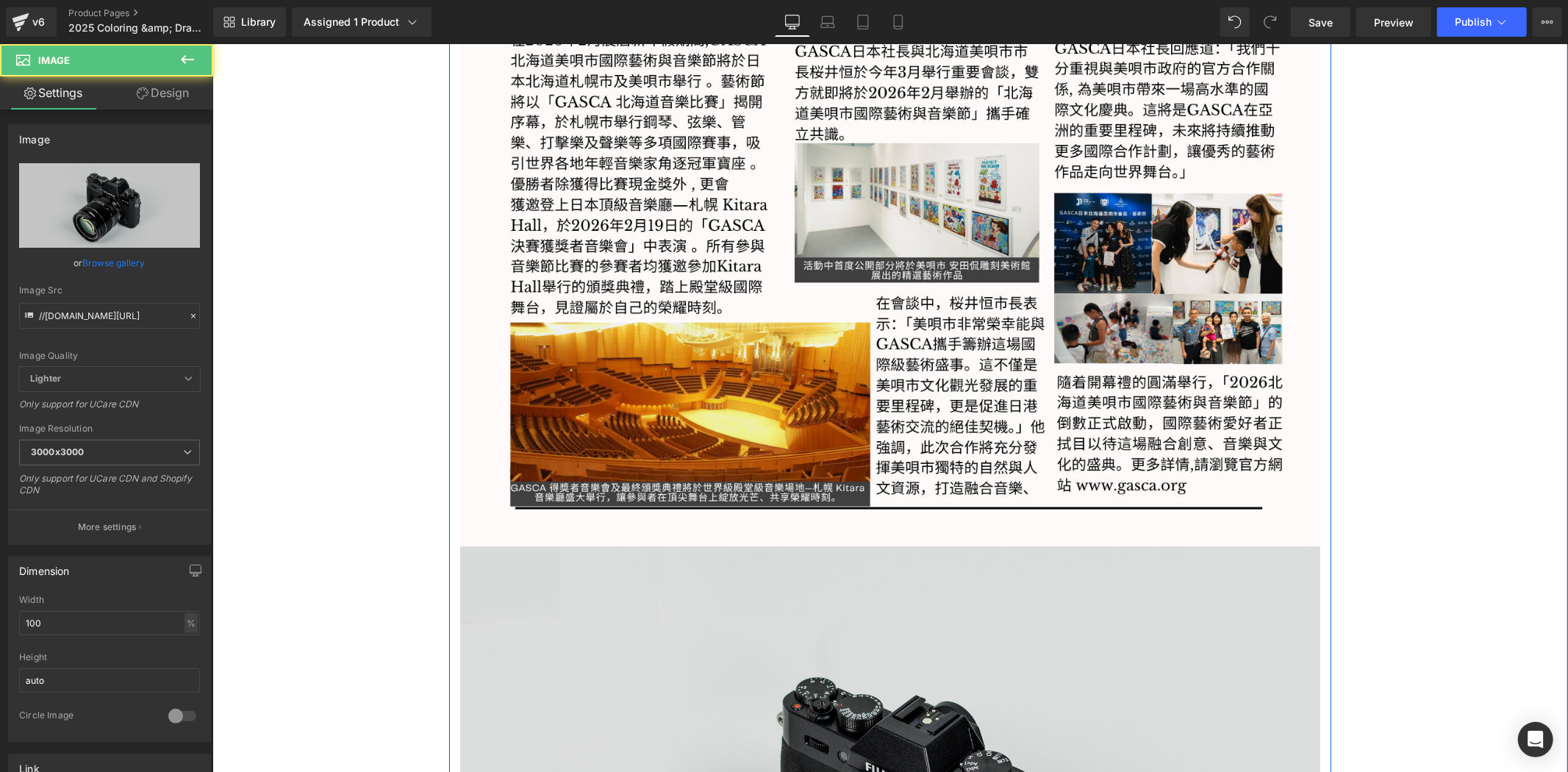
scroll to position [3431, 0]
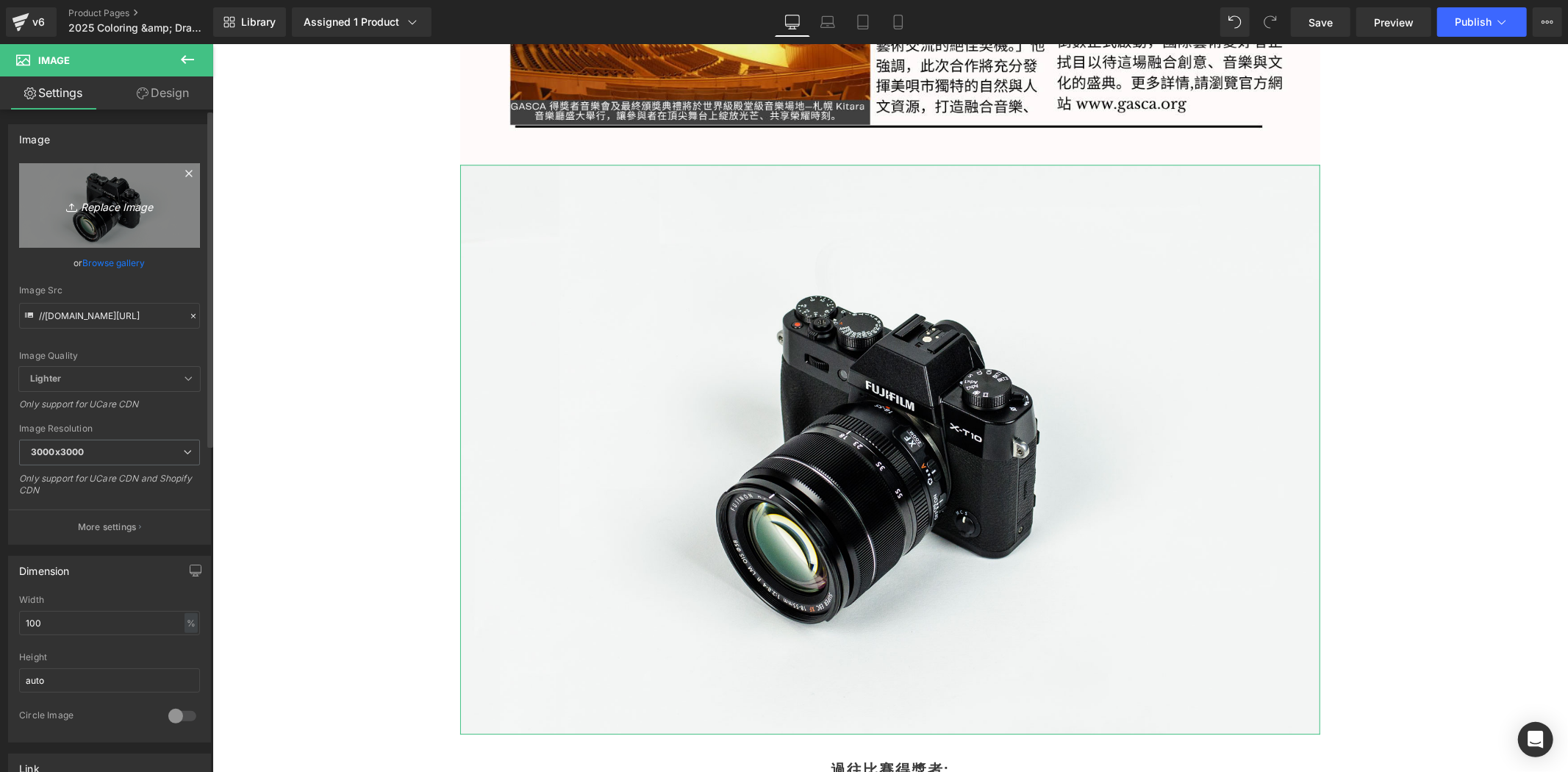
click at [124, 202] on icon "Replace Image" at bounding box center [109, 205] width 117 height 18
type input "C:\fakepath\GASCA Hokkaido Bibai City Art & Music Festival Invitation比賽章程 (7).p…"
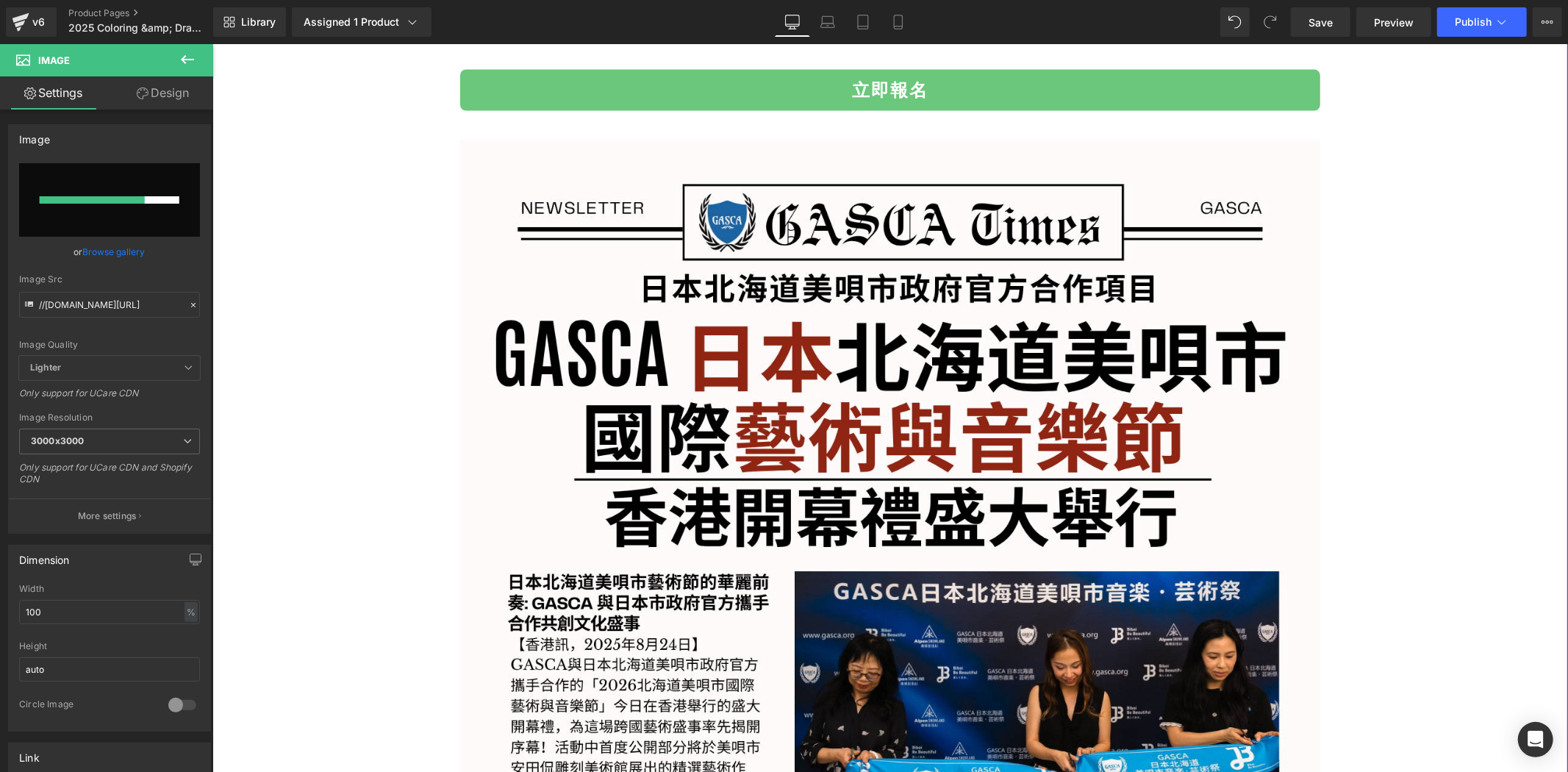
scroll to position [2478, 0]
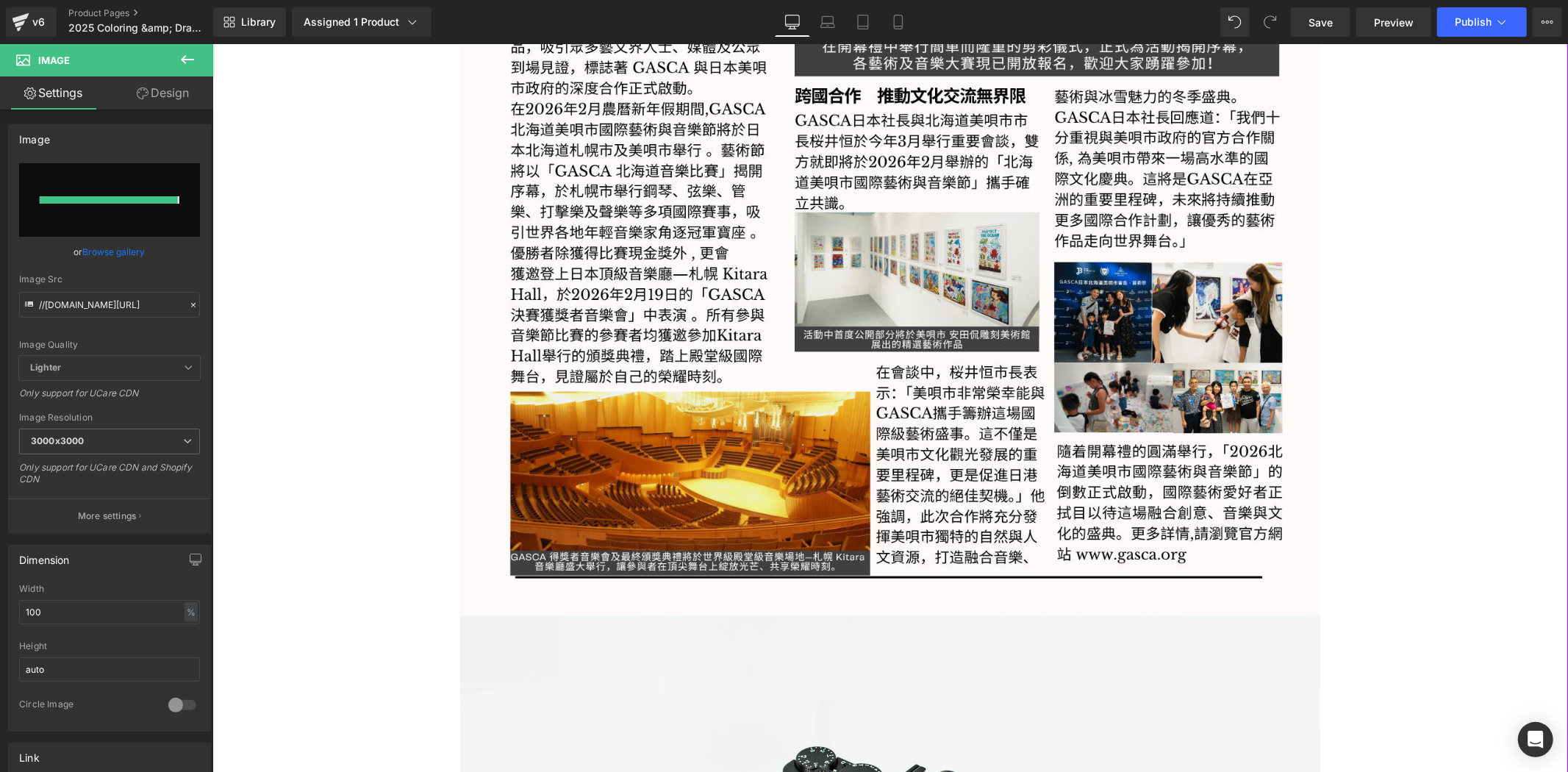
type input "[URL][DOMAIN_NAME]"
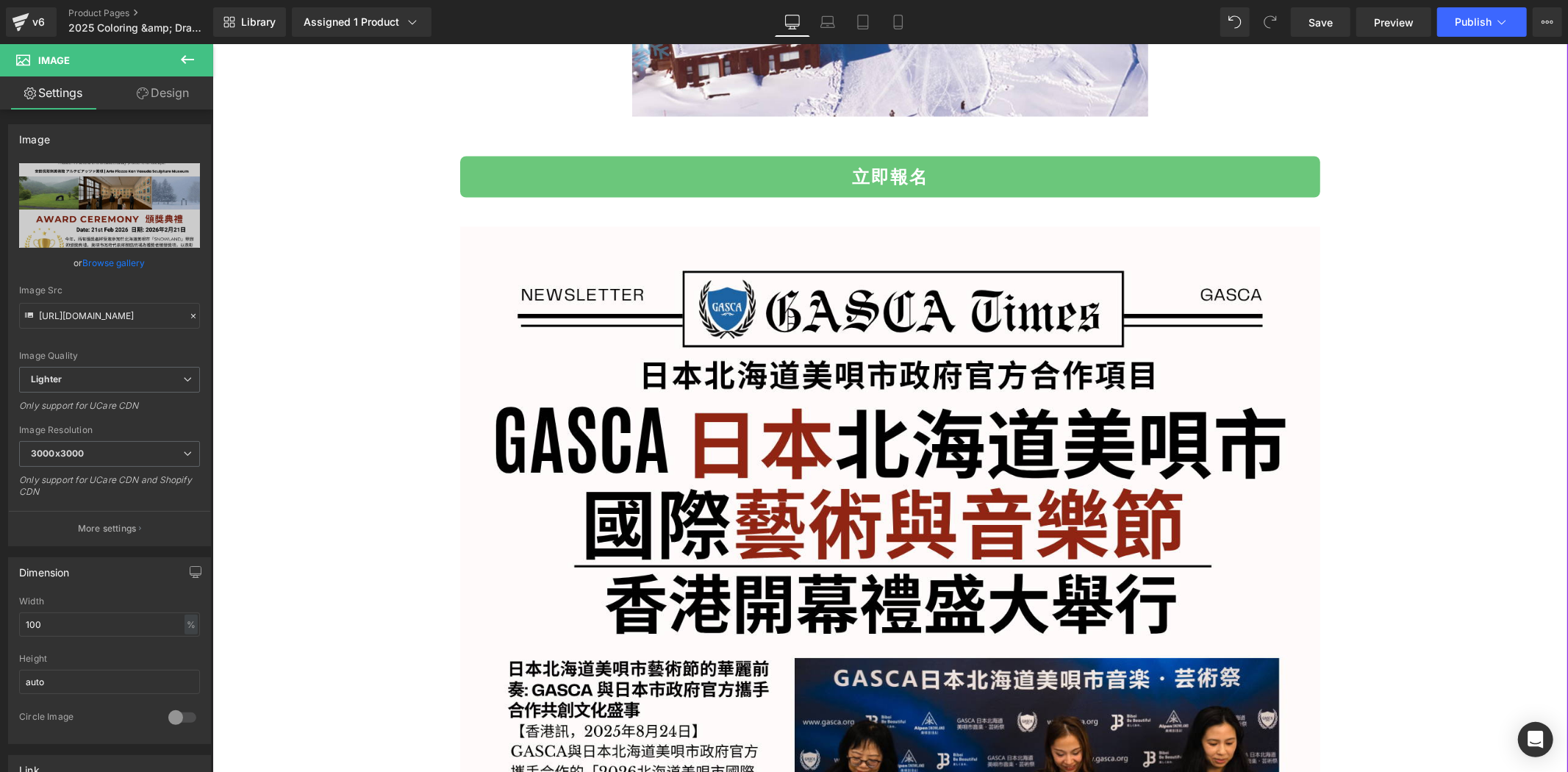
scroll to position [1906, 0]
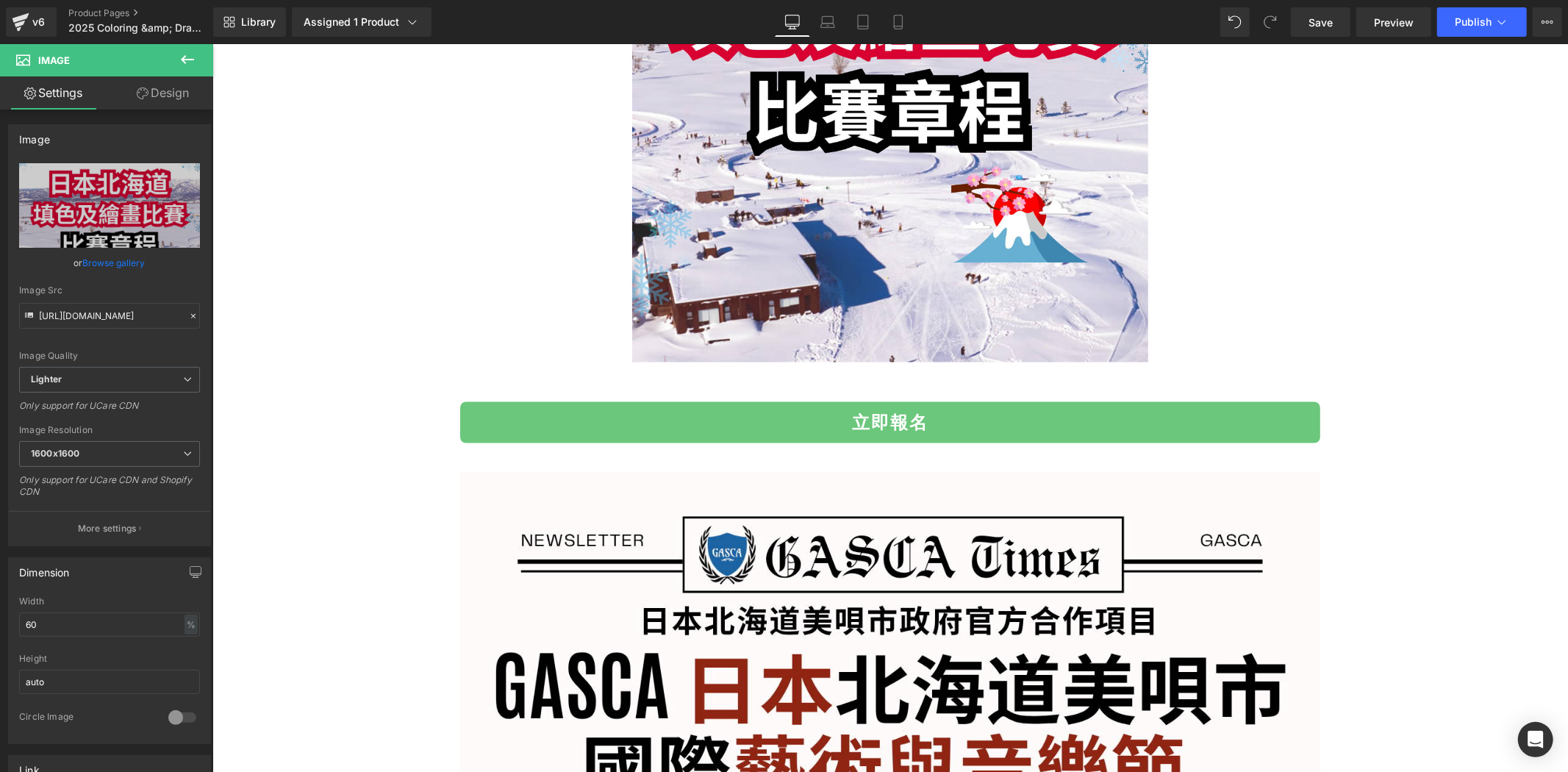
click at [191, 61] on icon at bounding box center [187, 59] width 17 height 17
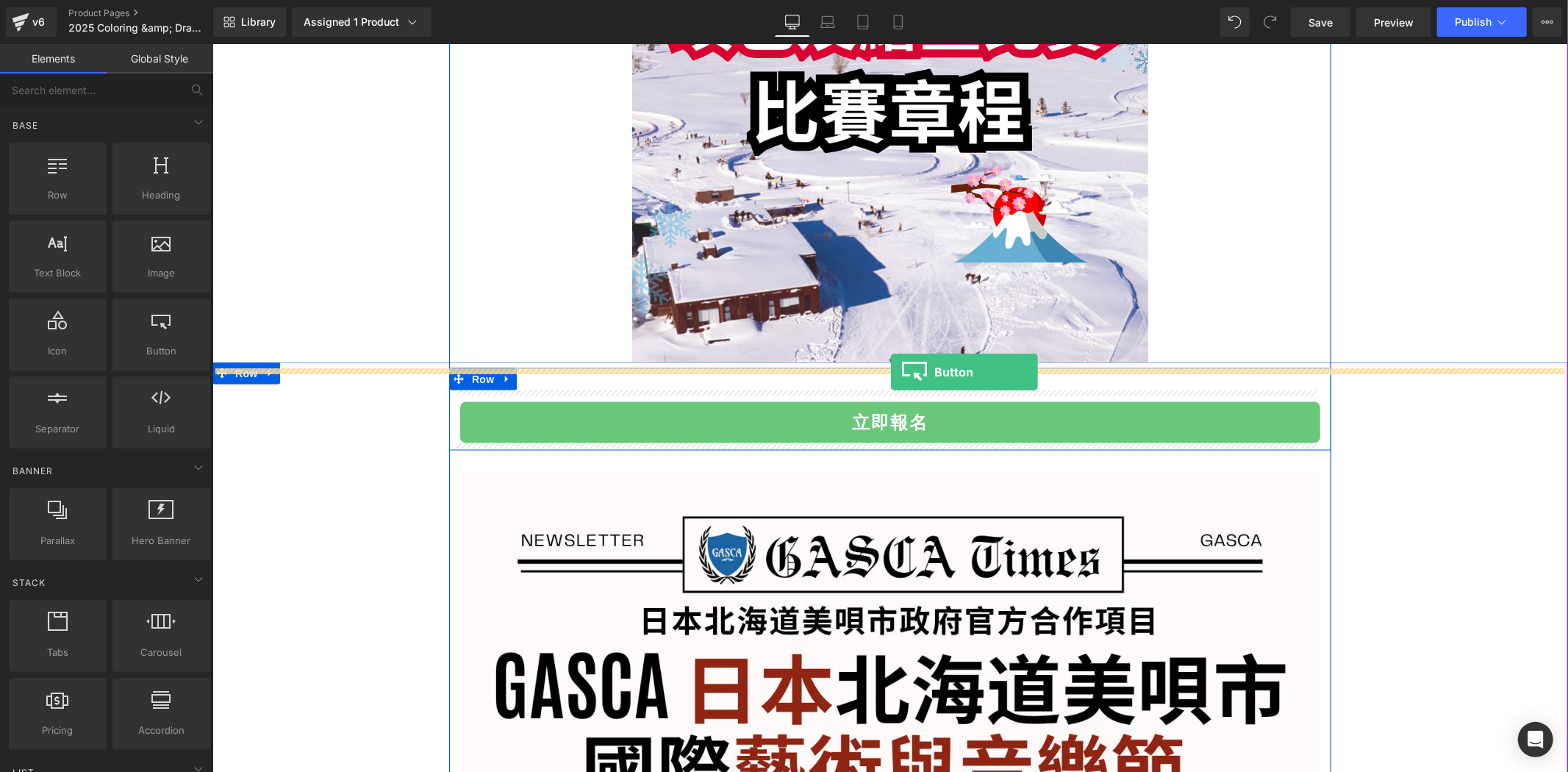
drag, startPoint x: 393, startPoint y: 396, endPoint x: 891, endPoint y: 371, distance: 498.6
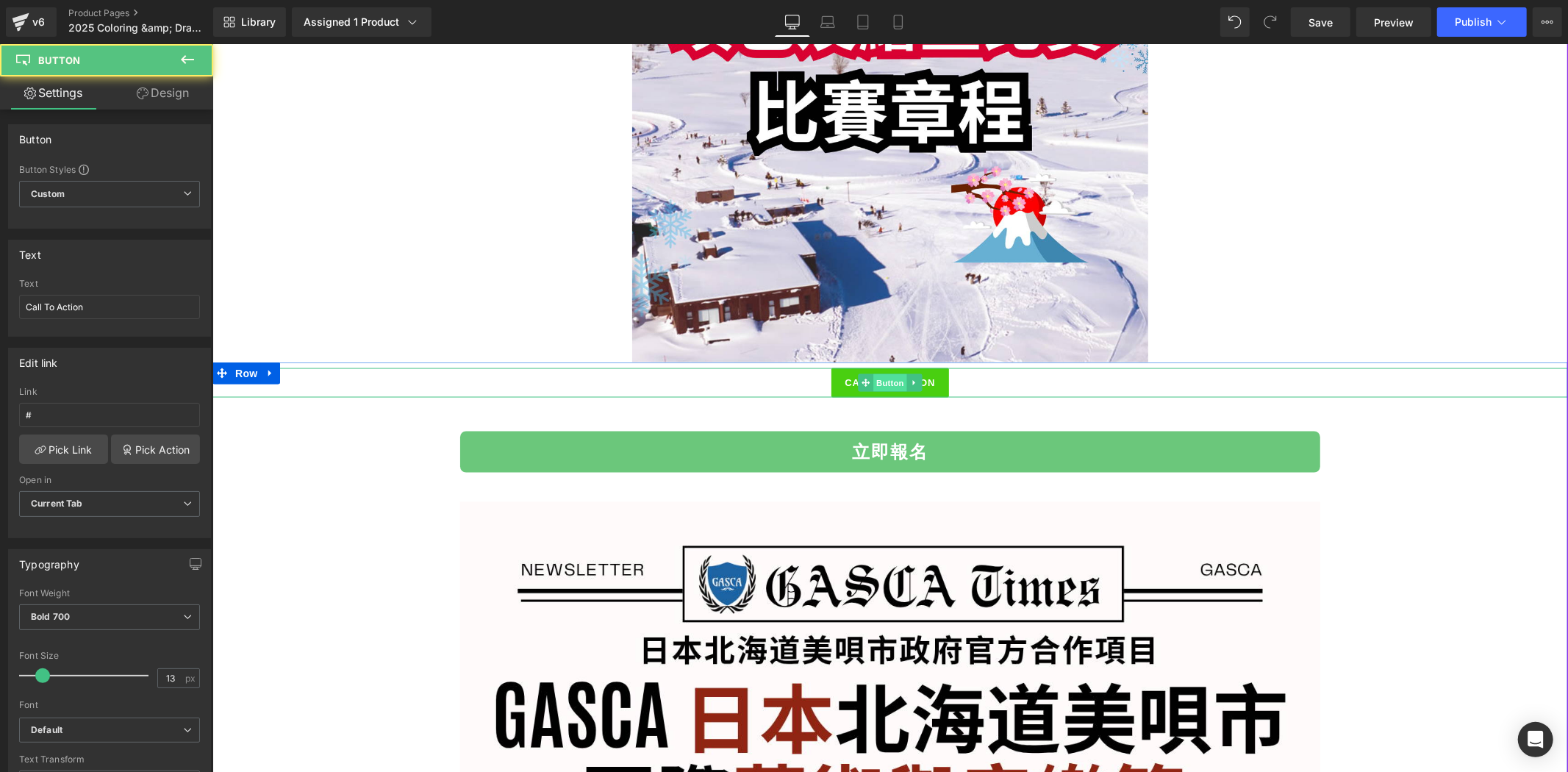
click at [876, 380] on span "Button" at bounding box center [889, 382] width 34 height 17
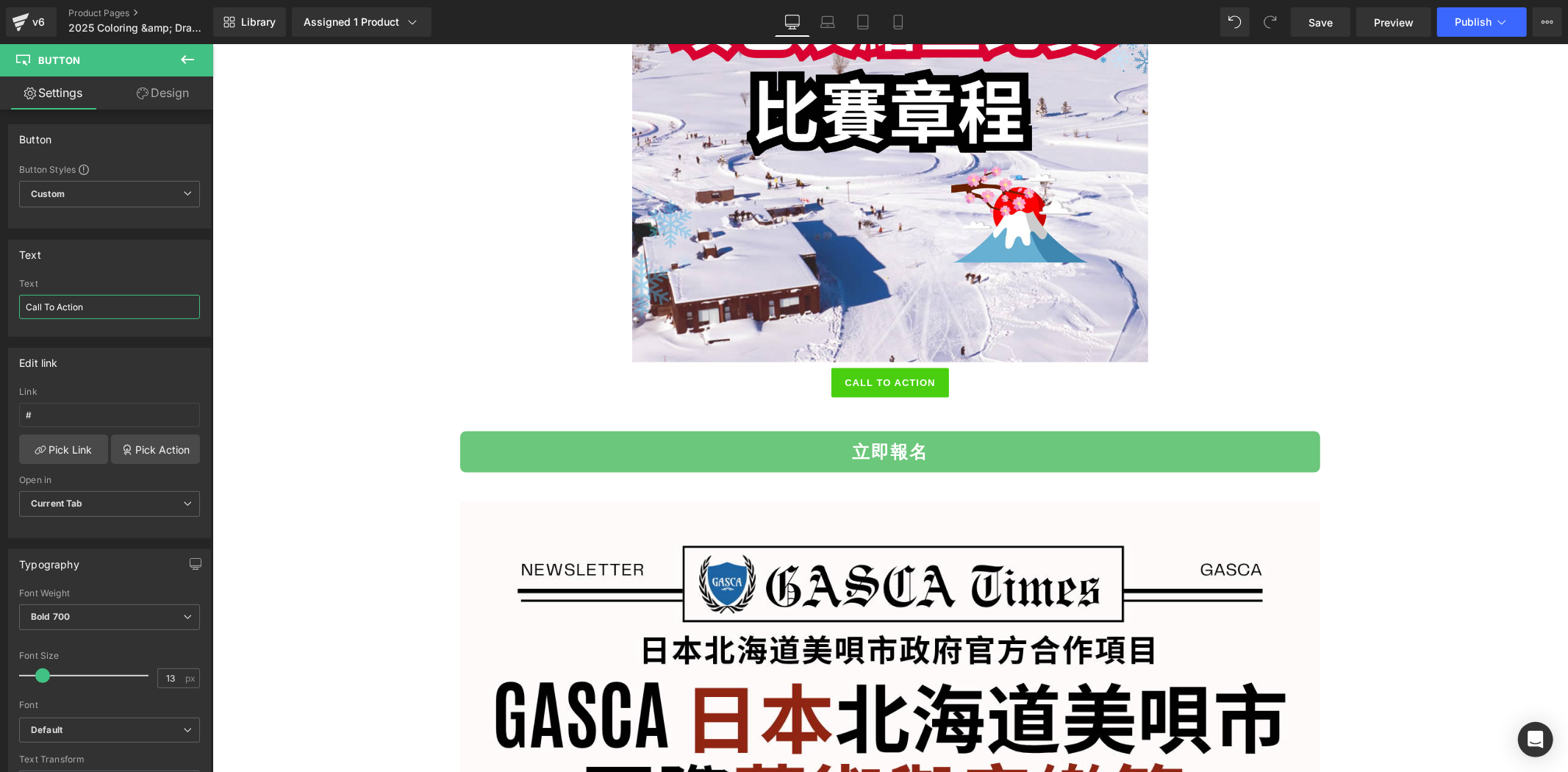
drag, startPoint x: 91, startPoint y: 309, endPoint x: -135, endPoint y: 298, distance: 226.3
click at [0, 298] on html "Button You are previewing how the will restyle your page. You can not edit Elem…" at bounding box center [784, 386] width 1568 height 772
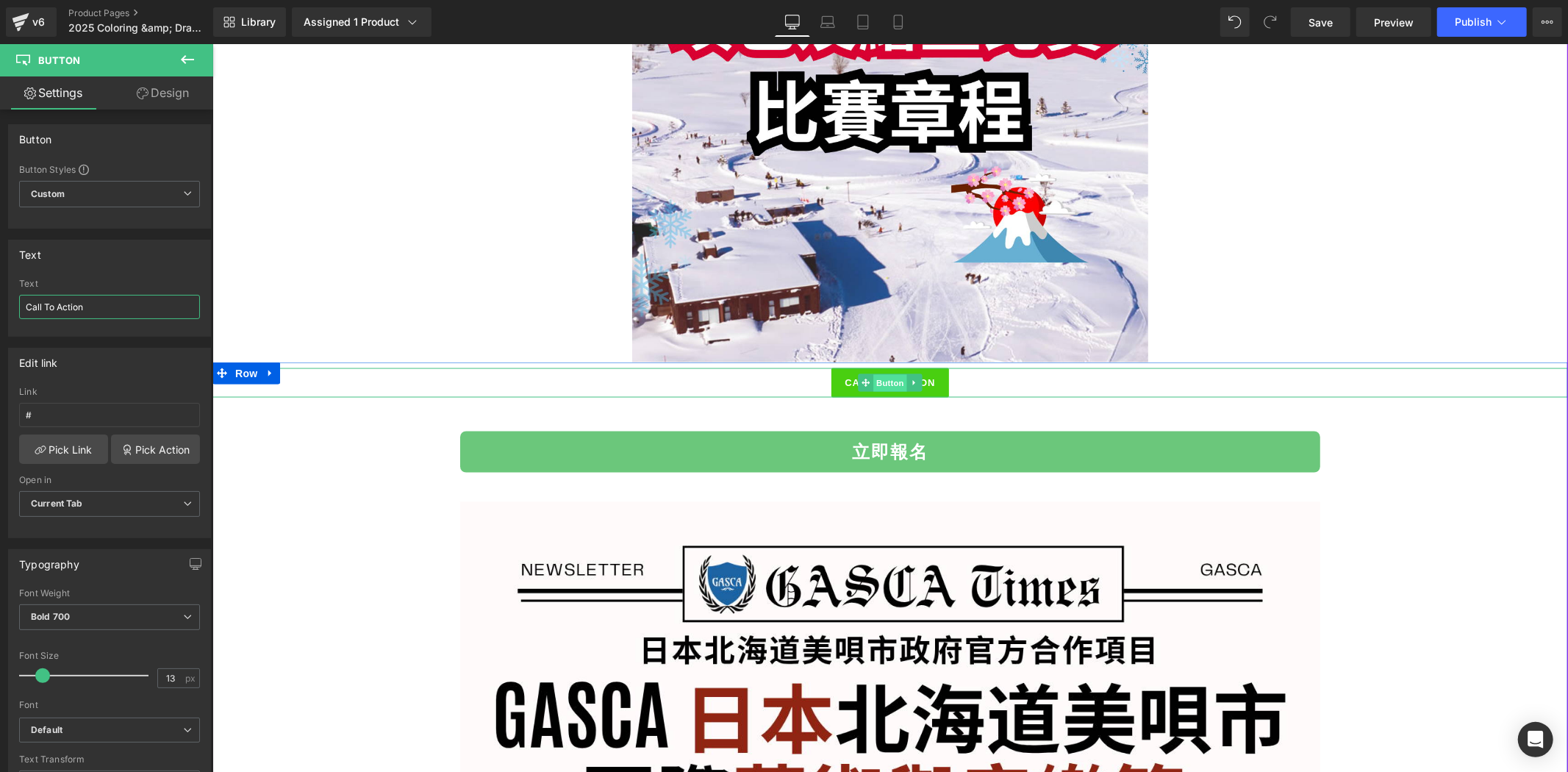
click at [888, 379] on span "Button" at bounding box center [889, 383] width 34 height 17
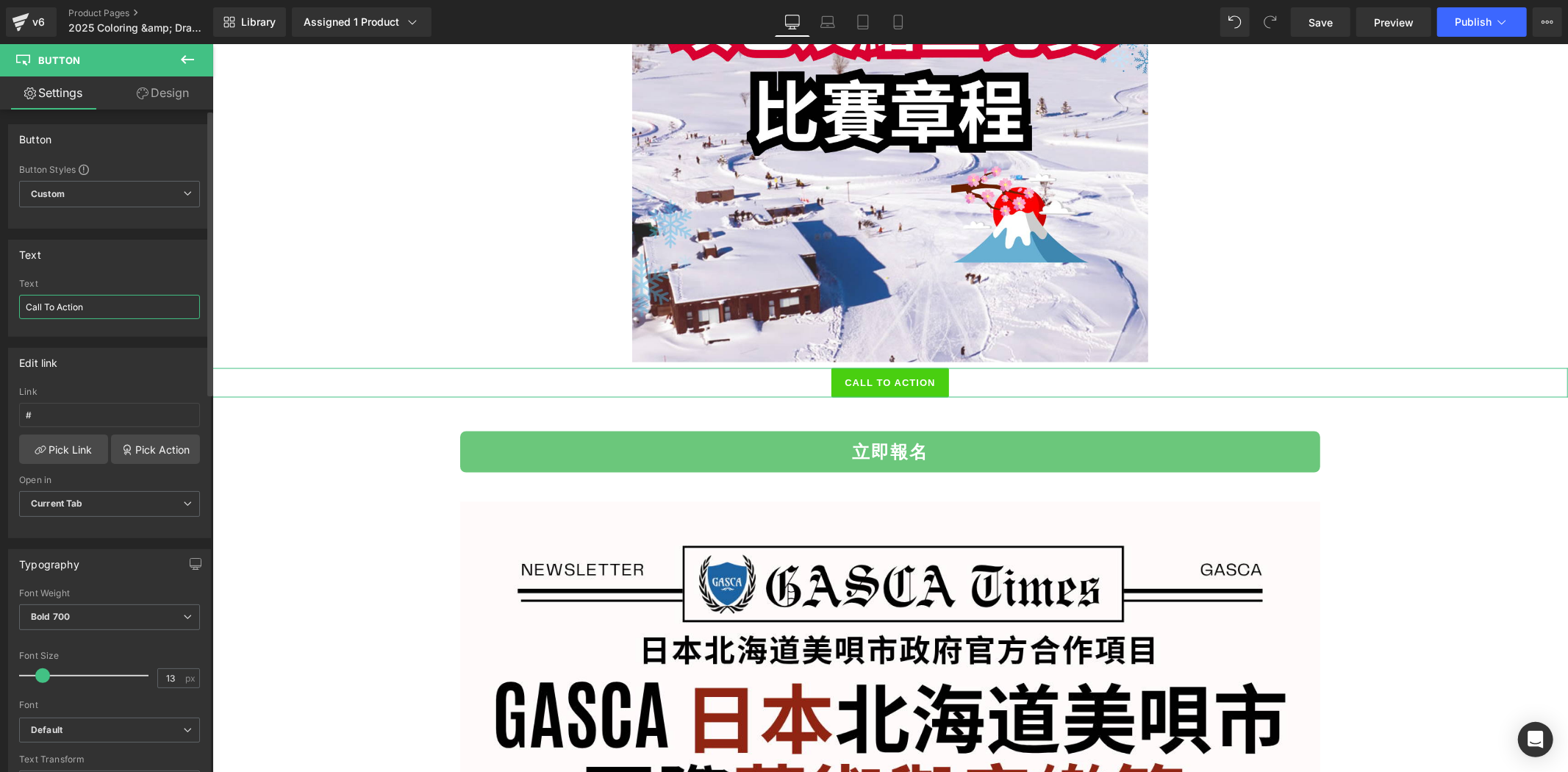
click at [70, 300] on input "Call To Action" at bounding box center [109, 306] width 181 height 24
paste input "下載比賽章程"
type input "下載比賽章程"
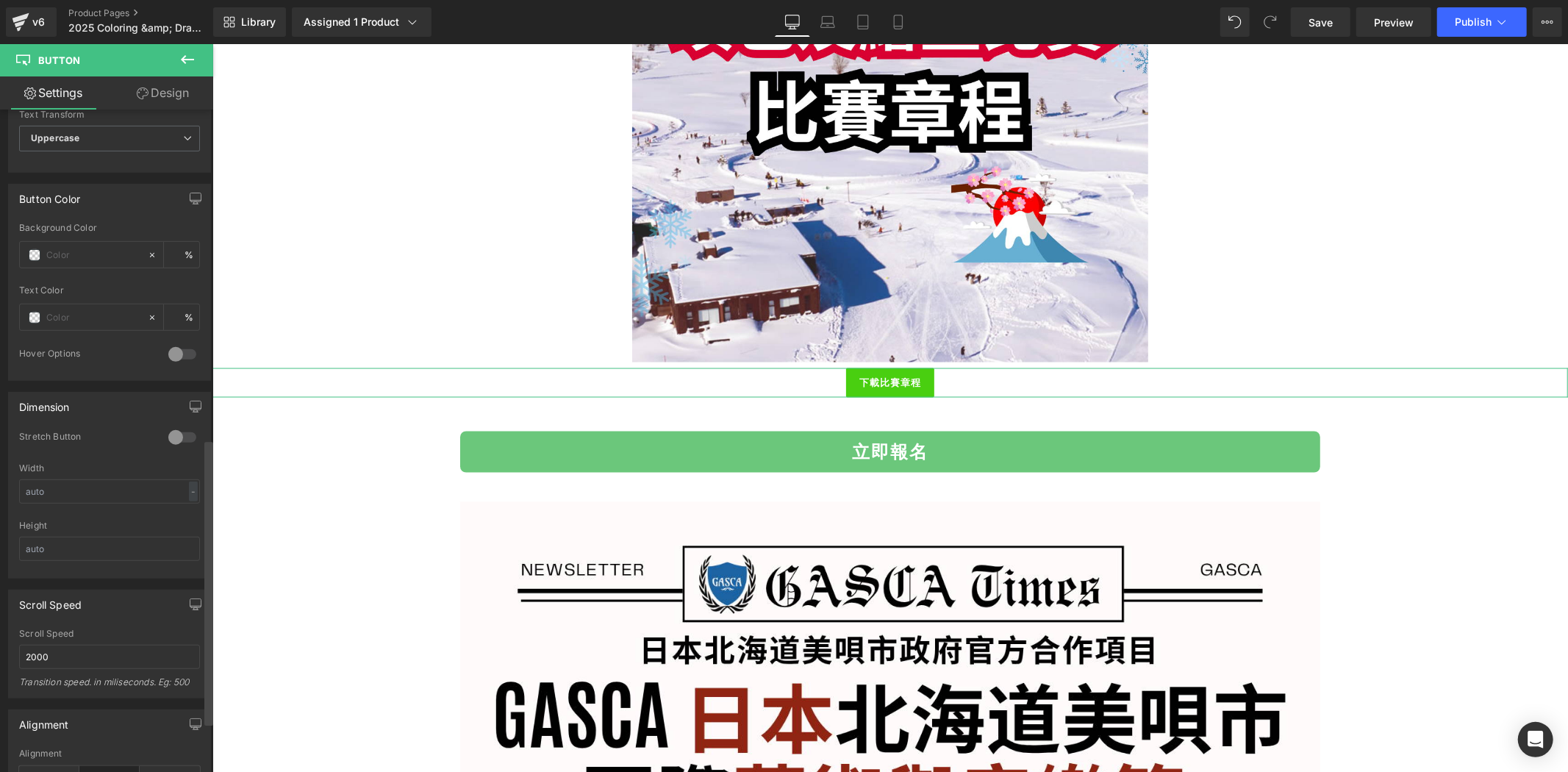
scroll to position [762, 0]
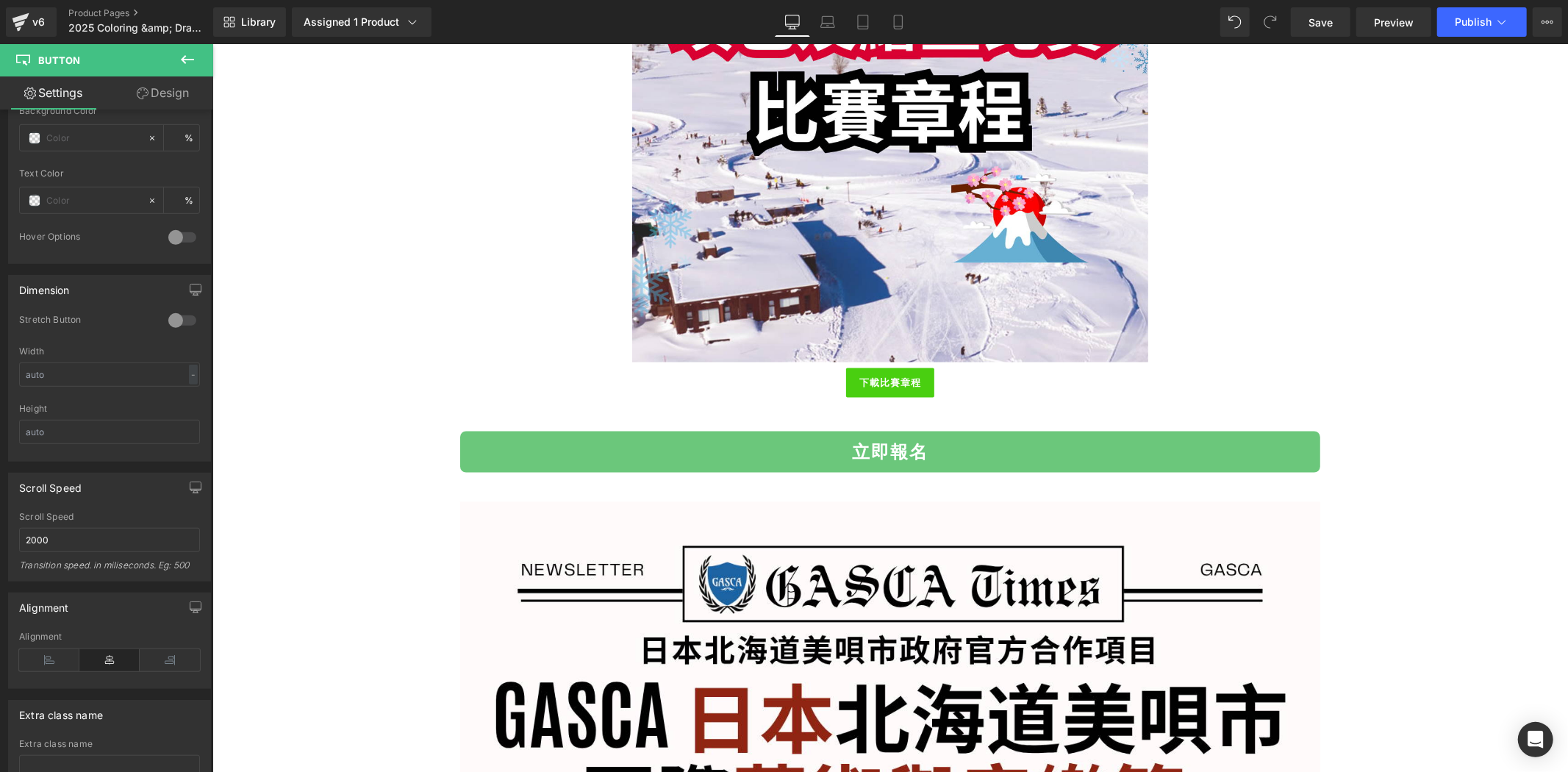
click at [212, 43] on div at bounding box center [212, 43] width 0 height 0
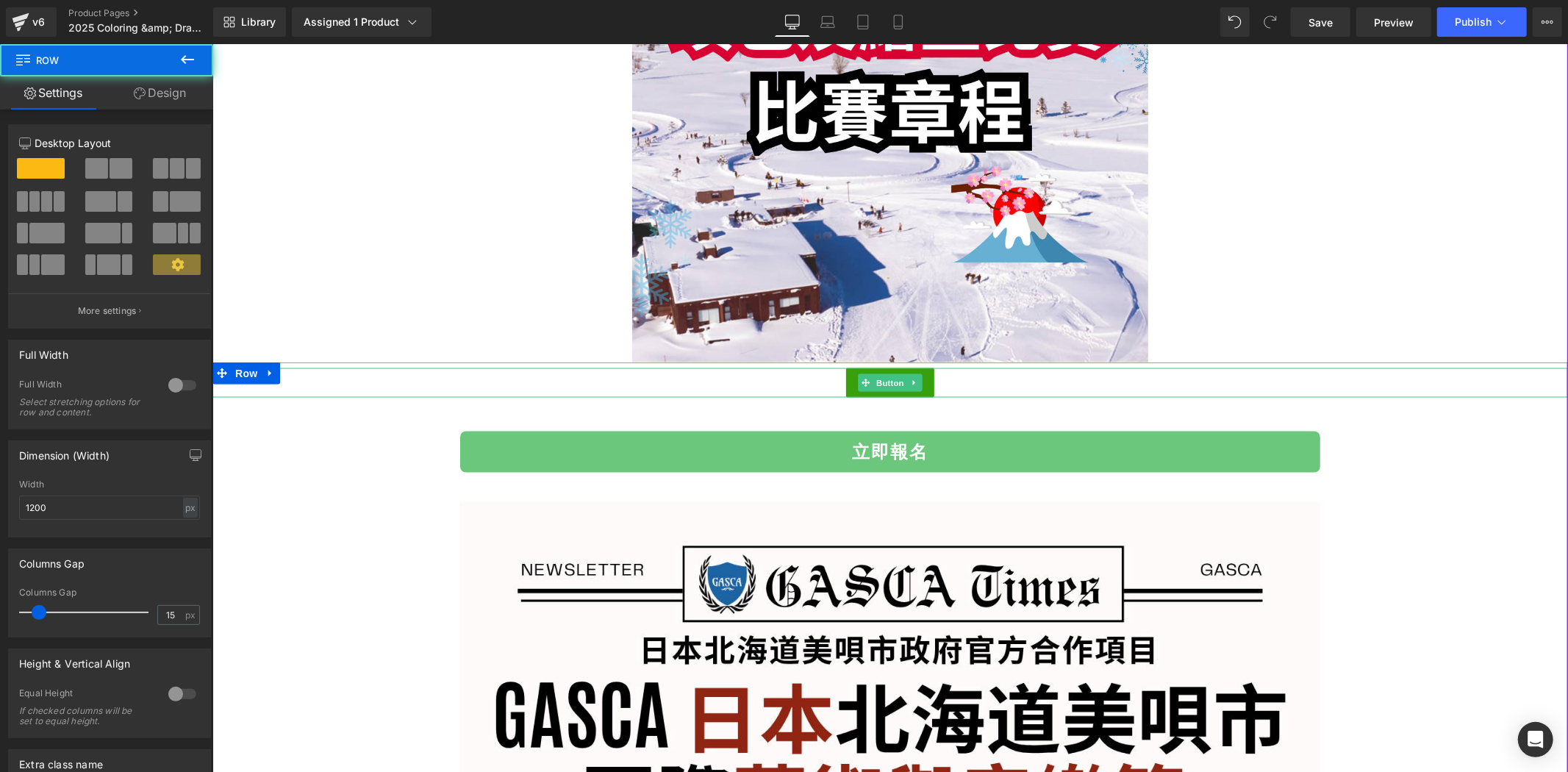
click at [875, 386] on span "Button" at bounding box center [889, 383] width 34 height 17
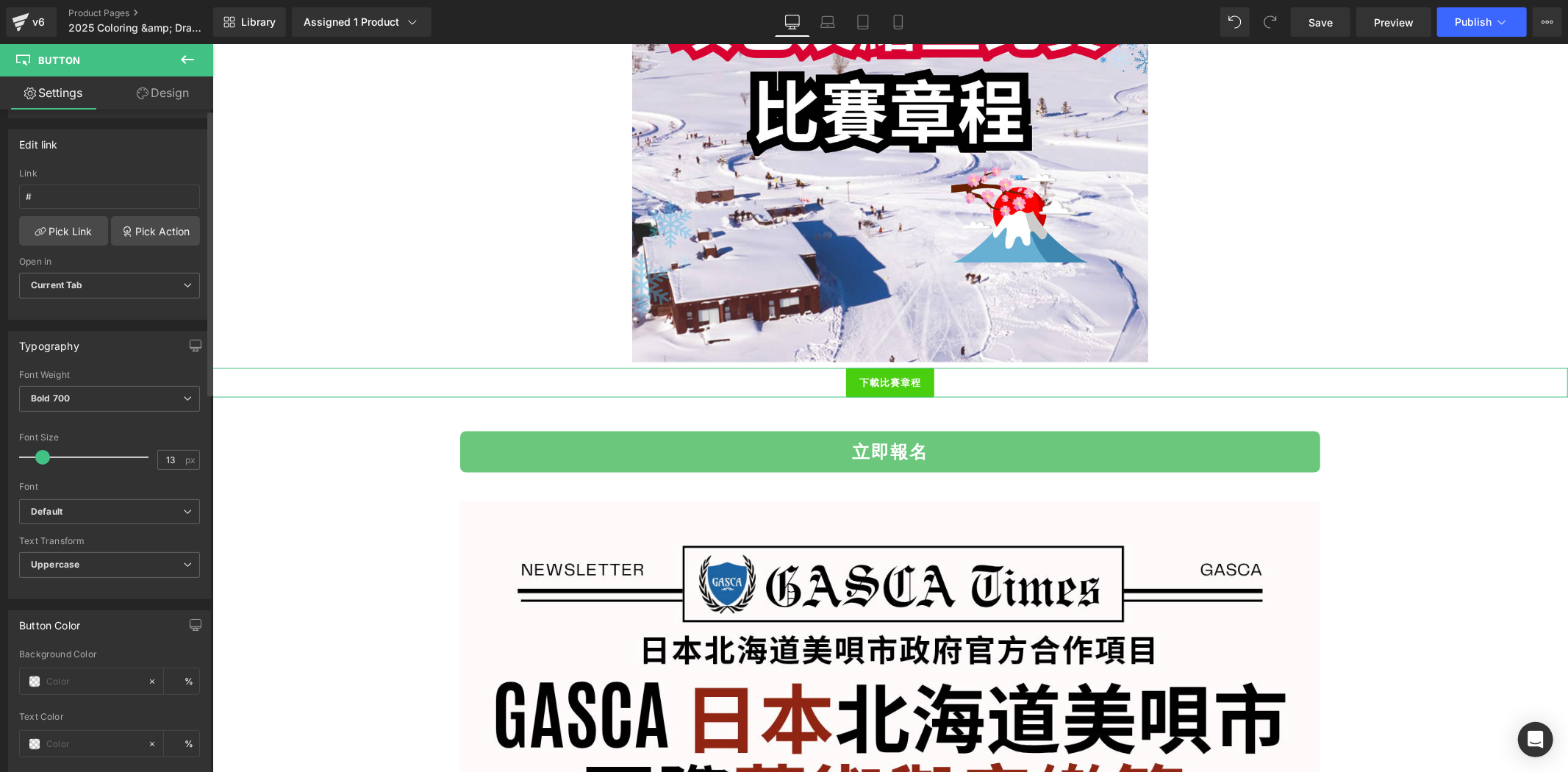
scroll to position [381, 0]
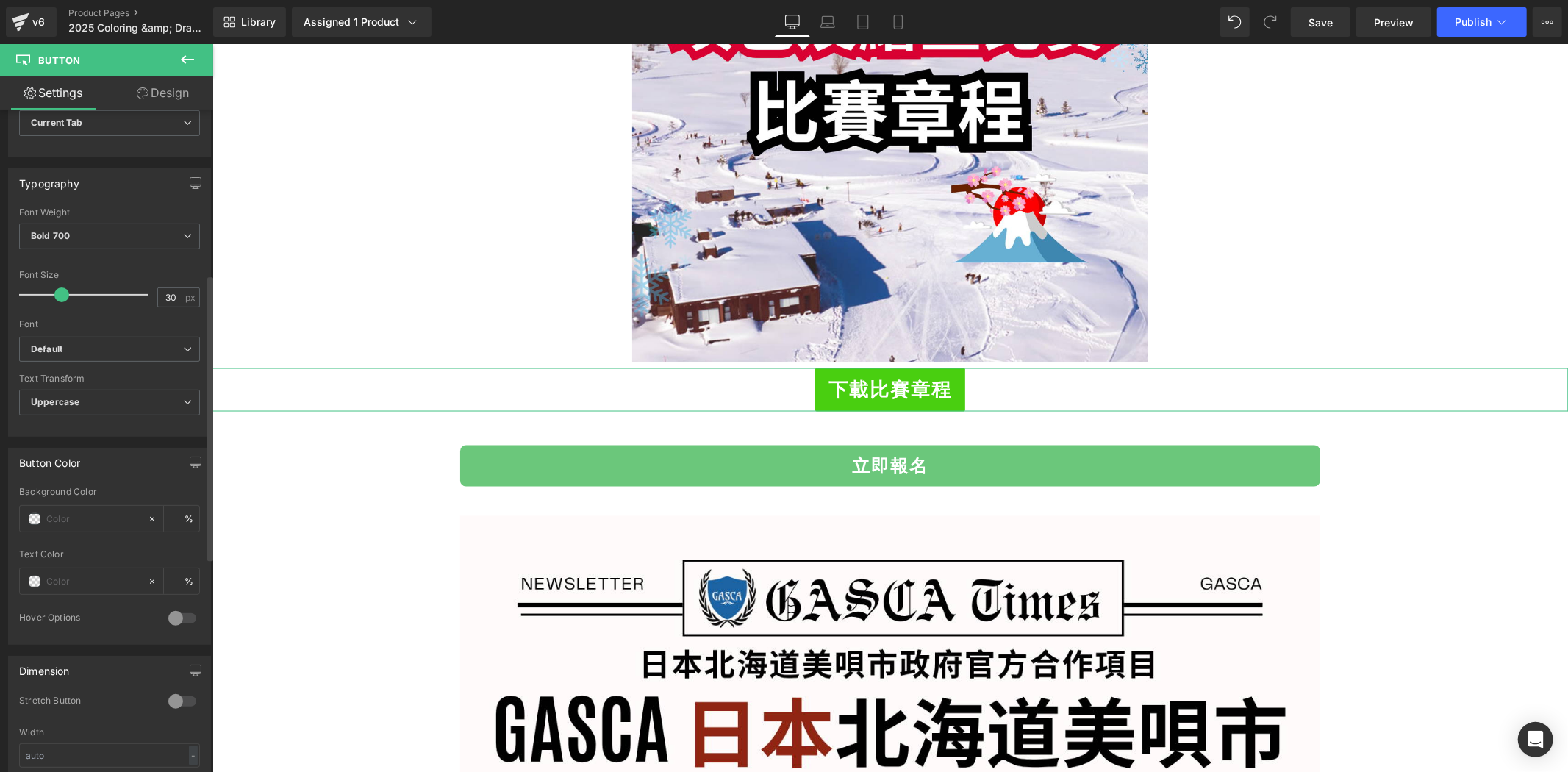
type input "31"
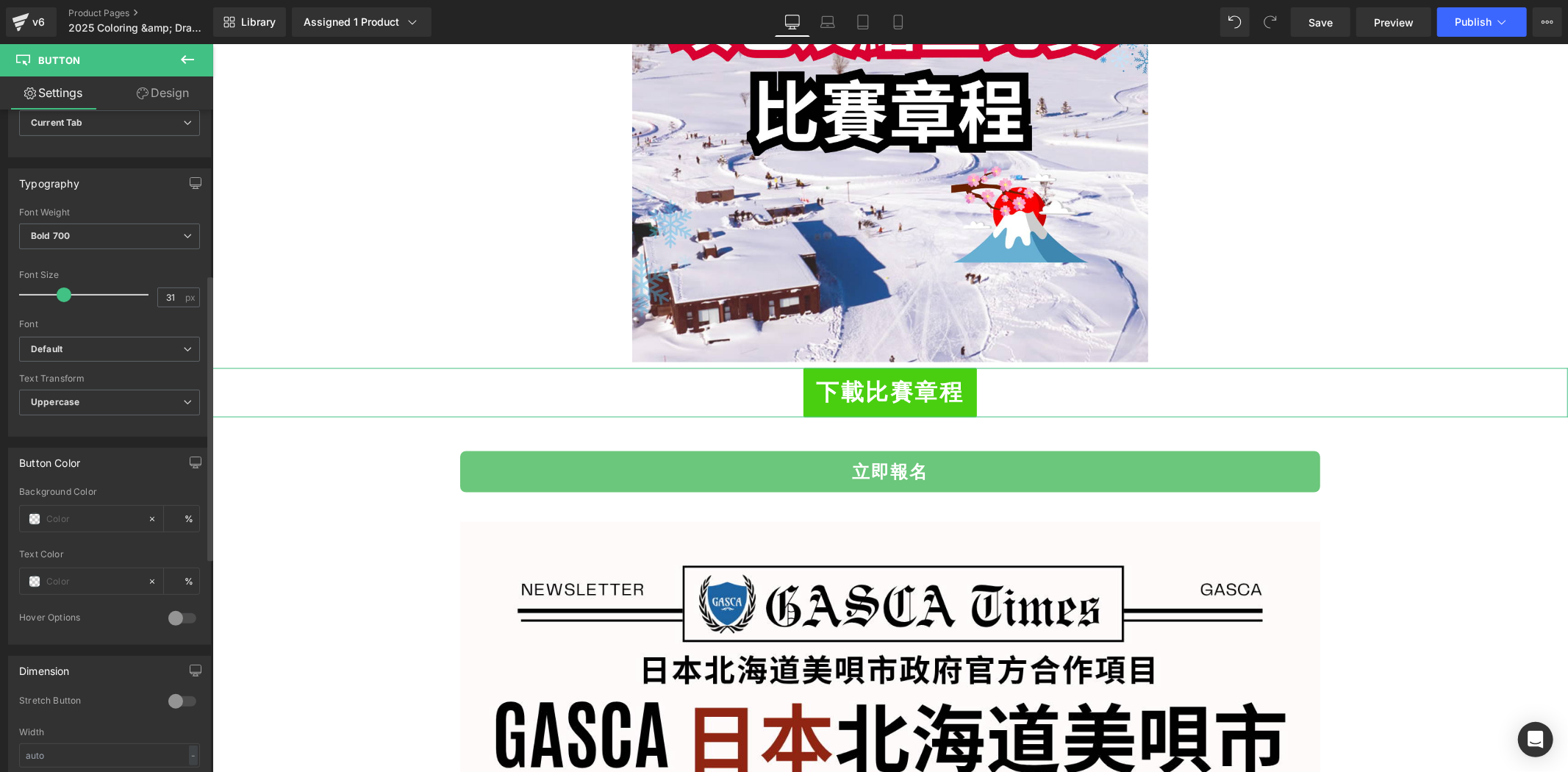
drag, startPoint x: 39, startPoint y: 295, endPoint x: 61, endPoint y: 296, distance: 22.0
click at [61, 296] on span at bounding box center [64, 295] width 15 height 15
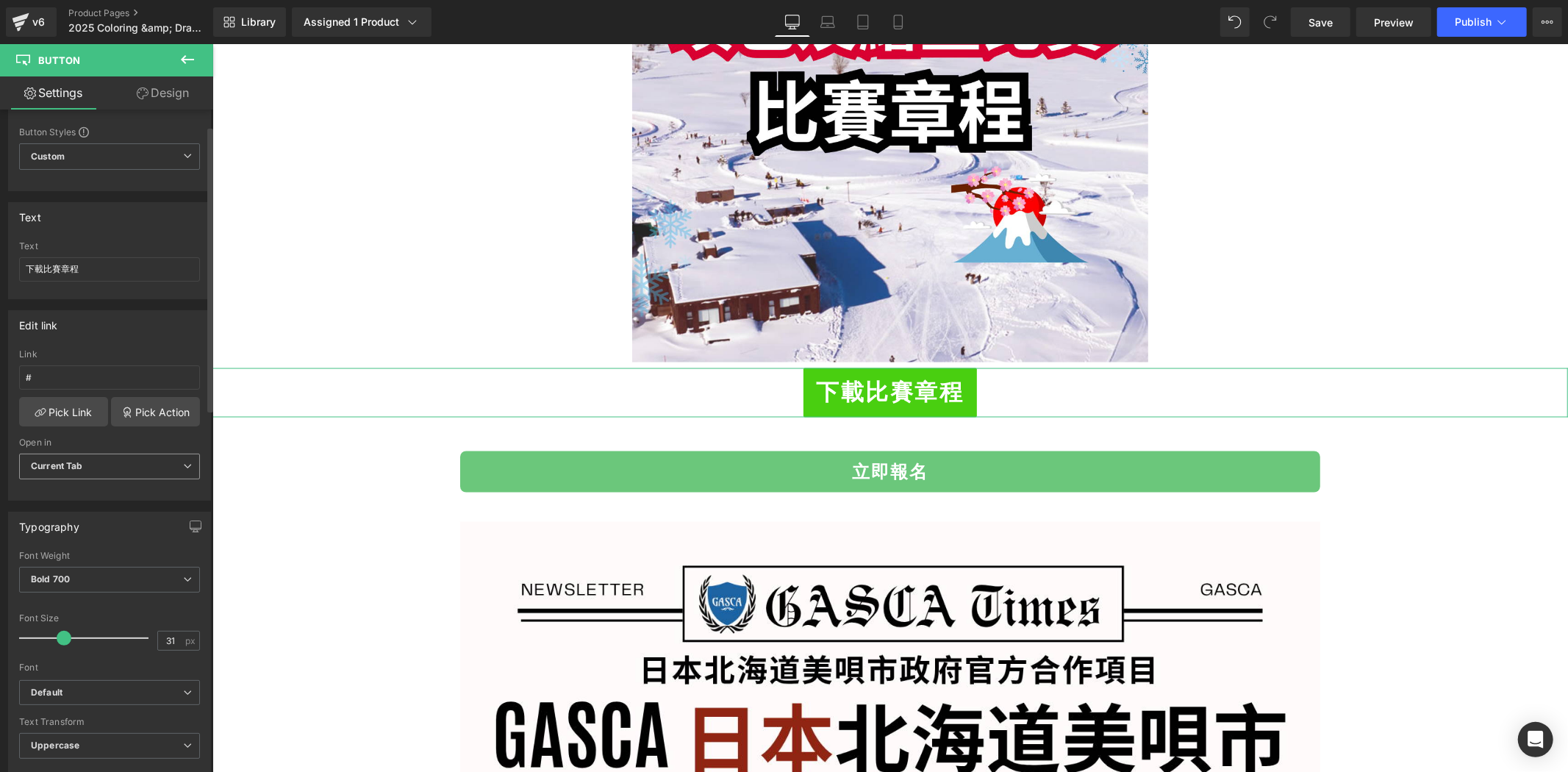
scroll to position [0, 0]
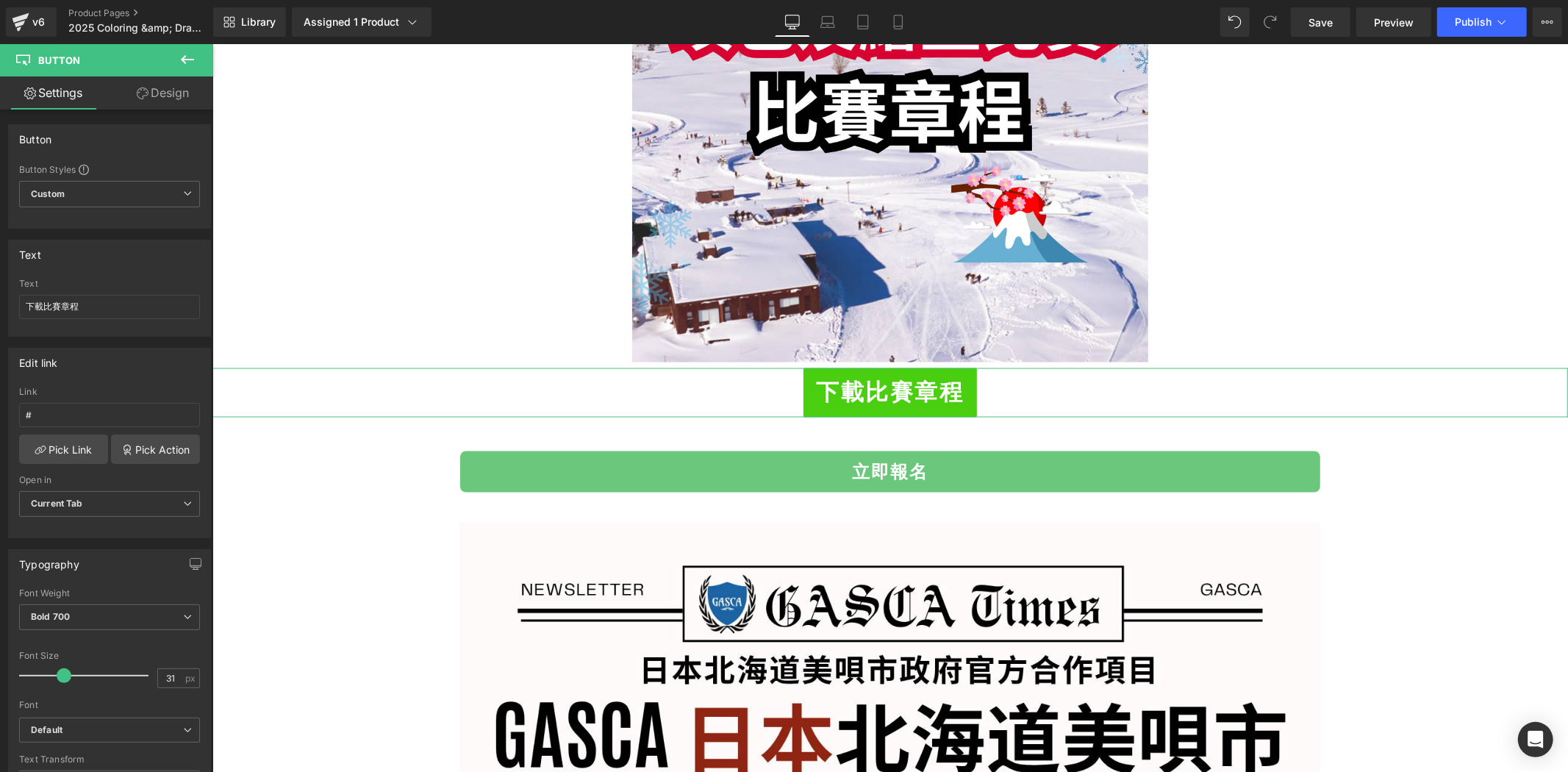
click at [145, 95] on icon at bounding box center [143, 93] width 12 height 12
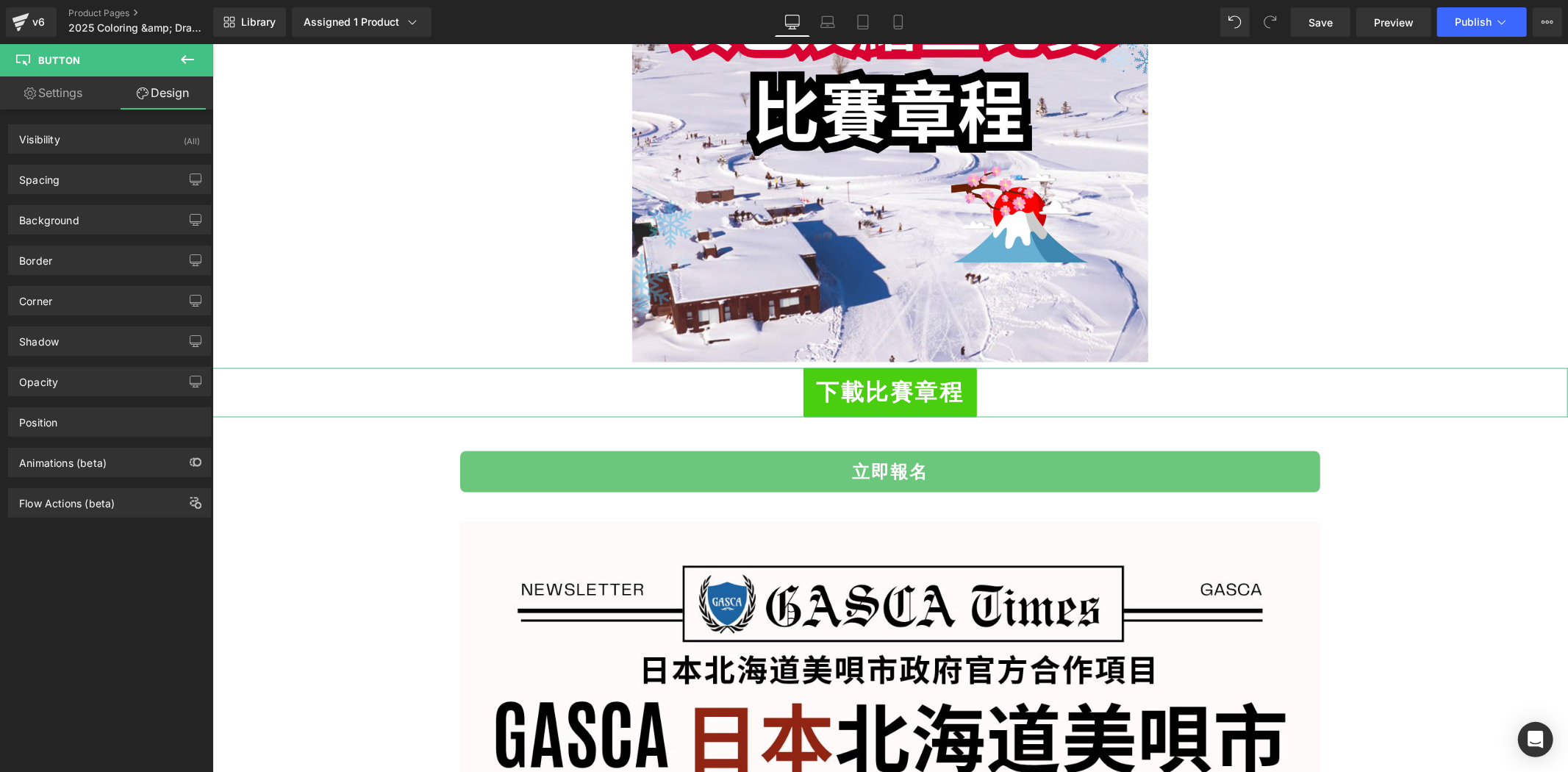
click at [75, 90] on link "Settings" at bounding box center [53, 93] width 106 height 33
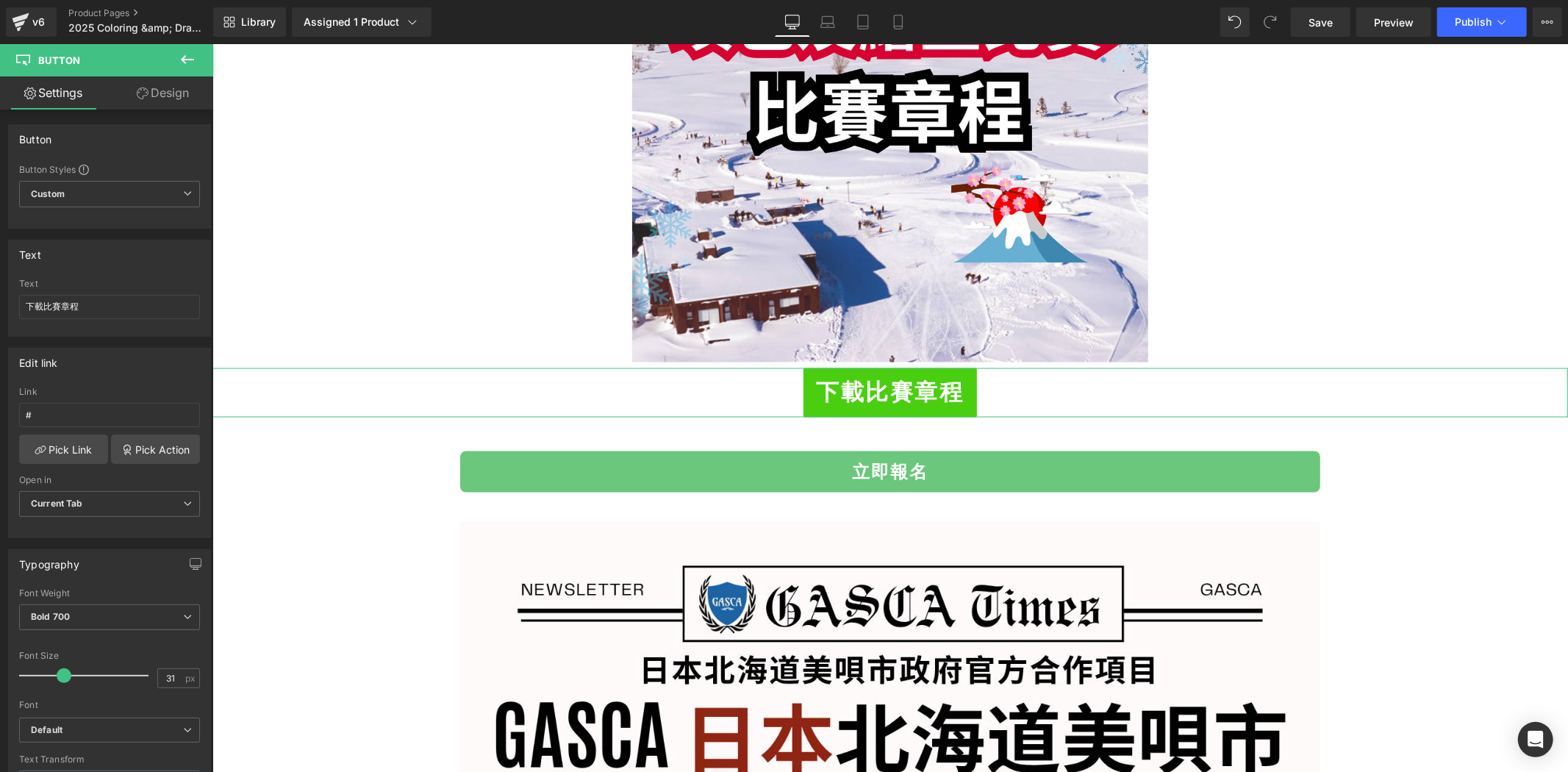
click at [161, 93] on link "Design" at bounding box center [162, 93] width 106 height 33
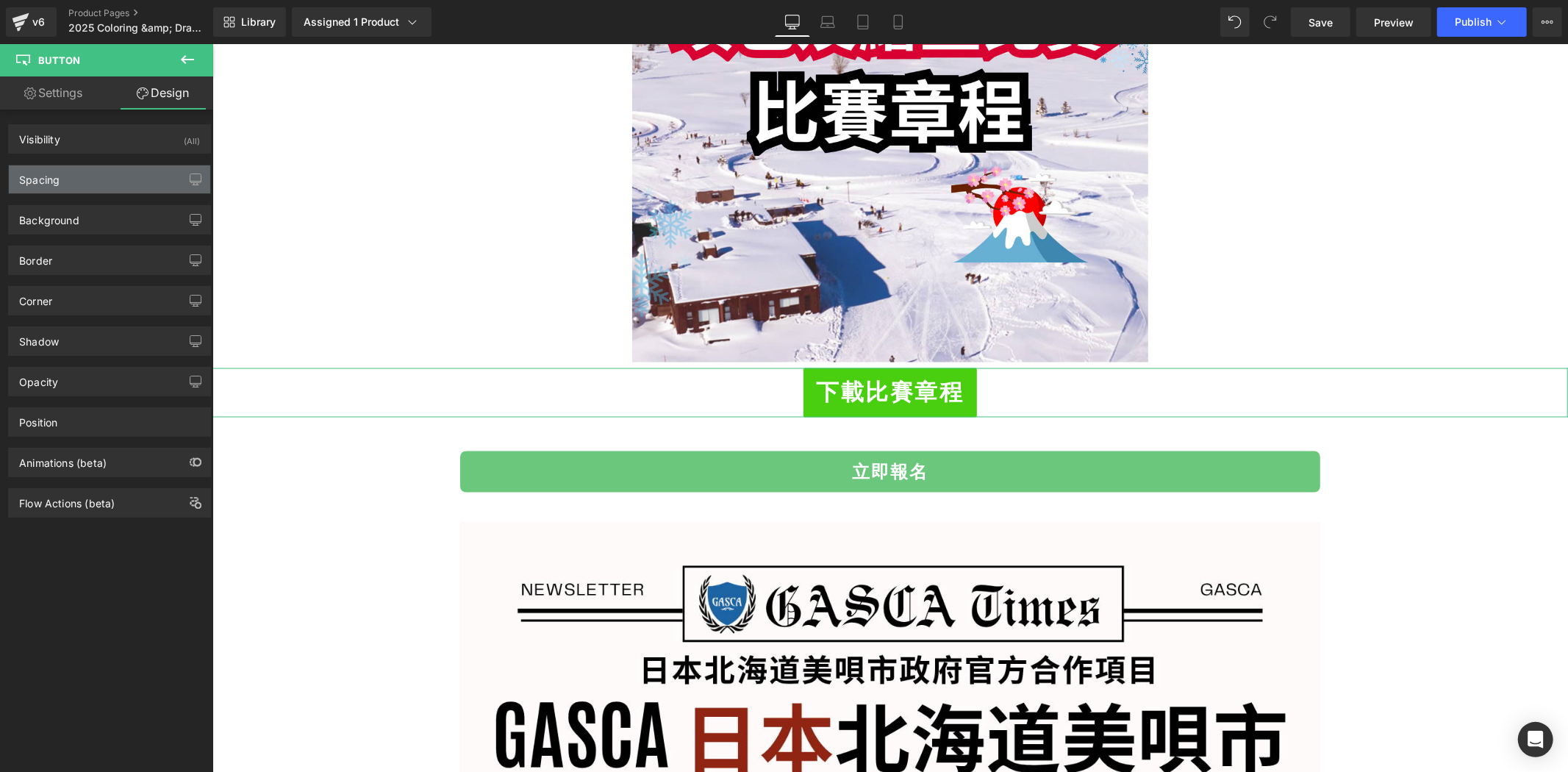
click at [117, 179] on div "Spacing" at bounding box center [109, 179] width 202 height 28
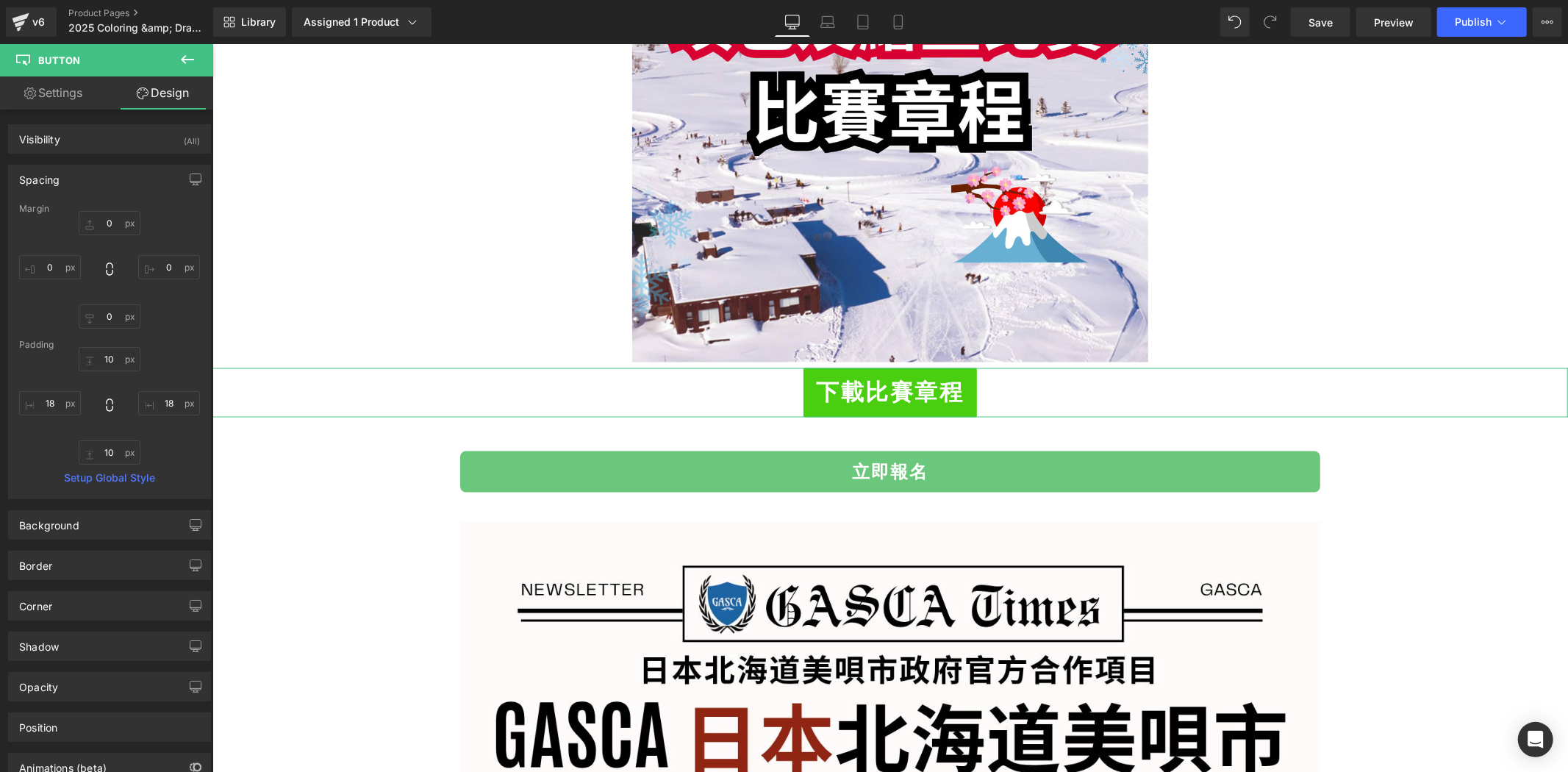
click at [120, 178] on div "Spacing" at bounding box center [109, 179] width 202 height 28
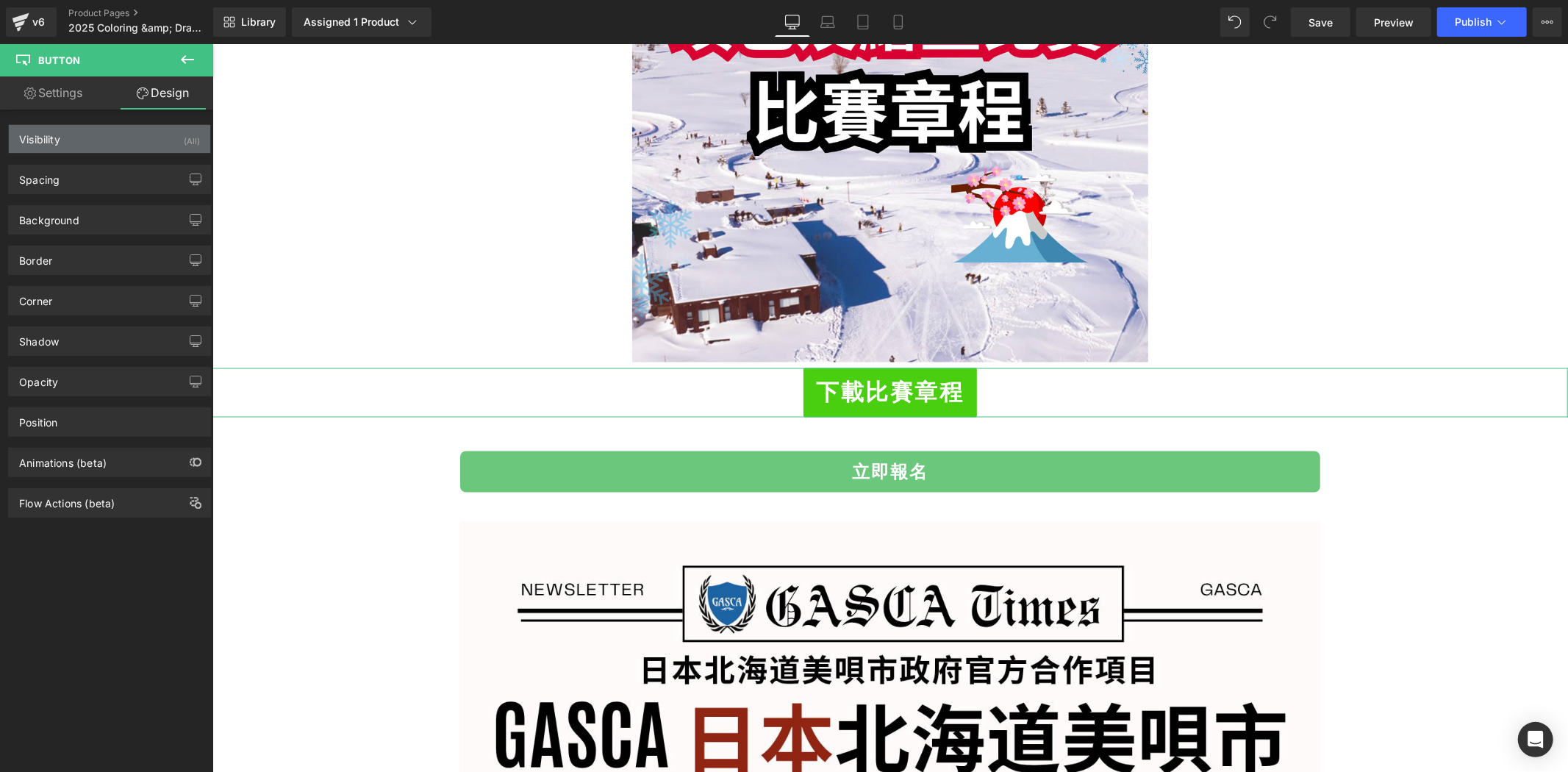
click at [138, 147] on div "Visibility (All)" at bounding box center [109, 139] width 202 height 28
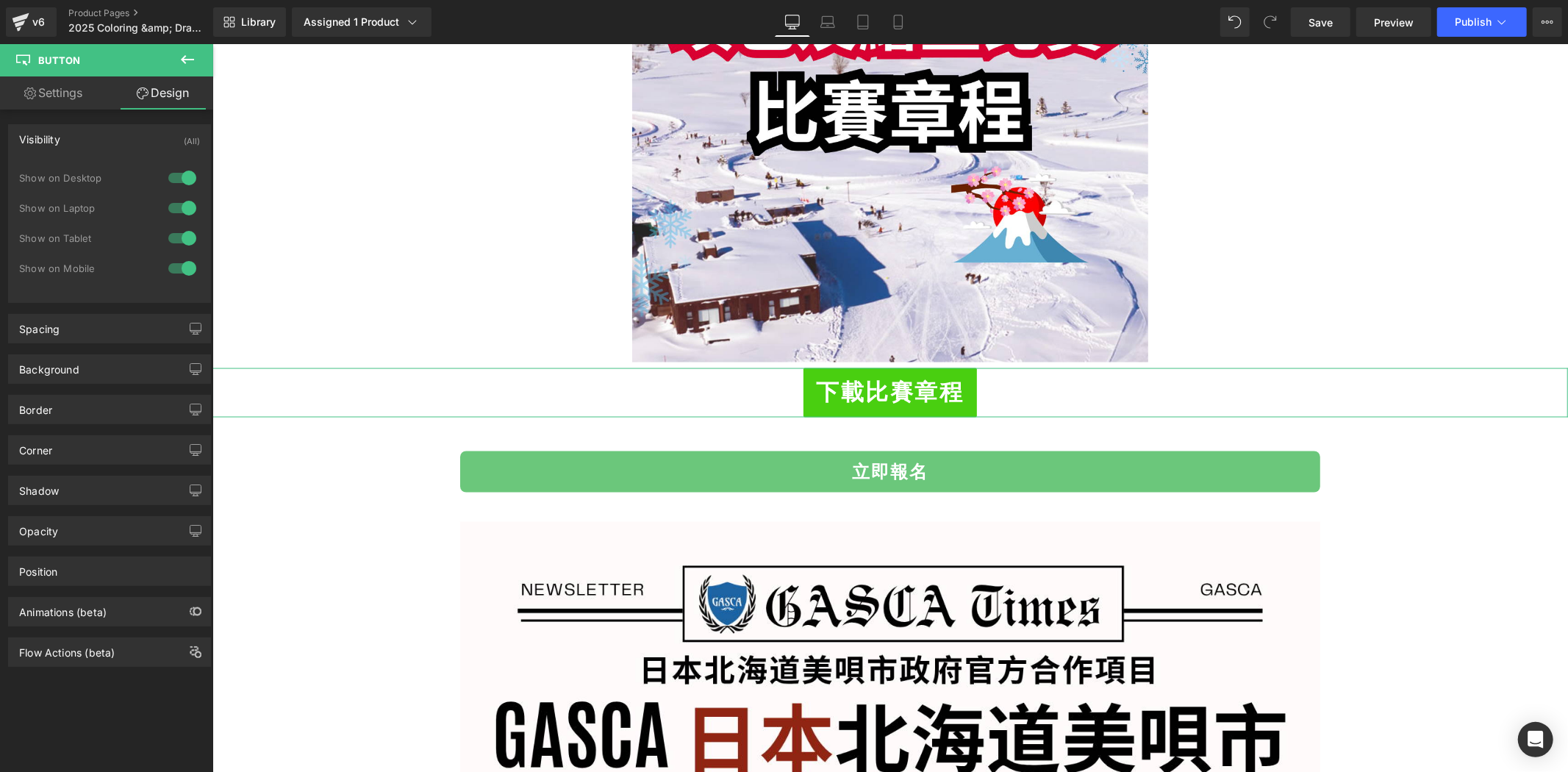
click at [140, 139] on div "Visibility (All)" at bounding box center [109, 139] width 202 height 28
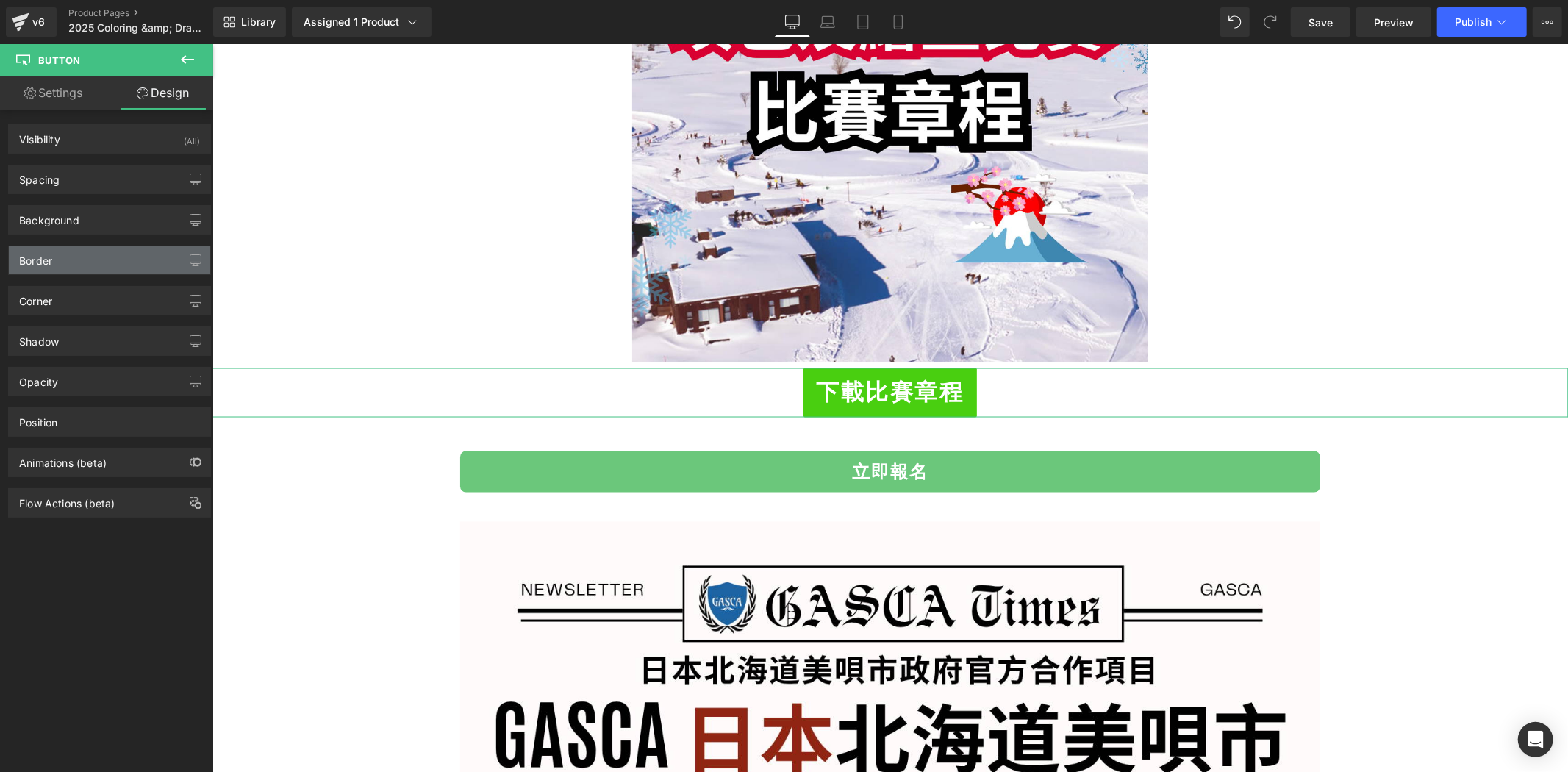
click at [126, 260] on div "Border" at bounding box center [109, 260] width 202 height 28
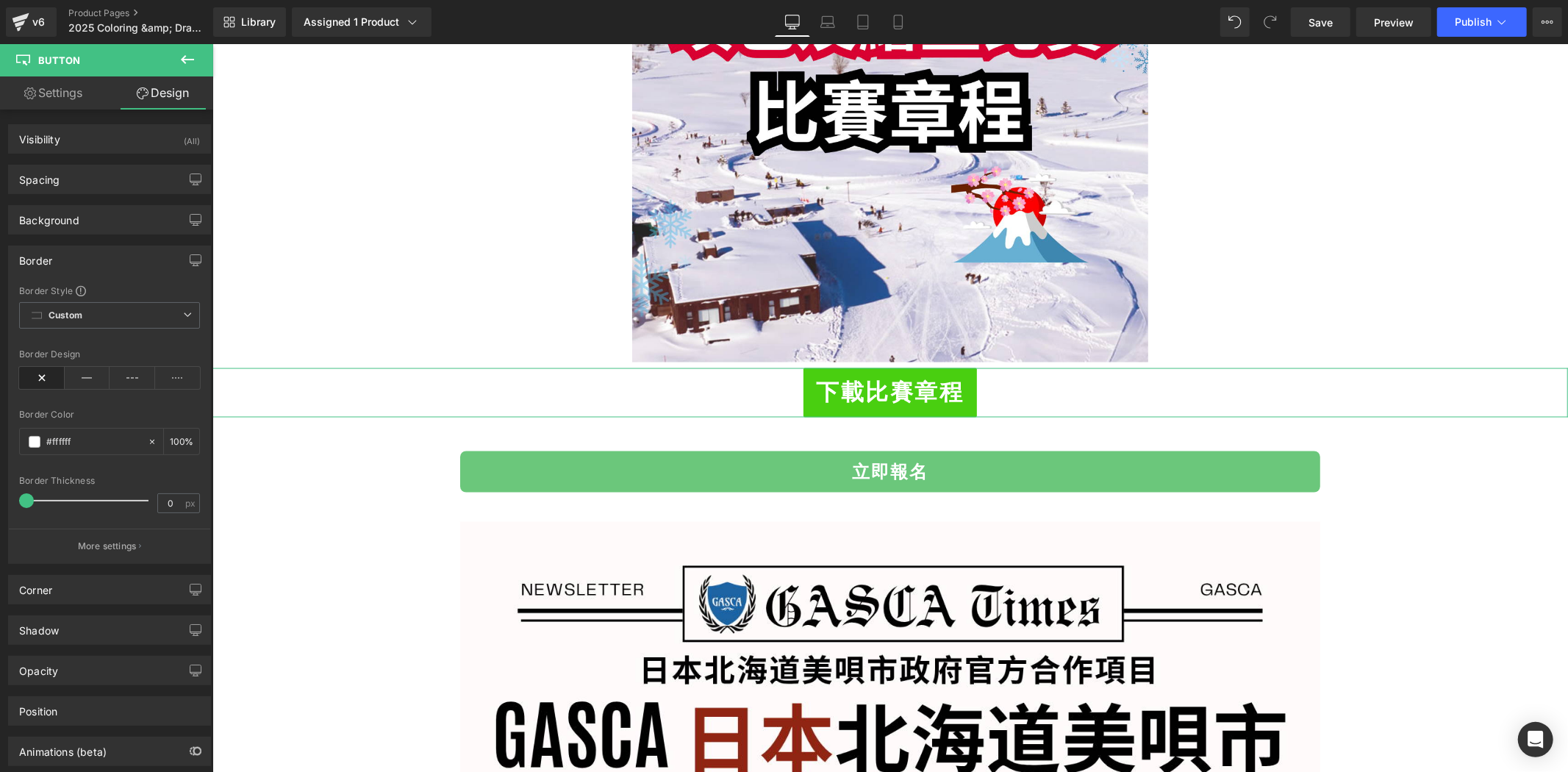
click at [126, 260] on div "Border" at bounding box center [109, 260] width 202 height 28
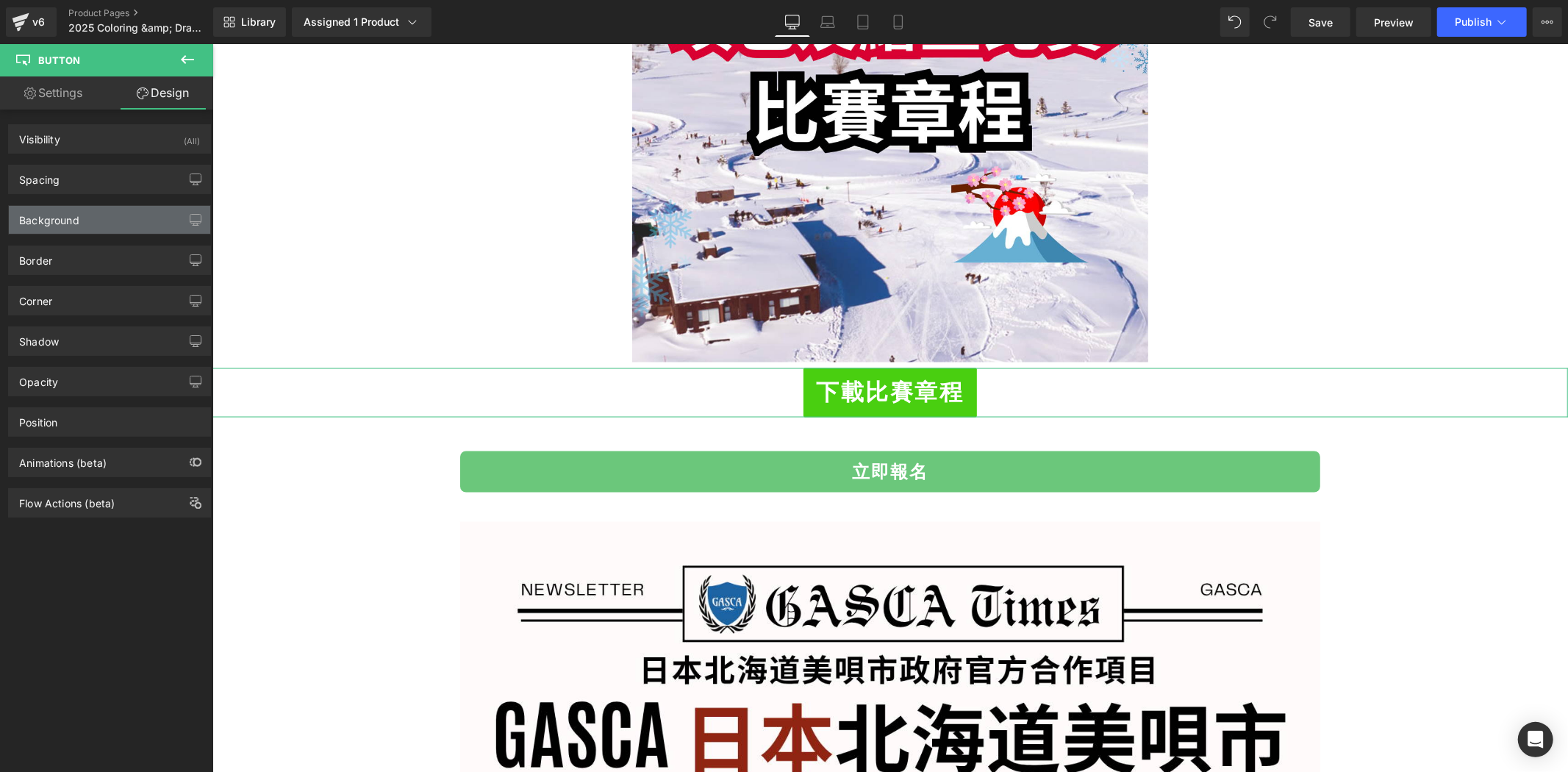
click at [140, 218] on div "Background" at bounding box center [109, 219] width 202 height 28
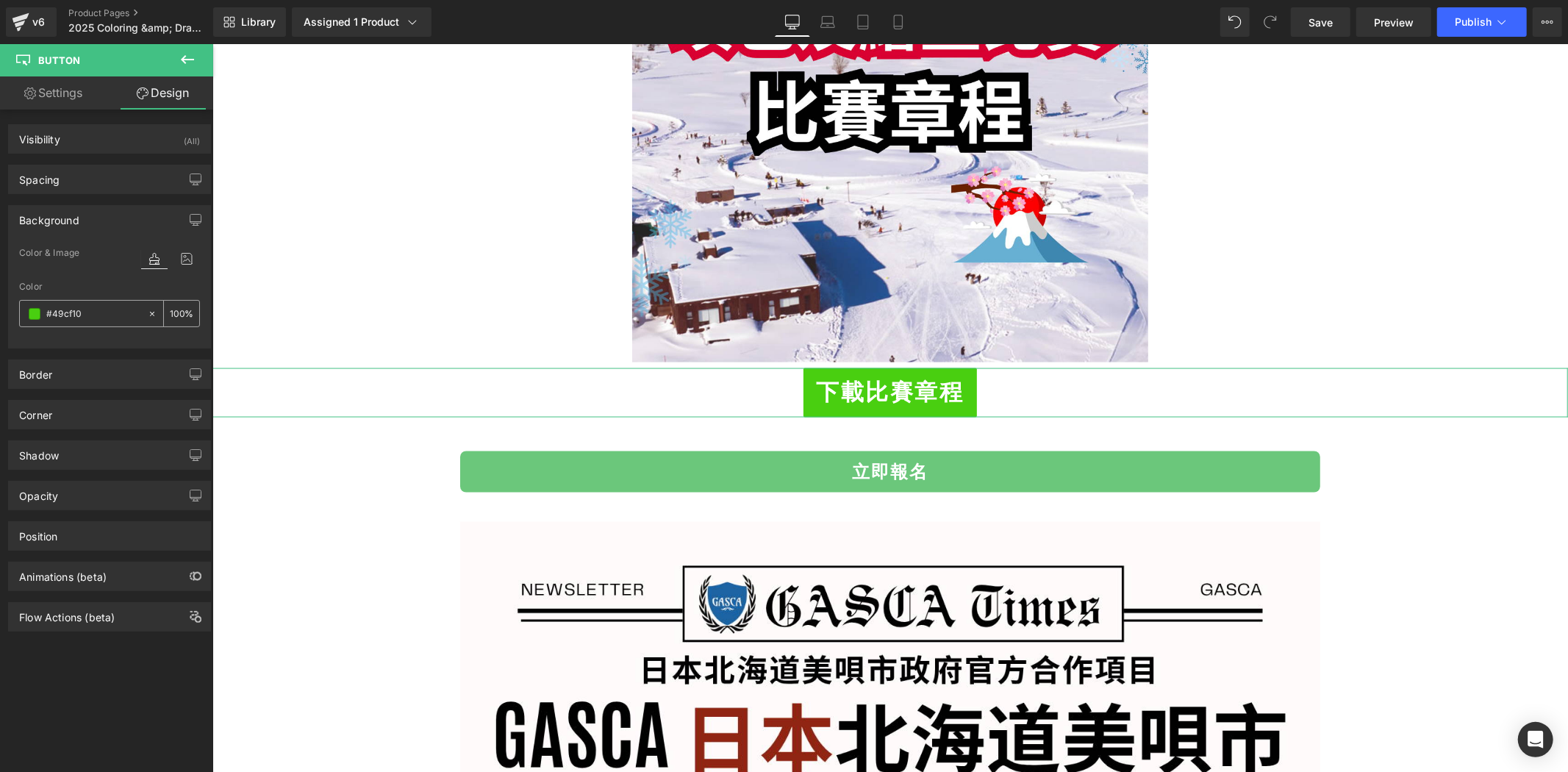
click at [147, 309] on icon at bounding box center [152, 314] width 10 height 10
type input "none"
type input "0"
click at [113, 306] on input "none" at bounding box center [94, 314] width 95 height 17
click at [117, 282] on div "Color" at bounding box center [109, 287] width 181 height 10
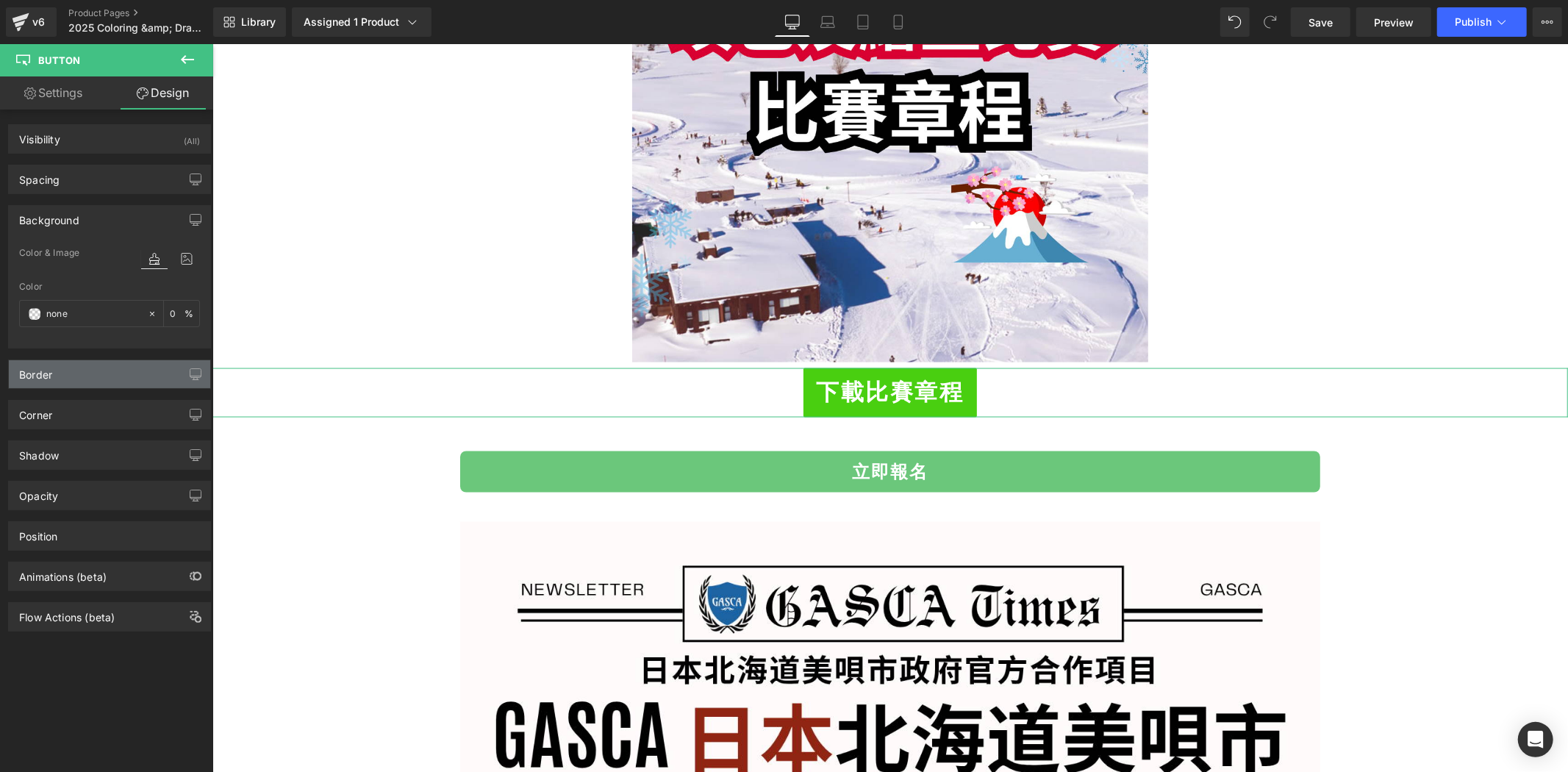
click at [104, 372] on div "Border" at bounding box center [109, 373] width 202 height 28
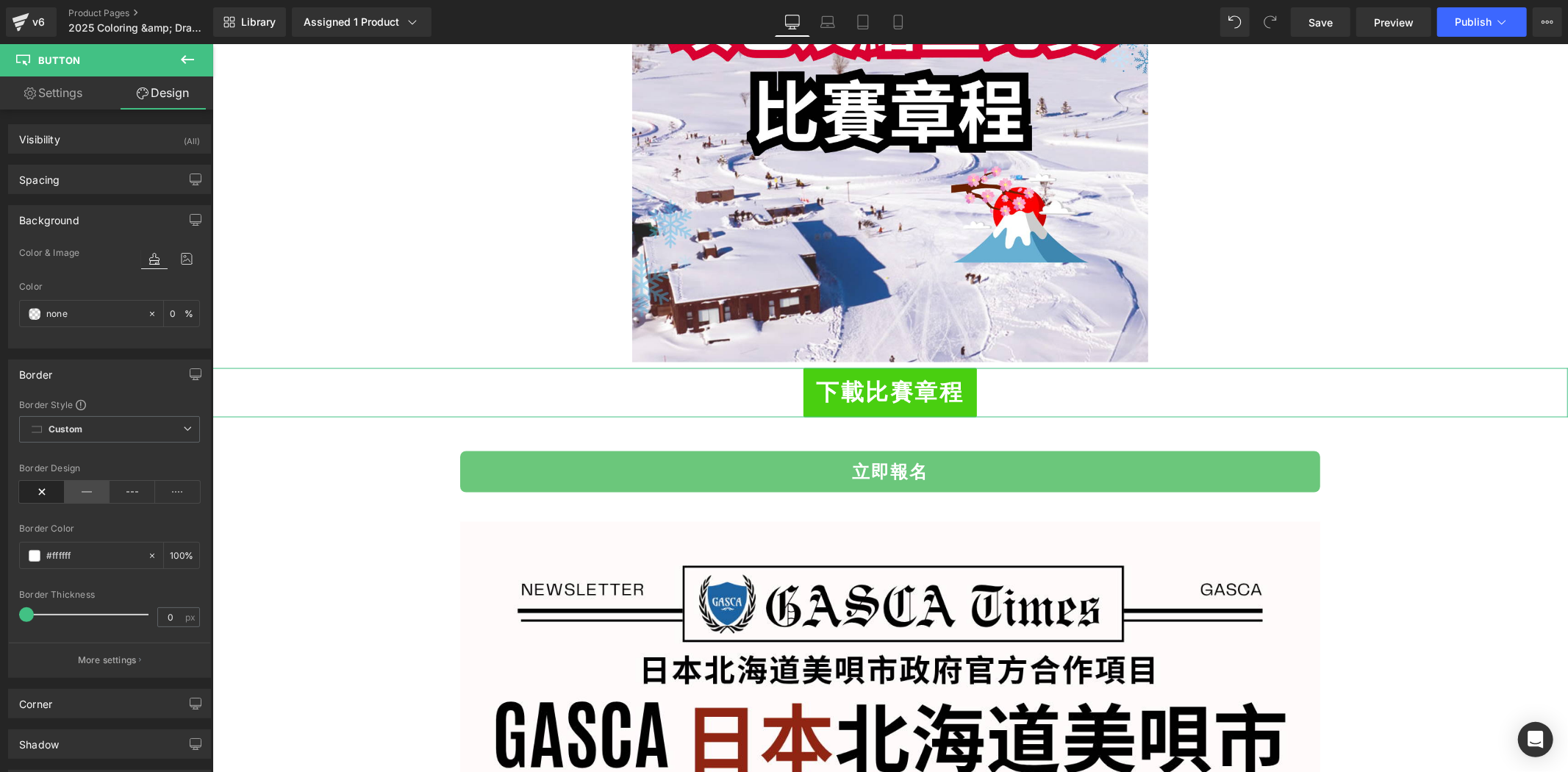
click at [85, 488] on icon at bounding box center [87, 492] width 46 height 22
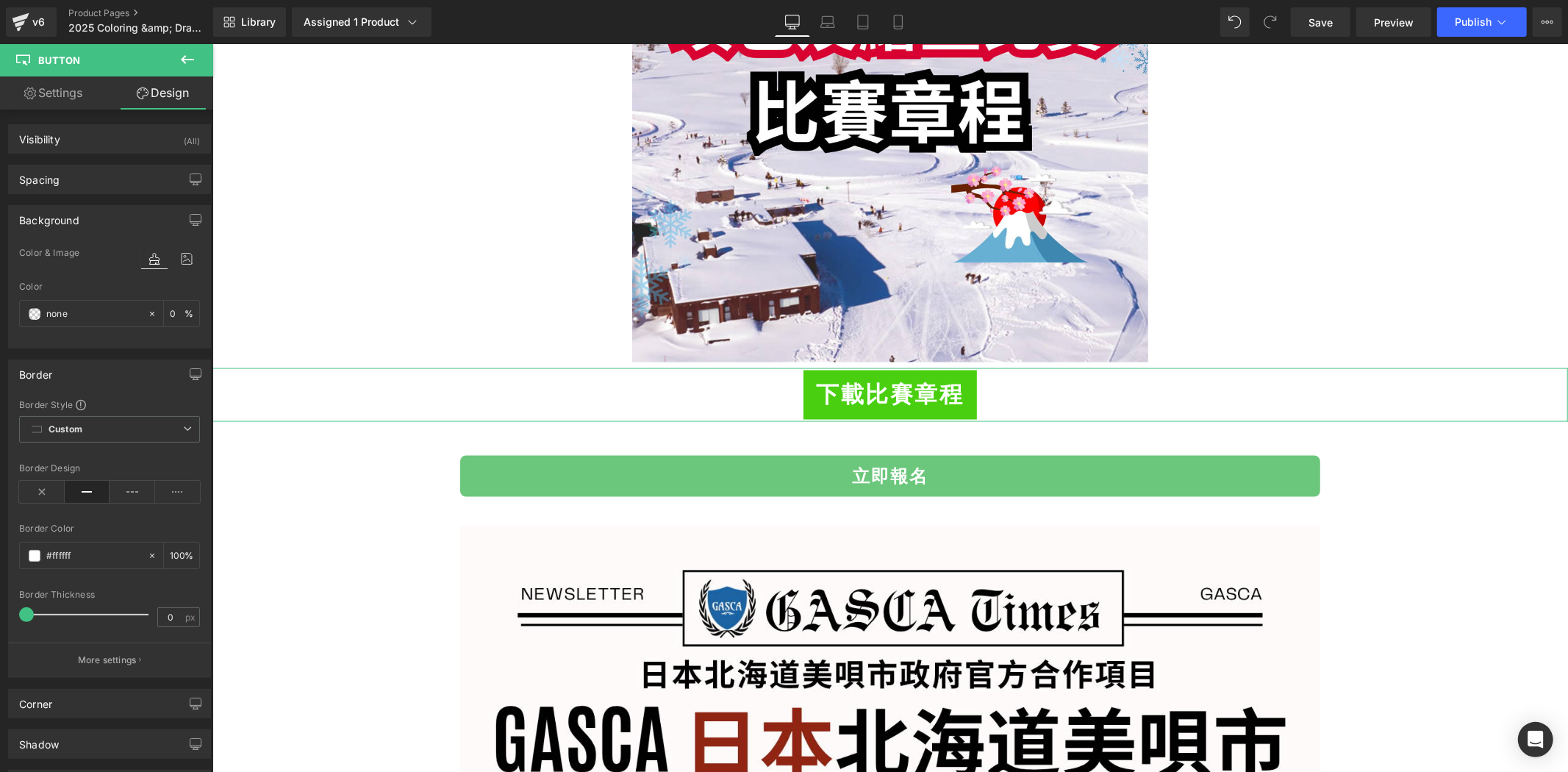
click at [83, 492] on icon at bounding box center [87, 492] width 46 height 22
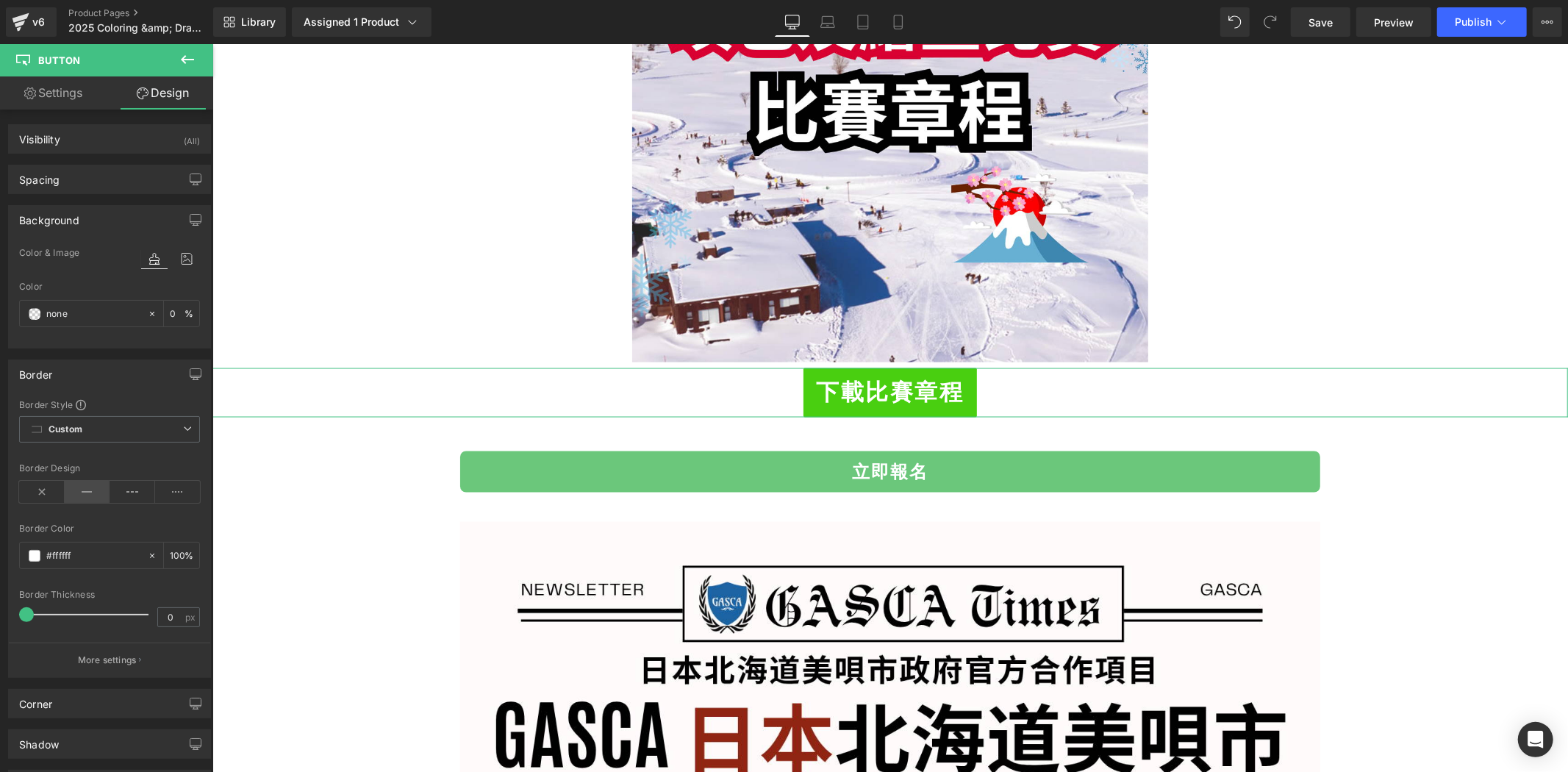
click at [83, 492] on icon at bounding box center [87, 492] width 46 height 22
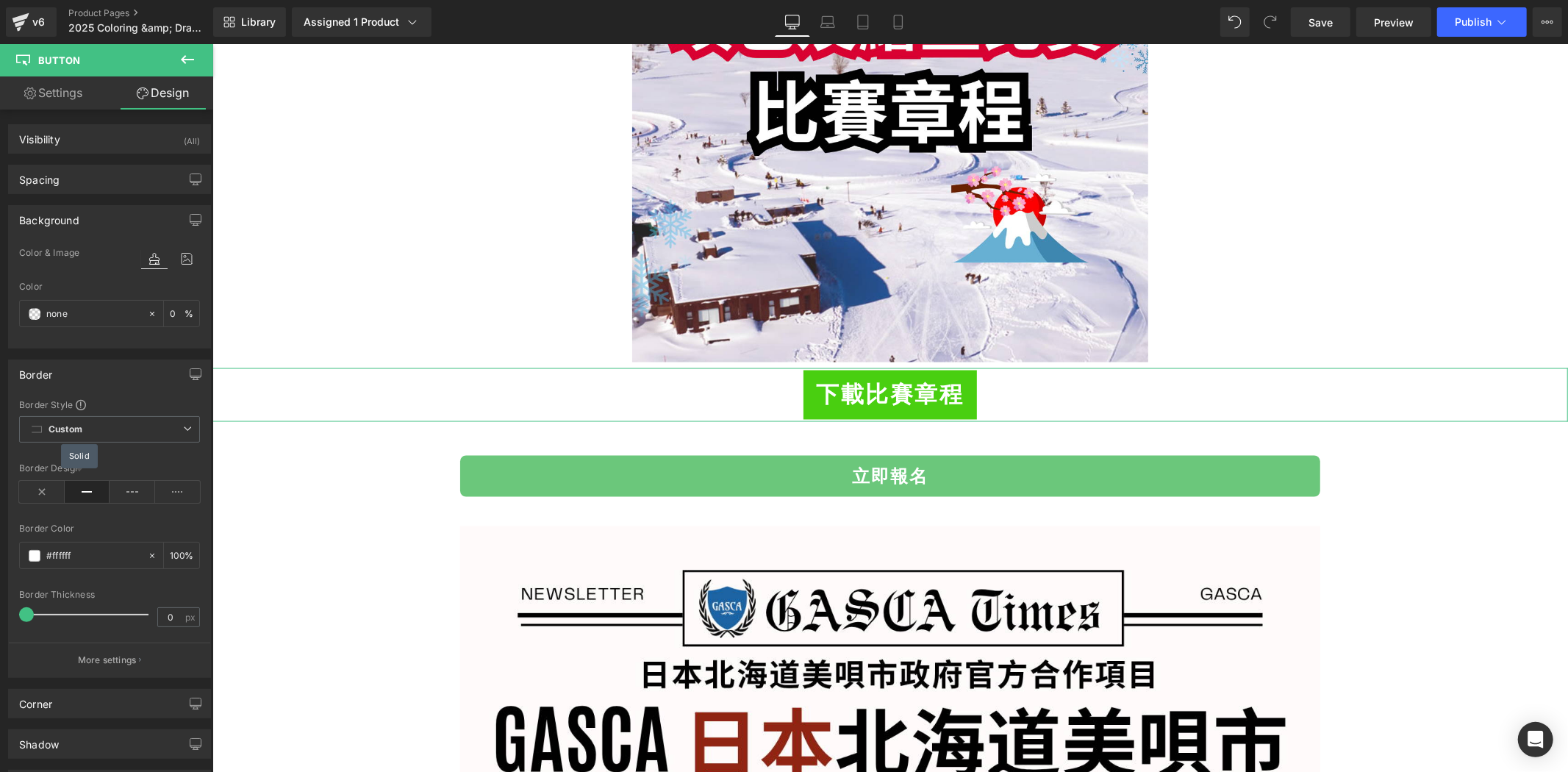
click at [83, 492] on icon at bounding box center [87, 492] width 46 height 22
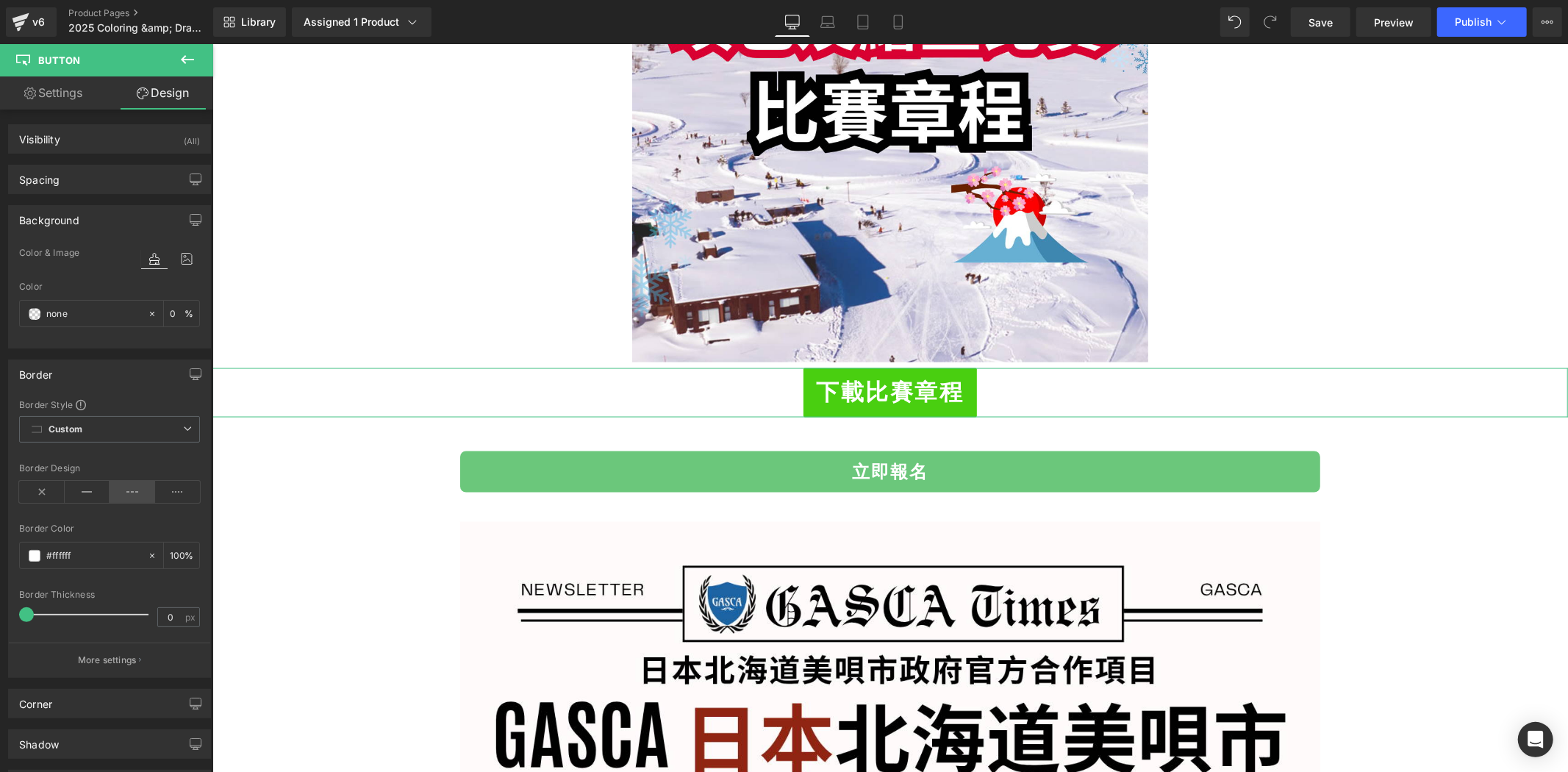
click at [120, 492] on icon at bounding box center [132, 492] width 46 height 22
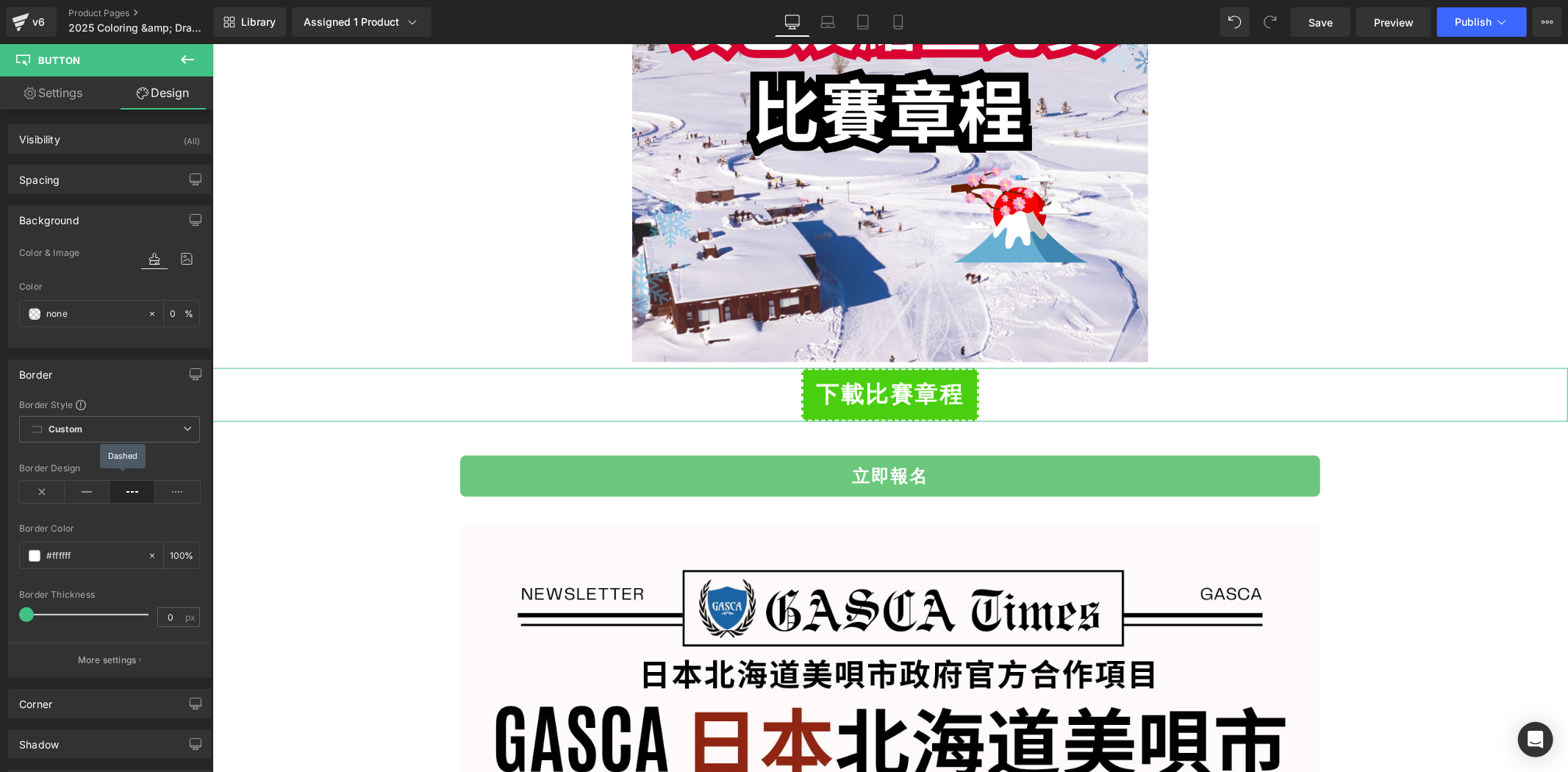
click at [120, 492] on icon at bounding box center [132, 492] width 46 height 22
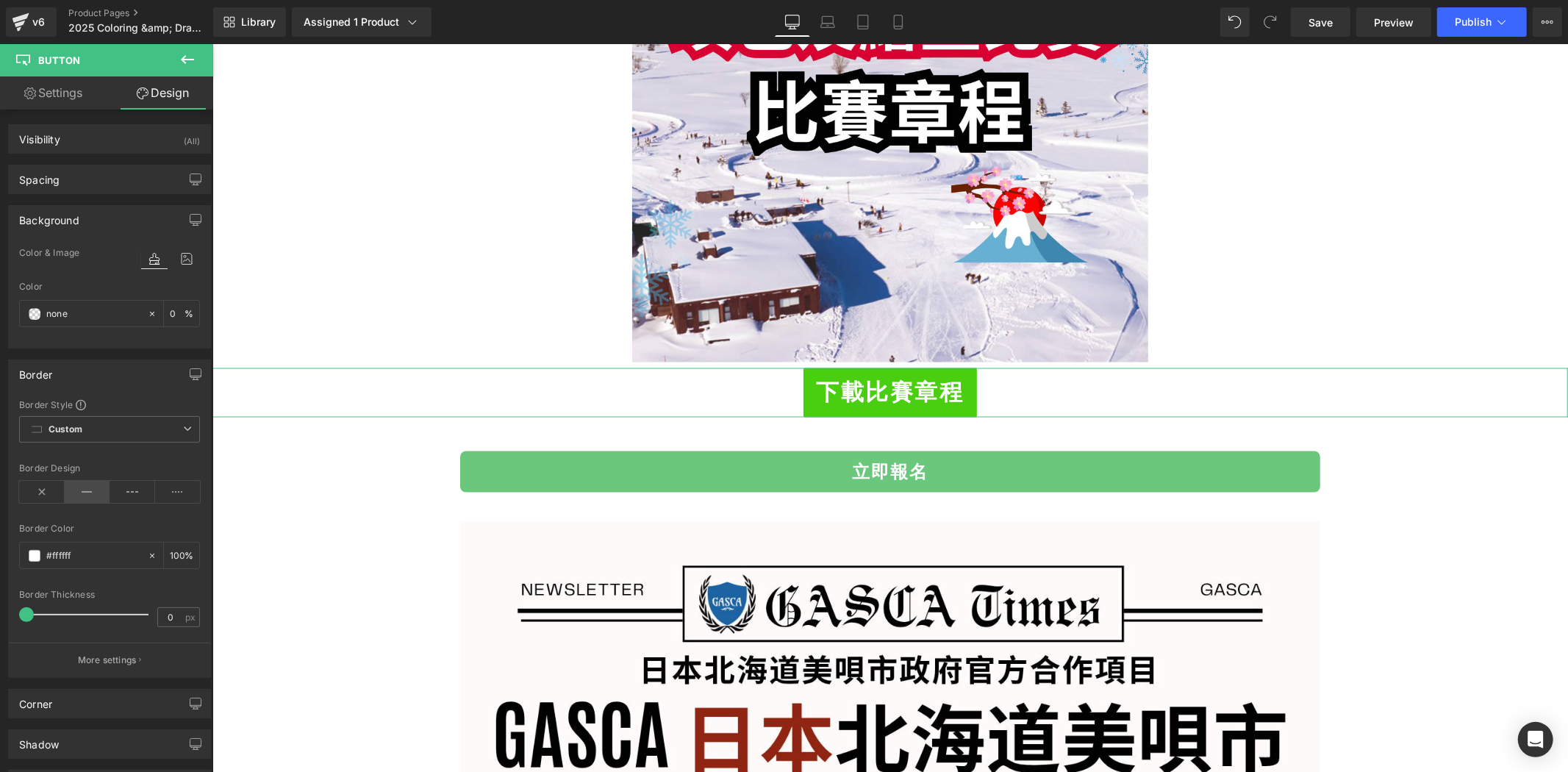
click at [83, 488] on icon at bounding box center [87, 492] width 46 height 22
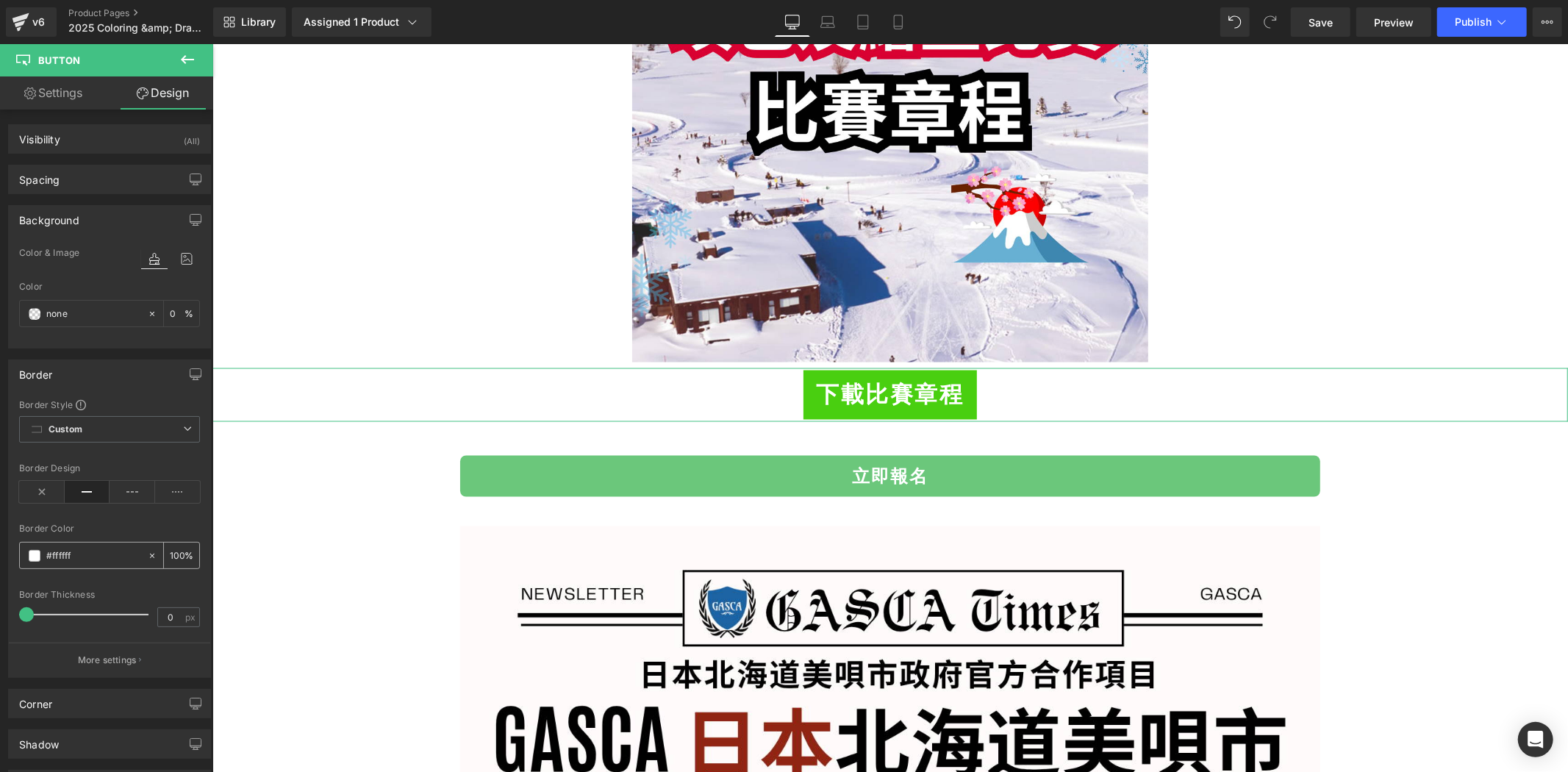
click at [99, 548] on input "#ffffff" at bounding box center [94, 556] width 95 height 17
click at [28, 554] on span at bounding box center [34, 555] width 12 height 12
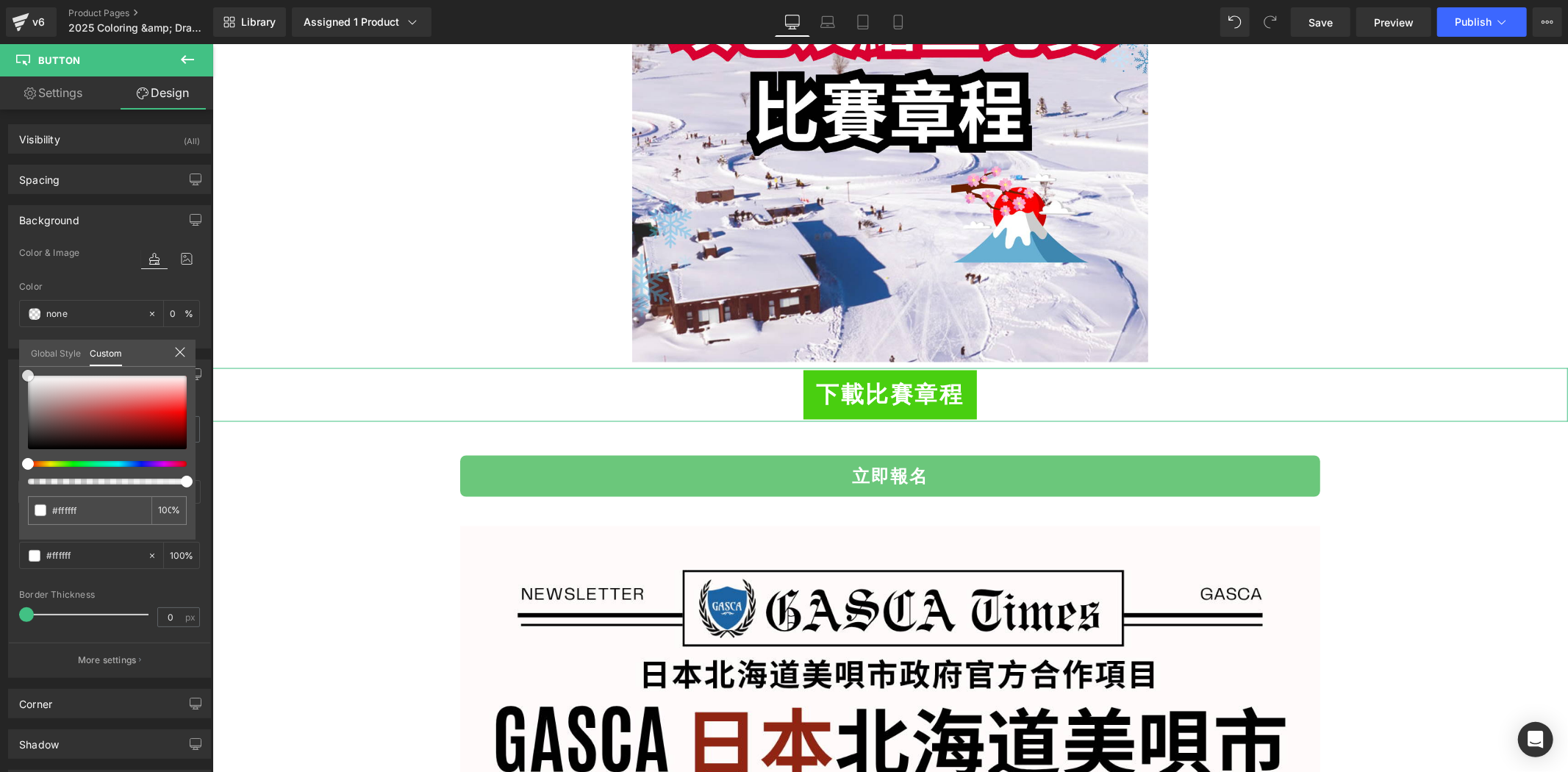
type input "#423c3c"
type input "#403a3a"
type input "#272525"
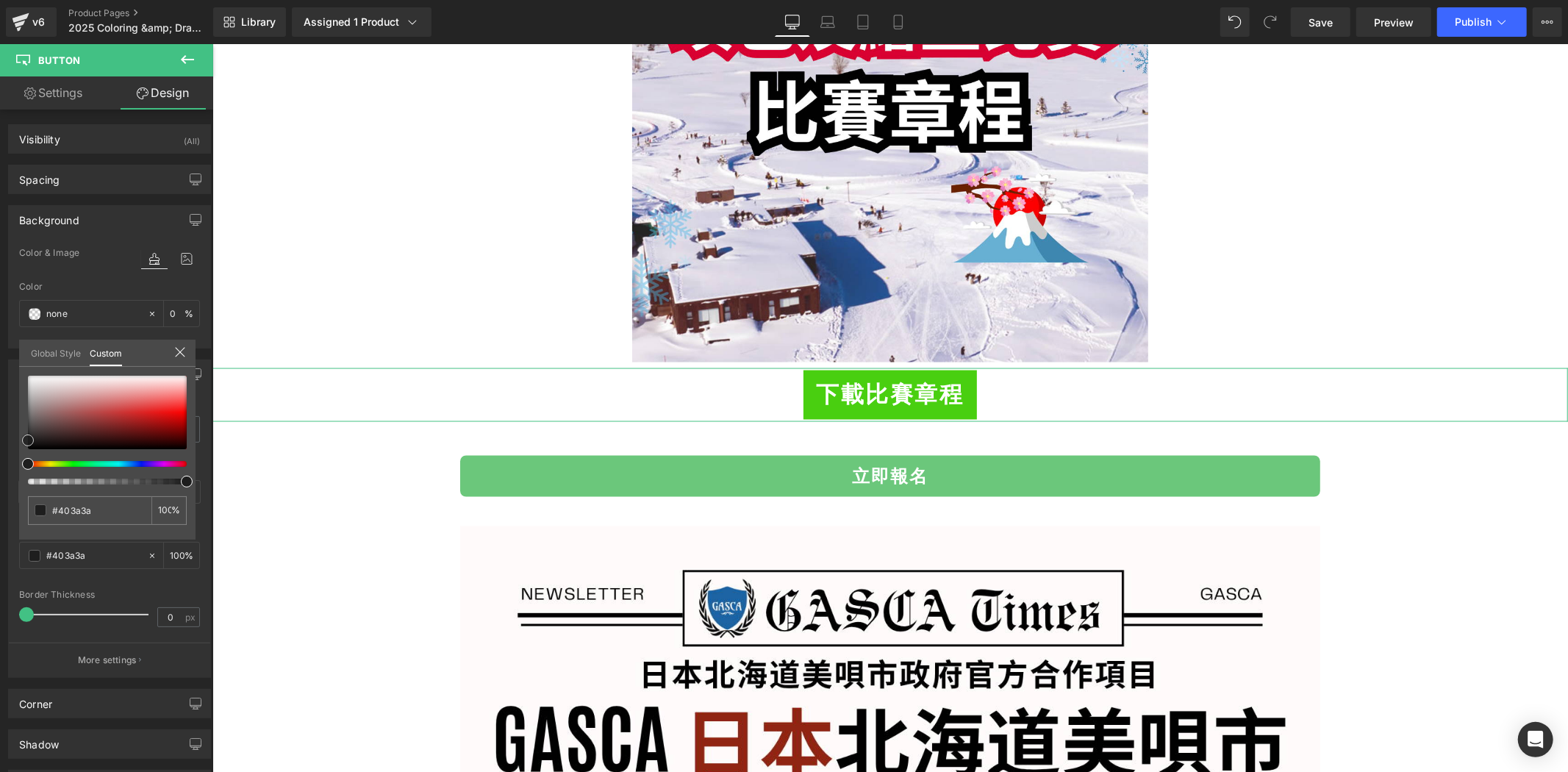
type input "#272525"
type input "#070707"
type input "#000000"
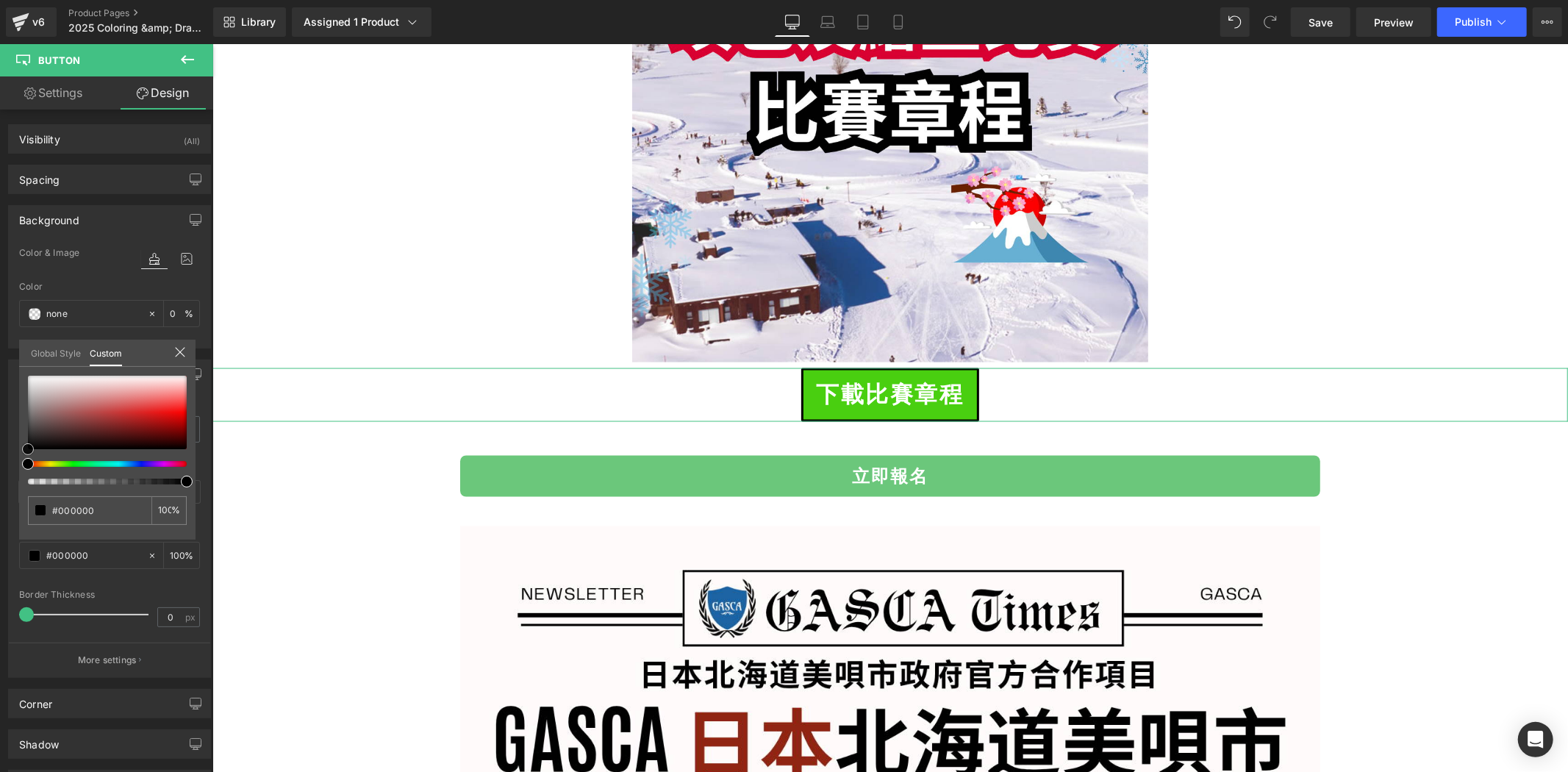
drag, startPoint x: 35, startPoint y: 430, endPoint x: 2, endPoint y: 466, distance: 48.8
click at [2, 466] on div "Border Border Style Custom Custom Setup Global Style Custom Setup Global Style …" at bounding box center [109, 514] width 220 height 329
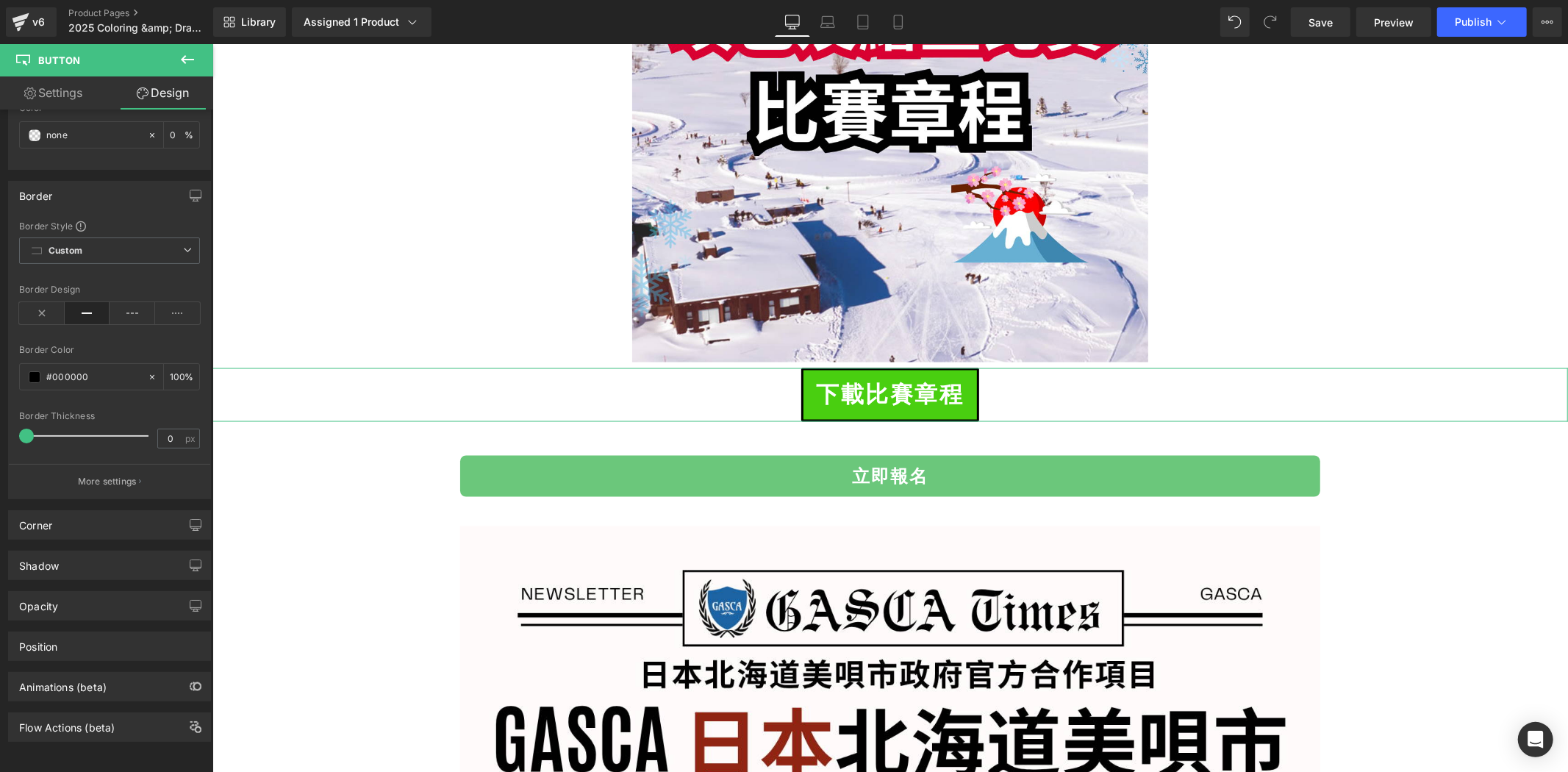
scroll to position [190, 0]
click at [128, 596] on div "Opacity" at bounding box center [109, 606] width 202 height 28
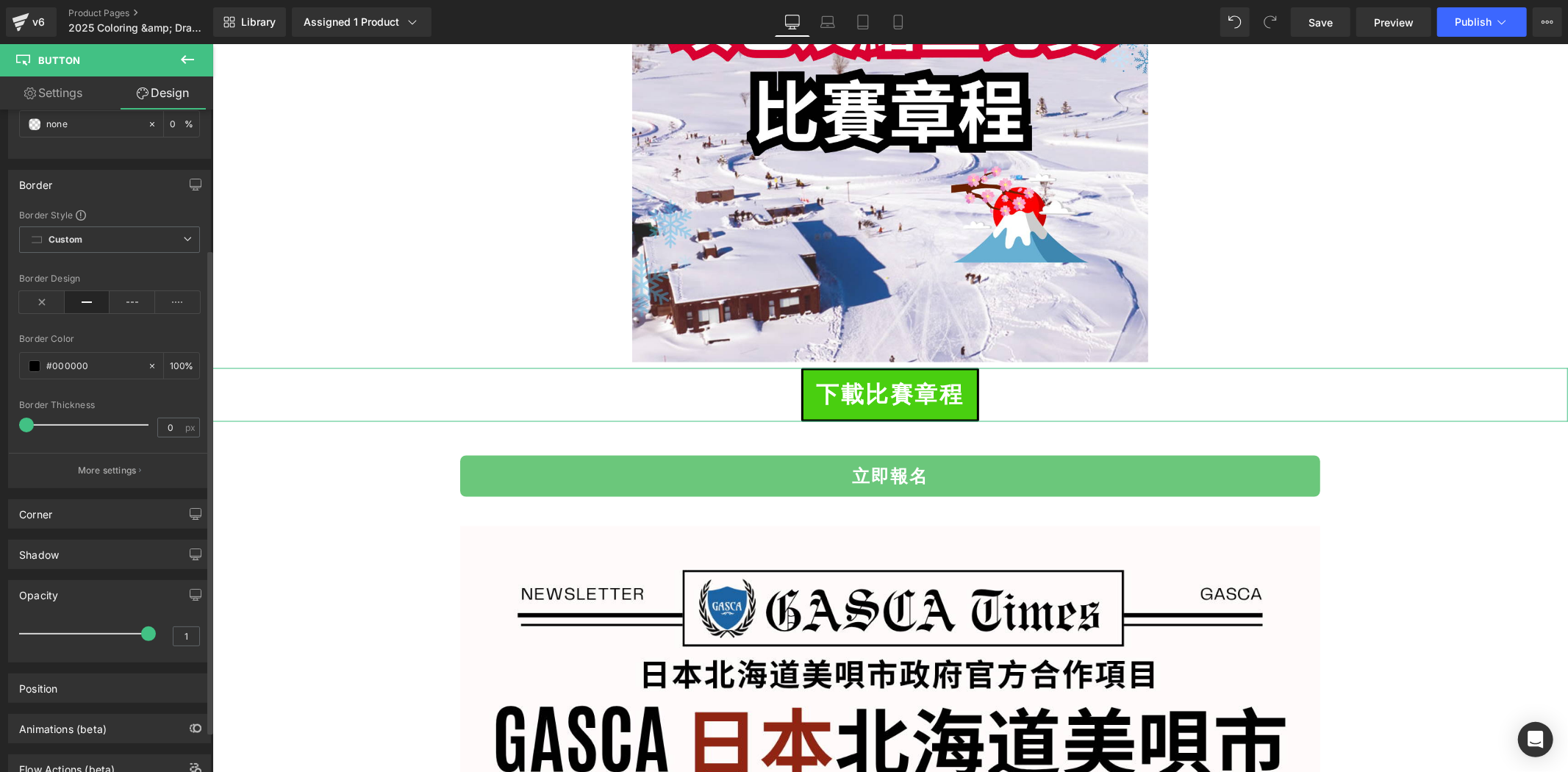
click at [128, 596] on div "Opacity" at bounding box center [109, 595] width 202 height 28
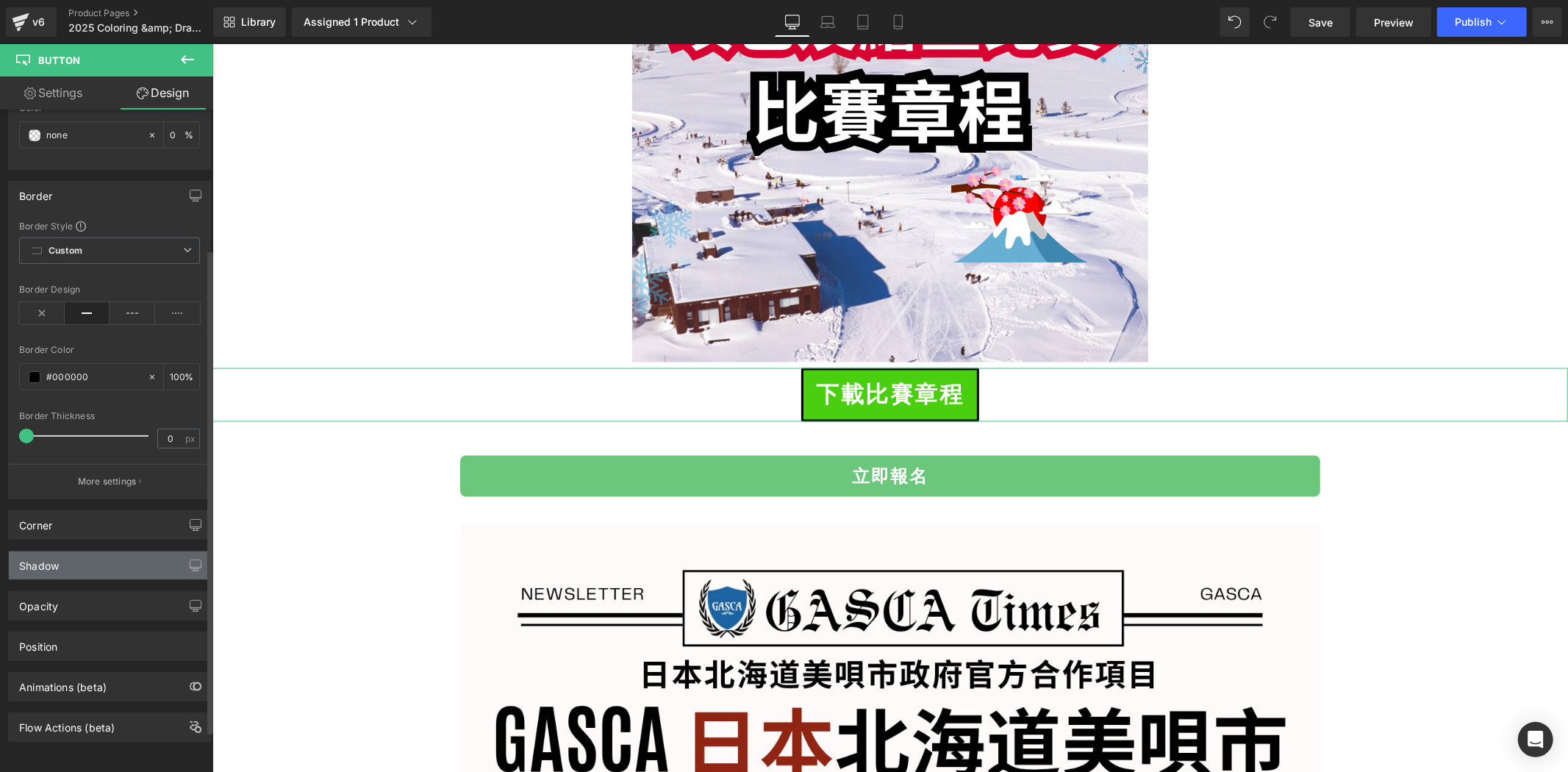
click at [135, 563] on div "Shadow" at bounding box center [109, 565] width 202 height 28
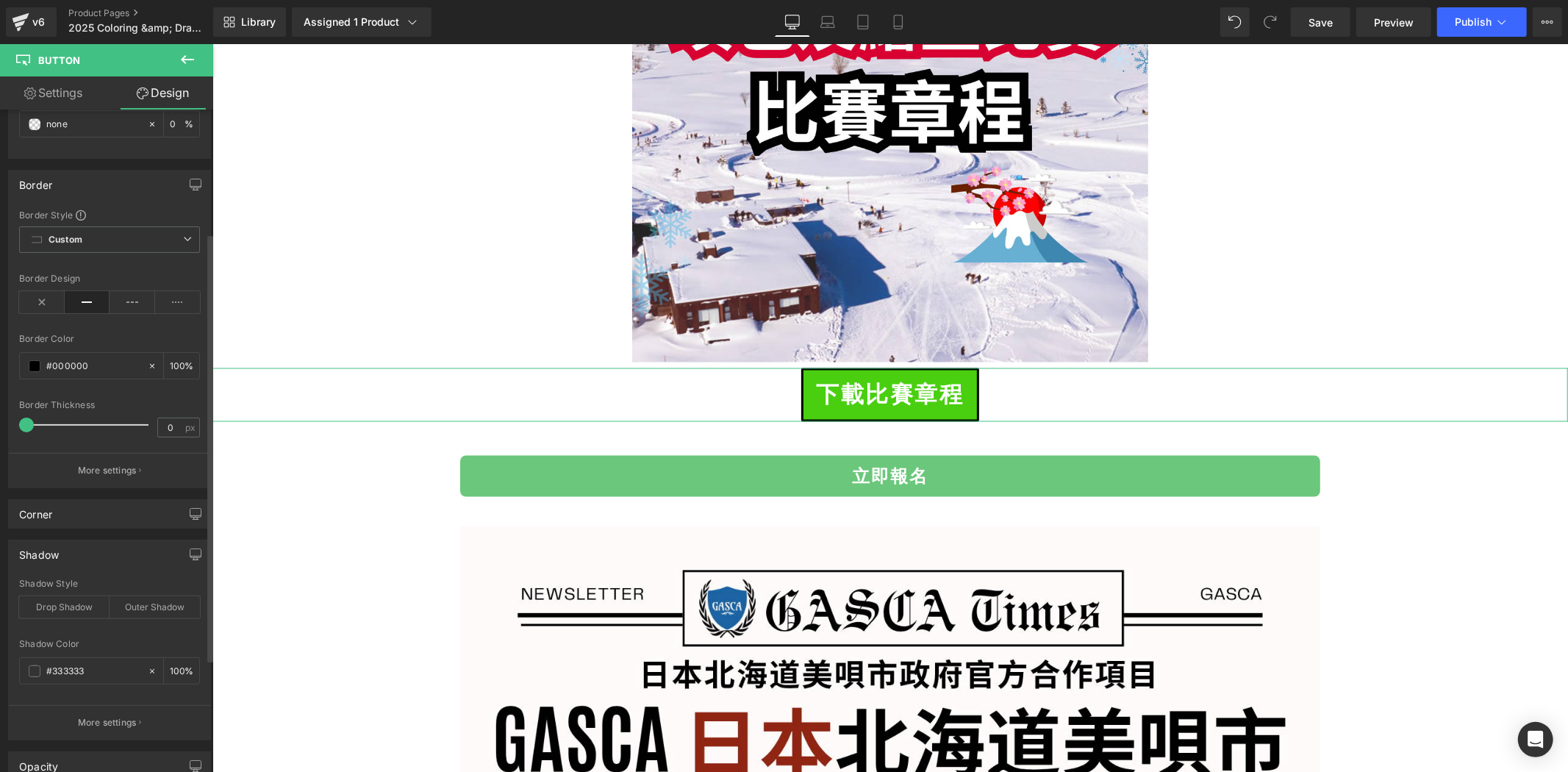
click at [135, 563] on div "Shadow" at bounding box center [109, 554] width 202 height 28
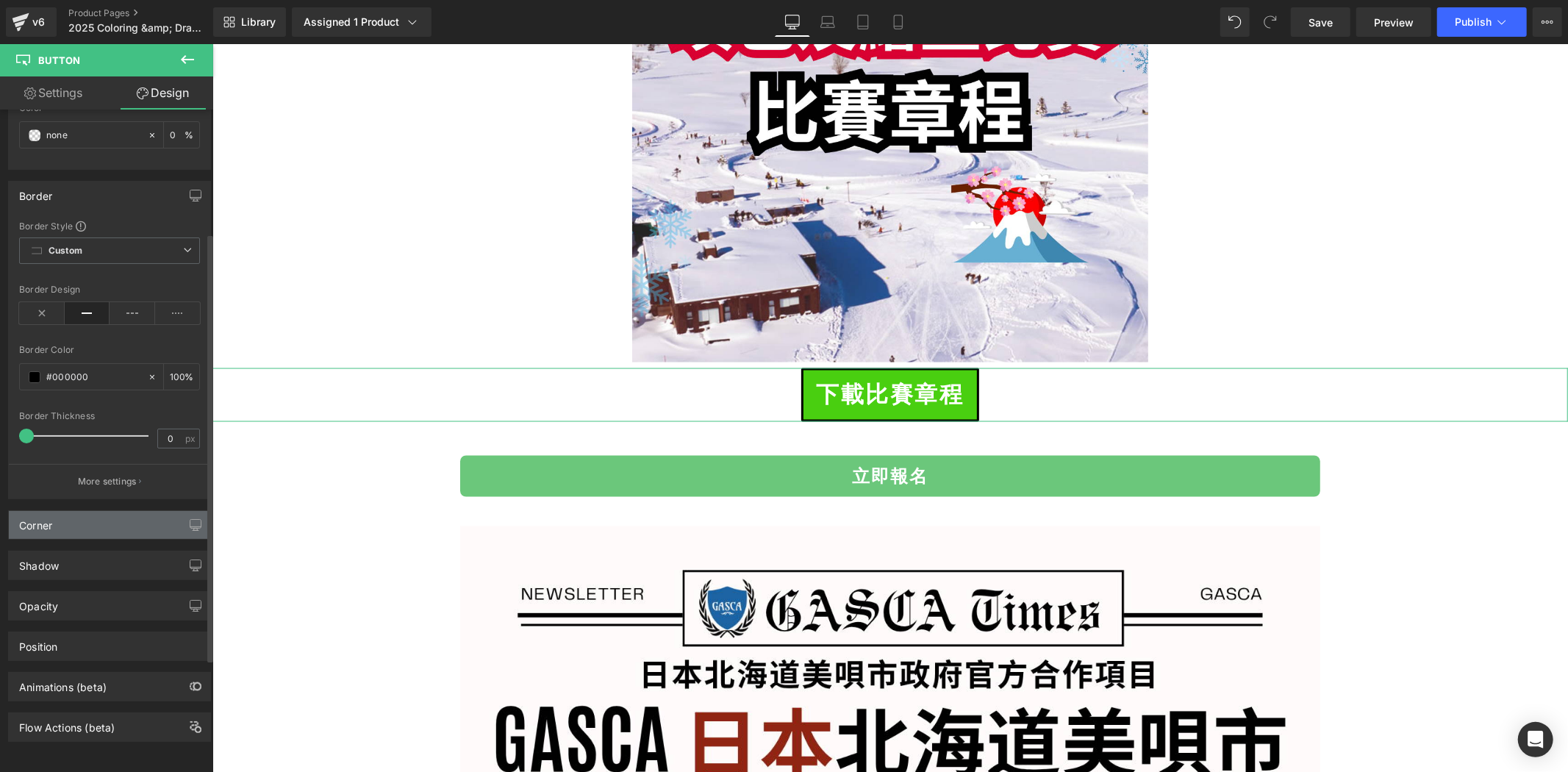
click at [139, 527] on div "Visibility (All) 0|0|0|0 1 Show on Desktop 1 Show on Laptop 1 Show on Tablet 1 …" at bounding box center [109, 336] width 220 height 811
click at [138, 511] on div "Corner" at bounding box center [109, 525] width 202 height 28
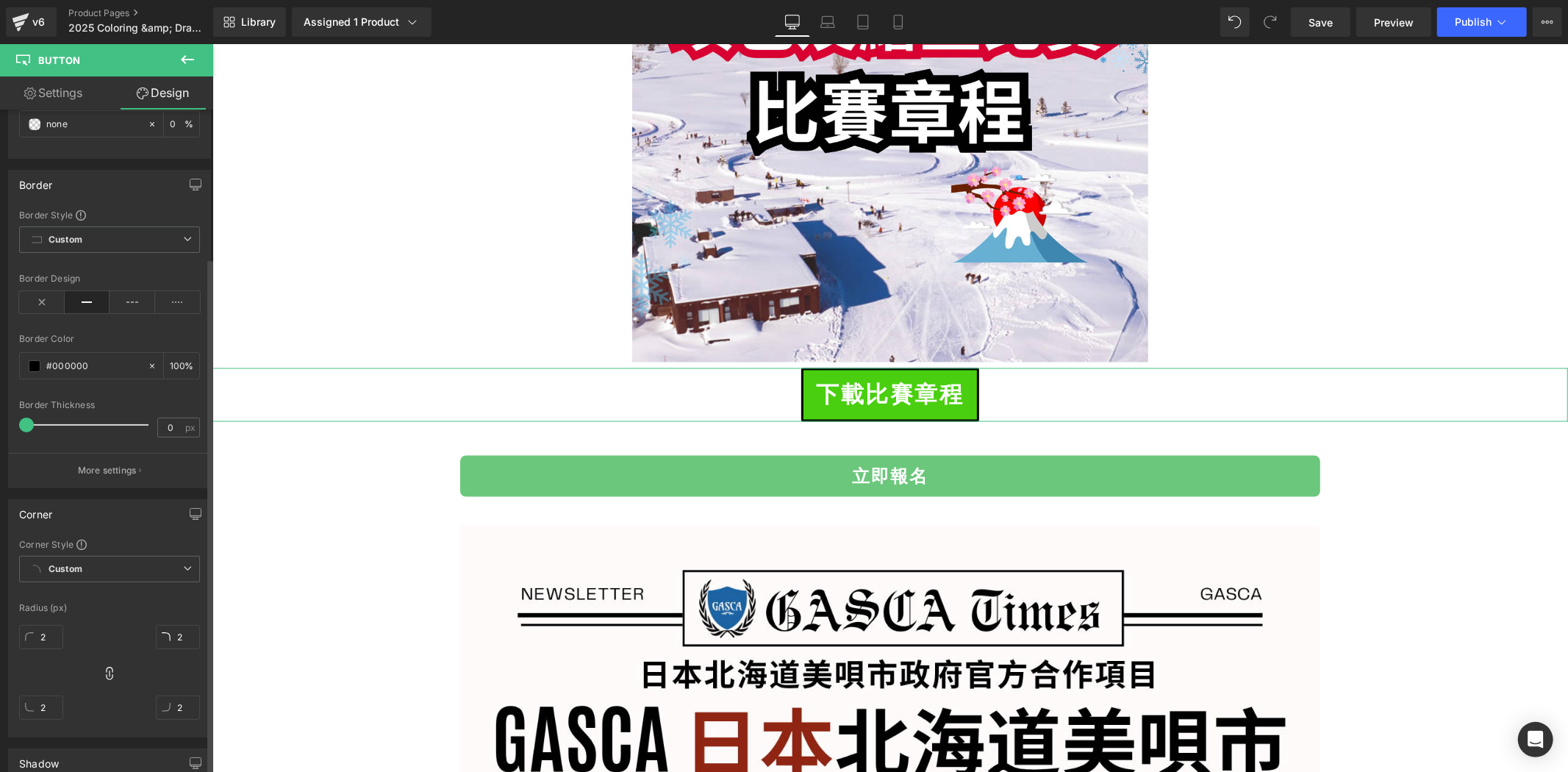
click at [138, 510] on div "Corner" at bounding box center [109, 514] width 202 height 28
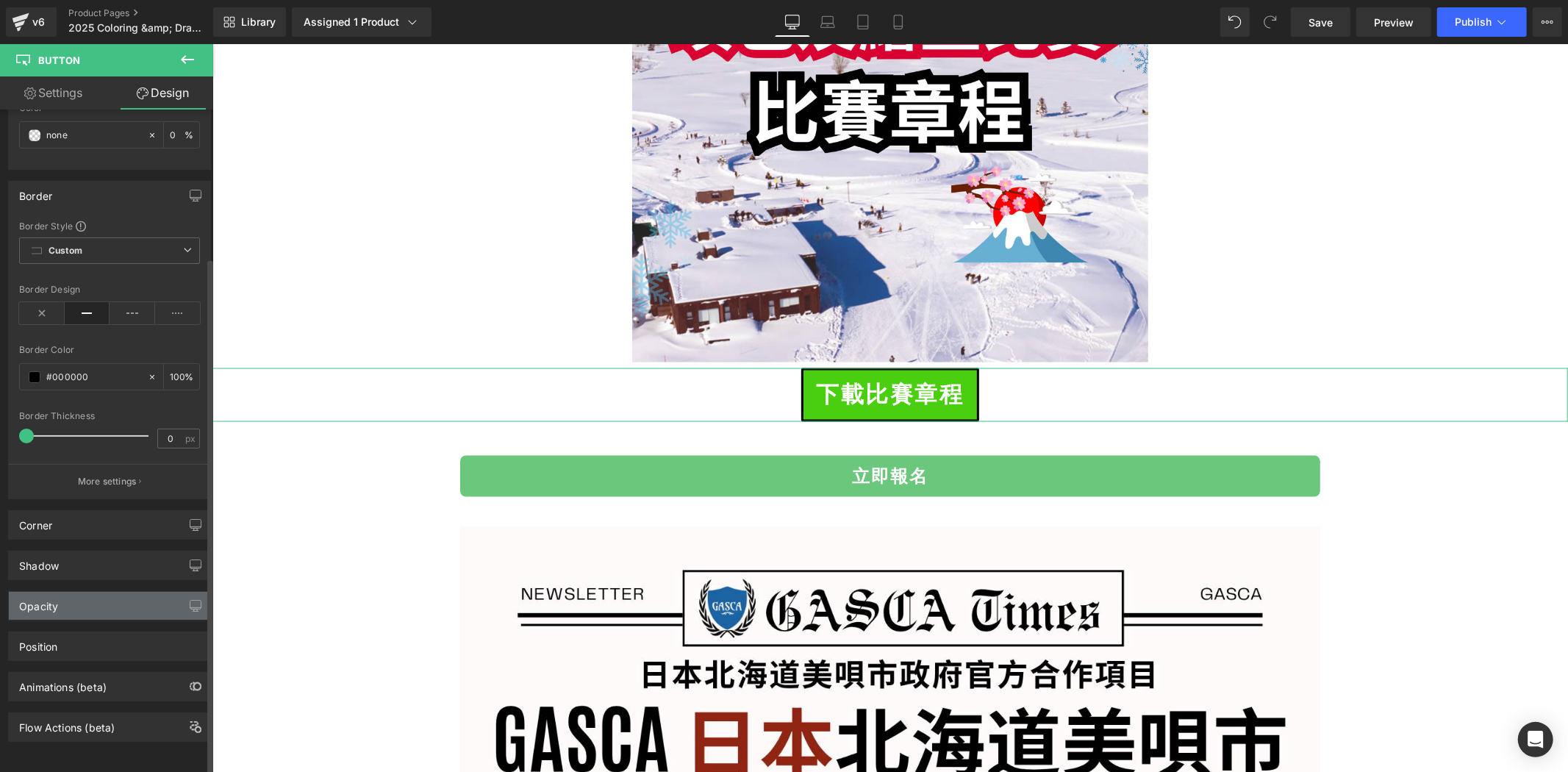
click at [139, 592] on div "Opacity" at bounding box center [109, 606] width 202 height 28
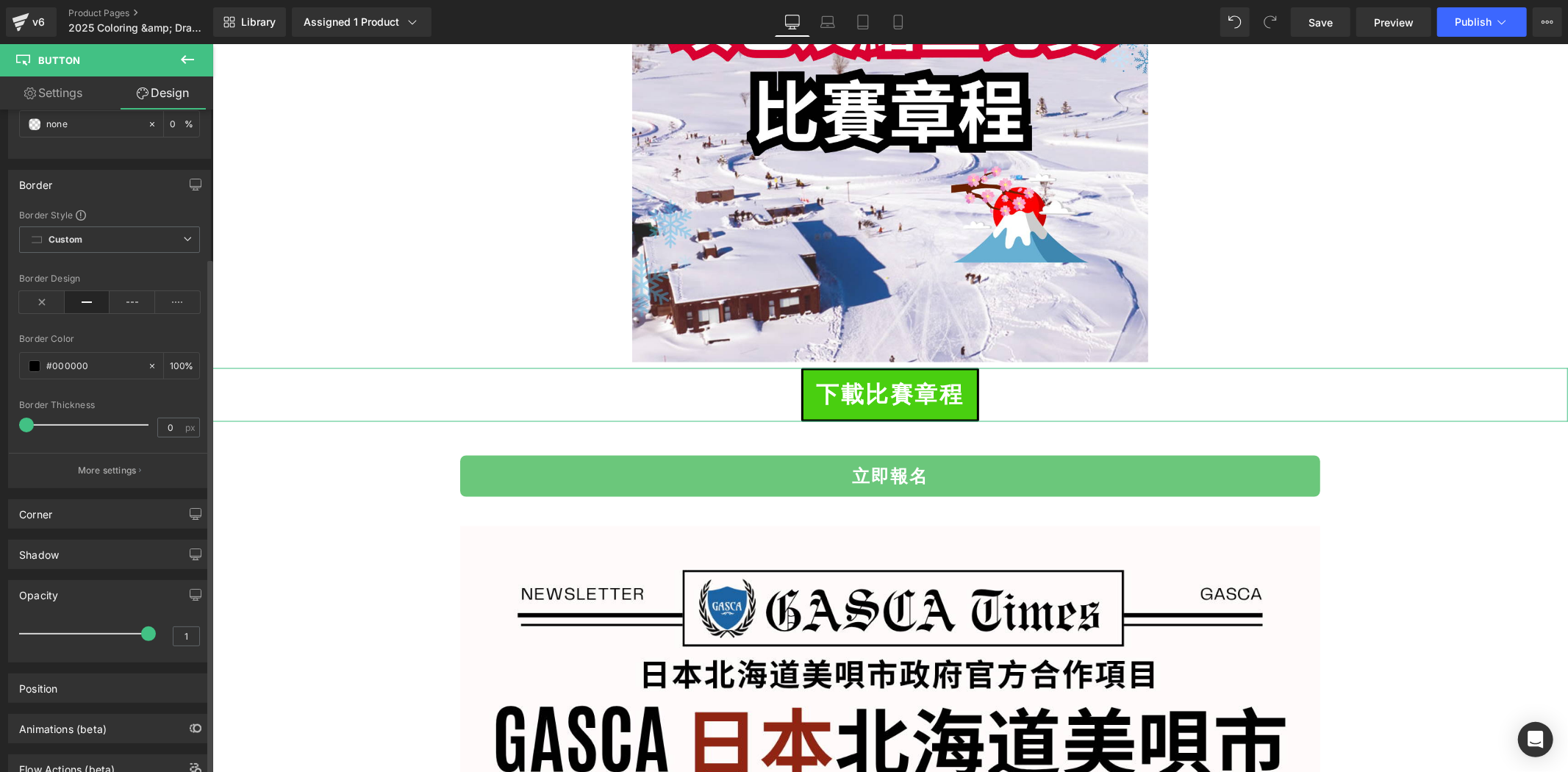
click at [139, 590] on div "Opacity" at bounding box center [109, 595] width 202 height 28
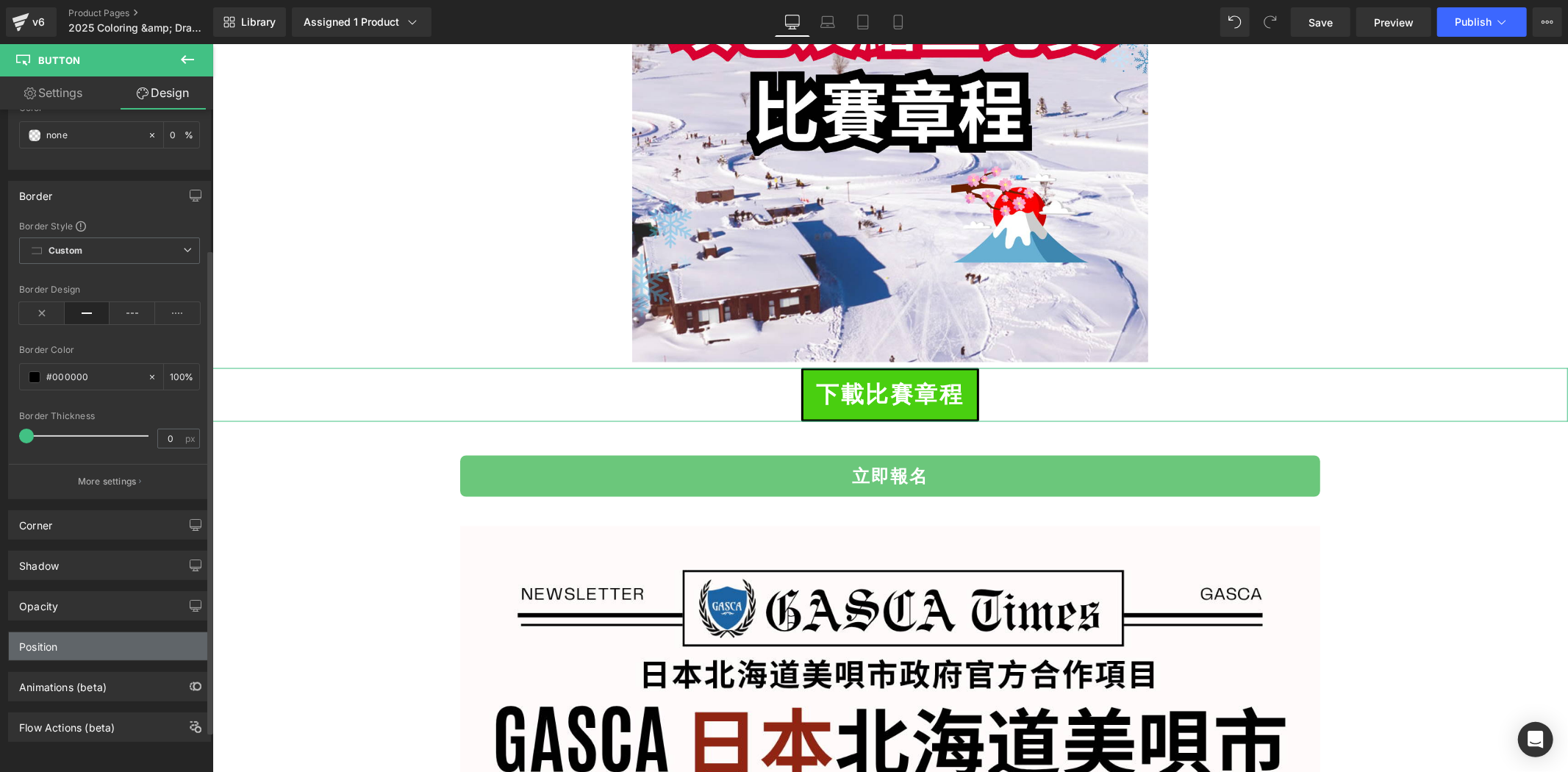
click at [125, 633] on div "Position" at bounding box center [109, 646] width 202 height 28
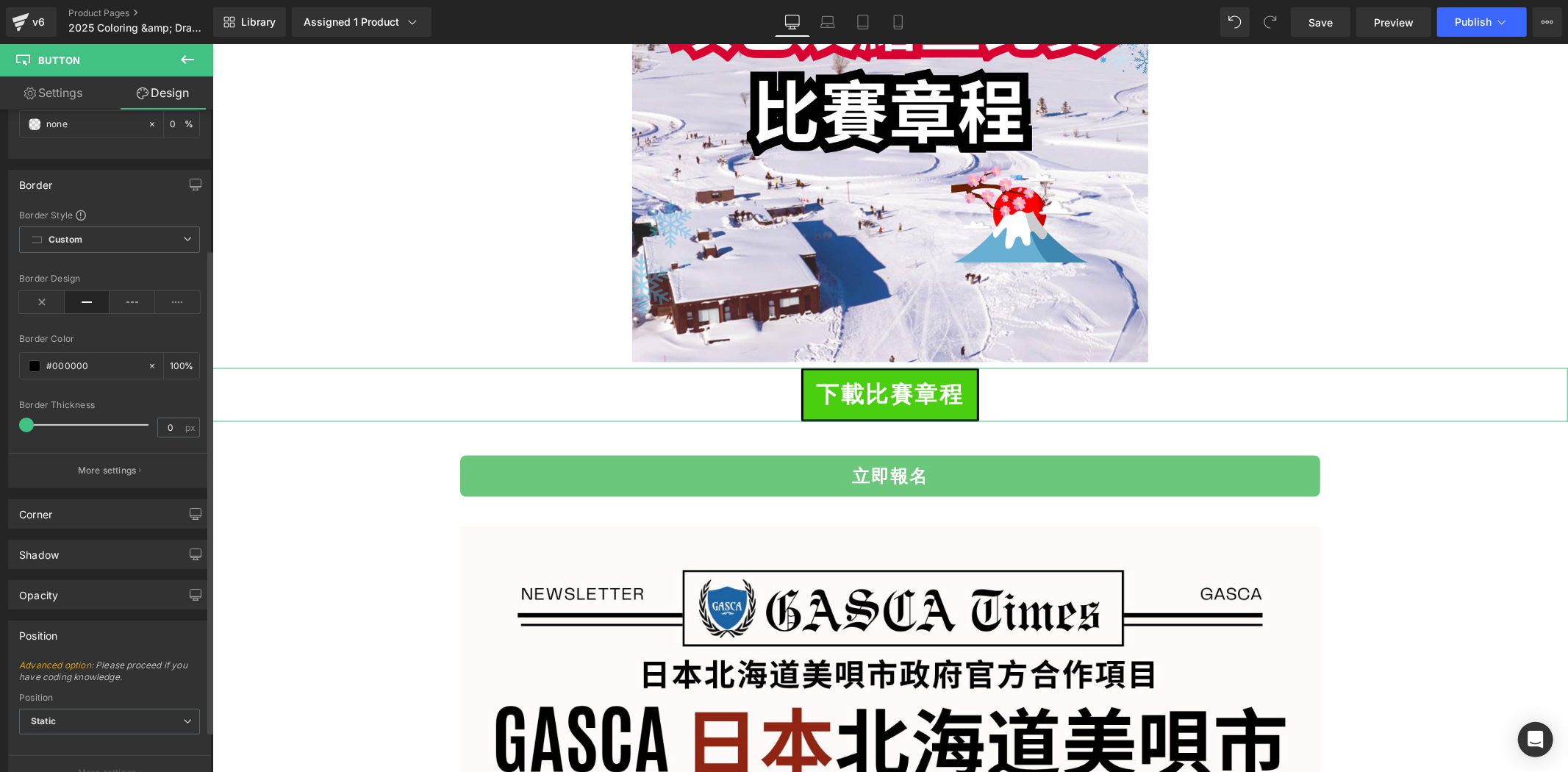
click at [125, 630] on div "Position" at bounding box center [109, 635] width 202 height 28
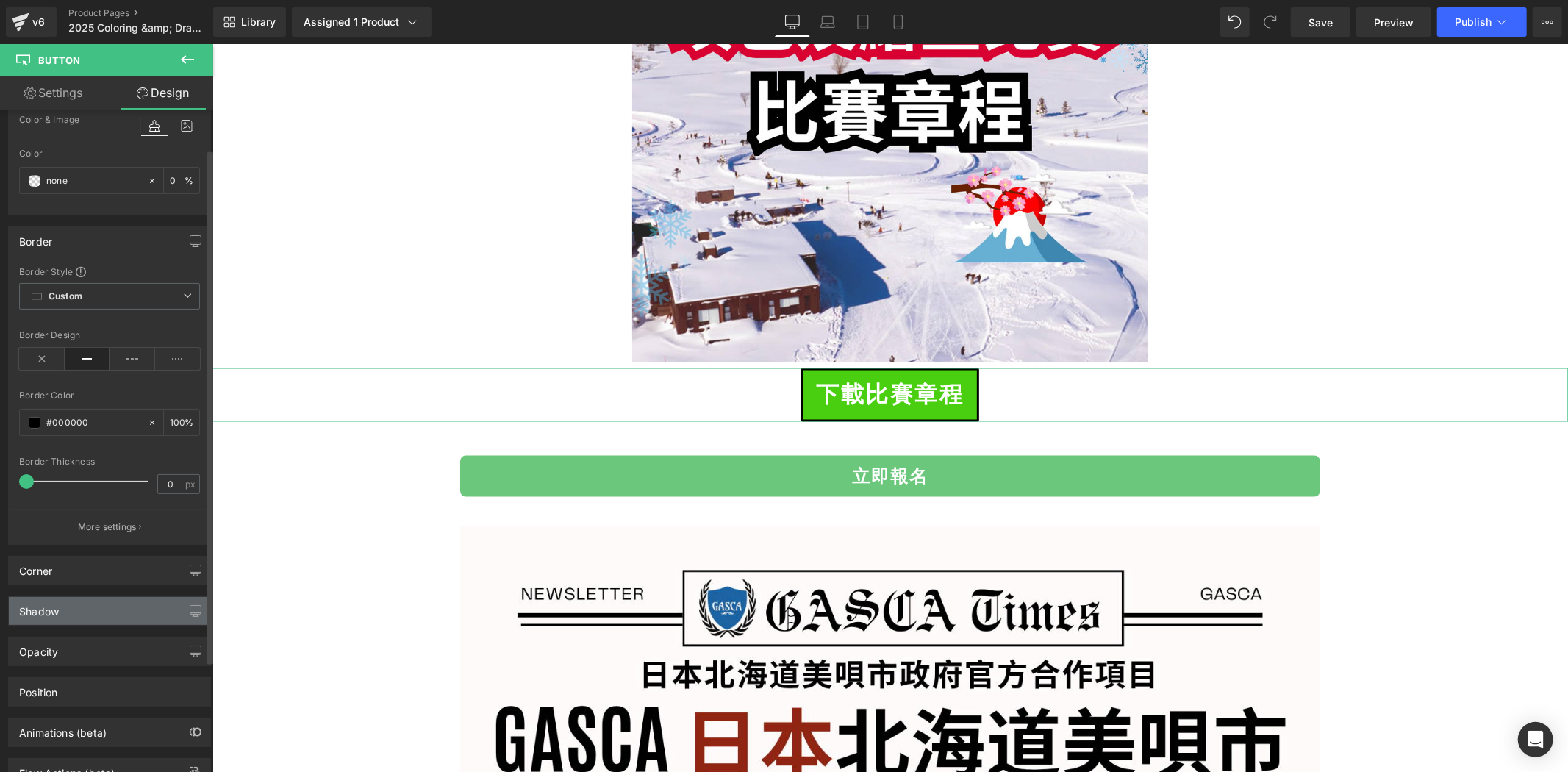
scroll to position [0, 0]
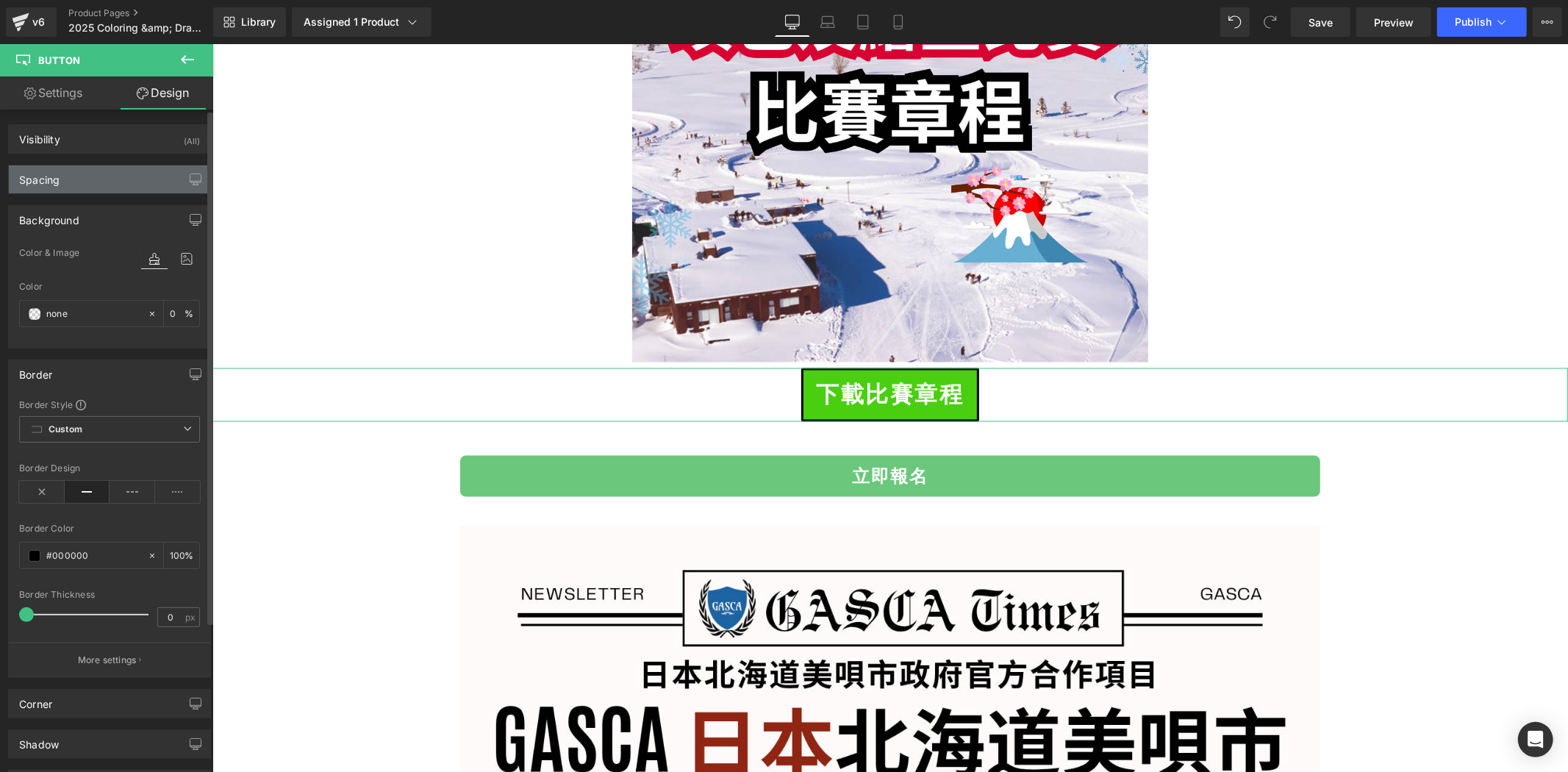
click at [119, 184] on div "Spacing" at bounding box center [109, 179] width 202 height 28
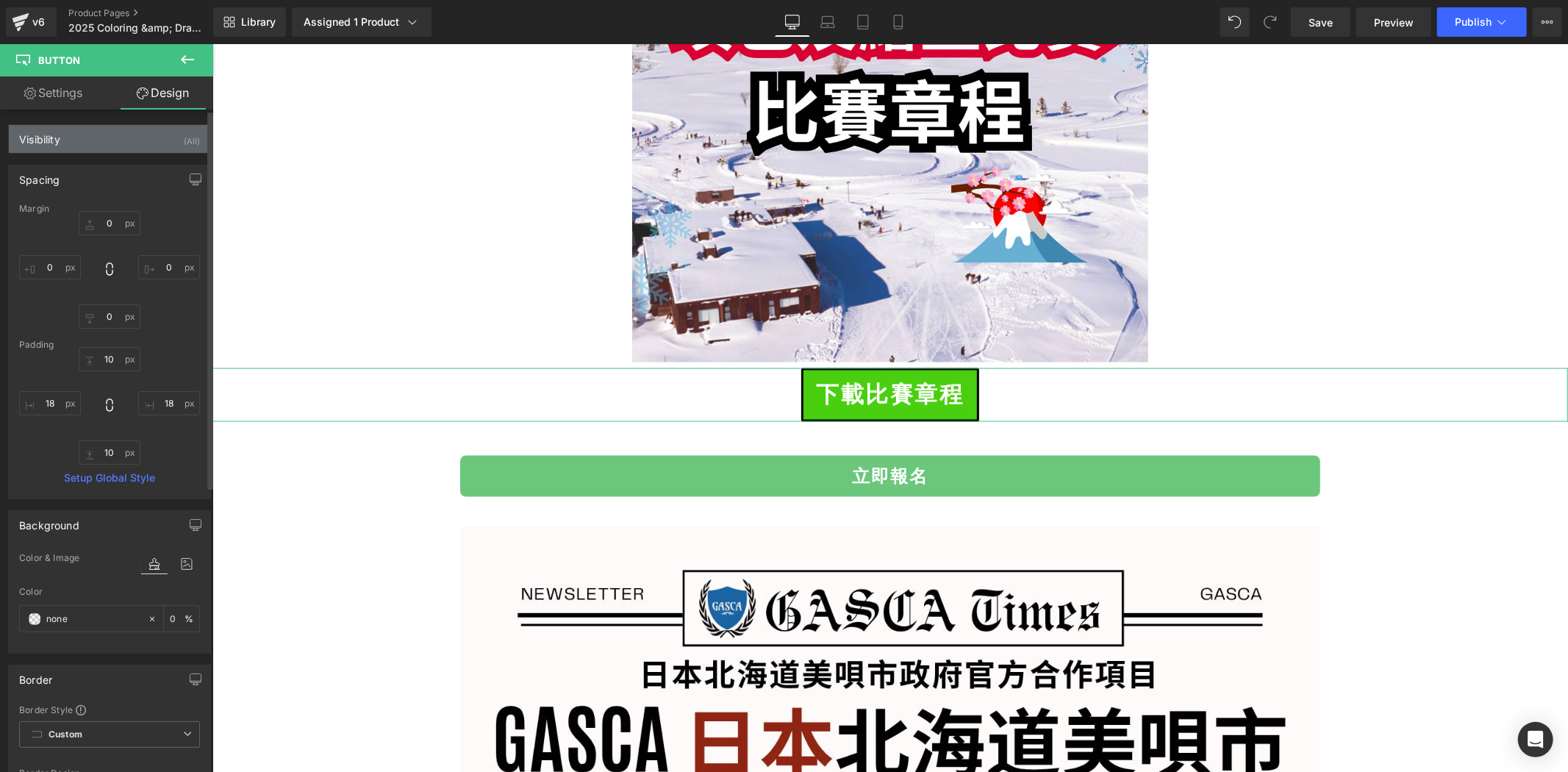
click at [128, 141] on div "Visibility (All)" at bounding box center [109, 139] width 202 height 28
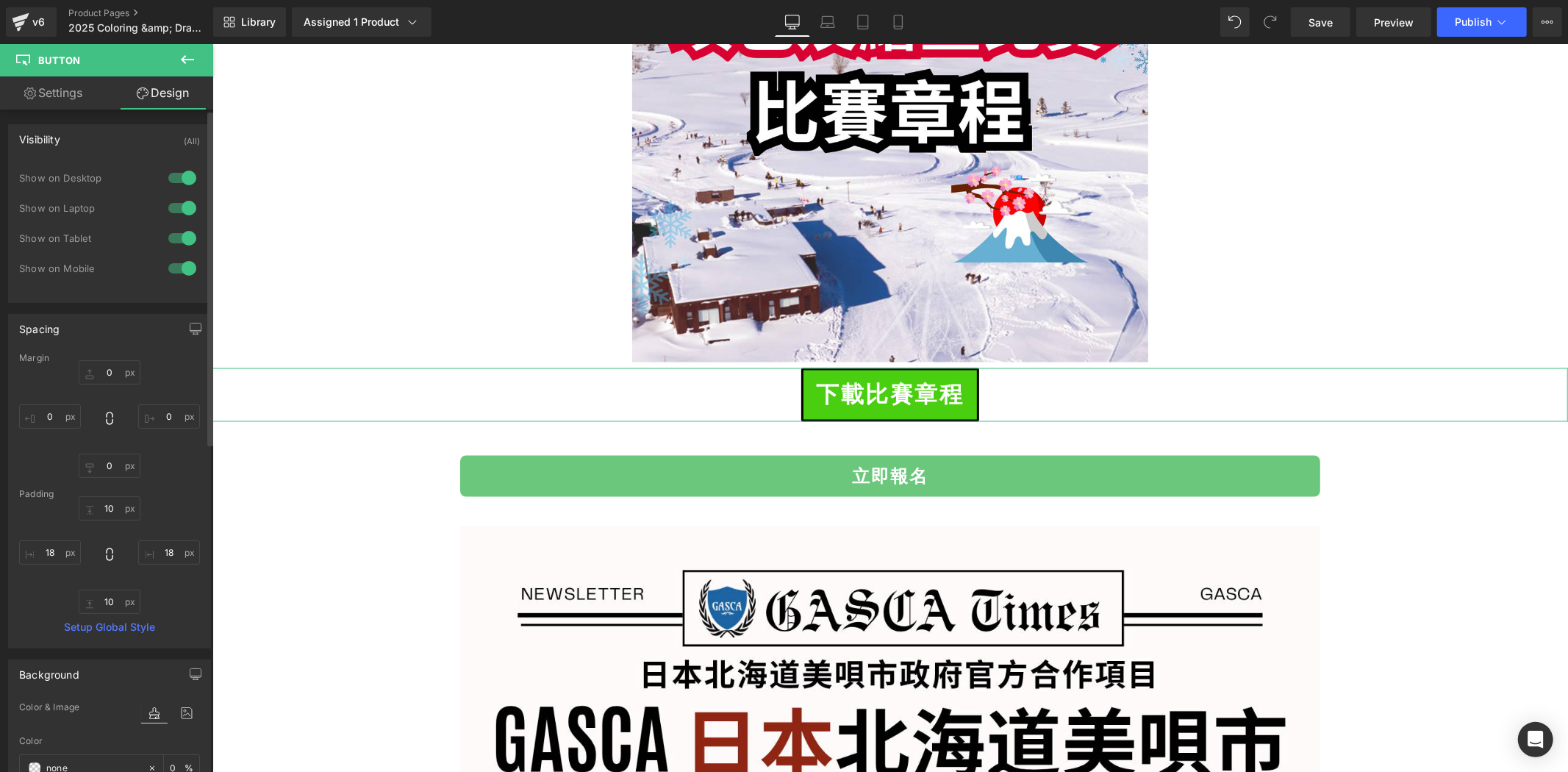
click at [132, 135] on div "Visibility (All)" at bounding box center [109, 139] width 202 height 28
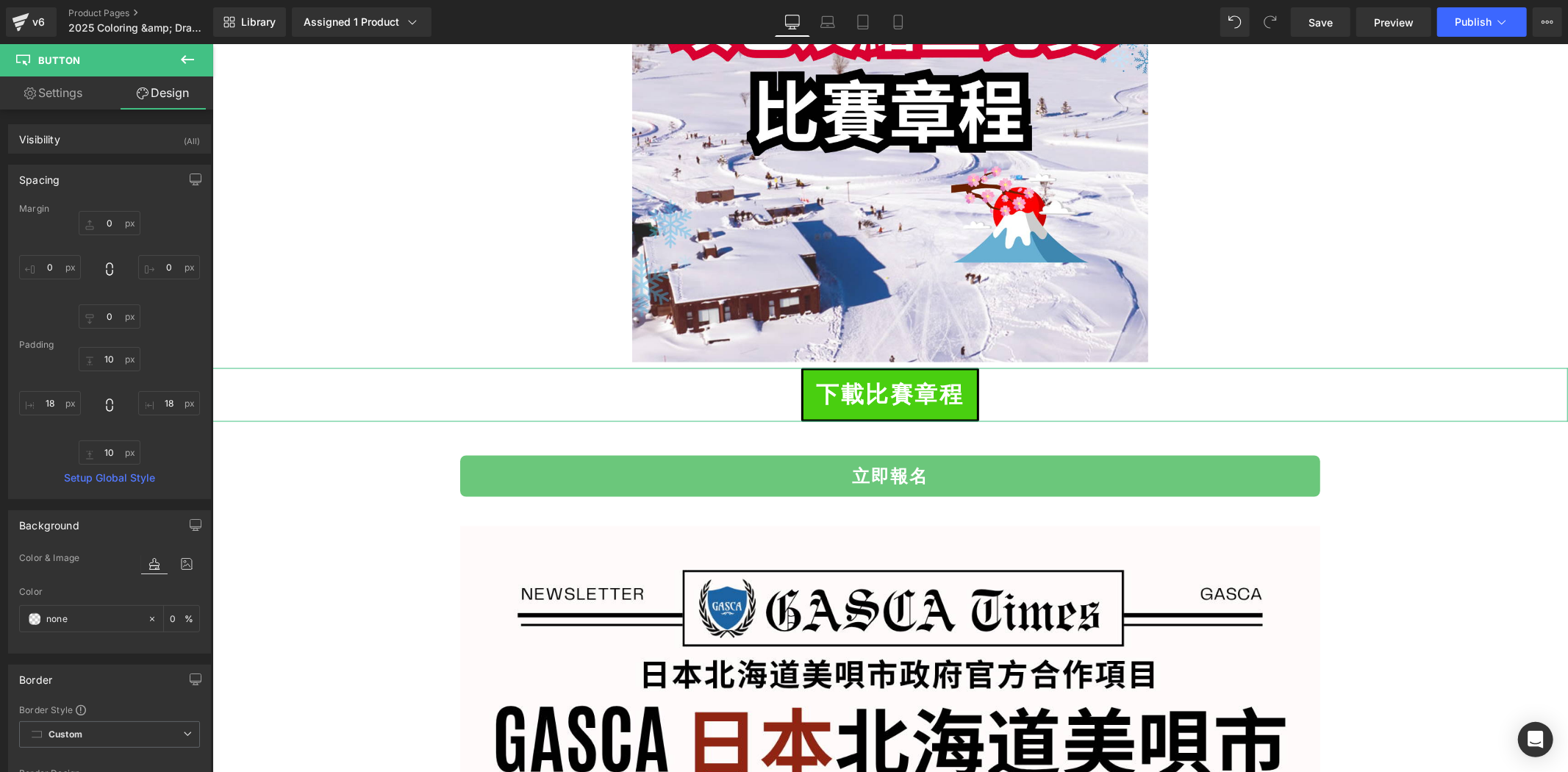
click at [89, 89] on link "Settings" at bounding box center [53, 93] width 106 height 33
type input "none"
type input "0"
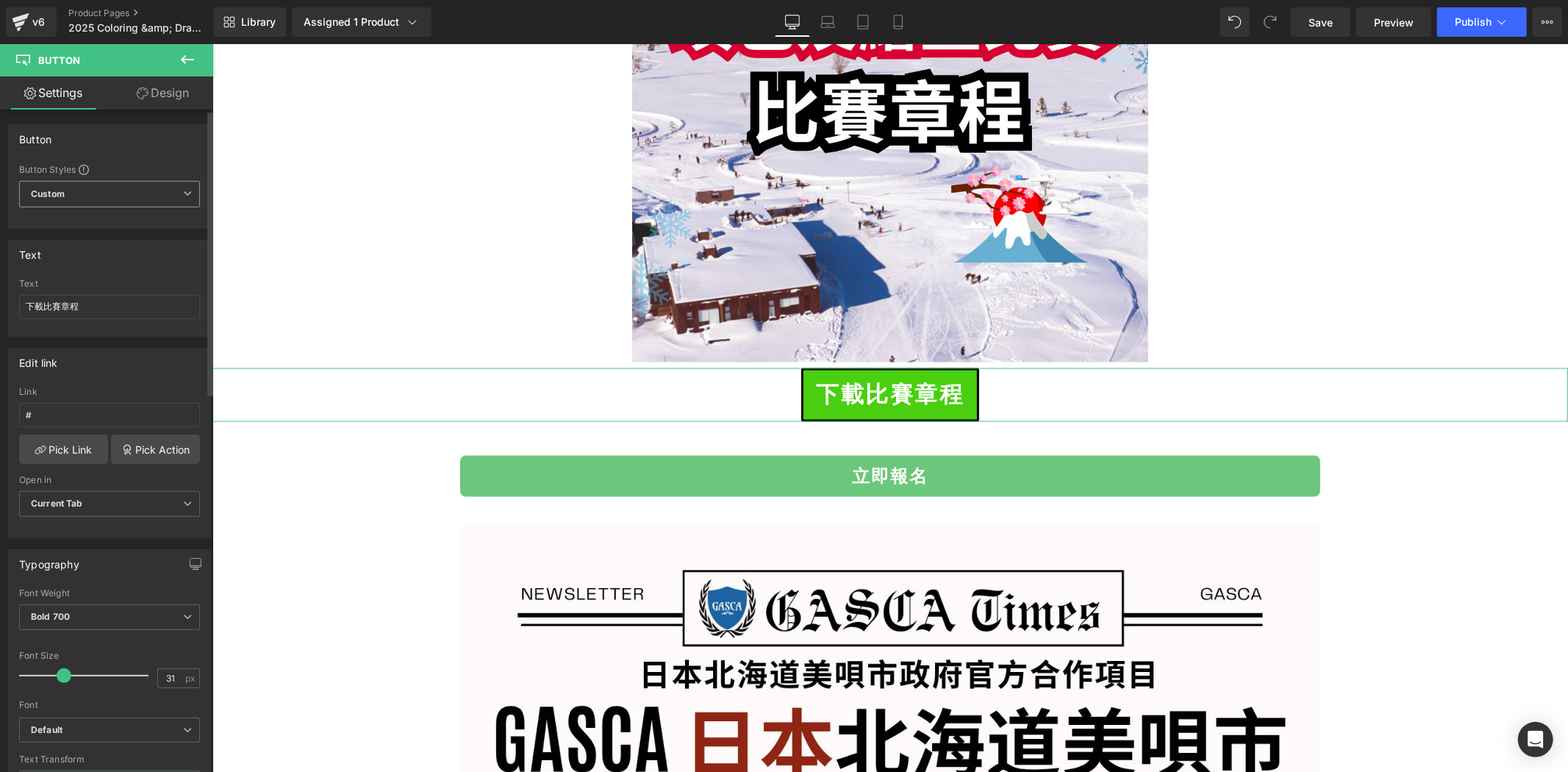
click at [122, 190] on span "Custom Setup Global Style" at bounding box center [109, 195] width 181 height 27
click at [122, 190] on span "Custom Setup Global Style" at bounding box center [106, 195] width 175 height 27
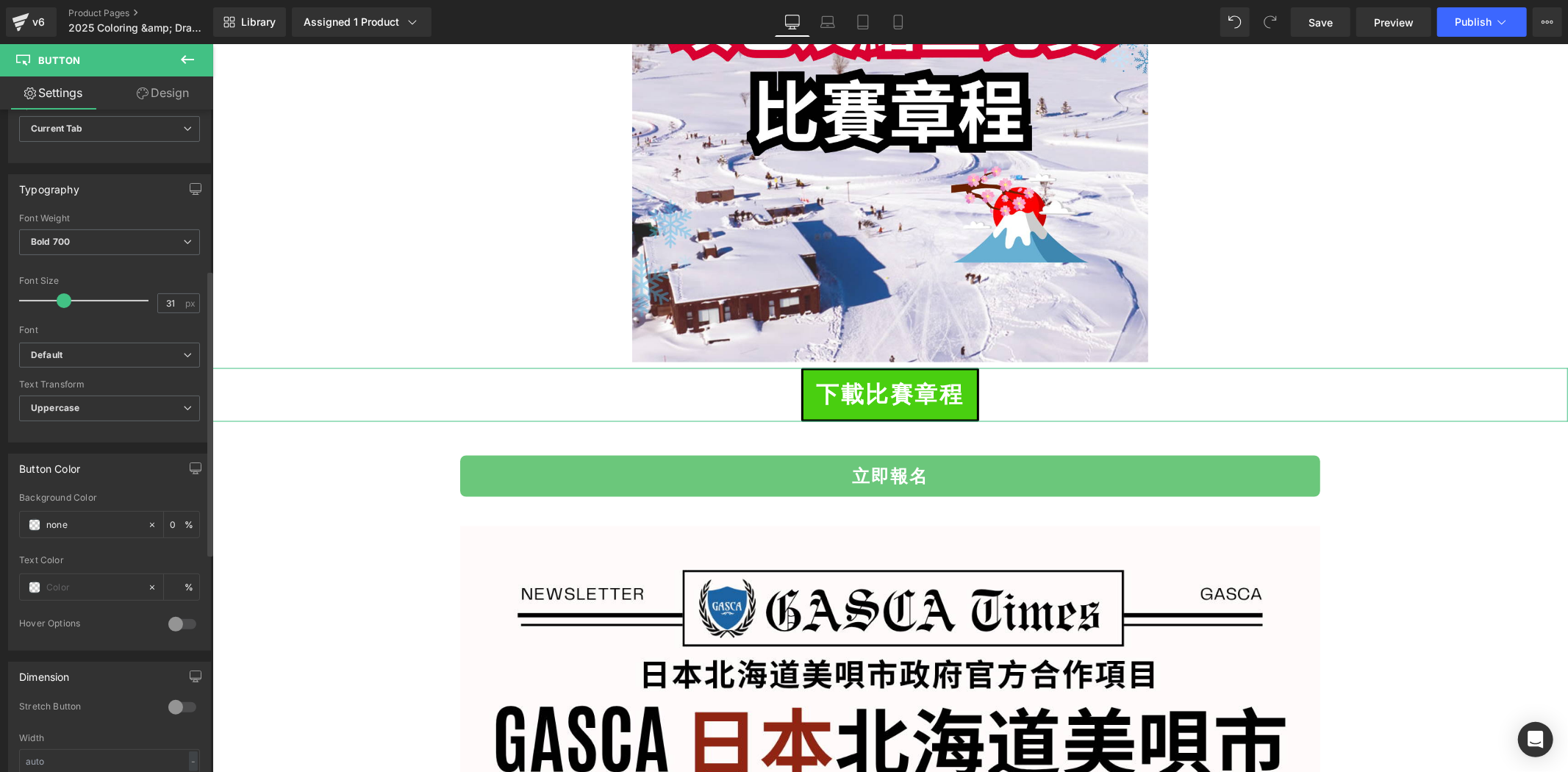
scroll to position [381, 0]
click at [29, 575] on div at bounding box center [83, 581] width 128 height 26
click at [35, 580] on span at bounding box center [34, 581] width 12 height 12
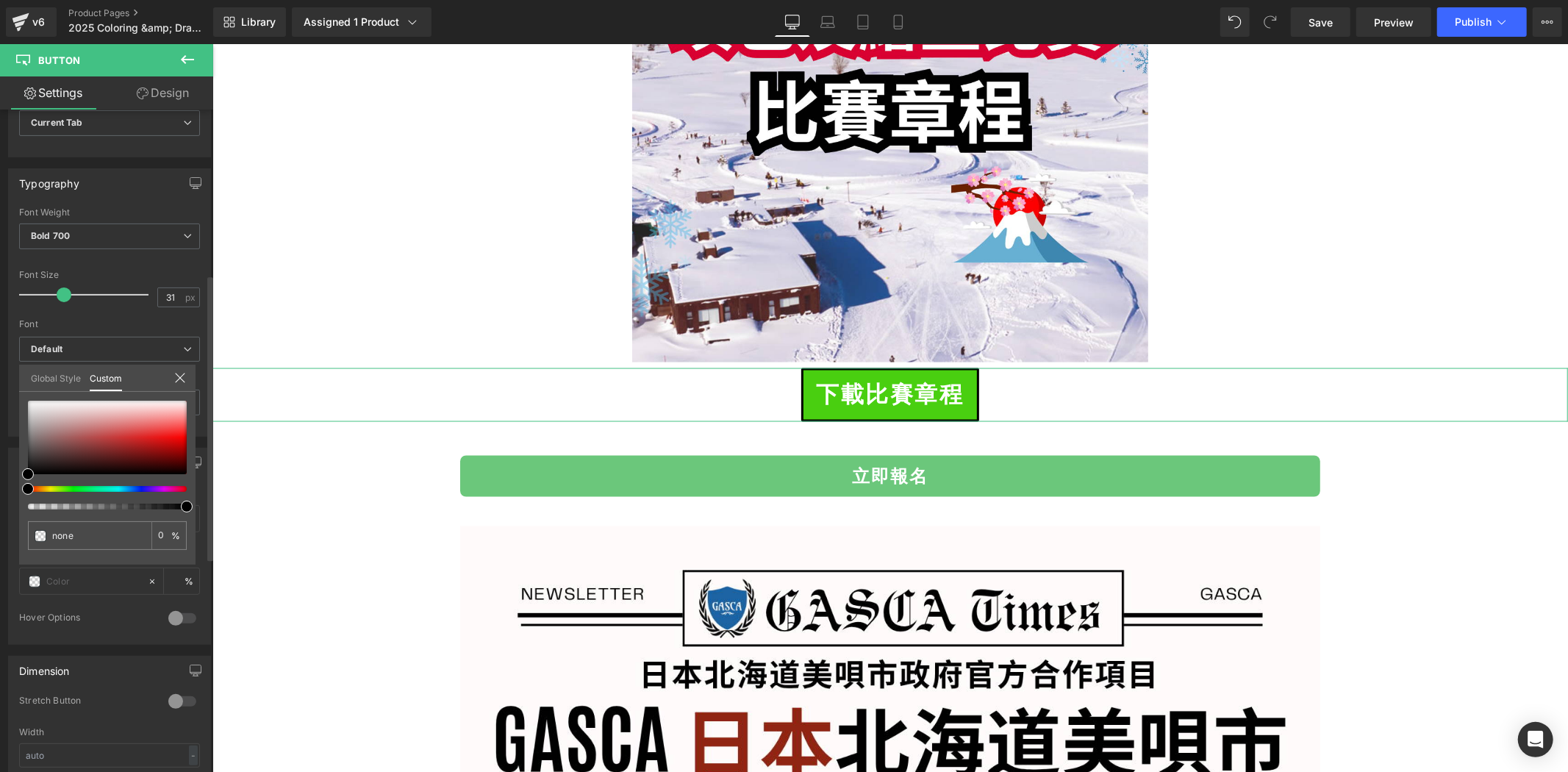
click at [143, 481] on div at bounding box center [107, 455] width 159 height 109
type input "#350707"
type input "100"
type input "#350707"
type input "100"
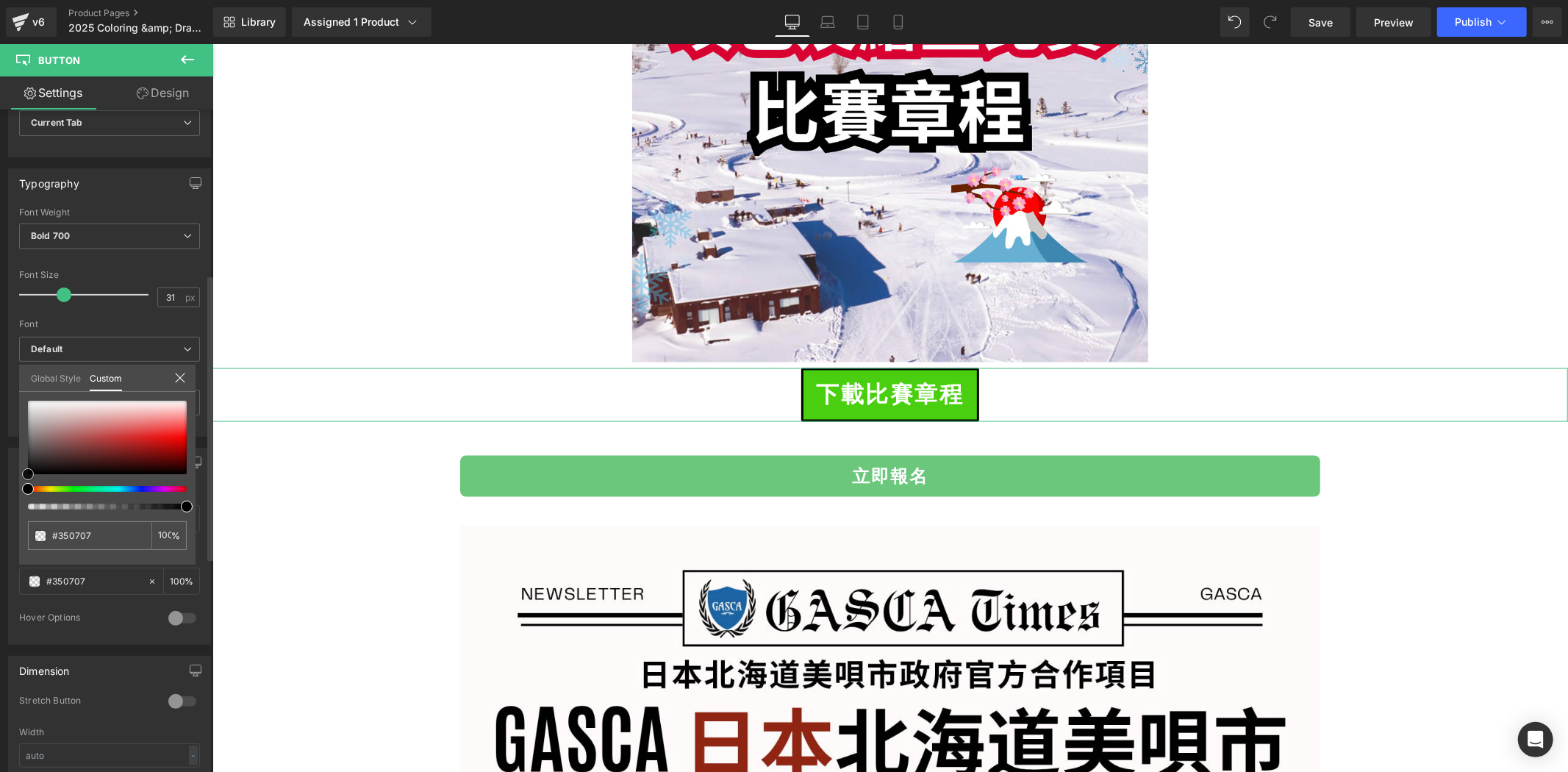
click at [145, 465] on div at bounding box center [107, 437] width 159 height 73
type input "#1d0101"
type input "#1e0000"
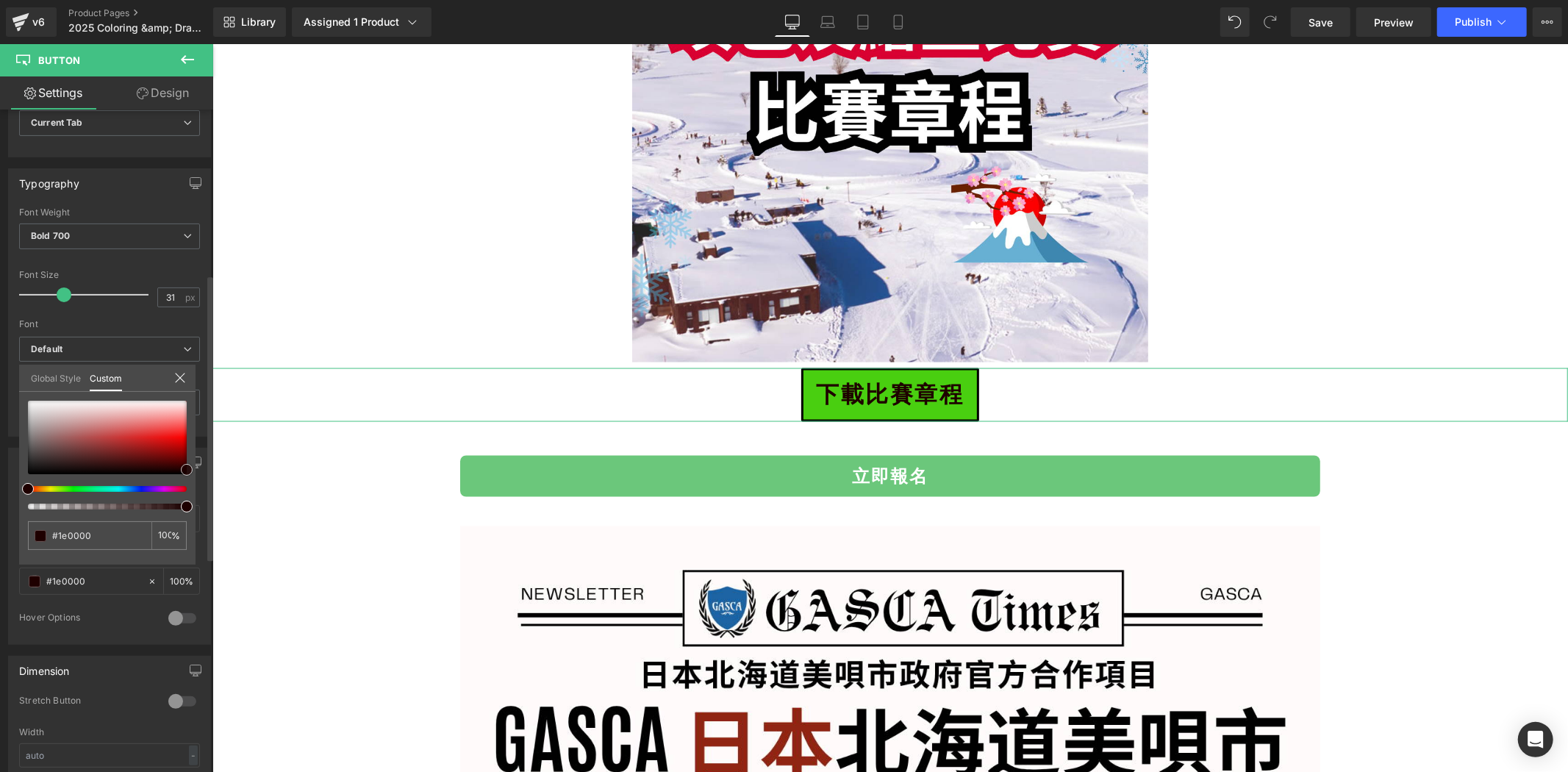
type input "#140000"
type input "#0a0000"
type input "#050000"
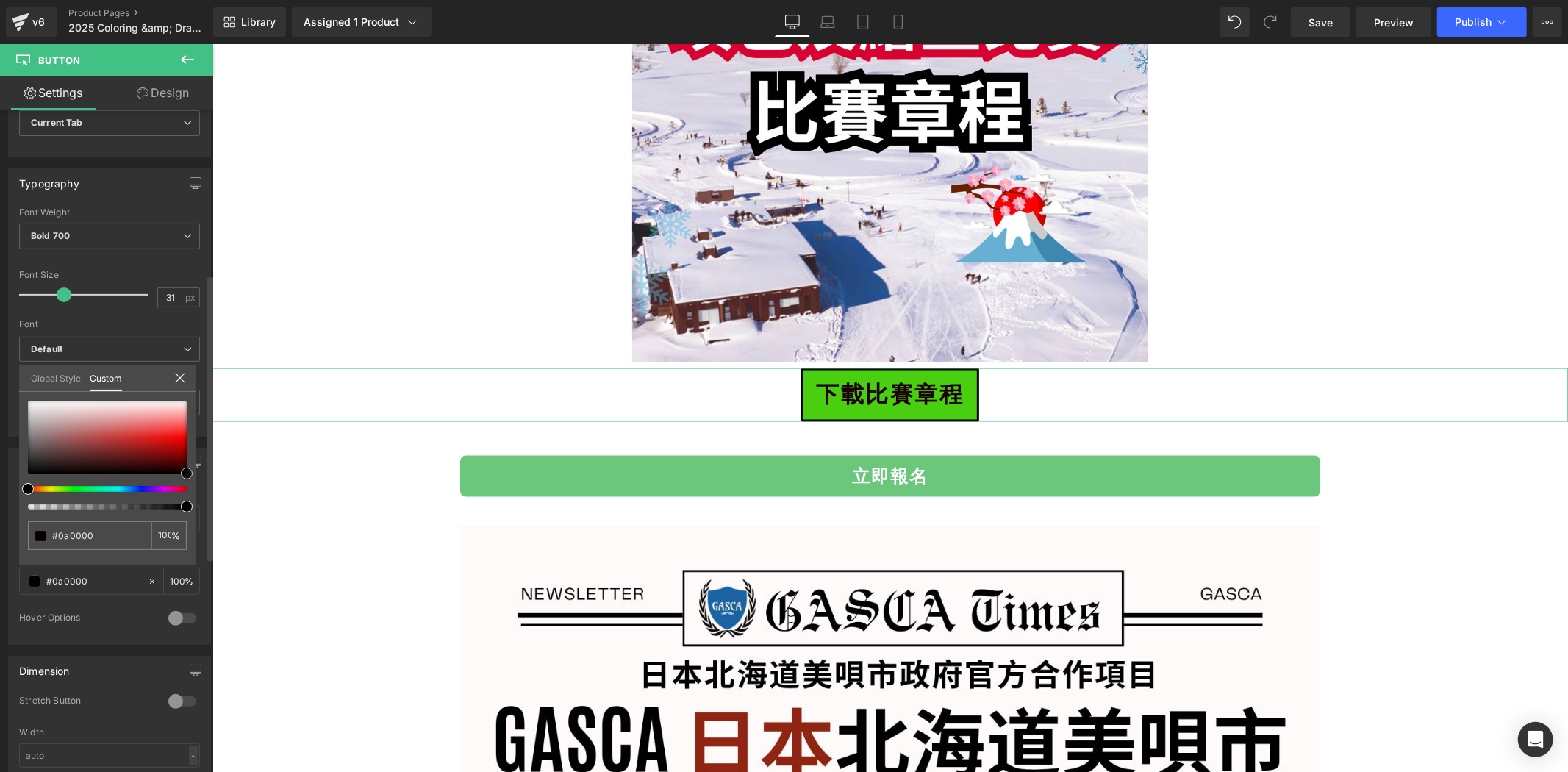
type input "#050000"
drag, startPoint x: 171, startPoint y: 470, endPoint x: 201, endPoint y: 473, distance: 30.1
click at [201, 473] on div "Button Color none Background Color none 0 % rgba(5, 0, 0, 1) Text Color #050000…" at bounding box center [109, 541] width 220 height 208
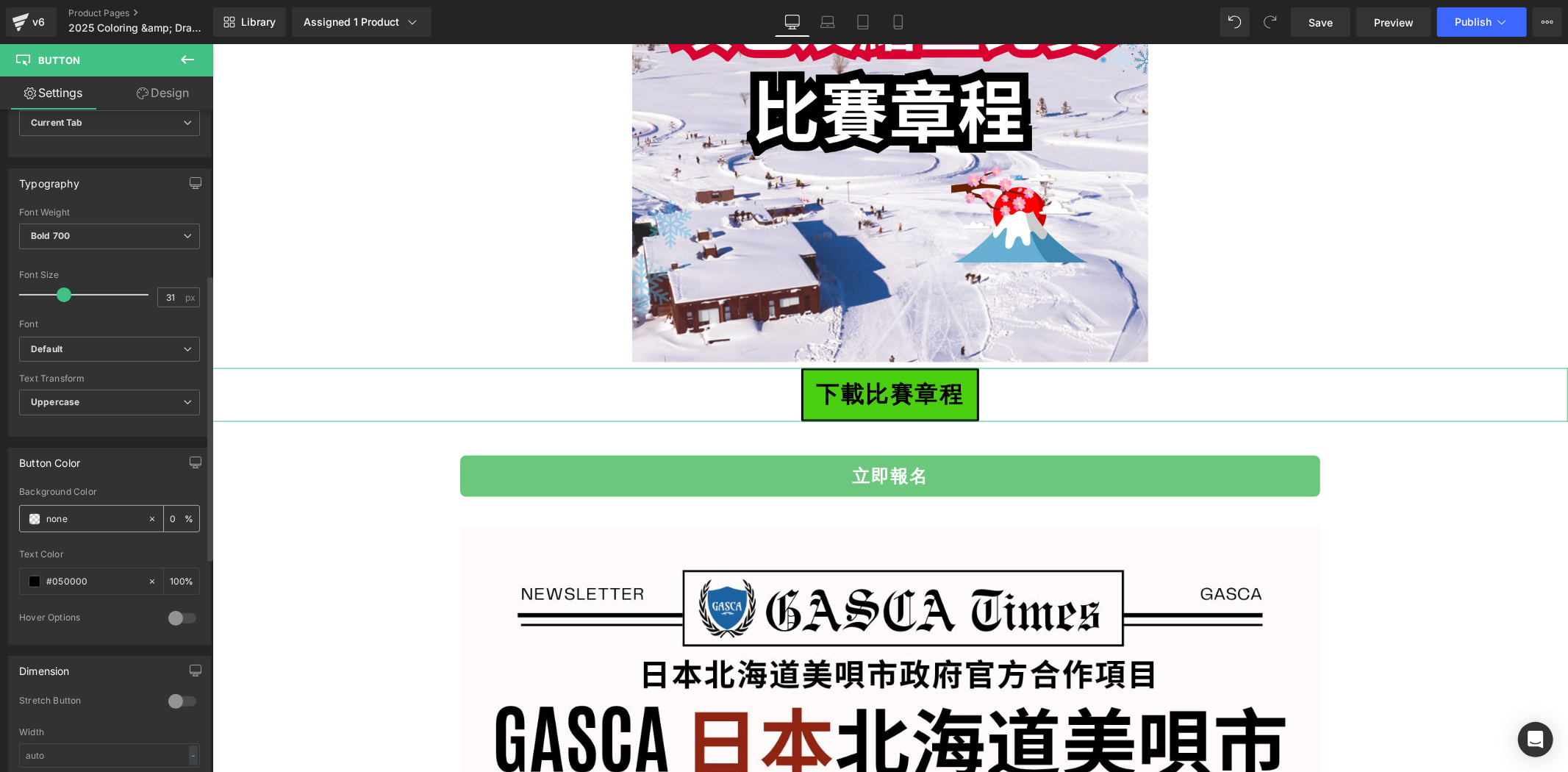
click at [37, 512] on div "none" at bounding box center [83, 518] width 128 height 26
click at [34, 514] on span at bounding box center [34, 519] width 12 height 12
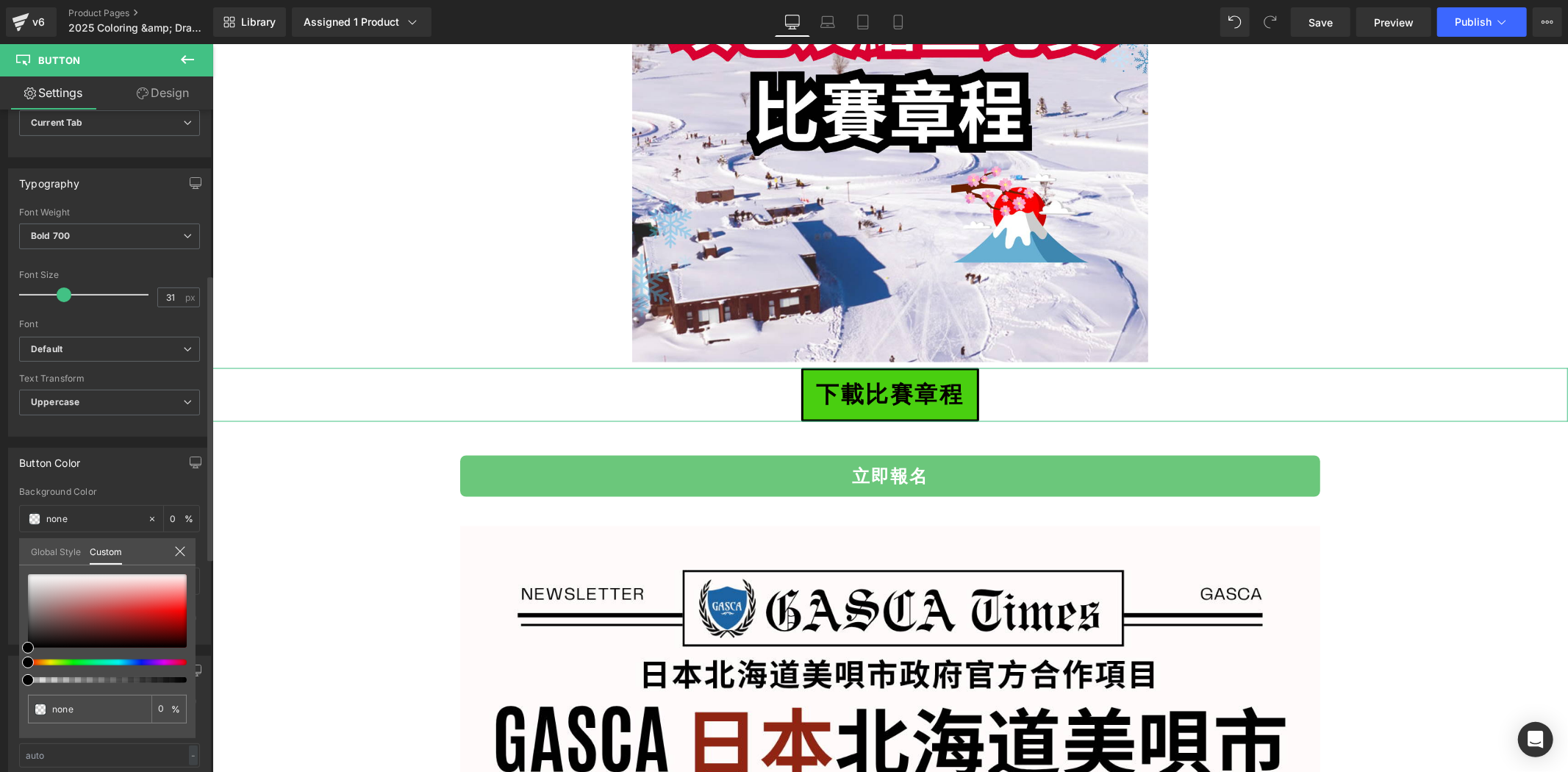
click at [34, 572] on div "none 0 %" at bounding box center [107, 574] width 176 height 17
type input "#f7f7f7"
type input "100"
type input "#f7f7f7"
type input "100"
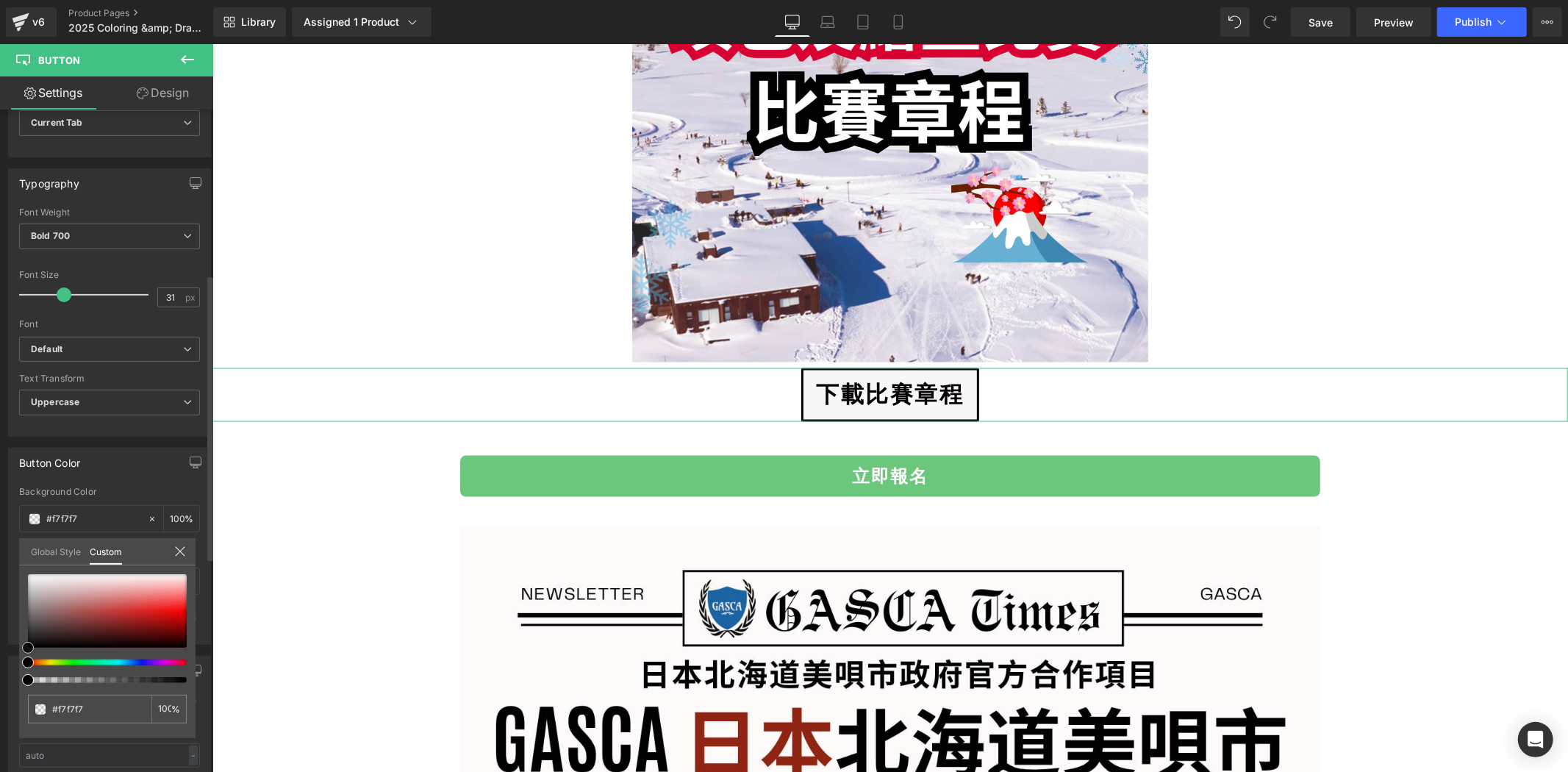
click at [34, 576] on div at bounding box center [107, 611] width 159 height 73
type input "#fcfcfc"
type input "#ffffff"
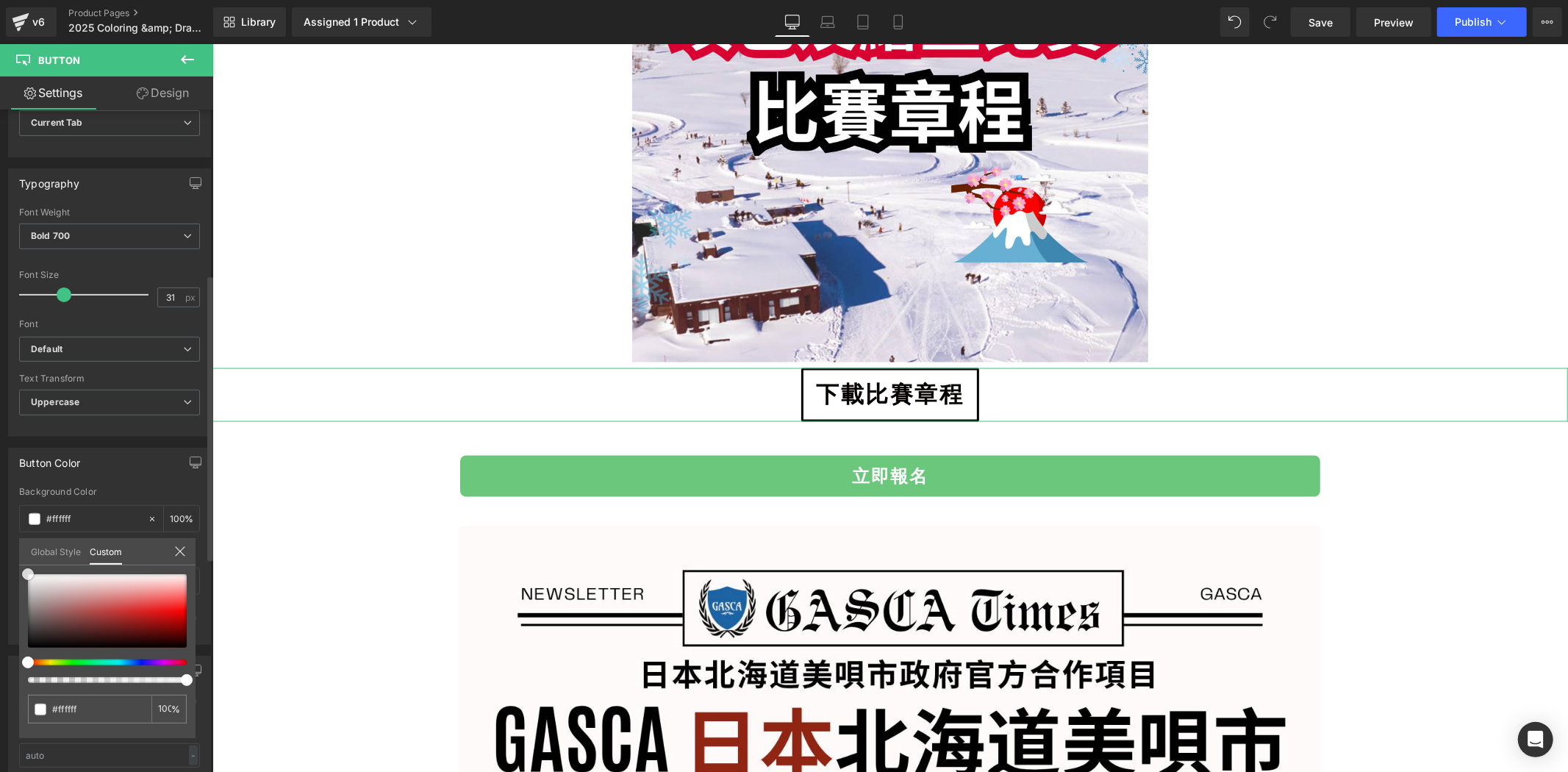
drag, startPoint x: 28, startPoint y: 559, endPoint x: 6, endPoint y: 548, distance: 24.6
click at [6, 548] on div "Button Color rgba(255, 255, 255, 1) Background Color #ffffff 100 % rgba(5, 0, 0…" at bounding box center [109, 541] width 220 height 208
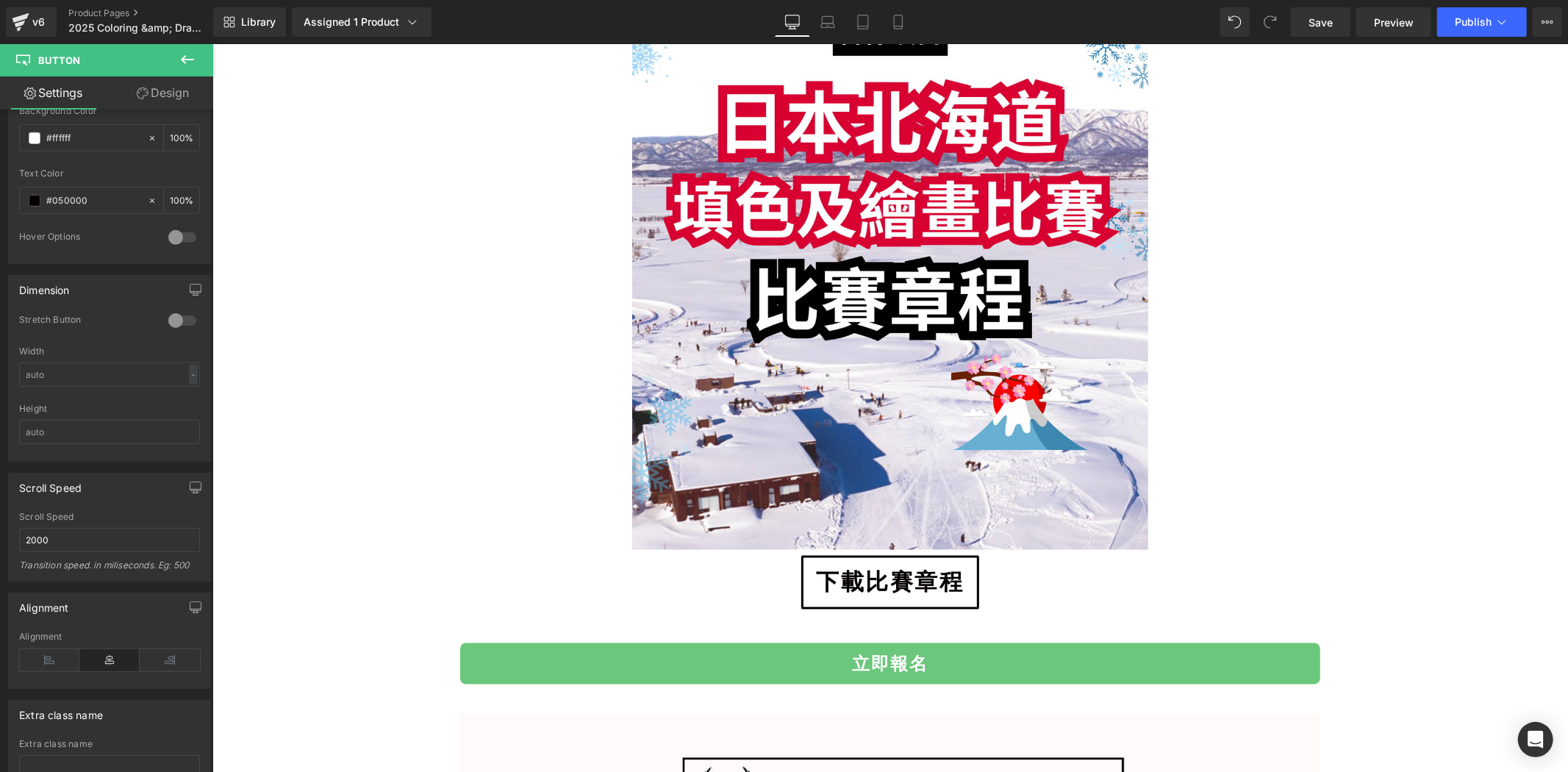
scroll to position [1716, 0]
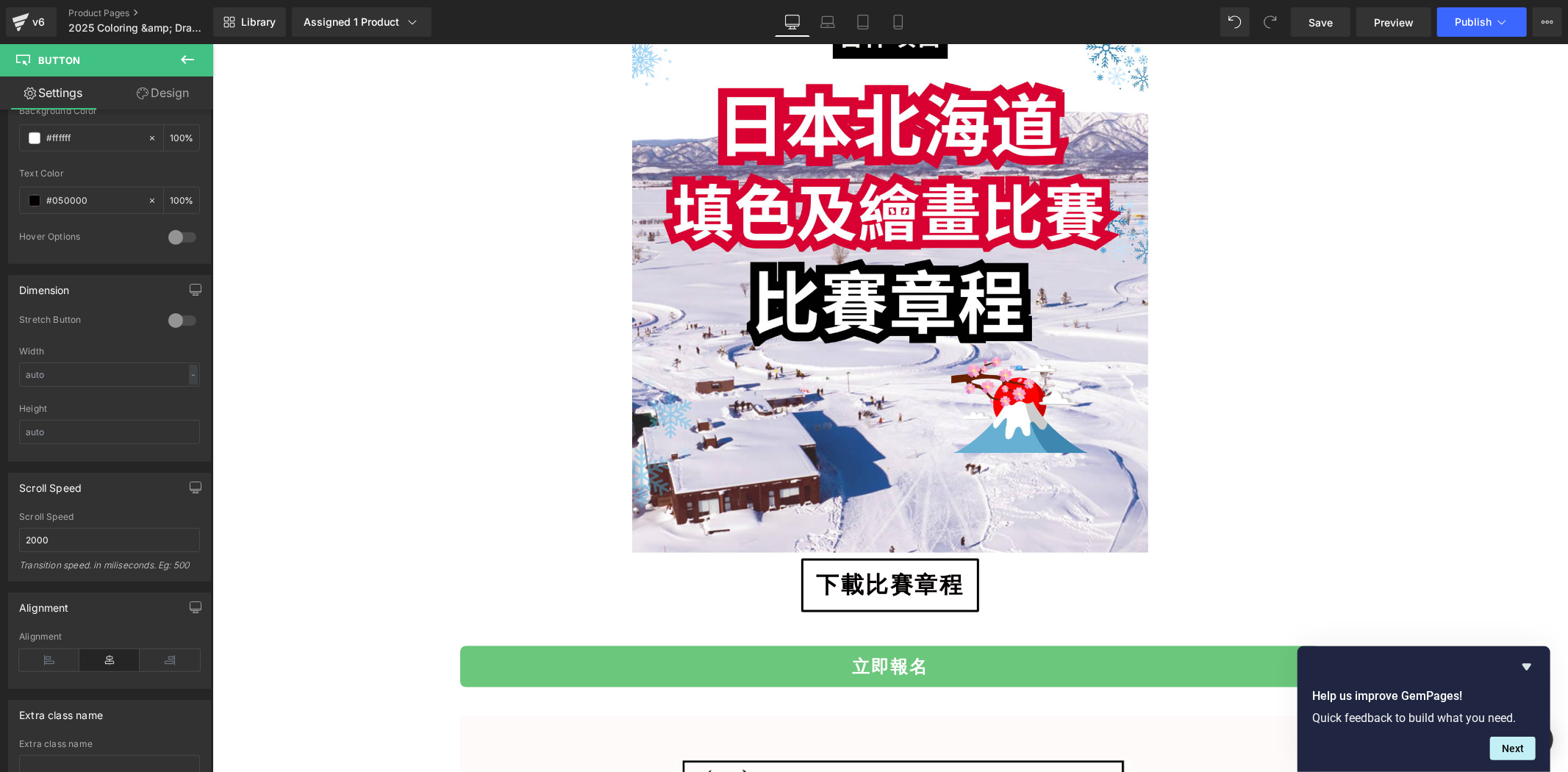
click at [1512, 23] on button "Publish" at bounding box center [1482, 21] width 90 height 29
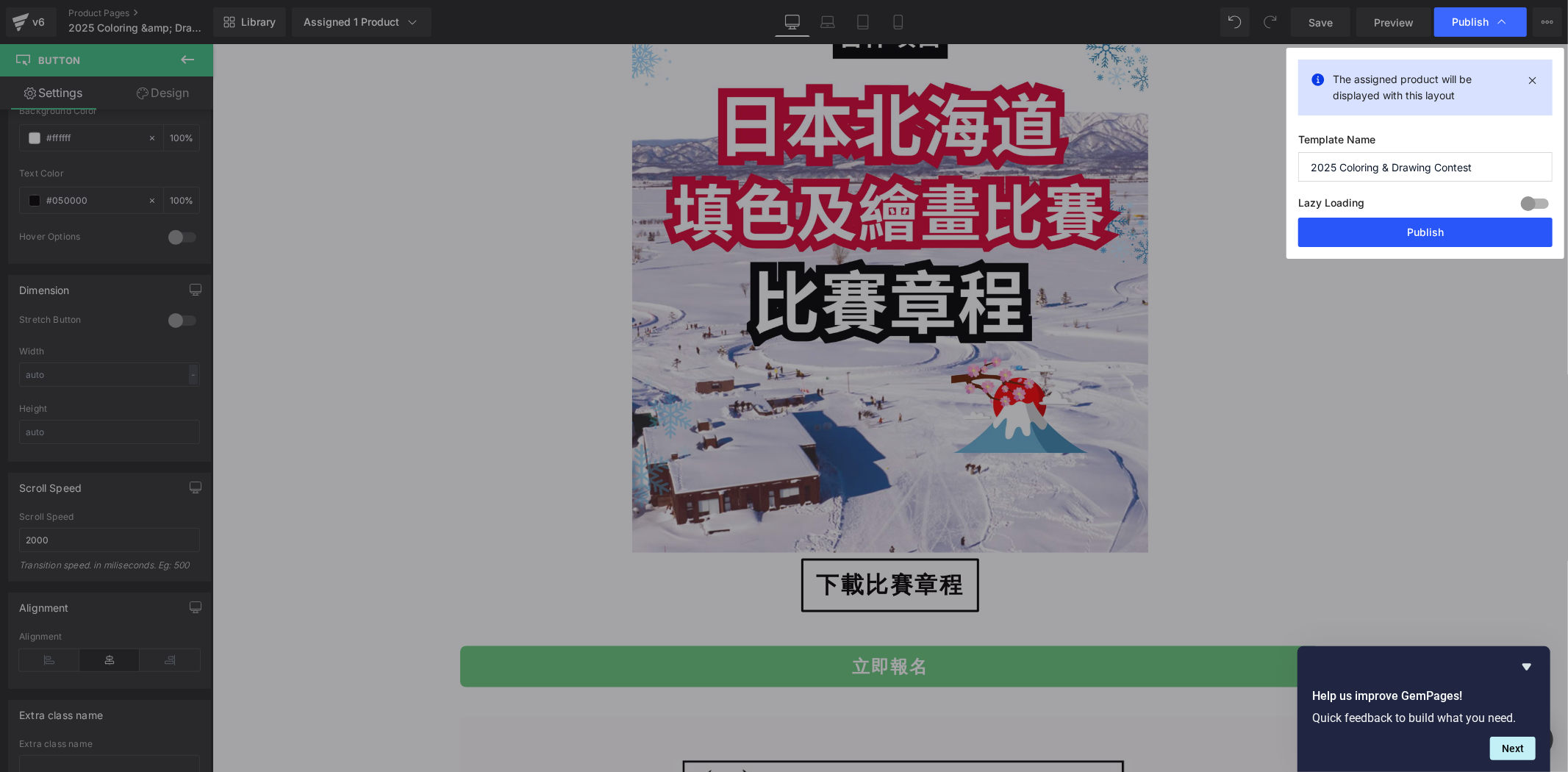
click at [1457, 233] on button "Publish" at bounding box center [1425, 232] width 254 height 29
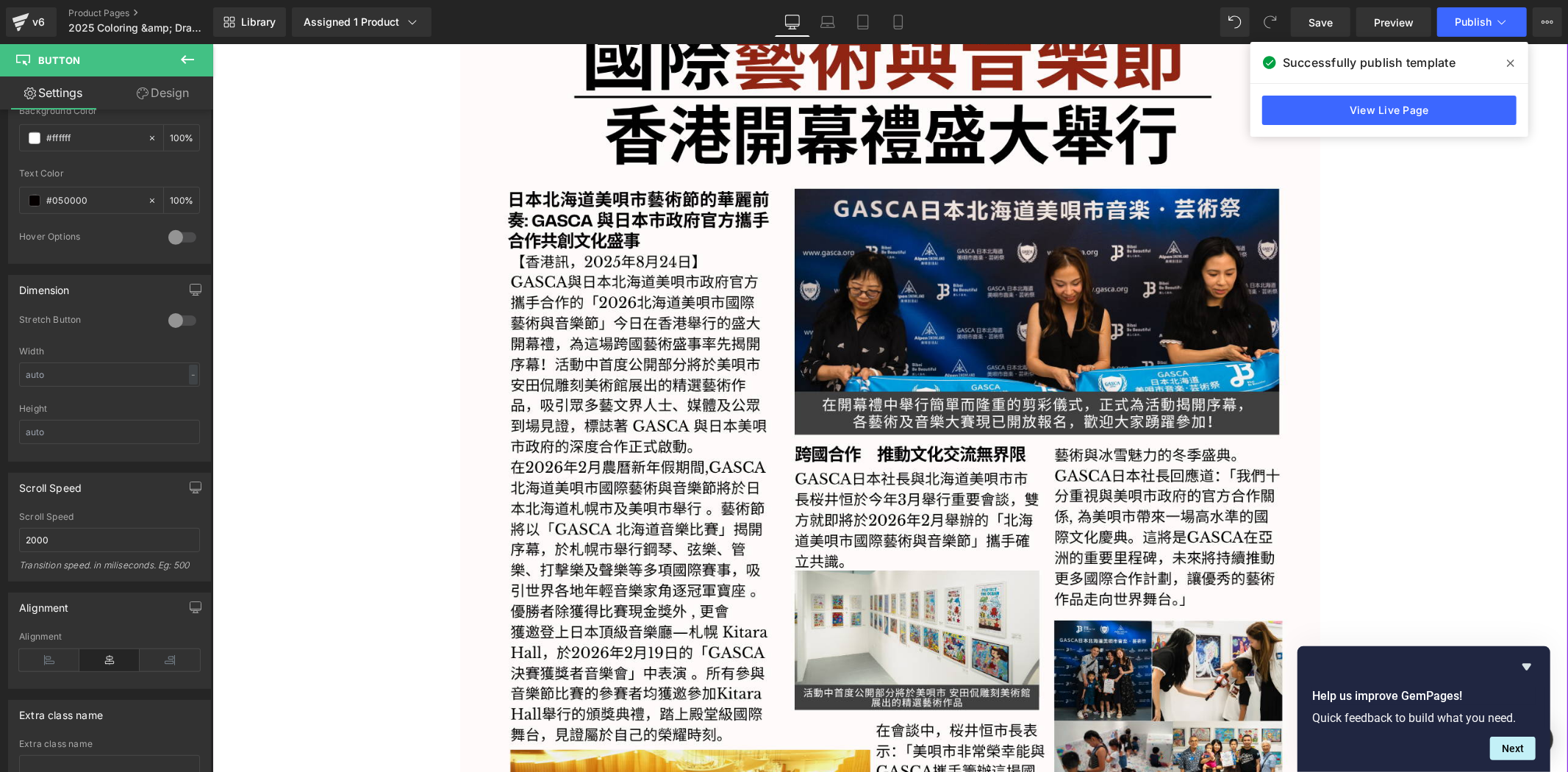
scroll to position [2670, 0]
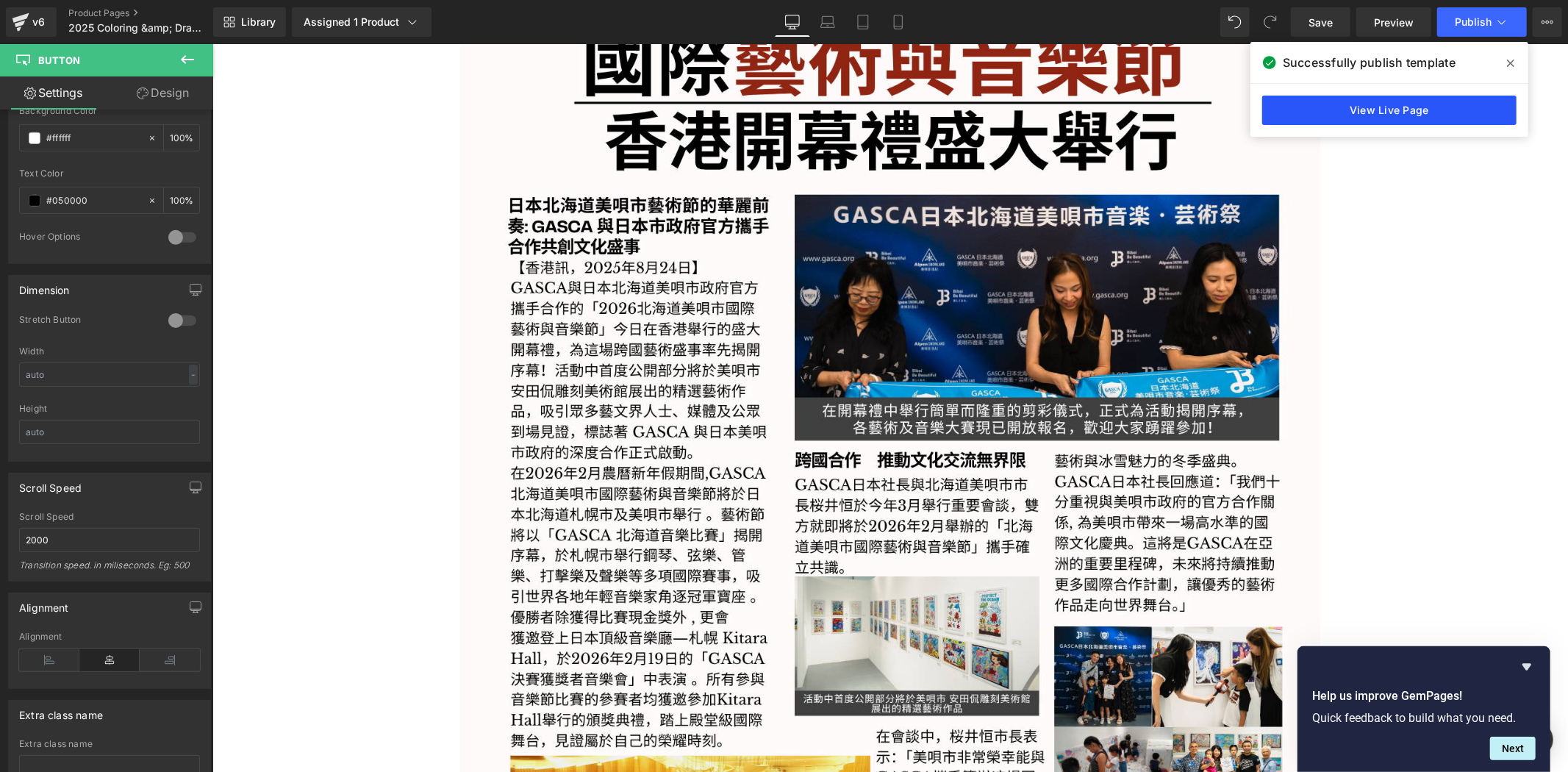
click at [1459, 100] on link "View Live Page" at bounding box center [1389, 109] width 254 height 29
